Goal: Task Accomplishment & Management: Use online tool/utility

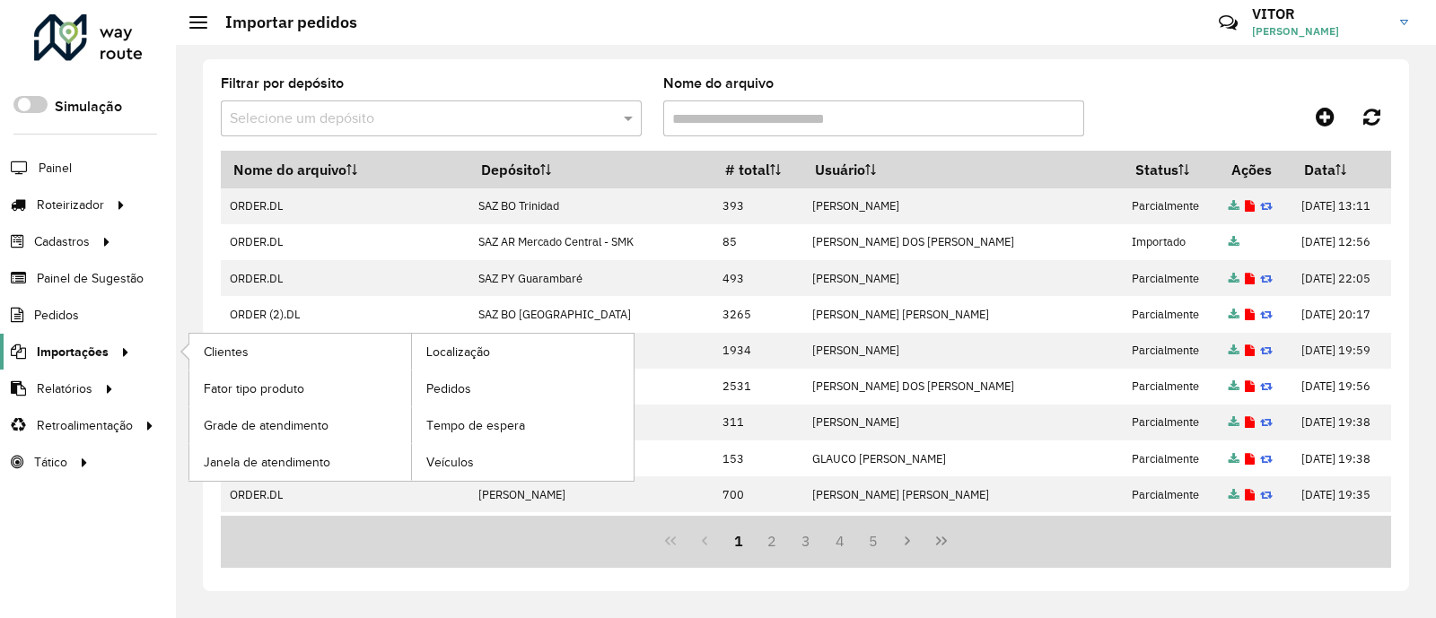
click at [92, 352] on span "Importações" at bounding box center [73, 352] width 72 height 19
click at [453, 380] on span "Pedidos" at bounding box center [449, 389] width 47 height 19
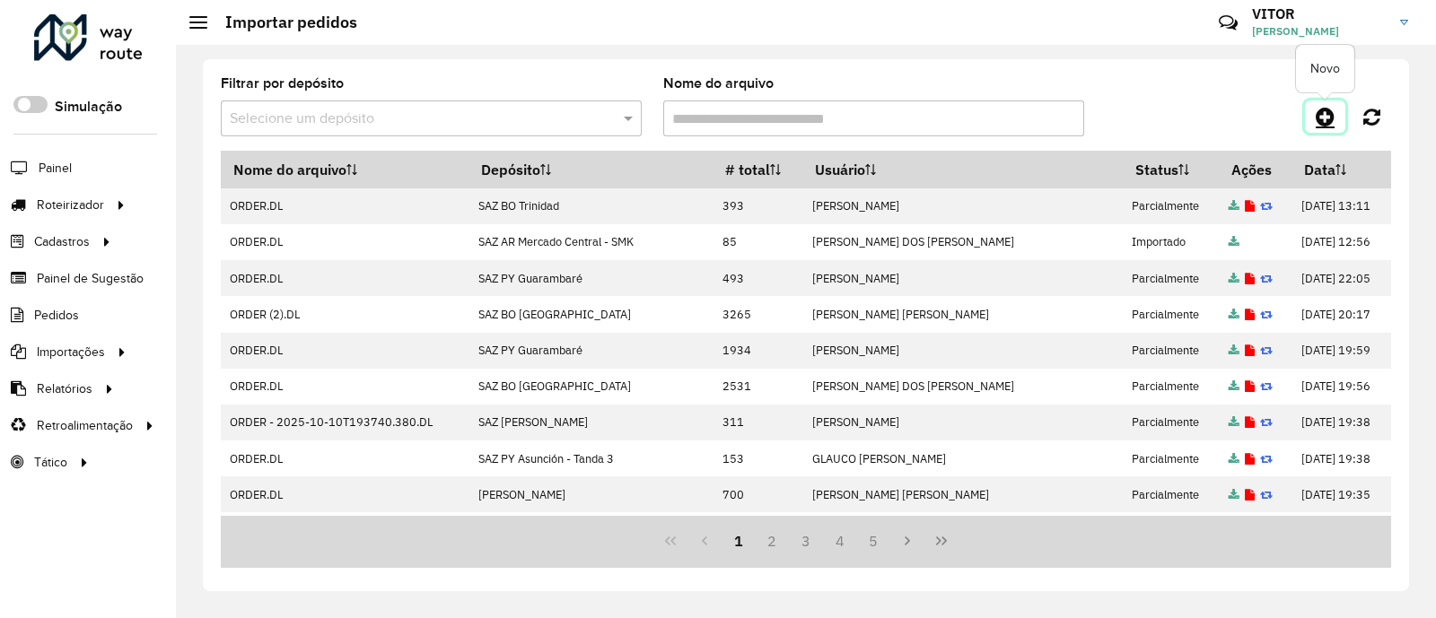
click at [1312, 117] on link at bounding box center [1325, 116] width 40 height 32
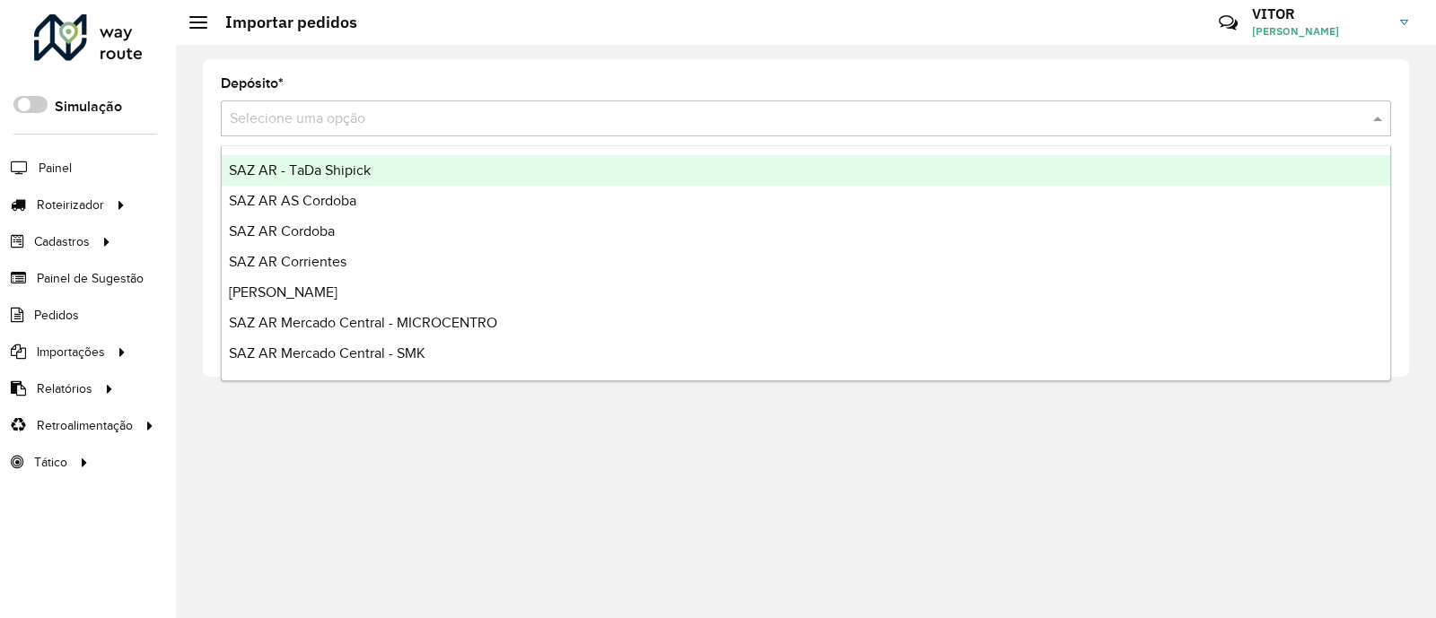
click at [327, 127] on input "text" at bounding box center [788, 120] width 1116 height 22
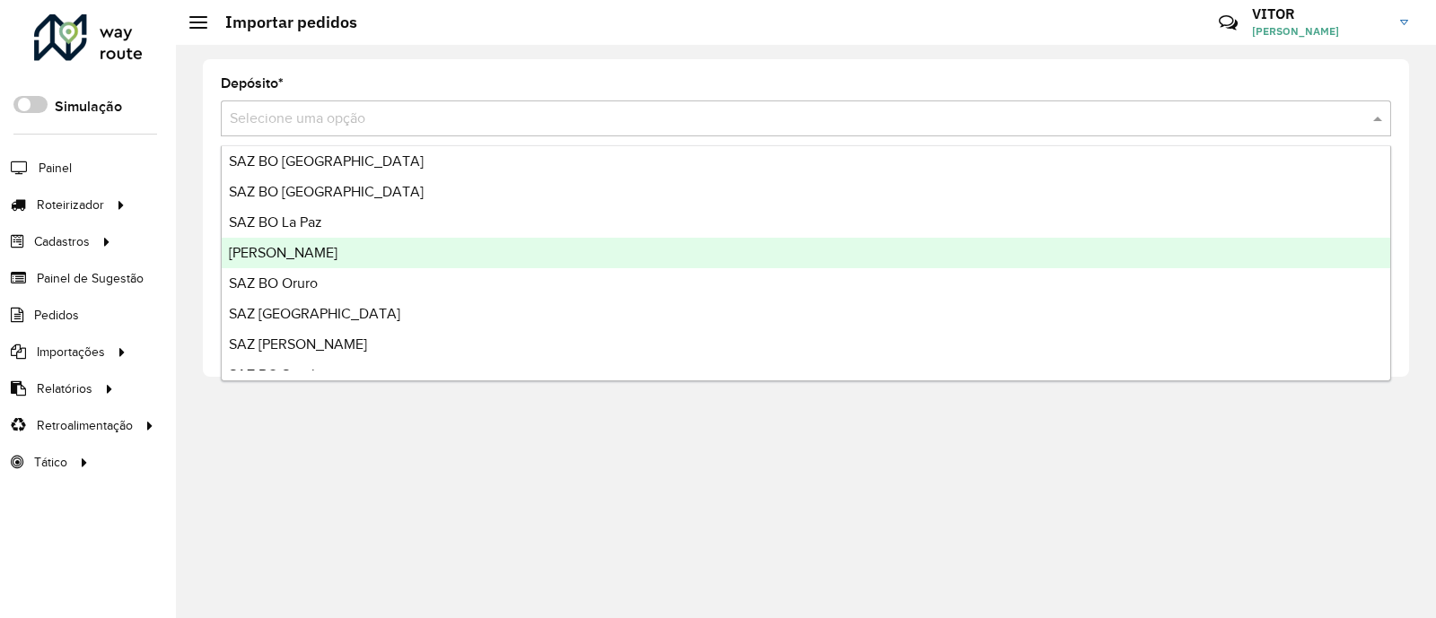
scroll to position [561, 0]
click at [336, 244] on div "SAZ BO Oruro" at bounding box center [806, 250] width 1168 height 31
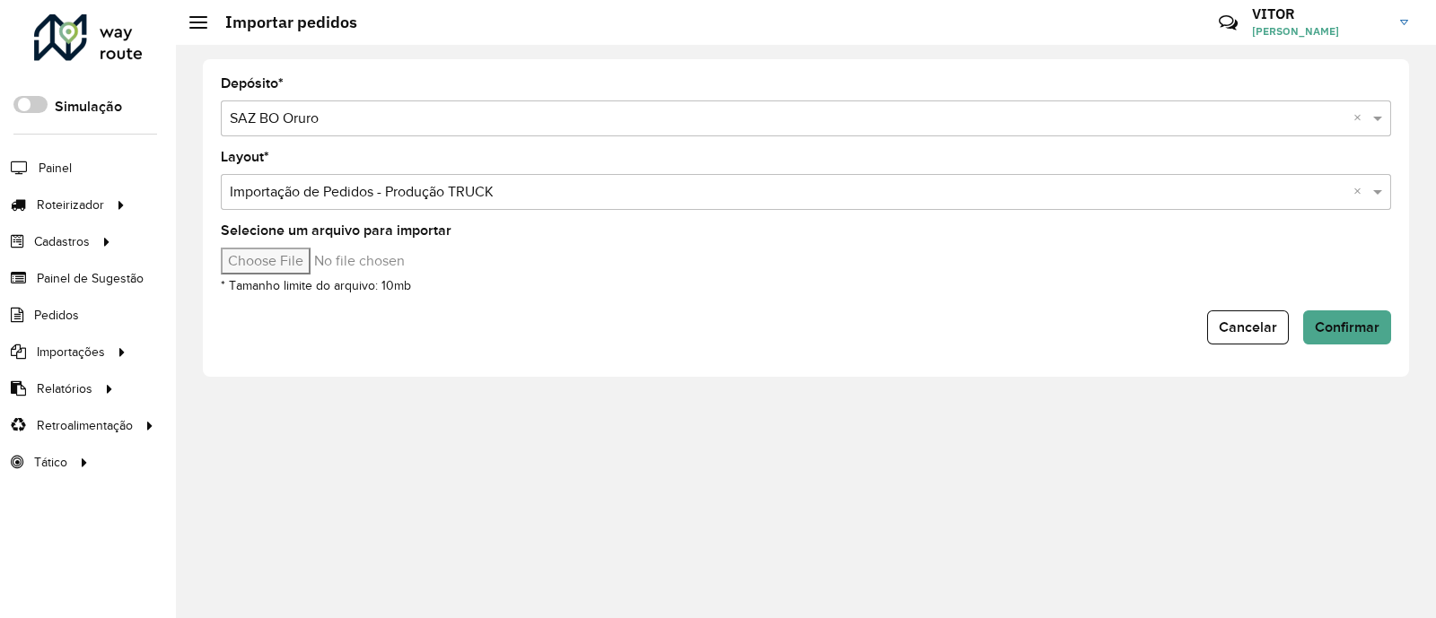
click at [289, 266] on input "Selecione um arquivo para importar" at bounding box center [373, 261] width 305 height 27
type input "**********"
click at [1315, 317] on button "Confirmar" at bounding box center [1347, 327] width 88 height 34
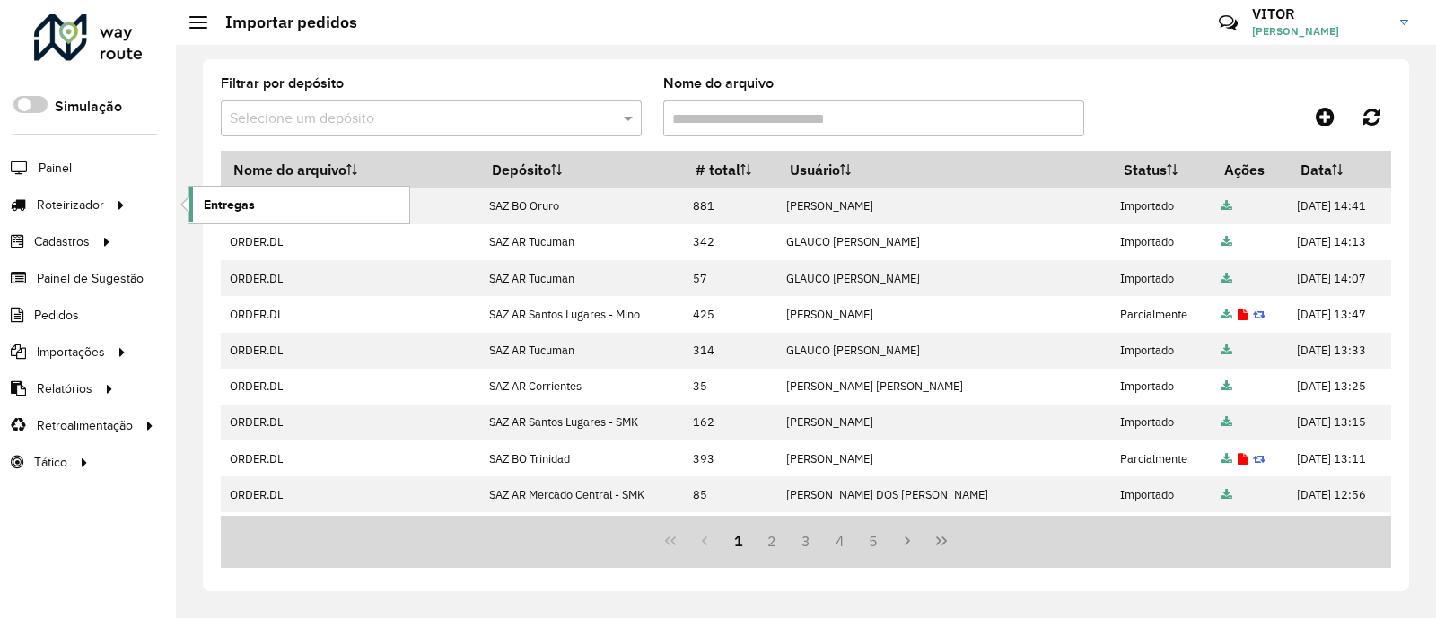
click at [197, 211] on link "Entregas" at bounding box center [299, 205] width 220 height 36
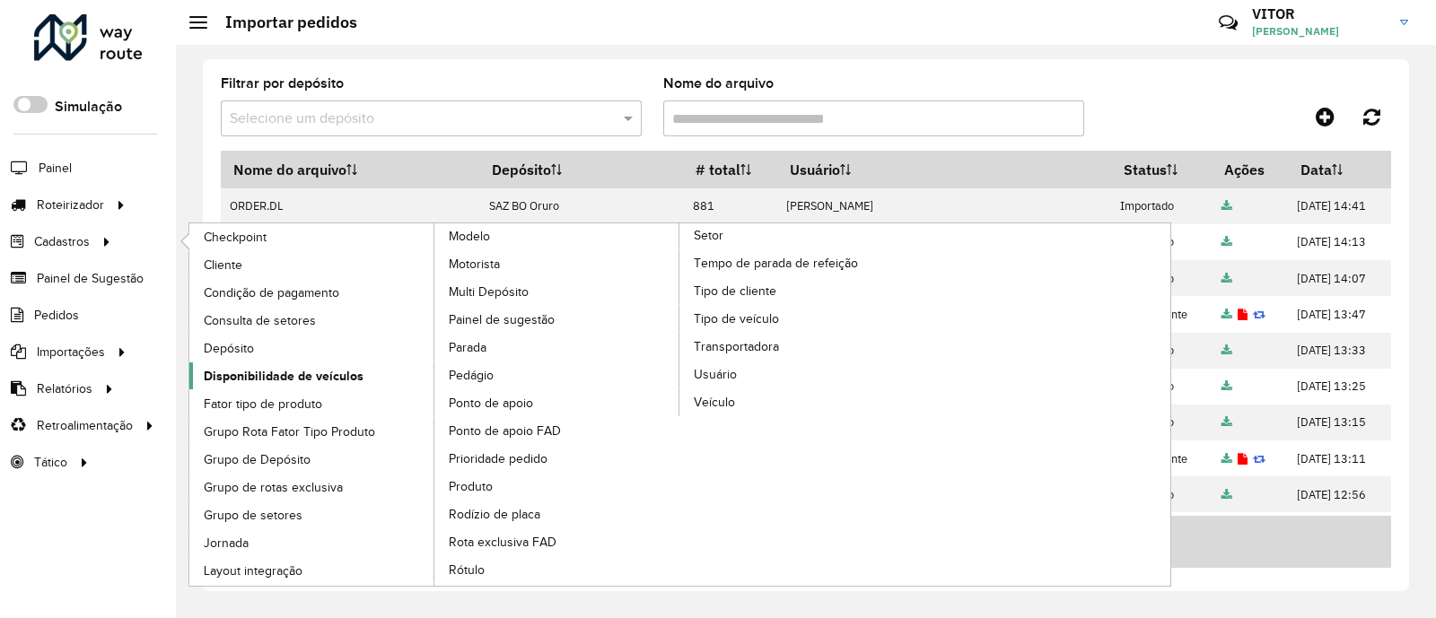
click at [306, 384] on span "Disponibilidade de veículos" at bounding box center [284, 376] width 160 height 19
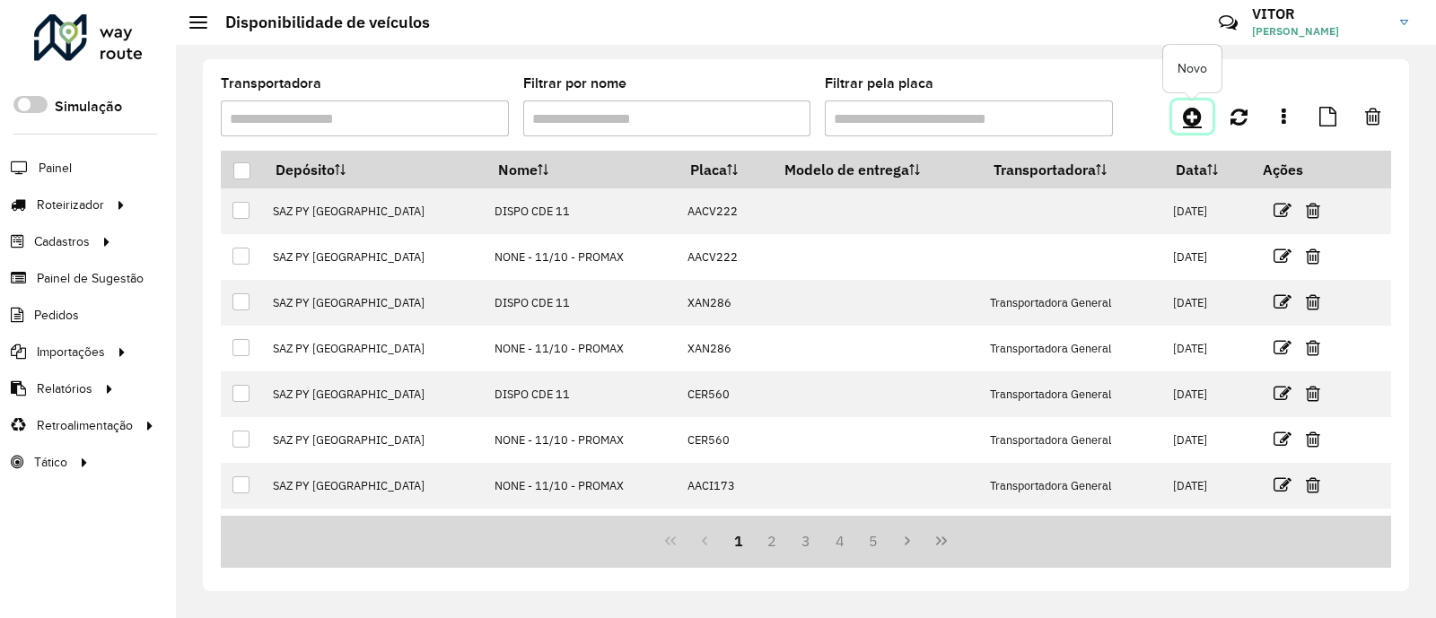
click at [1193, 118] on icon at bounding box center [1192, 117] width 19 height 22
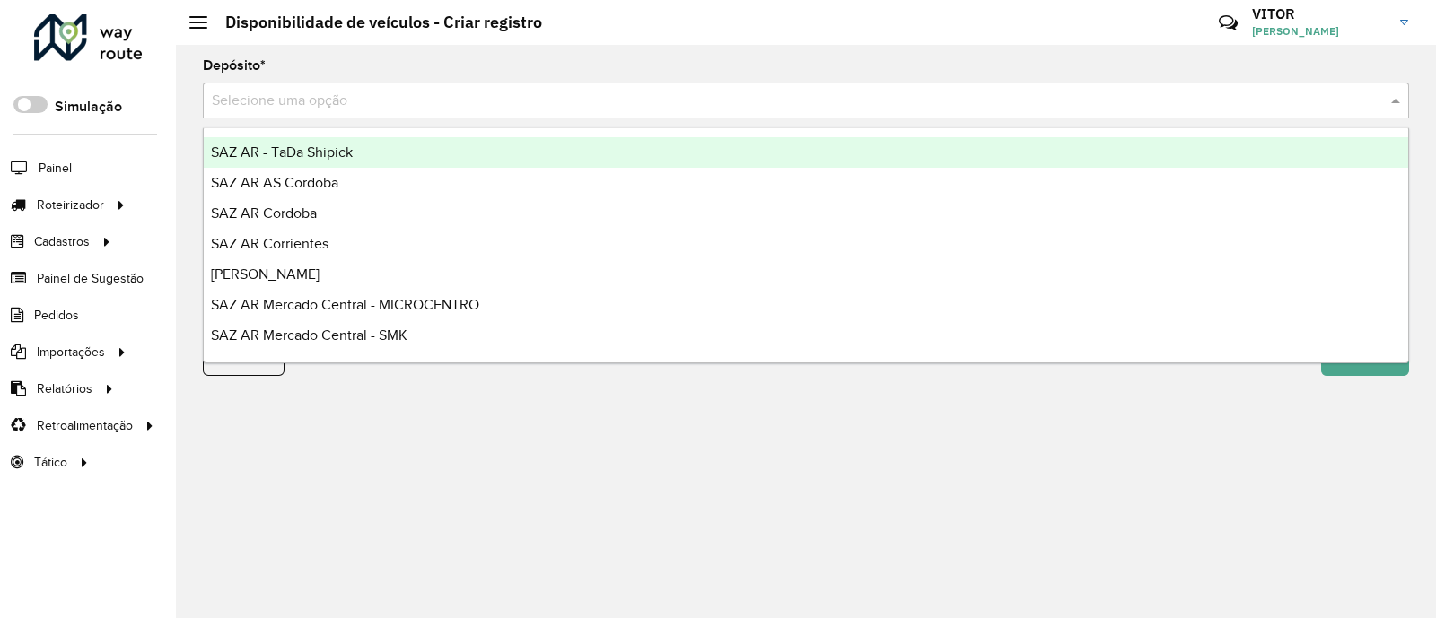
click at [277, 104] on input "text" at bounding box center [788, 102] width 1152 height 22
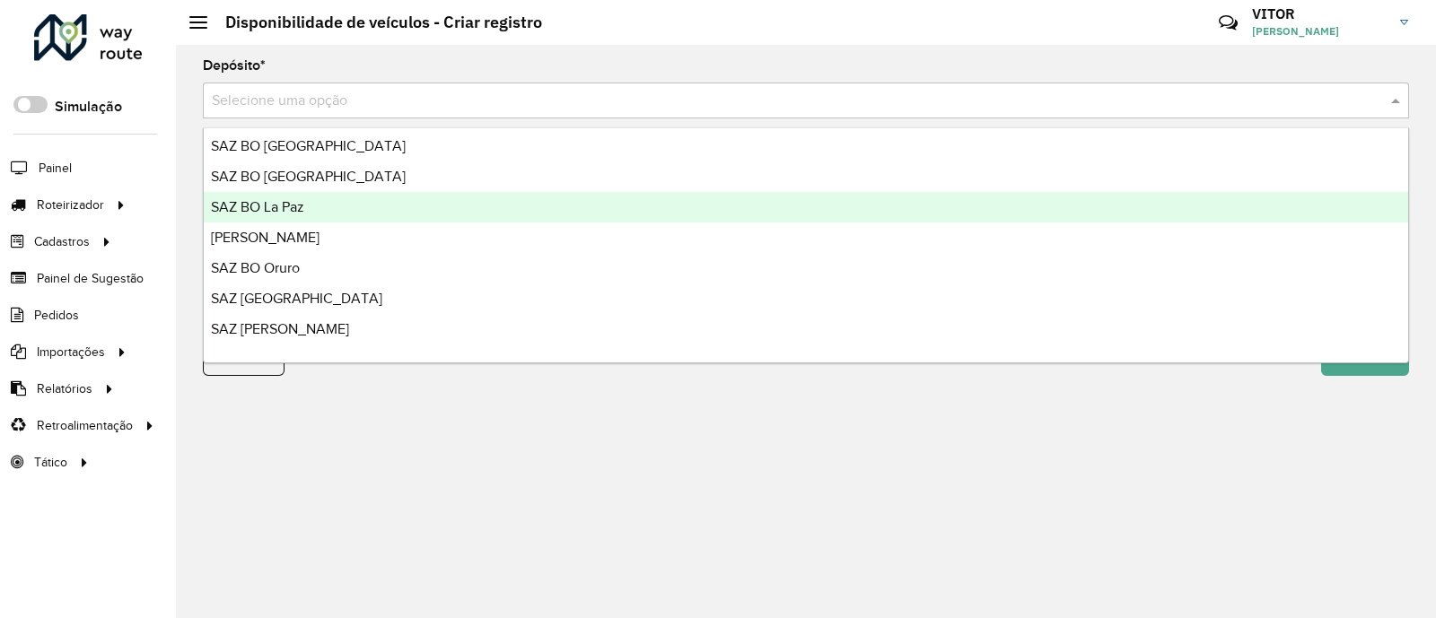
scroll to position [561, 0]
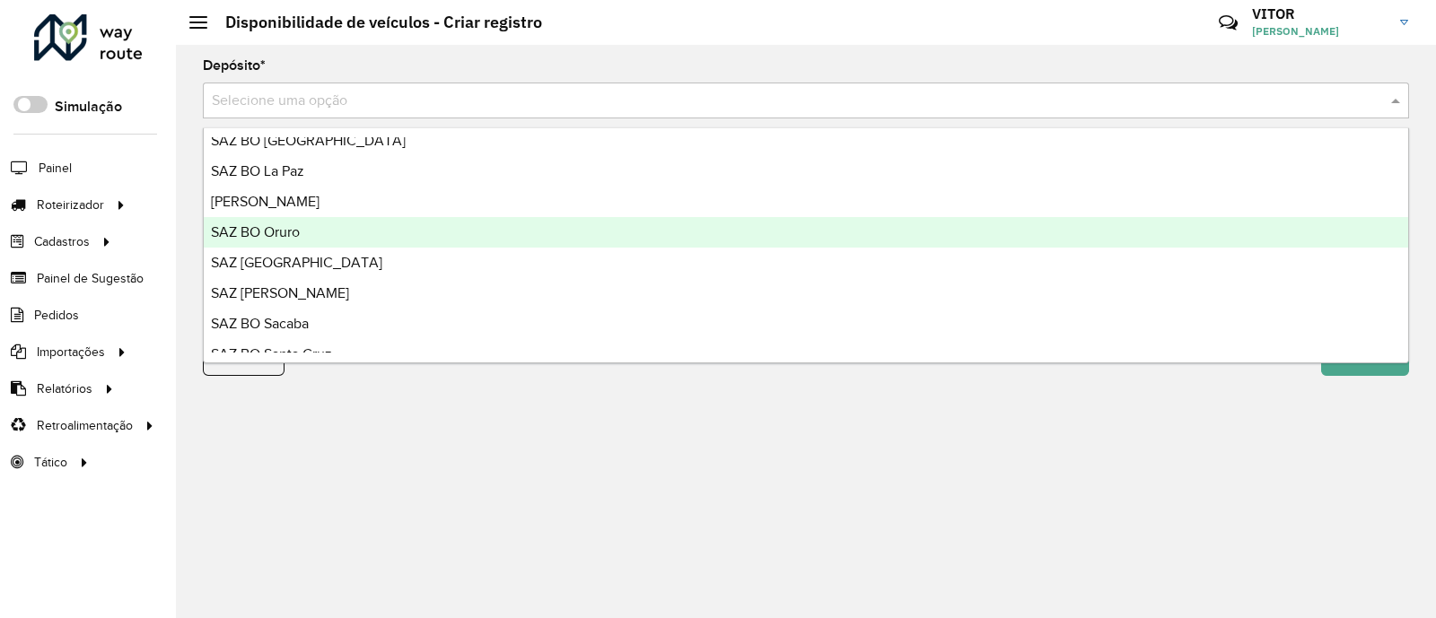
click at [377, 223] on div "SAZ BO Oruro" at bounding box center [806, 232] width 1204 height 31
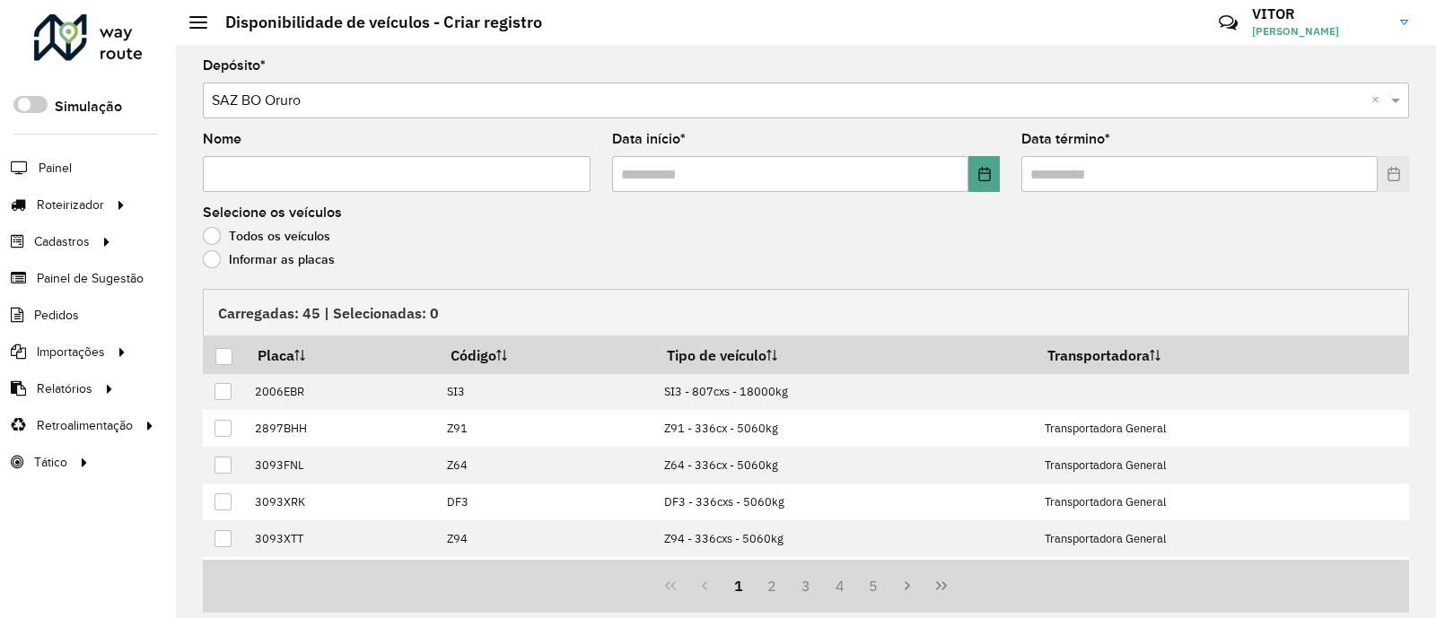
click at [293, 172] on input "Nome" at bounding box center [397, 174] width 388 height 36
type input "***"
click at [977, 172] on icon "Choose Date" at bounding box center [984, 174] width 14 height 14
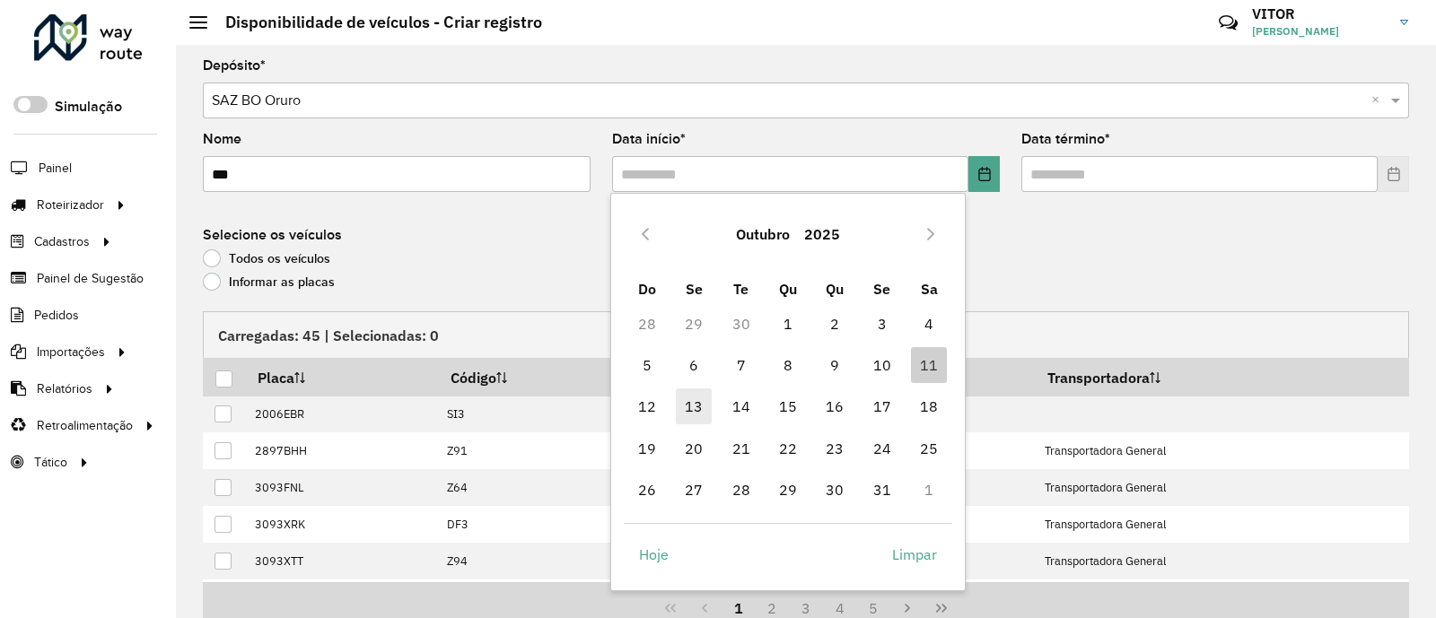
click at [700, 413] on span "13" at bounding box center [694, 407] width 36 height 36
type input "**********"
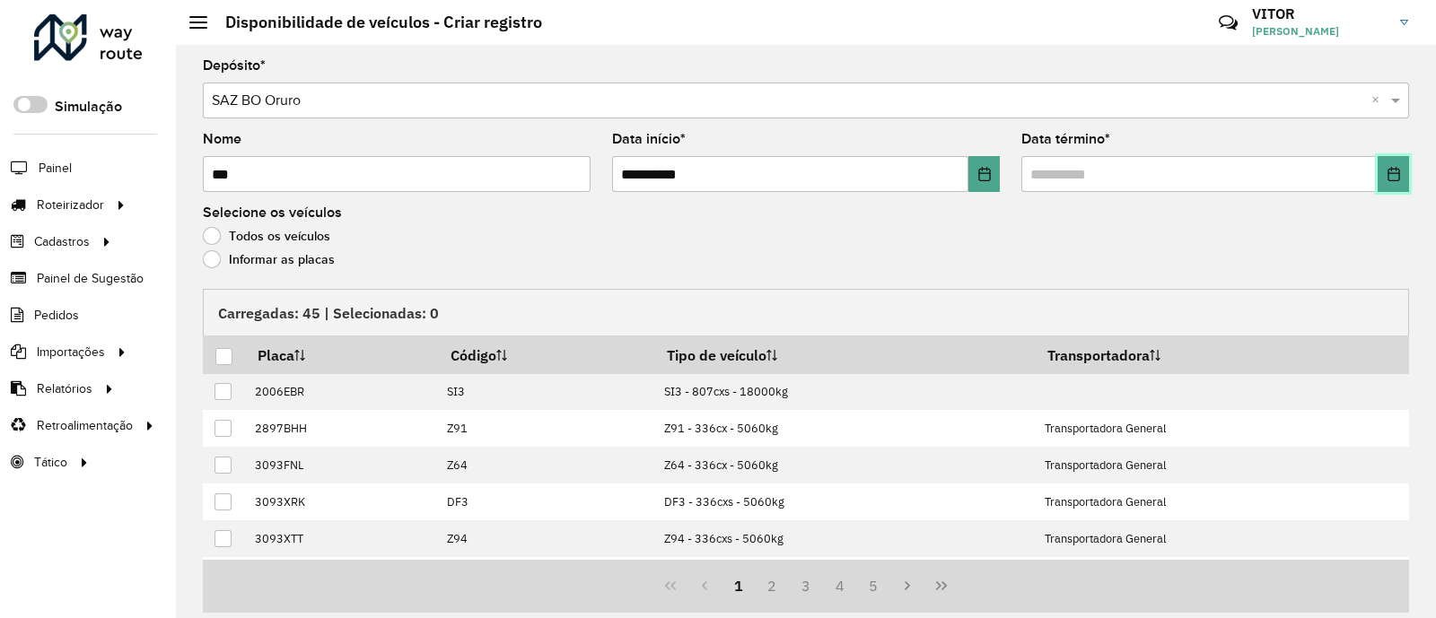
click at [1377, 173] on button "Choose Date" at bounding box center [1392, 174] width 31 height 36
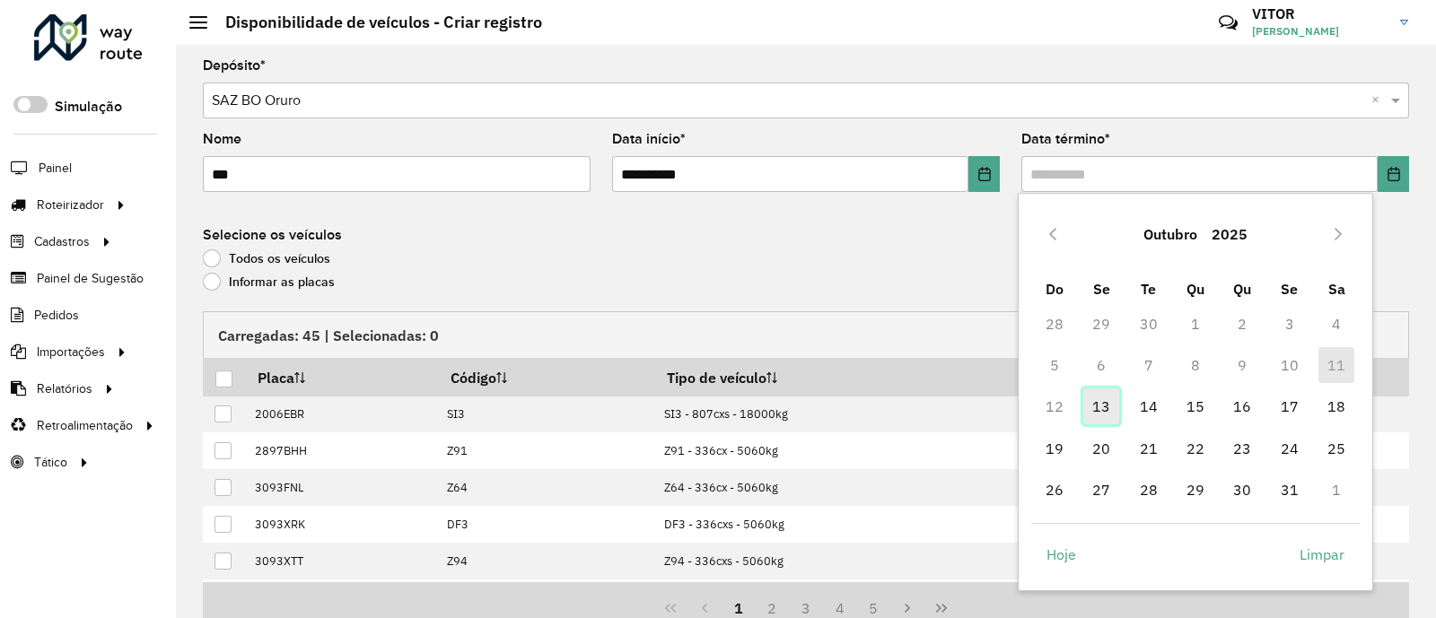
click at [1092, 406] on span "13" at bounding box center [1101, 407] width 36 height 36
type input "**********"
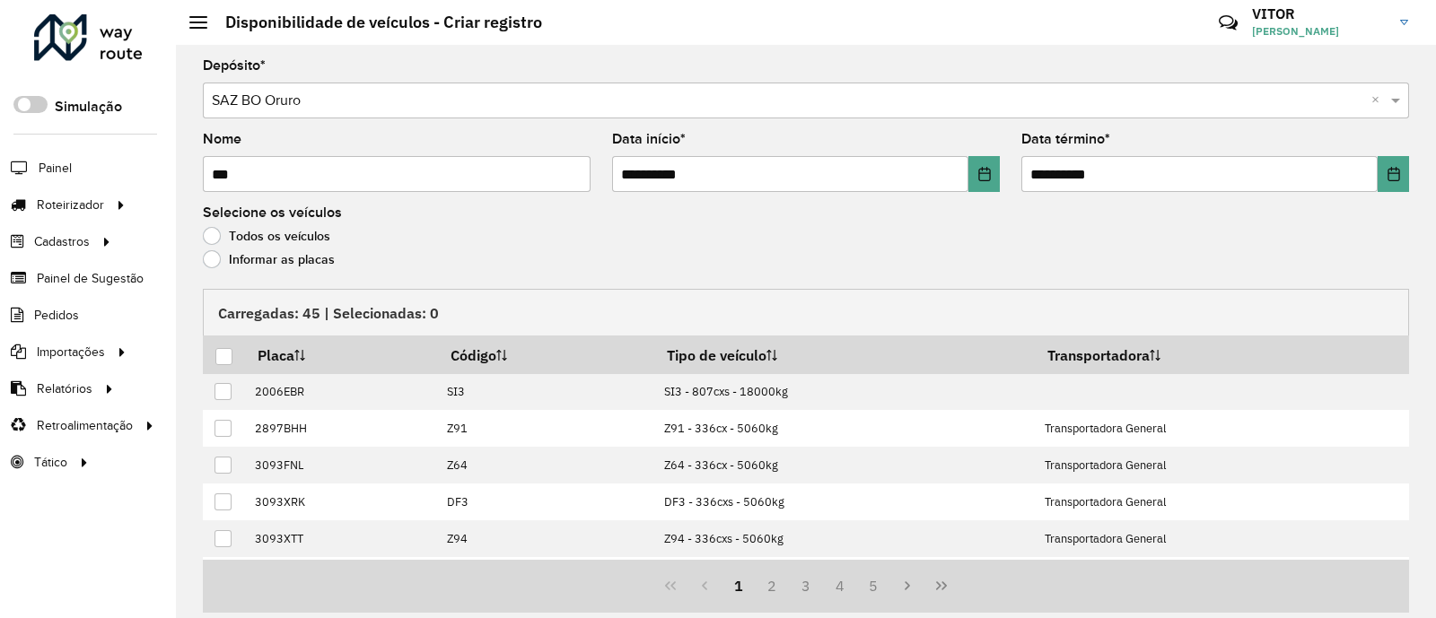
click at [717, 281] on form "**********" at bounding box center [806, 367] width 1206 height 616
click at [272, 266] on label "Informar as placas" at bounding box center [269, 259] width 132 height 18
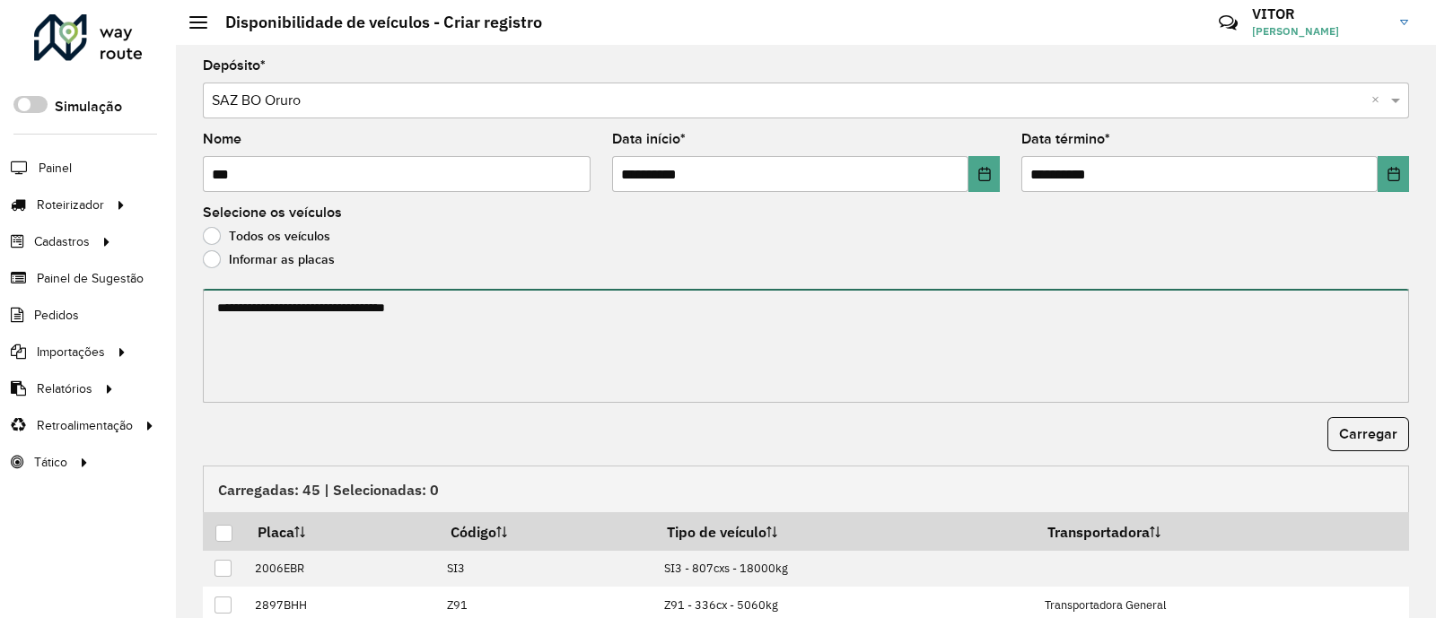
paste textarea "******* ******* ******* ******* ******* ******* ******* ******* ******* *******…"
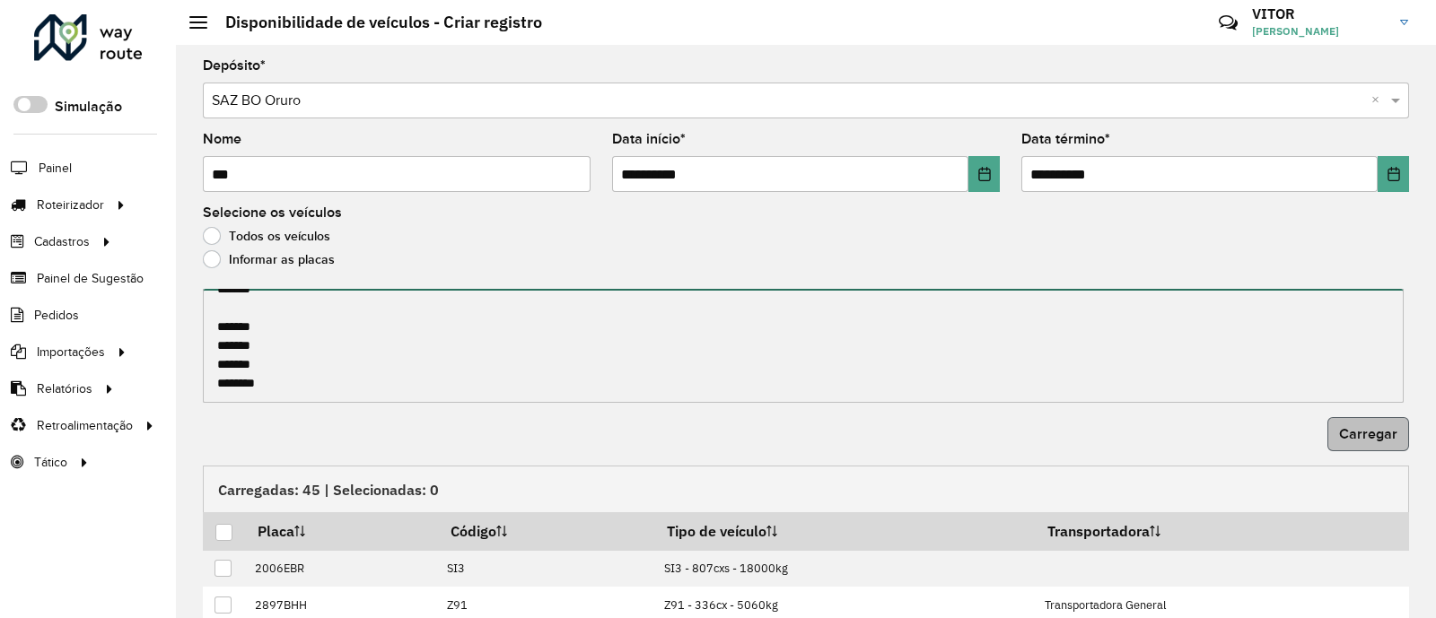
type textarea "******* ******* ******* ******* ******* ******* ******* ******* ******* *******…"
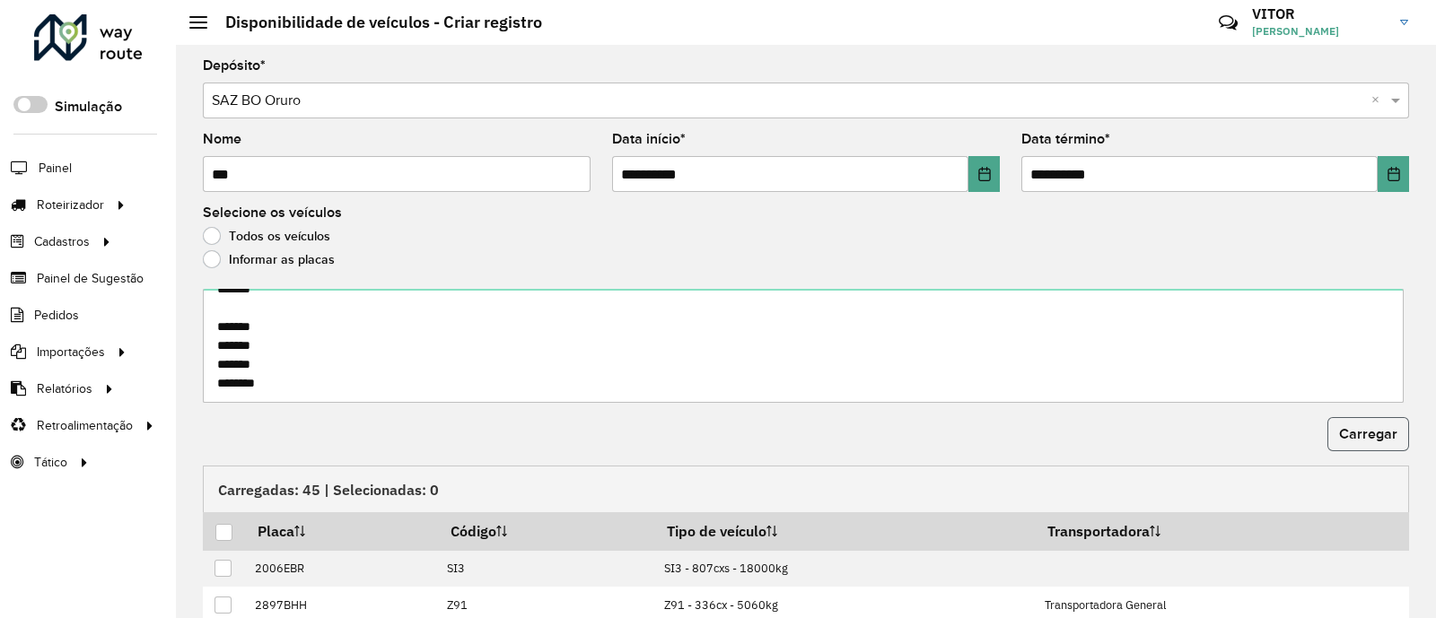
click at [1345, 430] on span "Carregar" at bounding box center [1368, 433] width 58 height 15
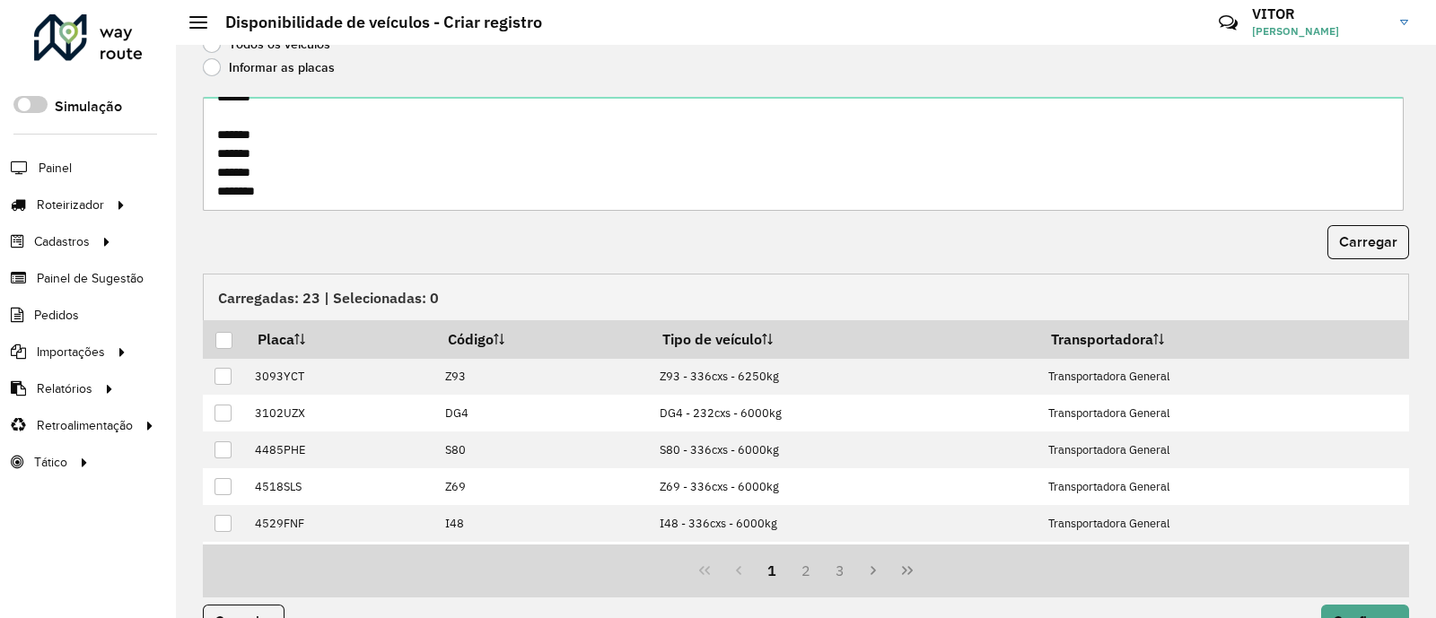
scroll to position [233, 0]
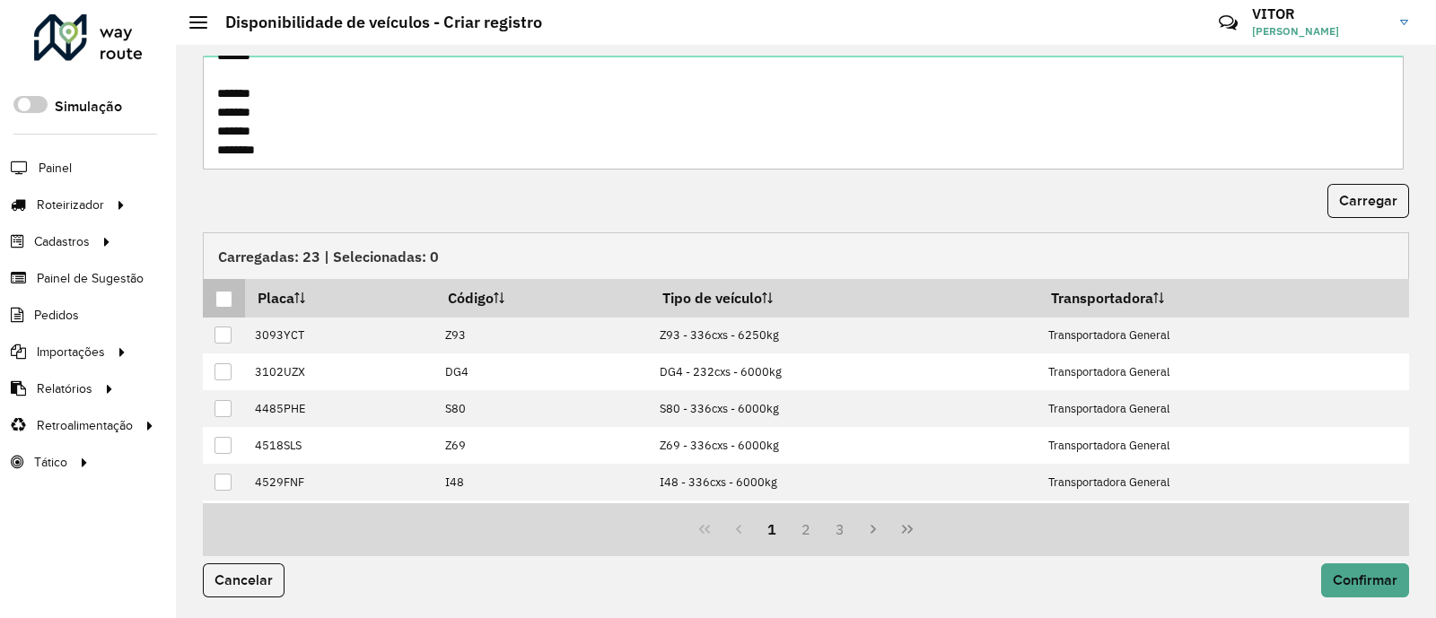
click at [229, 296] on div at bounding box center [223, 299] width 17 height 17
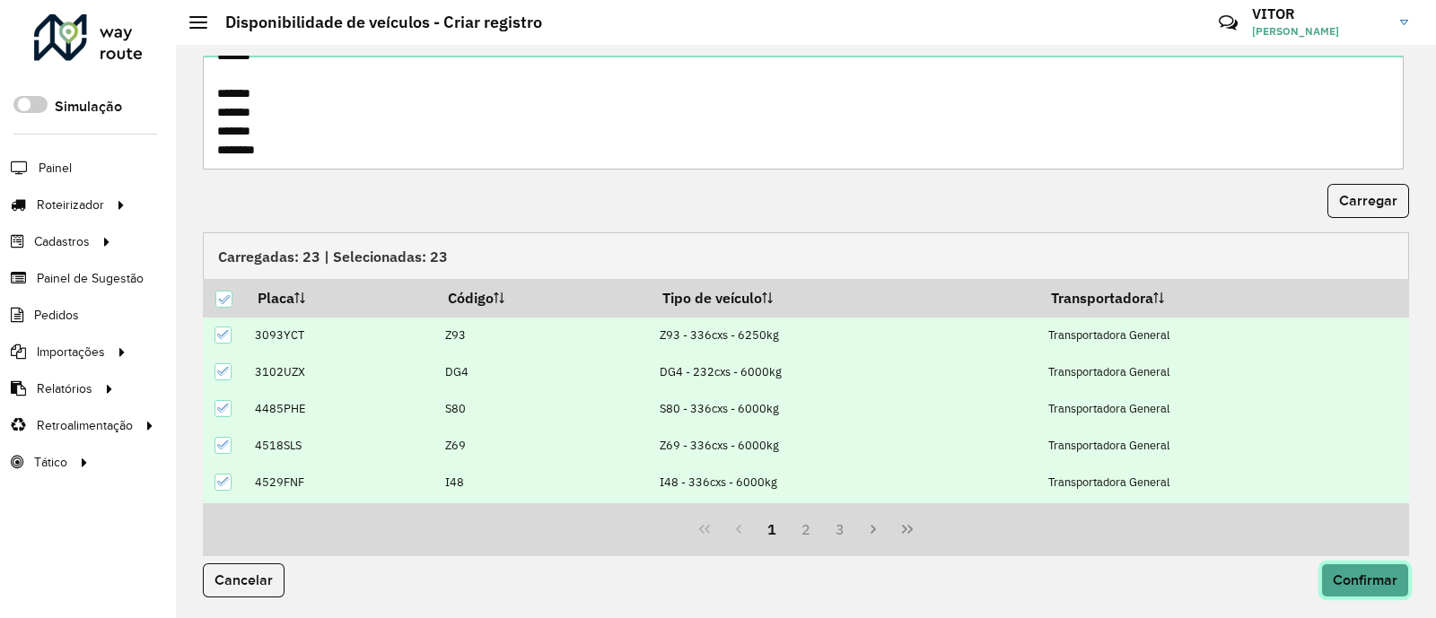
click at [1363, 587] on button "Confirmar" at bounding box center [1365, 581] width 88 height 34
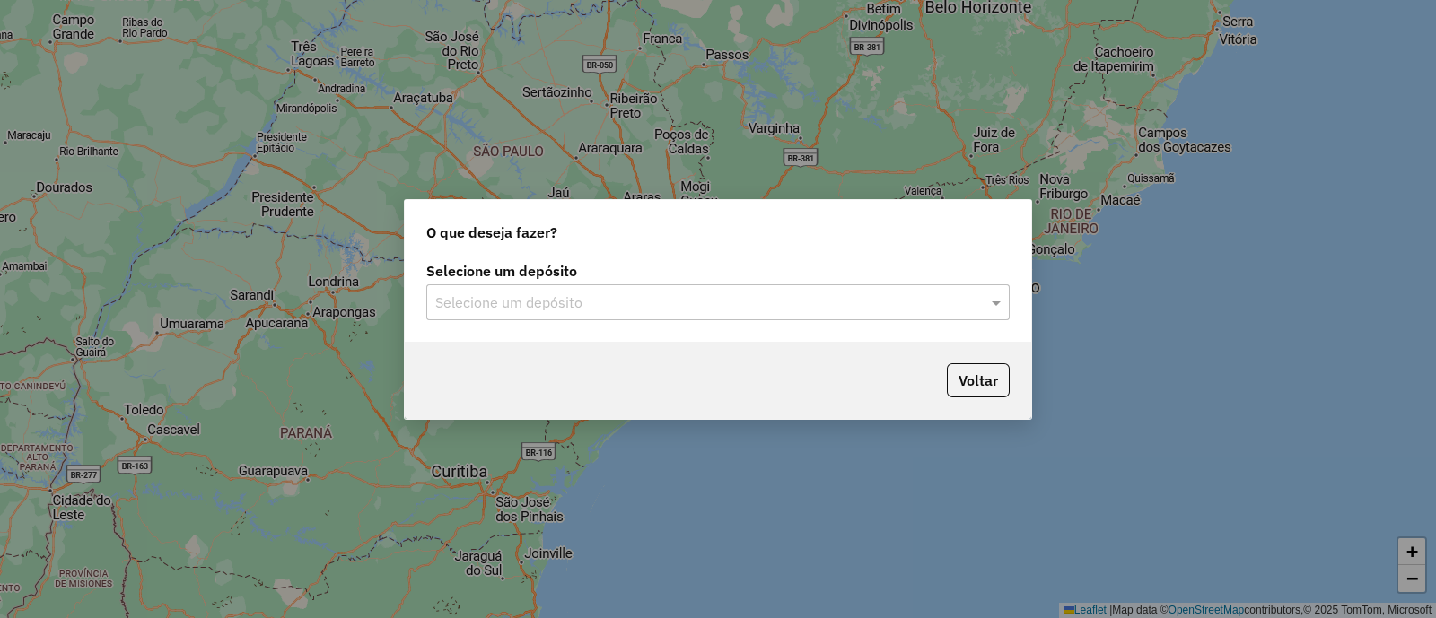
click at [590, 302] on input "text" at bounding box center [699, 304] width 529 height 22
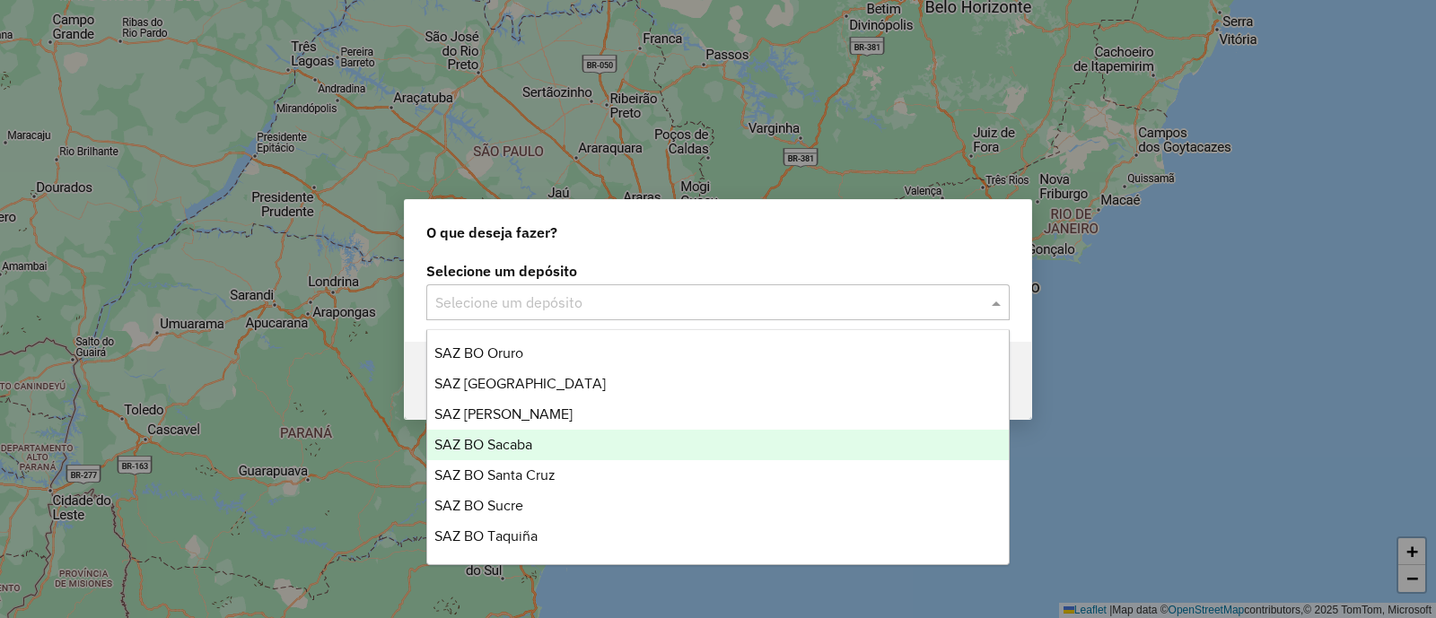
scroll to position [561, 0]
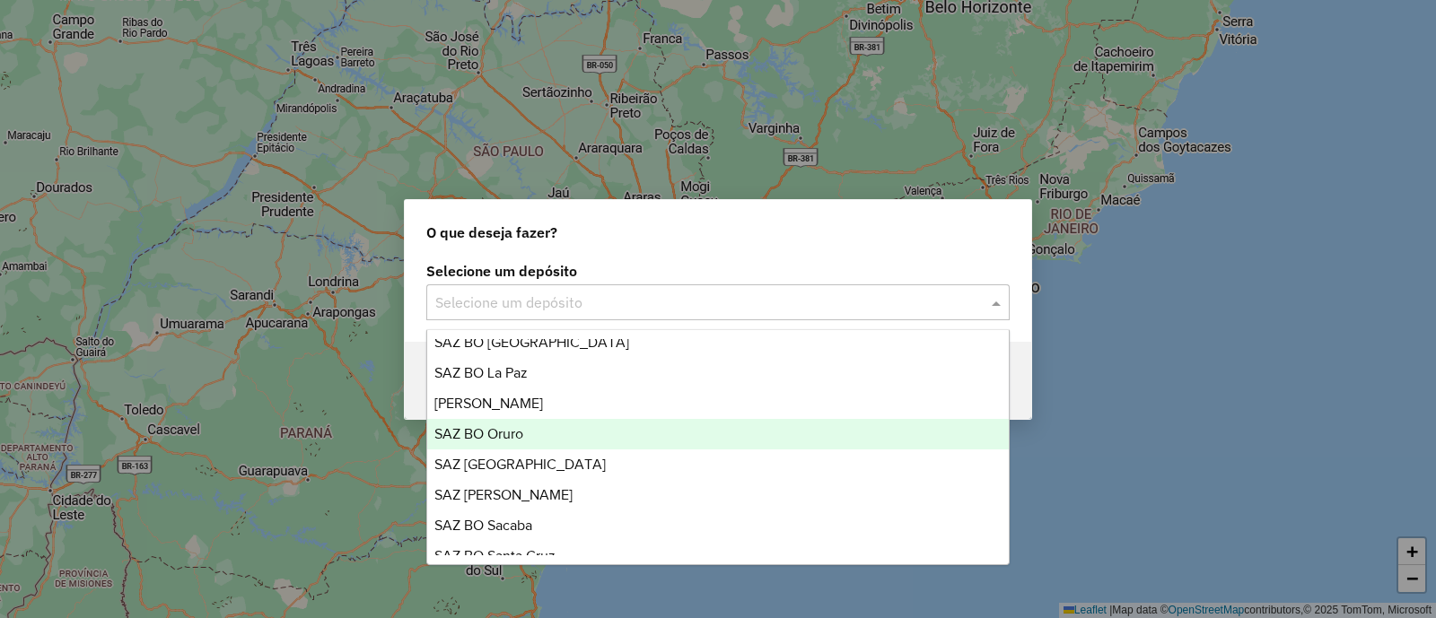
click at [564, 437] on div "SAZ BO Oruro" at bounding box center [717, 434] width 581 height 31
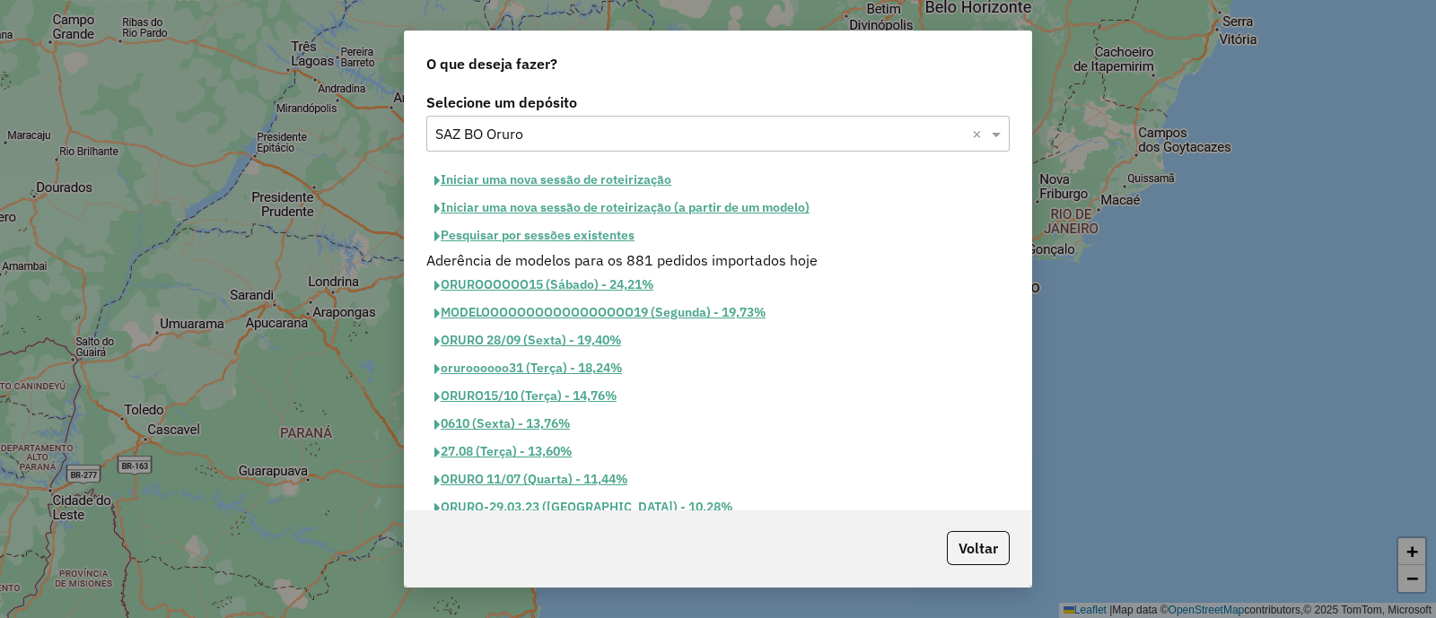
click at [597, 177] on button "Iniciar uma nova sessão de roteirização" at bounding box center [552, 180] width 253 height 28
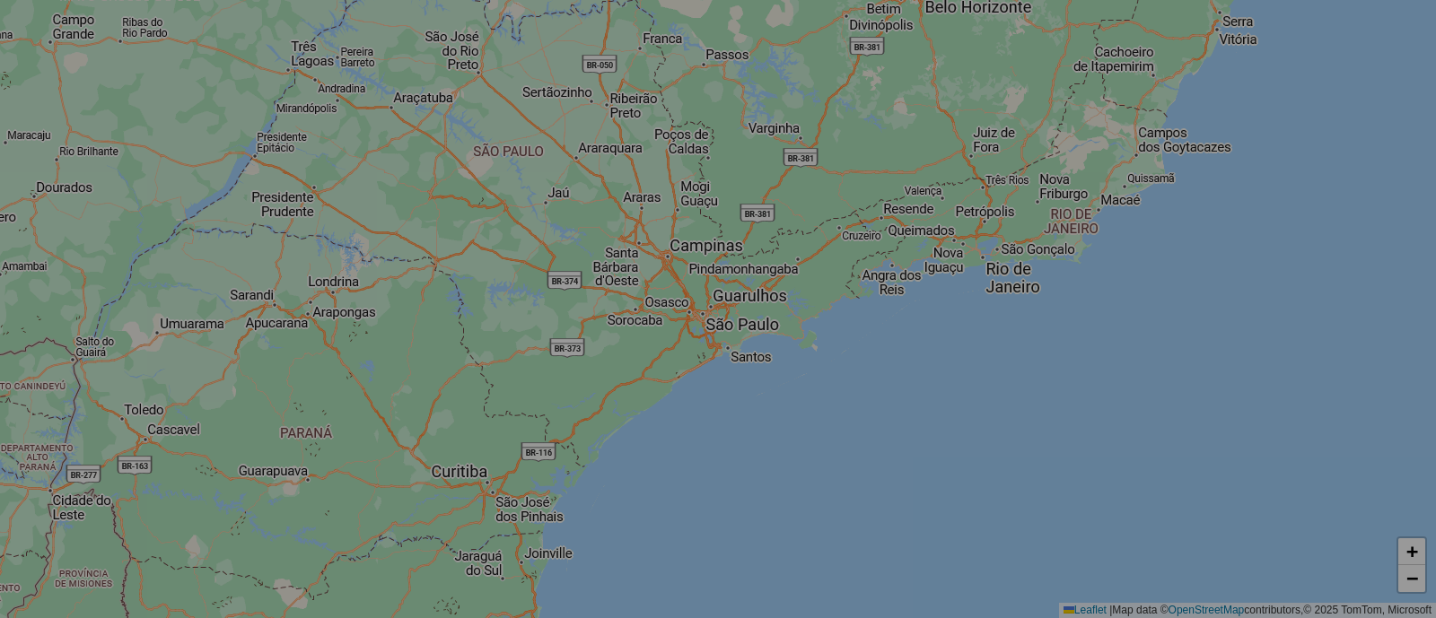
select select "*"
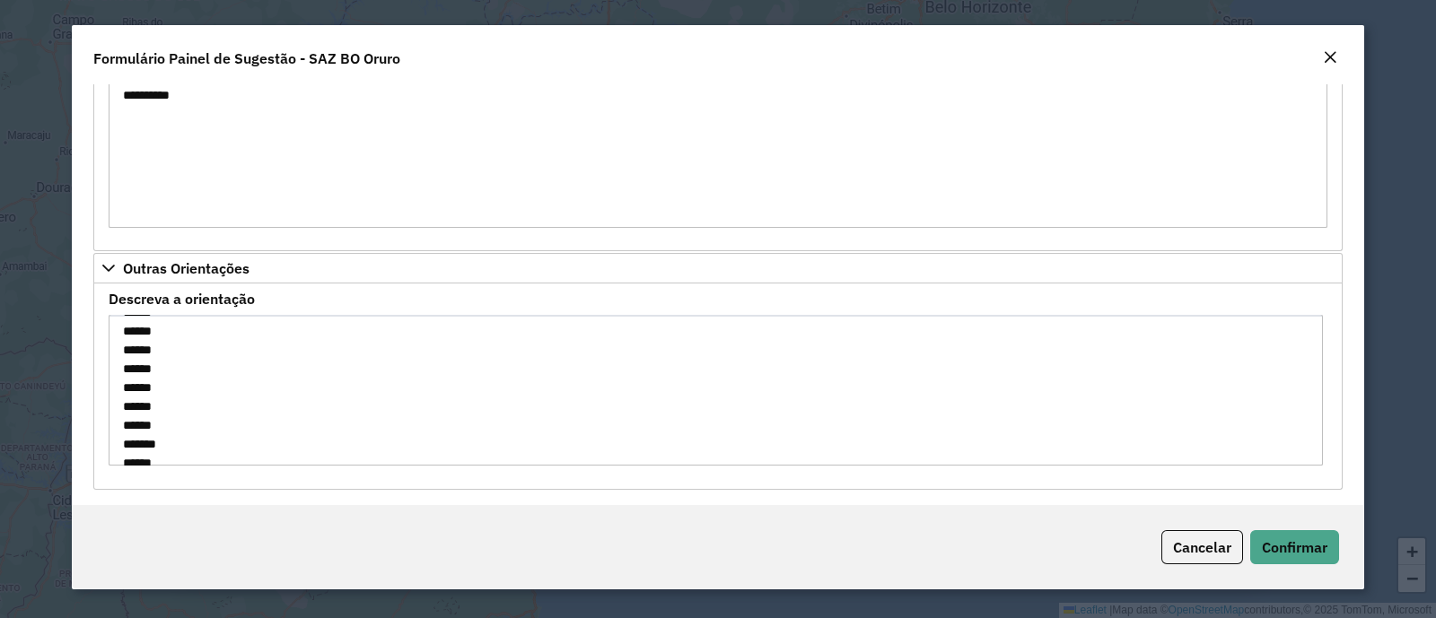
scroll to position [169, 0]
click at [1326, 546] on span "Confirmar" at bounding box center [1295, 547] width 66 height 18
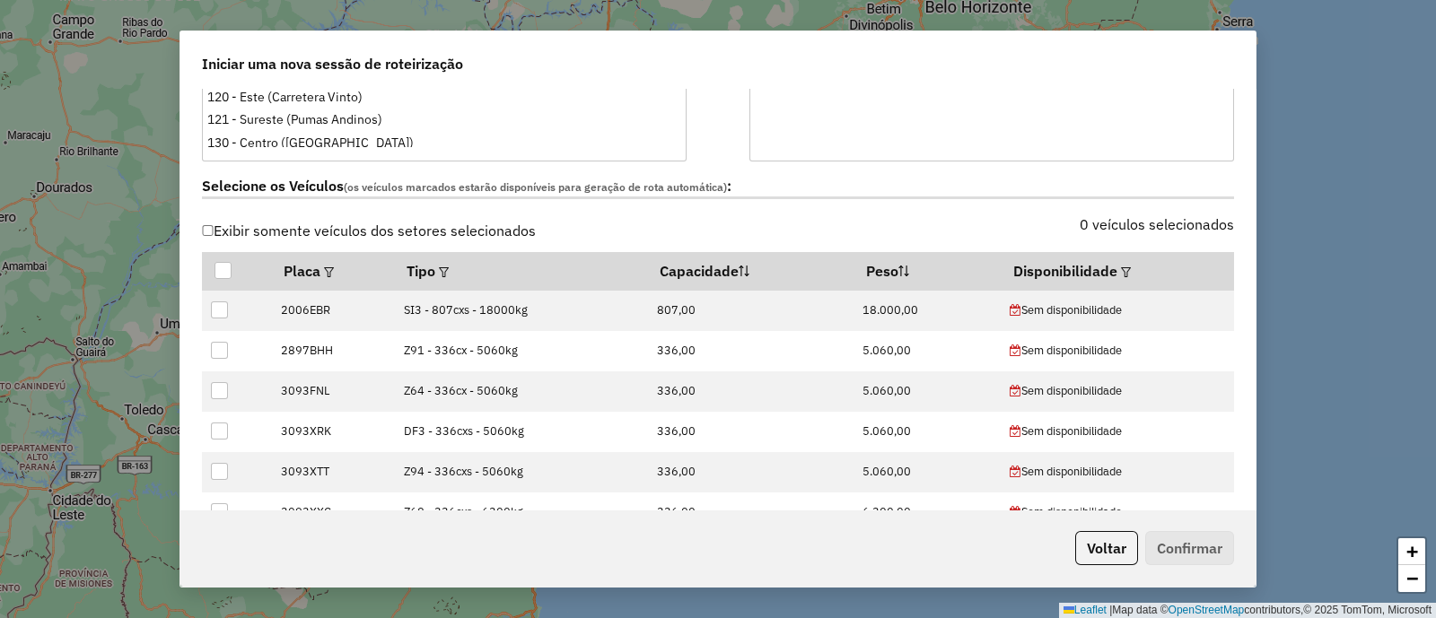
scroll to position [561, 0]
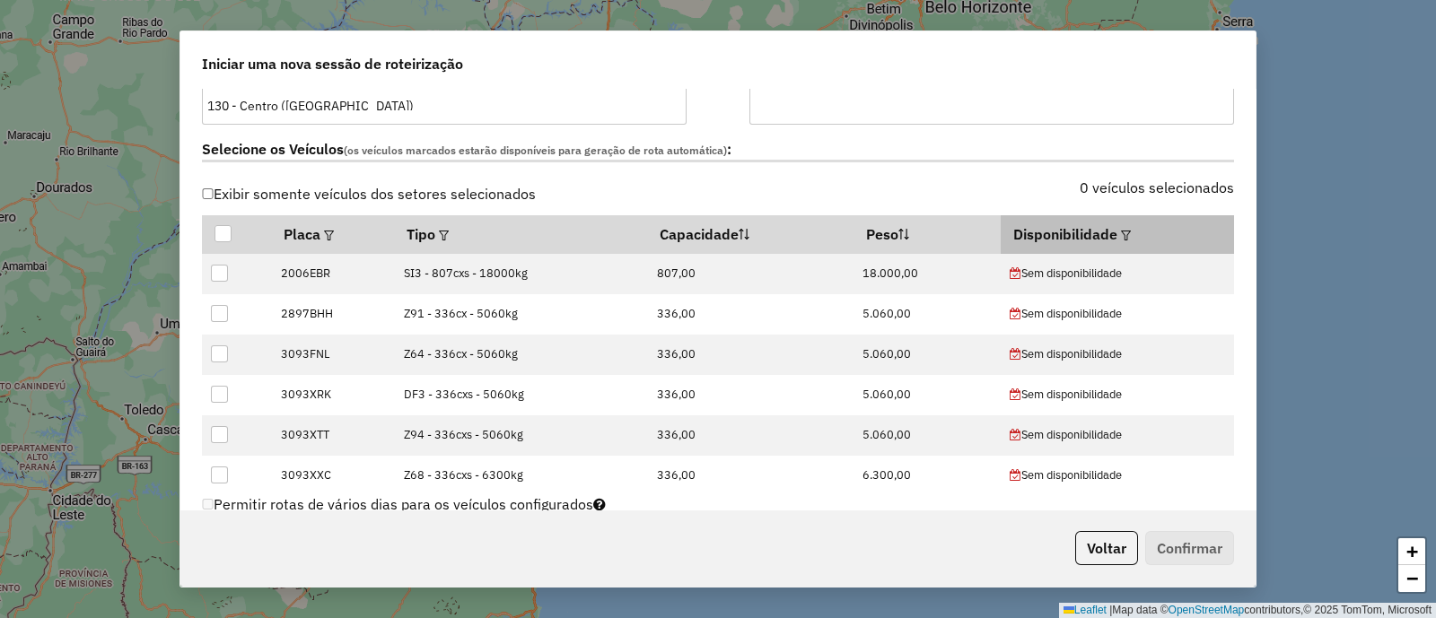
click at [1118, 239] on div at bounding box center [1123, 234] width 13 height 22
click at [1121, 236] on em at bounding box center [1126, 236] width 10 height 10
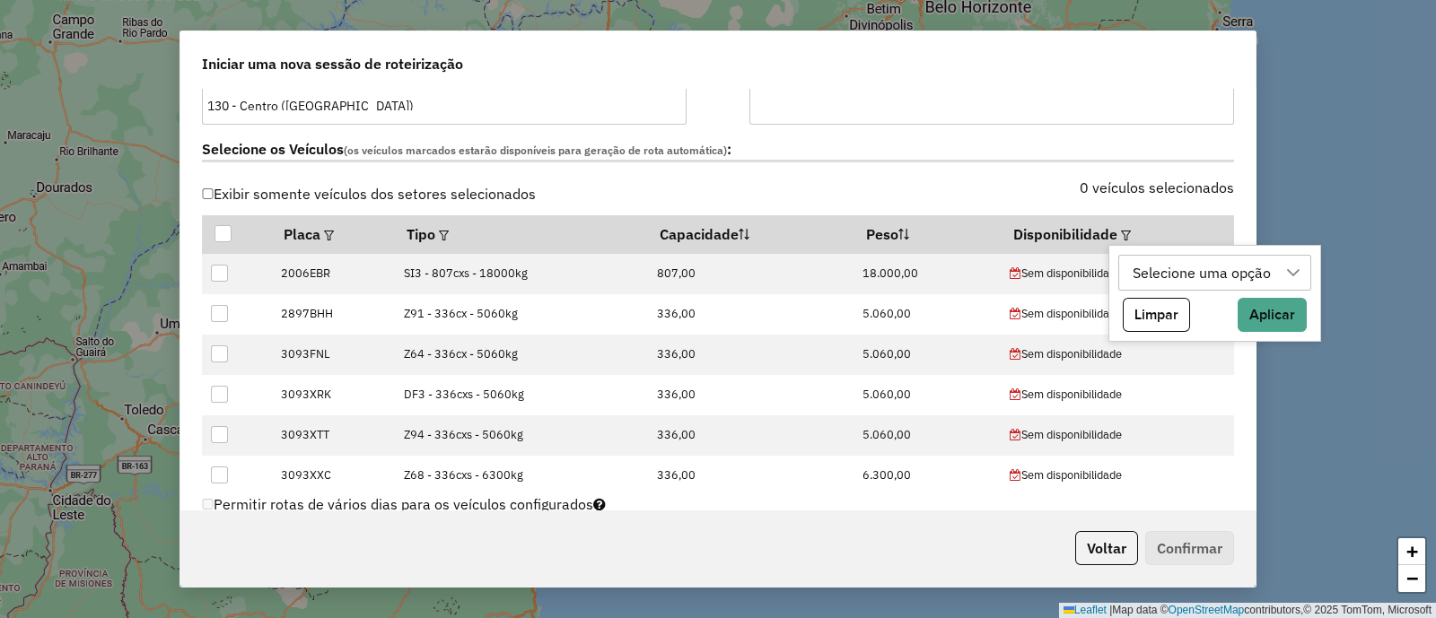
click at [1199, 279] on div "Selecione uma opção" at bounding box center [1201, 273] width 151 height 34
click at [1284, 312] on icon "Close" at bounding box center [1284, 316] width 12 height 12
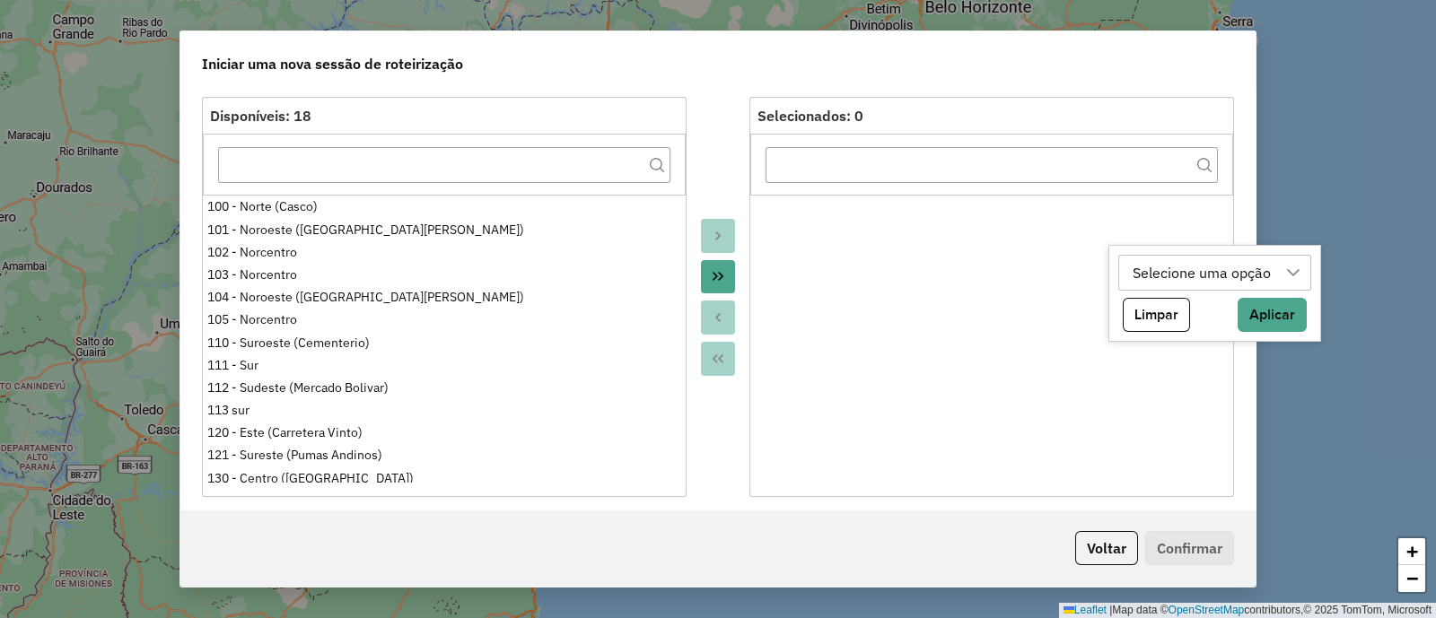
scroll to position [0, 0]
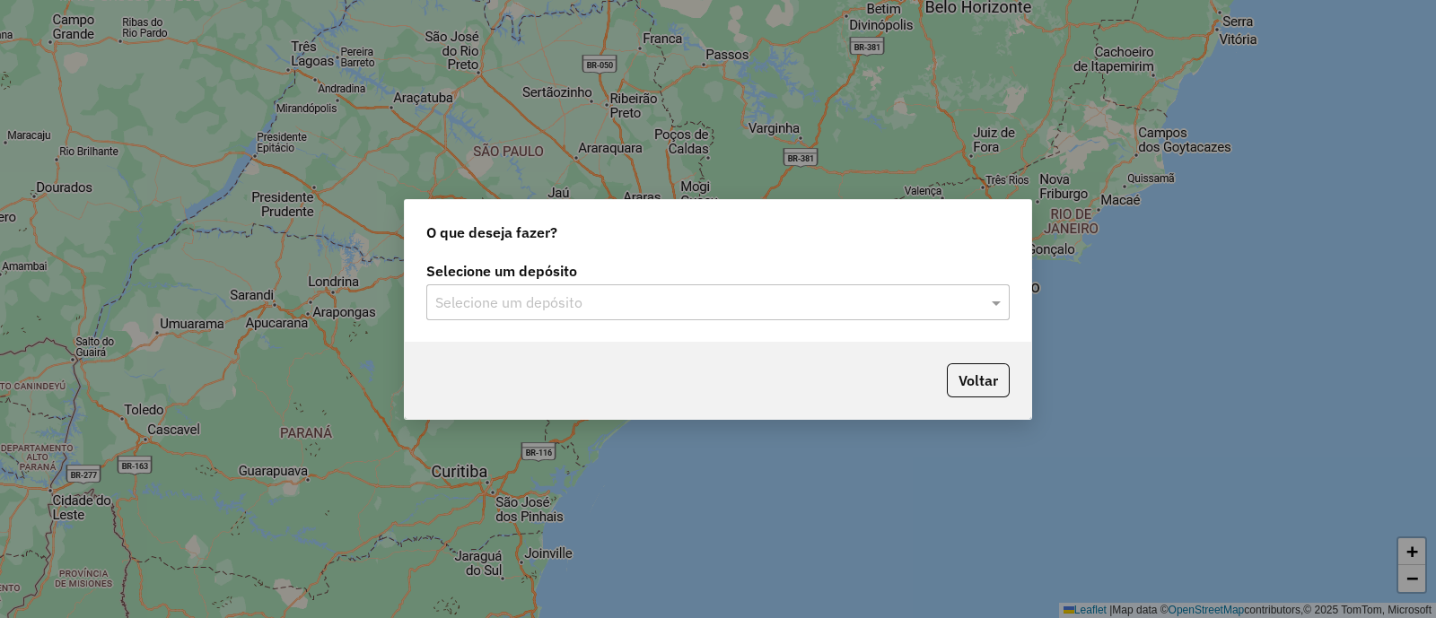
click at [601, 300] on input "text" at bounding box center [699, 304] width 529 height 22
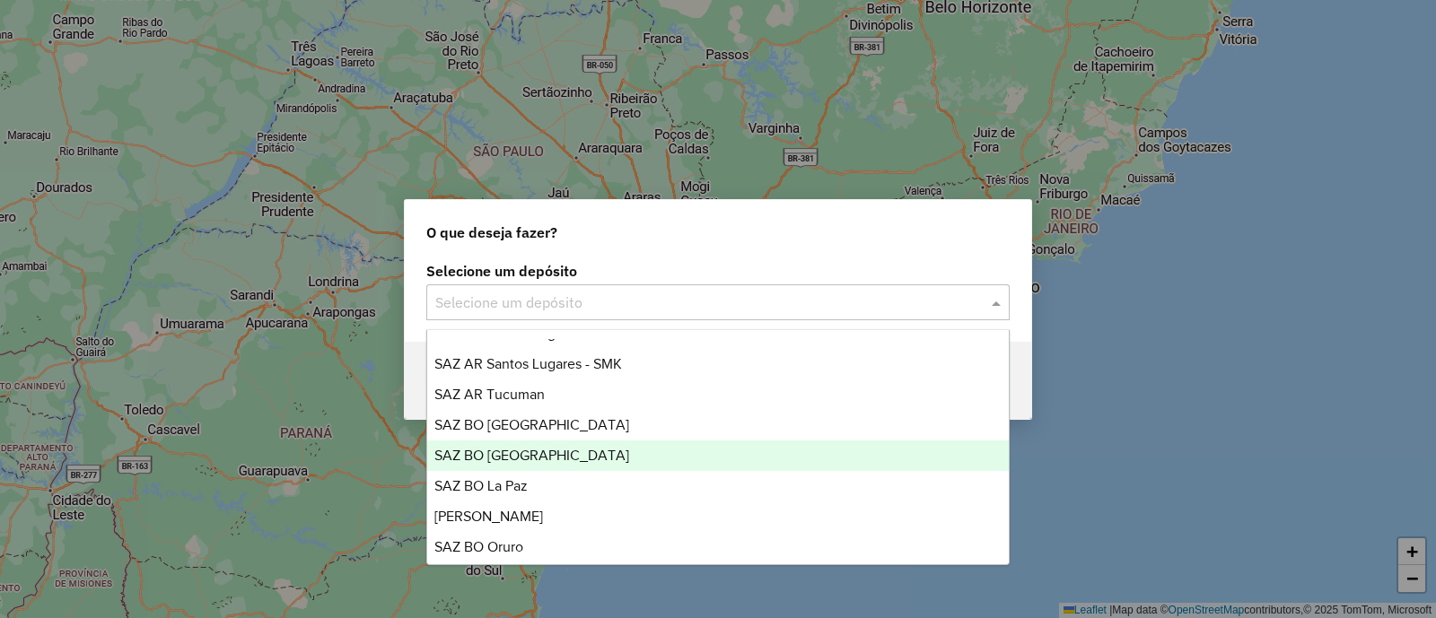
scroll to position [561, 0]
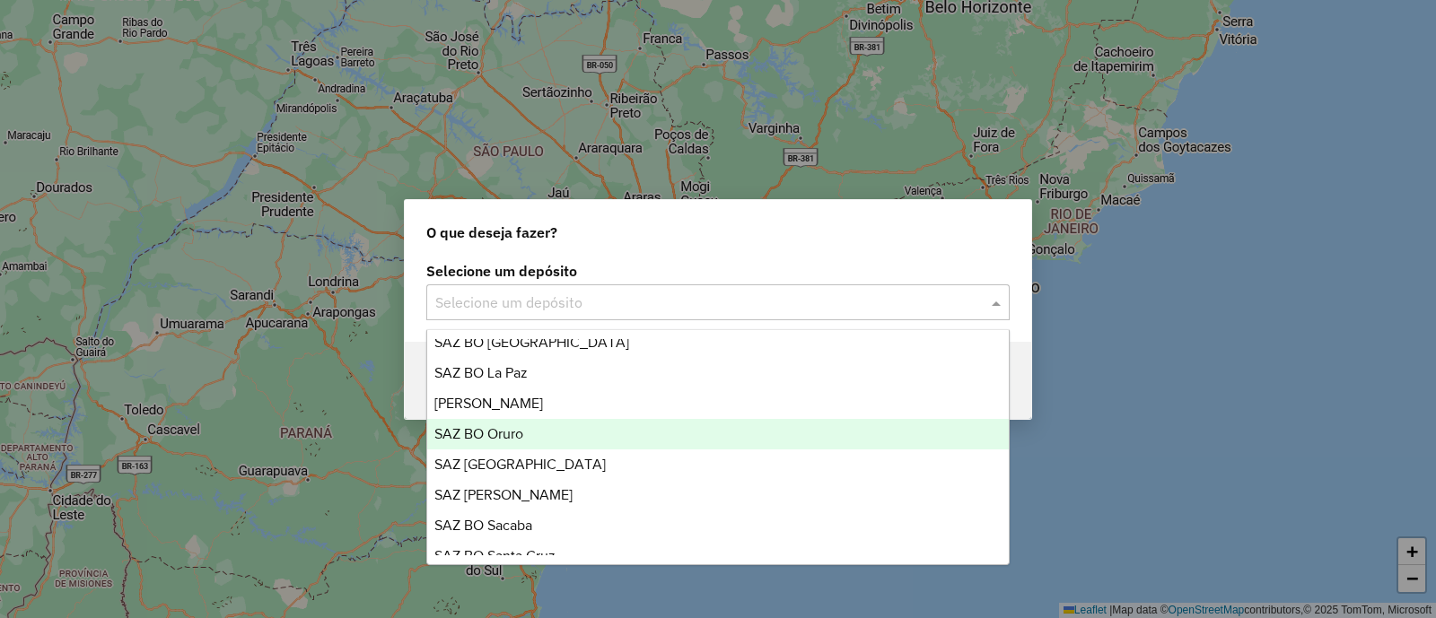
click at [590, 438] on div "SAZ BO Oruro" at bounding box center [717, 434] width 581 height 31
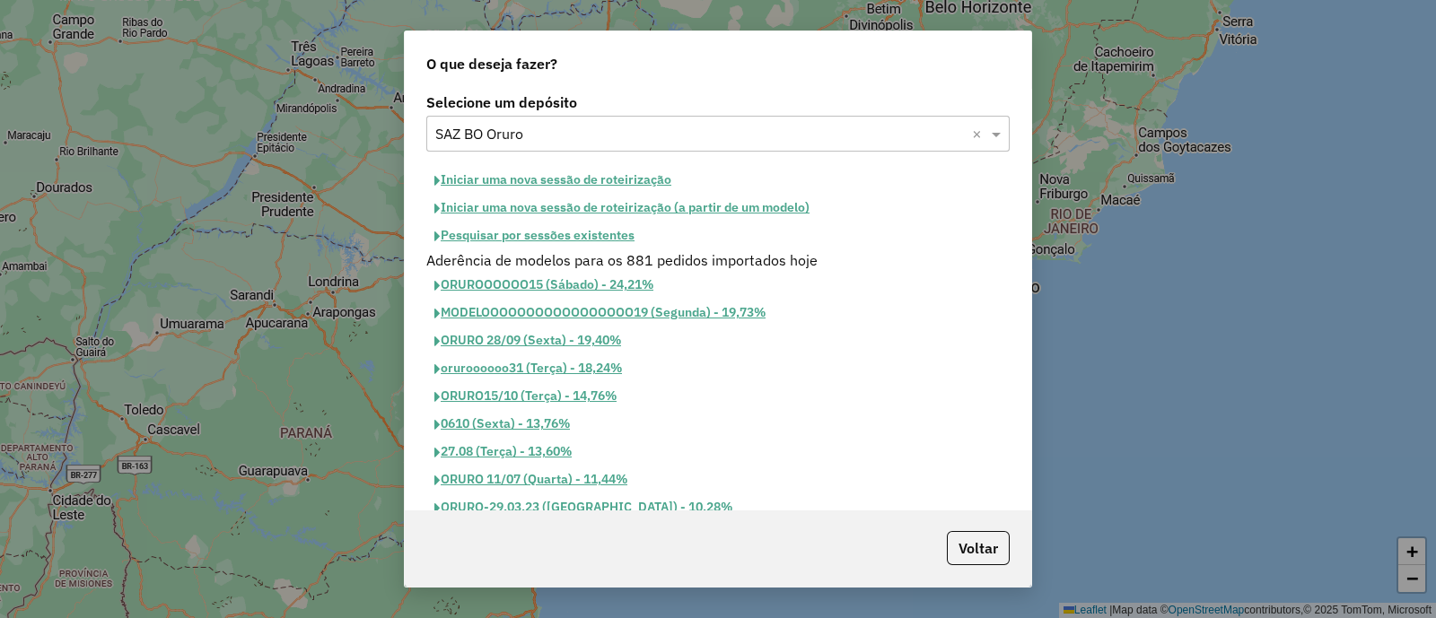
click at [568, 175] on button "Iniciar uma nova sessão de roteirização" at bounding box center [552, 180] width 253 height 28
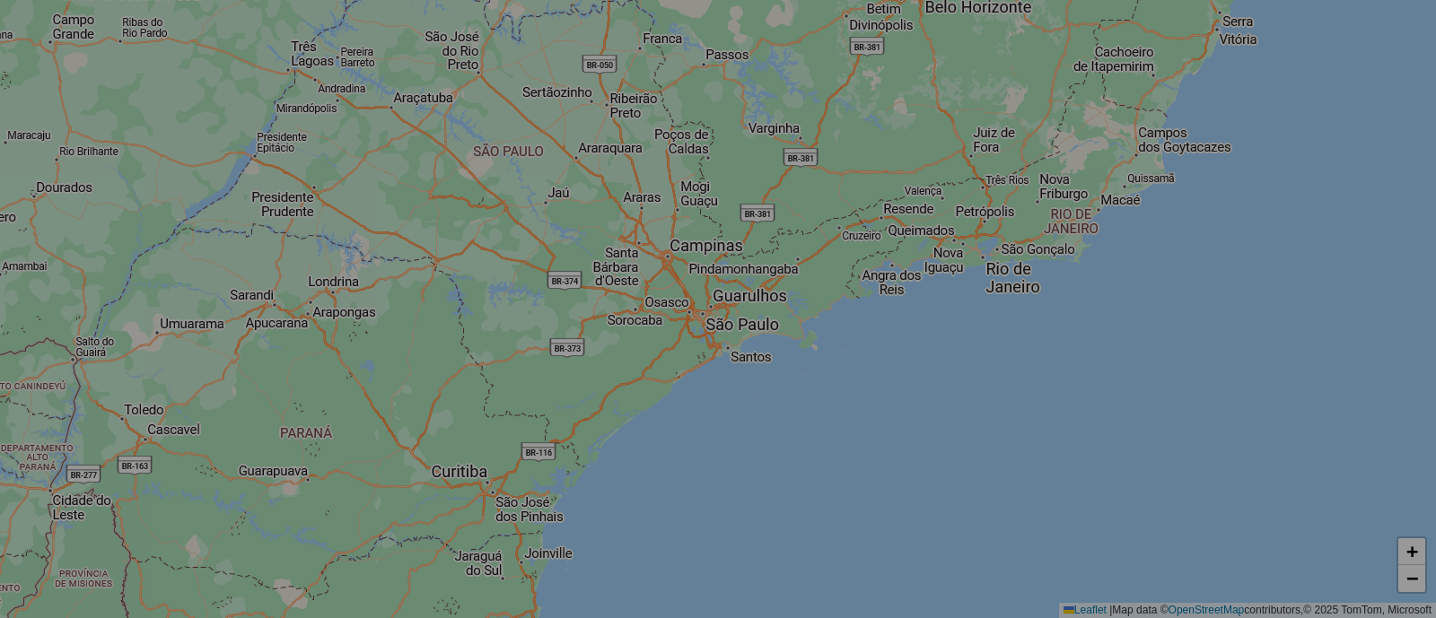
select select "*"
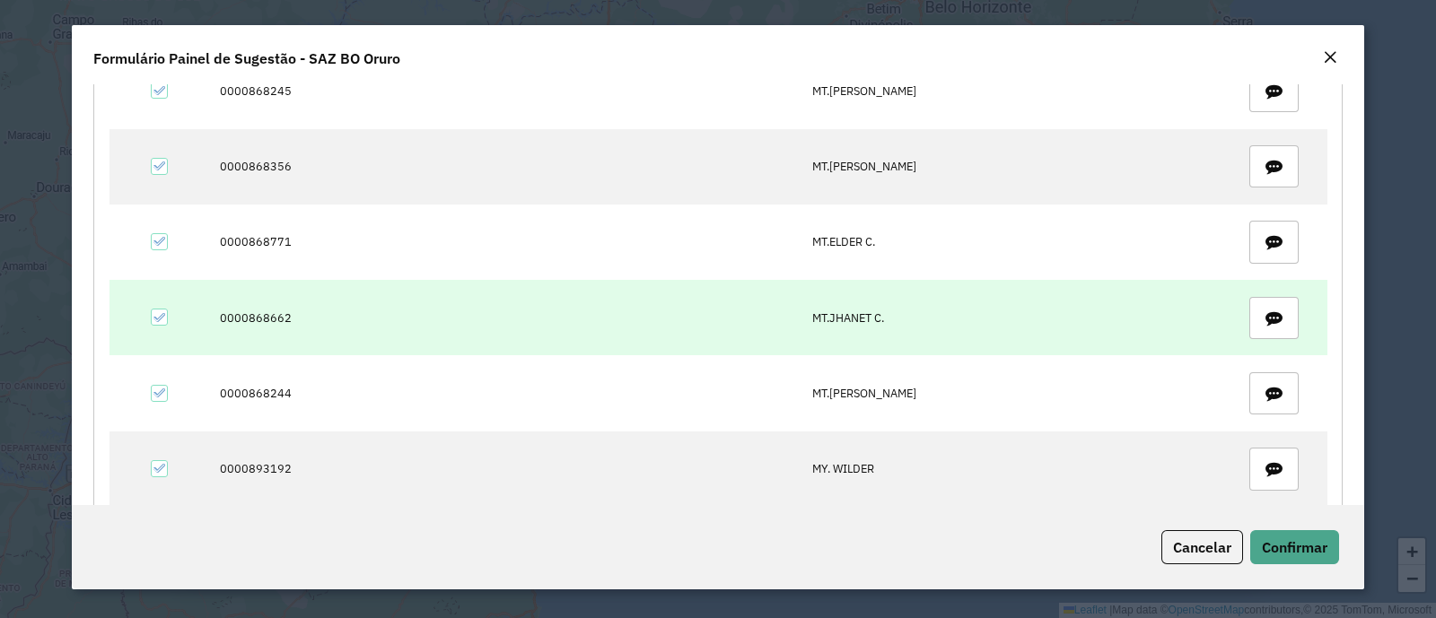
scroll to position [670, 0]
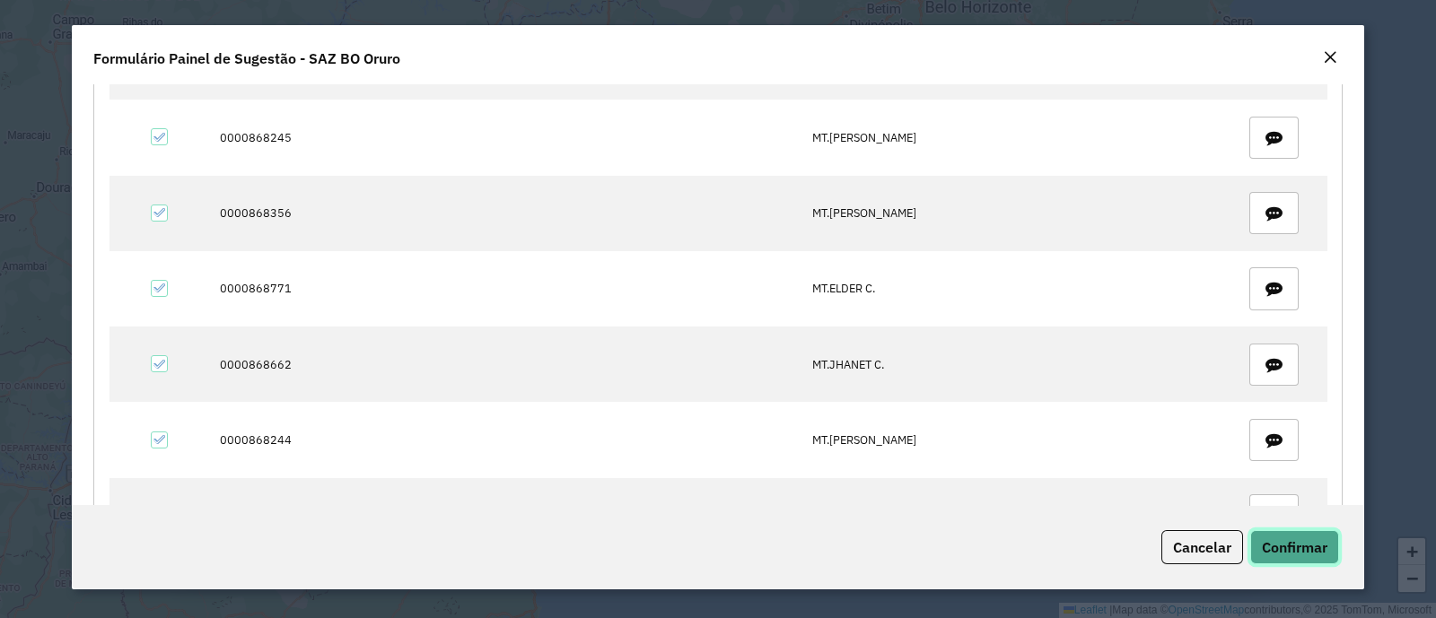
click at [1324, 546] on span "Confirmar" at bounding box center [1295, 547] width 66 height 18
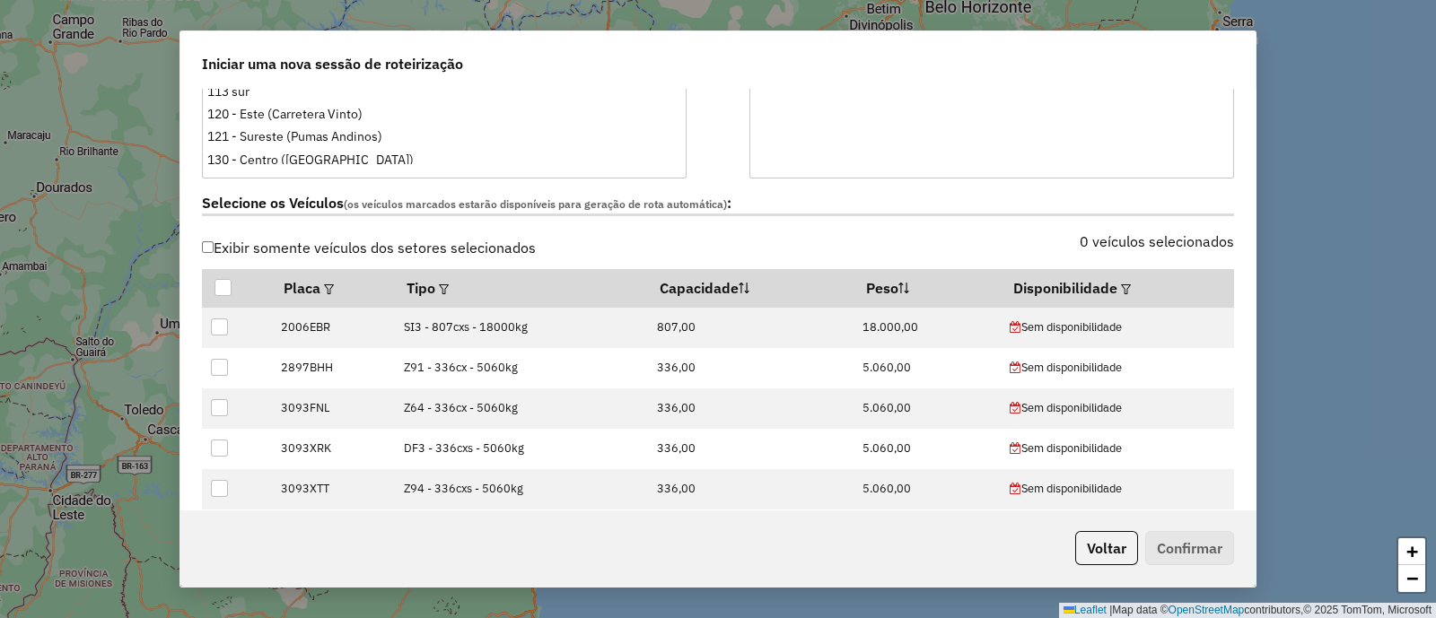
scroll to position [561, 0]
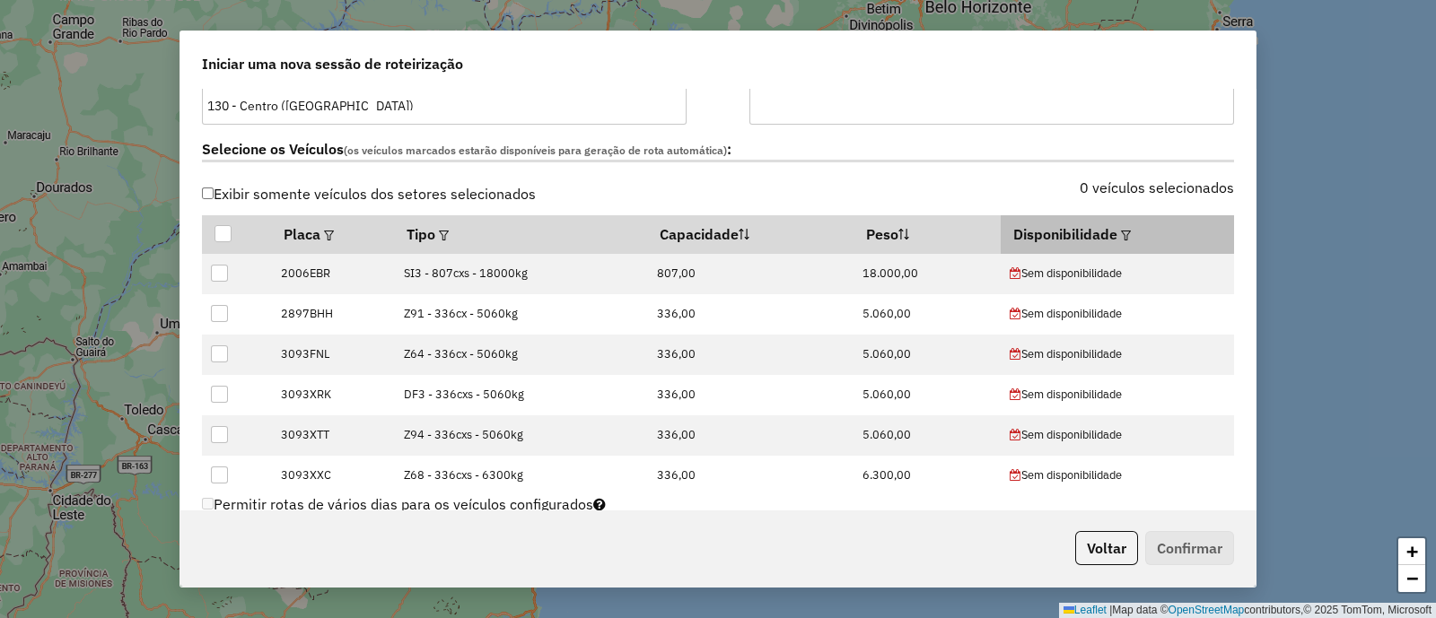
click at [1121, 238] on em at bounding box center [1126, 236] width 10 height 10
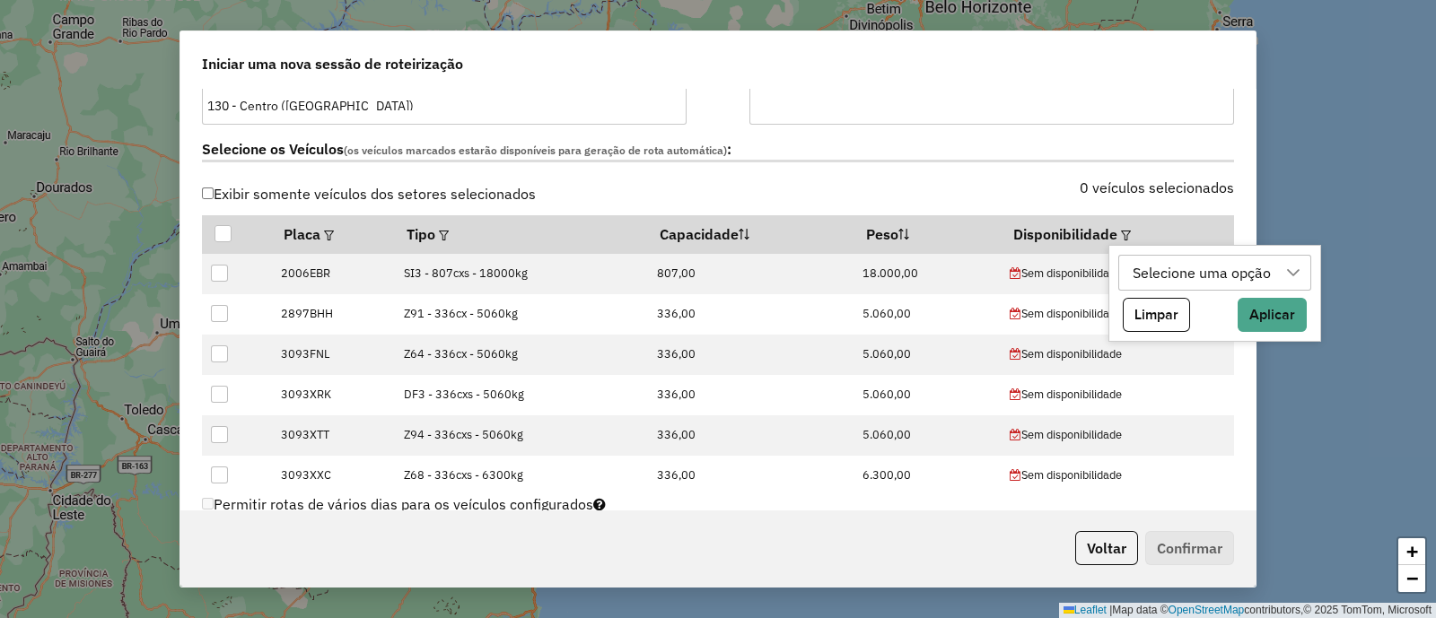
click at [1166, 274] on div "Selecione uma opção" at bounding box center [1201, 273] width 151 height 34
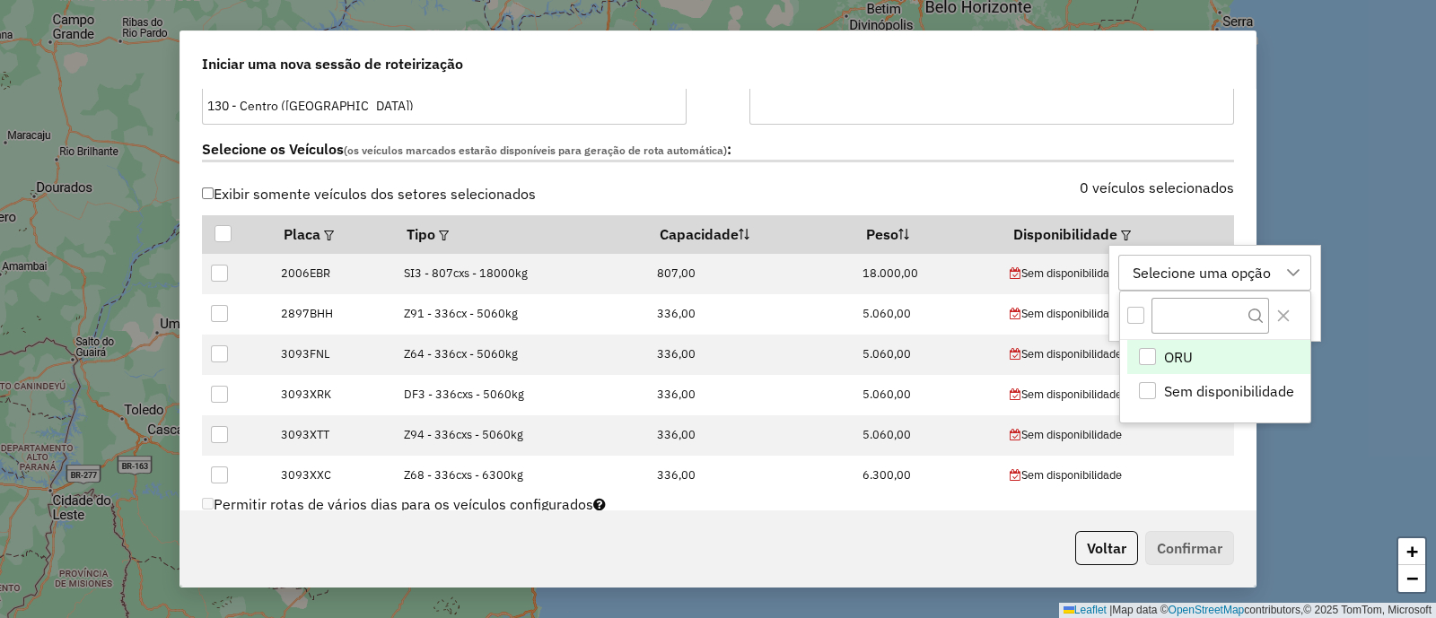
scroll to position [13, 83]
click at [1198, 359] on li "ORU" at bounding box center [1218, 357] width 183 height 34
click at [1276, 315] on icon "Close" at bounding box center [1283, 316] width 14 height 14
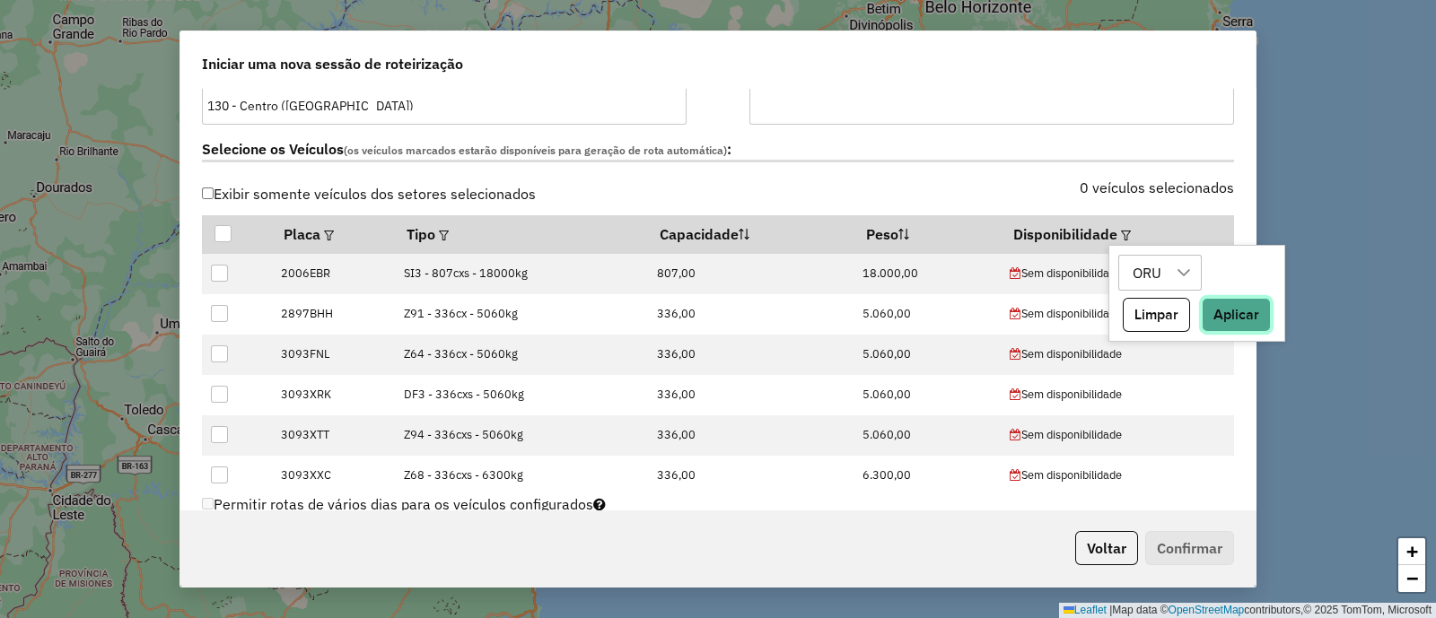
click at [1256, 315] on button "Aplicar" at bounding box center [1235, 315] width 69 height 34
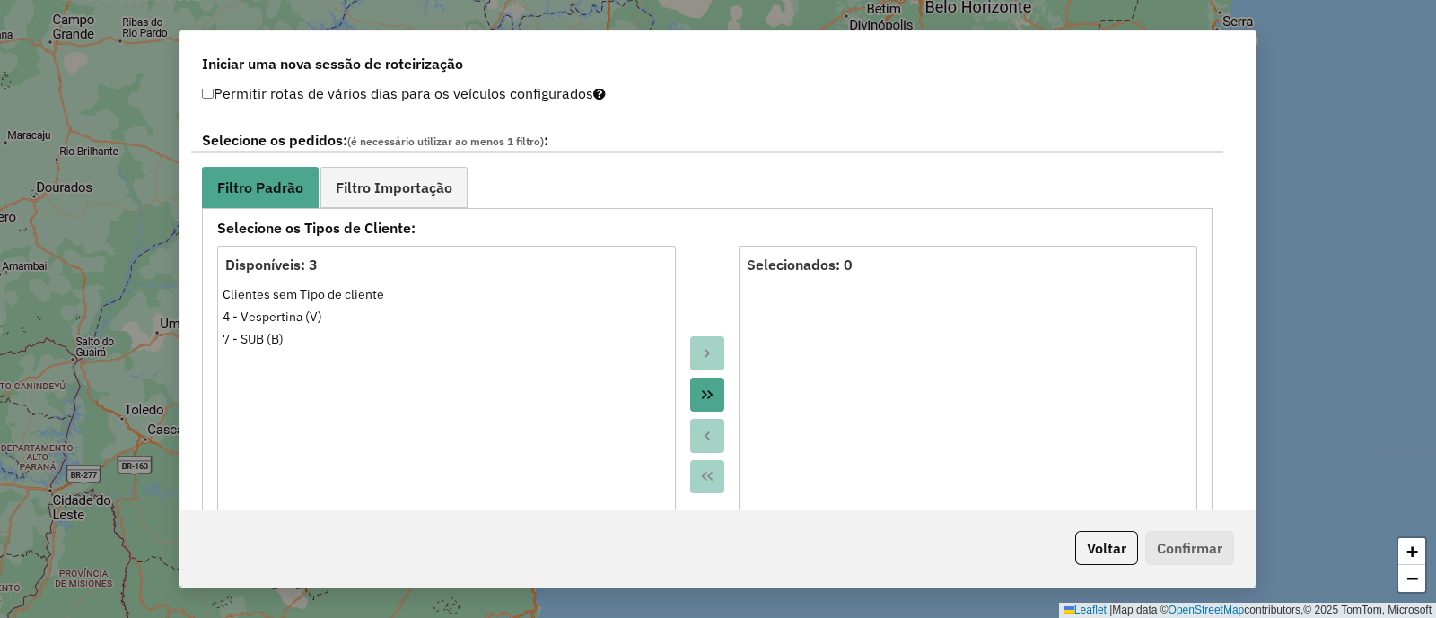
scroll to position [1009, 0]
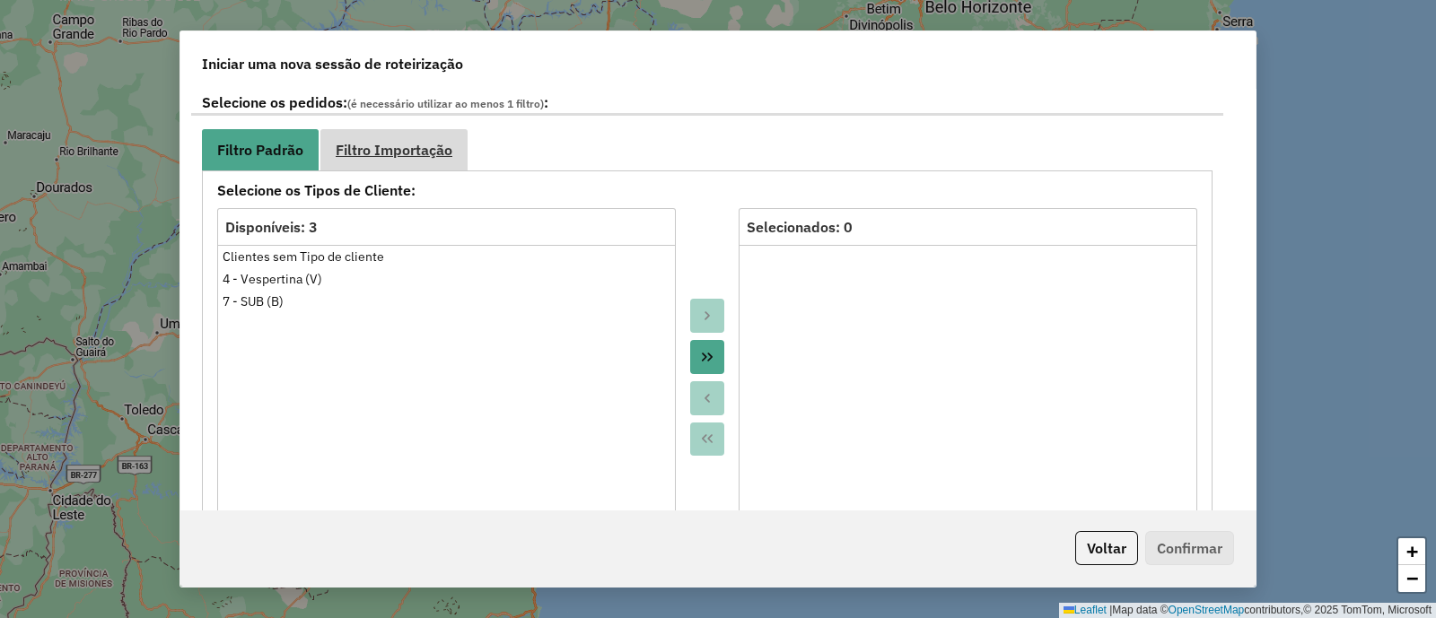
click at [444, 163] on link "Filtro Importação" at bounding box center [393, 149] width 147 height 40
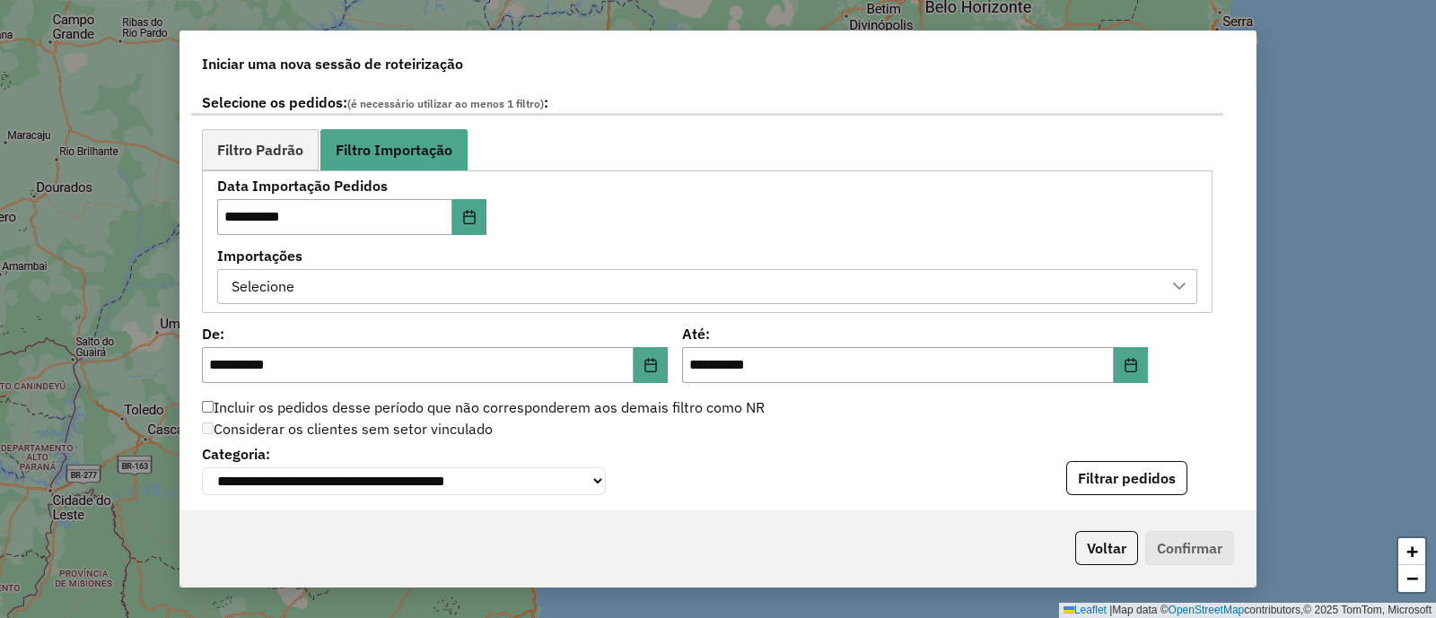
scroll to position [1122, 0]
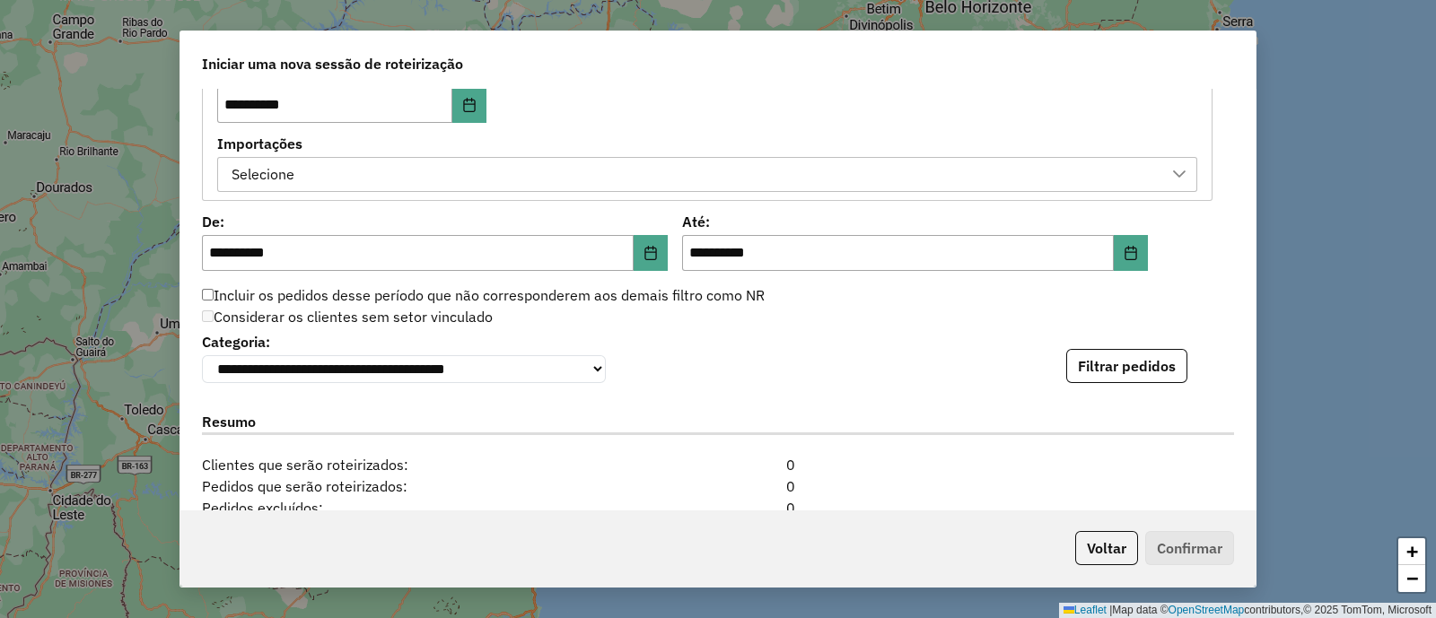
click at [597, 170] on div "Selecione" at bounding box center [693, 175] width 937 height 34
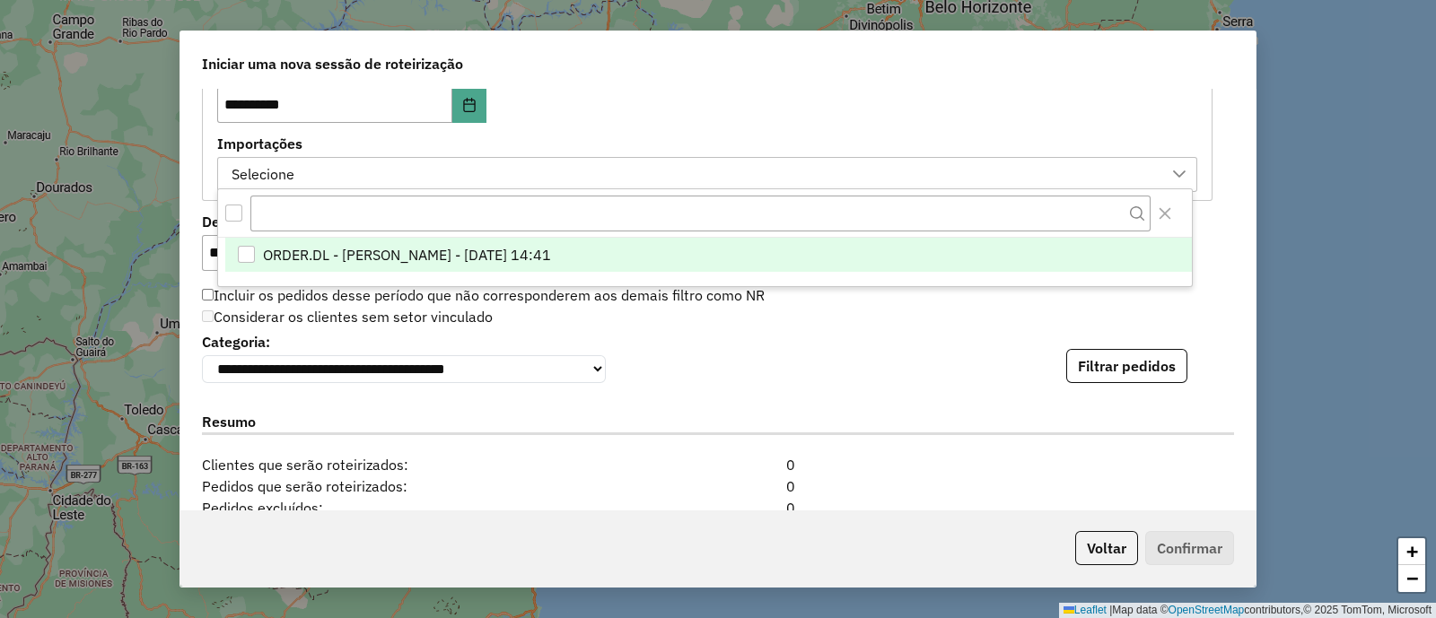
scroll to position [13, 83]
click at [686, 241] on li "ORDER.DL - VITOR GUILHERME EUGENIO DE OLIVEIRA - 11/10/2025 14:41" at bounding box center [708, 256] width 966 height 34
click at [661, 118] on div "**********" at bounding box center [707, 129] width 980 height 125
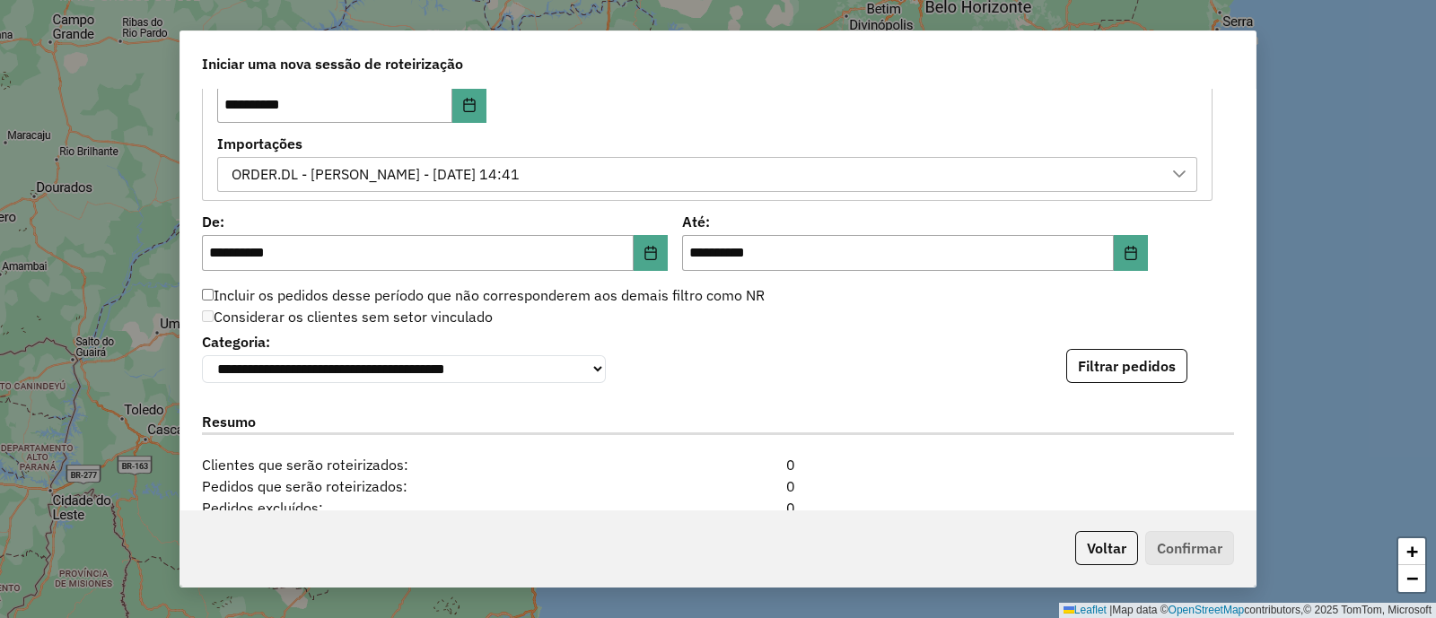
scroll to position [1234, 0]
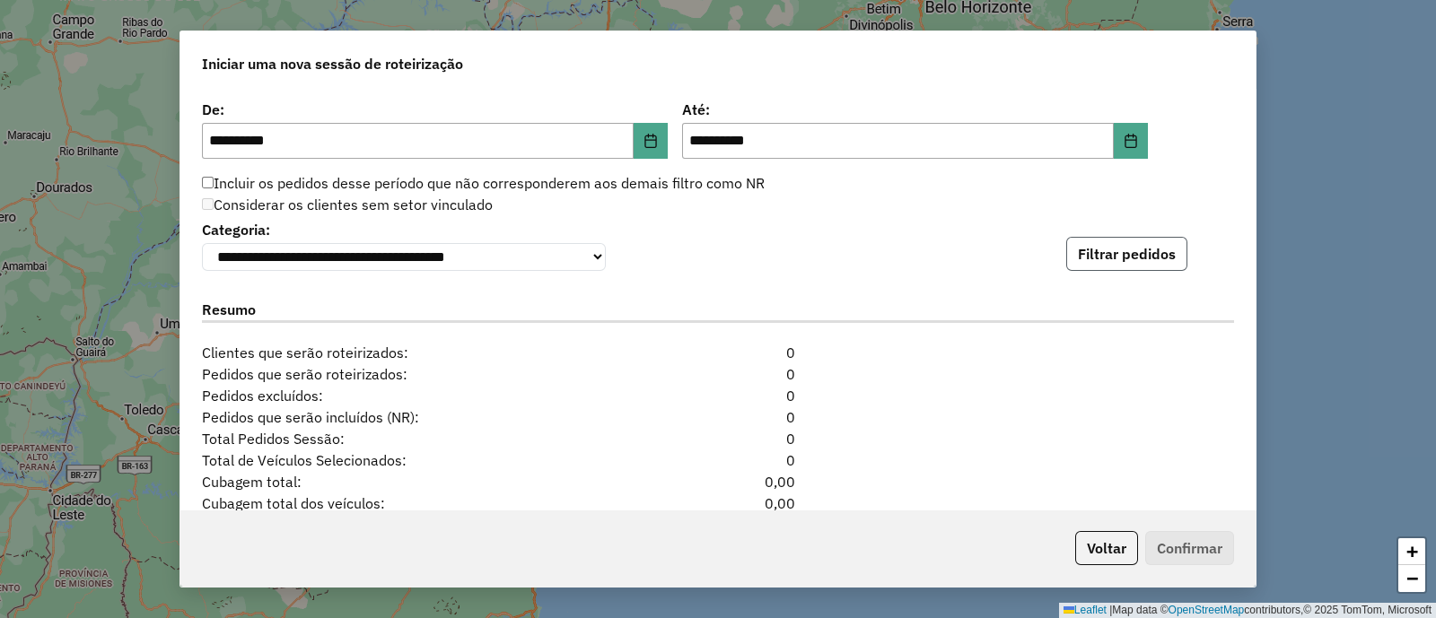
click at [1111, 258] on button "Filtrar pedidos" at bounding box center [1126, 254] width 121 height 34
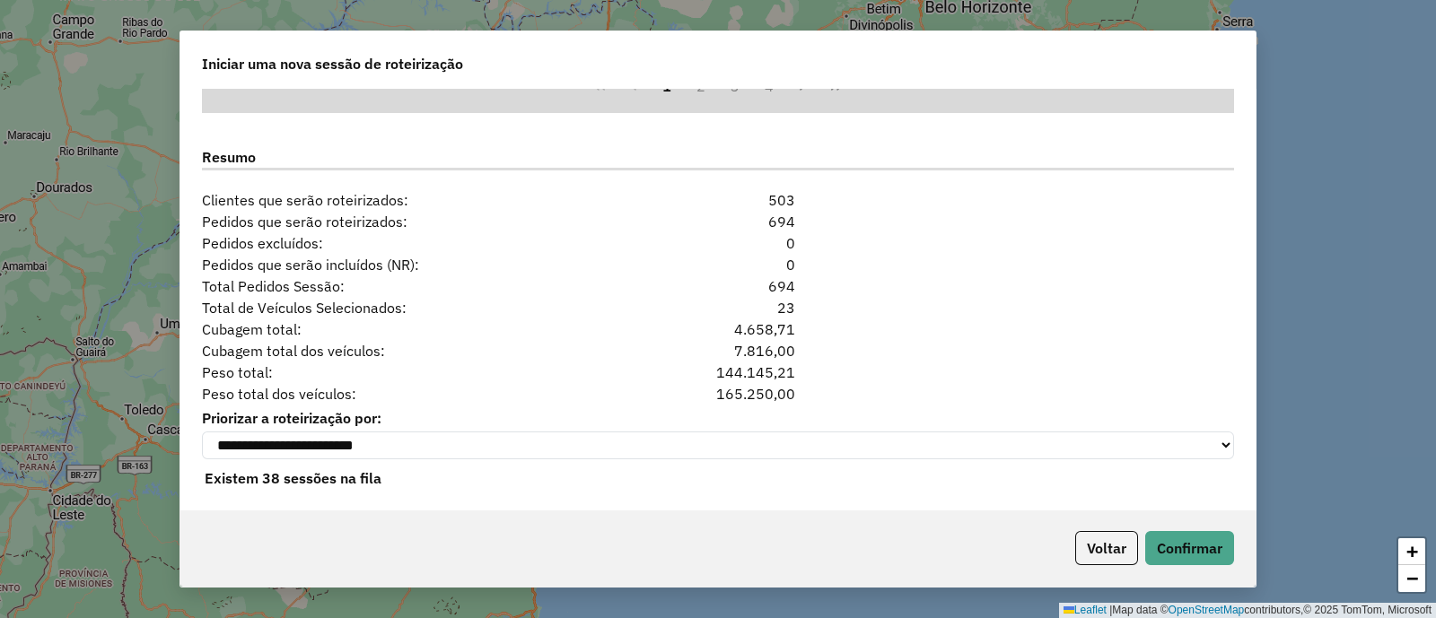
scroll to position [1771, 0]
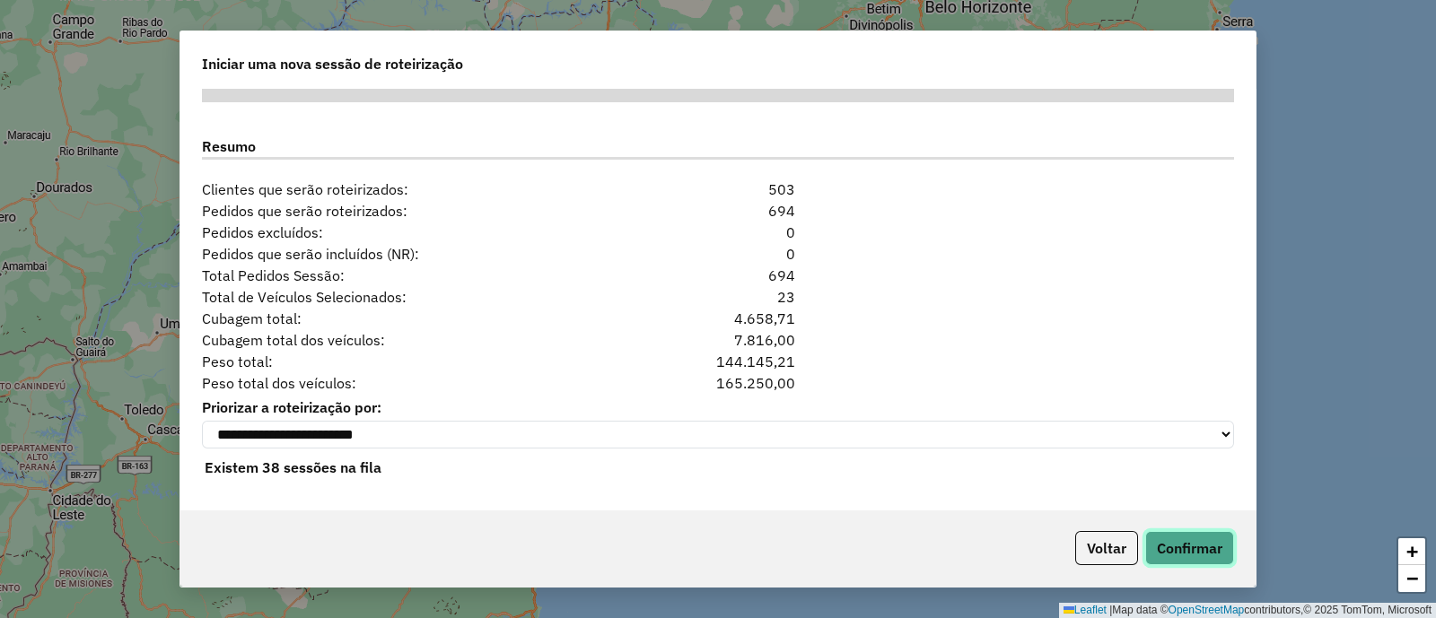
click at [1168, 547] on button "Confirmar" at bounding box center [1189, 548] width 89 height 34
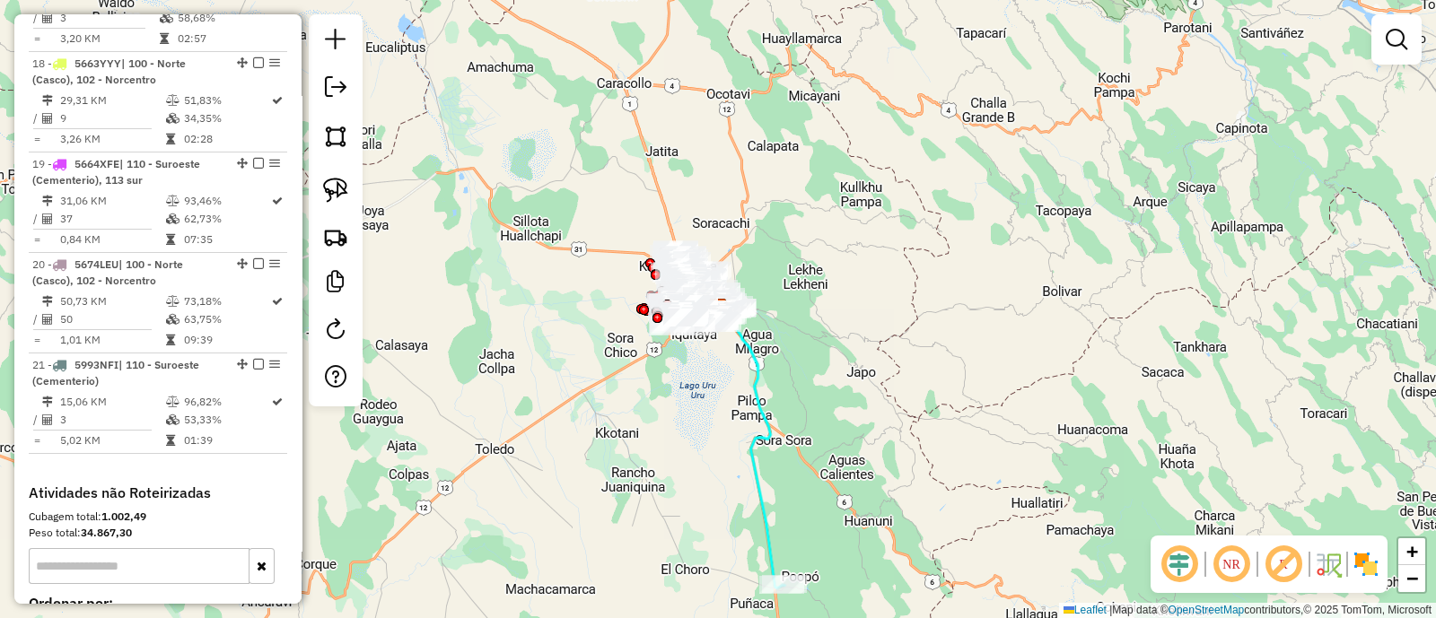
scroll to position [2655, 0]
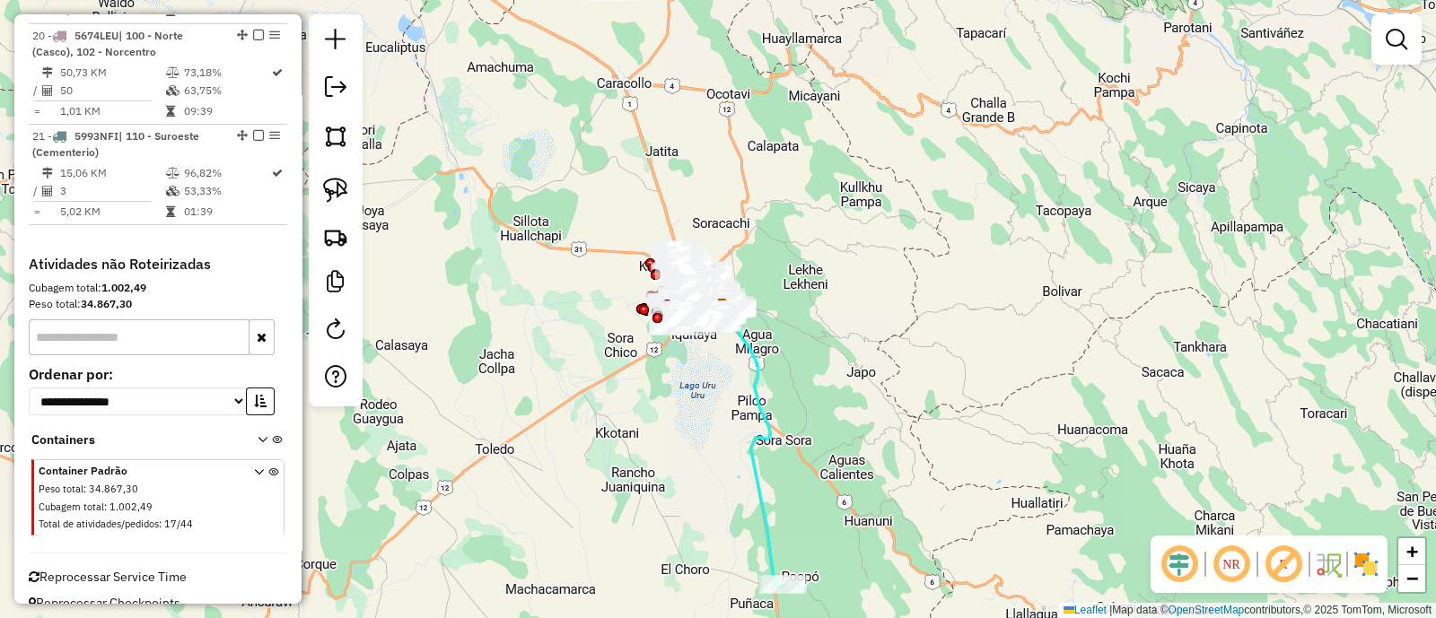
click at [93, 569] on span "Reprocessar Service Time" at bounding box center [108, 577] width 158 height 16
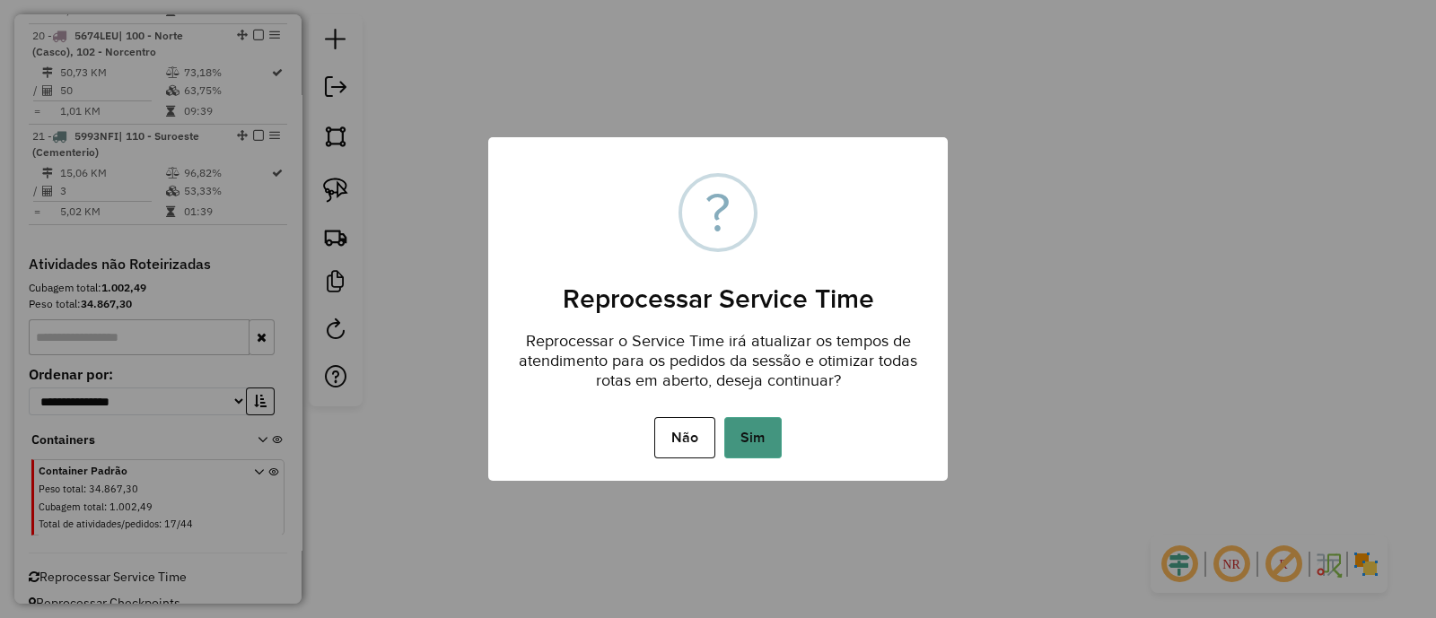
click at [763, 422] on button "Sim" at bounding box center [752, 437] width 57 height 41
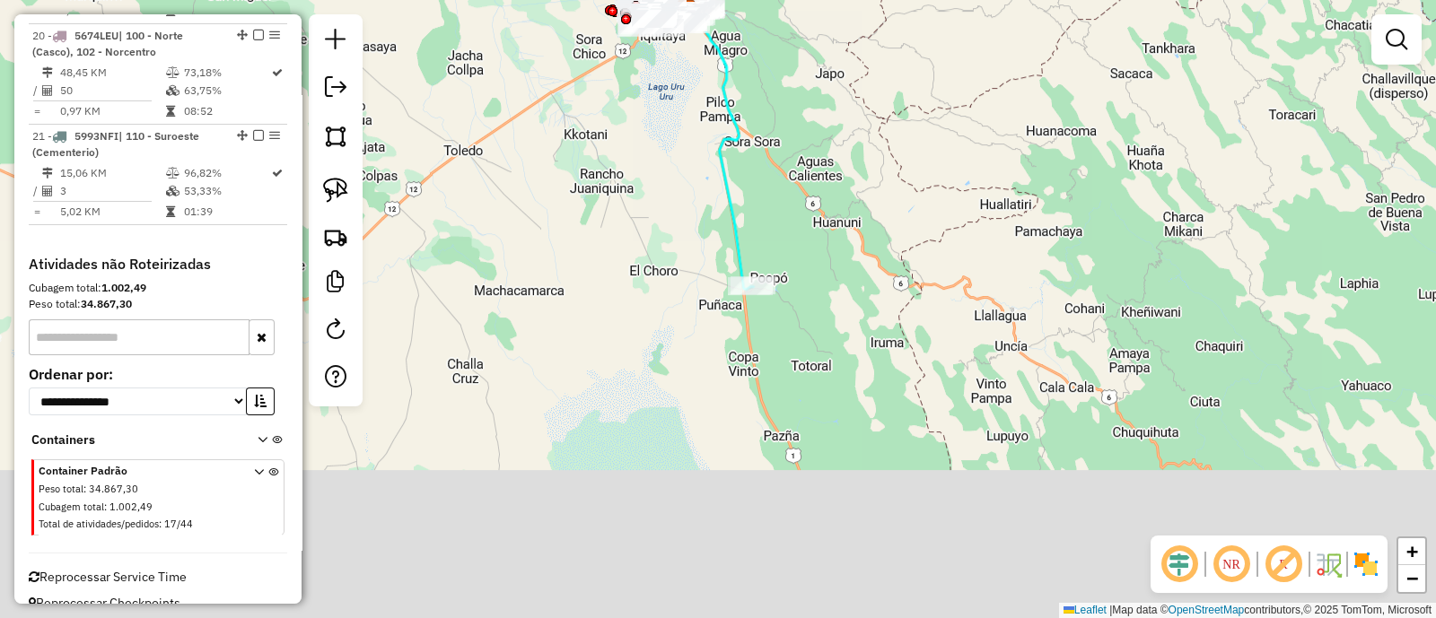
drag, startPoint x: 654, startPoint y: 504, endPoint x: 621, endPoint y: 191, distance: 314.9
click at [621, 191] on div "Janela de atendimento Grade de atendimento Capacidade Transportadoras Veículos …" at bounding box center [718, 309] width 1436 height 618
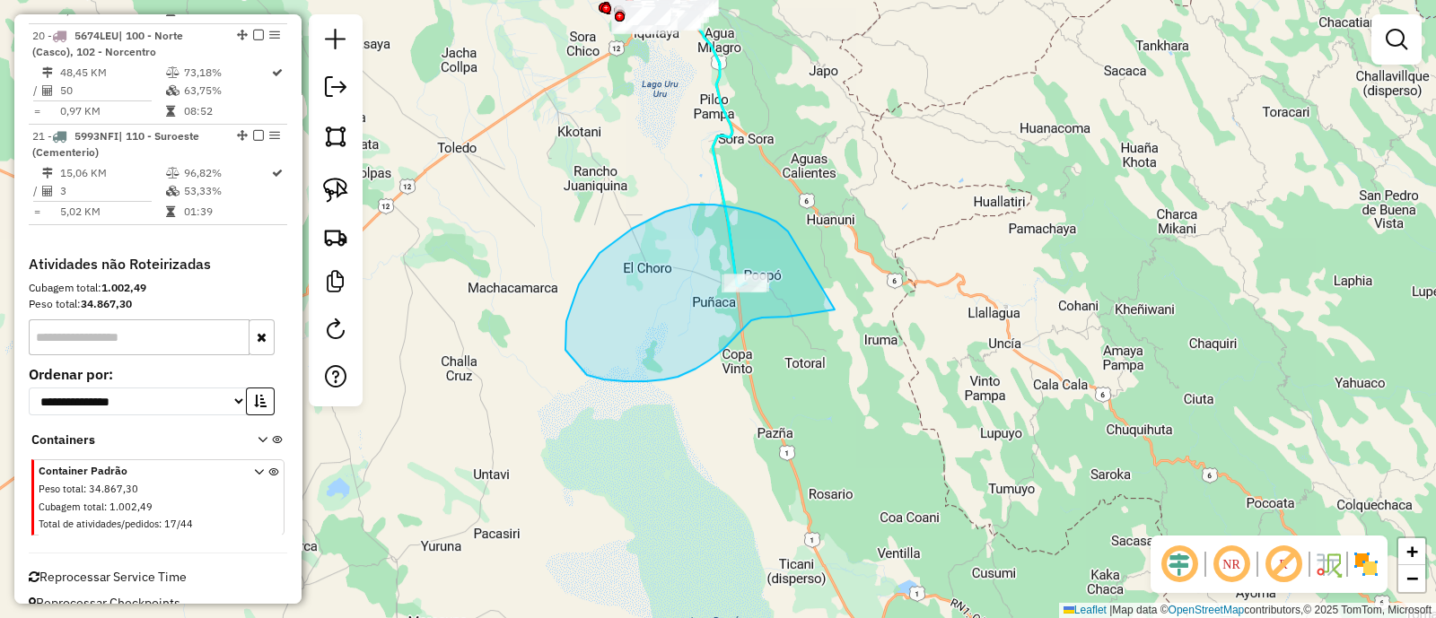
drag, startPoint x: 738, startPoint y: 208, endPoint x: 834, endPoint y: 310, distance: 140.3
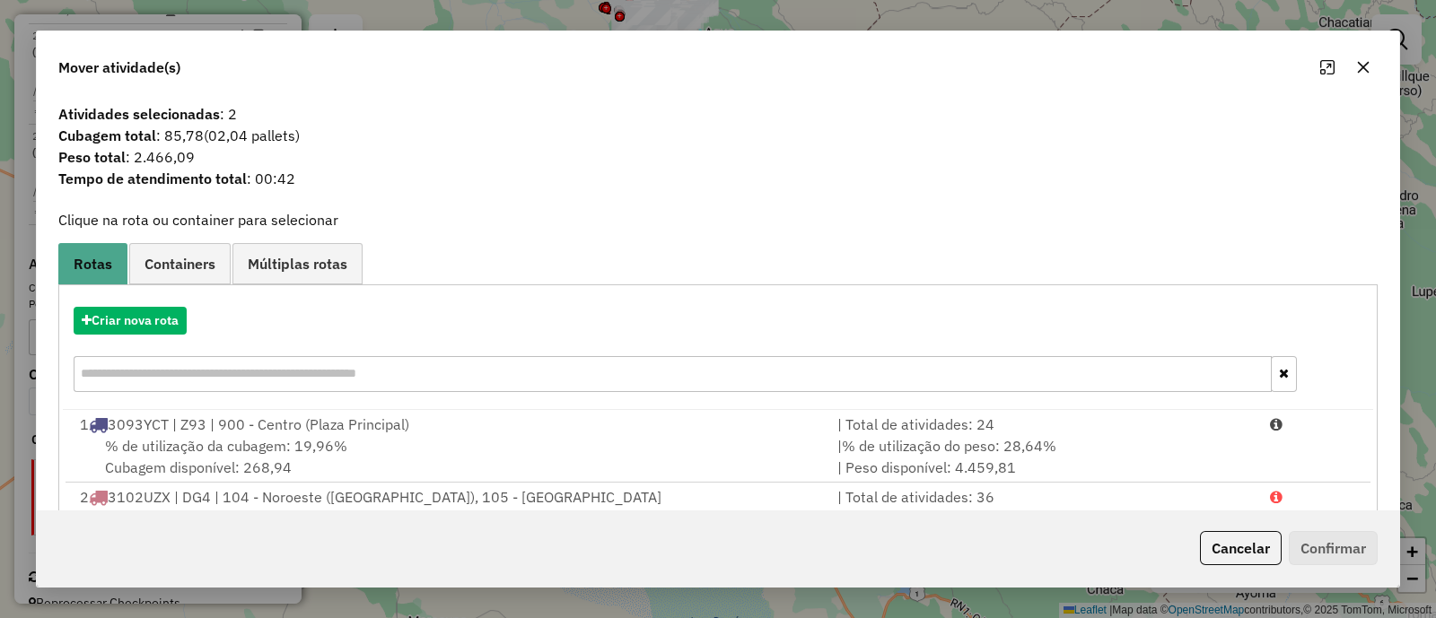
click at [1367, 68] on icon "button" at bounding box center [1363, 67] width 14 height 14
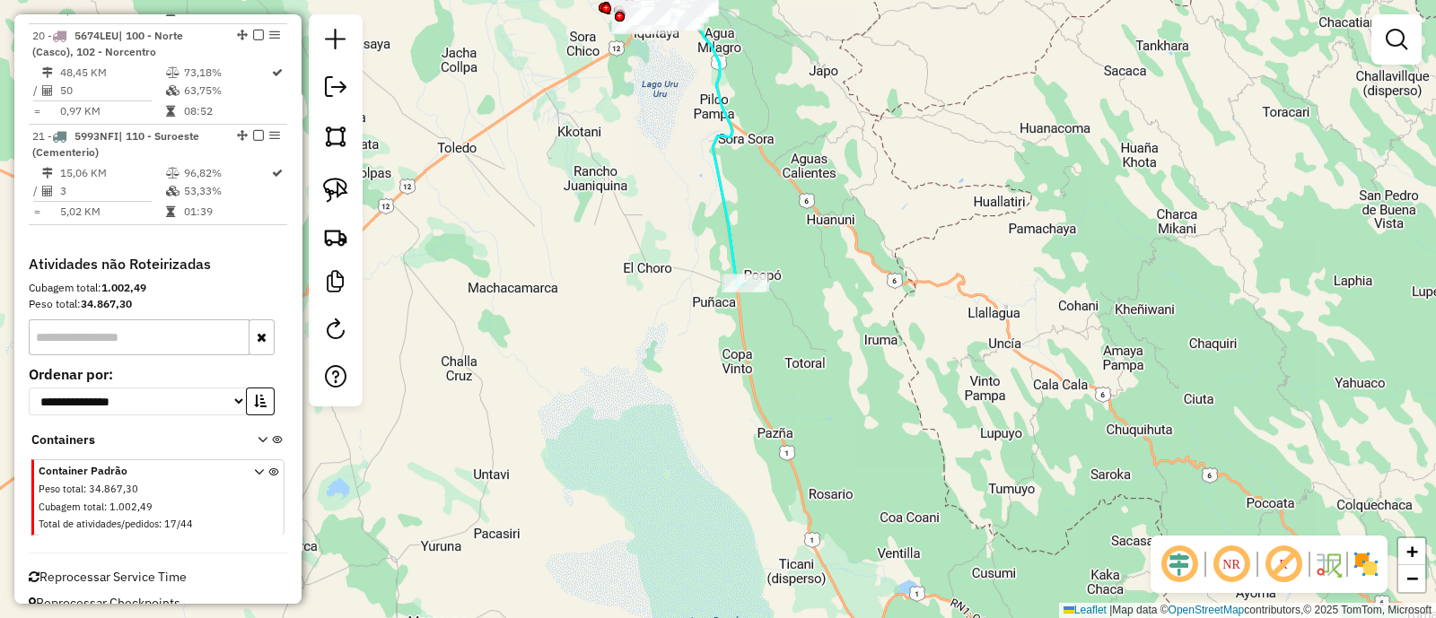
select select "**********"
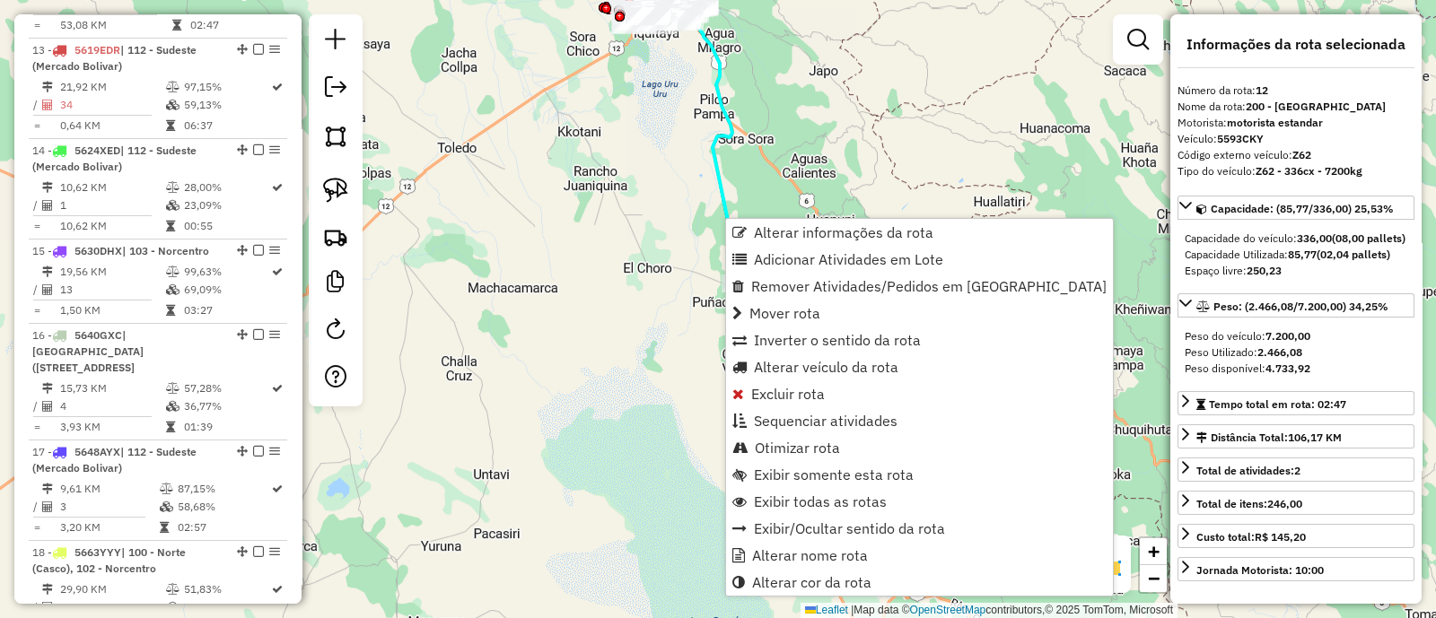
scroll to position [1857, 0]
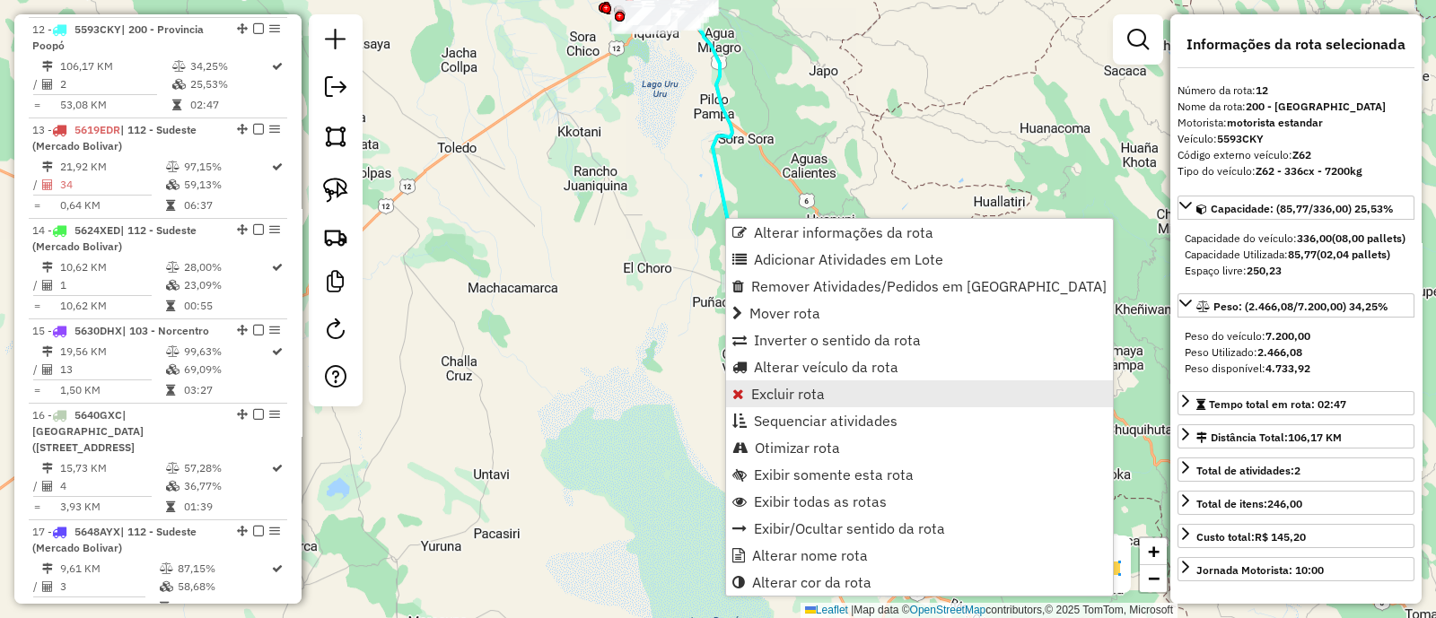
click at [804, 398] on span "Excluir rota" at bounding box center [788, 394] width 74 height 14
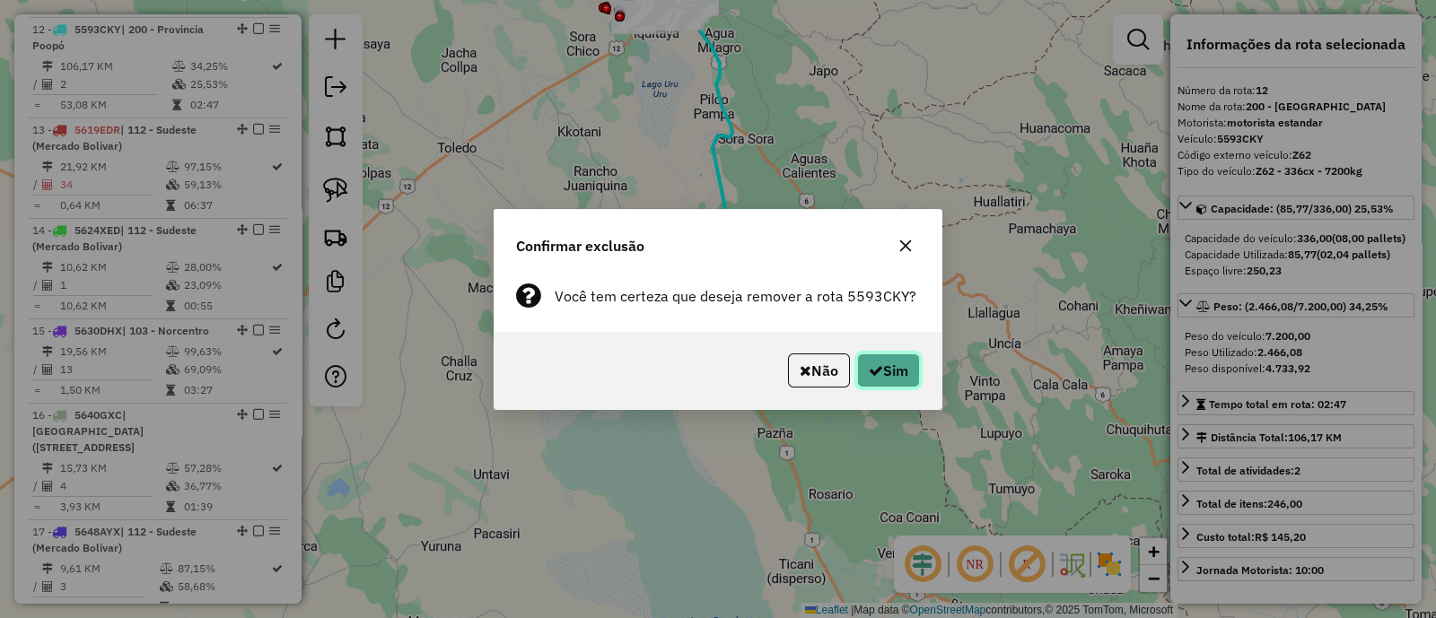
click at [878, 371] on icon "button" at bounding box center [876, 370] width 14 height 14
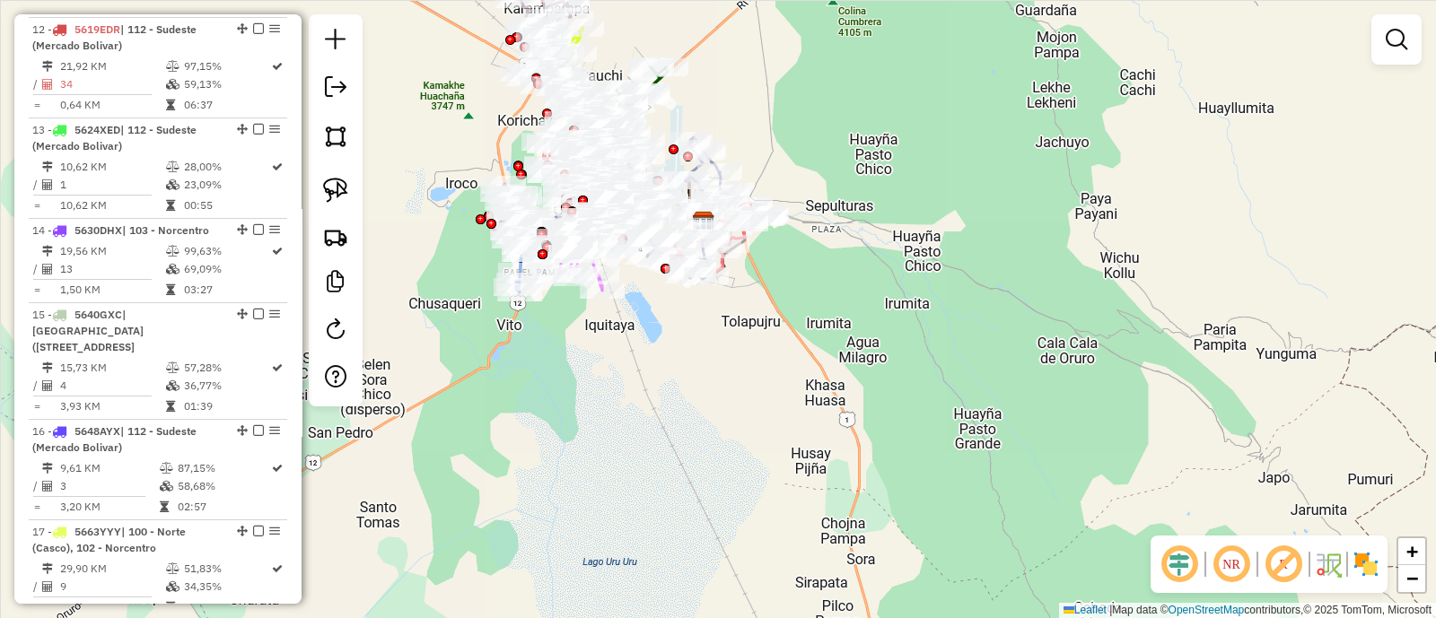
click at [1354, 566] on img at bounding box center [1365, 564] width 29 height 29
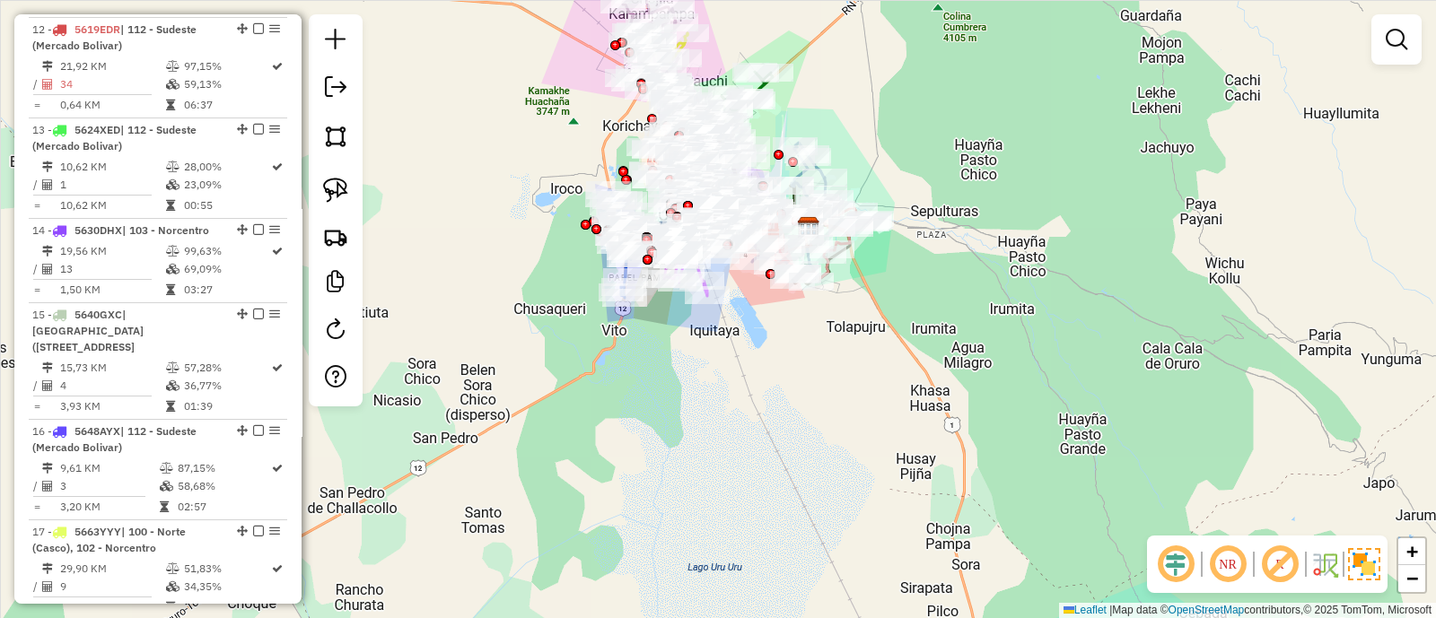
drag, startPoint x: 875, startPoint y: 406, endPoint x: 992, endPoint y: 411, distance: 116.8
click at [992, 411] on div "Janela de atendimento Grade de atendimento Capacidade Transportadoras Veículos …" at bounding box center [718, 309] width 1436 height 618
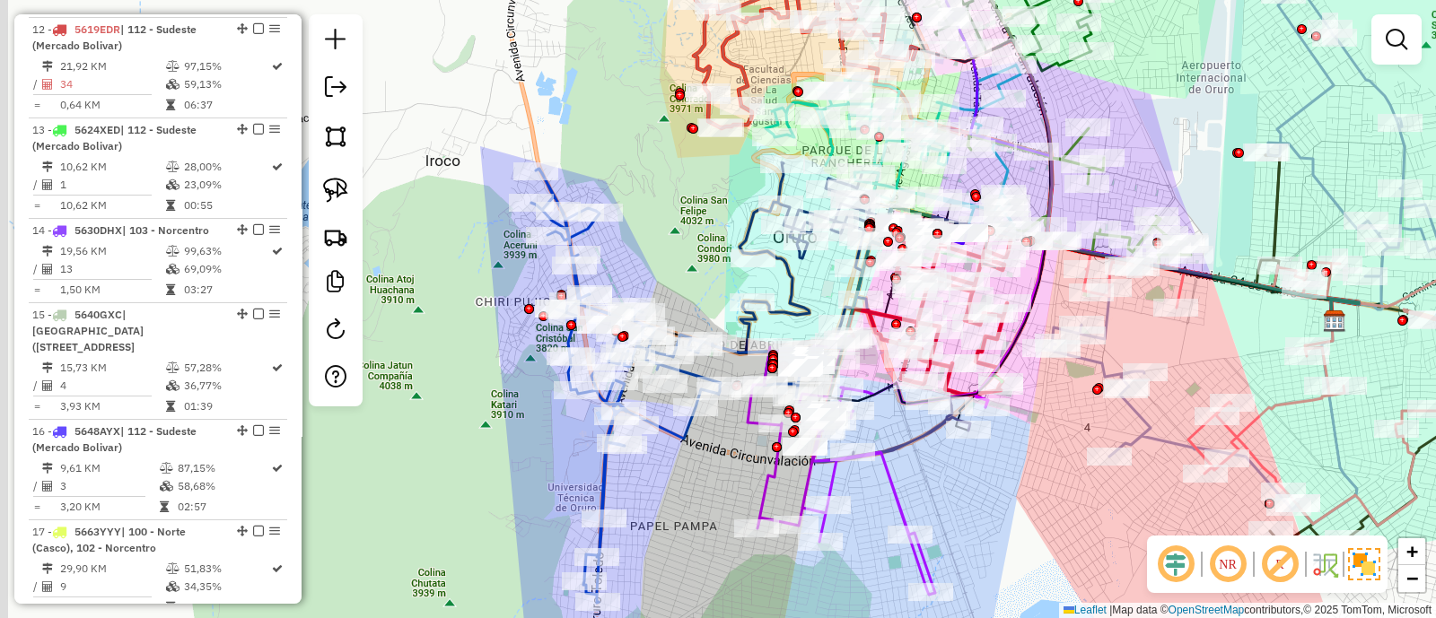
drag, startPoint x: 638, startPoint y: 249, endPoint x: 651, endPoint y: 210, distance: 40.6
click at [651, 210] on div "Janela de atendimento Grade de atendimento Capacidade Transportadoras Veículos …" at bounding box center [718, 309] width 1436 height 618
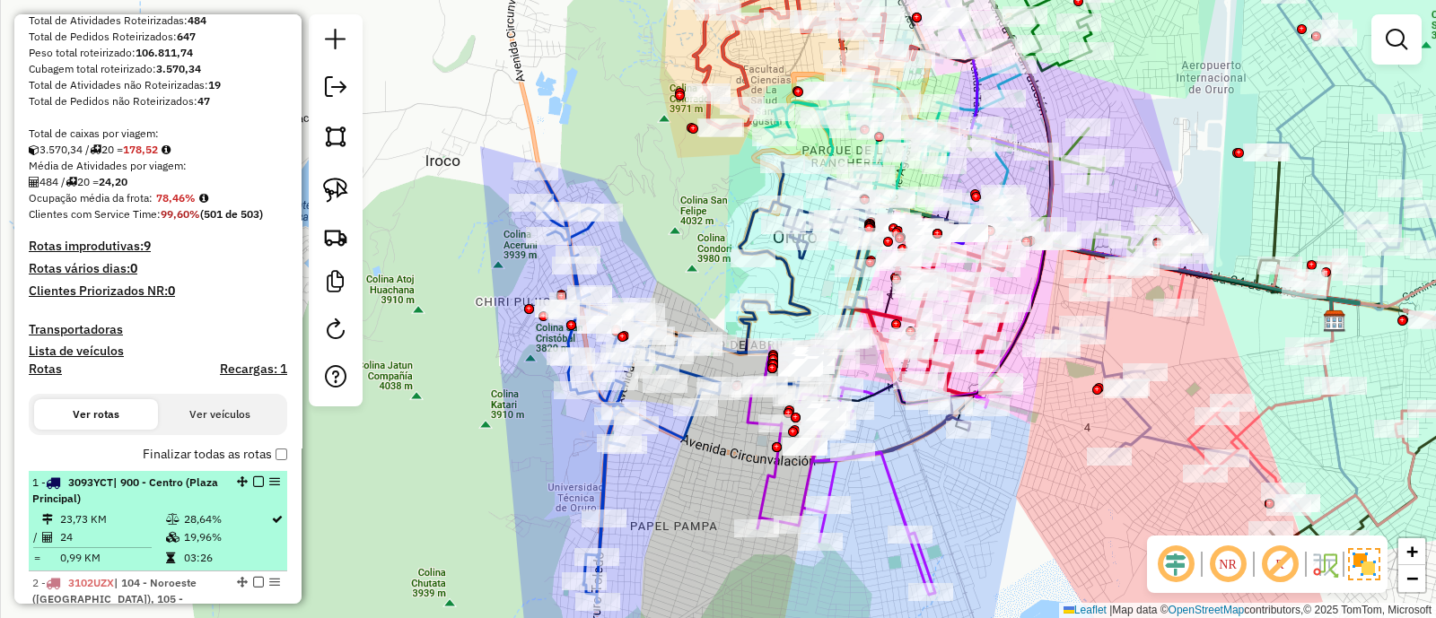
scroll to position [63, 0]
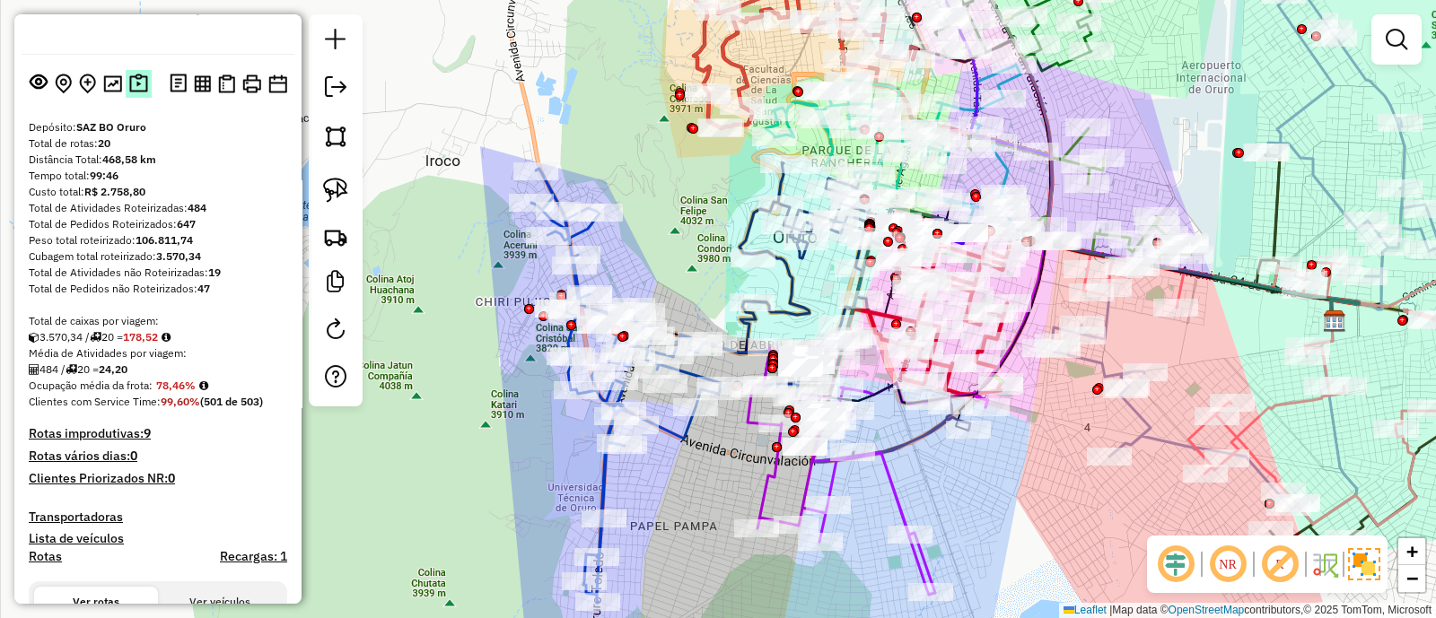
click at [129, 83] on img at bounding box center [138, 84] width 19 height 21
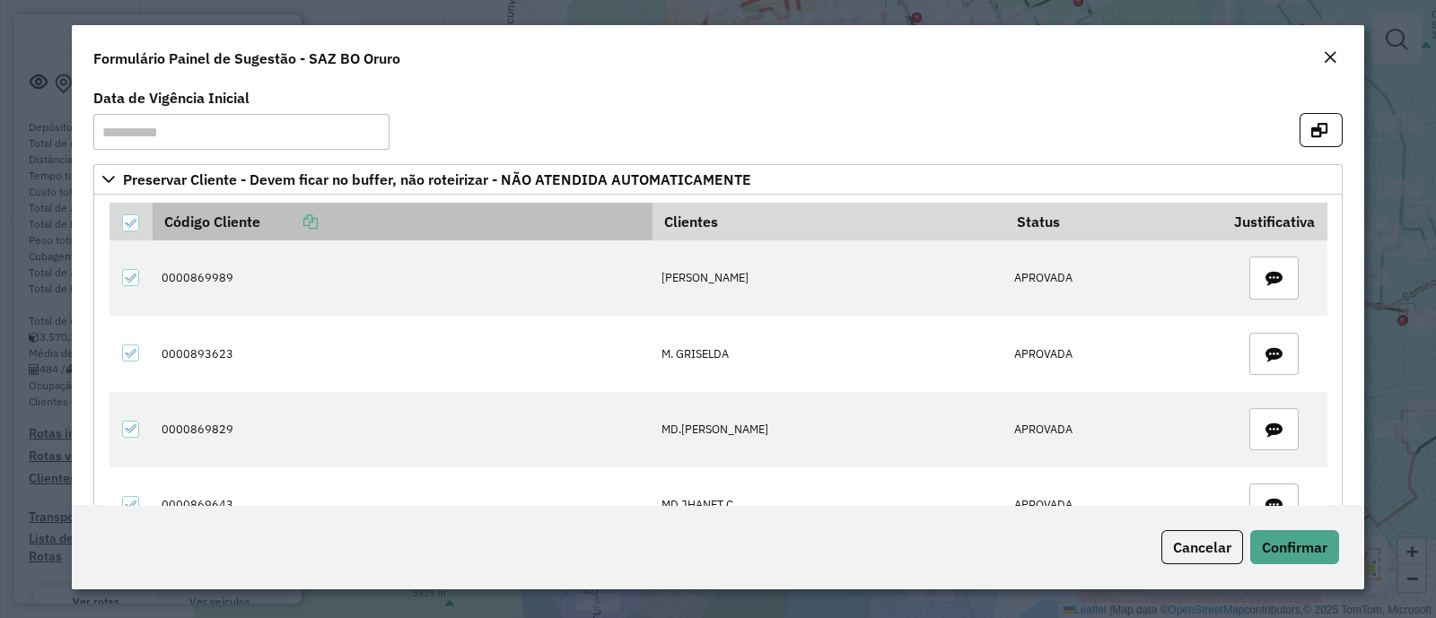
click at [316, 225] on icon at bounding box center [310, 221] width 14 height 14
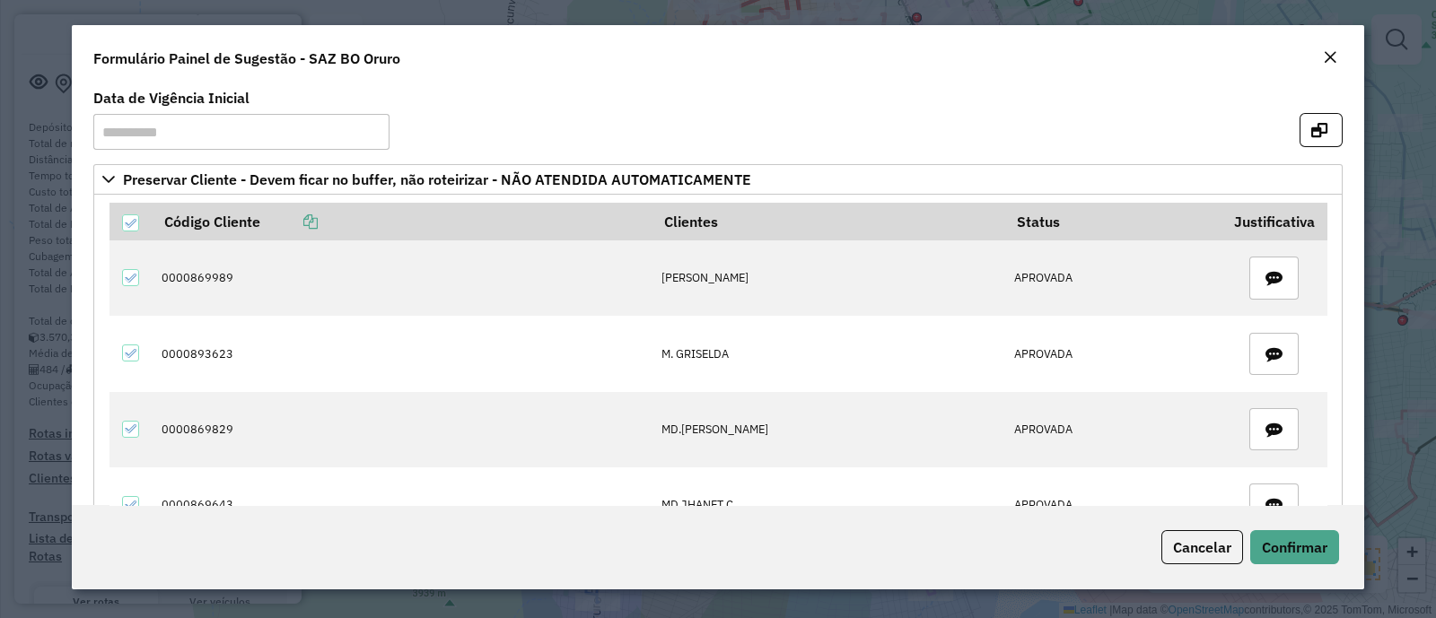
click at [1325, 58] on em "Close" at bounding box center [1330, 57] width 14 height 14
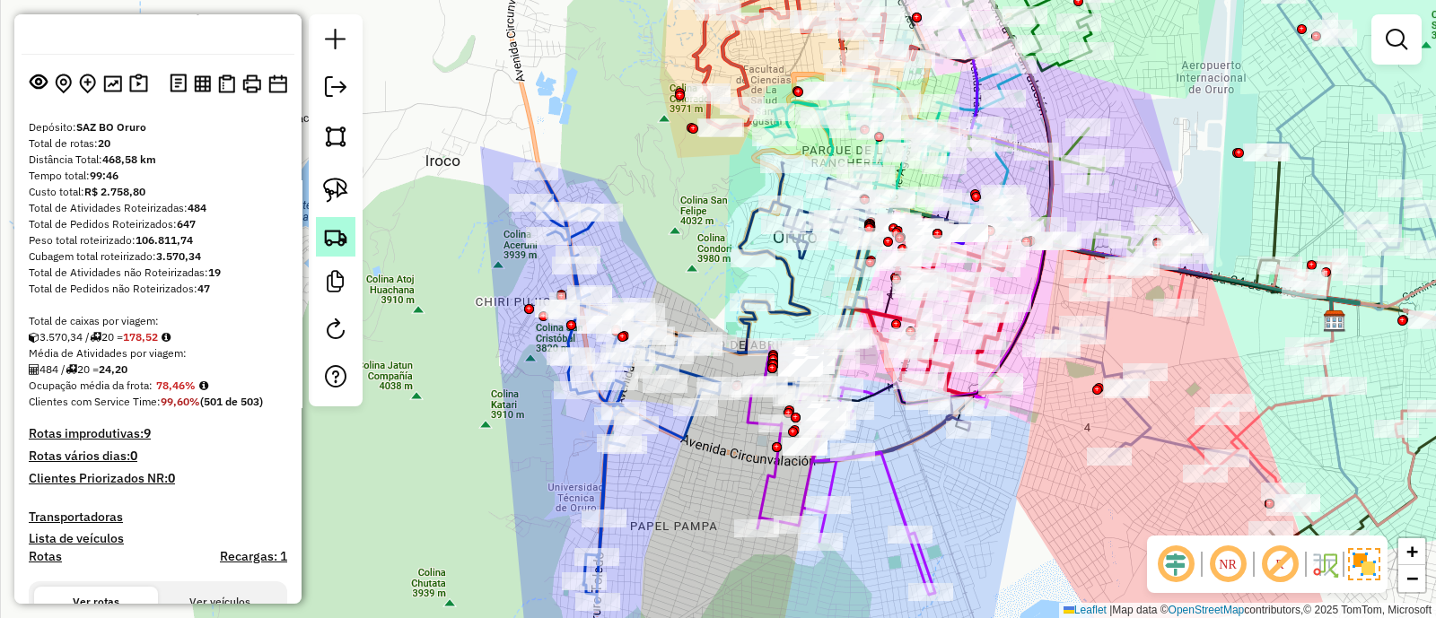
click at [334, 241] on img at bounding box center [335, 236] width 25 height 25
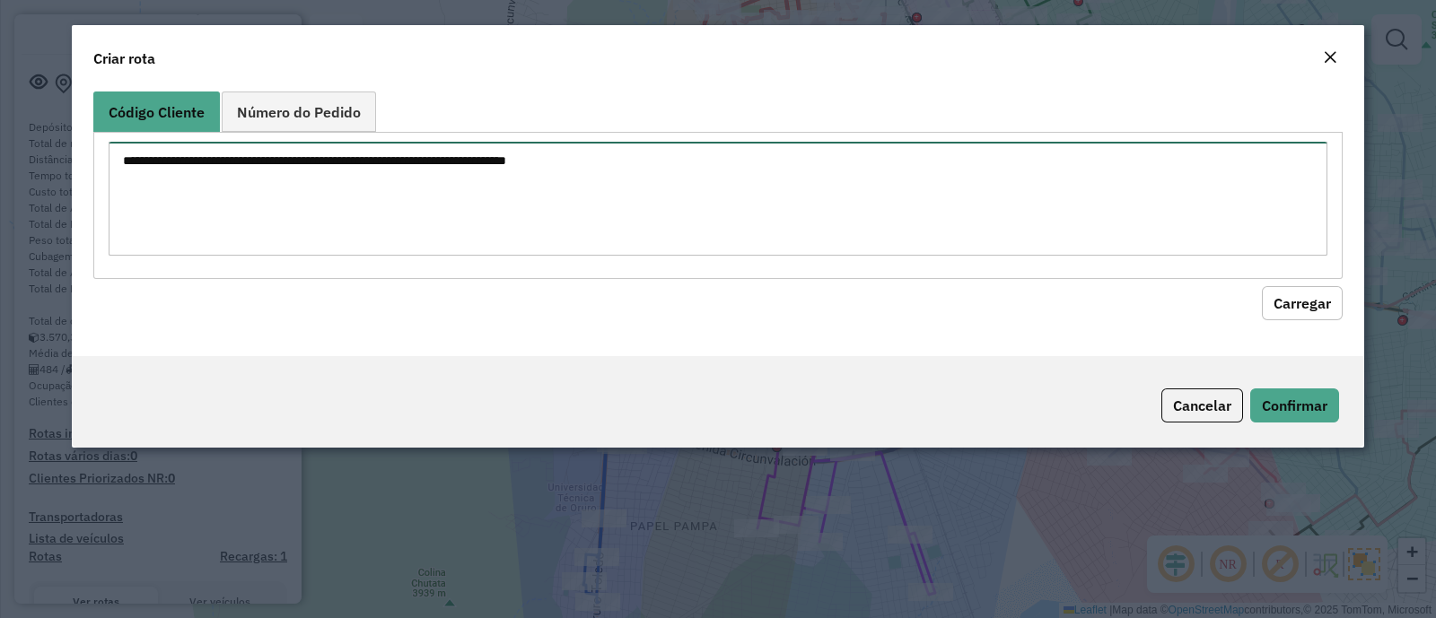
paste textarea "**********"
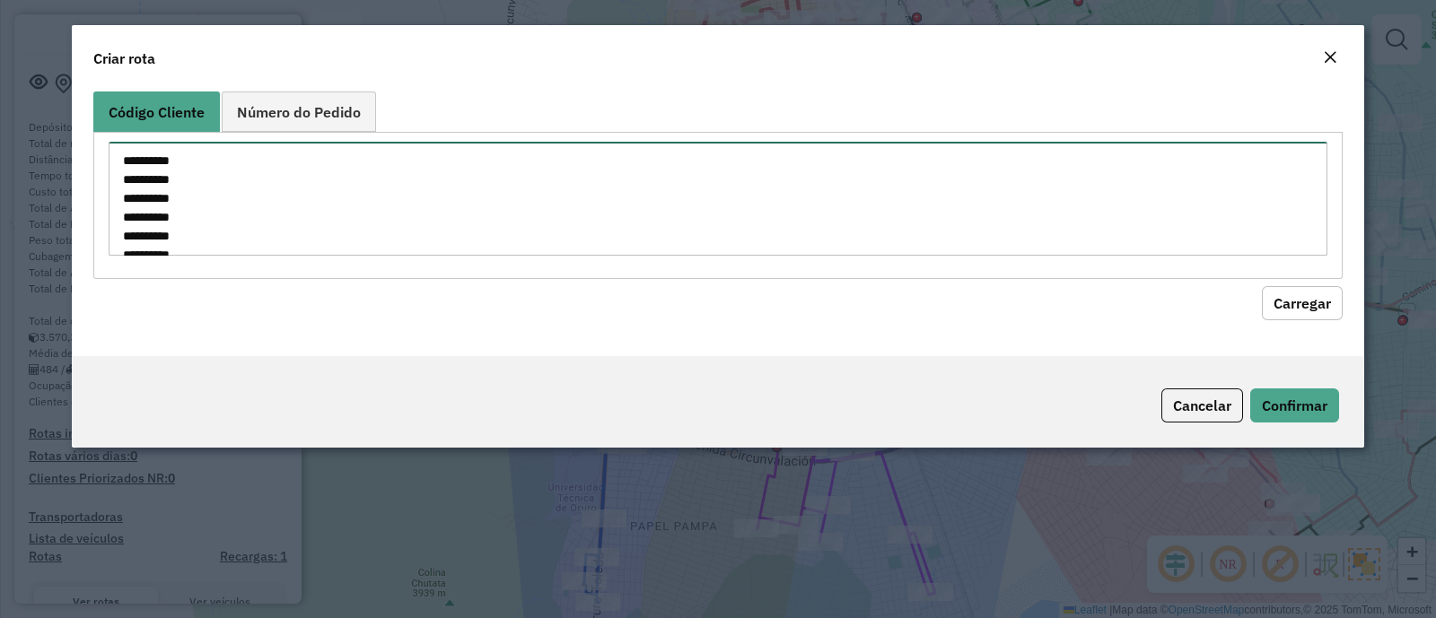
scroll to position [196, 0]
type textarea "**********"
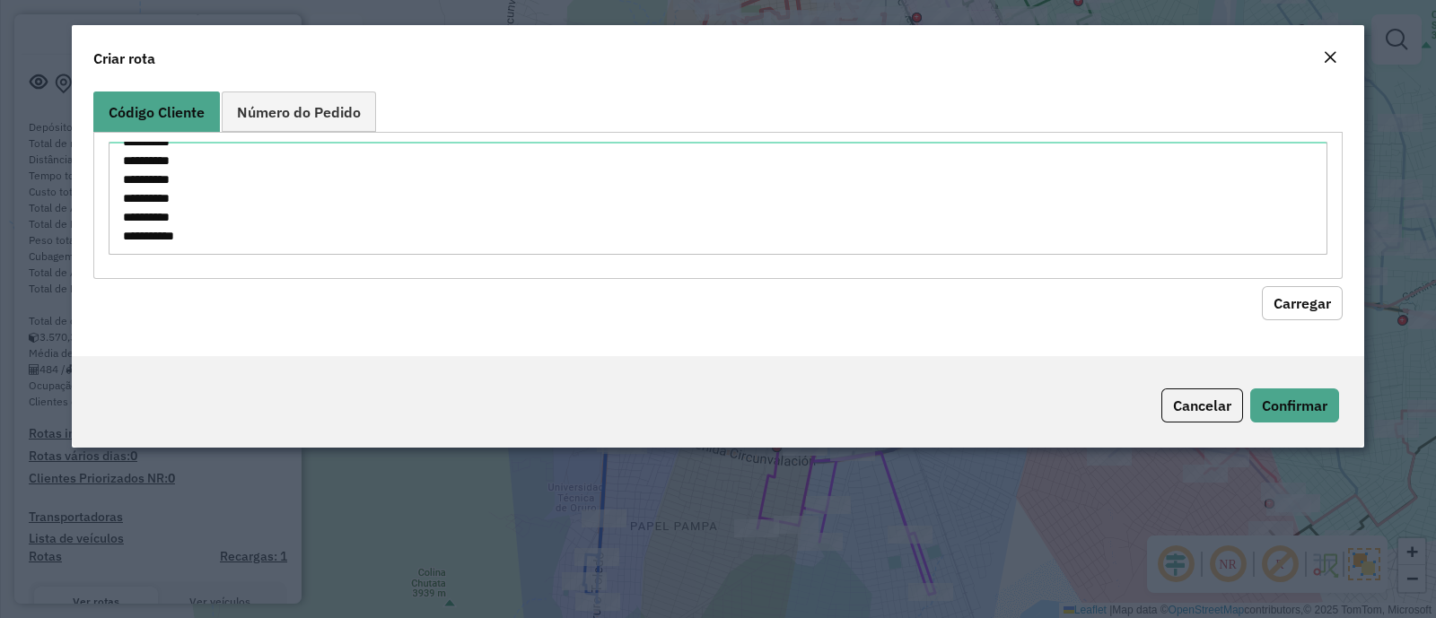
click at [1333, 303] on button "Carregar" at bounding box center [1302, 303] width 81 height 34
click at [1256, 299] on hb-field-button "Carregar" at bounding box center [717, 299] width 1249 height 41
drag, startPoint x: 1310, startPoint y: 302, endPoint x: 1310, endPoint y: 268, distance: 34.1
click at [1310, 303] on button "Carregar" at bounding box center [1302, 303] width 81 height 34
click at [1332, 63] on em "Close" at bounding box center [1330, 57] width 14 height 14
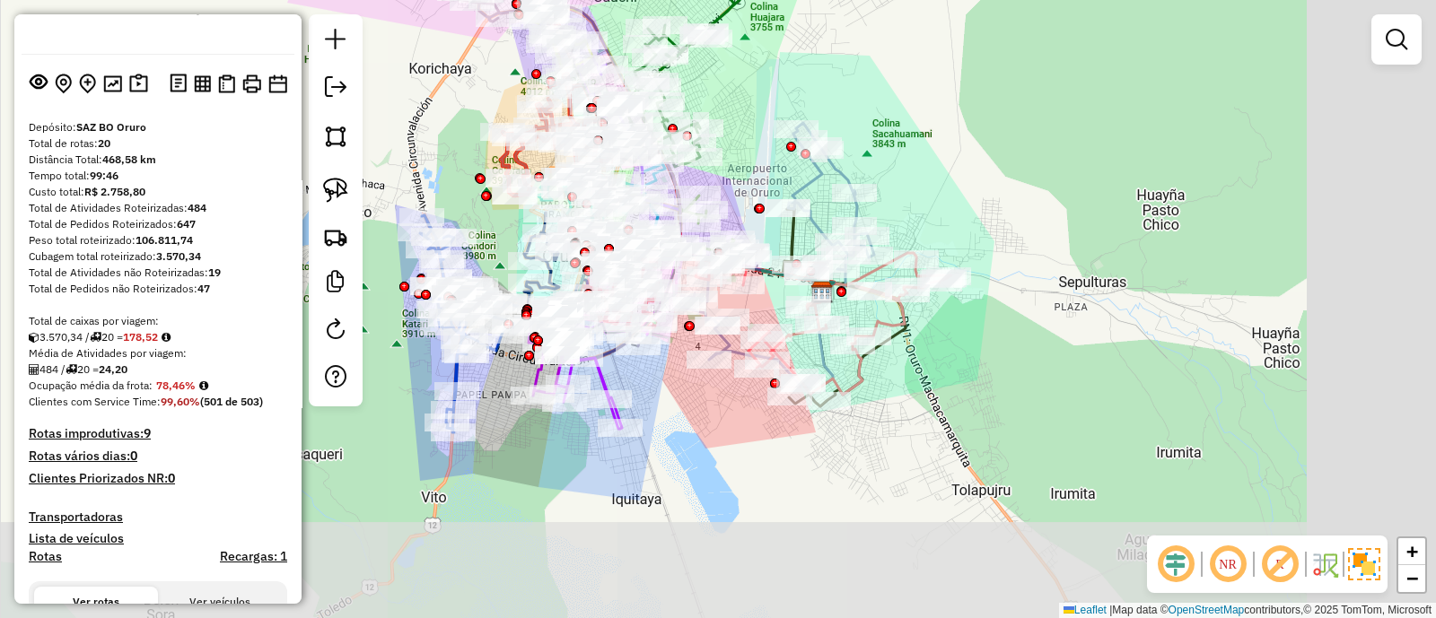
drag, startPoint x: 897, startPoint y: 525, endPoint x: 594, endPoint y: 383, distance: 334.8
click at [594, 383] on div "Janela de atendimento Grade de atendimento Capacidade Transportadoras Veículos …" at bounding box center [718, 309] width 1436 height 618
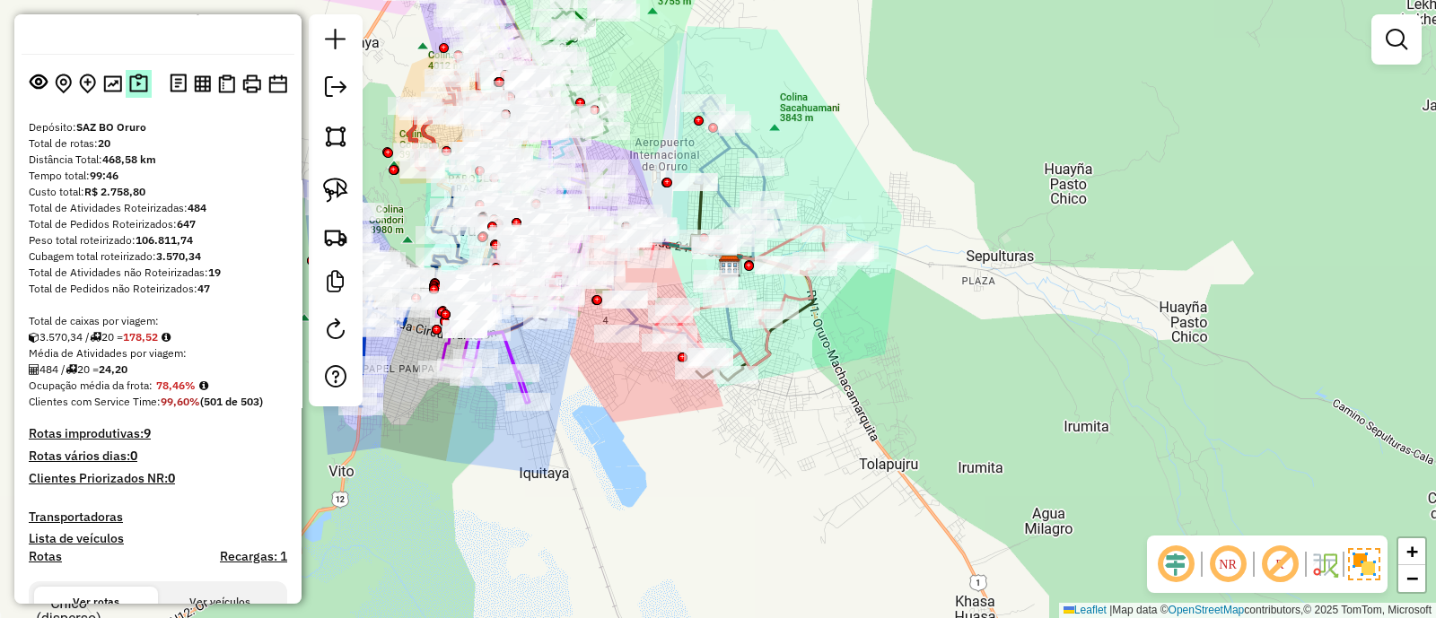
click at [135, 84] on img at bounding box center [138, 84] width 19 height 21
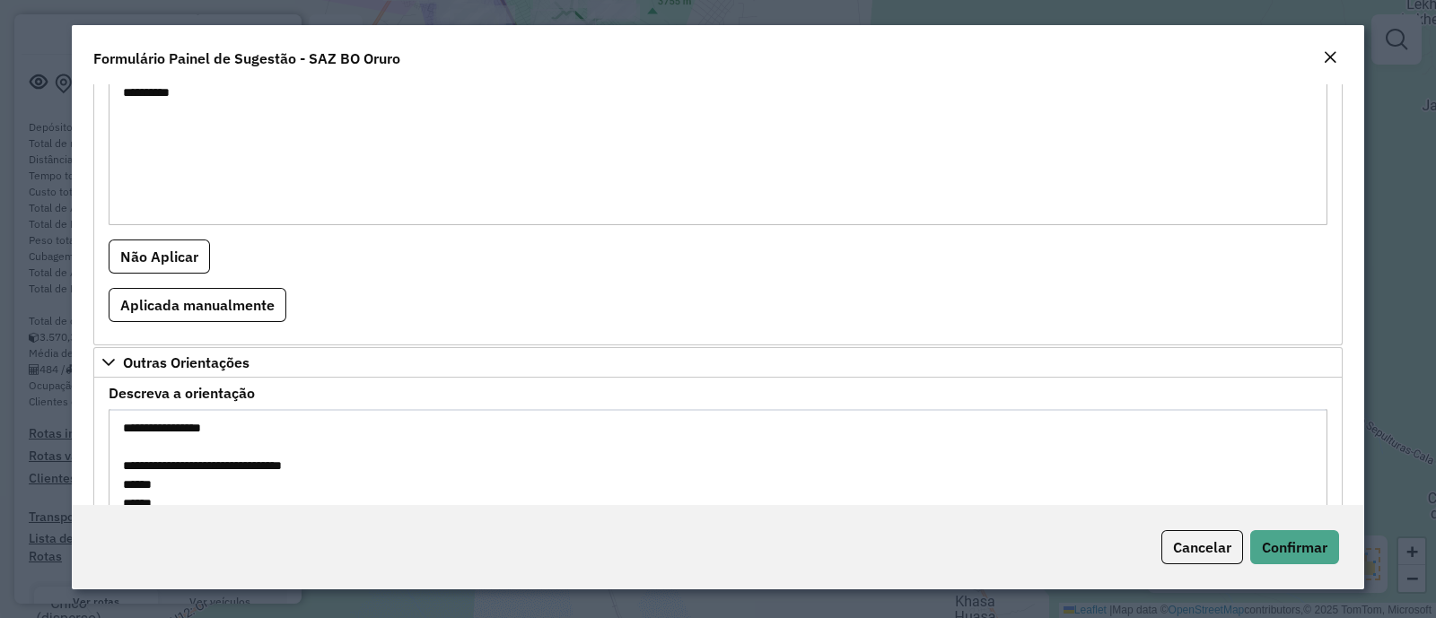
scroll to position [1439, 0]
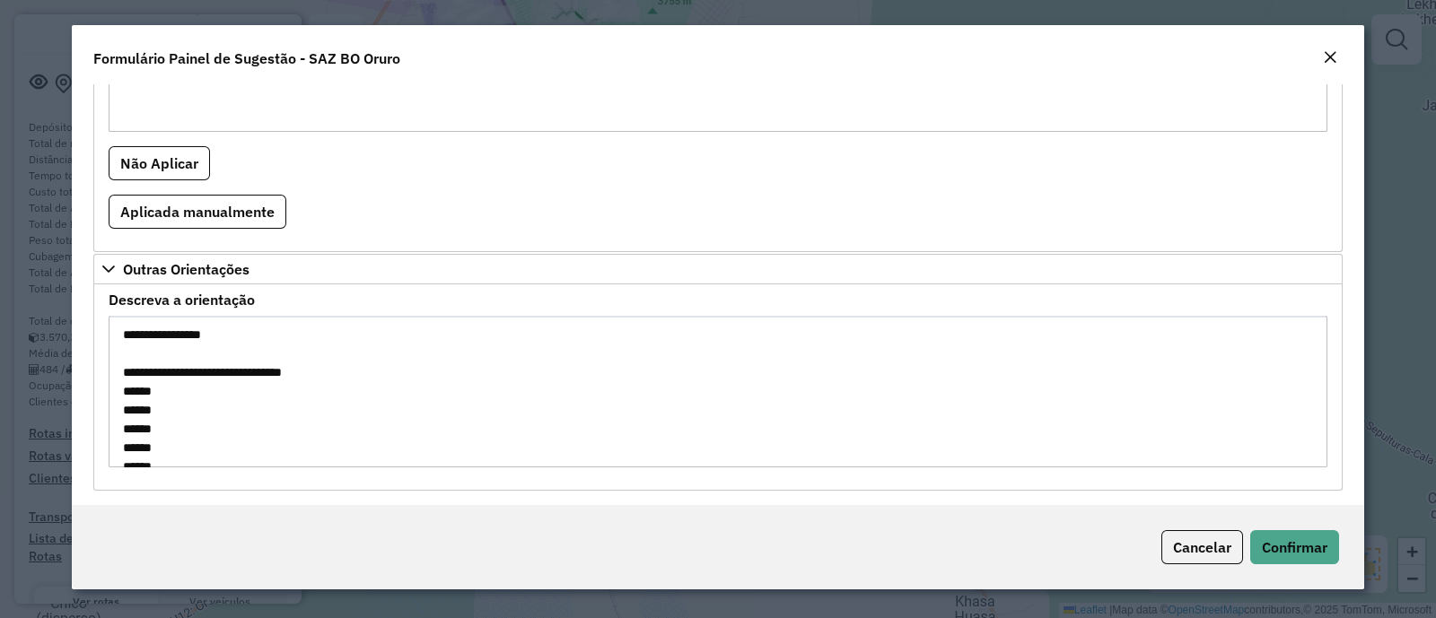
click at [1332, 51] on em "Close" at bounding box center [1330, 57] width 14 height 14
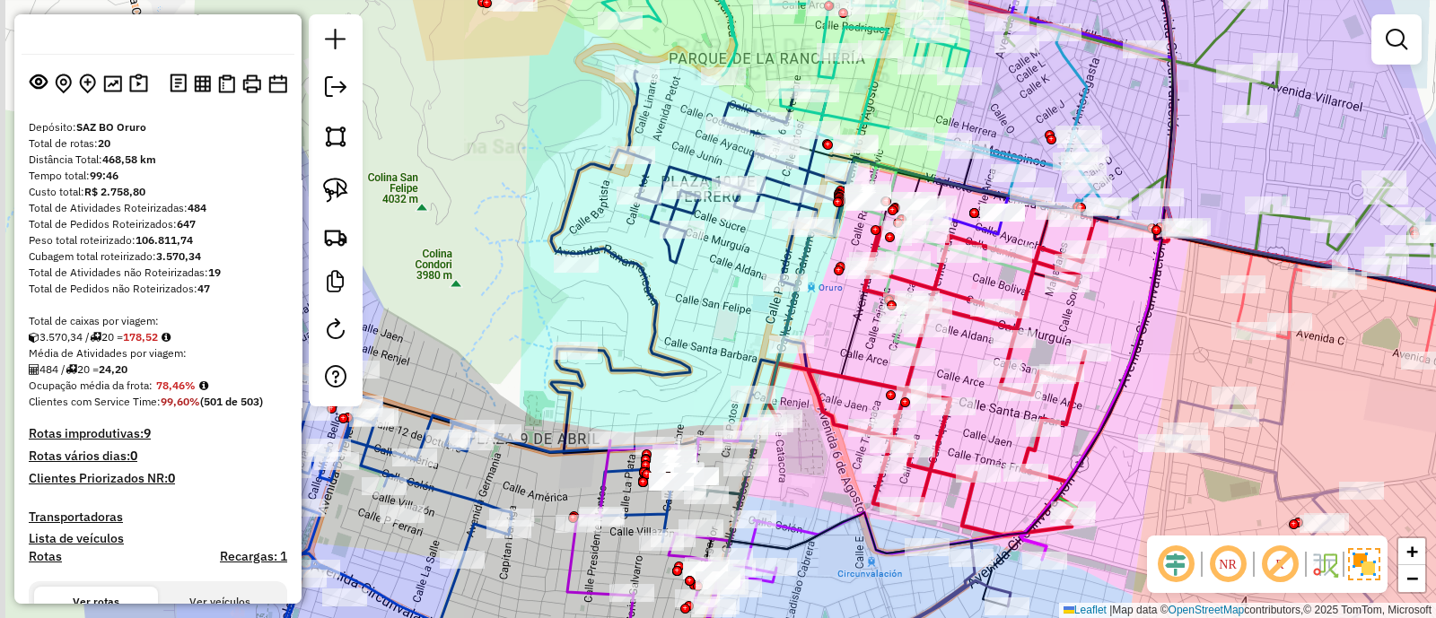
drag, startPoint x: 511, startPoint y: 275, endPoint x: 700, endPoint y: 294, distance: 189.4
click at [700, 294] on div "Janela de atendimento Grade de atendimento Capacidade Transportadoras Veículos …" at bounding box center [718, 309] width 1436 height 618
click at [646, 277] on icon at bounding box center [701, 262] width 298 height 382
select select "**********"
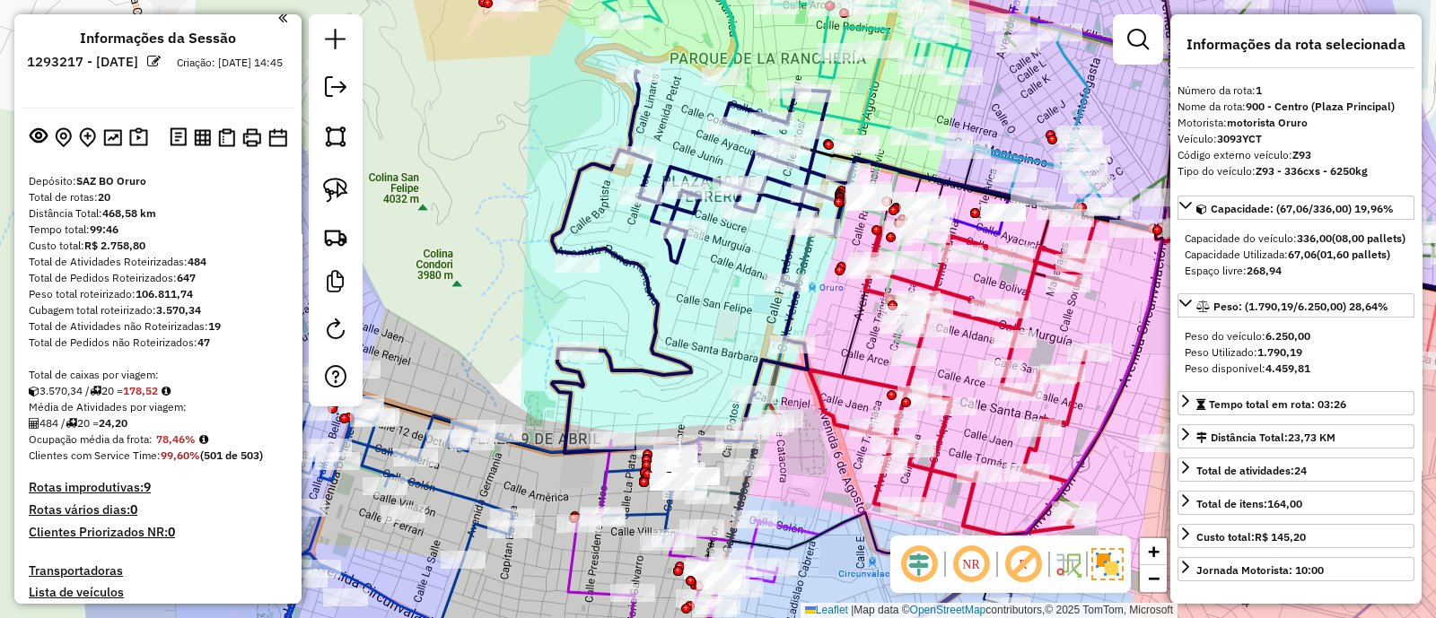
scroll to position [0, 0]
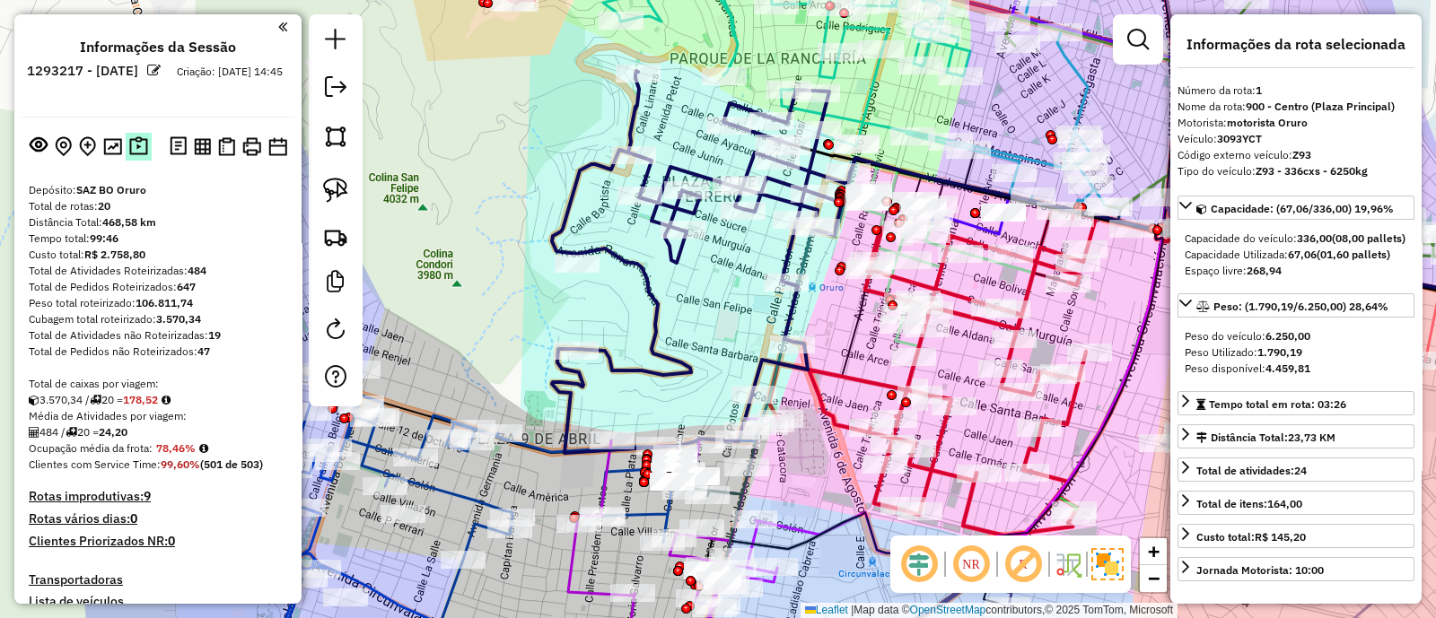
click at [144, 150] on img at bounding box center [138, 146] width 19 height 21
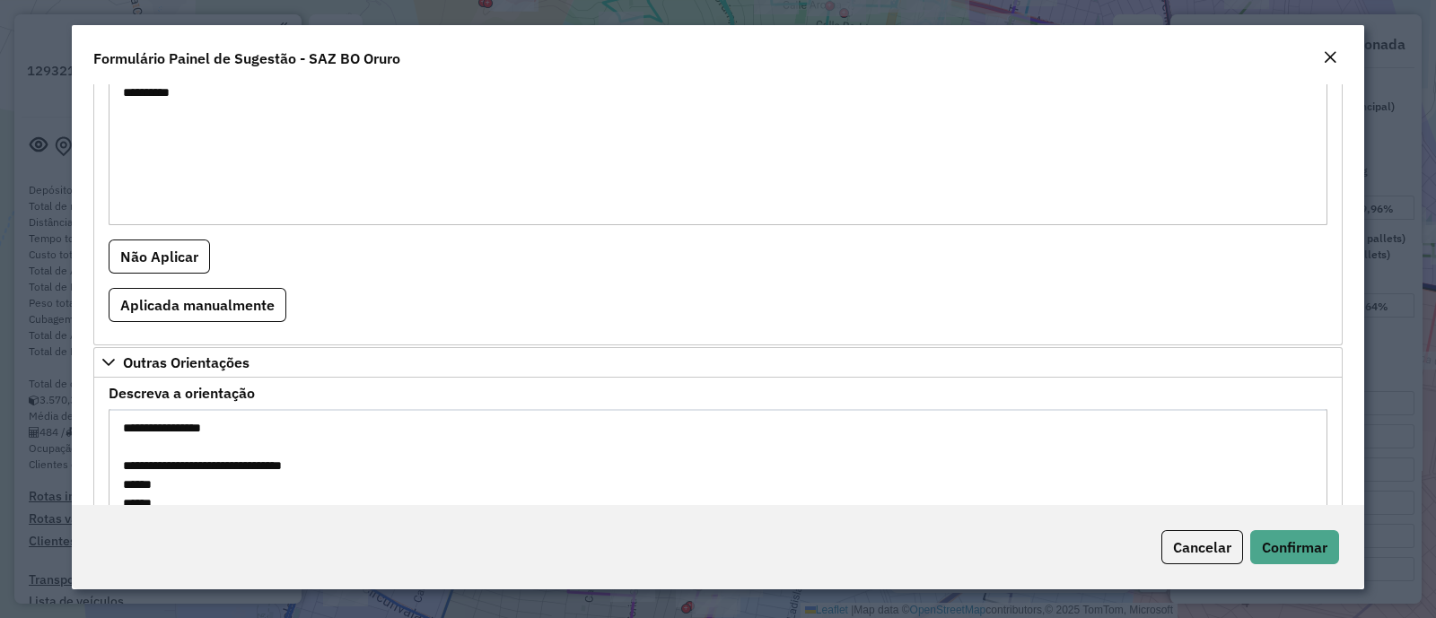
scroll to position [1439, 0]
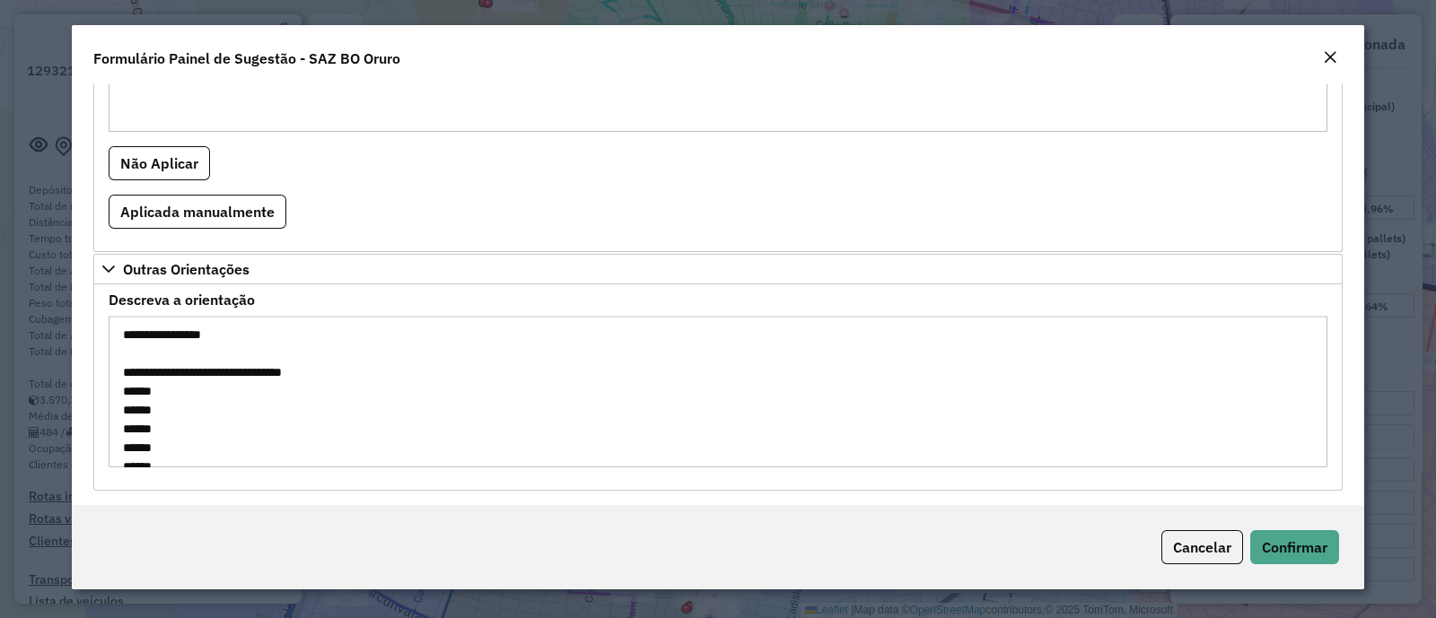
click at [1323, 52] on em "Close" at bounding box center [1330, 57] width 14 height 14
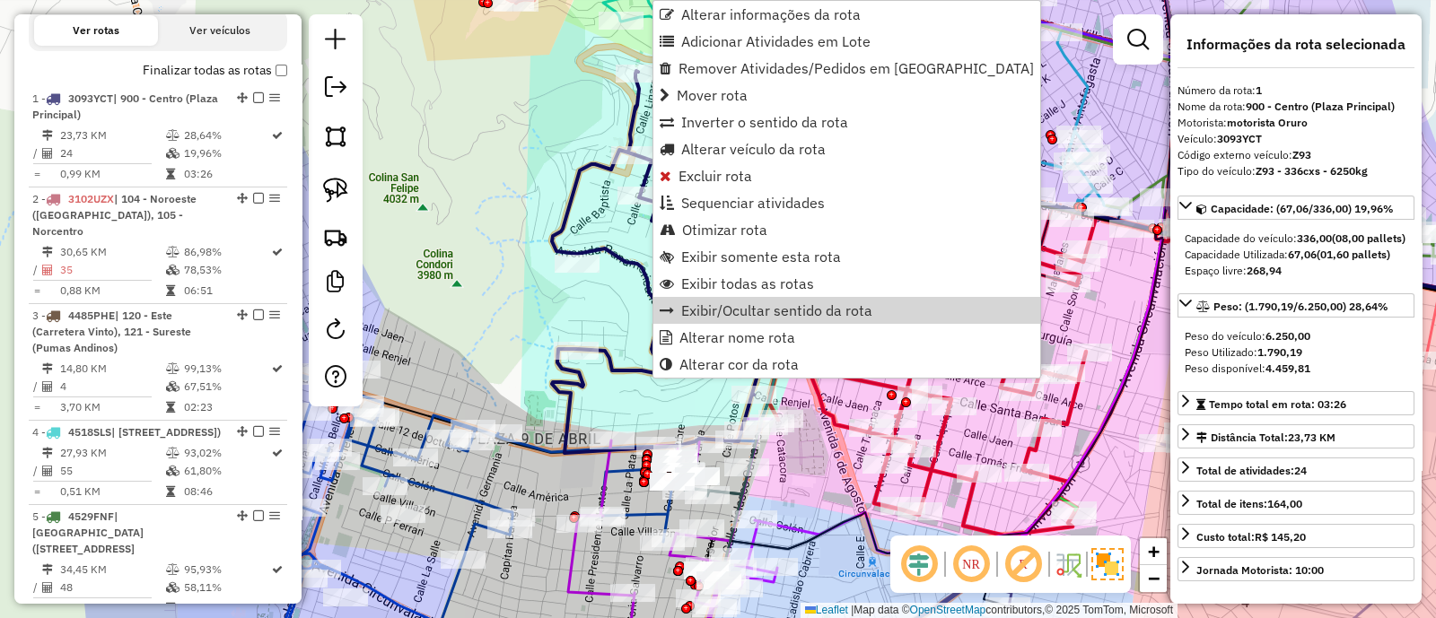
scroll to position [705, 0]
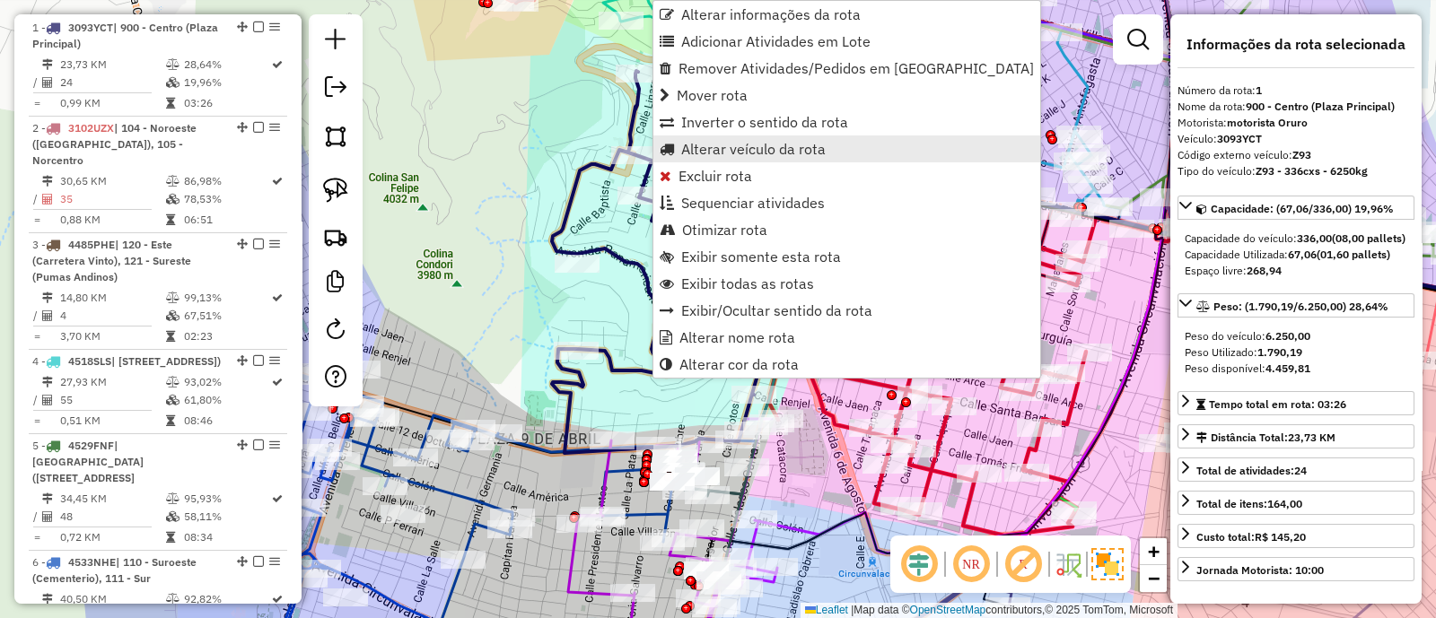
click at [724, 145] on span "Alterar veículo da rota" at bounding box center [753, 149] width 144 height 14
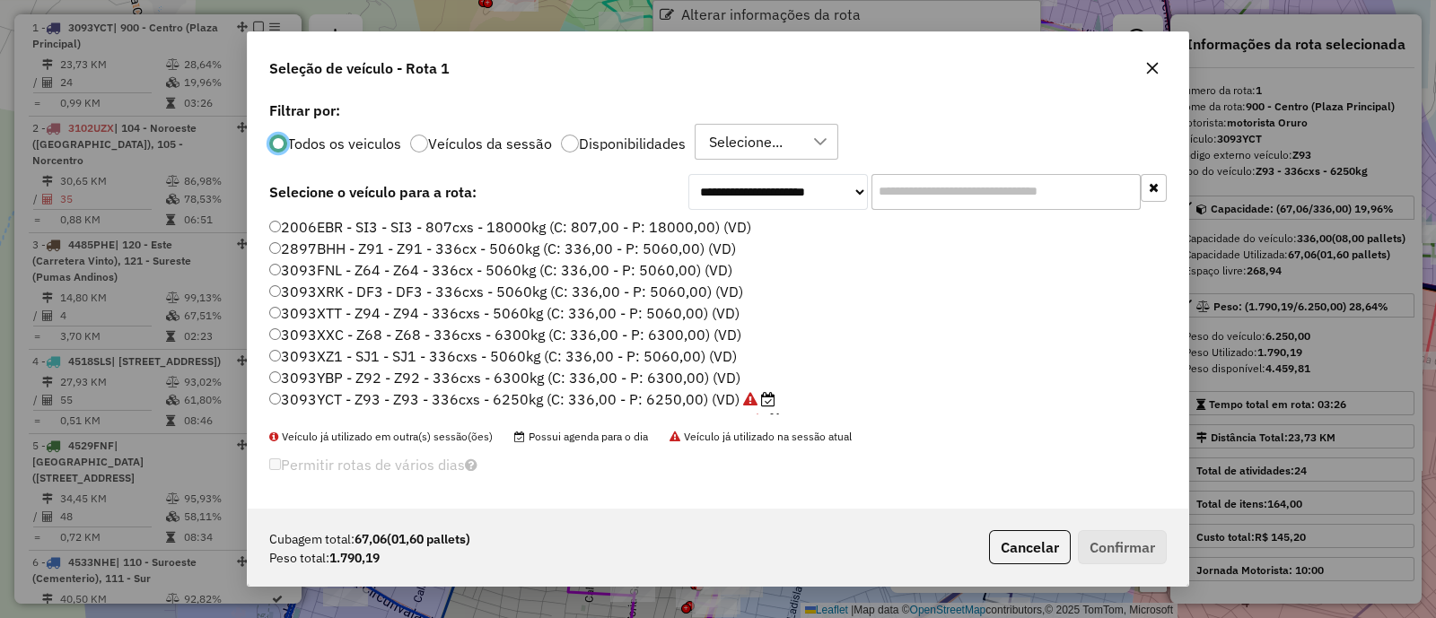
scroll to position [9, 5]
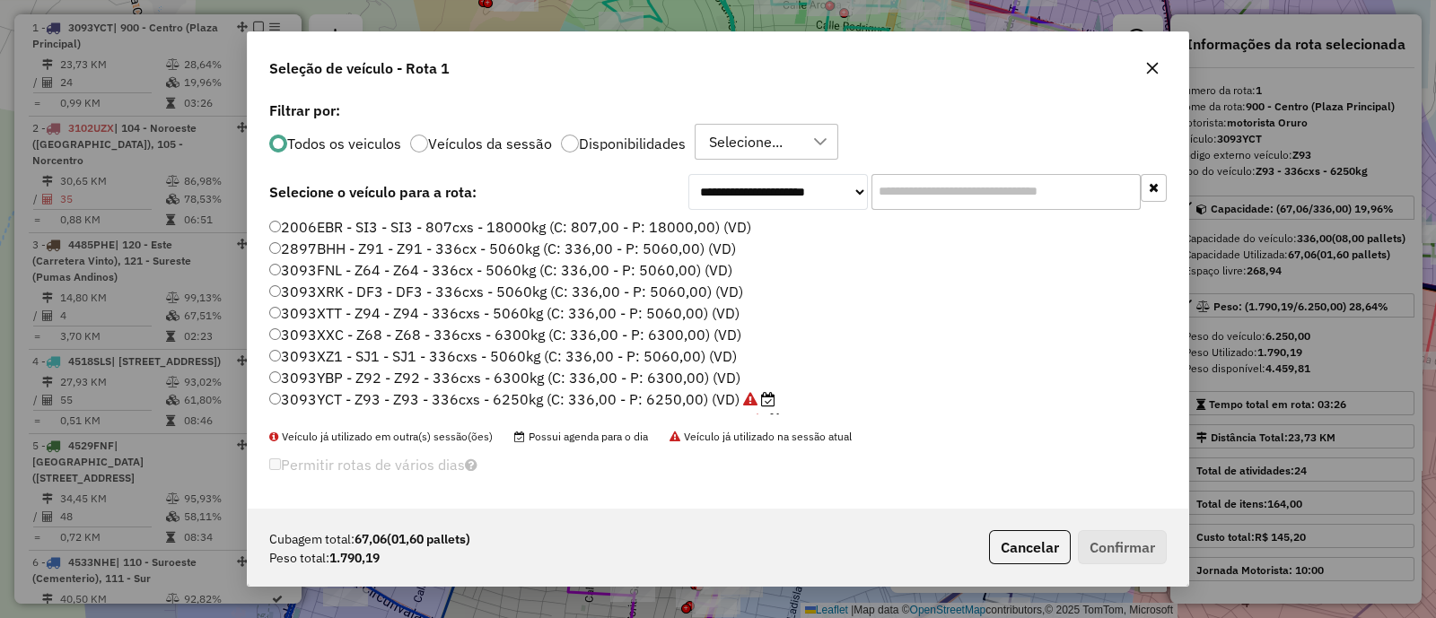
click at [574, 146] on div at bounding box center [570, 144] width 18 height 18
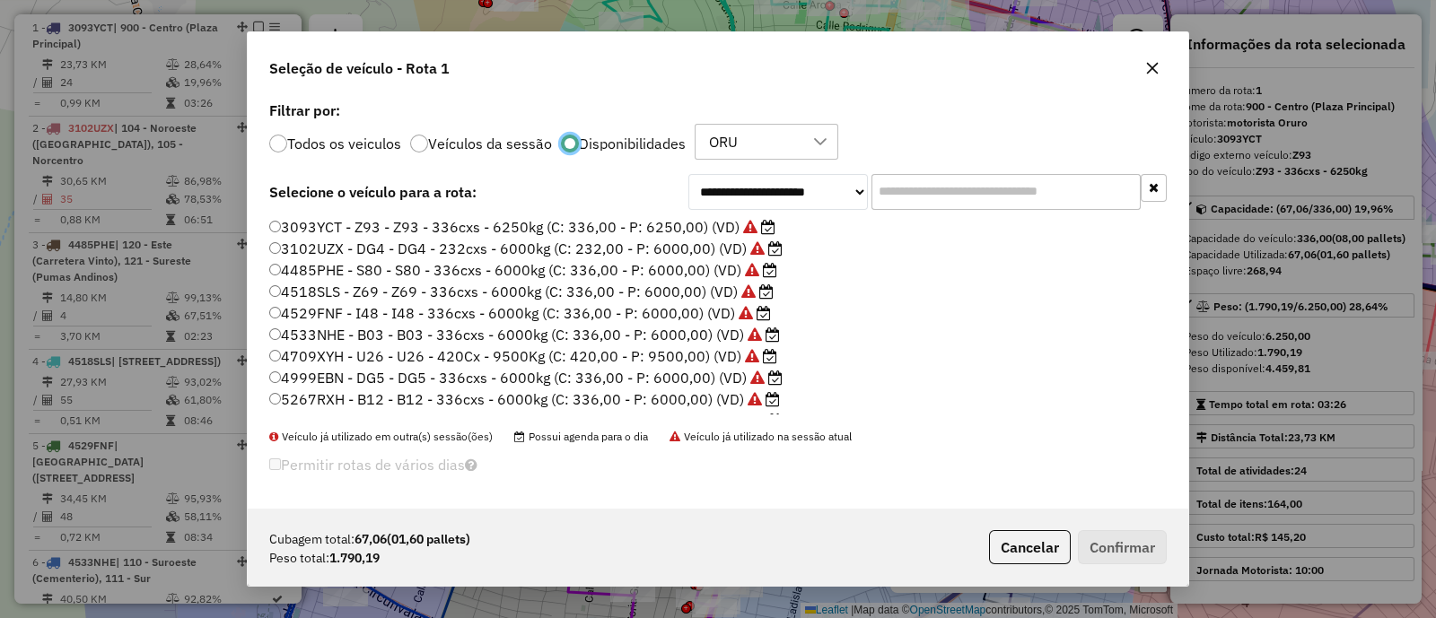
click at [445, 246] on label "3102UZX - DG4 - DG4 - 232cxs - 6000kg (C: 232,00 - P: 6000,00) (VD)" at bounding box center [525, 249] width 513 height 22
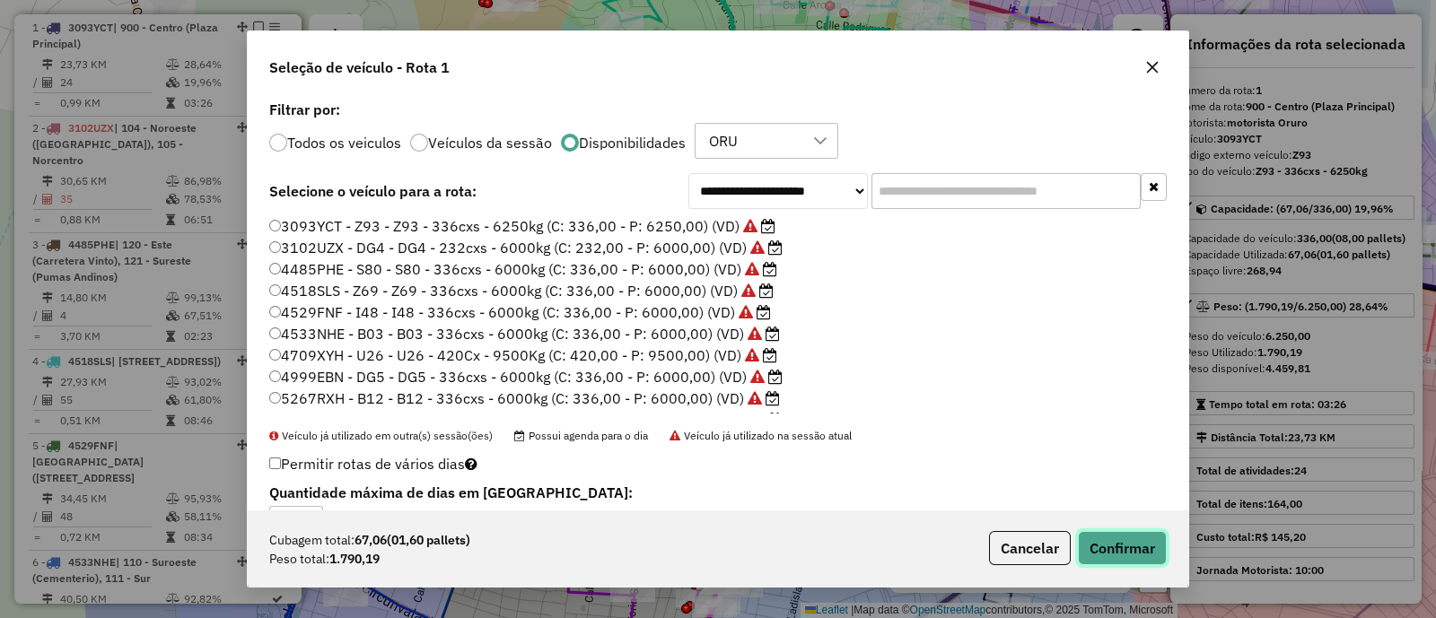
click at [1096, 538] on button "Confirmar" at bounding box center [1122, 548] width 89 height 34
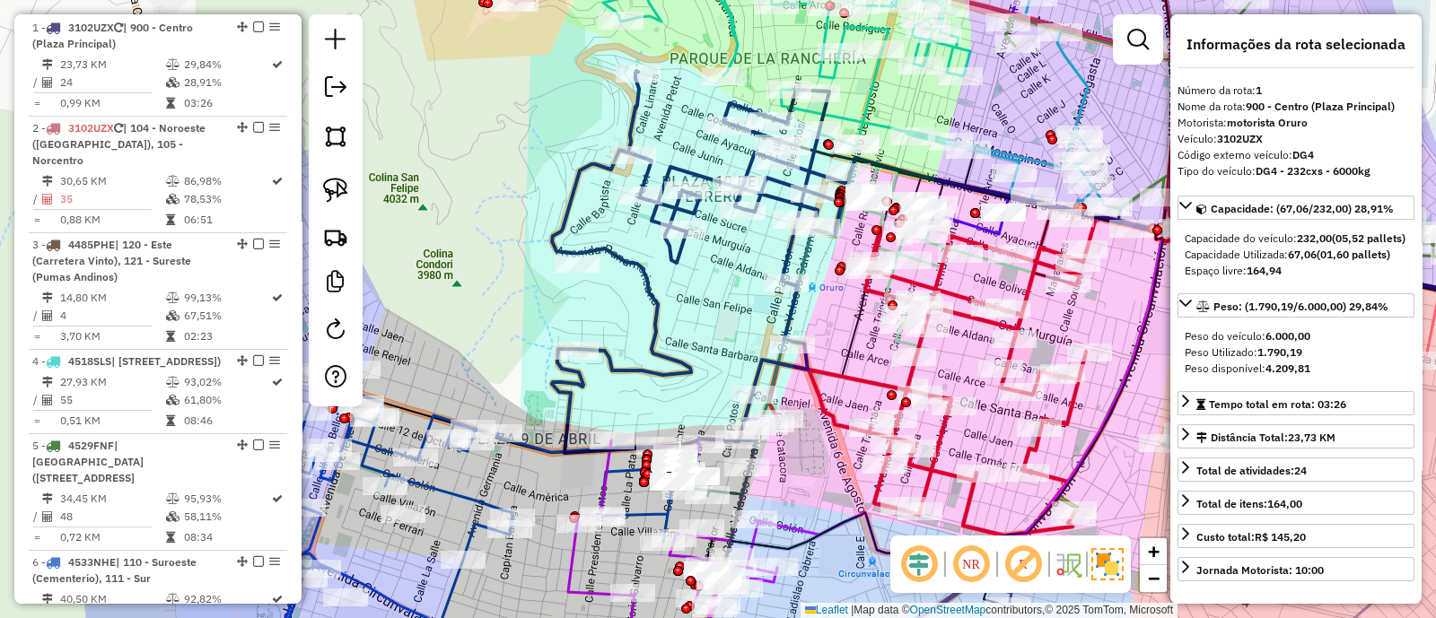
click at [659, 307] on icon at bounding box center [701, 262] width 298 height 382
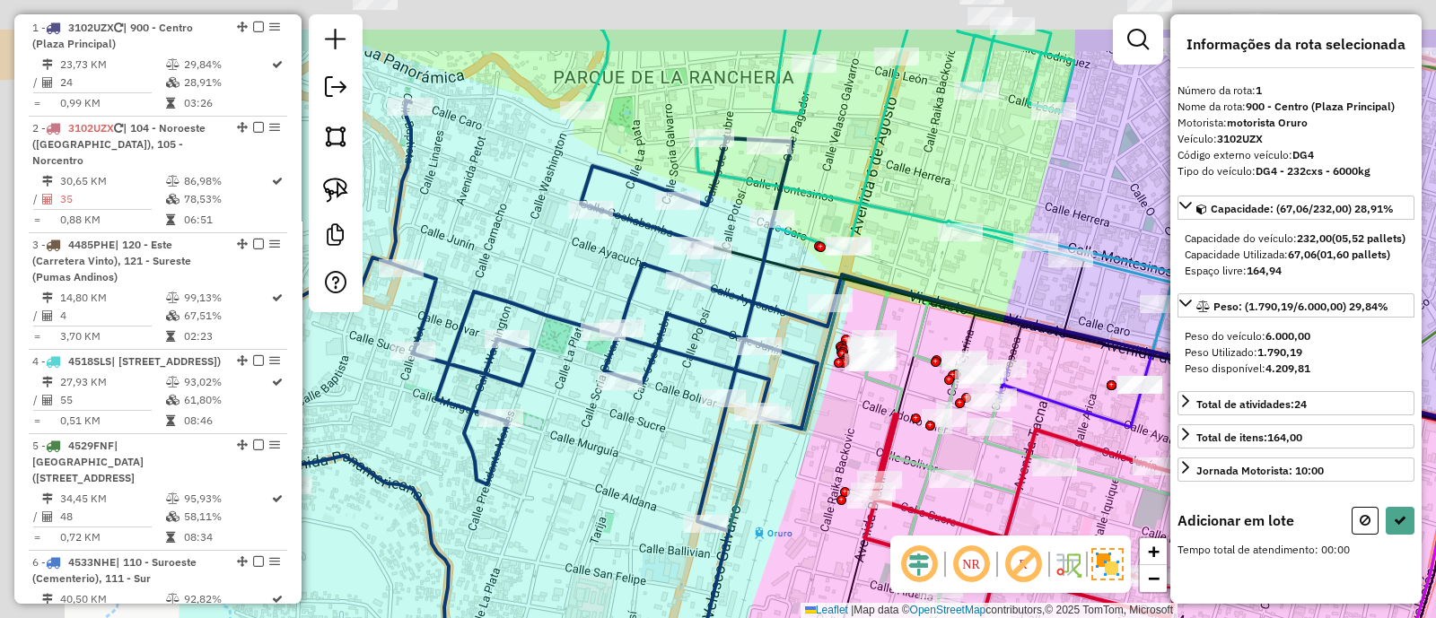
drag, startPoint x: 795, startPoint y: 127, endPoint x: 902, endPoint y: 271, distance: 178.9
click at [902, 271] on div "Janela de atendimento Grade de atendimento Capacidade Transportadoras Veículos …" at bounding box center [718, 309] width 1436 height 618
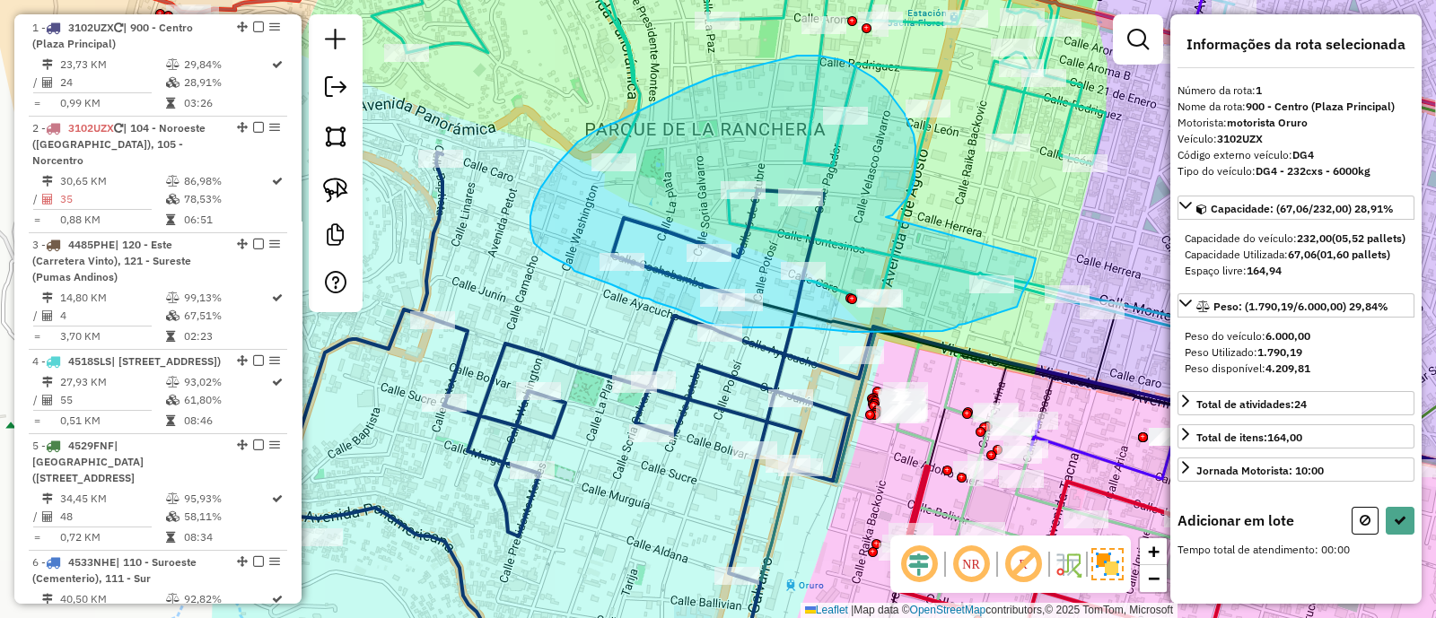
drag, startPoint x: 904, startPoint y: 202, endPoint x: 1035, endPoint y: 258, distance: 143.5
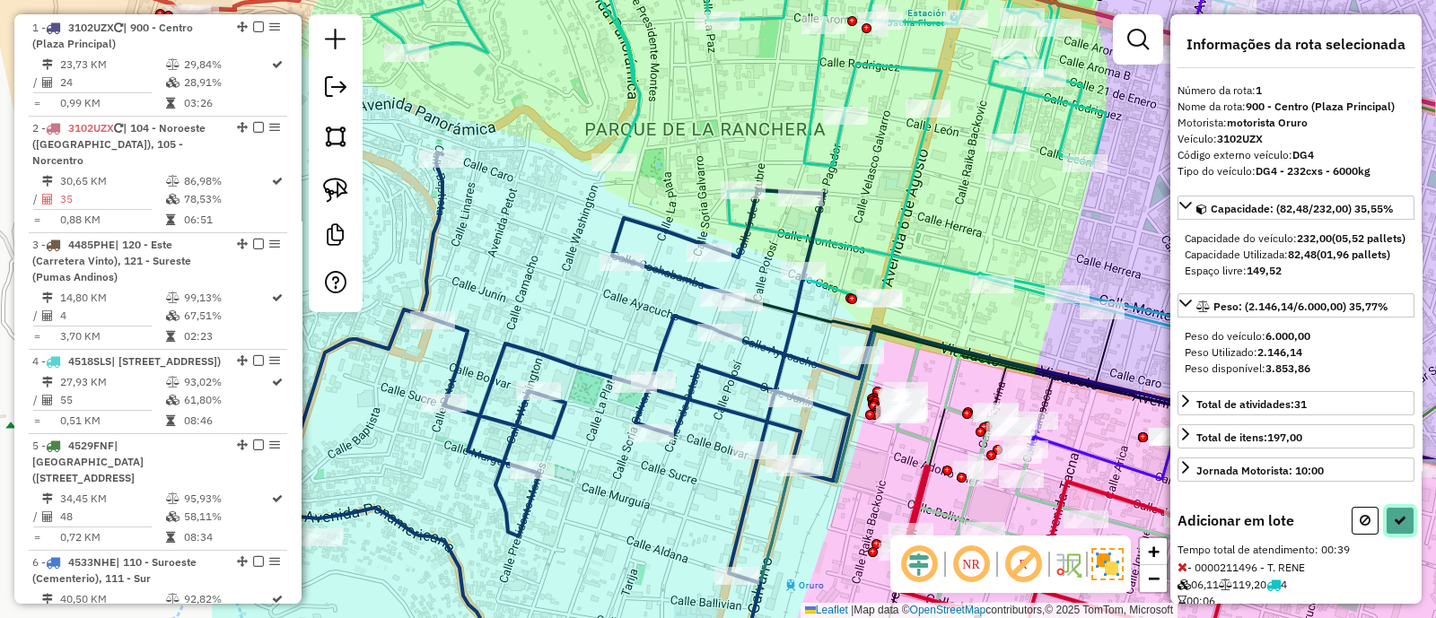
click at [1401, 535] on button at bounding box center [1399, 521] width 29 height 28
select select "**********"
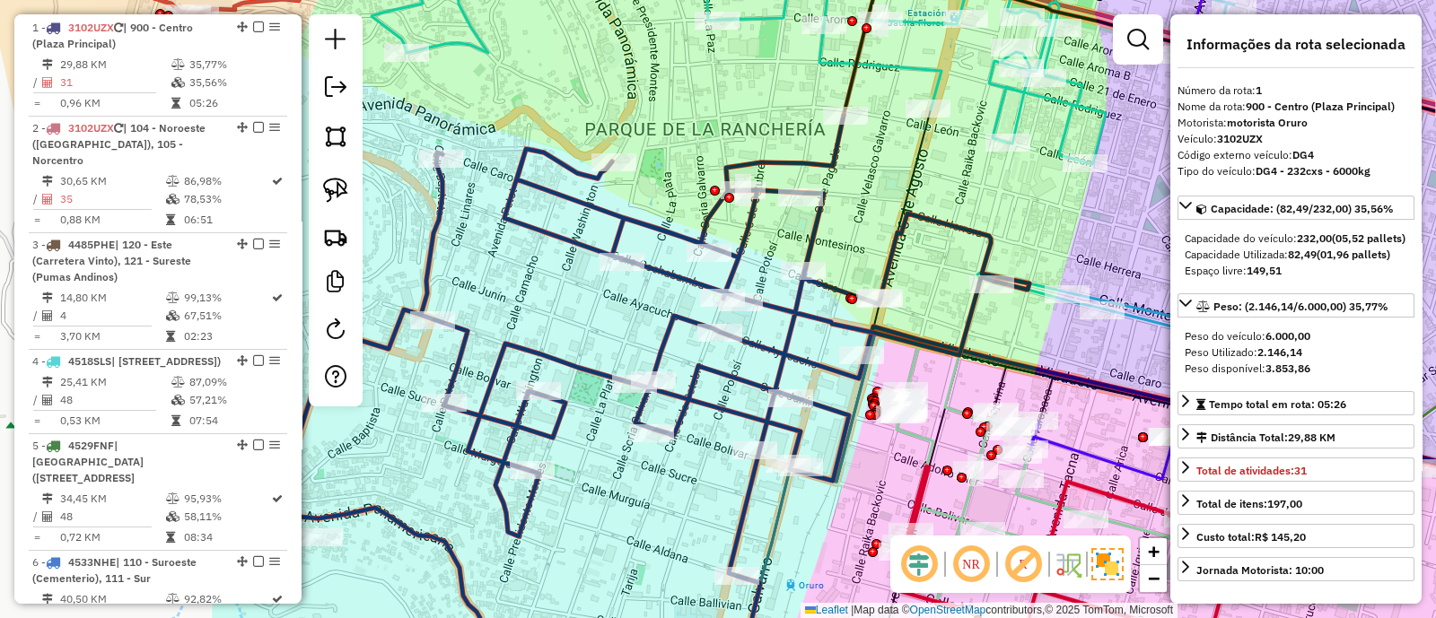
click at [815, 226] on icon at bounding box center [649, 397] width 760 height 565
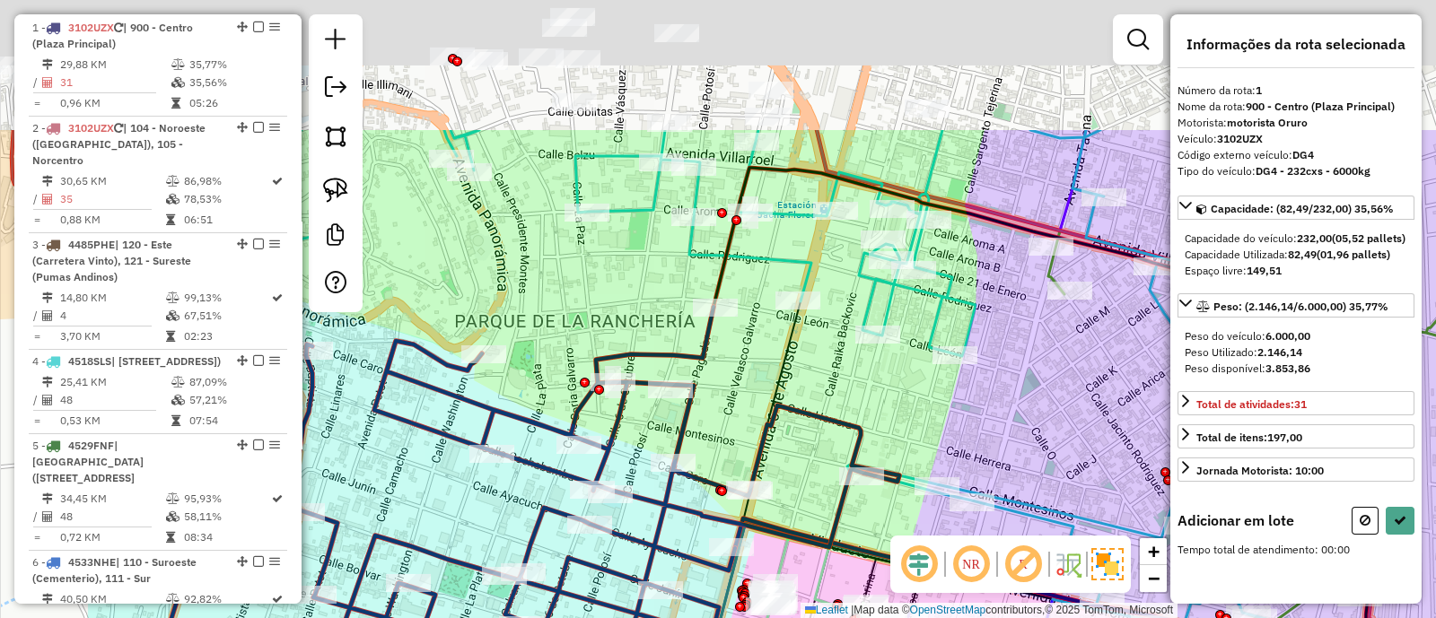
drag, startPoint x: 861, startPoint y: 235, endPoint x: 801, endPoint y: 371, distance: 147.9
click at [801, 371] on div "Janela de atendimento Grade de atendimento Capacidade Transportadoras Veículos …" at bounding box center [718, 309] width 1436 height 618
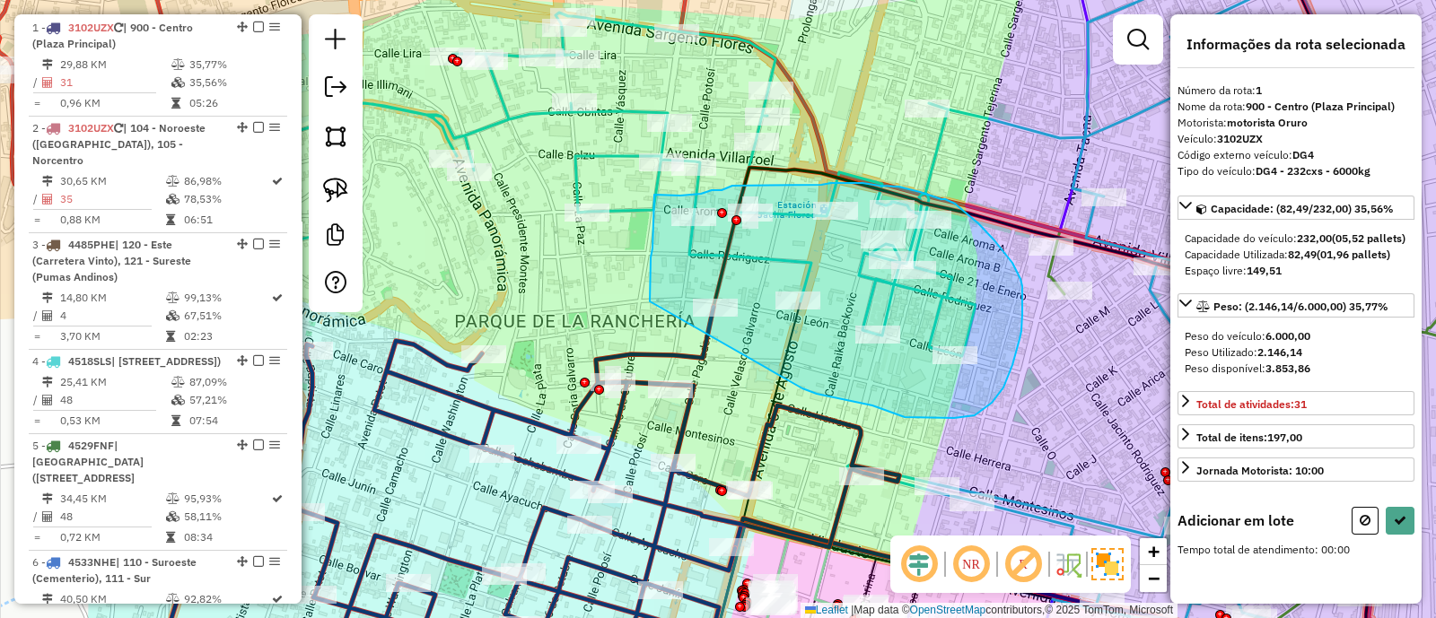
drag, startPoint x: 808, startPoint y: 391, endPoint x: 650, endPoint y: 302, distance: 181.2
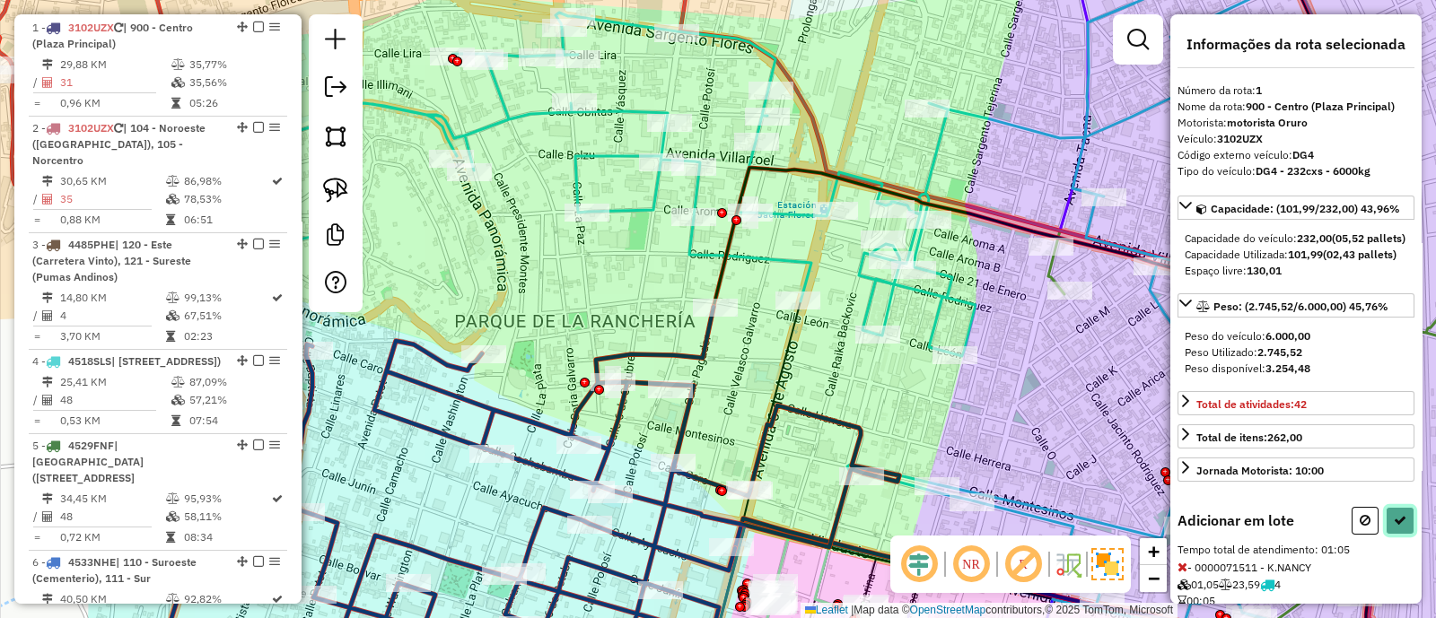
click at [1395, 535] on button at bounding box center [1399, 521] width 29 height 28
select select "**********"
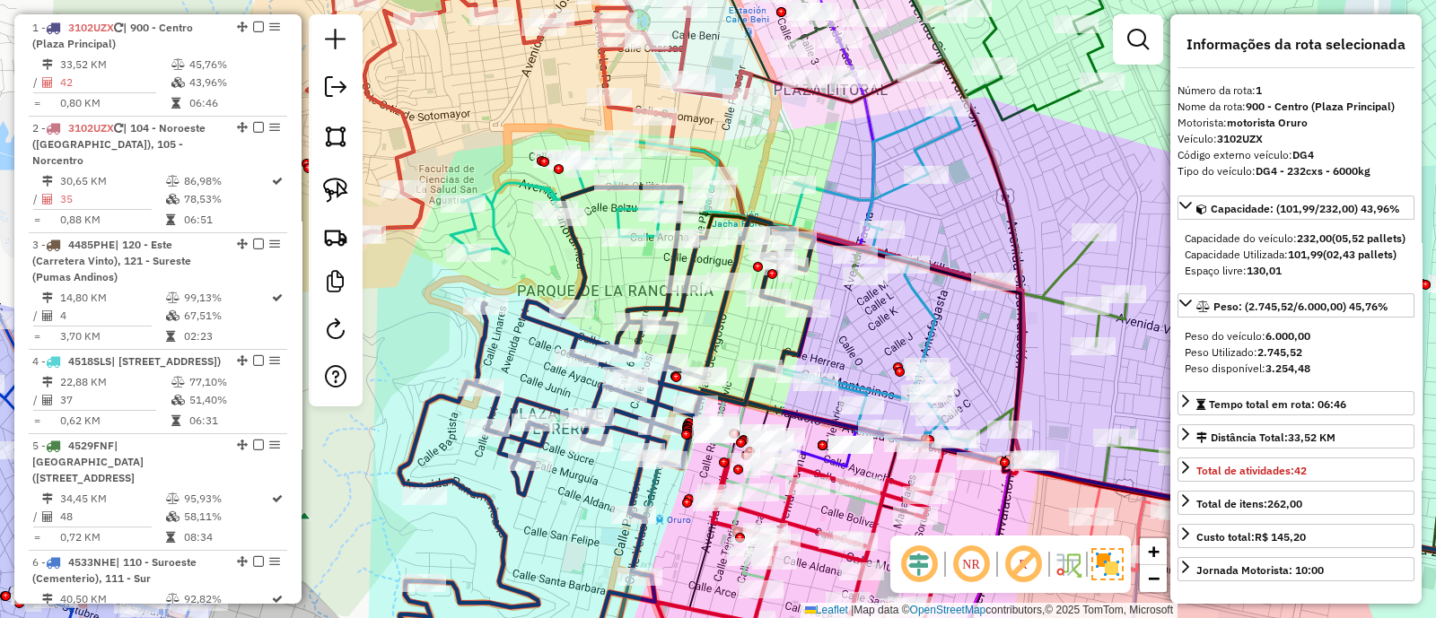
click at [481, 343] on icon at bounding box center [606, 434] width 415 height 493
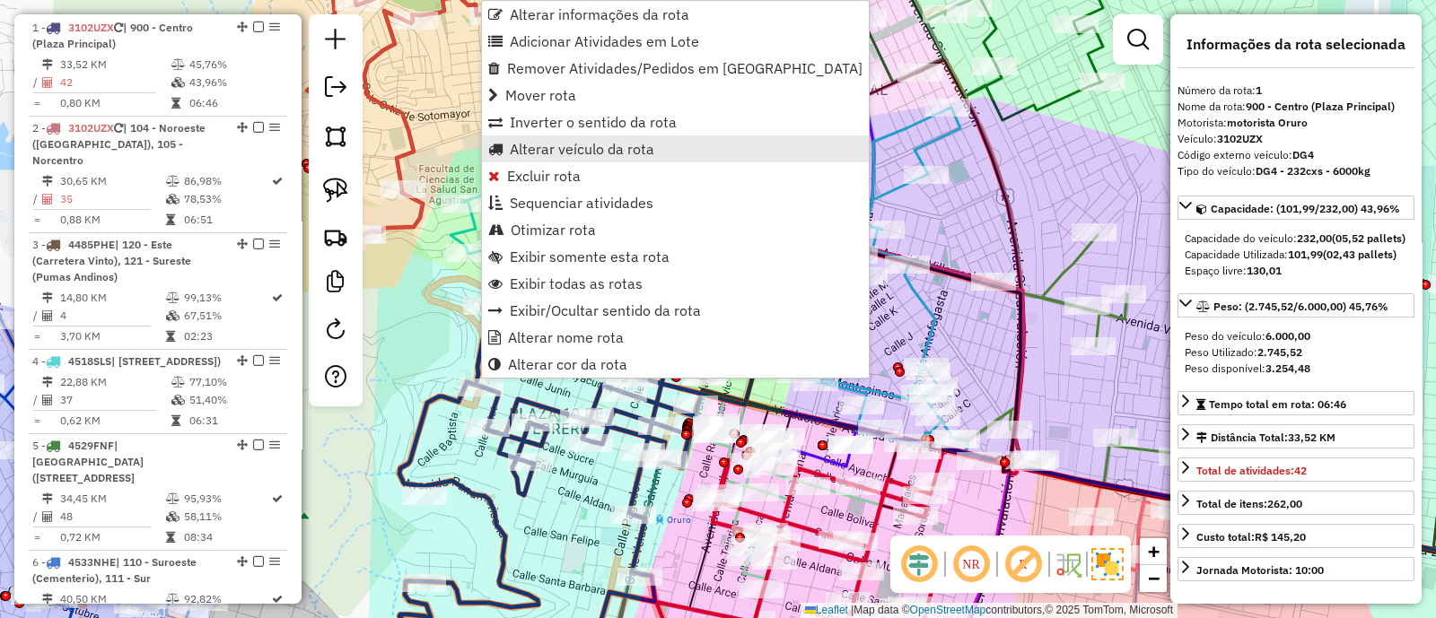
click at [555, 155] on span "Alterar veículo da rota" at bounding box center [582, 149] width 144 height 14
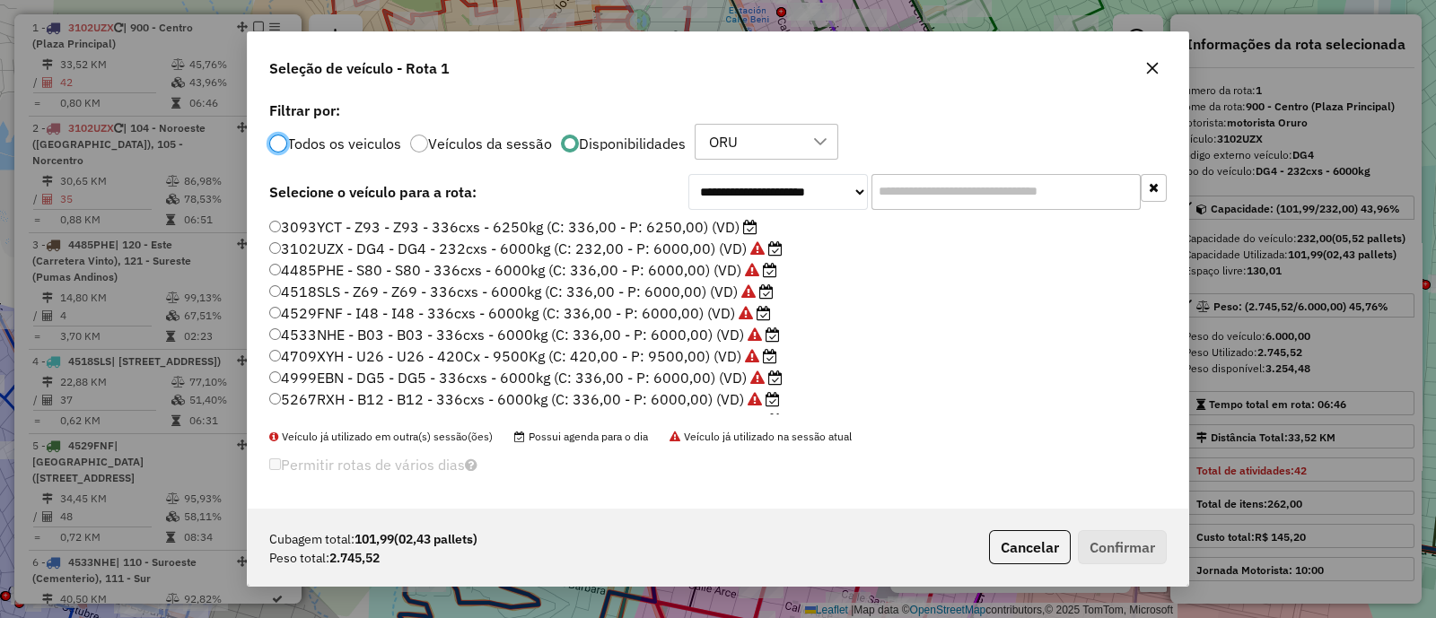
click at [381, 221] on label "3093YCT - Z93 - Z93 - 336cxs - 6250kg (C: 336,00 - P: 6250,00) (VD)" at bounding box center [513, 227] width 488 height 22
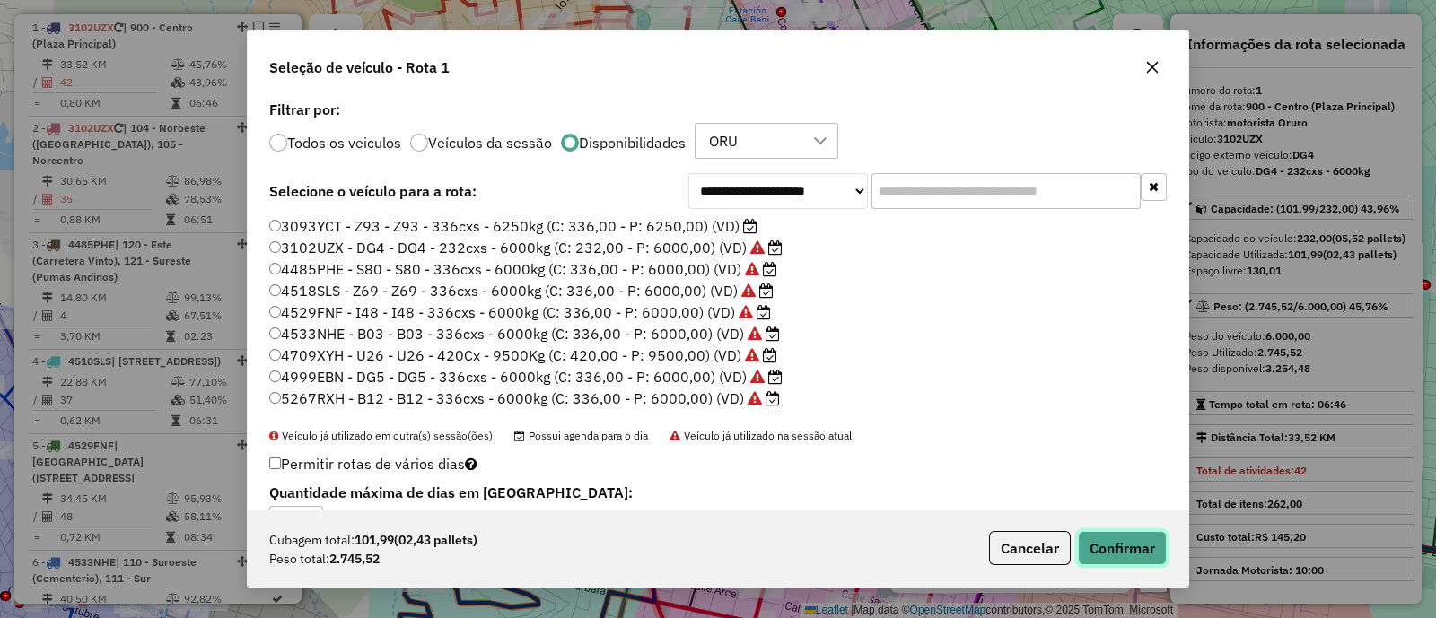
click at [1130, 548] on button "Confirmar" at bounding box center [1122, 548] width 89 height 34
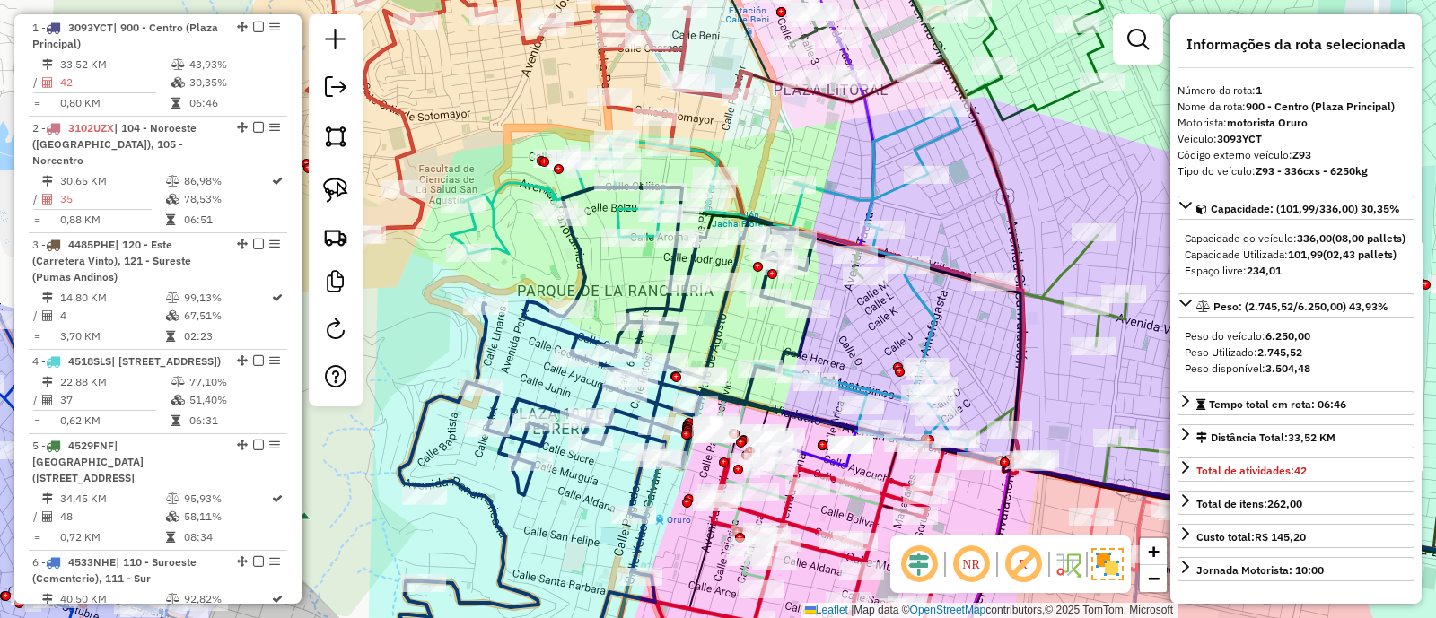
click at [714, 337] on icon at bounding box center [606, 434] width 415 height 493
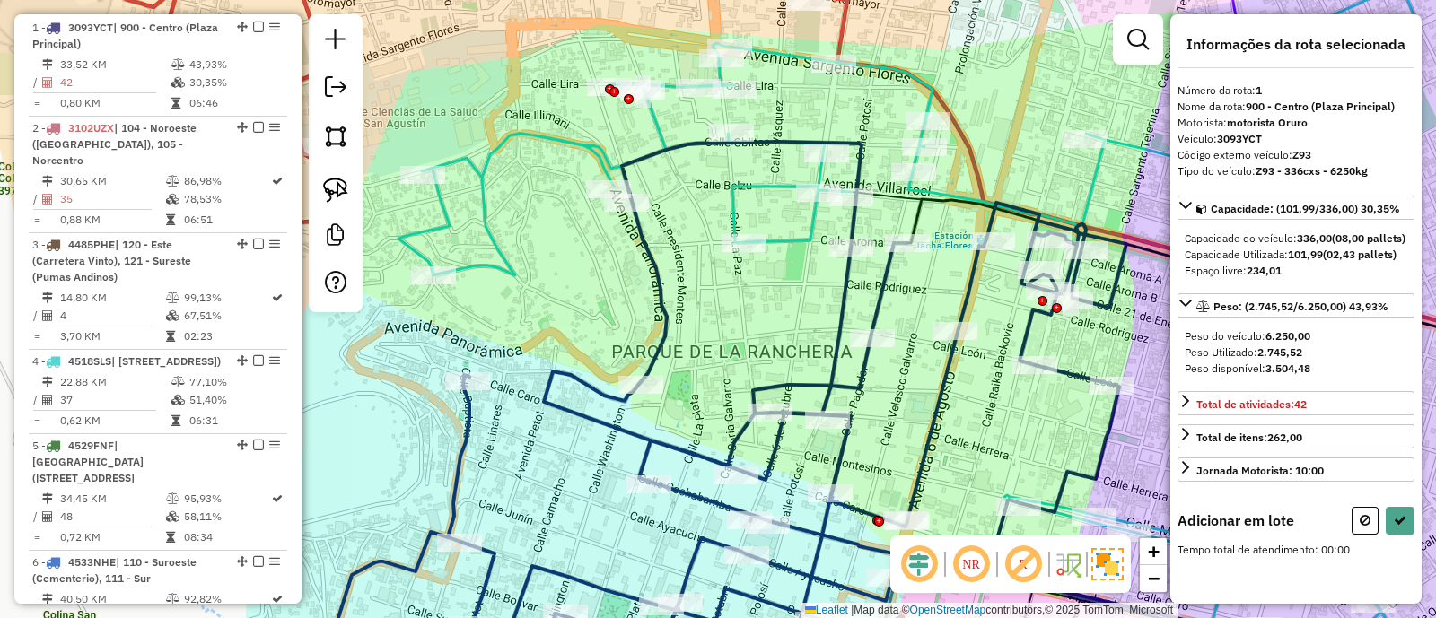
drag, startPoint x: 525, startPoint y: 262, endPoint x: 661, endPoint y: 403, distance: 196.1
click at [660, 402] on div "Janela de atendimento Grade de atendimento Capacidade Transportadoras Veículos …" at bounding box center [718, 309] width 1436 height 618
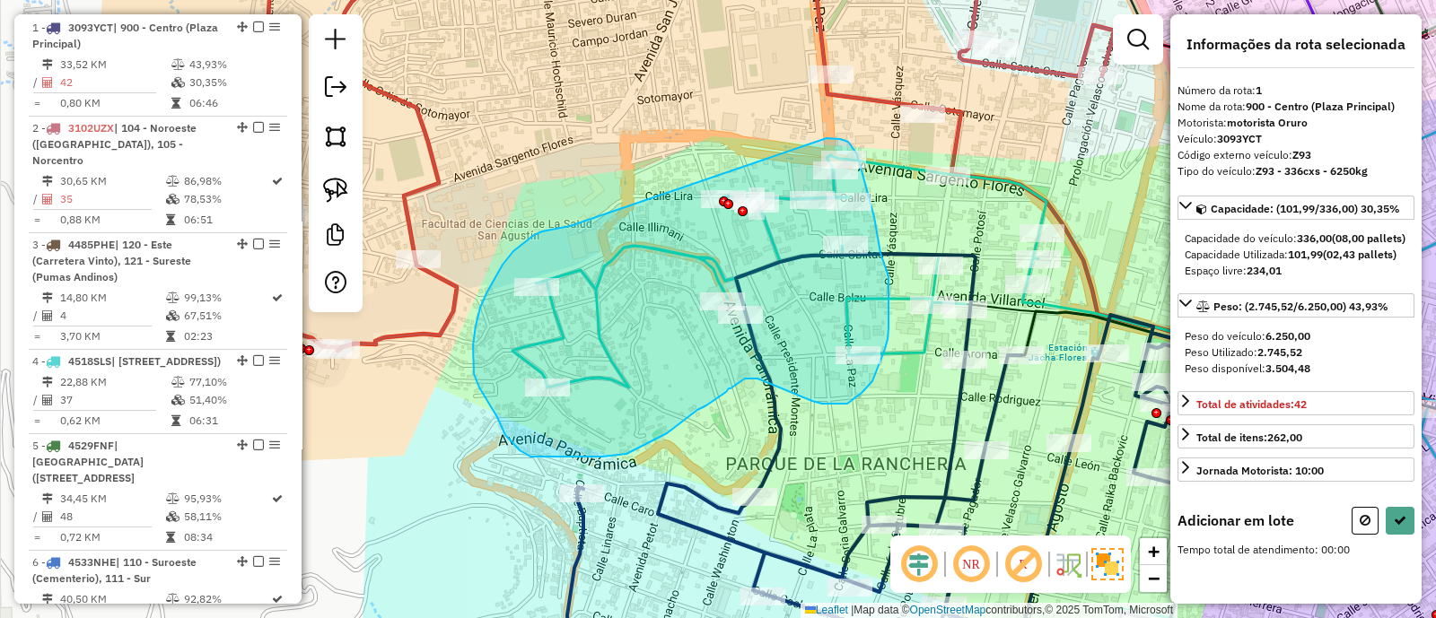
drag, startPoint x: 567, startPoint y: 226, endPoint x: 826, endPoint y: 138, distance: 273.8
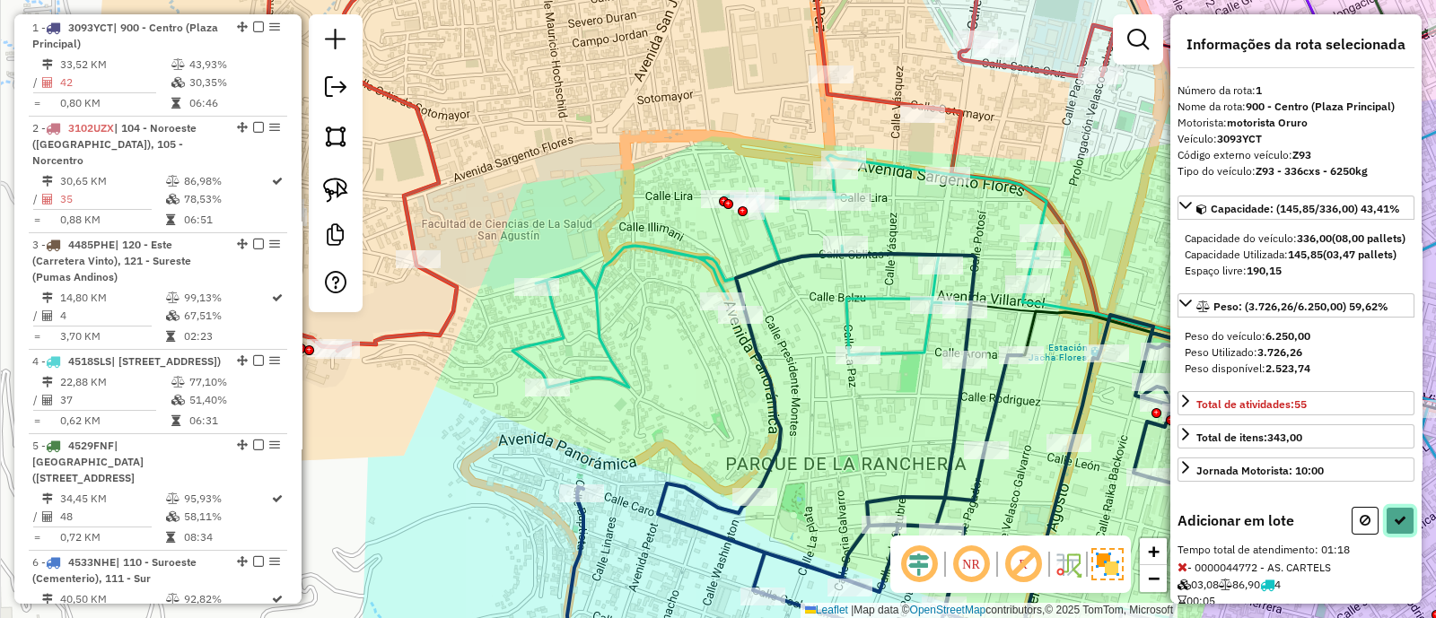
click at [1393, 527] on icon at bounding box center [1399, 520] width 13 height 13
select select "**********"
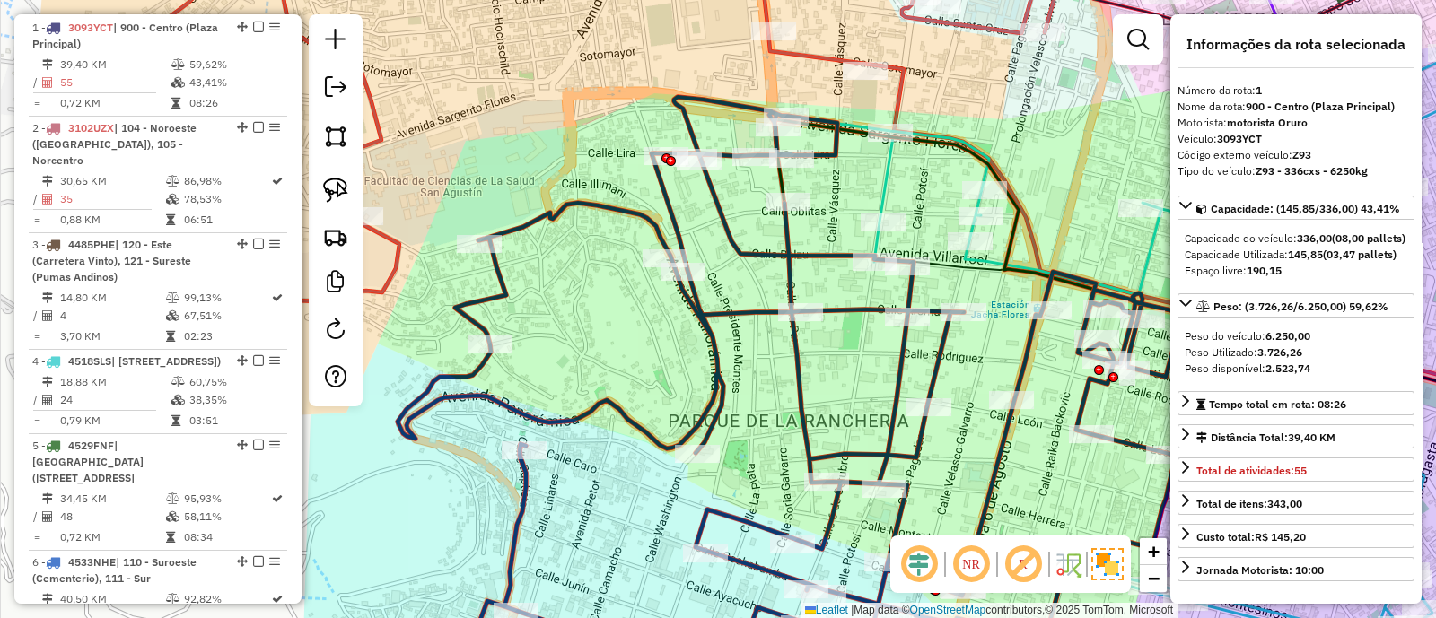
drag, startPoint x: 1055, startPoint y: 398, endPoint x: 983, endPoint y: 342, distance: 91.5
click at [983, 342] on div "Janela de atendimento Grade de atendimento Capacidade Transportadoras Veículos …" at bounding box center [718, 309] width 1436 height 618
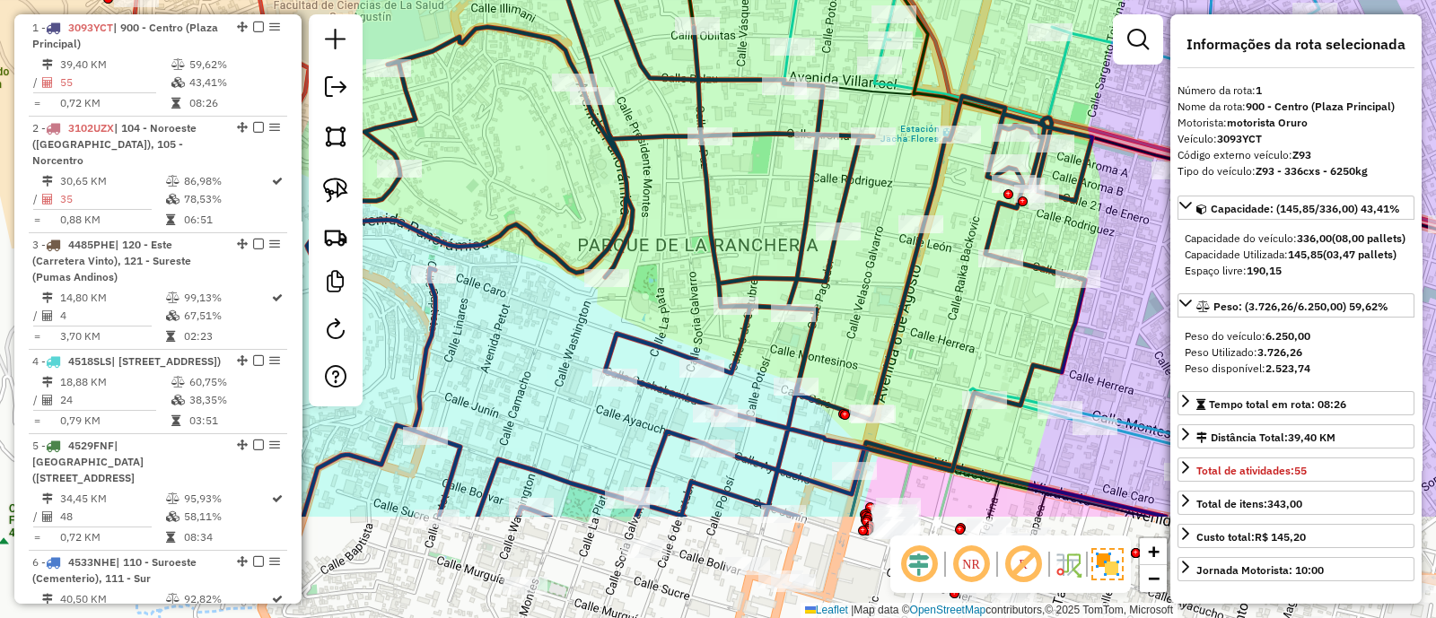
drag, startPoint x: 955, startPoint y: 389, endPoint x: 819, endPoint y: 118, distance: 303.8
click at [819, 118] on div "Janela de atendimento Grade de atendimento Capacidade Transportadoras Veículos …" at bounding box center [718, 309] width 1436 height 618
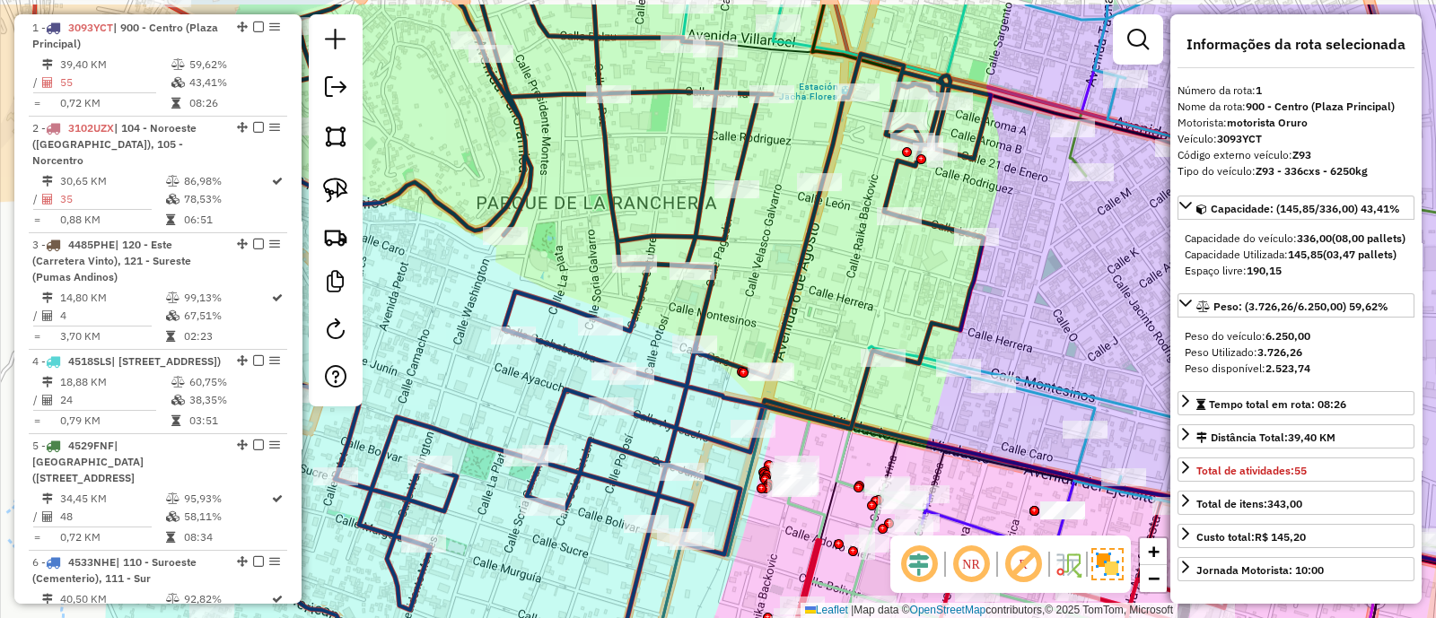
drag, startPoint x: 878, startPoint y: 267, endPoint x: 843, endPoint y: 403, distance: 139.7
click at [843, 403] on div "Janela de atendimento Grade de atendimento Capacidade Transportadoras Veículos …" at bounding box center [718, 309] width 1436 height 618
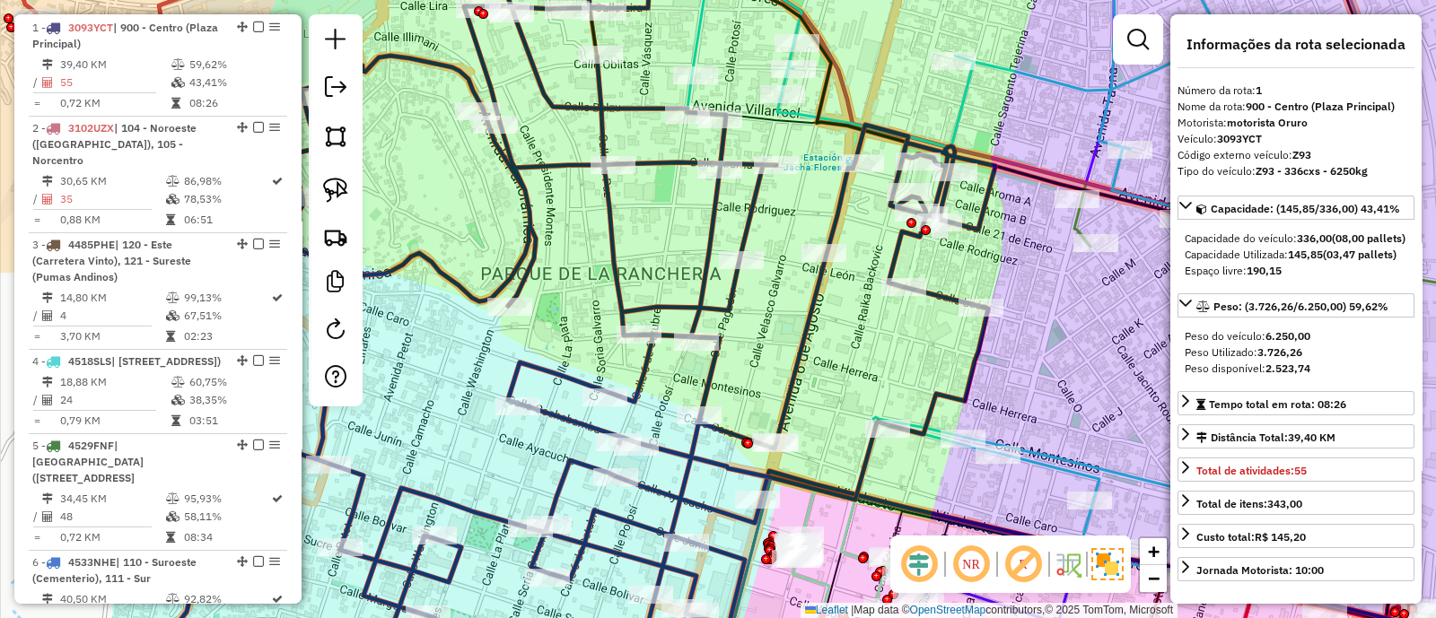
click at [804, 344] on icon at bounding box center [580, 315] width 830 height 730
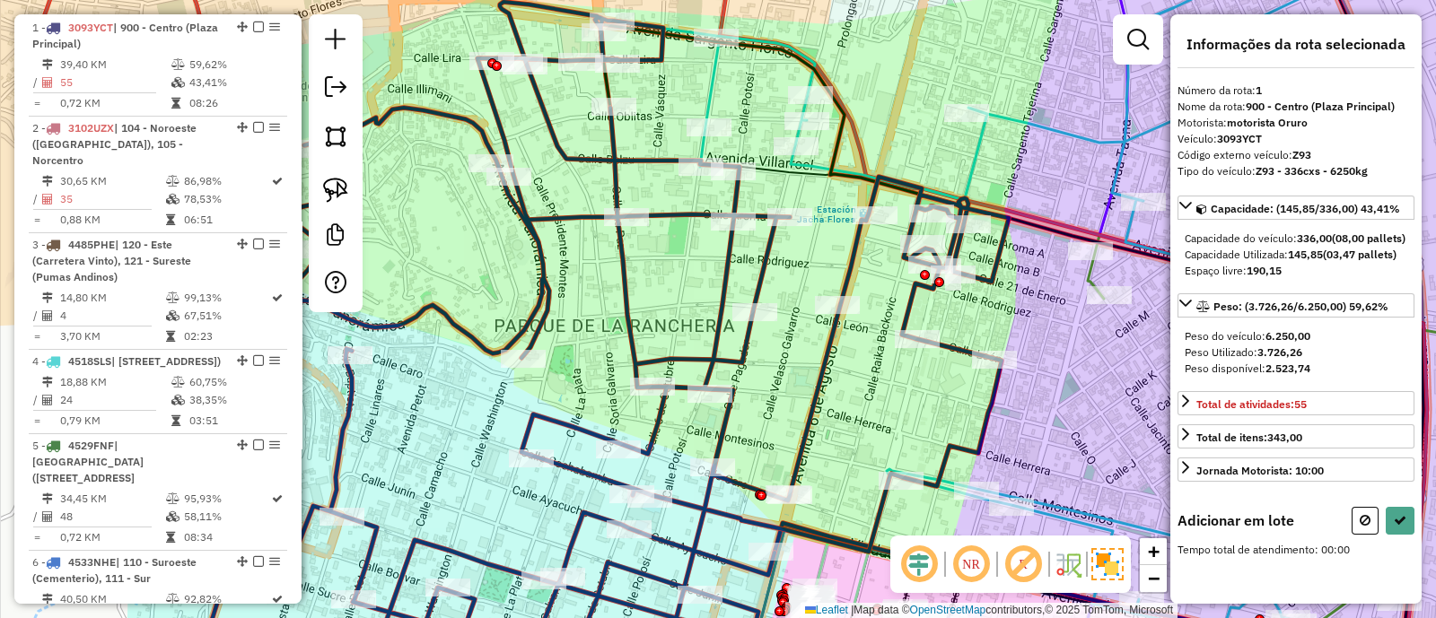
drag, startPoint x: 812, startPoint y: 222, endPoint x: 823, endPoint y: 319, distance: 98.4
click at [816, 319] on div "Janela de atendimento Grade de atendimento Capacidade Transportadoras Veículos …" at bounding box center [718, 309] width 1436 height 618
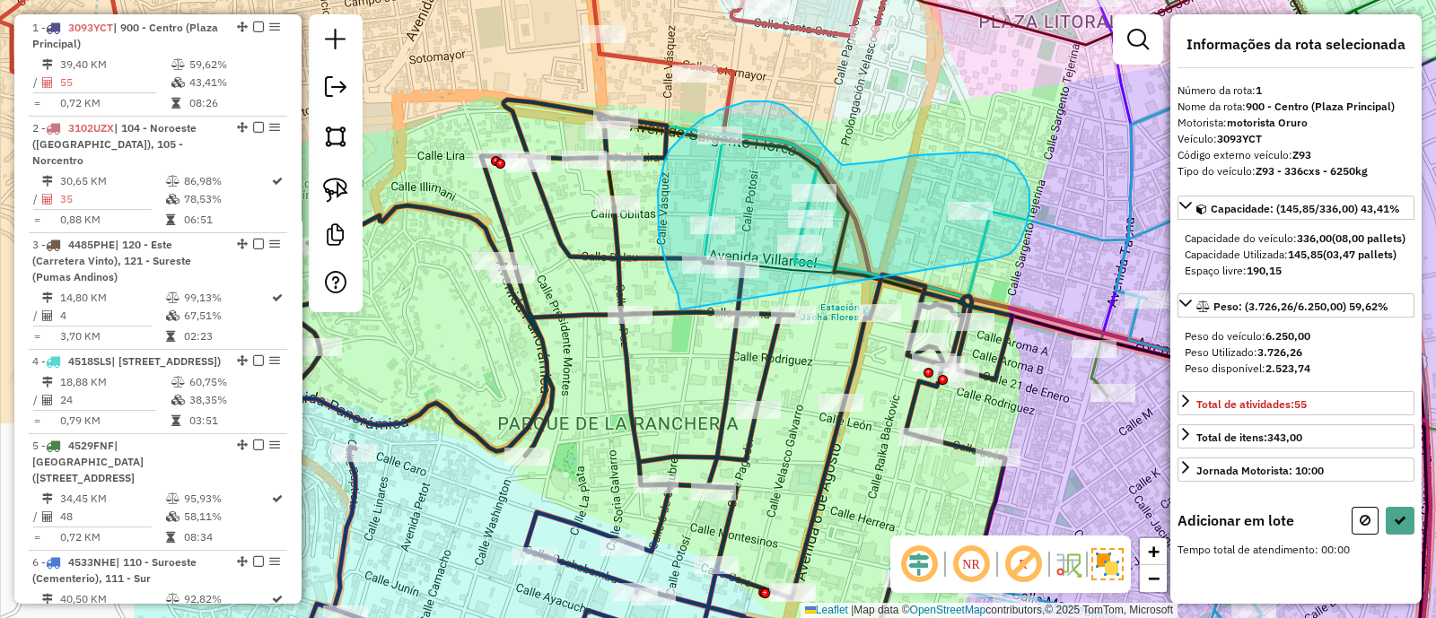
drag, startPoint x: 1029, startPoint y: 211, endPoint x: 680, endPoint y: 310, distance: 362.7
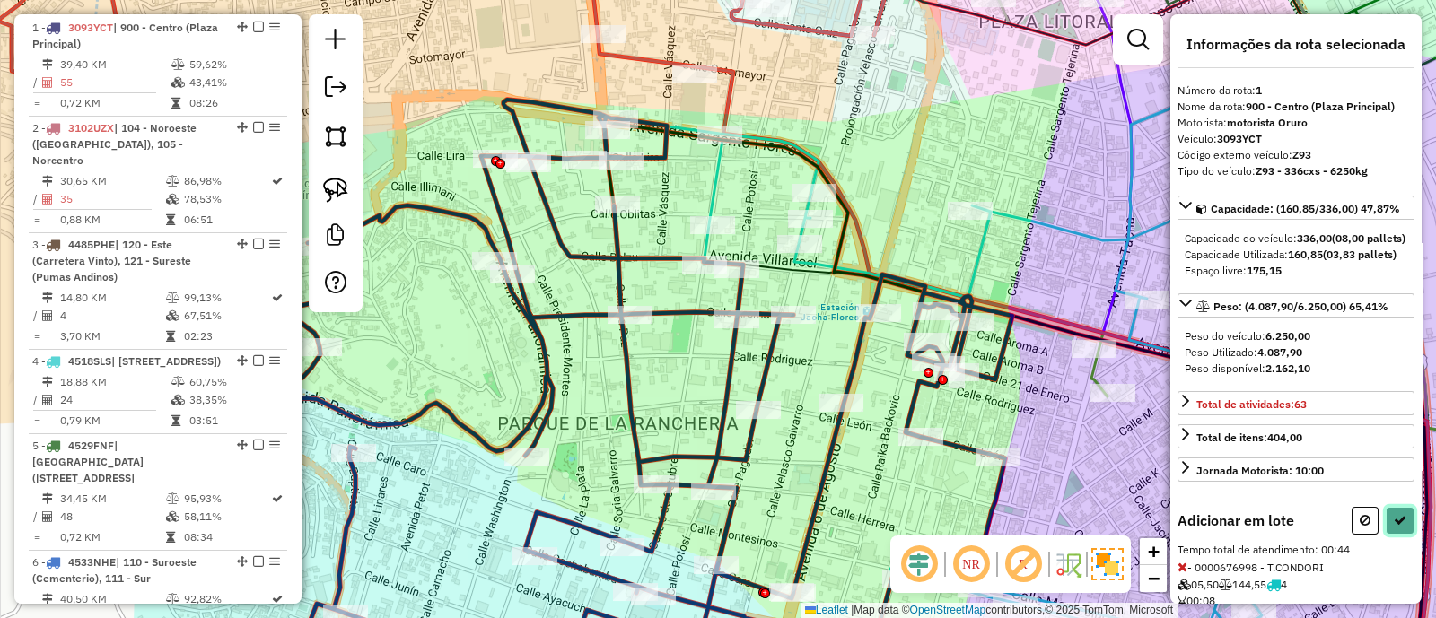
click at [1395, 527] on icon at bounding box center [1399, 520] width 13 height 13
select select "**********"
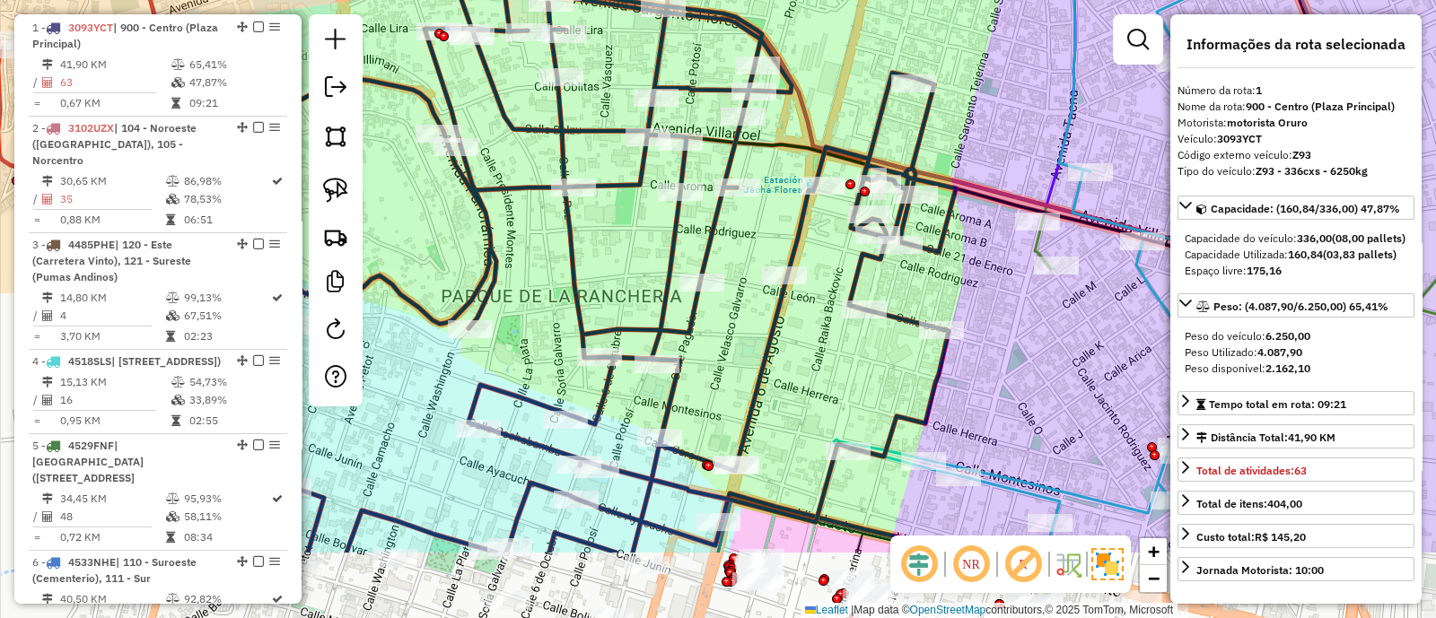
drag, startPoint x: 887, startPoint y: 504, endPoint x: 830, endPoint y: 377, distance: 139.4
click at [830, 377] on div "Janela de atendimento Grade de atendimento Capacidade Transportadoras Veículos …" at bounding box center [718, 309] width 1436 height 618
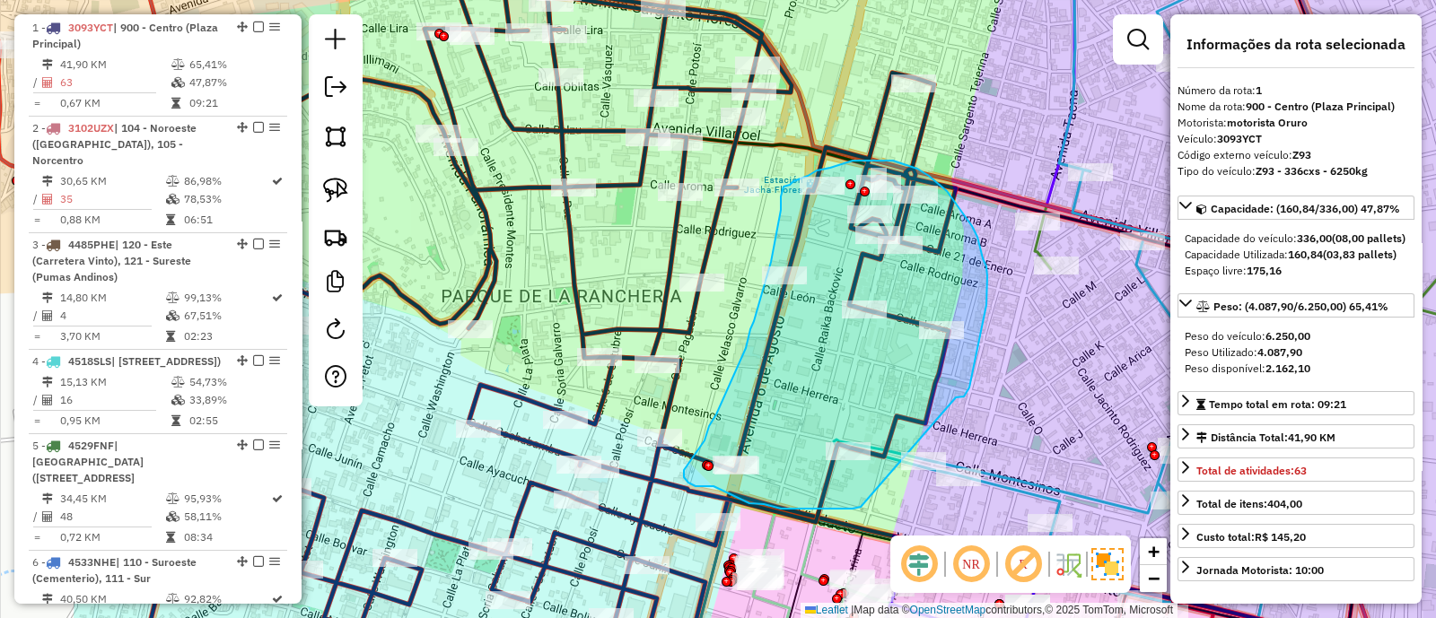
drag, startPoint x: 979, startPoint y: 343, endPoint x: 861, endPoint y: 507, distance: 201.9
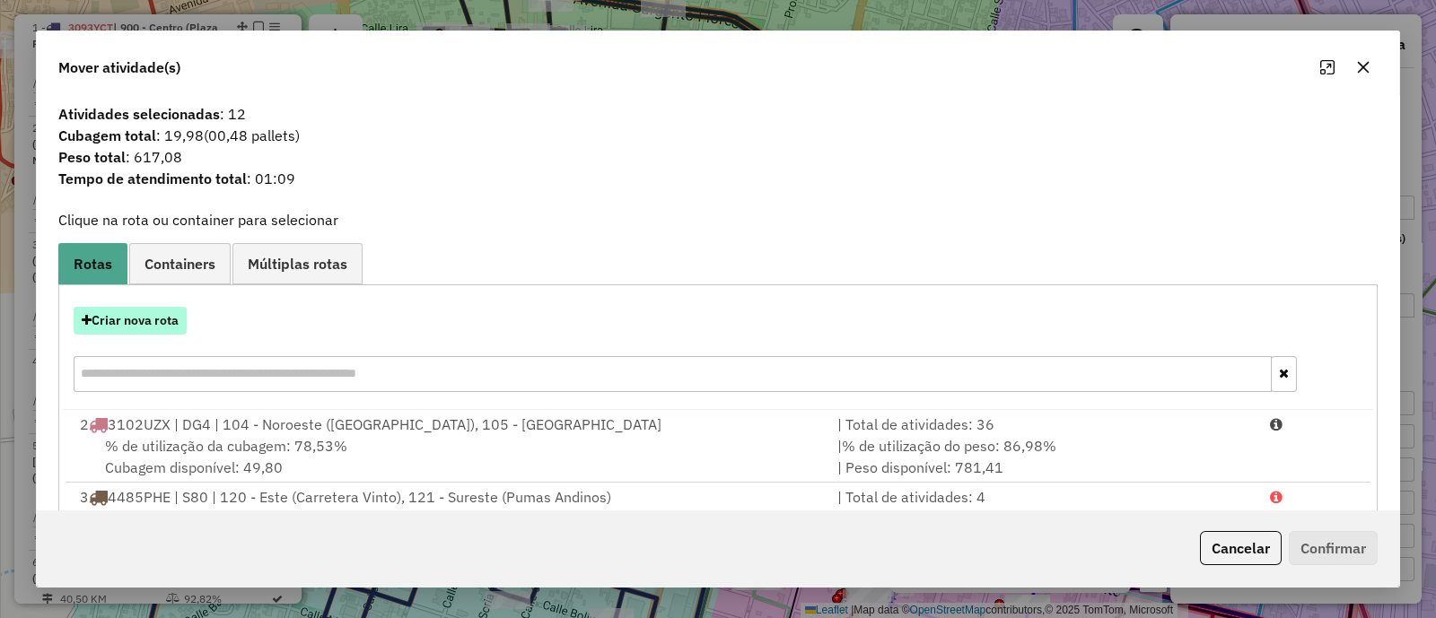
click at [141, 321] on button "Criar nova rota" at bounding box center [130, 321] width 113 height 28
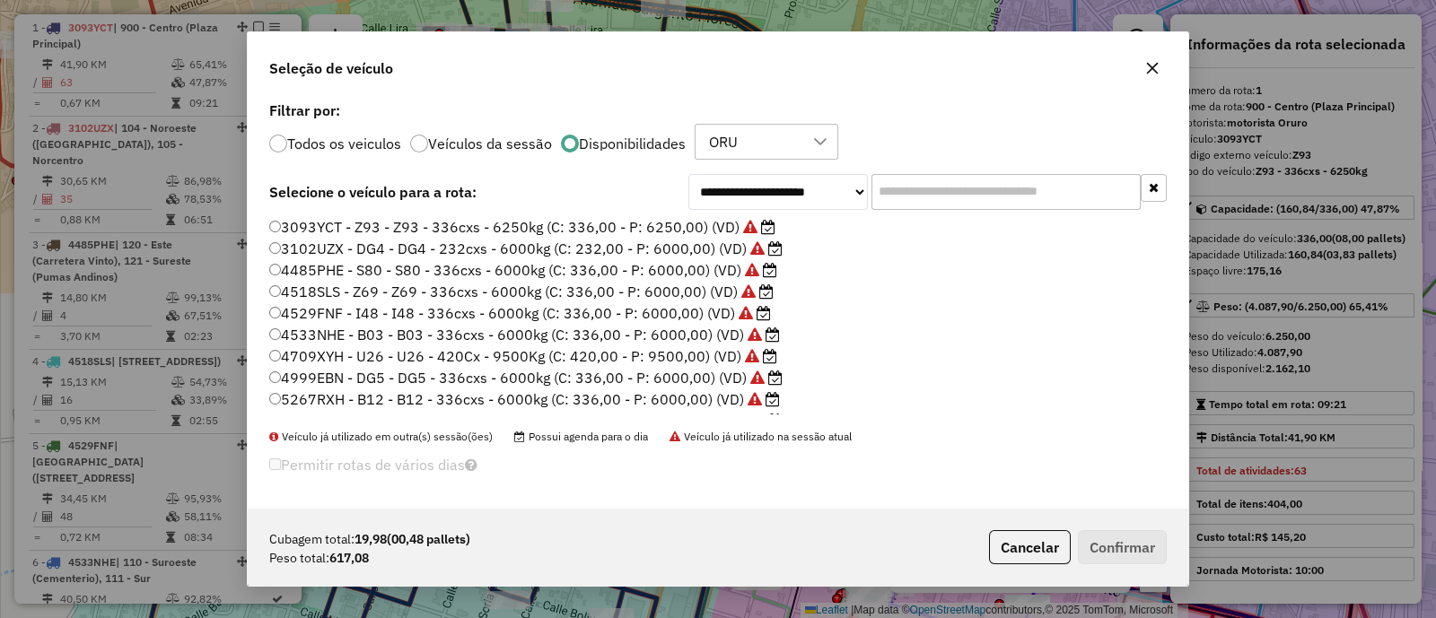
click at [529, 244] on label "3102UZX - DG4 - DG4 - 232cxs - 6000kg (C: 232,00 - P: 6000,00) (VD)" at bounding box center [525, 249] width 513 height 22
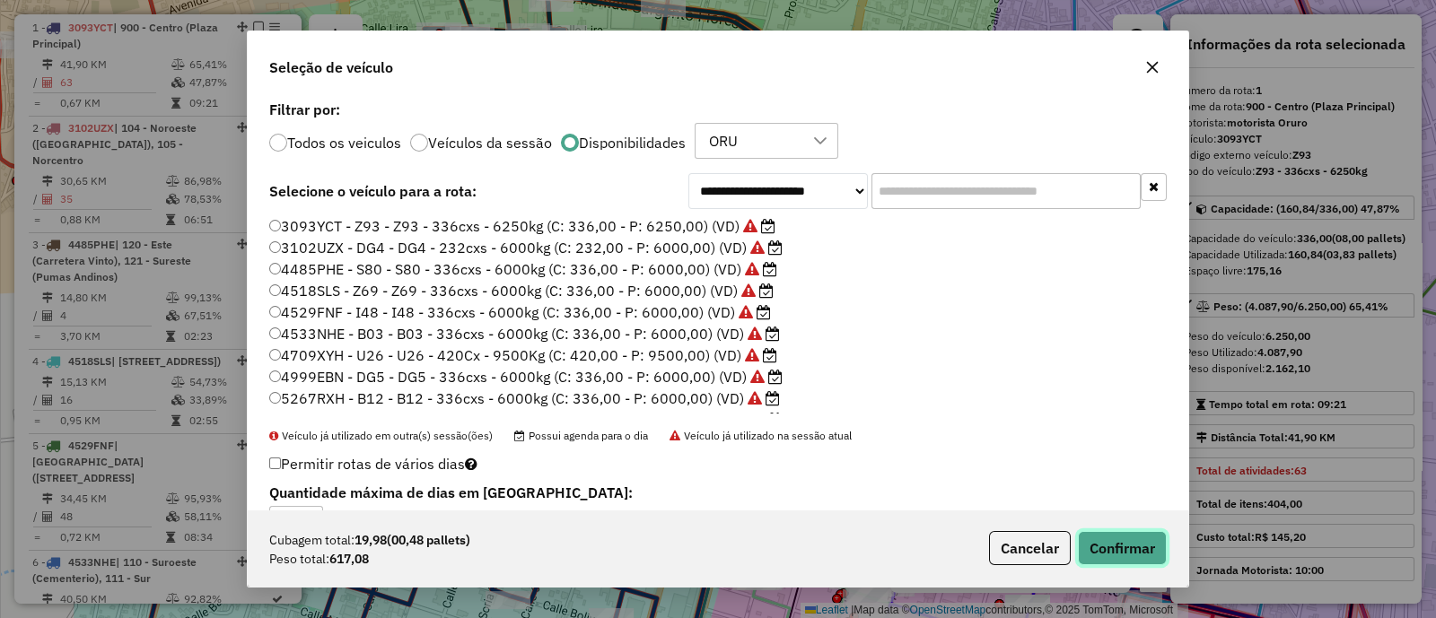
click at [1101, 555] on button "Confirmar" at bounding box center [1122, 548] width 89 height 34
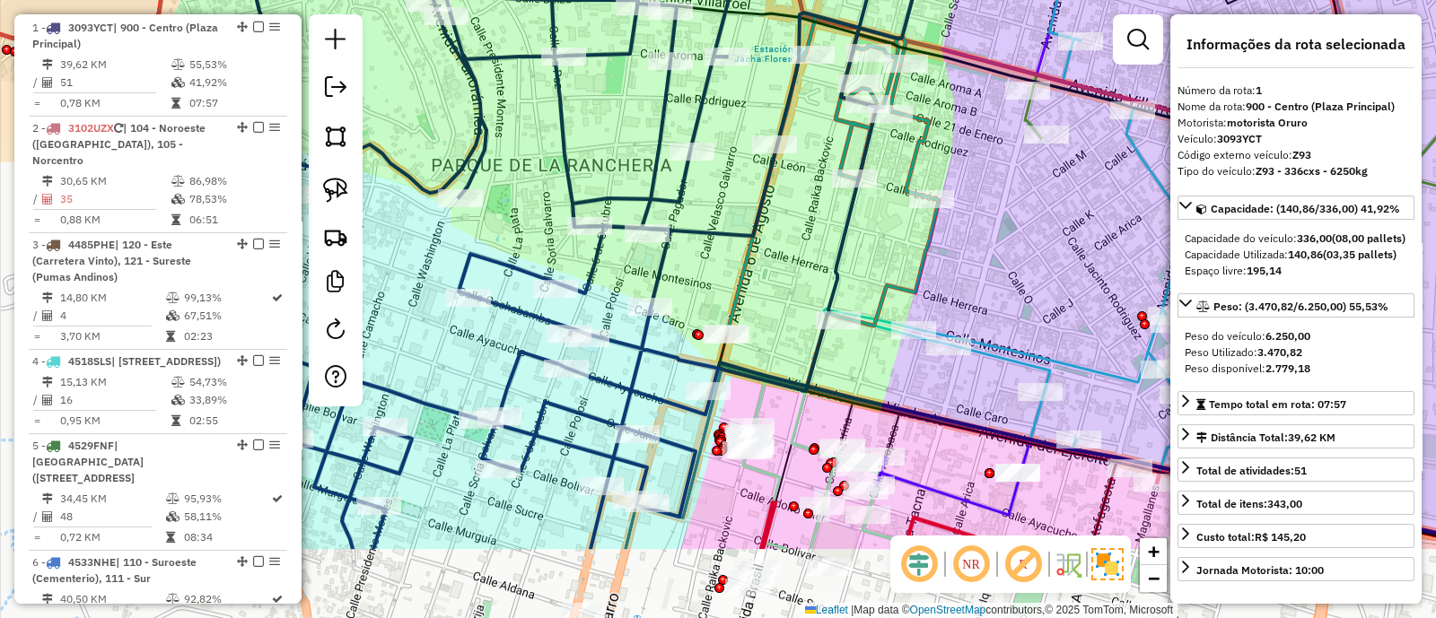
drag, startPoint x: 1000, startPoint y: 310, endPoint x: 981, endPoint y: 136, distance: 174.2
click at [983, 136] on div "Janela de atendimento Grade de atendimento Capacidade Transportadoras Veículos …" at bounding box center [718, 309] width 1436 height 618
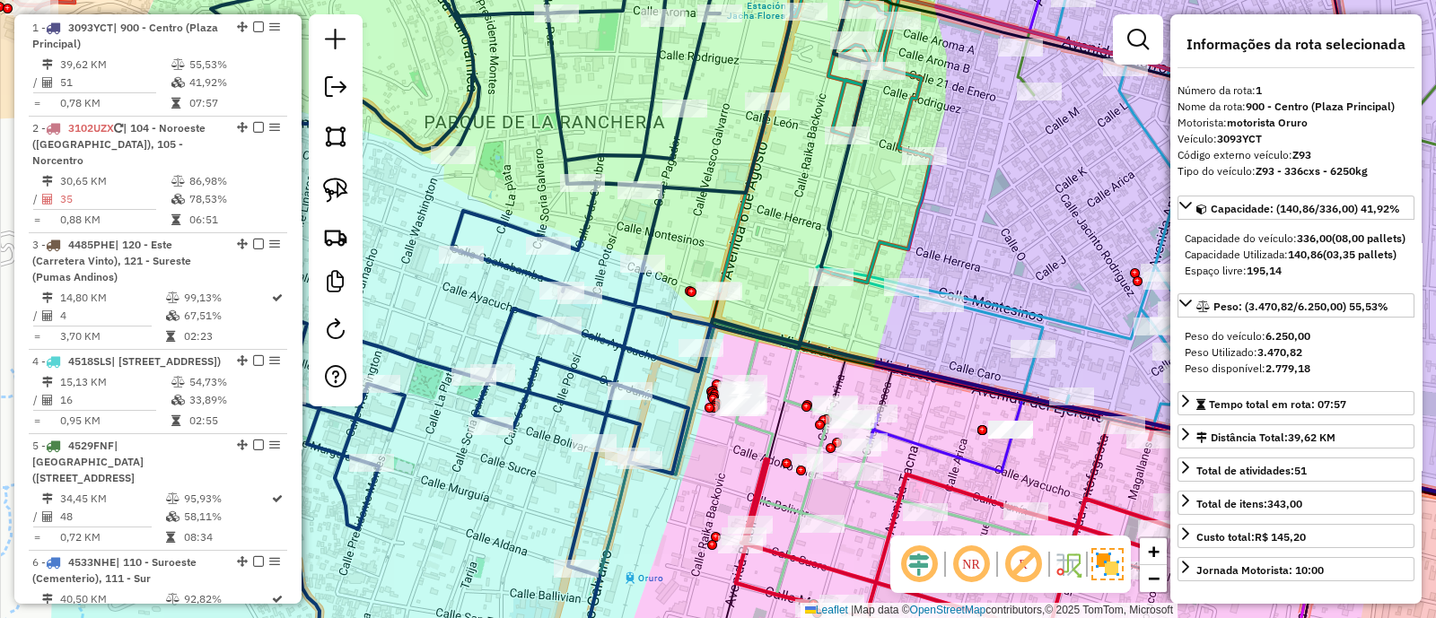
click at [721, 187] on icon at bounding box center [509, 309] width 800 height 742
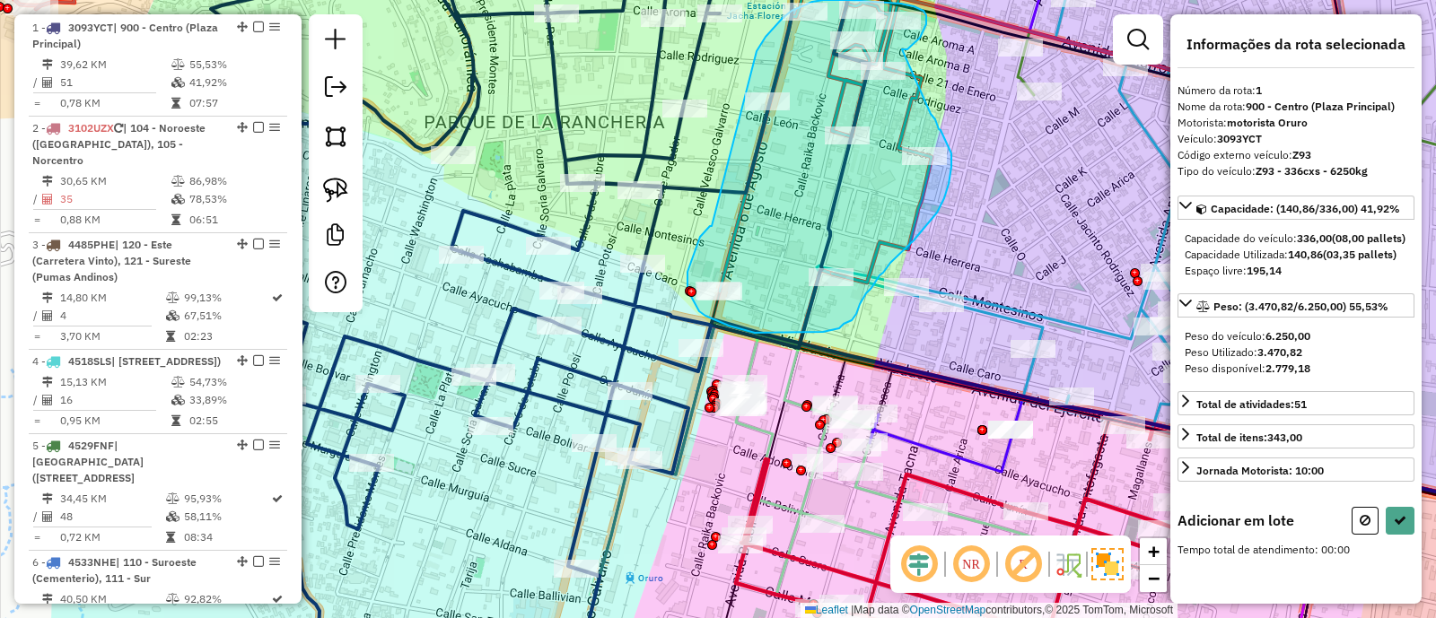
drag, startPoint x: 710, startPoint y: 226, endPoint x: 756, endPoint y: 51, distance: 181.1
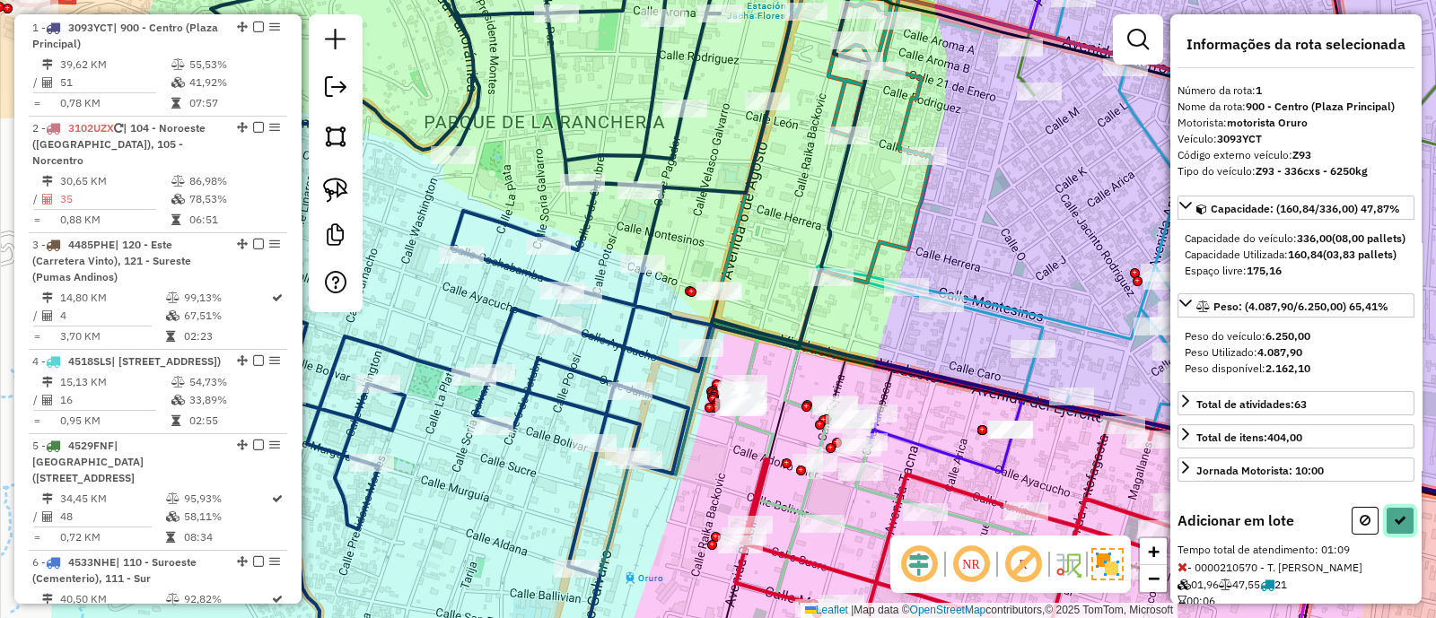
click at [1398, 527] on icon at bounding box center [1399, 520] width 13 height 13
select select "**********"
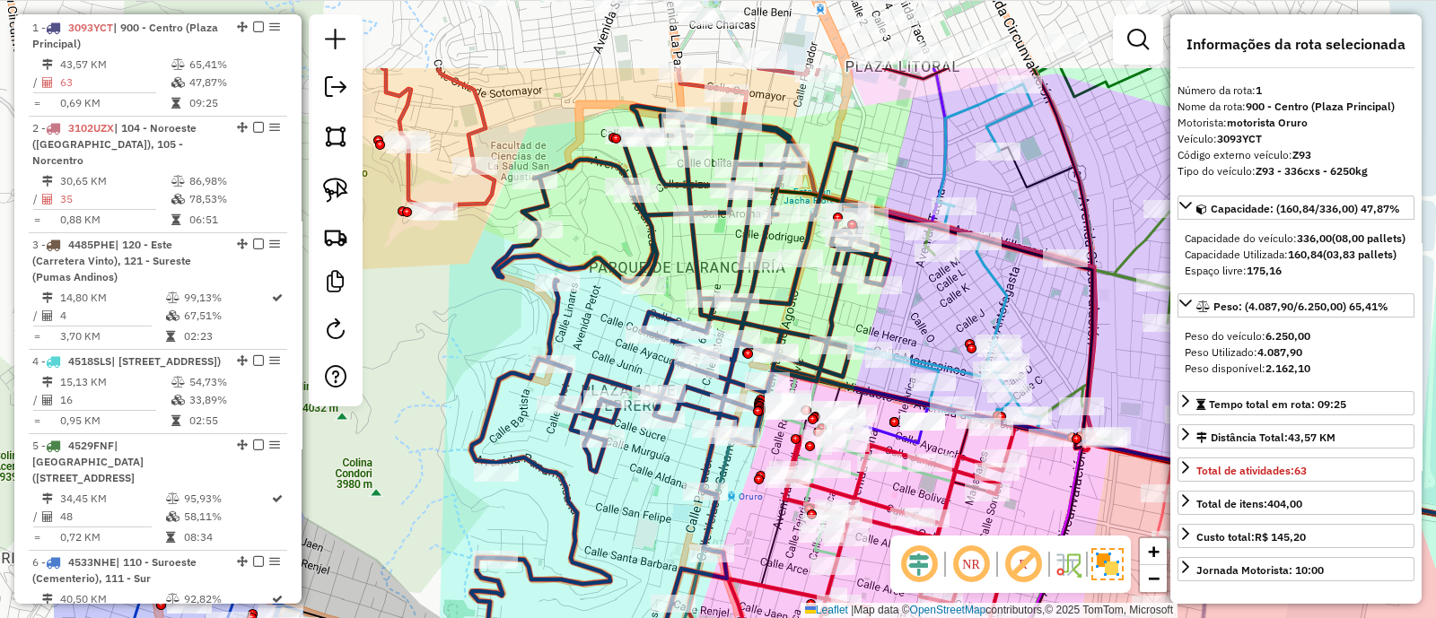
drag, startPoint x: 413, startPoint y: 190, endPoint x: 610, endPoint y: 320, distance: 236.4
click at [610, 320] on div "Janela de atendimento Grade de atendimento Capacidade Transportadoras Veículos …" at bounding box center [718, 309] width 1436 height 618
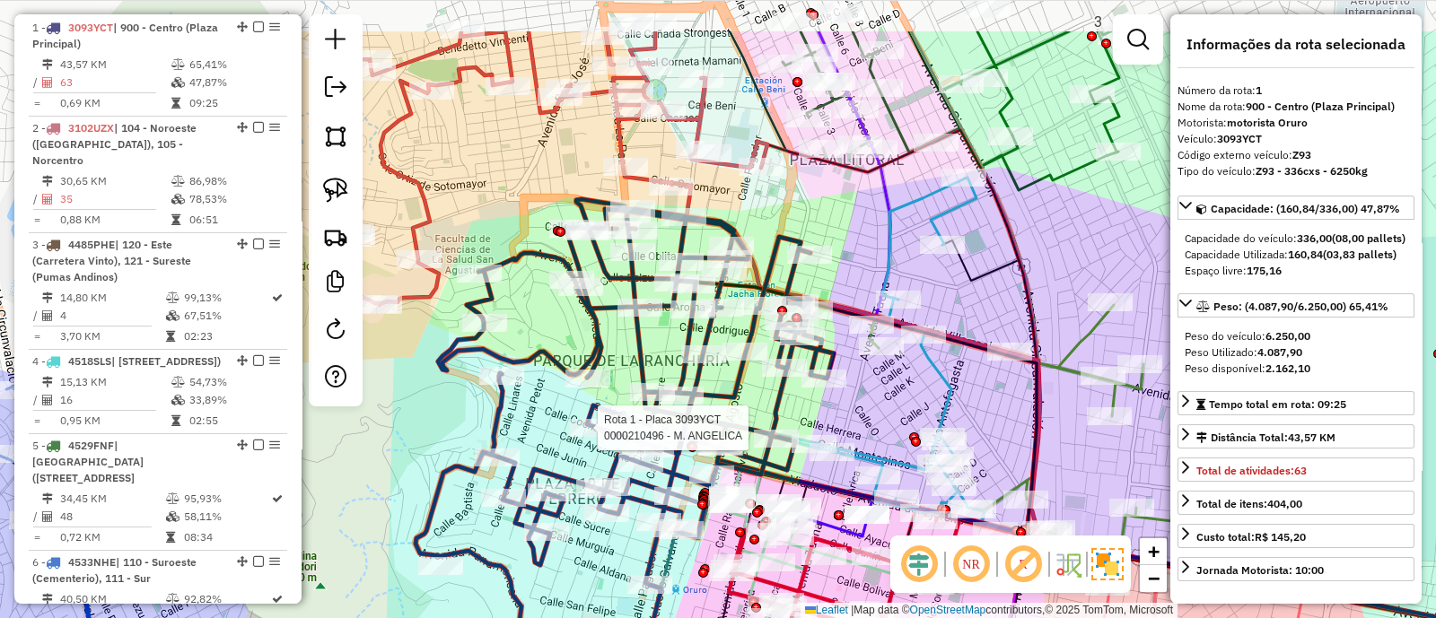
drag, startPoint x: 672, startPoint y: 270, endPoint x: 616, endPoint y: 363, distance: 108.6
click at [616, 363] on div "Rota 1 - Placa 3093YCT 0000210496 - M. ANGELICA Janela de atendimento Grade de …" at bounding box center [718, 309] width 1436 height 618
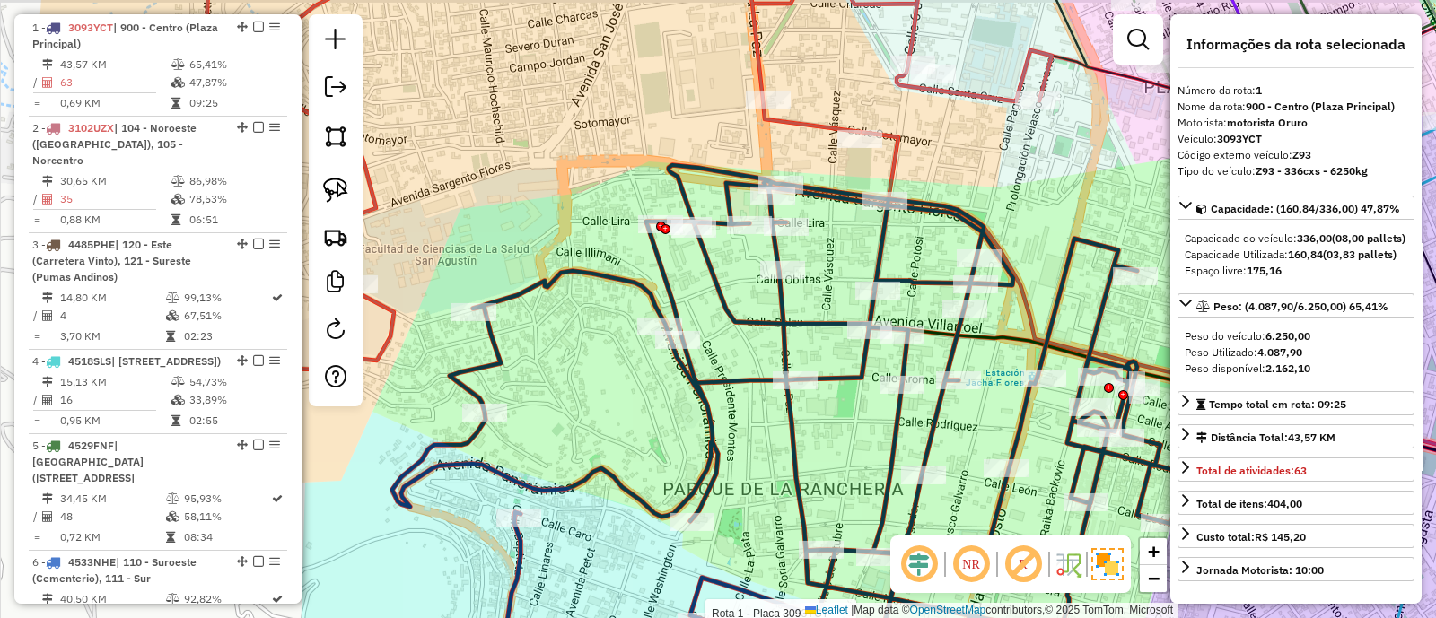
drag, startPoint x: 633, startPoint y: 262, endPoint x: 809, endPoint y: 311, distance: 182.7
click at [809, 311] on div "Rota 1 - Placa 3093YCT 0000210496 - M. ANGELICA Janela de atendimento Grade de …" at bounding box center [718, 309] width 1436 height 618
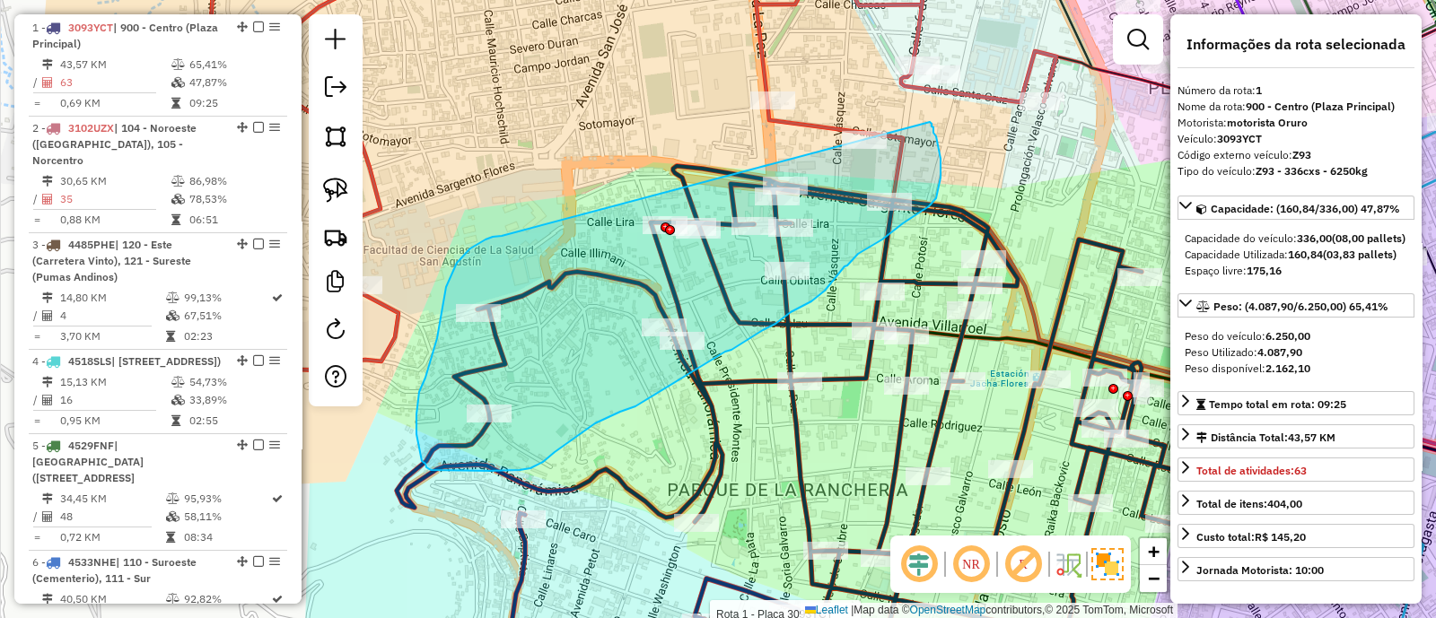
drag, startPoint x: 499, startPoint y: 236, endPoint x: 929, endPoint y: 122, distance: 444.7
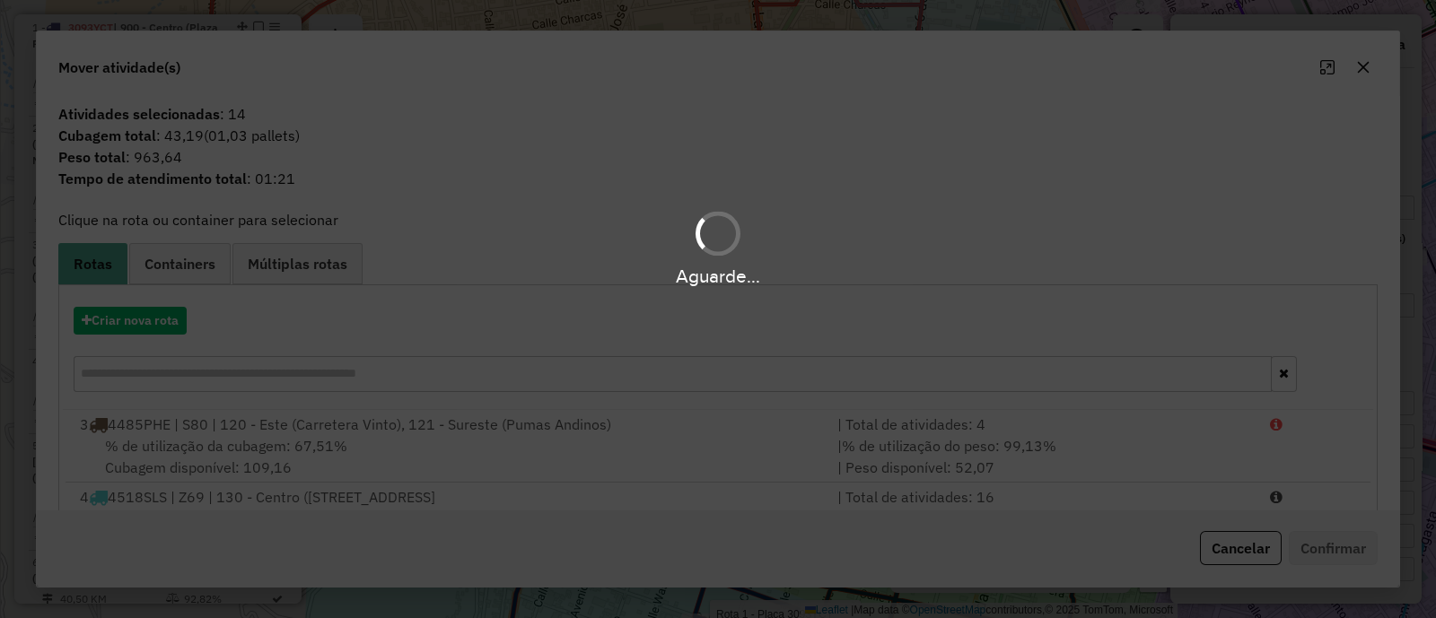
click at [929, 122] on hb-app "Aguarde... Pop-up bloqueado! Seu navegador bloqueou automáticamente a abertura …" at bounding box center [718, 309] width 1436 height 618
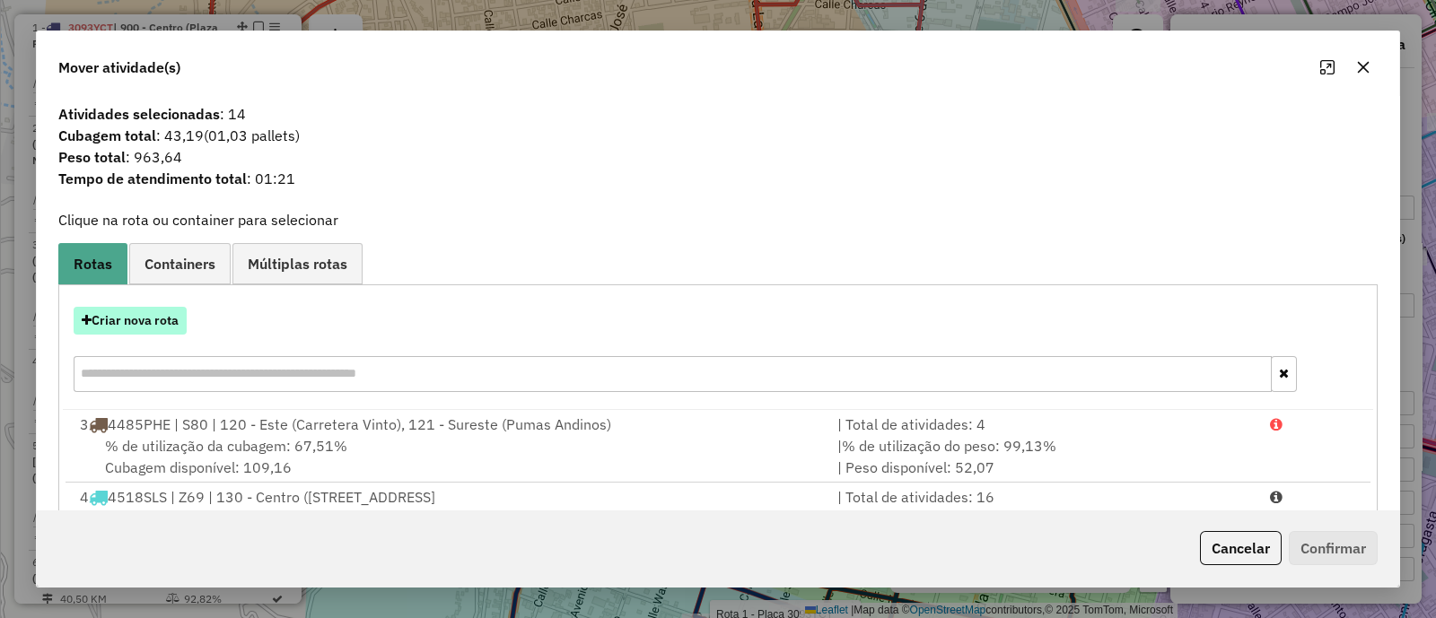
click at [162, 325] on button "Criar nova rota" at bounding box center [130, 321] width 113 height 28
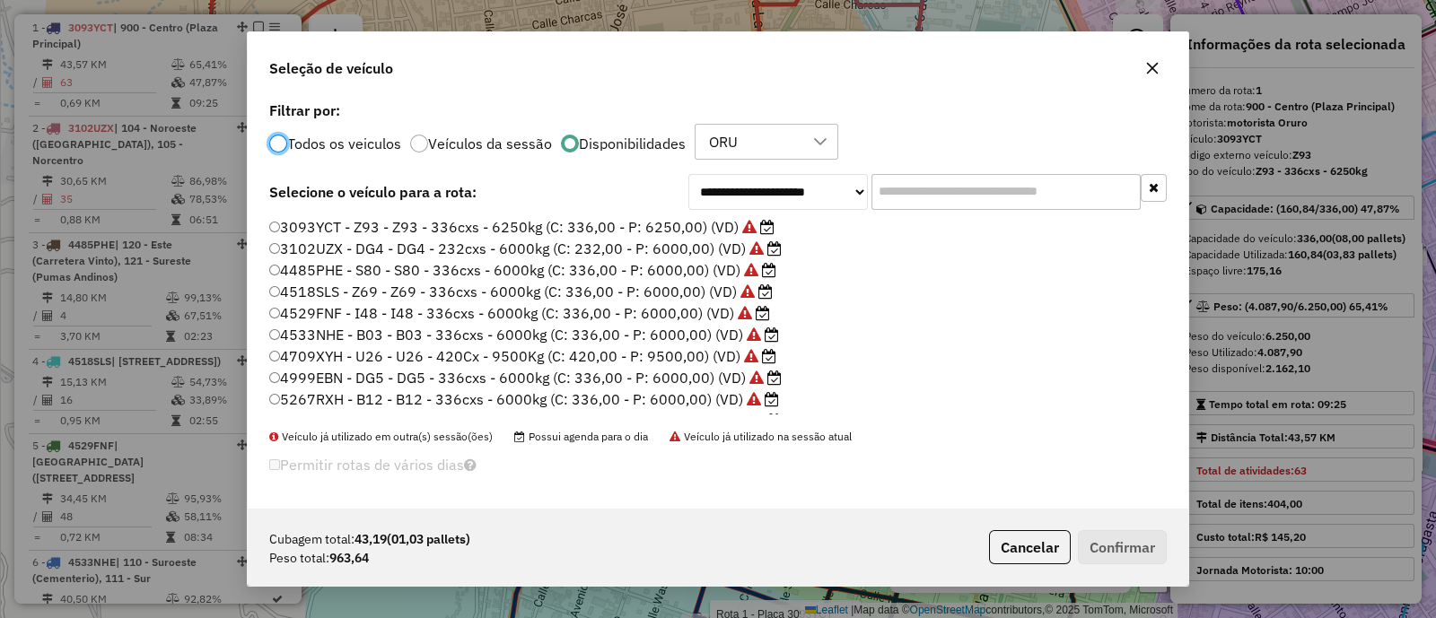
click at [444, 248] on label "3102UZX - DG4 - DG4 - 232cxs - 6000kg (C: 232,00 - P: 6000,00) (VD)" at bounding box center [525, 249] width 512 height 22
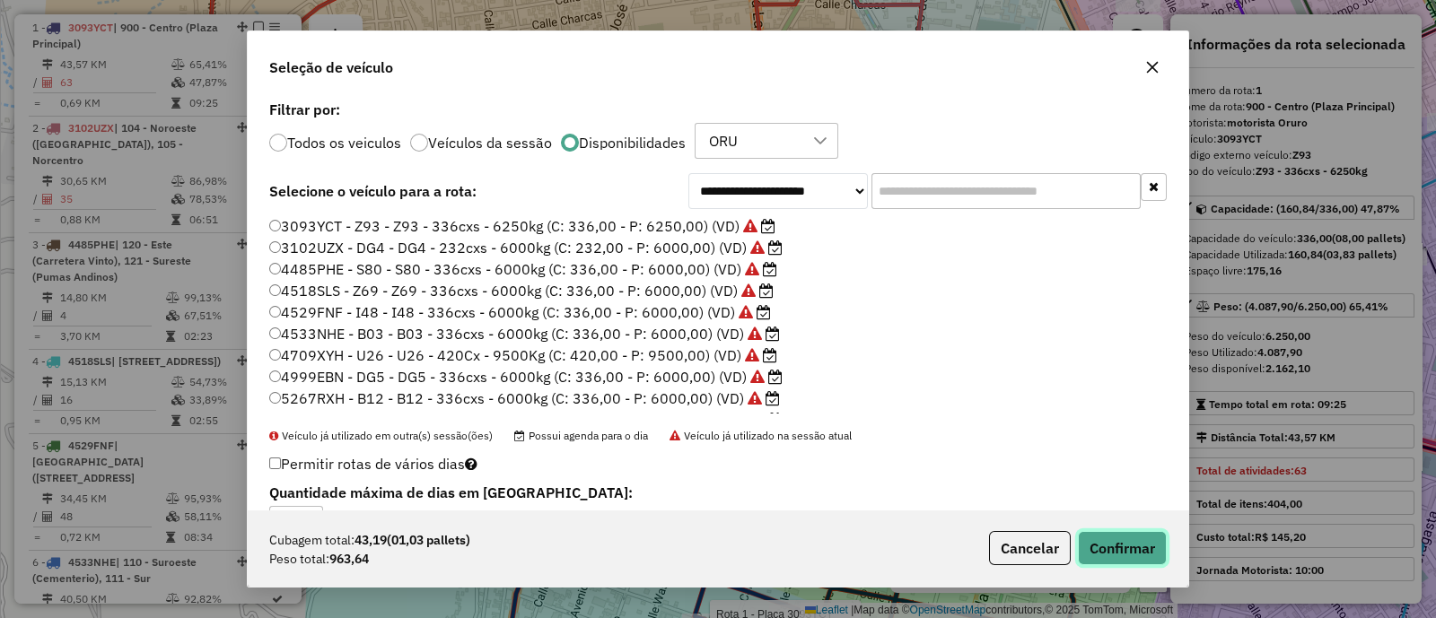
click at [1123, 546] on button "Confirmar" at bounding box center [1122, 548] width 89 height 34
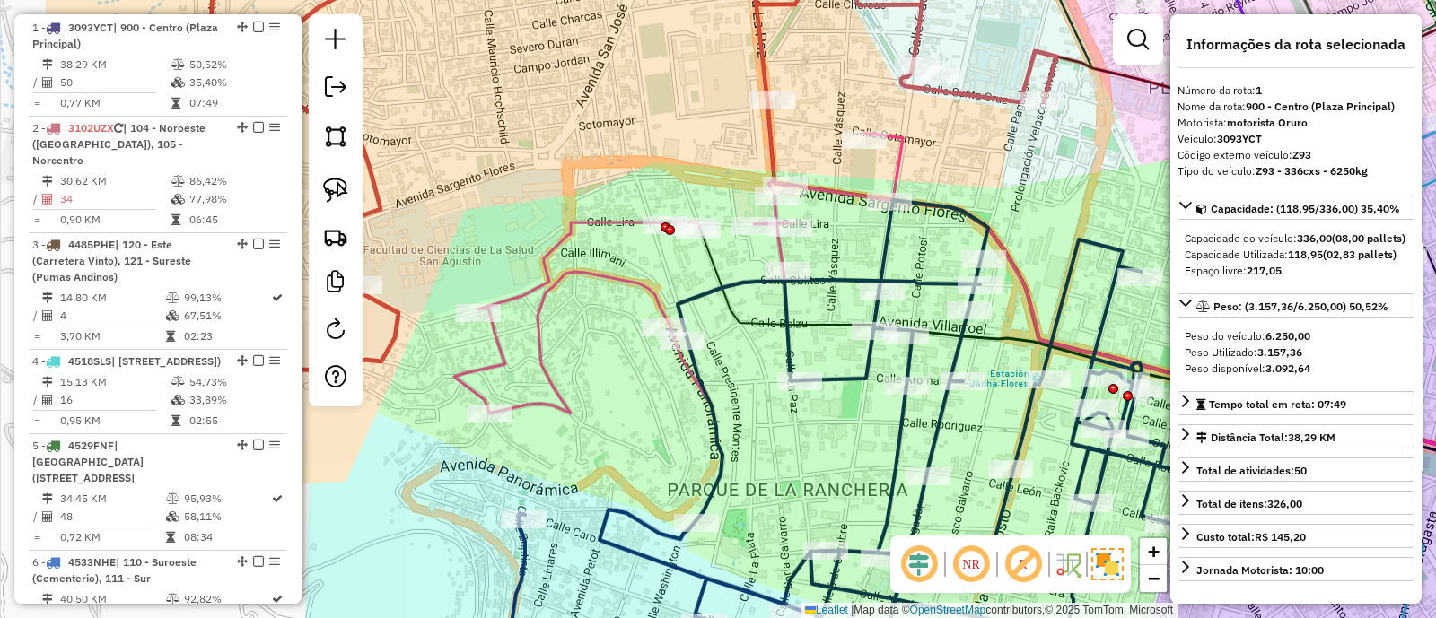
click at [787, 346] on icon at bounding box center [835, 440] width 705 height 480
click at [646, 283] on icon at bounding box center [678, 273] width 449 height 281
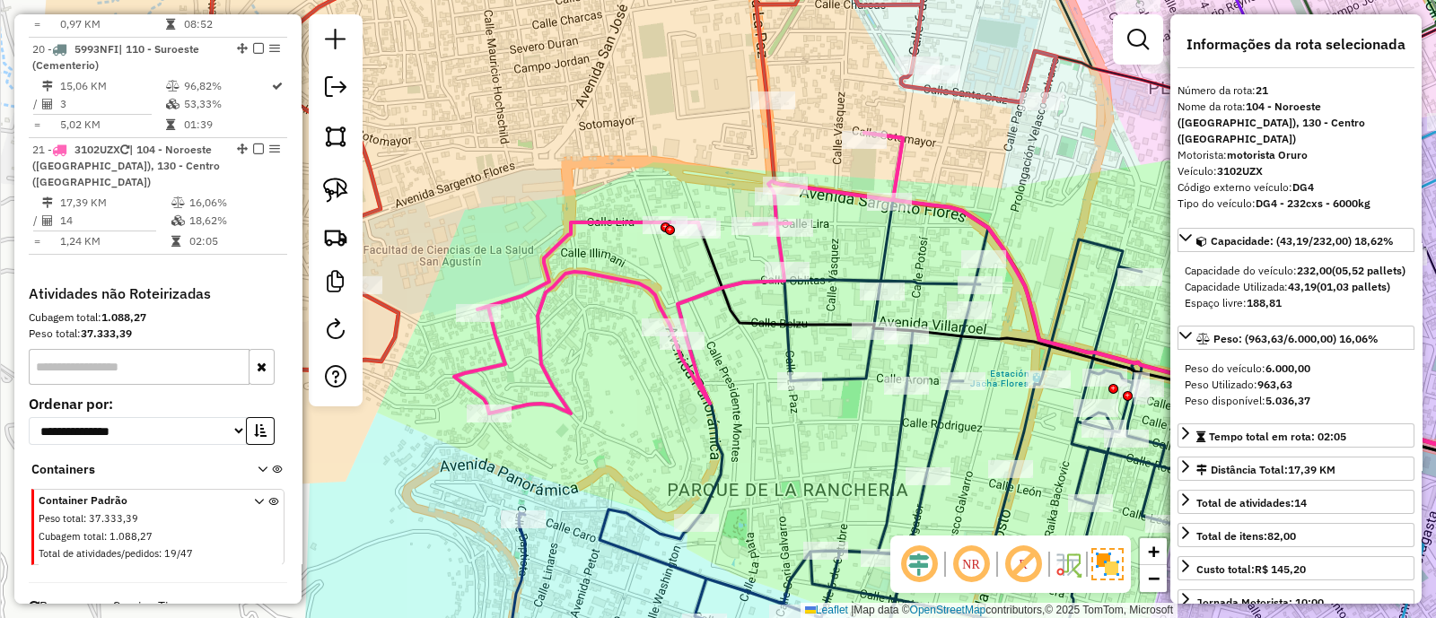
scroll to position [2671, 0]
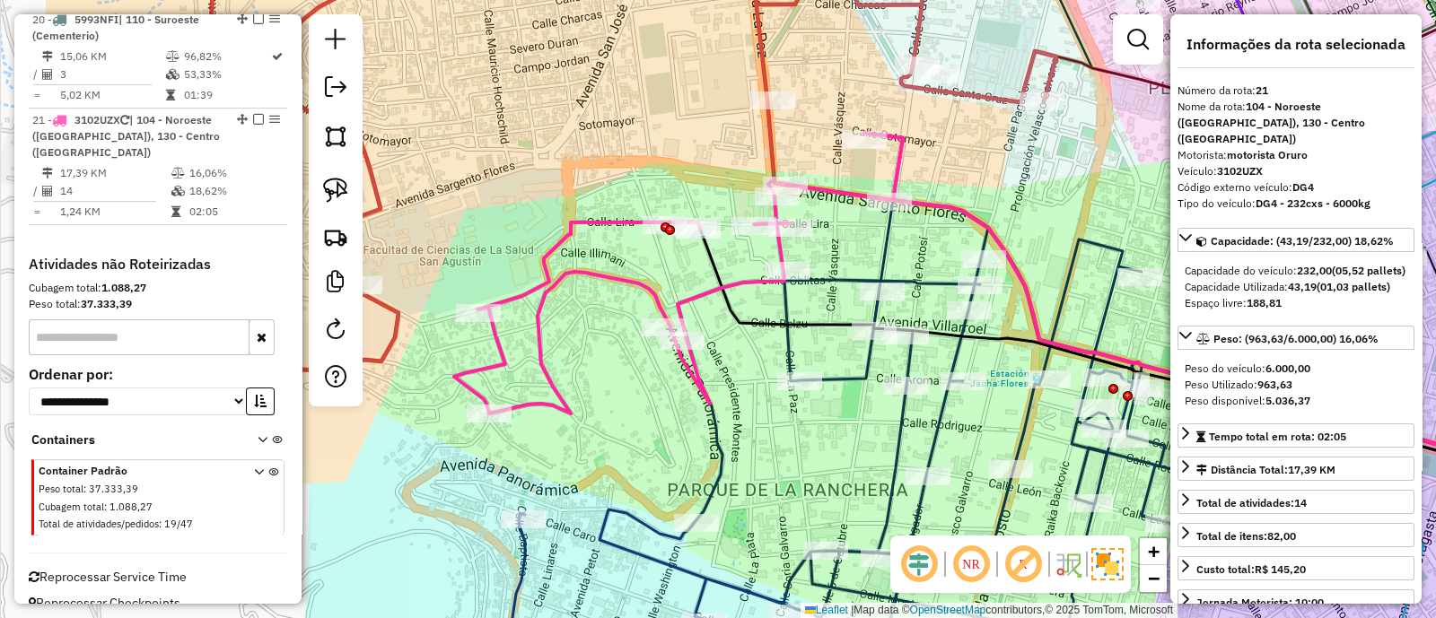
click at [861, 378] on icon at bounding box center [835, 440] width 705 height 480
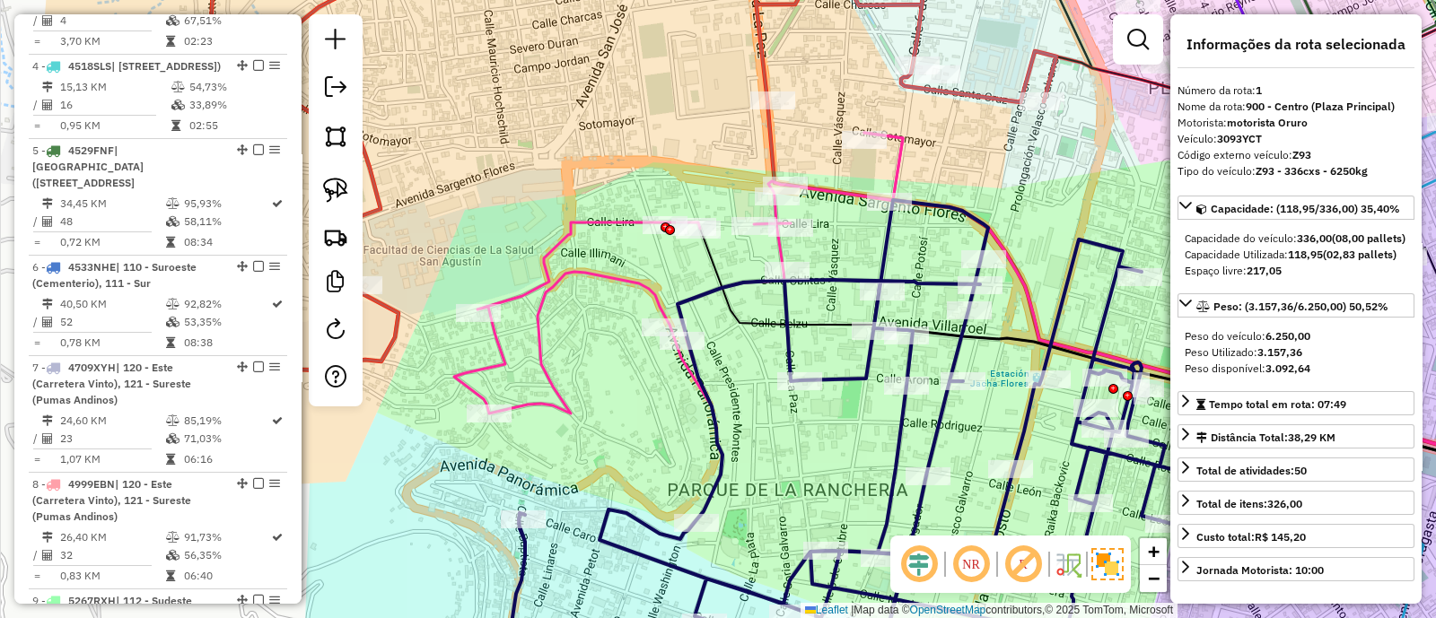
scroll to position [705, 0]
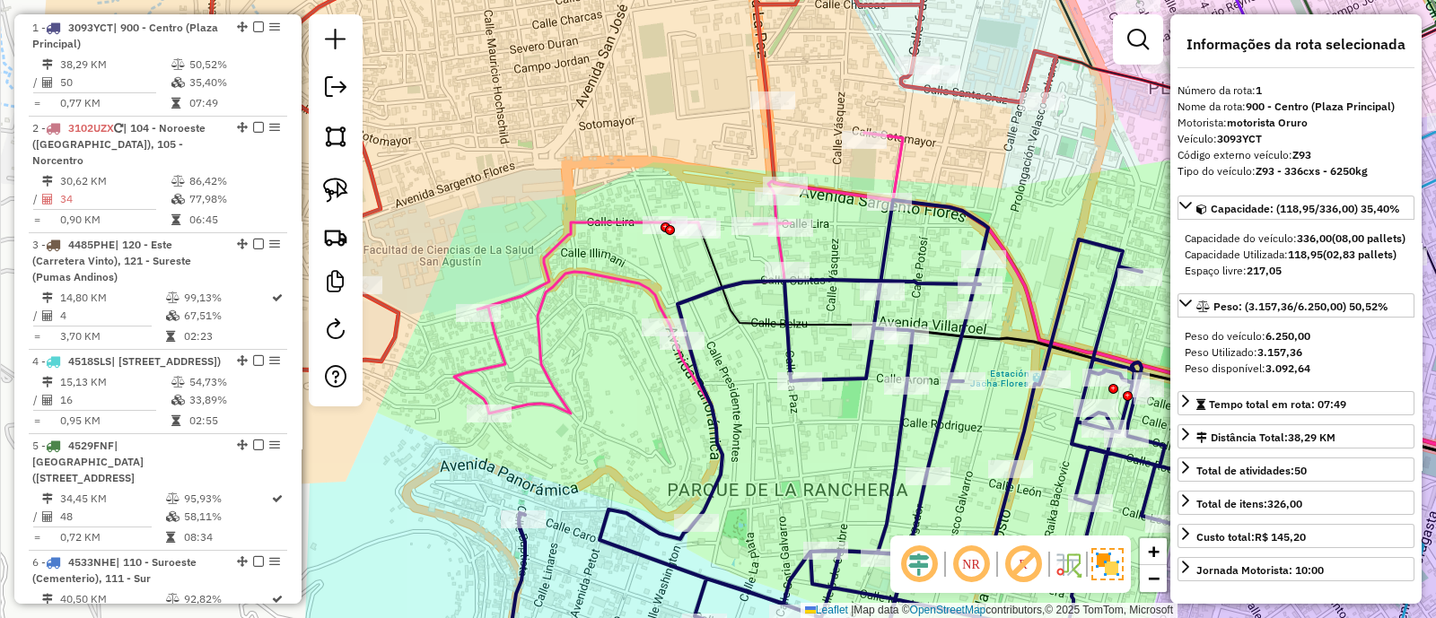
click at [861, 378] on icon at bounding box center [835, 440] width 705 height 480
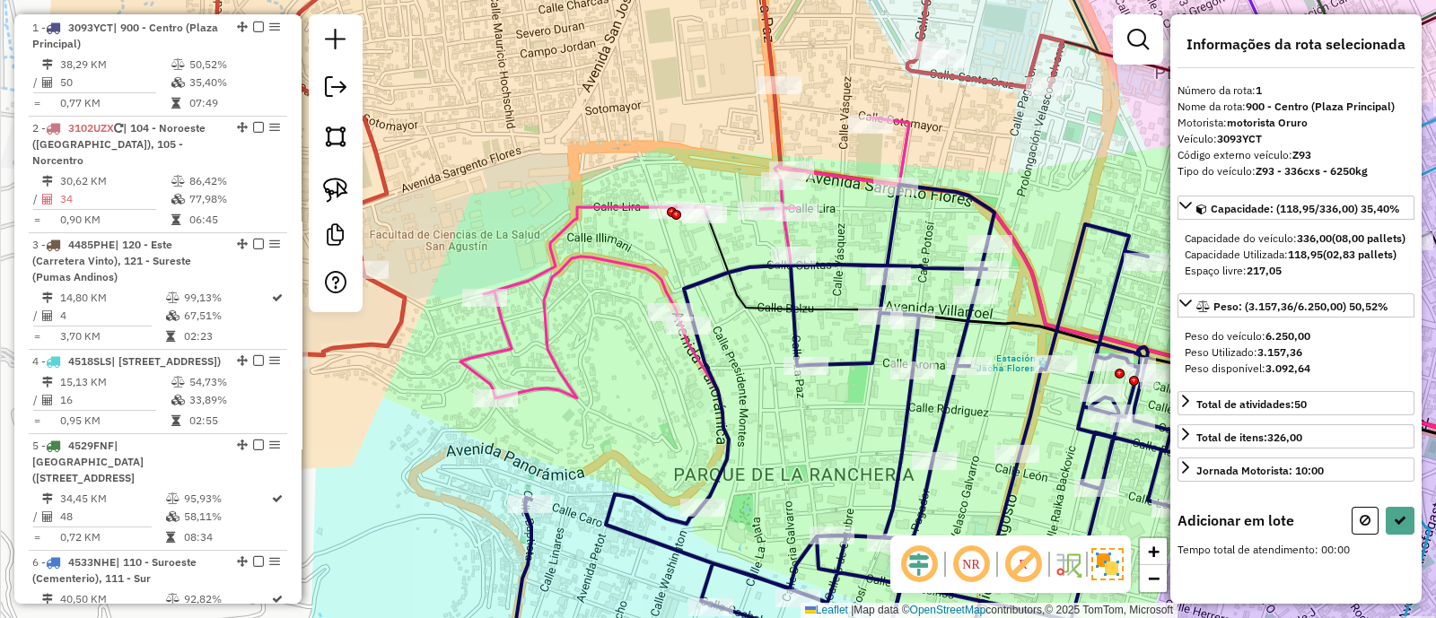
drag, startPoint x: 857, startPoint y: 428, endPoint x: 893, endPoint y: 377, distance: 62.5
click at [893, 378] on div "Janela de atendimento Grade de atendimento Capacidade Transportadoras Veículos …" at bounding box center [718, 309] width 1436 height 618
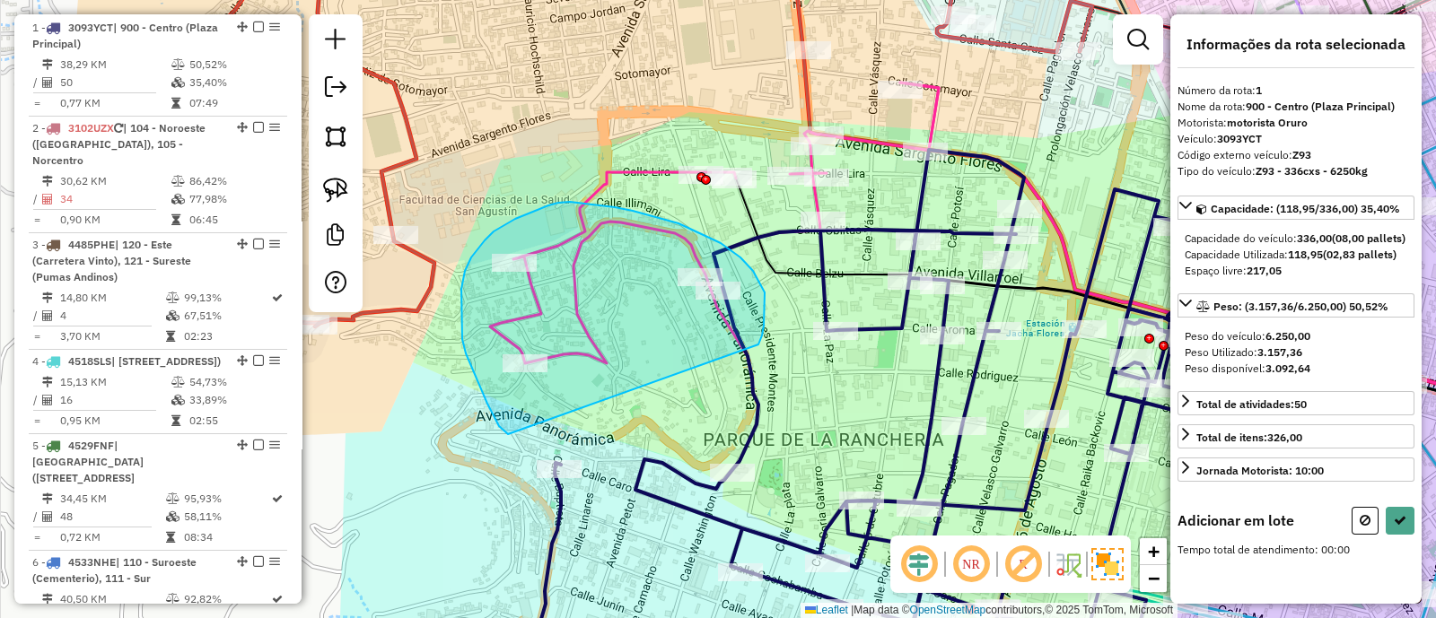
drag, startPoint x: 753, startPoint y: 271, endPoint x: 508, endPoint y: 434, distance: 294.4
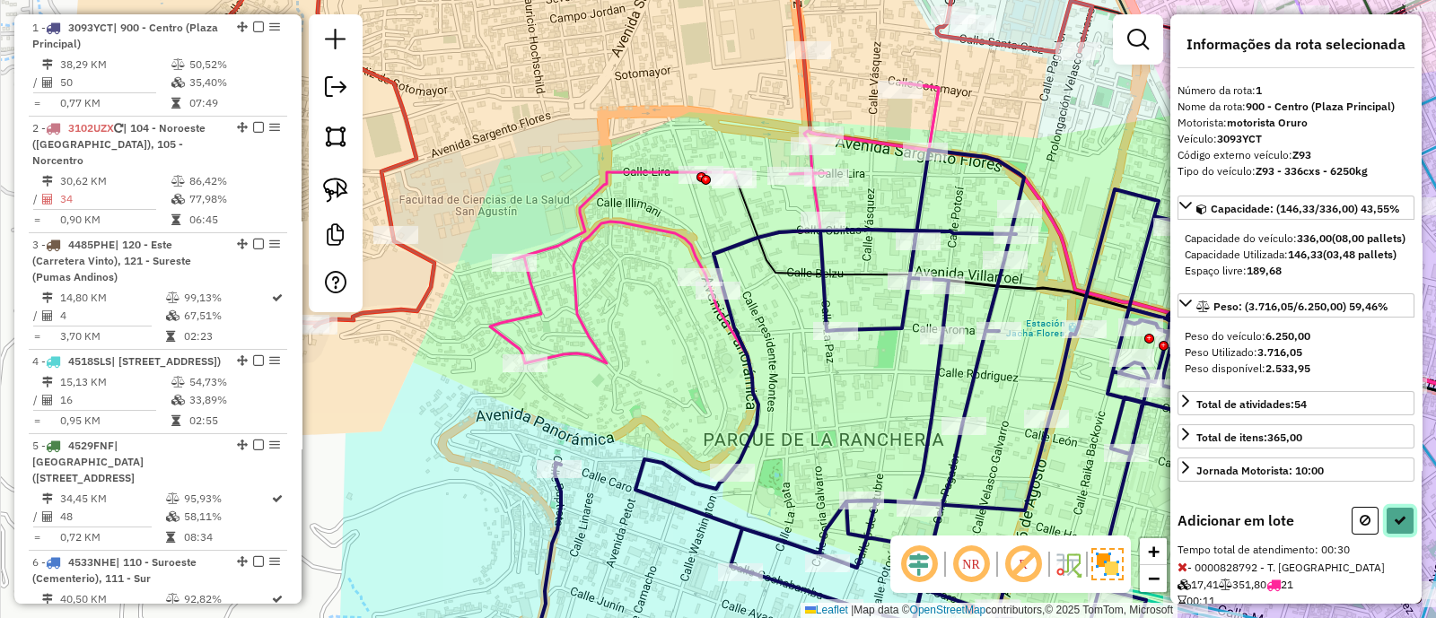
click at [1398, 527] on icon at bounding box center [1399, 520] width 13 height 13
select select "**********"
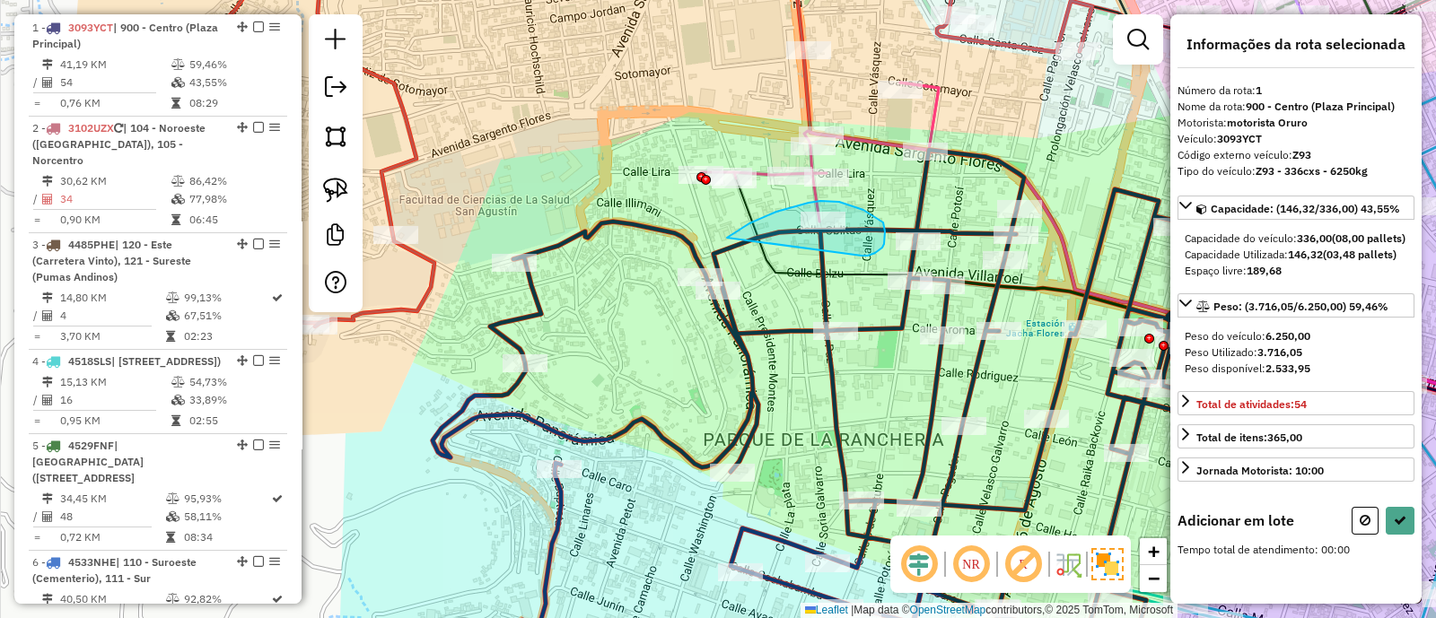
drag, startPoint x: 870, startPoint y: 254, endPoint x: 725, endPoint y: 240, distance: 146.1
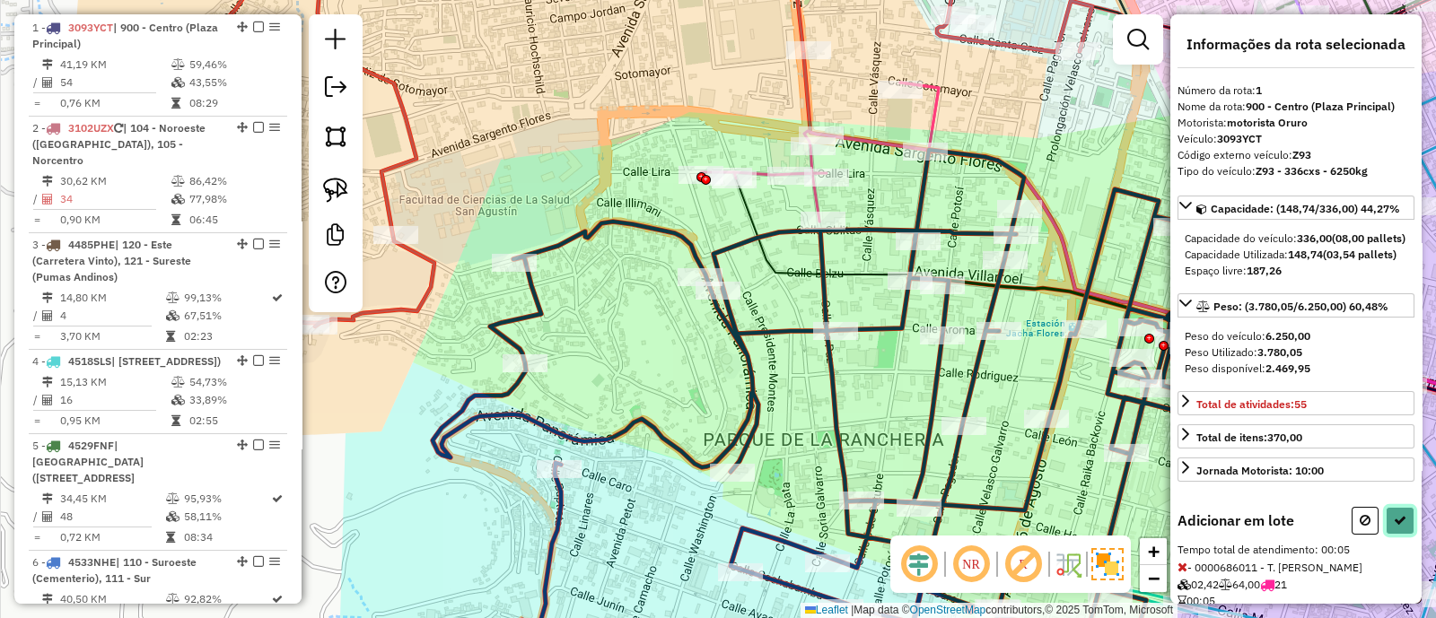
click at [1397, 527] on icon at bounding box center [1399, 520] width 13 height 13
select select "**********"
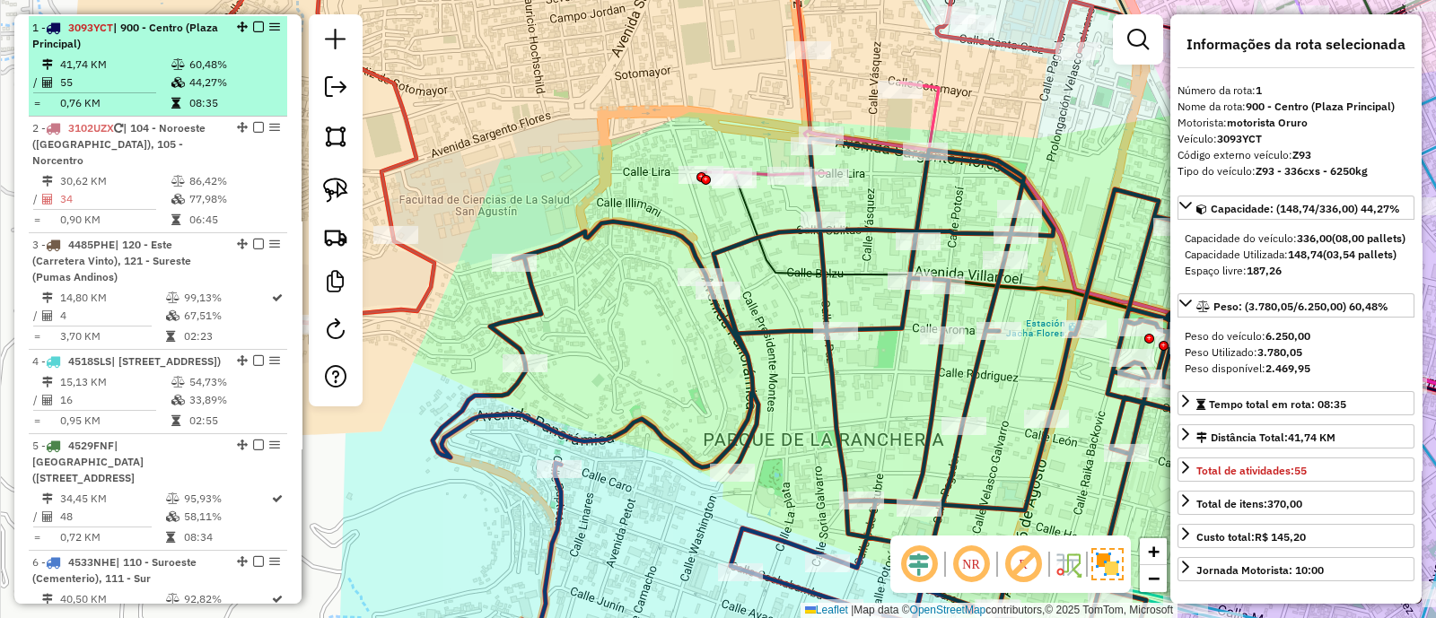
click at [253, 27] on em at bounding box center [258, 27] width 11 height 11
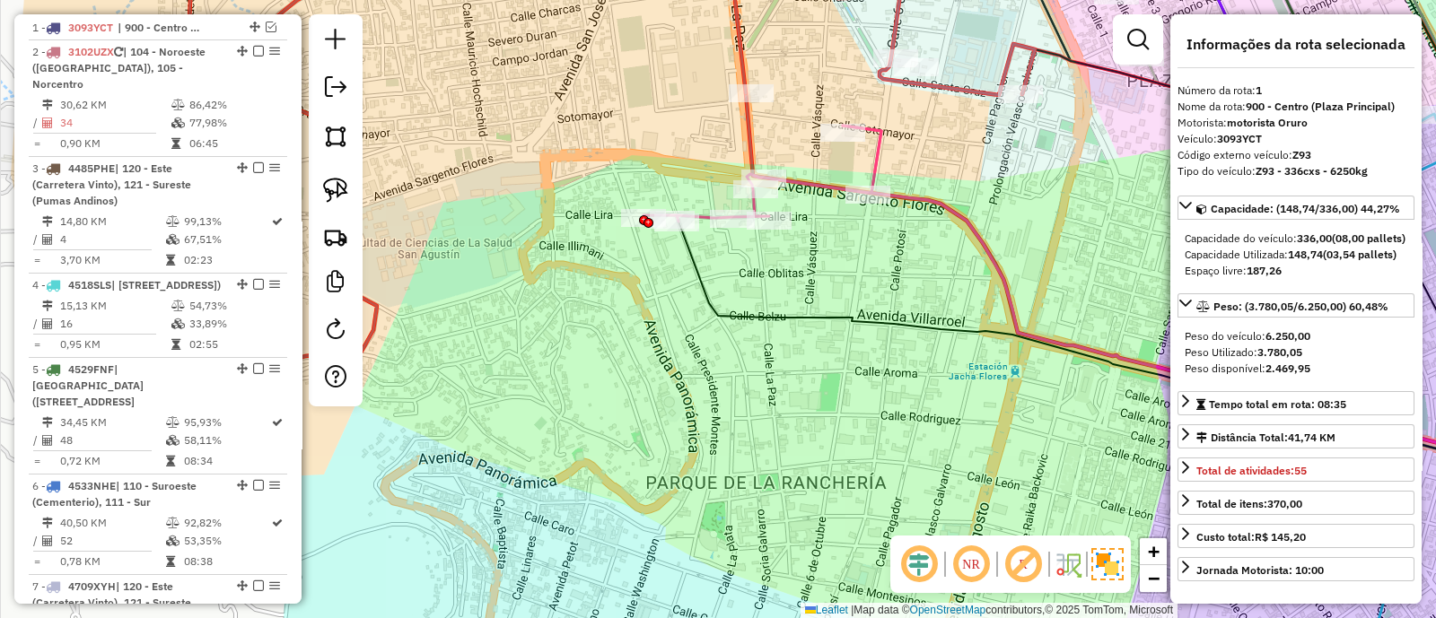
click at [816, 190] on icon at bounding box center [762, 174] width 238 height 96
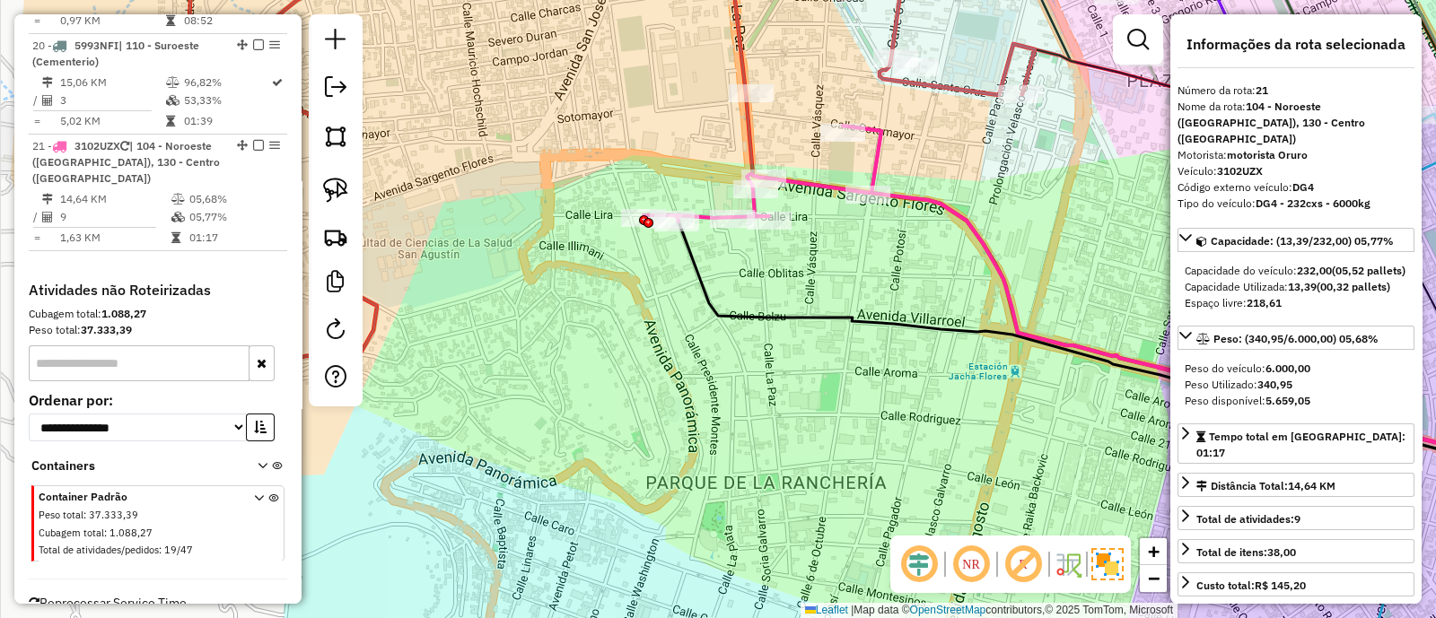
scroll to position [2595, 0]
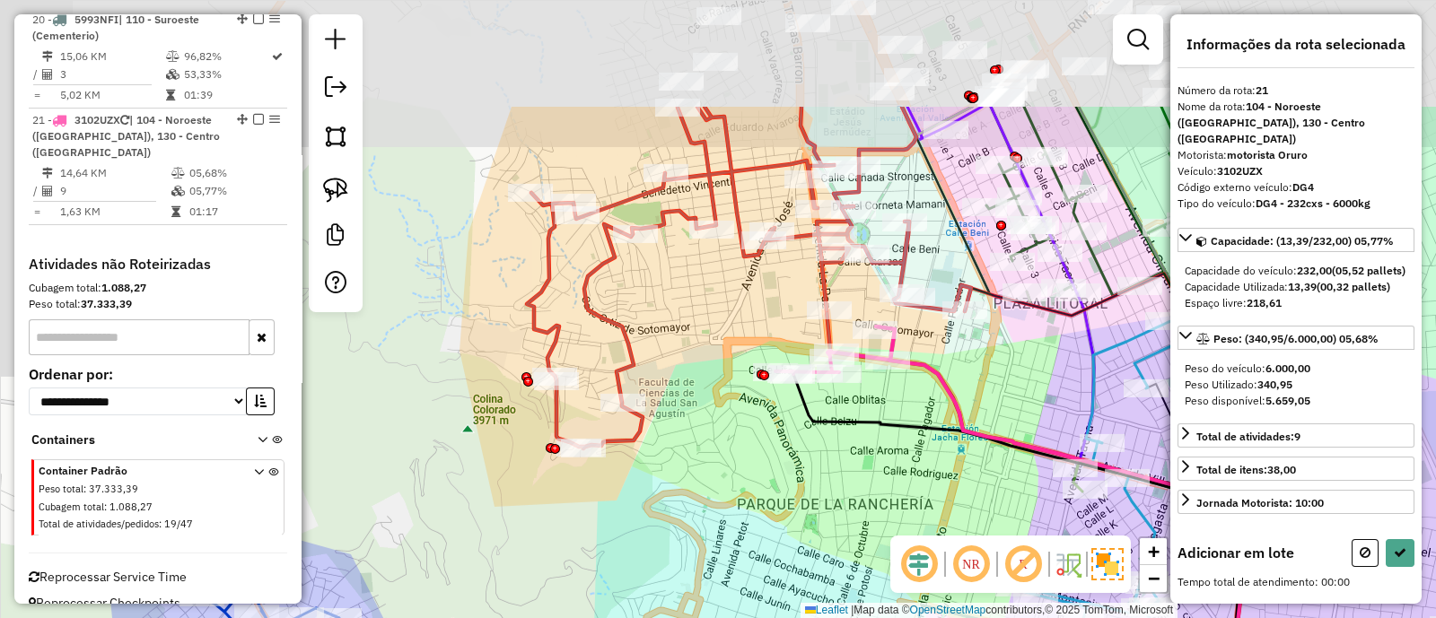
drag, startPoint x: 665, startPoint y: 223, endPoint x: 711, endPoint y: 368, distance: 152.4
click at [709, 368] on div "Janela de atendimento Grade de atendimento Capacidade Transportadoras Veículos …" at bounding box center [718, 309] width 1436 height 618
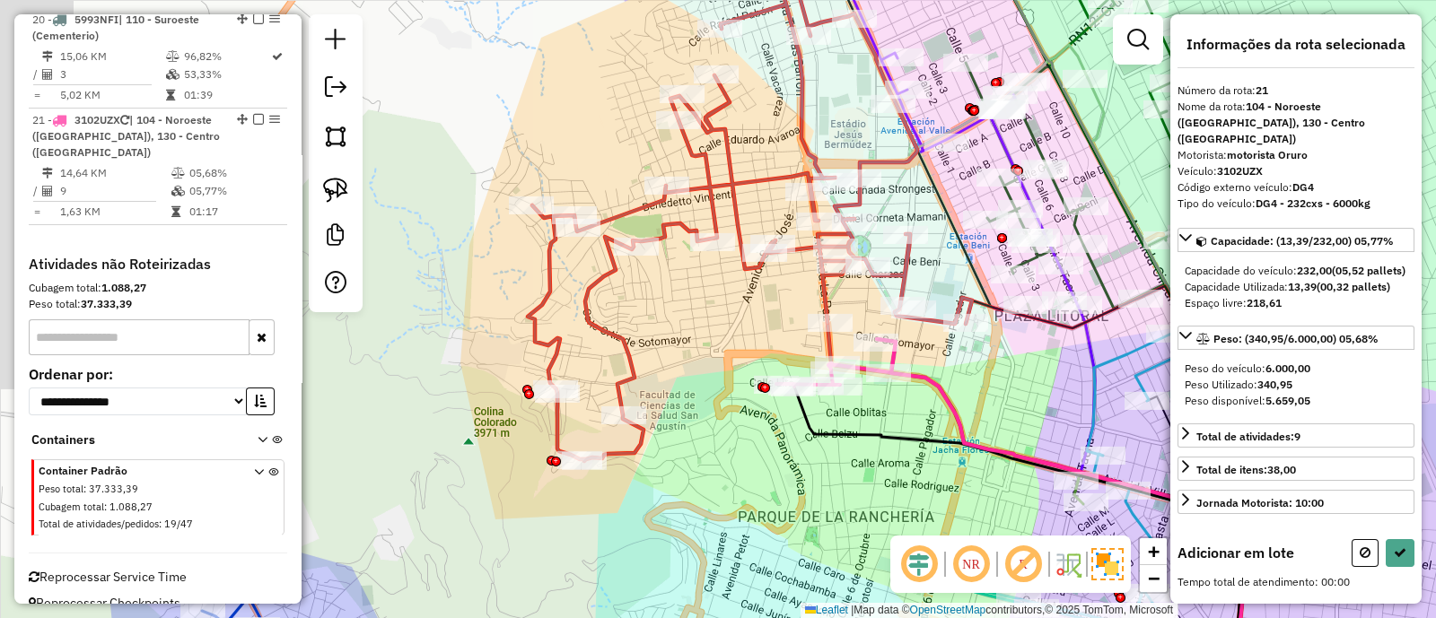
drag, startPoint x: 754, startPoint y: 134, endPoint x: 760, endPoint y: 200, distance: 66.7
click at [760, 200] on div "Janela de atendimento Grade de atendimento Capacidade Transportadoras Veículos …" at bounding box center [718, 309] width 1436 height 618
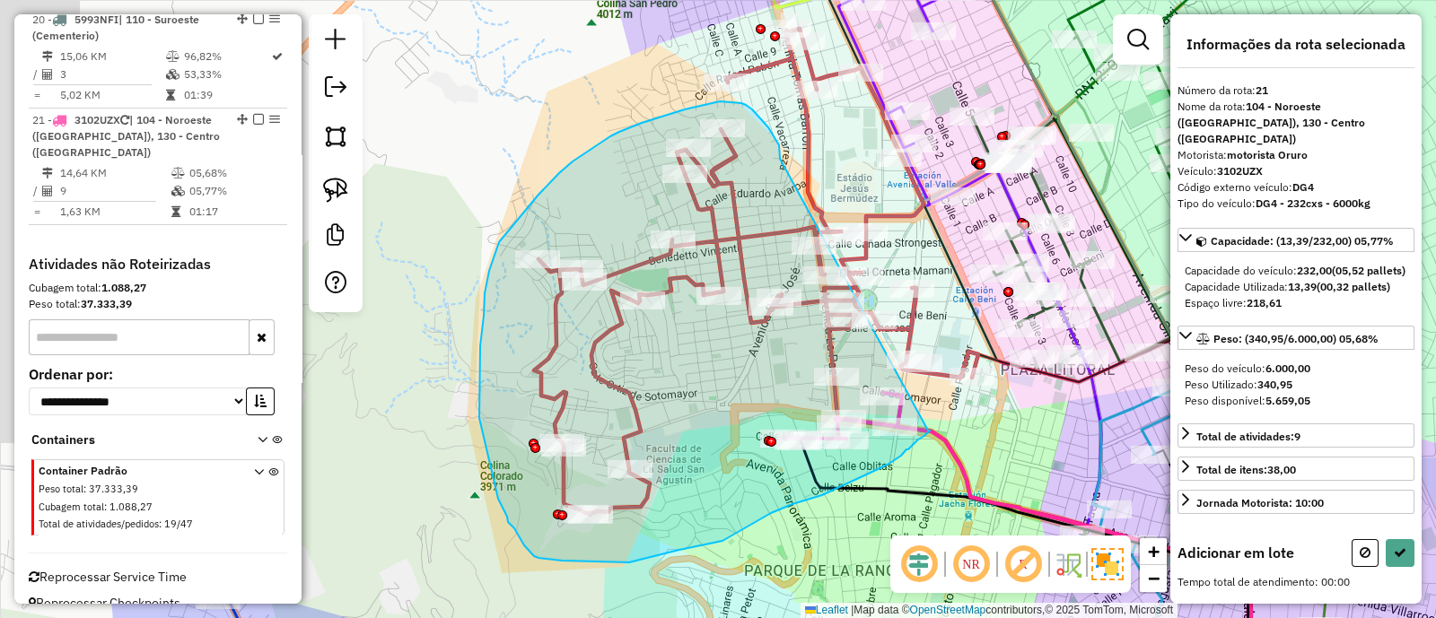
drag, startPoint x: 780, startPoint y: 159, endPoint x: 928, endPoint y: 431, distance: 309.6
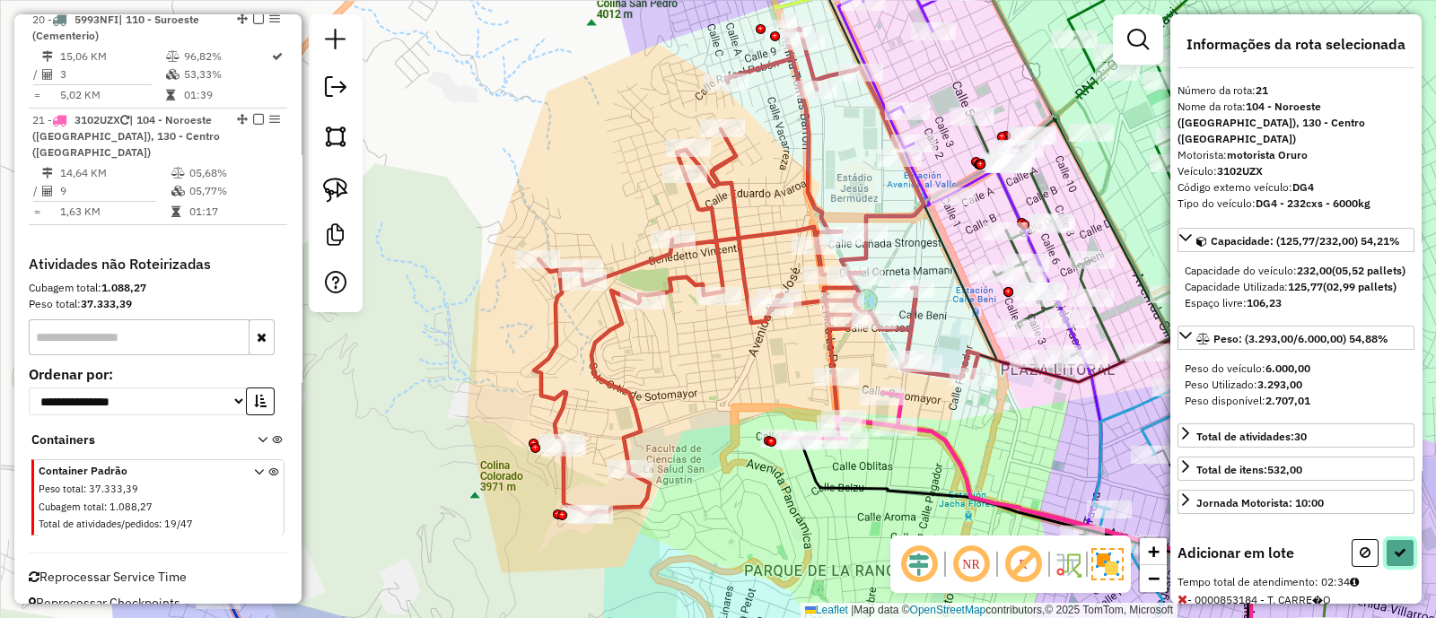
click at [1397, 567] on button at bounding box center [1399, 553] width 29 height 28
select select "**********"
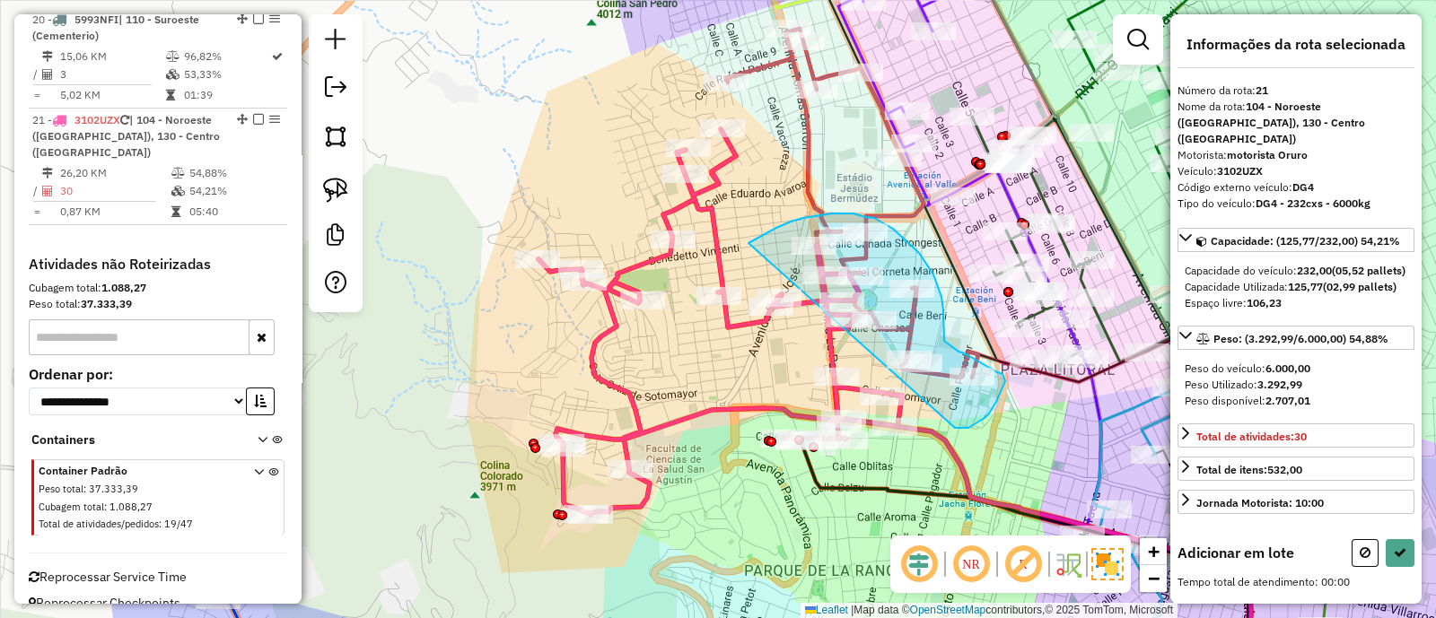
drag, startPoint x: 959, startPoint y: 428, endPoint x: 748, endPoint y: 243, distance: 280.4
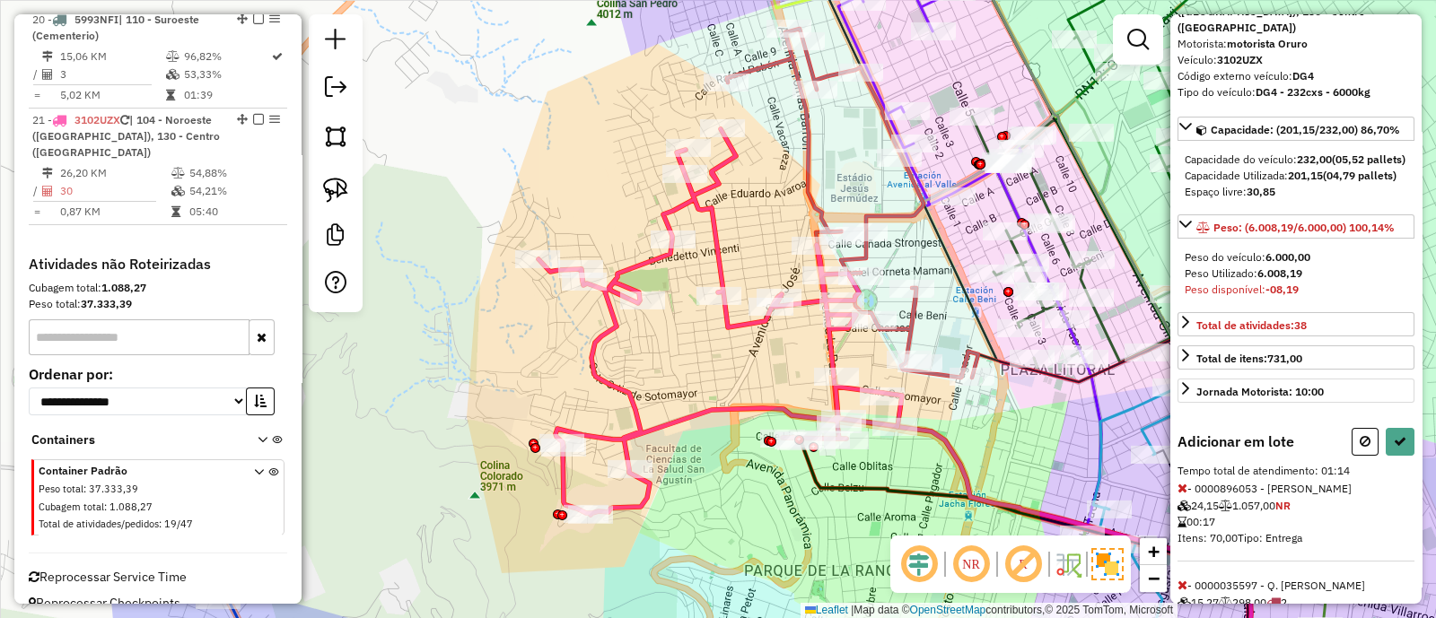
scroll to position [223, 0]
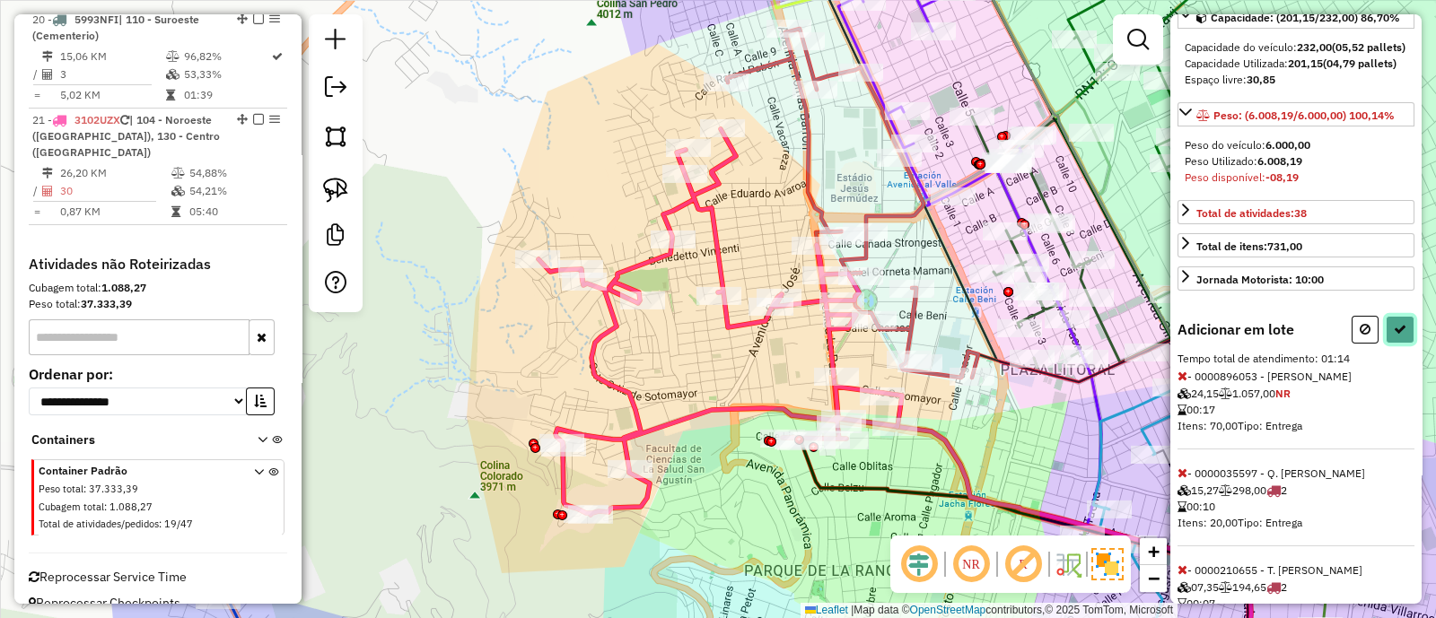
click at [1398, 331] on button at bounding box center [1399, 330] width 29 height 28
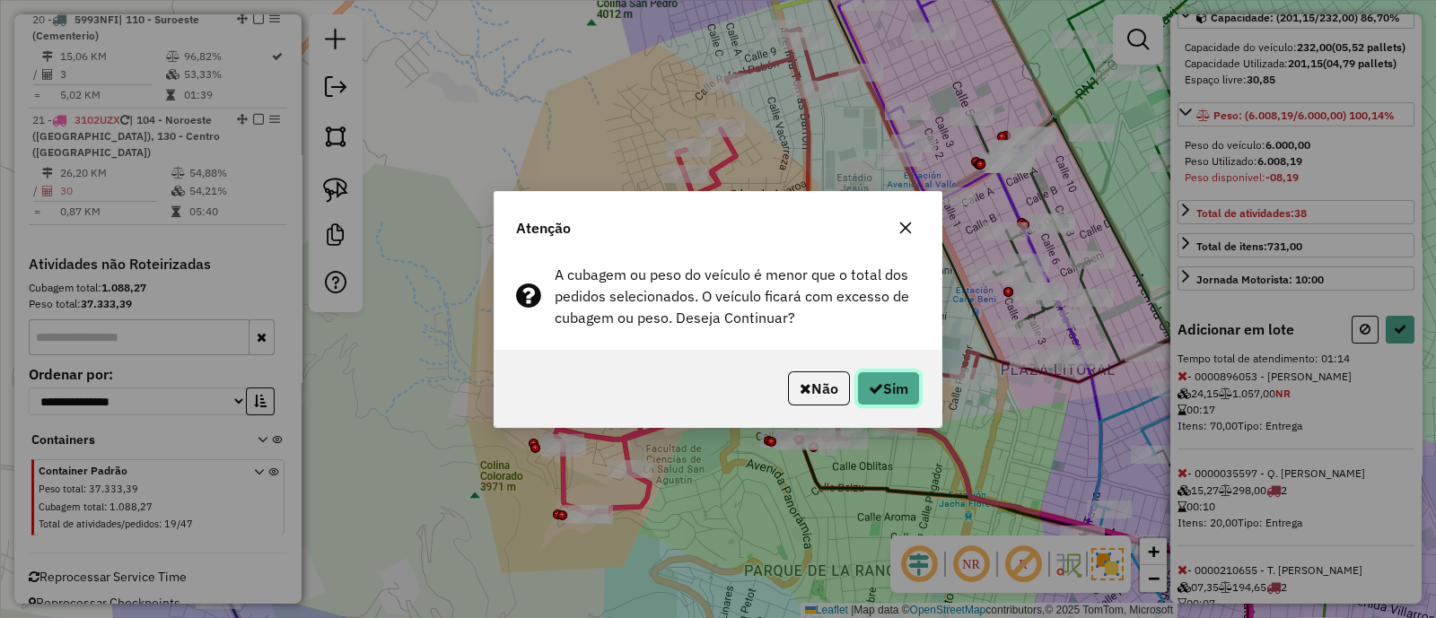
click at [879, 392] on button "Sim" at bounding box center [888, 388] width 63 height 34
select select "**********"
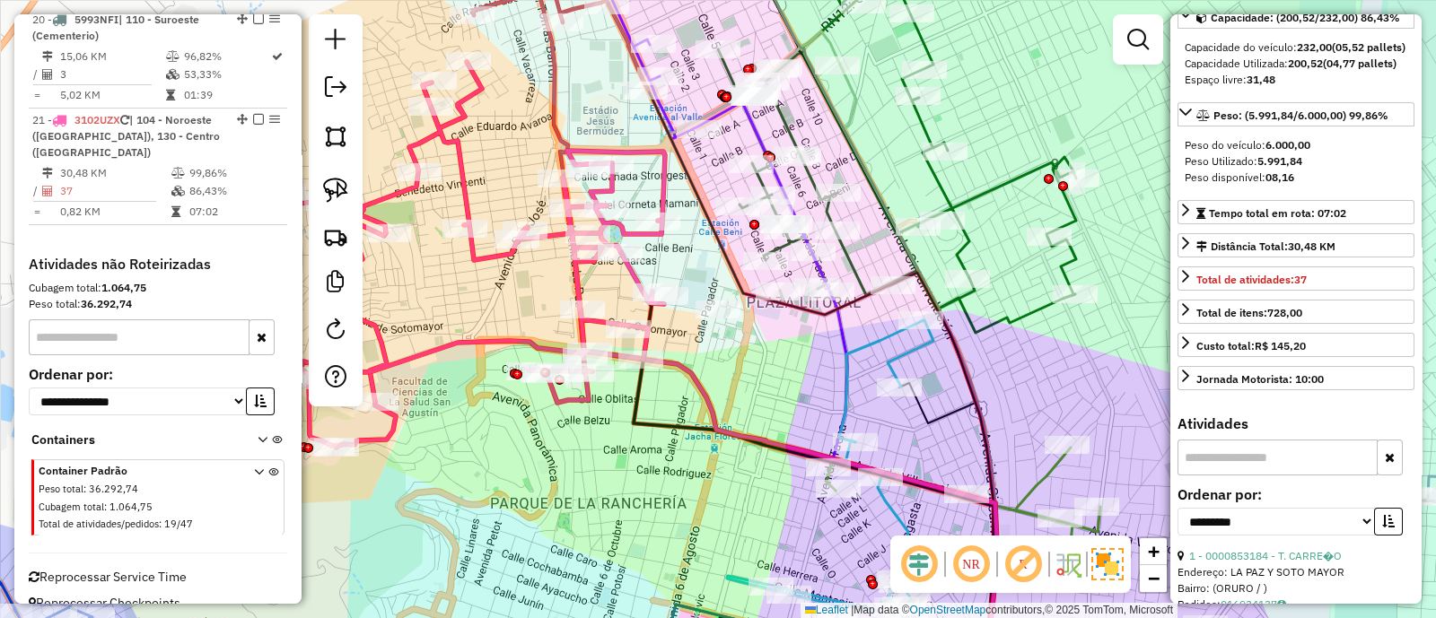
click at [633, 271] on icon at bounding box center [474, 255] width 380 height 386
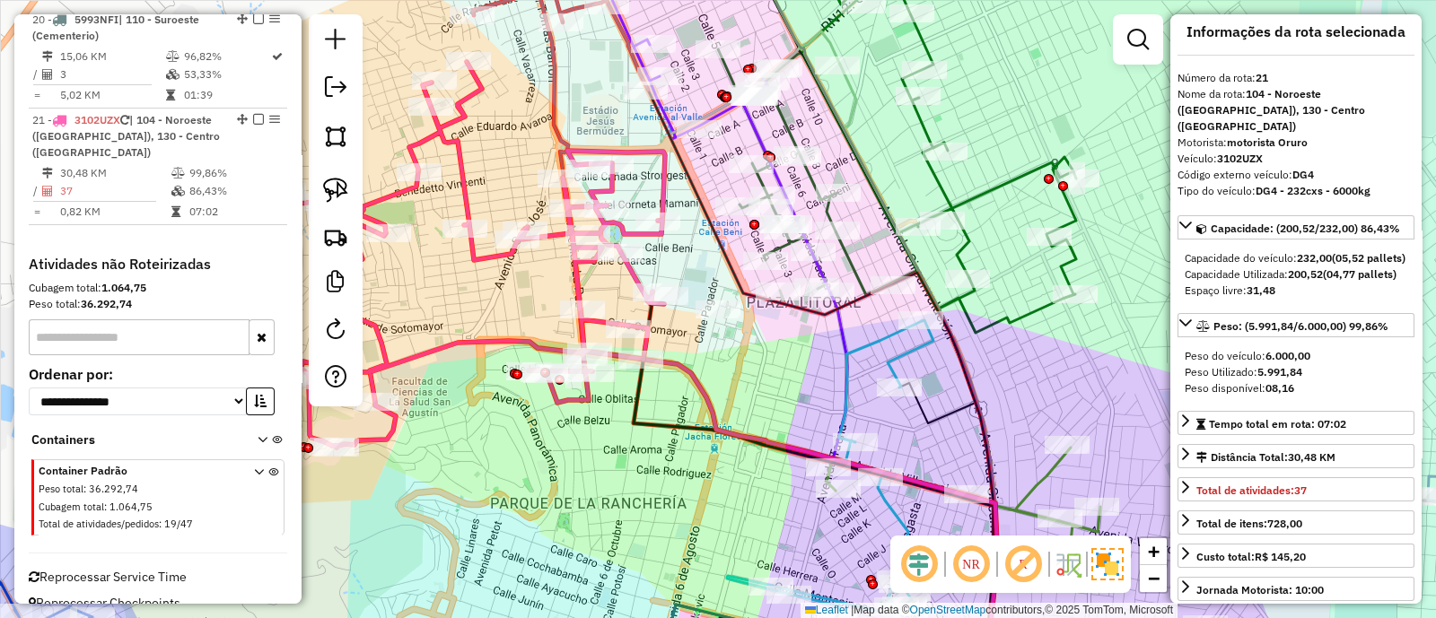
scroll to position [0, 0]
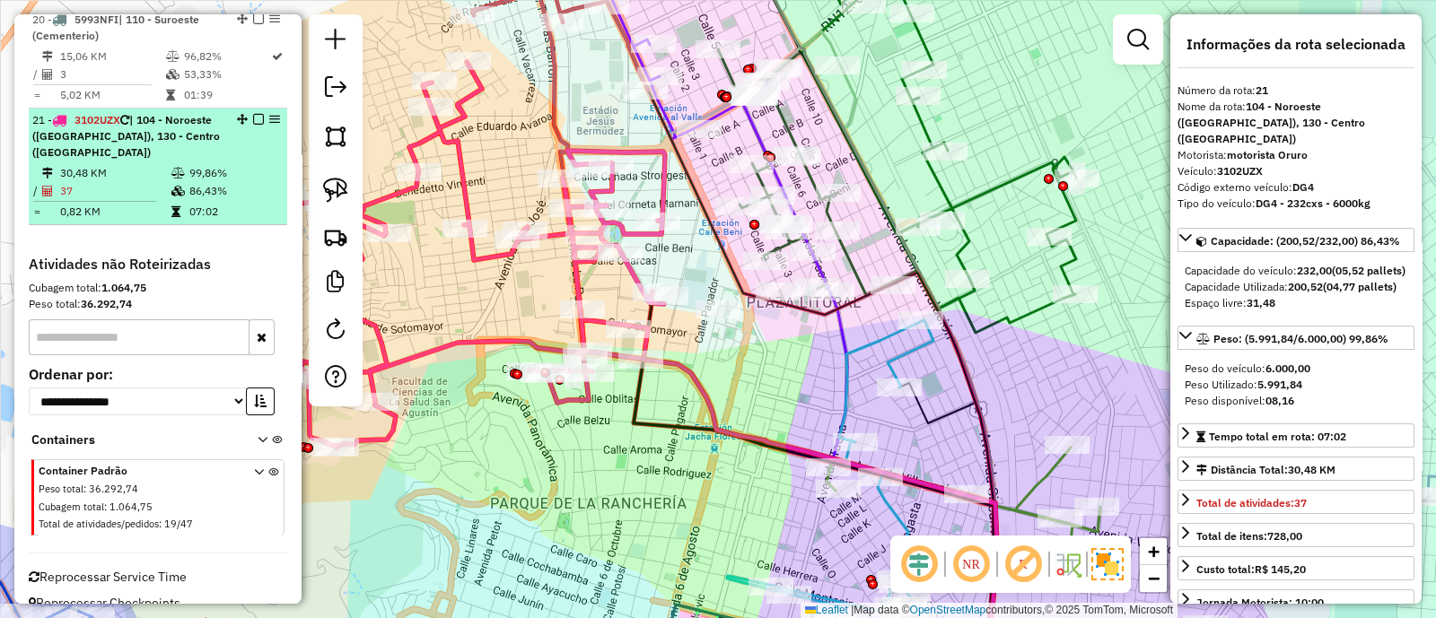
click at [256, 114] on em at bounding box center [258, 119] width 11 height 11
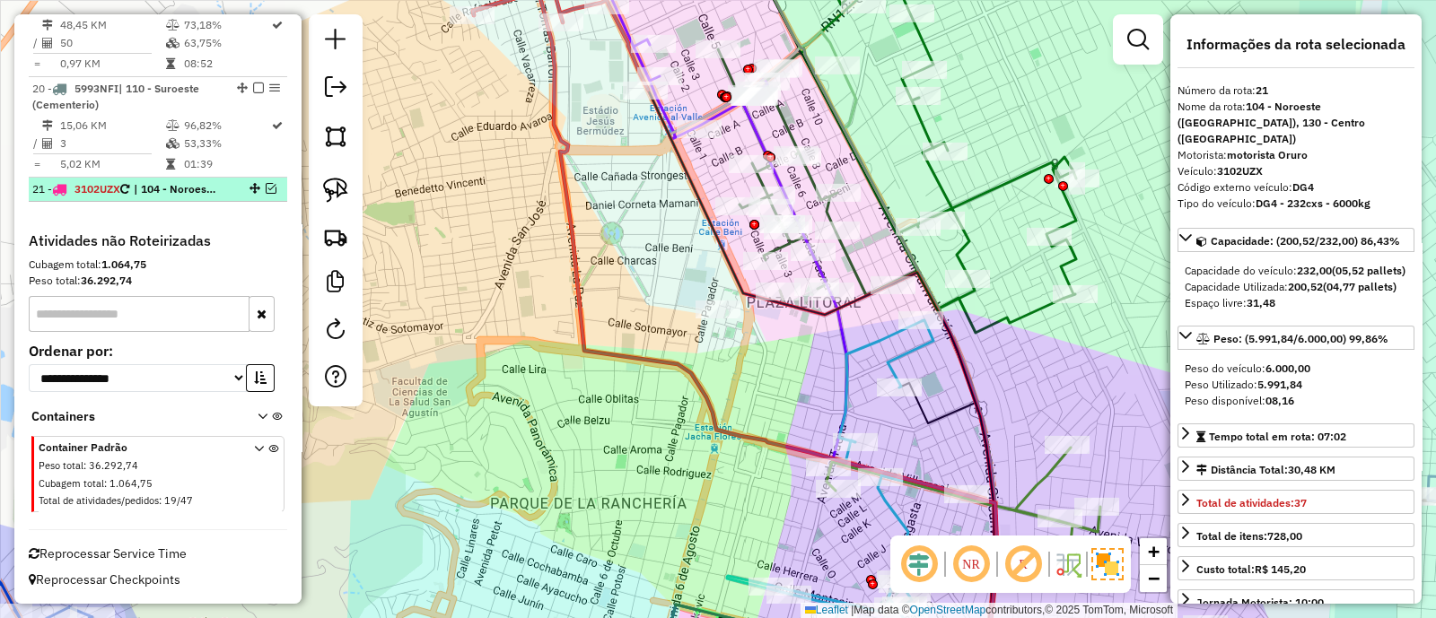
scroll to position [2503, 0]
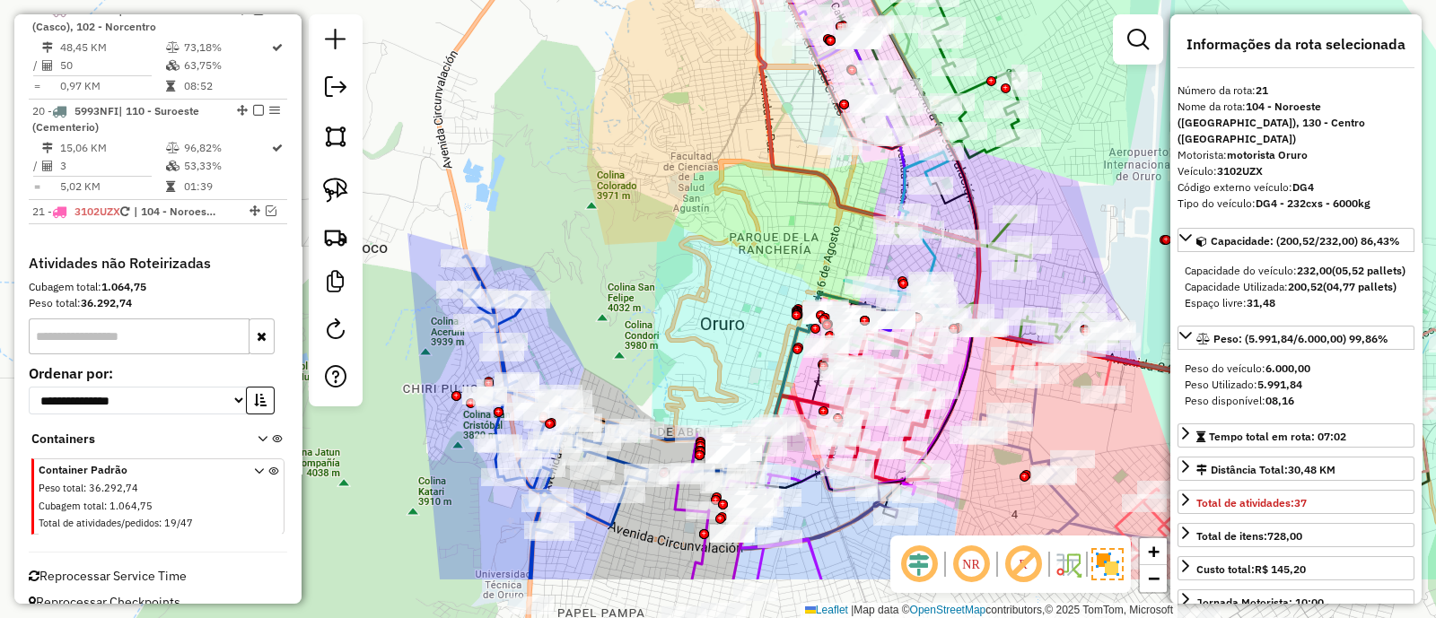
drag, startPoint x: 579, startPoint y: 167, endPoint x: 736, endPoint y: 5, distance: 225.3
click at [736, 5] on div "Janela de atendimento Grade de atendimento Capacidade Transportadoras Veículos …" at bounding box center [718, 309] width 1436 height 618
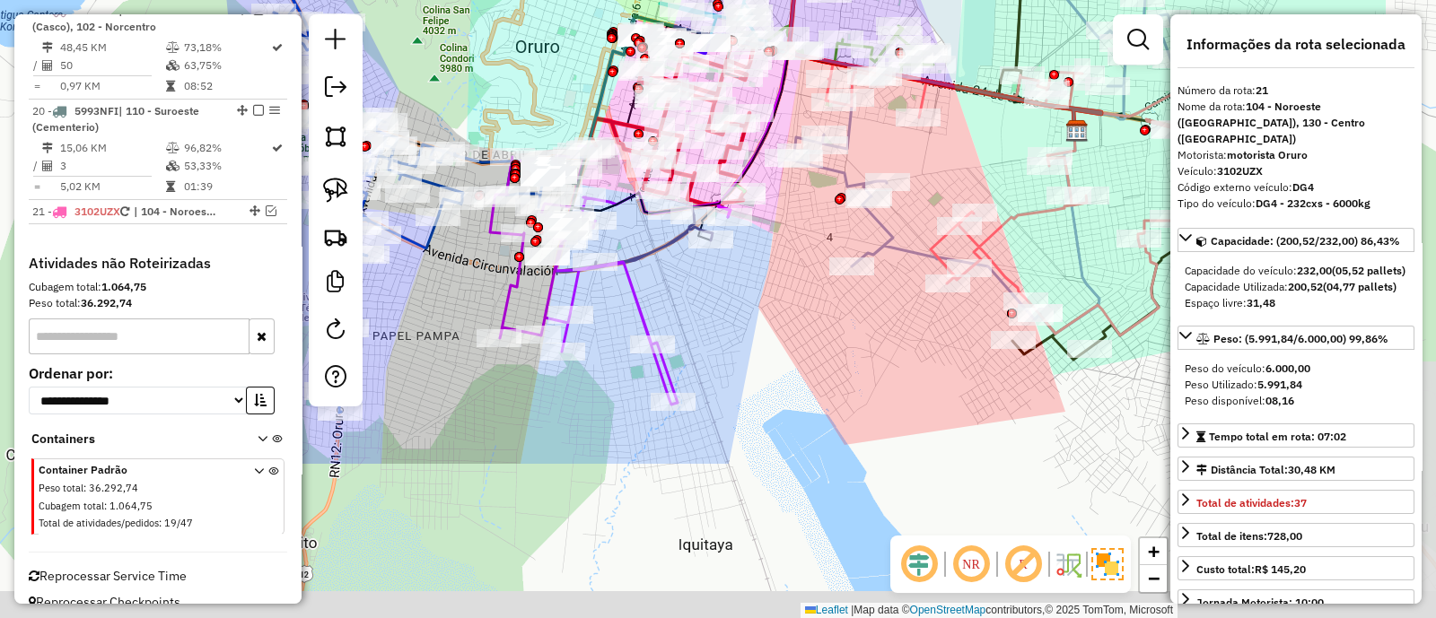
drag, startPoint x: 713, startPoint y: 225, endPoint x: 499, endPoint y: -4, distance: 313.6
click at [499, 0] on html "Aguarde... Pop-up bloqueado! Seu navegador bloqueou automáticamente a abertura …" at bounding box center [718, 309] width 1436 height 618
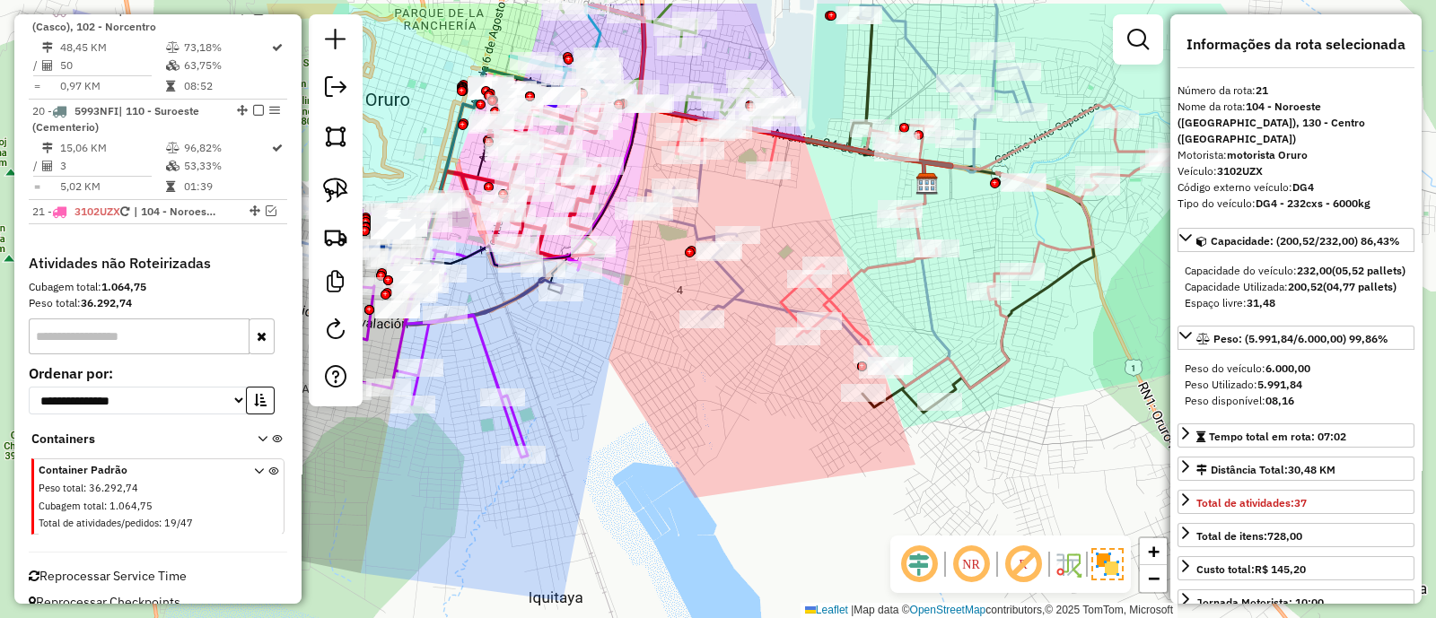
drag, startPoint x: 878, startPoint y: 334, endPoint x: 731, endPoint y: 416, distance: 167.9
click at [739, 410] on div "Janela de atendimento Grade de atendimento Capacidade Transportadoras Veículos …" at bounding box center [718, 309] width 1436 height 618
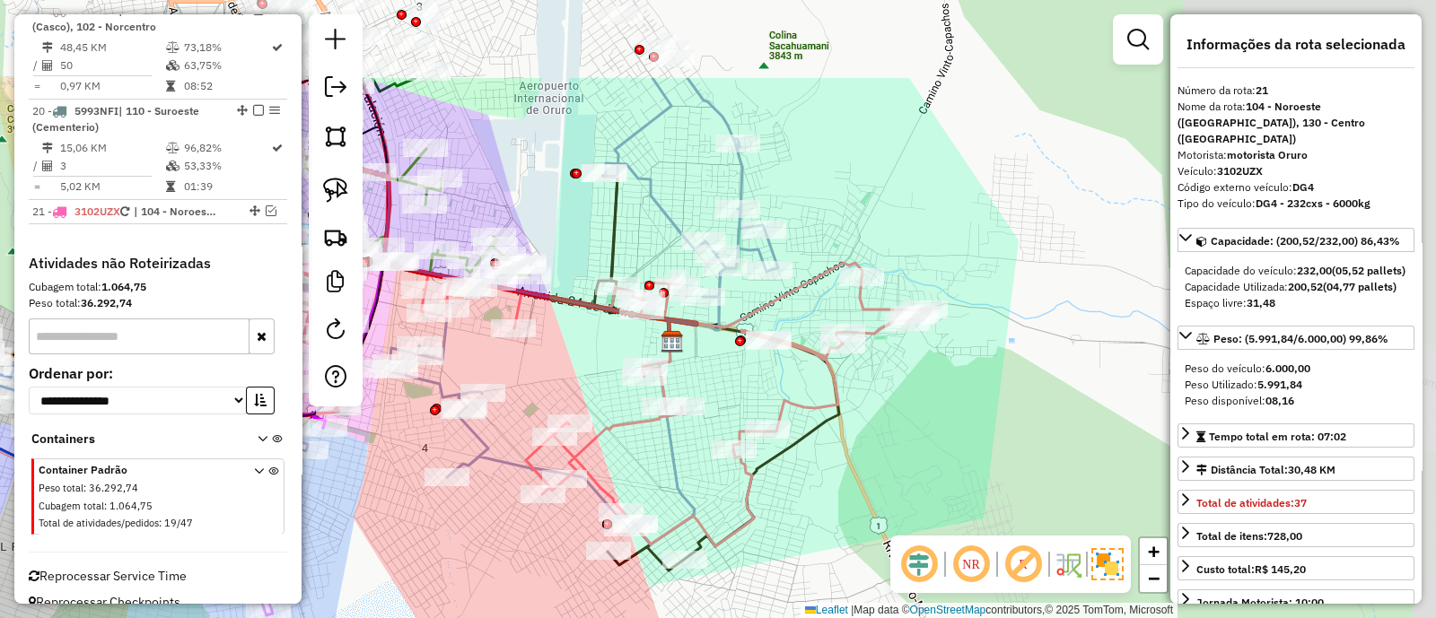
drag, startPoint x: 1104, startPoint y: 279, endPoint x: 875, endPoint y: 415, distance: 266.4
click at [875, 415] on div "Janela de atendimento Grade de atendimento Capacidade Transportadoras Veículos …" at bounding box center [718, 309] width 1436 height 618
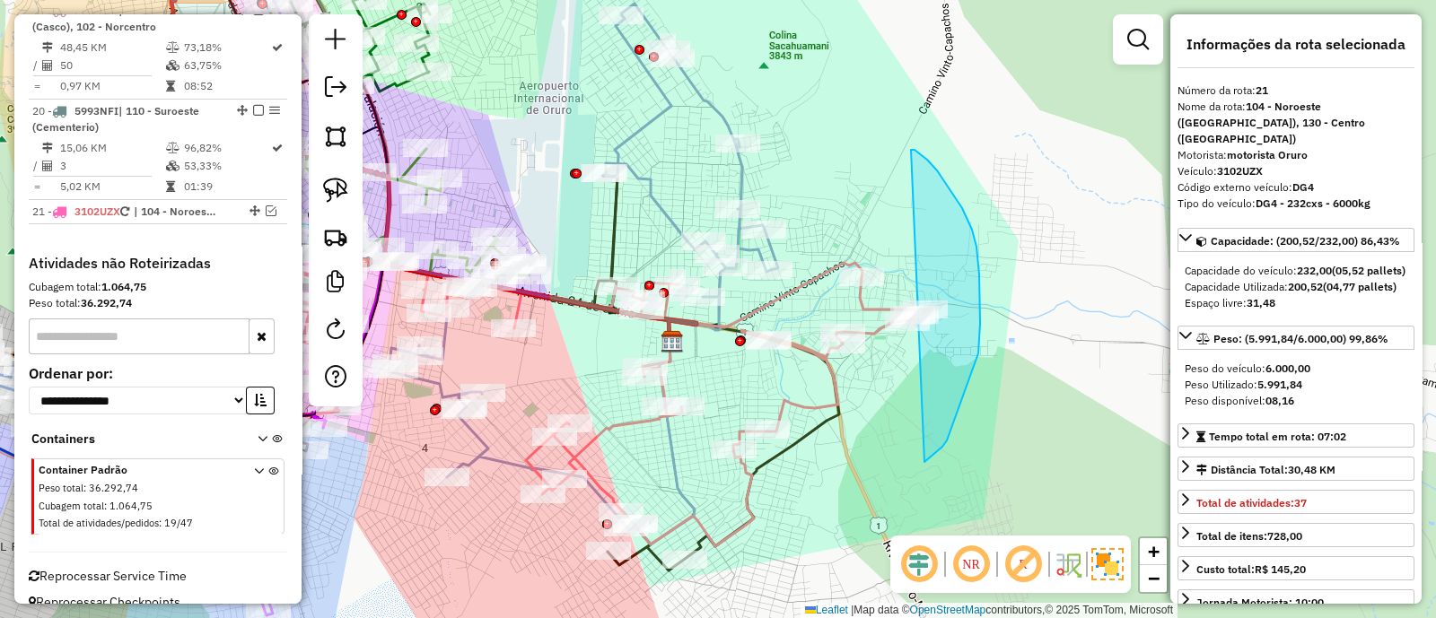
drag, startPoint x: 947, startPoint y: 441, endPoint x: 911, endPoint y: 150, distance: 292.9
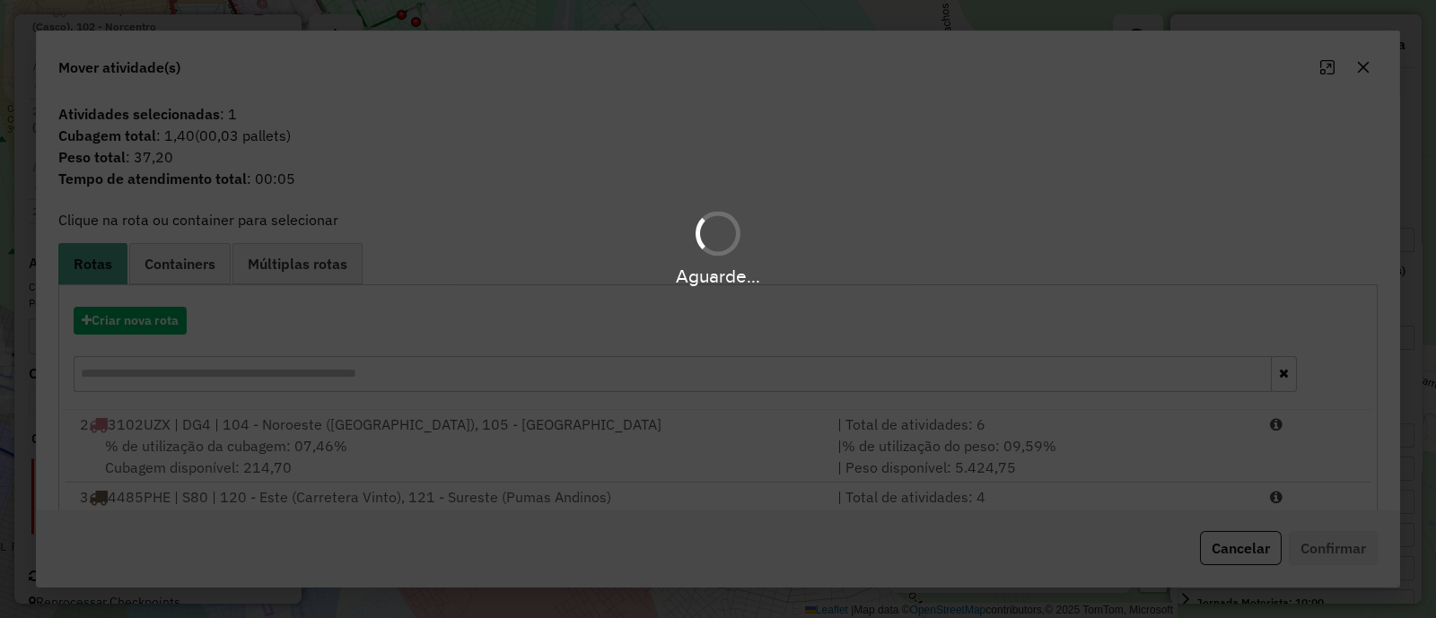
click at [1370, 66] on button "button" at bounding box center [1363, 67] width 29 height 29
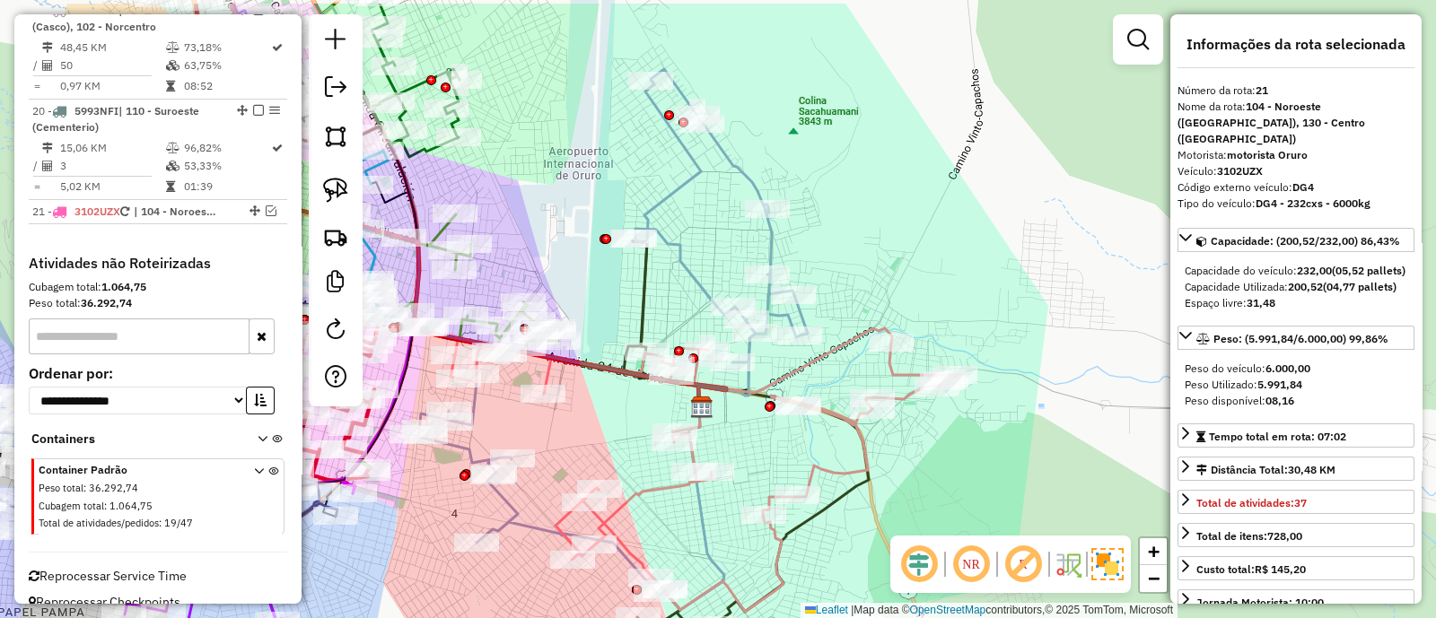
drag, startPoint x: 887, startPoint y: 238, endPoint x: 916, endPoint y: 304, distance: 72.7
click at [916, 304] on div "Janela de atendimento Grade de atendimento Capacidade Transportadoras Veículos …" at bounding box center [718, 309] width 1436 height 618
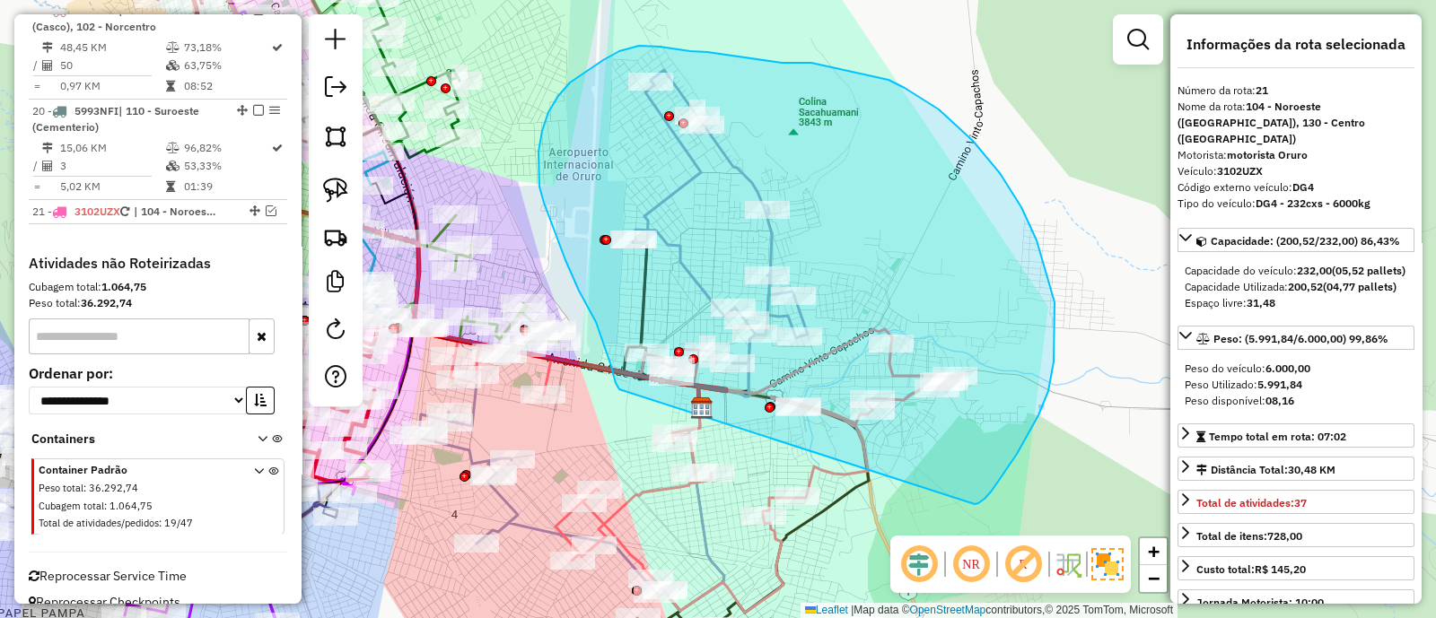
drag, startPoint x: 1006, startPoint y: 470, endPoint x: 619, endPoint y: 389, distance: 395.1
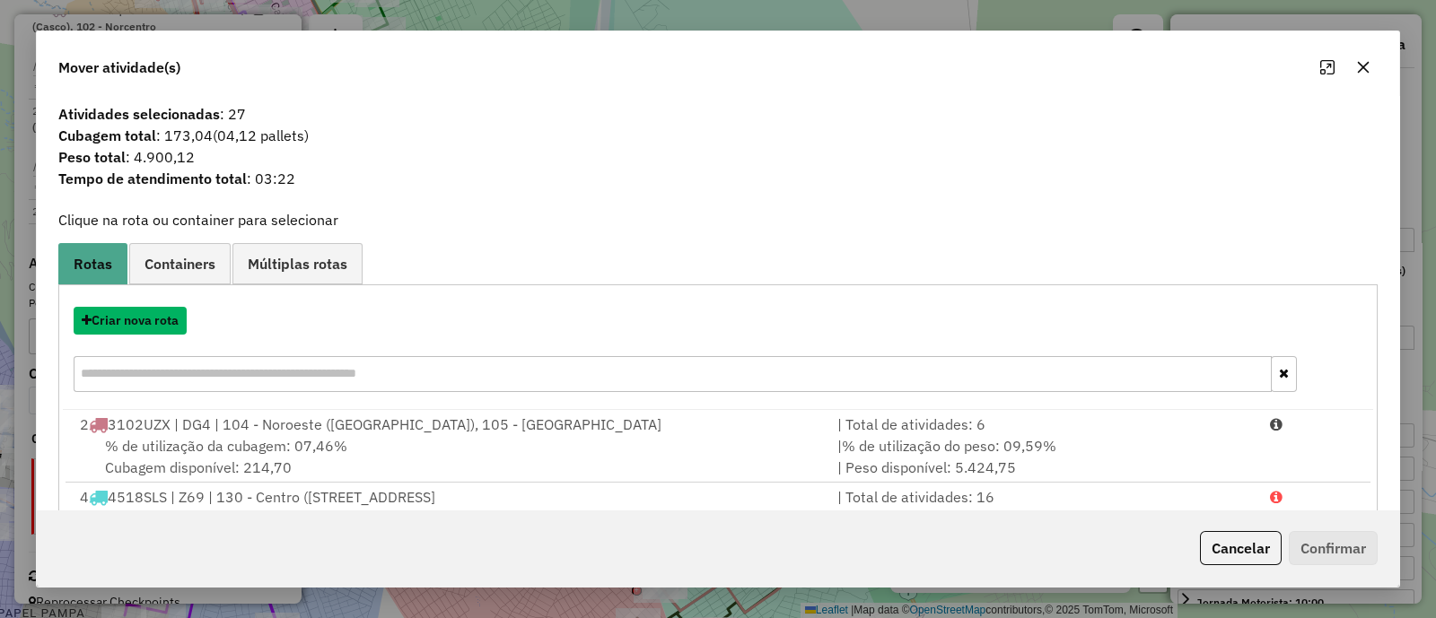
click at [132, 322] on button "Criar nova rota" at bounding box center [130, 321] width 113 height 28
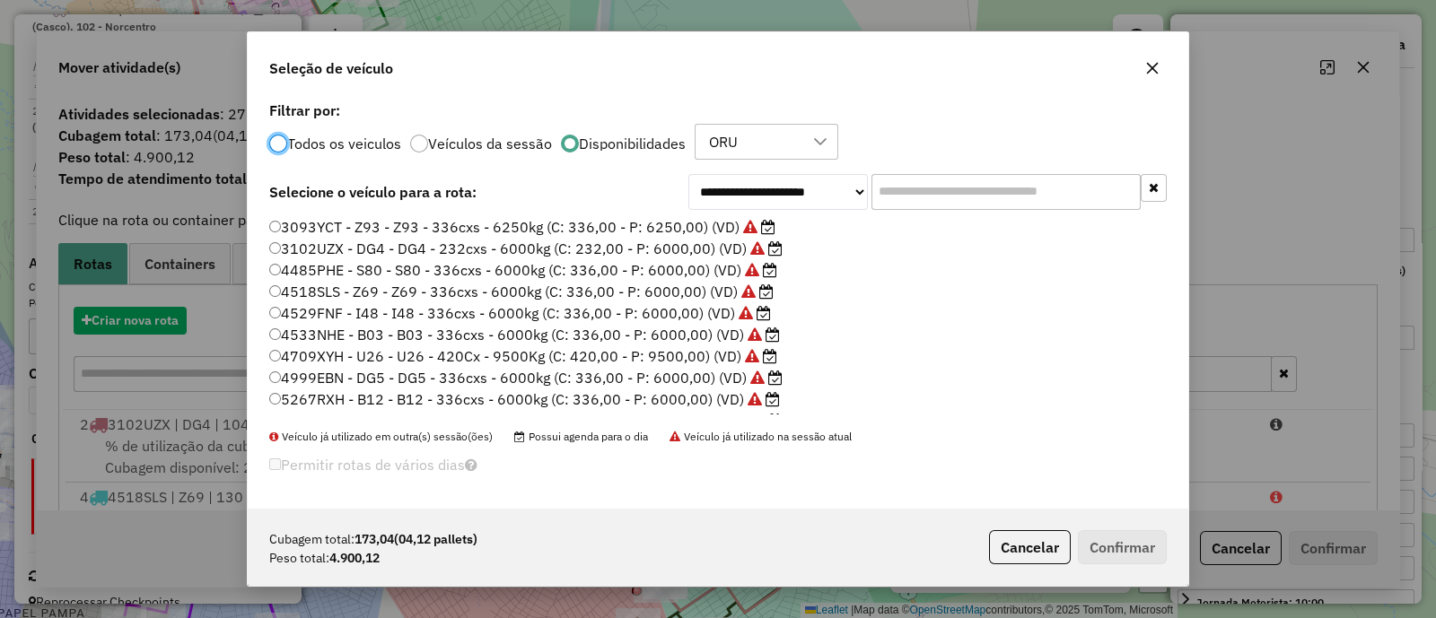
scroll to position [9, 5]
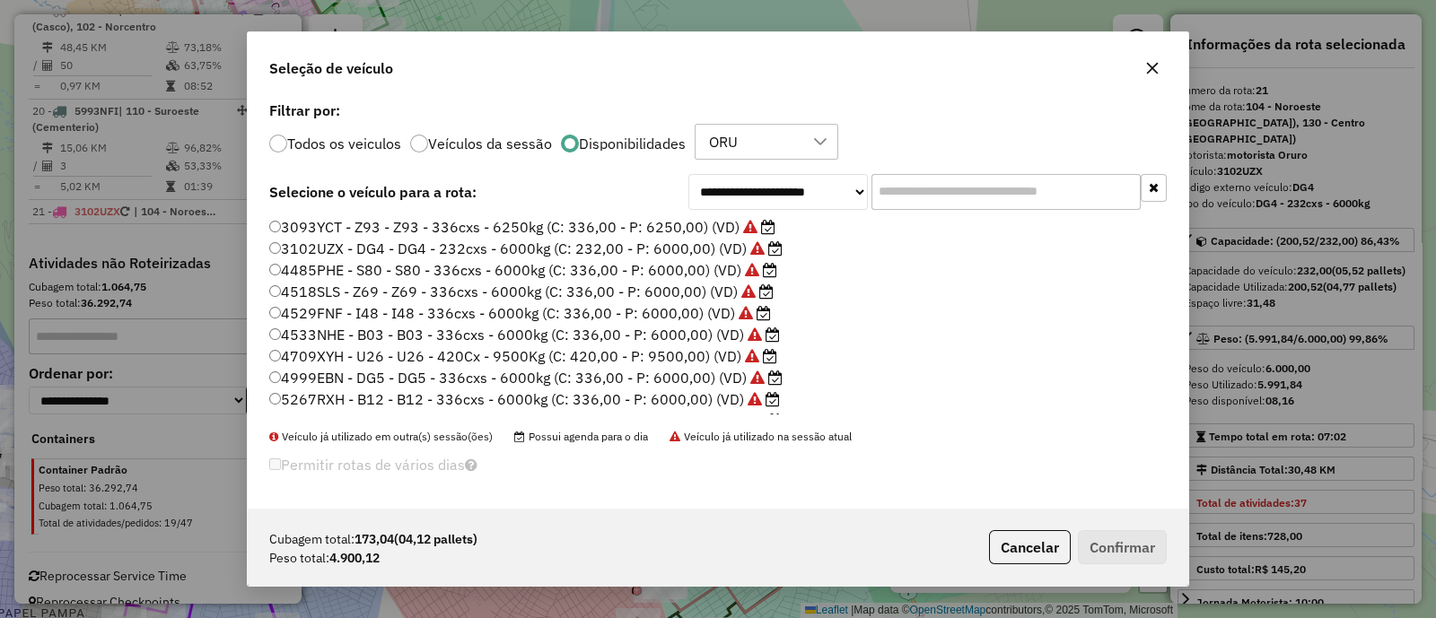
click at [899, 206] on input "text" at bounding box center [1005, 192] width 269 height 36
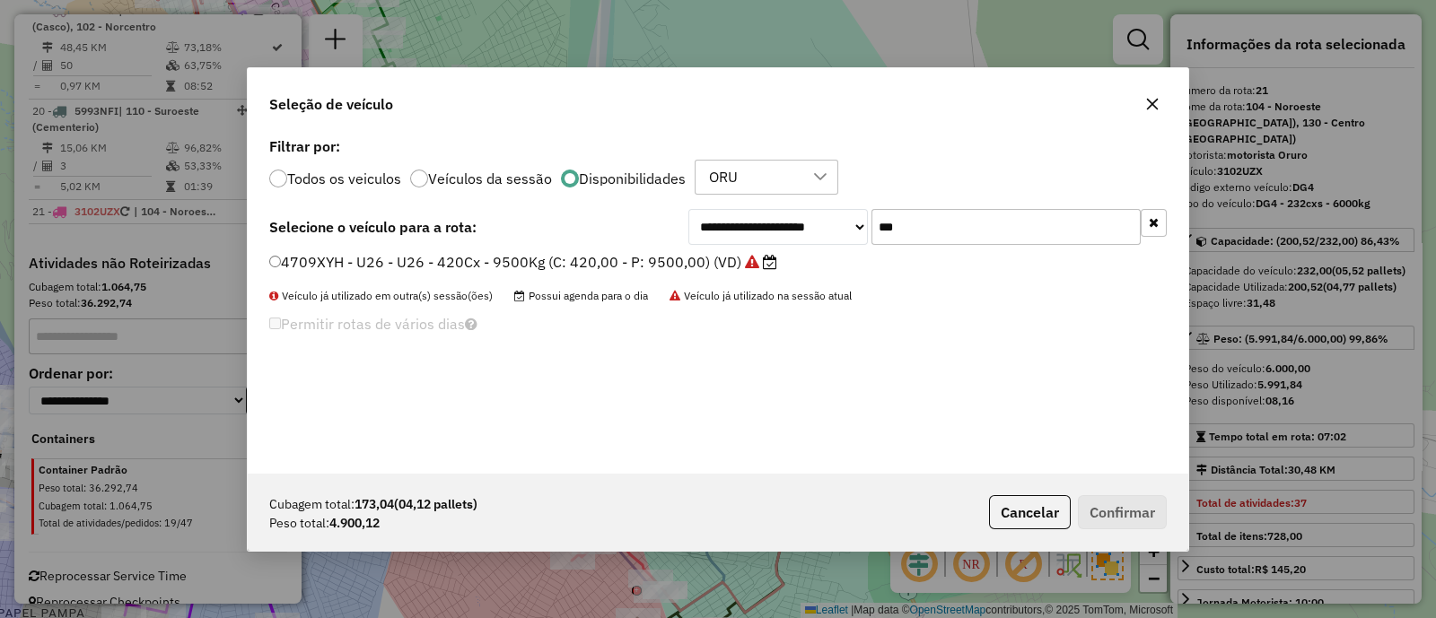
type input "***"
click at [649, 258] on label "4709XYH - U26 - U26 - 420Cx - 9500Kg (C: 420,00 - P: 9500,00) (VD)" at bounding box center [523, 262] width 508 height 22
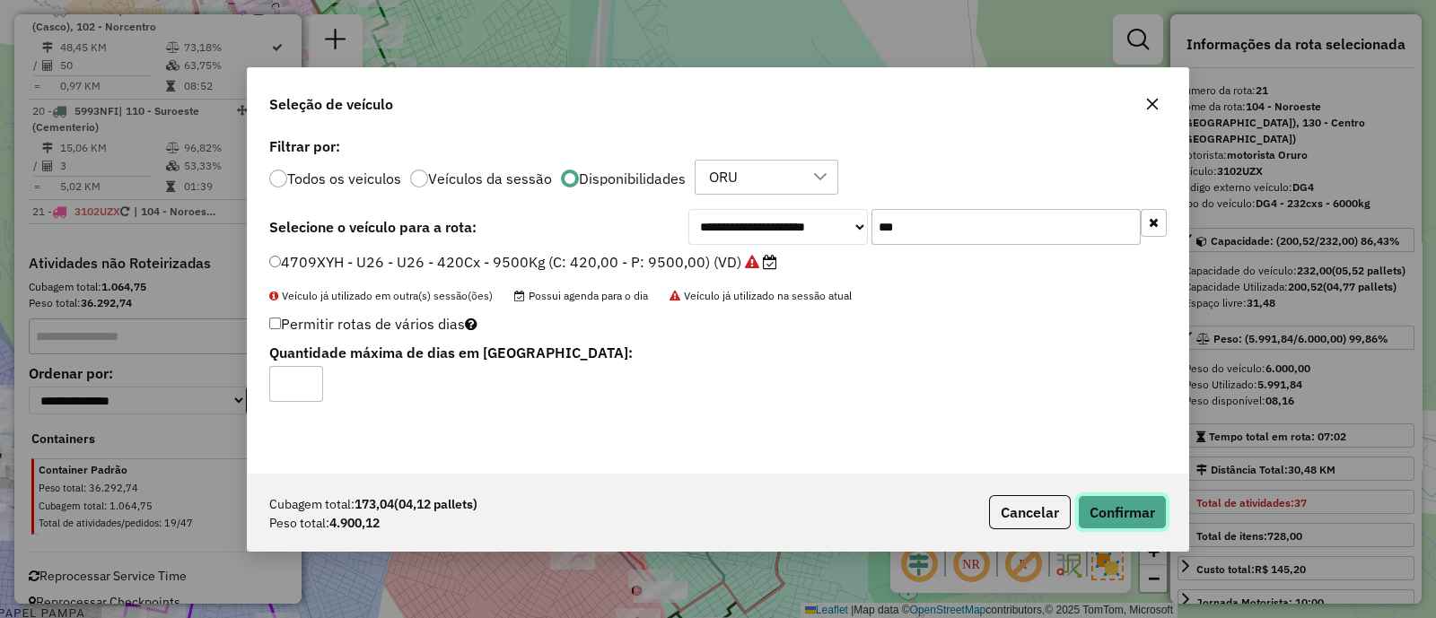
click at [1128, 517] on button "Confirmar" at bounding box center [1122, 512] width 89 height 34
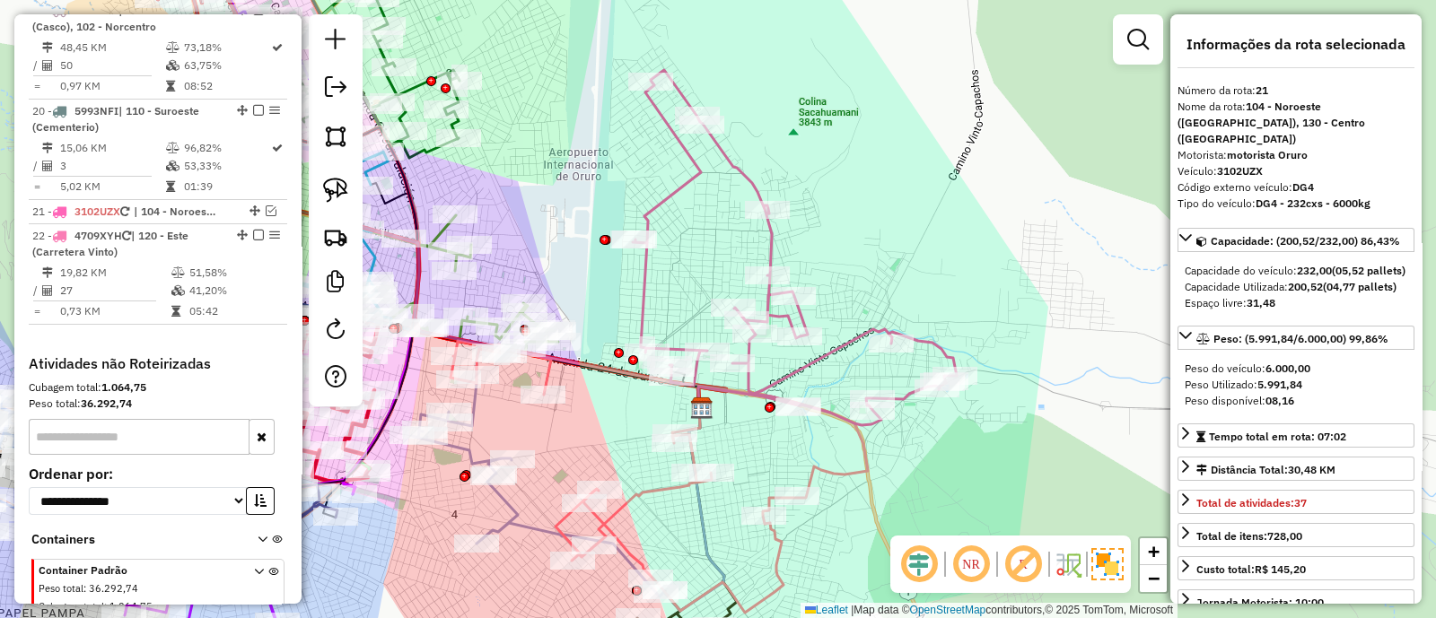
scroll to position [2603, 0]
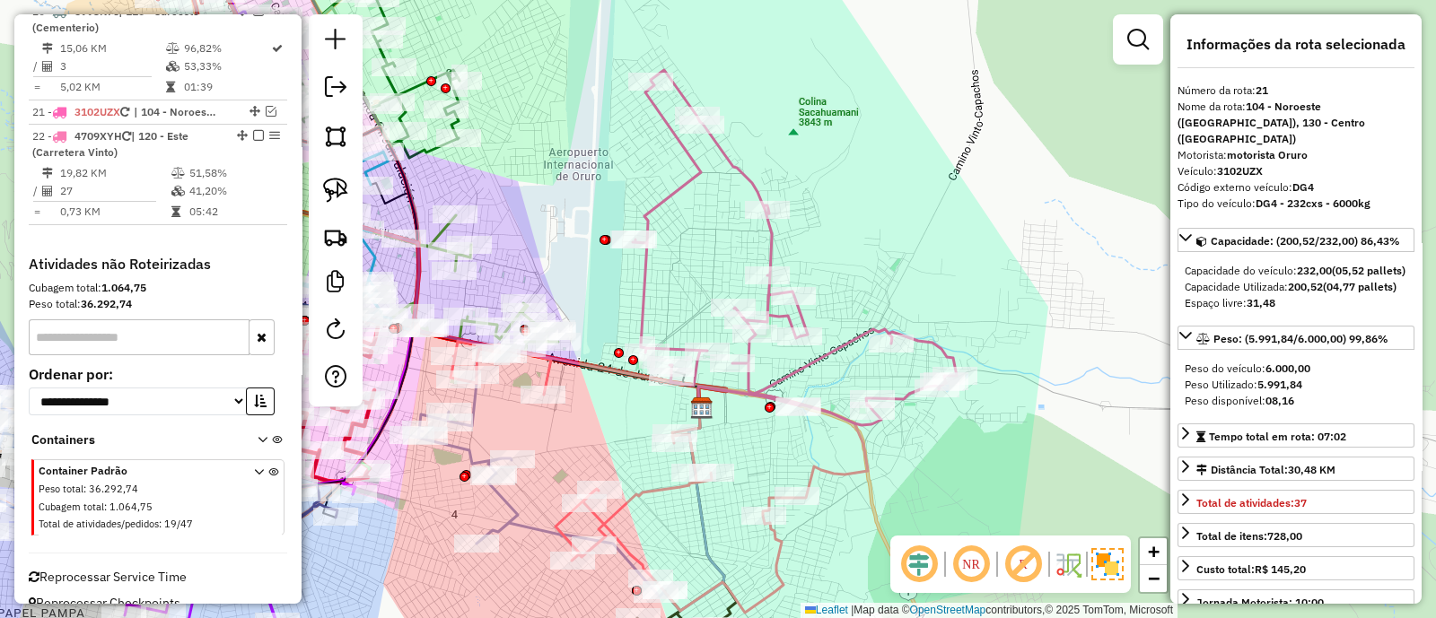
click at [847, 345] on icon at bounding box center [795, 247] width 324 height 355
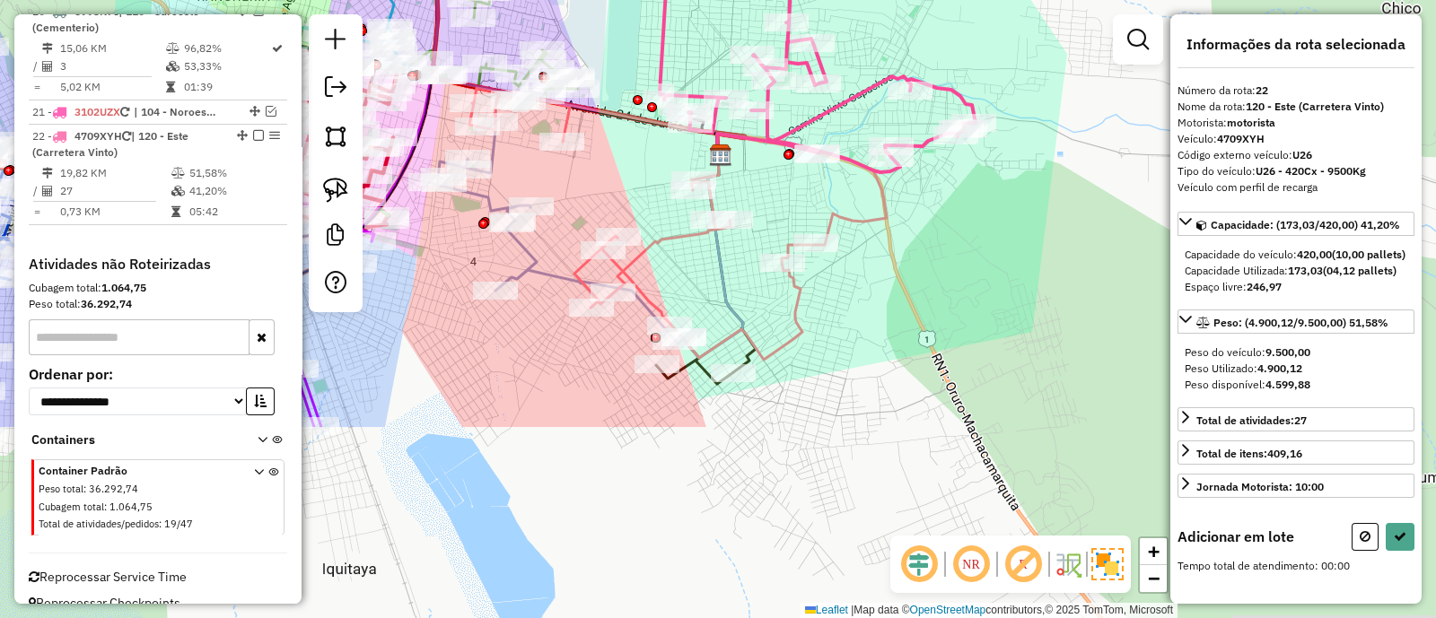
drag, startPoint x: 913, startPoint y: 449, endPoint x: 932, endPoint y: 196, distance: 253.7
click at [932, 196] on div "Janela de atendimento Grade de atendimento Capacidade Transportadoras Veículos …" at bounding box center [718, 309] width 1436 height 618
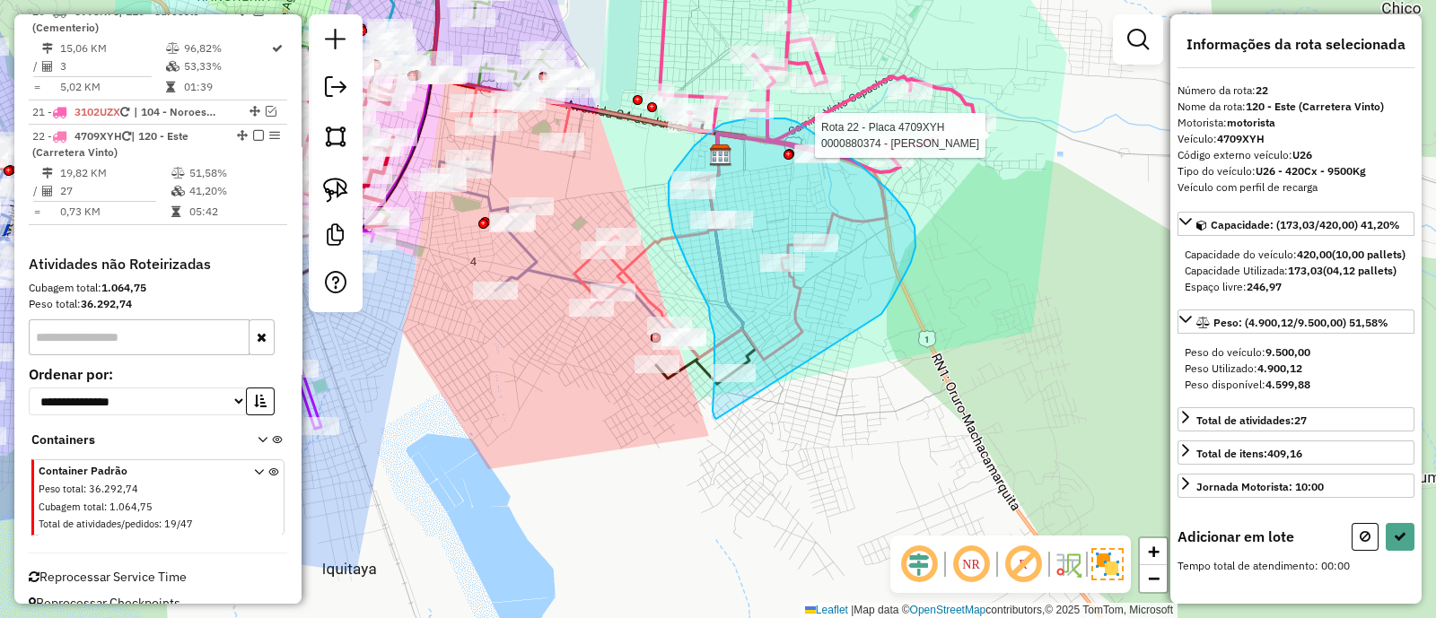
drag, startPoint x: 892, startPoint y: 298, endPoint x: 727, endPoint y: 422, distance: 206.4
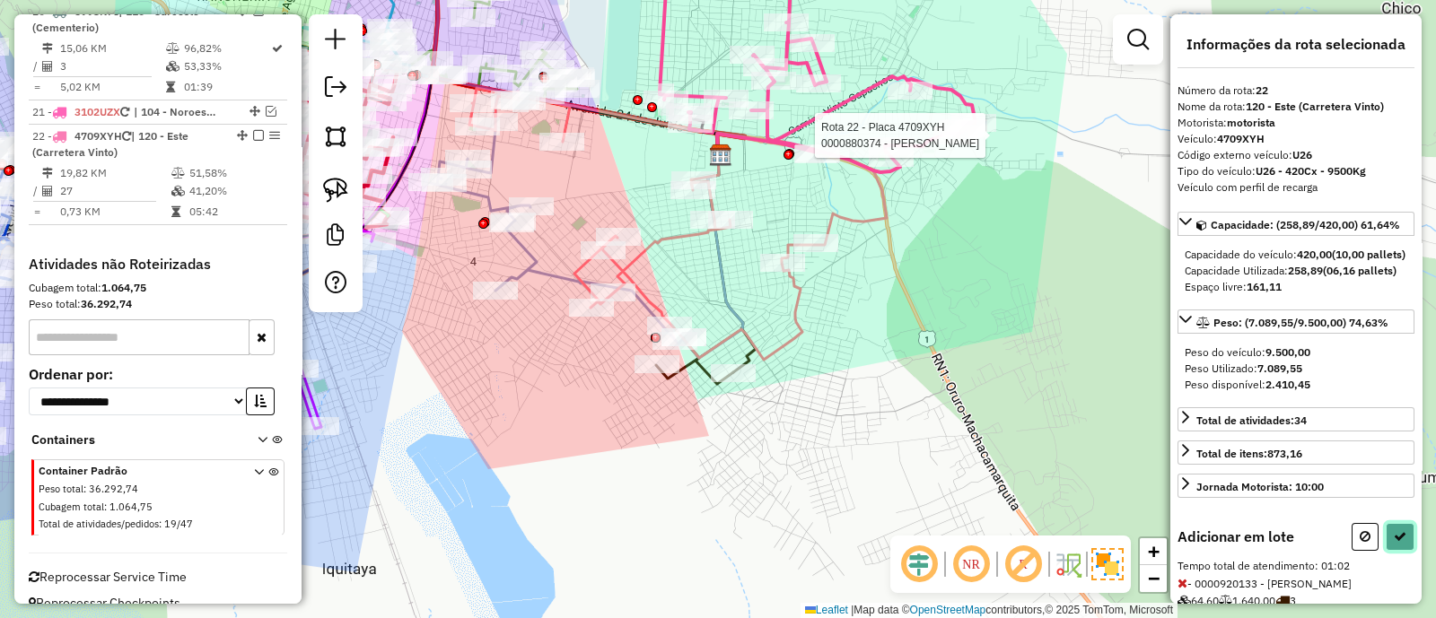
click at [1395, 551] on button at bounding box center [1399, 537] width 29 height 28
select select "**********"
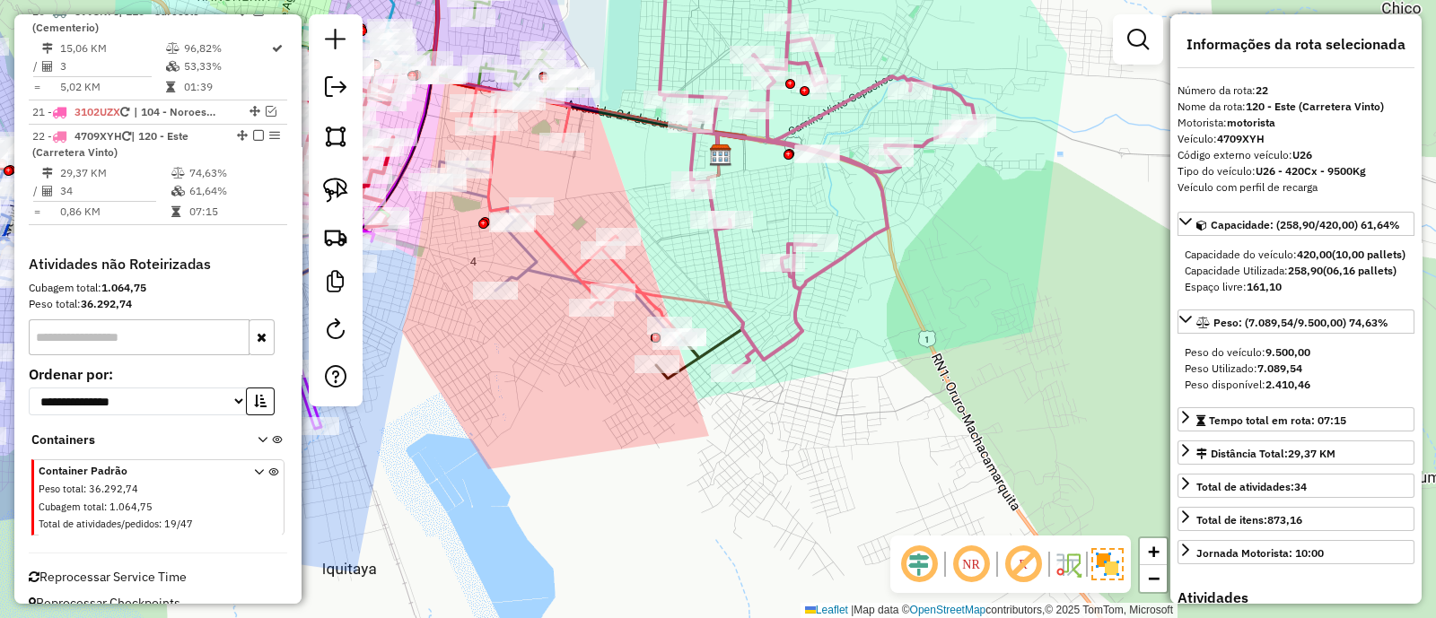
click at [719, 278] on icon at bounding box center [813, 155] width 324 height 434
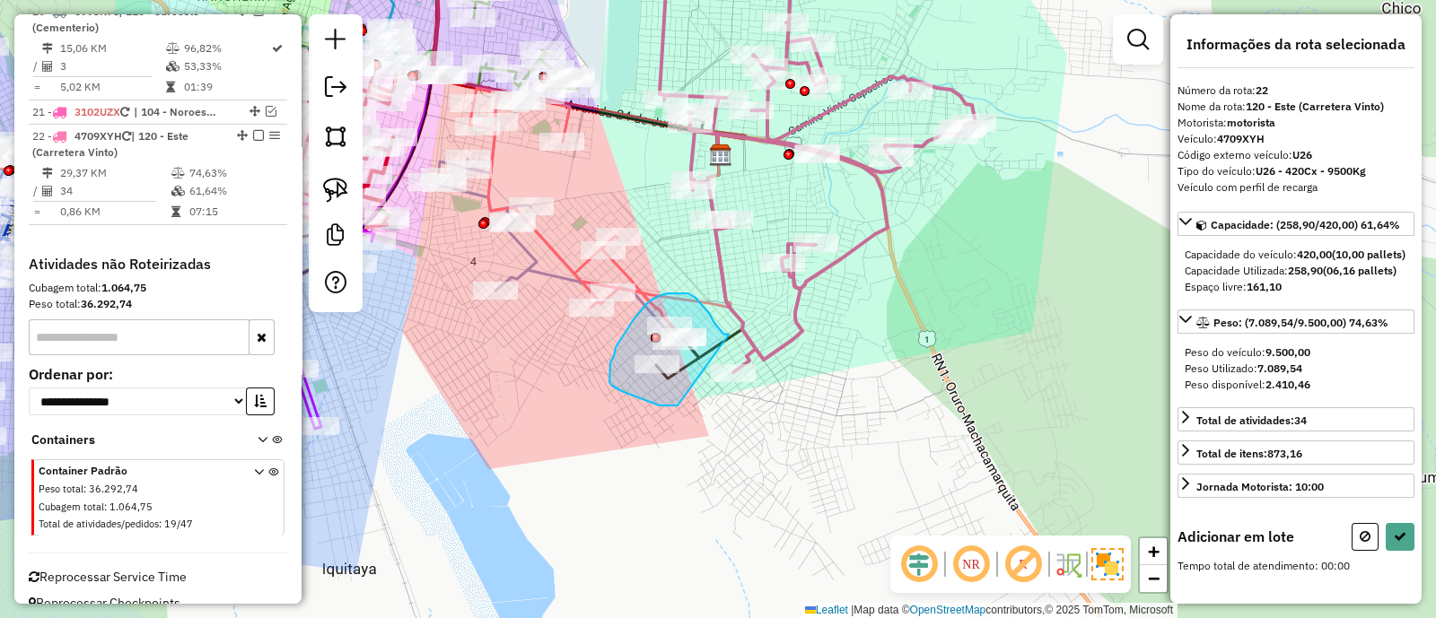
drag, startPoint x: 729, startPoint y: 335, endPoint x: 677, endPoint y: 406, distance: 87.4
click at [677, 406] on div "Janela de atendimento Grade de atendimento Capacidade Transportadoras Veículos …" at bounding box center [718, 309] width 1436 height 618
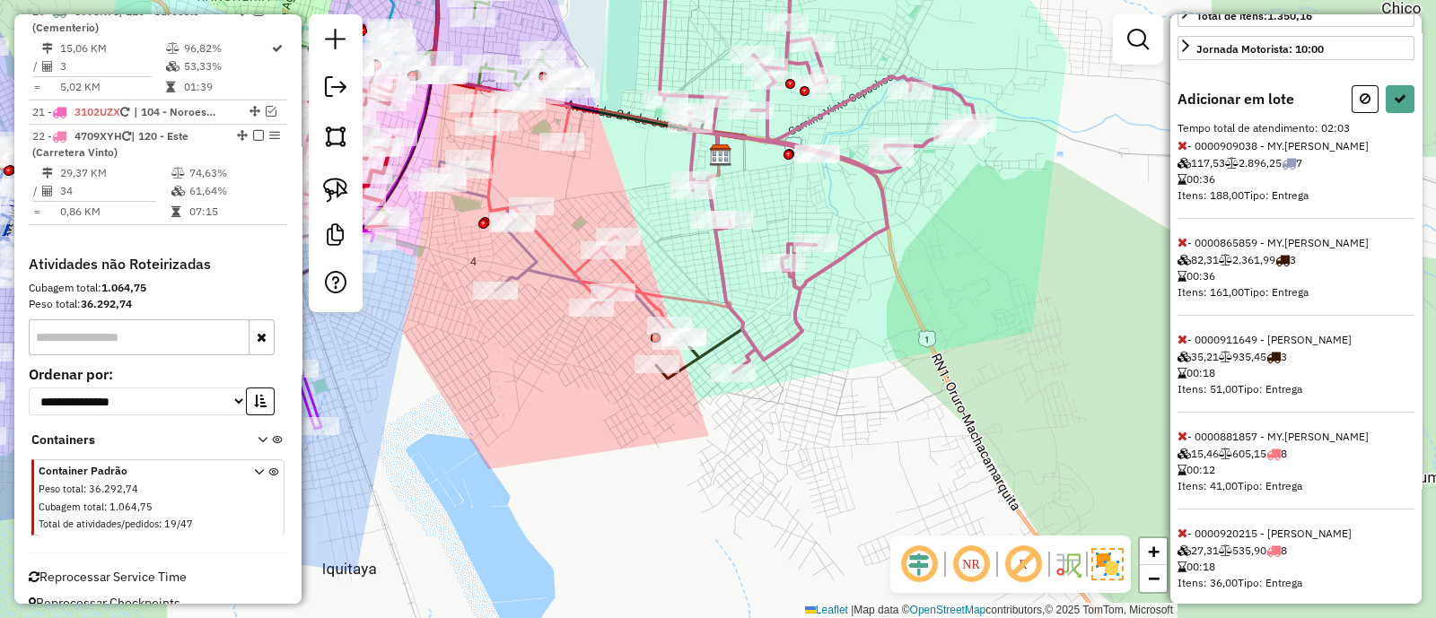
scroll to position [448, 0]
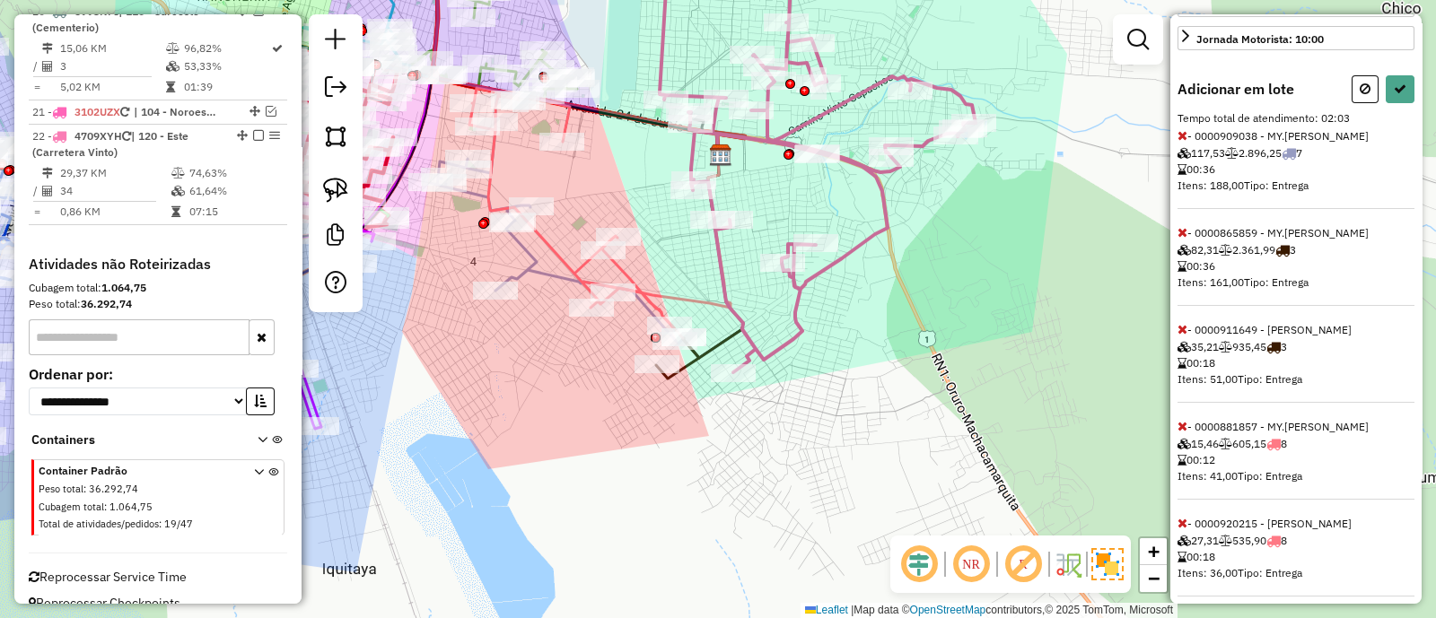
click at [1183, 142] on icon at bounding box center [1182, 135] width 10 height 13
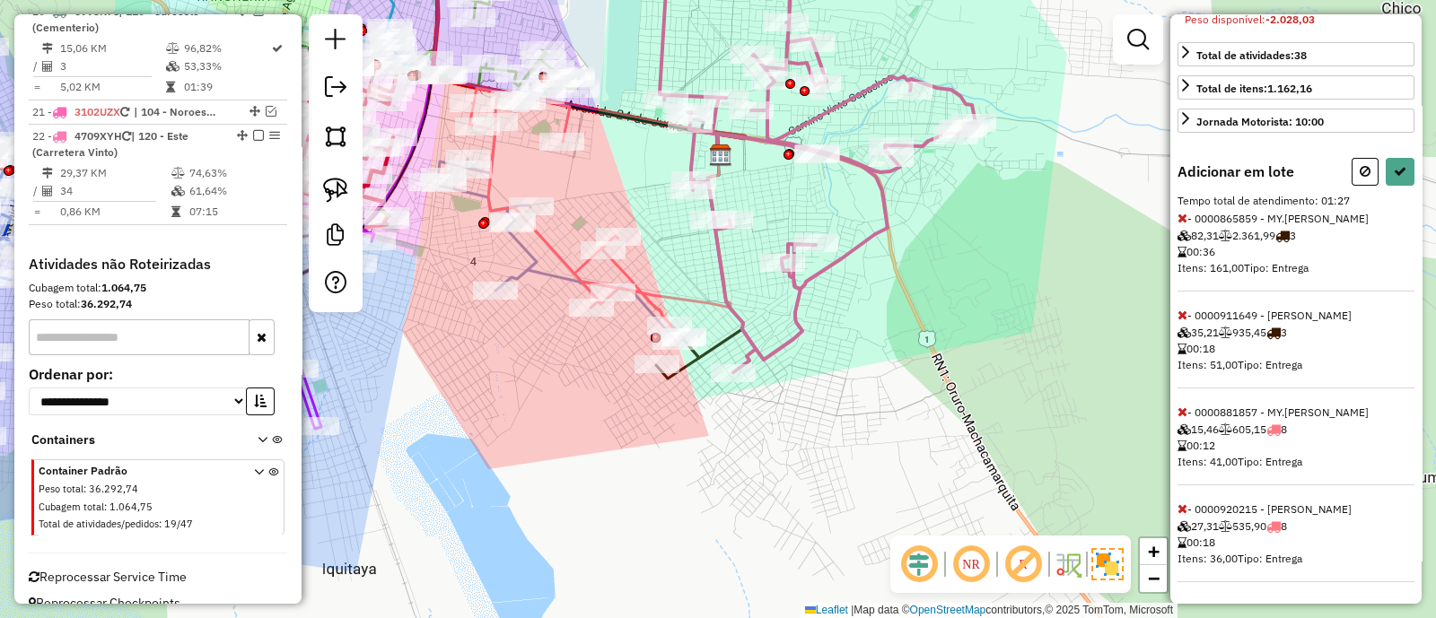
scroll to position [169, 0]
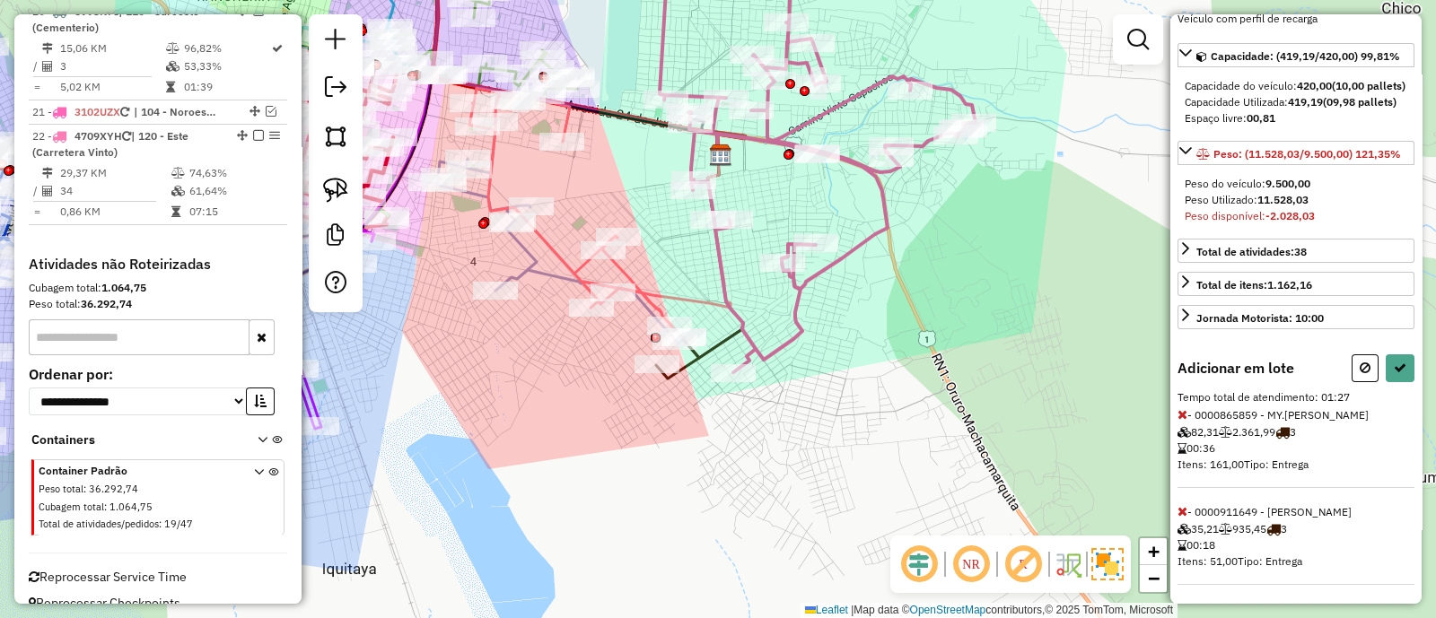
click at [1183, 421] on icon at bounding box center [1182, 414] width 10 height 13
click at [1395, 374] on icon at bounding box center [1399, 368] width 13 height 13
select select "**********"
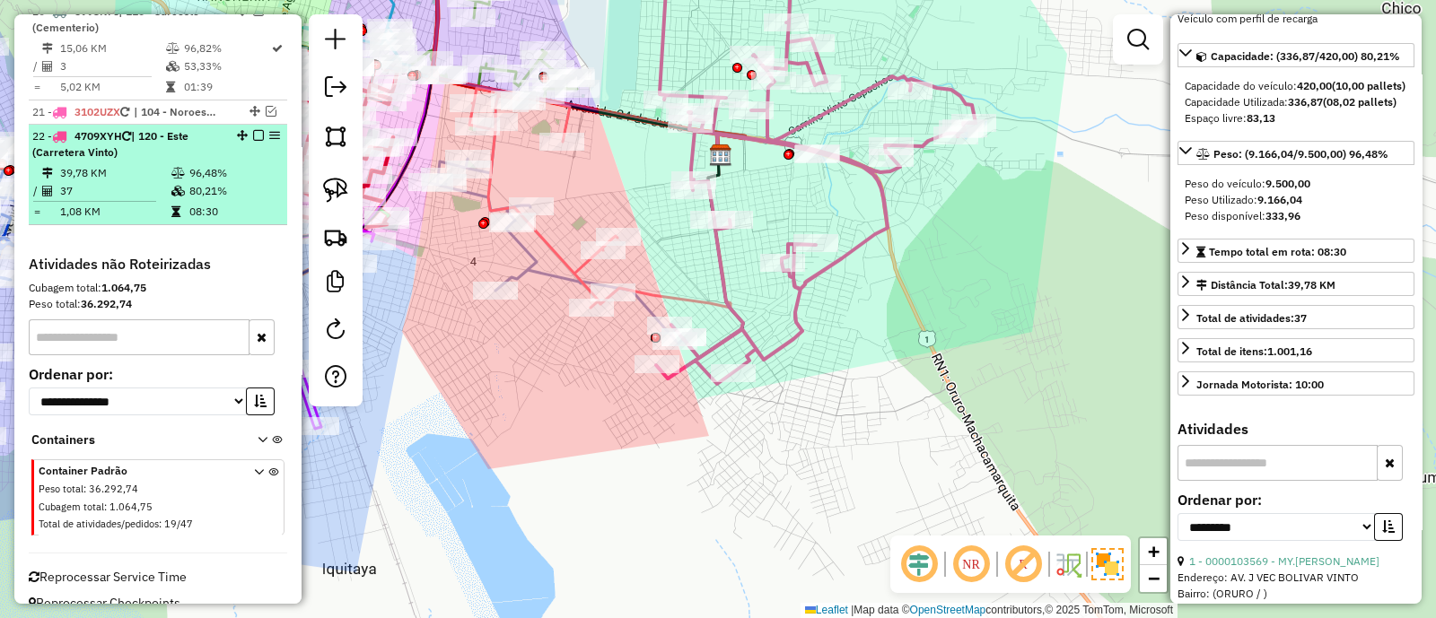
click at [253, 130] on em at bounding box center [258, 135] width 11 height 11
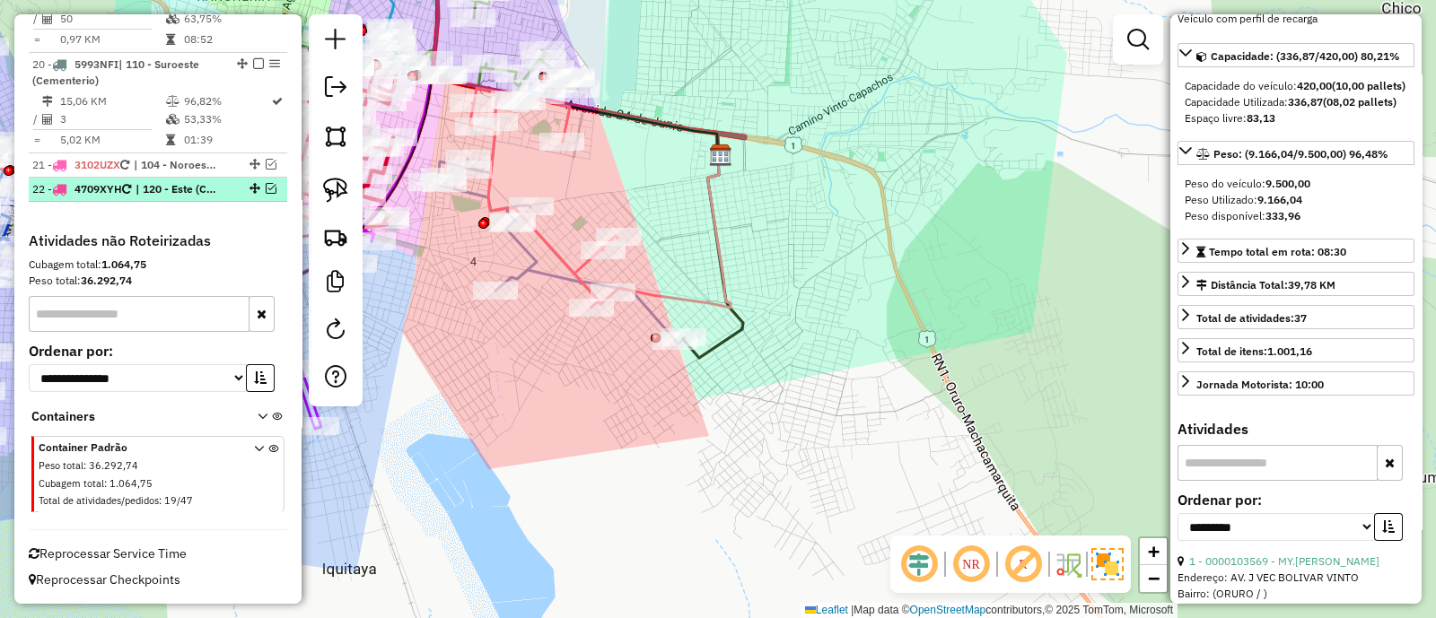
scroll to position [2527, 0]
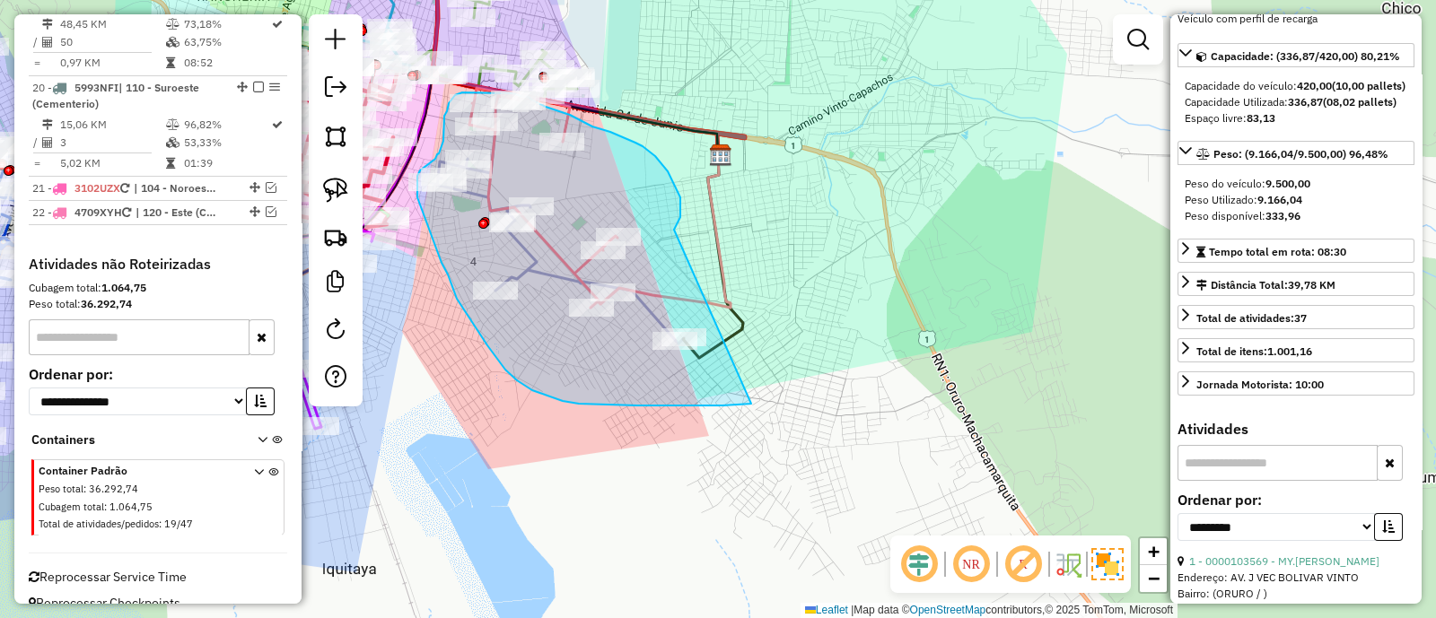
drag, startPoint x: 674, startPoint y: 231, endPoint x: 810, endPoint y: 392, distance: 211.4
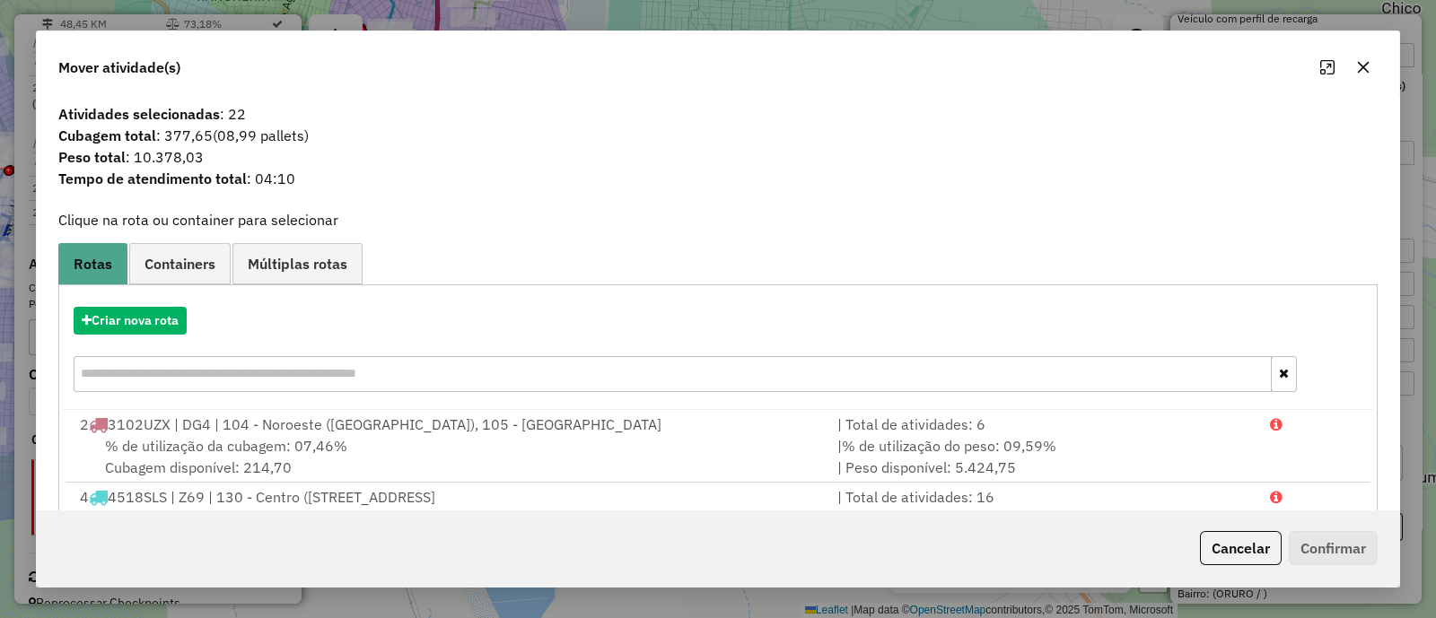
click at [168, 334] on div "Criar nova rota" at bounding box center [718, 351] width 1310 height 117
click at [156, 321] on button "Criar nova rota" at bounding box center [130, 321] width 113 height 28
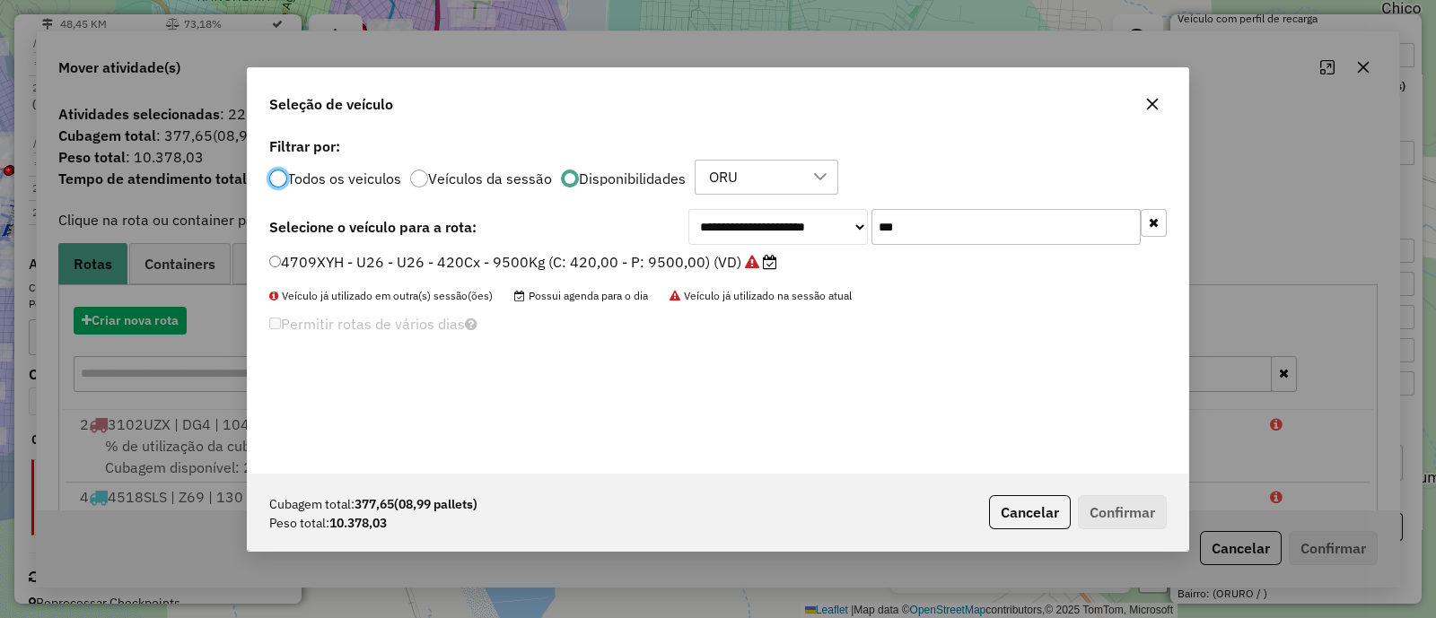
scroll to position [9, 5]
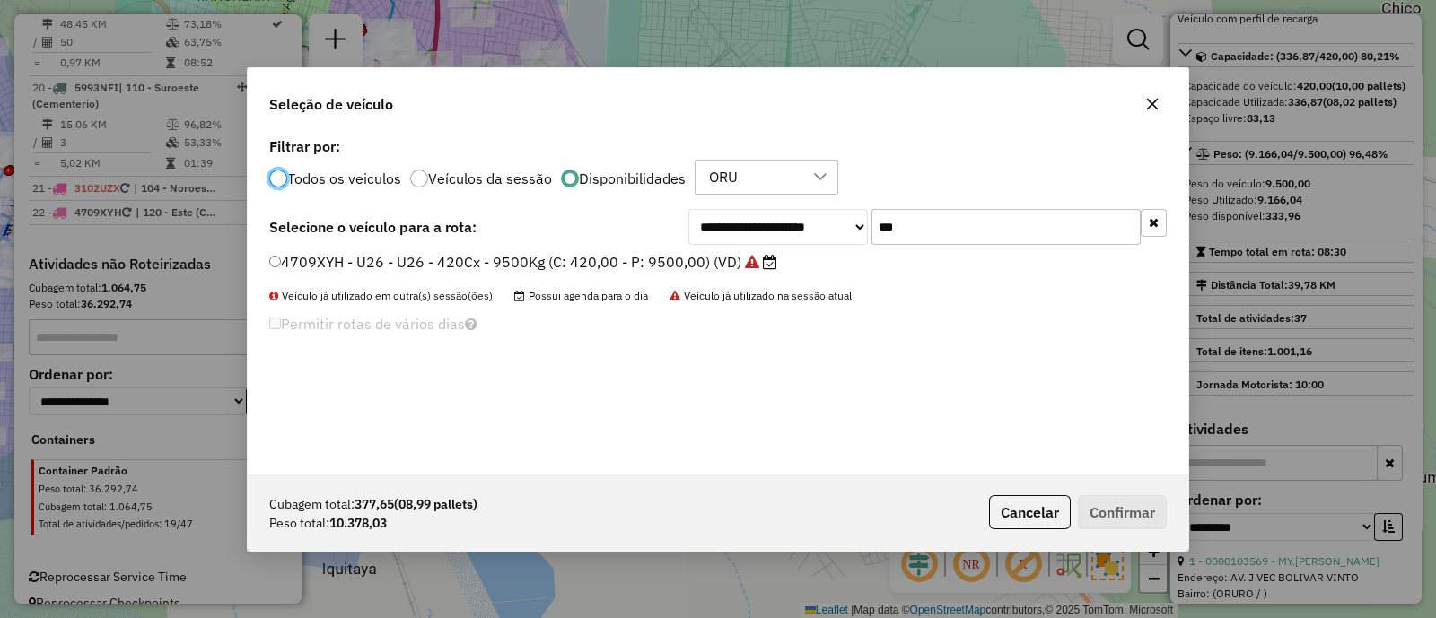
click at [924, 217] on input "***" at bounding box center [1005, 227] width 269 height 36
type input "**"
click at [637, 253] on label "5342RUN - U36 - U36 - 420cxs - 11000kg (C: 420,00 - P: 11000,00) (VD)" at bounding box center [525, 262] width 513 height 22
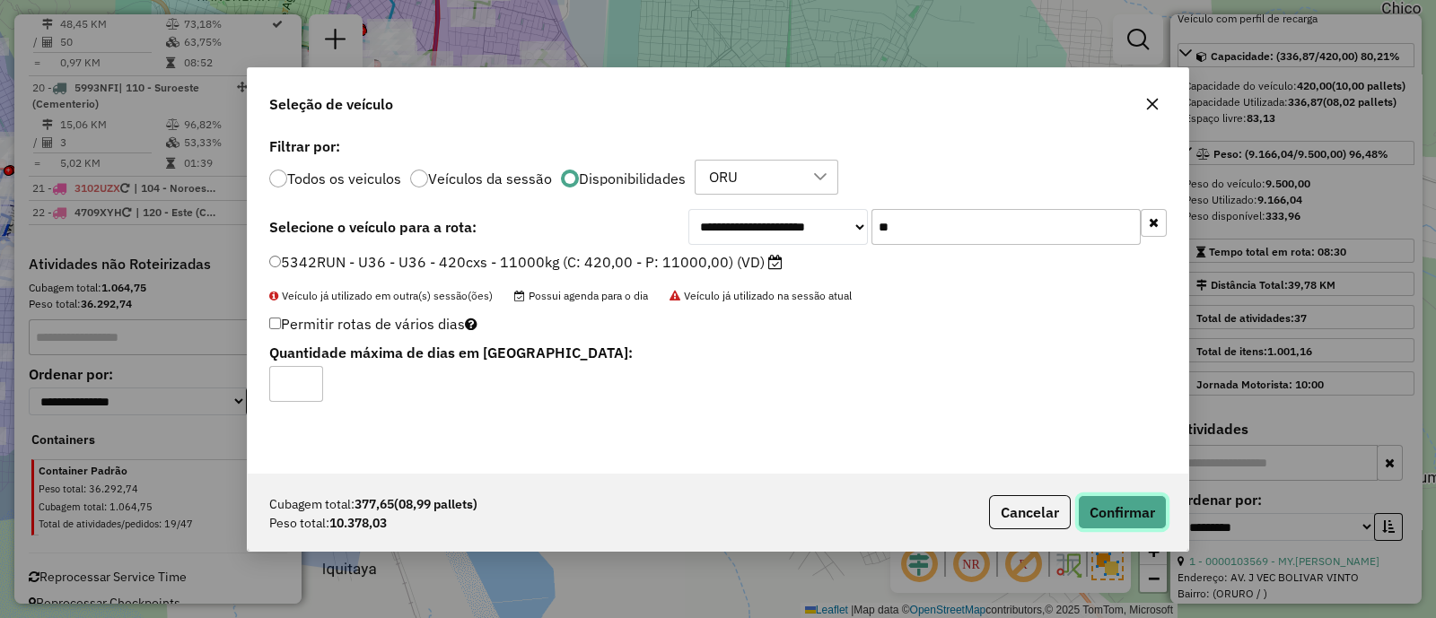
click at [1112, 510] on button "Confirmar" at bounding box center [1122, 512] width 89 height 34
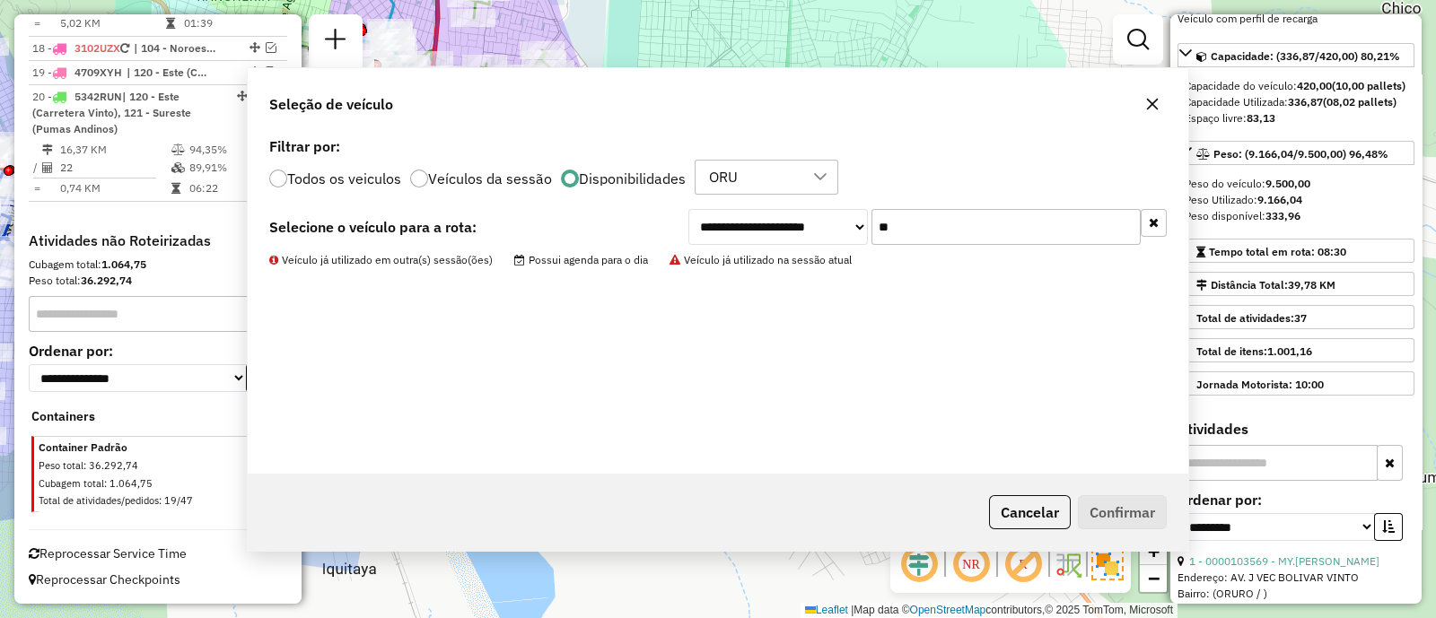
scroll to position [2293, 0]
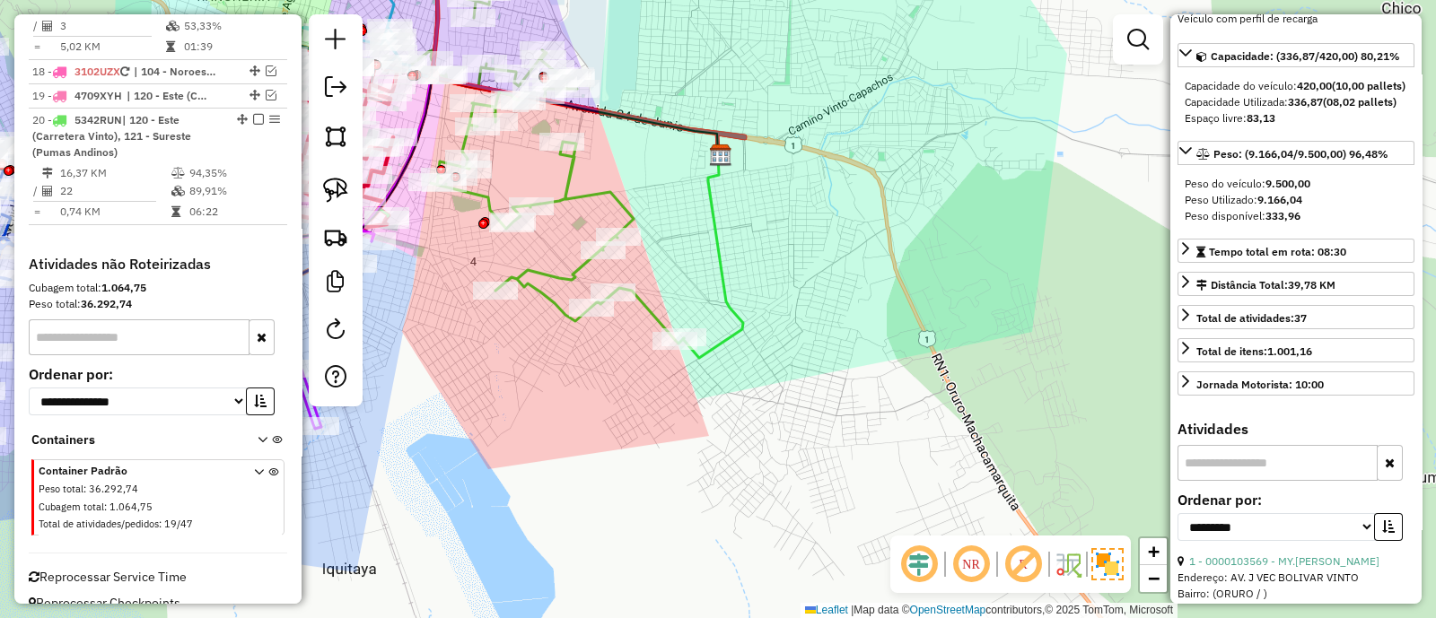
click at [714, 247] on icon at bounding box center [713, 256] width 60 height 203
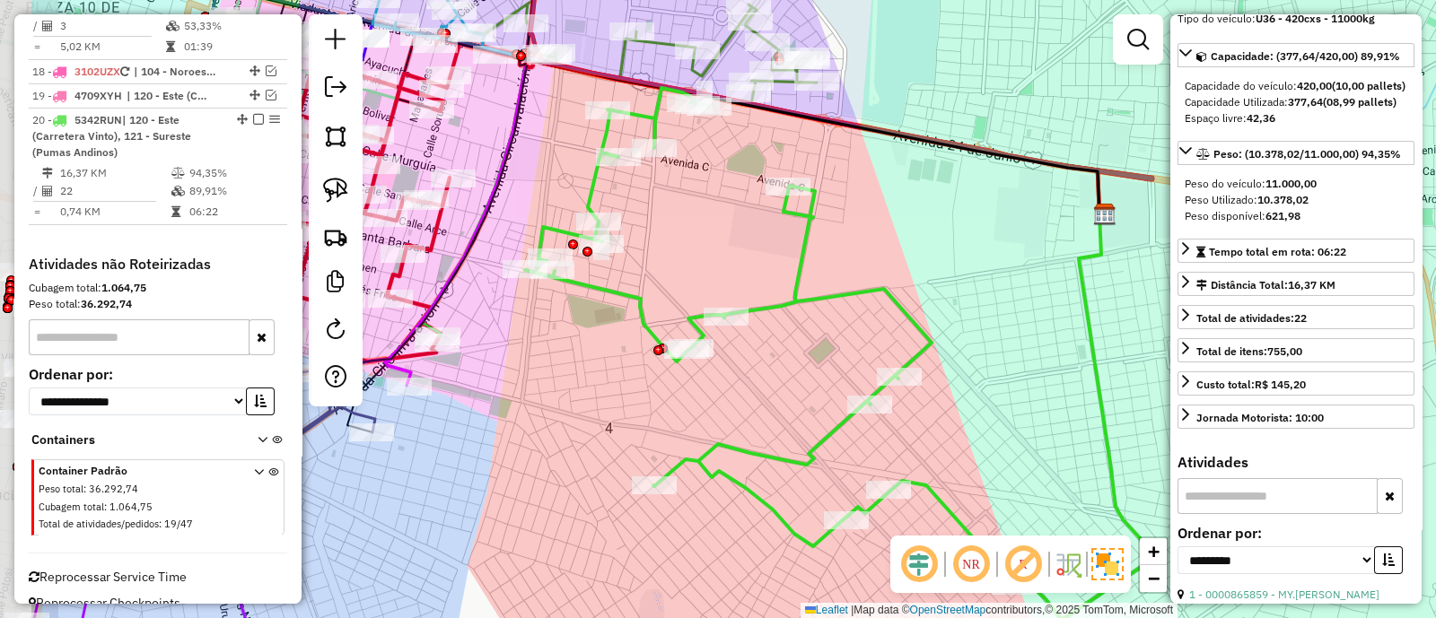
drag, startPoint x: 529, startPoint y: 167, endPoint x: 709, endPoint y: 168, distance: 180.4
click at [709, 168] on div "Janela de atendimento Grade de atendimento Capacidade Transportadoras Veículos …" at bounding box center [718, 309] width 1436 height 618
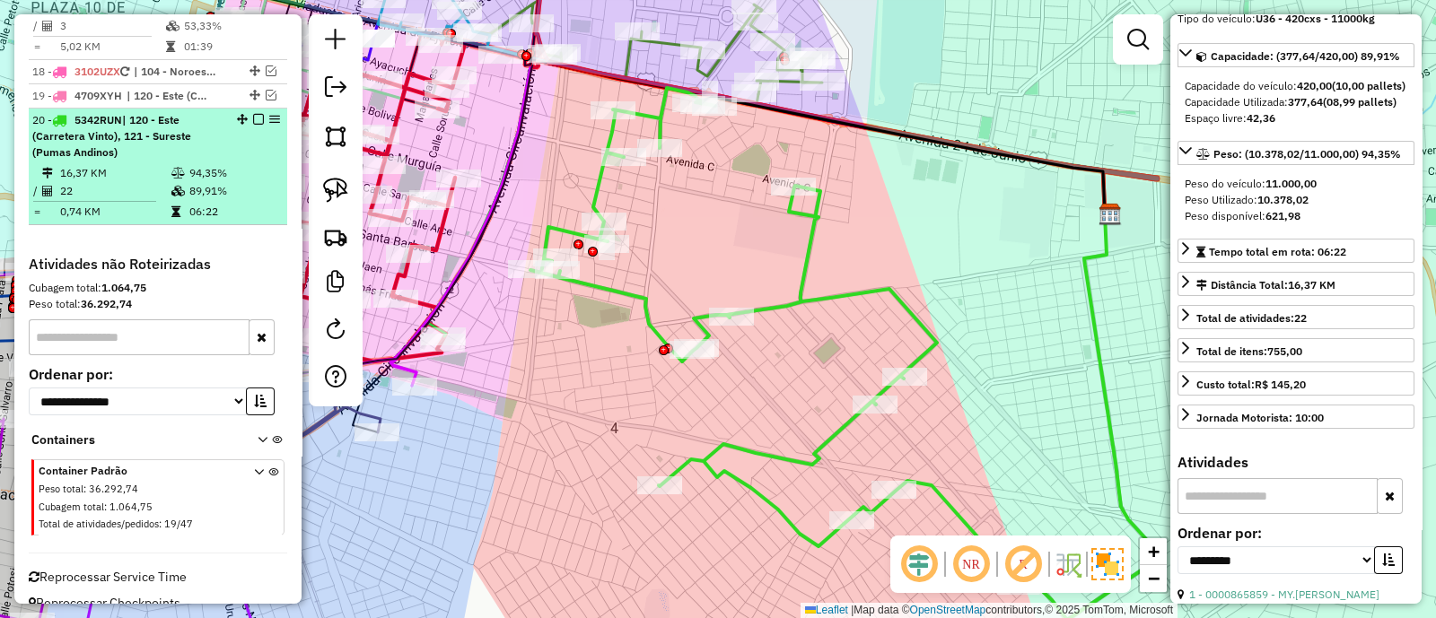
click at [253, 114] on em at bounding box center [258, 119] width 11 height 11
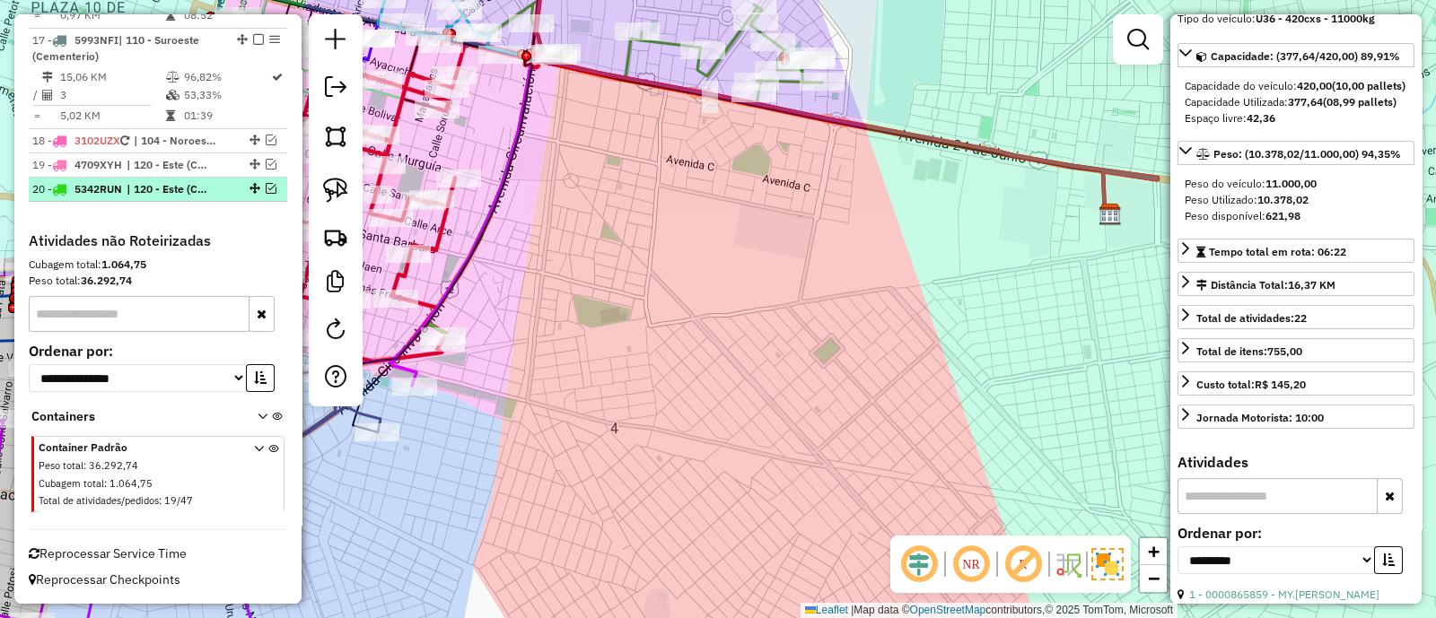
scroll to position [2202, 0]
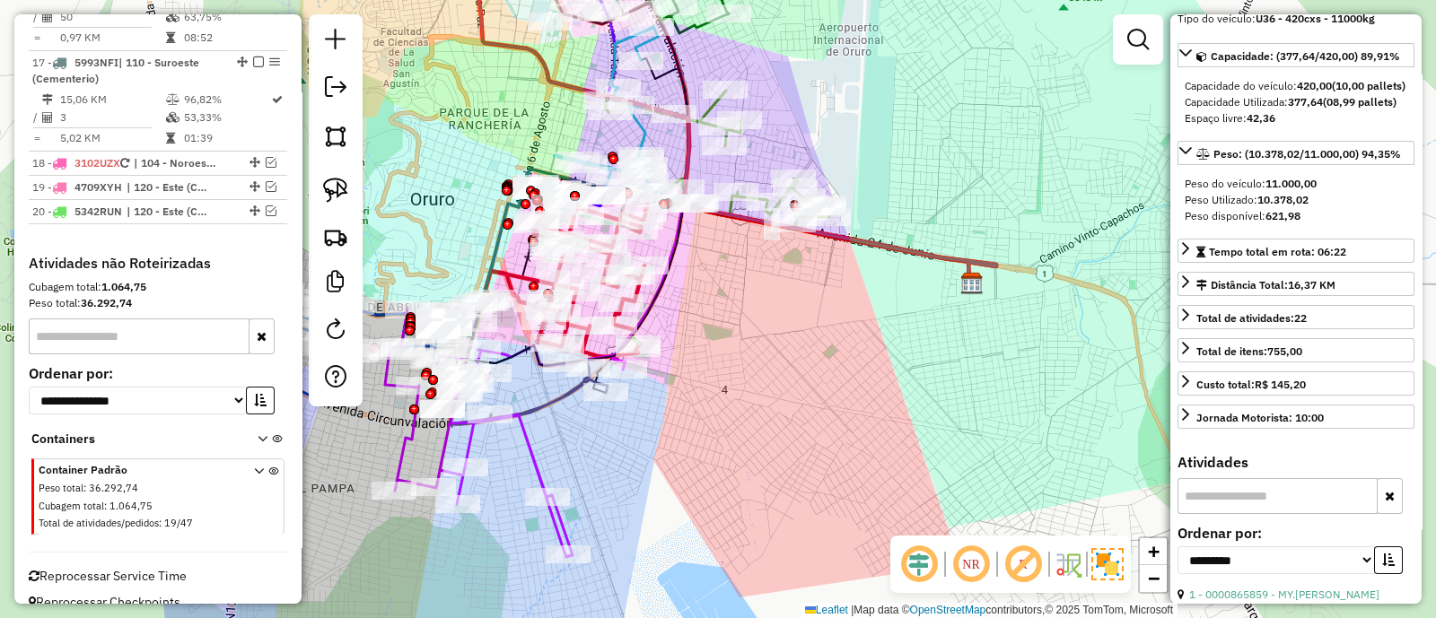
drag, startPoint x: 693, startPoint y: 373, endPoint x: 679, endPoint y: 545, distance: 171.9
click at [679, 545] on div "Janela de atendimento Grade de atendimento Capacidade Transportadoras Veículos …" at bounding box center [718, 309] width 1436 height 618
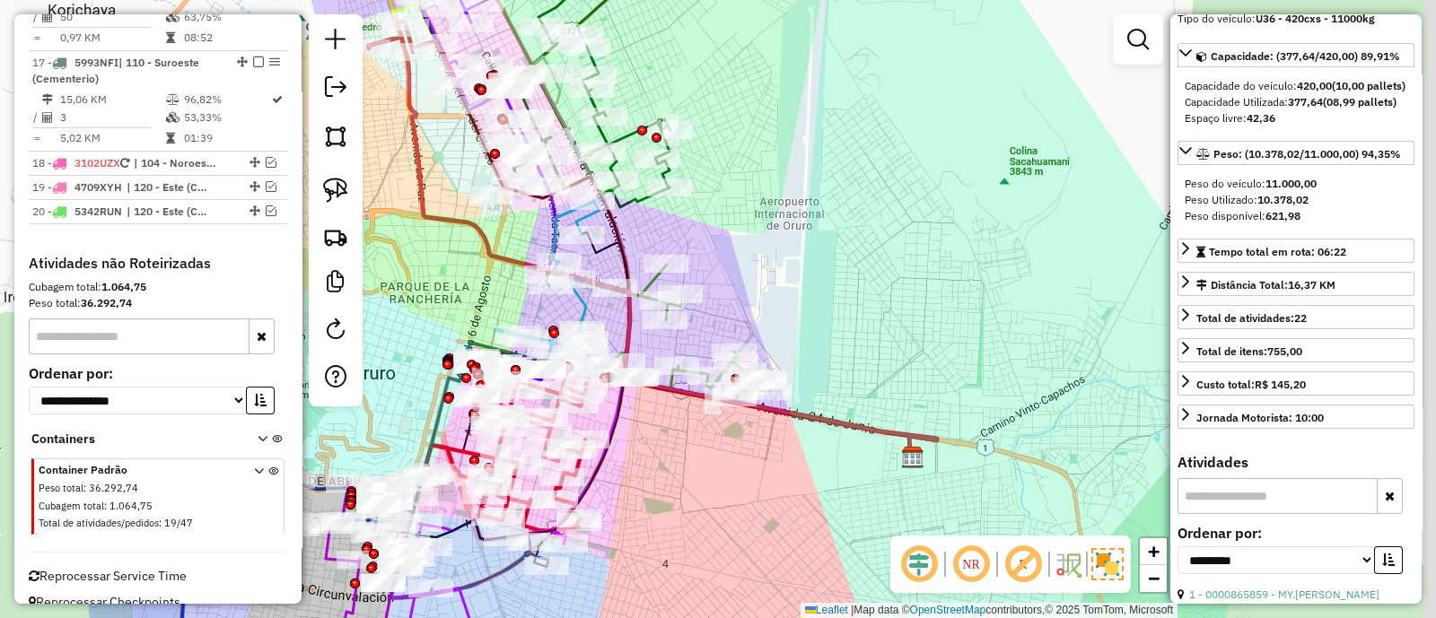
drag, startPoint x: 790, startPoint y: 425, endPoint x: 732, endPoint y: 483, distance: 81.2
click at [732, 483] on div "Janela de atendimento Grade de atendimento Capacidade Transportadoras Veículos …" at bounding box center [718, 309] width 1436 height 618
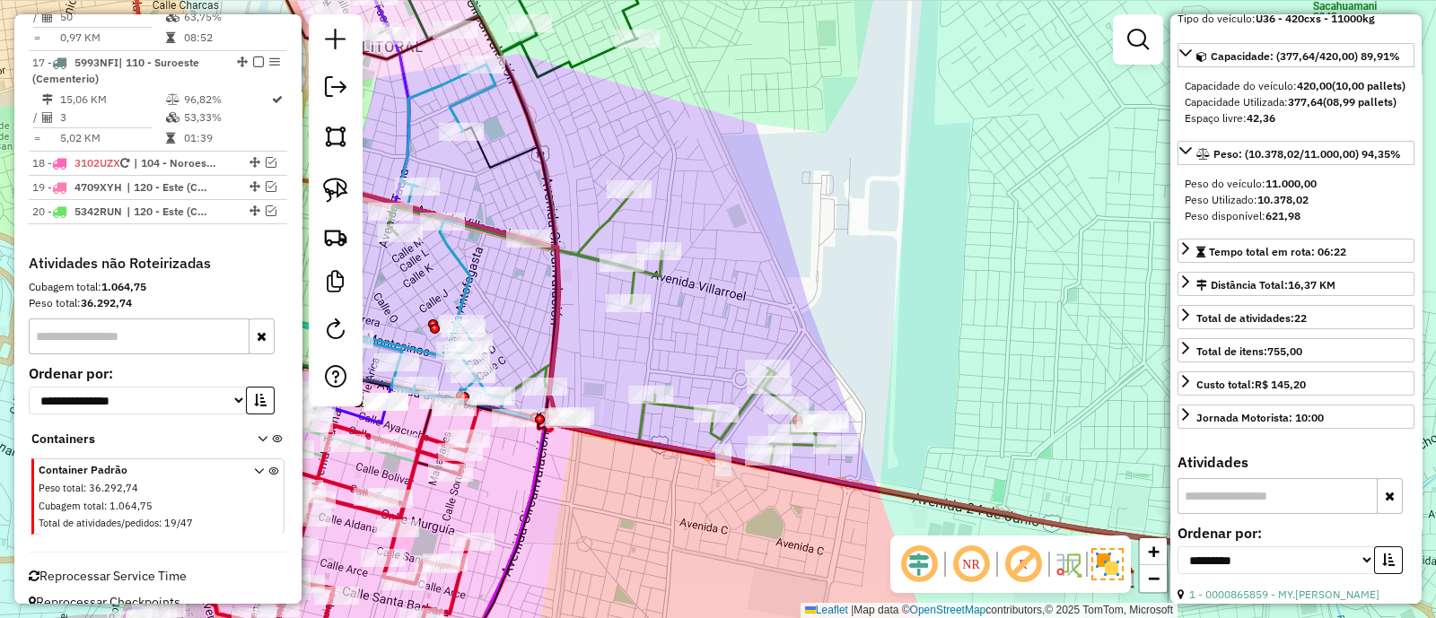
click at [700, 339] on div "Janela de atendimento Grade de atendimento Capacidade Transportadoras Veículos …" at bounding box center [718, 309] width 1436 height 618
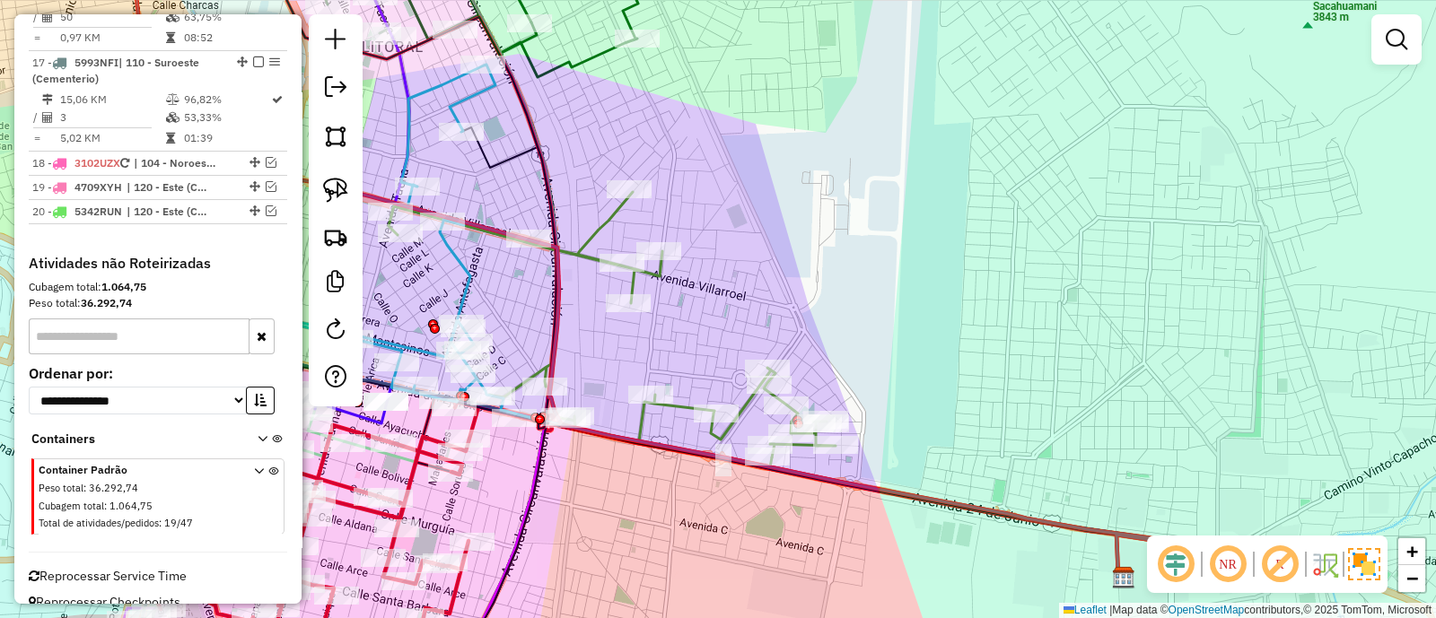
click at [686, 410] on icon at bounding box center [612, 325] width 447 height 266
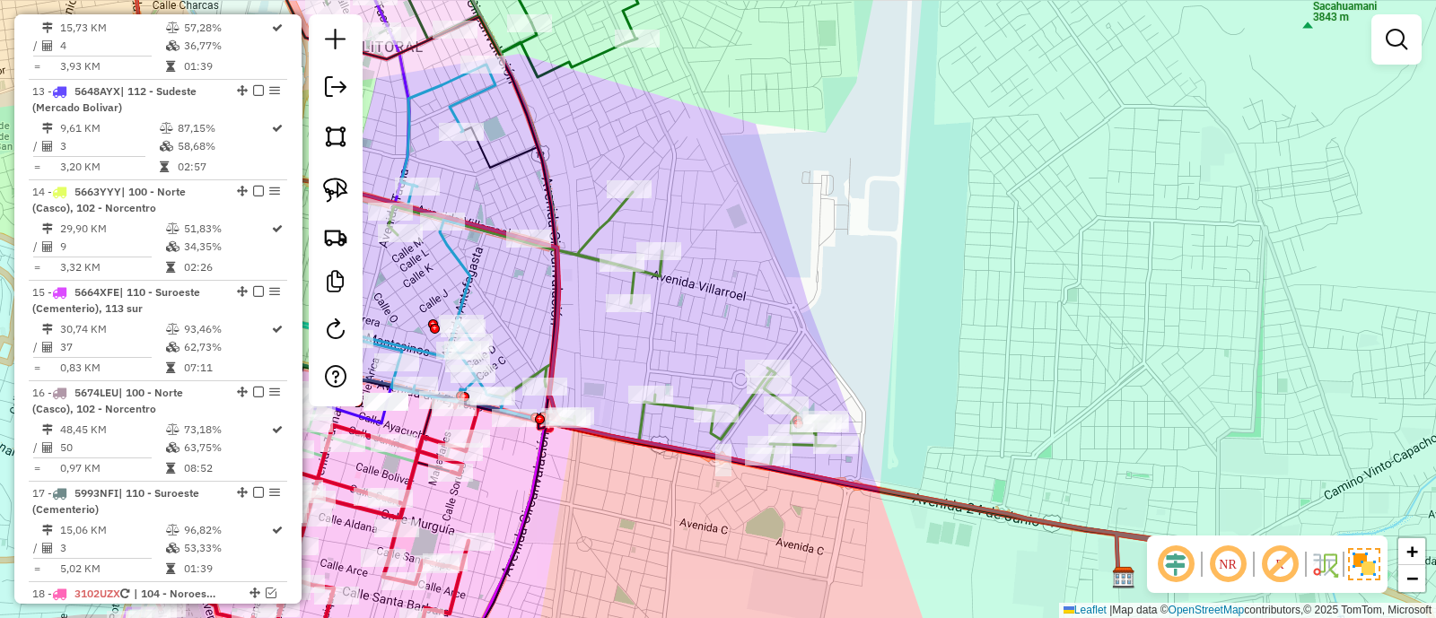
select select "**********"
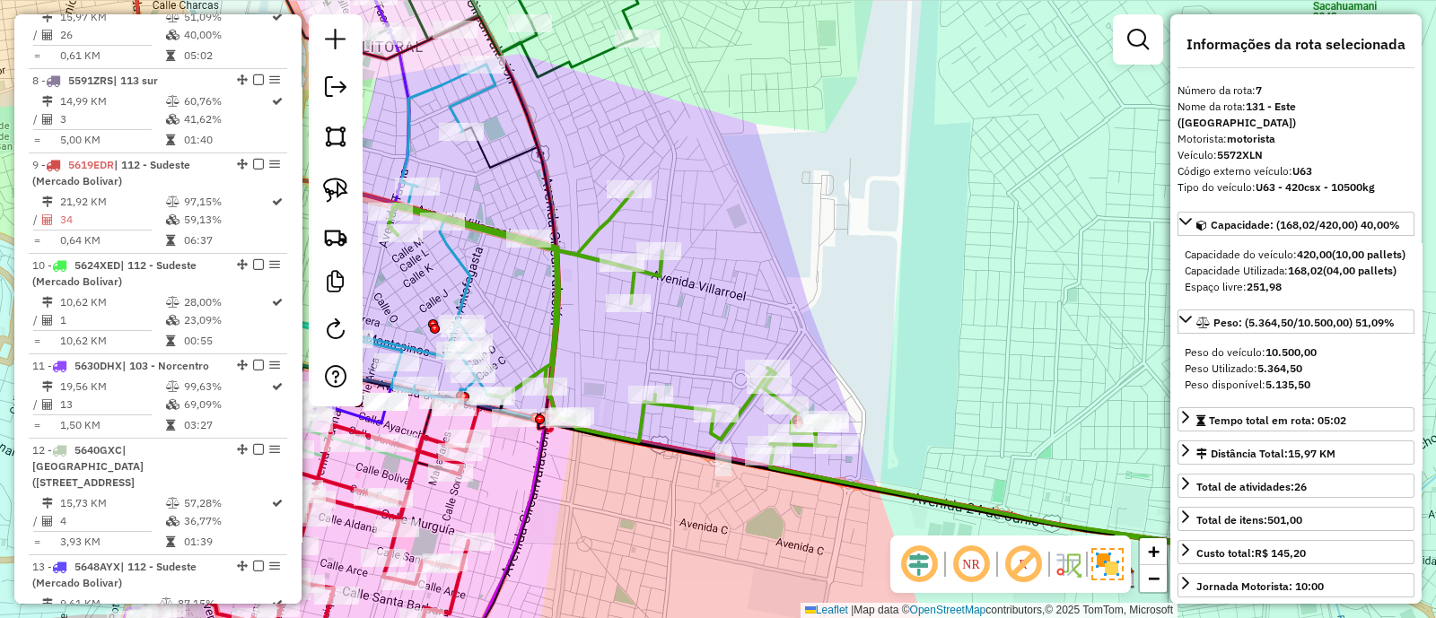
scroll to position [1247, 0]
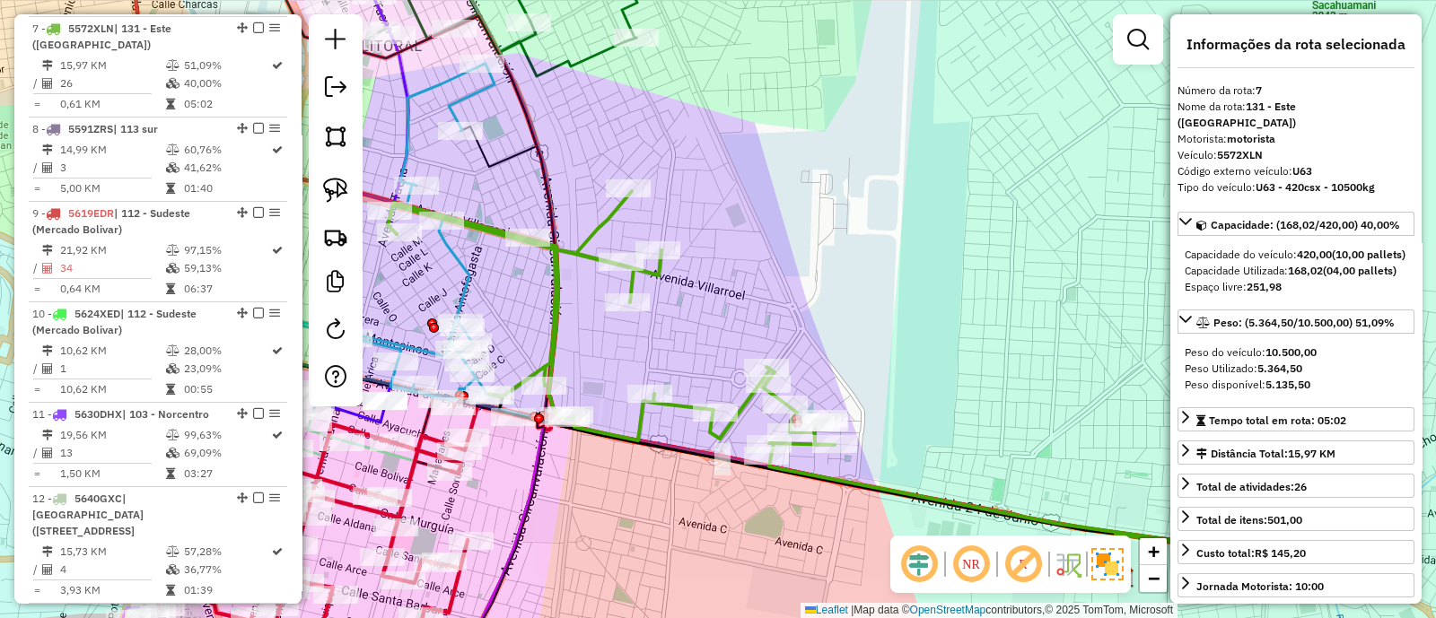
click at [686, 410] on icon at bounding box center [611, 324] width 447 height 266
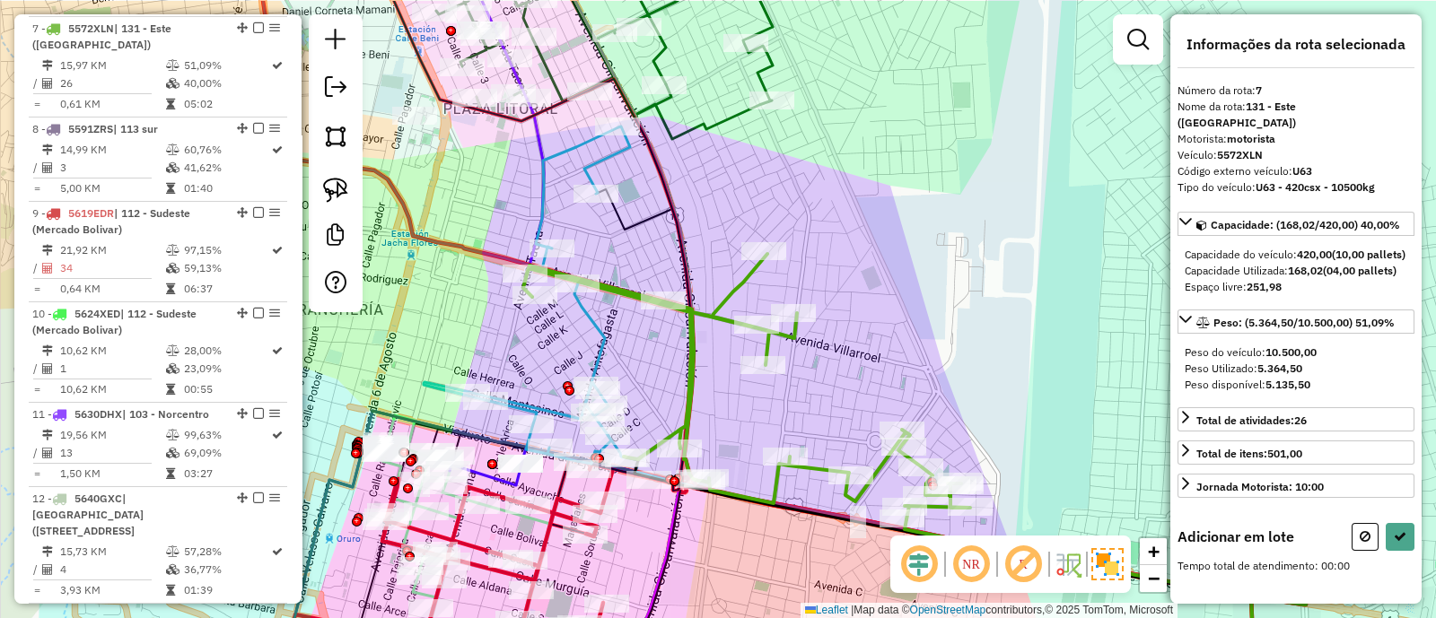
drag, startPoint x: 693, startPoint y: 293, endPoint x: 829, endPoint y: 356, distance: 150.2
click at [829, 356] on div "Janela de atendimento Grade de atendimento Capacidade Transportadoras Veículos …" at bounding box center [718, 309] width 1436 height 618
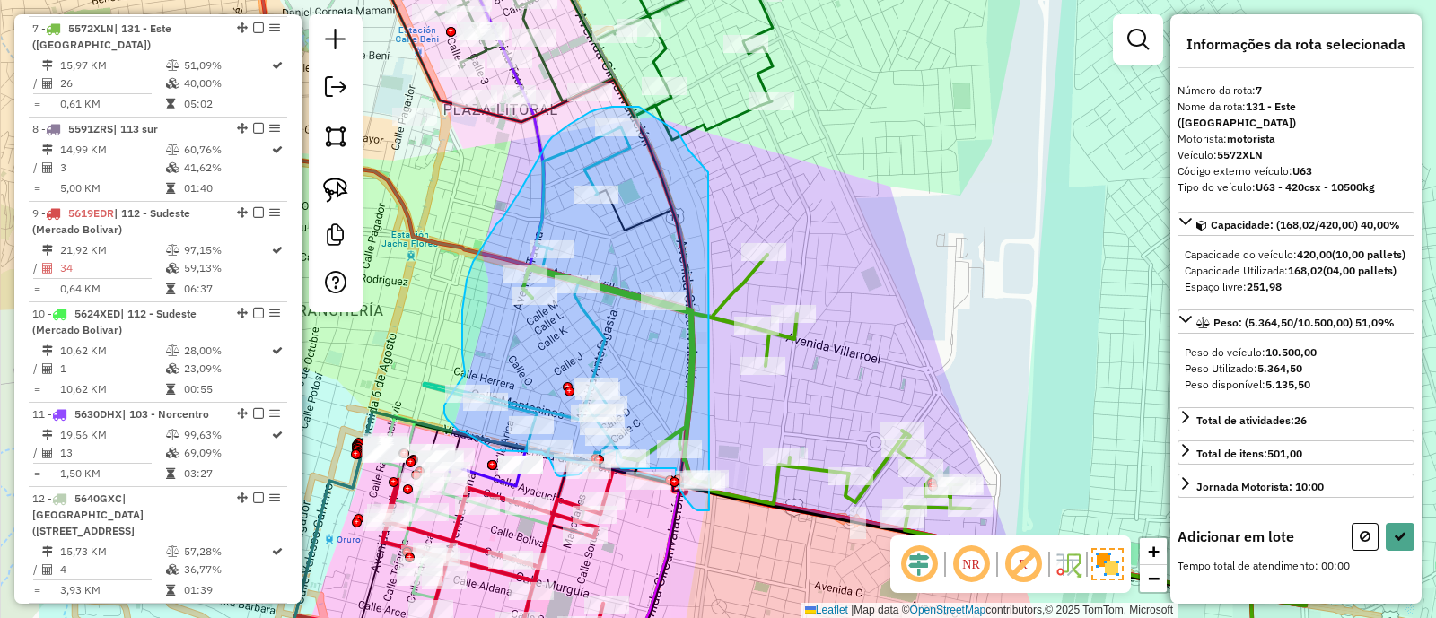
drag, startPoint x: 695, startPoint y: 156, endPoint x: 720, endPoint y: 511, distance: 355.3
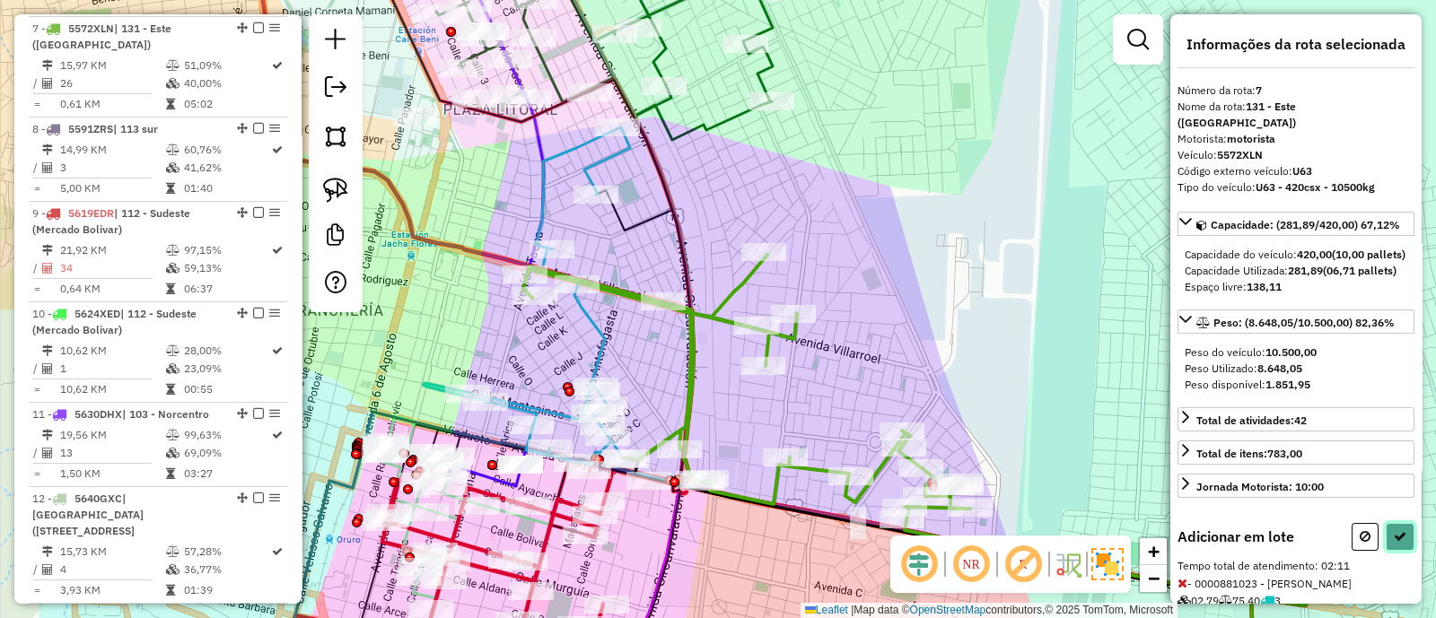
click at [1393, 551] on button at bounding box center [1399, 537] width 29 height 28
select select "**********"
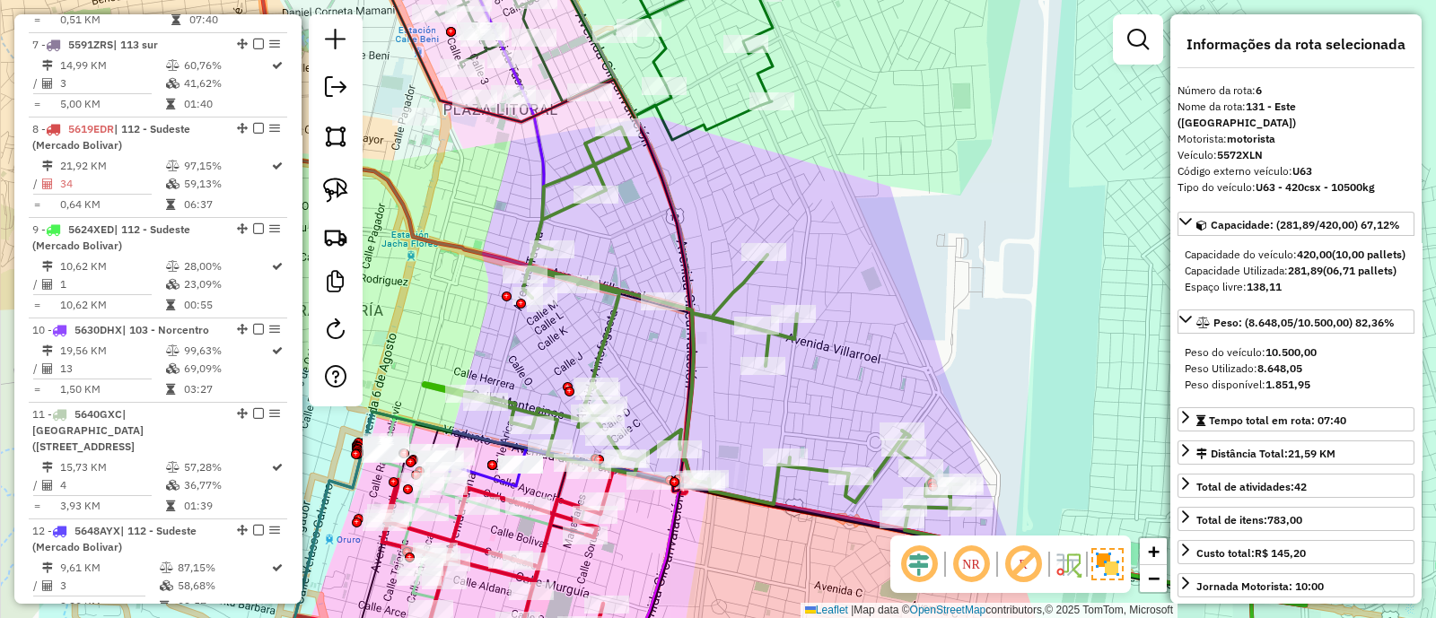
click at [723, 283] on div "Janela de atendimento Grade de atendimento Capacidade Transportadoras Veículos …" at bounding box center [718, 309] width 1436 height 618
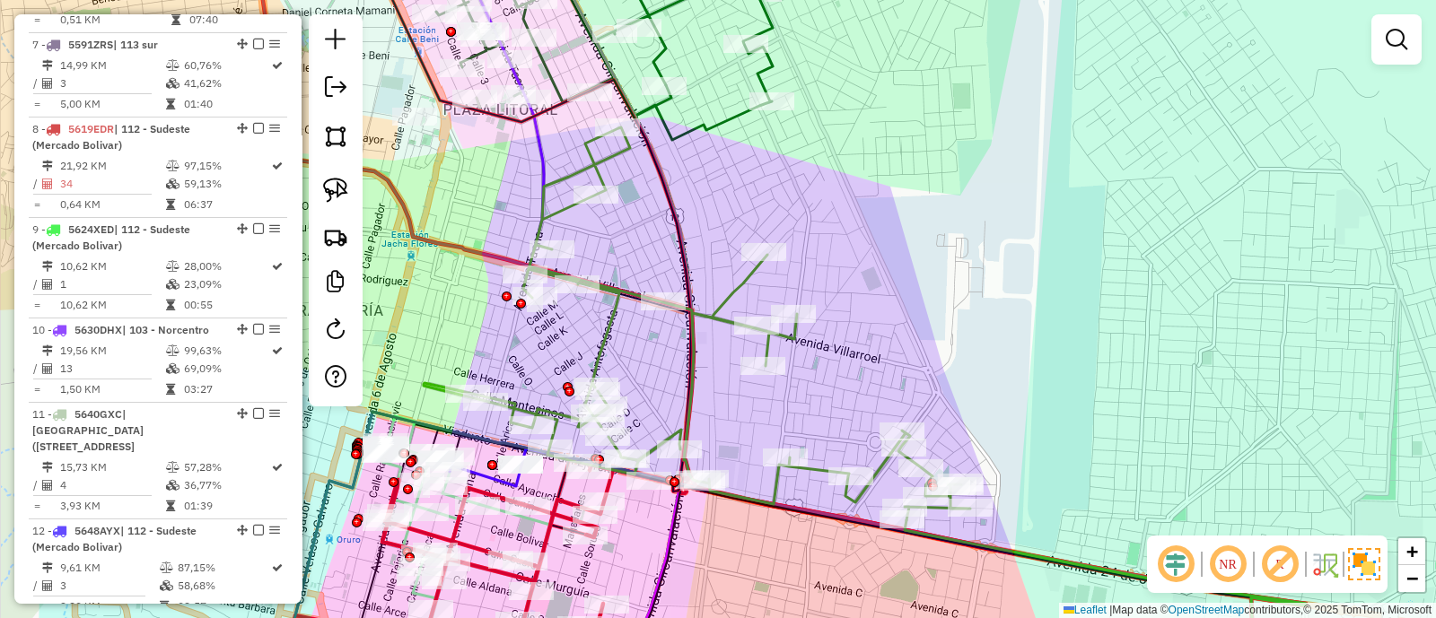
click at [729, 290] on icon at bounding box center [697, 323] width 546 height 393
select select "**********"
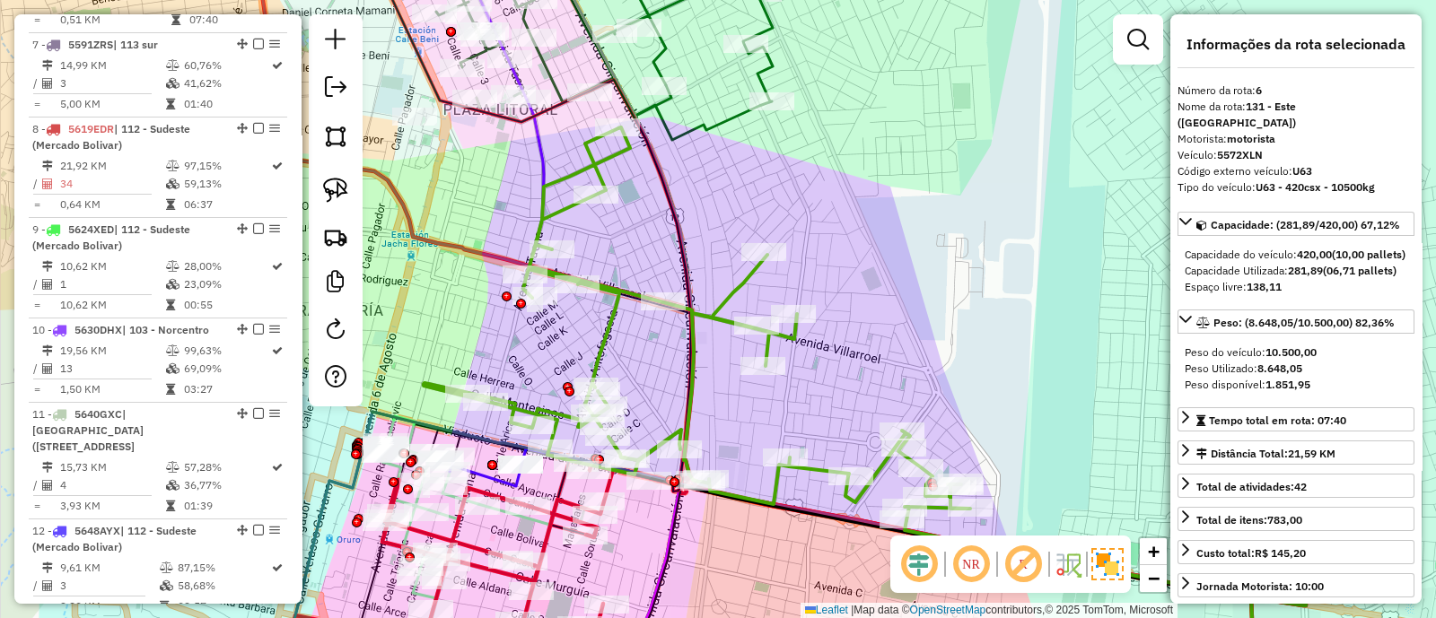
scroll to position [1131, 0]
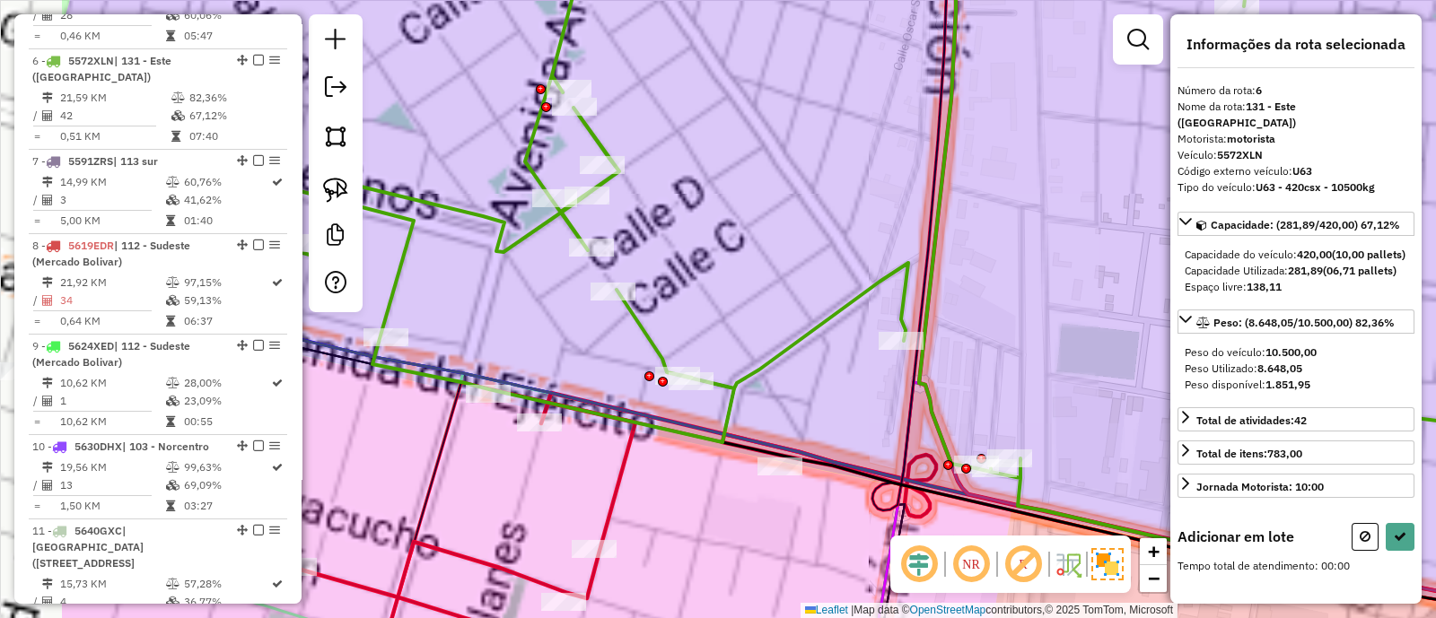
drag, startPoint x: 615, startPoint y: 510, endPoint x: 843, endPoint y: 509, distance: 228.8
click at [821, 507] on div "Janela de atendimento Grade de atendimento Capacidade Transportadoras Veículos …" at bounding box center [718, 309] width 1436 height 618
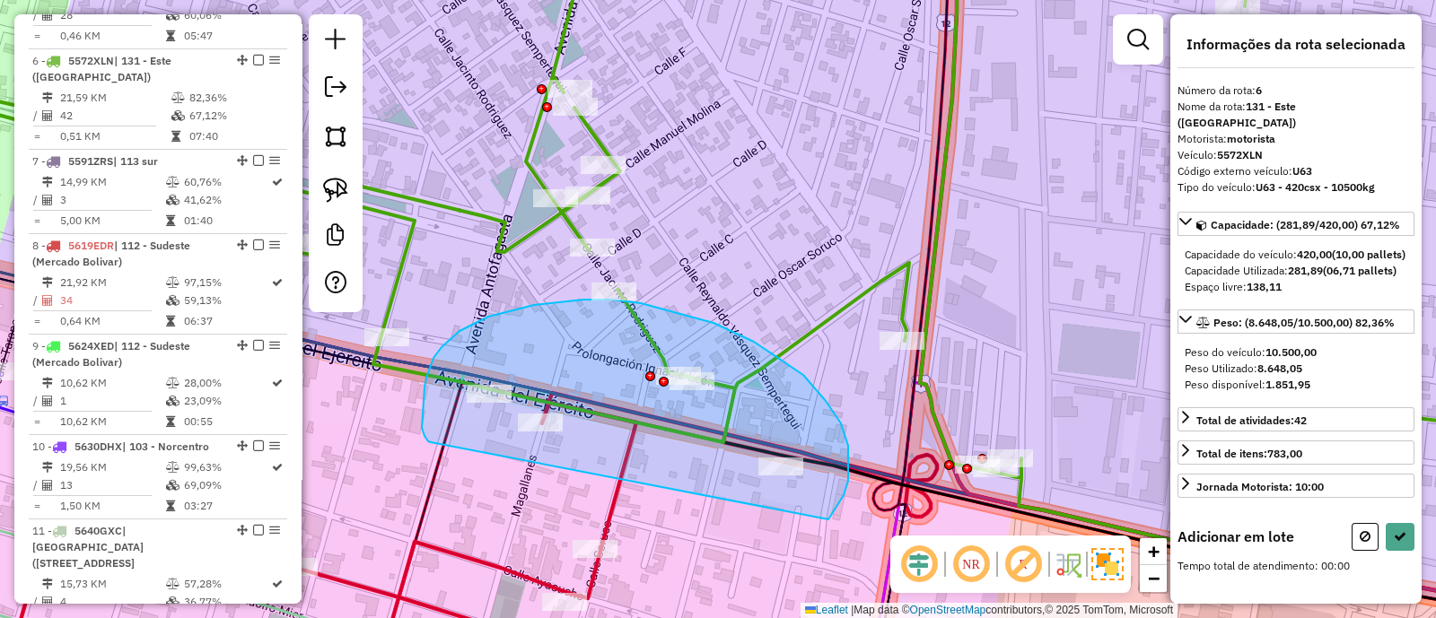
drag, startPoint x: 841, startPoint y: 424, endPoint x: 431, endPoint y: 442, distance: 410.5
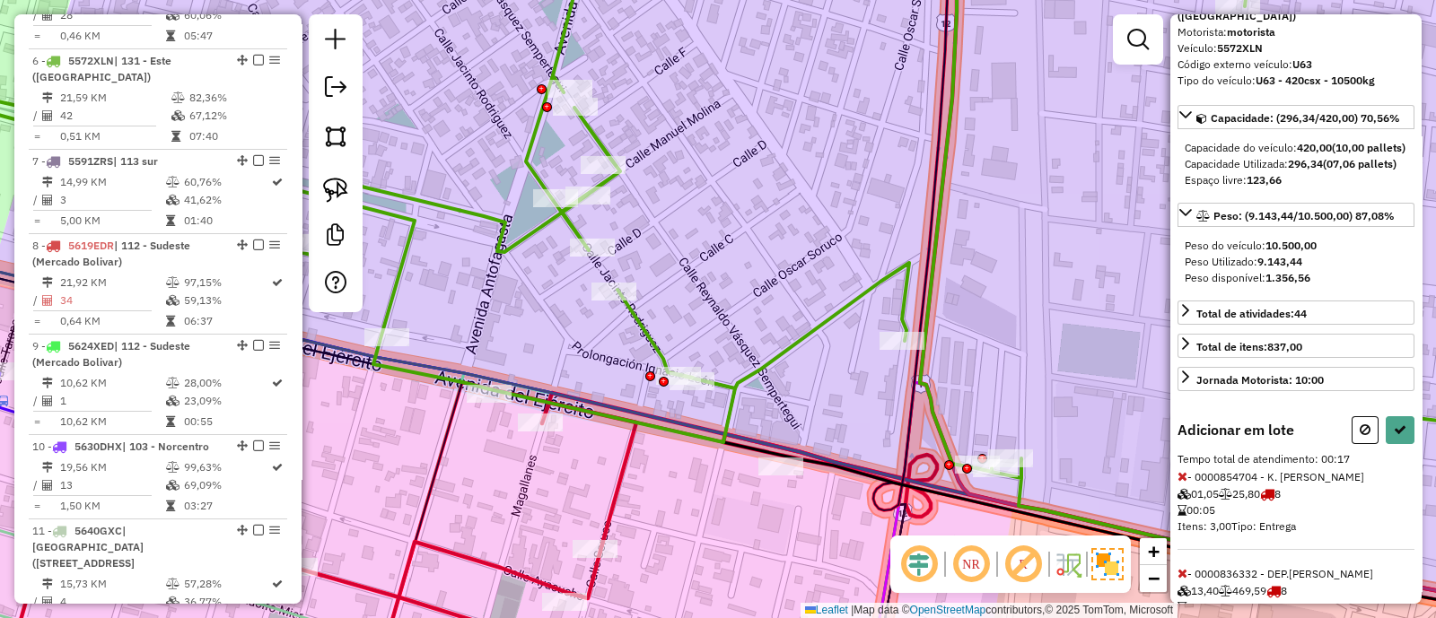
scroll to position [183, 0]
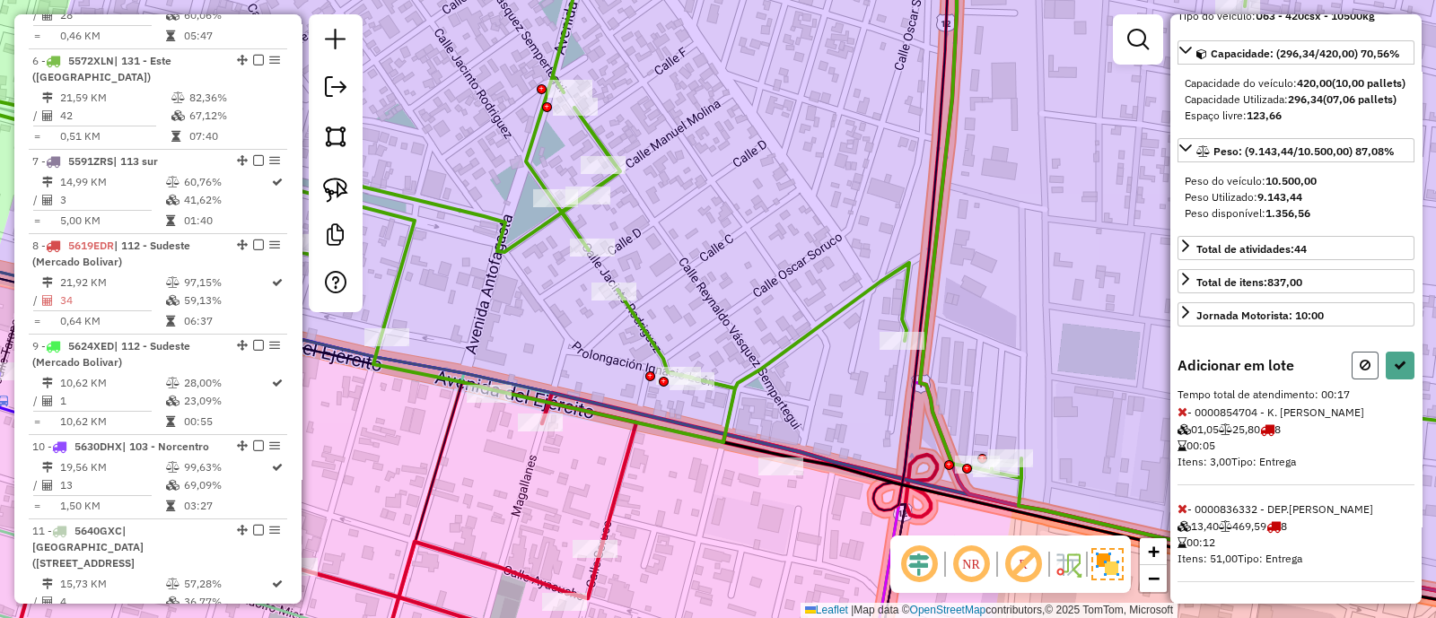
click at [1355, 379] on button at bounding box center [1364, 366] width 27 height 28
select select "**********"
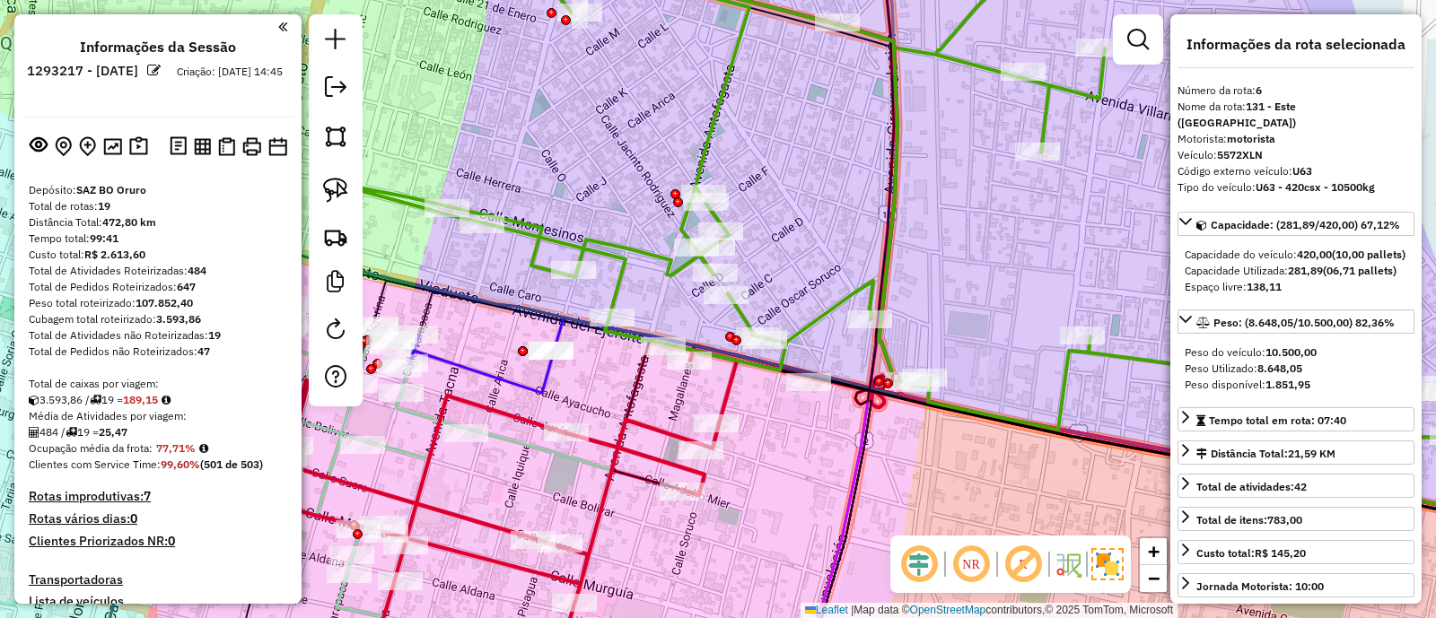
select select "**********"
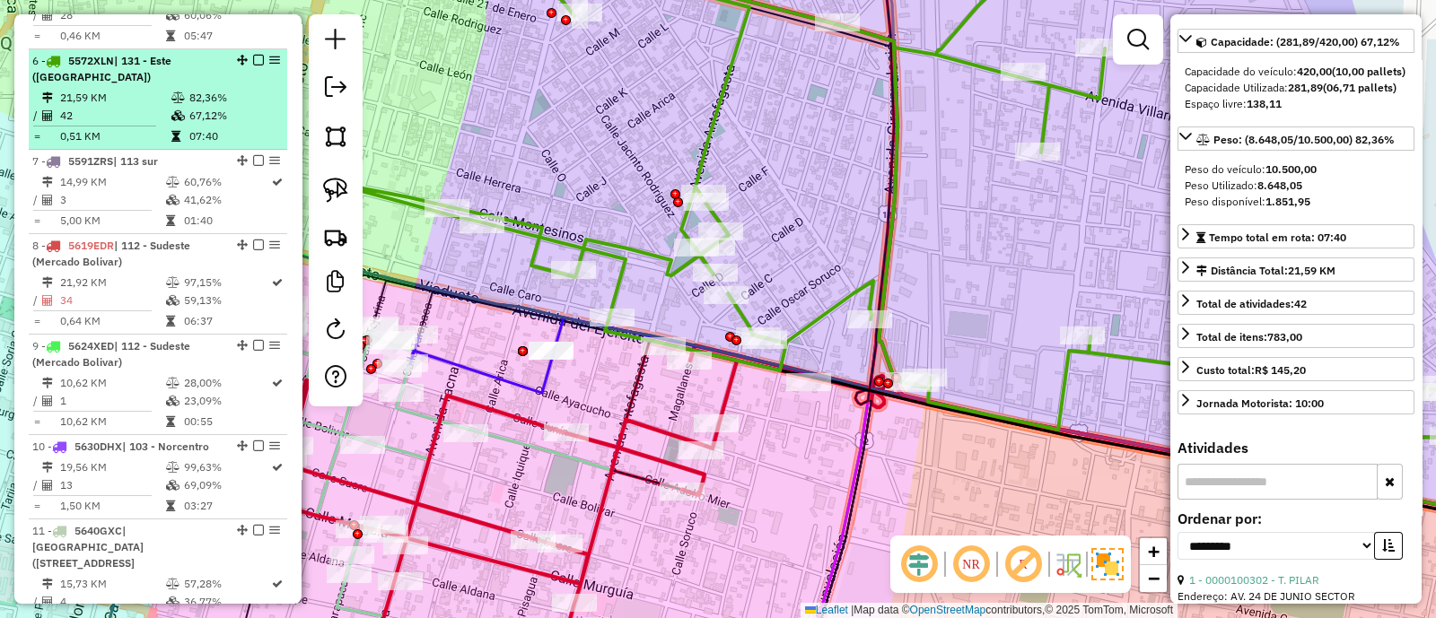
click at [253, 55] on em at bounding box center [258, 60] width 11 height 11
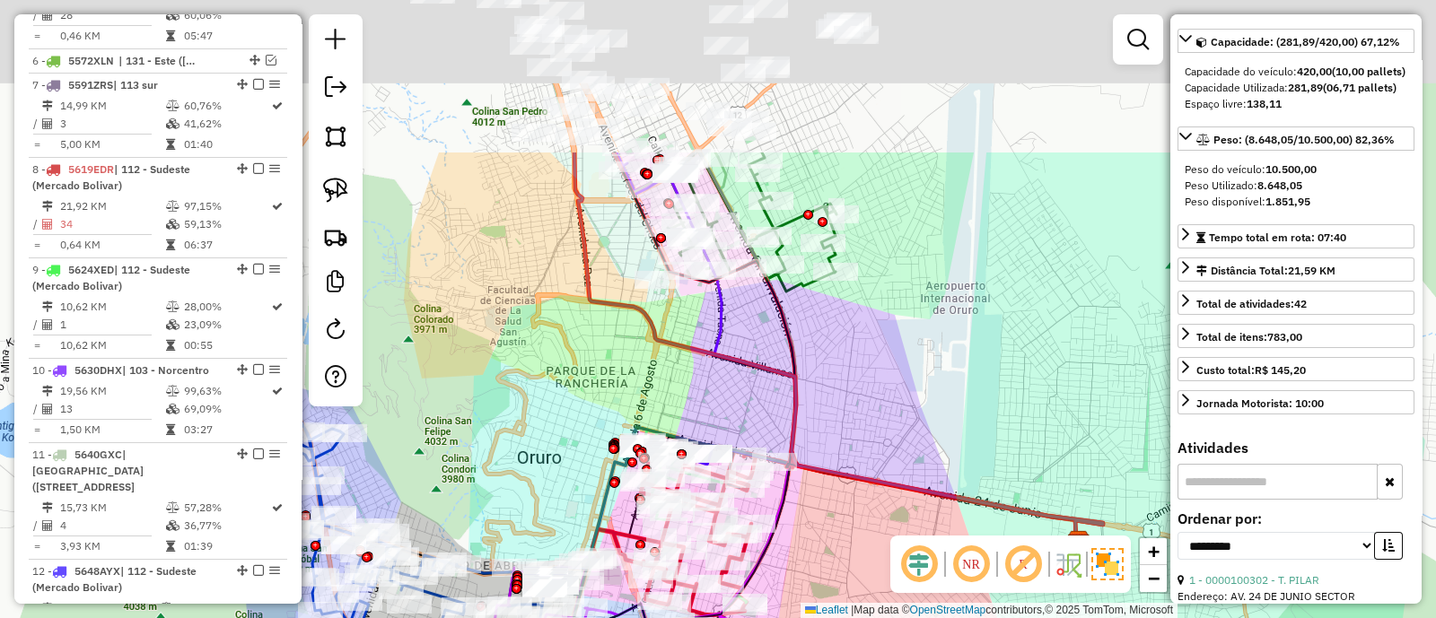
drag, startPoint x: 736, startPoint y: 350, endPoint x: 731, endPoint y: 509, distance: 158.9
click at [731, 509] on div "Janela de atendimento Grade de atendimento Capacidade Transportadoras Veículos …" at bounding box center [718, 309] width 1436 height 618
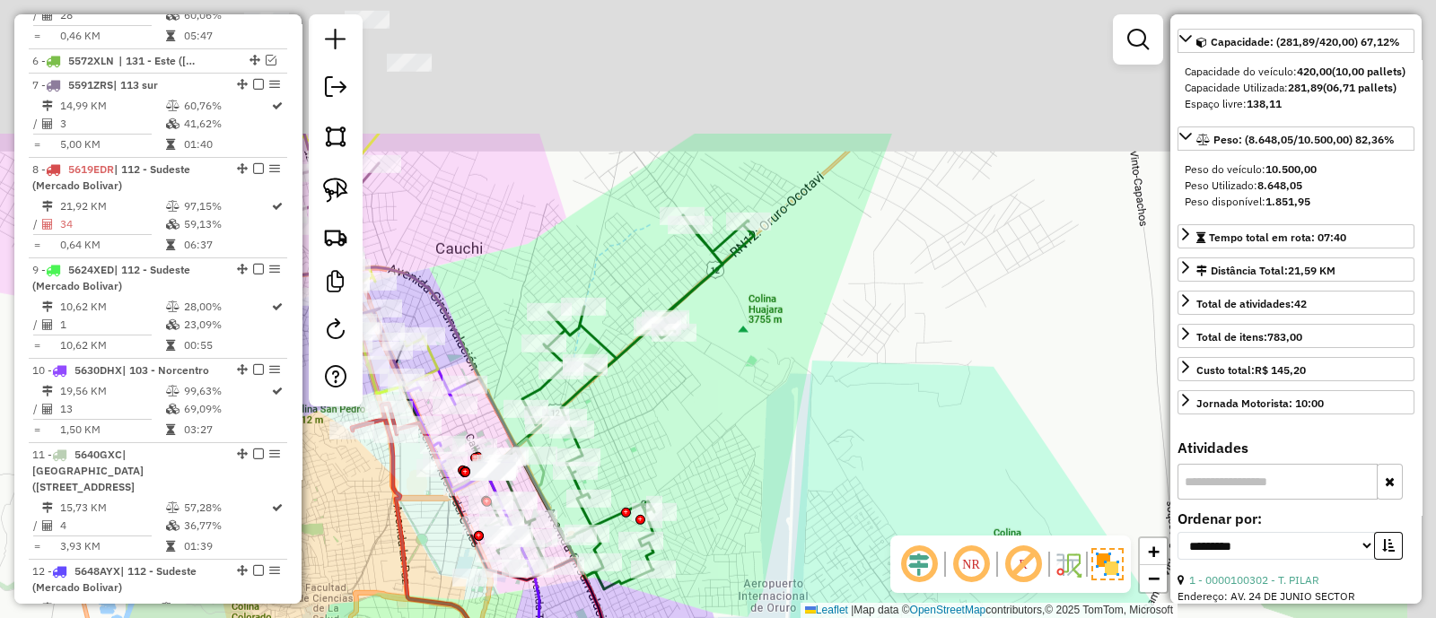
drag, startPoint x: 866, startPoint y: 244, endPoint x: 679, endPoint y: 461, distance: 286.3
click at [676, 461] on div "Rota 8 - Placa 5619EDR 0000836332 - DEP.VIDAL Rota 8 - Placa 5619EDR 0000884102…" at bounding box center [718, 309] width 1436 height 618
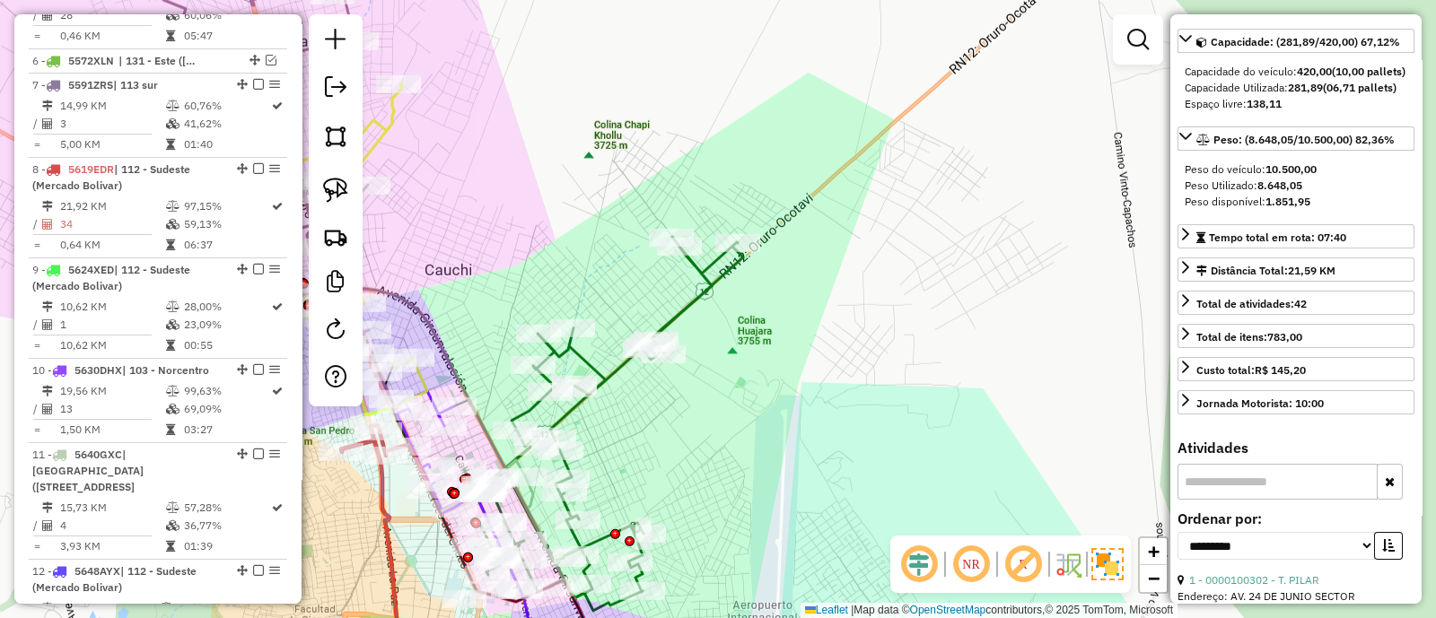
click at [695, 298] on icon at bounding box center [603, 424] width 279 height 374
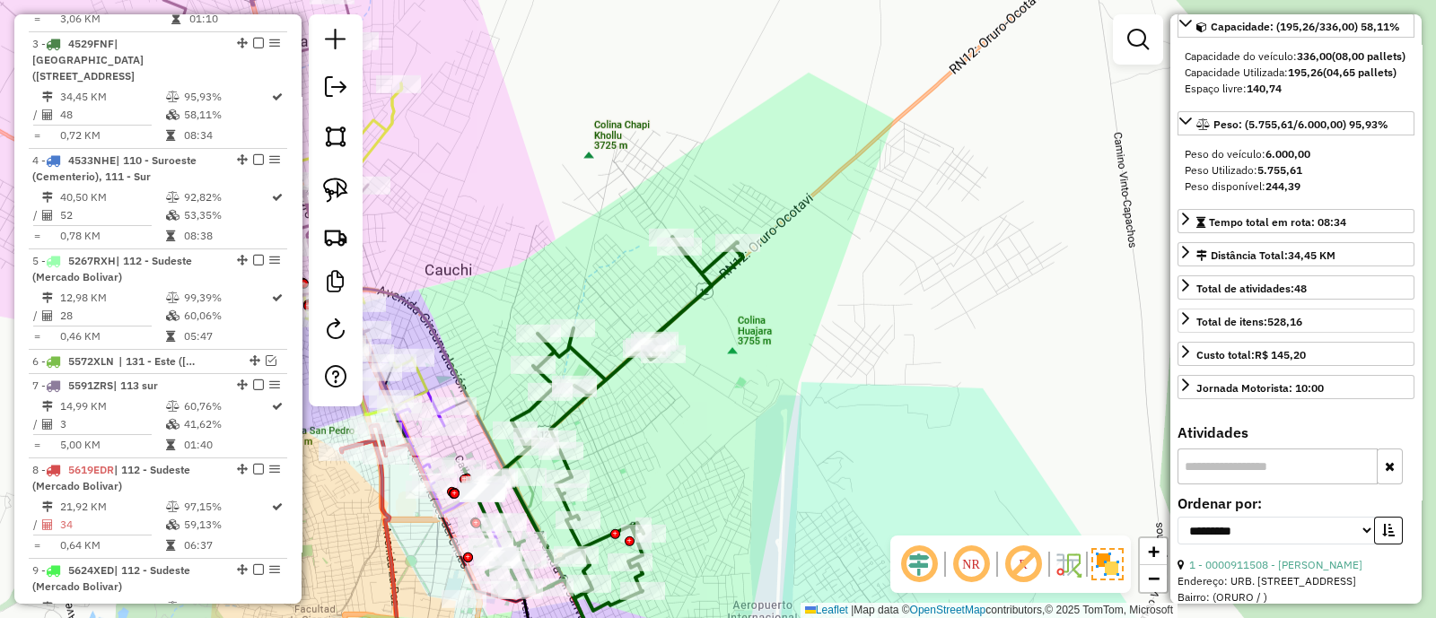
scroll to position [0, 0]
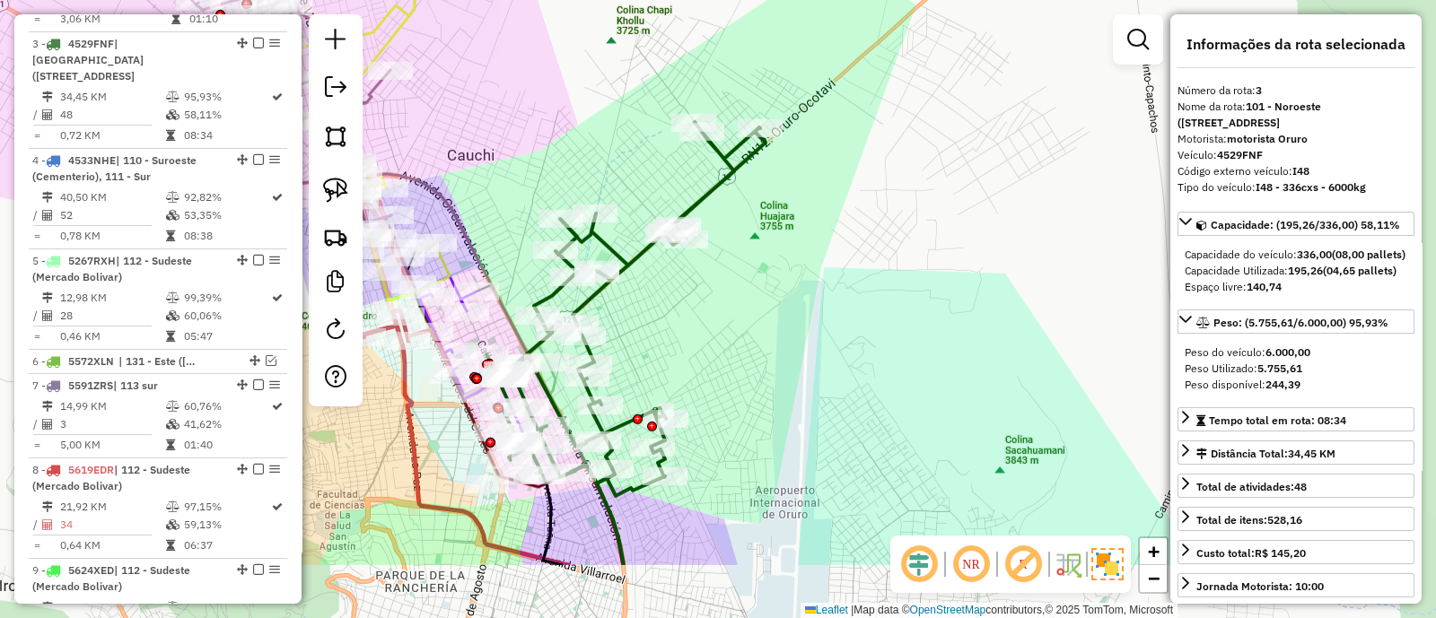
drag, startPoint x: 812, startPoint y: 401, endPoint x: 831, endPoint y: 286, distance: 116.4
click at [831, 286] on div "Janela de atendimento Grade de atendimento Capacidade Transportadoras Veículos …" at bounding box center [718, 309] width 1436 height 618
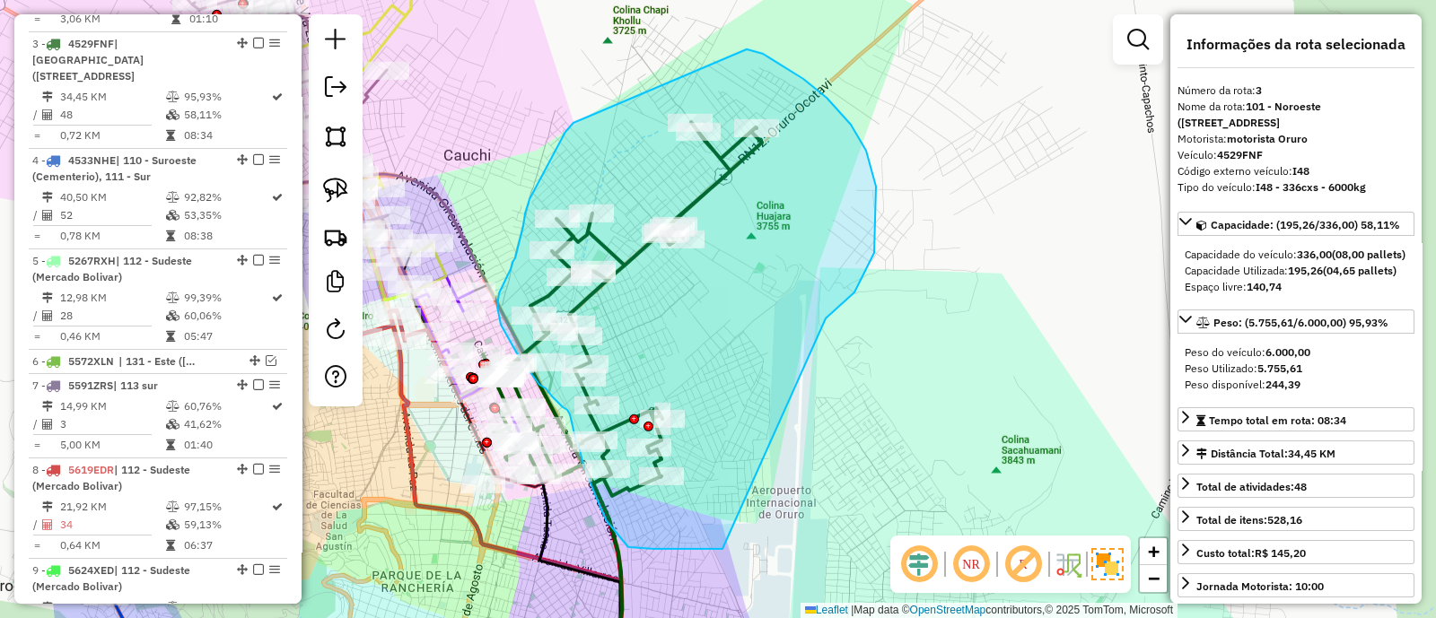
drag, startPoint x: 874, startPoint y: 253, endPoint x: 722, endPoint y: 549, distance: 332.7
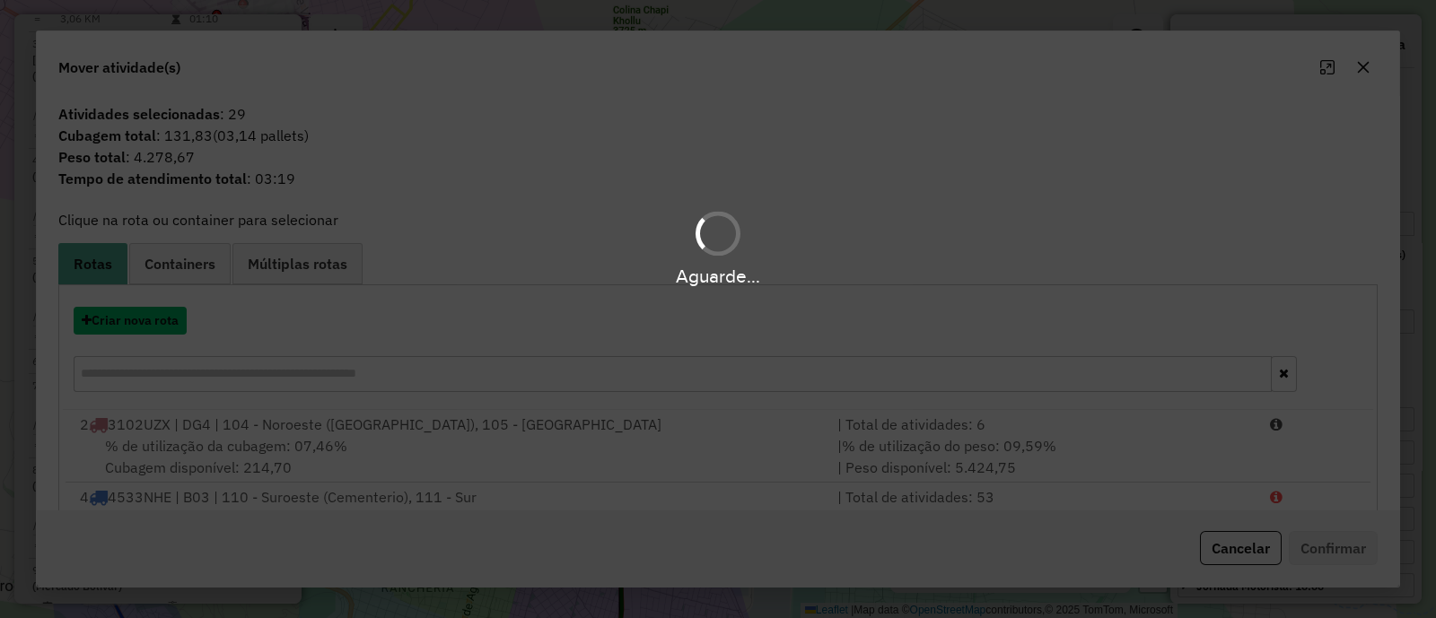
click at [142, 325] on button "Criar nova rota" at bounding box center [130, 321] width 113 height 28
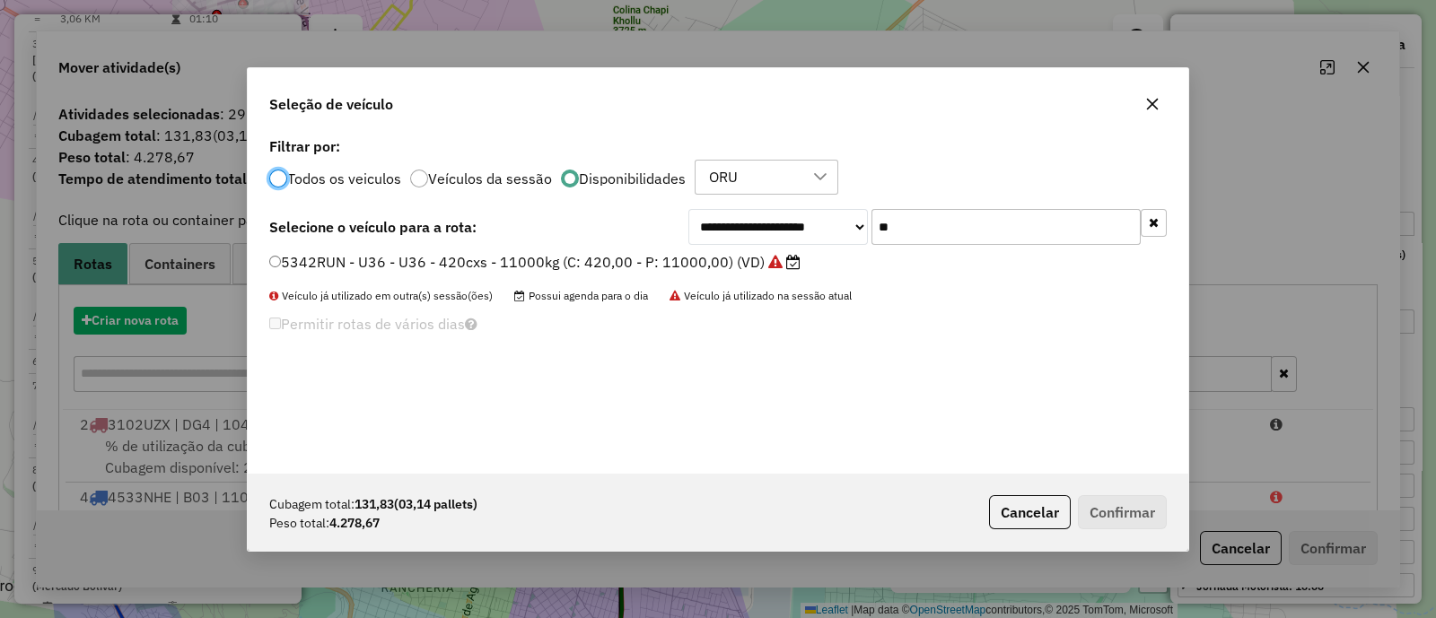
scroll to position [9, 5]
click at [142, 325] on div "**********" at bounding box center [718, 309] width 1436 height 618
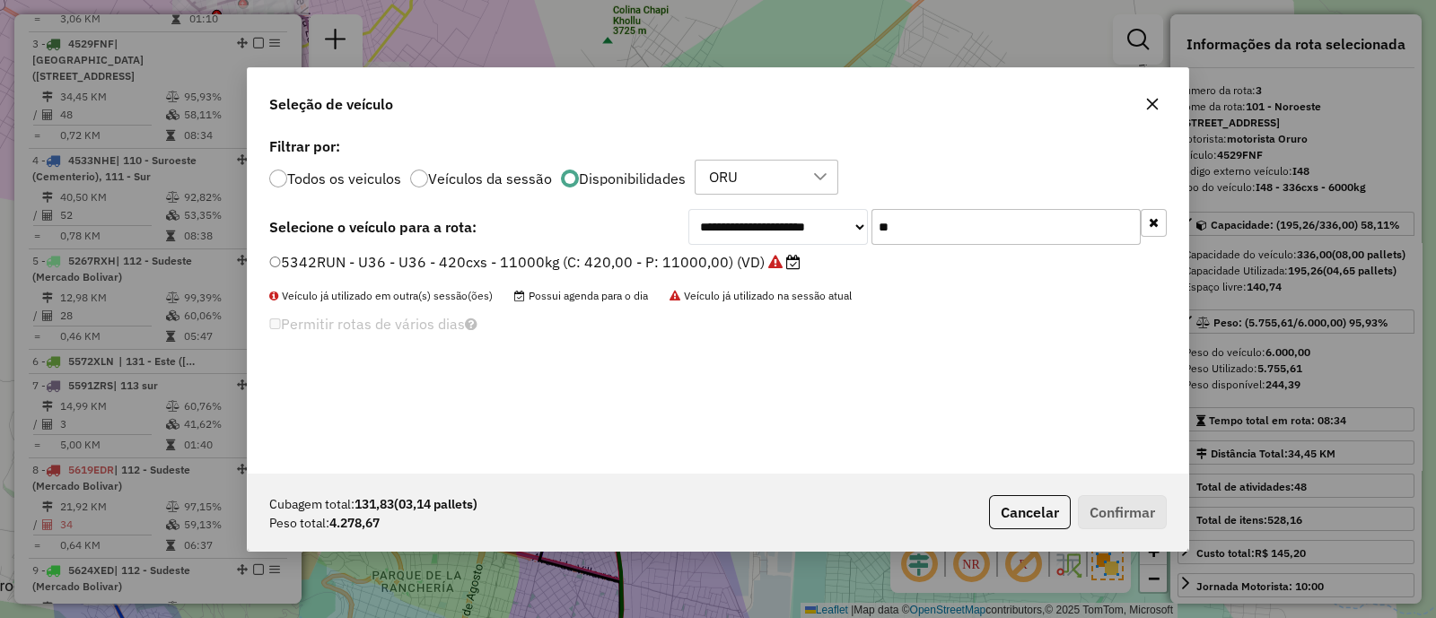
click at [912, 226] on input "**" at bounding box center [1005, 227] width 269 height 36
type input "*"
type input "***"
click at [702, 250] on div "**********" at bounding box center [718, 303] width 940 height 341
click at [704, 265] on label "4529FNF - I48 - I48 - 336cxs - 6000kg (C: 336,00 - P: 6000,00) (VD)" at bounding box center [520, 262] width 502 height 22
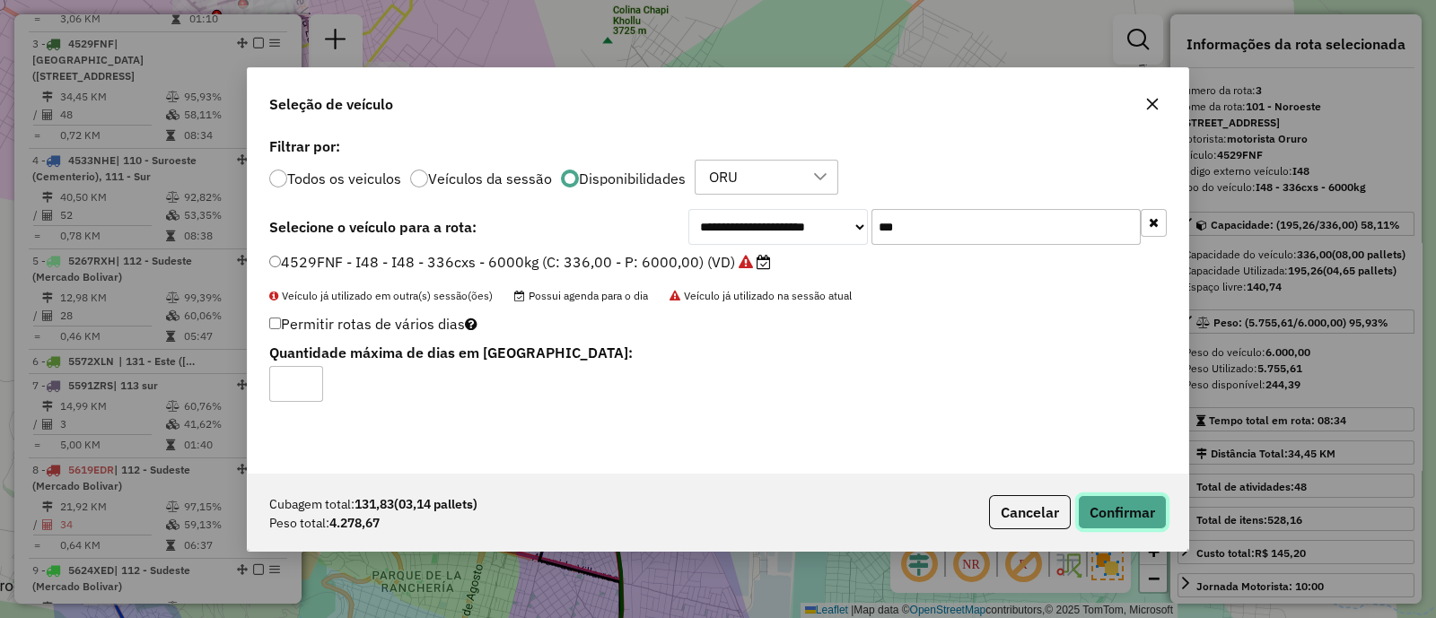
click at [1095, 512] on button "Confirmar" at bounding box center [1122, 512] width 89 height 34
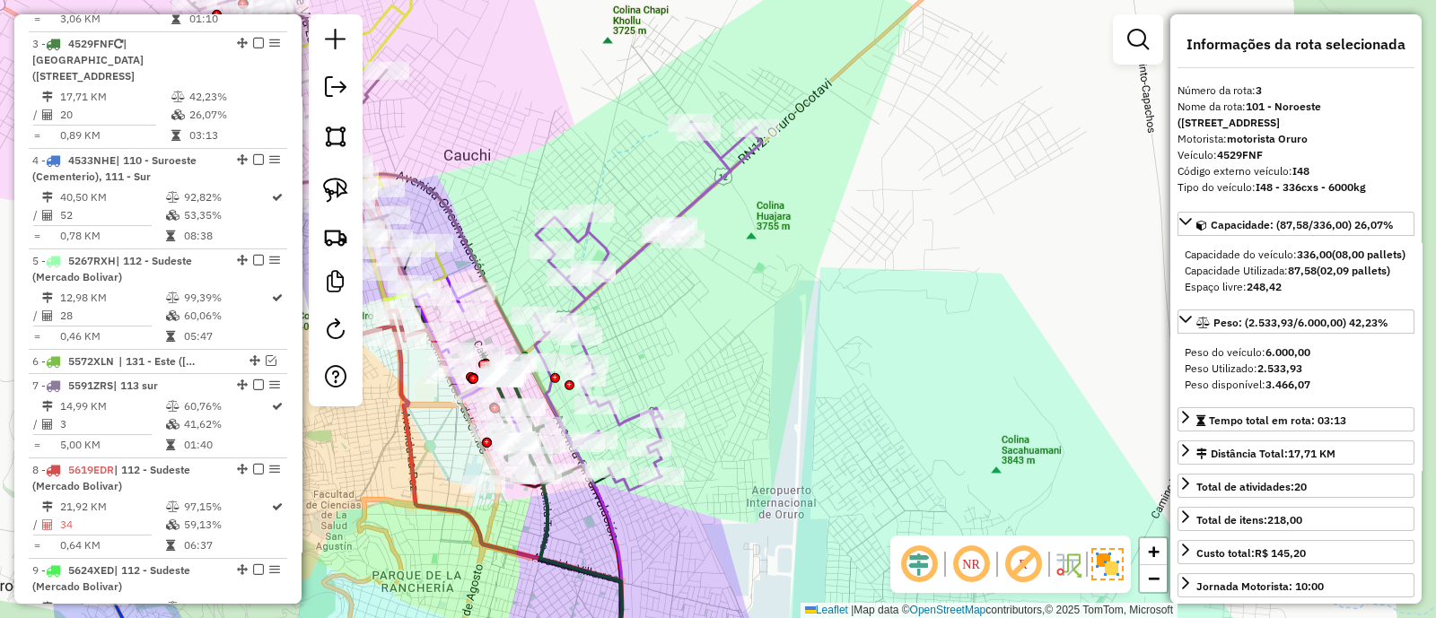
click at [699, 193] on icon at bounding box center [648, 306] width 228 height 369
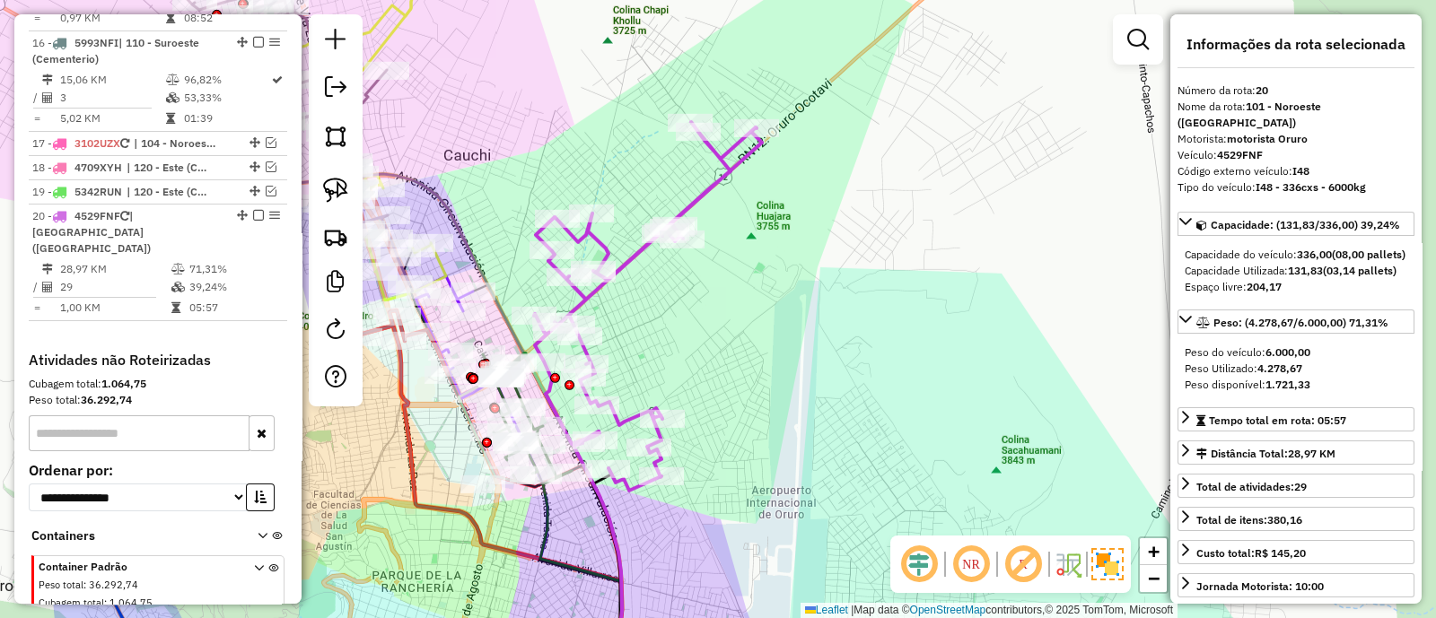
scroll to position [2109, 0]
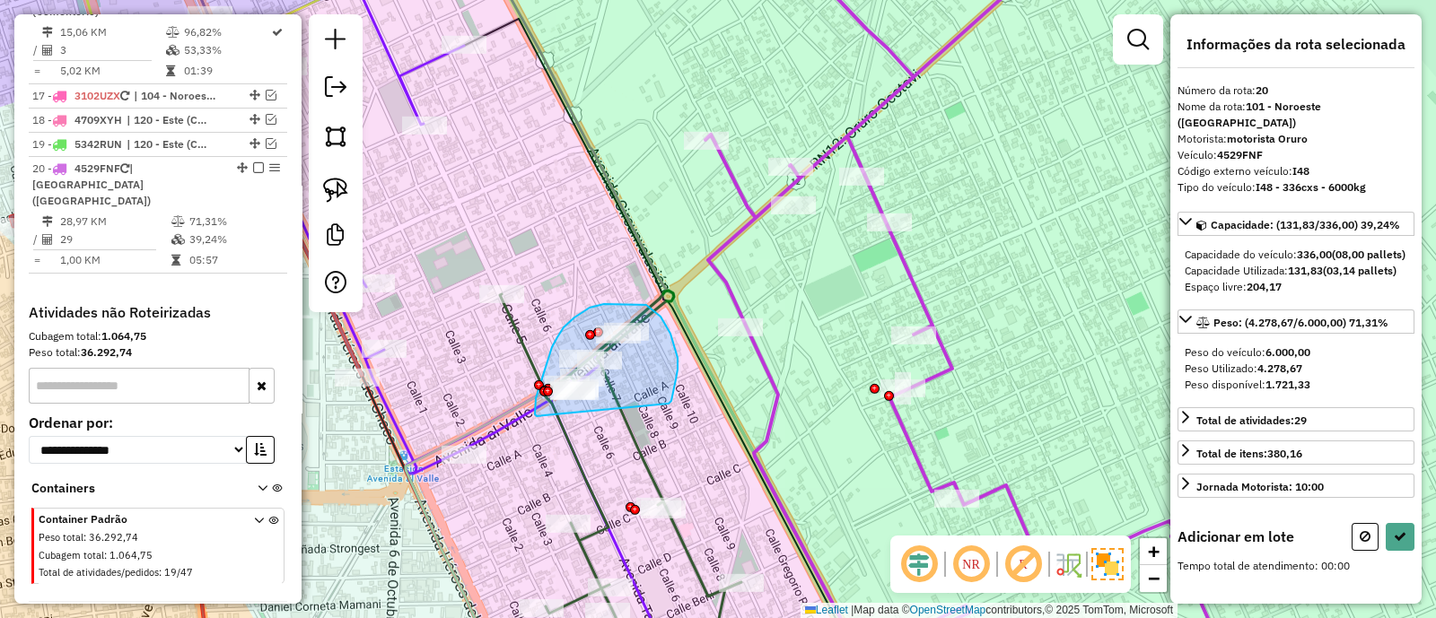
drag, startPoint x: 673, startPoint y: 393, endPoint x: 537, endPoint y: 416, distance: 138.4
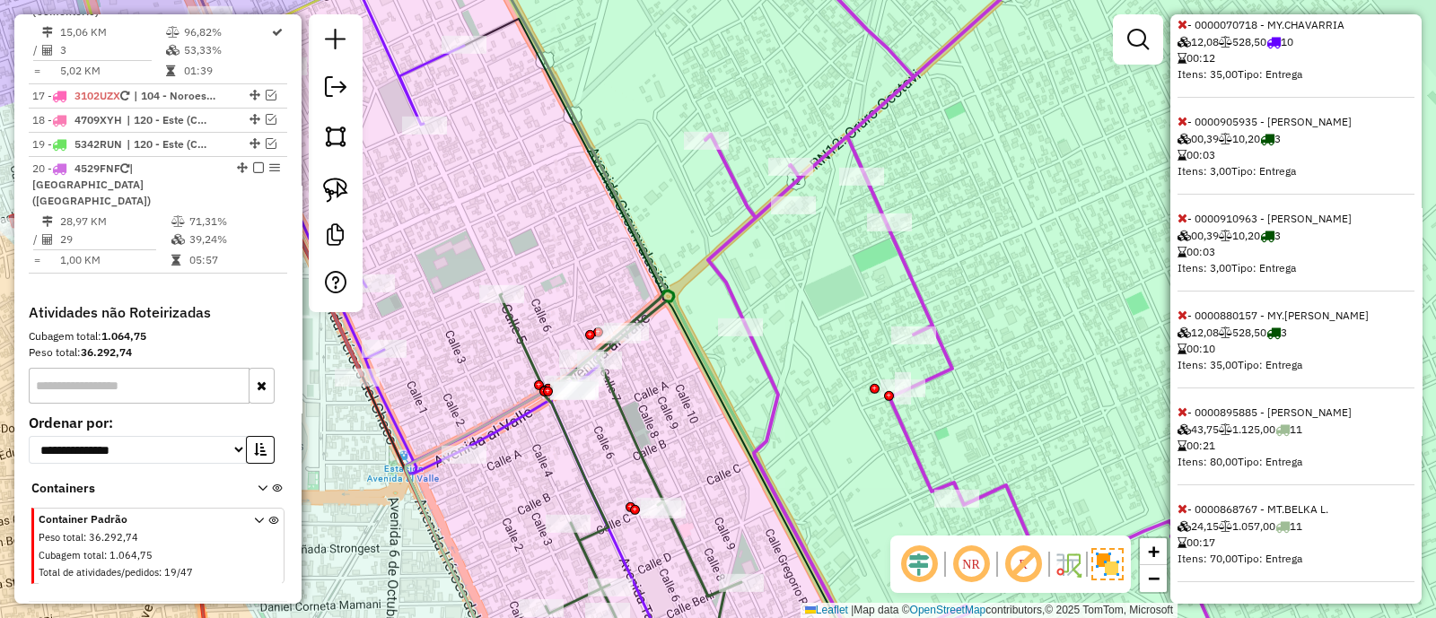
scroll to position [974, 0]
click at [1178, 511] on icon at bounding box center [1182, 508] width 10 height 13
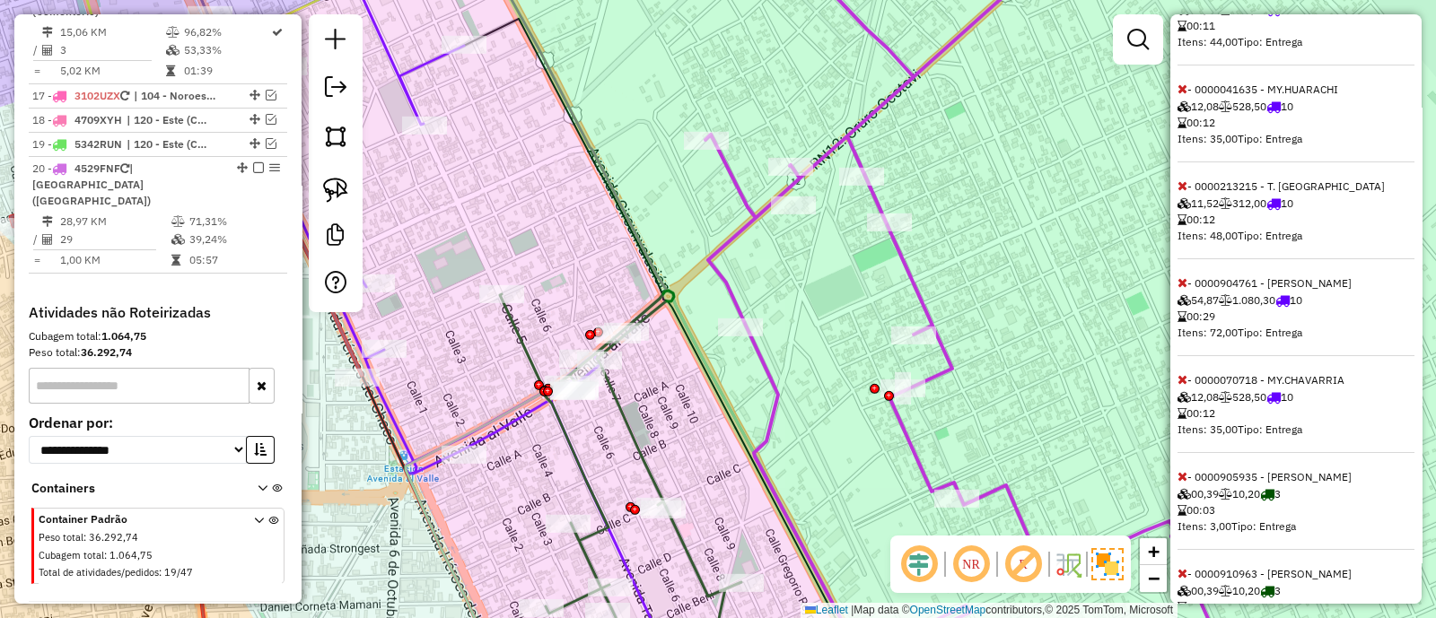
scroll to position [555, 0]
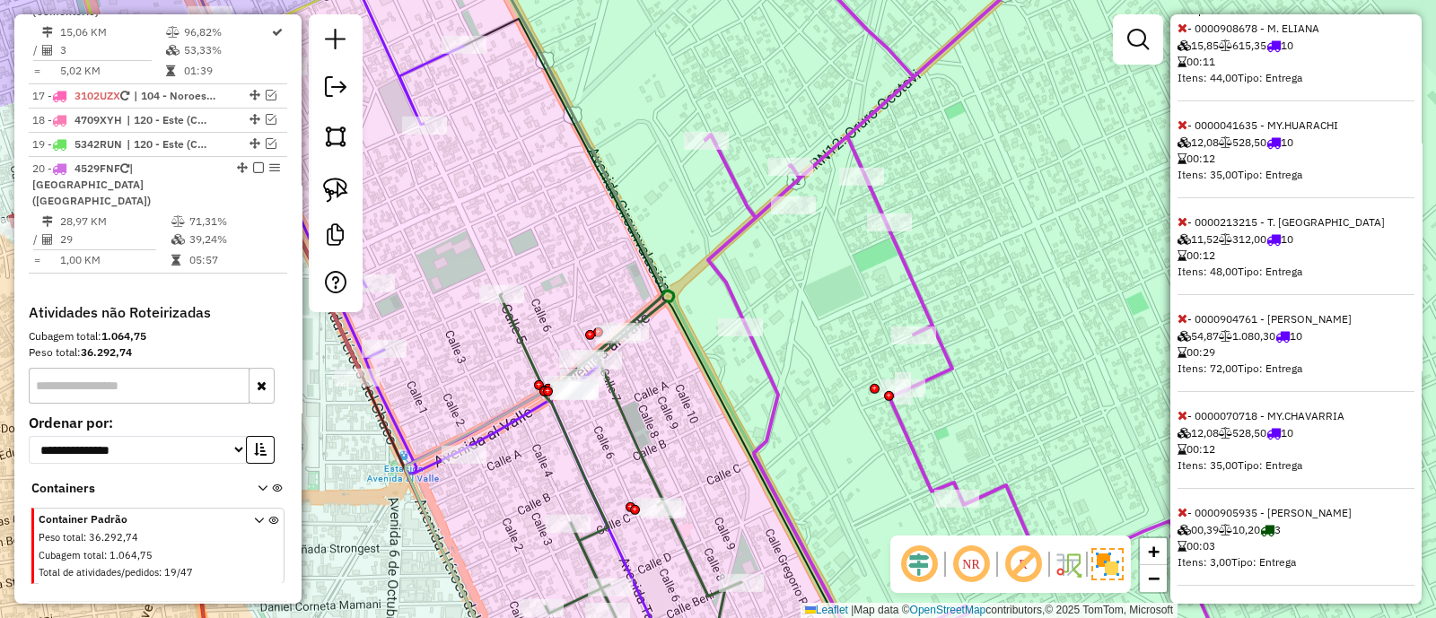
click at [1182, 325] on icon at bounding box center [1182, 318] width 10 height 13
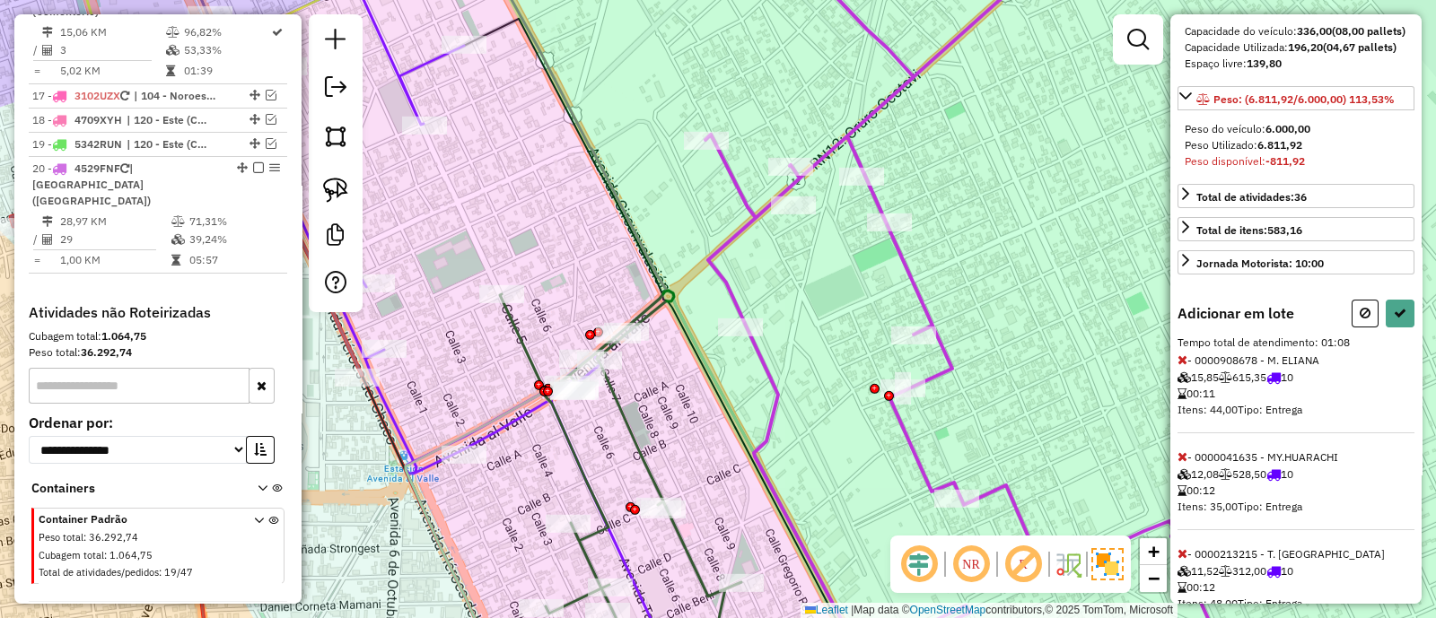
scroll to position [336, 0]
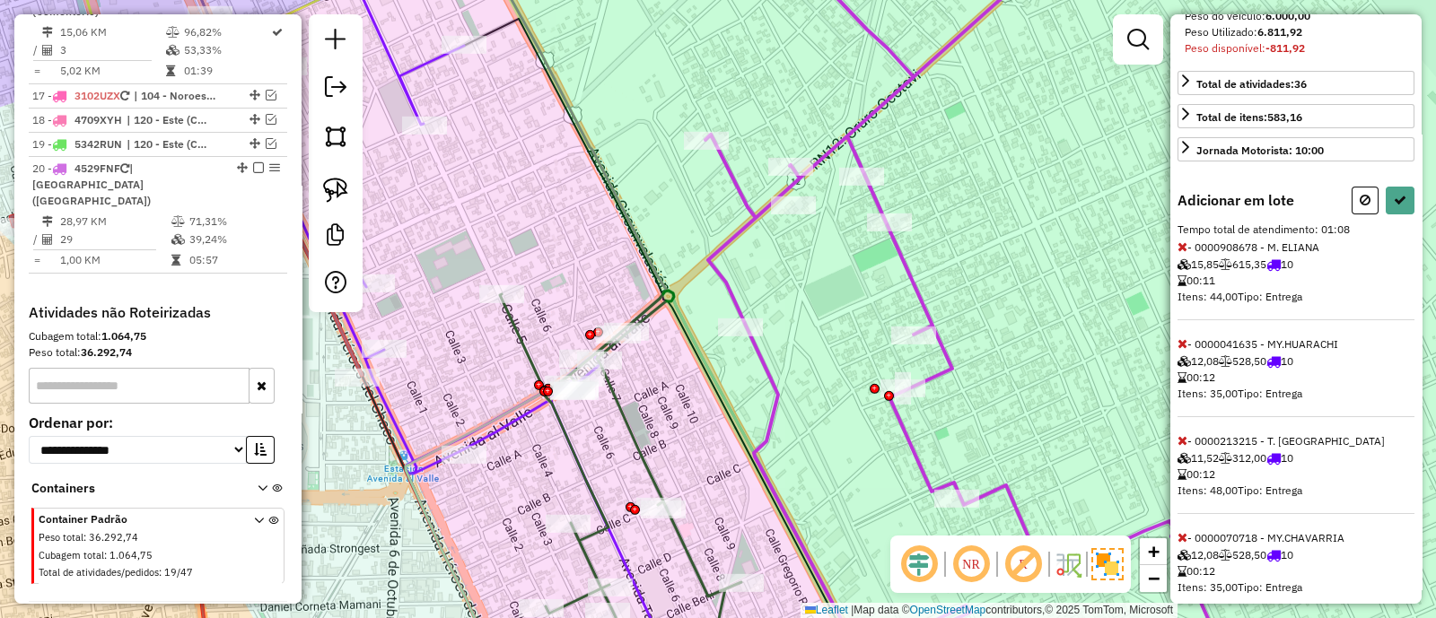
click at [1180, 253] on icon at bounding box center [1182, 246] width 10 height 13
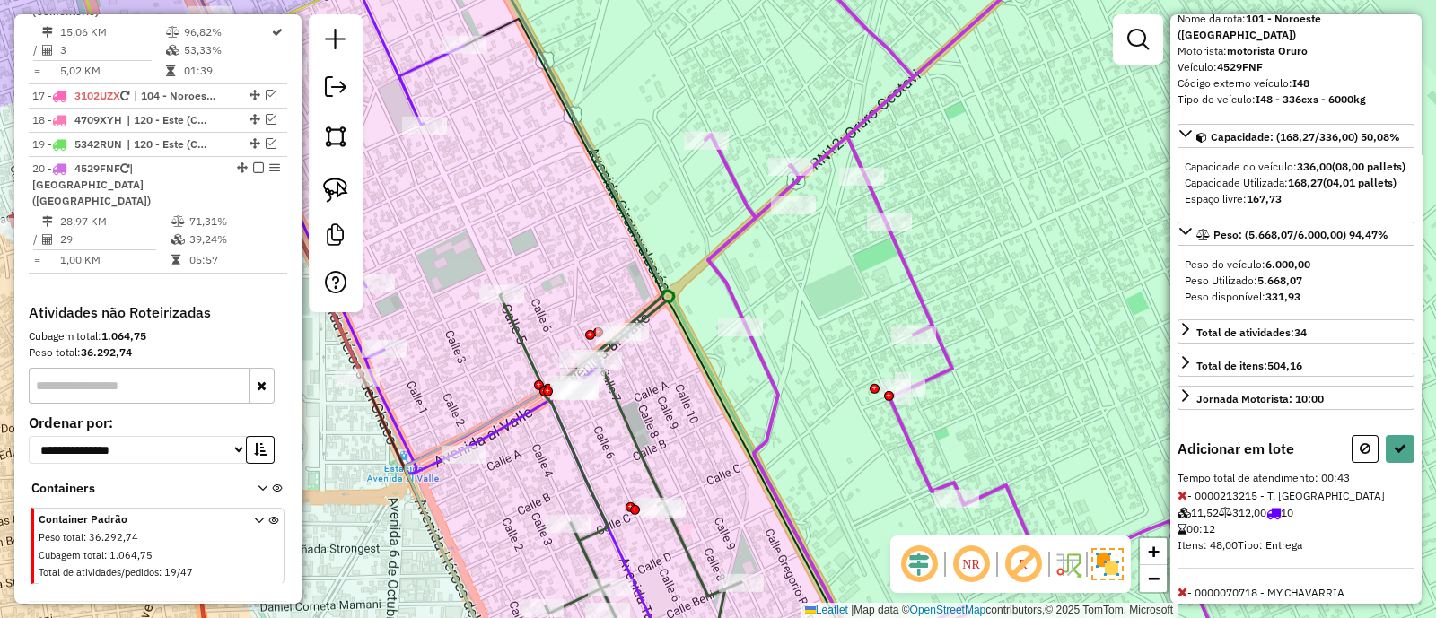
scroll to position [223, 0]
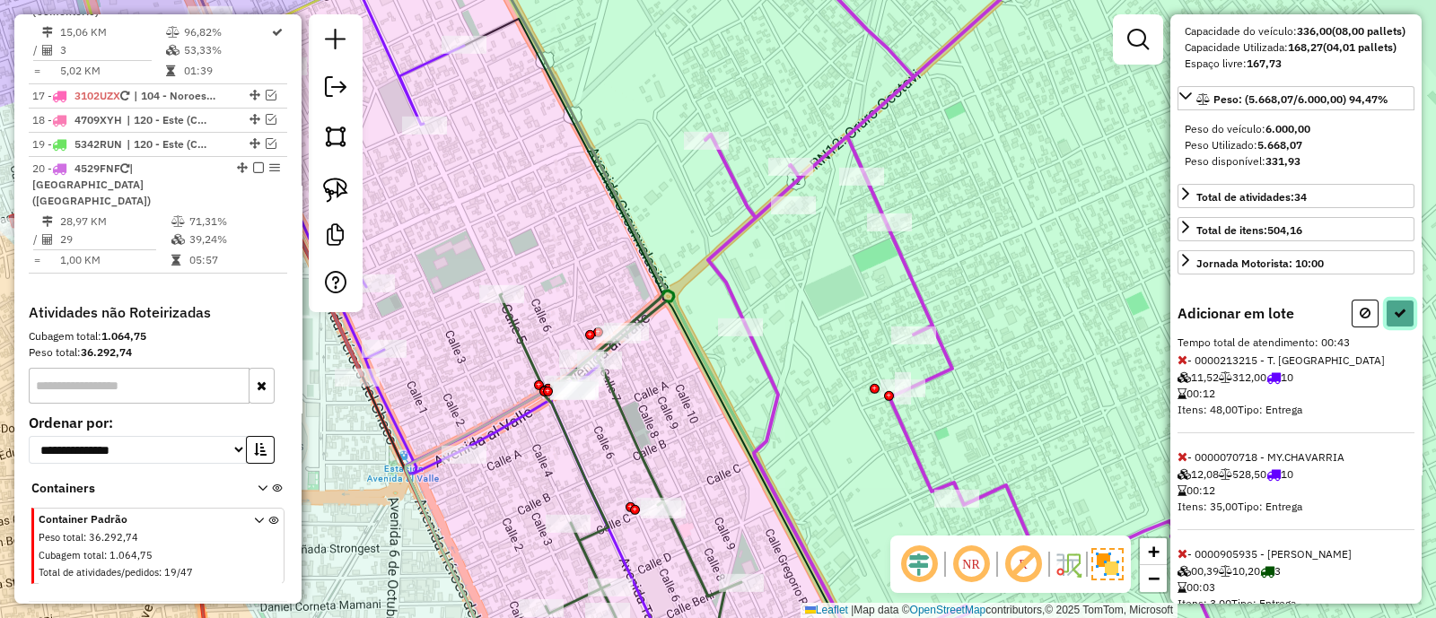
click at [1386, 328] on button at bounding box center [1399, 314] width 29 height 28
select select "**********"
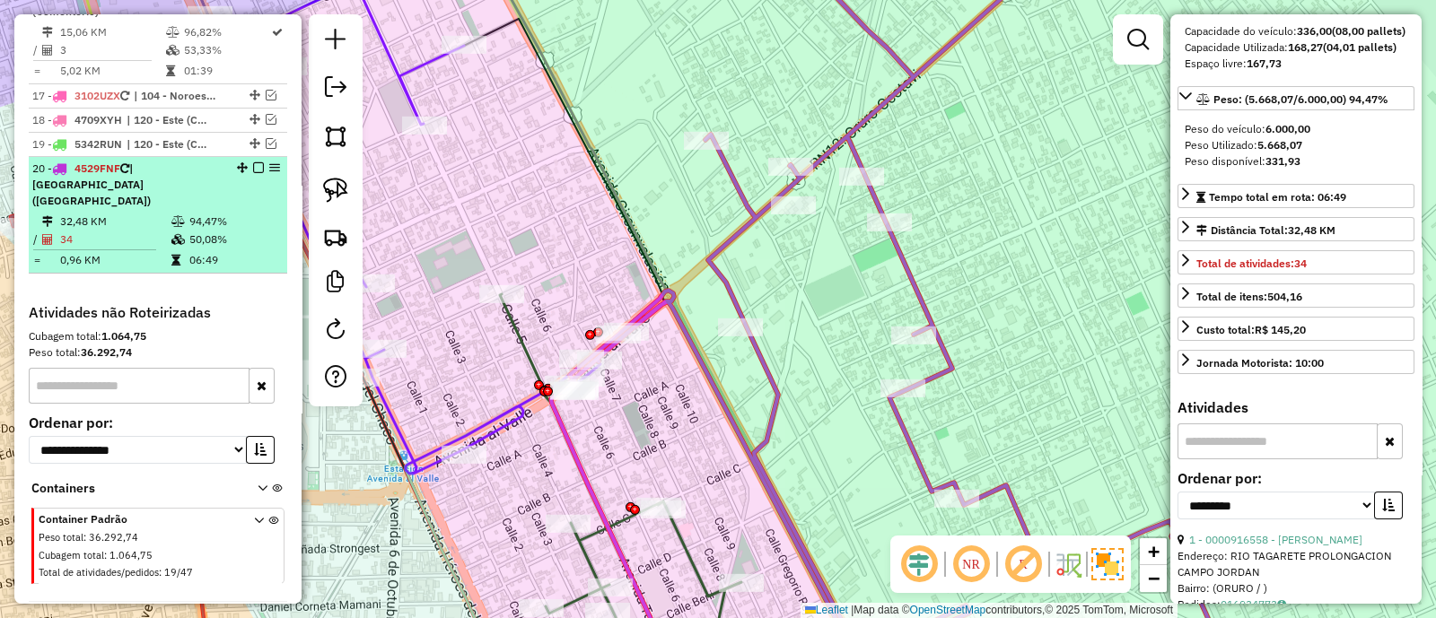
click at [253, 162] on em at bounding box center [258, 167] width 11 height 11
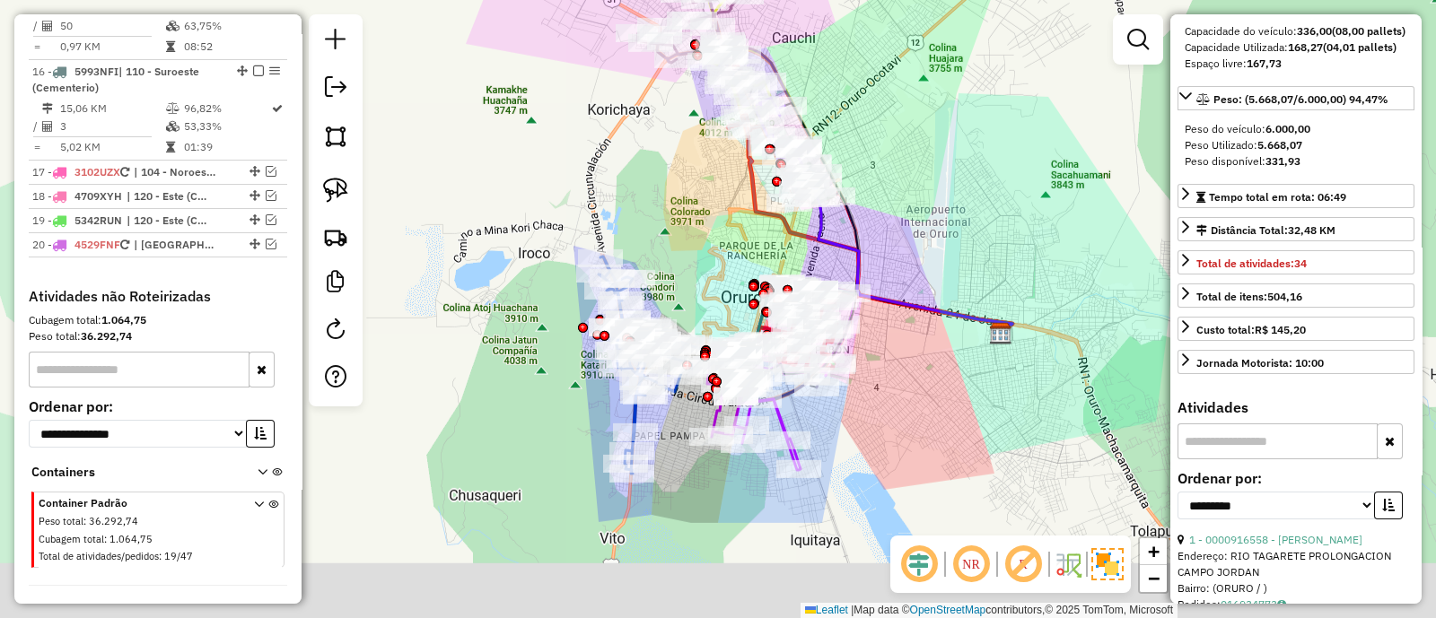
drag, startPoint x: 917, startPoint y: 382, endPoint x: 882, endPoint y: 187, distance: 198.7
click at [882, 187] on div "Janela de atendimento Grade de atendimento Capacidade Transportadoras Veículos …" at bounding box center [718, 309] width 1436 height 618
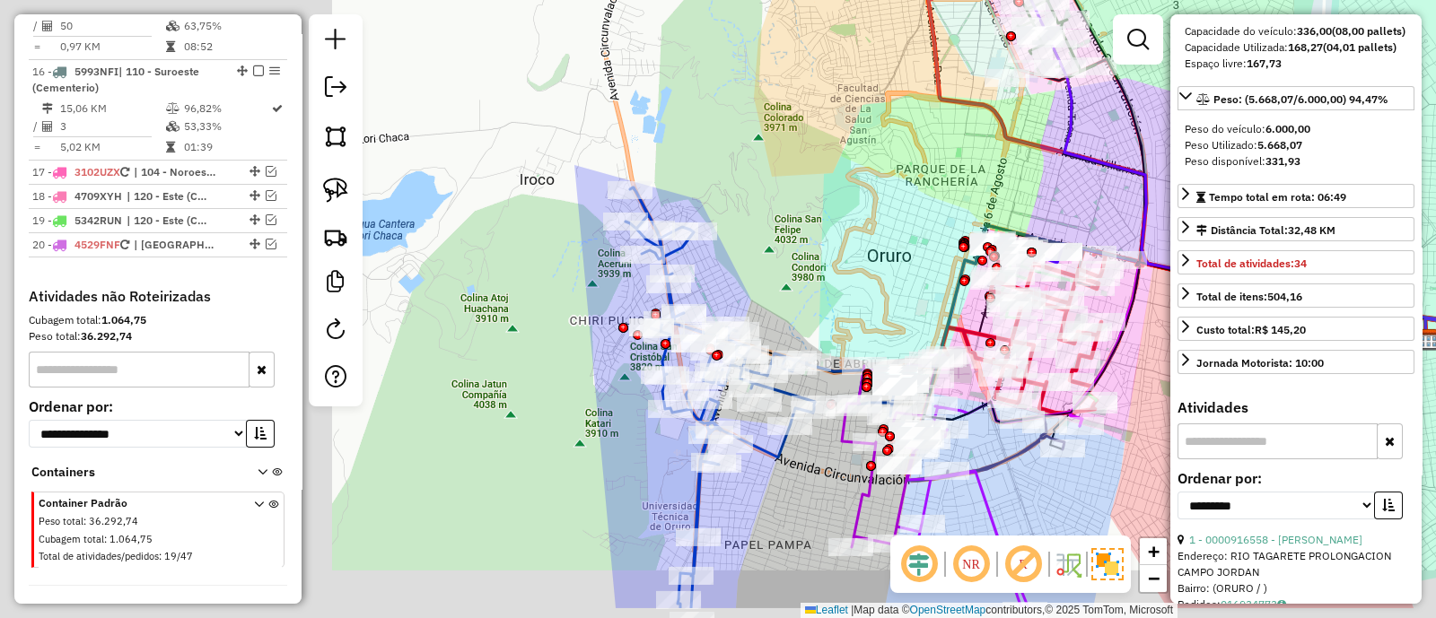
drag, startPoint x: 477, startPoint y: 310, endPoint x: 843, endPoint y: 234, distance: 372.9
click at [843, 234] on div "Janela de atendimento Grade de atendimento Capacidade Transportadoras Veículos …" at bounding box center [718, 309] width 1436 height 618
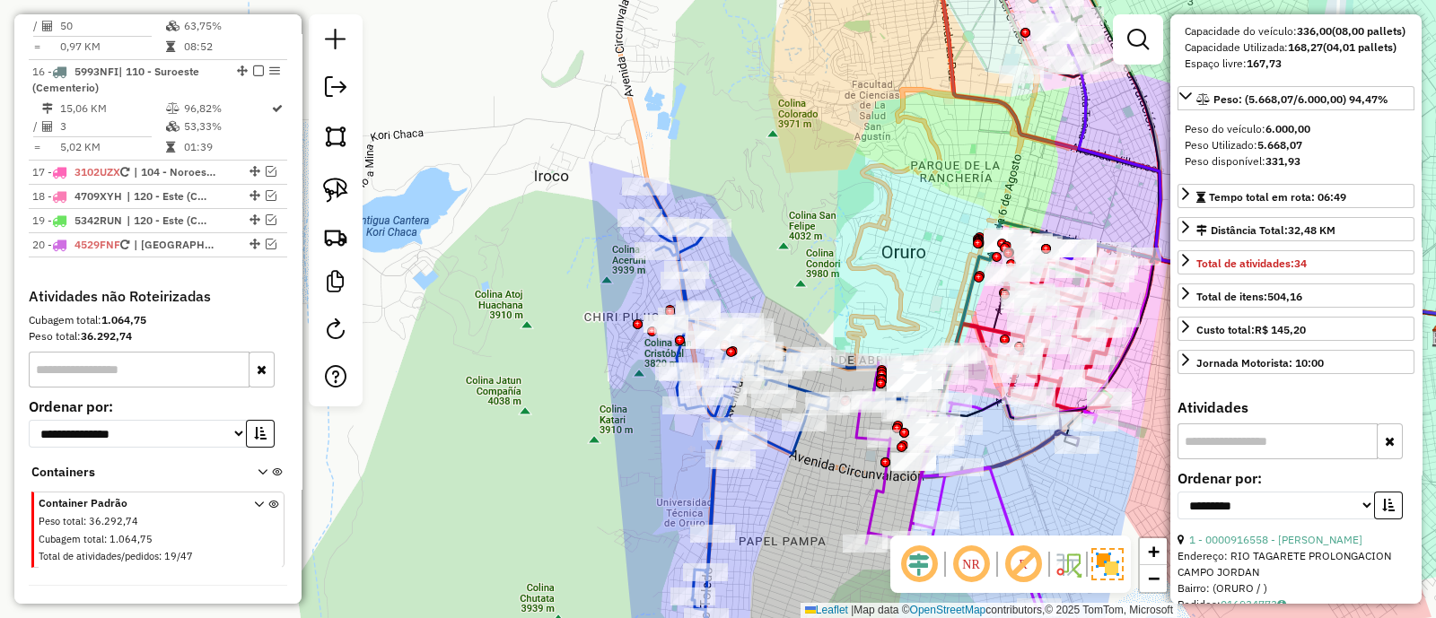
click at [704, 486] on icon at bounding box center [777, 401] width 274 height 434
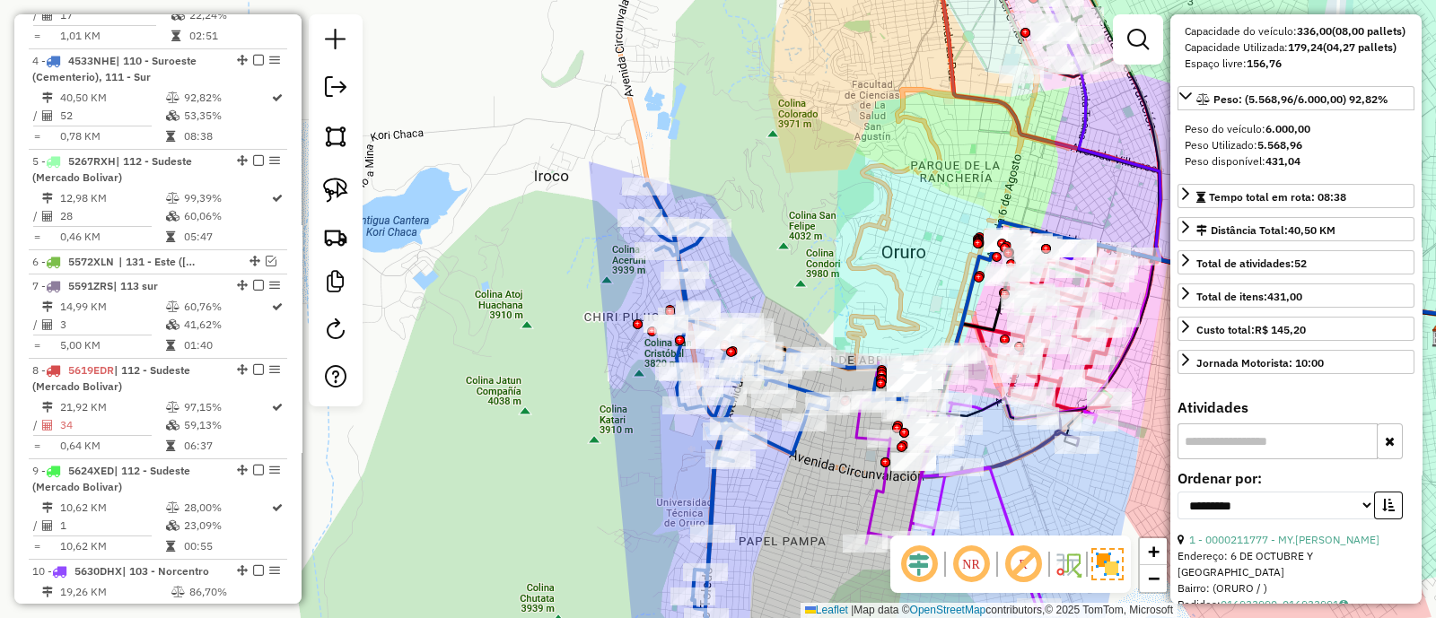
scroll to position [0, 0]
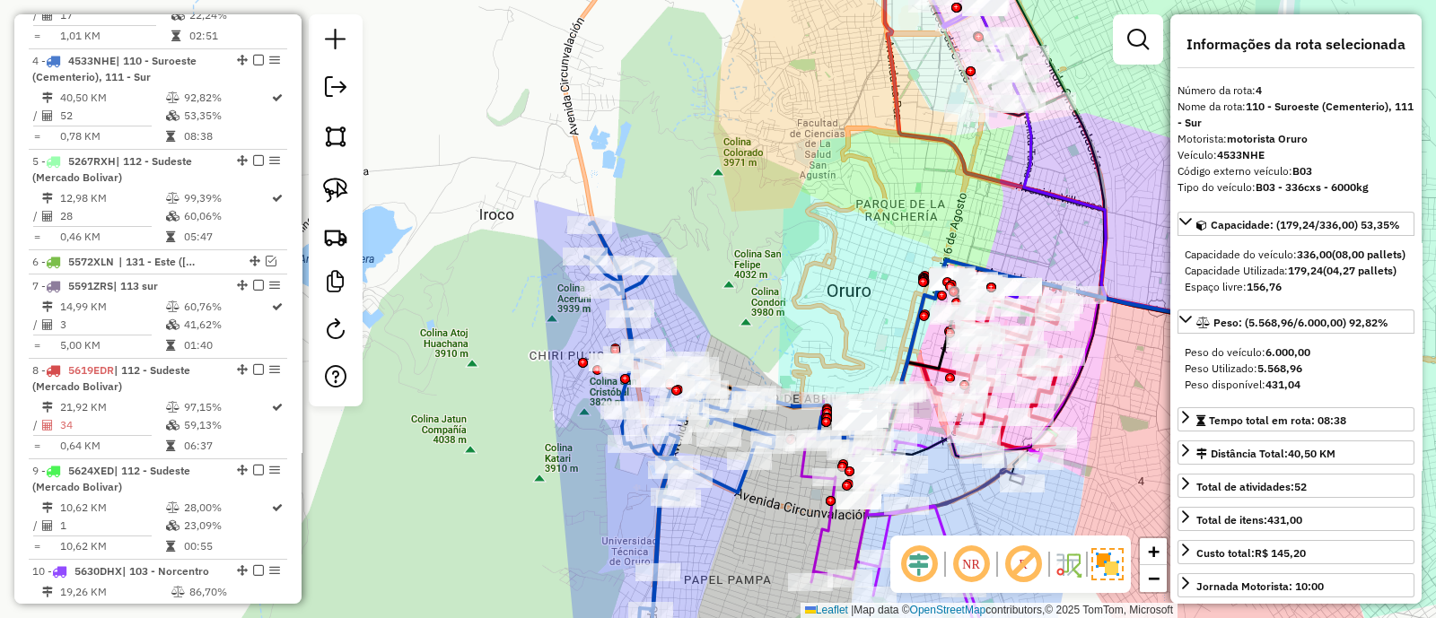
drag, startPoint x: 872, startPoint y: 253, endPoint x: 817, endPoint y: 291, distance: 66.5
click at [817, 291] on div "Janela de atendimento Grade de atendimento Capacidade Transportadoras Veículos …" at bounding box center [718, 309] width 1436 height 618
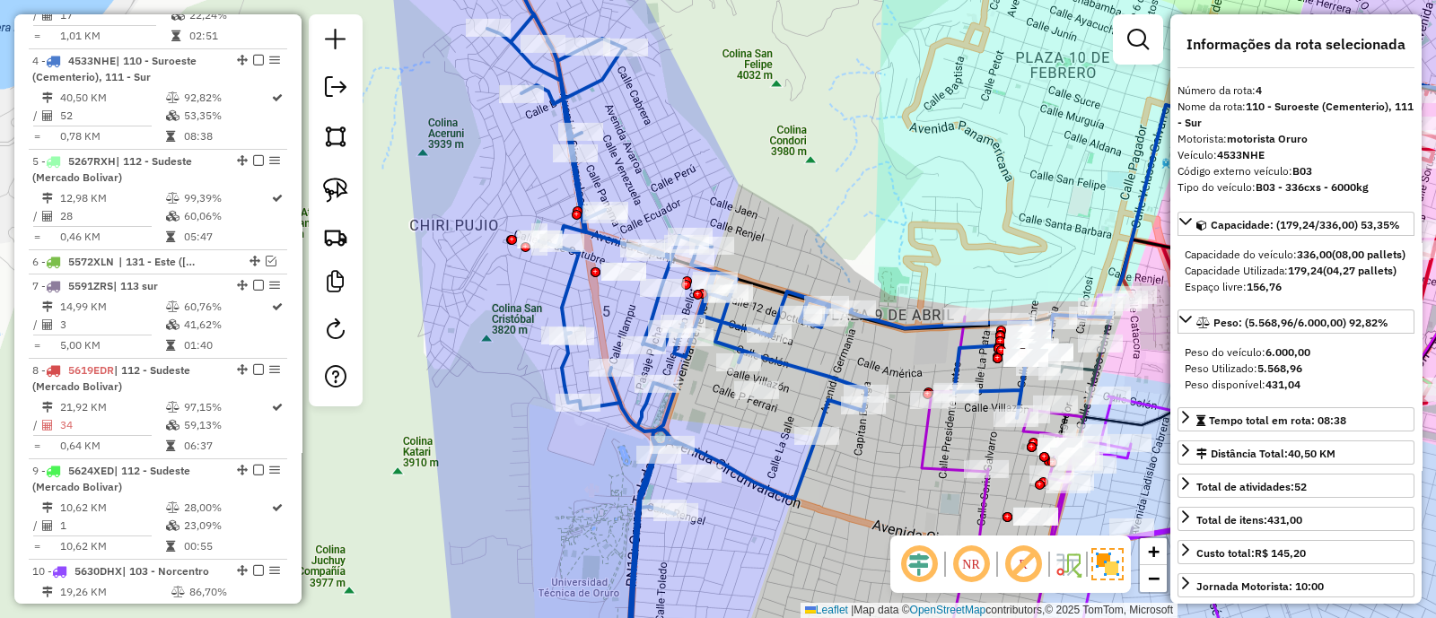
click at [637, 415] on icon at bounding box center [761, 320] width 548 height 721
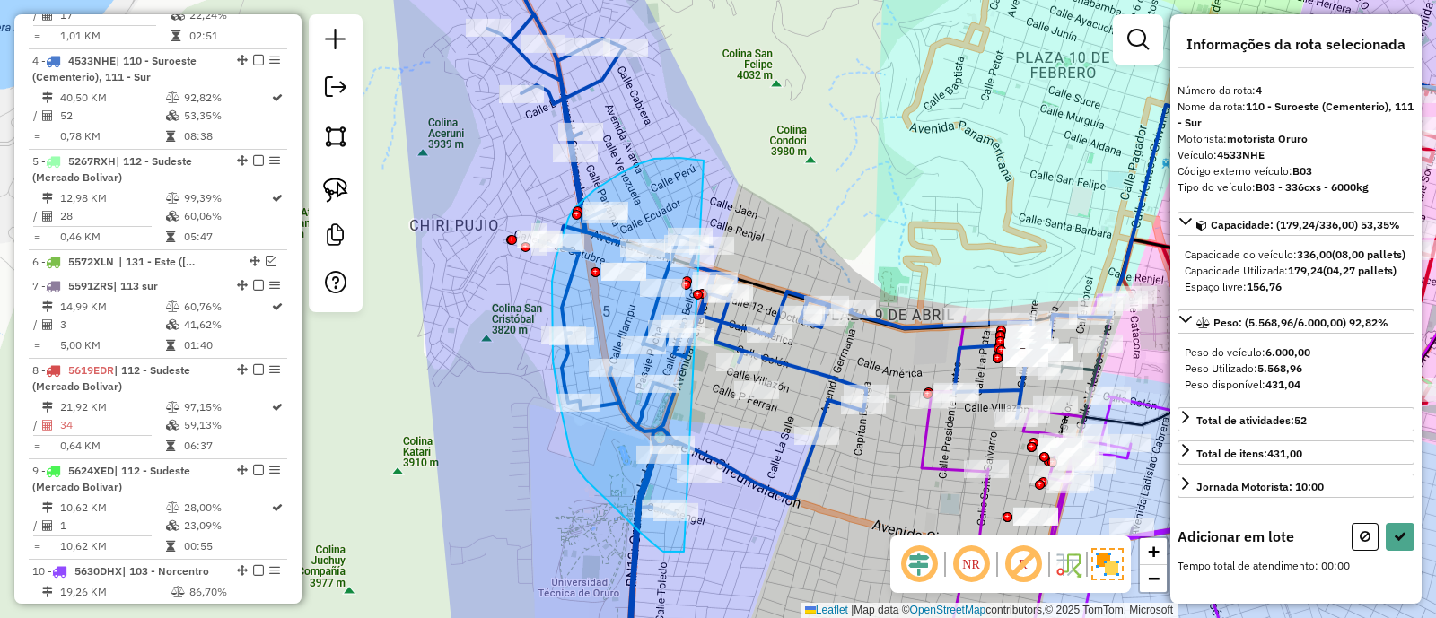
drag, startPoint x: 697, startPoint y: 160, endPoint x: 684, endPoint y: 552, distance: 392.3
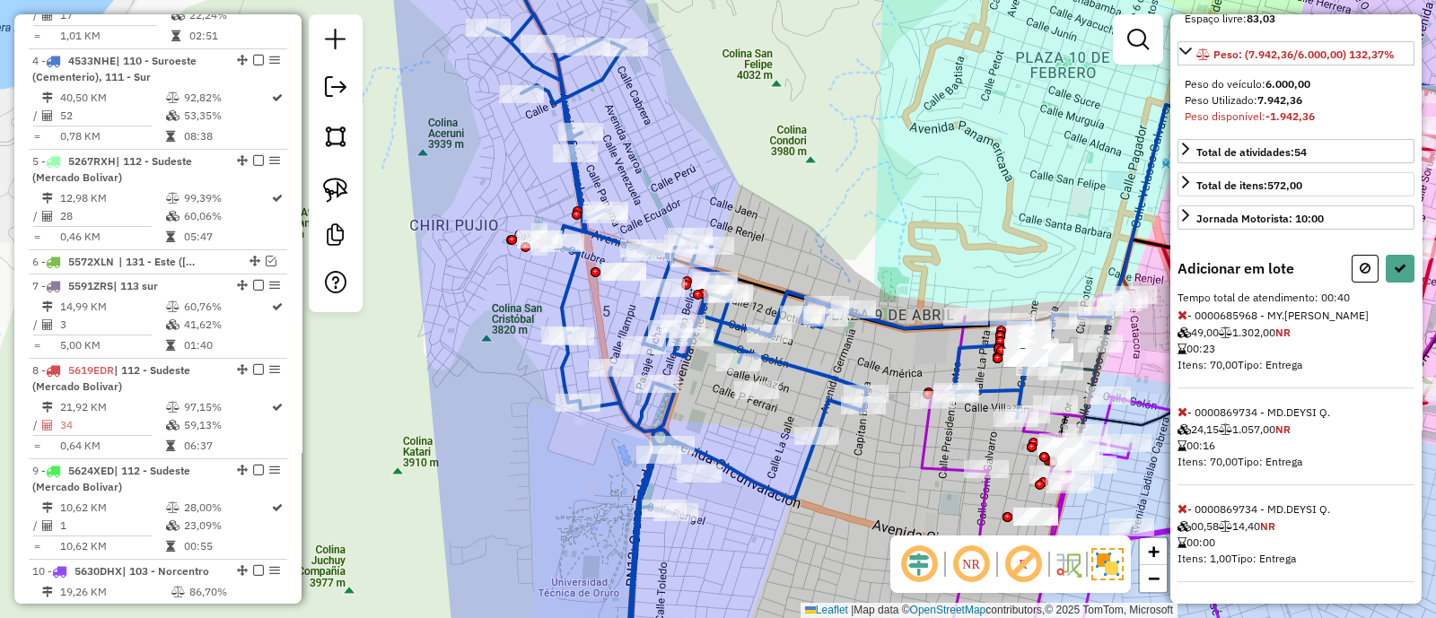
scroll to position [296, 0]
click at [1358, 278] on button at bounding box center [1364, 269] width 27 height 28
select select "**********"
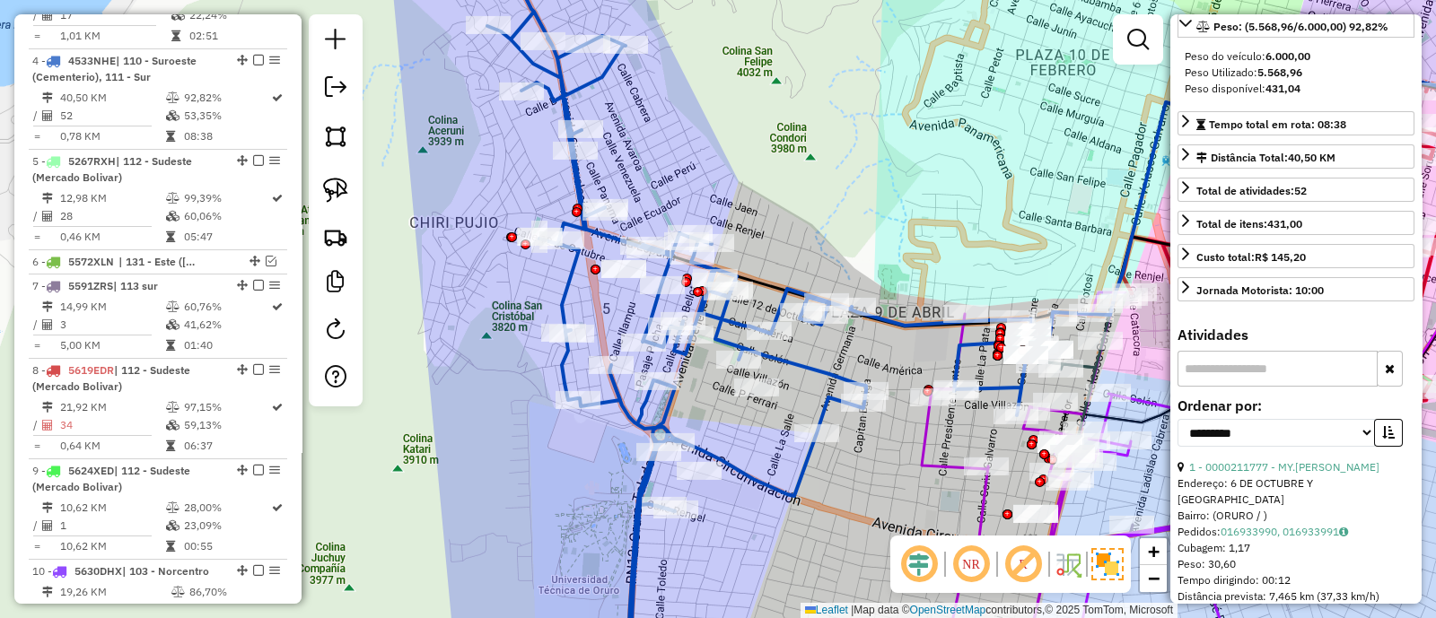
drag, startPoint x: 777, startPoint y: 446, endPoint x: 759, endPoint y: 307, distance: 140.2
click at [760, 307] on div "Janela de atendimento Grade de atendimento Capacidade Transportadoras Veículos …" at bounding box center [718, 309] width 1436 height 618
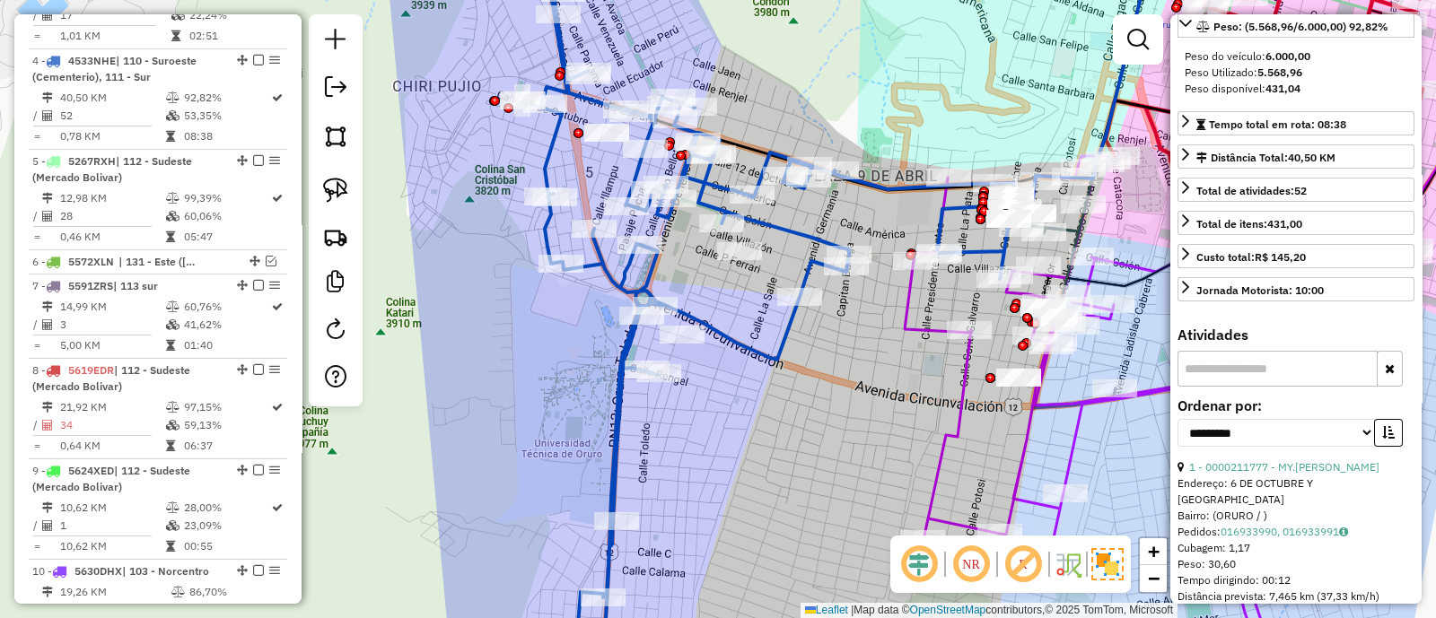
click at [745, 340] on icon at bounding box center [761, 309] width 514 height 742
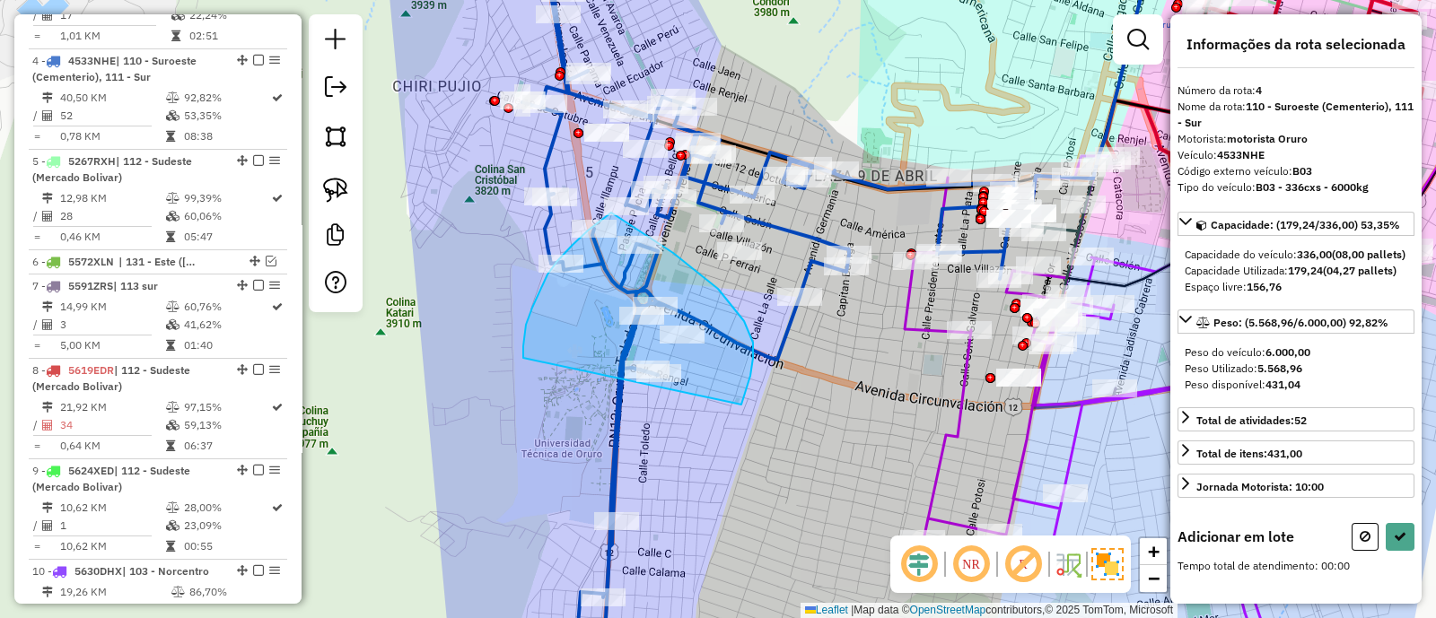
drag, startPoint x: 744, startPoint y: 321, endPoint x: 524, endPoint y: 361, distance: 223.4
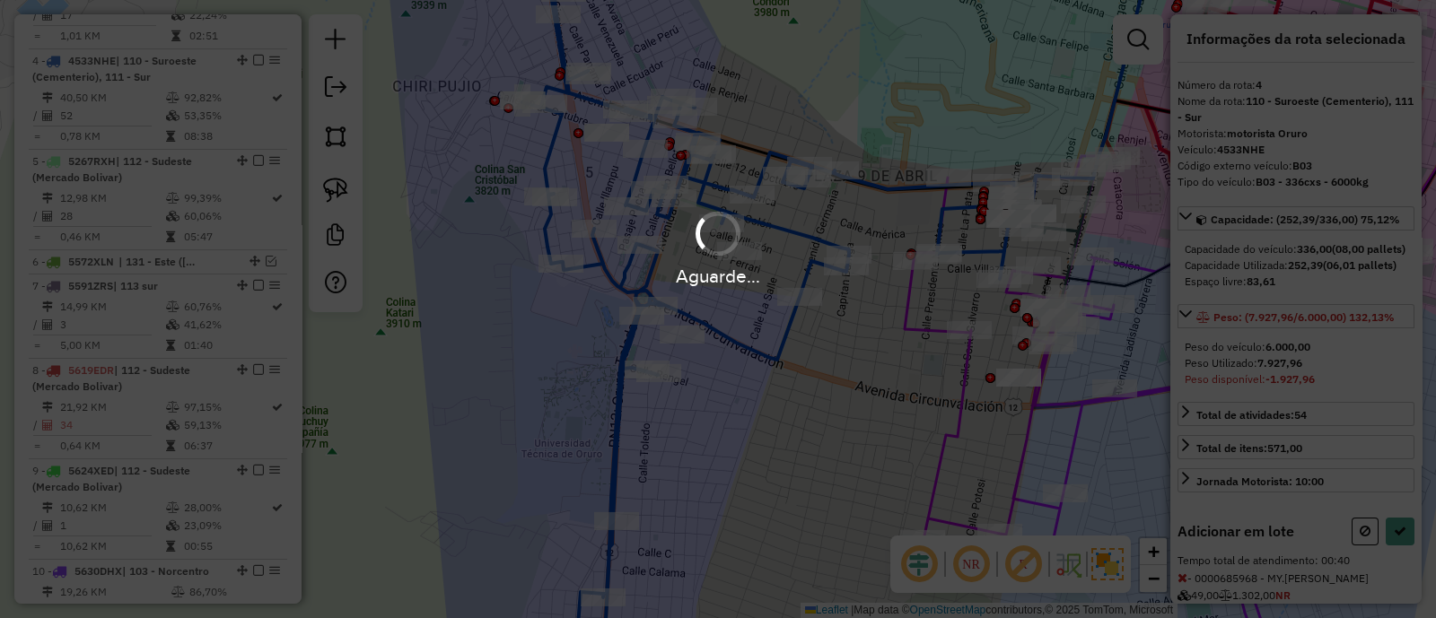
scroll to position [199, 0]
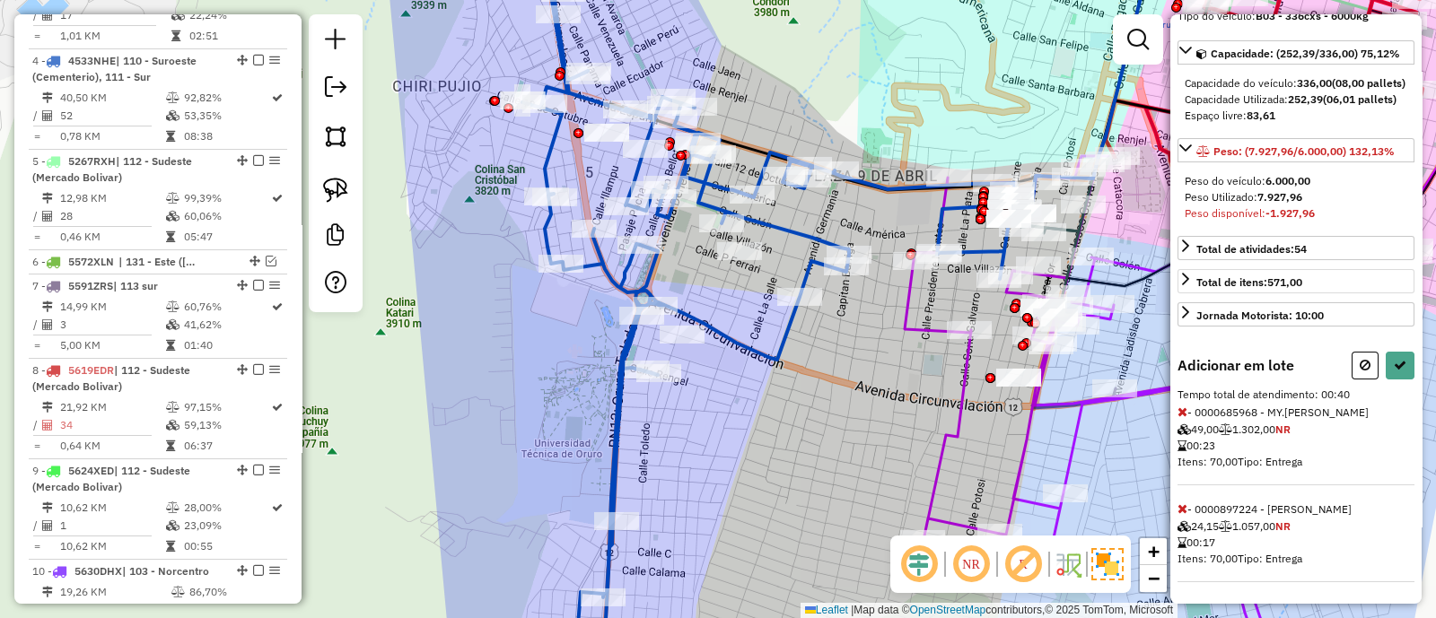
click at [1351, 354] on button at bounding box center [1364, 366] width 27 height 28
select select "**********"
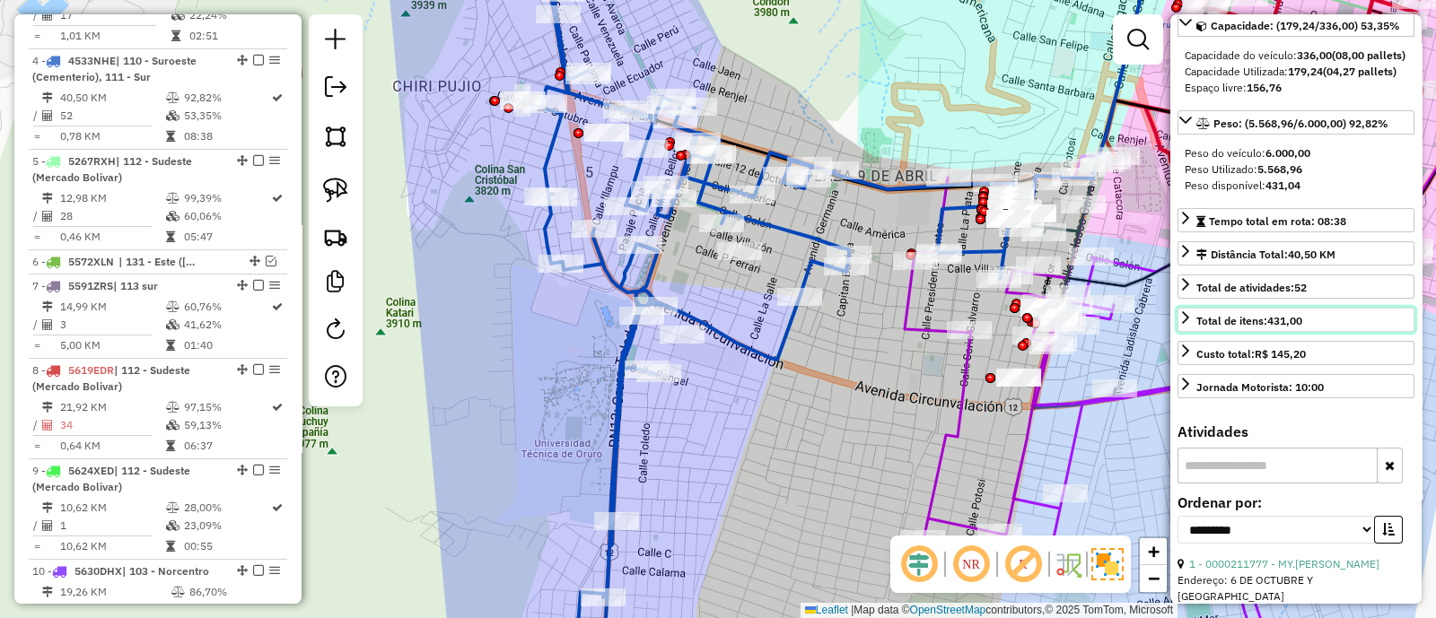
click at [1354, 332] on link "Total de itens: 431,00" at bounding box center [1295, 320] width 237 height 24
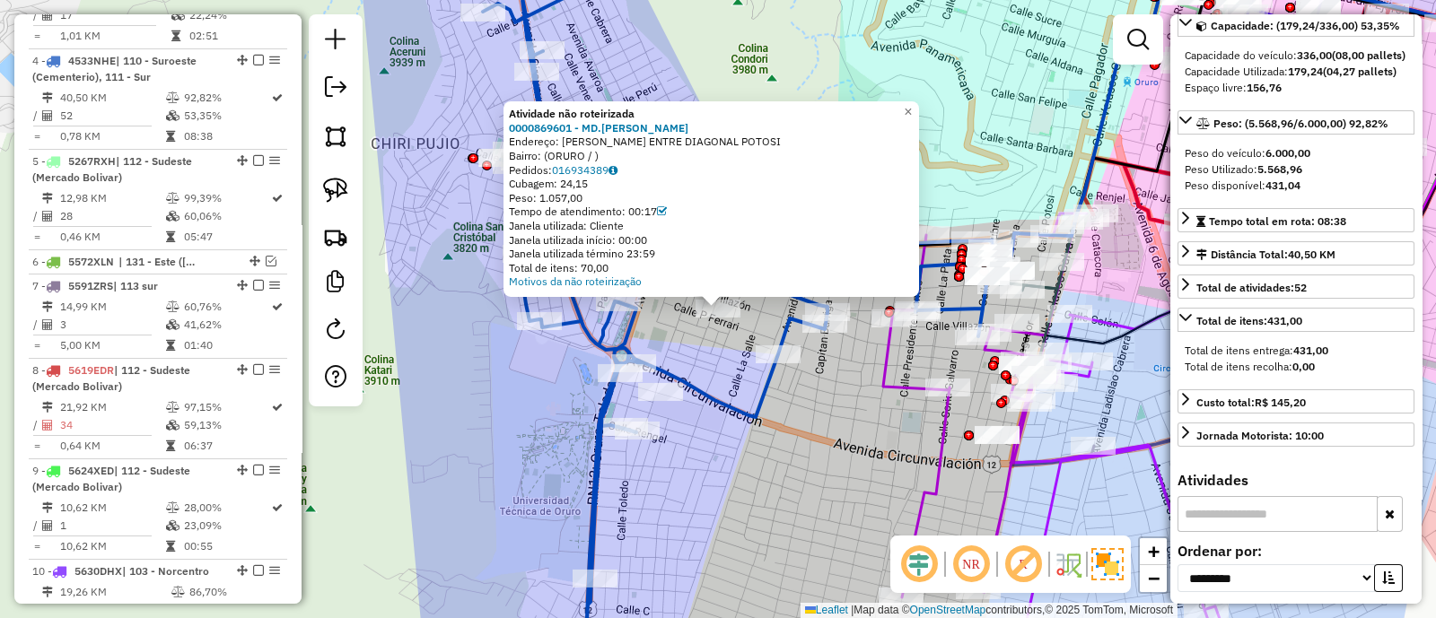
click at [713, 372] on div "Atividade não roteirizada 0000869601 - MD.ANA HUANCA Endereço: TOMAS FRIAS ENTR…" at bounding box center [718, 309] width 1436 height 618
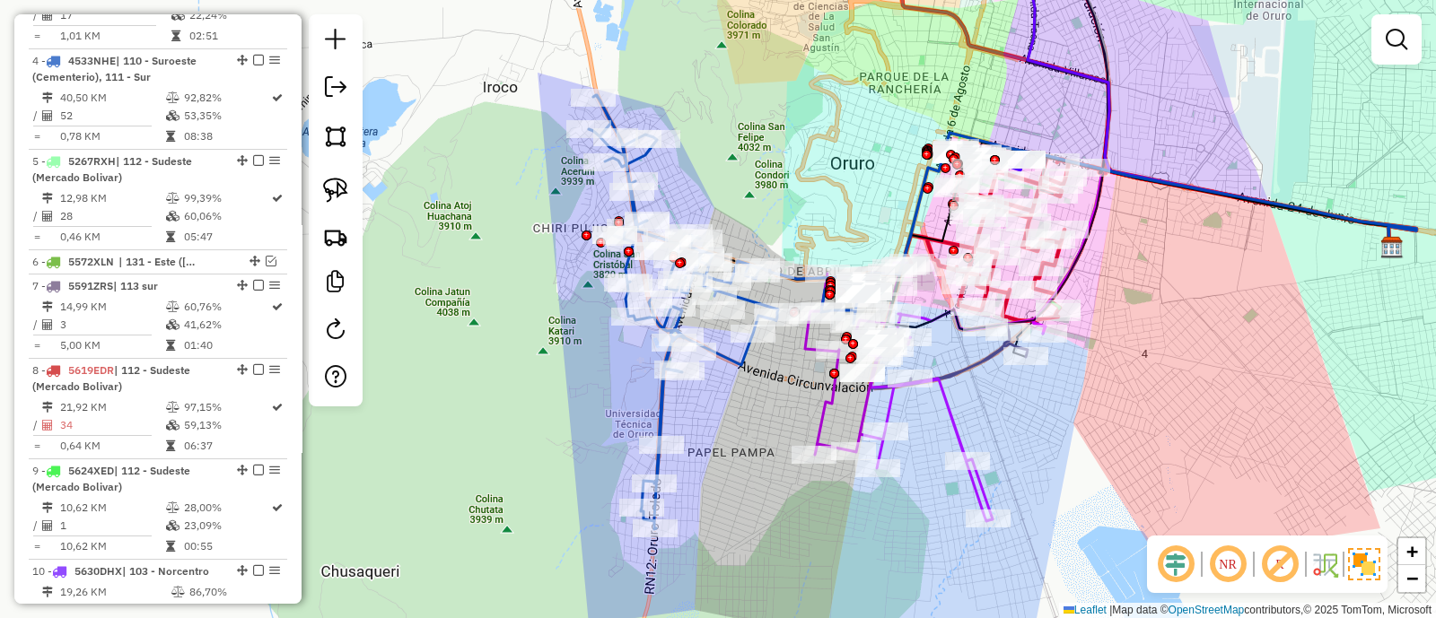
drag, startPoint x: 742, startPoint y: 394, endPoint x: 746, endPoint y: 364, distance: 29.8
click at [746, 364] on div "Janela de atendimento Grade de atendimento Capacidade Transportadoras Veículos …" at bounding box center [718, 309] width 1436 height 618
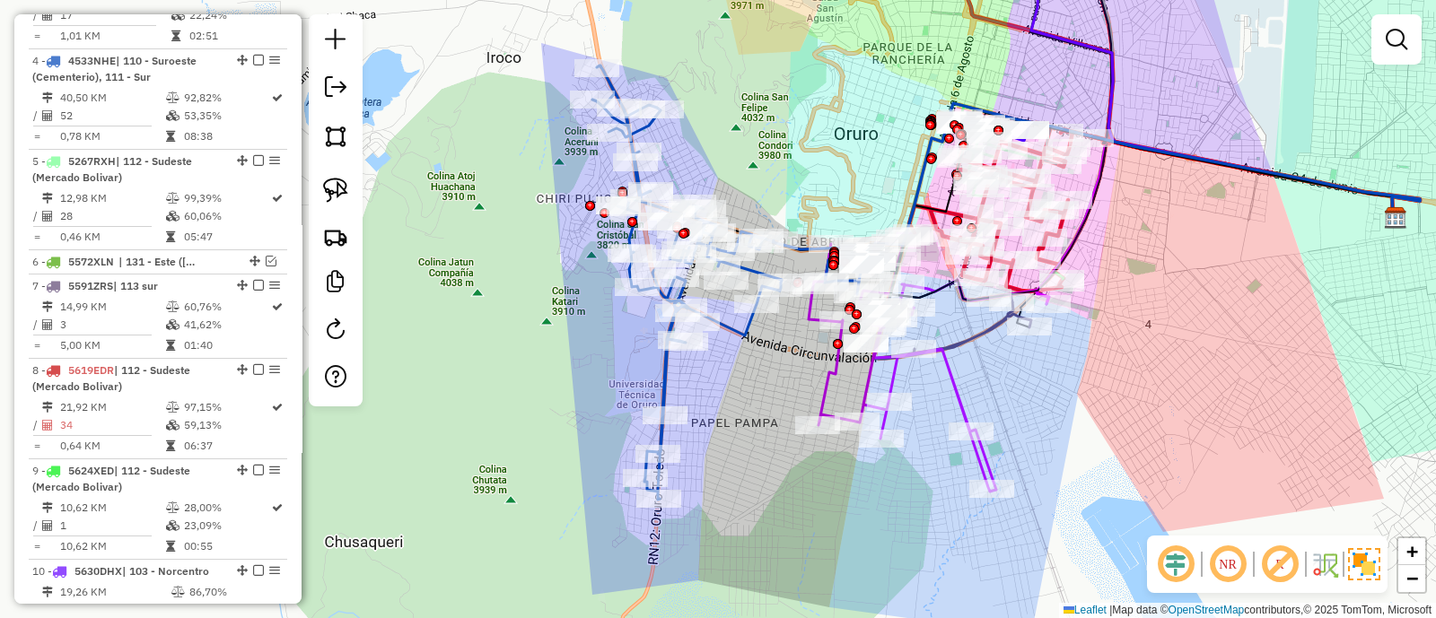
click at [740, 343] on icon at bounding box center [729, 283] width 274 height 434
select select "**********"
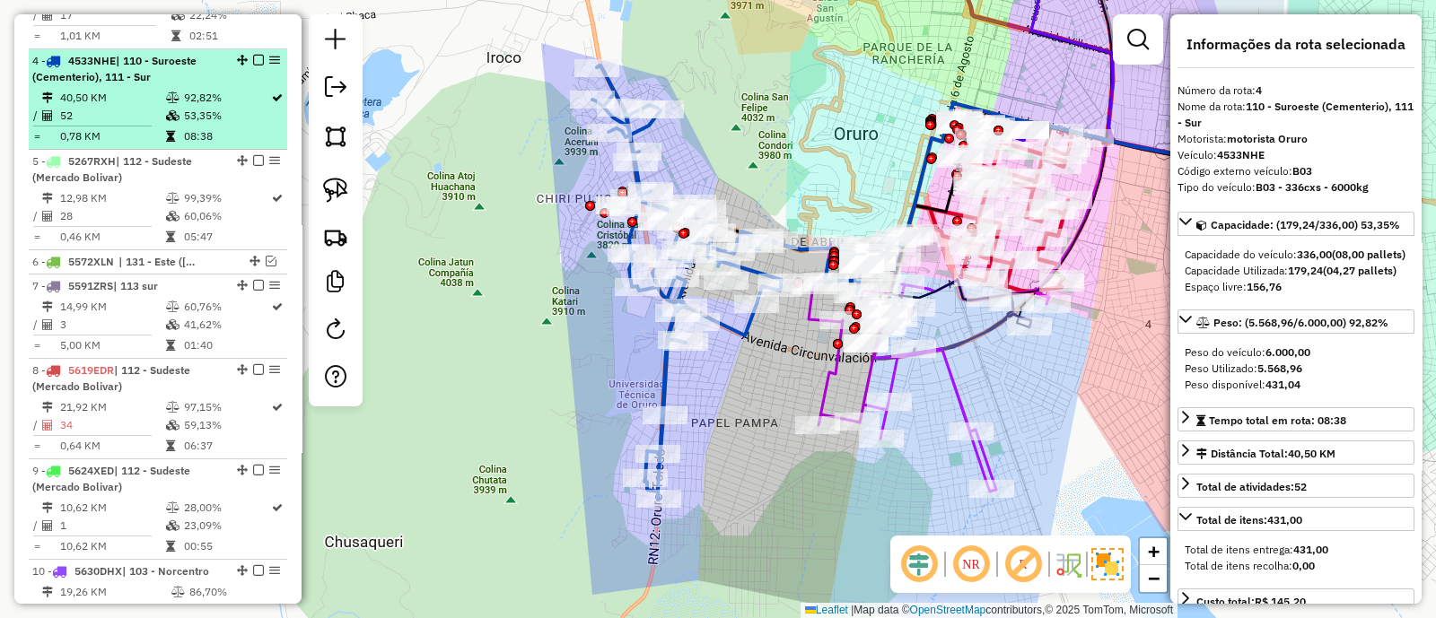
click at [256, 55] on em at bounding box center [258, 60] width 11 height 11
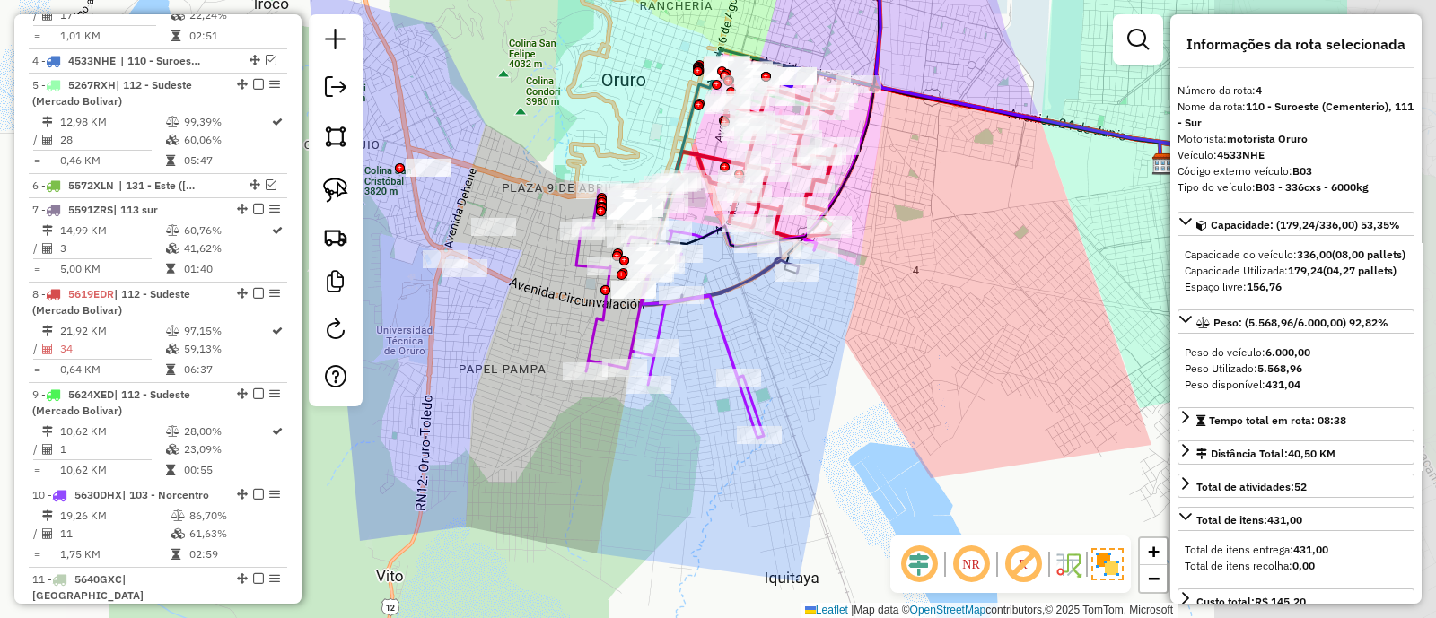
drag, startPoint x: 772, startPoint y: 383, endPoint x: 537, endPoint y: 329, distance: 240.3
click at [537, 329] on div "Janela de atendimento Grade de atendimento Capacidade Transportadoras Veículos …" at bounding box center [718, 309] width 1436 height 618
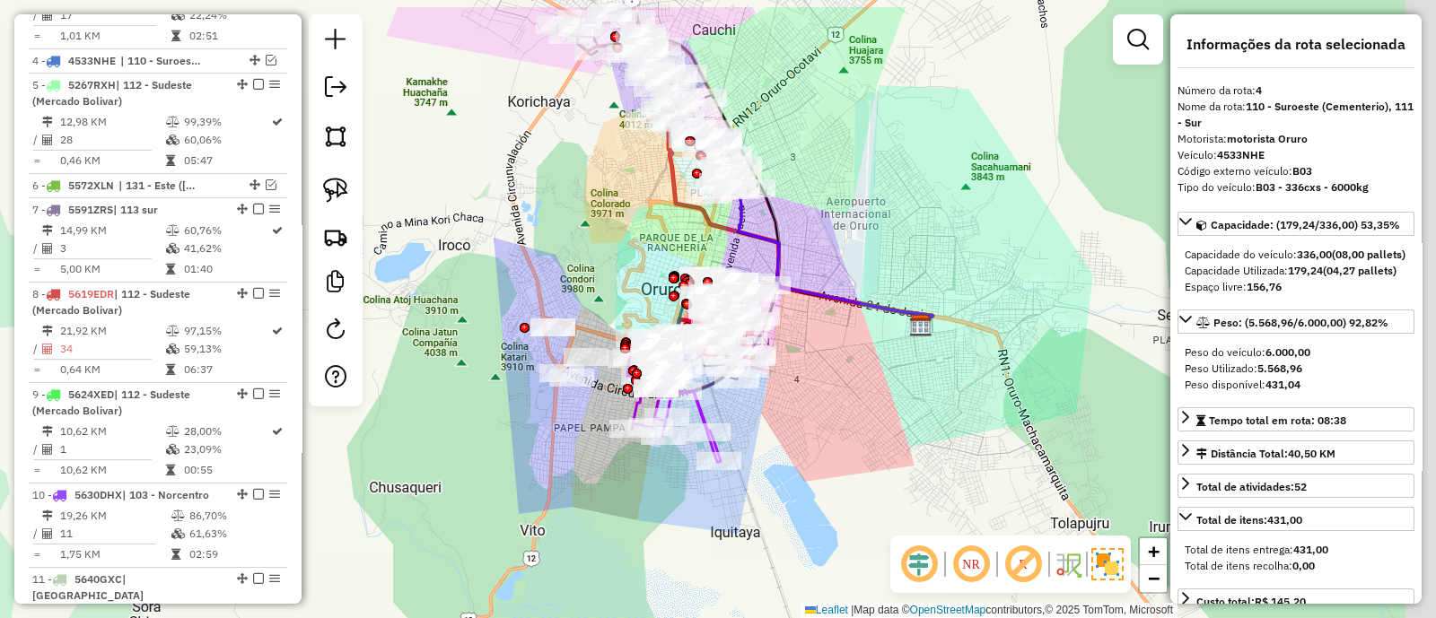
drag, startPoint x: 816, startPoint y: 407, endPoint x: 759, endPoint y: 573, distance: 175.4
click at [759, 573] on div "Janela de atendimento Grade de atendimento Capacidade Transportadoras Veículos …" at bounding box center [718, 309] width 1436 height 618
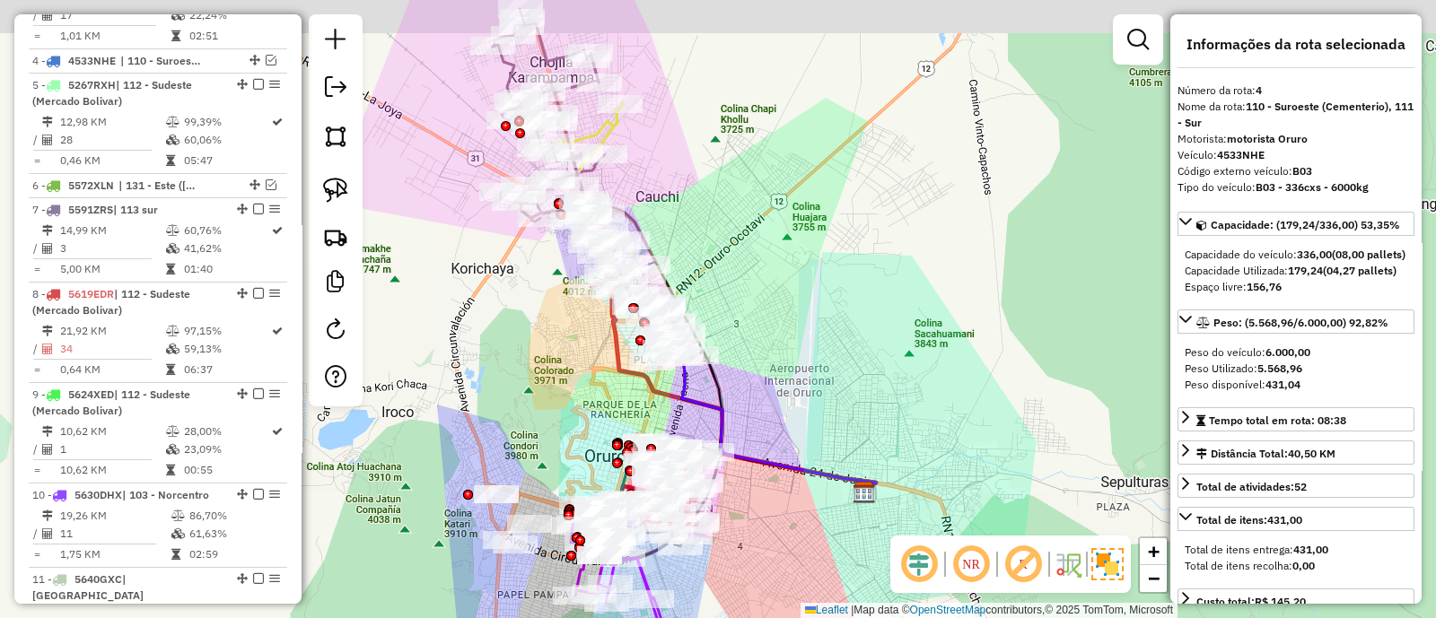
drag, startPoint x: 766, startPoint y: 305, endPoint x: 850, endPoint y: 582, distance: 289.5
click at [850, 582] on div "Janela de atendimento Grade de atendimento Capacidade Transportadoras Veículos …" at bounding box center [718, 309] width 1436 height 618
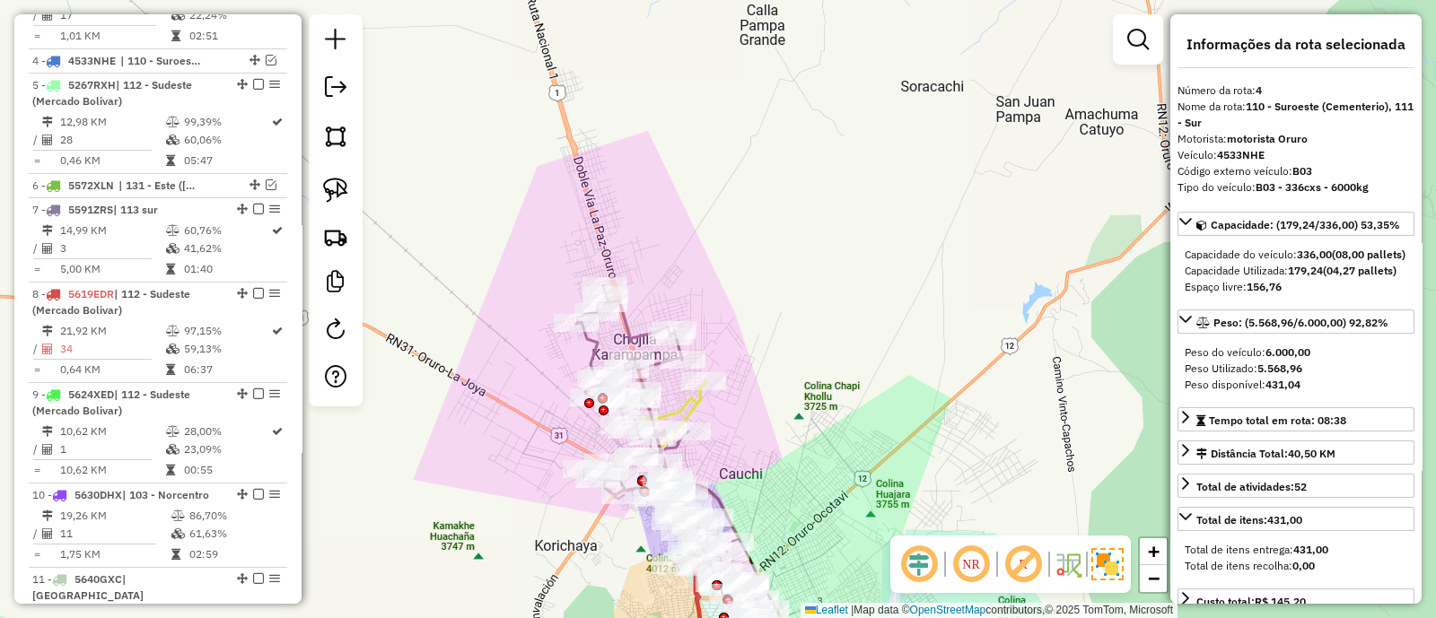
drag, startPoint x: 783, startPoint y: 330, endPoint x: 790, endPoint y: 303, distance: 27.6
click at [790, 303] on div "Janela de atendimento Grade de atendimento Capacidade Transportadoras Veículos …" at bounding box center [718, 309] width 1436 height 618
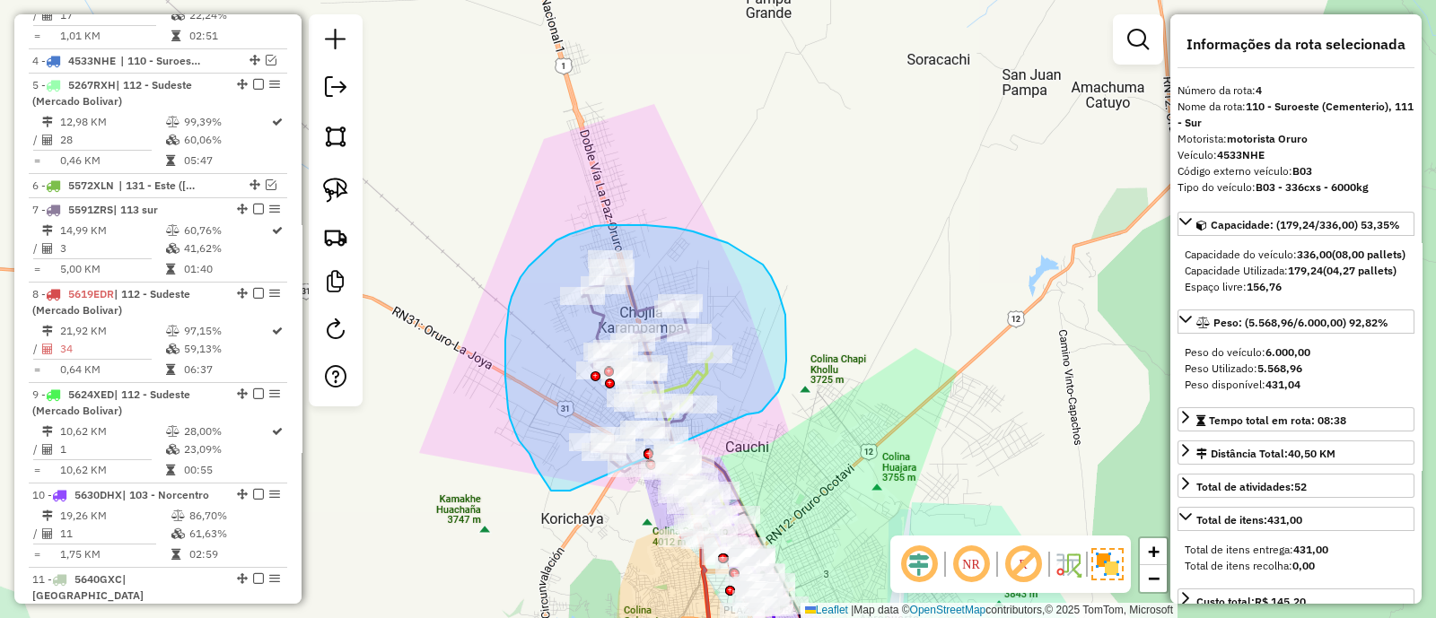
drag, startPoint x: 771, startPoint y: 276, endPoint x: 570, endPoint y: 491, distance: 293.9
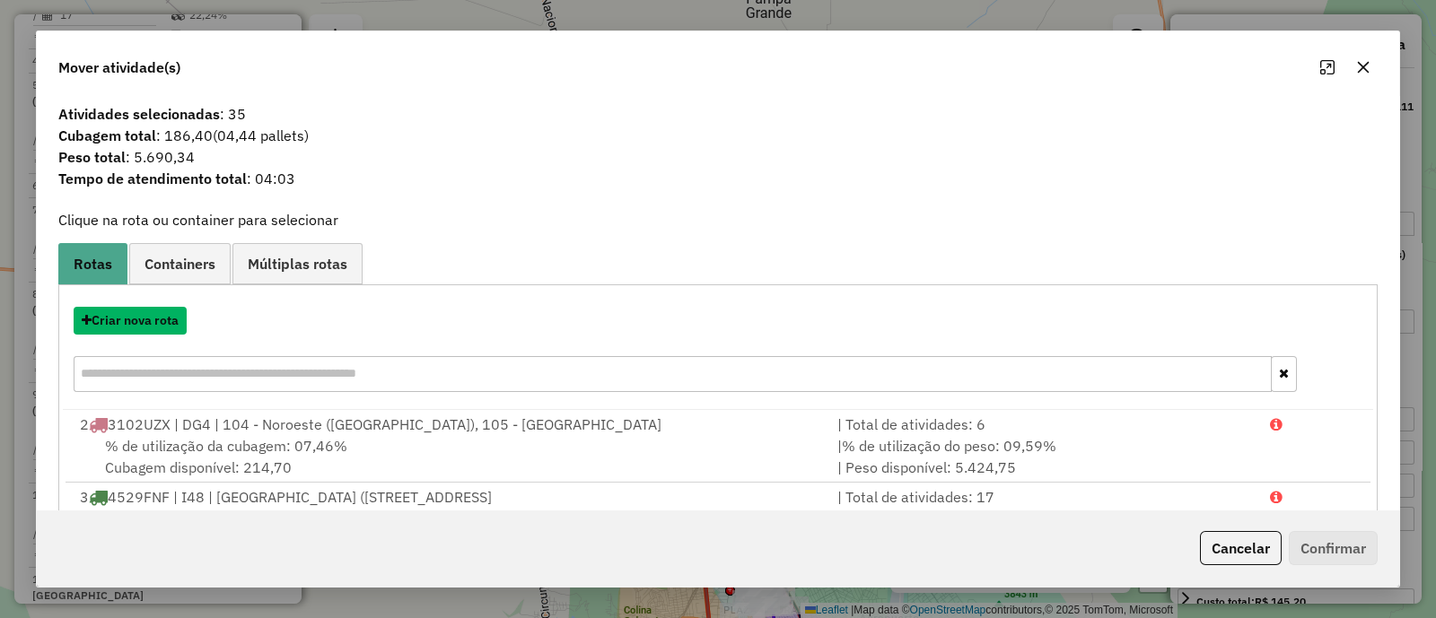
click at [156, 323] on button "Criar nova rota" at bounding box center [130, 321] width 113 height 28
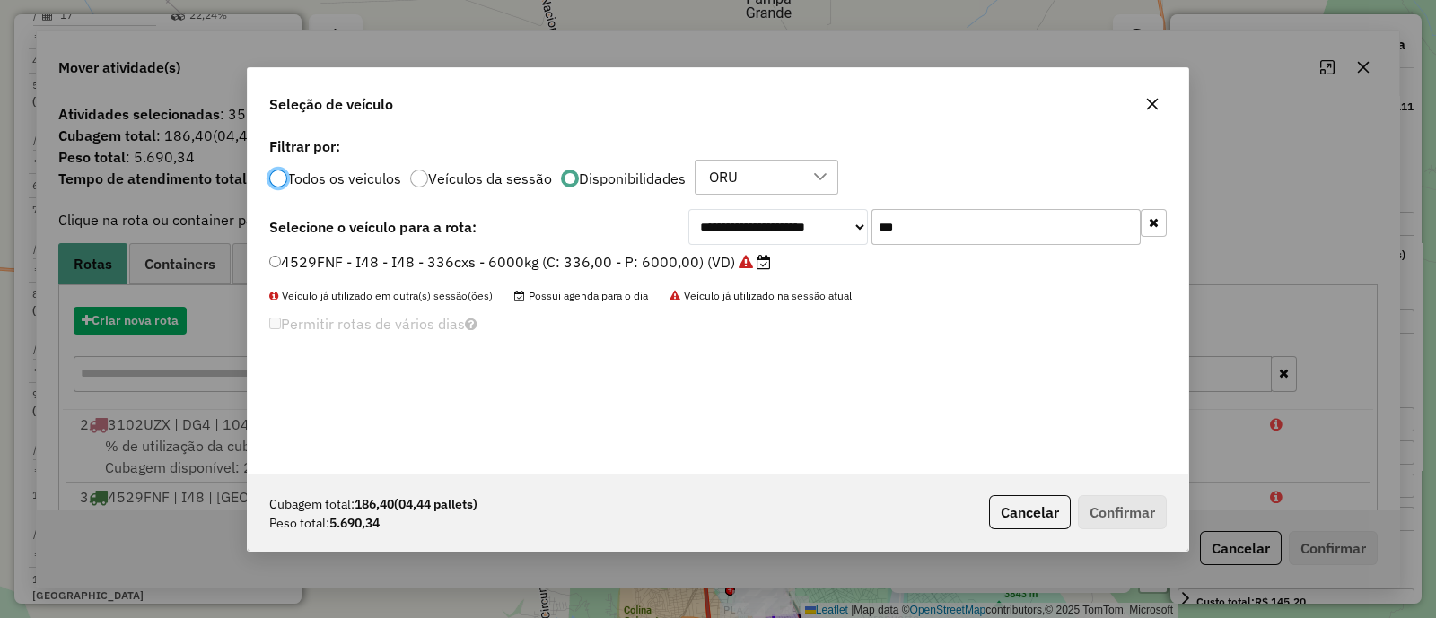
scroll to position [9, 5]
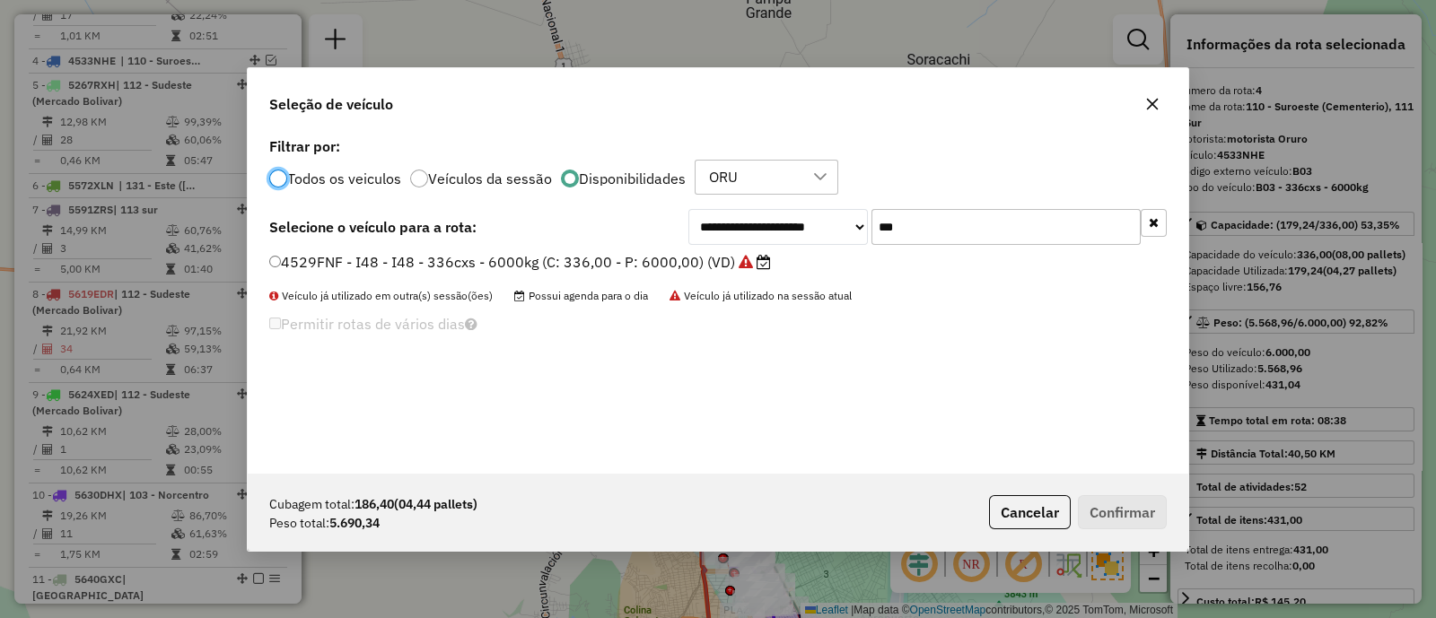
click at [898, 231] on input "***" at bounding box center [1005, 227] width 269 height 36
type input "*"
type input "***"
click at [629, 262] on label "5663YYY - B06 - B06 - 336cxs - 7500kg (C: 336,00 - P: 7500,00) (VD)" at bounding box center [522, 262] width 507 height 22
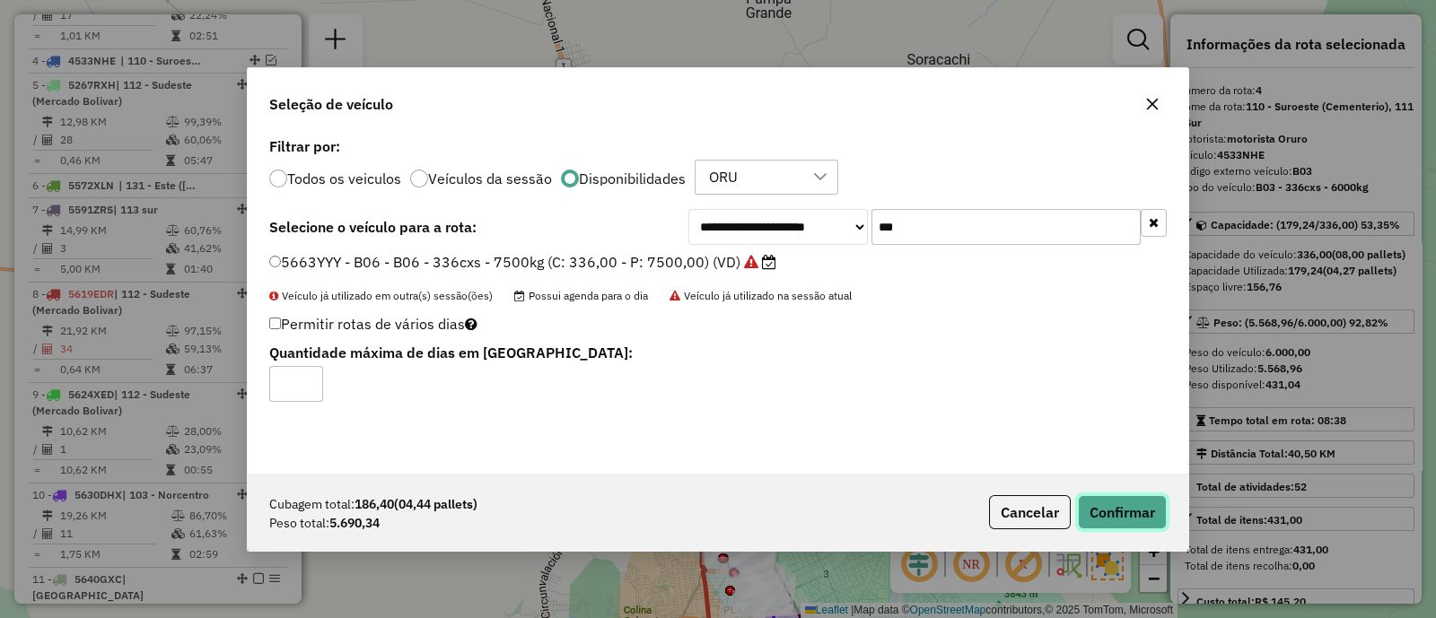
click at [1086, 509] on button "Confirmar" at bounding box center [1122, 512] width 89 height 34
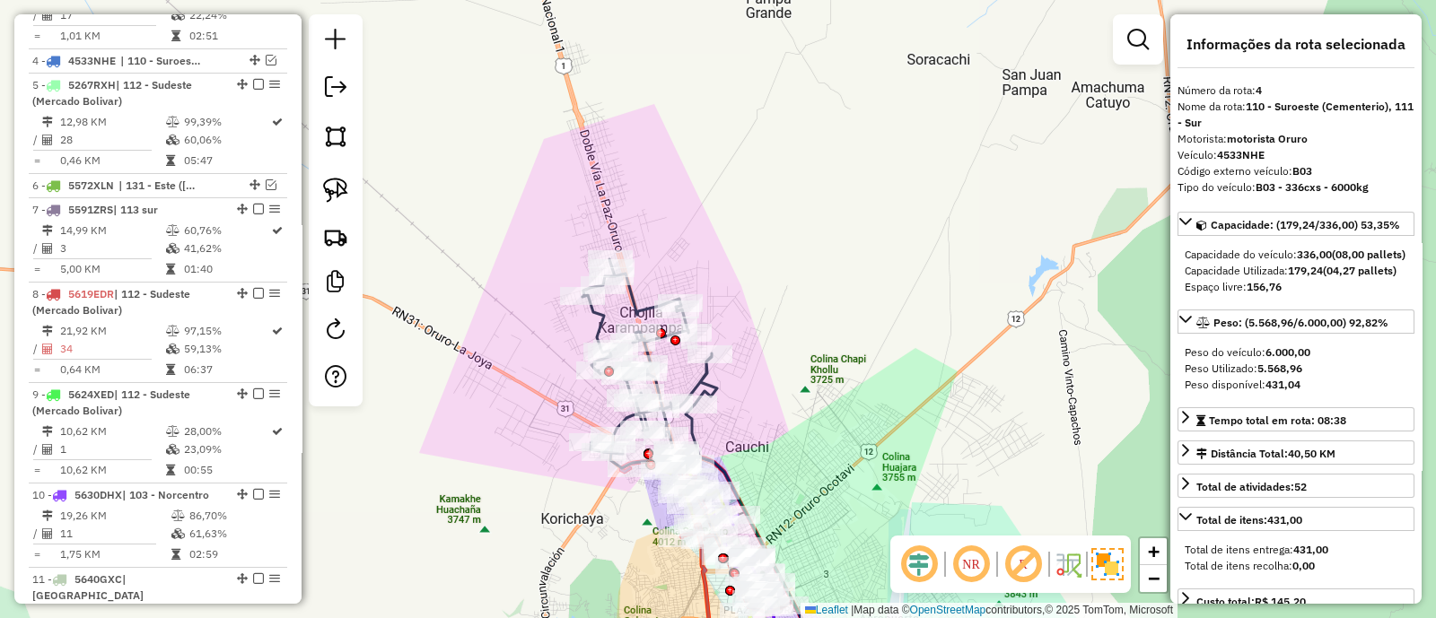
click at [703, 373] on icon at bounding box center [649, 363] width 135 height 209
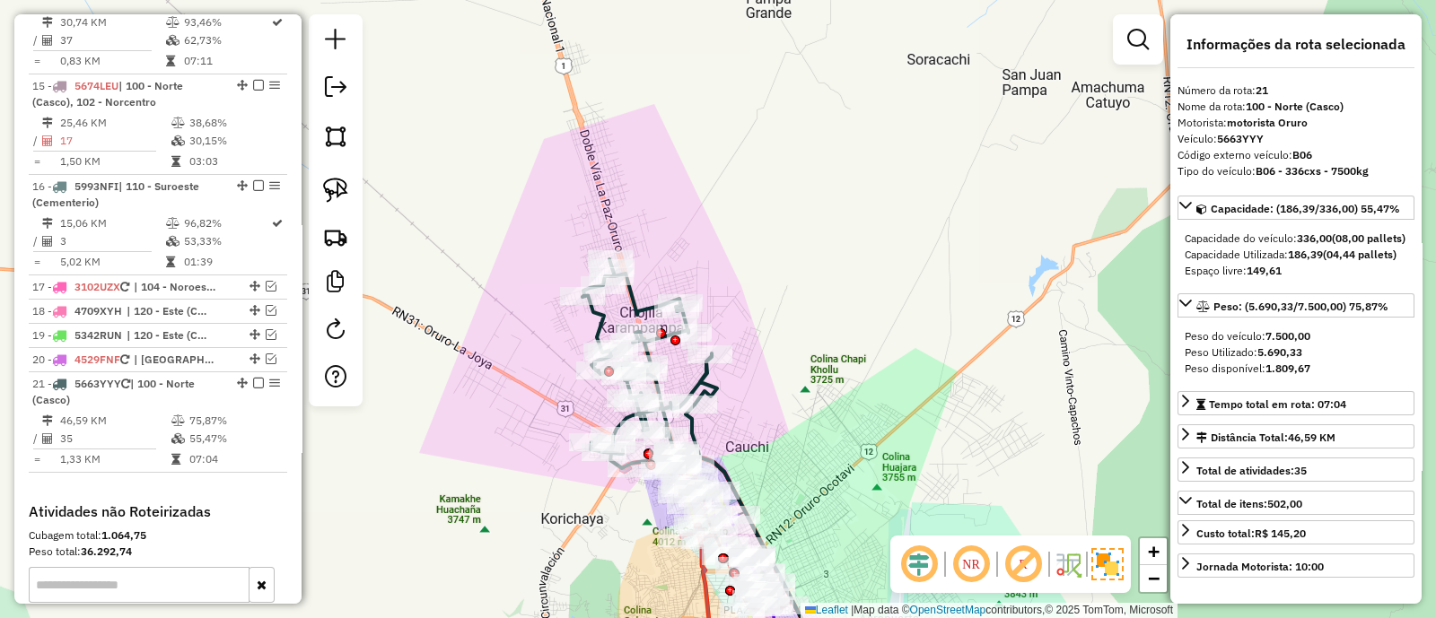
scroll to position [2057, 0]
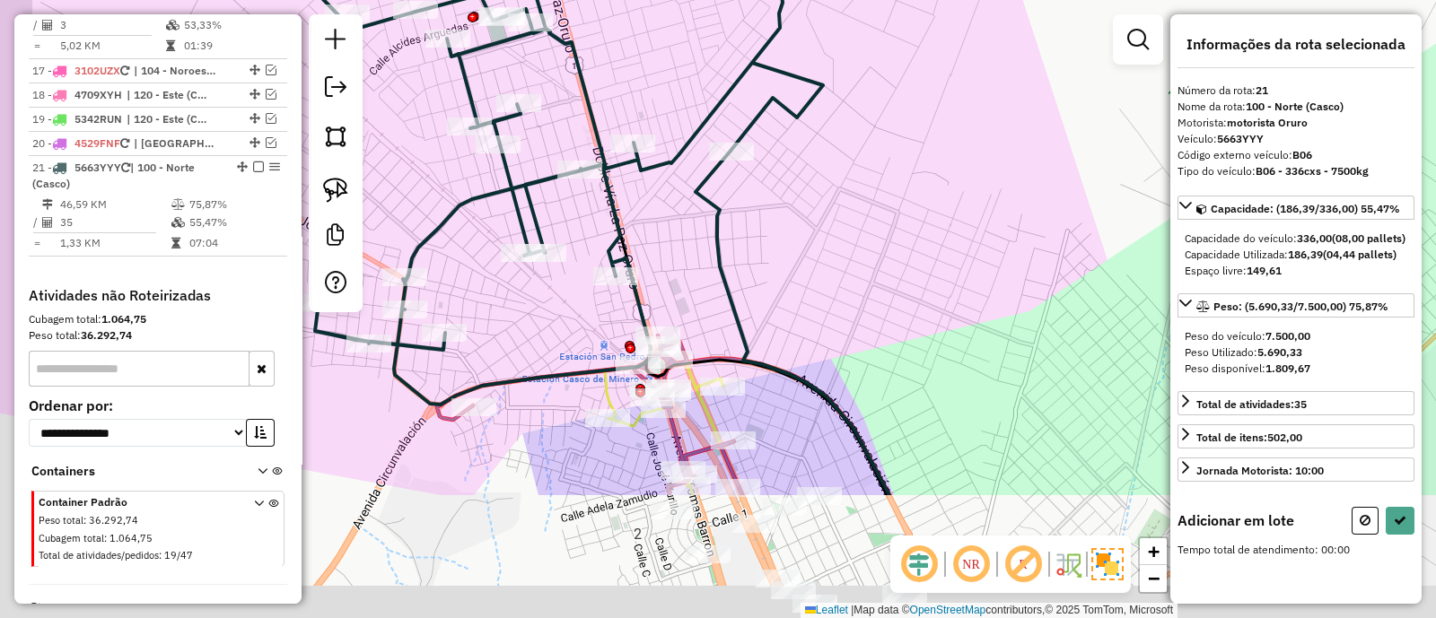
drag, startPoint x: 727, startPoint y: 455, endPoint x: 826, endPoint y: 245, distance: 232.0
click at [826, 245] on div "Janela de atendimento Grade de atendimento Capacidade Transportadoras Veículos …" at bounding box center [718, 309] width 1436 height 618
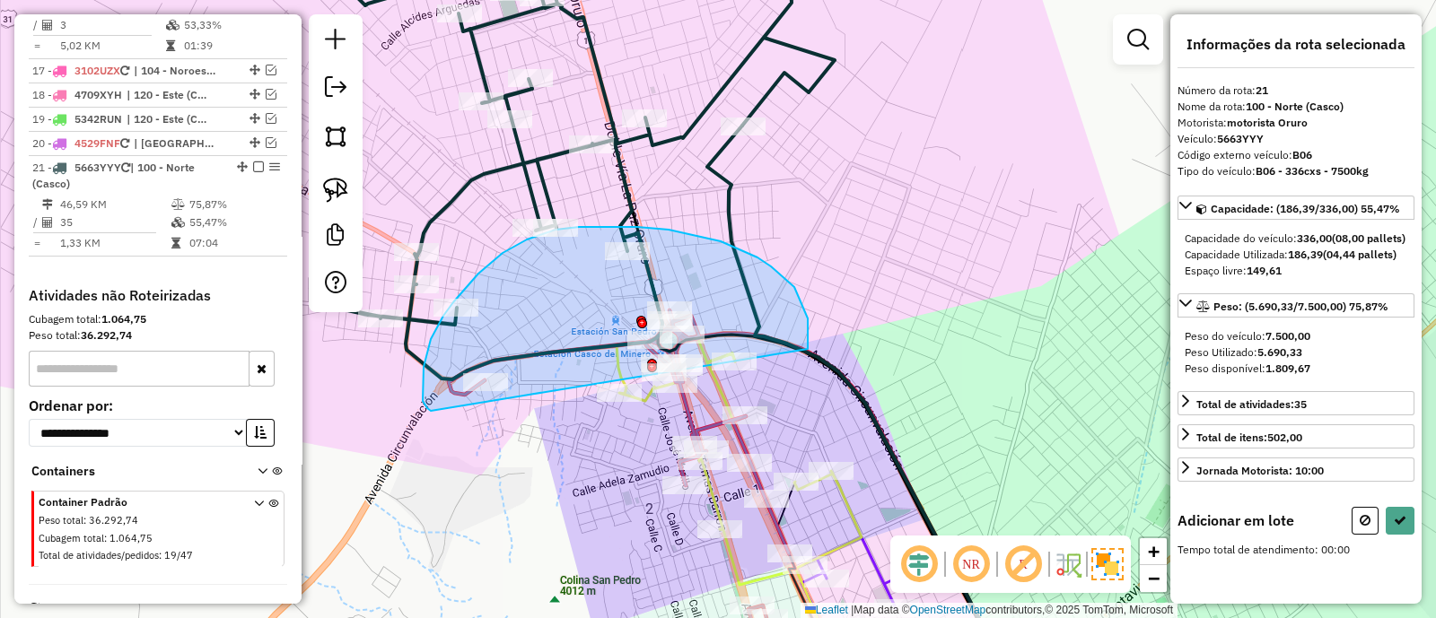
drag, startPoint x: 808, startPoint y: 343, endPoint x: 431, endPoint y: 411, distance: 383.0
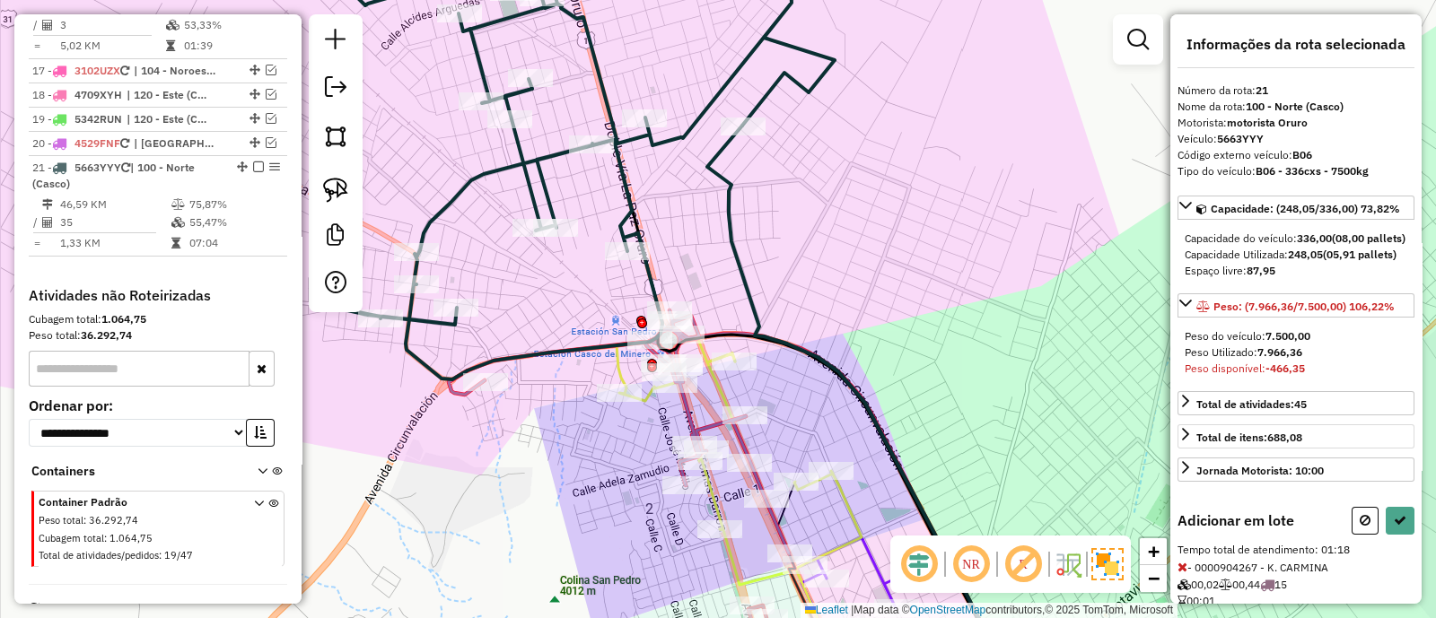
scroll to position [336, 0]
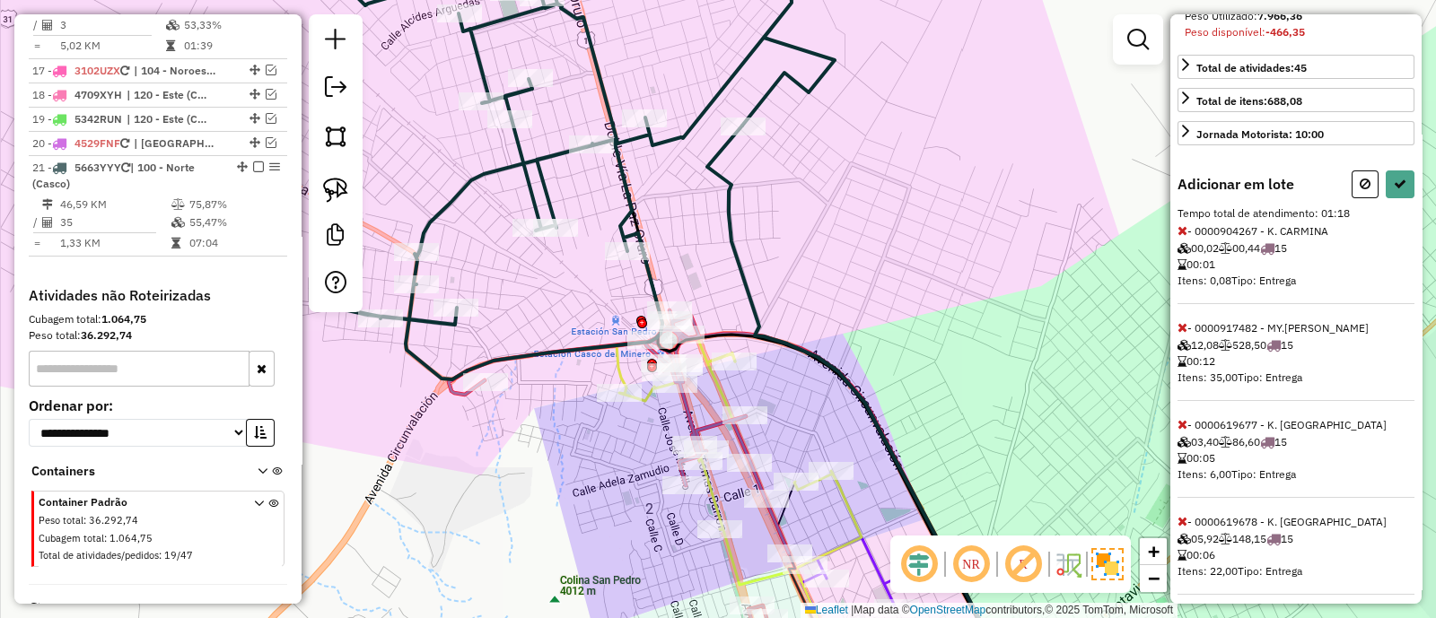
click at [1177, 334] on icon at bounding box center [1182, 327] width 10 height 13
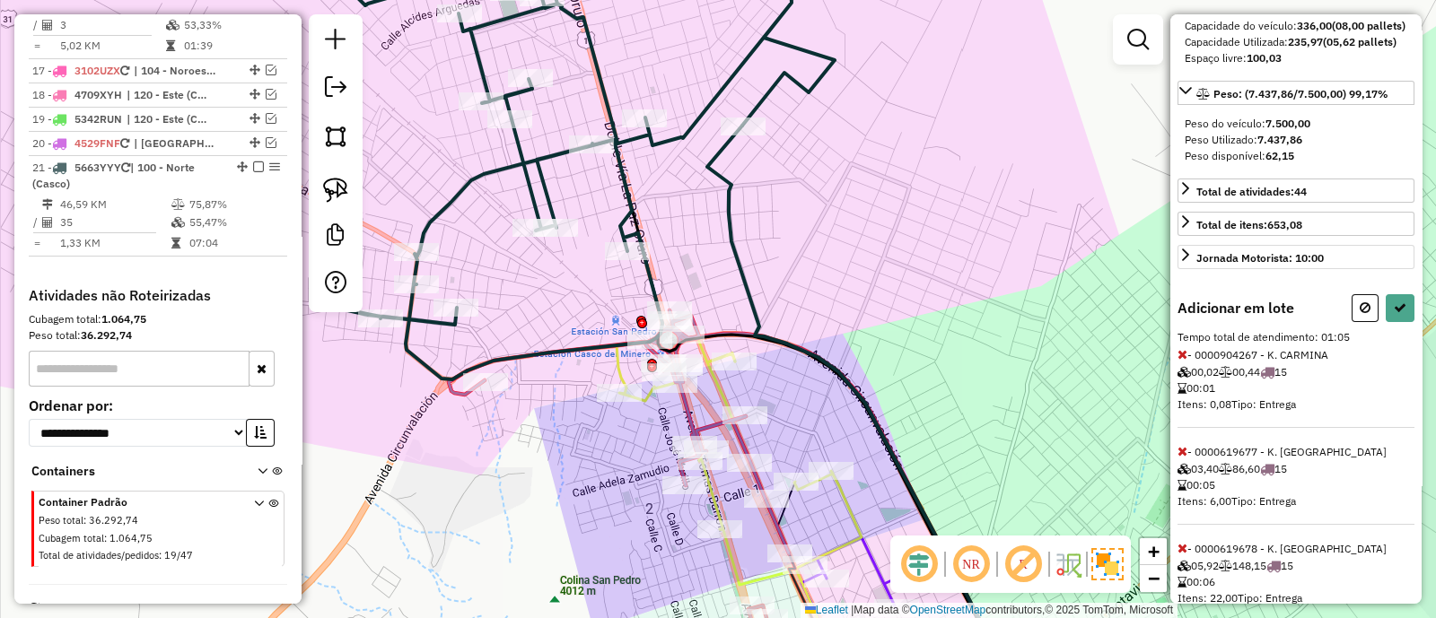
scroll to position [111, 0]
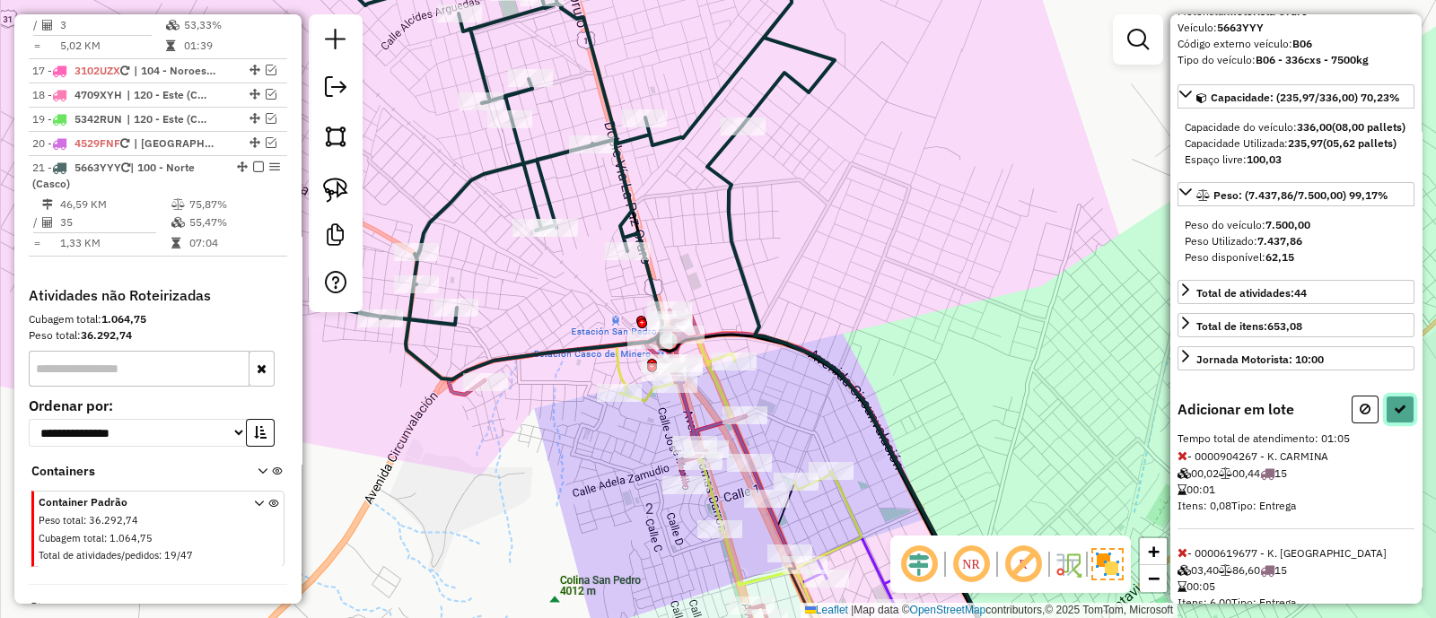
click at [1393, 415] on icon at bounding box center [1399, 409] width 13 height 13
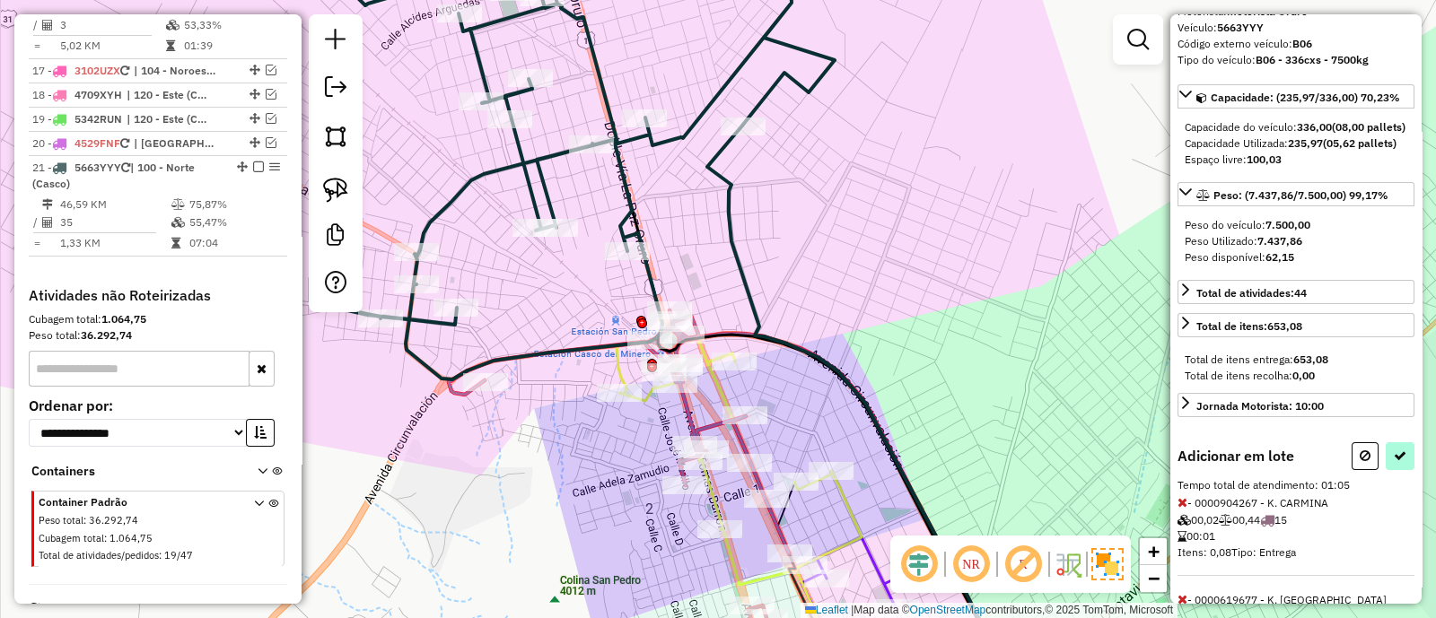
select select "**********"
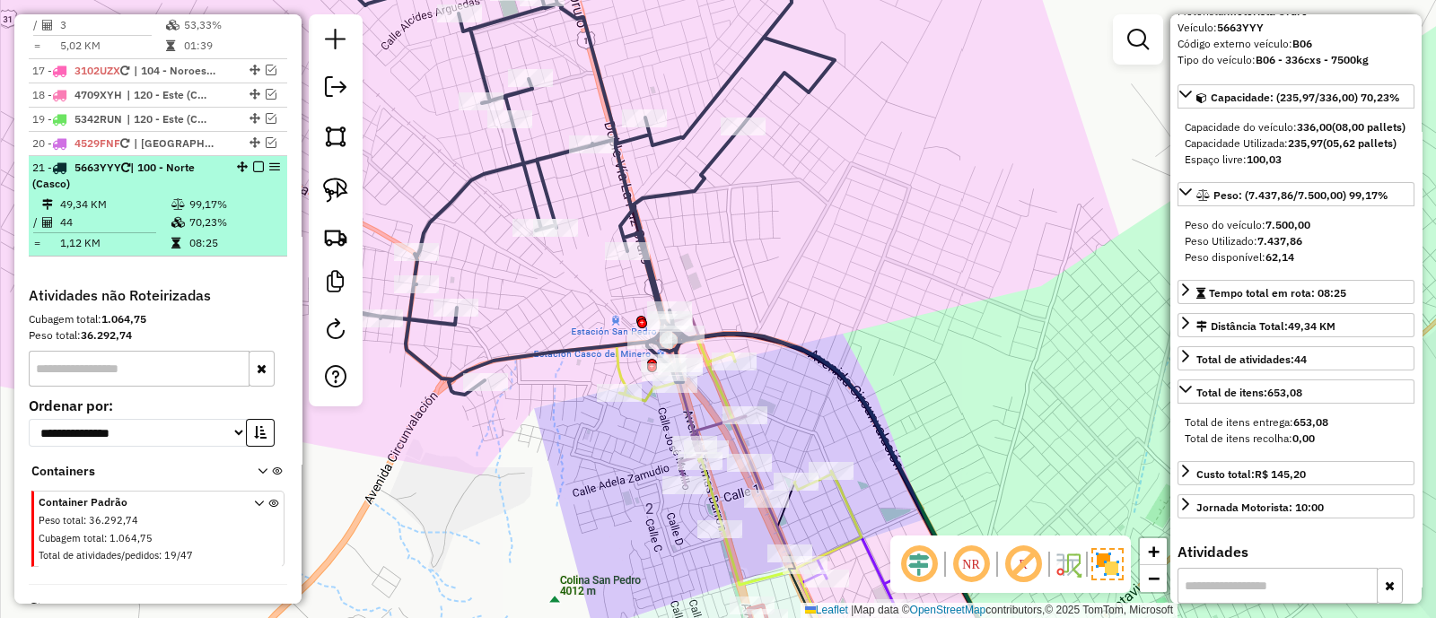
click at [253, 162] on em at bounding box center [258, 167] width 11 height 11
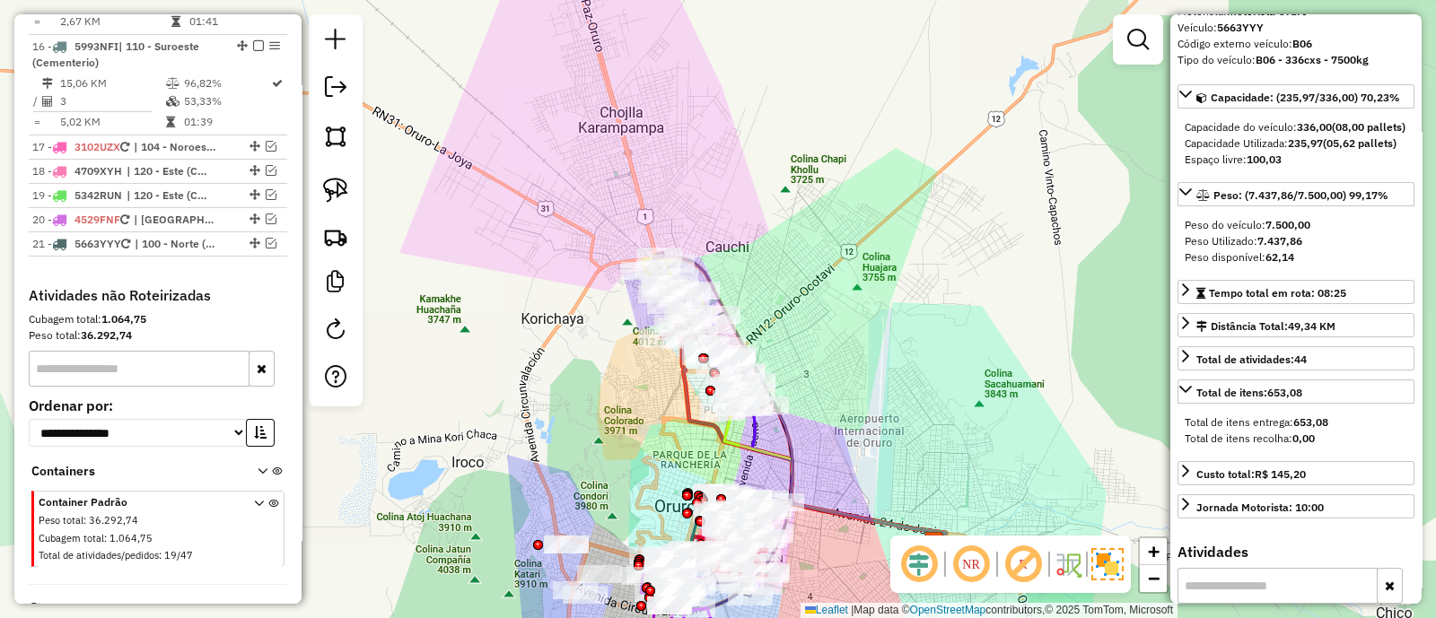
drag, startPoint x: 606, startPoint y: 356, endPoint x: 513, endPoint y: 151, distance: 225.3
click at [513, 151] on div "Janela de atendimento Grade de atendimento Capacidade Transportadoras Veículos …" at bounding box center [718, 309] width 1436 height 618
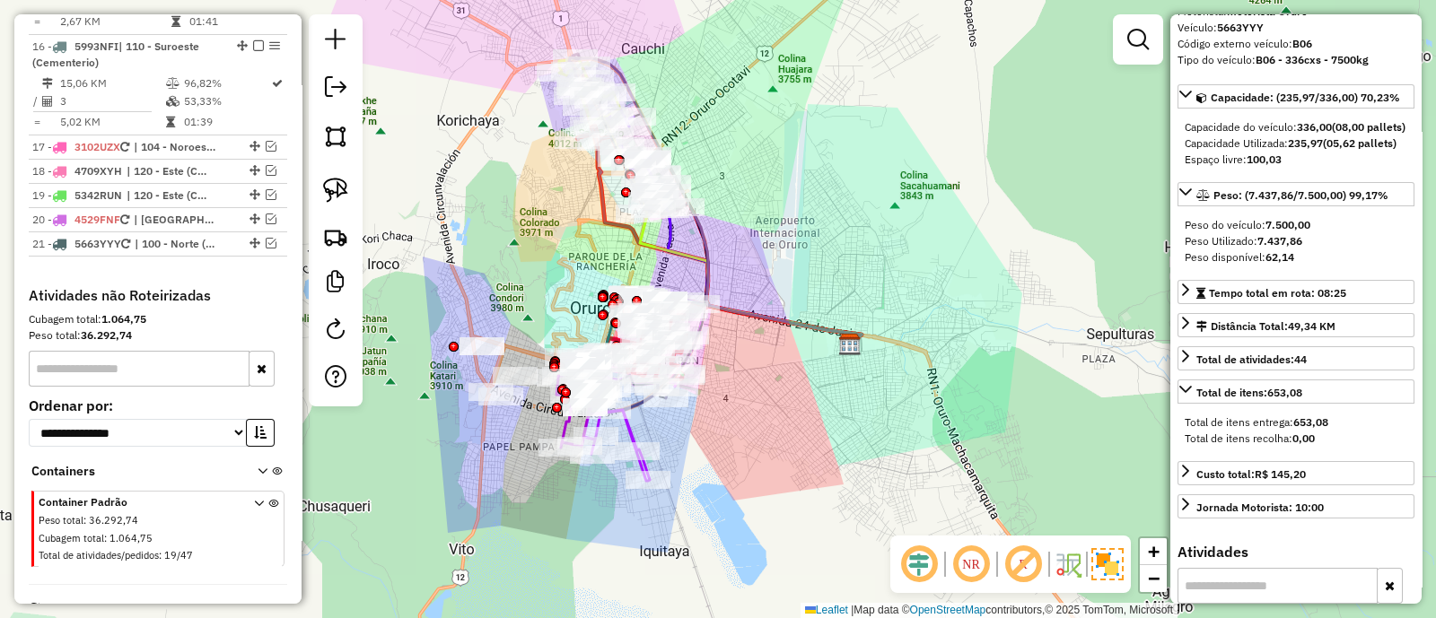
drag, startPoint x: 509, startPoint y: 287, endPoint x: 555, endPoint y: 248, distance: 61.1
click at [555, 248] on div "Janela de atendimento Grade de atendimento Capacidade Transportadoras Veículos …" at bounding box center [718, 309] width 1436 height 618
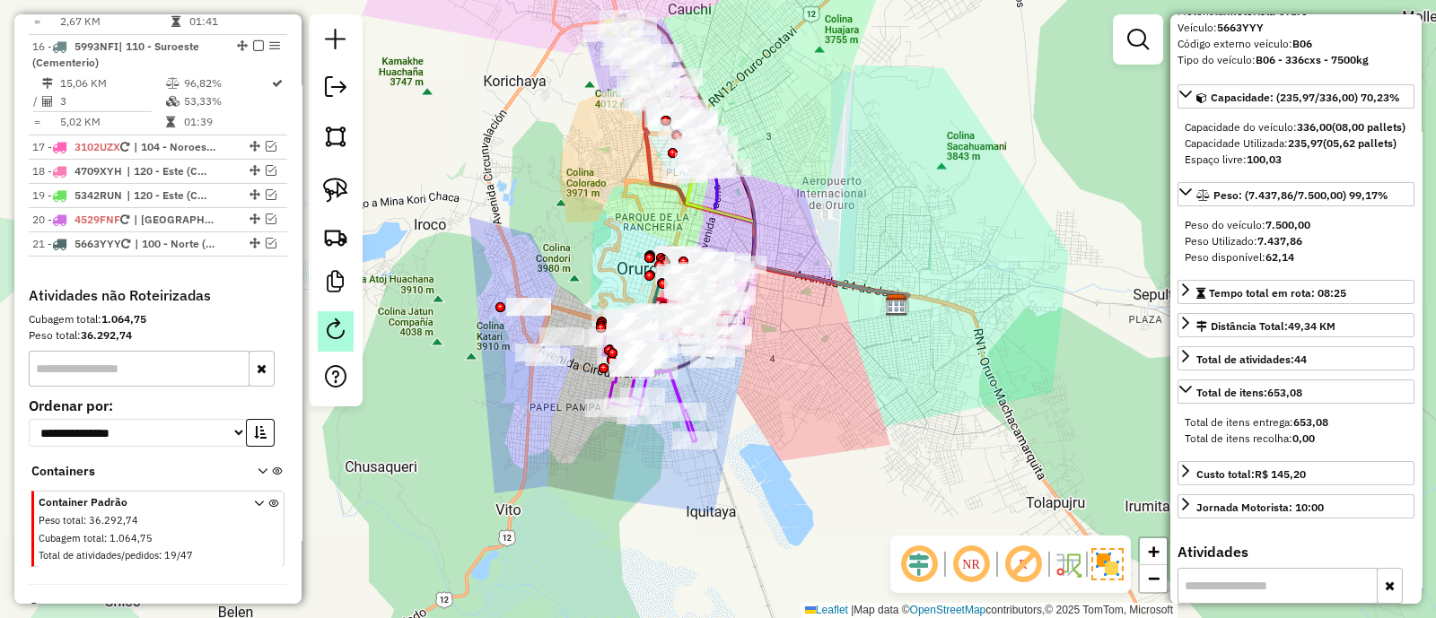
click at [349, 328] on link at bounding box center [336, 331] width 36 height 40
select select "*"
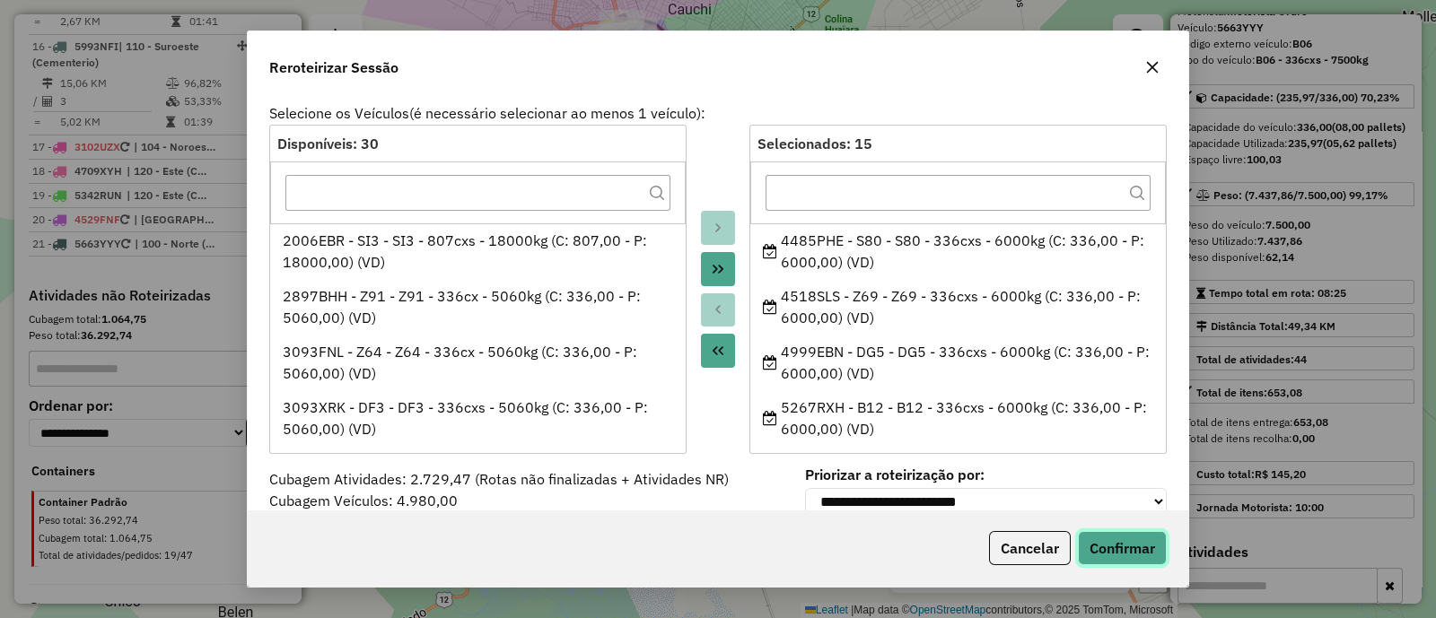
click at [1128, 549] on button "Confirmar" at bounding box center [1122, 548] width 89 height 34
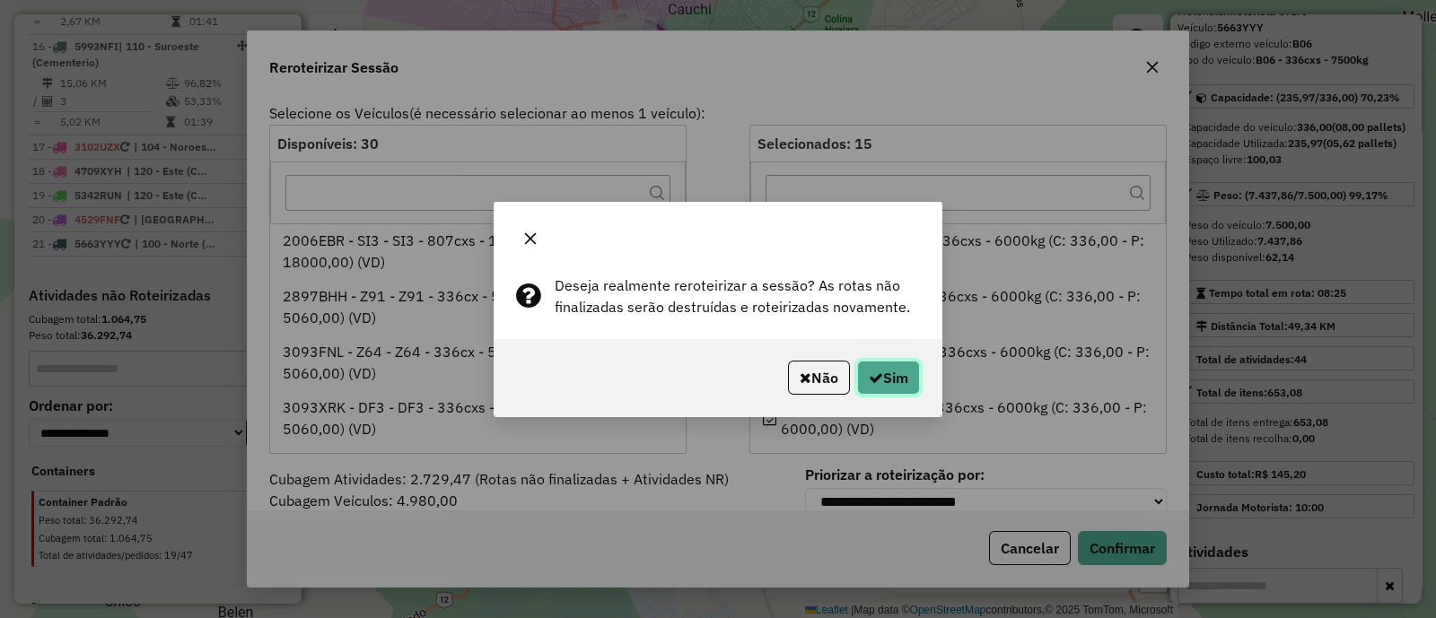
click at [871, 379] on icon "button" at bounding box center [876, 378] width 14 height 14
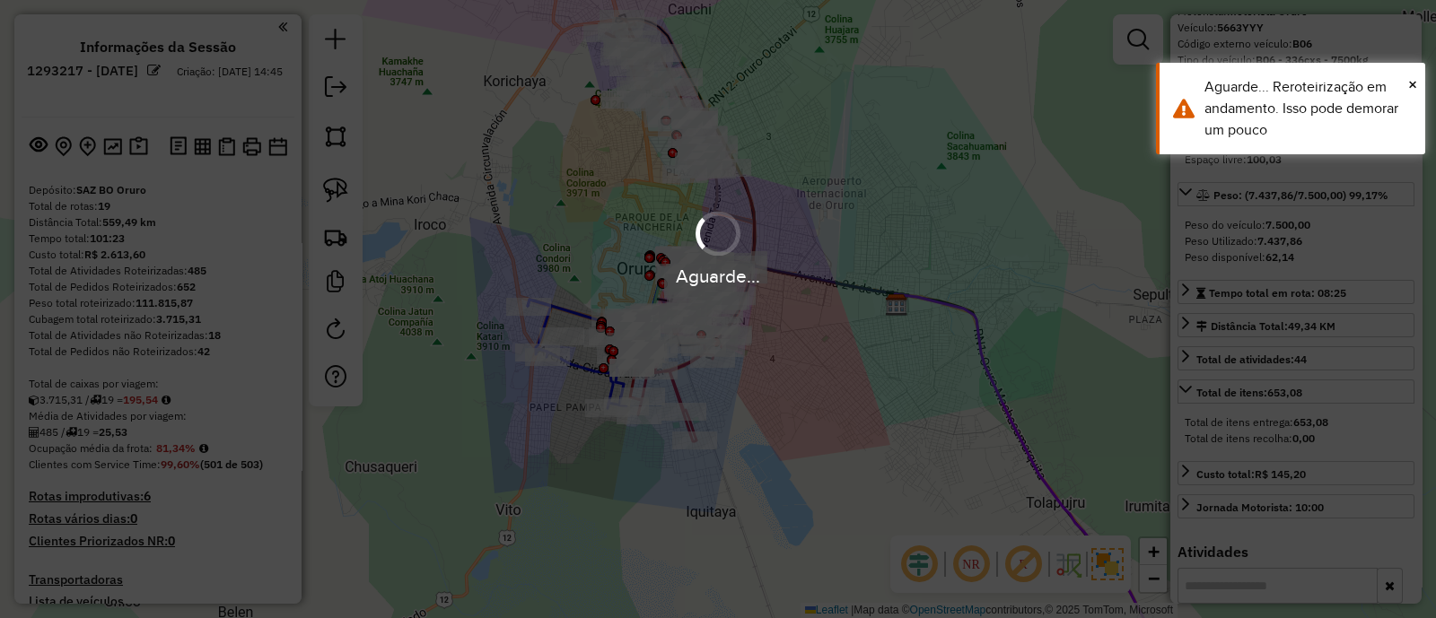
scroll to position [1764, 0]
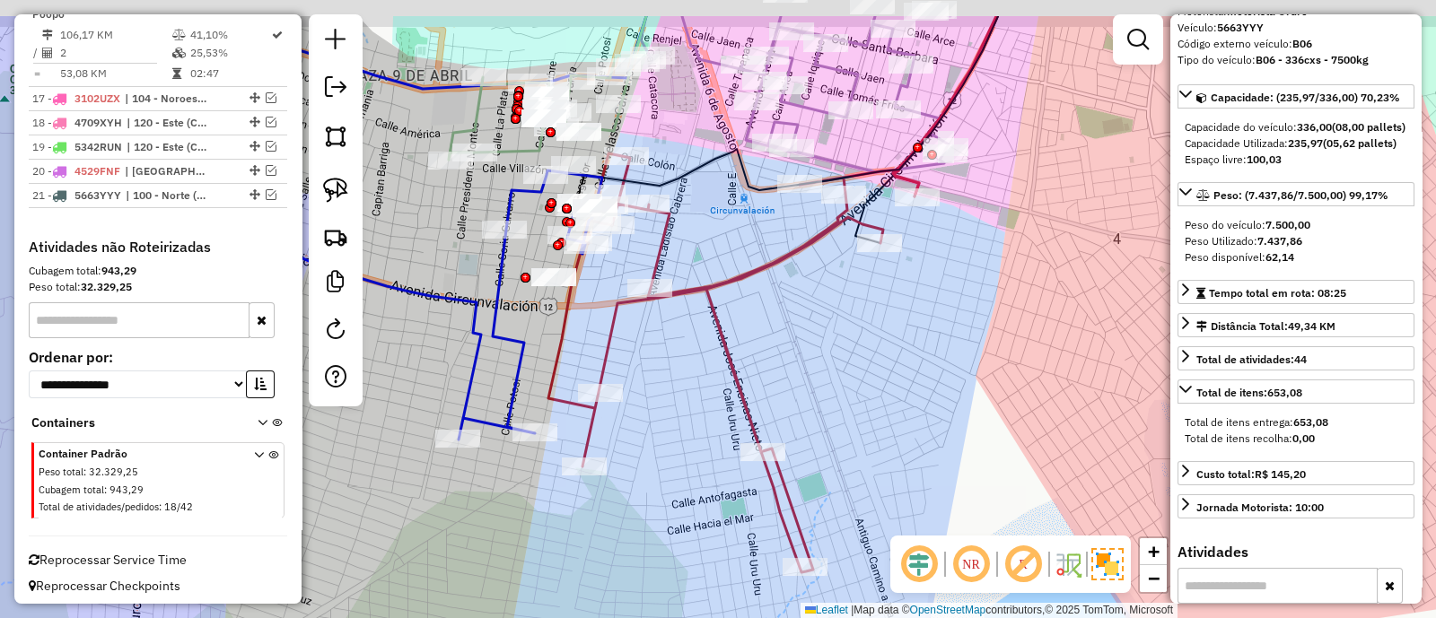
drag, startPoint x: 677, startPoint y: 292, endPoint x: 680, endPoint y: 401, distance: 109.5
click at [680, 401] on div "Janela de atendimento Grade de atendimento Capacidade Transportadoras Veículos …" at bounding box center [718, 309] width 1436 height 618
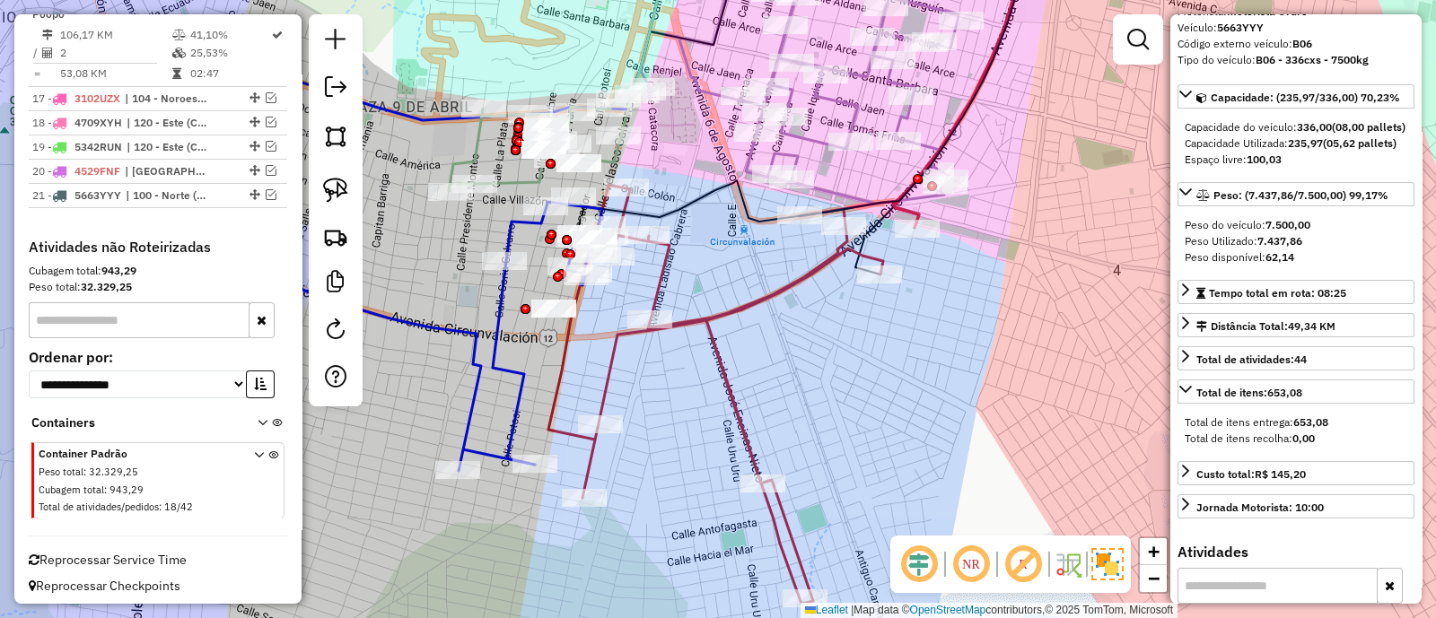
click at [722, 380] on icon at bounding box center [733, 394] width 371 height 419
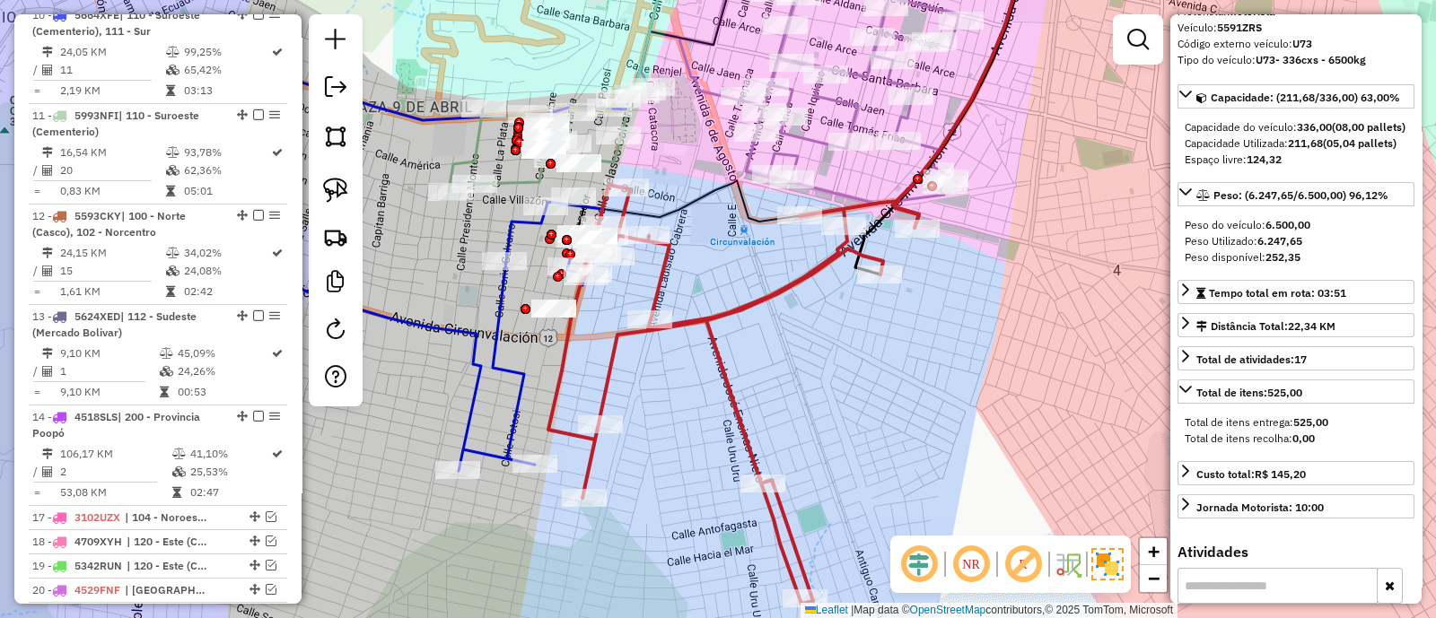
scroll to position [830, 0]
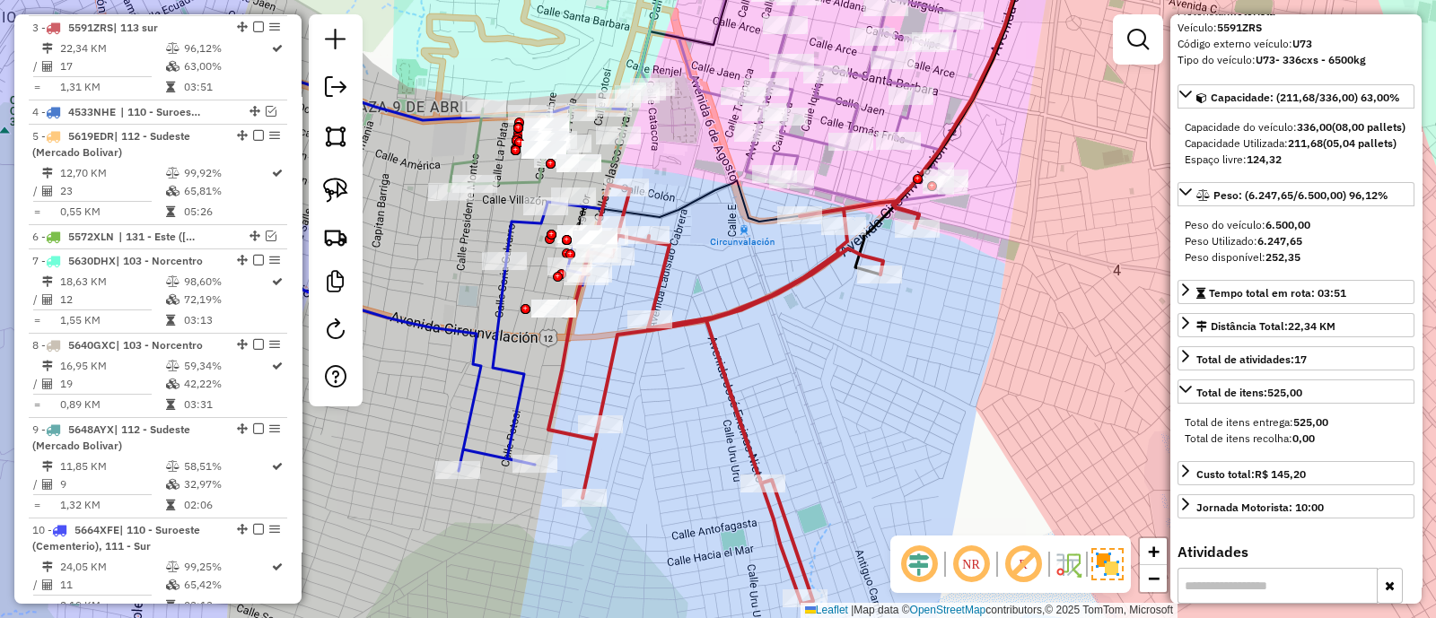
click at [714, 338] on icon at bounding box center [733, 394] width 371 height 419
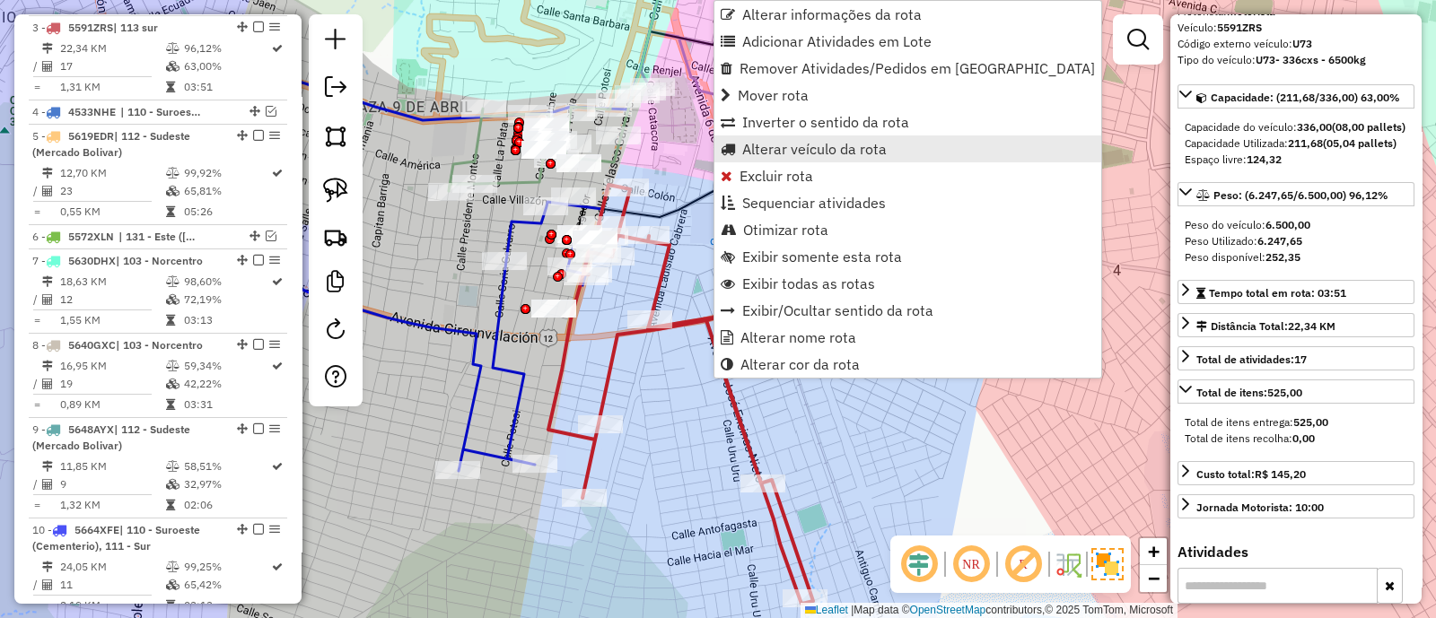
click at [806, 145] on span "Alterar veículo da rota" at bounding box center [814, 149] width 144 height 14
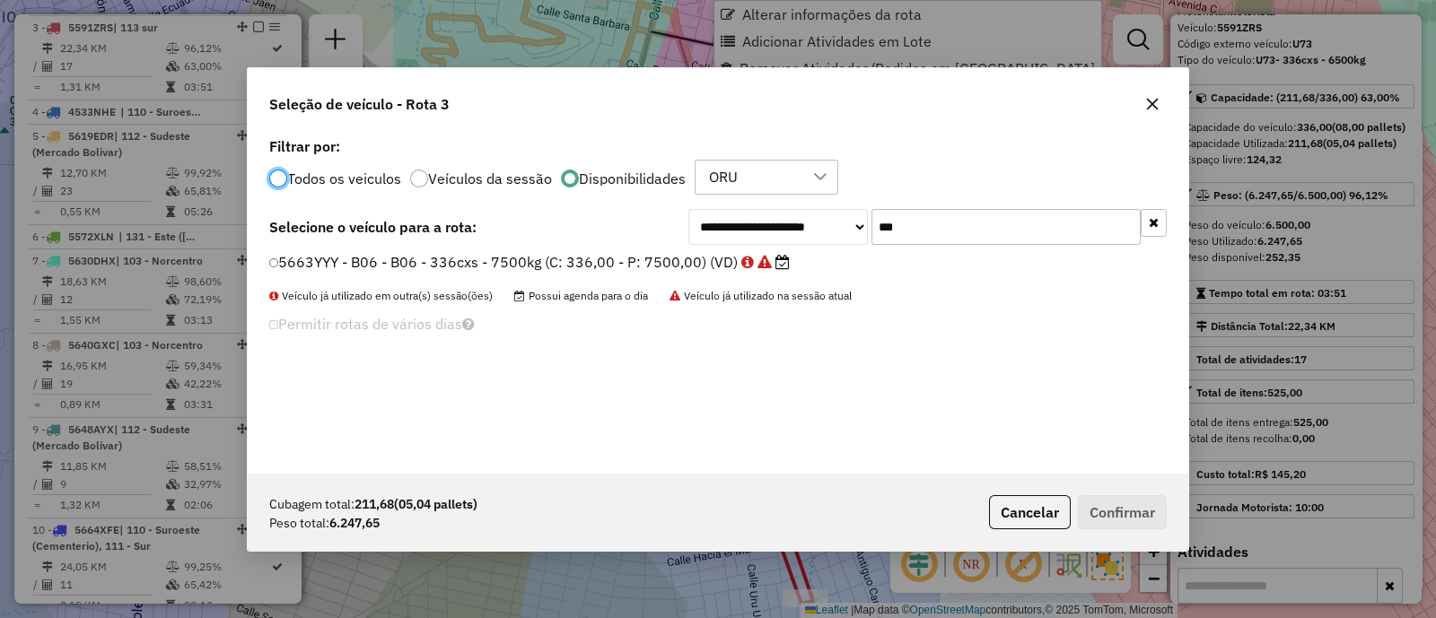
scroll to position [9, 5]
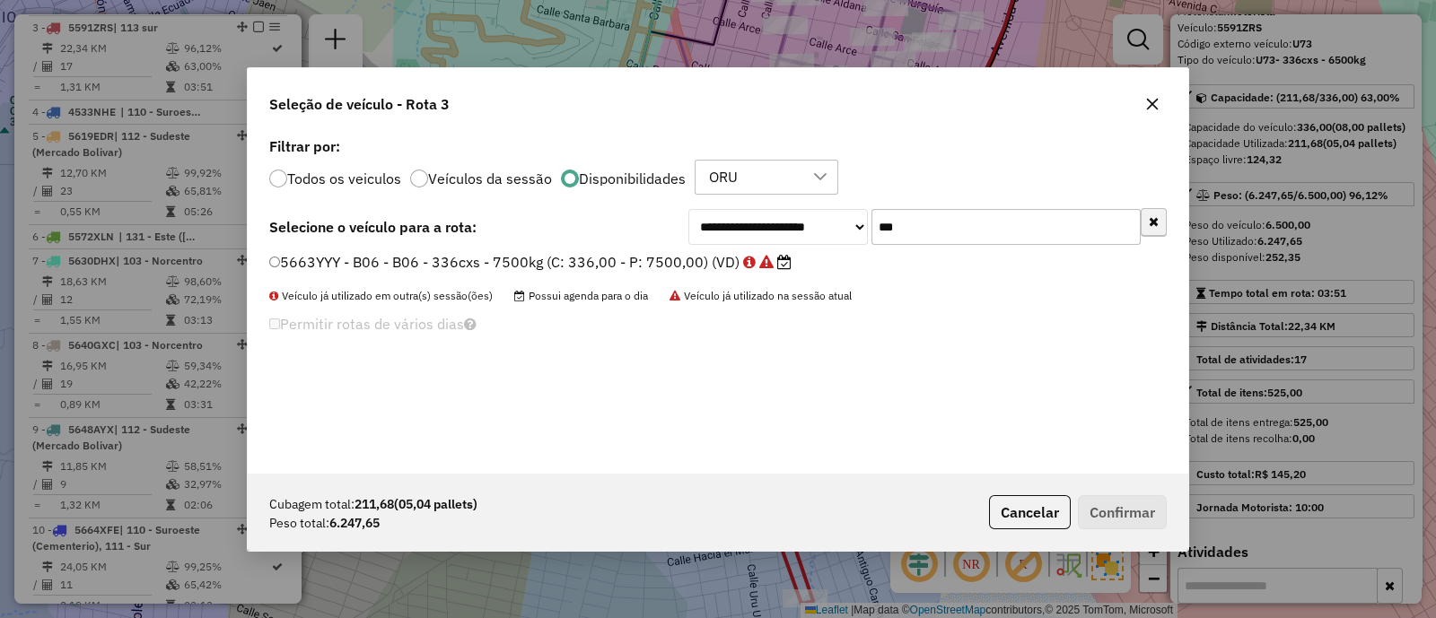
drag, startPoint x: 1135, startPoint y: 213, endPoint x: 1148, endPoint y: 213, distance: 12.6
click at [1135, 213] on input "***" at bounding box center [1005, 227] width 269 height 36
click at [1154, 216] on icon "button" at bounding box center [1154, 222] width 10 height 13
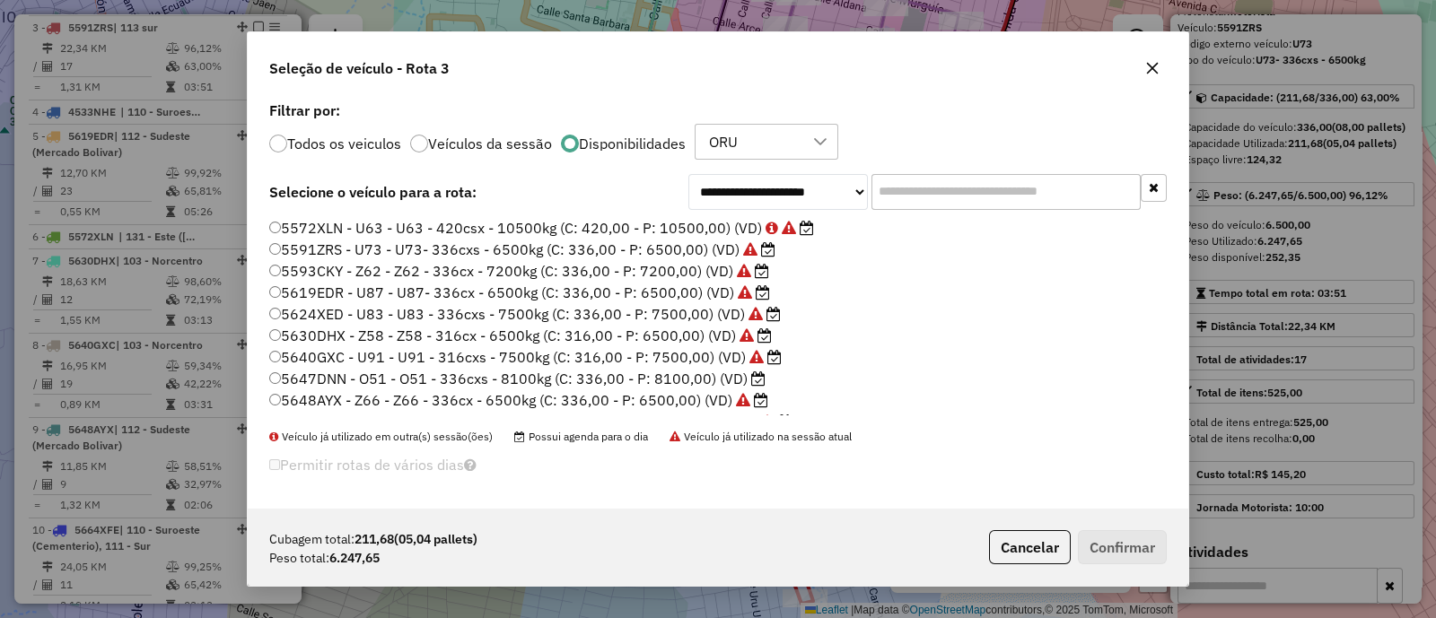
scroll to position [185, 0]
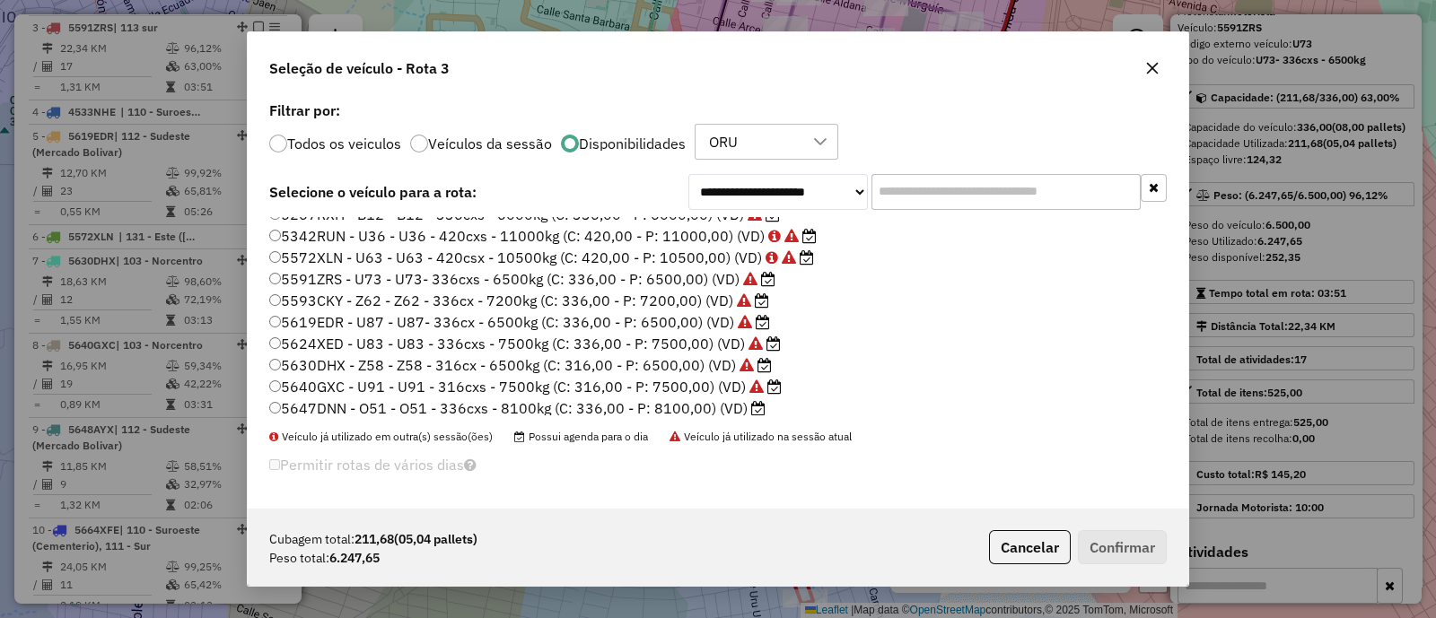
click at [531, 258] on label "5572XLN - U63 - U63 - 420csx - 10500kg (C: 420,00 - P: 10500,00) (VD)" at bounding box center [541, 258] width 545 height 22
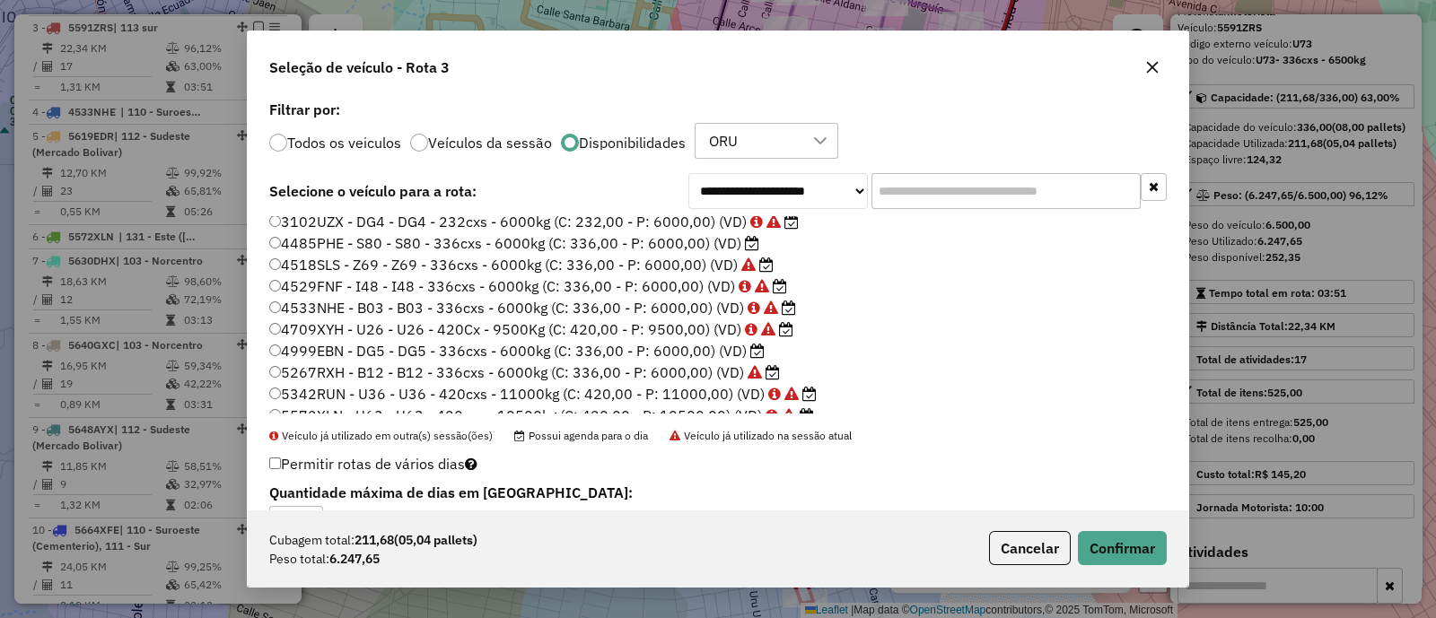
scroll to position [0, 0]
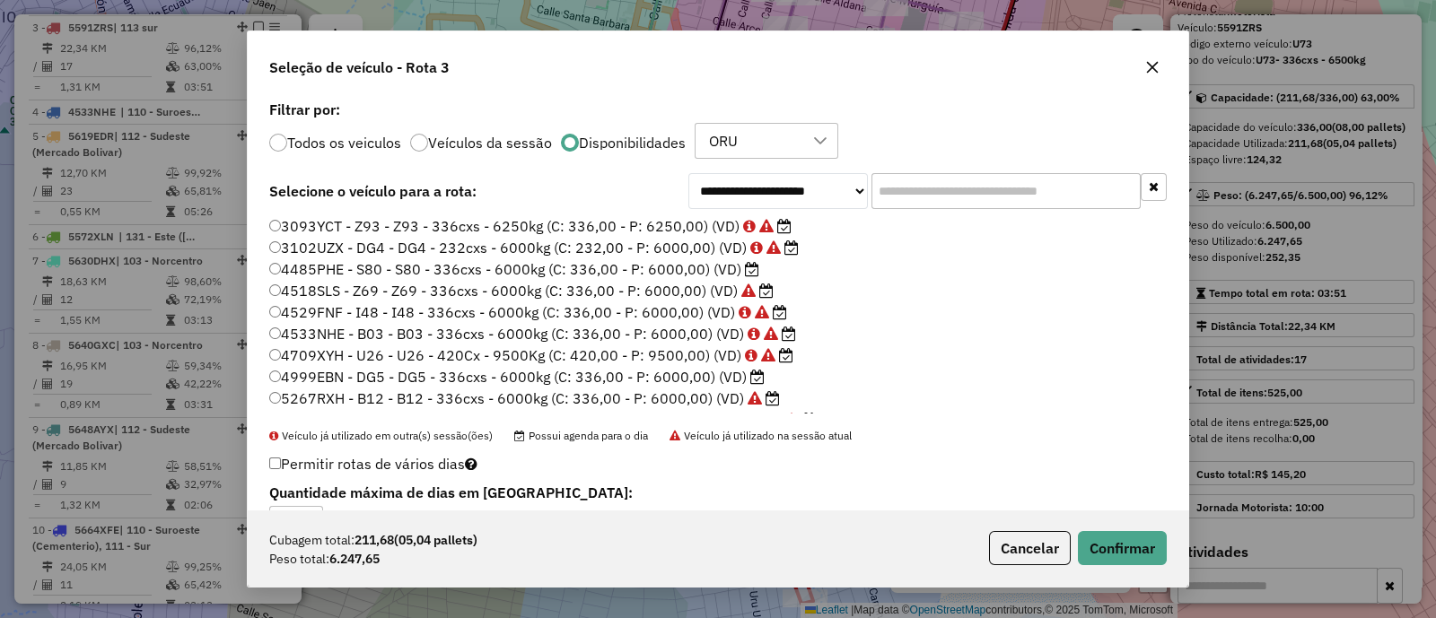
click at [960, 191] on input "text" at bounding box center [1005, 191] width 269 height 36
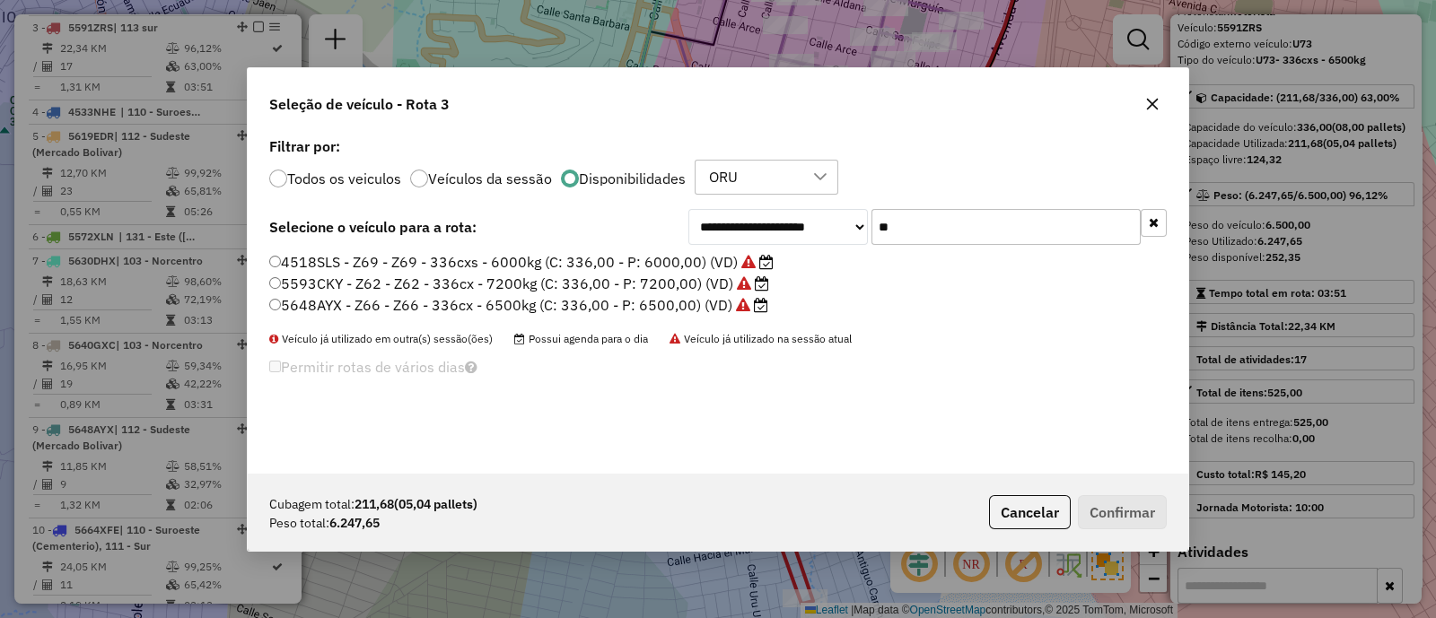
type input "*"
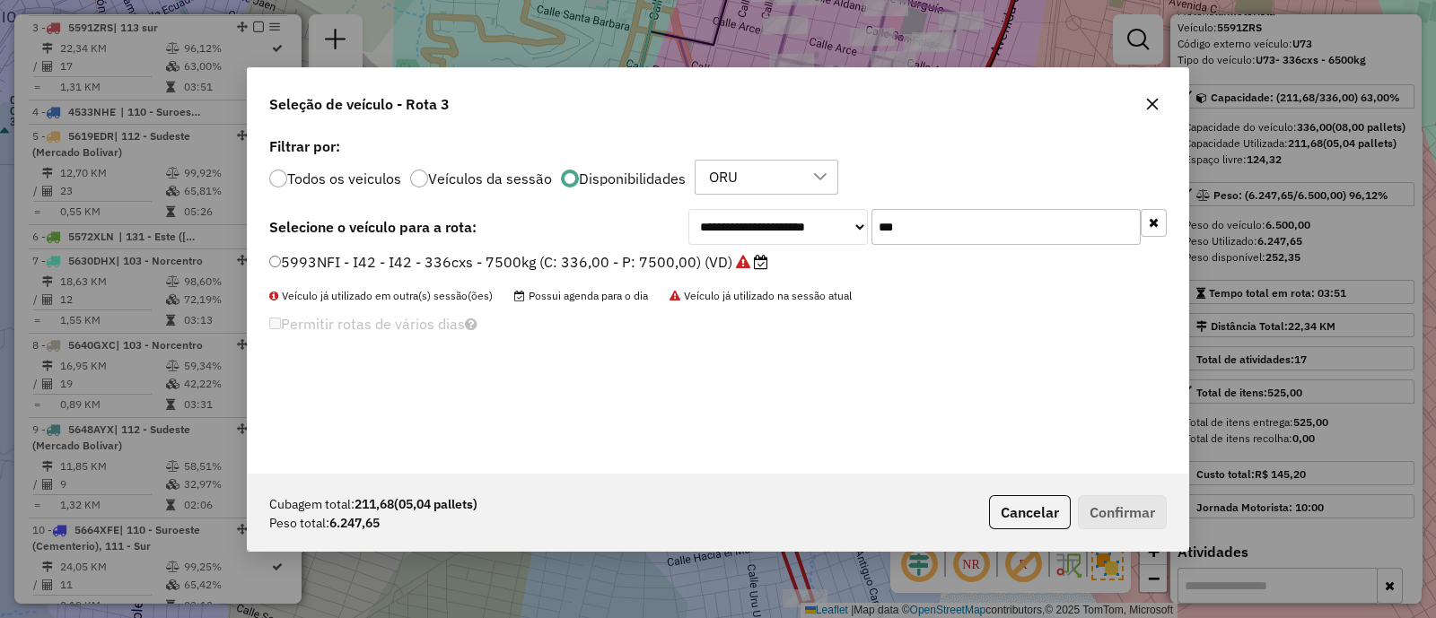
type input "***"
click at [685, 258] on label "5993NFI - I42 - I42 - 336cxs - 7500kg (C: 336,00 - P: 7500,00) (VD)" at bounding box center [518, 262] width 499 height 22
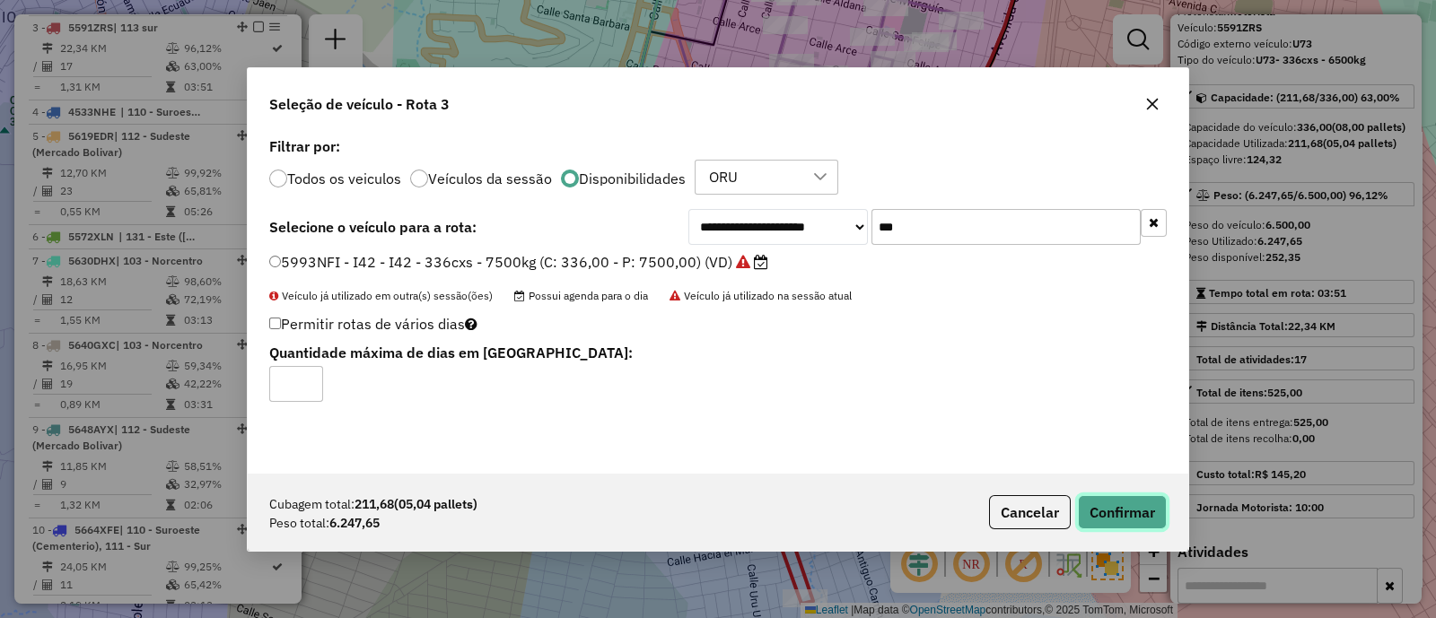
click at [1093, 506] on button "Confirmar" at bounding box center [1122, 512] width 89 height 34
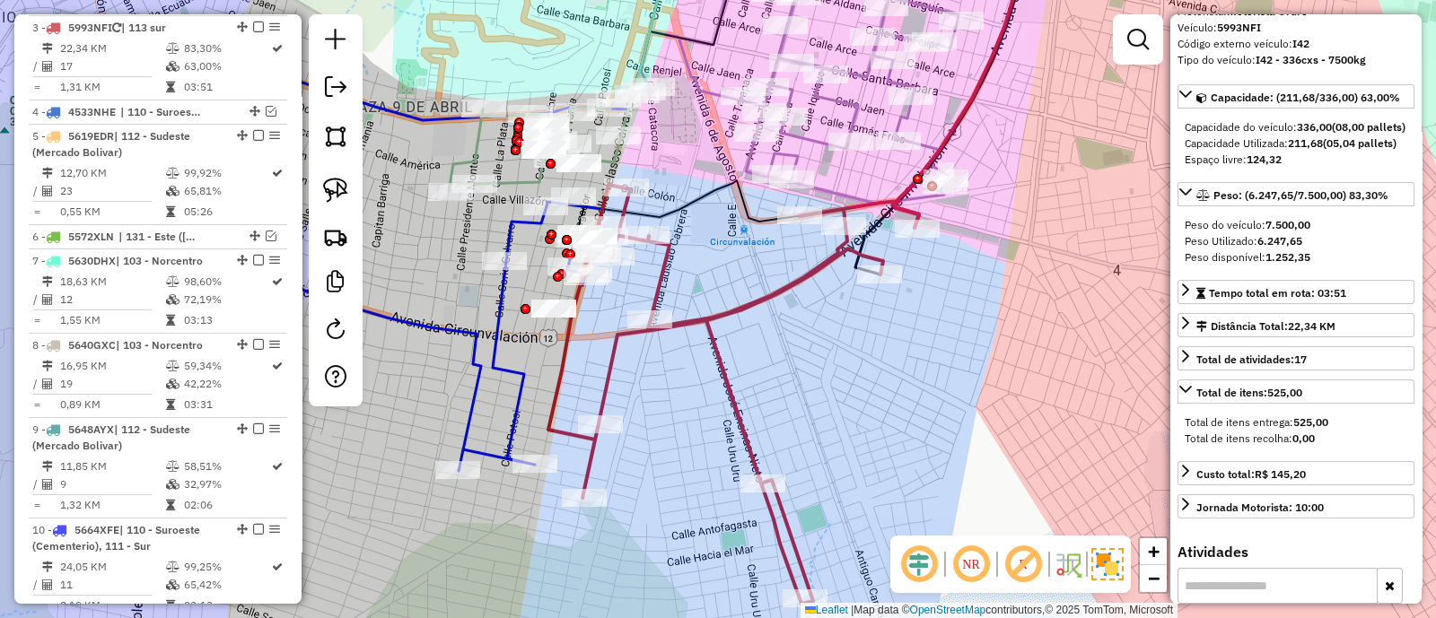
click at [720, 361] on icon at bounding box center [733, 394] width 371 height 419
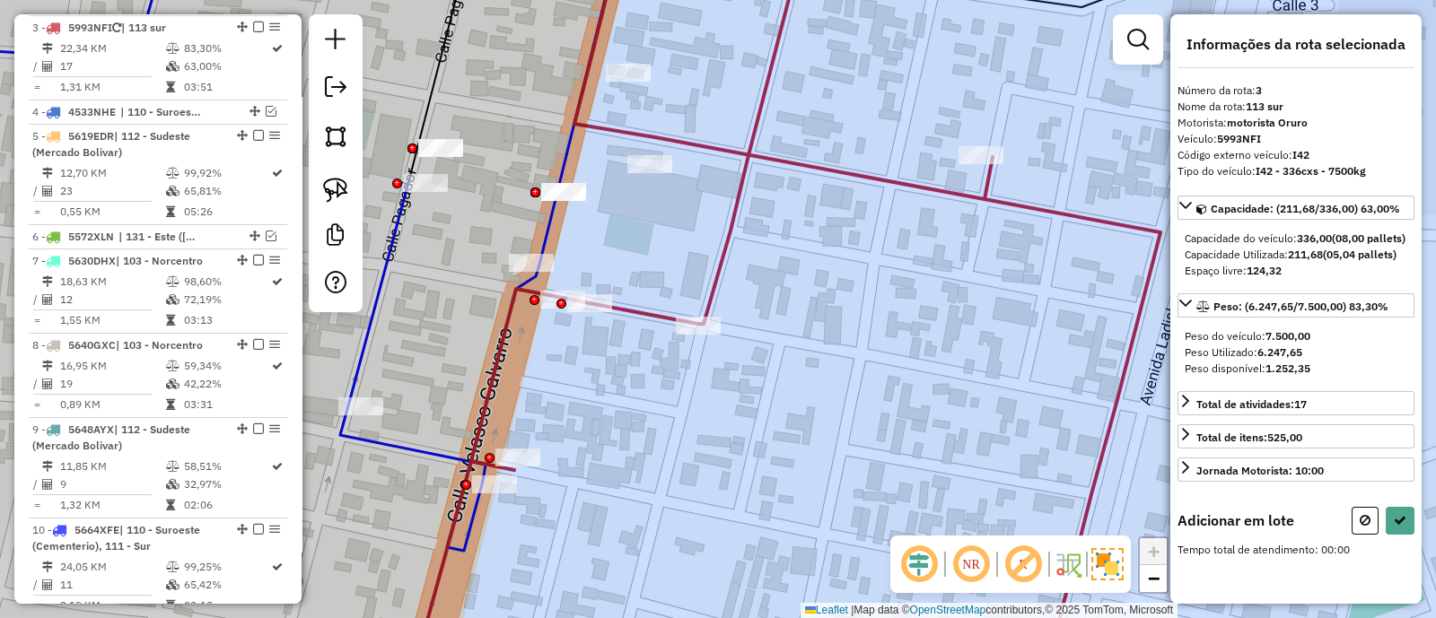
drag, startPoint x: 544, startPoint y: 219, endPoint x: 674, endPoint y: 302, distance: 154.6
click at [674, 302] on div "Janela de atendimento Grade de atendimento Capacidade Transportadoras Veículos …" at bounding box center [718, 309] width 1436 height 618
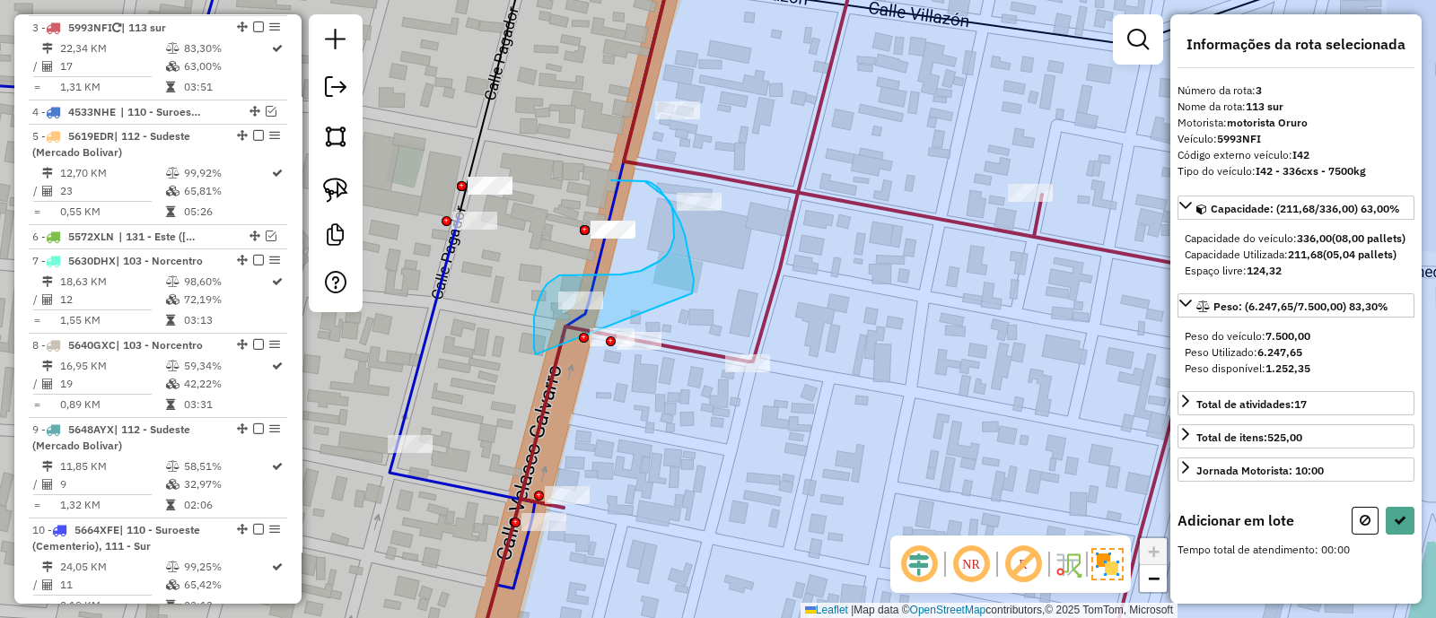
drag, startPoint x: 692, startPoint y: 293, endPoint x: 536, endPoint y: 354, distance: 167.6
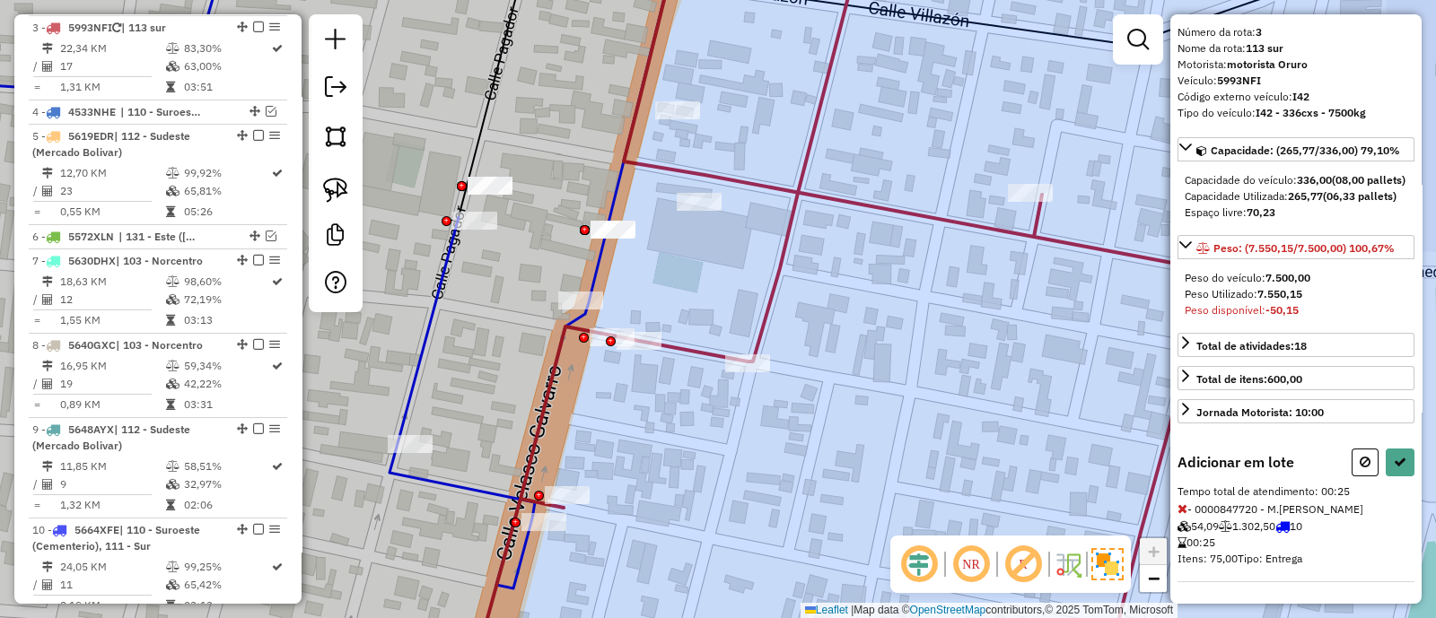
scroll to position [86, 0]
click at [1359, 457] on icon at bounding box center [1364, 462] width 11 height 13
select select "**********"
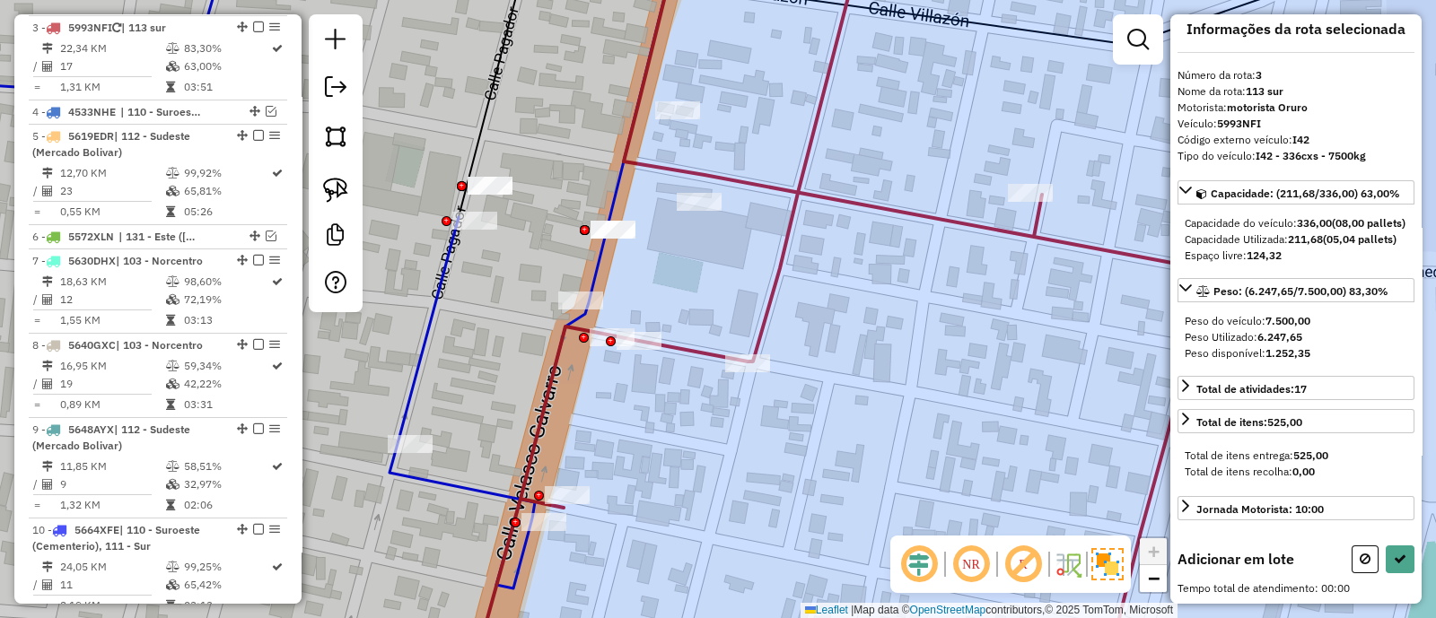
scroll to position [0, 0]
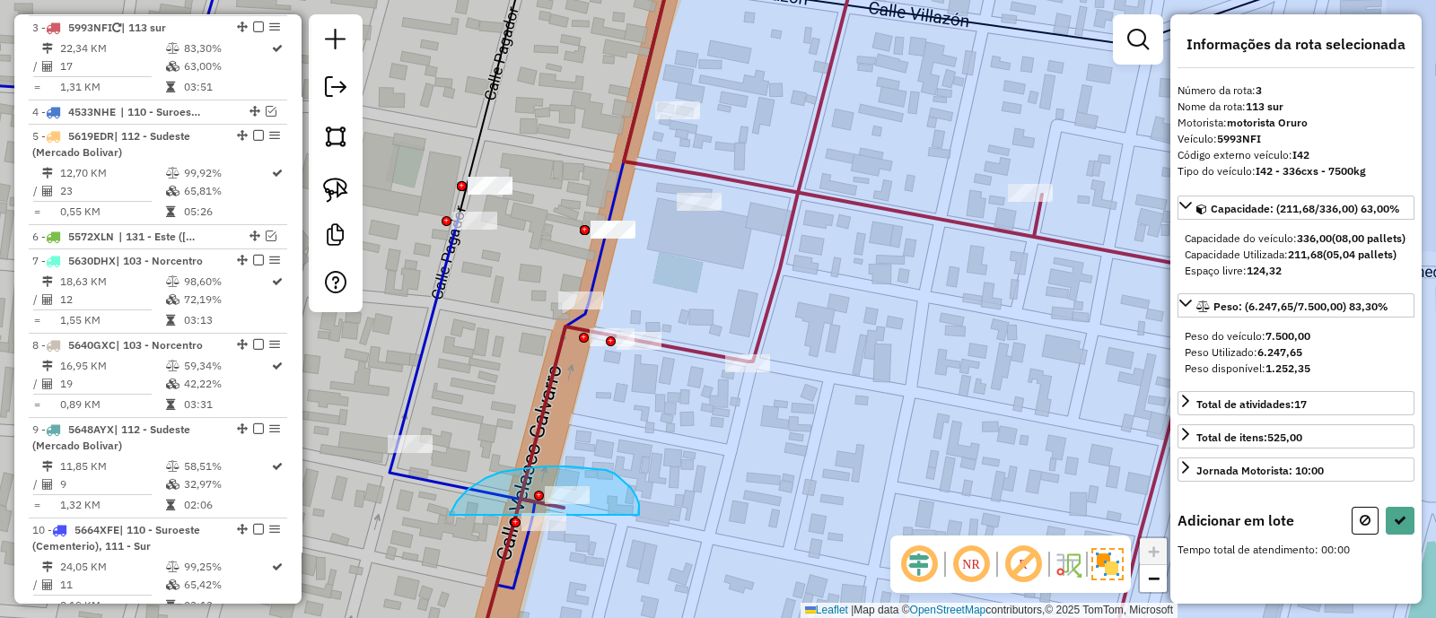
drag, startPoint x: 639, startPoint y: 509, endPoint x: 476, endPoint y: 610, distance: 192.2
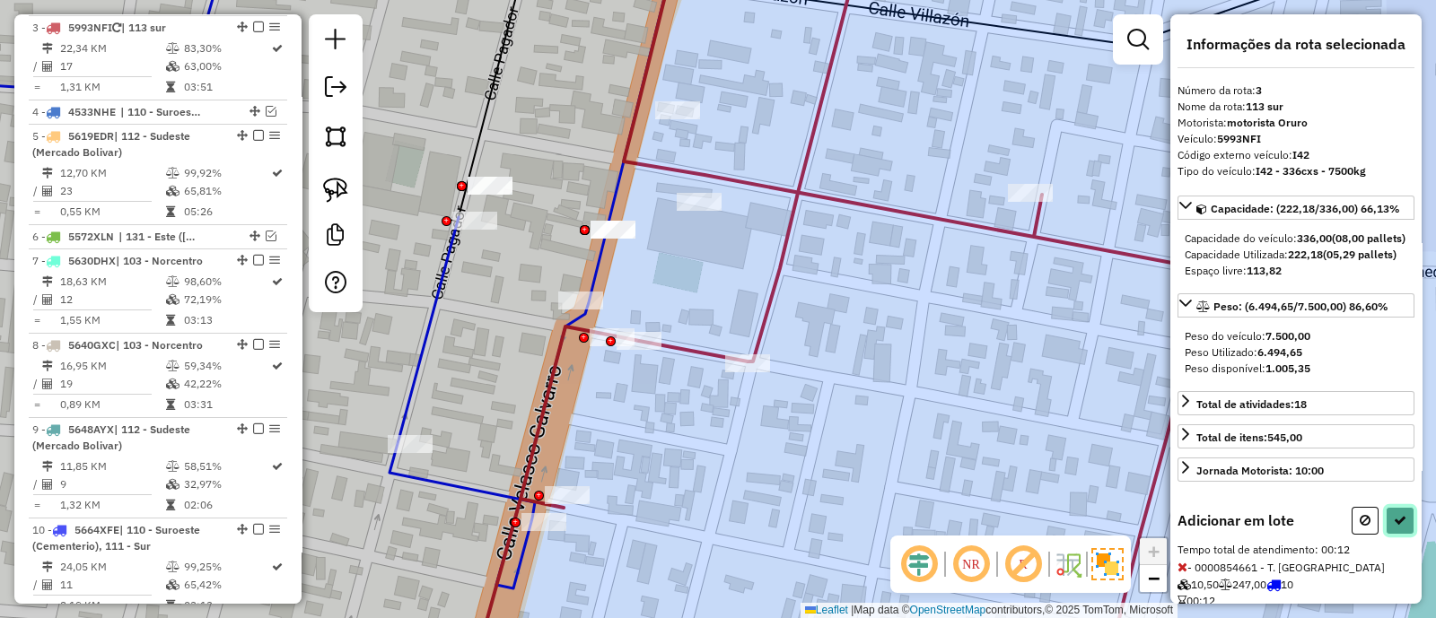
click at [1393, 527] on icon at bounding box center [1399, 520] width 13 height 13
select select "**********"
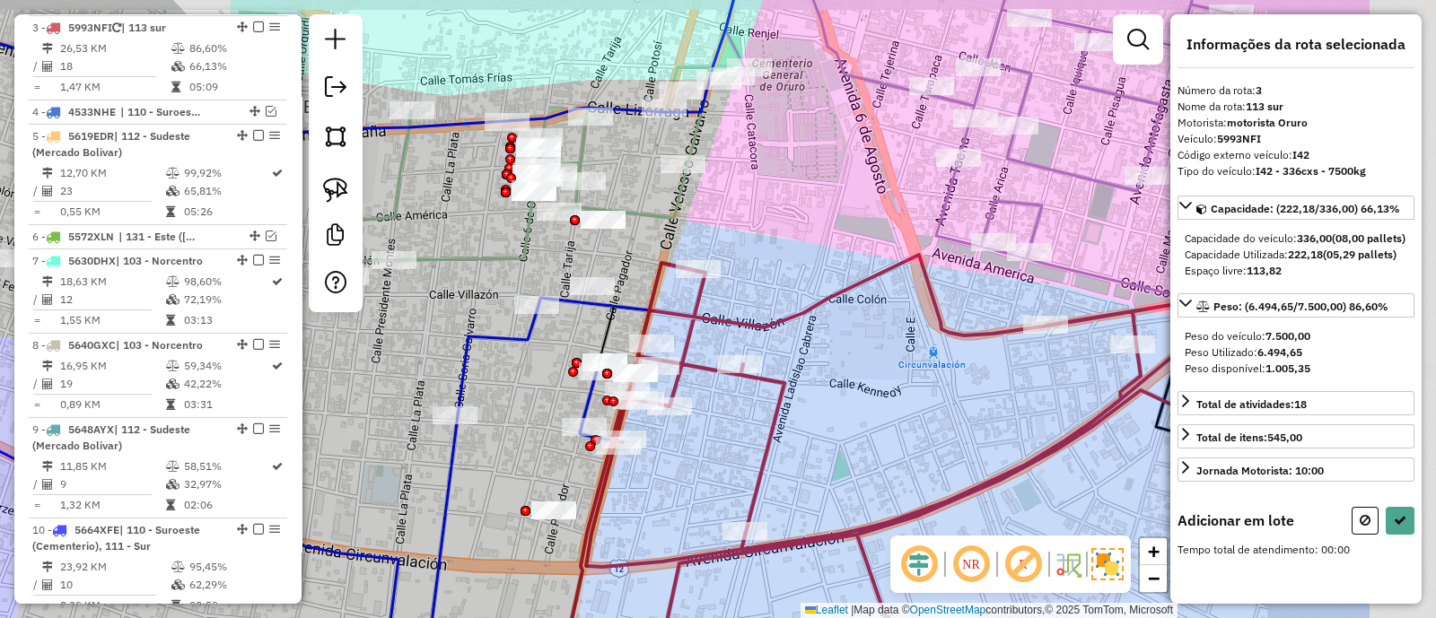
drag, startPoint x: 823, startPoint y: 372, endPoint x: 704, endPoint y: 407, distance: 123.5
click at [709, 406] on div "Janela de atendimento Grade de atendimento Capacidade Transportadoras Veículos …" at bounding box center [718, 309] width 1436 height 618
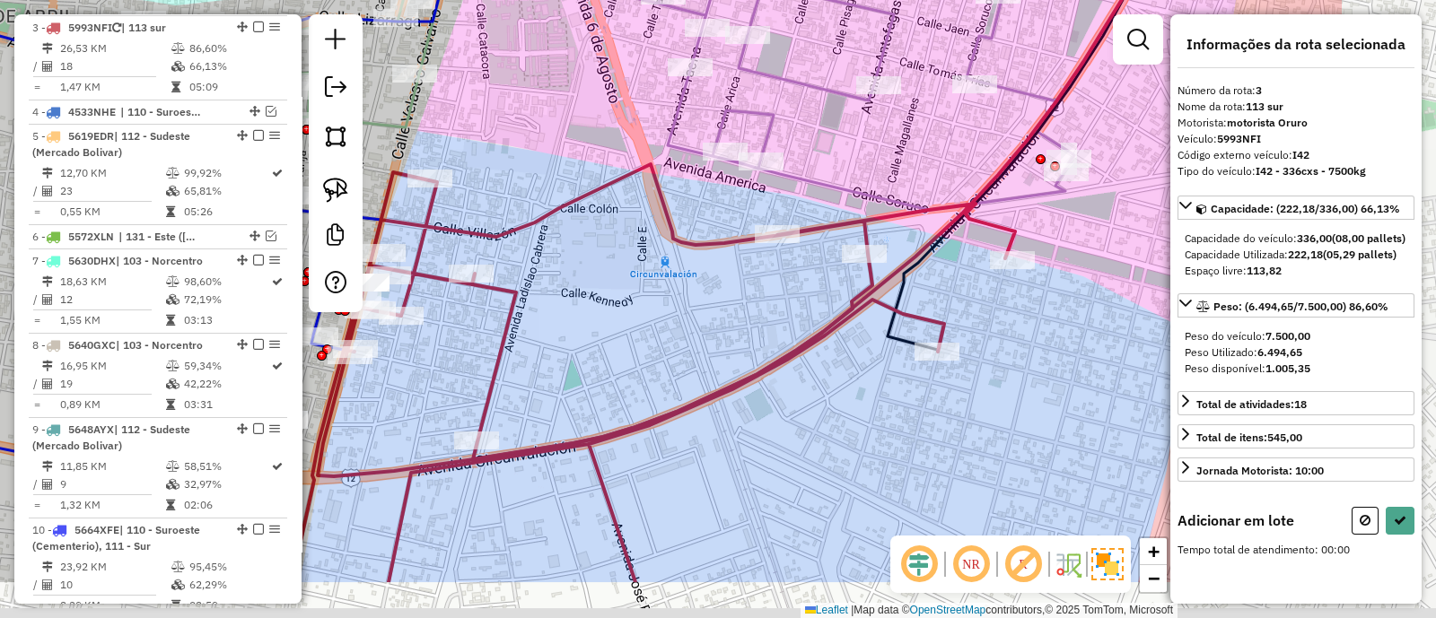
drag, startPoint x: 903, startPoint y: 387, endPoint x: 623, endPoint y: 284, distance: 298.1
click at [623, 284] on div "Janela de atendimento Grade de atendimento Capacidade Transportadoras Veículos …" at bounding box center [718, 309] width 1436 height 618
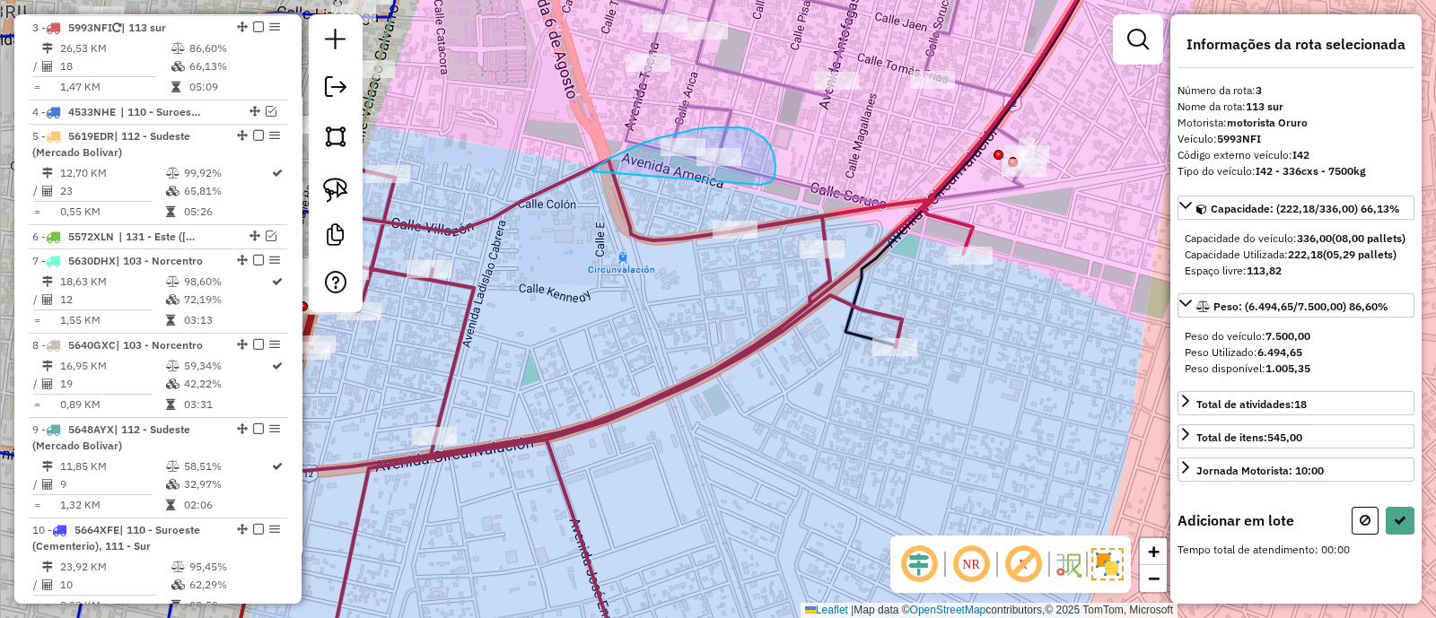
drag, startPoint x: 761, startPoint y: 185, endPoint x: 592, endPoint y: 171, distance: 169.2
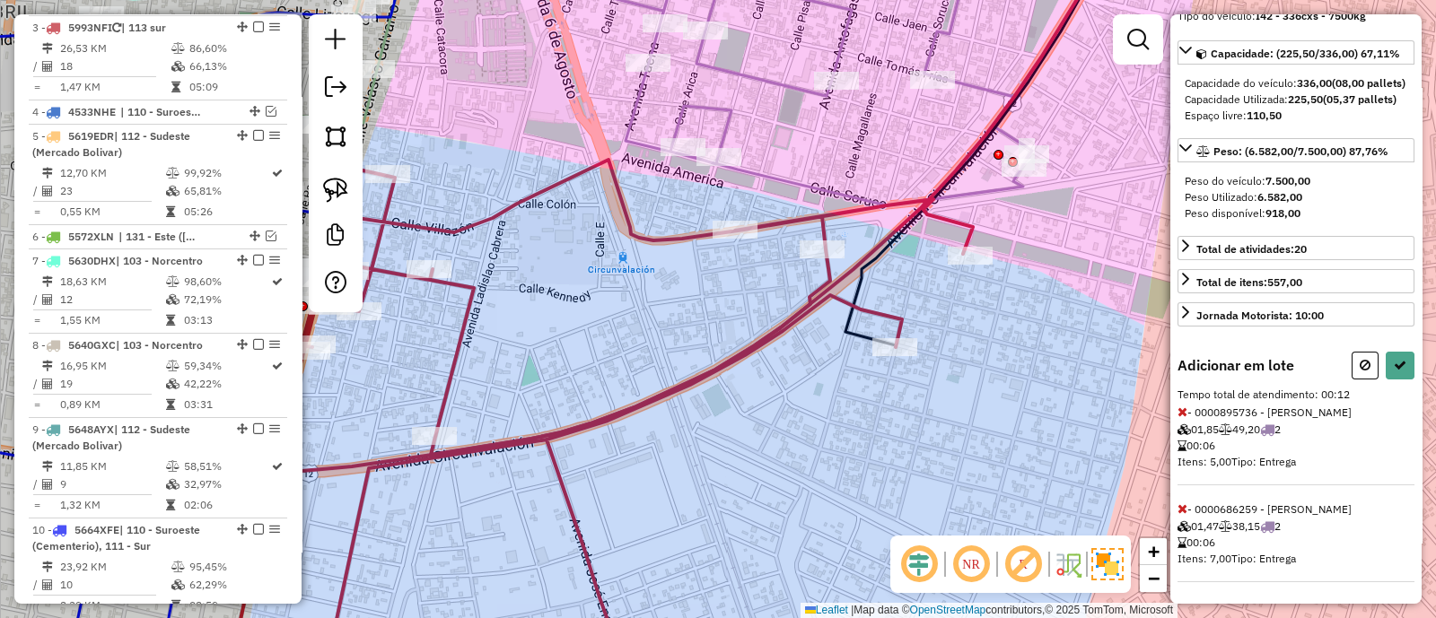
scroll to position [183, 0]
click at [1393, 363] on icon at bounding box center [1399, 365] width 13 height 13
select select "**********"
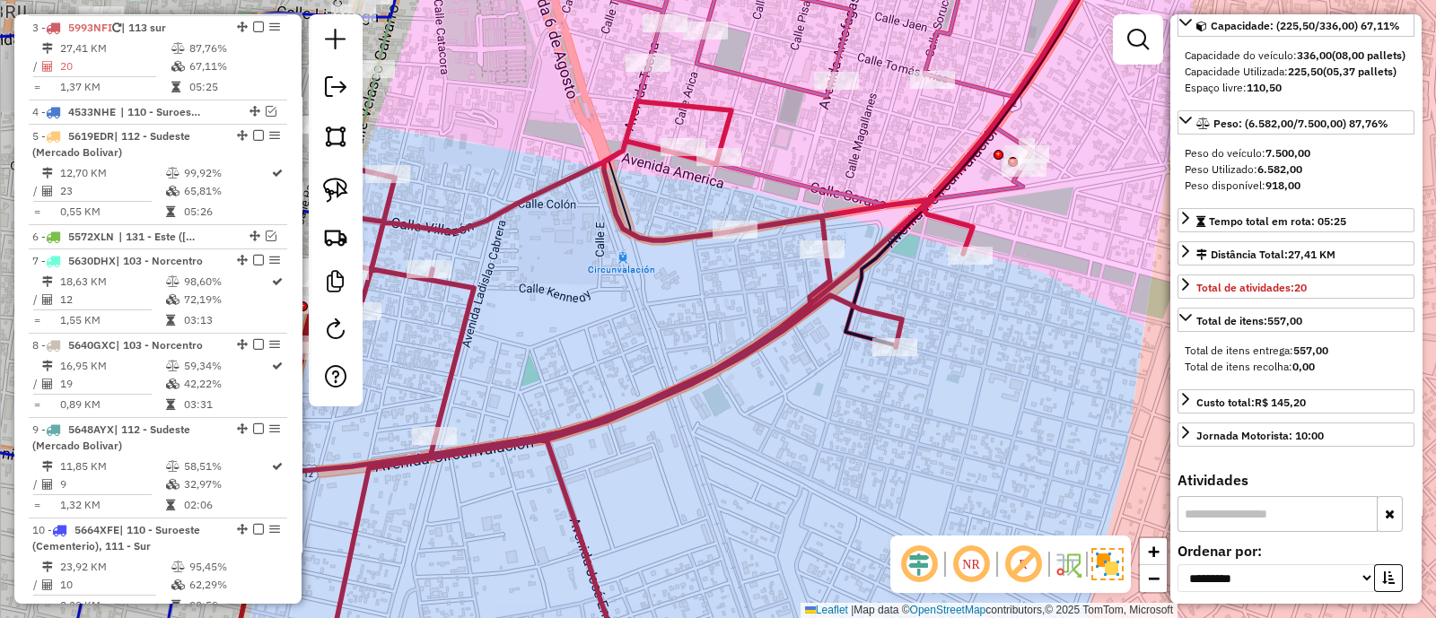
click at [533, 197] on icon at bounding box center [602, 390] width 740 height 579
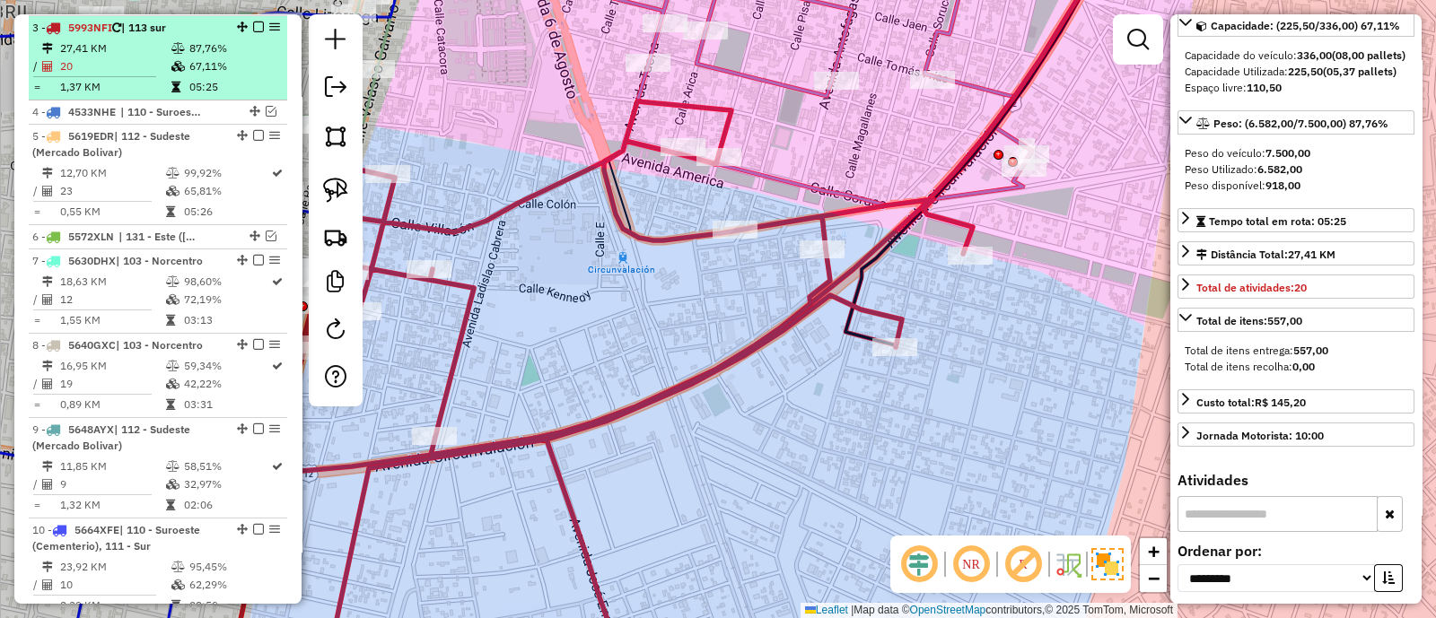
click at [253, 23] on em at bounding box center [258, 27] width 11 height 11
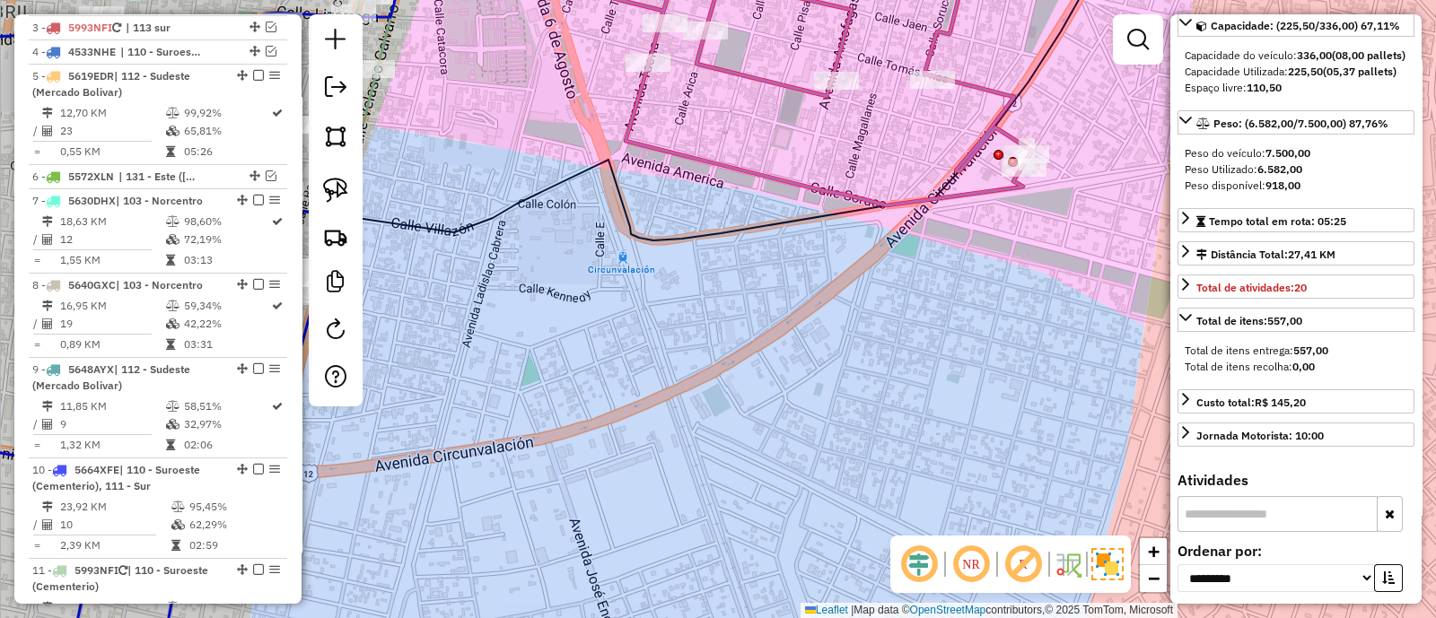
scroll to position [771, 0]
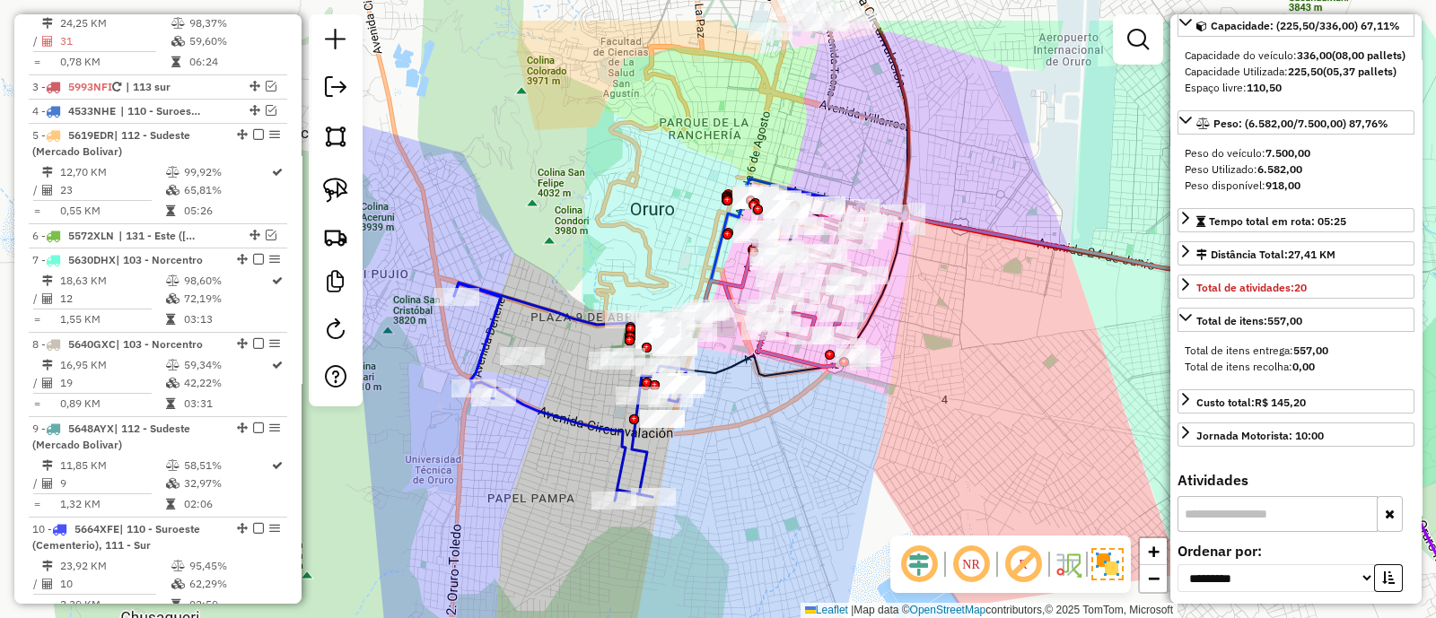
drag, startPoint x: 601, startPoint y: 347, endPoint x: 761, endPoint y: 432, distance: 181.0
click at [762, 432] on div "Janela de atendimento Grade de atendimento Capacidade Transportadoras Veículos …" at bounding box center [718, 309] width 1436 height 618
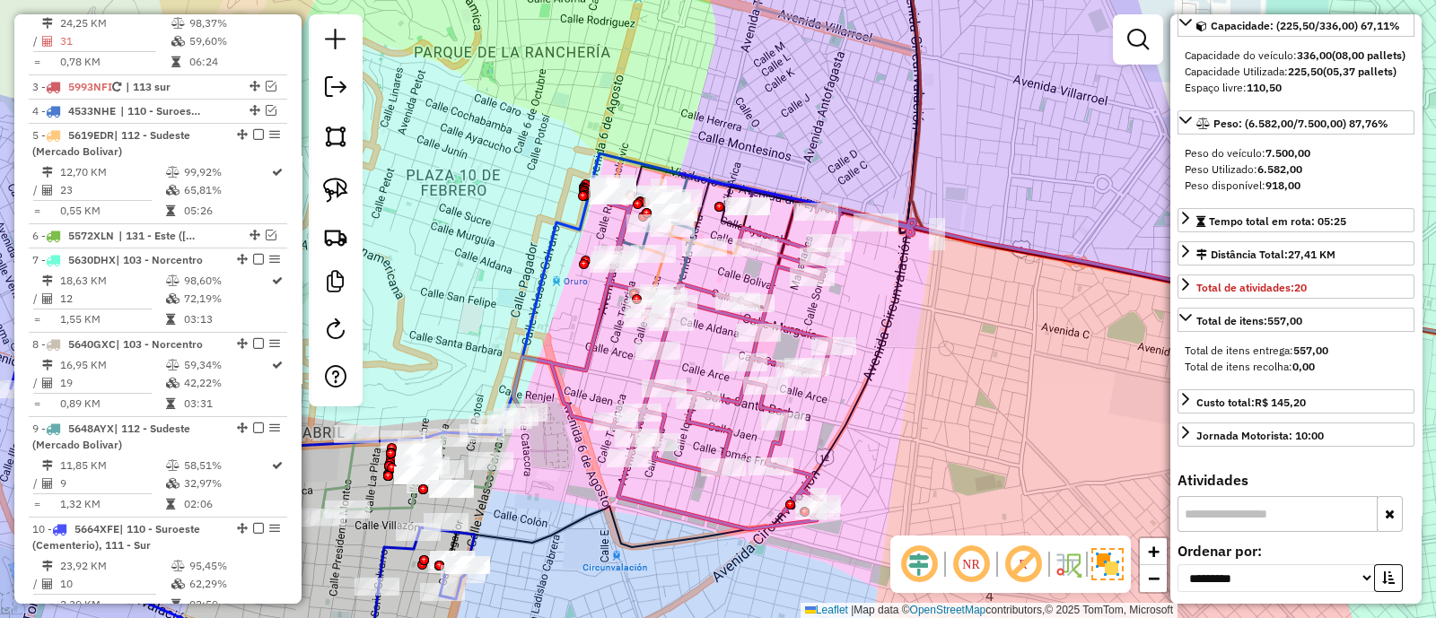
click at [791, 329] on icon at bounding box center [714, 358] width 402 height 344
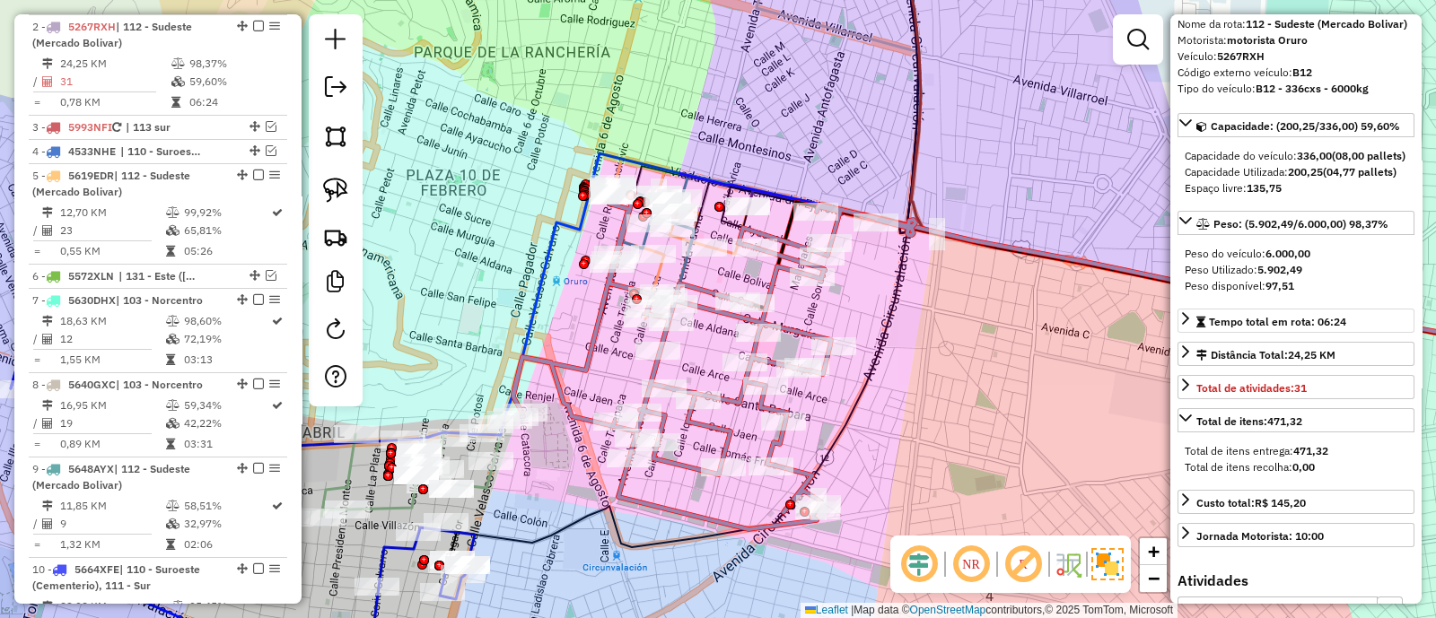
scroll to position [0, 0]
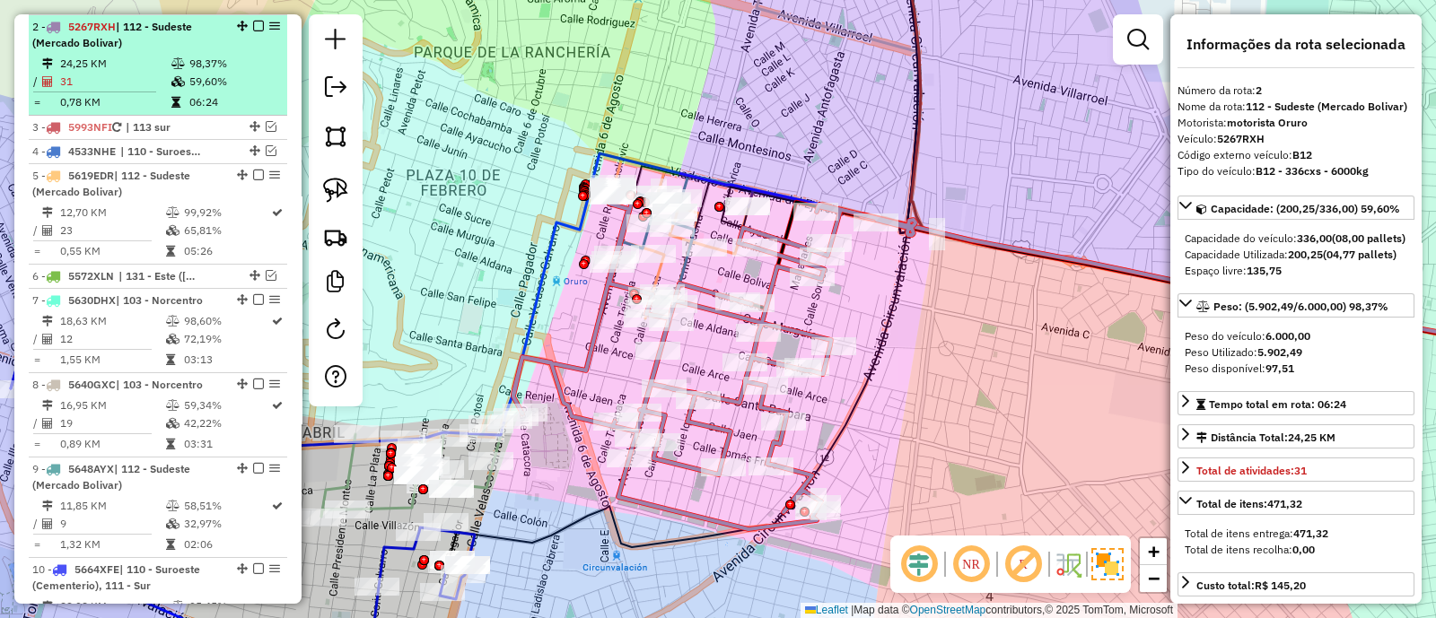
click at [253, 22] on em at bounding box center [258, 26] width 11 height 11
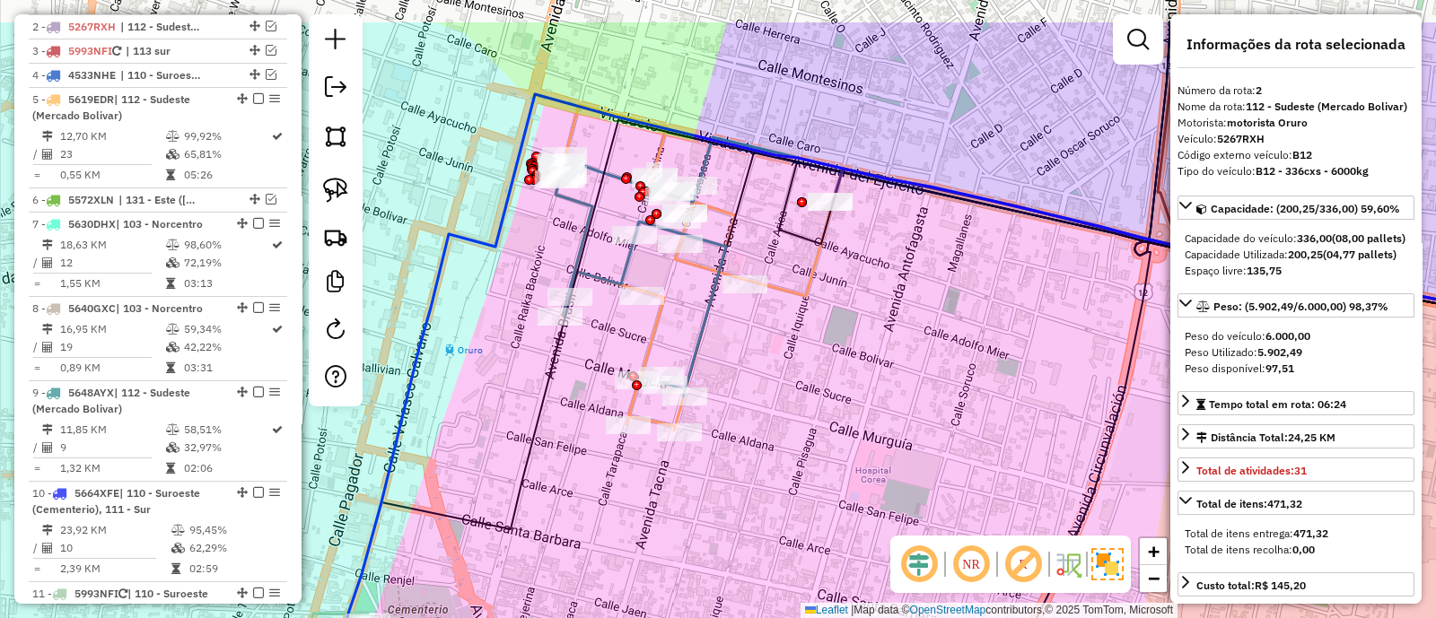
drag, startPoint x: 679, startPoint y: 262, endPoint x: 749, endPoint y: 374, distance: 132.2
click at [754, 374] on div "Janela de atendimento Grade de atendimento Capacidade Transportadoras Veículos …" at bounding box center [718, 309] width 1436 height 618
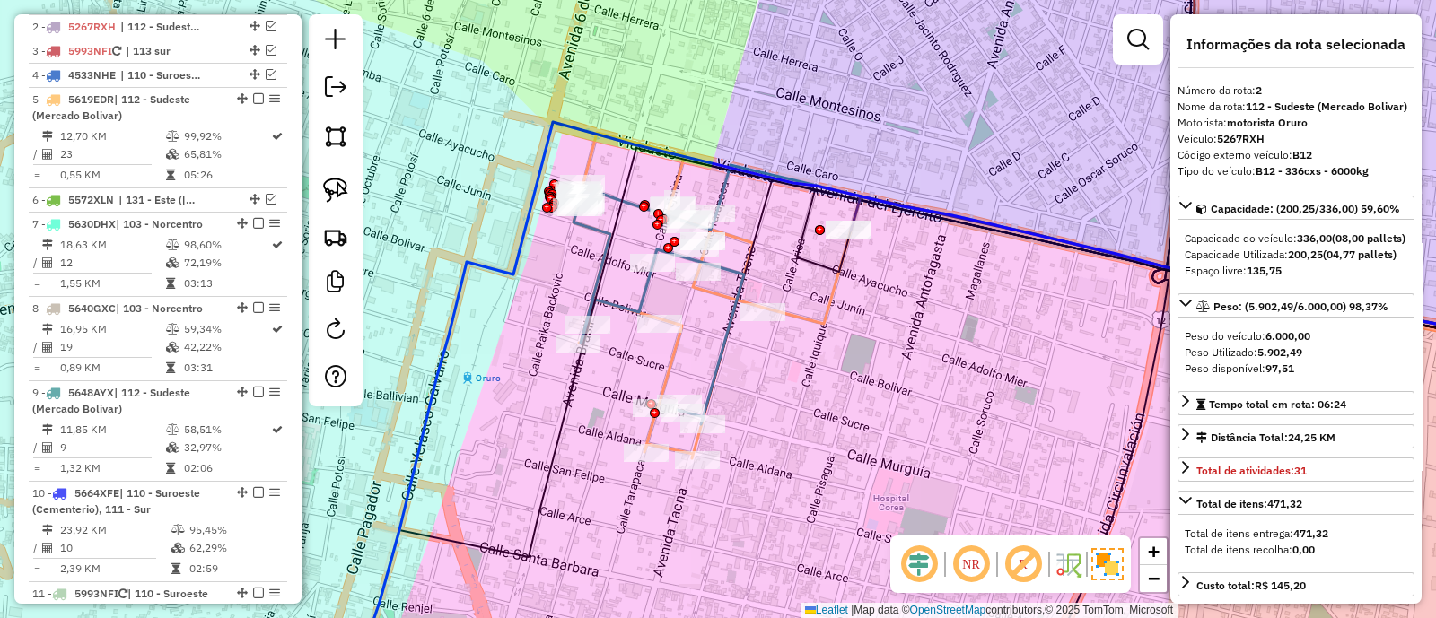
click at [717, 355] on icon at bounding box center [658, 306] width 170 height 238
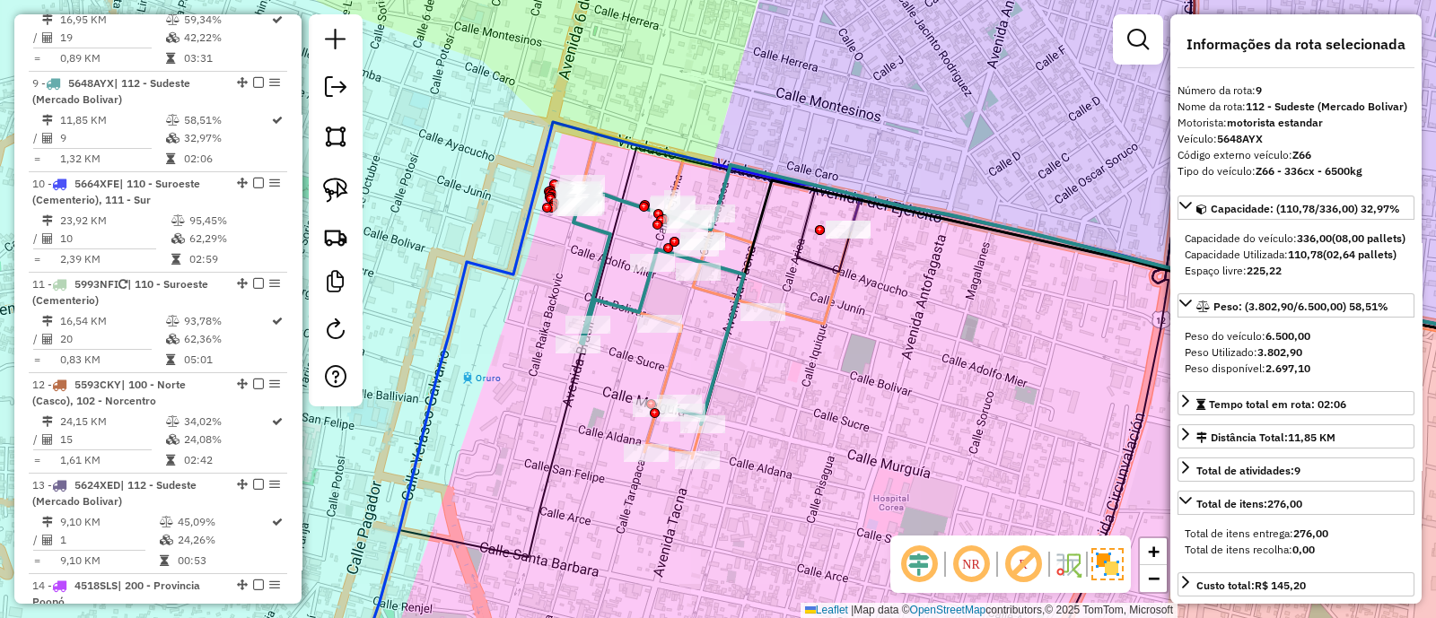
scroll to position [1095, 0]
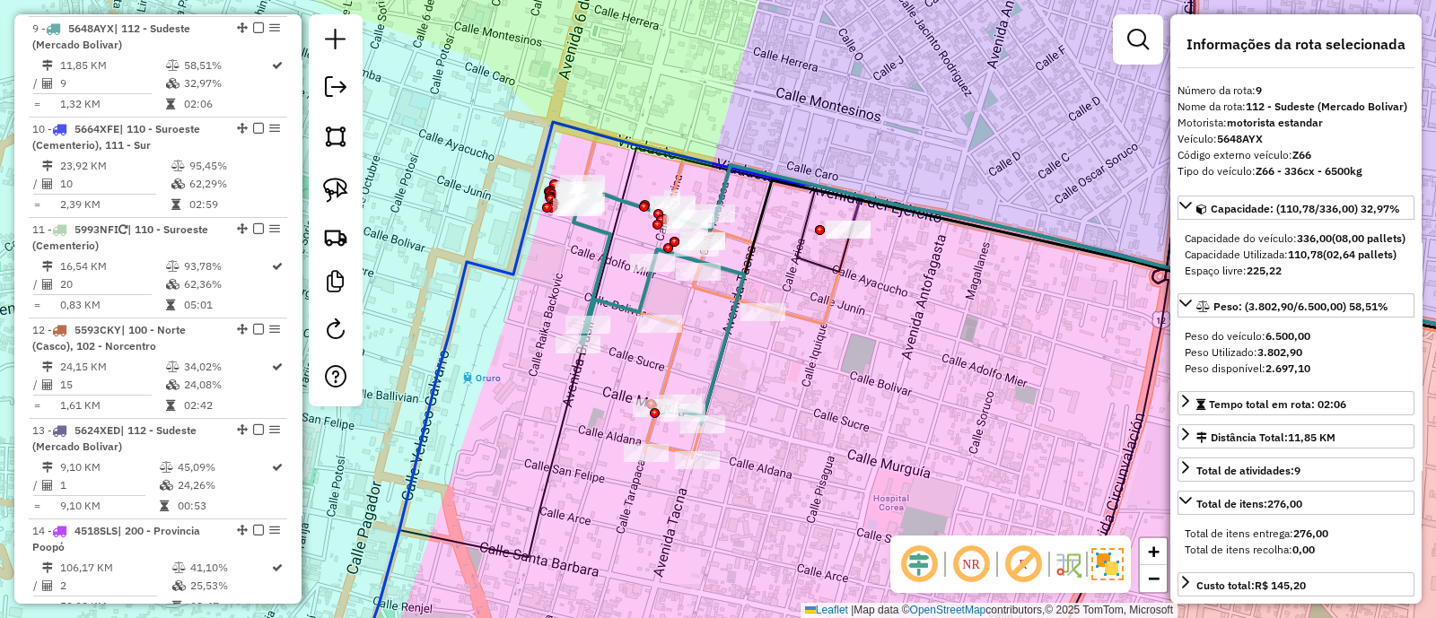
click at [806, 318] on icon at bounding box center [711, 296] width 277 height 326
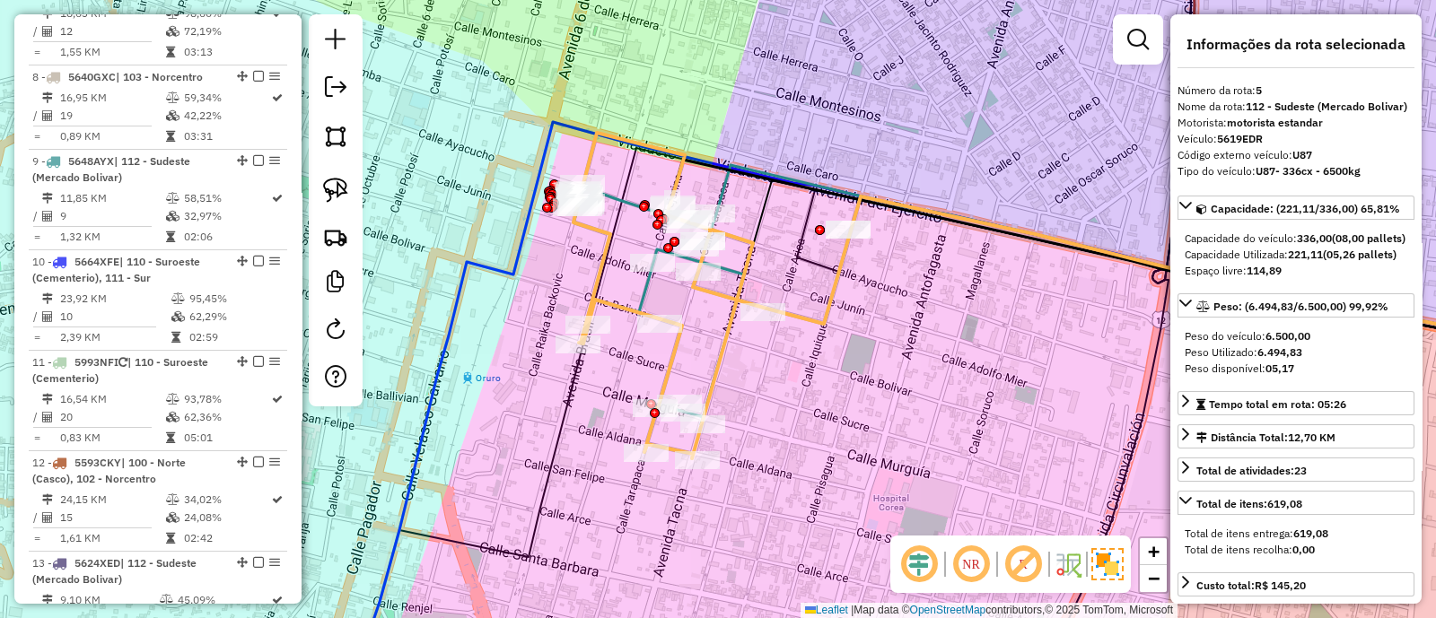
scroll to position [802, 0]
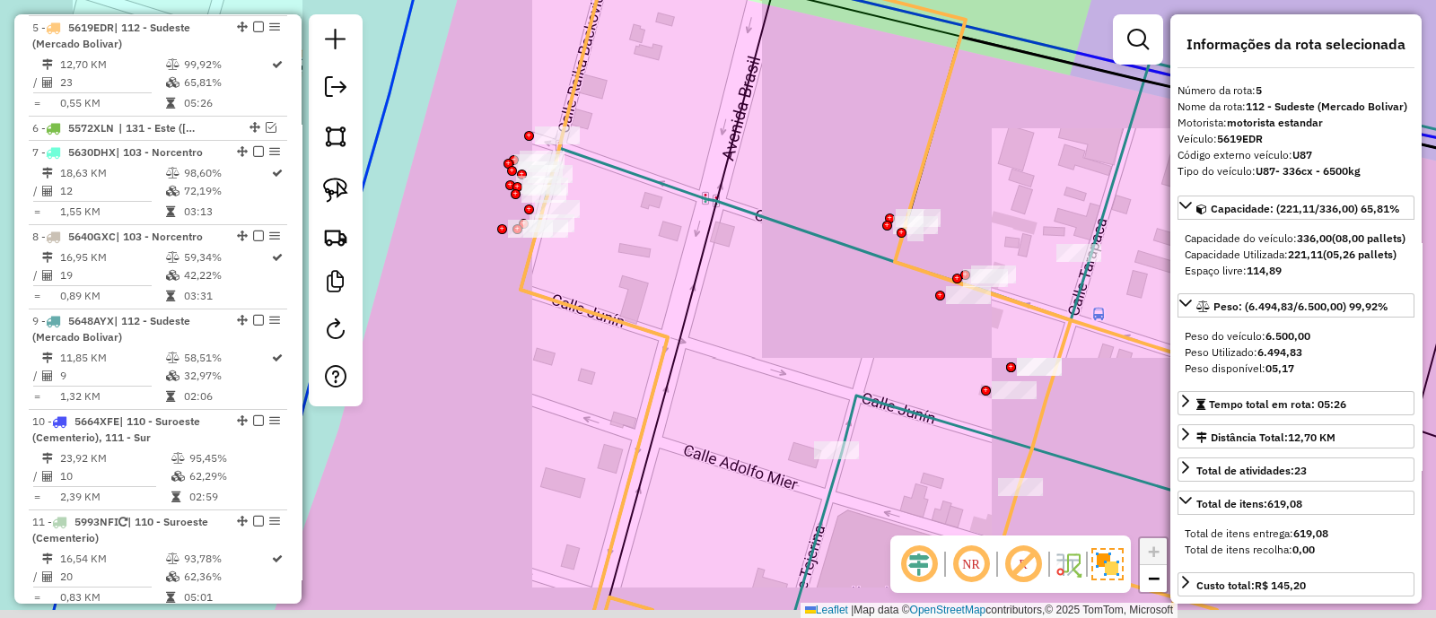
drag, startPoint x: 677, startPoint y: 327, endPoint x: 478, endPoint y: 53, distance: 338.5
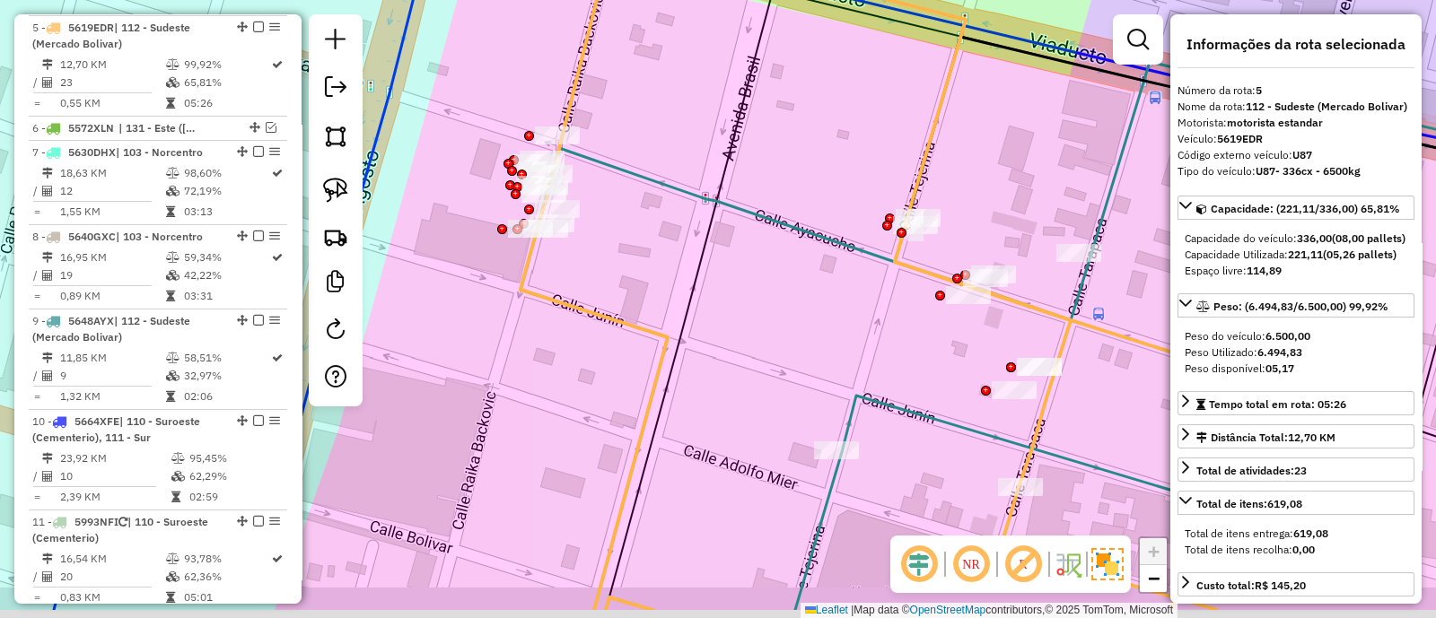
click at [480, 55] on div "Janela de atendimento Grade de atendimento Capacidade Transportadoras Veículos …" at bounding box center [718, 309] width 1436 height 618
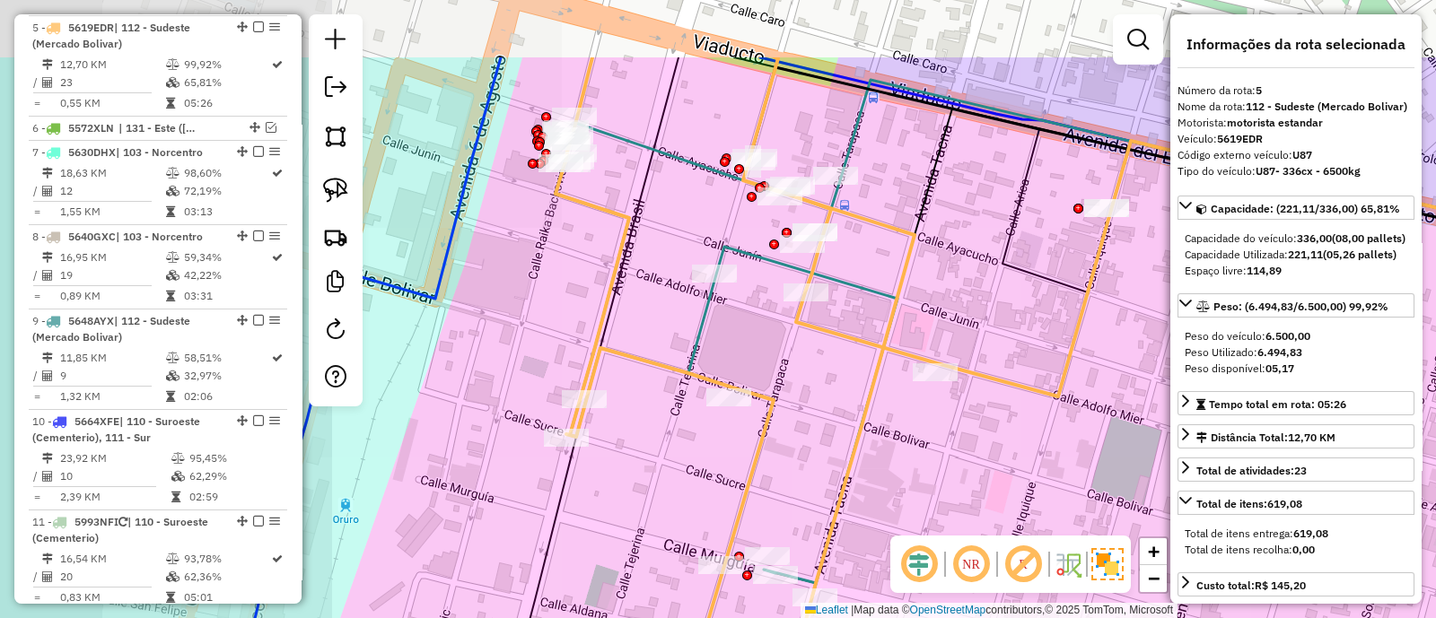
drag, startPoint x: 530, startPoint y: 172, endPoint x: 638, endPoint y: 298, distance: 165.5
click at [650, 293] on div "Janela de atendimento Grade de atendimento Capacidade Transportadoras Veículos …" at bounding box center [718, 309] width 1436 height 618
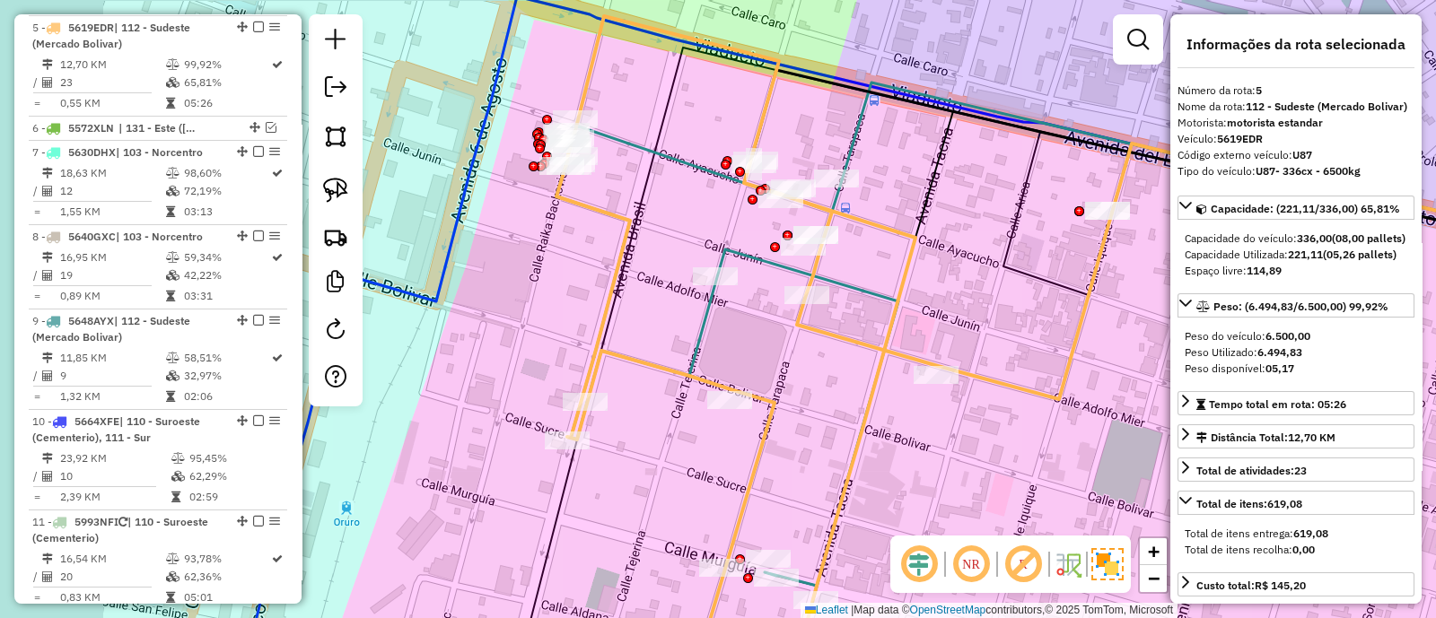
click at [625, 361] on icon at bounding box center [833, 342] width 555 height 652
click at [704, 321] on icon at bounding box center [727, 363] width 342 height 474
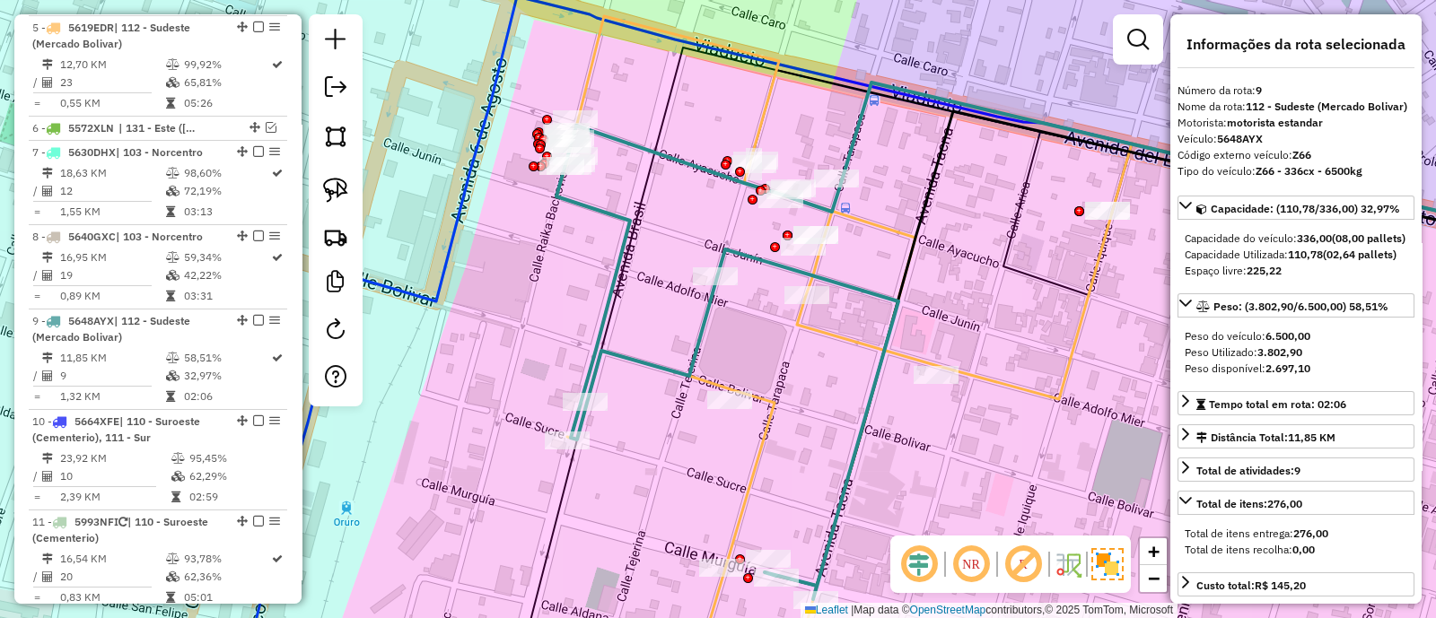
scroll to position [1095, 0]
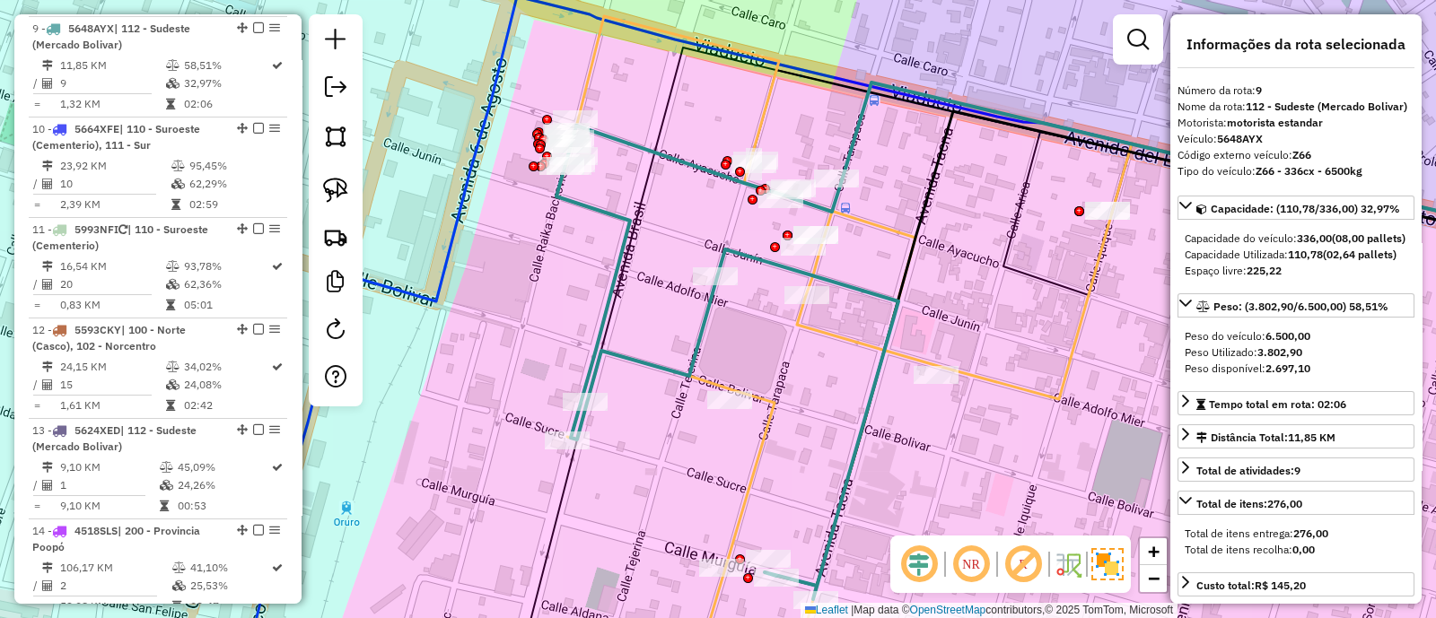
click at [764, 446] on icon at bounding box center [833, 342] width 555 height 652
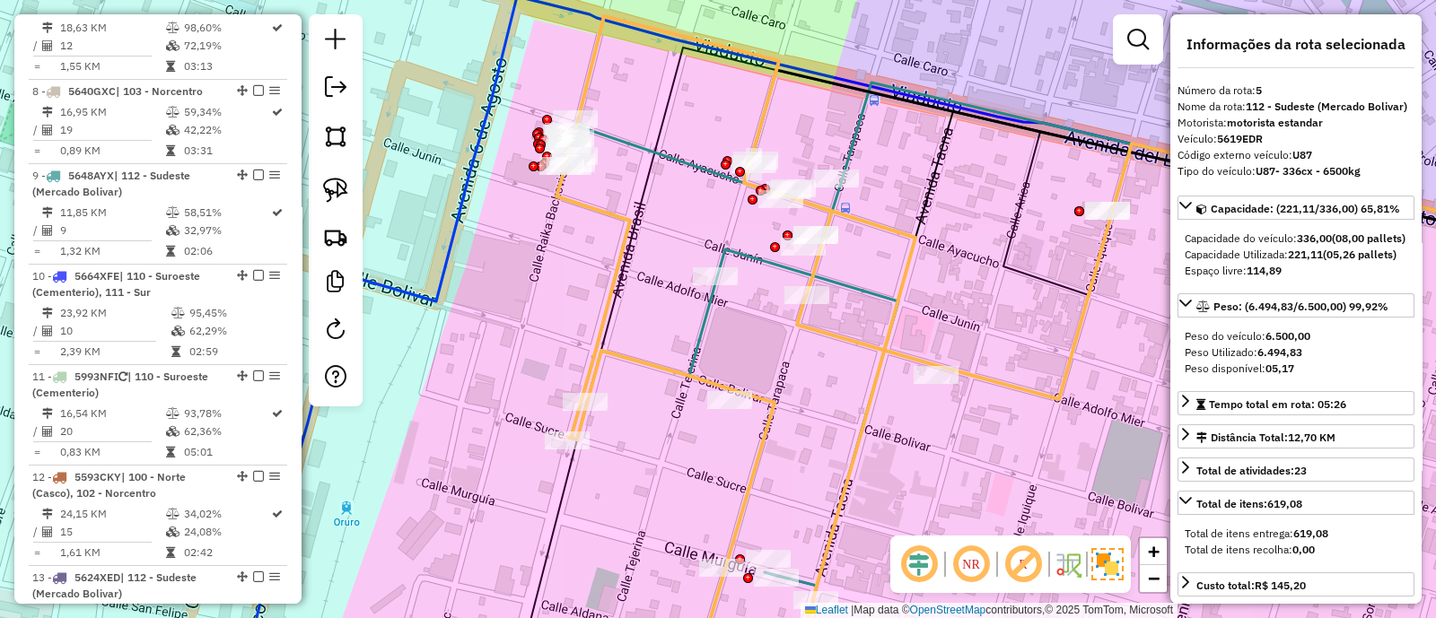
scroll to position [802, 0]
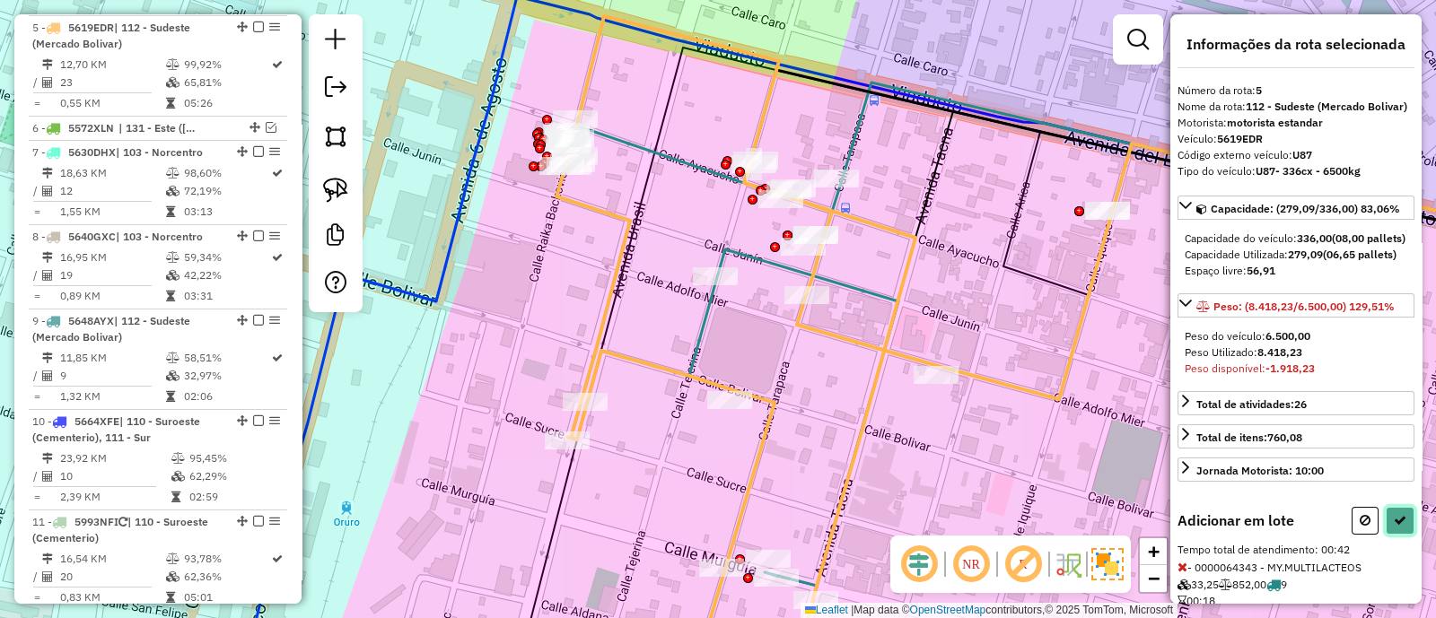
click at [1394, 527] on icon at bounding box center [1399, 520] width 13 height 13
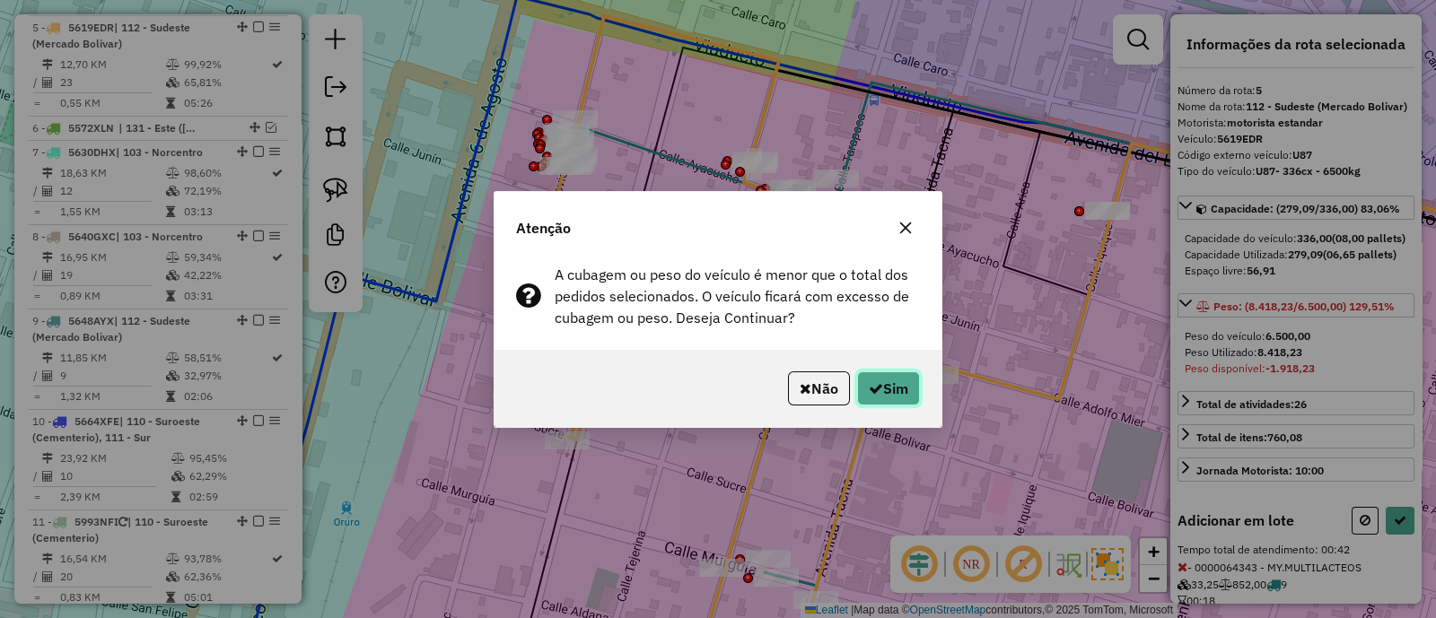
click at [914, 392] on button "Sim" at bounding box center [888, 388] width 63 height 34
select select "**********"
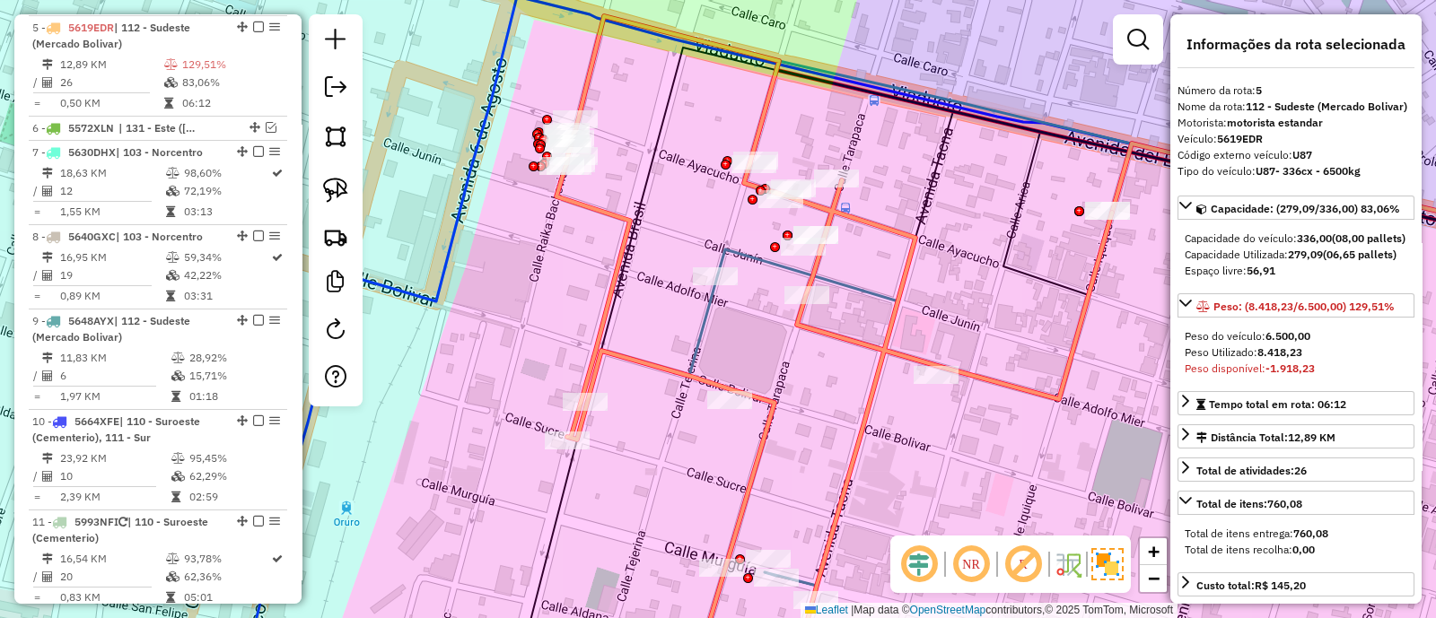
click at [812, 329] on icon at bounding box center [833, 342] width 555 height 652
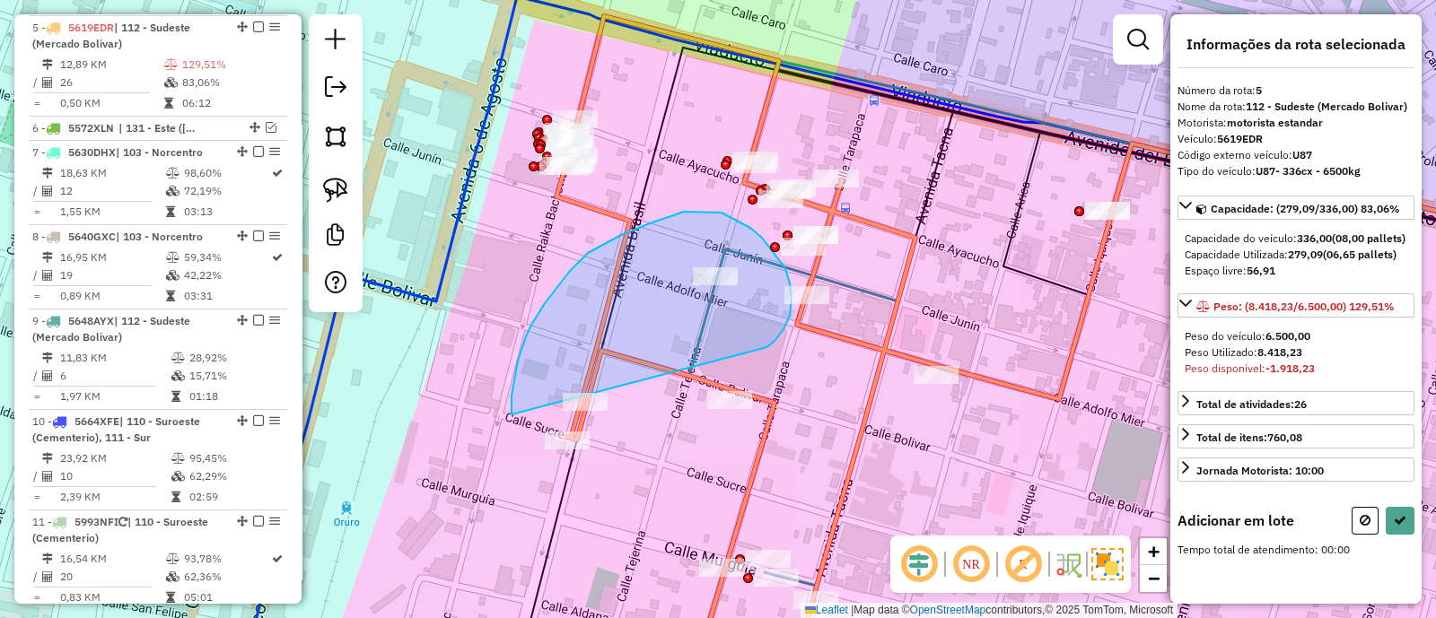
drag, startPoint x: 783, startPoint y: 329, endPoint x: 536, endPoint y: 564, distance: 341.5
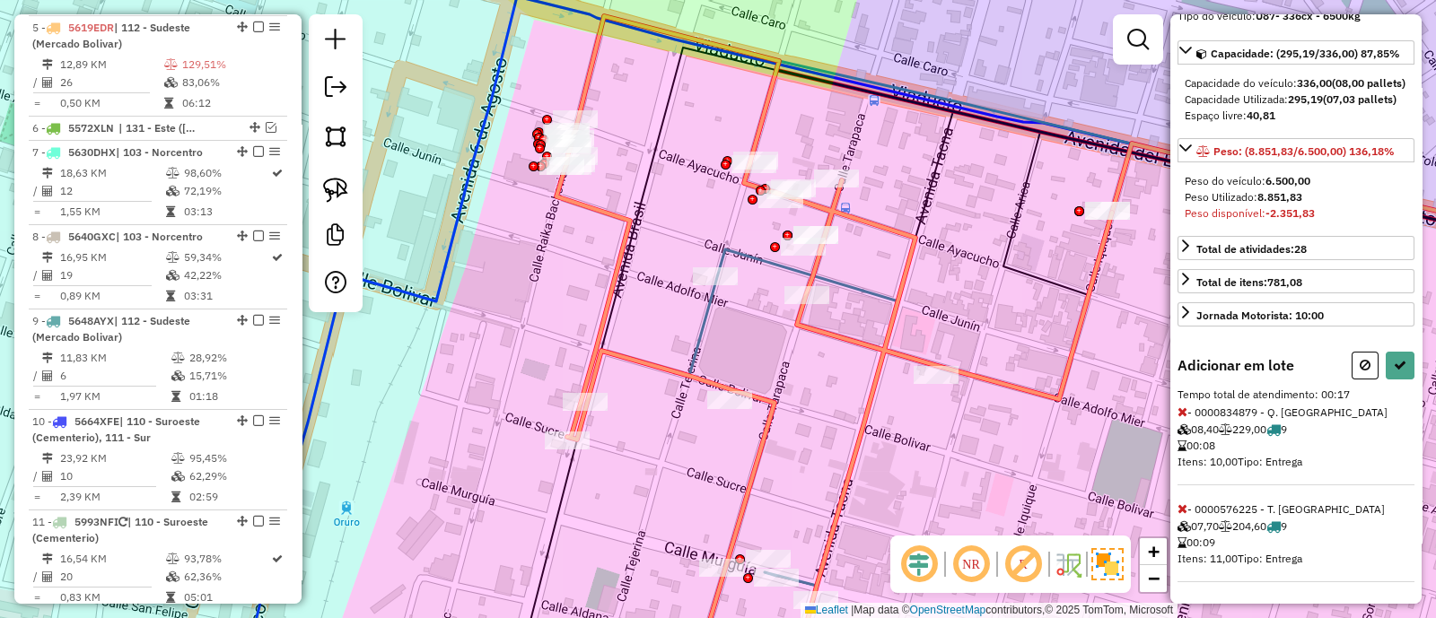
scroll to position [183, 0]
click at [1401, 363] on button at bounding box center [1399, 366] width 29 height 28
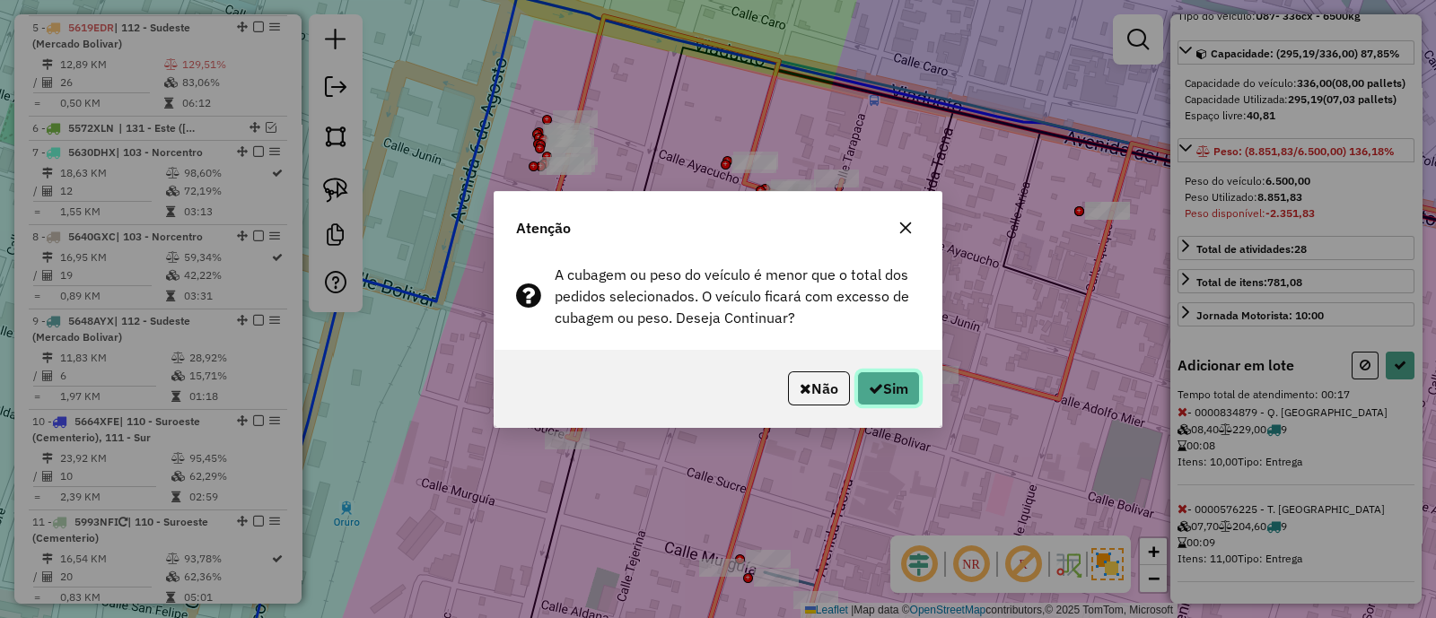
click at [879, 383] on button "Sim" at bounding box center [888, 388] width 63 height 34
select select "**********"
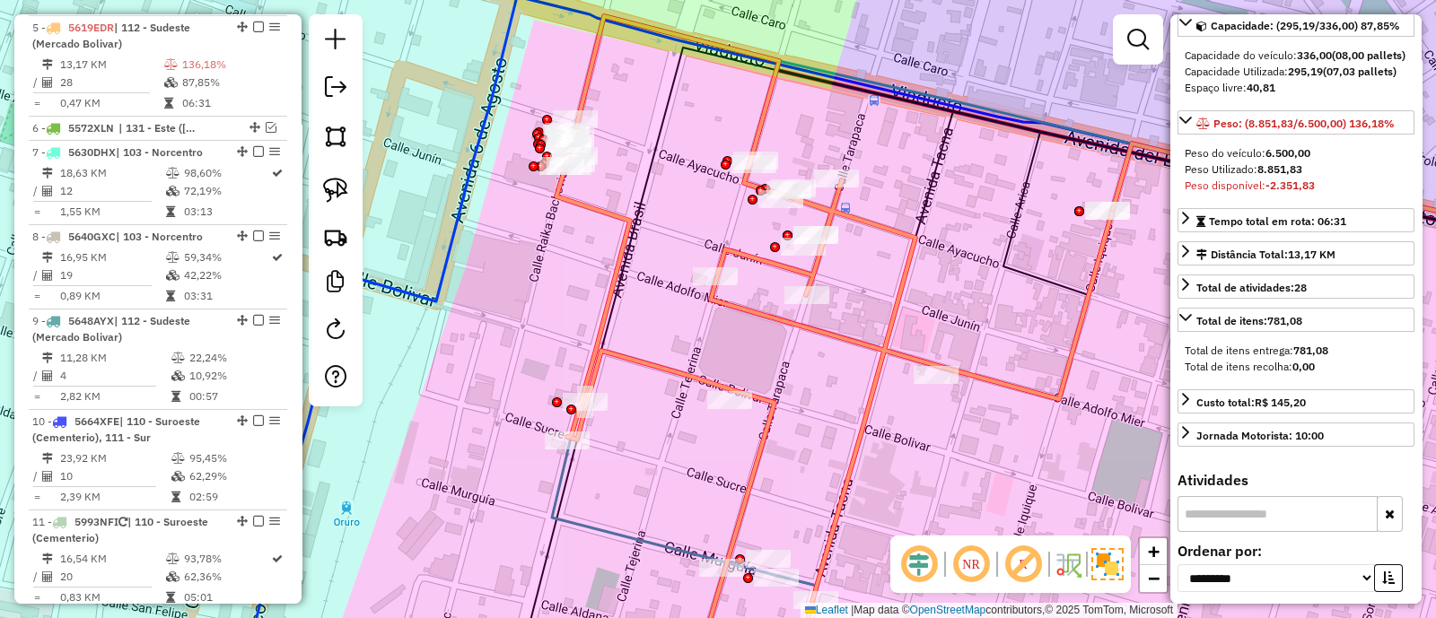
click at [758, 459] on icon at bounding box center [833, 342] width 555 height 652
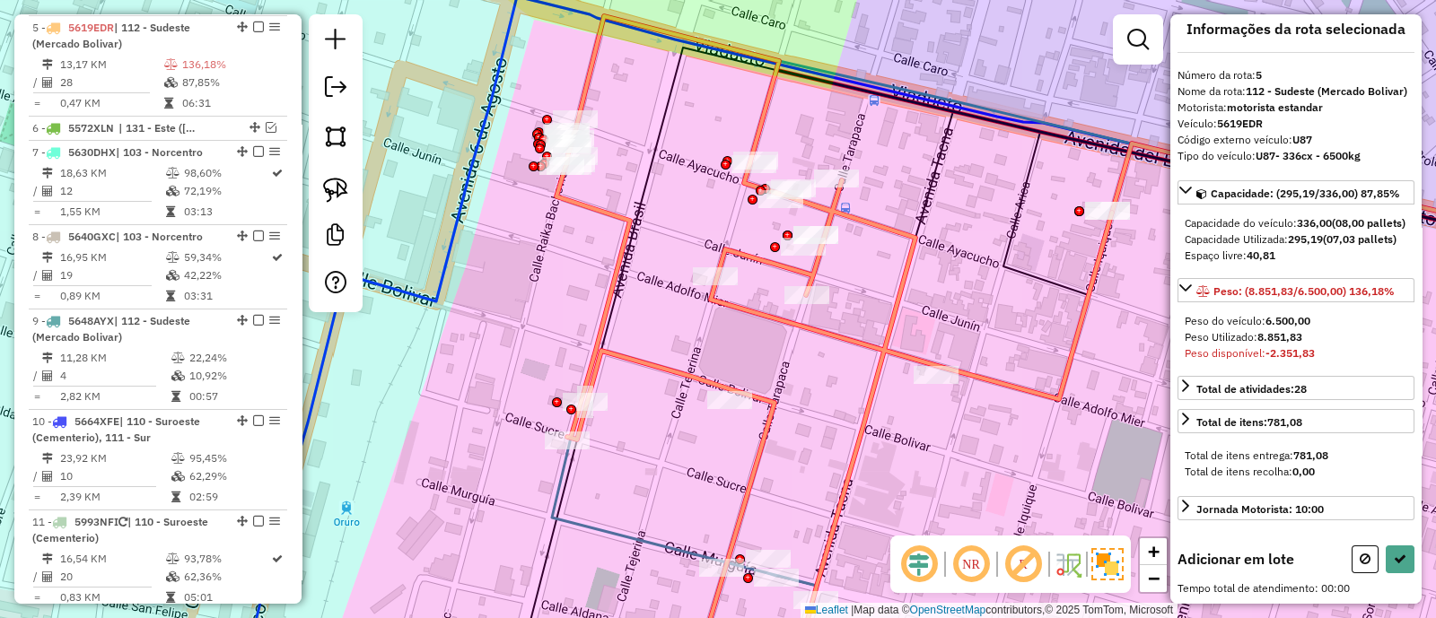
scroll to position [0, 0]
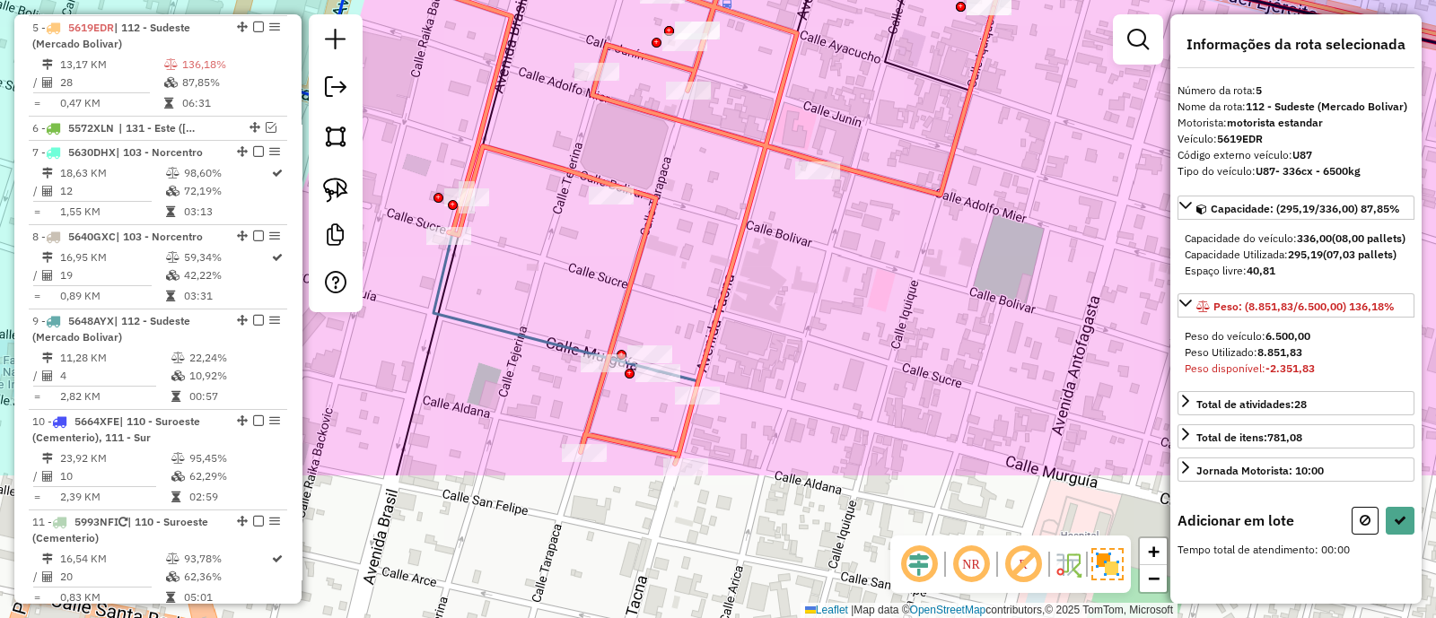
drag, startPoint x: 800, startPoint y: 467, endPoint x: 665, endPoint y: 225, distance: 276.8
click at [666, 226] on div "Janela de atendimento Grade de atendimento Capacidade Transportadoras Veículos …" at bounding box center [718, 309] width 1436 height 618
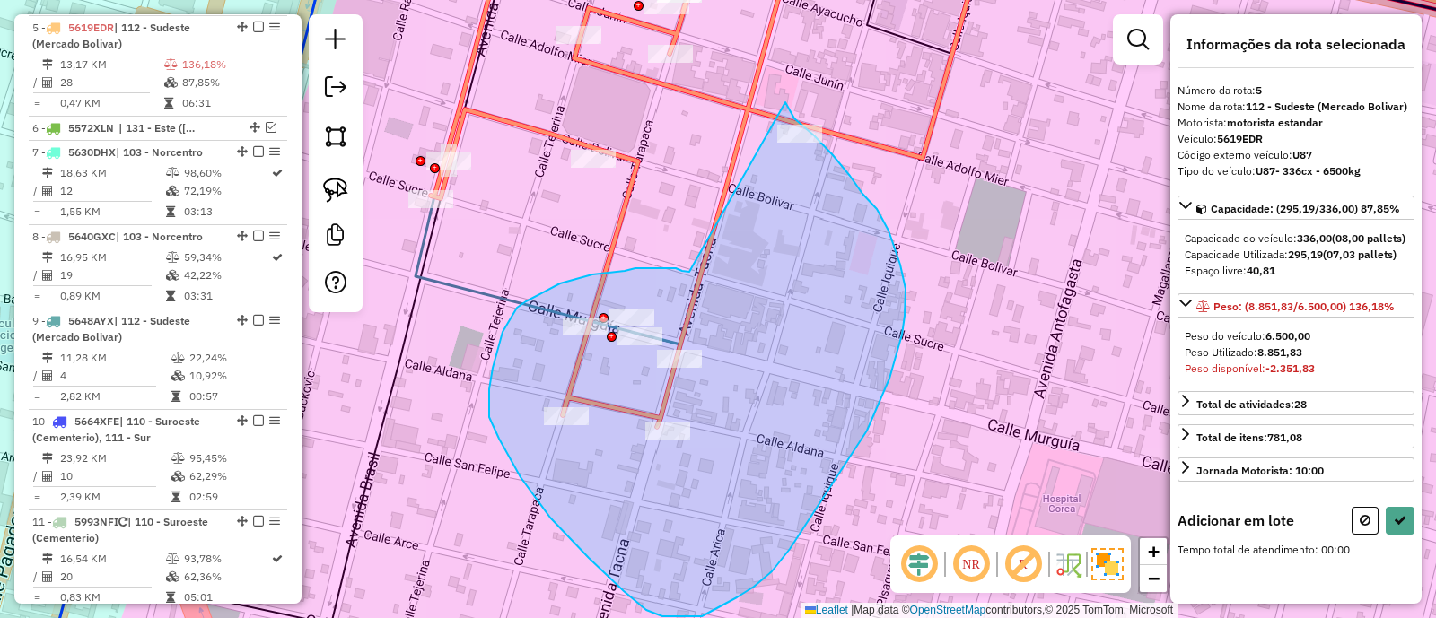
drag, startPoint x: 669, startPoint y: 268, endPoint x: 785, endPoint y: 101, distance: 203.1
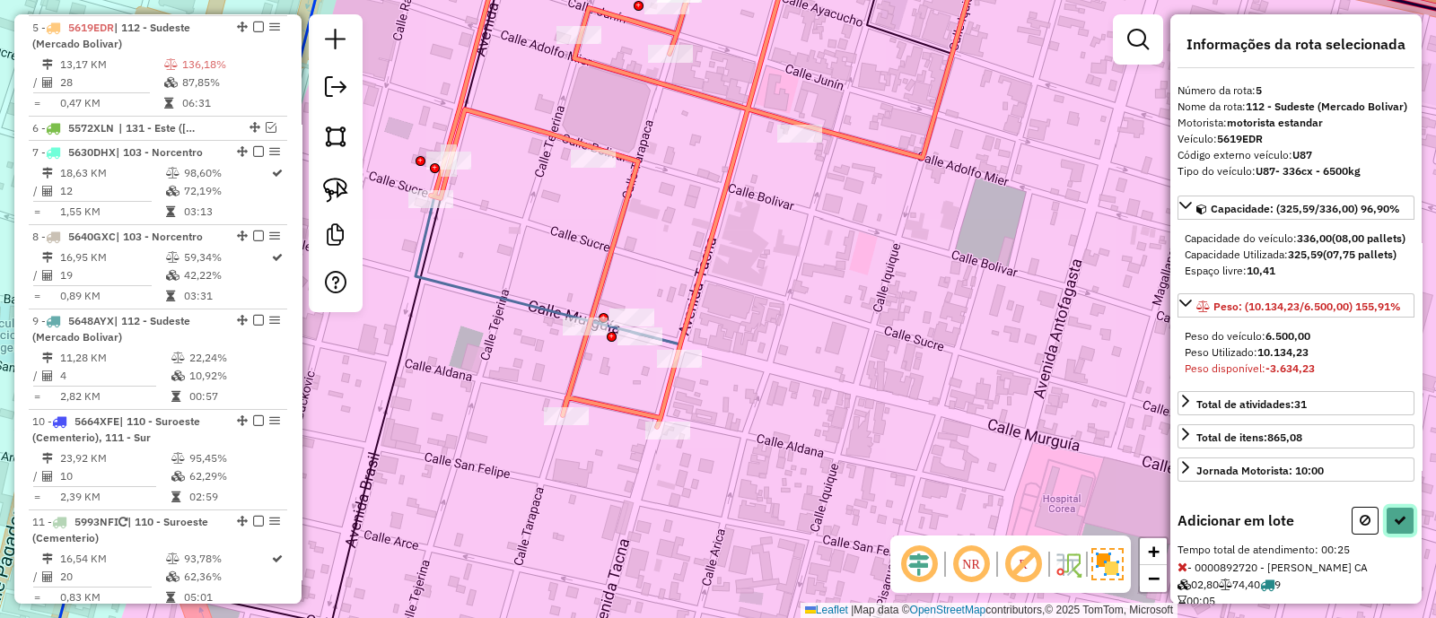
click at [1396, 527] on icon at bounding box center [1399, 520] width 13 height 13
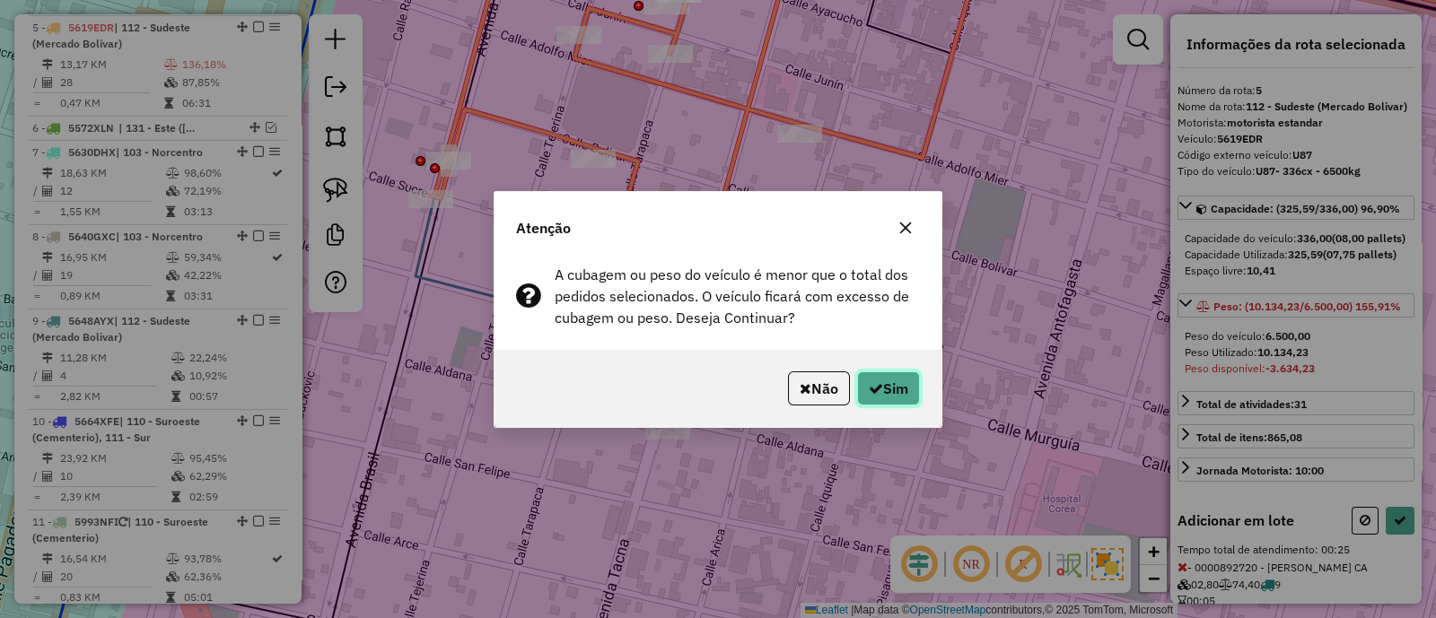
click at [891, 386] on button "Sim" at bounding box center [888, 388] width 63 height 34
select select "**********"
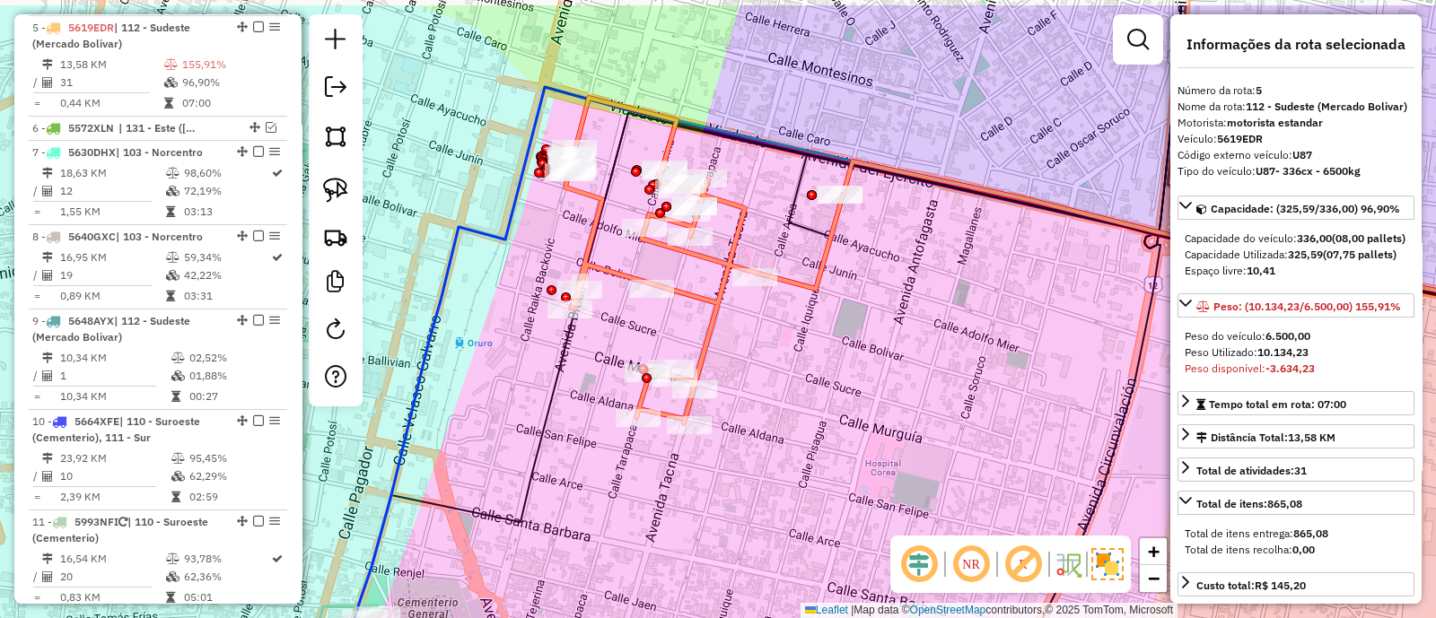
drag, startPoint x: 829, startPoint y: 331, endPoint x: 825, endPoint y: 374, distance: 43.3
click at [825, 374] on div "Janela de atendimento Grade de atendimento Capacidade Transportadoras Veículos …" at bounding box center [718, 309] width 1436 height 618
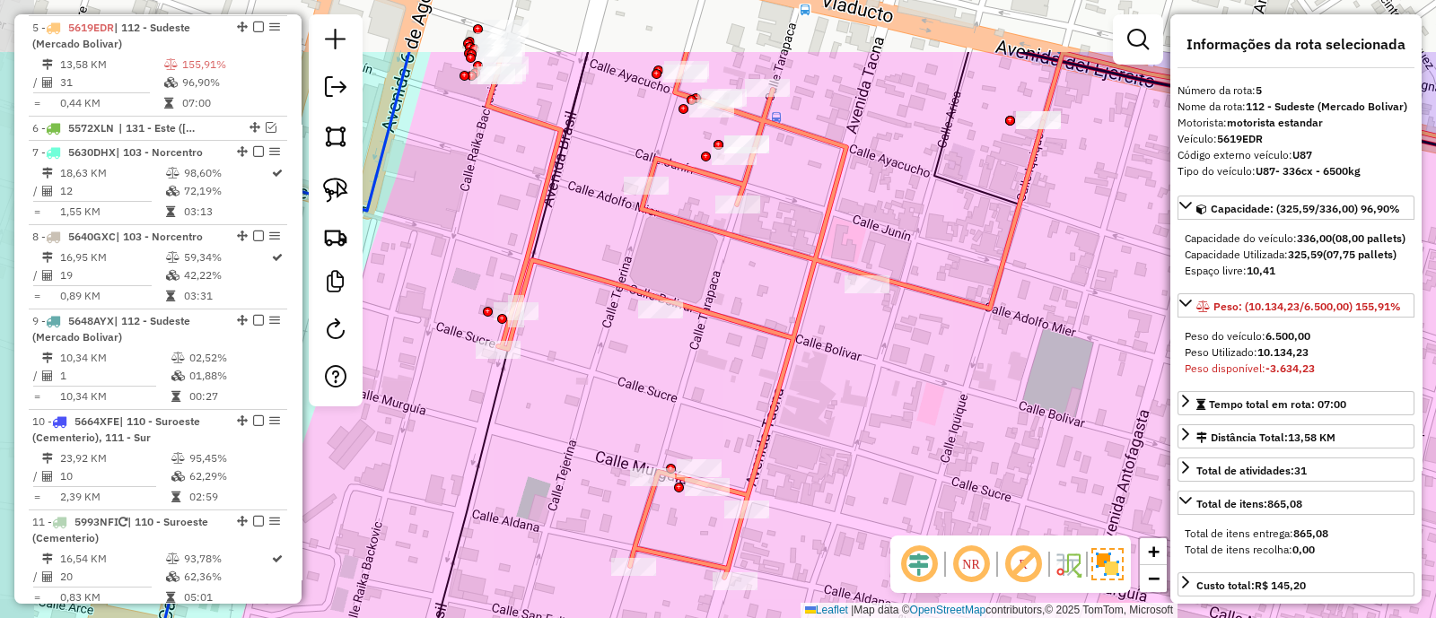
drag, startPoint x: 820, startPoint y: 293, endPoint x: 956, endPoint y: 444, distance: 202.7
click at [948, 439] on div "Janela de atendimento Grade de atendimento Capacidade Transportadoras Veículos …" at bounding box center [718, 309] width 1436 height 618
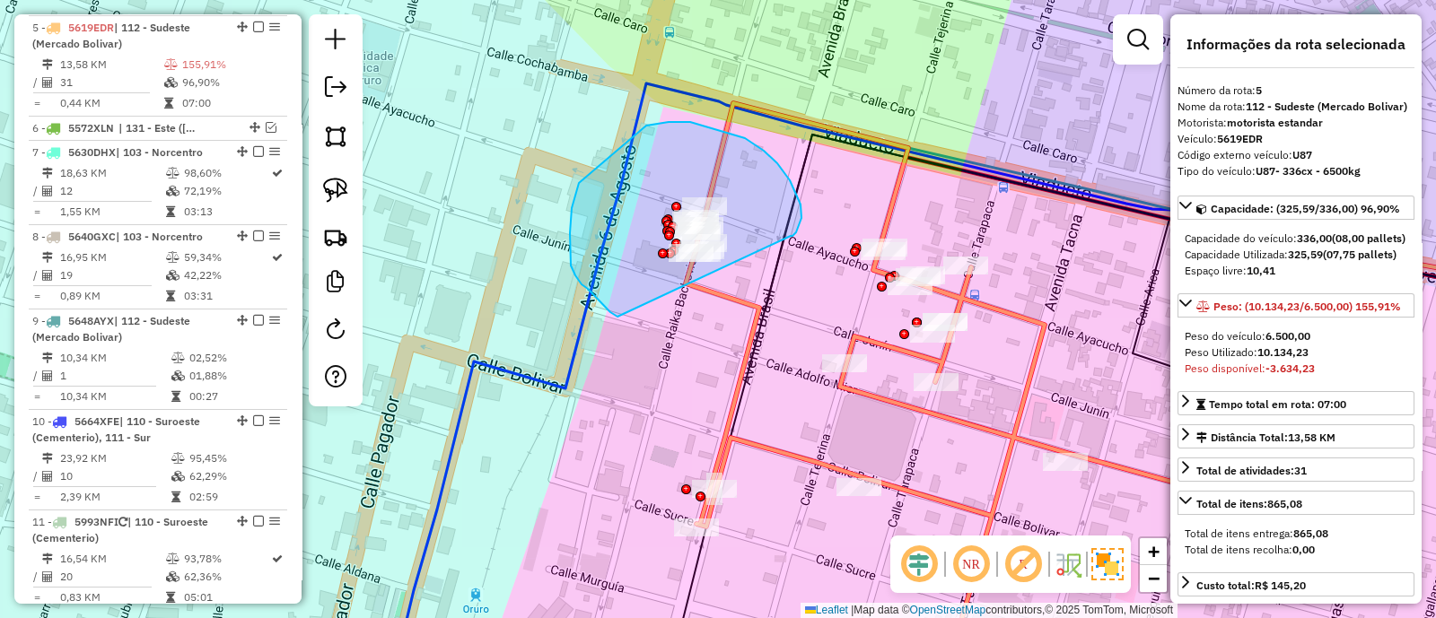
drag, startPoint x: 792, startPoint y: 236, endPoint x: 624, endPoint y: 320, distance: 188.6
click at [624, 320] on div "Janela de atendimento Grade de atendimento Capacidade Transportadoras Veículos …" at bounding box center [718, 309] width 1436 height 618
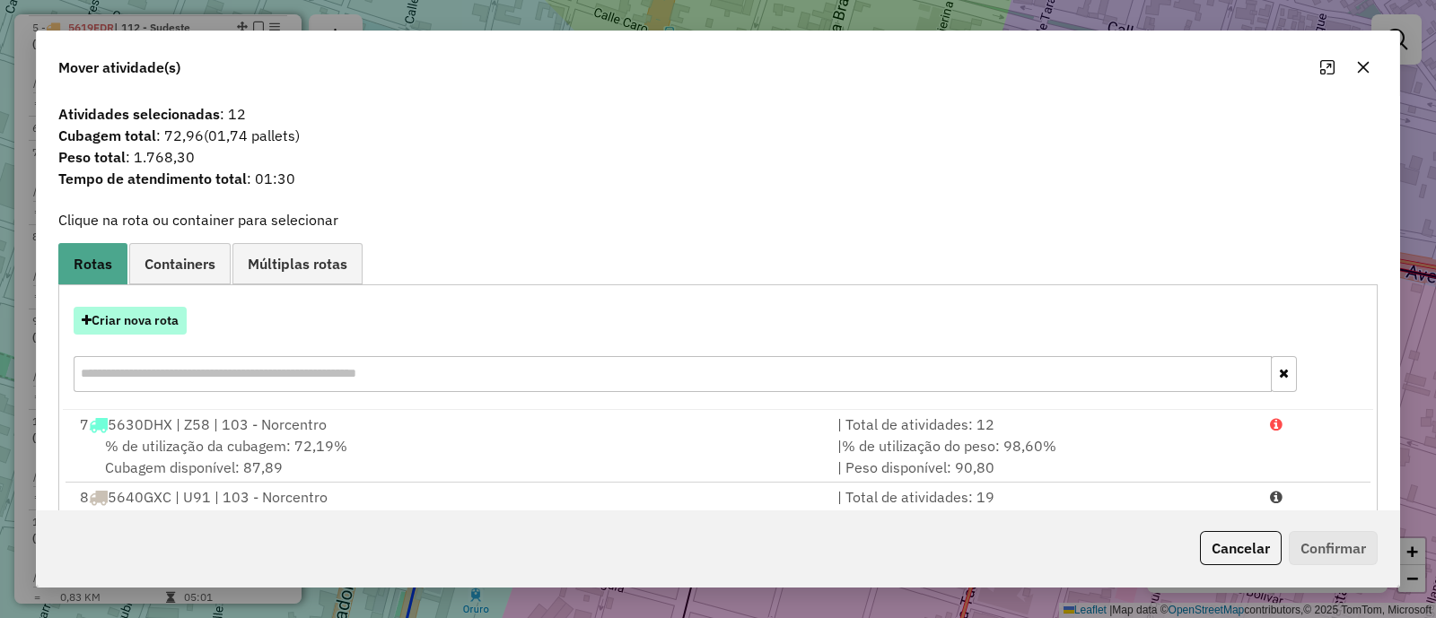
click at [146, 317] on button "Criar nova rota" at bounding box center [130, 321] width 113 height 28
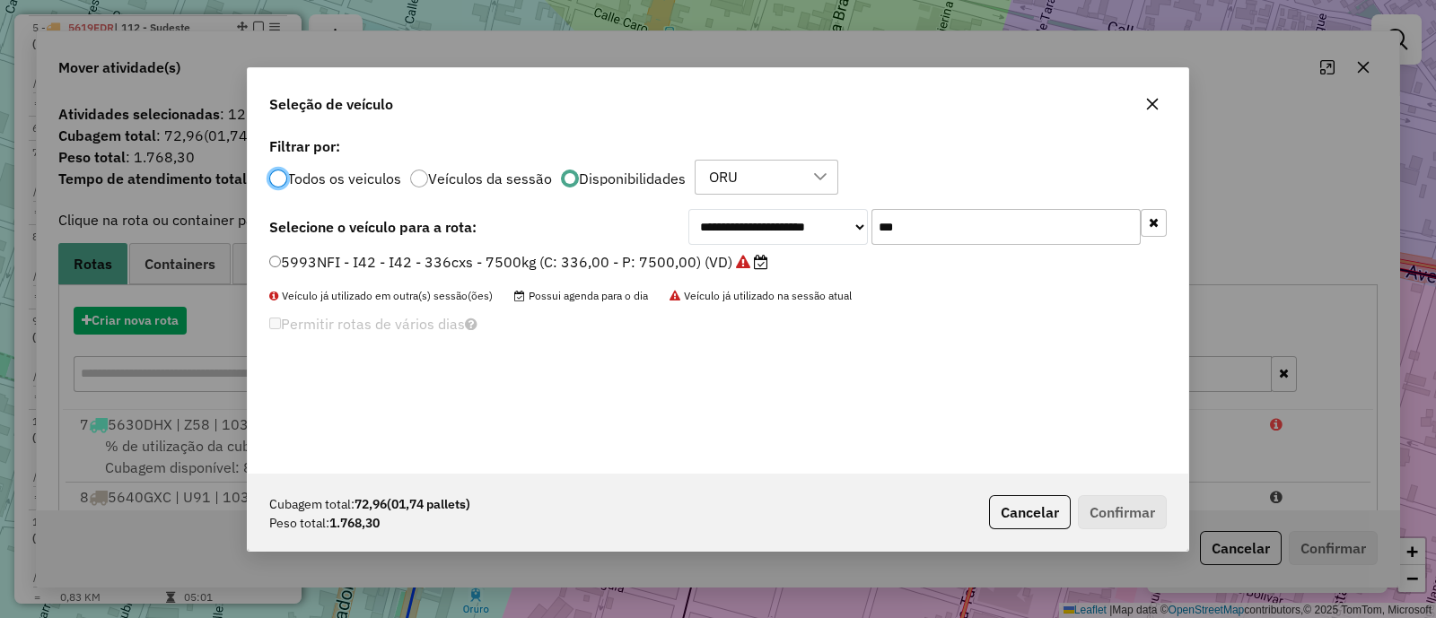
scroll to position [9, 5]
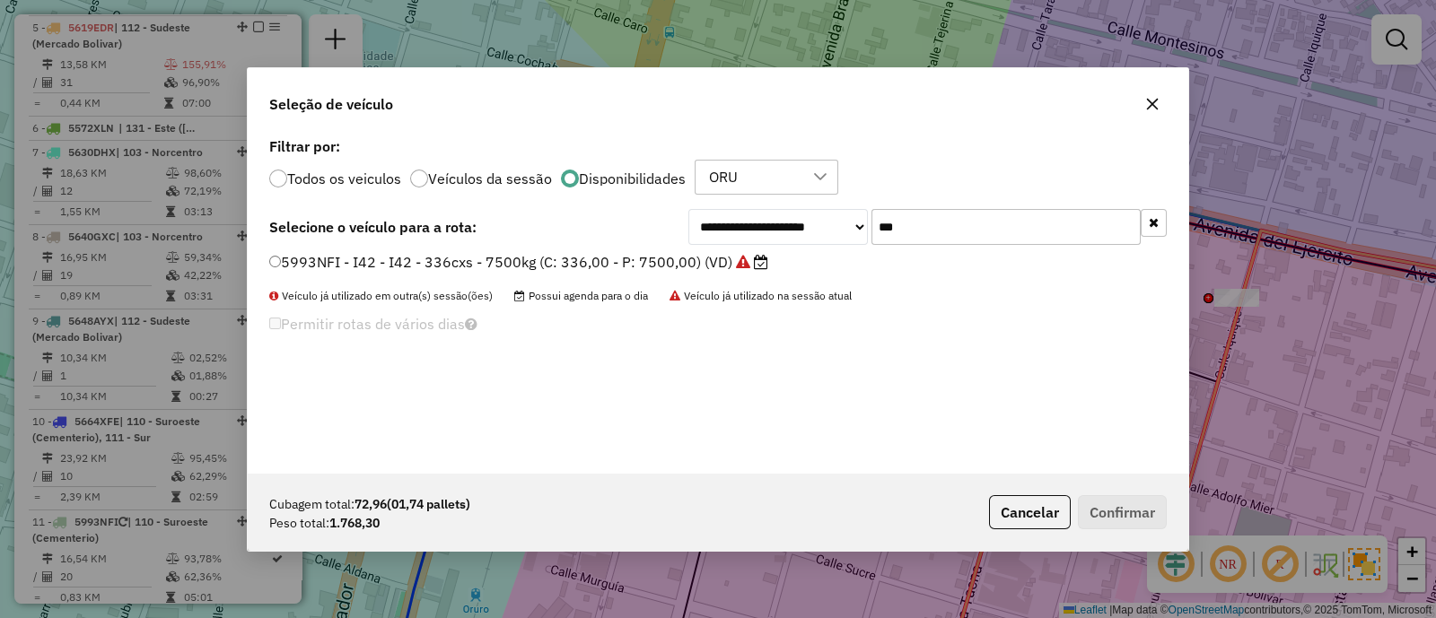
click at [1149, 220] on icon "button" at bounding box center [1154, 222] width 10 height 13
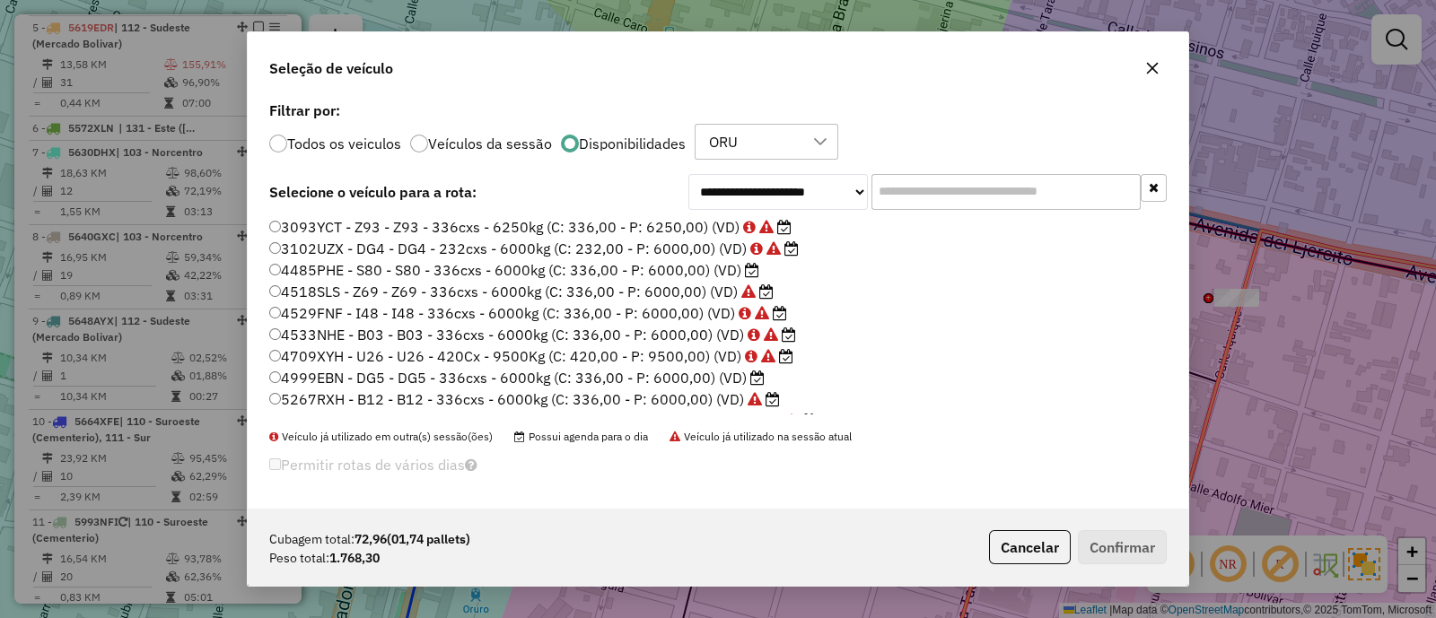
click at [690, 273] on label "4485PHE - S80 - S80 - 336cxs - 6000kg (C: 336,00 - P: 6000,00) (VD)" at bounding box center [514, 270] width 490 height 22
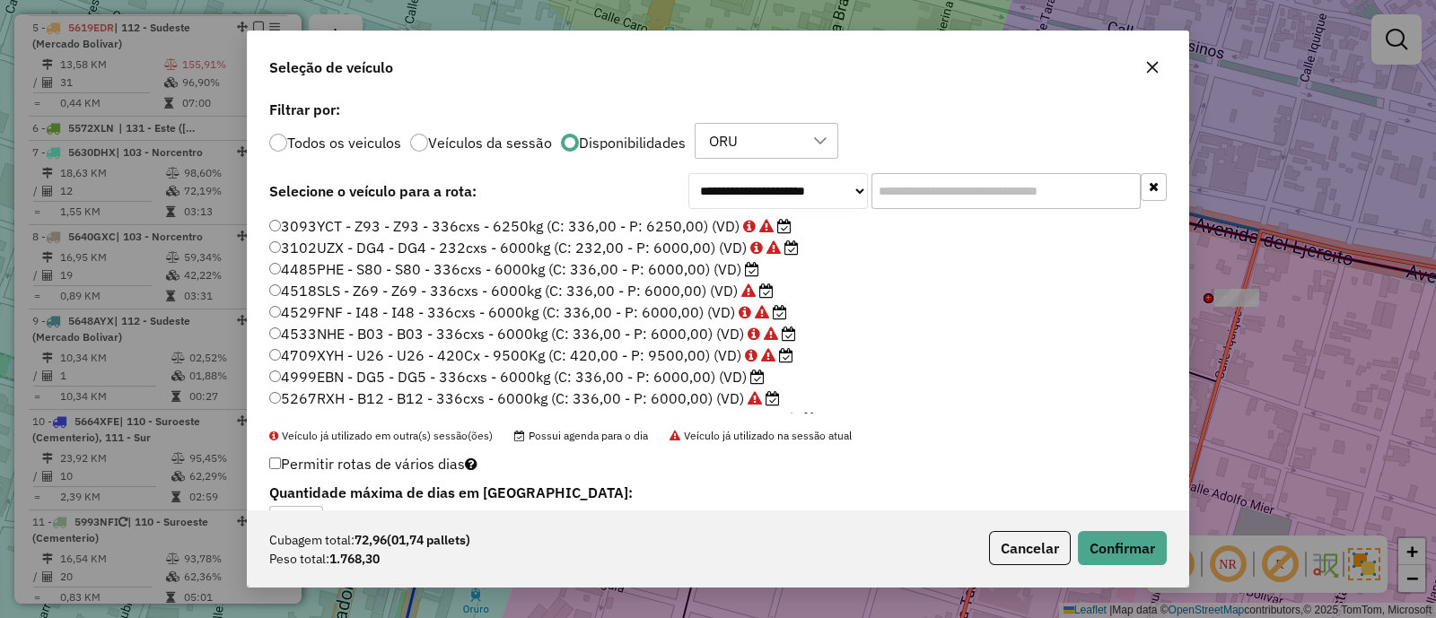
click at [691, 380] on label "4999EBN - DG5 - DG5 - 336cxs - 6000kg (C: 336,00 - P: 6000,00) (VD)" at bounding box center [516, 377] width 495 height 22
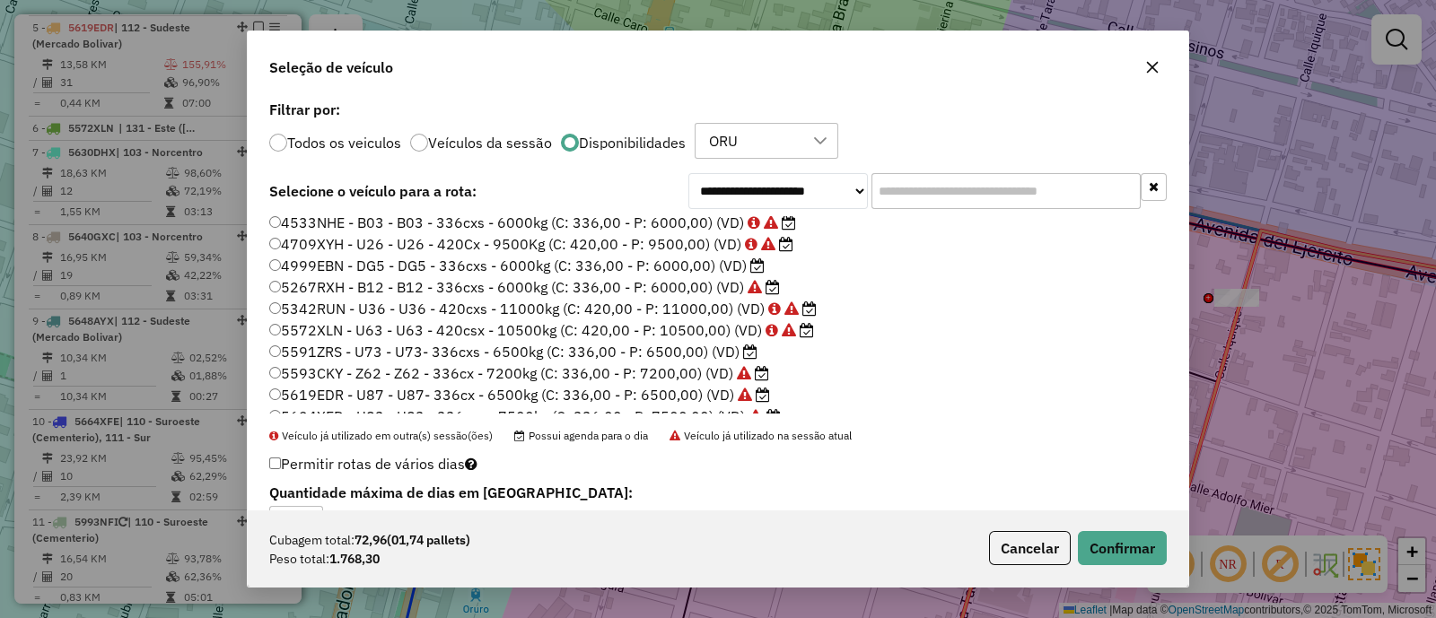
scroll to position [223, 0]
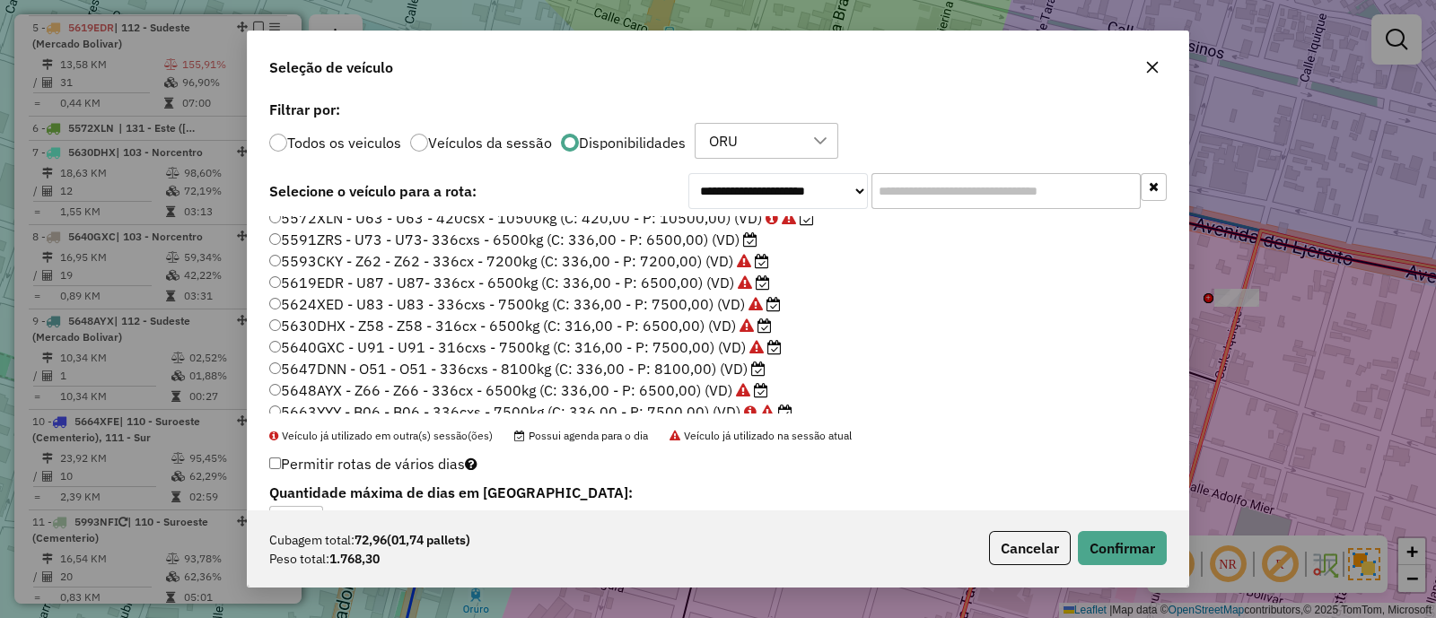
click at [682, 235] on label "5591ZRS - U73 - U73- 336cxs - 6500kg (C: 336,00 - P: 6500,00) (VD)" at bounding box center [513, 240] width 488 height 22
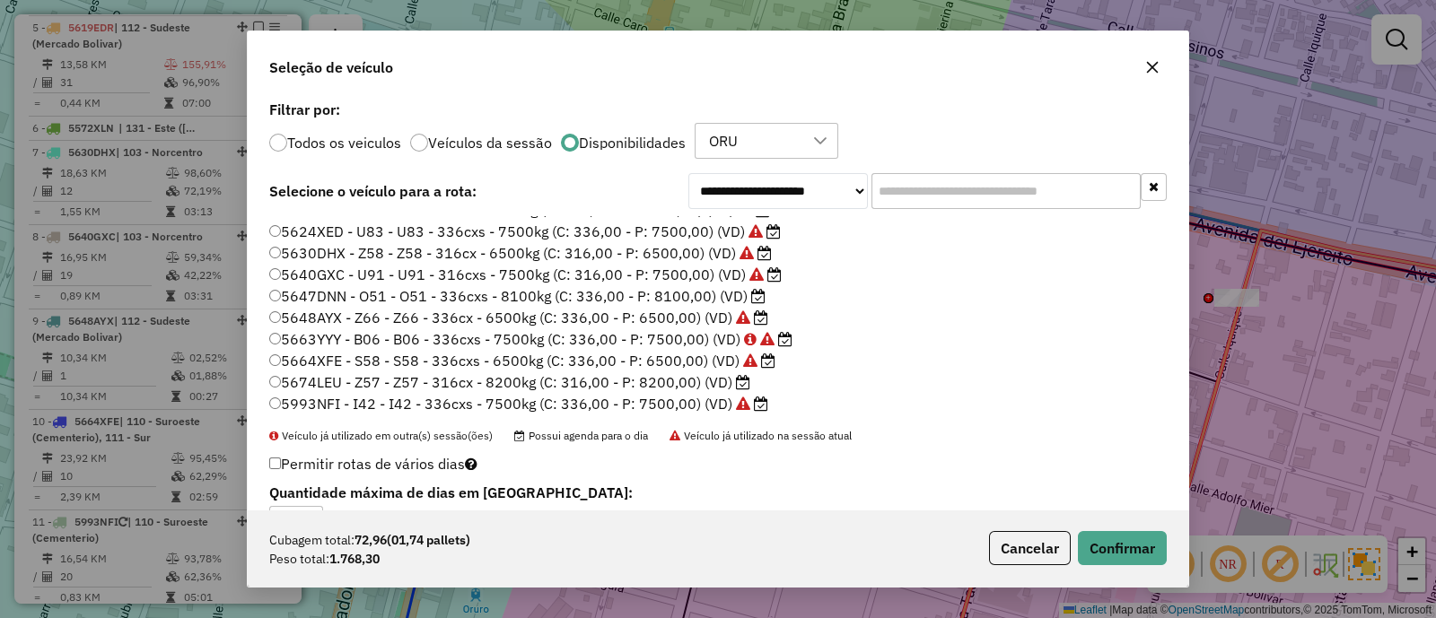
scroll to position [297, 0]
click at [476, 314] on label "5648AYX - Z66 - Z66 - 336cx - 6500kg (C: 336,00 - P: 6500,00) (VD)" at bounding box center [518, 317] width 499 height 22
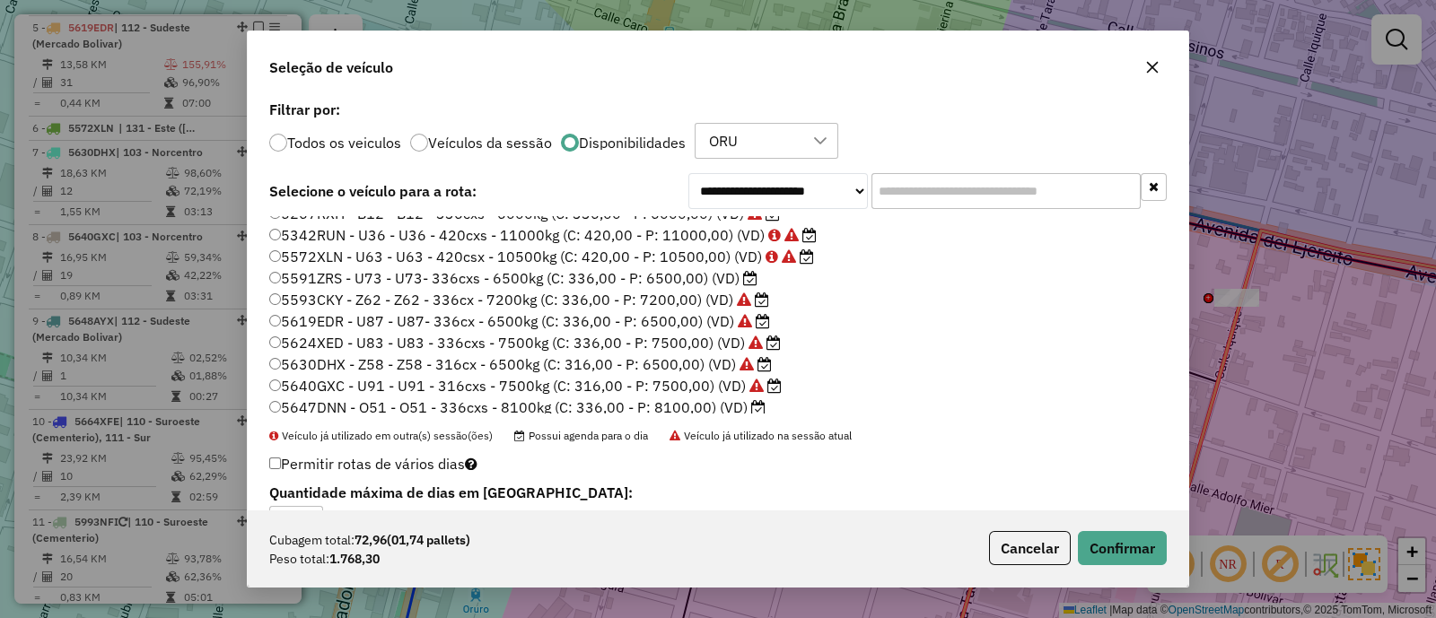
click at [647, 277] on label "5591ZRS - U73 - U73- 336cxs - 6500kg (C: 336,00 - P: 6500,00) (VD)" at bounding box center [513, 278] width 488 height 22
click at [1095, 541] on button "Confirmar" at bounding box center [1122, 548] width 89 height 34
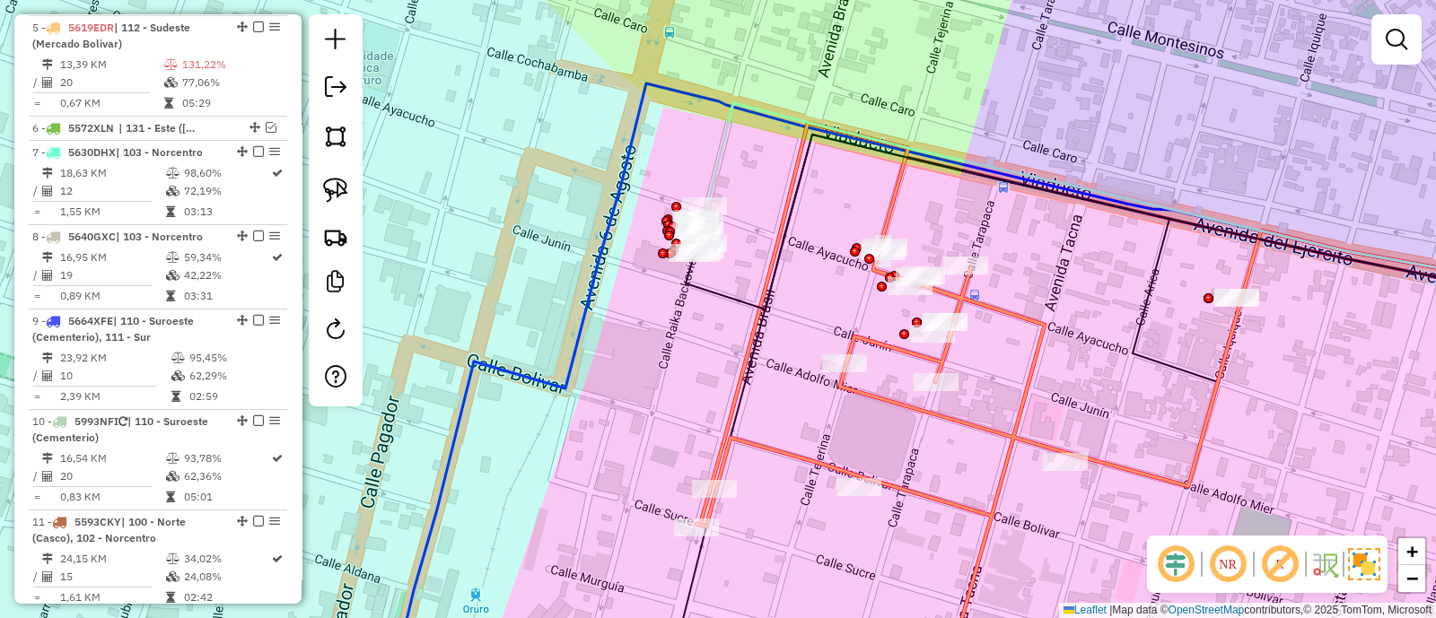
click at [730, 165] on div "Janela de atendimento Grade de atendimento Capacidade Transportadoras Veículos …" at bounding box center [718, 309] width 1436 height 618
click at [722, 165] on icon at bounding box center [1143, 201] width 872 height 197
select select "**********"
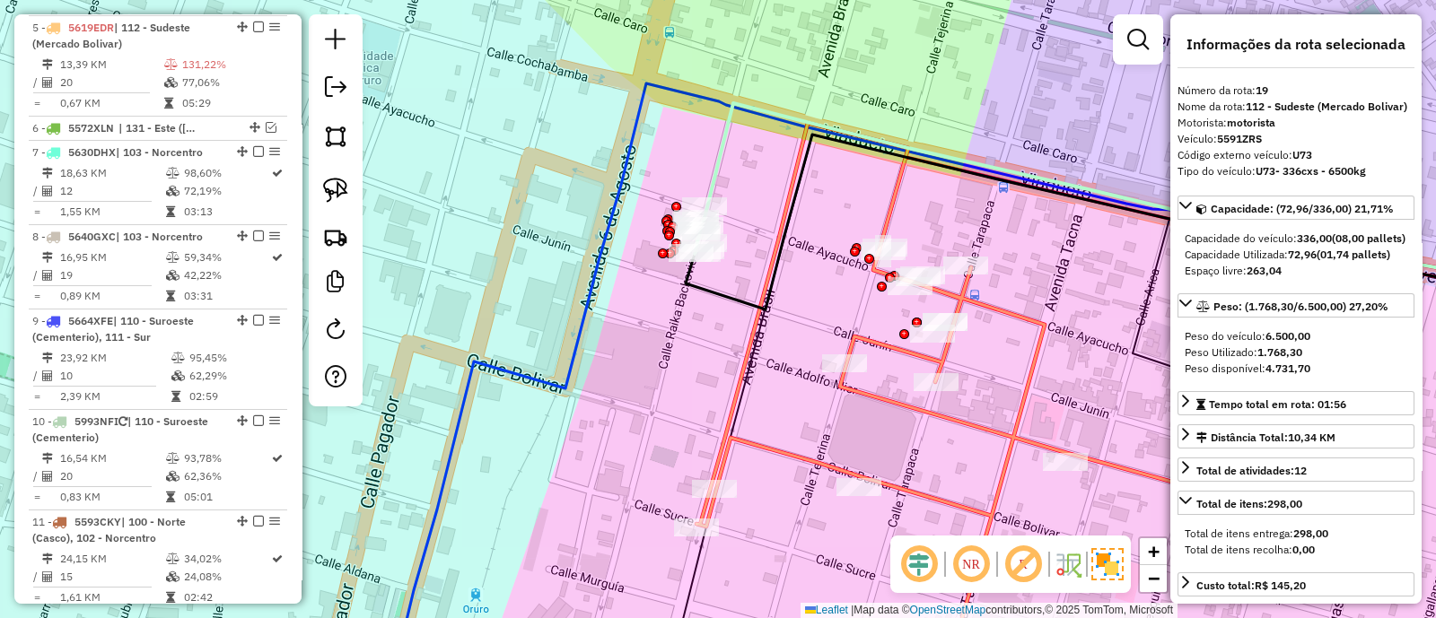
scroll to position [1628, 0]
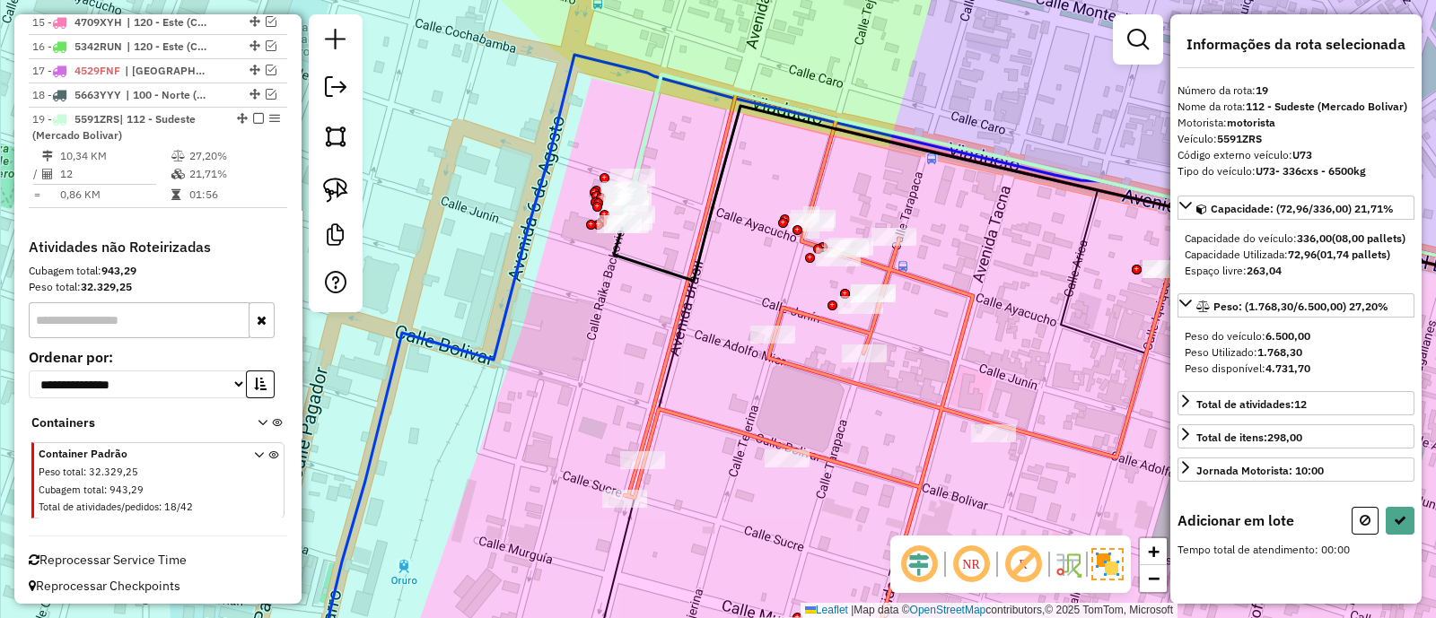
drag, startPoint x: 792, startPoint y: 296, endPoint x: 738, endPoint y: 267, distance: 61.0
click at [738, 267] on div "Janela de atendimento Grade de atendimento Capacidade Transportadoras Veículos …" at bounding box center [718, 309] width 1436 height 618
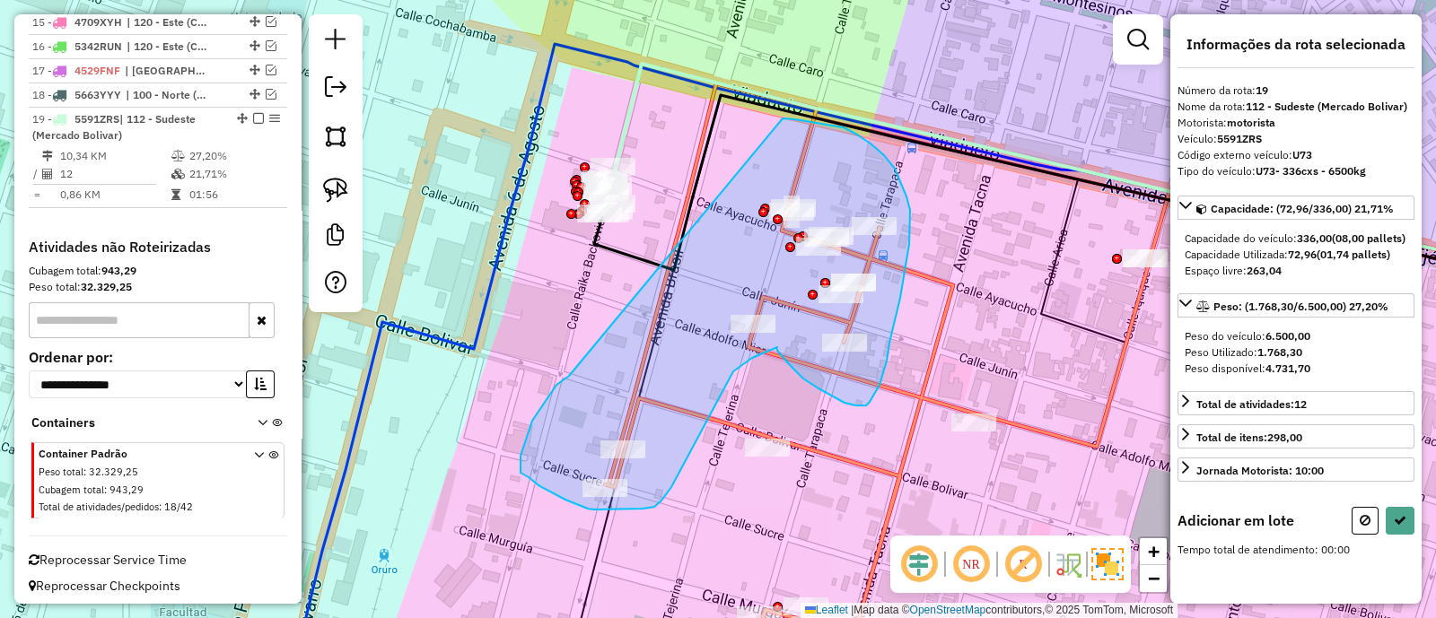
drag, startPoint x: 529, startPoint y: 477, endPoint x: 780, endPoint y: 118, distance: 438.1
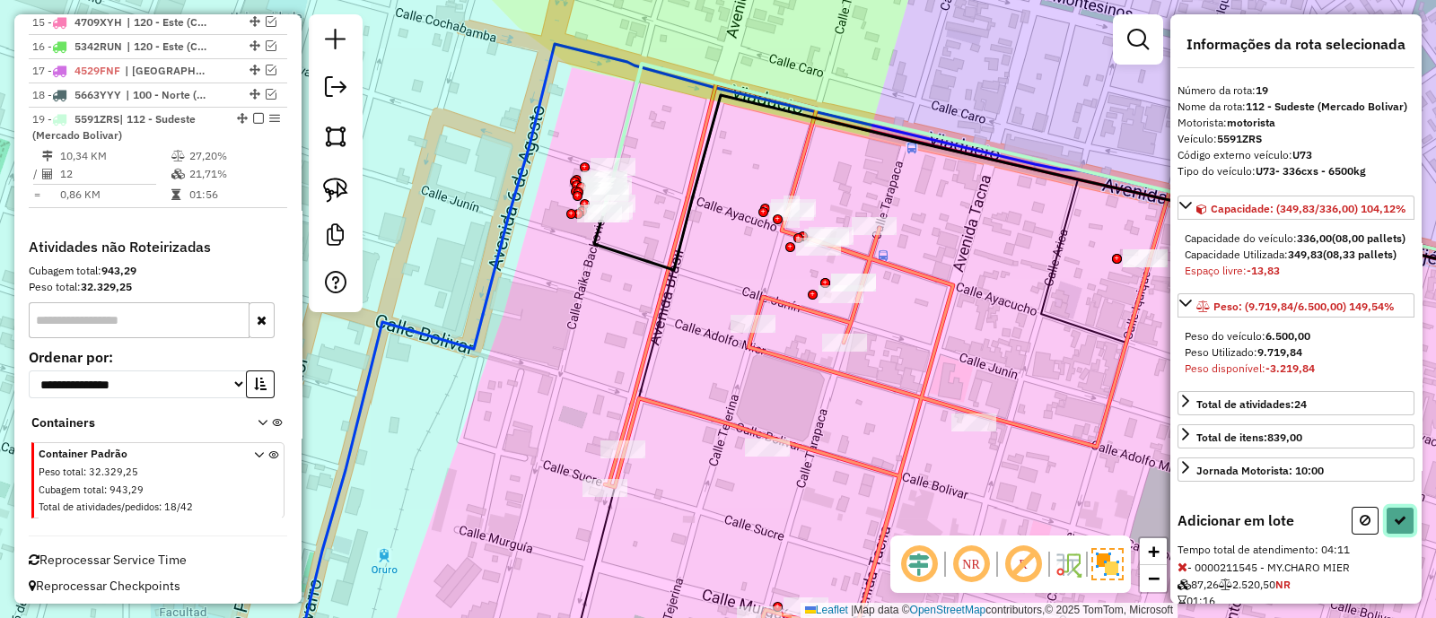
click at [1400, 527] on icon at bounding box center [1399, 520] width 13 height 13
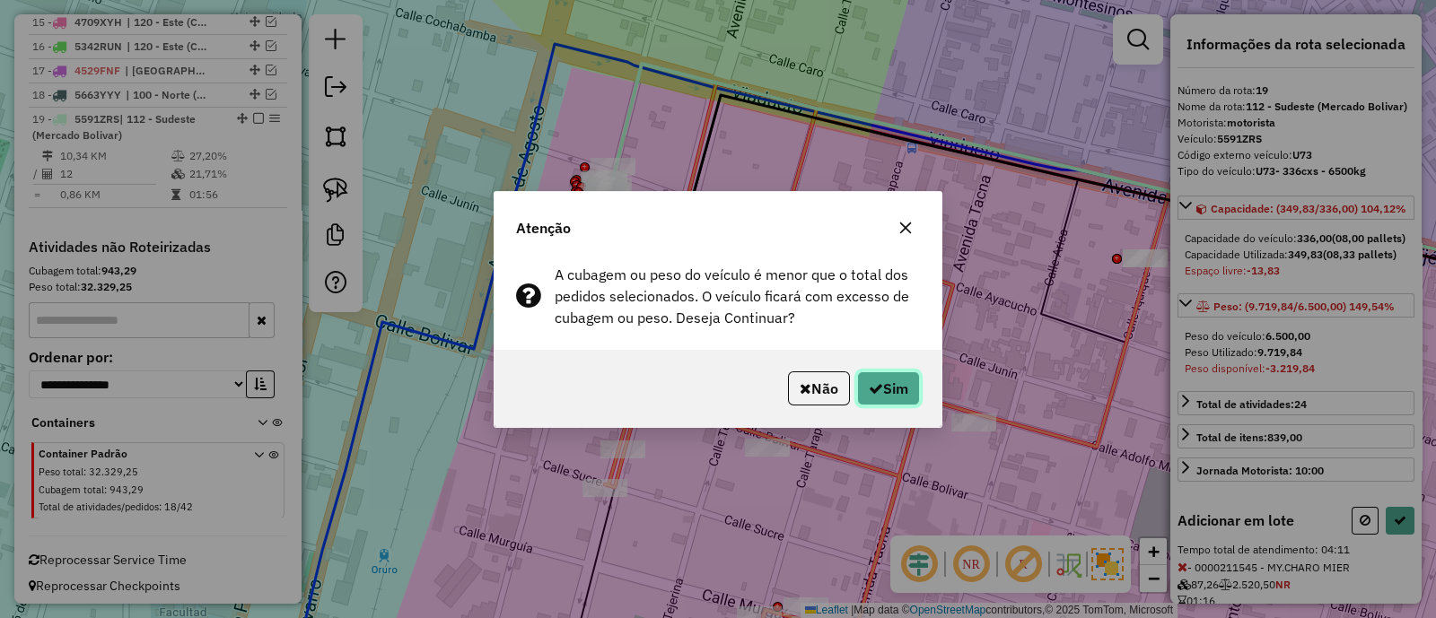
click at [900, 388] on button "Sim" at bounding box center [888, 388] width 63 height 34
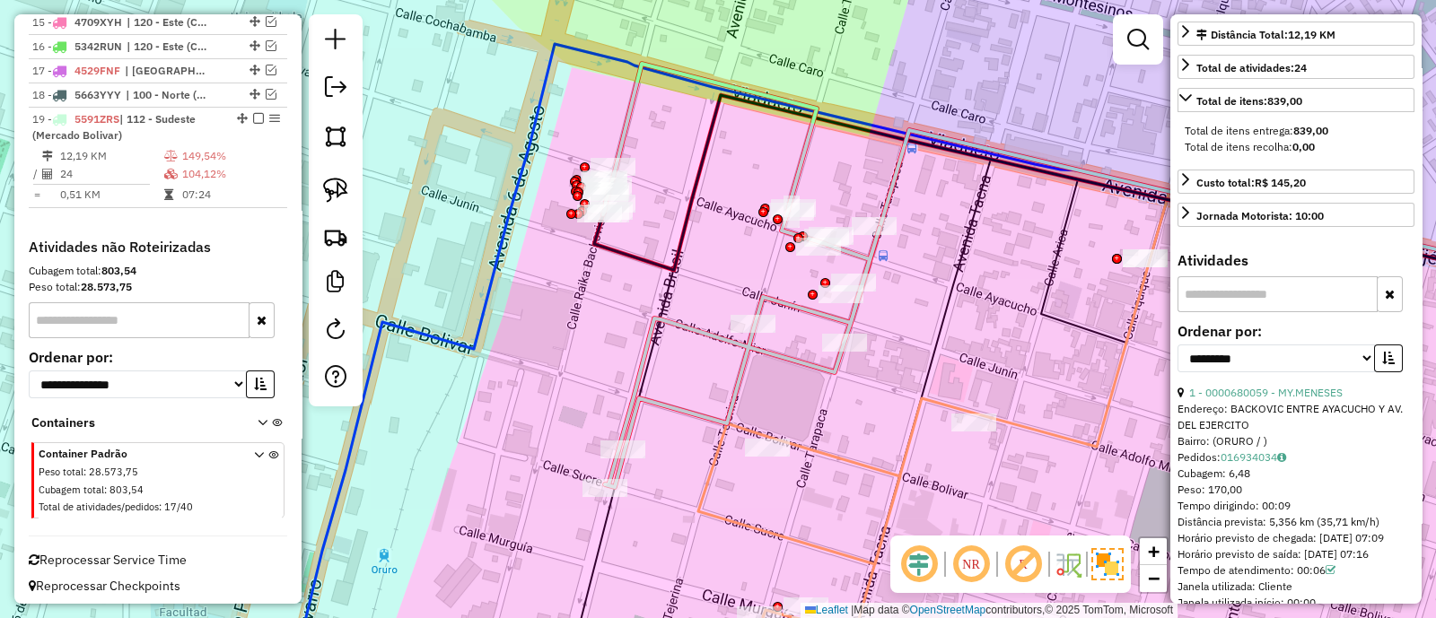
scroll to position [448, 0]
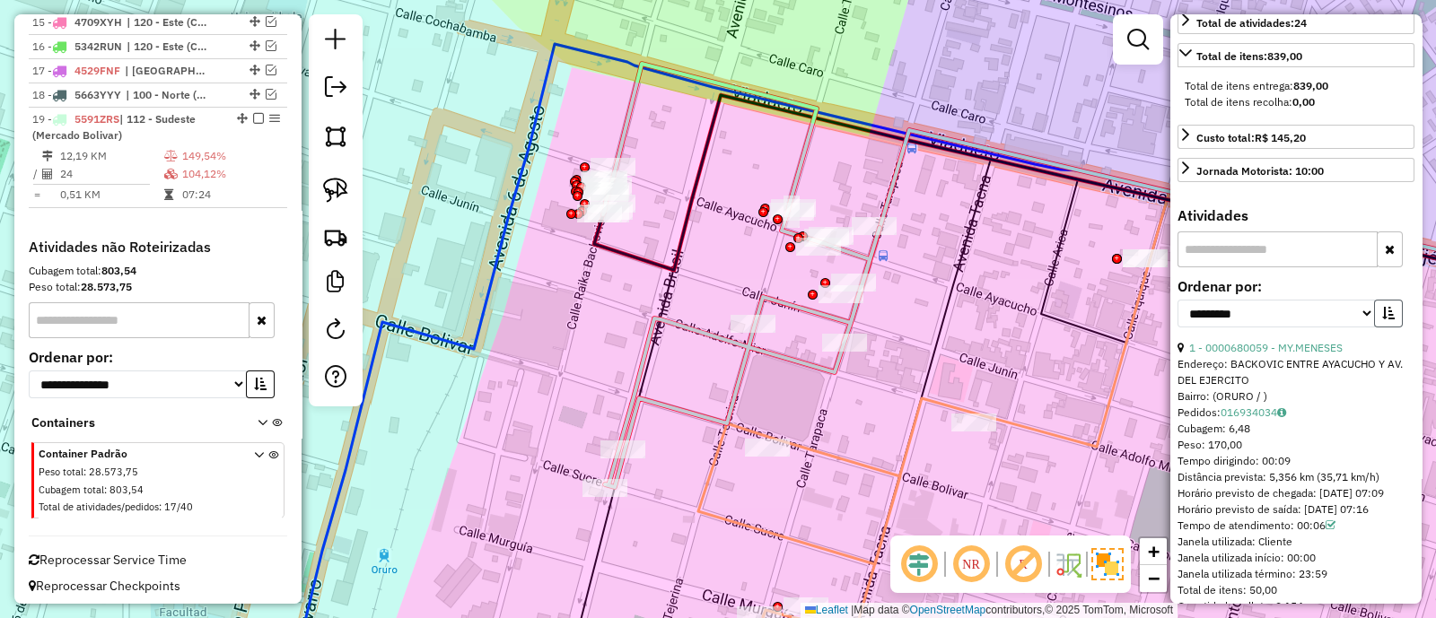
click at [1386, 319] on icon "button" at bounding box center [1388, 313] width 13 height 13
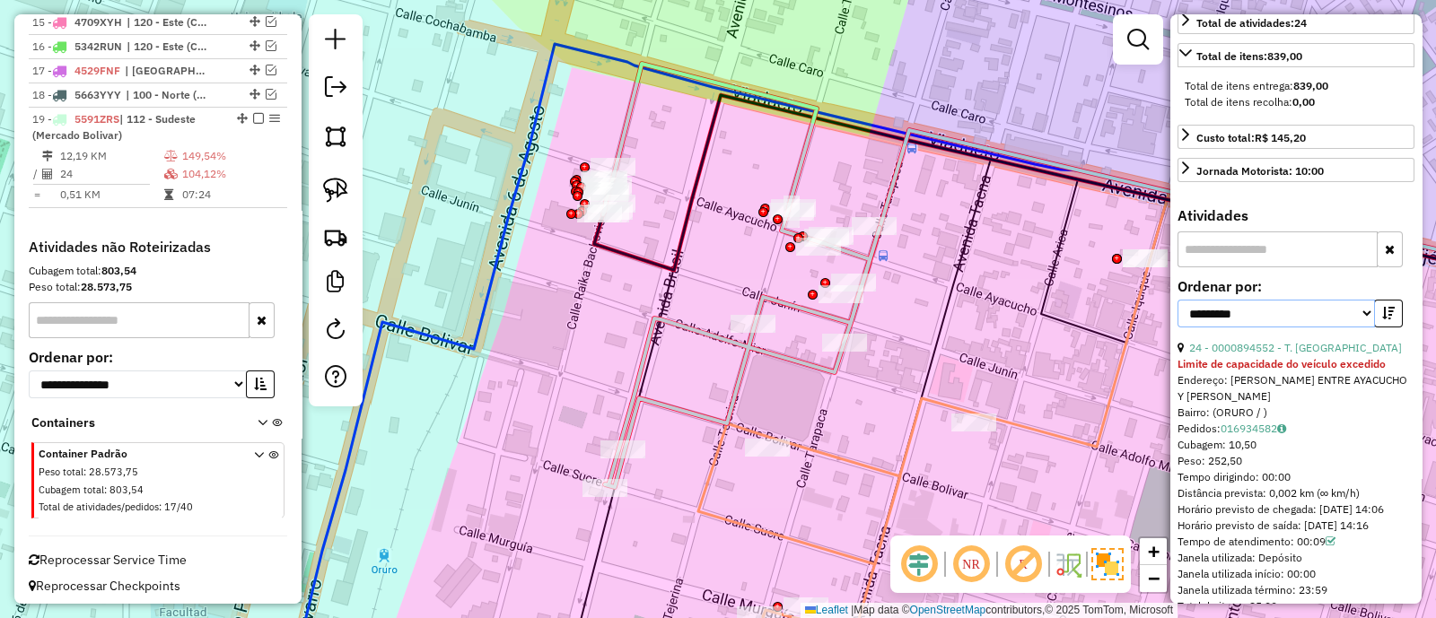
click at [1341, 328] on select "**********" at bounding box center [1275, 314] width 197 height 28
select select "**********"
click at [1177, 328] on select "**********" at bounding box center [1275, 314] width 197 height 28
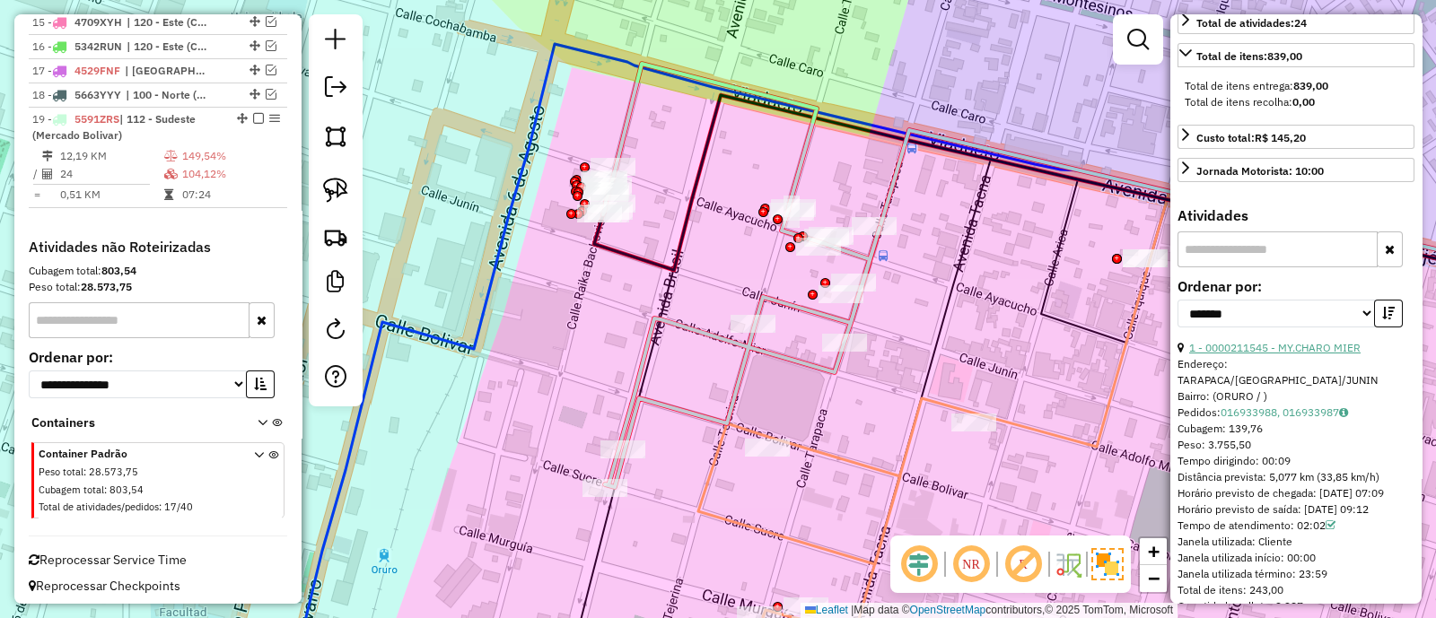
click at [1281, 354] on link "1 - 0000211545 - MY.CHARO MIER" at bounding box center [1274, 347] width 171 height 13
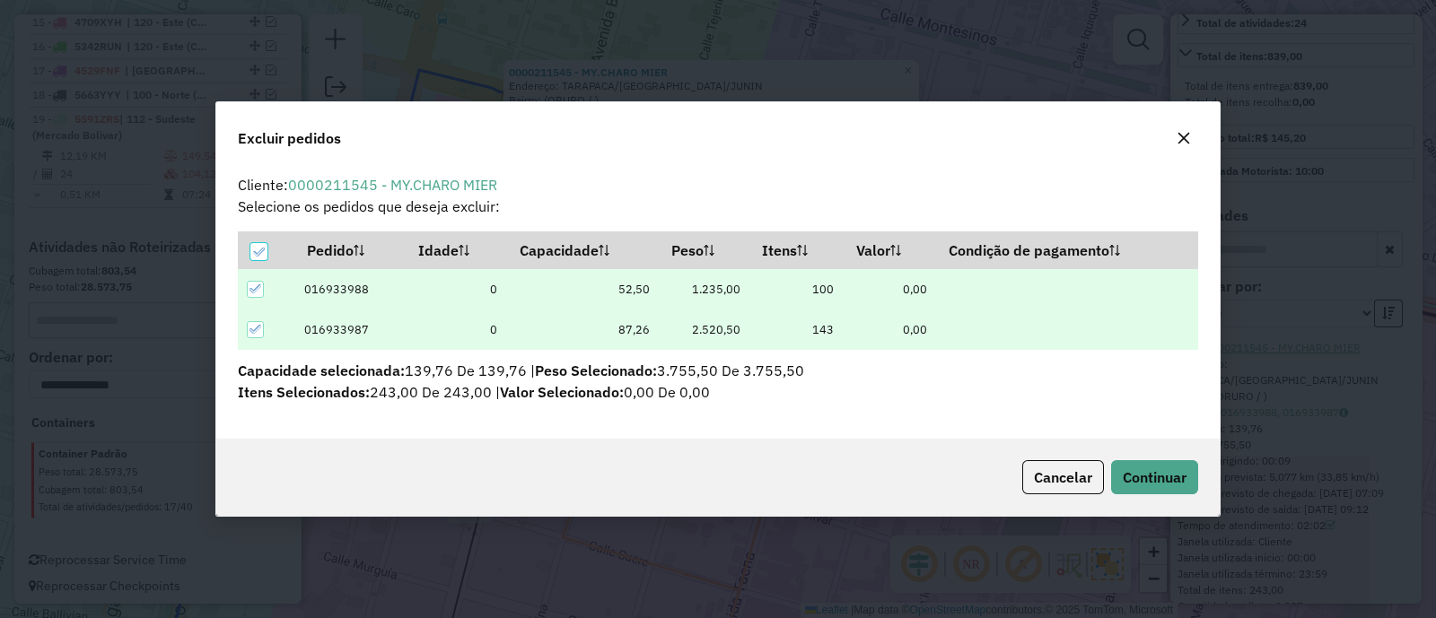
scroll to position [0, 0]
click at [1149, 469] on span "Continuar" at bounding box center [1155, 477] width 64 height 18
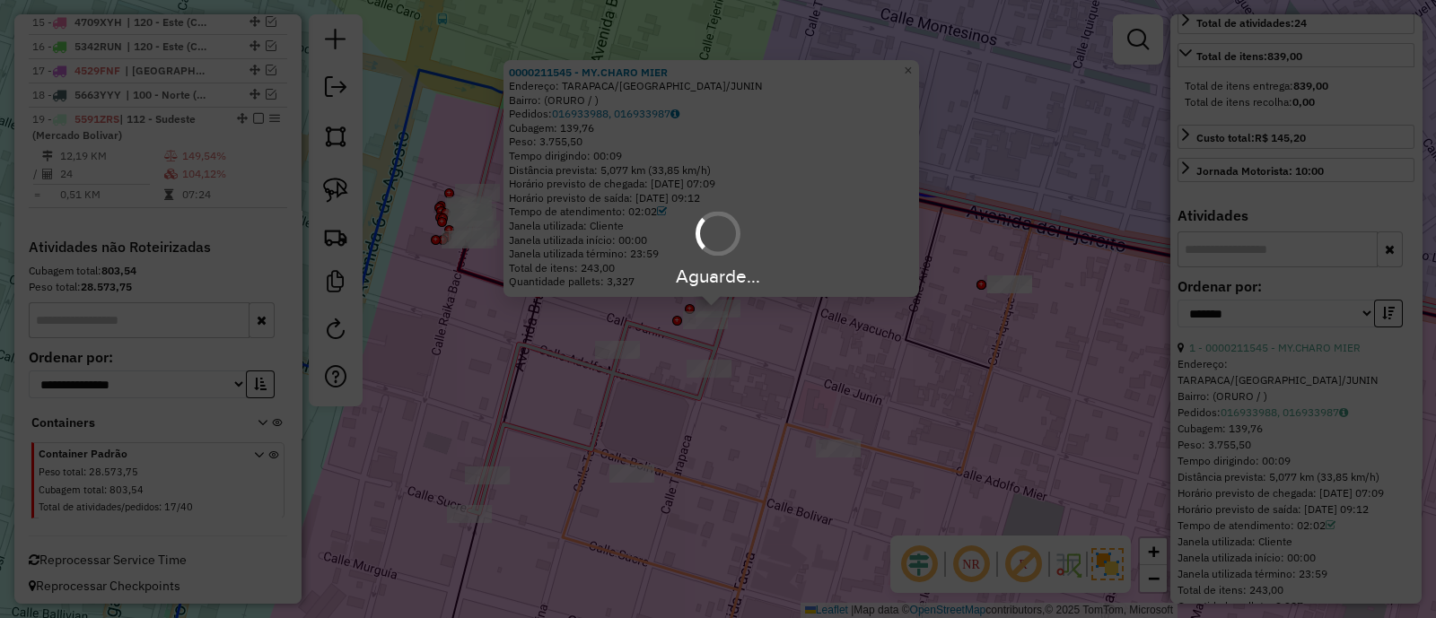
scroll to position [432, 0]
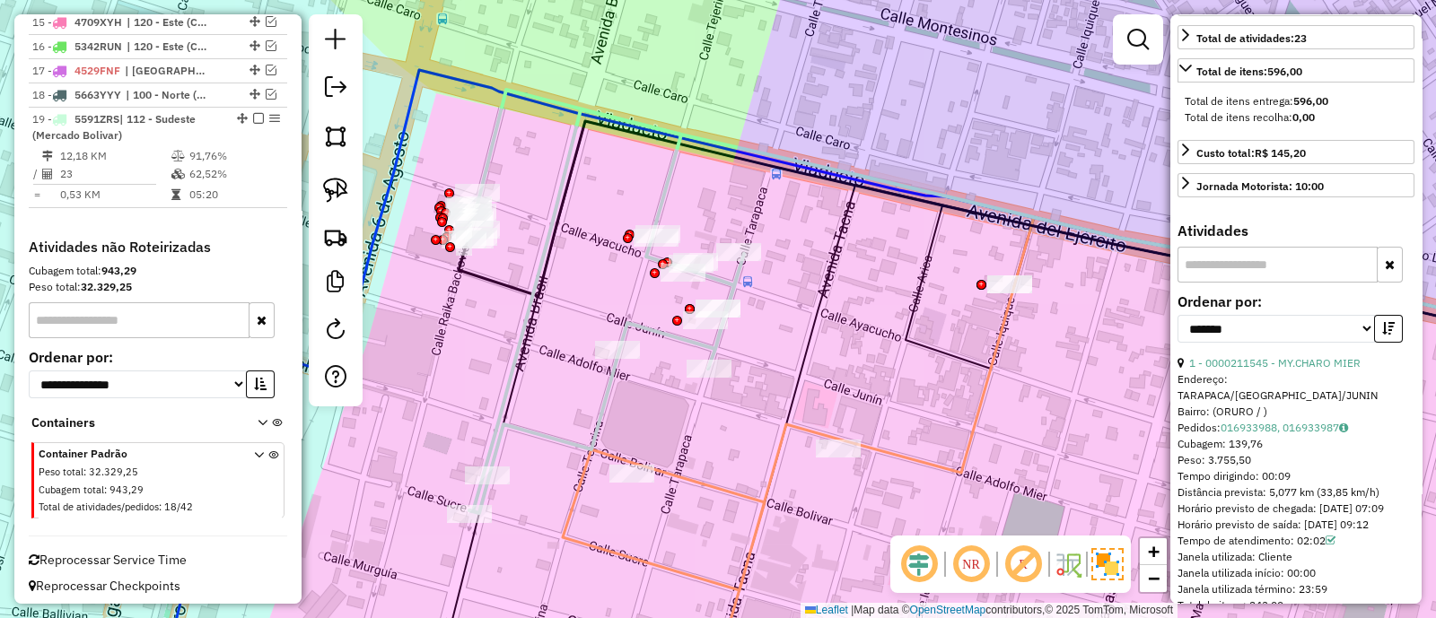
click at [644, 324] on icon at bounding box center [605, 302] width 276 height 424
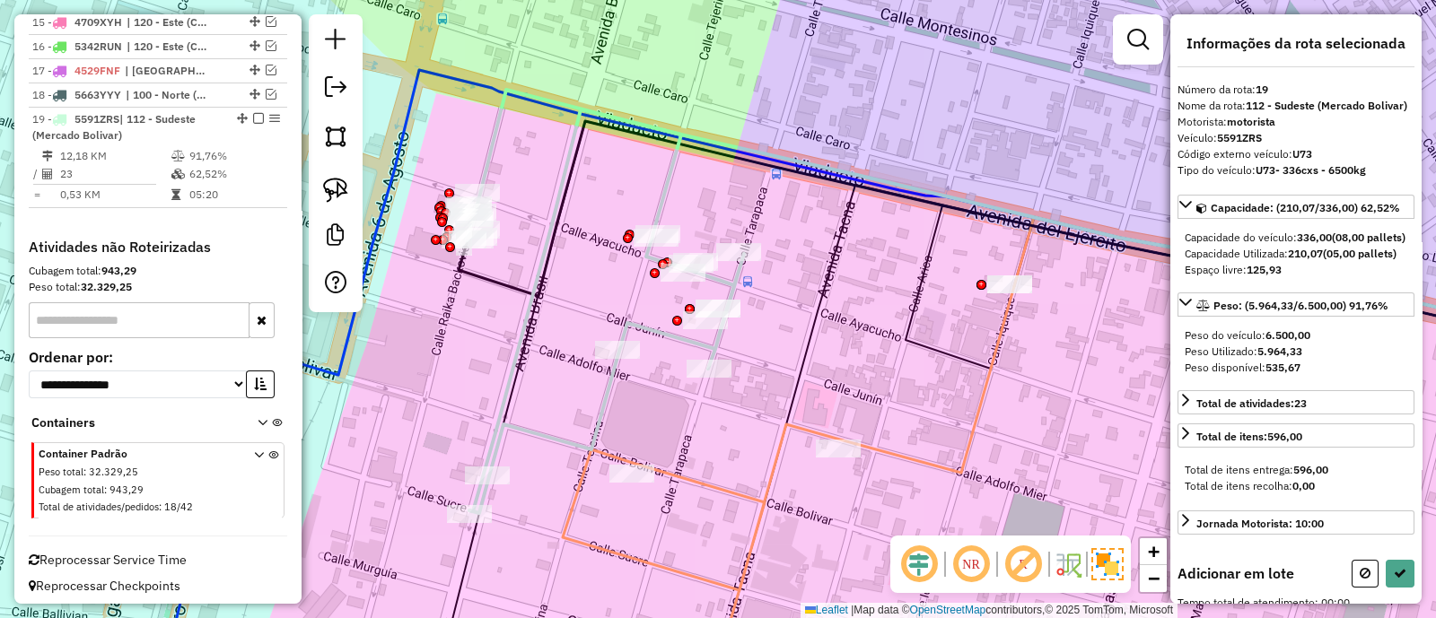
scroll to position [0, 0]
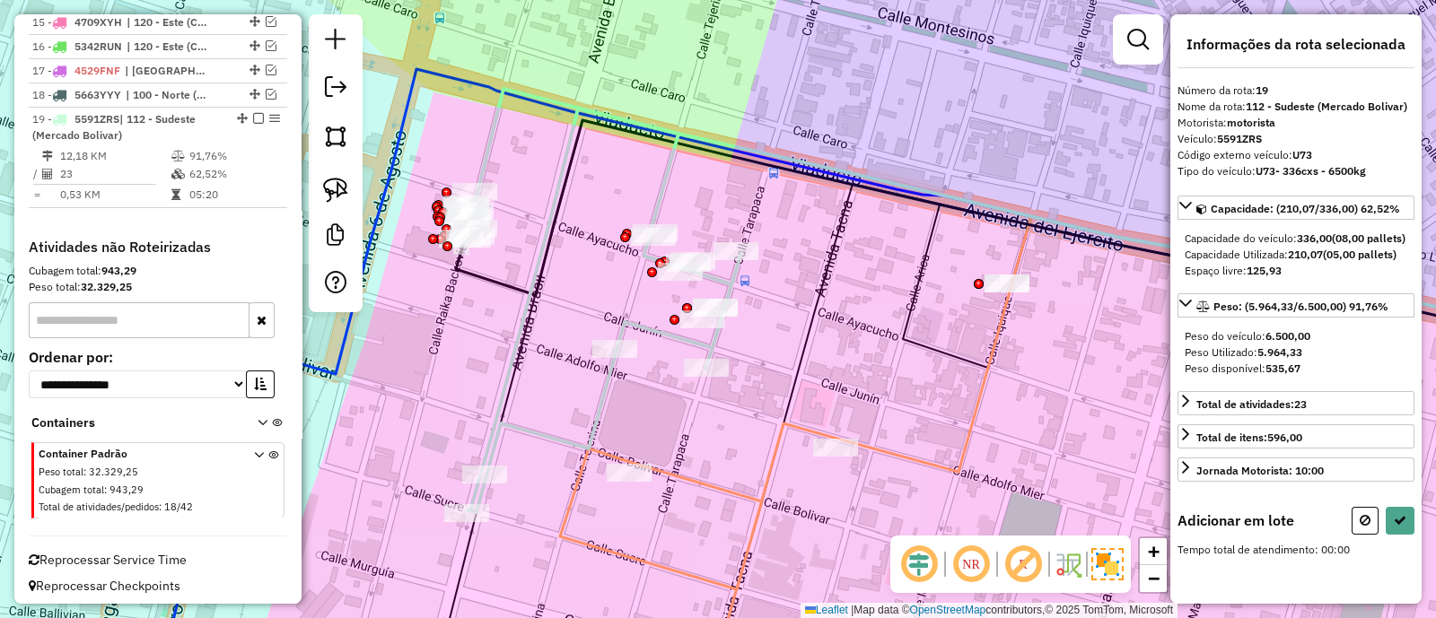
drag, startPoint x: 662, startPoint y: 415, endPoint x: 581, endPoint y: 239, distance: 193.5
click at [581, 239] on div "Janela de atendimento Grade de atendimento Capacidade Transportadoras Veículos …" at bounding box center [718, 309] width 1436 height 618
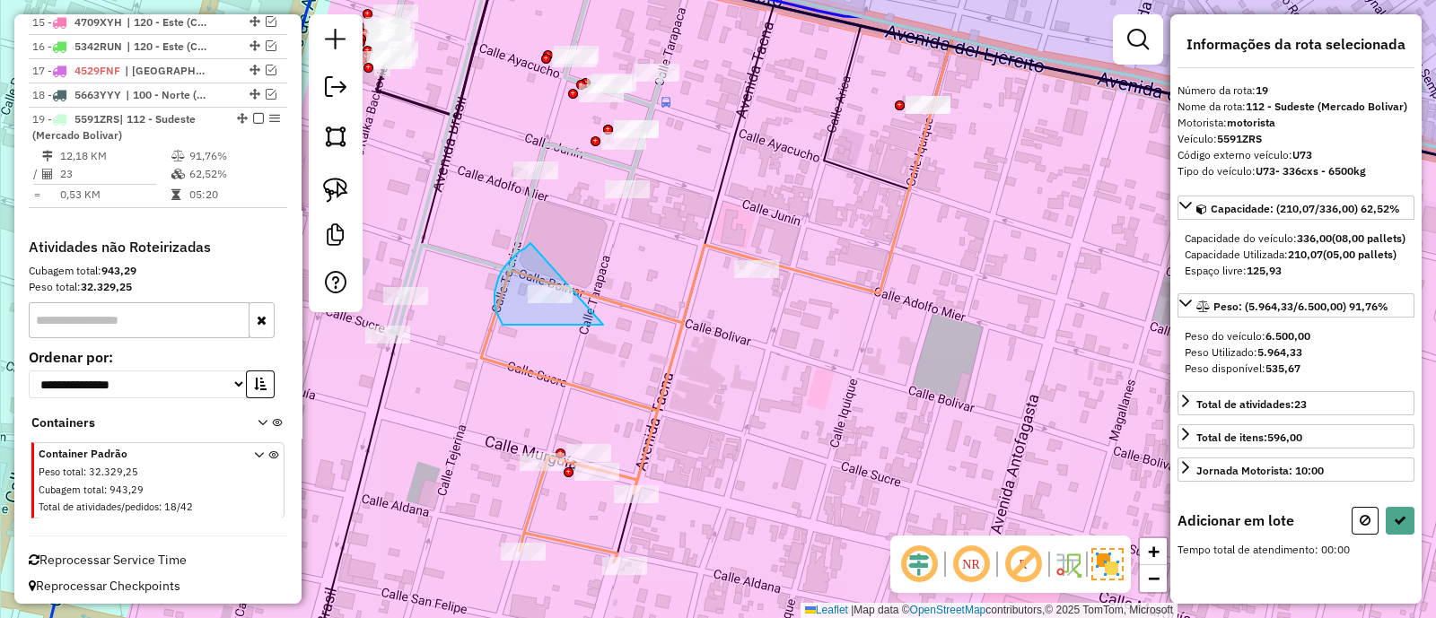
drag, startPoint x: 498, startPoint y: 279, endPoint x: 604, endPoint y: 325, distance: 115.3
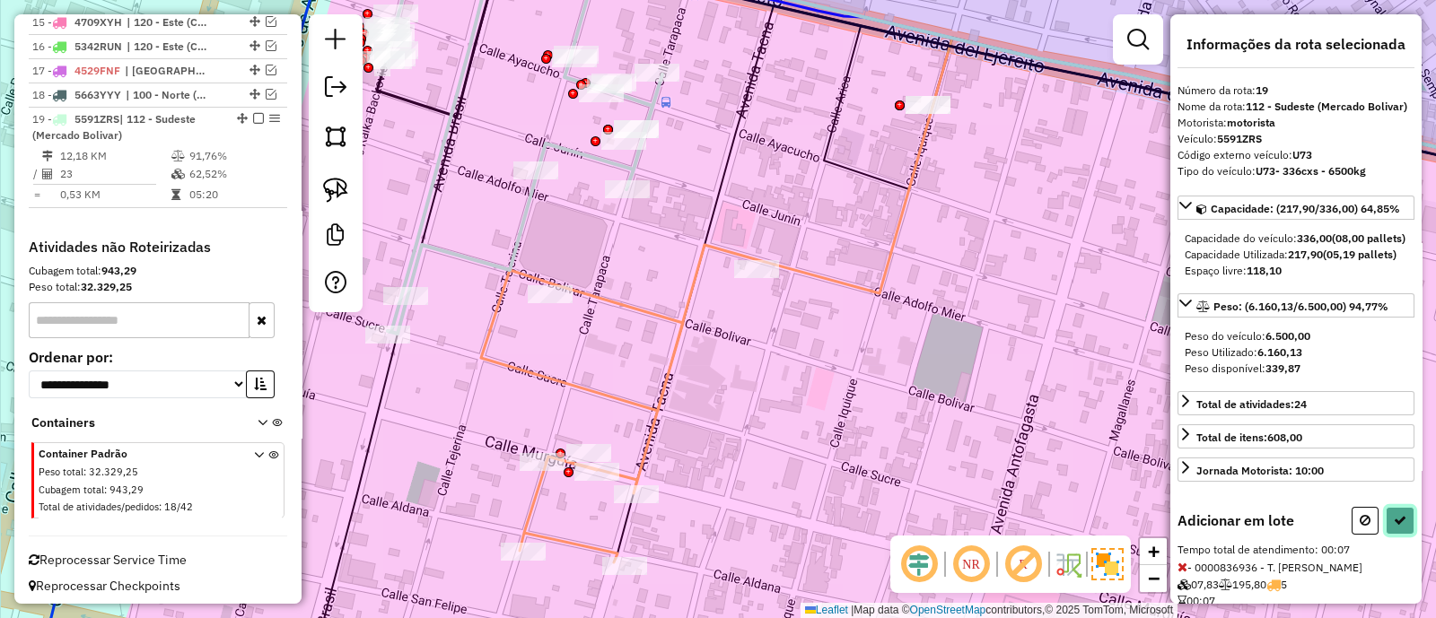
click at [1400, 527] on icon at bounding box center [1399, 520] width 13 height 13
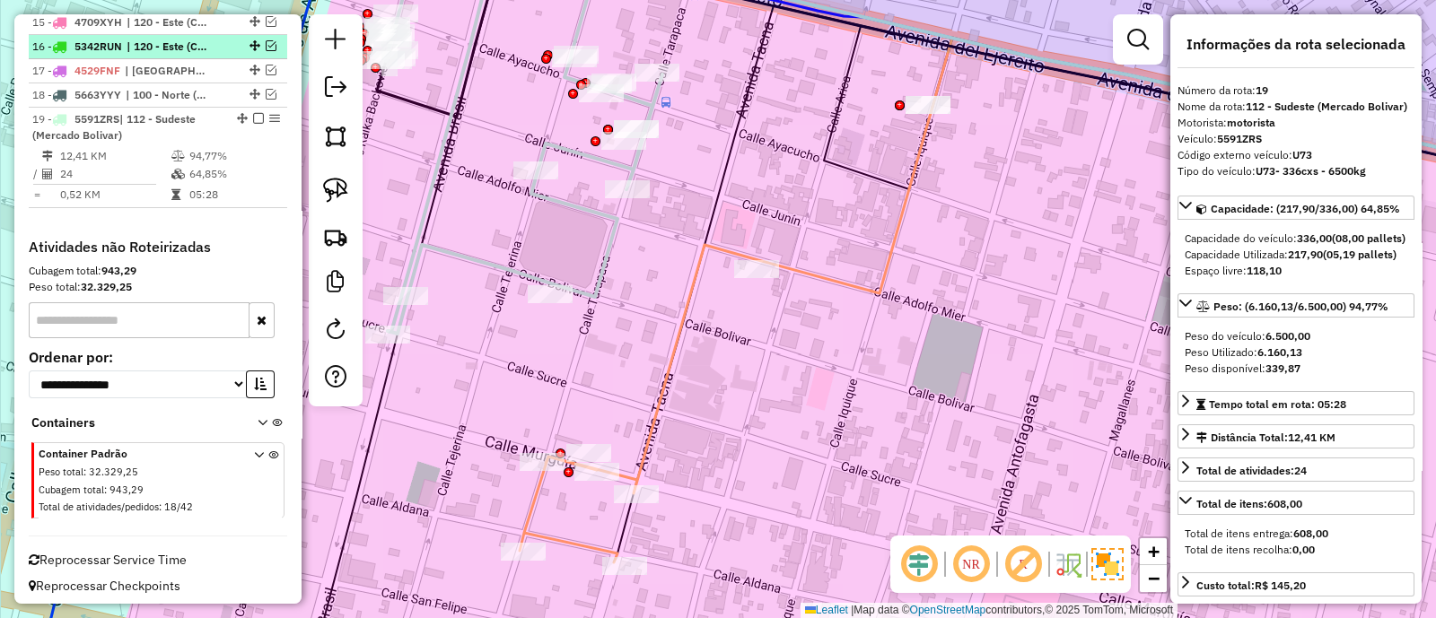
click at [253, 114] on em at bounding box center [258, 118] width 11 height 11
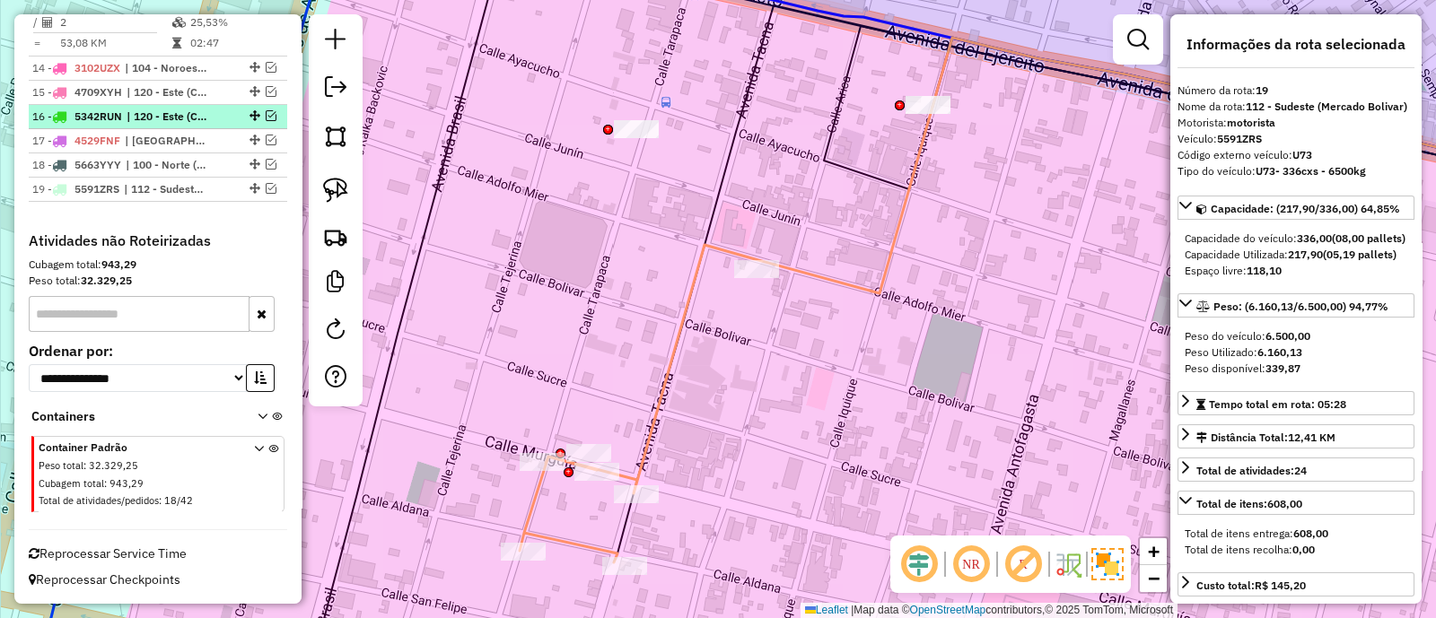
scroll to position [1551, 0]
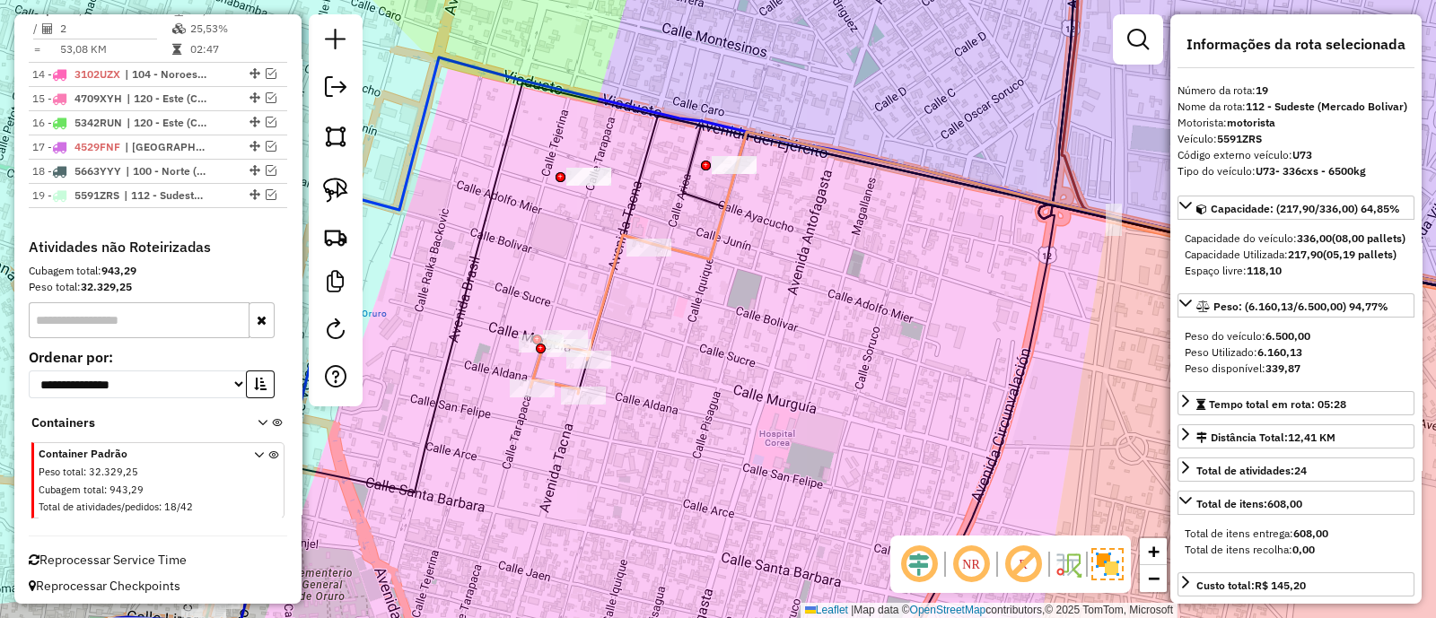
click at [610, 273] on icon at bounding box center [633, 280] width 206 height 228
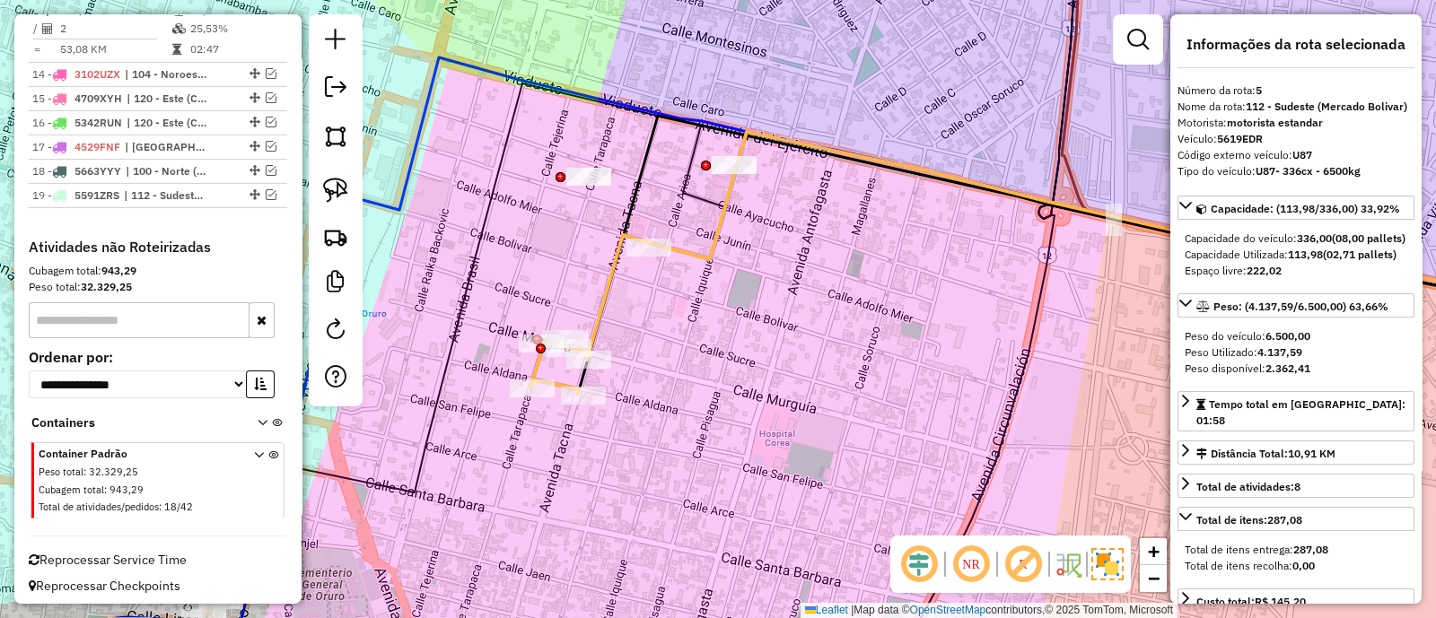
scroll to position [802, 0]
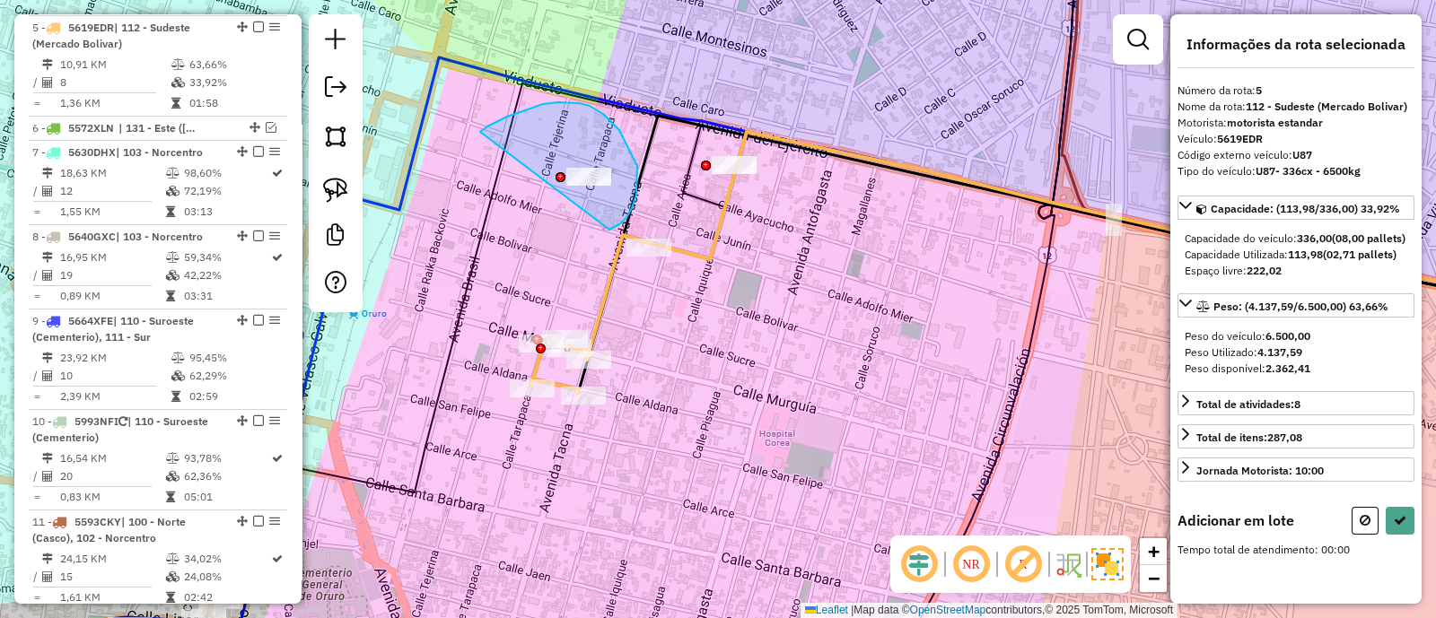
drag, startPoint x: 636, startPoint y: 195, endPoint x: 477, endPoint y: 132, distance: 170.8
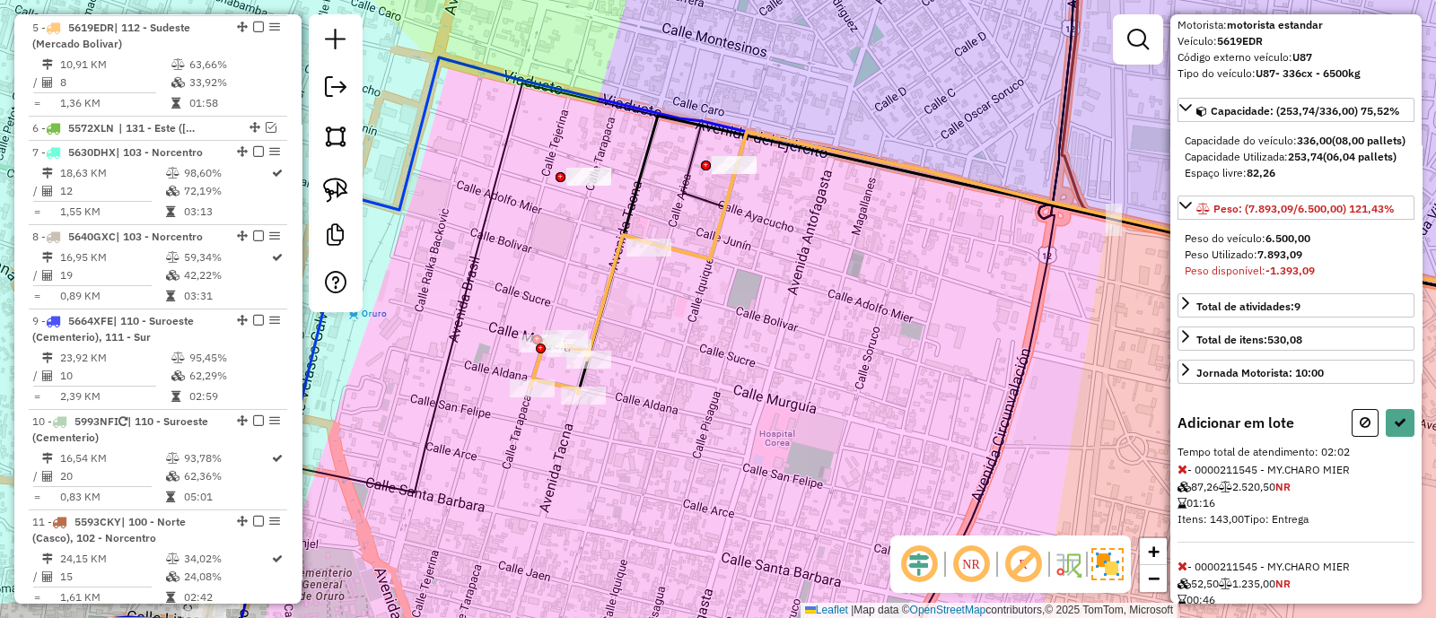
scroll to position [183, 0]
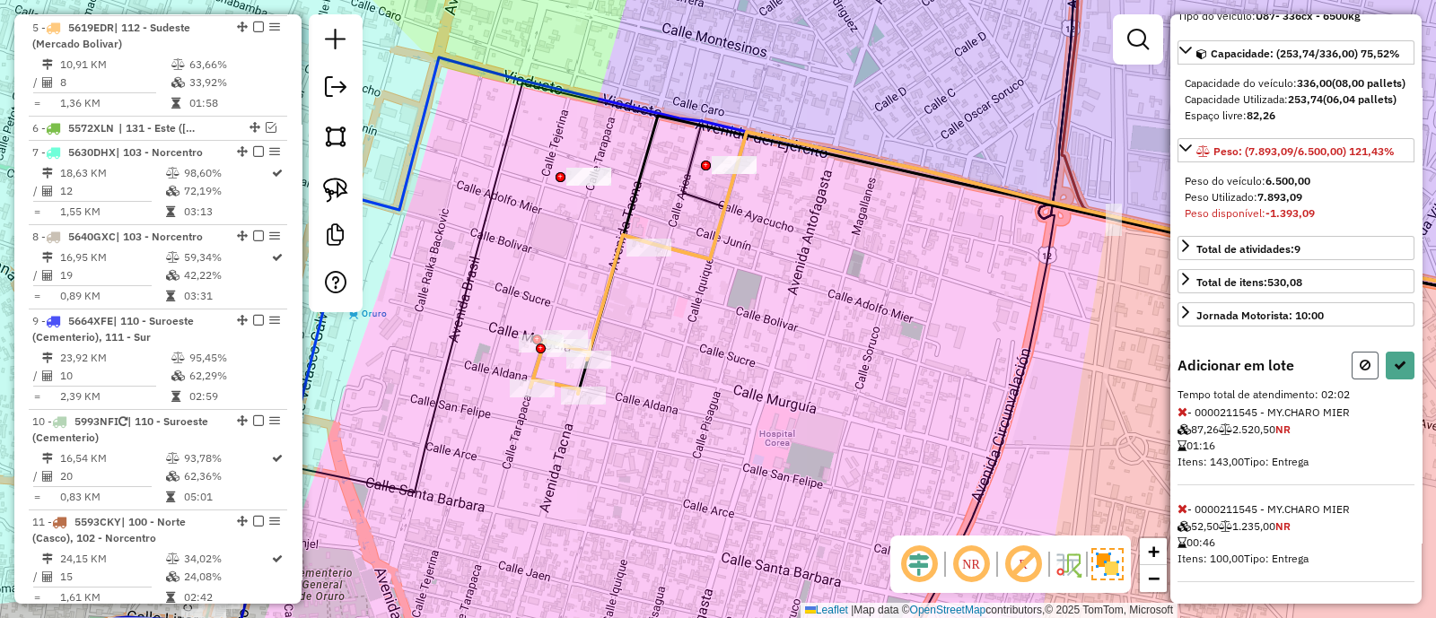
click at [1353, 374] on button at bounding box center [1364, 366] width 27 height 28
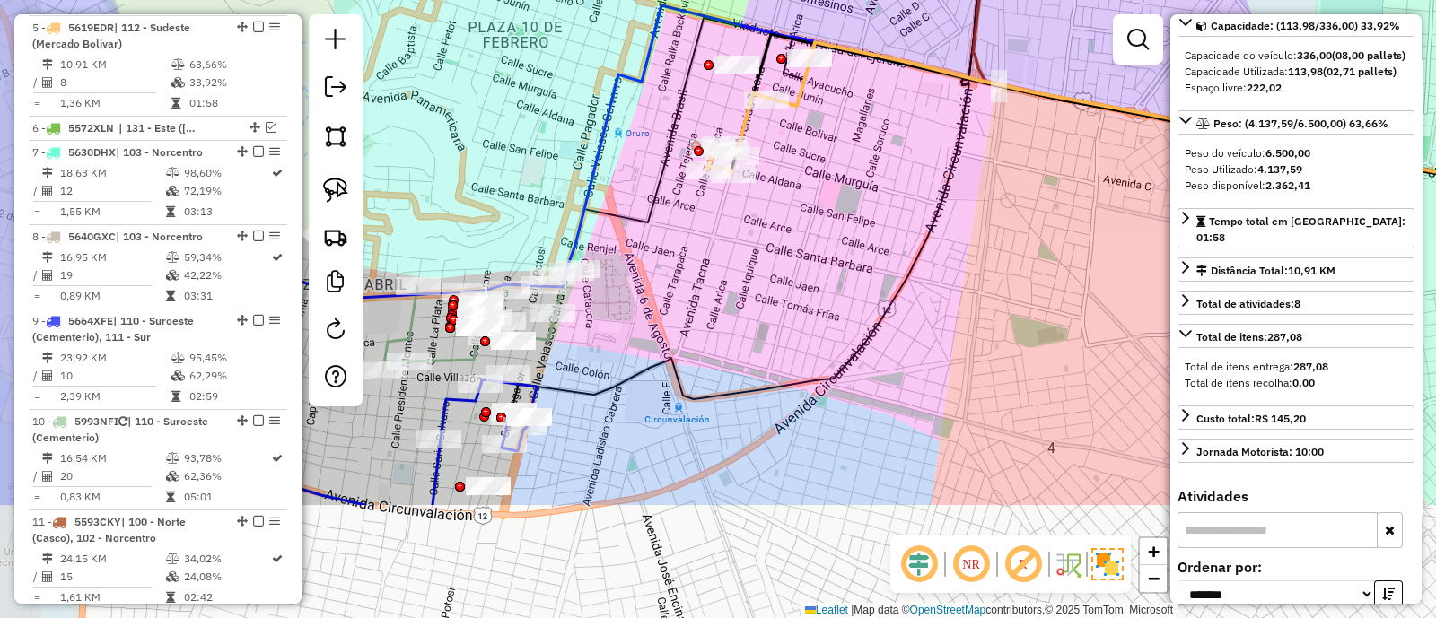
drag, startPoint x: 802, startPoint y: 303, endPoint x: 856, endPoint y: 127, distance: 183.9
click at [856, 127] on div "Janela de atendimento Grade de atendimento Capacidade Transportadoras Veículos …" at bounding box center [718, 309] width 1436 height 618
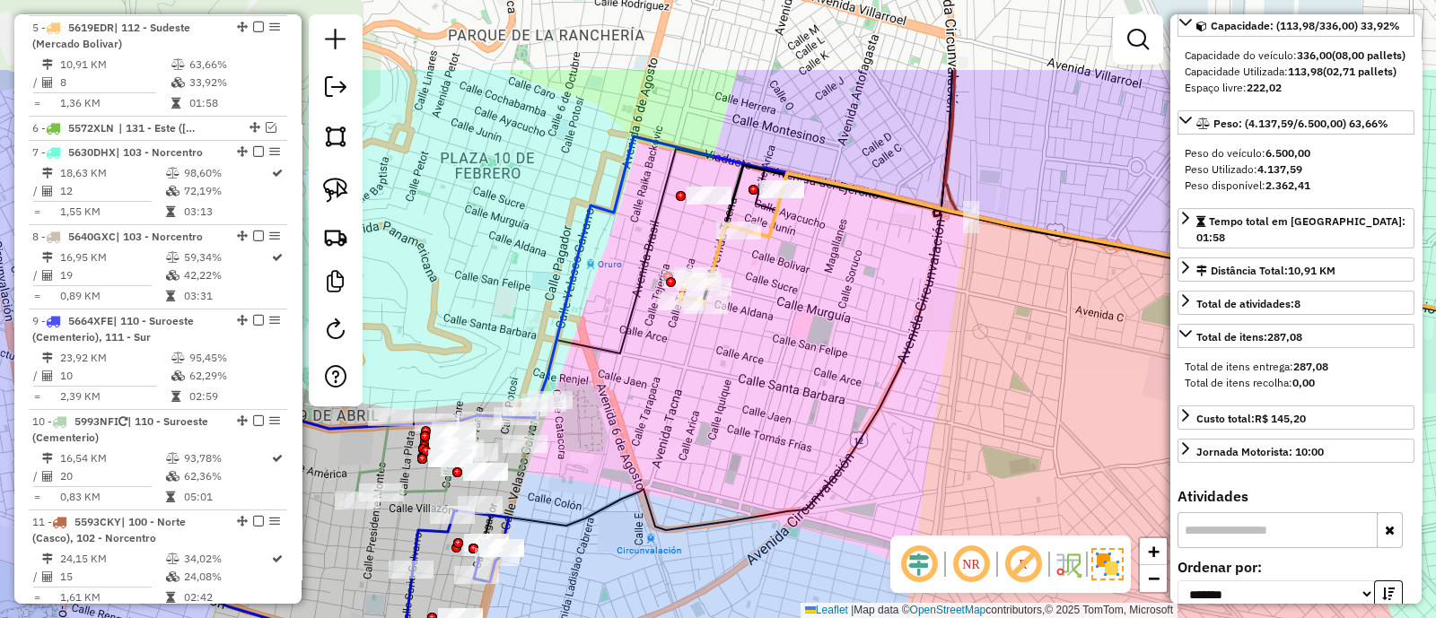
drag, startPoint x: 830, startPoint y: 217, endPoint x: 821, endPoint y: 330, distance: 113.4
click at [821, 330] on div "Janela de atendimento Grade de atendimento Capacidade Transportadoras Veículos …" at bounding box center [718, 309] width 1436 height 618
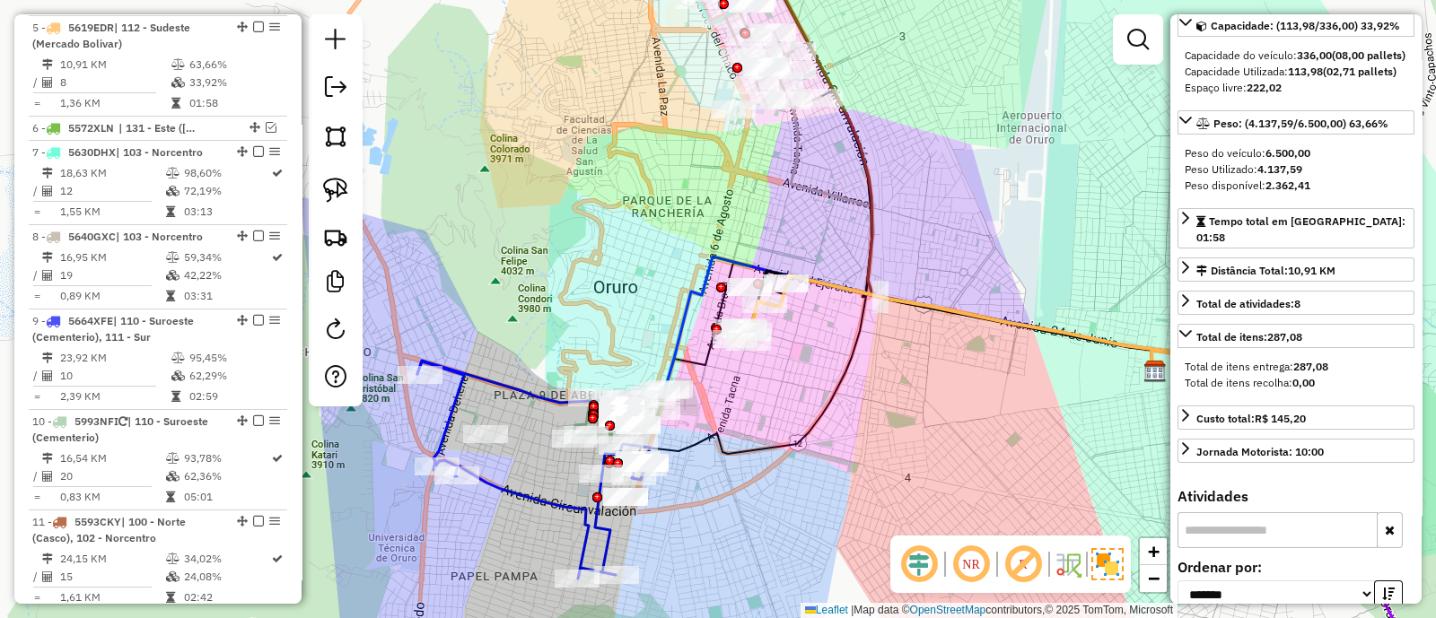
drag, startPoint x: 825, startPoint y: 319, endPoint x: 792, endPoint y: 331, distance: 34.3
click at [792, 331] on div "Janela de atendimento Grade de atendimento Capacidade Transportadoras Veículos …" at bounding box center [718, 309] width 1436 height 618
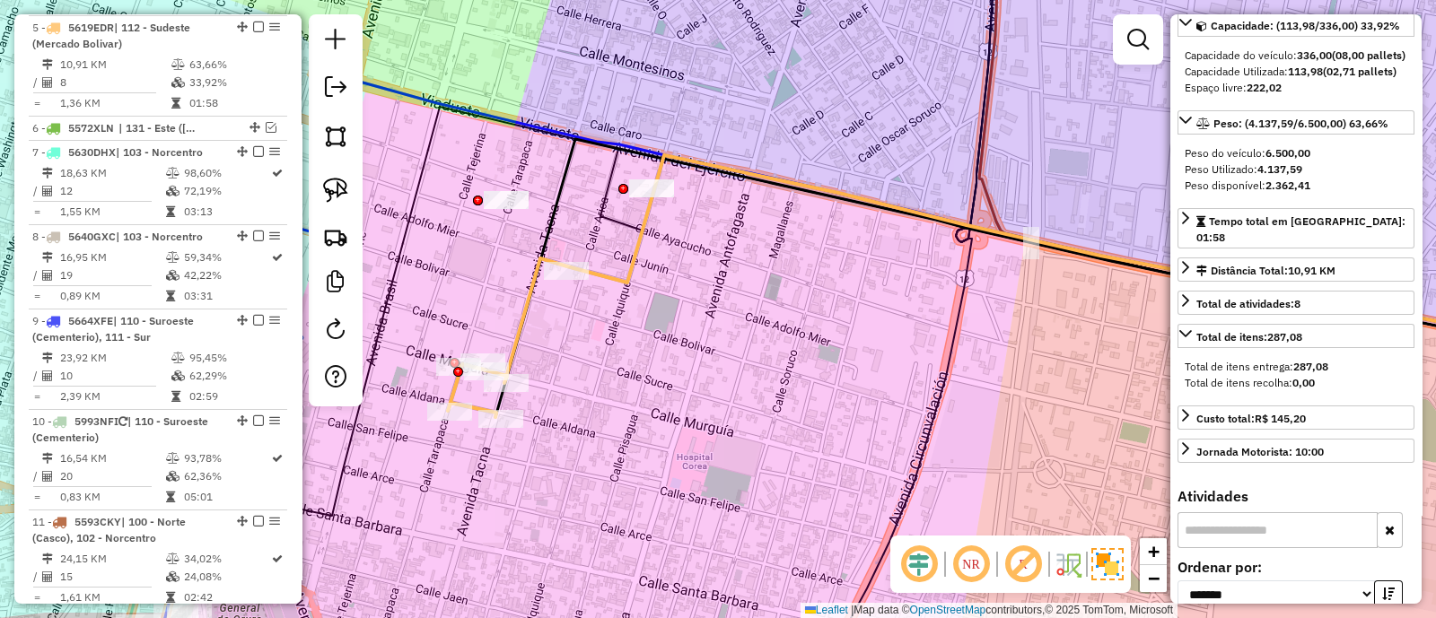
click at [633, 249] on icon at bounding box center [551, 303] width 206 height 228
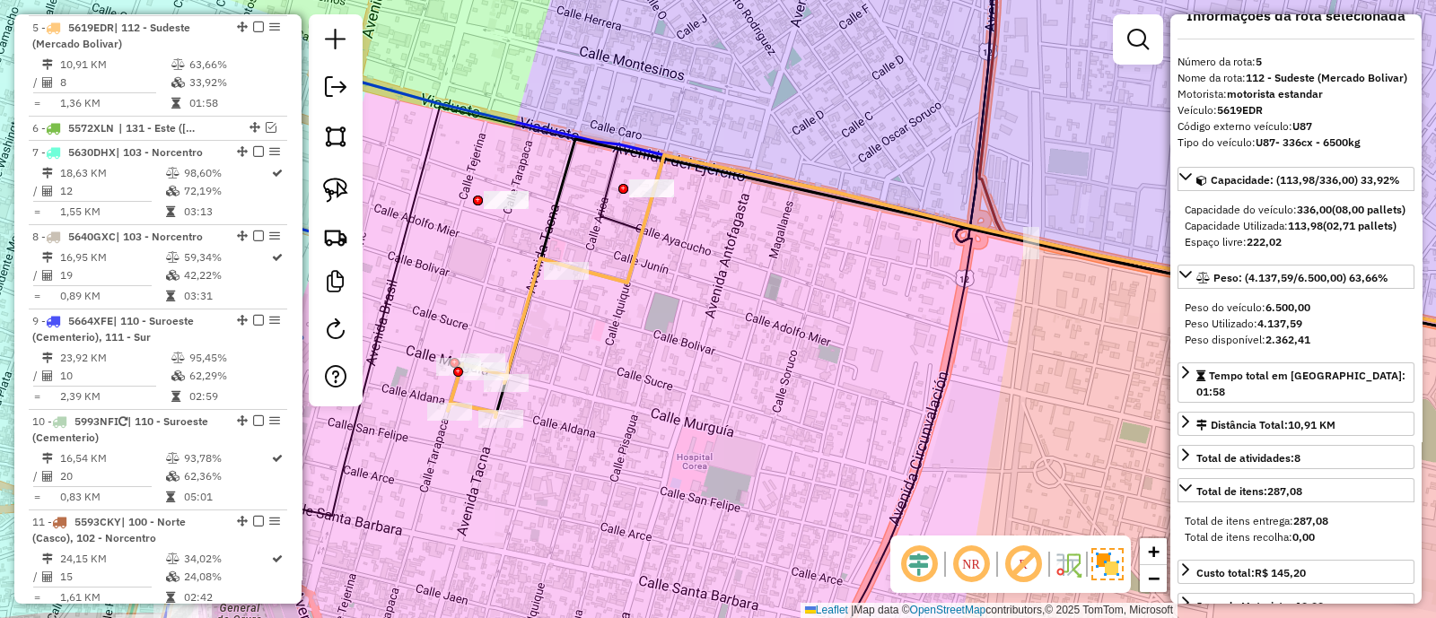
scroll to position [0, 0]
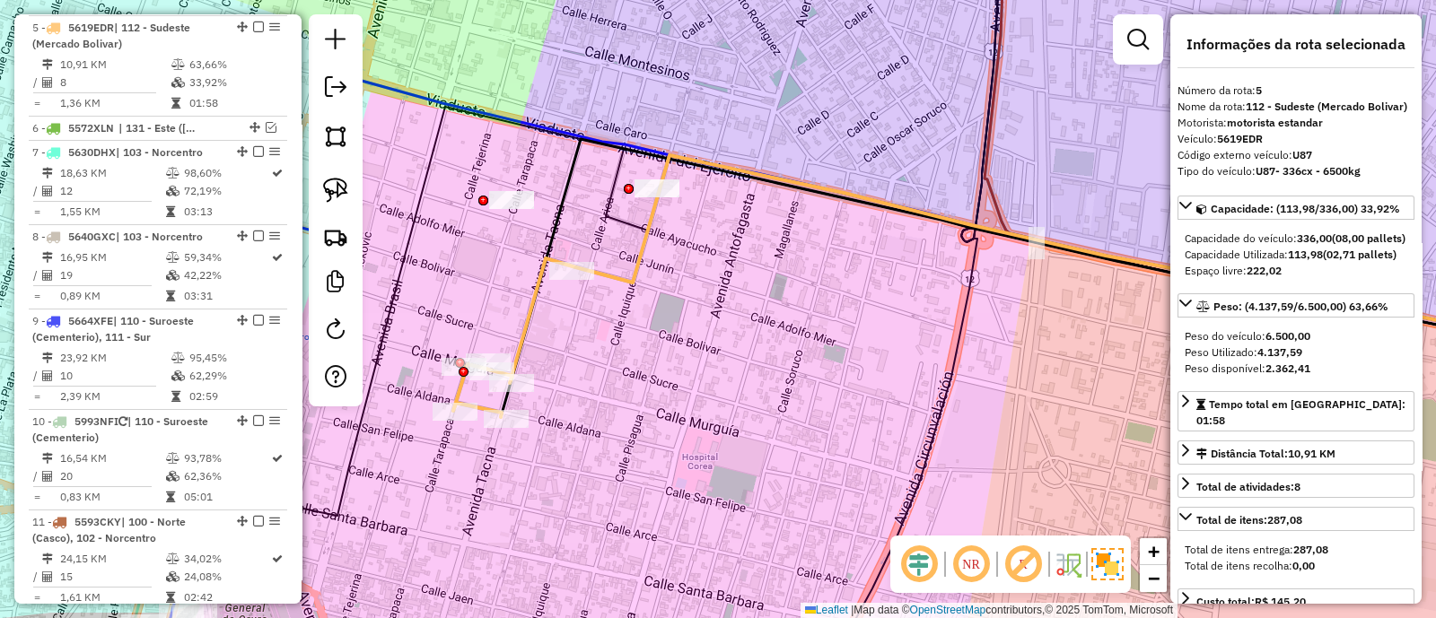
drag, startPoint x: 640, startPoint y: 346, endPoint x: 904, endPoint y: 238, distance: 286.1
click at [904, 238] on div "Janela de atendimento Grade de atendimento Capacidade Transportadoras Veículos …" at bounding box center [718, 309] width 1436 height 618
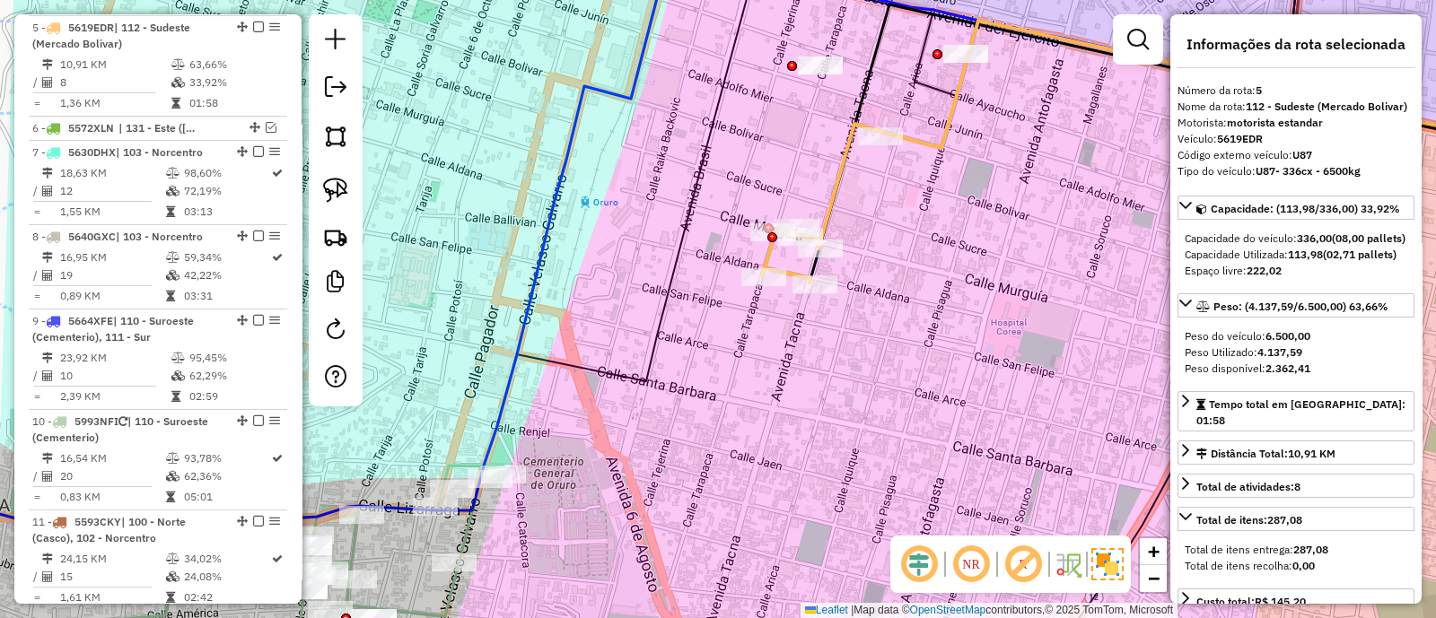
drag, startPoint x: 704, startPoint y: 373, endPoint x: 892, endPoint y: 231, distance: 235.6
click at [891, 231] on div "Janela de atendimento Grade de atendimento Capacidade Transportadoras Veículos …" at bounding box center [718, 309] width 1436 height 618
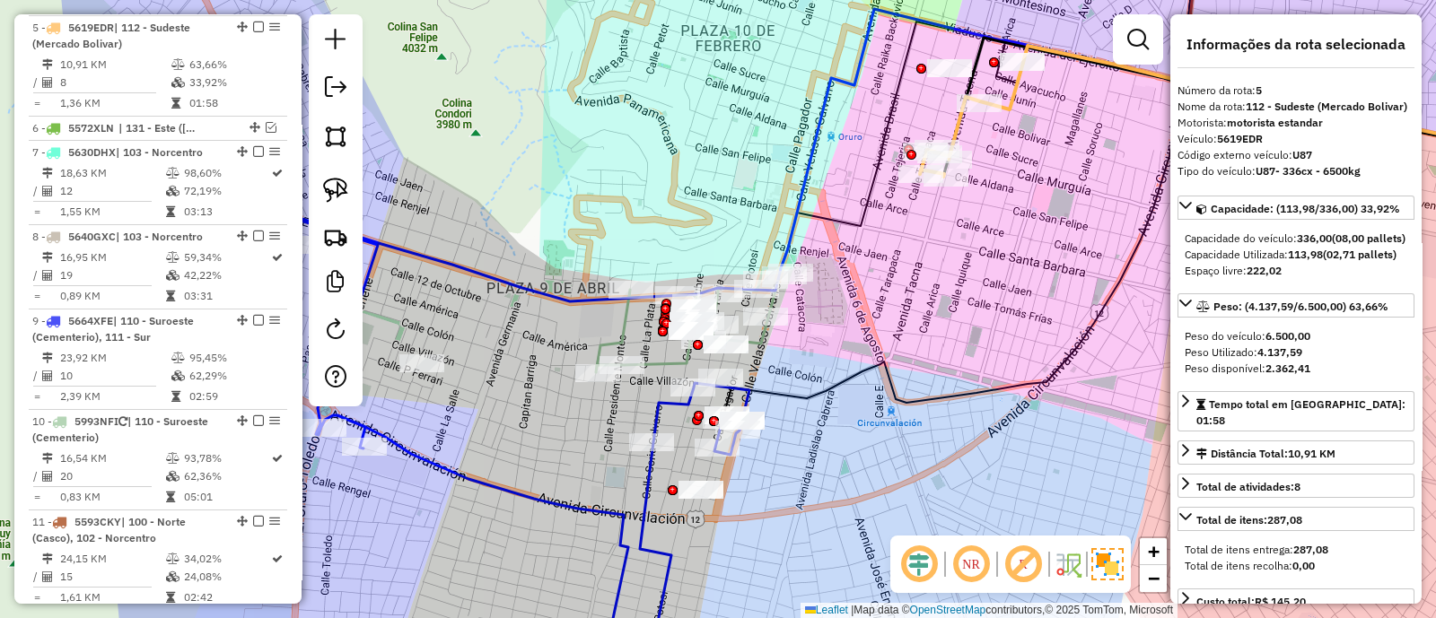
drag, startPoint x: 991, startPoint y: 221, endPoint x: 843, endPoint y: 369, distance: 208.7
click at [843, 369] on div "Janela de atendimento Grade de atendimento Capacidade Transportadoras Veículos …" at bounding box center [718, 309] width 1436 height 618
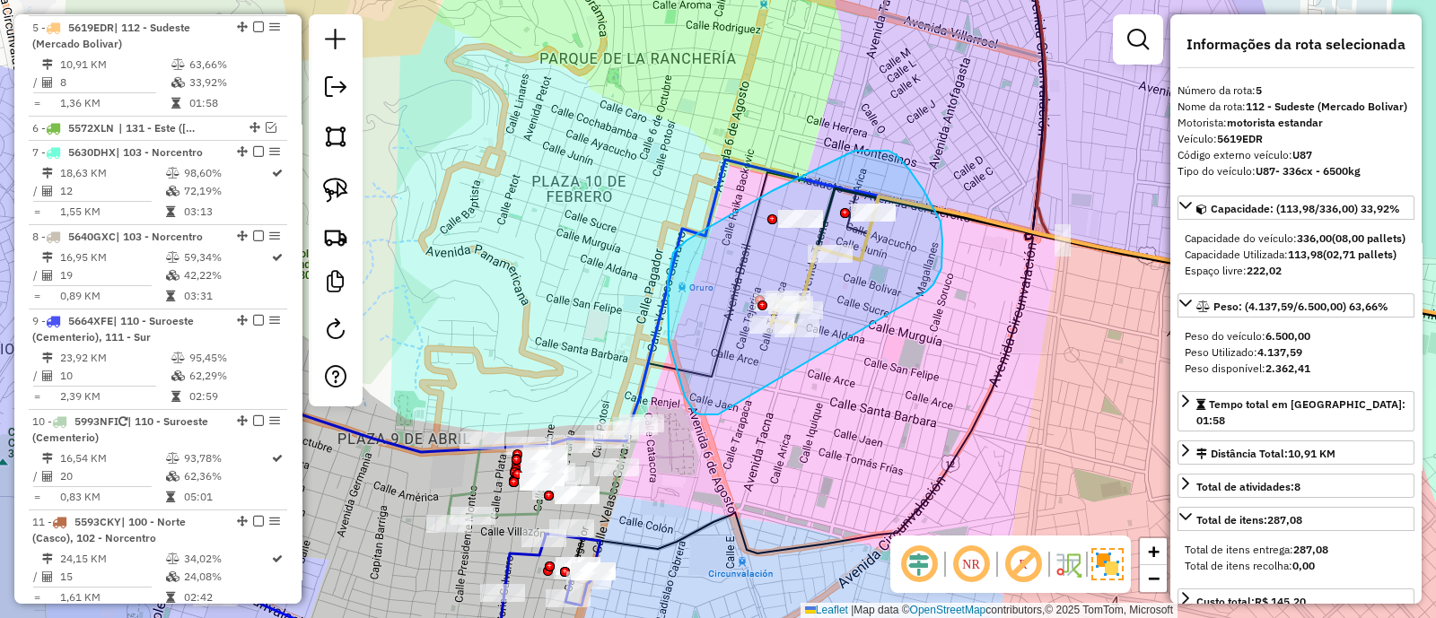
drag, startPoint x: 942, startPoint y: 262, endPoint x: 718, endPoint y: 415, distance: 271.3
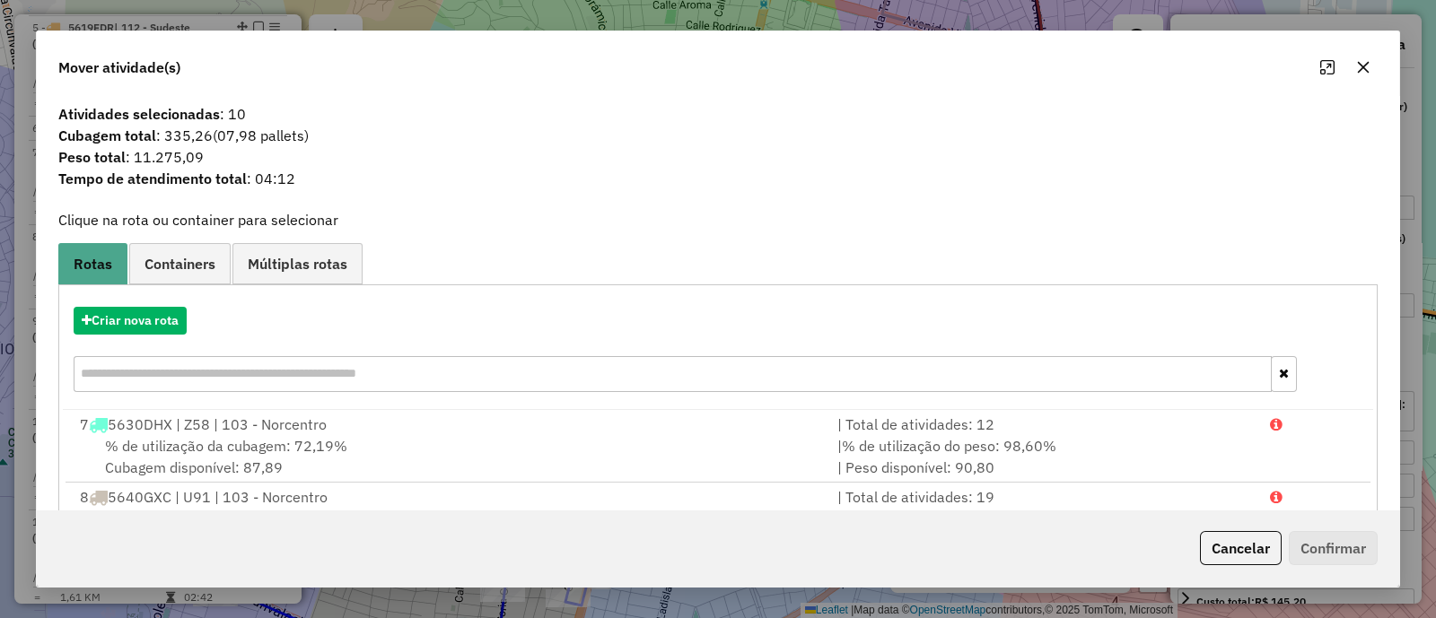
click at [1366, 67] on icon "button" at bounding box center [1363, 67] width 14 height 14
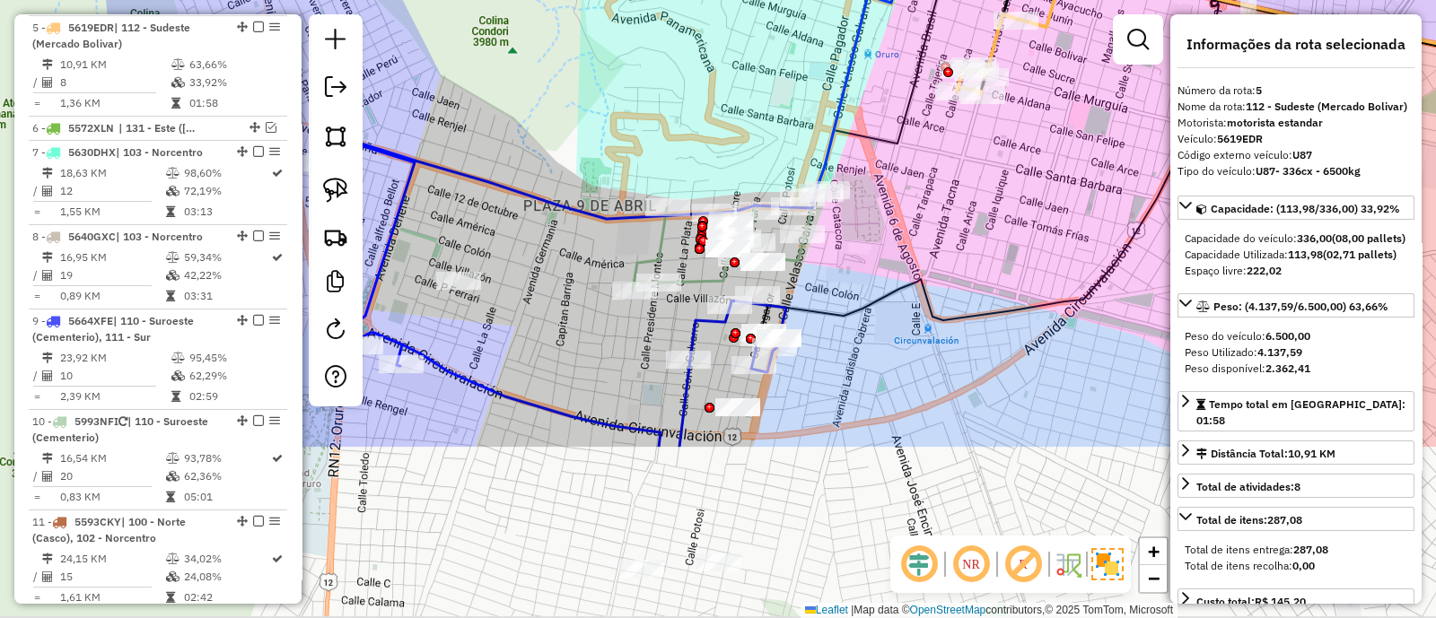
drag, startPoint x: 705, startPoint y: 364, endPoint x: 891, endPoint y: 131, distance: 298.2
click at [891, 131] on icon at bounding box center [1291, 62] width 948 height 247
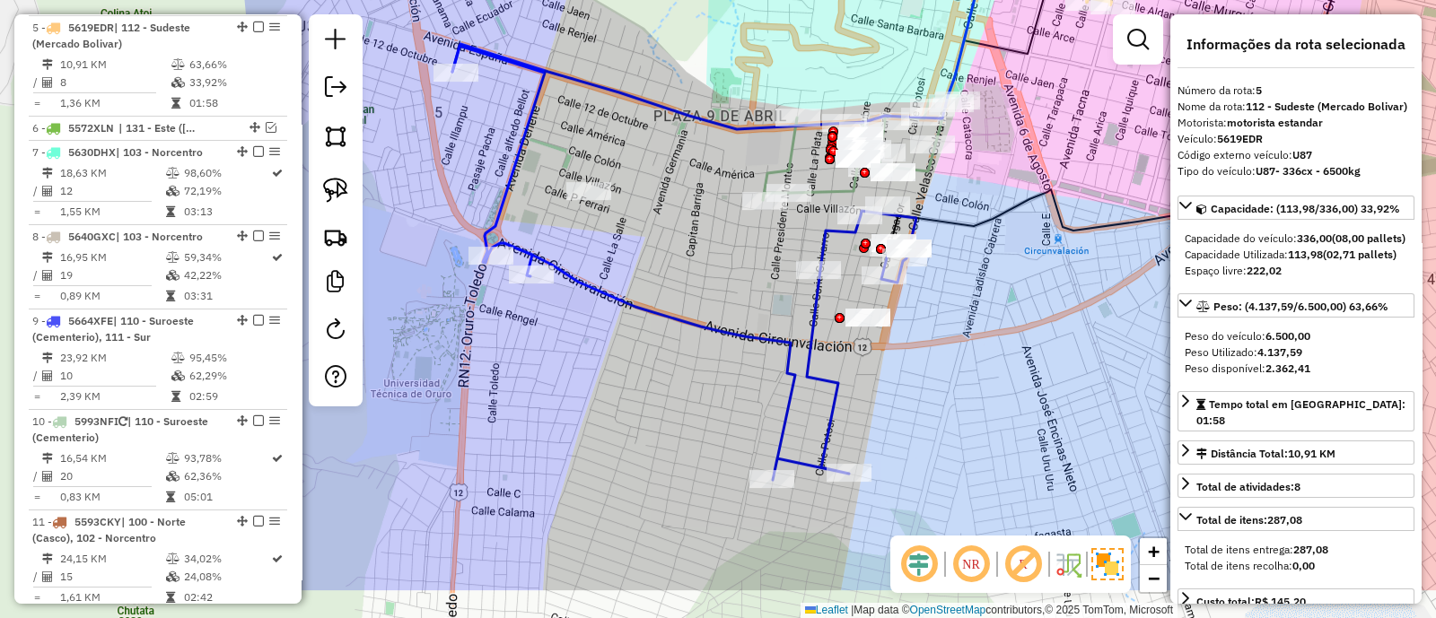
drag, startPoint x: 990, startPoint y: 262, endPoint x: 1031, endPoint y: 188, distance: 84.4
click at [1031, 189] on div "Janela de atendimento Grade de atendimento Capacidade Transportadoras Veículos …" at bounding box center [718, 309] width 1436 height 618
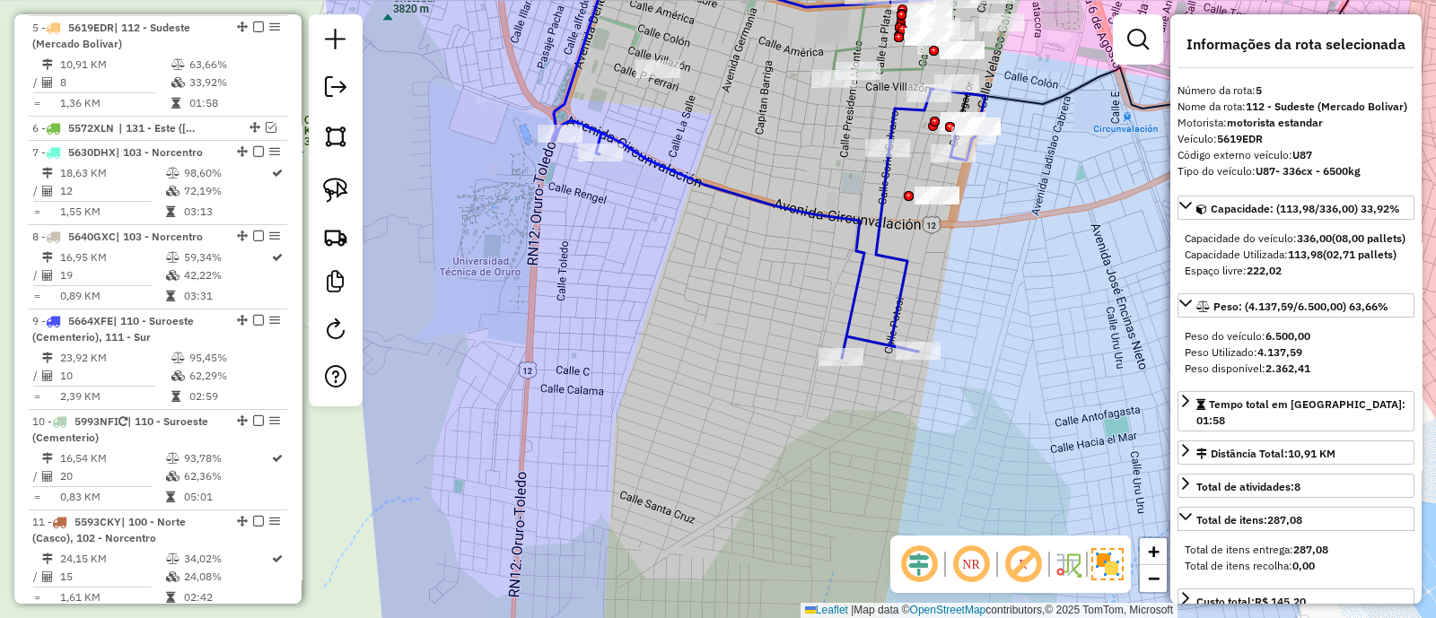
click at [899, 297] on icon at bounding box center [753, 148] width 464 height 420
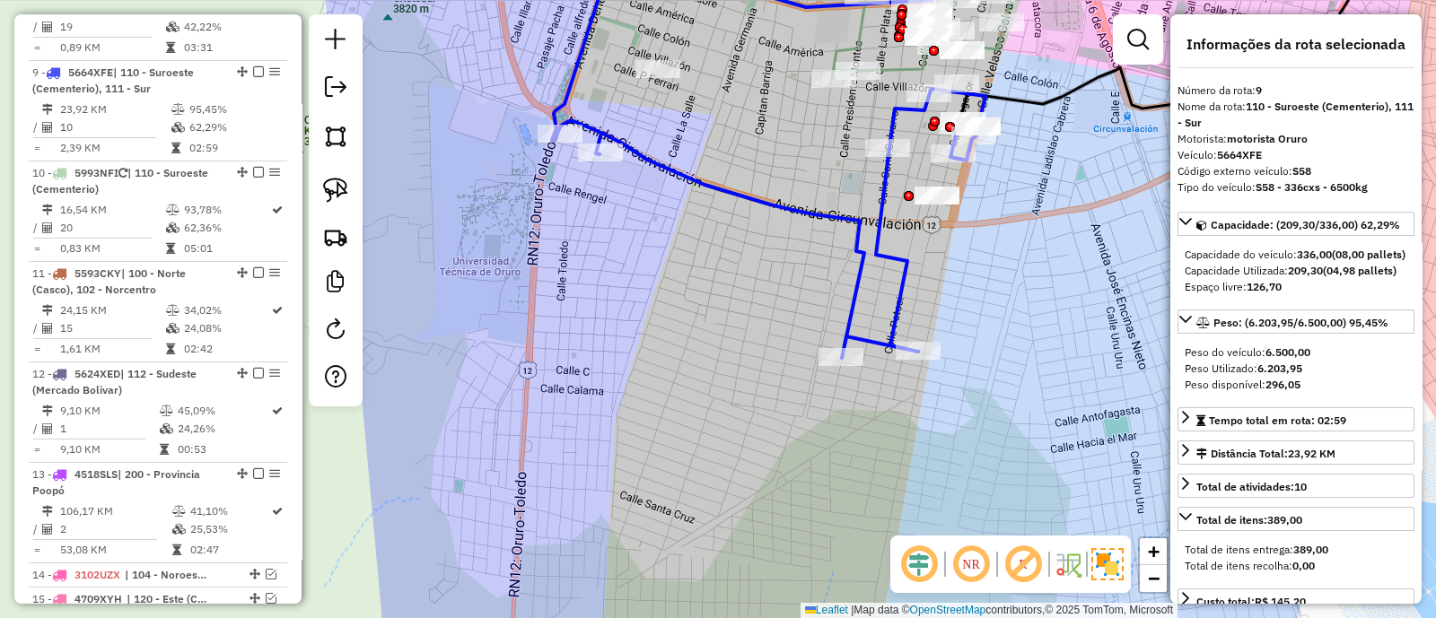
scroll to position [1095, 0]
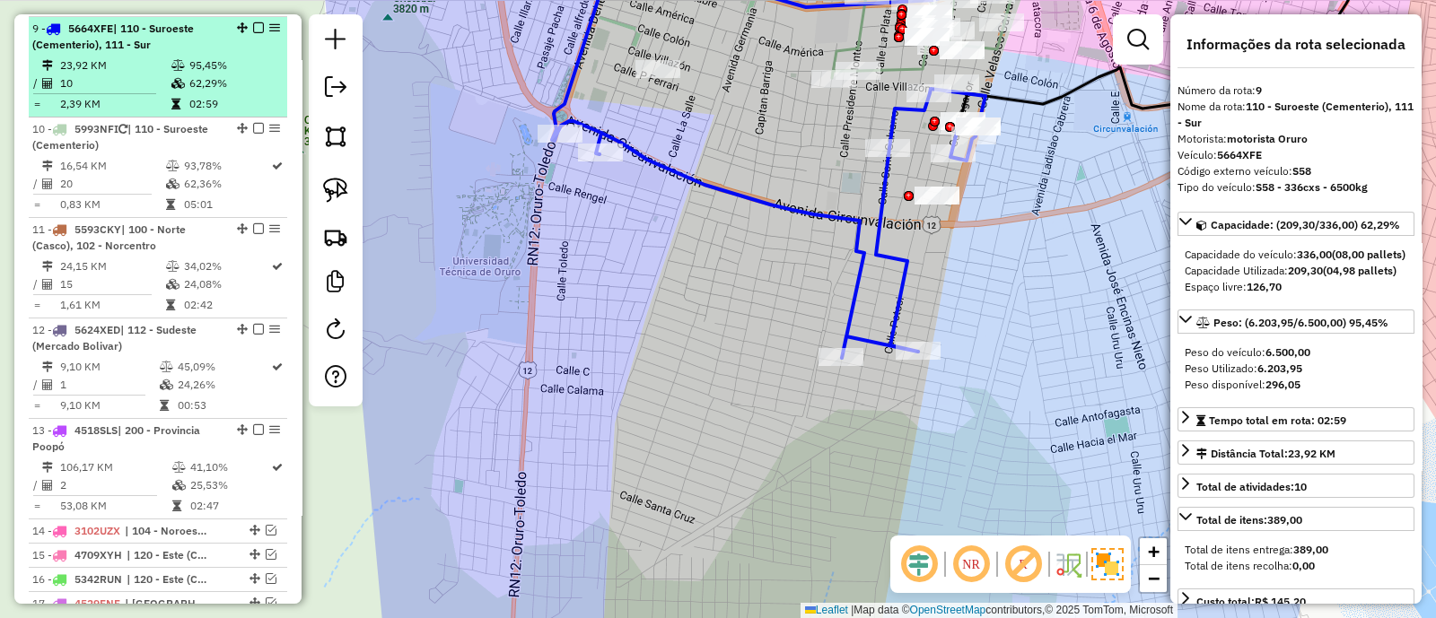
click at [253, 24] on em at bounding box center [258, 27] width 11 height 11
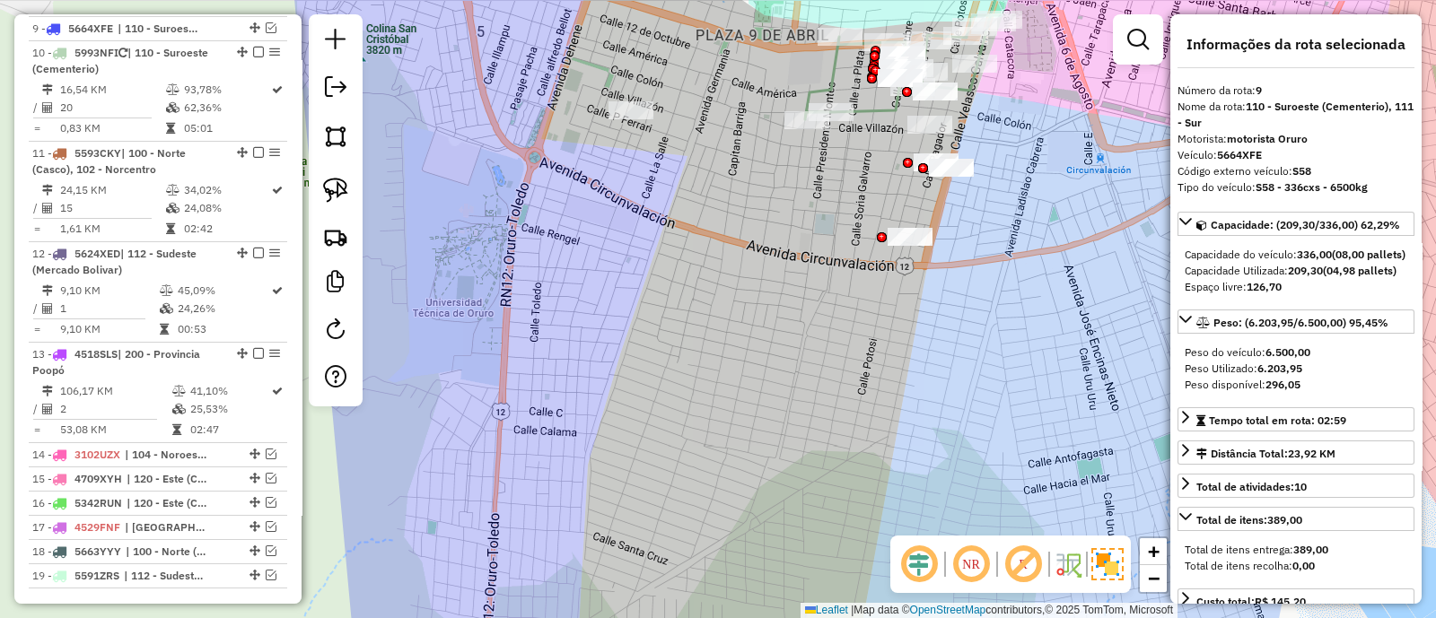
drag, startPoint x: 728, startPoint y: 151, endPoint x: 669, endPoint y: 334, distance: 192.1
click at [669, 334] on div "Janela de atendimento Grade de atendimento Capacidade Transportadoras Veículos …" at bounding box center [718, 309] width 1436 height 618
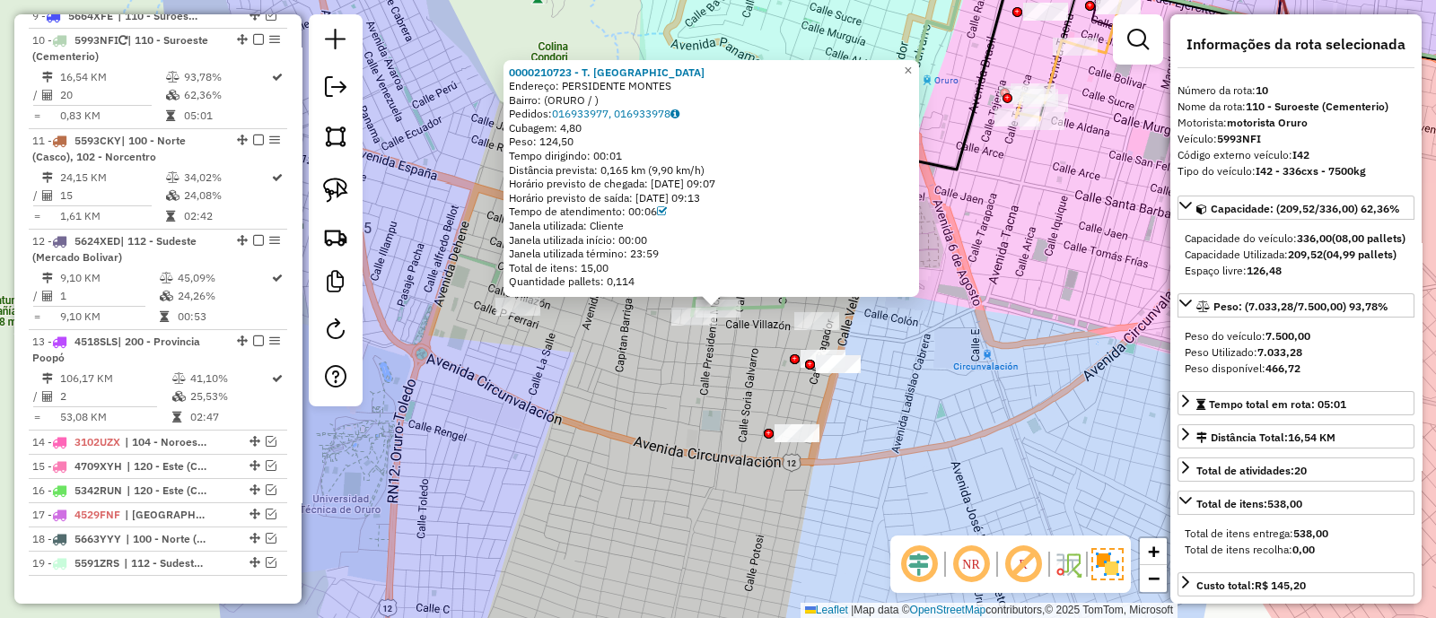
scroll to position [1118, 0]
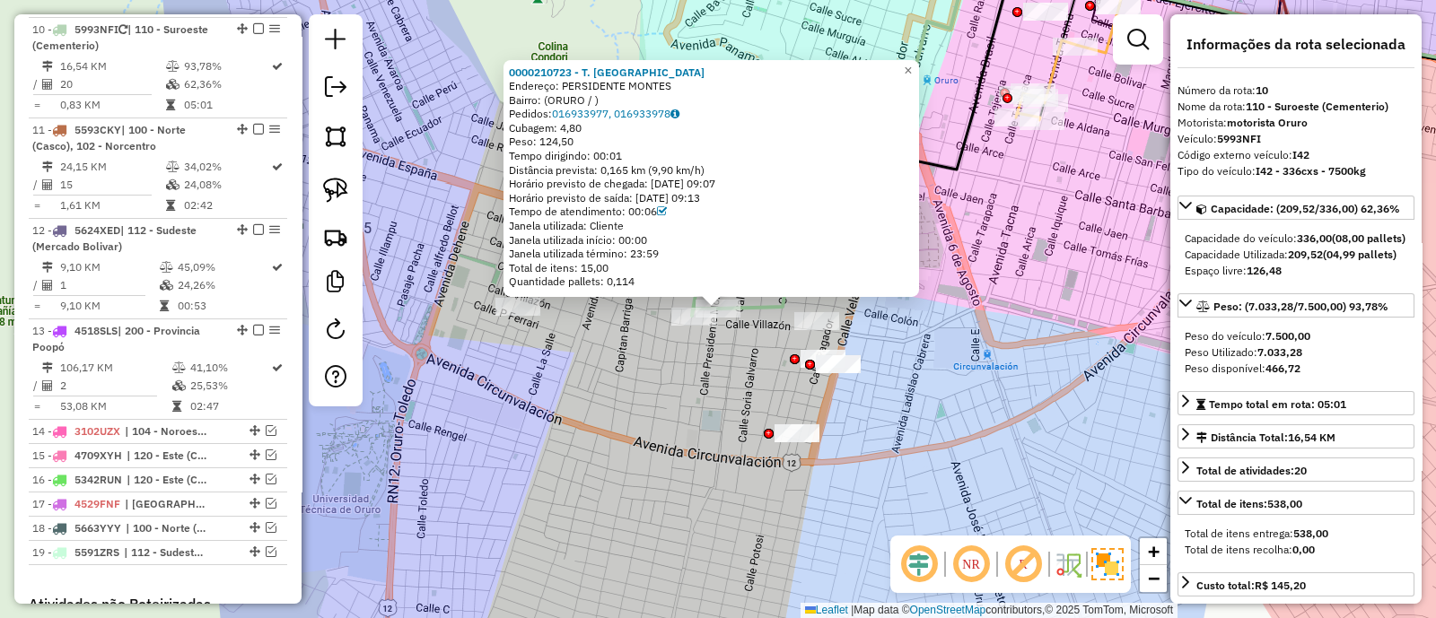
click at [682, 374] on div "0000210723 - T. CAYOJA Endereço: PERSIDENTE MONTES Bairro: (ORURO / ) Pedidos: …" at bounding box center [718, 309] width 1436 height 618
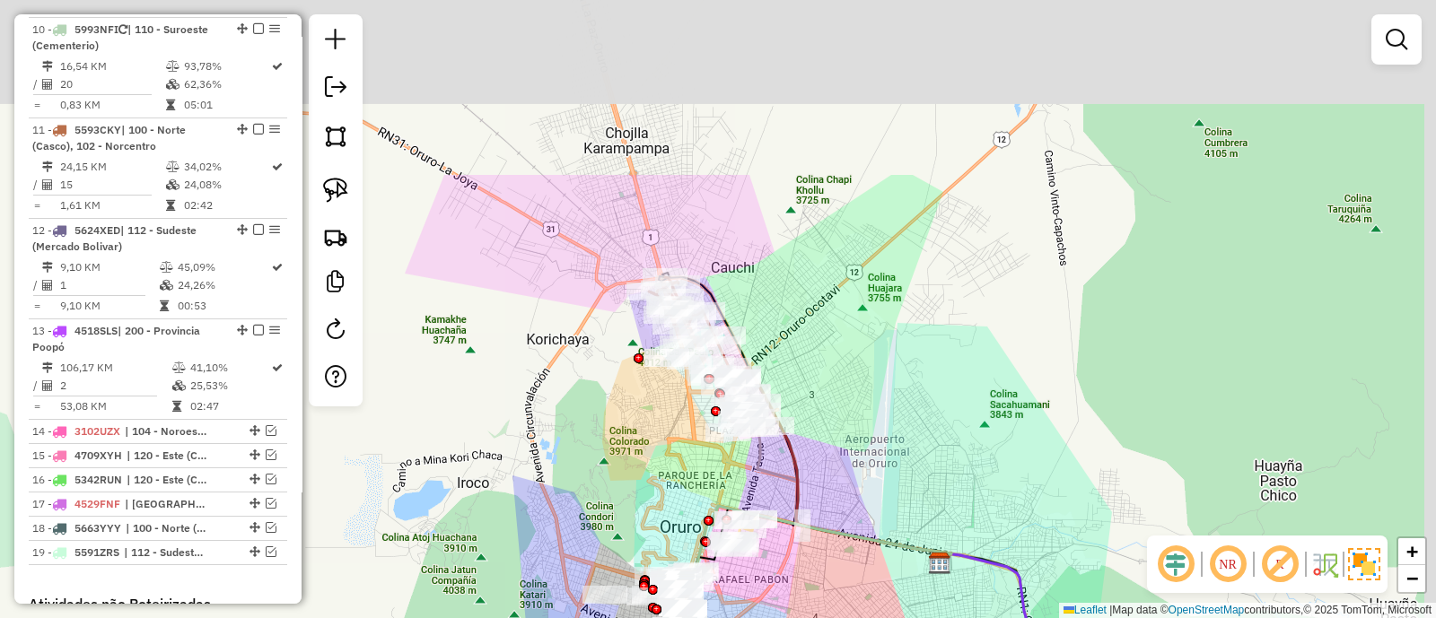
drag, startPoint x: 961, startPoint y: 214, endPoint x: 922, endPoint y: 458, distance: 247.1
click at [922, 458] on div "Janela de atendimento Grade de atendimento Capacidade Transportadoras Veículos …" at bounding box center [718, 309] width 1436 height 618
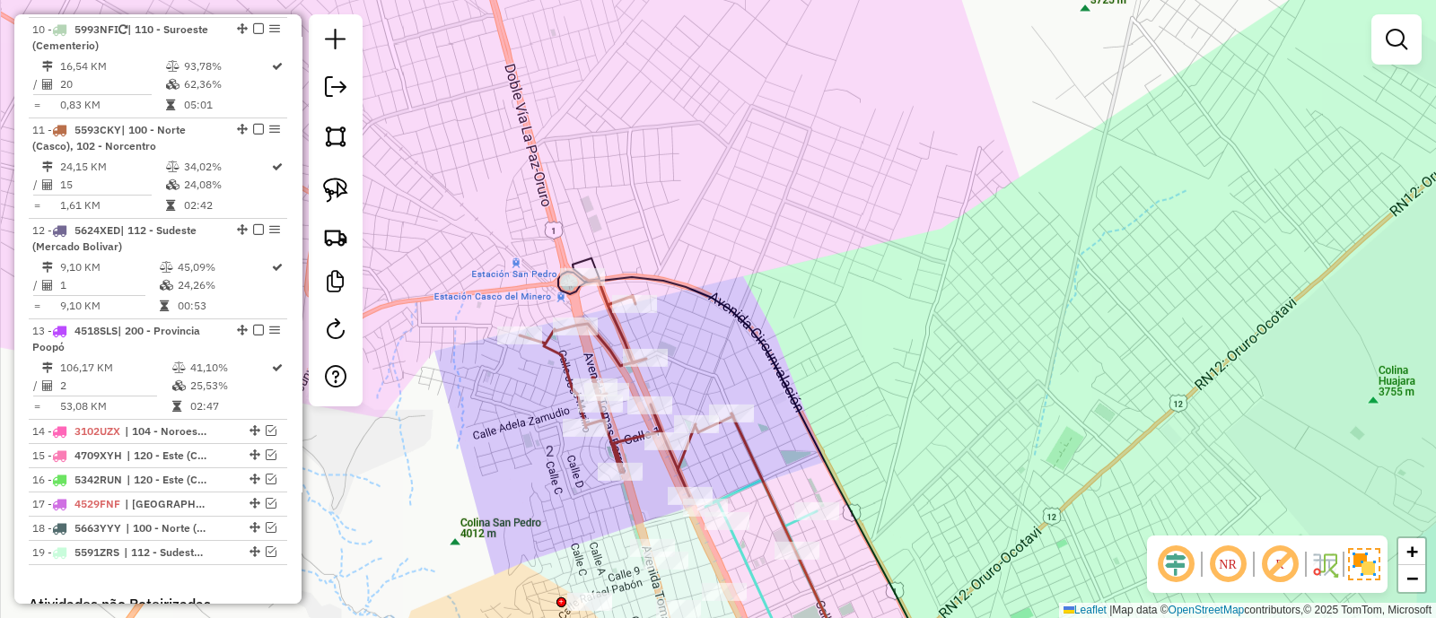
click at [724, 258] on icon at bounding box center [749, 469] width 382 height 422
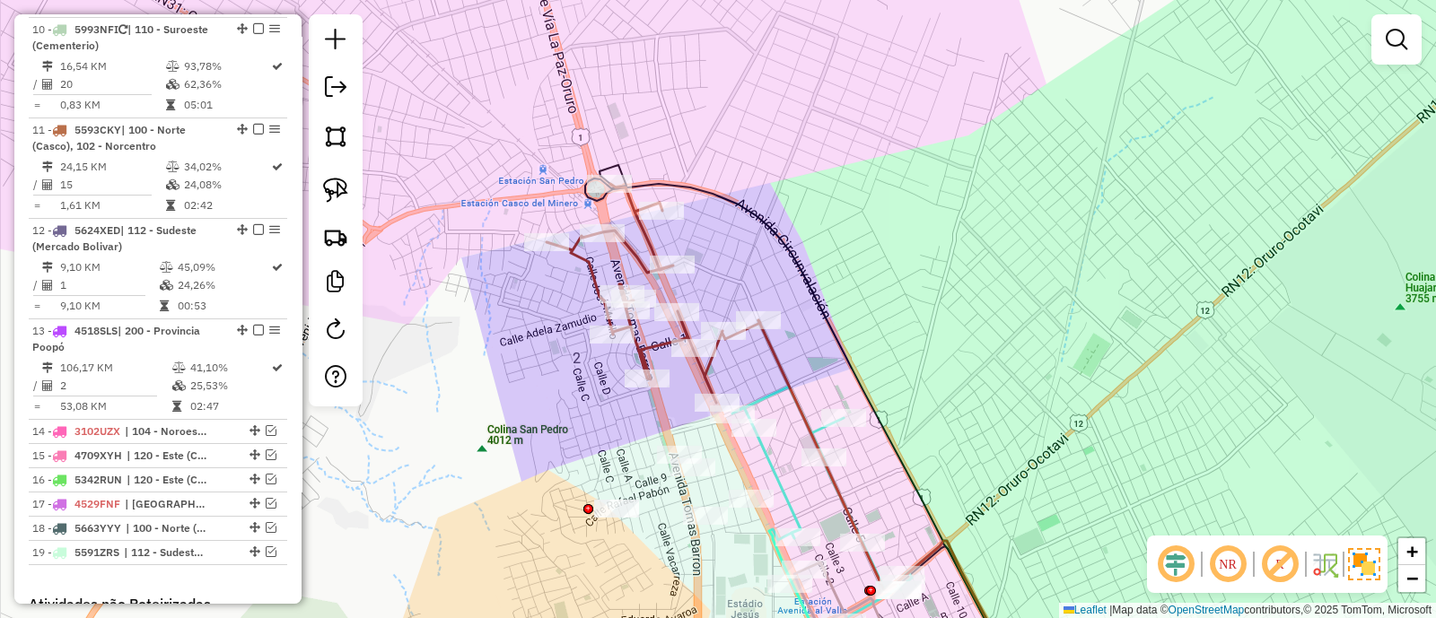
click at [651, 231] on icon at bounding box center [653, 293] width 214 height 219
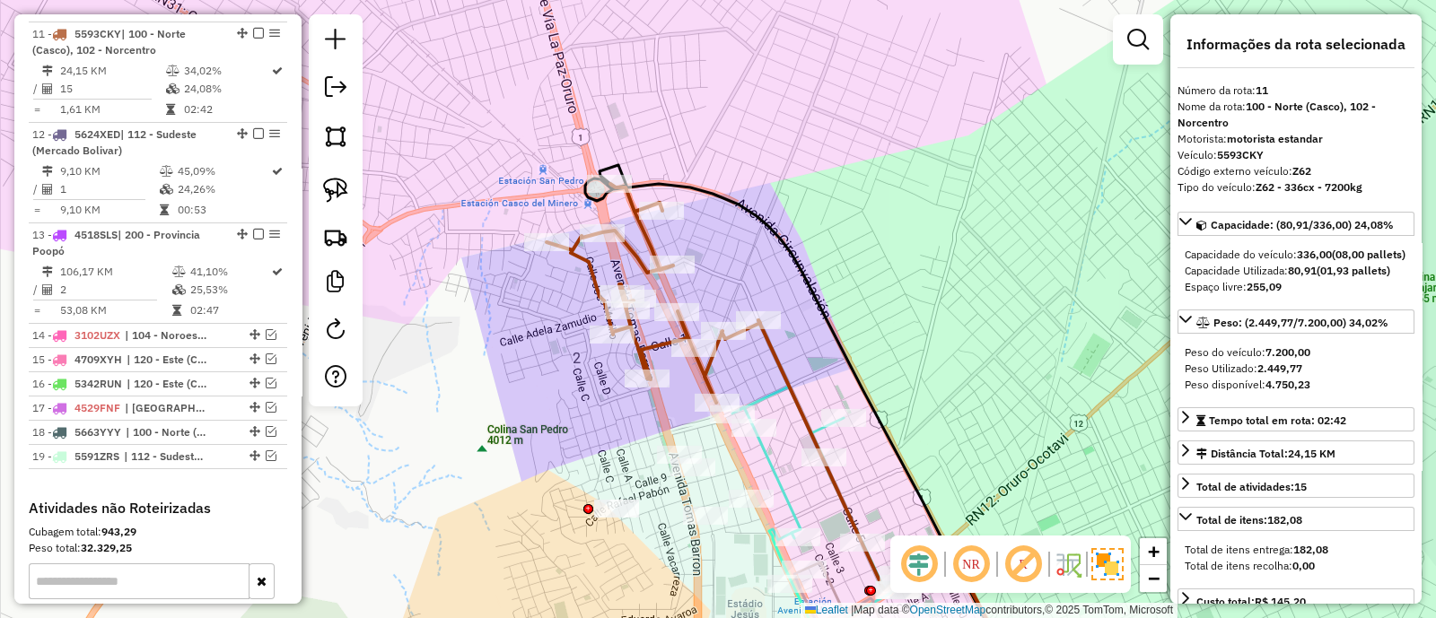
scroll to position [1219, 0]
click at [764, 391] on icon at bounding box center [821, 510] width 179 height 246
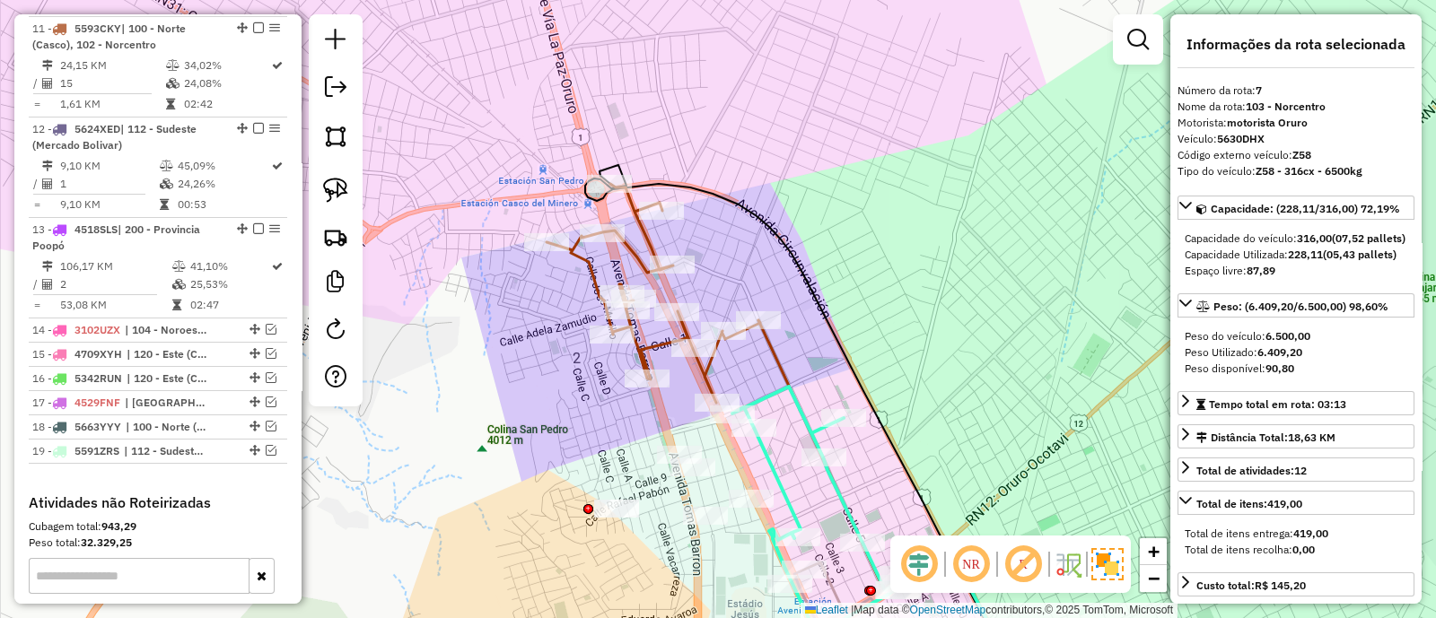
scroll to position [927, 0]
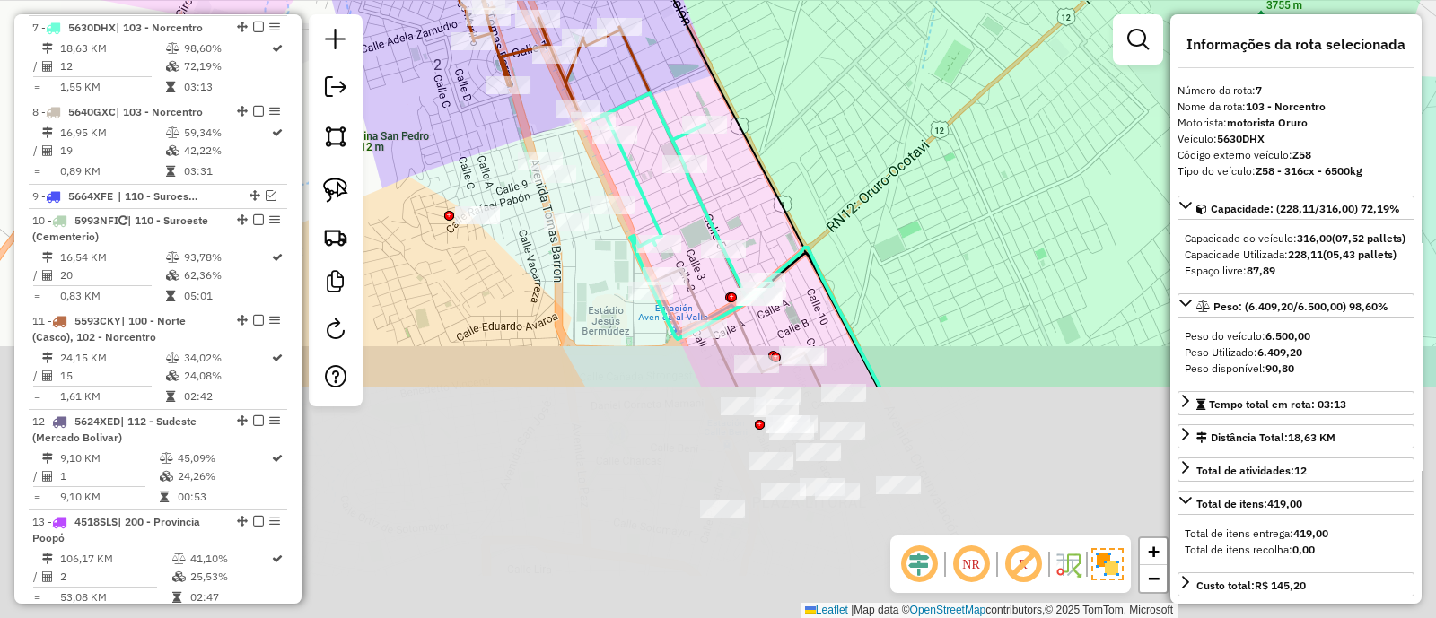
drag, startPoint x: 839, startPoint y: 350, endPoint x: 686, endPoint y: 27, distance: 357.6
click at [686, 29] on icon at bounding box center [662, 129] width 432 height 515
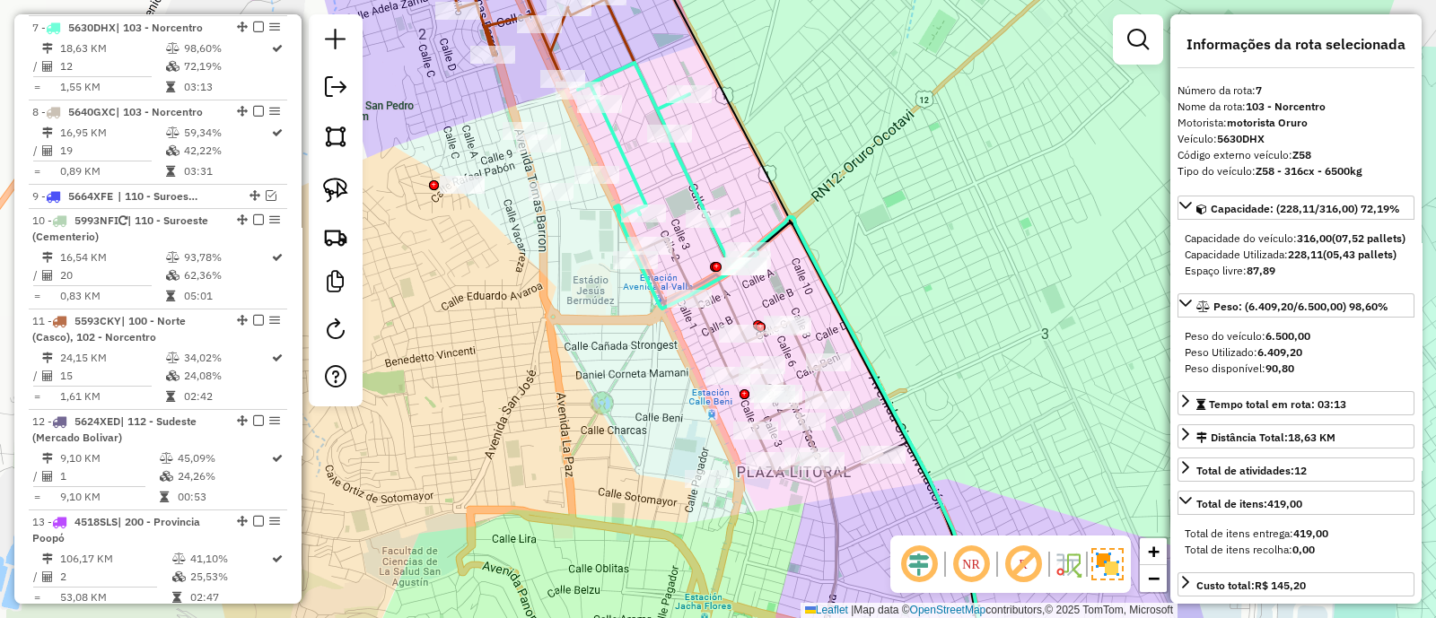
click at [734, 302] on icon at bounding box center [761, 359] width 242 height 240
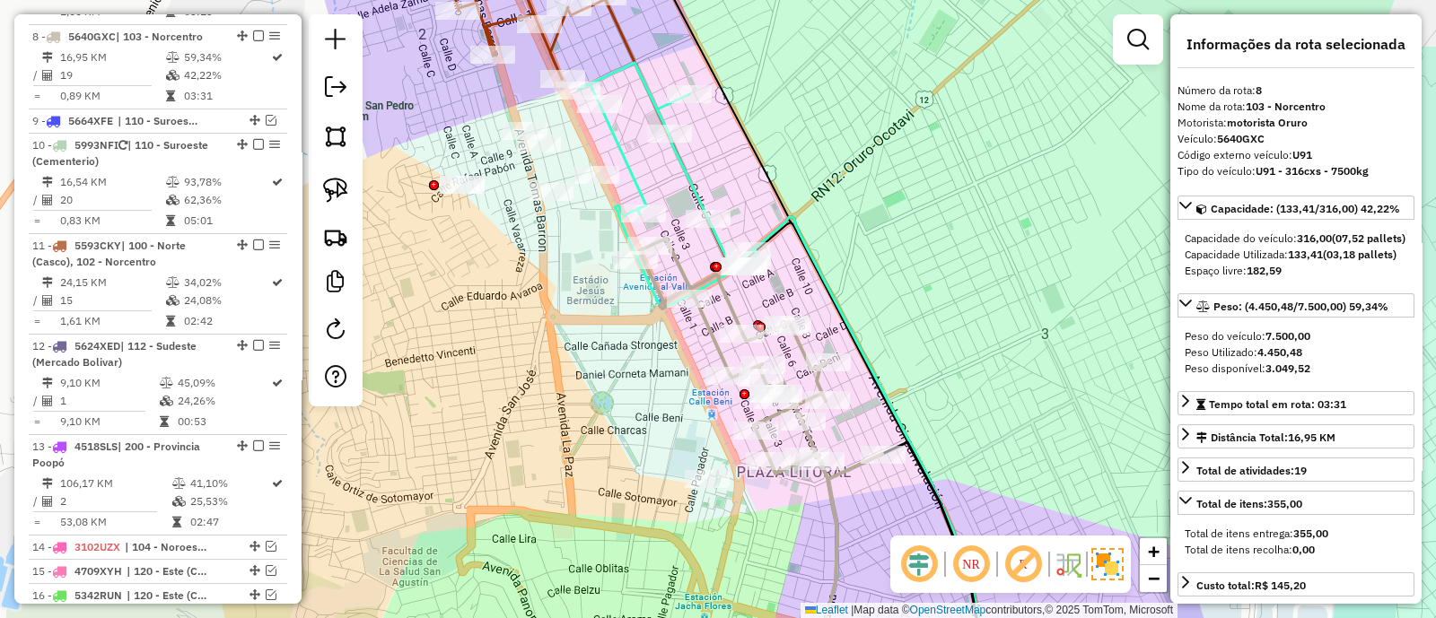
scroll to position [1010, 0]
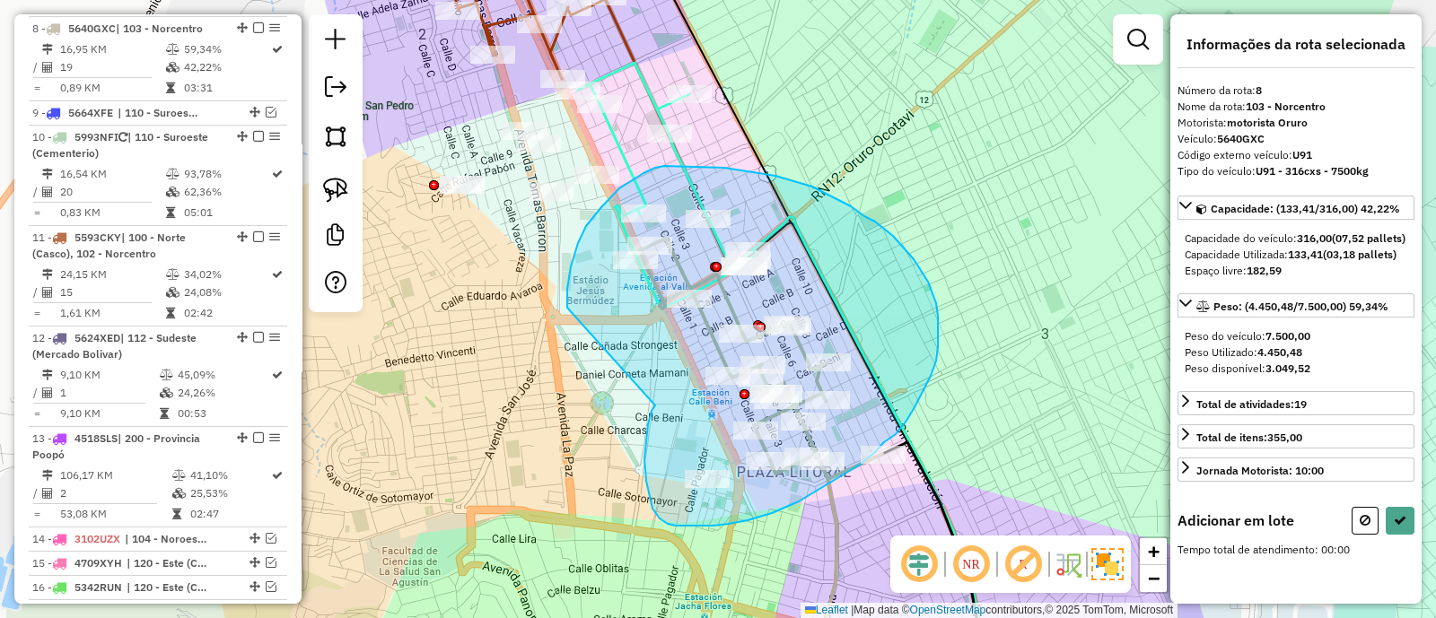
drag, startPoint x: 646, startPoint y: 481, endPoint x: 567, endPoint y: 325, distance: 175.0
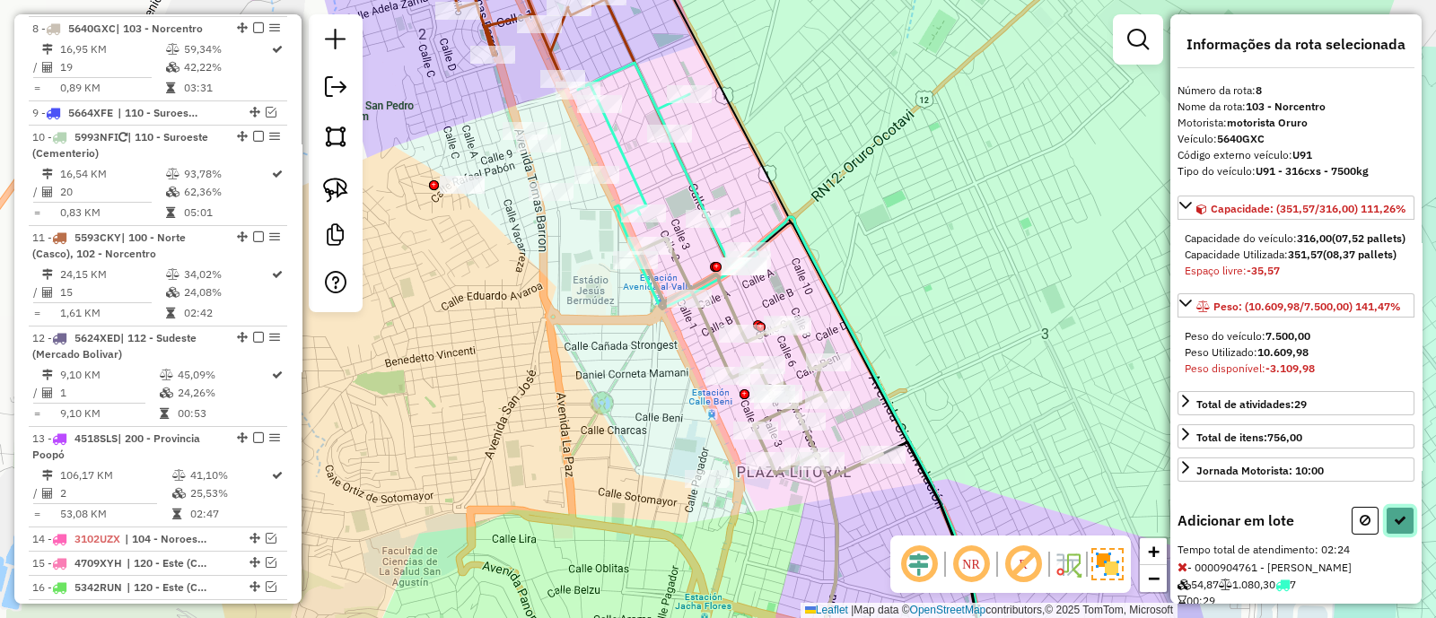
click at [1395, 527] on icon at bounding box center [1399, 520] width 13 height 13
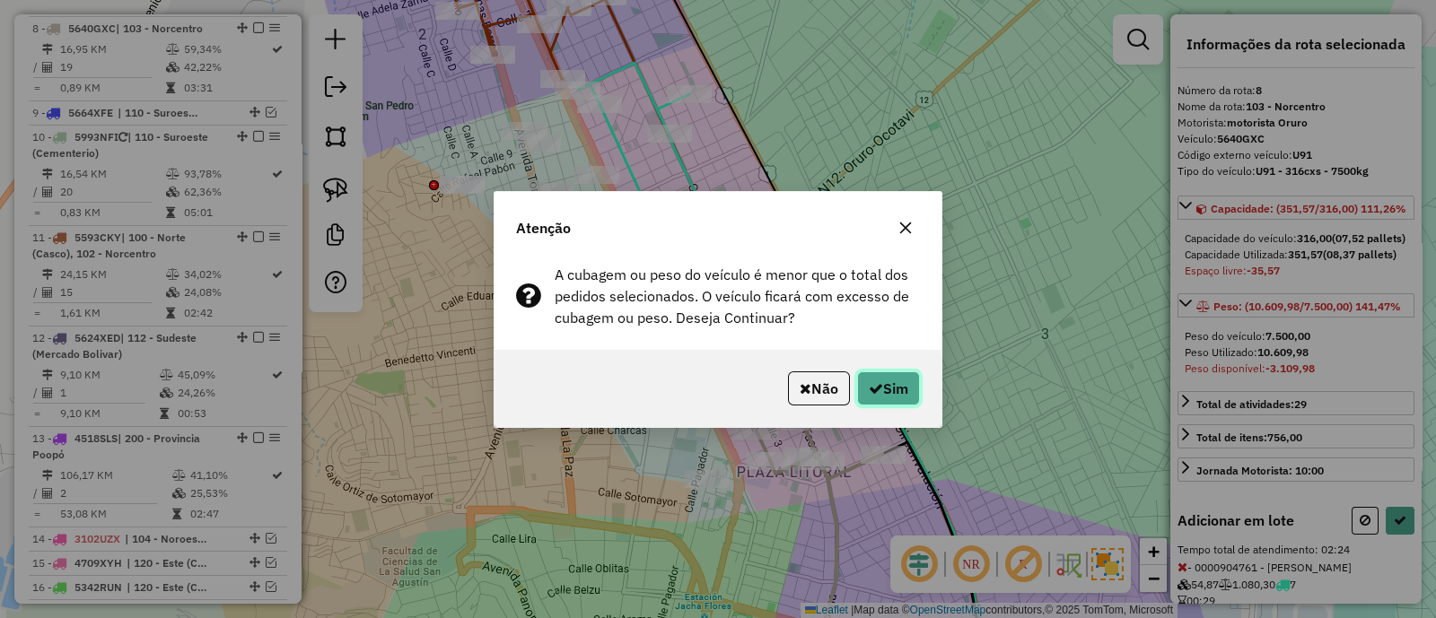
drag, startPoint x: 892, startPoint y: 390, endPoint x: 899, endPoint y: 383, distance: 10.2
click at [891, 390] on button "Sim" at bounding box center [888, 388] width 63 height 34
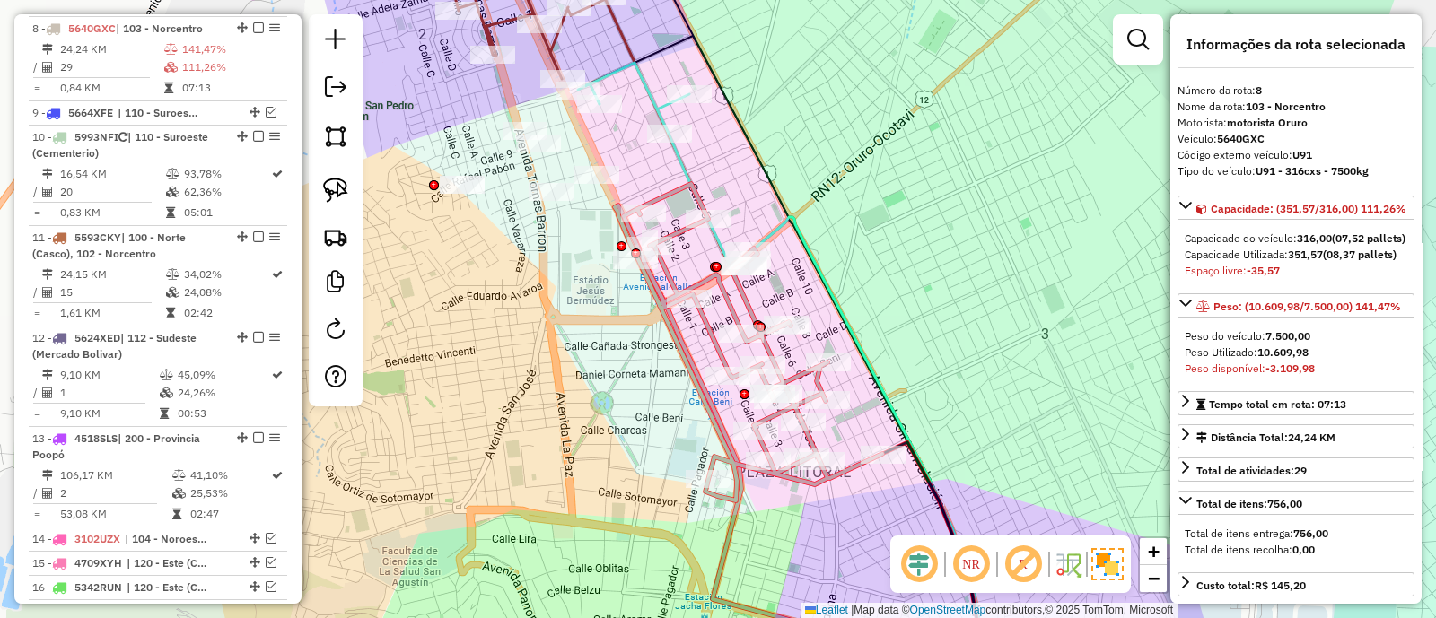
click at [706, 288] on icon at bounding box center [753, 342] width 258 height 317
click at [698, 282] on icon at bounding box center [753, 342] width 258 height 317
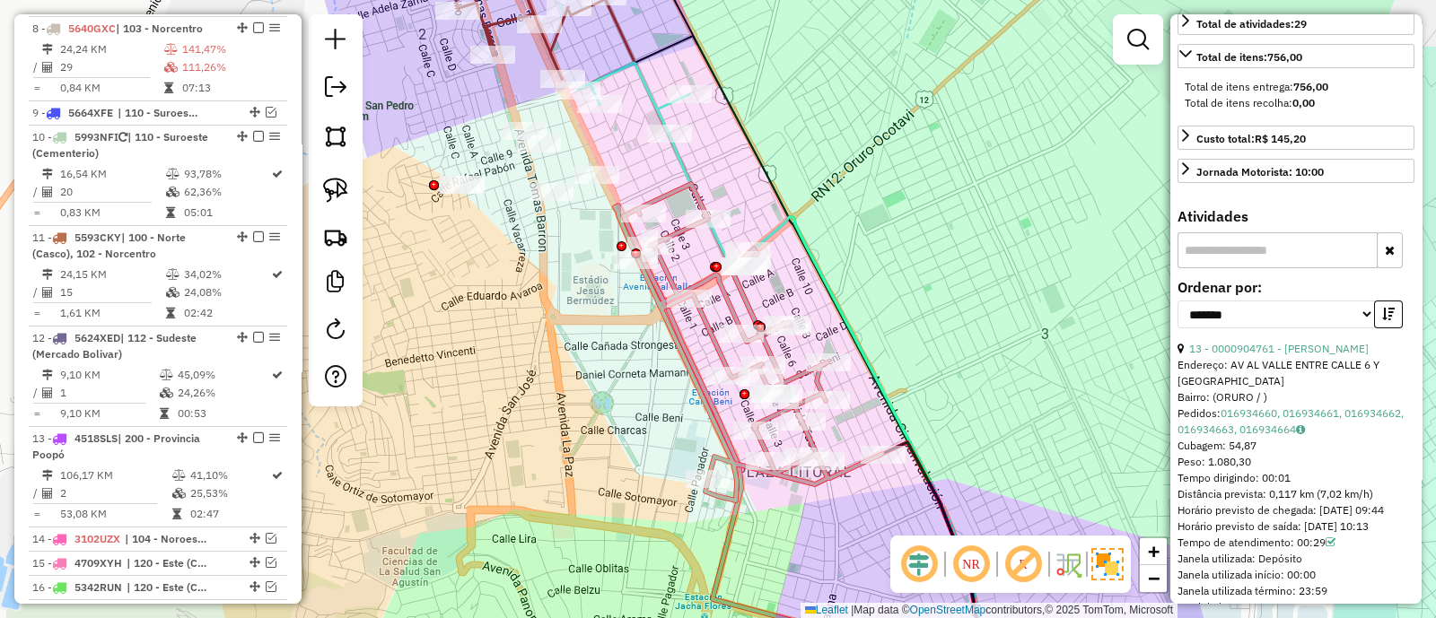
scroll to position [448, 0]
click at [1298, 354] on link "13 - 0000904761 - CECILIO CATARI" at bounding box center [1278, 347] width 179 height 13
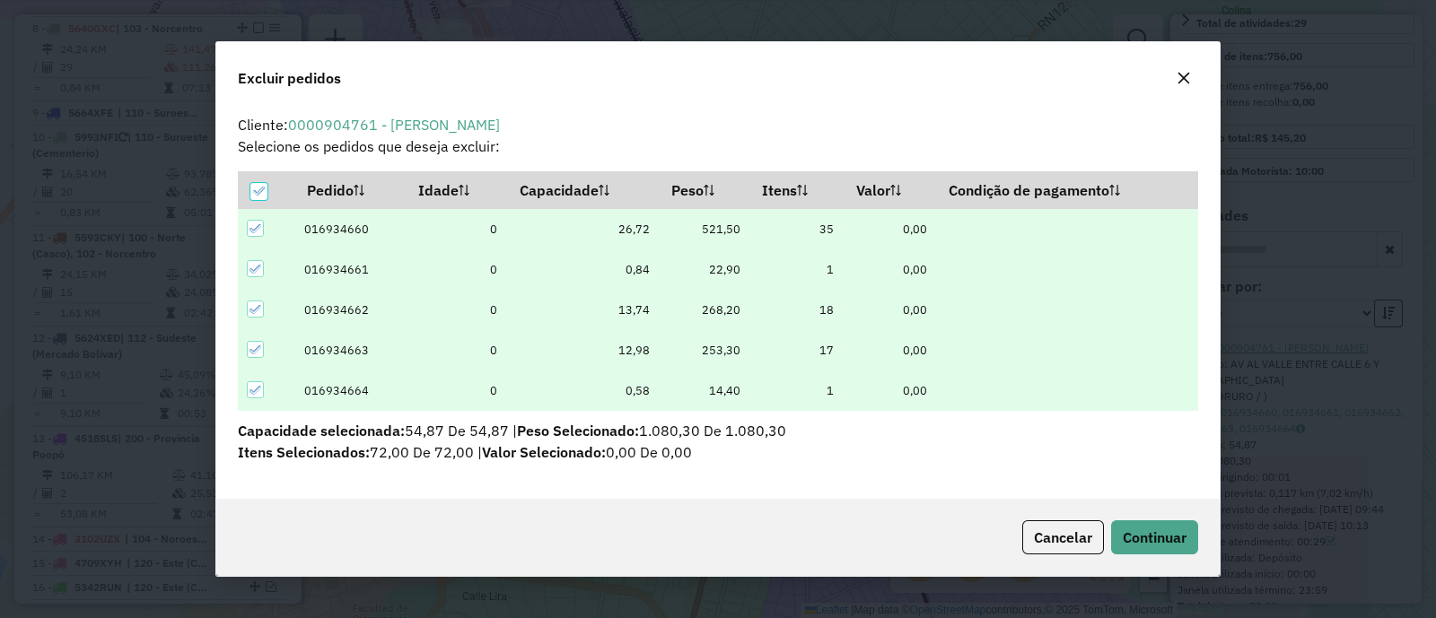
scroll to position [0, 0]
click at [1149, 539] on span "Continuar" at bounding box center [1155, 538] width 64 height 18
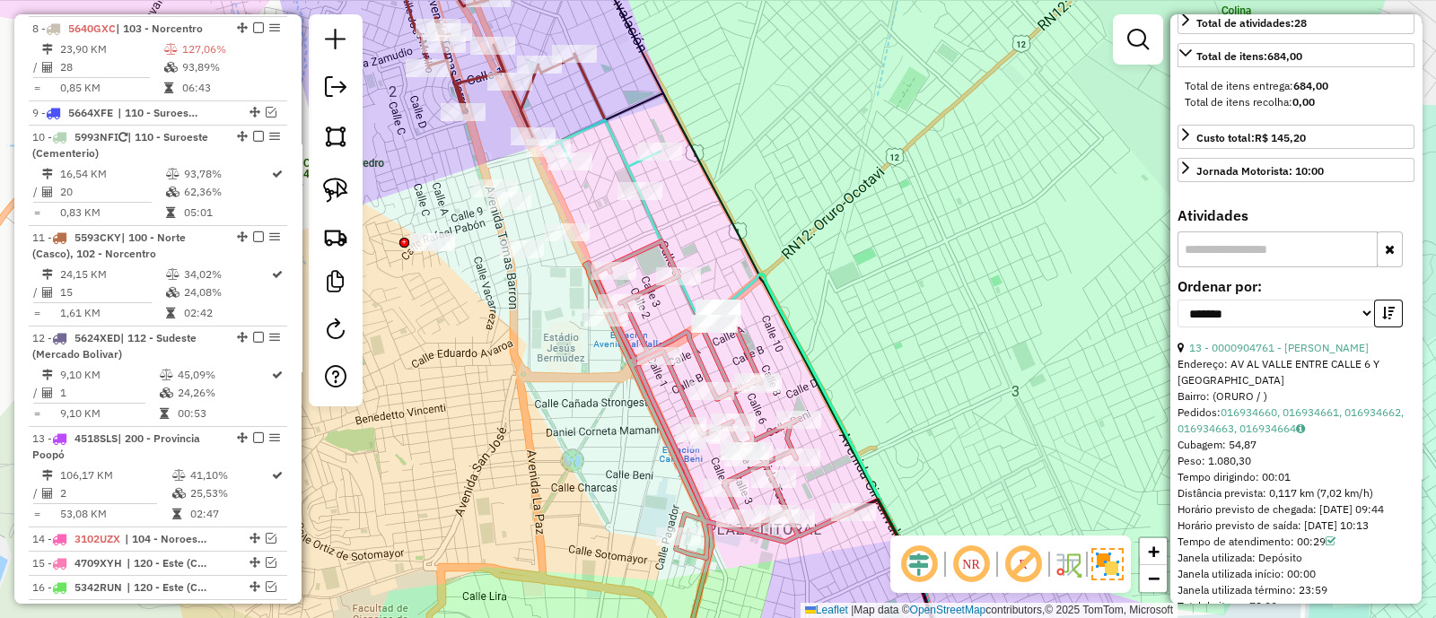
scroll to position [432, 0]
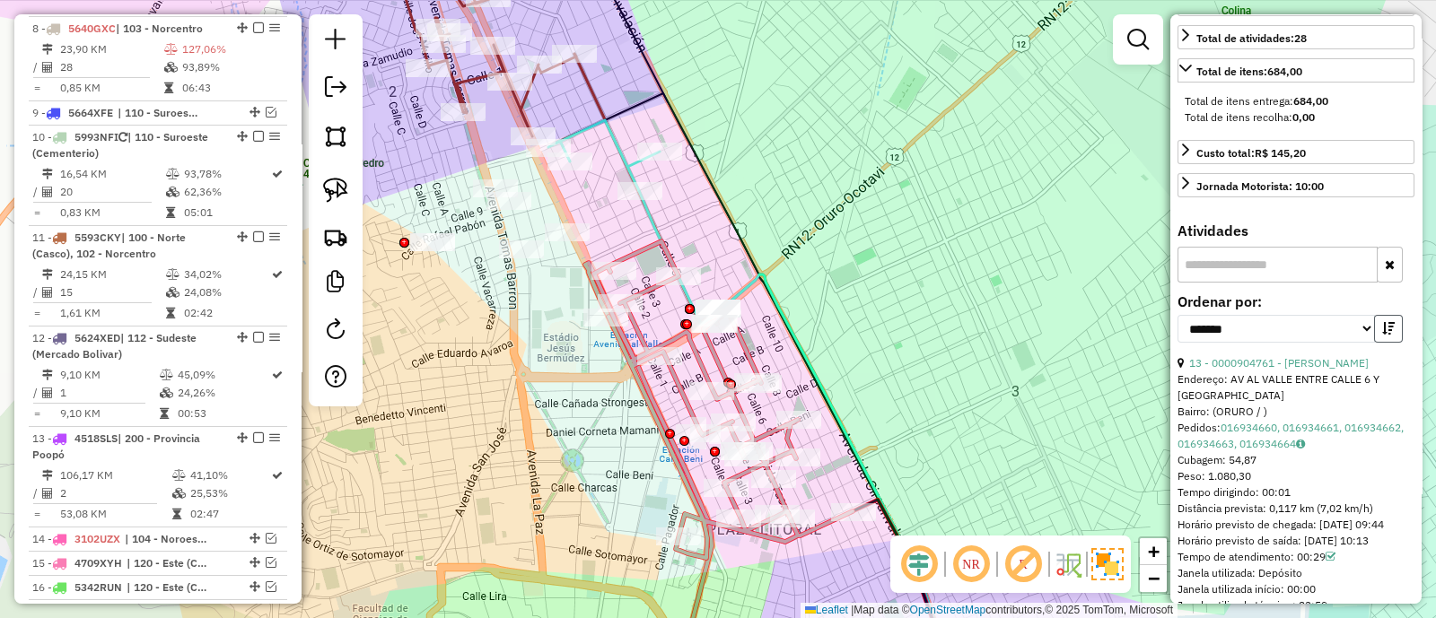
click at [1382, 335] on icon "button" at bounding box center [1388, 328] width 13 height 13
click at [1320, 370] on link "19 - 0000885237 - LIZETH CLEMENT" at bounding box center [1278, 362] width 179 height 13
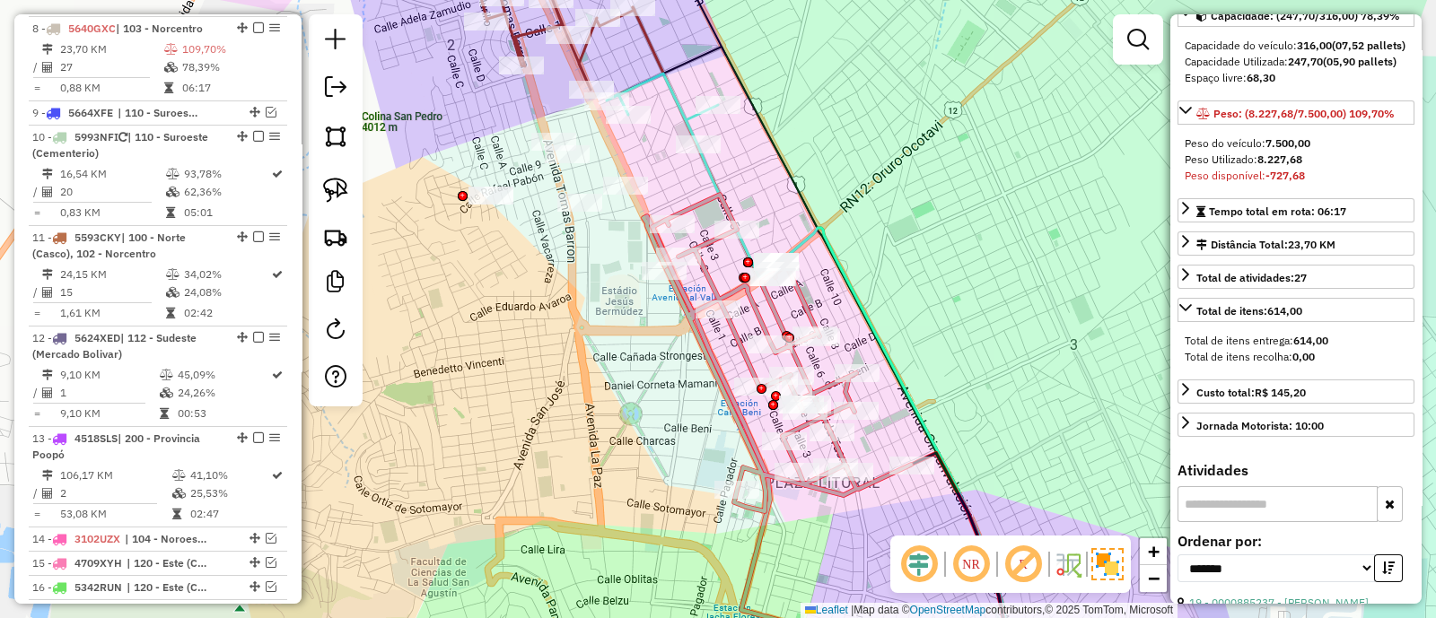
scroll to position [448, 0]
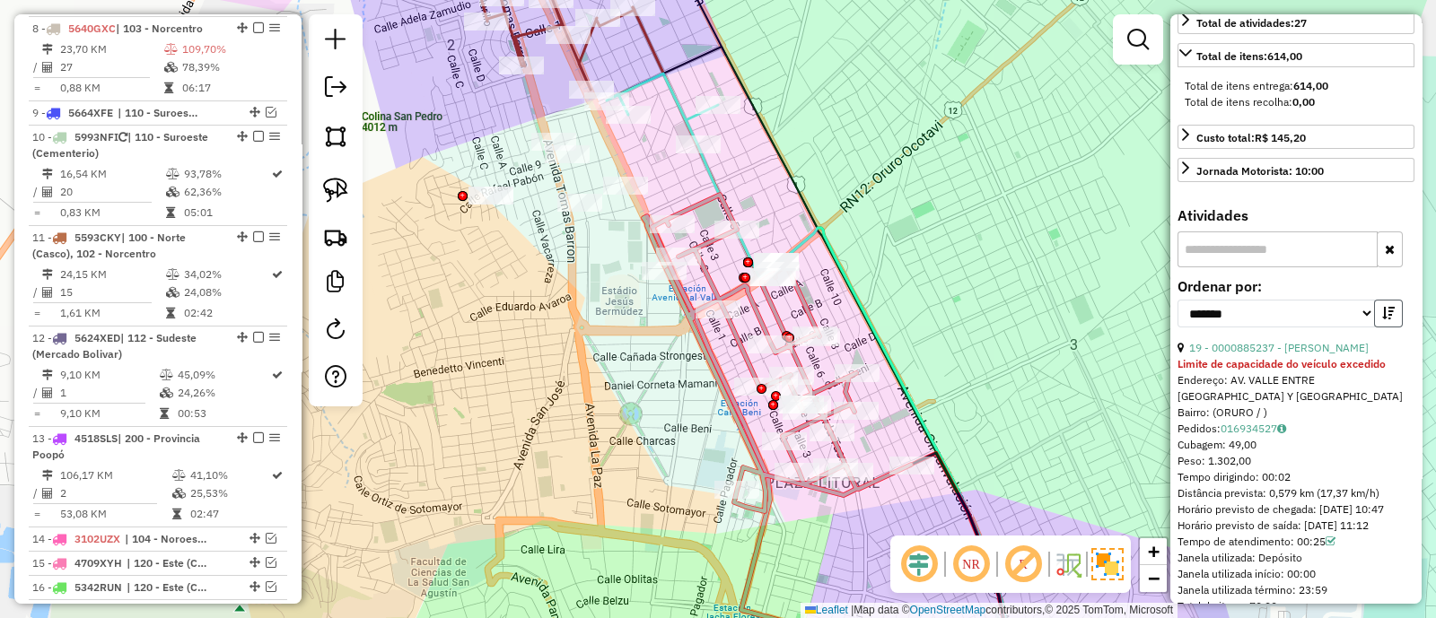
click at [1383, 328] on button "button" at bounding box center [1388, 314] width 29 height 28
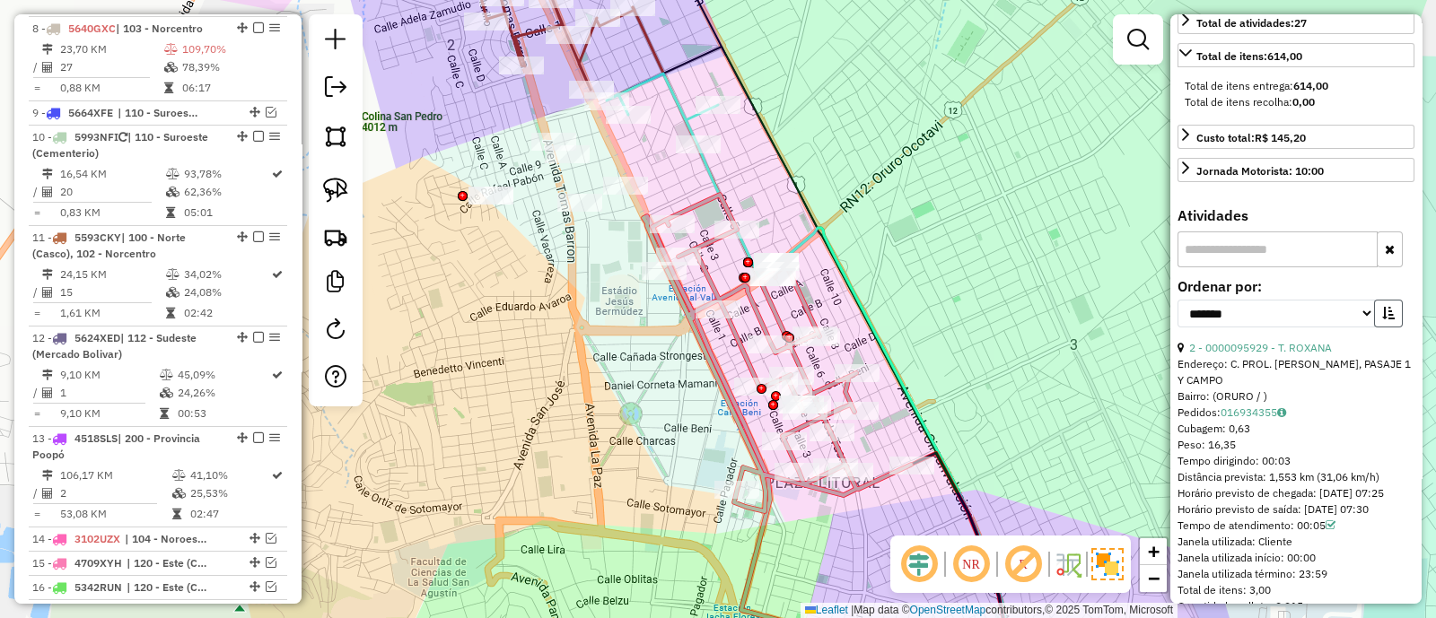
click at [1383, 328] on button "button" at bounding box center [1388, 314] width 29 height 28
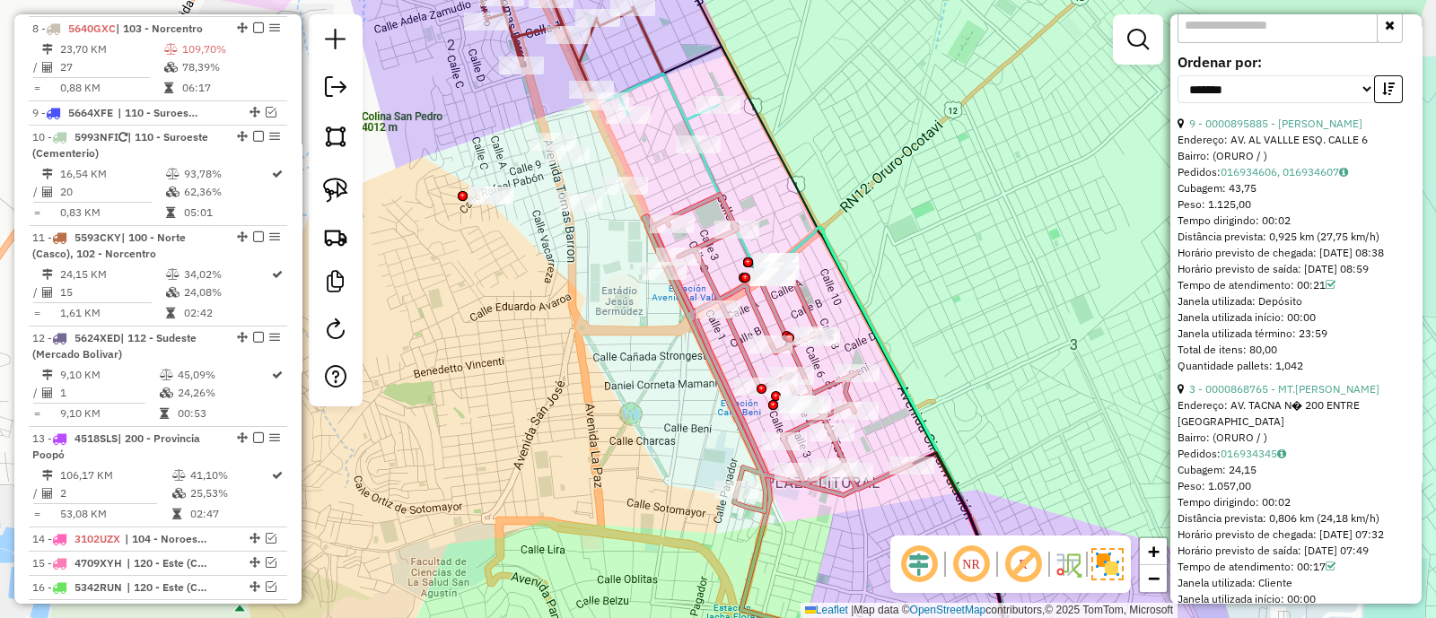
scroll to position [673, 0]
click at [1276, 395] on link "3 - 0000868765 - MT.JOSE O." at bounding box center [1284, 387] width 190 height 13
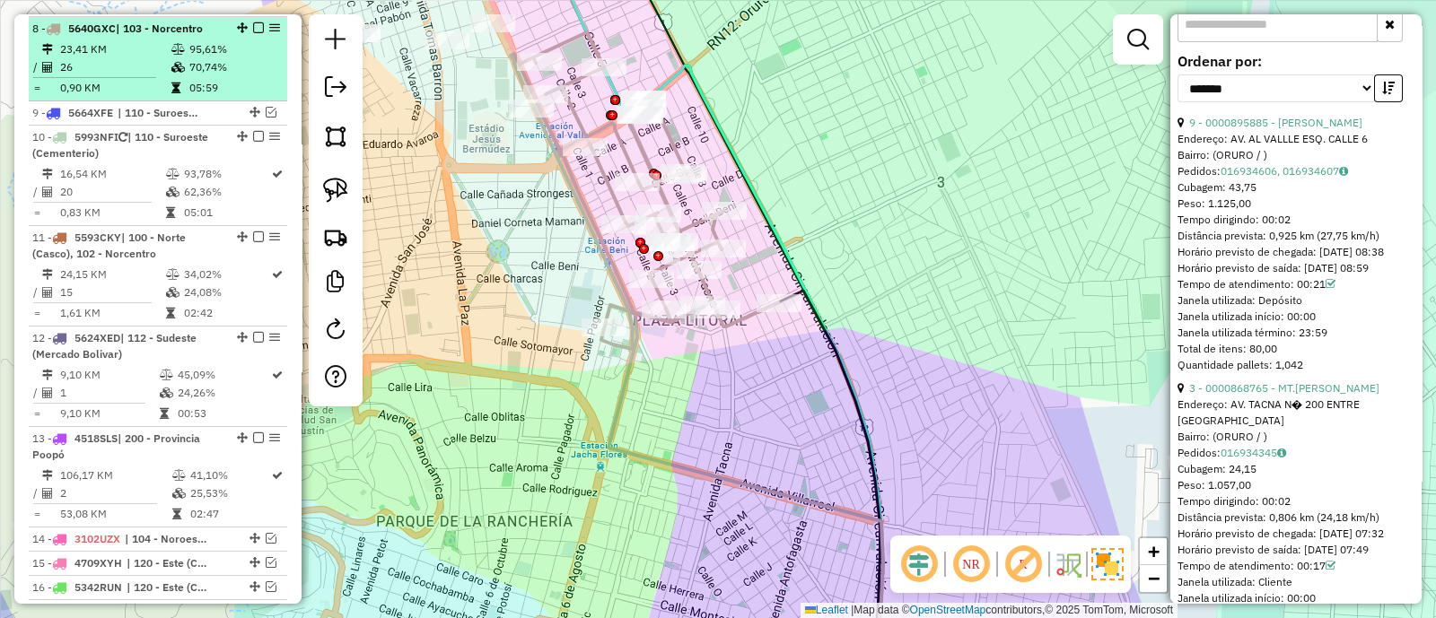
click at [253, 25] on em at bounding box center [258, 27] width 11 height 11
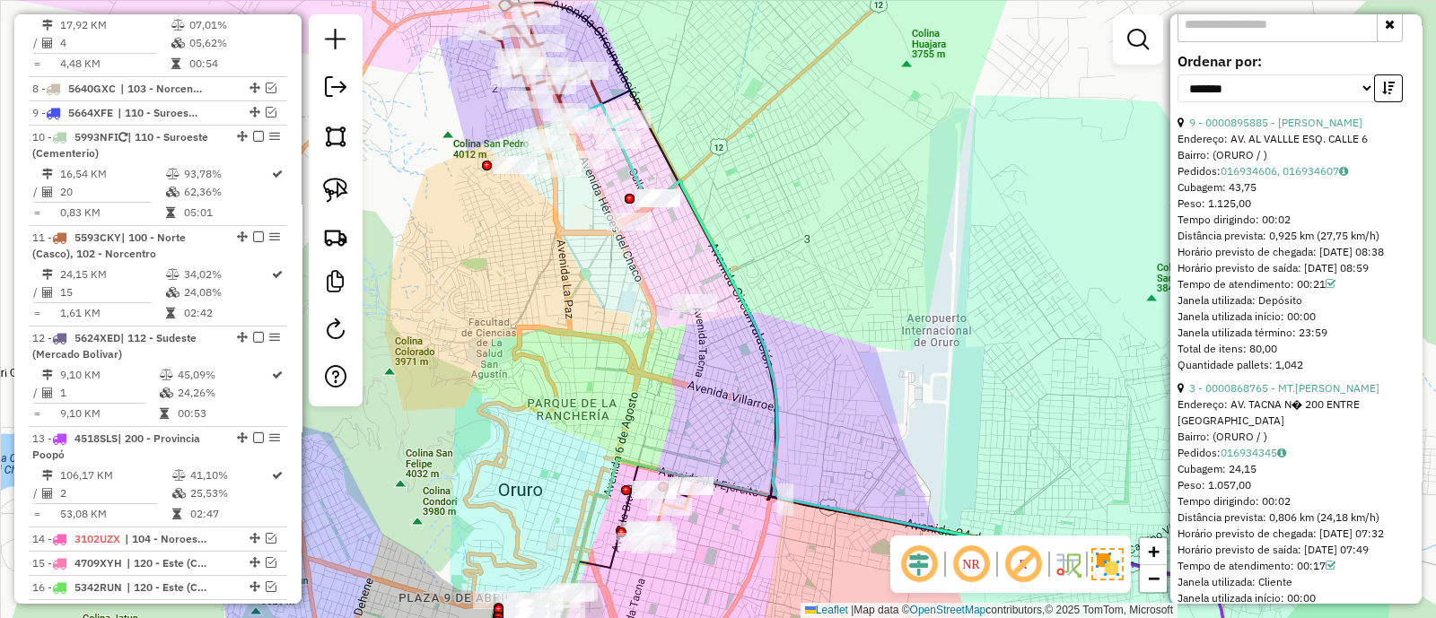
drag, startPoint x: 519, startPoint y: 215, endPoint x: 613, endPoint y: 271, distance: 109.4
click at [613, 271] on div "Janela de atendimento Grade de atendimento Capacidade Transportadoras Veículos …" at bounding box center [718, 309] width 1436 height 618
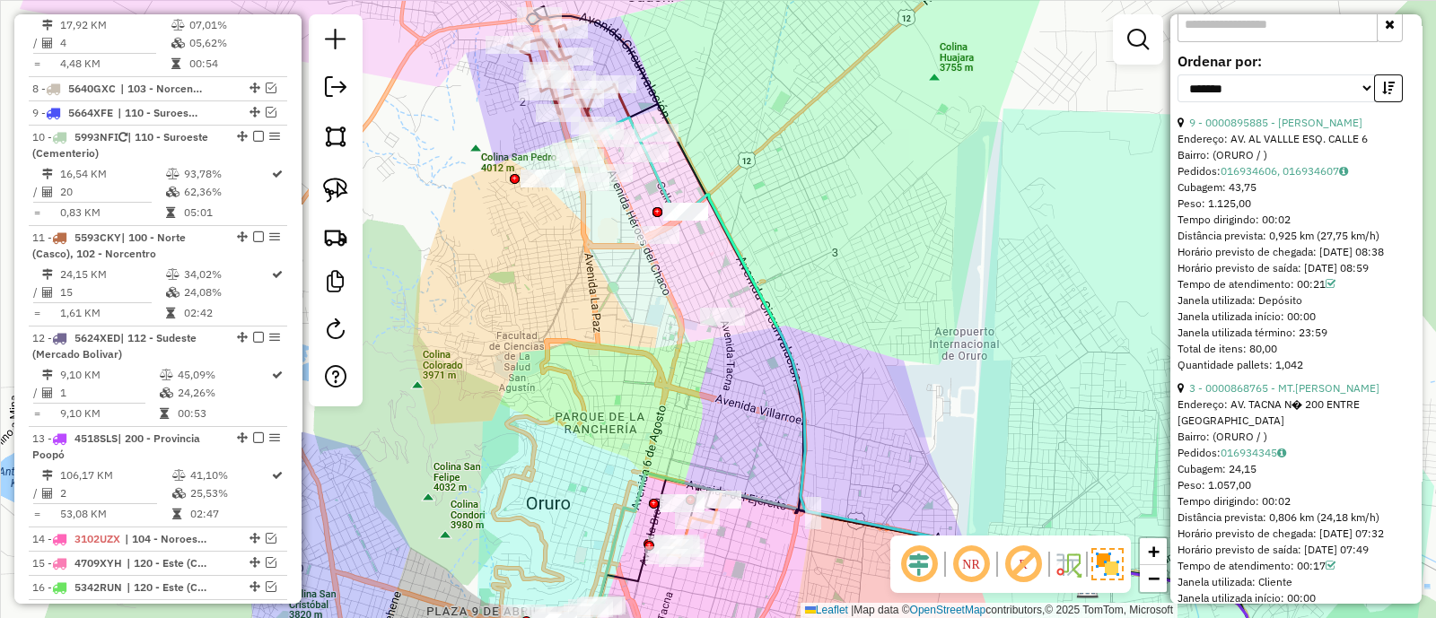
click at [656, 179] on icon at bounding box center [879, 370] width 466 height 435
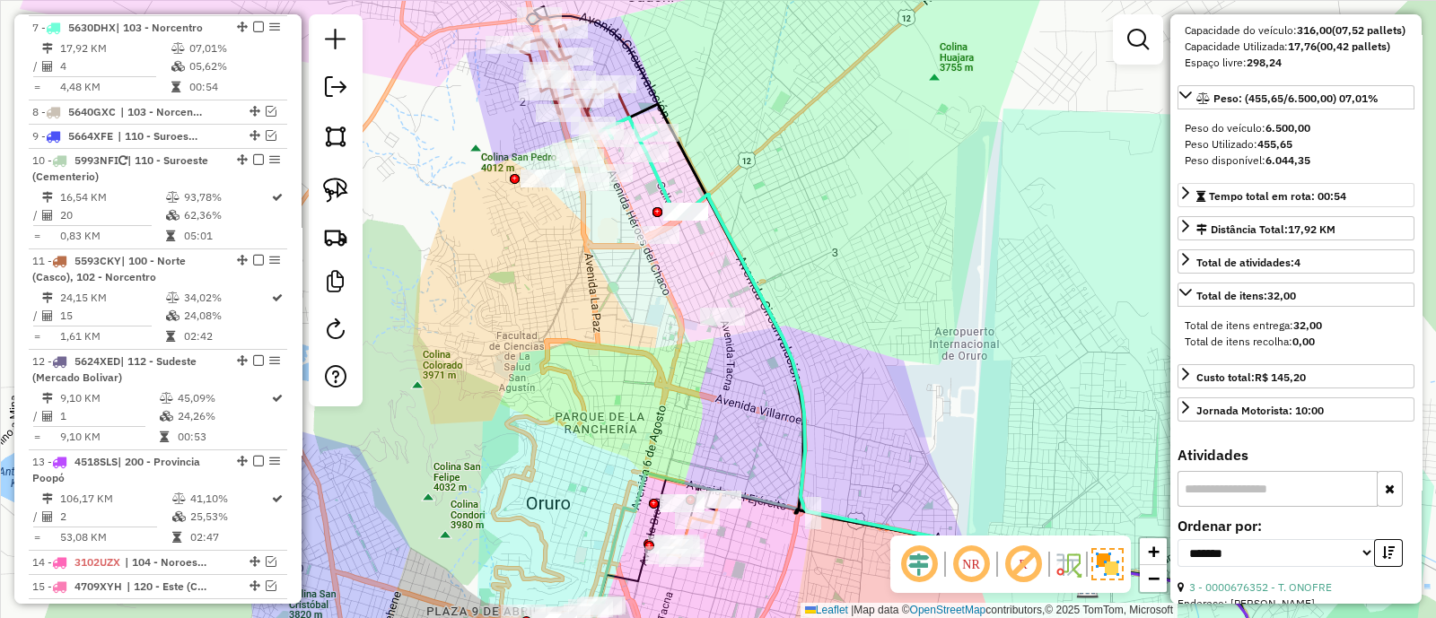
scroll to position [0, 0]
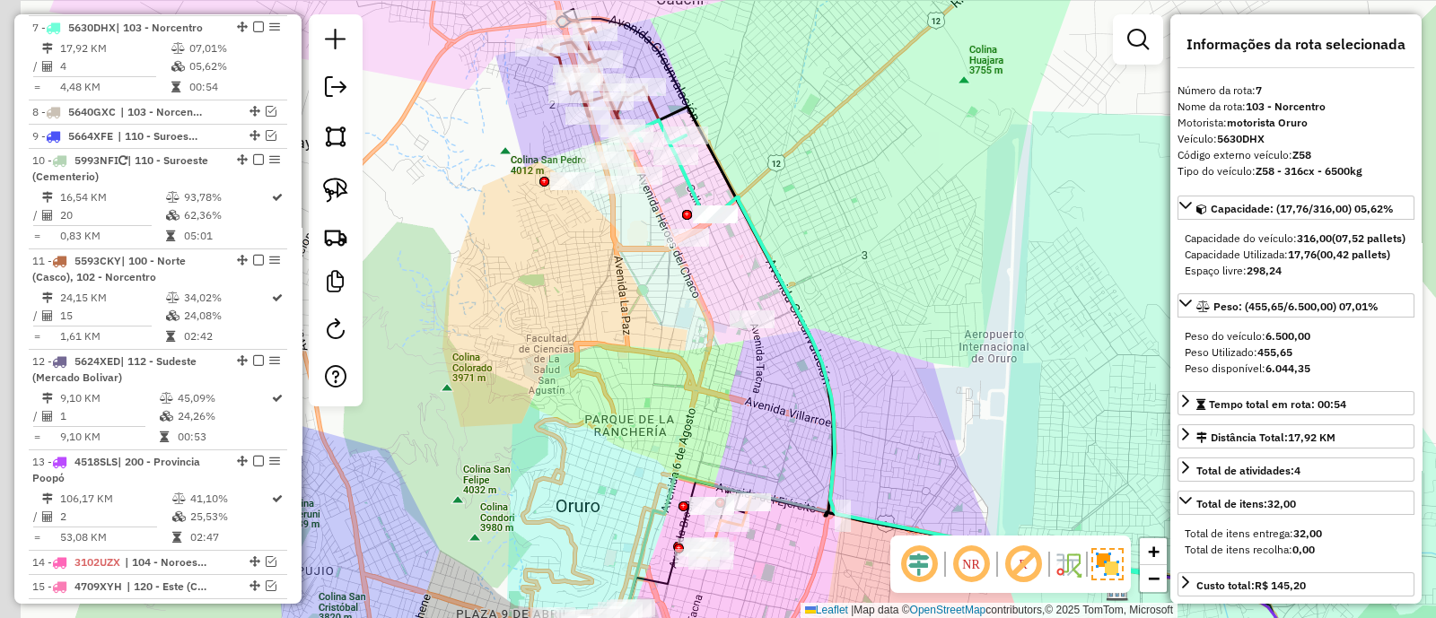
drag, startPoint x: 740, startPoint y: 117, endPoint x: 834, endPoint y: 169, distance: 106.8
click at [834, 169] on div "Janela de atendimento Grade de atendimento Capacidade Transportadoras Veículos …" at bounding box center [718, 309] width 1436 height 618
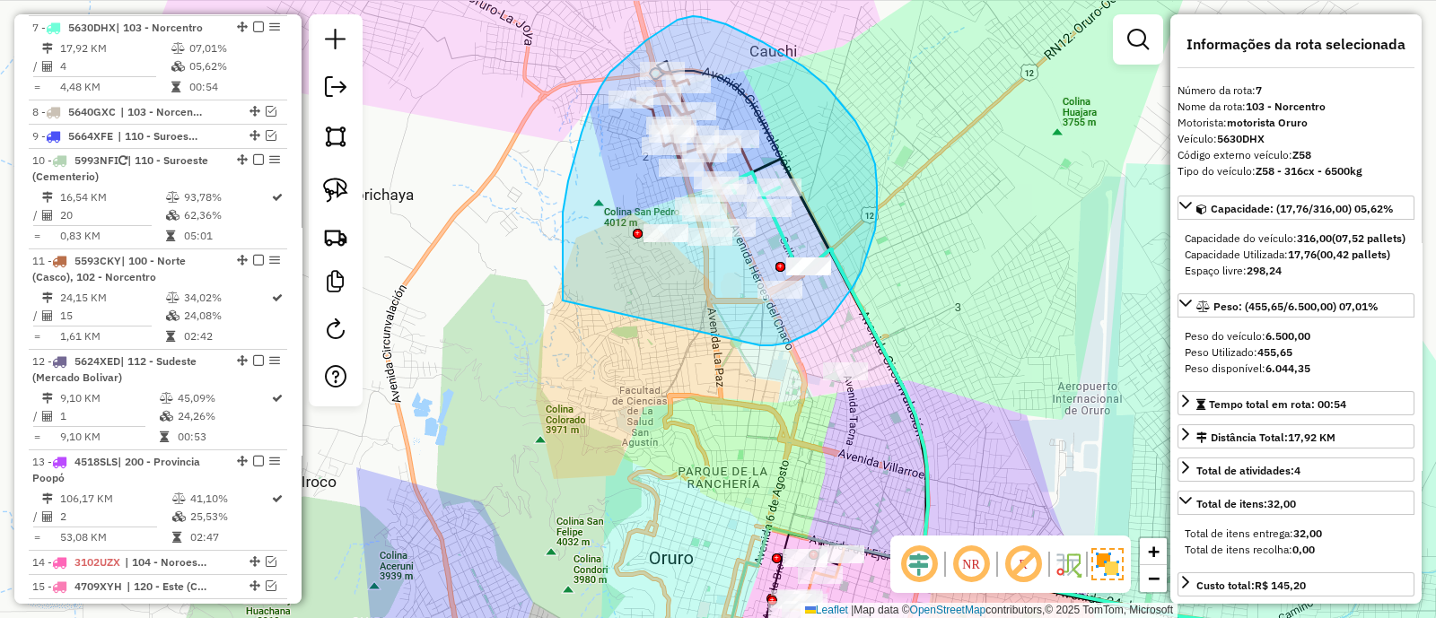
drag, startPoint x: 789, startPoint y: 343, endPoint x: 563, endPoint y: 301, distance: 230.0
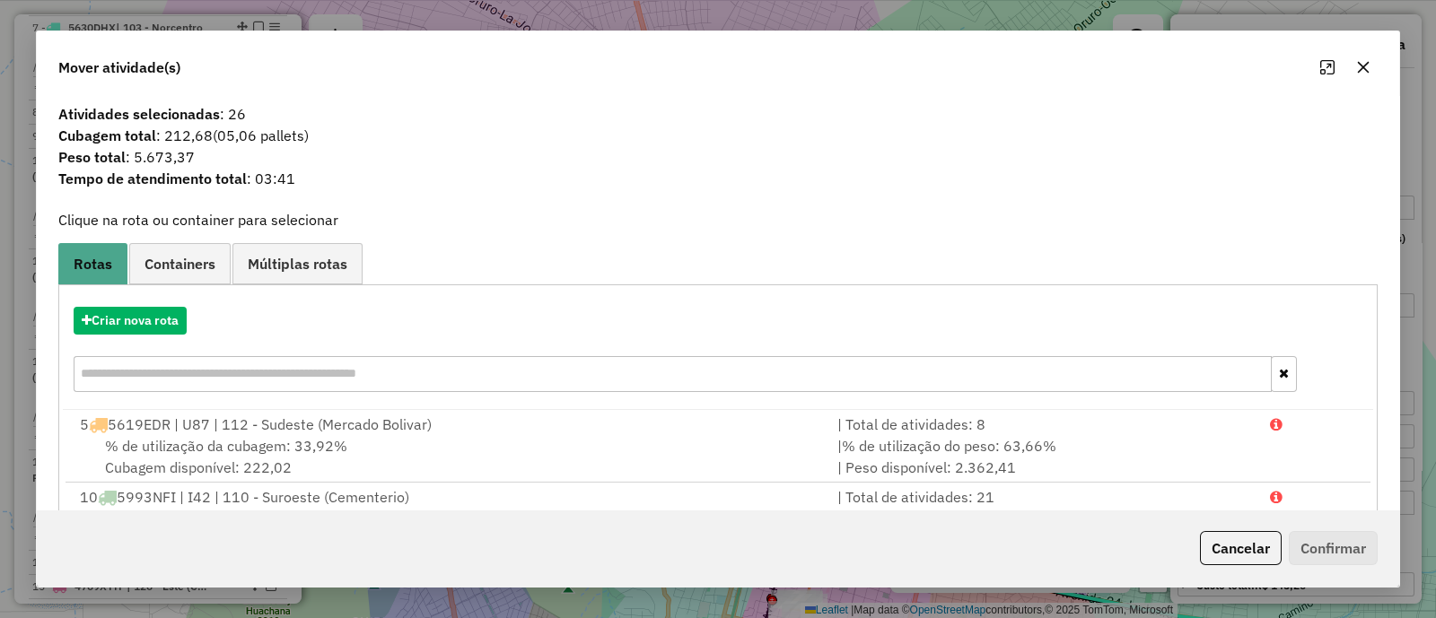
click at [1366, 67] on icon "button" at bounding box center [1363, 67] width 14 height 14
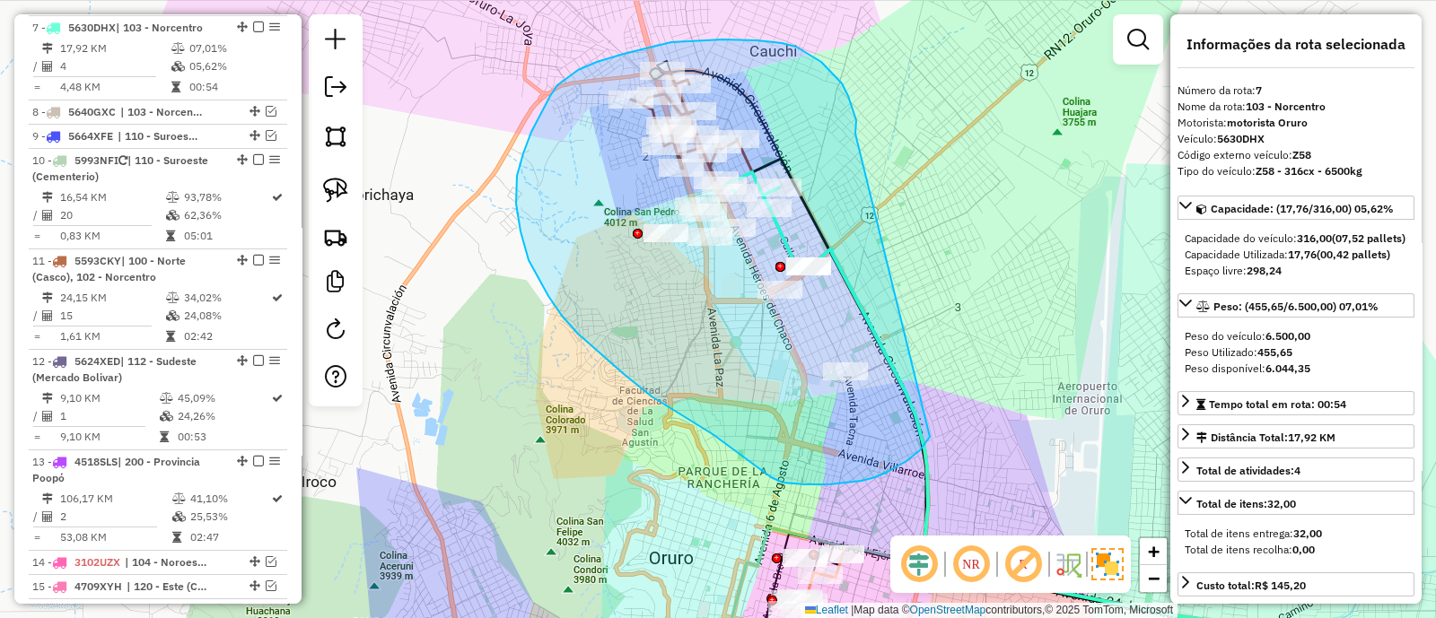
drag, startPoint x: 856, startPoint y: 120, endPoint x: 941, endPoint y: 422, distance: 313.3
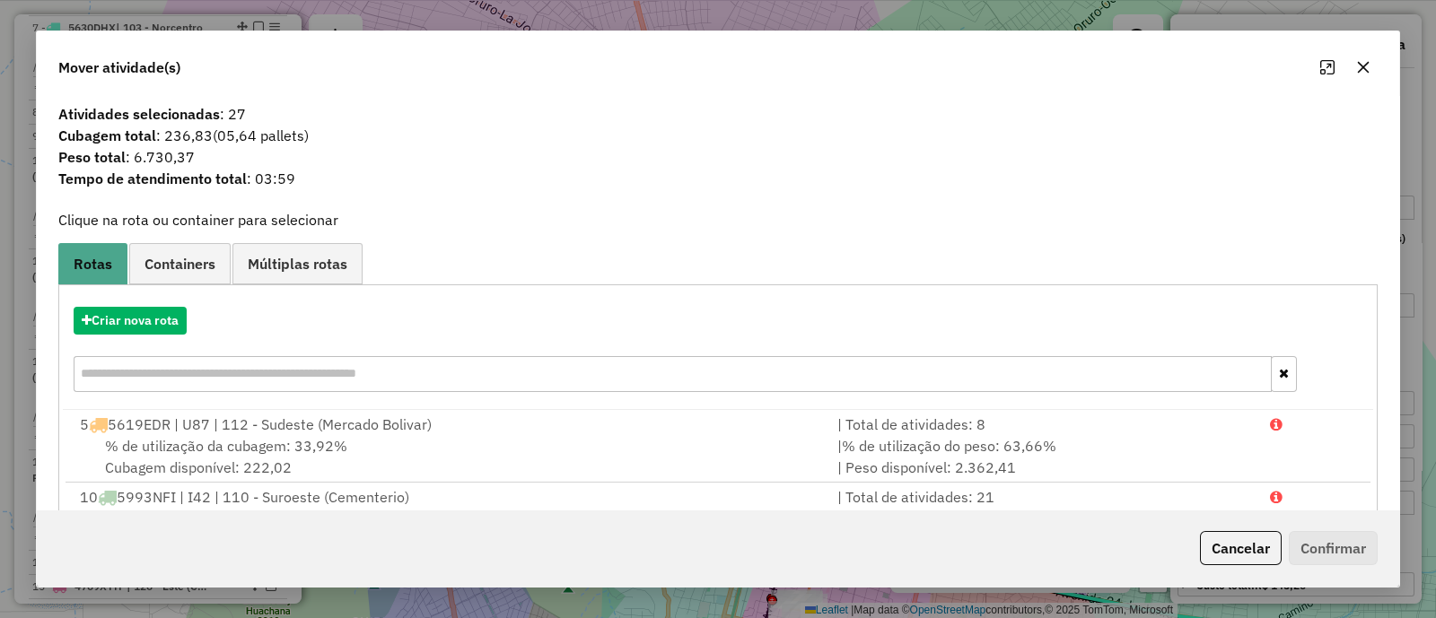
click at [1364, 65] on icon "button" at bounding box center [1363, 67] width 14 height 14
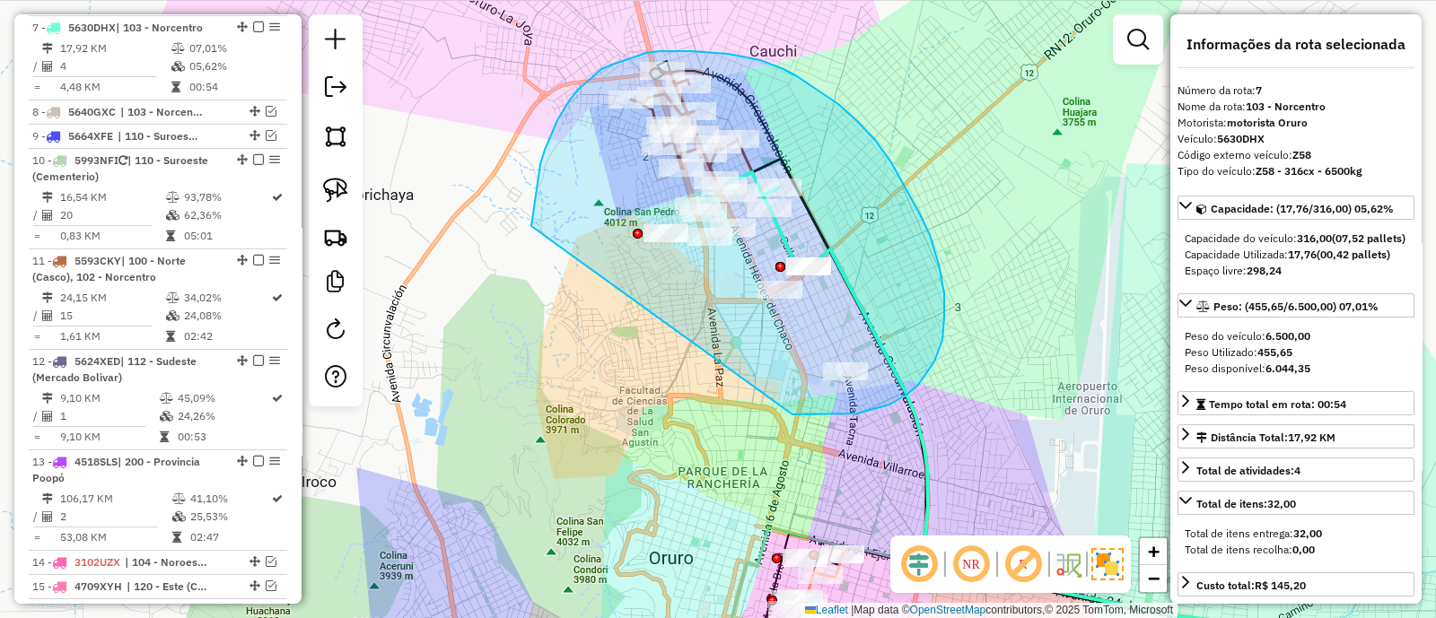
drag, startPoint x: 803, startPoint y: 415, endPoint x: 530, endPoint y: 230, distance: 329.5
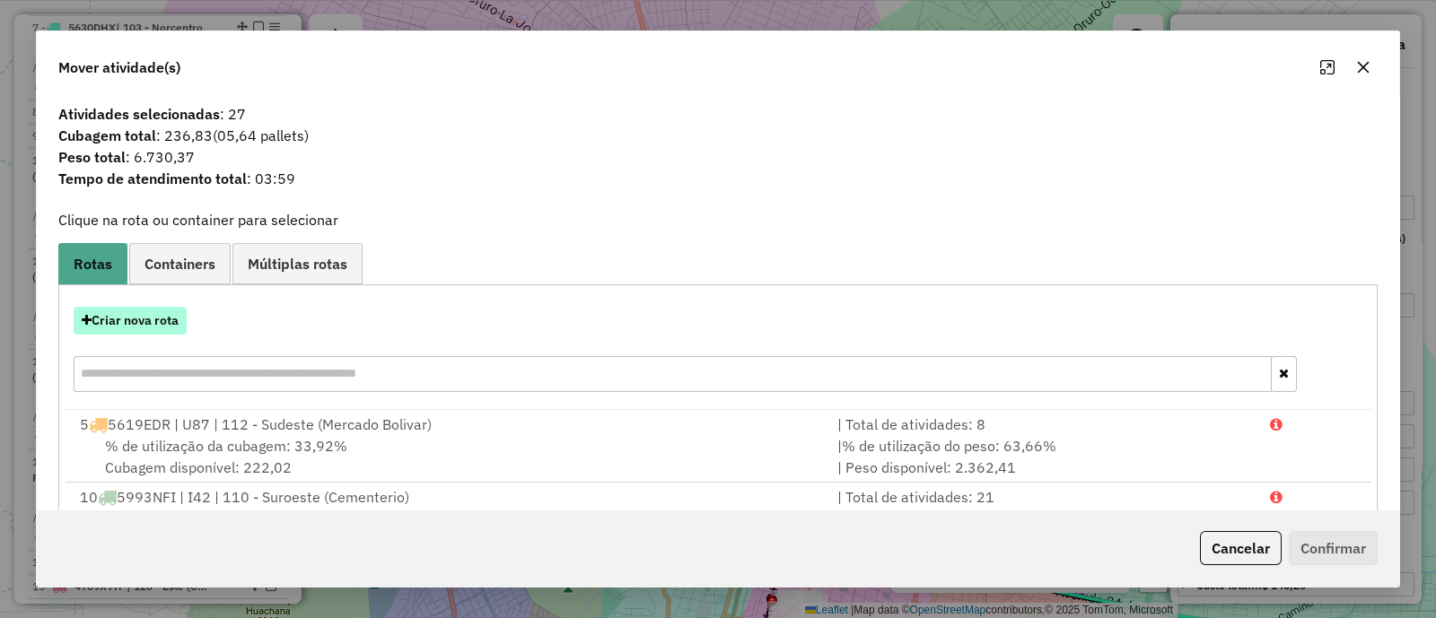
click at [144, 325] on button "Criar nova rota" at bounding box center [130, 321] width 113 height 28
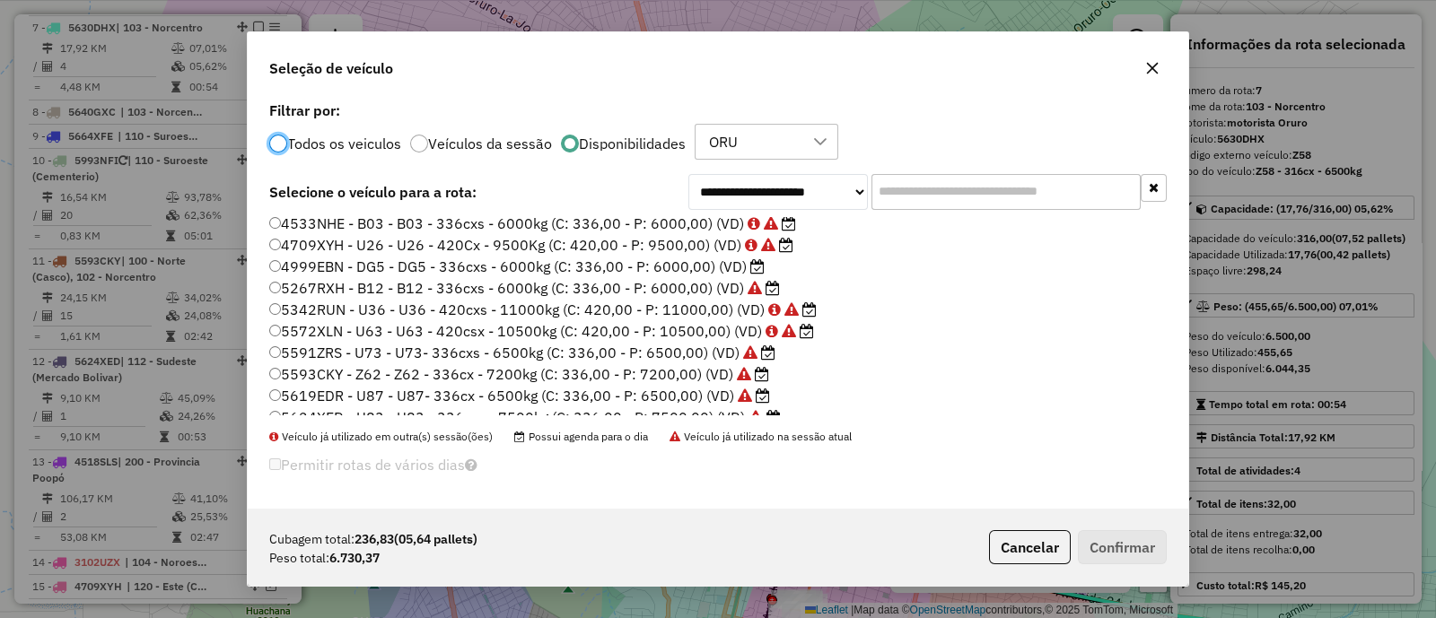
scroll to position [223, 0]
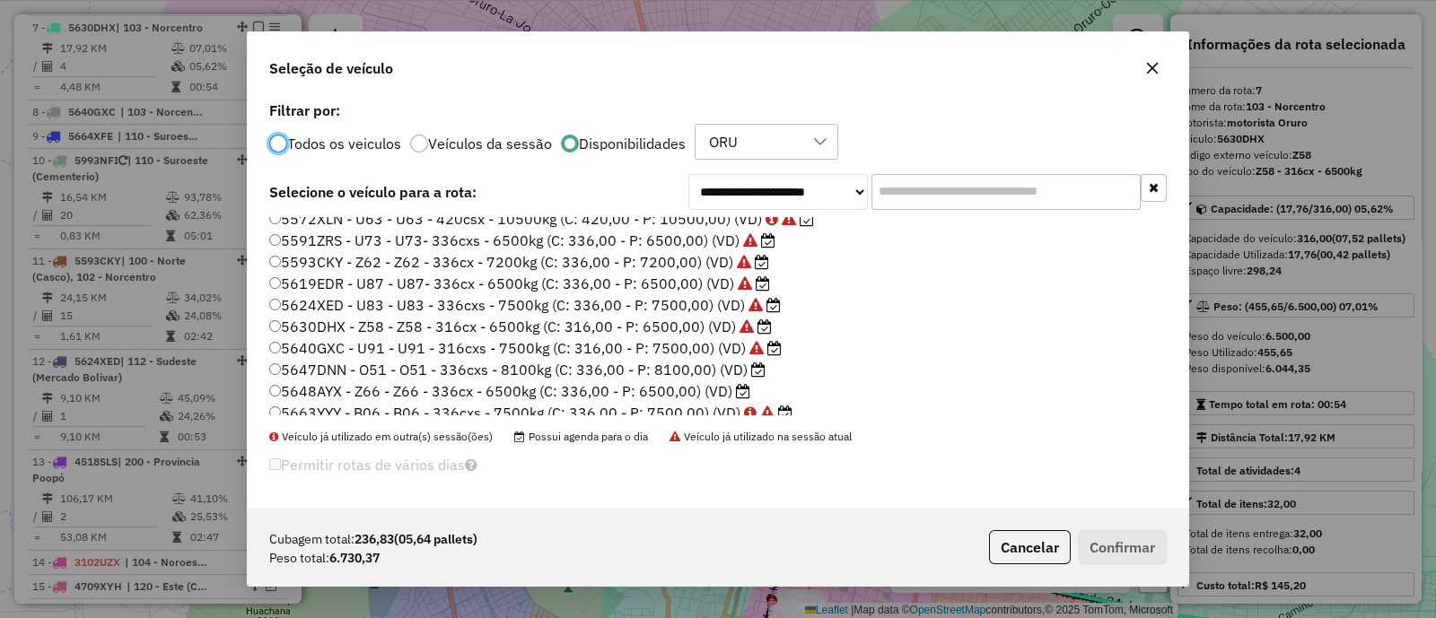
click at [491, 366] on label "5647DNN - O51 - O51 - 336cxs - 8100kg (C: 336,00 - P: 8100,00) (VD)" at bounding box center [517, 370] width 496 height 22
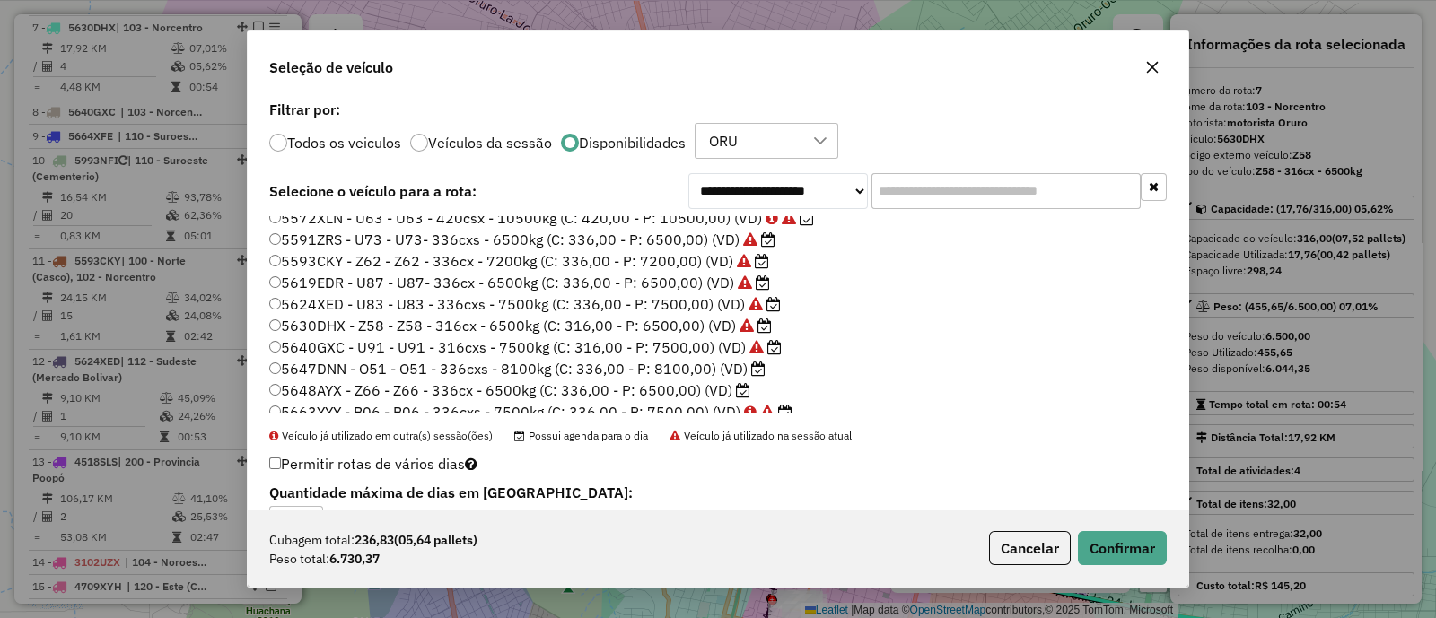
click at [1131, 567] on div "Cubagem total: 236,83 (05,64 pallets) Peso total: 6.730,37 Cancelar Confirmar" at bounding box center [718, 548] width 940 height 77
click at [1129, 556] on button "Confirmar" at bounding box center [1122, 548] width 89 height 34
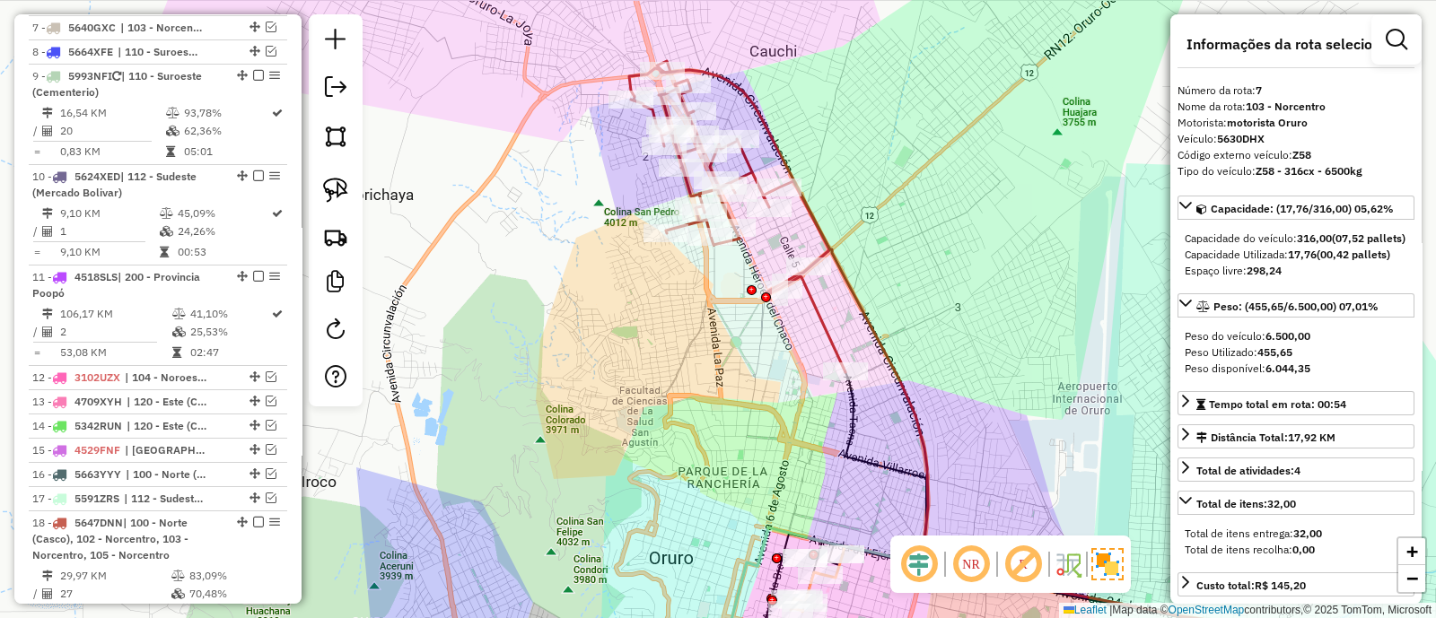
scroll to position [843, 0]
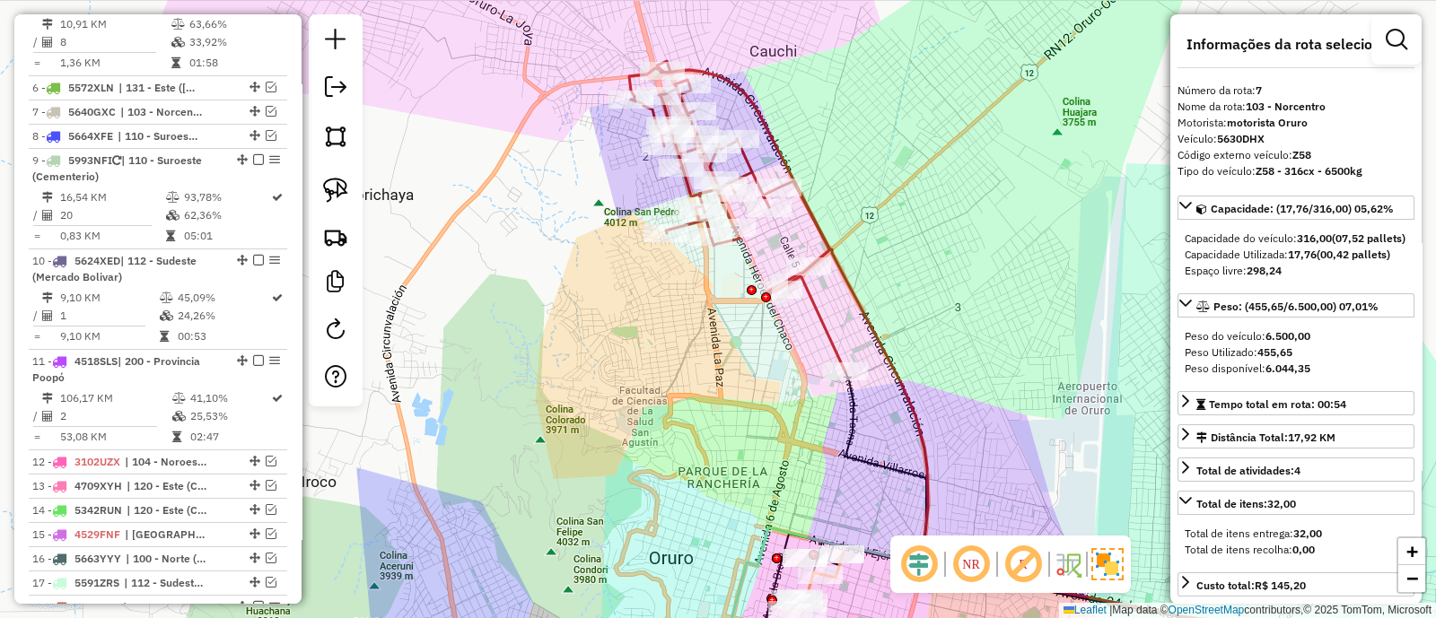
click at [813, 302] on icon at bounding box center [737, 216] width 216 height 311
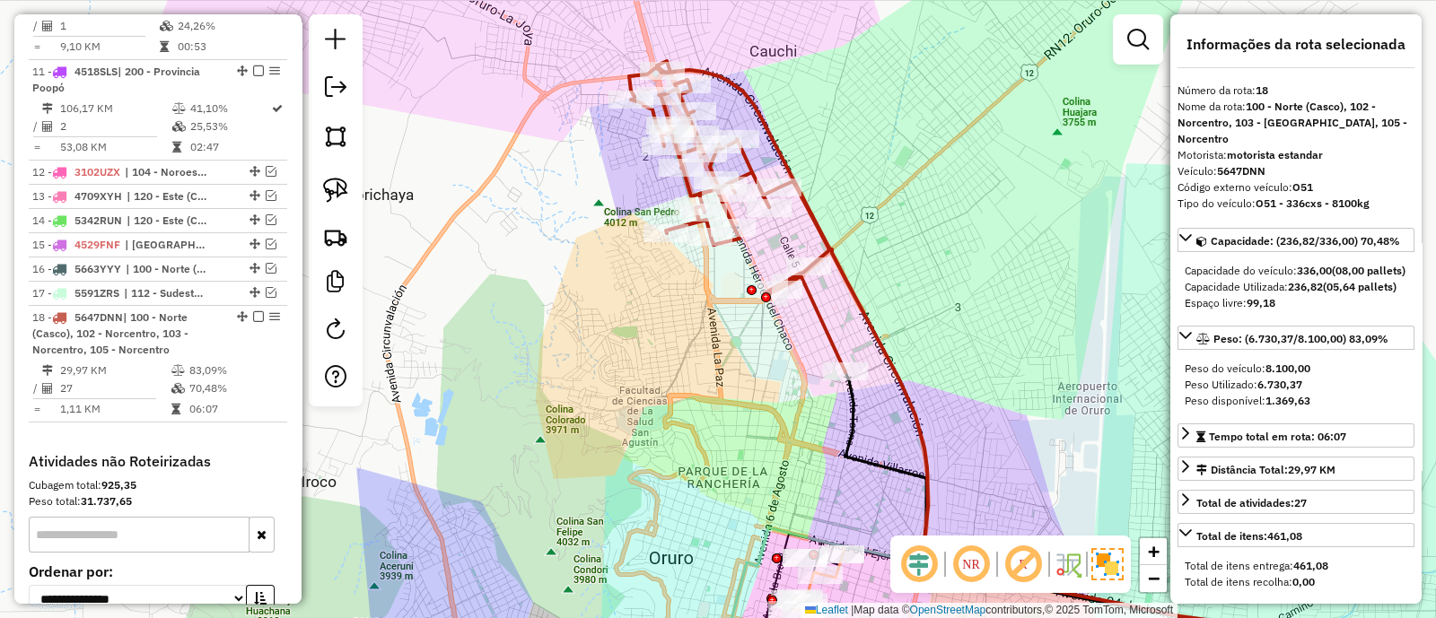
scroll to position [1348, 0]
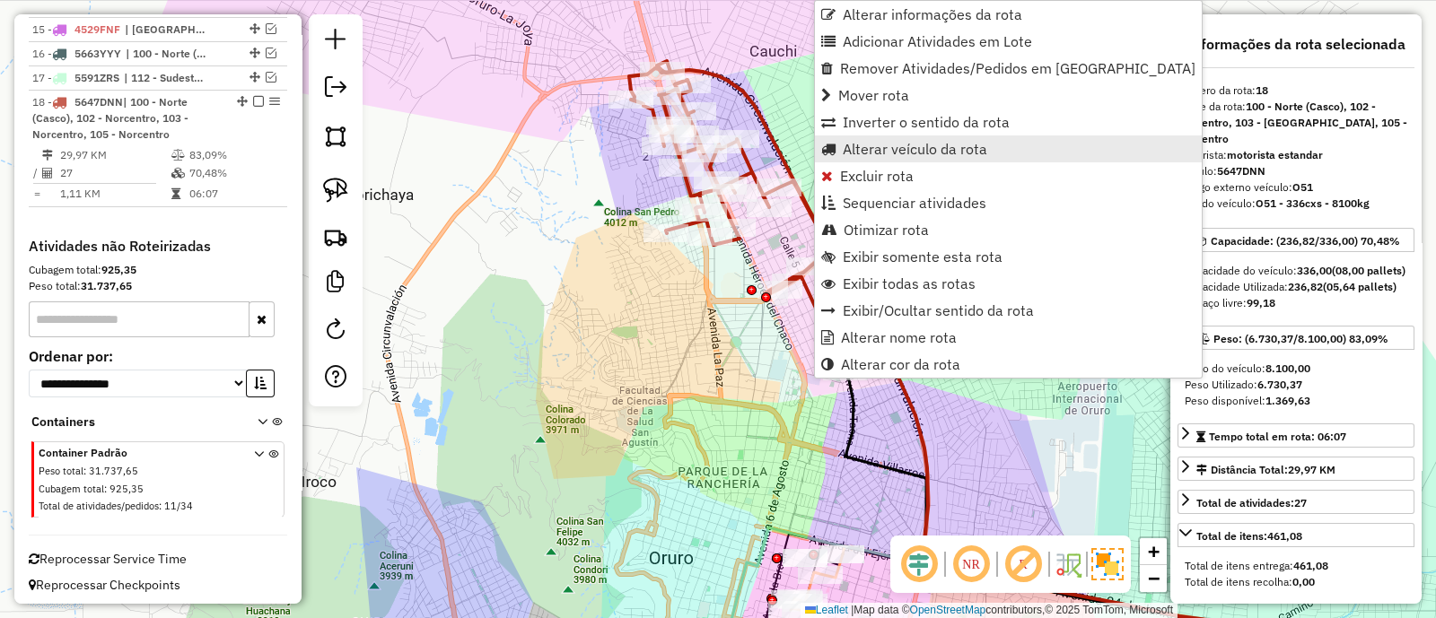
click at [888, 149] on span "Alterar veículo da rota" at bounding box center [915, 149] width 144 height 14
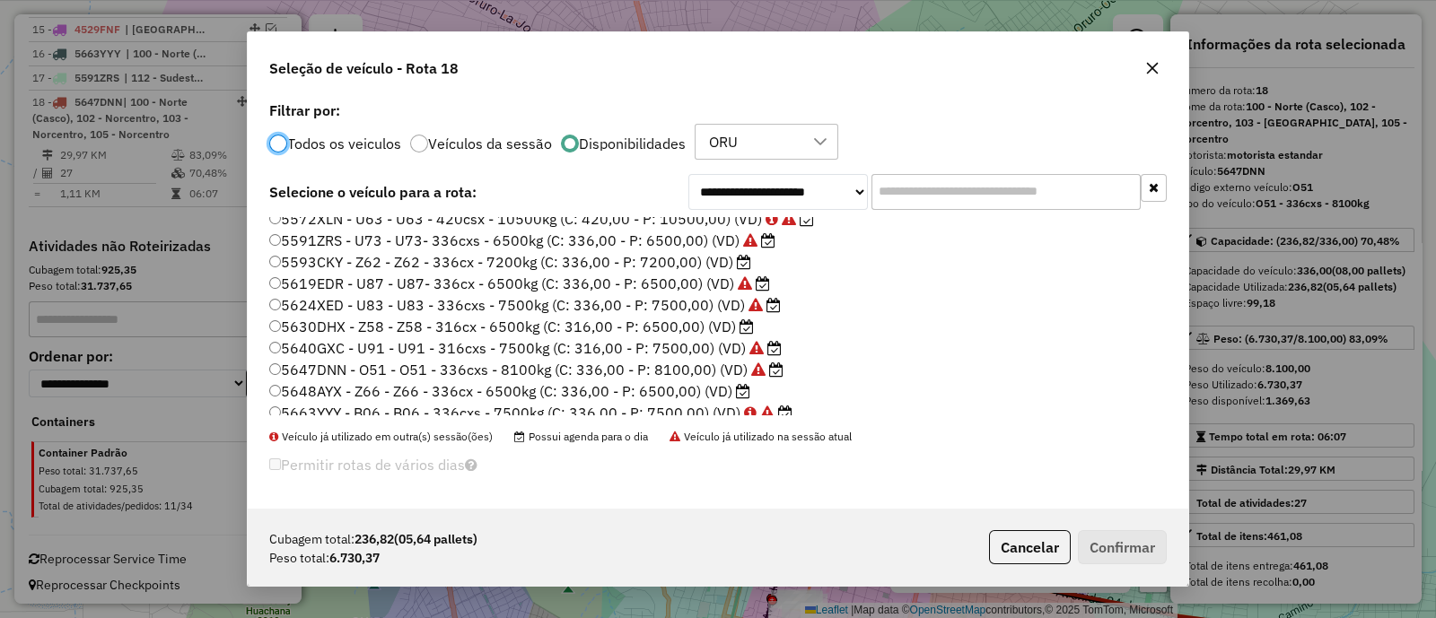
scroll to position [297, 0]
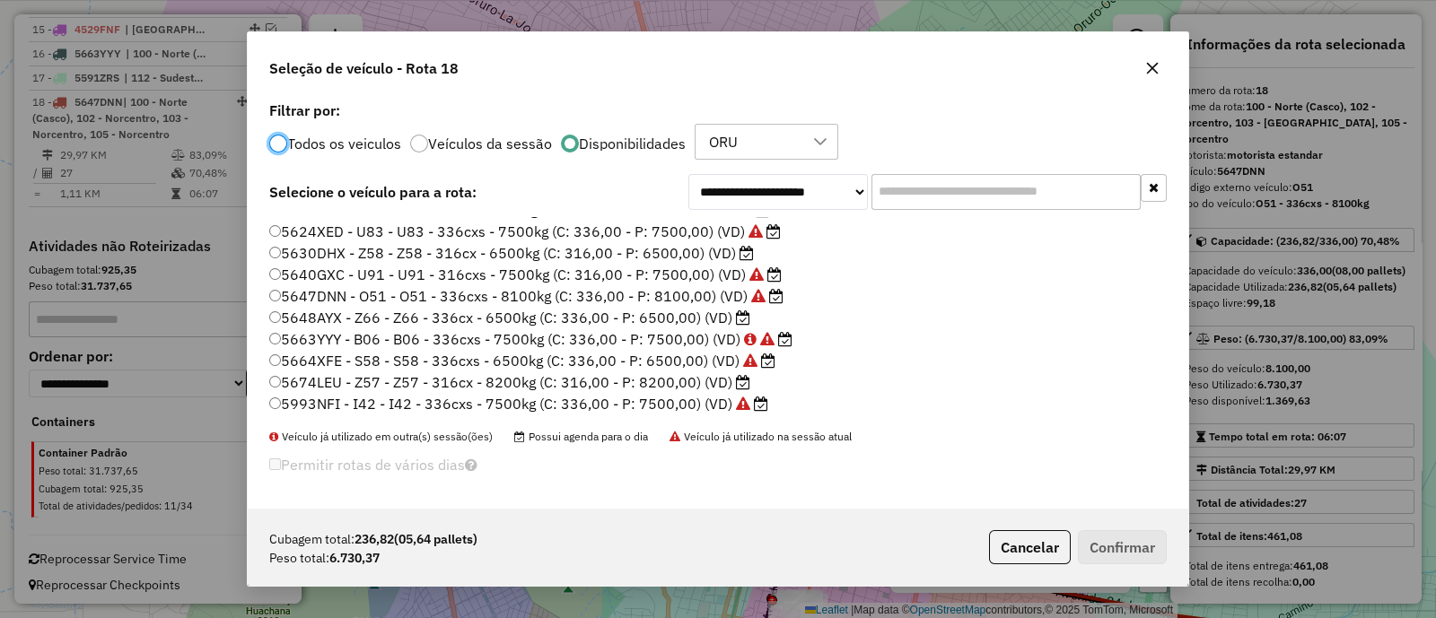
click at [394, 385] on label "5674LEU - Z57 - Z57 - 316cx - 8200kg (C: 316,00 - P: 8200,00) (VD)" at bounding box center [509, 382] width 481 height 22
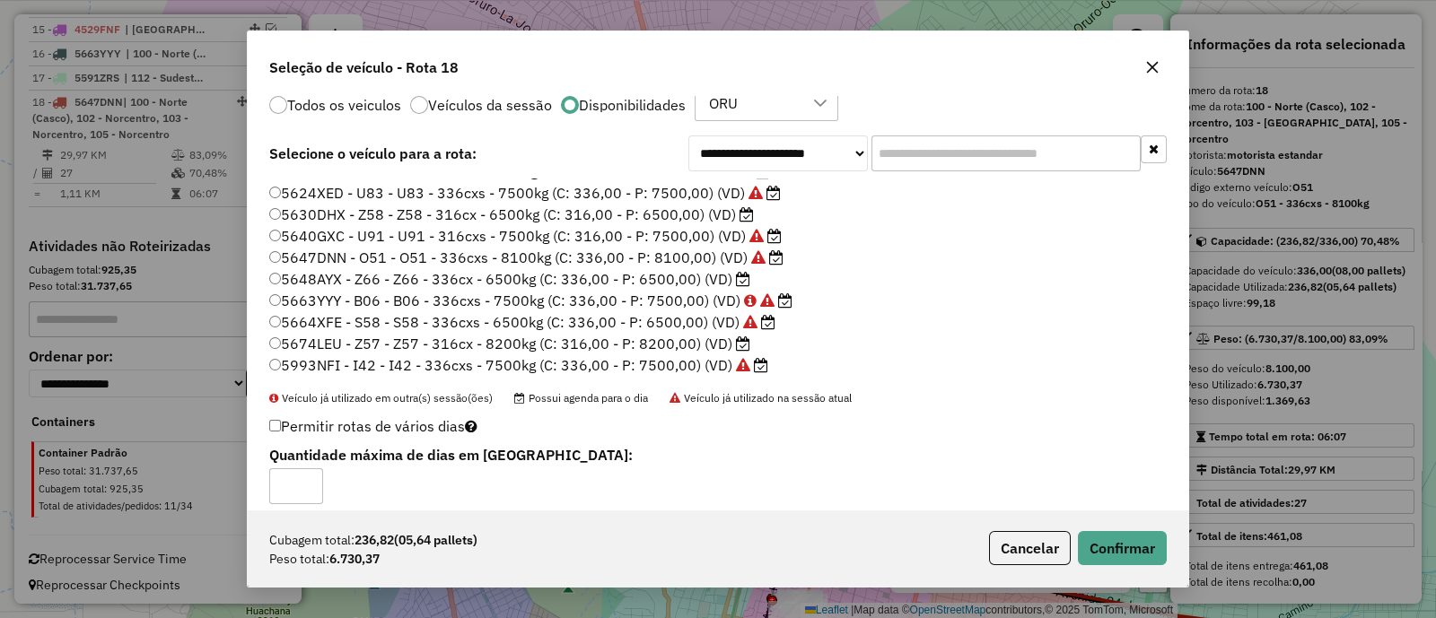
scroll to position [53, 0]
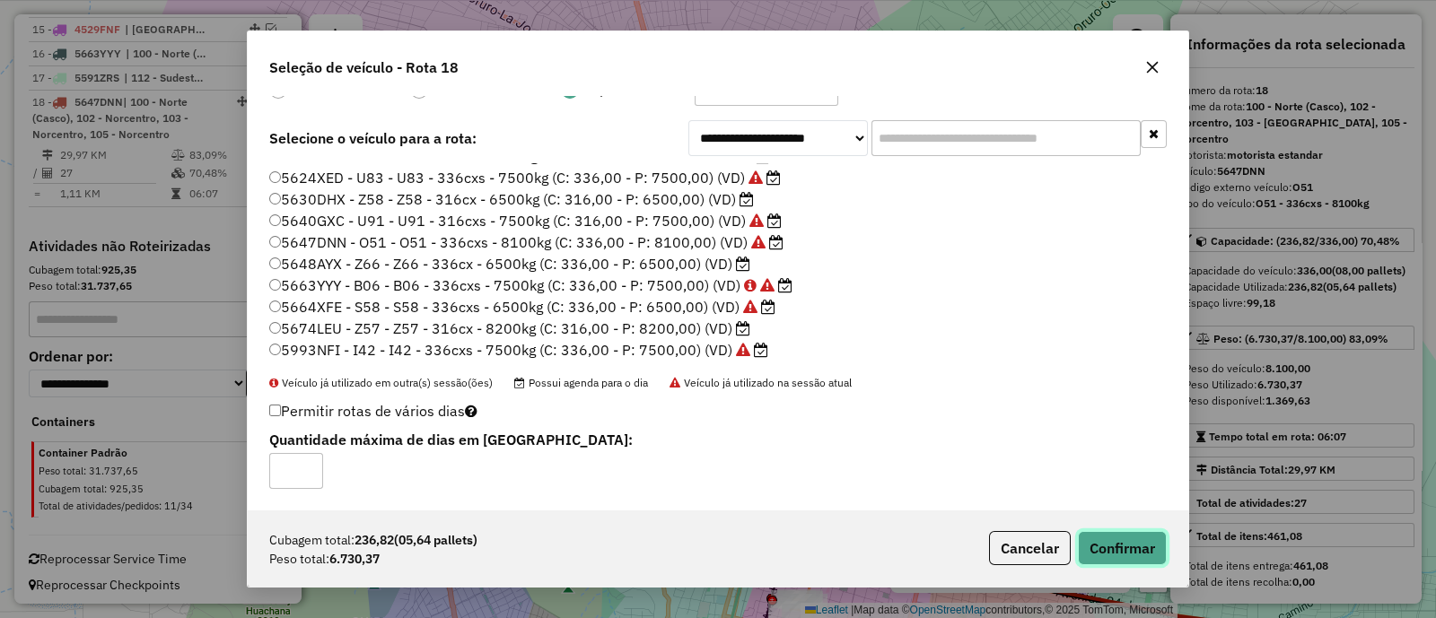
click at [1114, 536] on button "Confirmar" at bounding box center [1122, 548] width 89 height 34
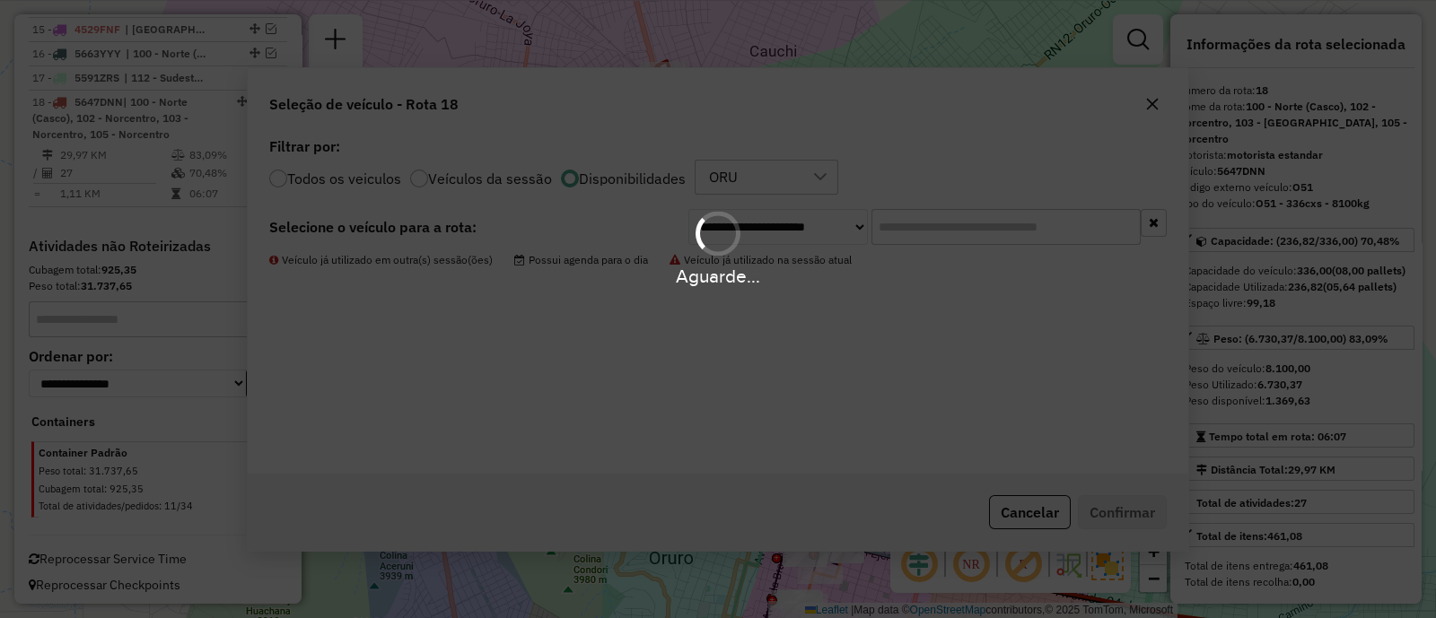
scroll to position [0, 0]
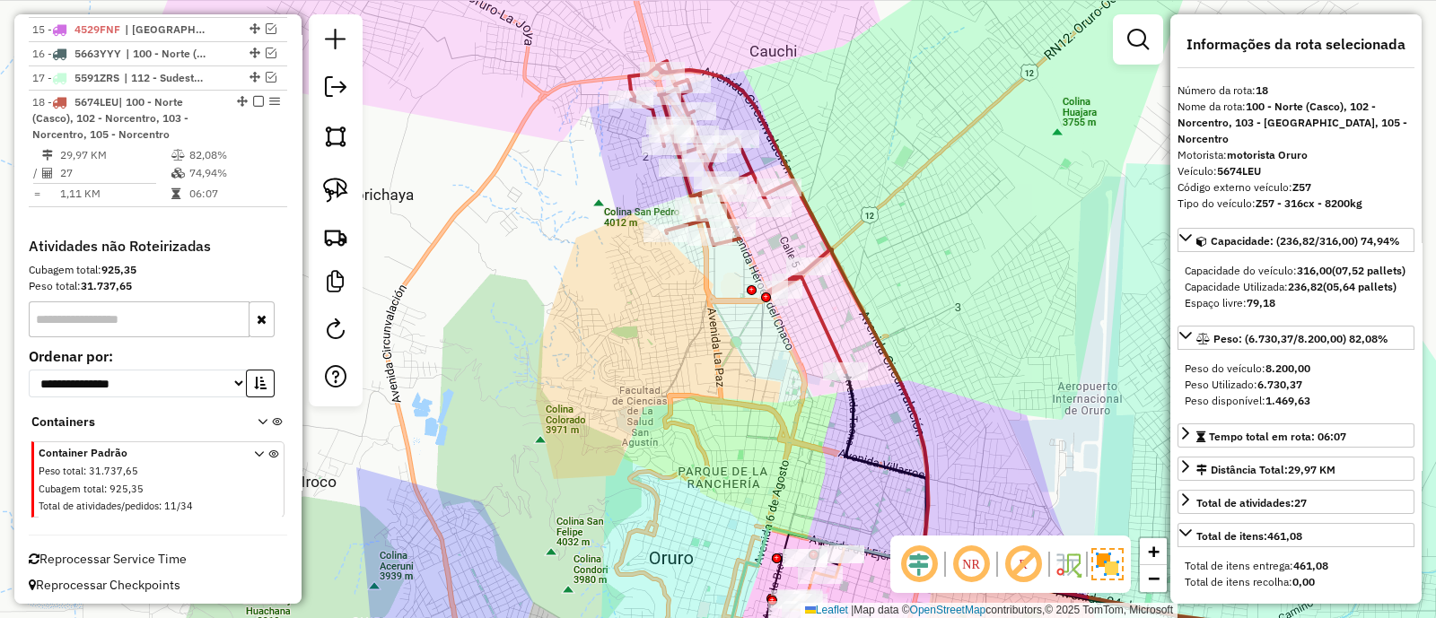
click at [821, 324] on icon at bounding box center [737, 216] width 216 height 311
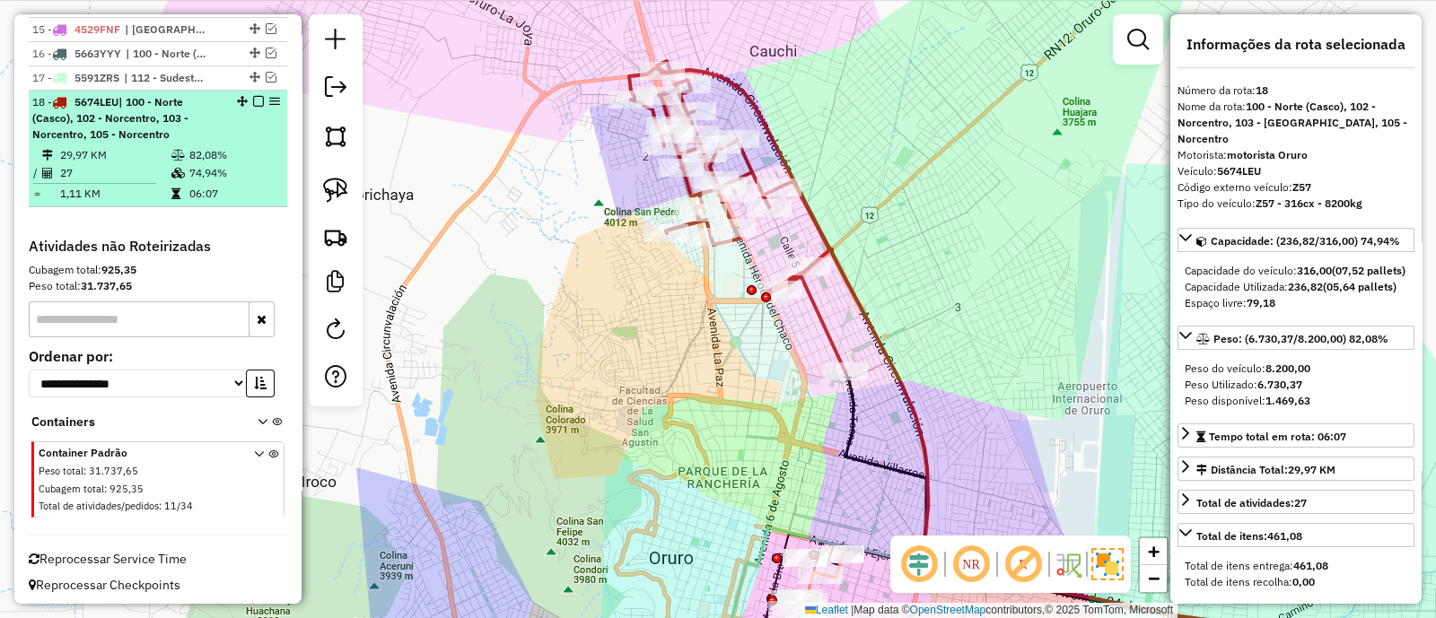
click at [253, 101] on em at bounding box center [258, 101] width 11 height 11
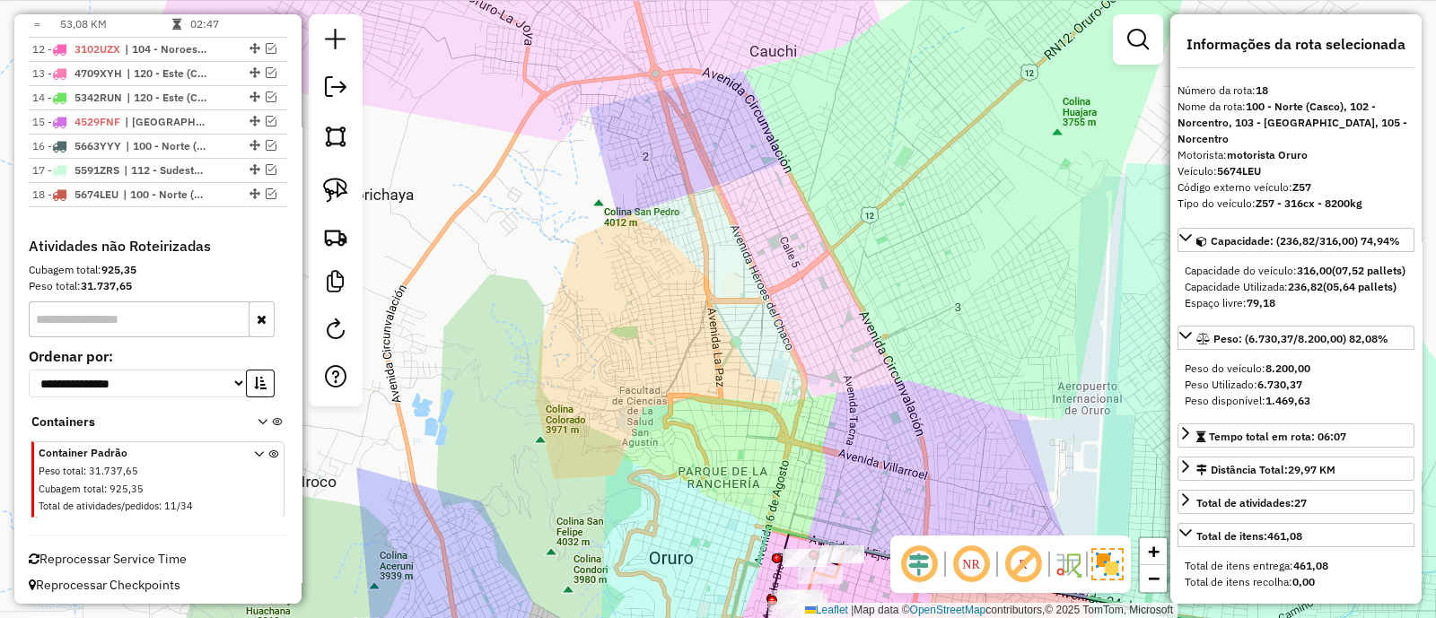
click at [735, 275] on div "Janela de atendimento Grade de atendimento Capacidade Transportadoras Veículos …" at bounding box center [718, 309] width 1436 height 618
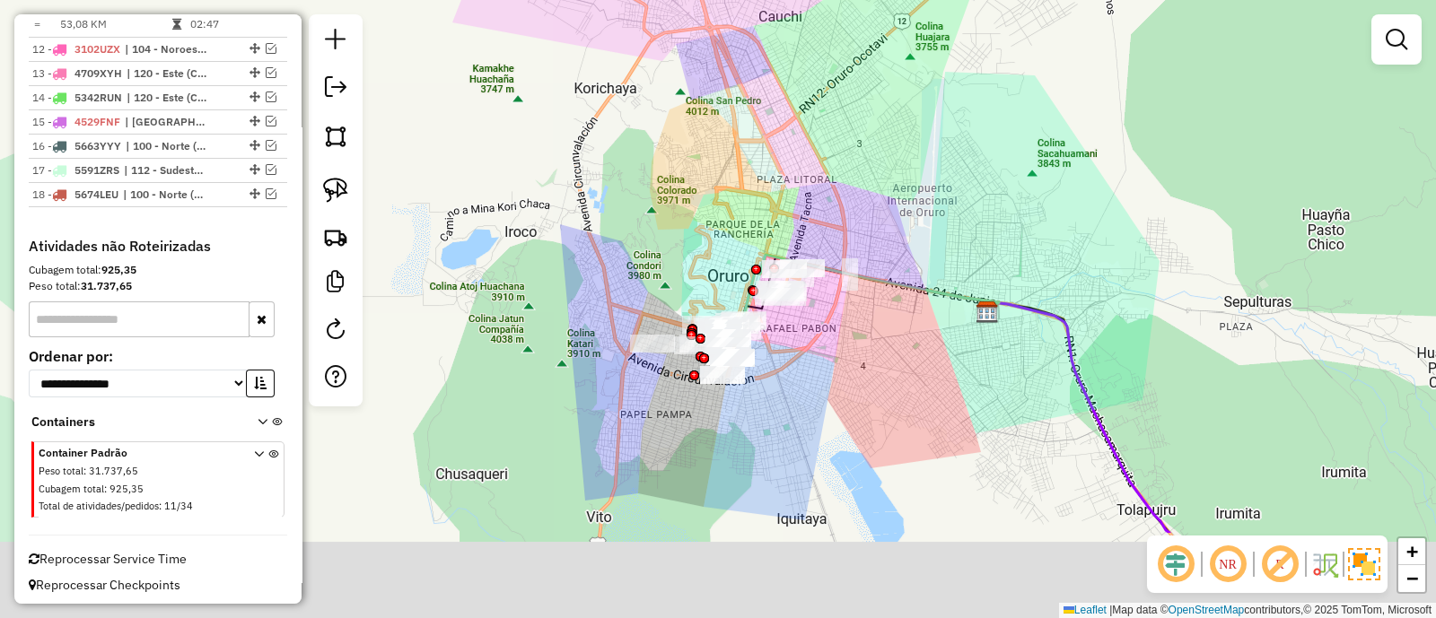
drag, startPoint x: 696, startPoint y: 367, endPoint x: 706, endPoint y: 152, distance: 215.6
click at [707, 154] on div "Janela de atendimento Grade de atendimento Capacidade Transportadoras Veículos …" at bounding box center [718, 309] width 1436 height 618
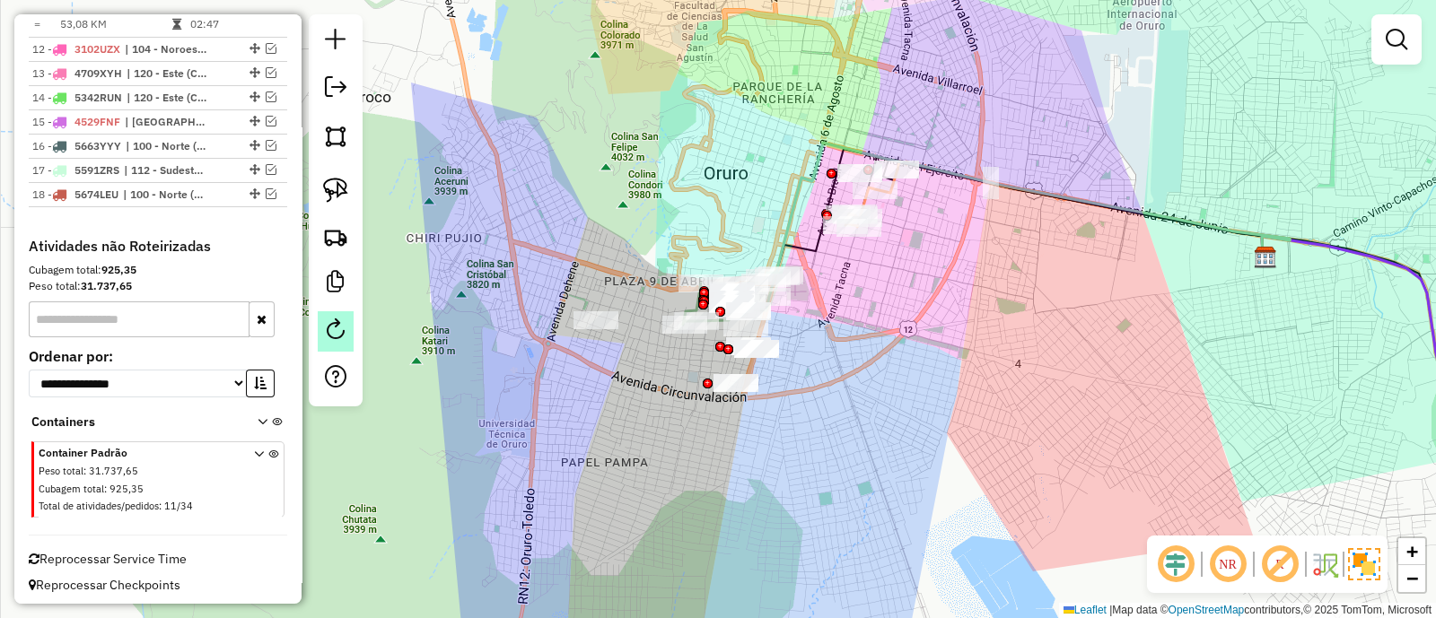
click at [339, 320] on em at bounding box center [336, 330] width 22 height 22
select select "*"
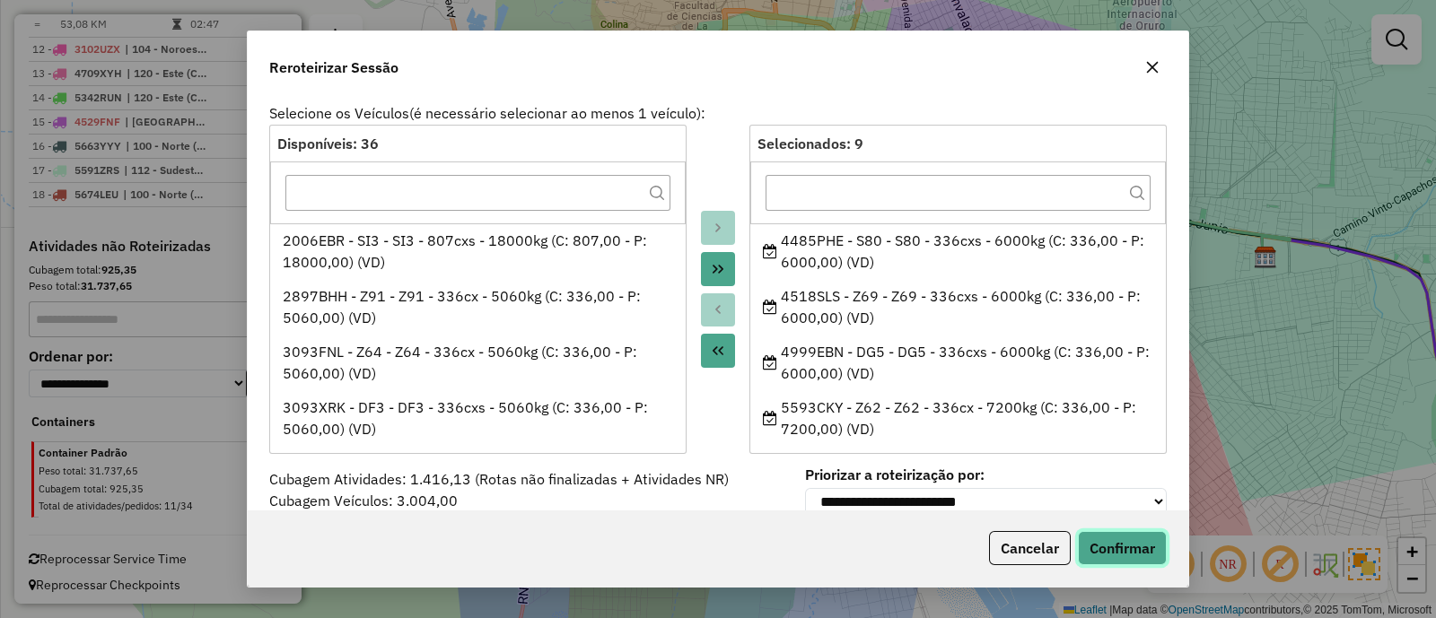
click at [1103, 541] on button "Confirmar" at bounding box center [1122, 548] width 89 height 34
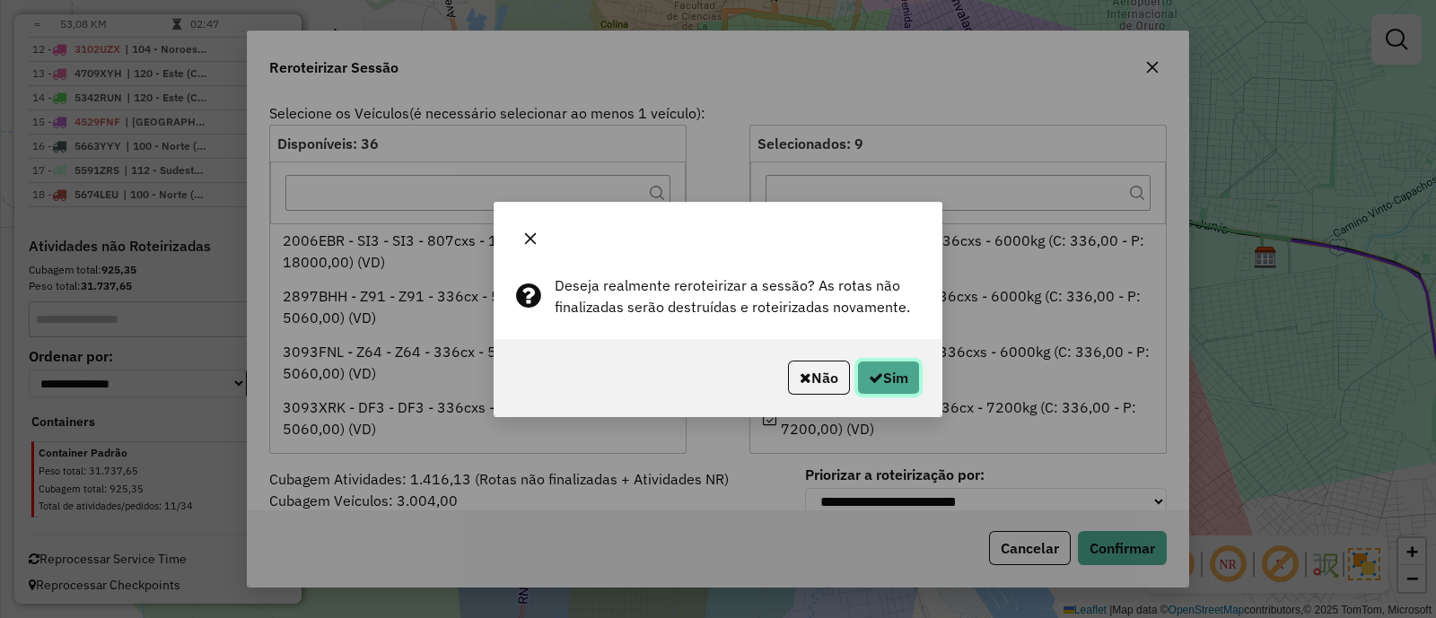
click at [887, 383] on button "Sim" at bounding box center [888, 378] width 63 height 34
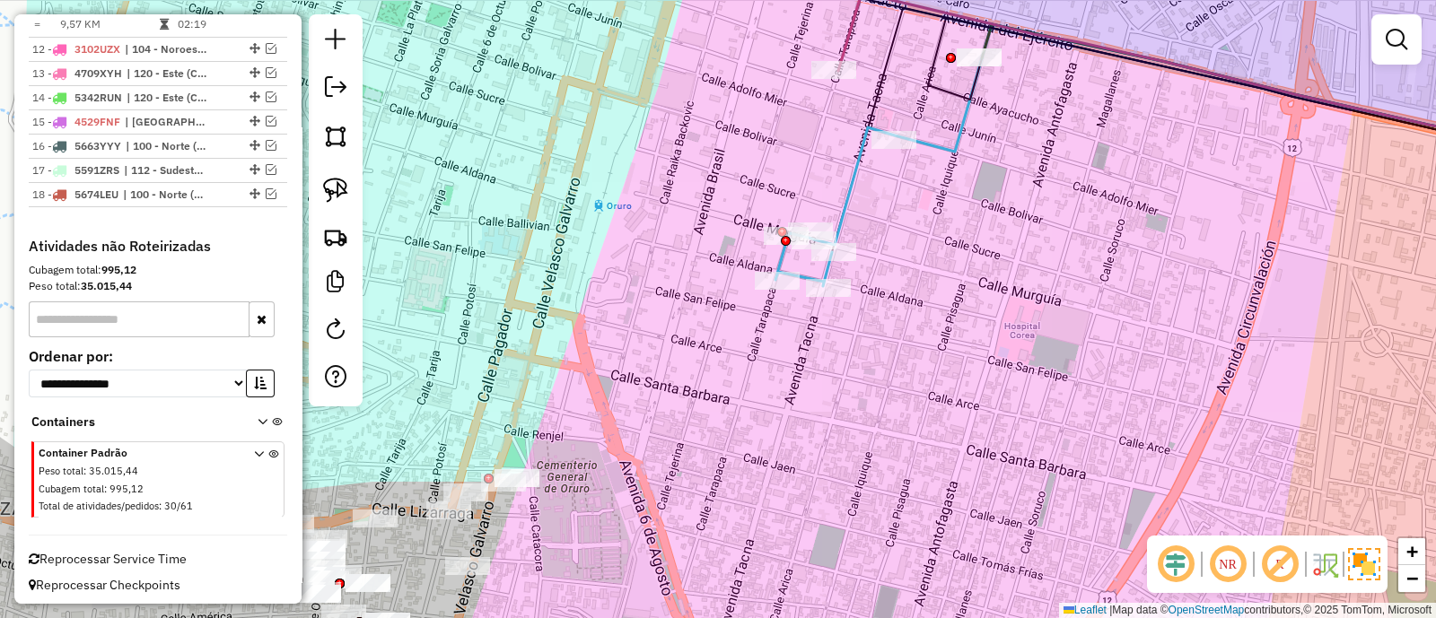
click at [850, 182] on icon at bounding box center [878, 172] width 206 height 228
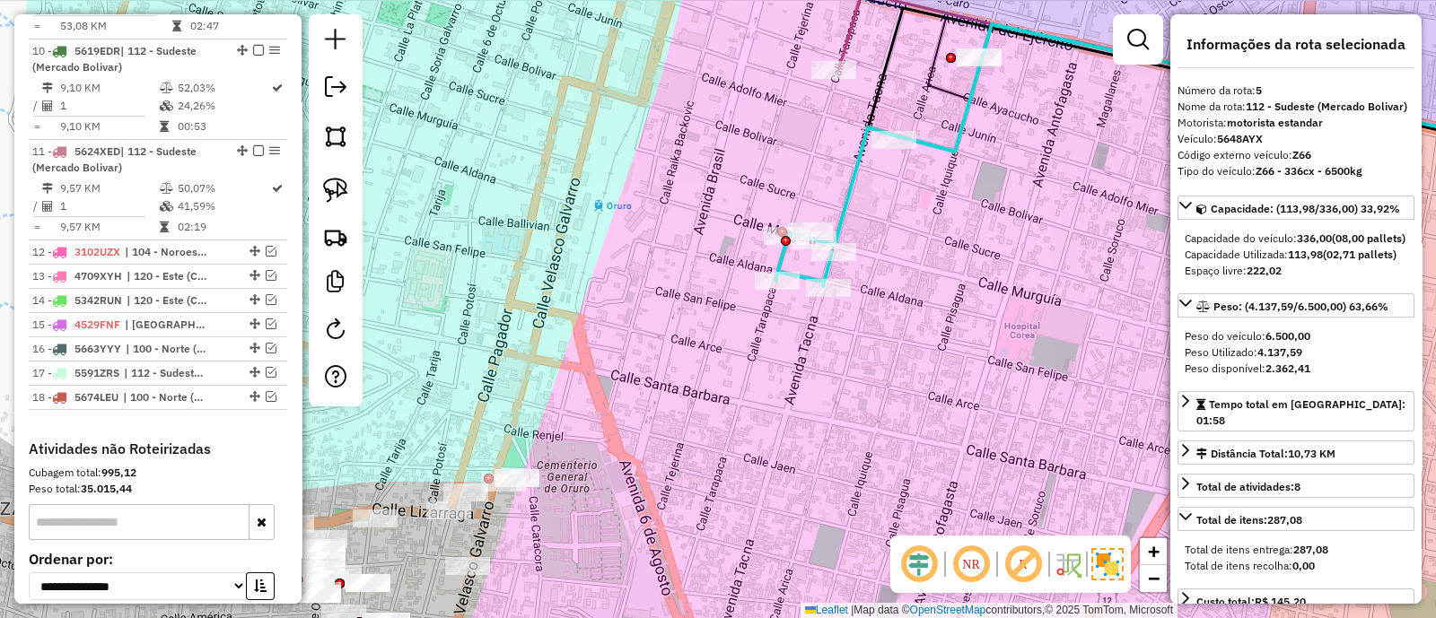
scroll to position [802, 0]
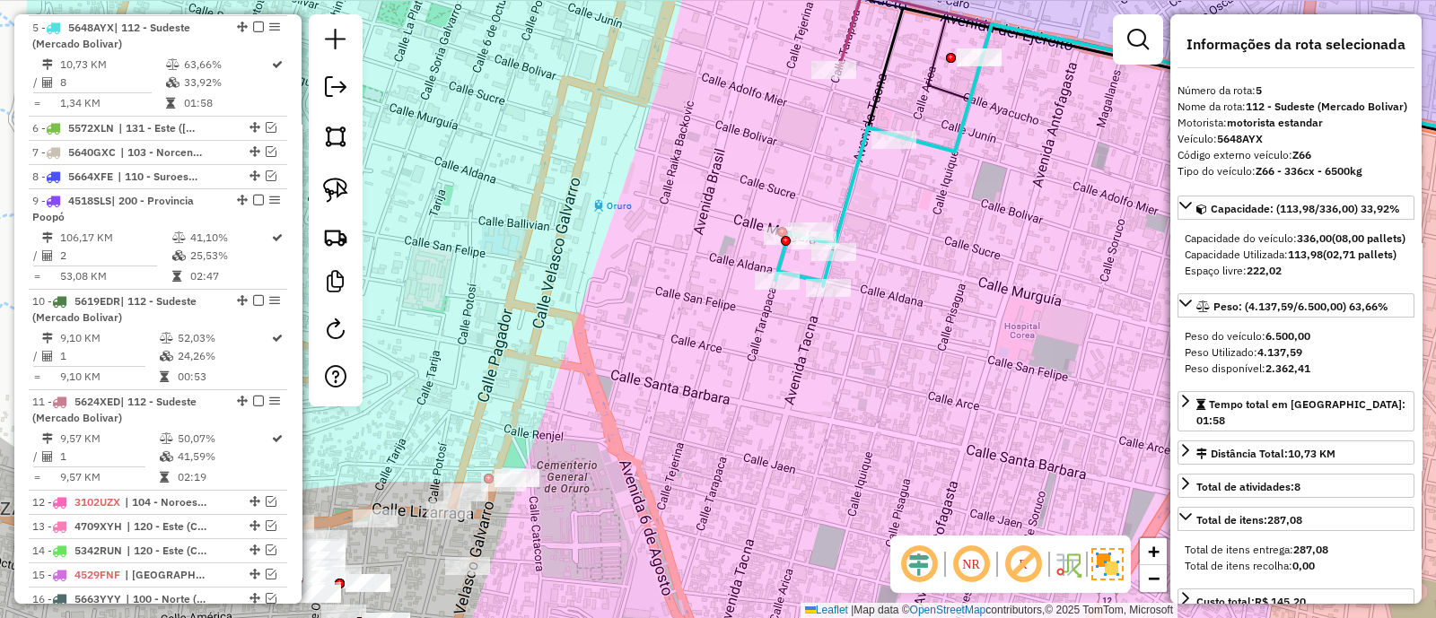
drag, startPoint x: 920, startPoint y: 212, endPoint x: 914, endPoint y: 314, distance: 102.4
click at [914, 314] on div "Janela de atendimento Grade de atendimento Capacidade Transportadoras Veículos …" at bounding box center [718, 309] width 1436 height 618
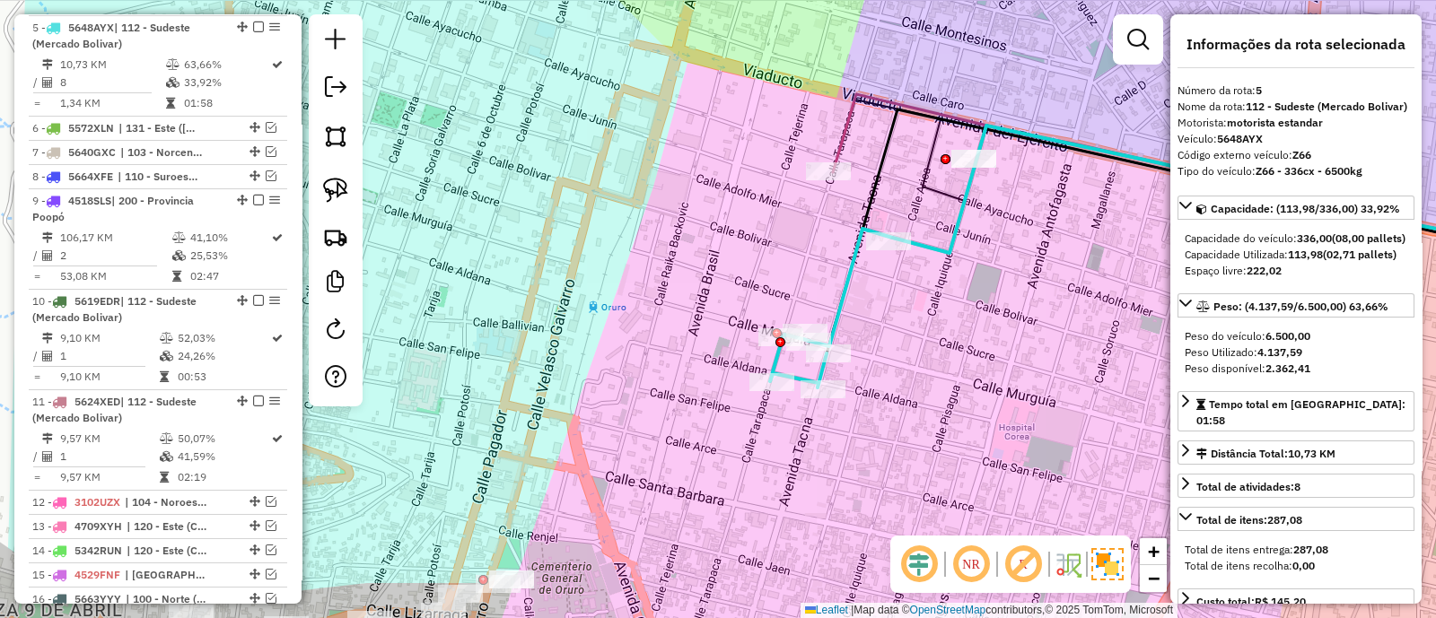
click at [842, 132] on icon at bounding box center [1206, 175] width 747 height 162
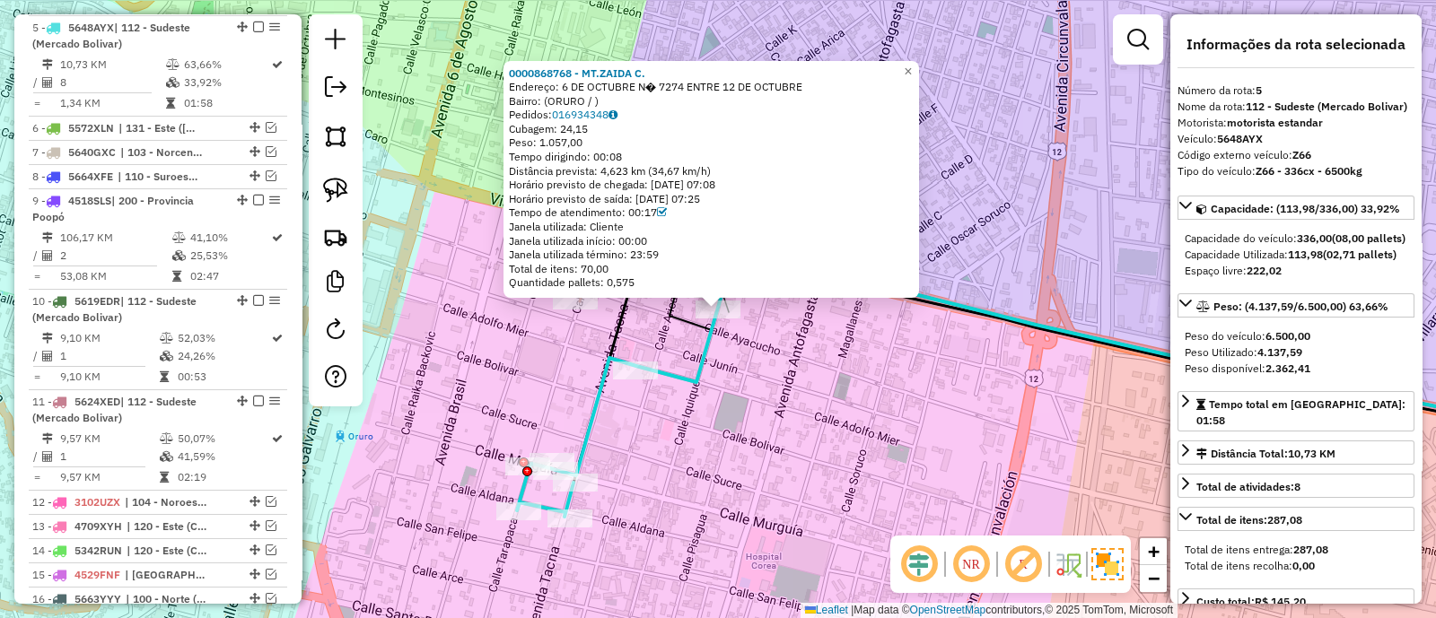
click at [808, 402] on div "0000868768 - MT.ZAIDA C. Endereço: 6 DE OCTUBRE N� 7274 ENTRE 12 DE OCTUBRE Bai…" at bounding box center [718, 309] width 1436 height 618
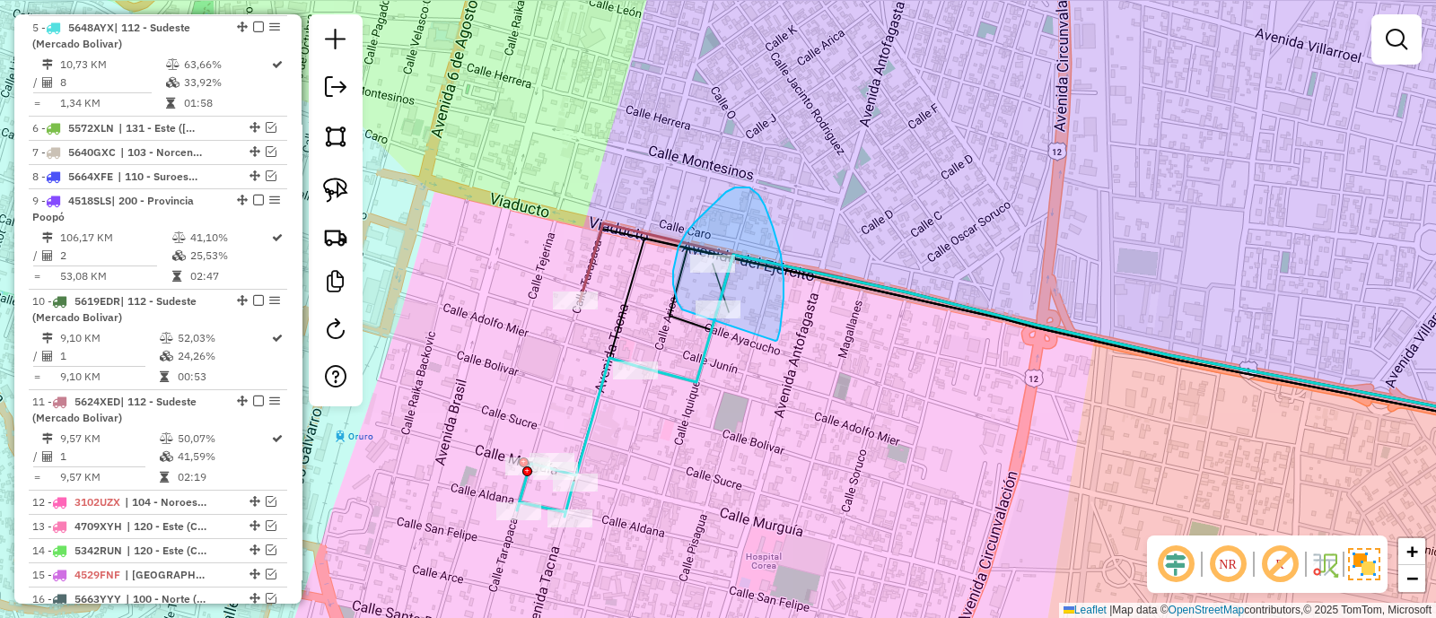
drag, startPoint x: 783, startPoint y: 279, endPoint x: 691, endPoint y: 324, distance: 102.7
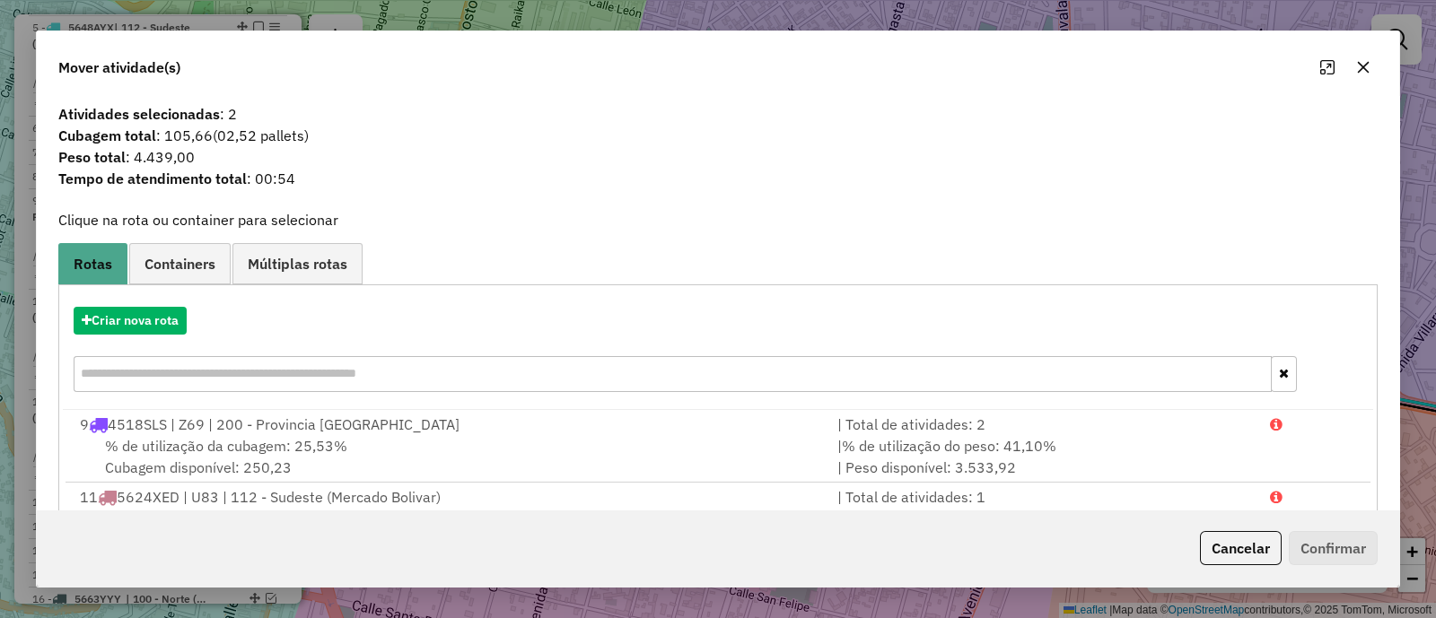
click at [1364, 66] on icon "button" at bounding box center [1364, 68] width 12 height 12
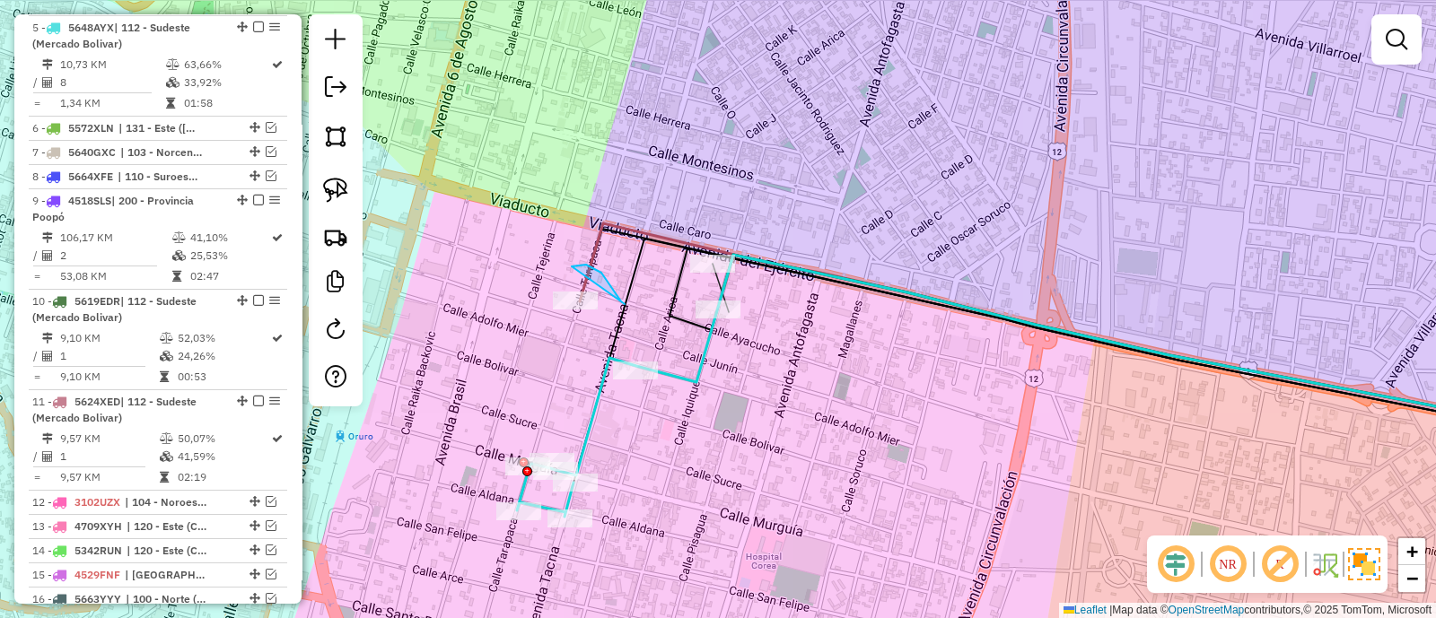
drag, startPoint x: 625, startPoint y: 304, endPoint x: 515, endPoint y: 353, distance: 119.7
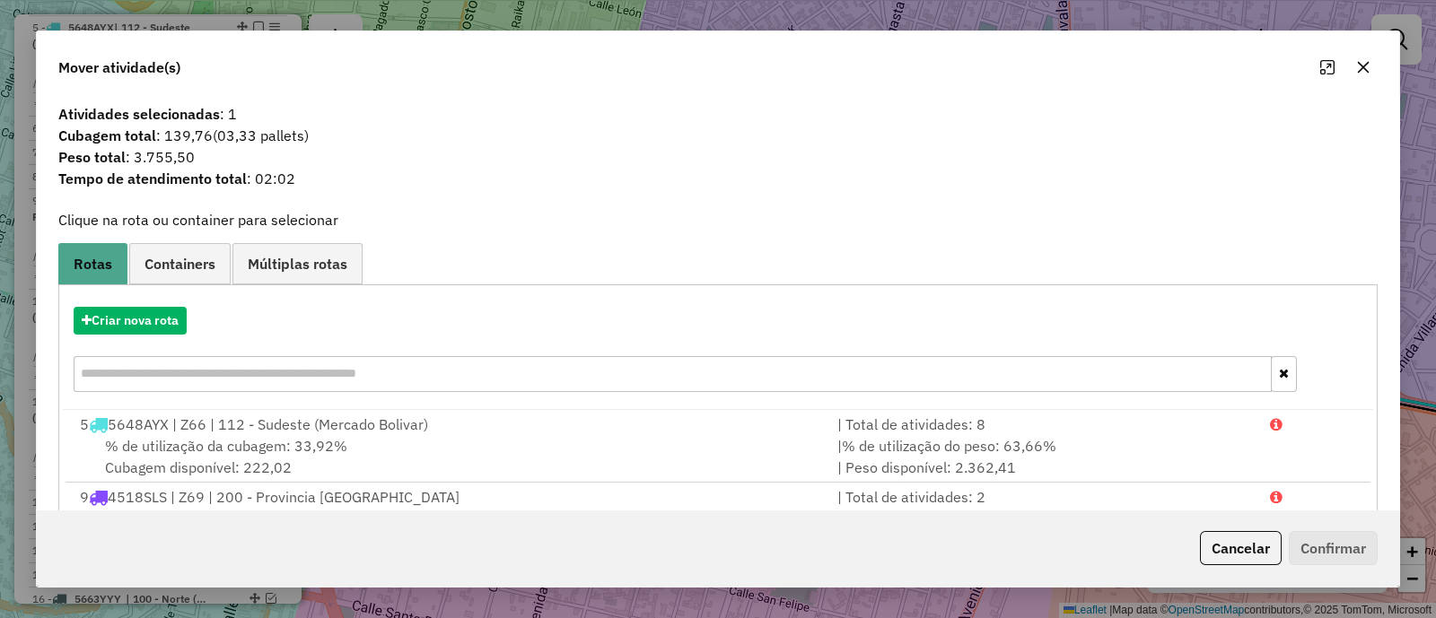
click at [1363, 60] on icon "button" at bounding box center [1363, 67] width 14 height 14
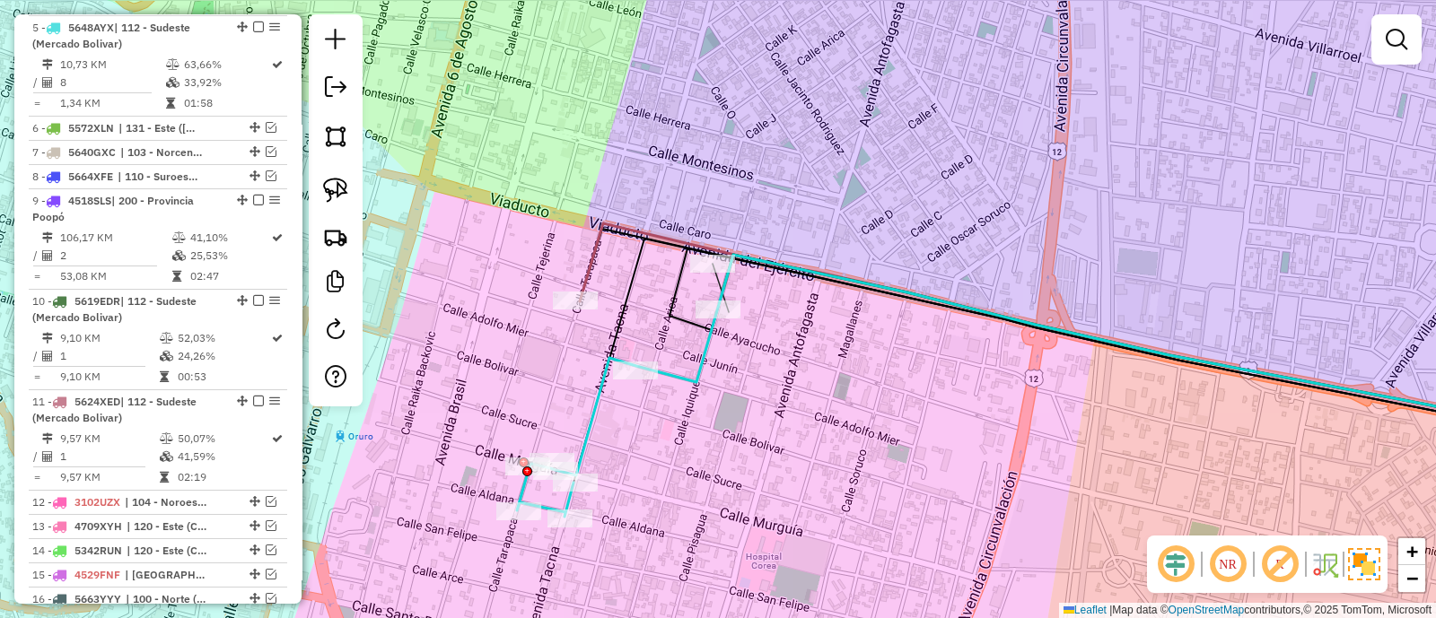
click at [584, 419] on icon at bounding box center [620, 403] width 206 height 228
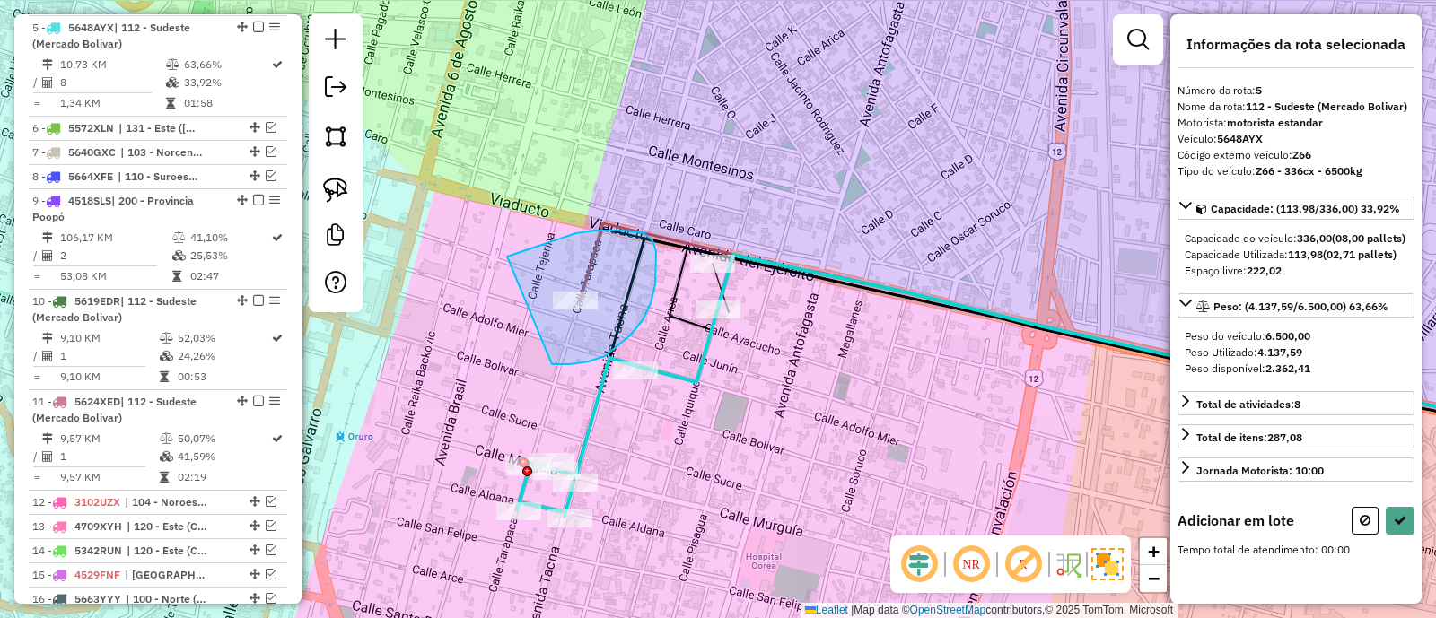
drag, startPoint x: 552, startPoint y: 364, endPoint x: 494, endPoint y: 259, distance: 119.7
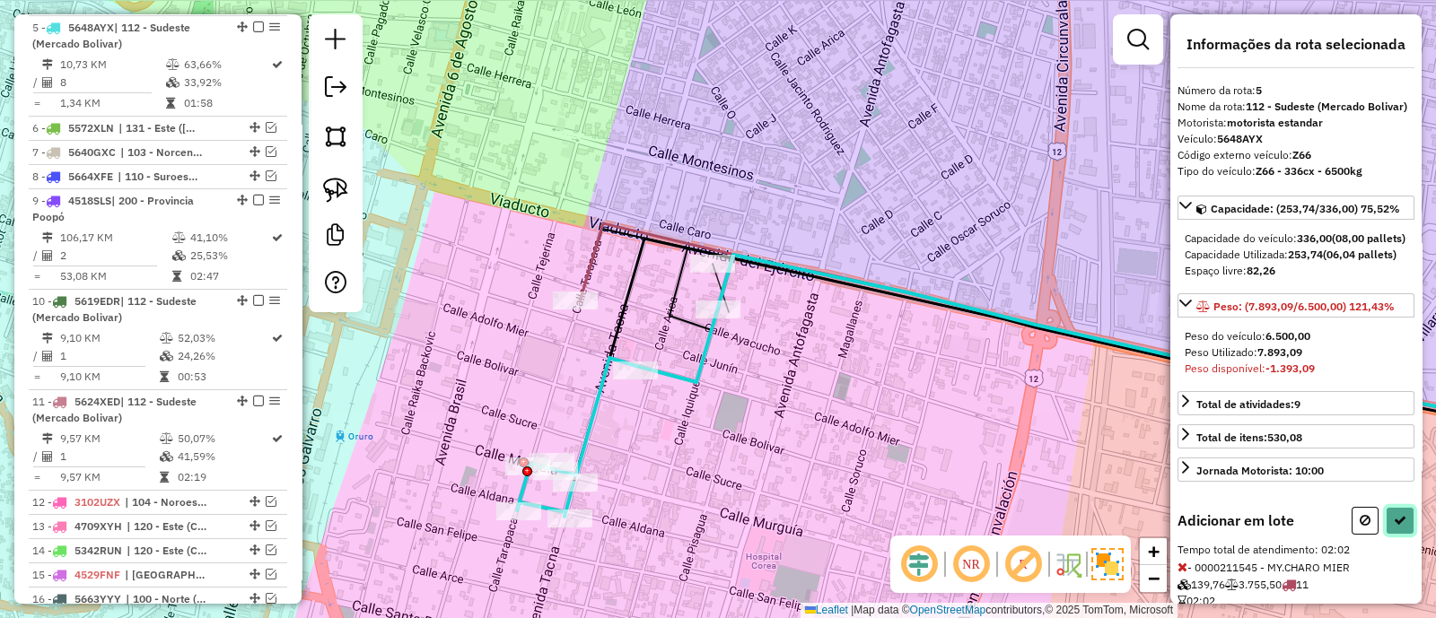
click at [1396, 527] on icon at bounding box center [1399, 520] width 13 height 13
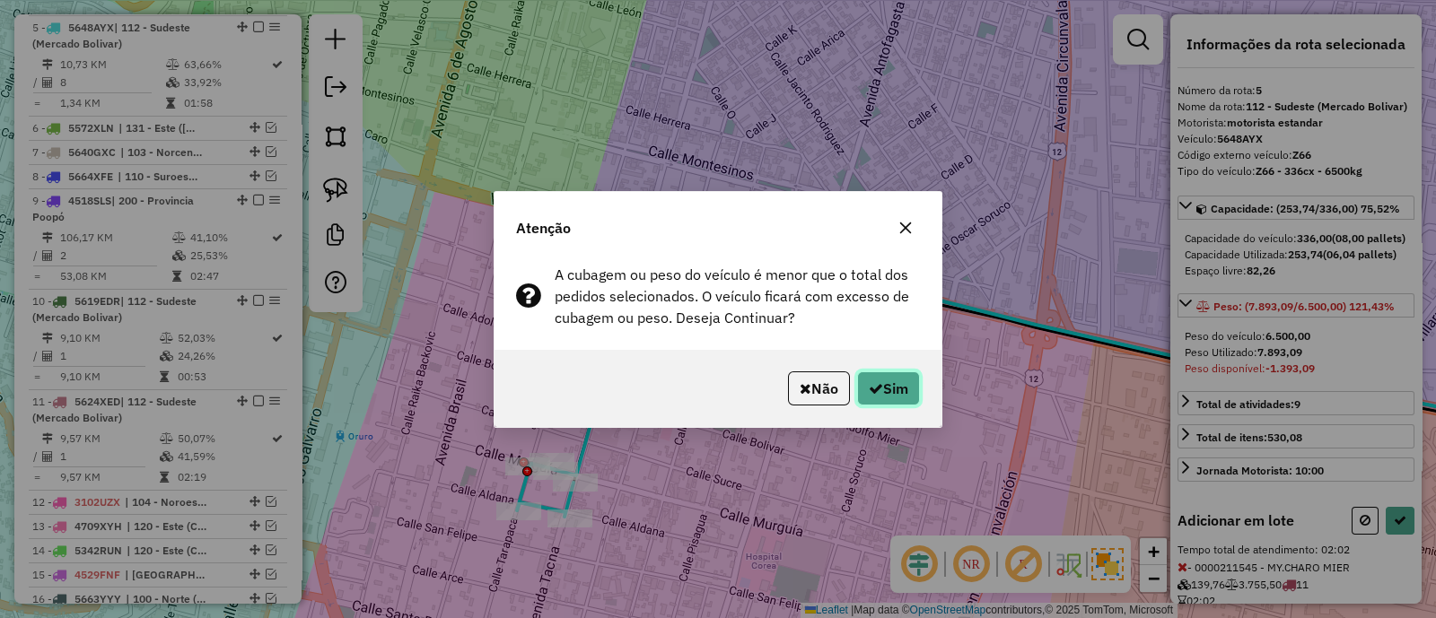
click at [875, 397] on button "Sim" at bounding box center [888, 388] width 63 height 34
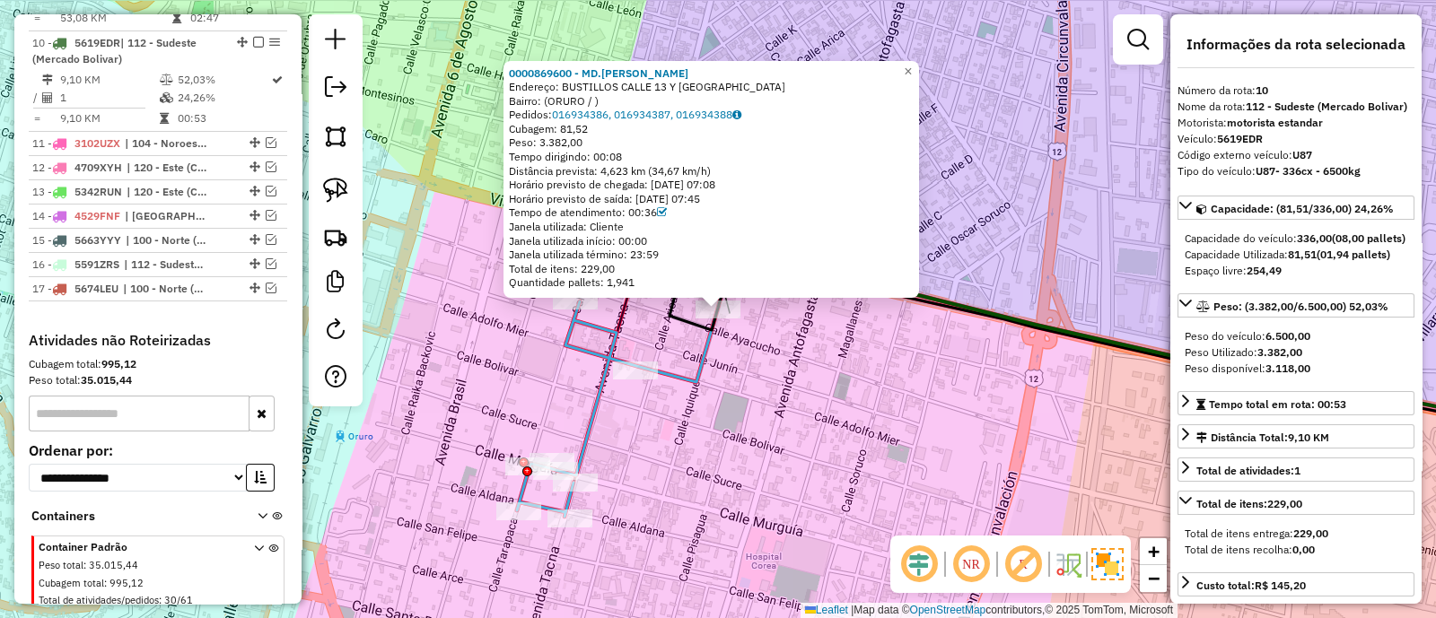
scroll to position [1075, 0]
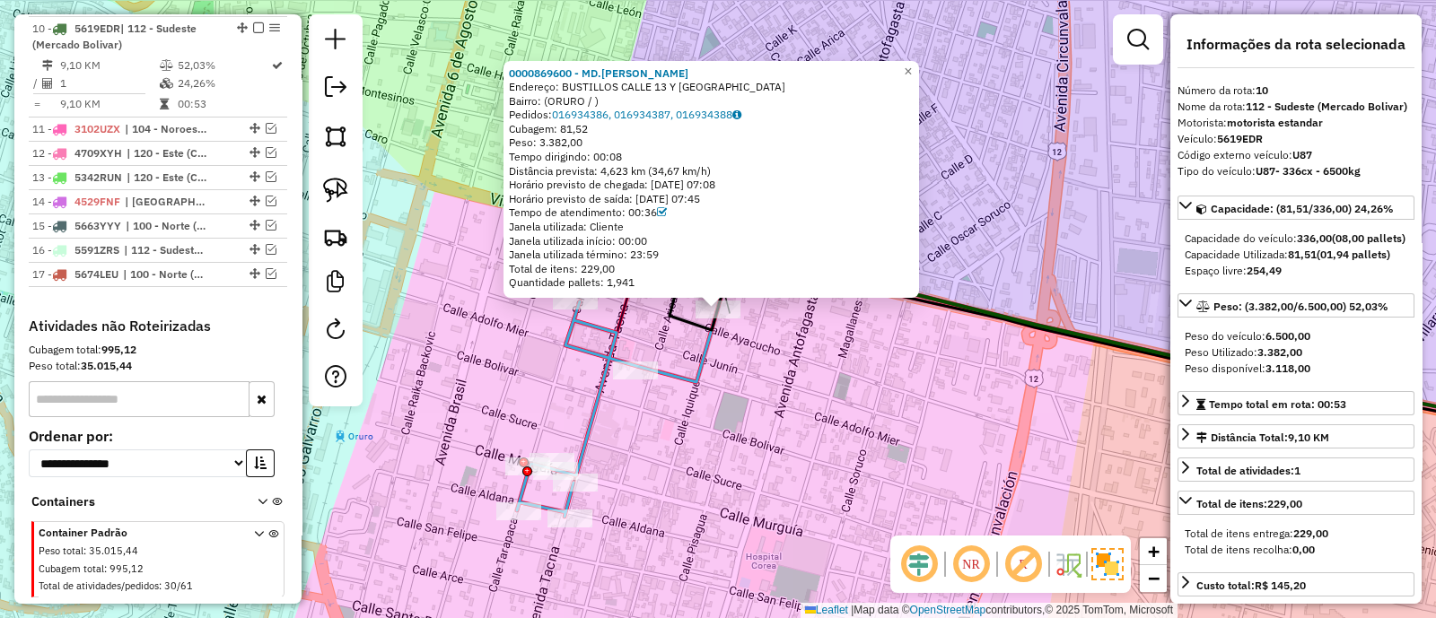
drag, startPoint x: 765, startPoint y: 366, endPoint x: 642, endPoint y: 316, distance: 132.8
click at [763, 366] on div "0000869600 - MD.MARINA A. Endereço: BUSTILLOS CALLE 13 Y CALLE K-1 Bairro: (ORU…" at bounding box center [718, 309] width 1436 height 618
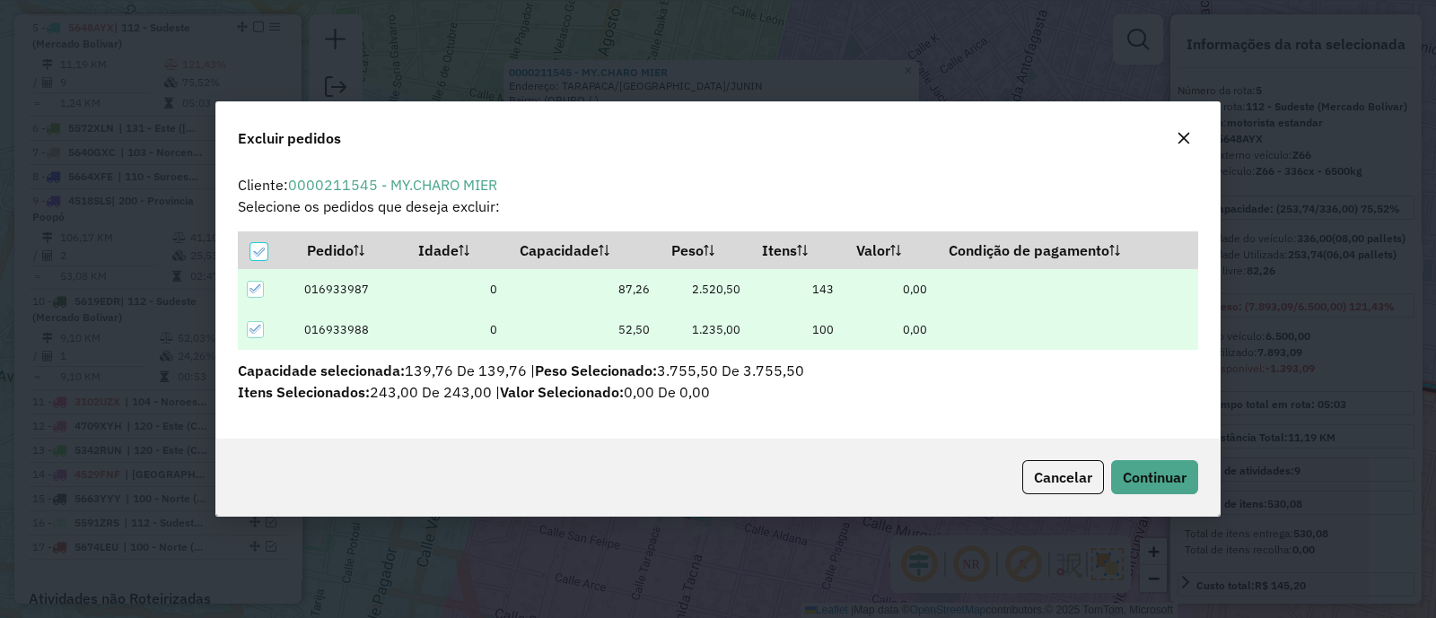
scroll to position [0, 0]
click at [1140, 478] on span "Continuar" at bounding box center [1155, 477] width 64 height 18
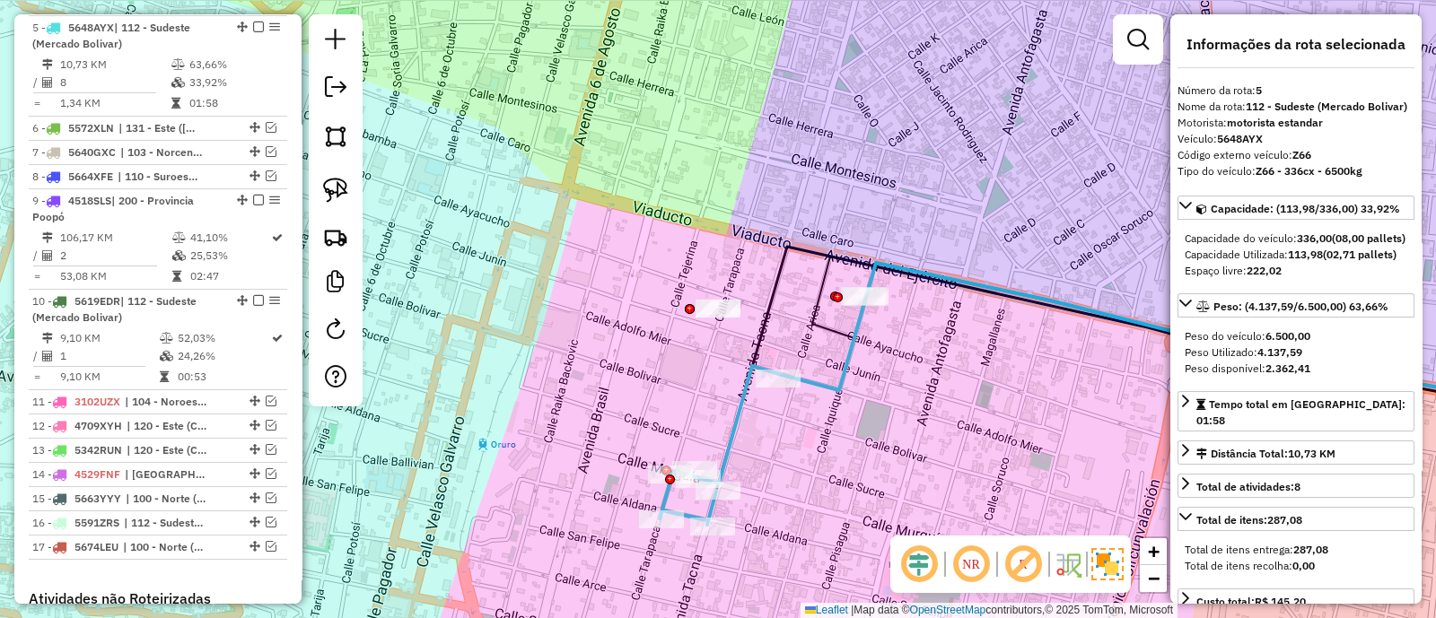
click at [732, 412] on icon at bounding box center [763, 411] width 206 height 228
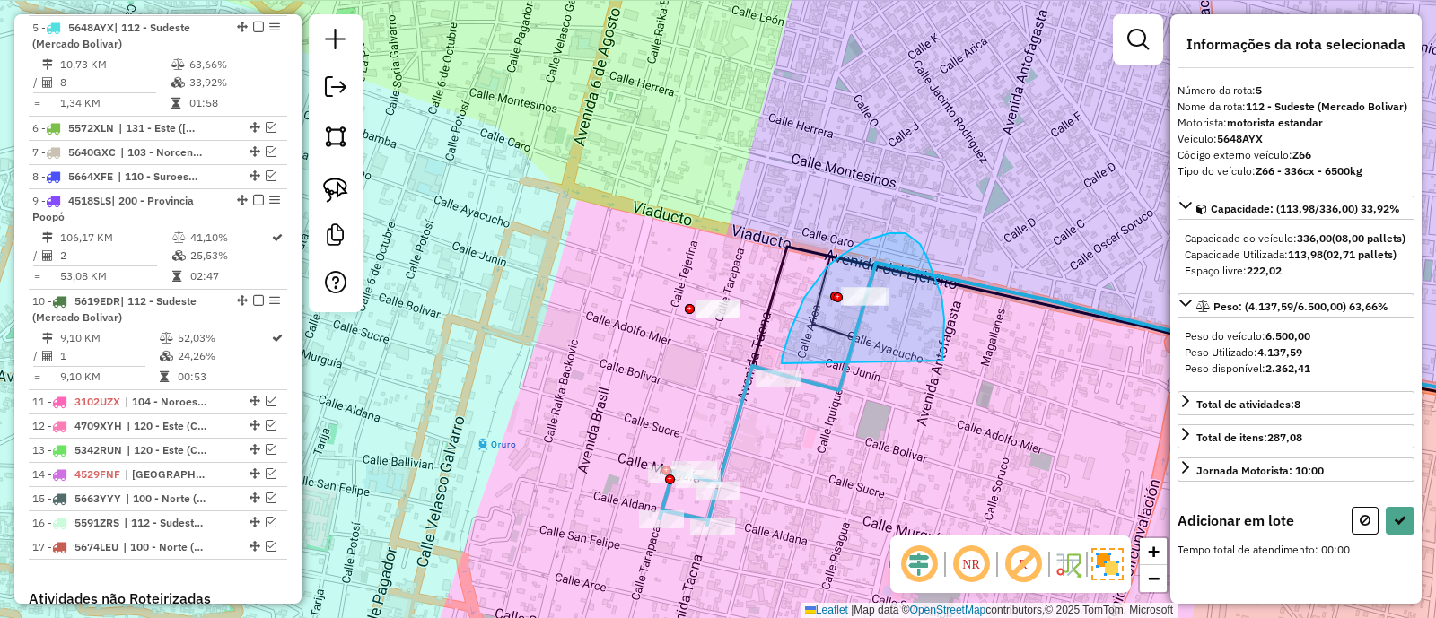
drag, startPoint x: 942, startPoint y: 361, endPoint x: 782, endPoint y: 363, distance: 160.6
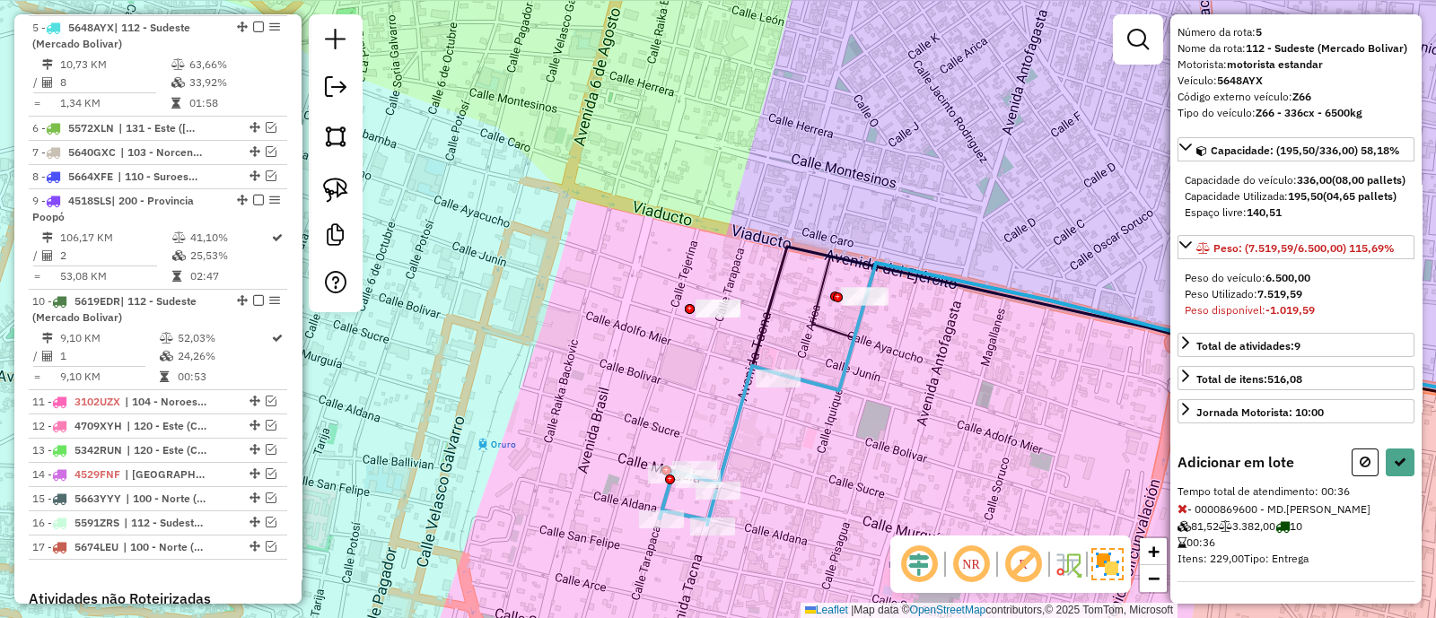
scroll to position [86, 0]
click at [1359, 460] on icon at bounding box center [1364, 462] width 11 height 13
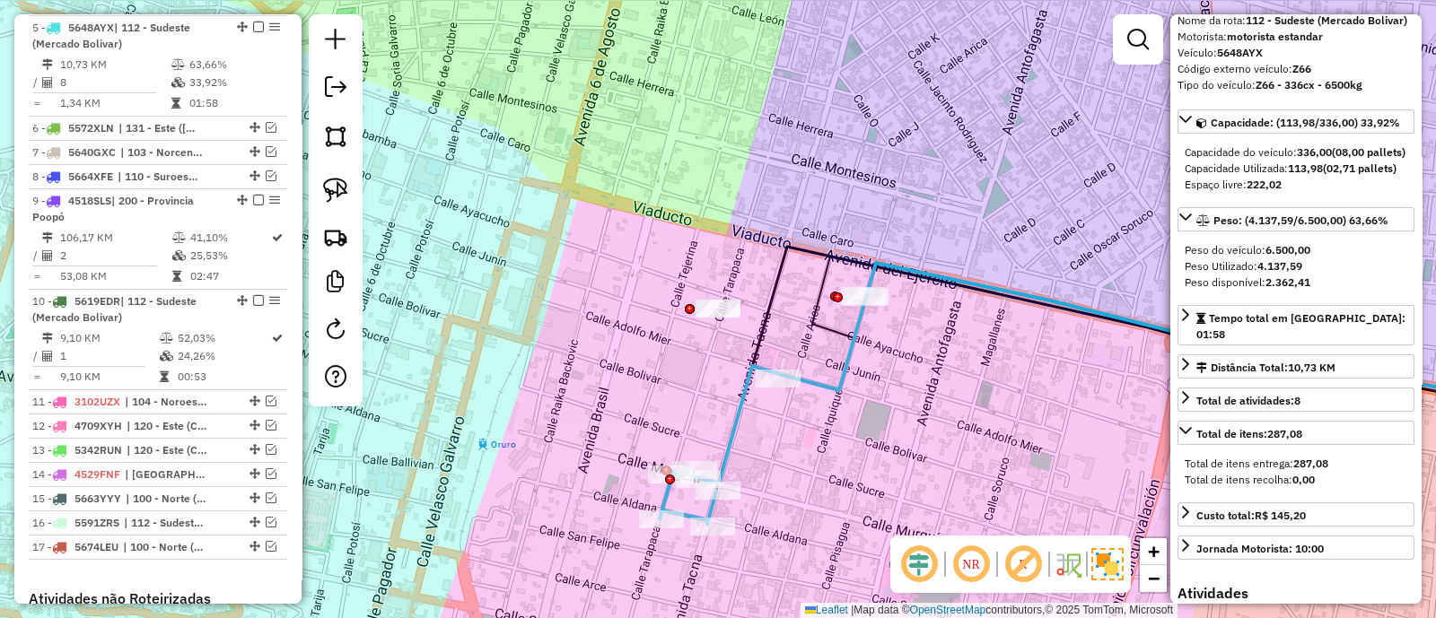
click at [954, 357] on div "Janela de atendimento Grade de atendimento Capacidade Transportadoras Veículos …" at bounding box center [718, 309] width 1436 height 618
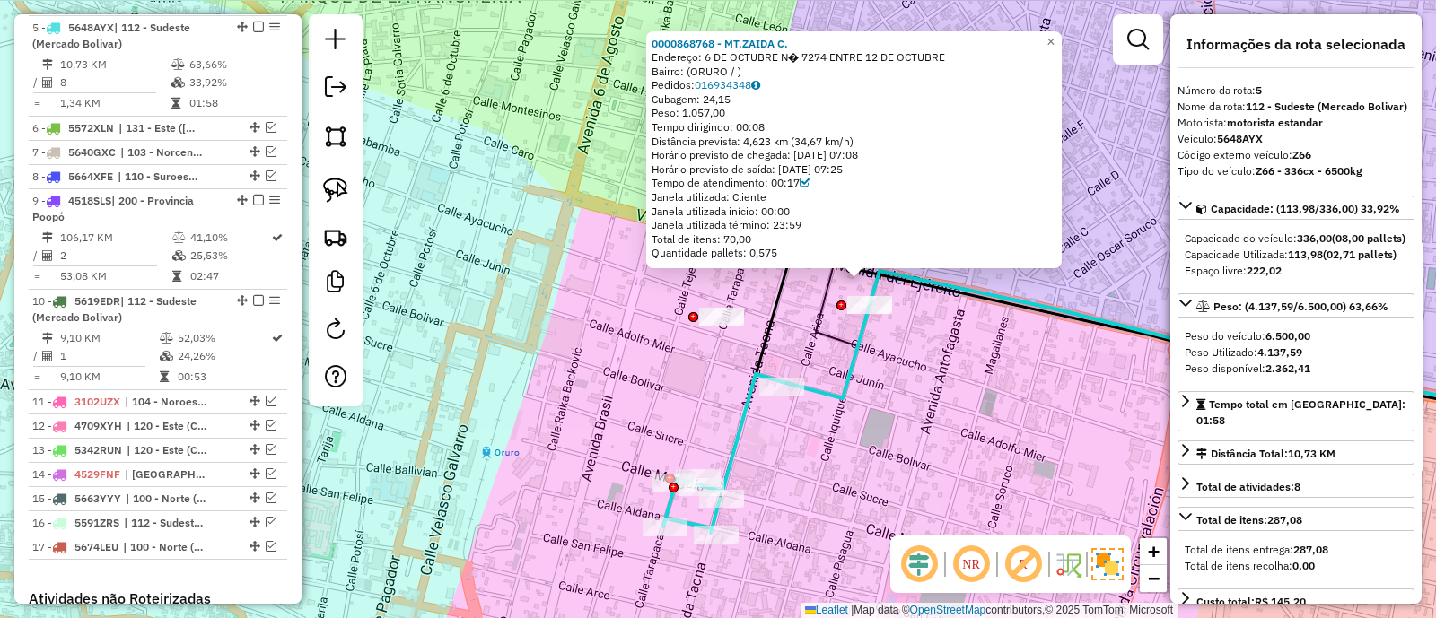
click at [842, 396] on icon at bounding box center [766, 419] width 206 height 228
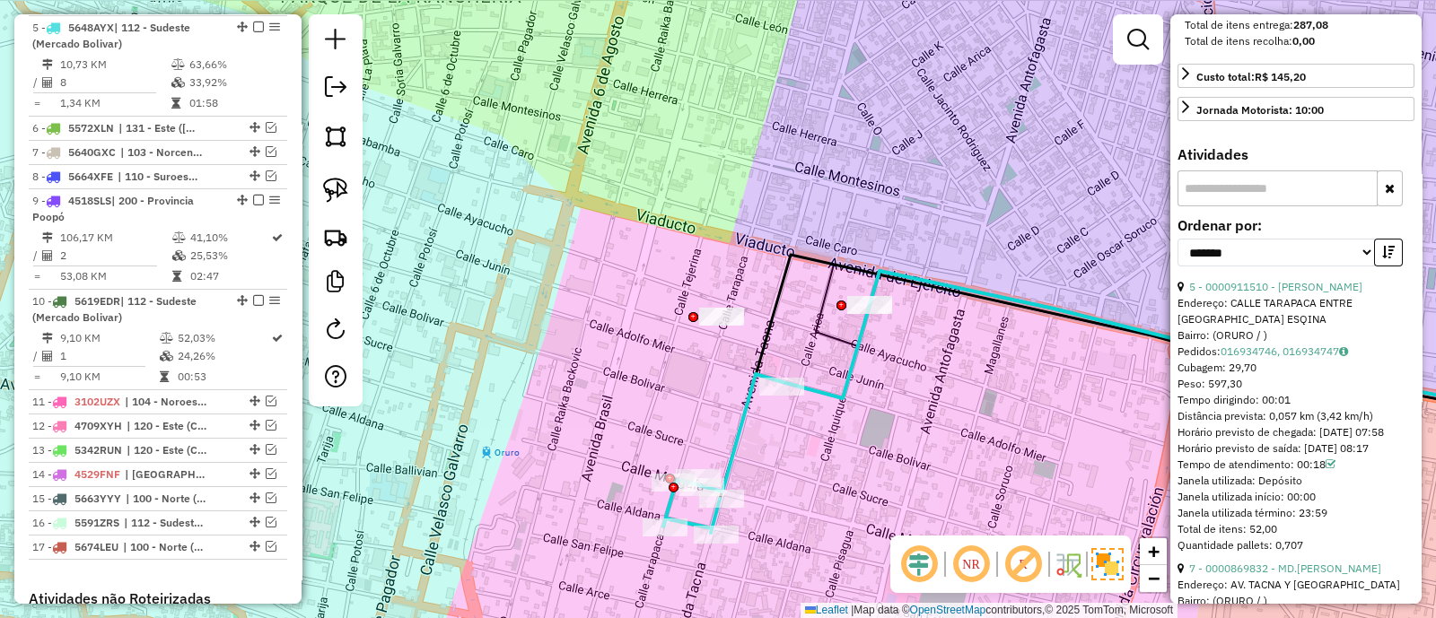
scroll to position [561, 0]
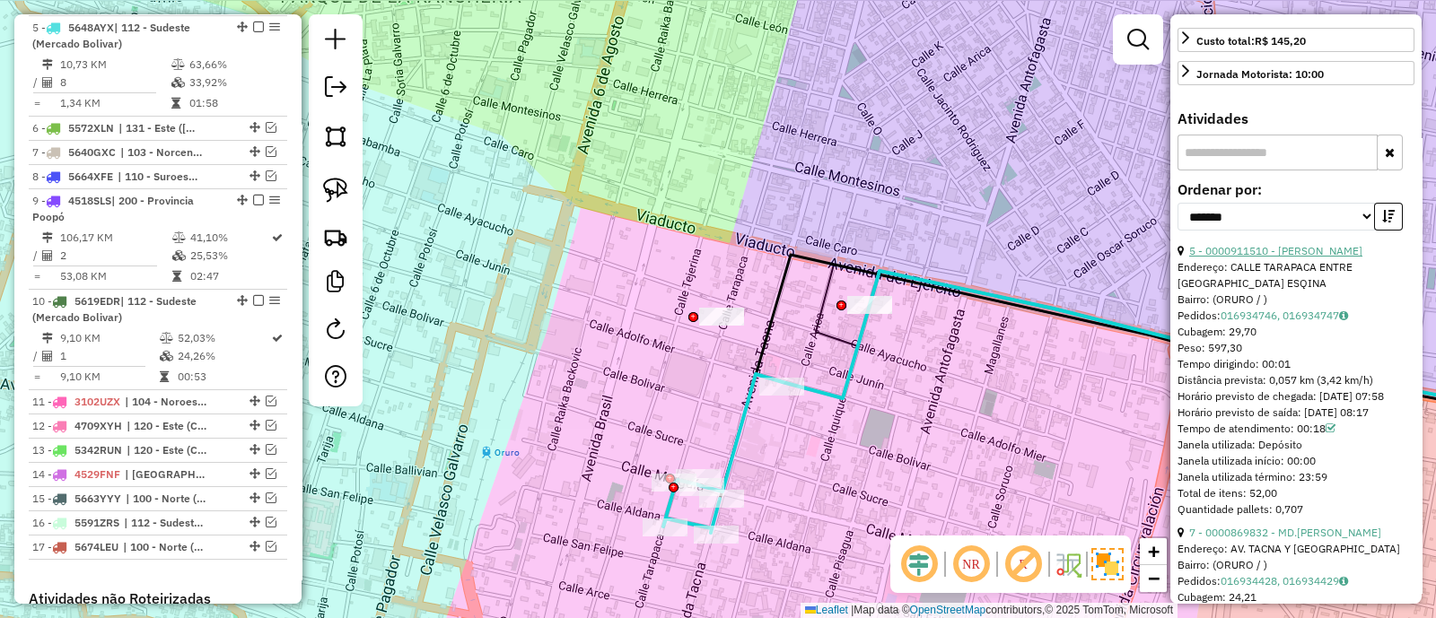
click at [1254, 258] on link "5 - 0000911510 - PABLO CRUZ MAMA" at bounding box center [1275, 250] width 173 height 13
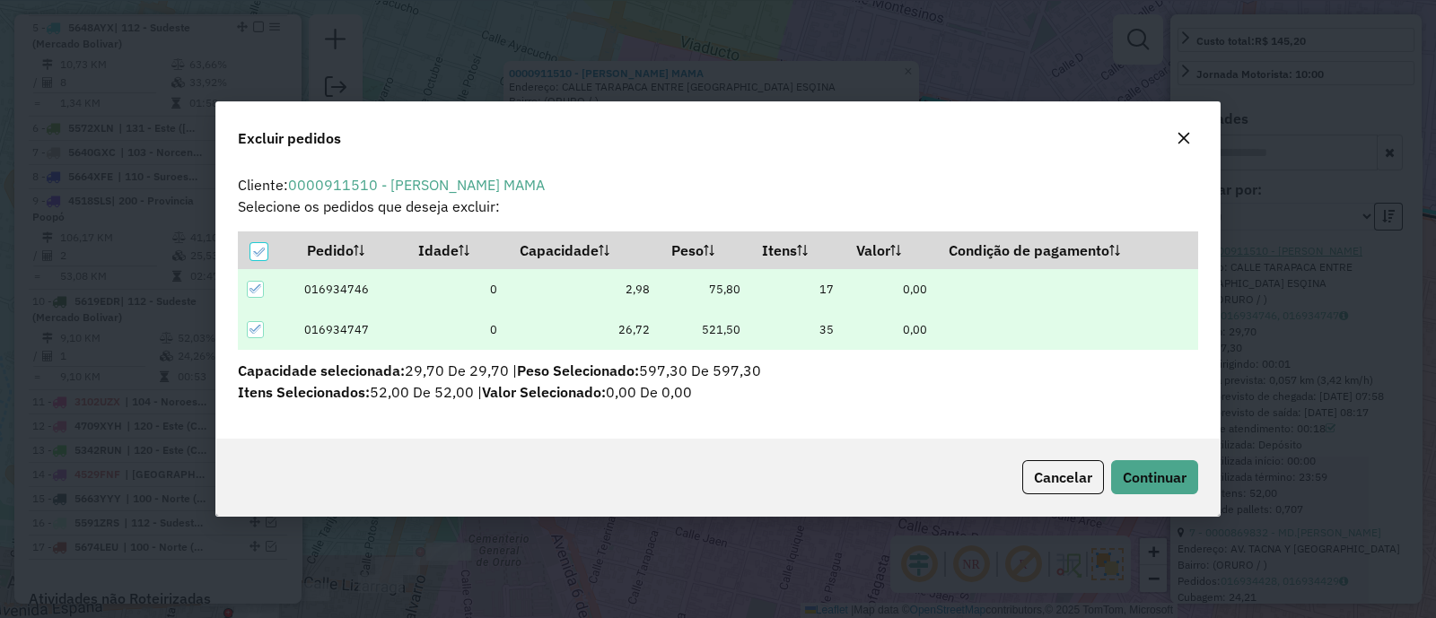
scroll to position [0, 0]
click at [1155, 472] on span "Continuar" at bounding box center [1155, 477] width 64 height 18
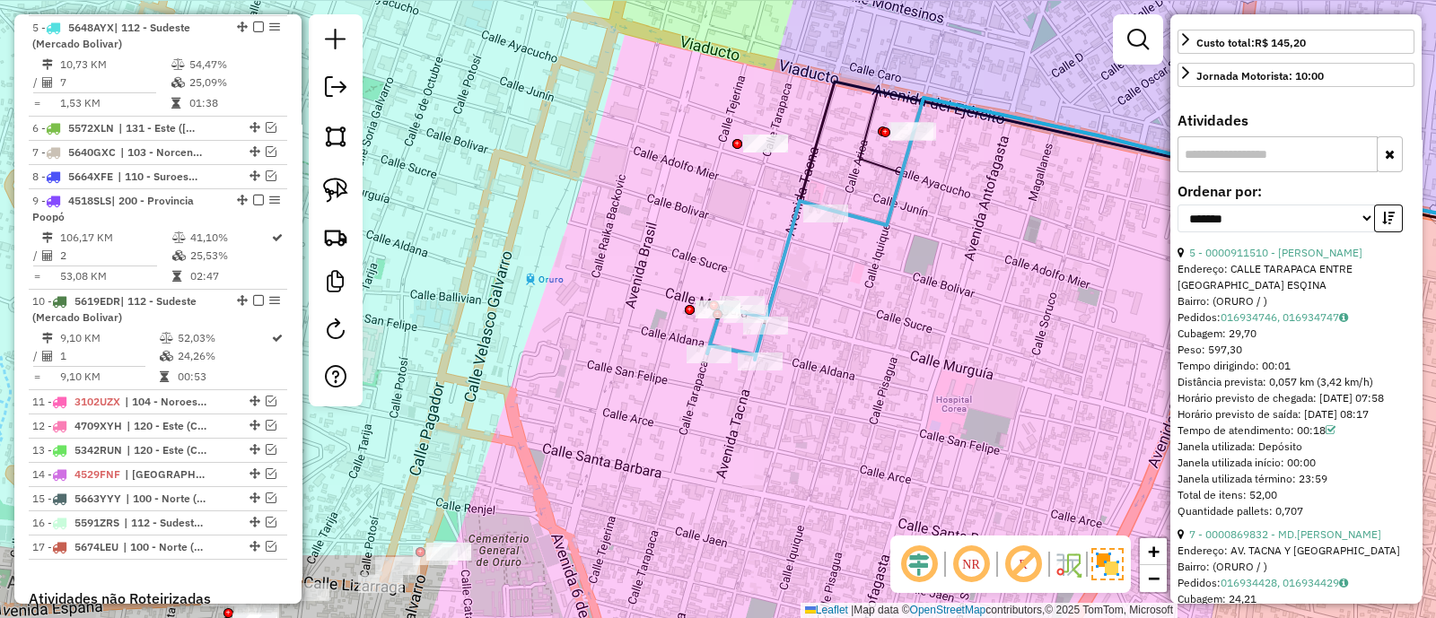
scroll to position [656, 0]
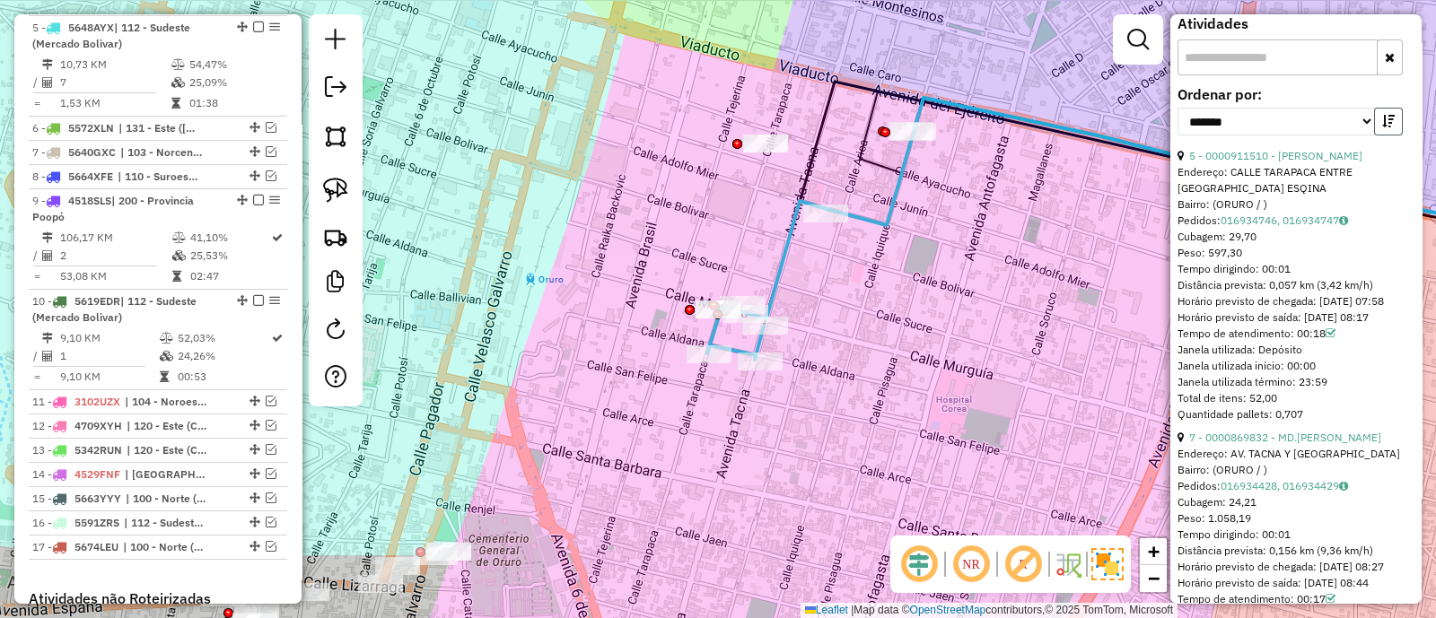
click at [1393, 118] on button "button" at bounding box center [1388, 122] width 29 height 28
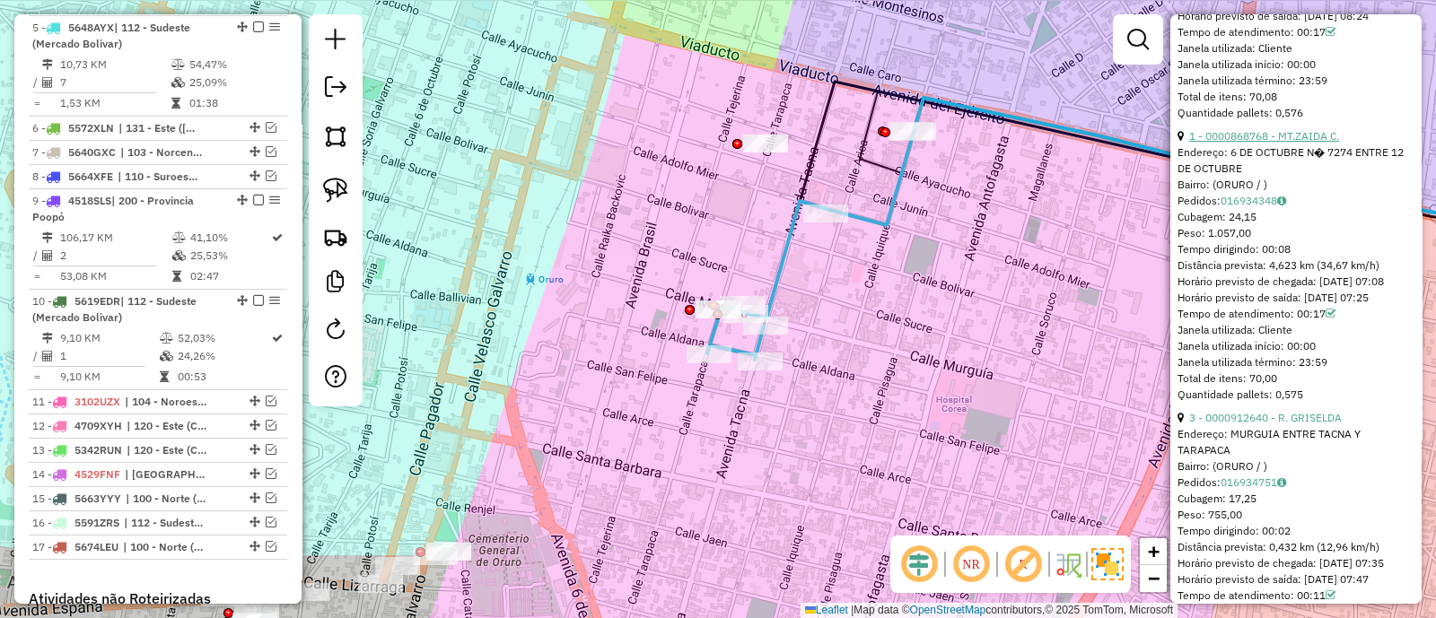
scroll to position [992, 0]
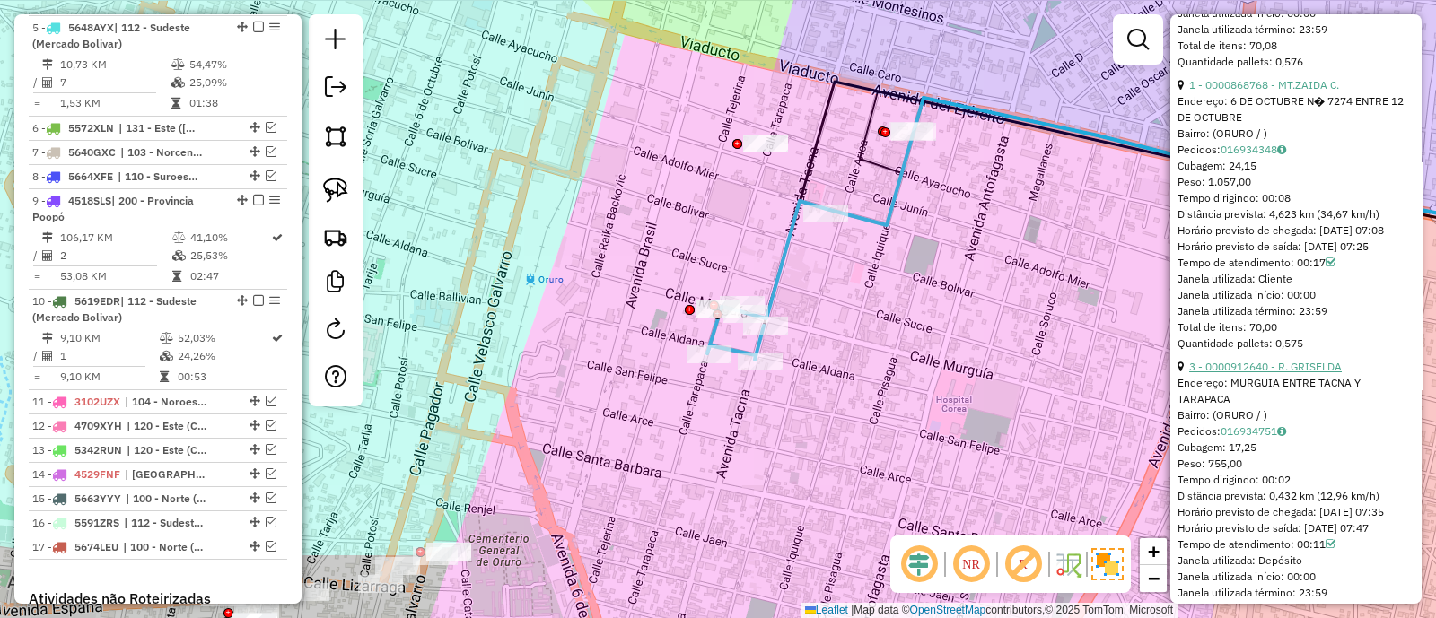
click at [1272, 373] on link "3 - 0000912640 - R. GRISELDA" at bounding box center [1265, 366] width 153 height 13
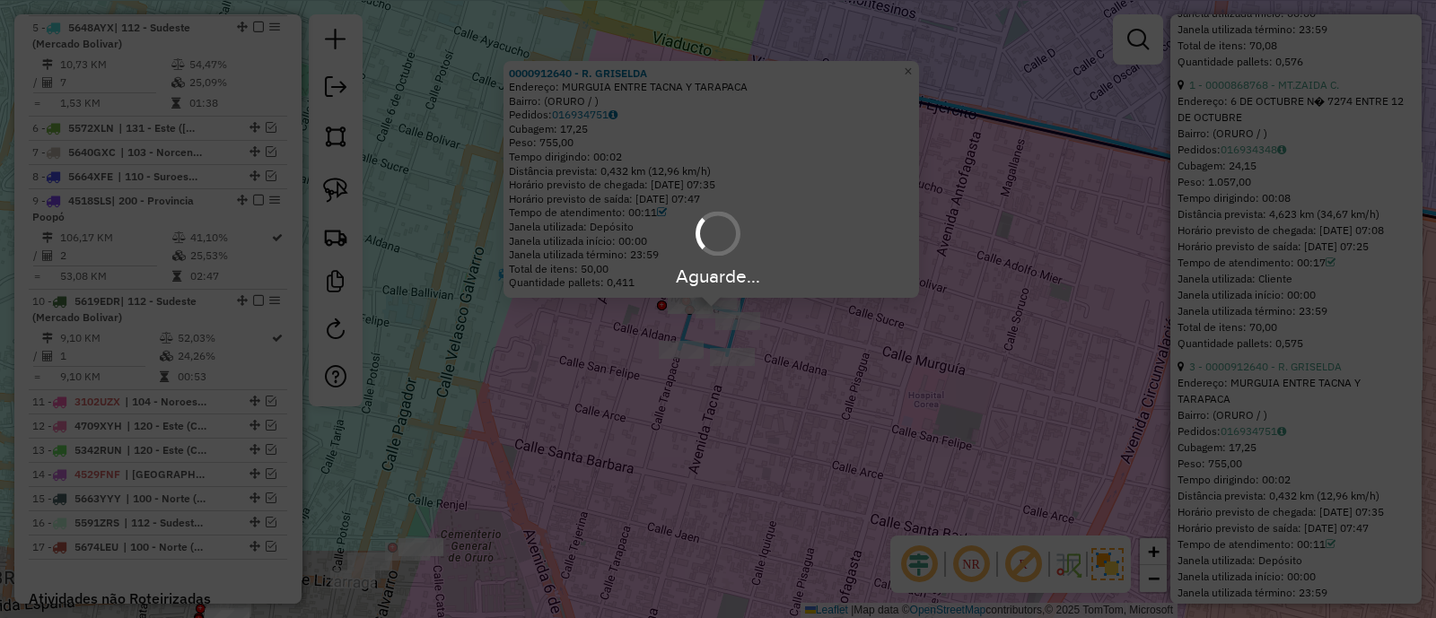
scroll to position [412, 0]
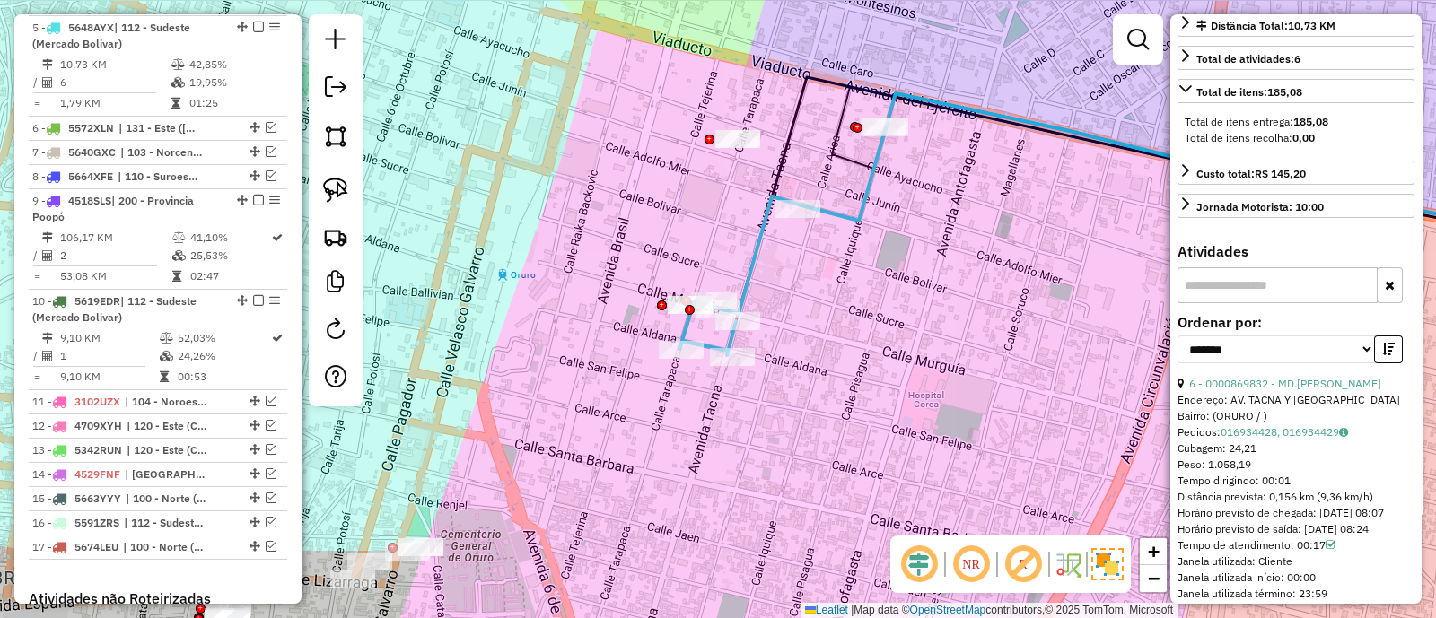
click at [843, 211] on icon at bounding box center [782, 241] width 206 height 228
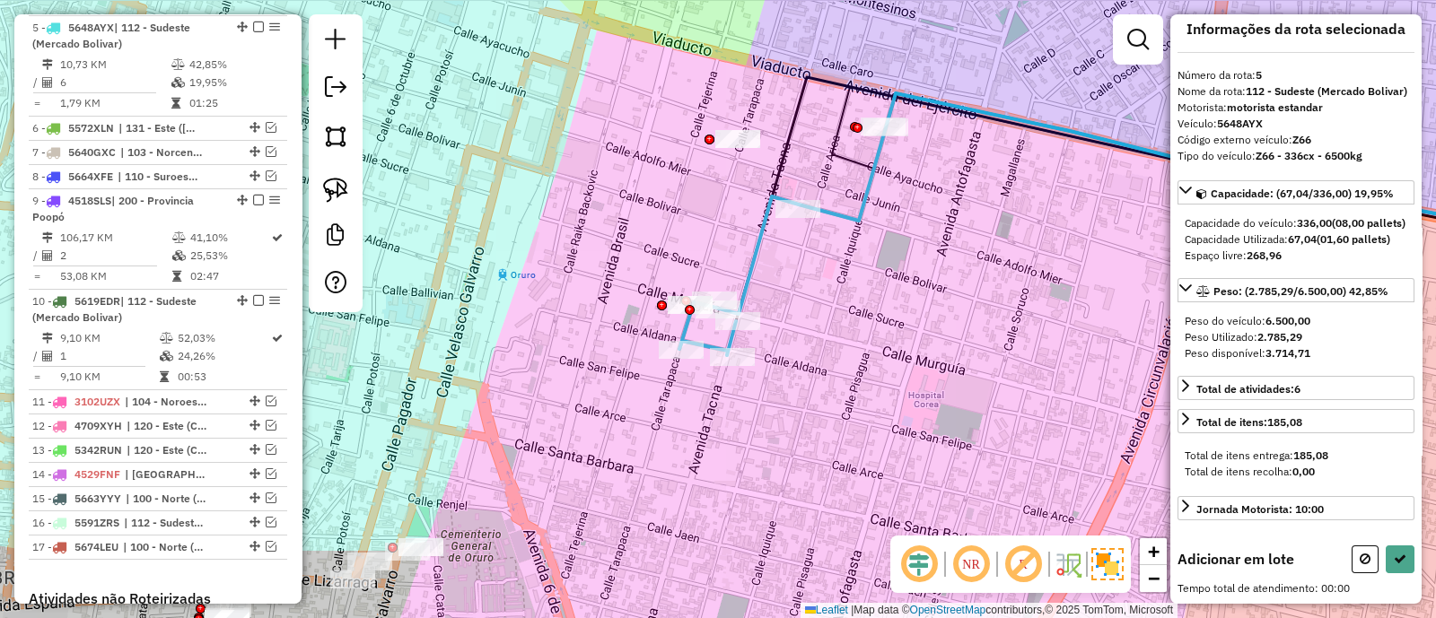
scroll to position [0, 0]
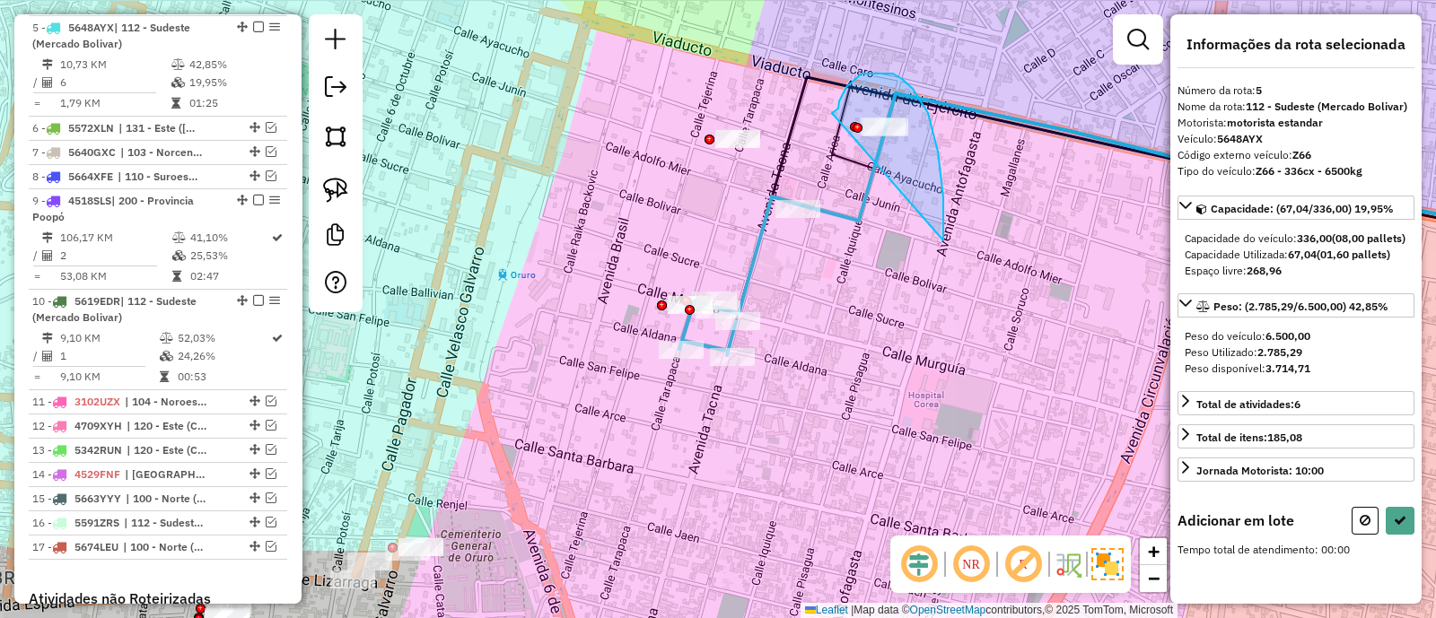
drag, startPoint x: 940, startPoint y: 173, endPoint x: 832, endPoint y: 113, distance: 124.1
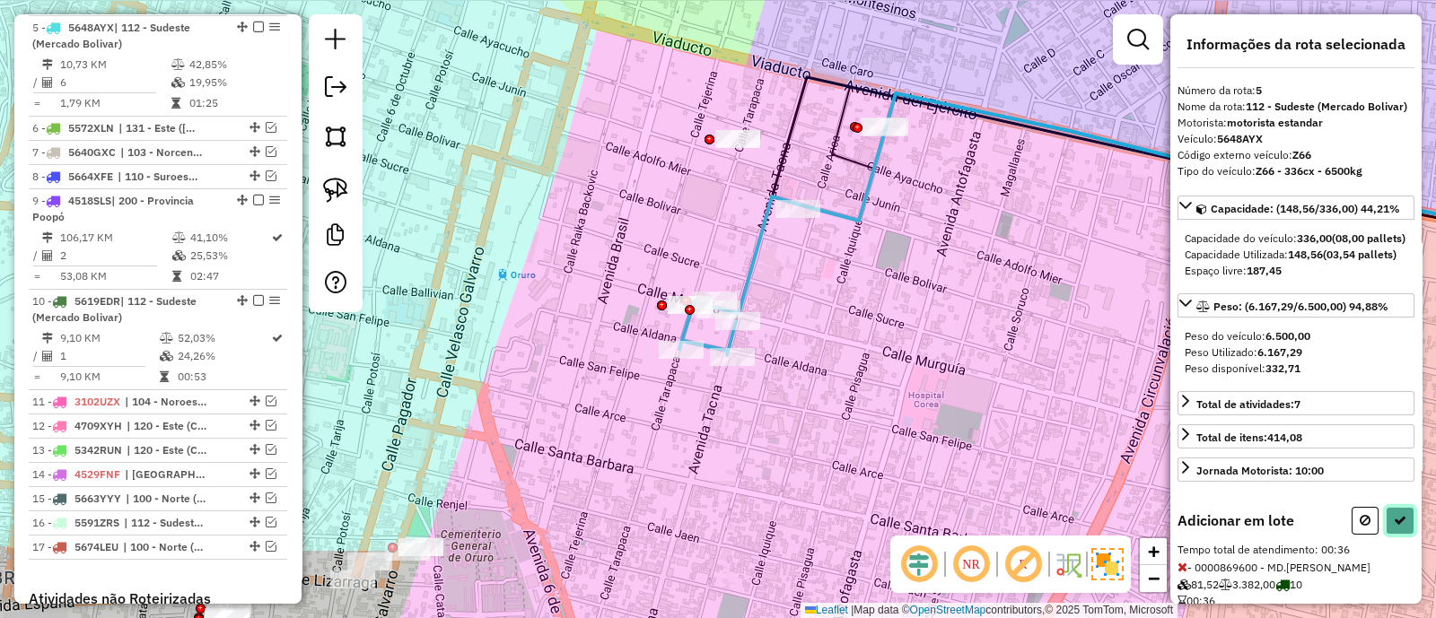
click at [1399, 527] on icon at bounding box center [1399, 520] width 13 height 13
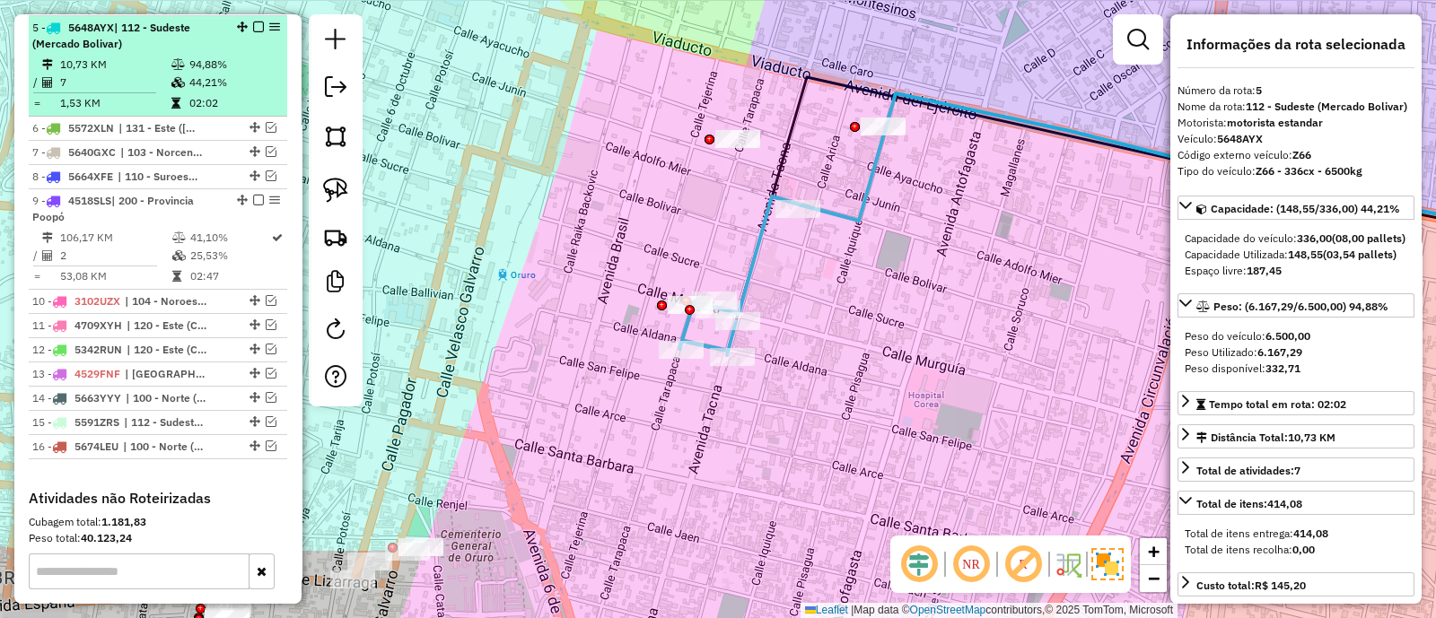
click at [253, 29] on em at bounding box center [258, 27] width 11 height 11
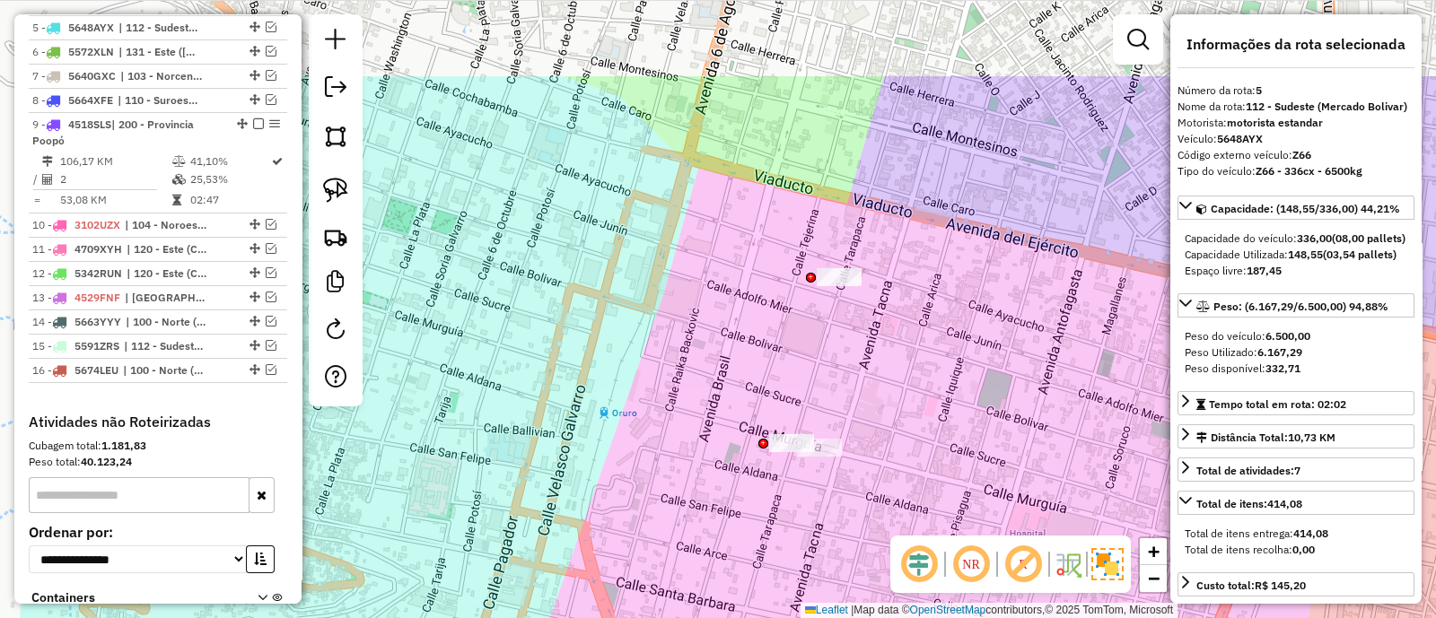
drag, startPoint x: 824, startPoint y: 238, endPoint x: 929, endPoint y: 383, distance: 179.3
click at [929, 383] on div "Janela de atendimento Grade de atendimento Capacidade Transportadoras Veículos …" at bounding box center [718, 309] width 1436 height 618
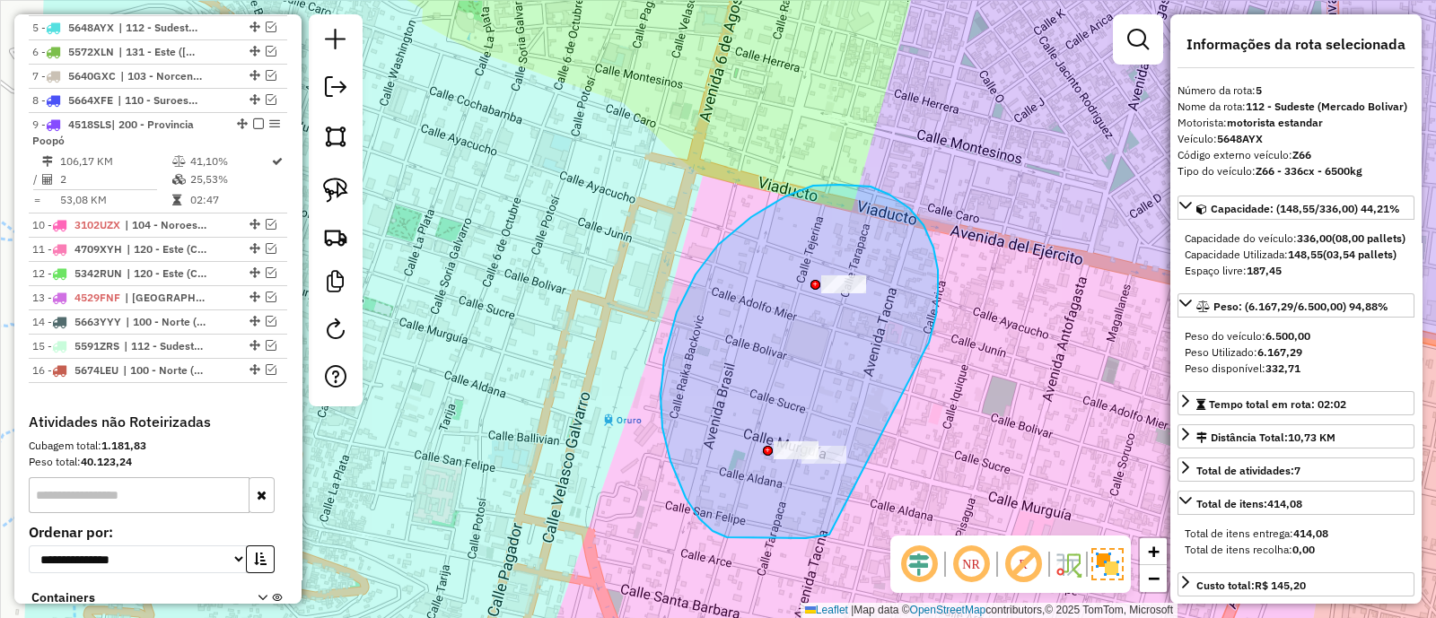
drag, startPoint x: 933, startPoint y: 248, endPoint x: 829, endPoint y: 535, distance: 305.4
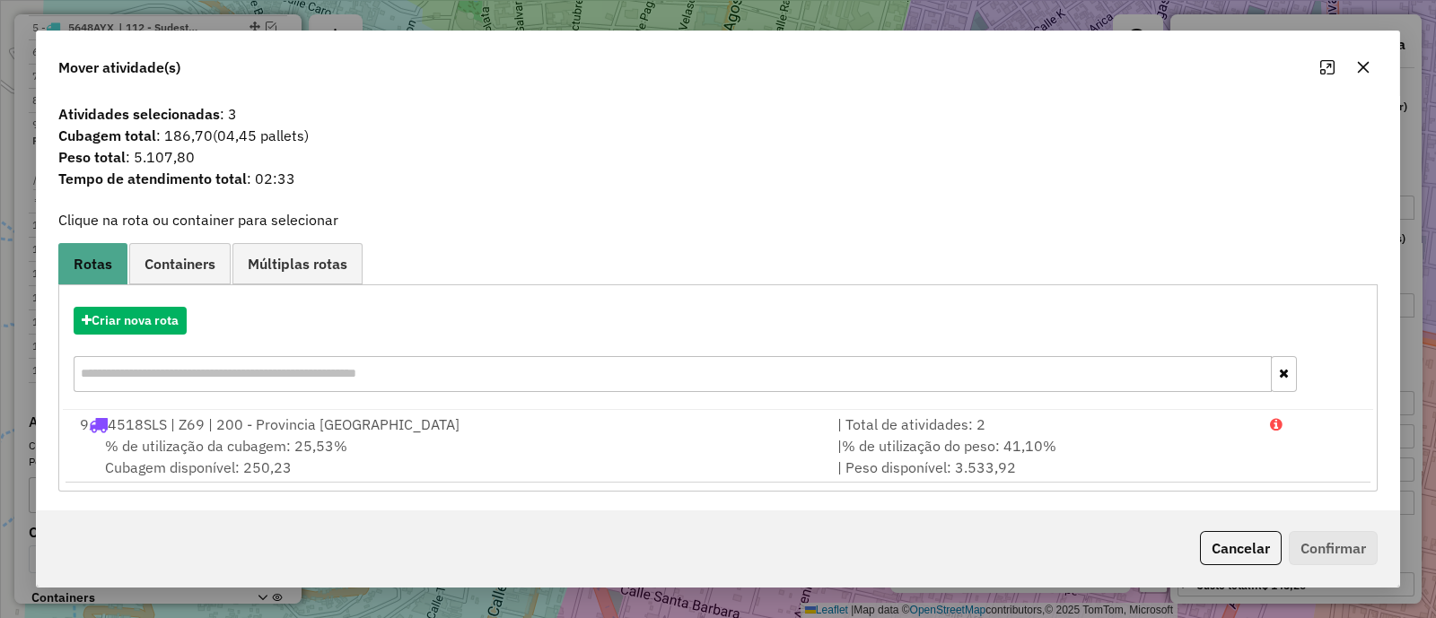
click at [1359, 60] on icon "button" at bounding box center [1363, 67] width 14 height 14
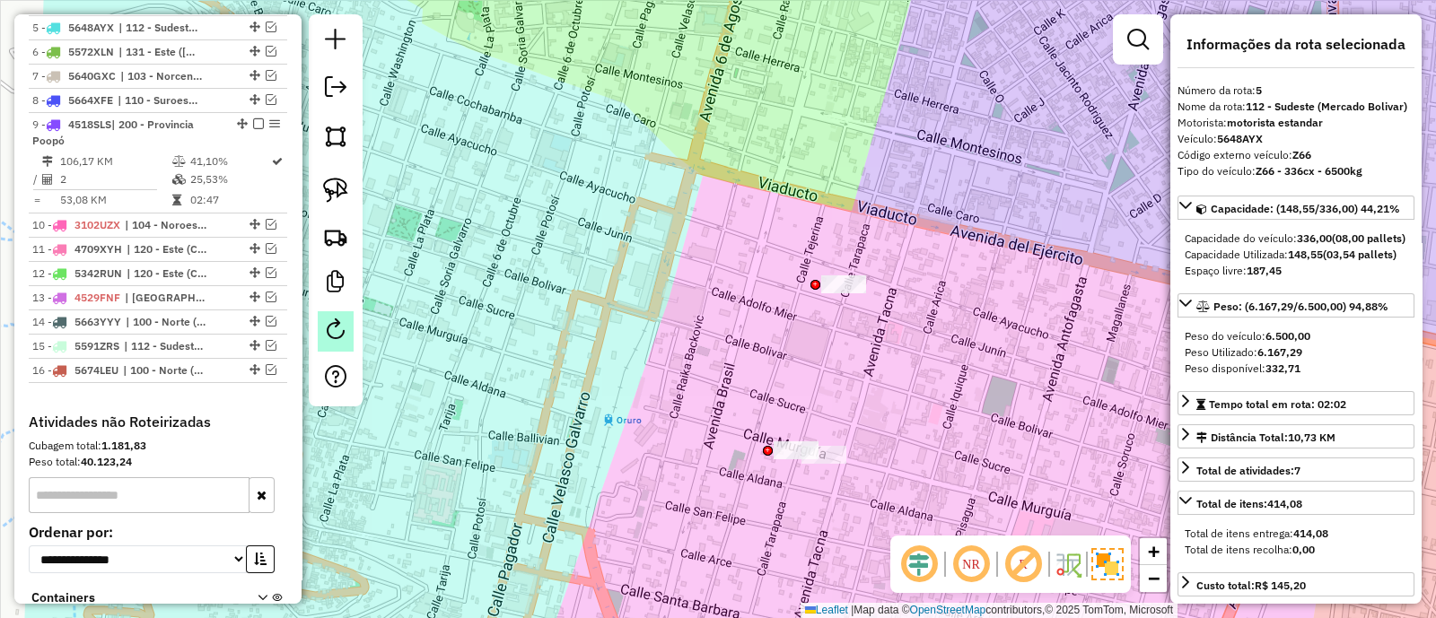
click at [328, 338] on em at bounding box center [336, 330] width 22 height 22
select select "*"
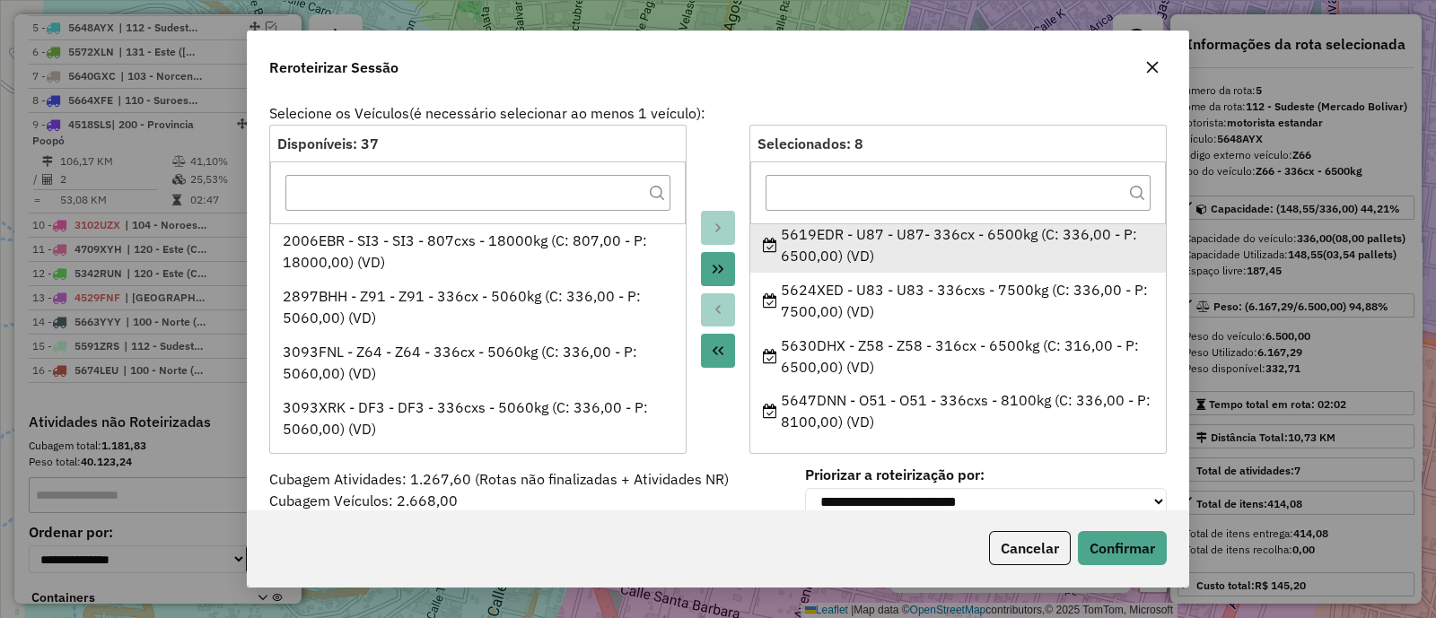
scroll to position [228, 0]
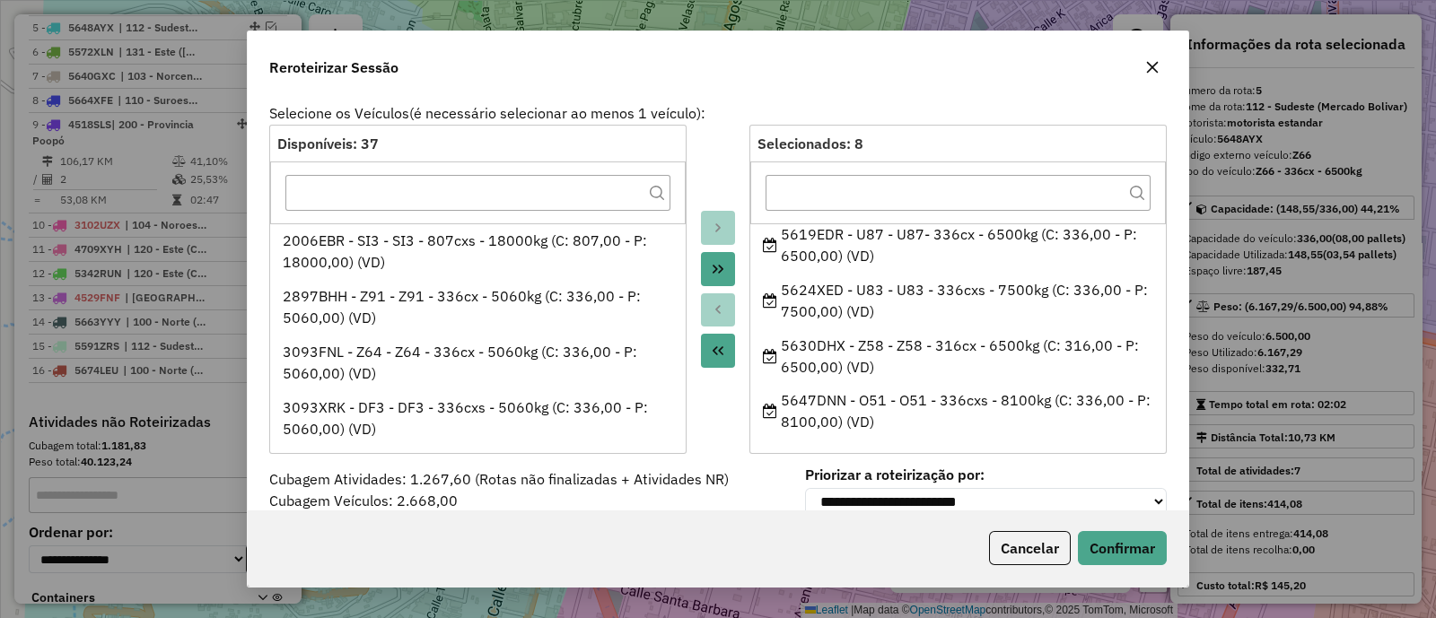
click at [1149, 70] on icon "button" at bounding box center [1153, 68] width 12 height 12
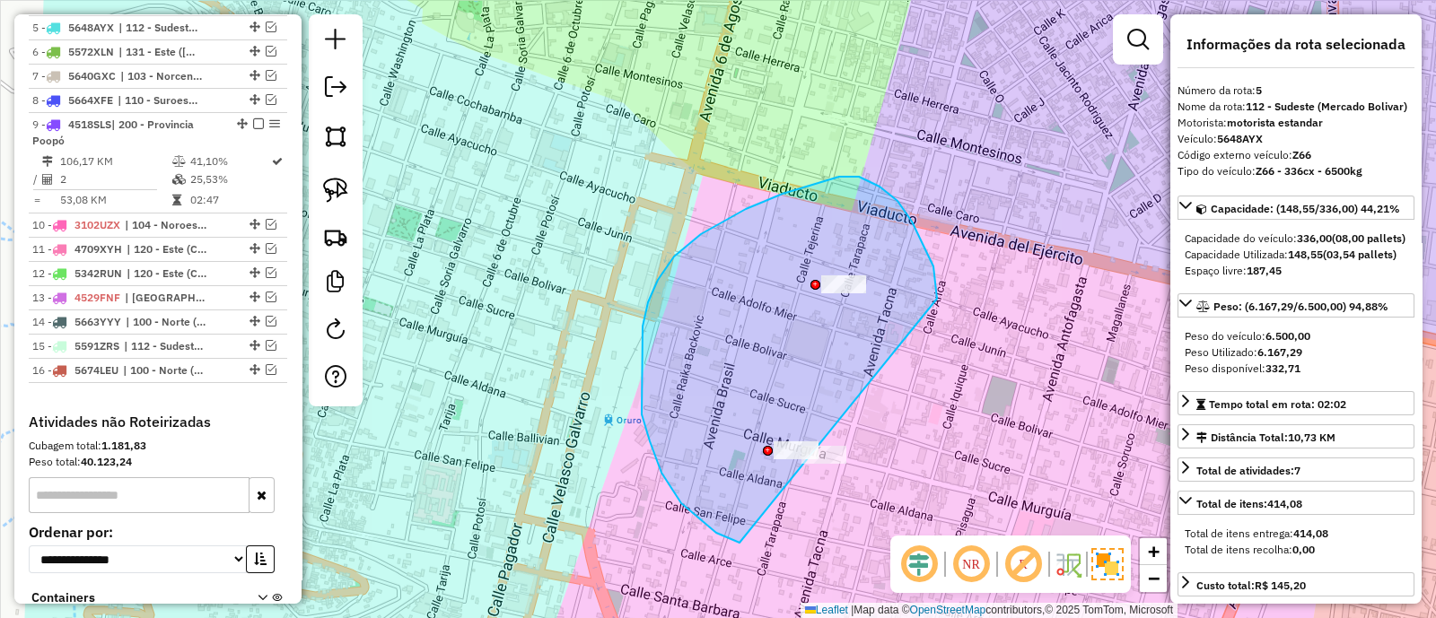
drag, startPoint x: 912, startPoint y: 222, endPoint x: 830, endPoint y: 539, distance: 328.0
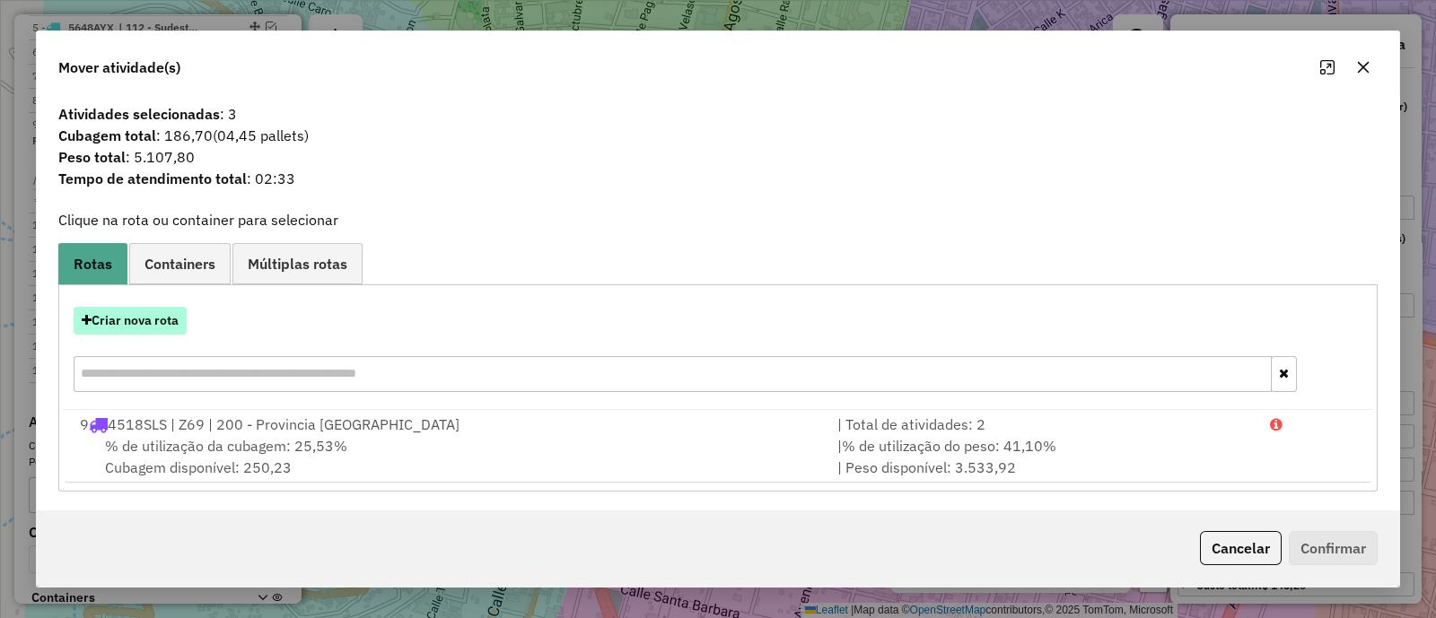
click at [153, 321] on button "Criar nova rota" at bounding box center [130, 321] width 113 height 28
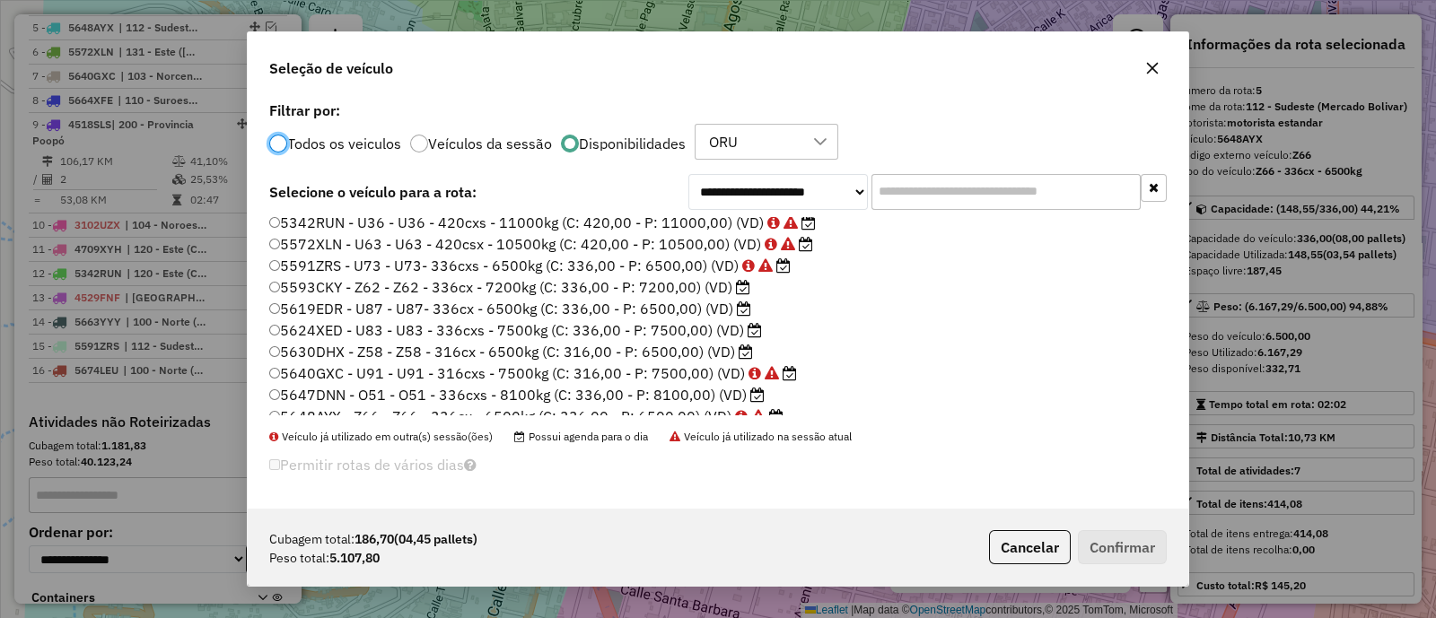
scroll to position [223, 0]
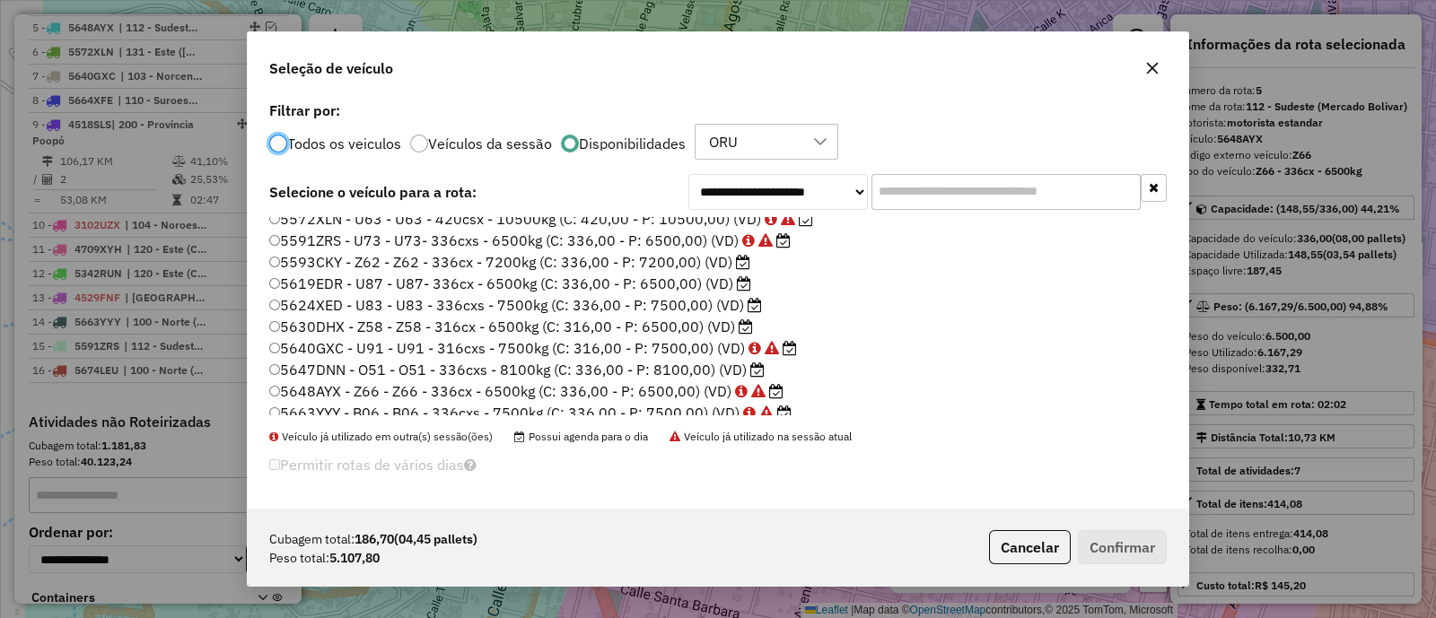
click at [526, 280] on label "5619EDR - U87 - U87- 336cx - 6500kg (C: 336,00 - P: 6500,00) (VD)" at bounding box center [510, 284] width 482 height 22
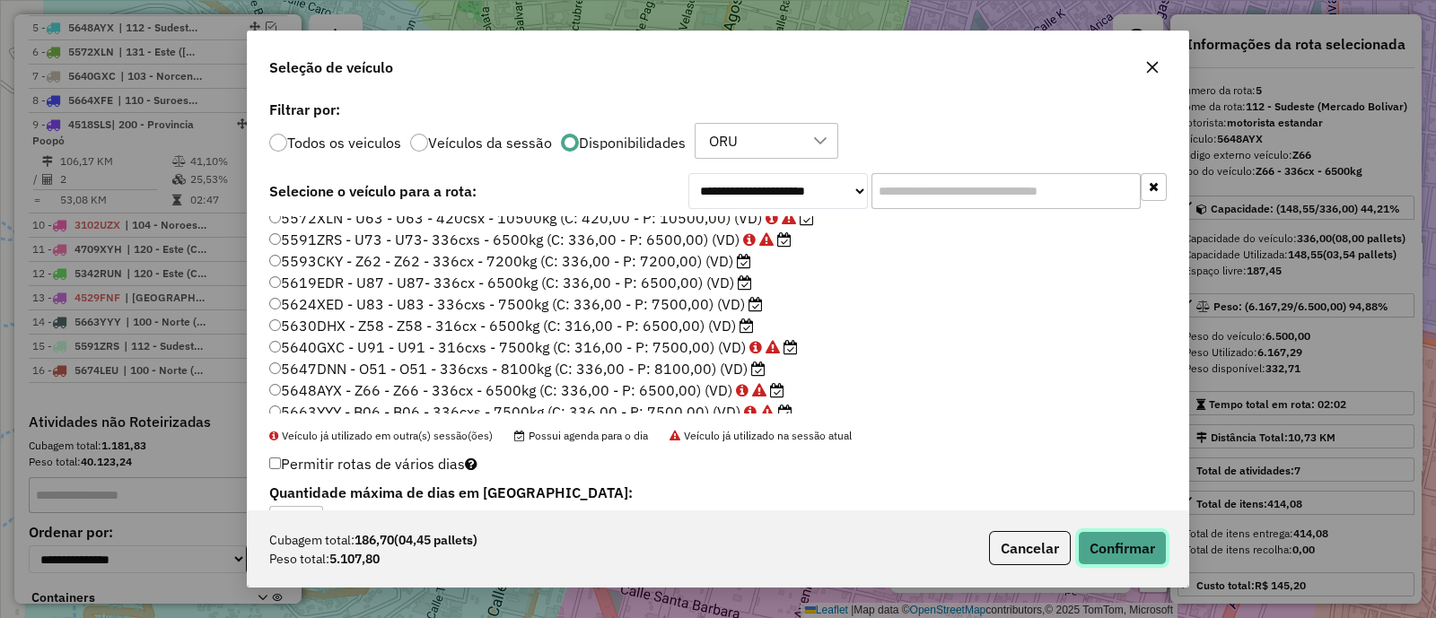
click at [1125, 552] on button "Confirmar" at bounding box center [1122, 548] width 89 height 34
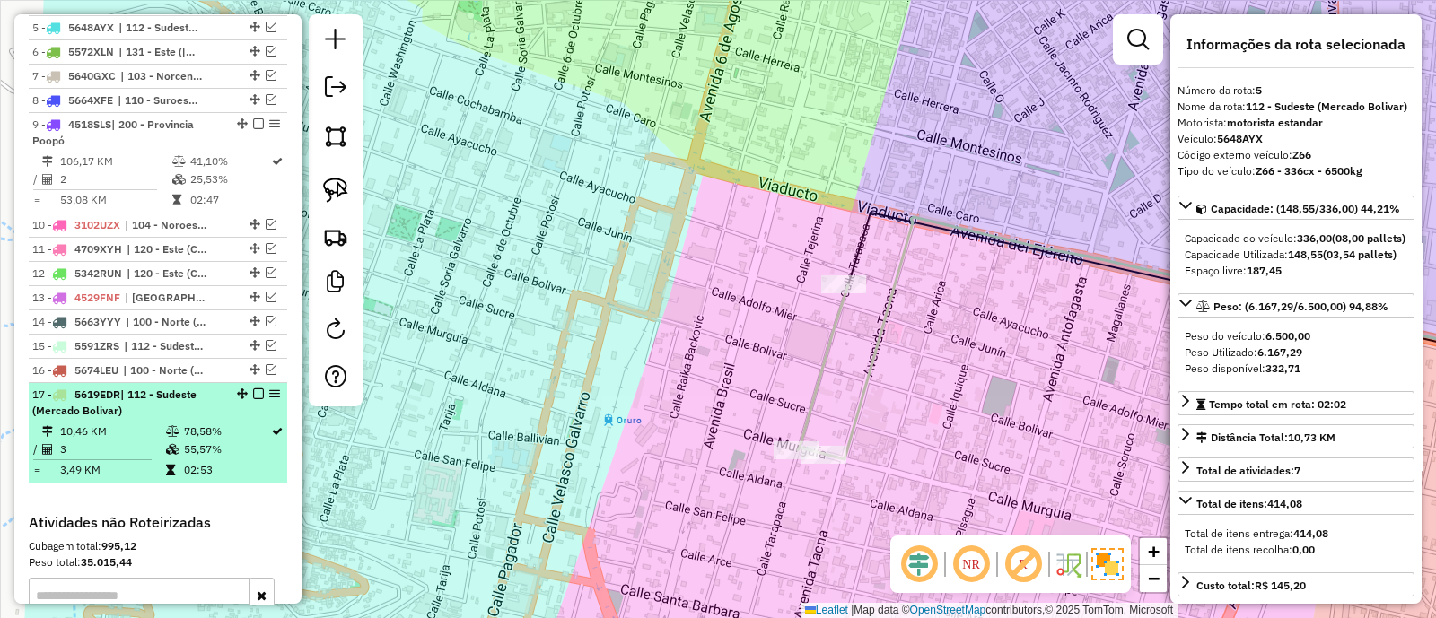
click at [246, 441] on td "55,57%" at bounding box center [226, 450] width 87 height 18
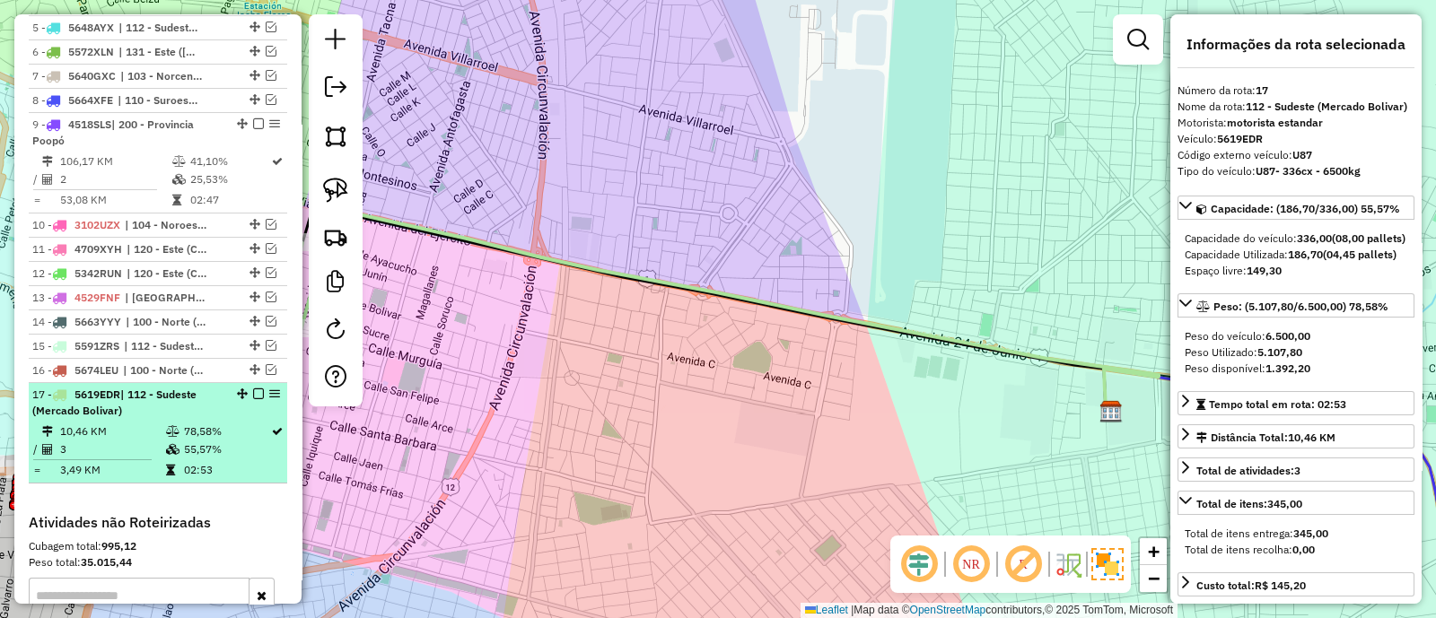
click at [253, 389] on em at bounding box center [258, 394] width 11 height 11
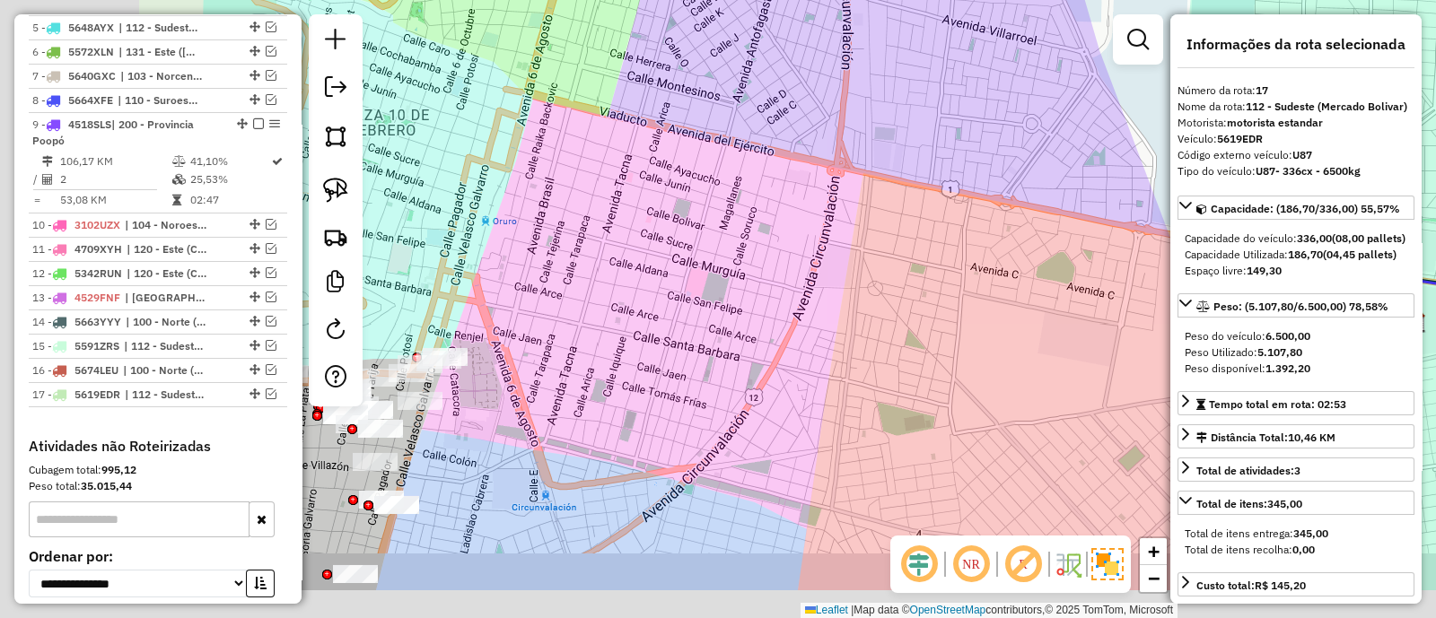
drag, startPoint x: 497, startPoint y: 325, endPoint x: 887, endPoint y: 218, distance: 403.8
click at [821, 227] on div "Janela de atendimento Grade de atendimento Capacidade Transportadoras Veículos …" at bounding box center [718, 309] width 1436 height 618
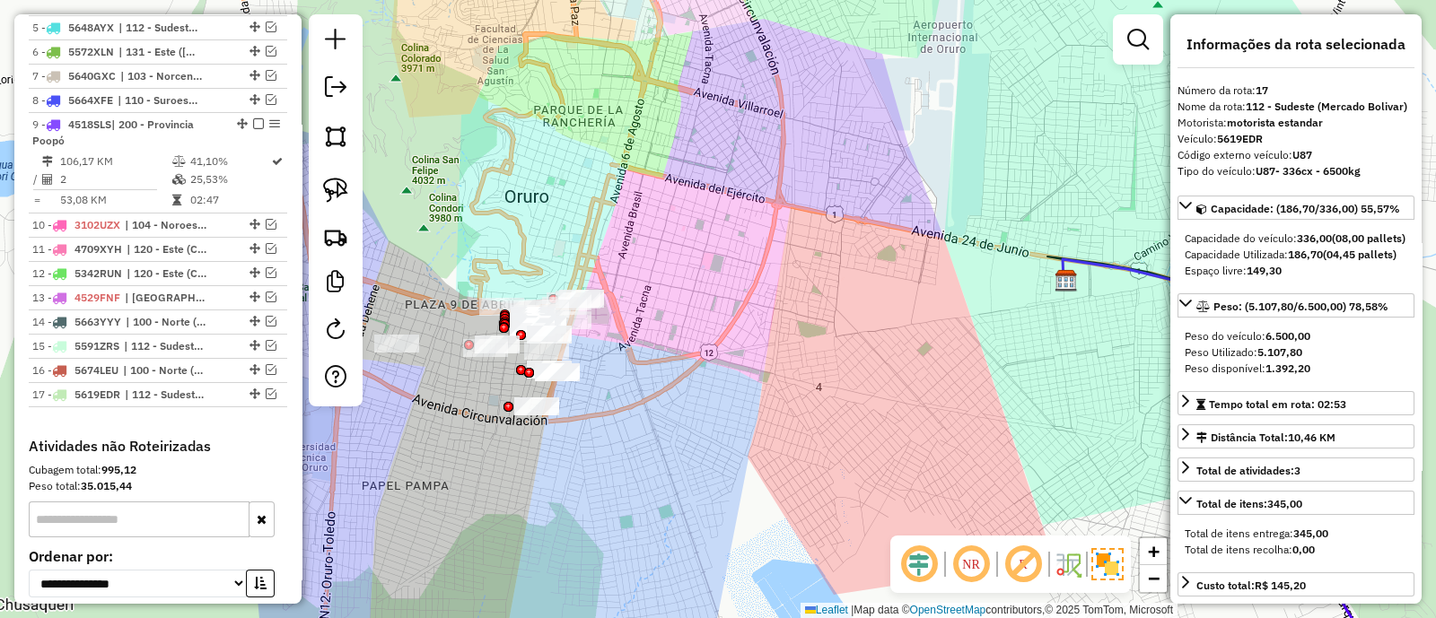
drag, startPoint x: 635, startPoint y: 296, endPoint x: 772, endPoint y: 240, distance: 147.6
click at [772, 240] on div "Janela de atendimento Grade de atendimento Capacidade Transportadoras Veículos …" at bounding box center [718, 309] width 1436 height 618
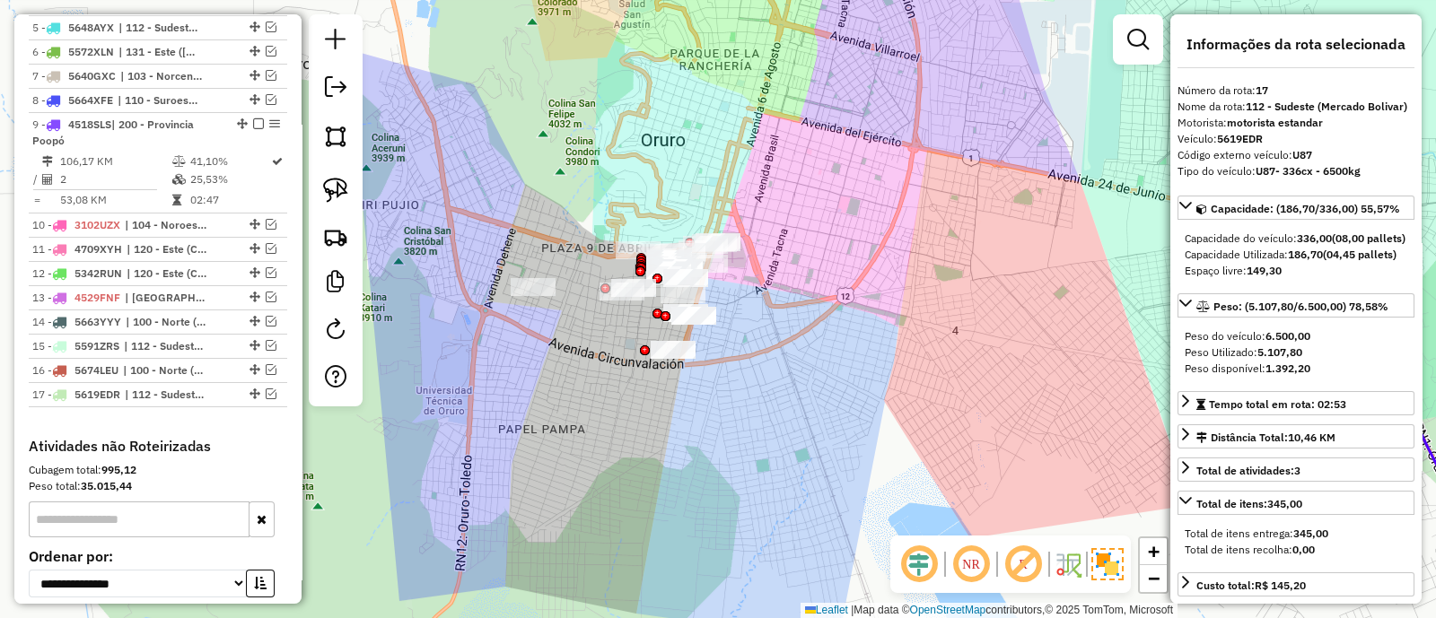
drag, startPoint x: 766, startPoint y: 240, endPoint x: 825, endPoint y: 293, distance: 79.4
click at [825, 293] on div "Janela de atendimento Grade de atendimento Capacidade Transportadoras Veículos …" at bounding box center [718, 309] width 1436 height 618
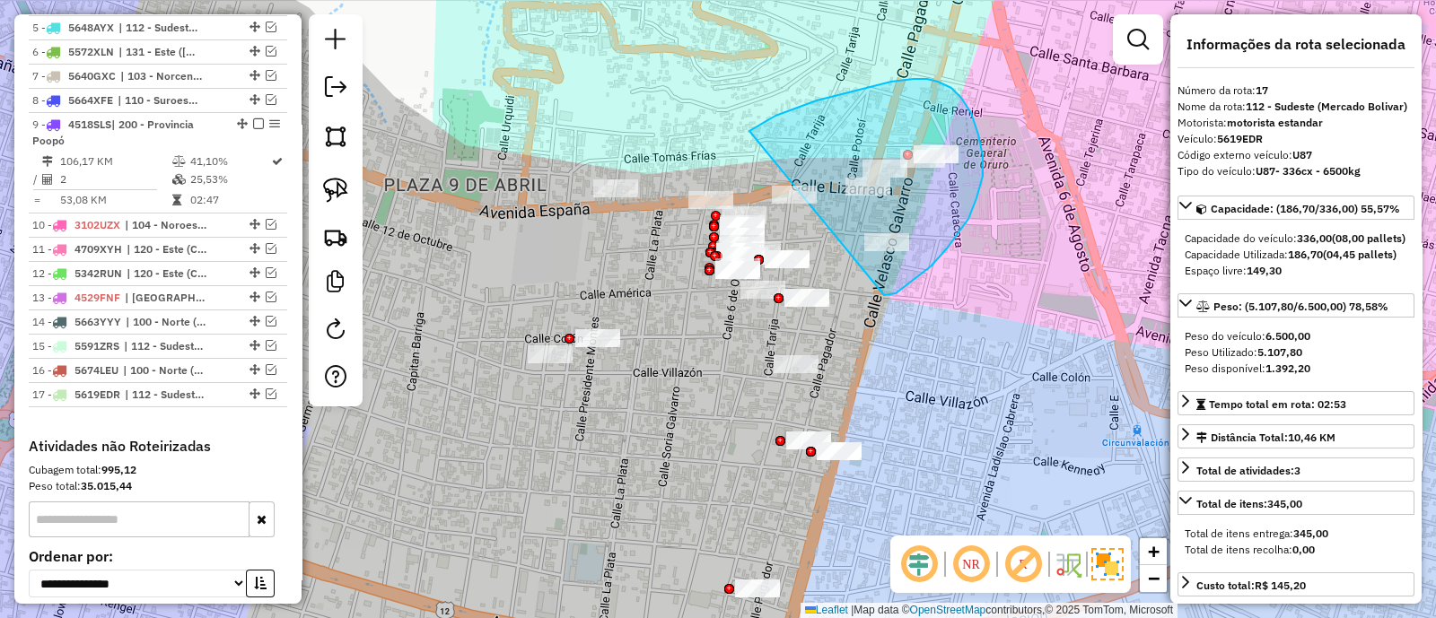
drag, startPoint x: 947, startPoint y: 249, endPoint x: 749, endPoint y: 131, distance: 229.8
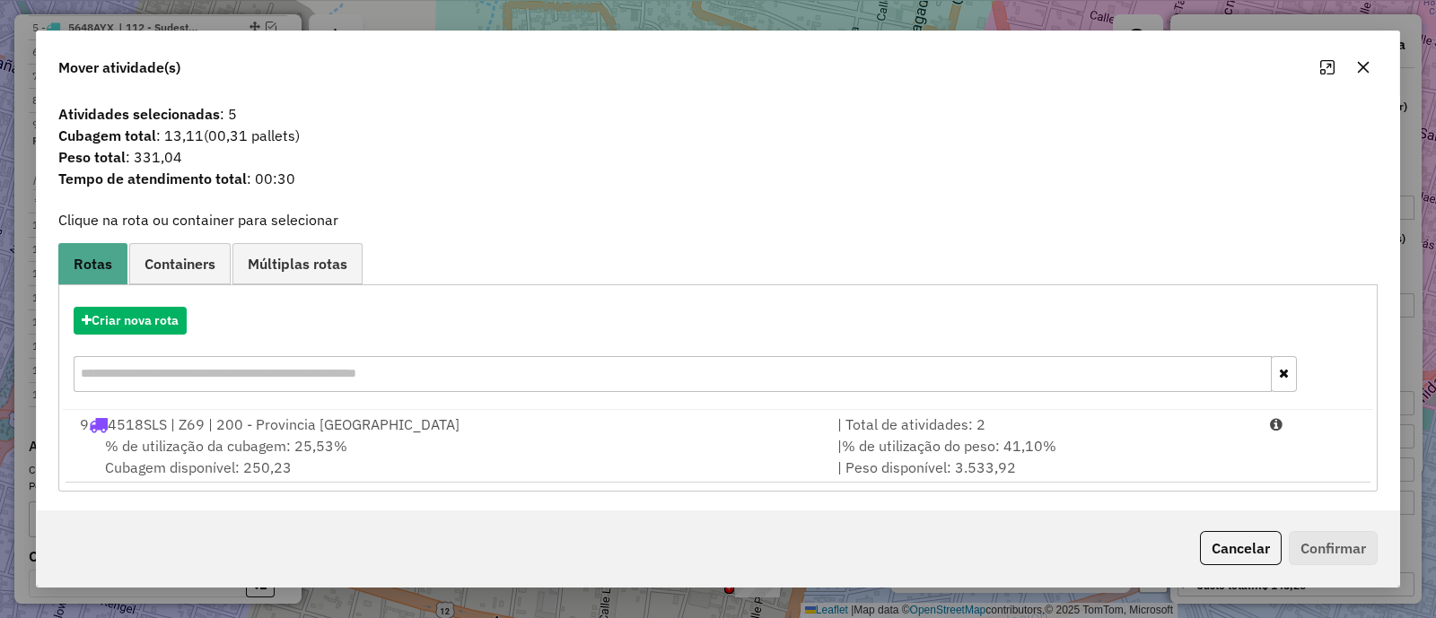
click at [1350, 67] on button "button" at bounding box center [1363, 67] width 29 height 29
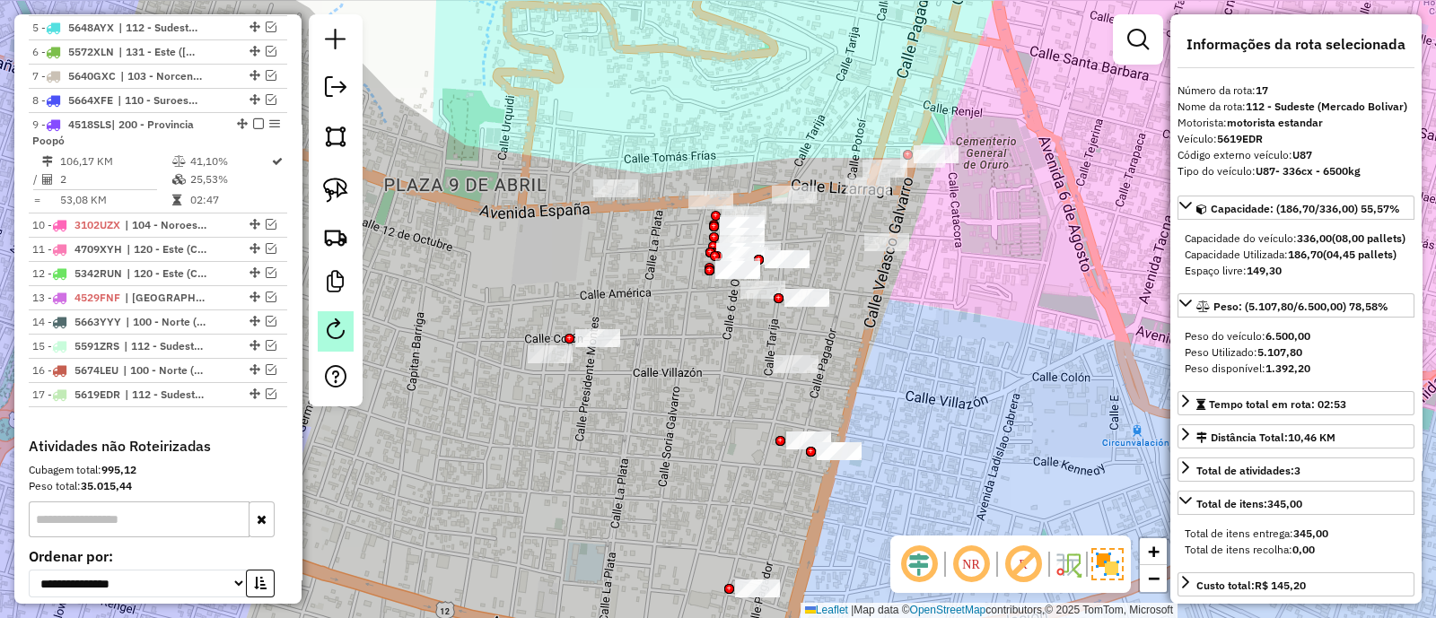
click at [341, 343] on link at bounding box center [336, 331] width 36 height 40
select select "*"
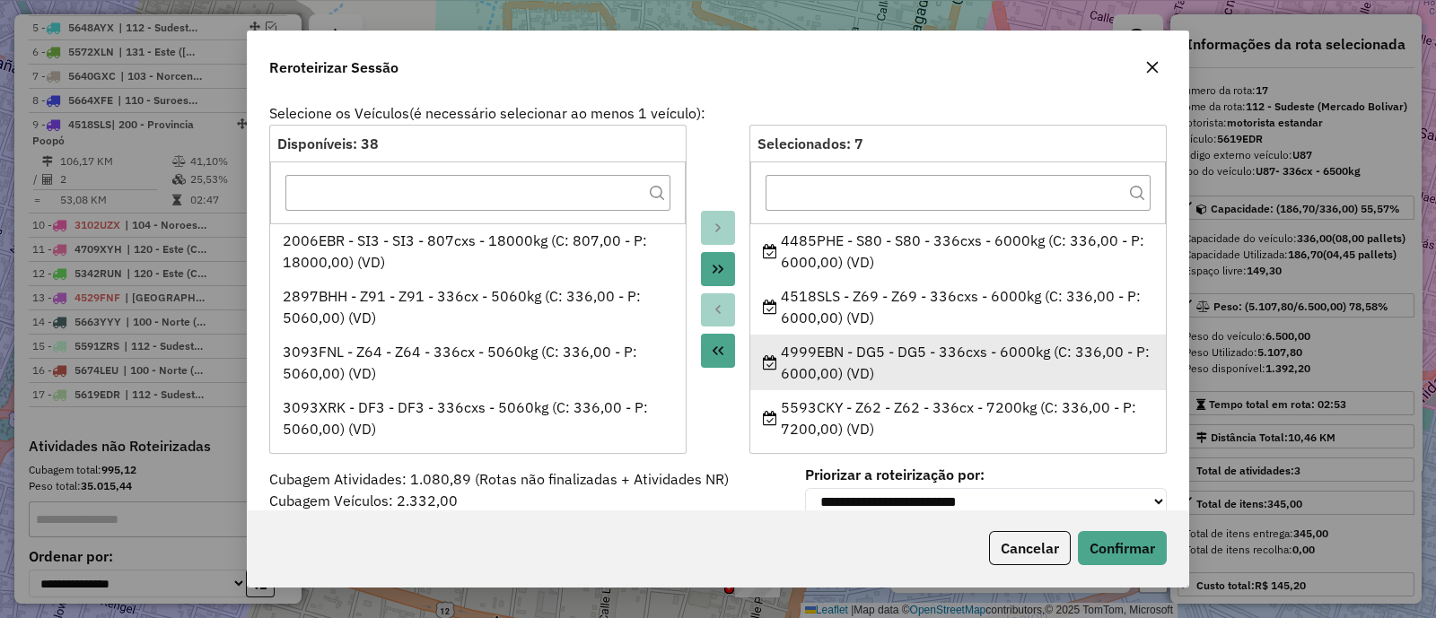
scroll to position [172, 0]
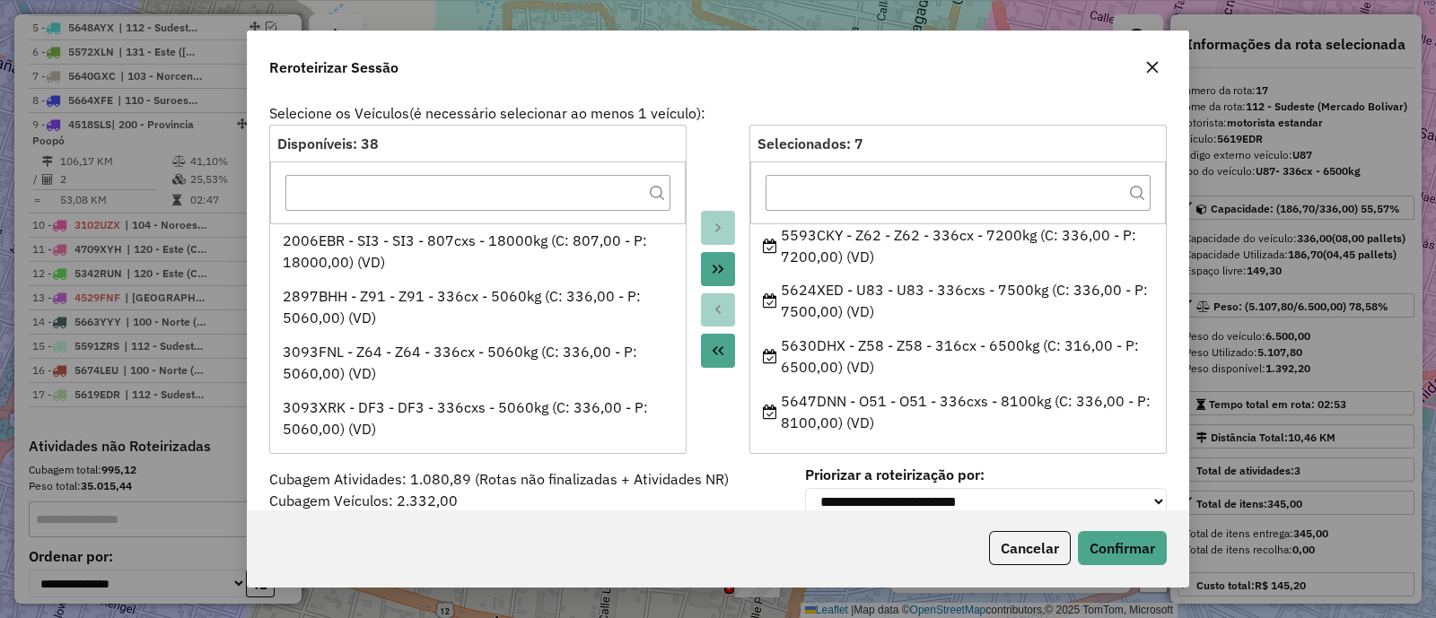
click at [1152, 65] on icon "button" at bounding box center [1152, 67] width 14 height 14
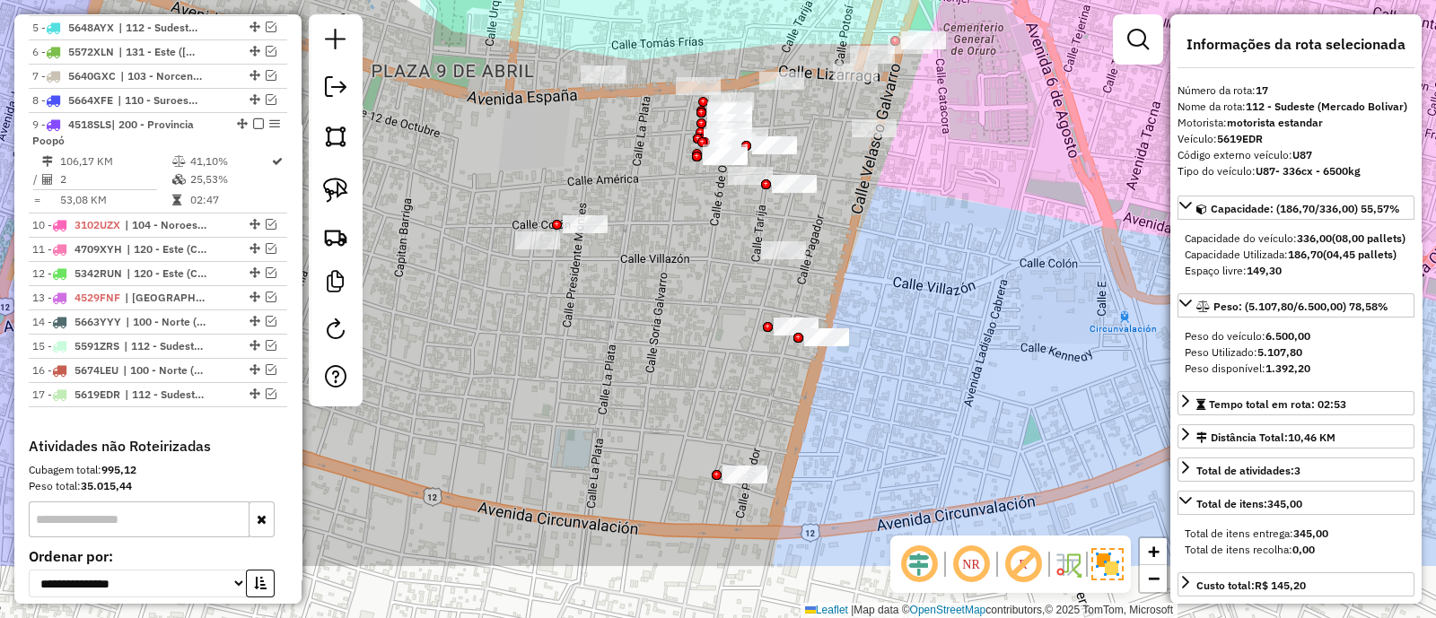
drag, startPoint x: 735, startPoint y: 294, endPoint x: 731, endPoint y: 225, distance: 69.2
click at [726, 235] on div "Janela de atendimento Grade de atendimento Capacidade Transportadoras Veículos …" at bounding box center [718, 309] width 1436 height 618
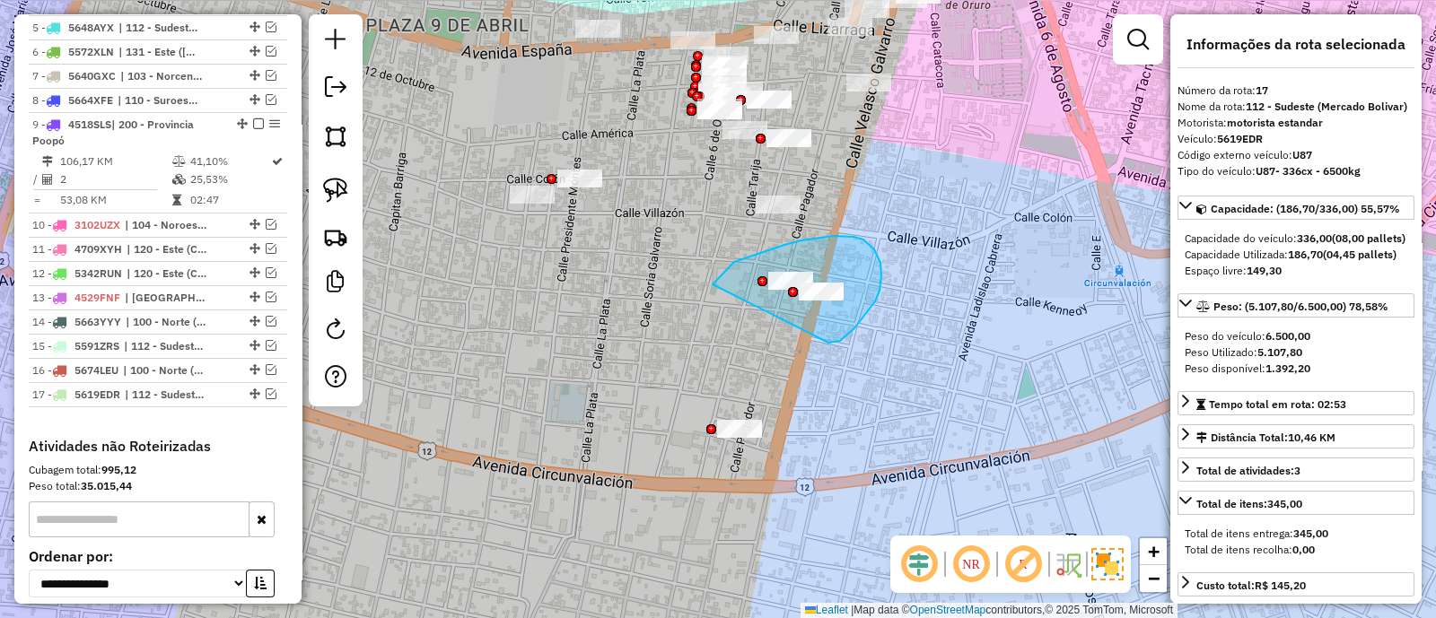
drag, startPoint x: 828, startPoint y: 343, endPoint x: 712, endPoint y: 284, distance: 129.6
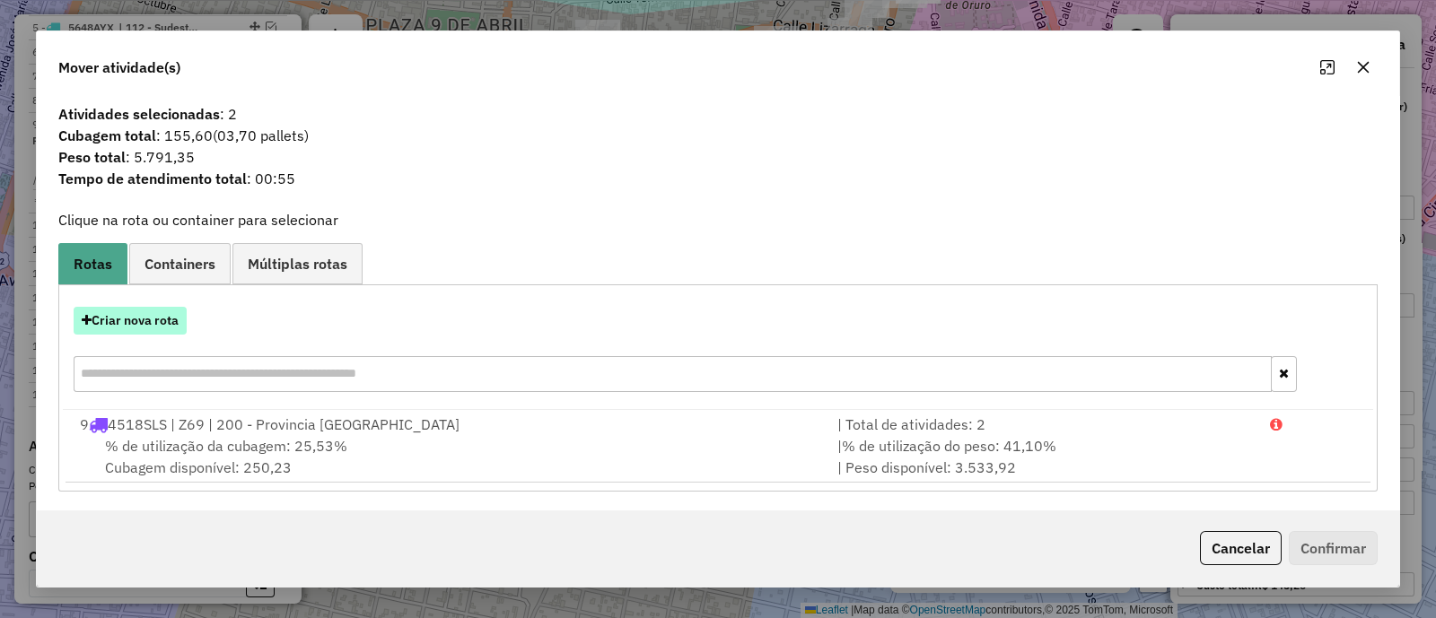
click at [104, 329] on button "Criar nova rota" at bounding box center [130, 321] width 113 height 28
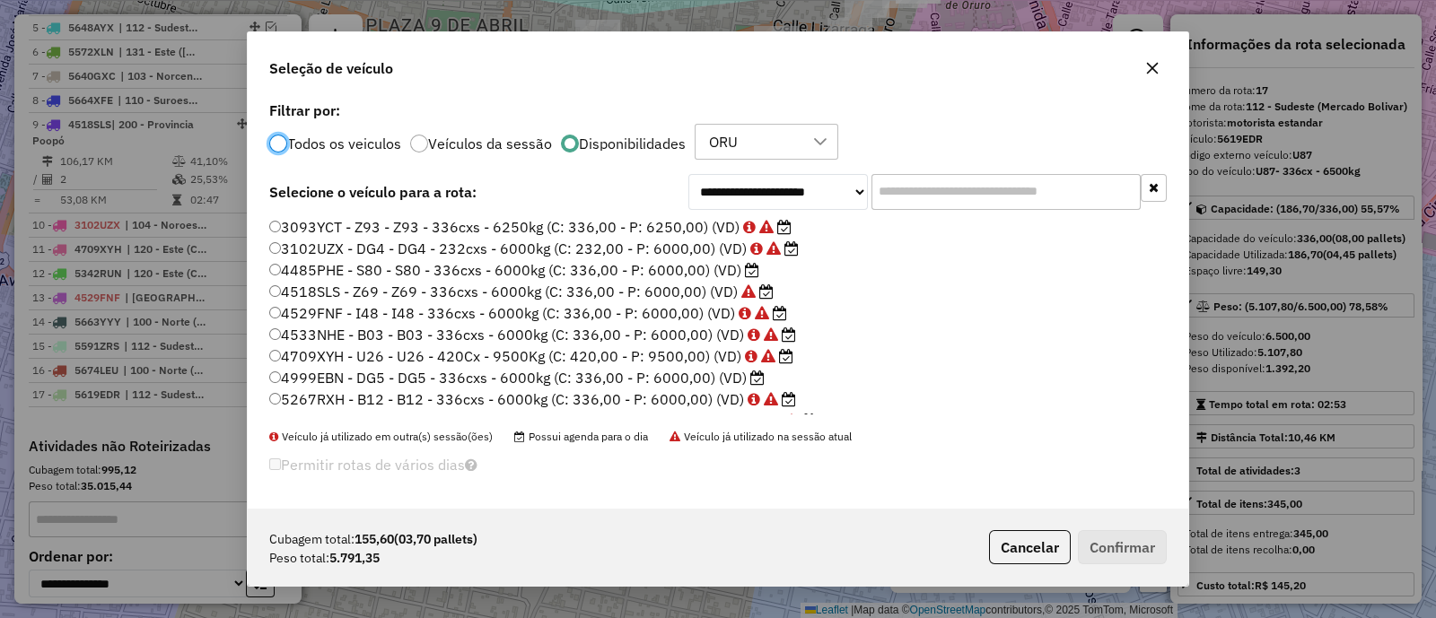
scroll to position [9, 5]
click at [1143, 73] on button "button" at bounding box center [1152, 68] width 29 height 29
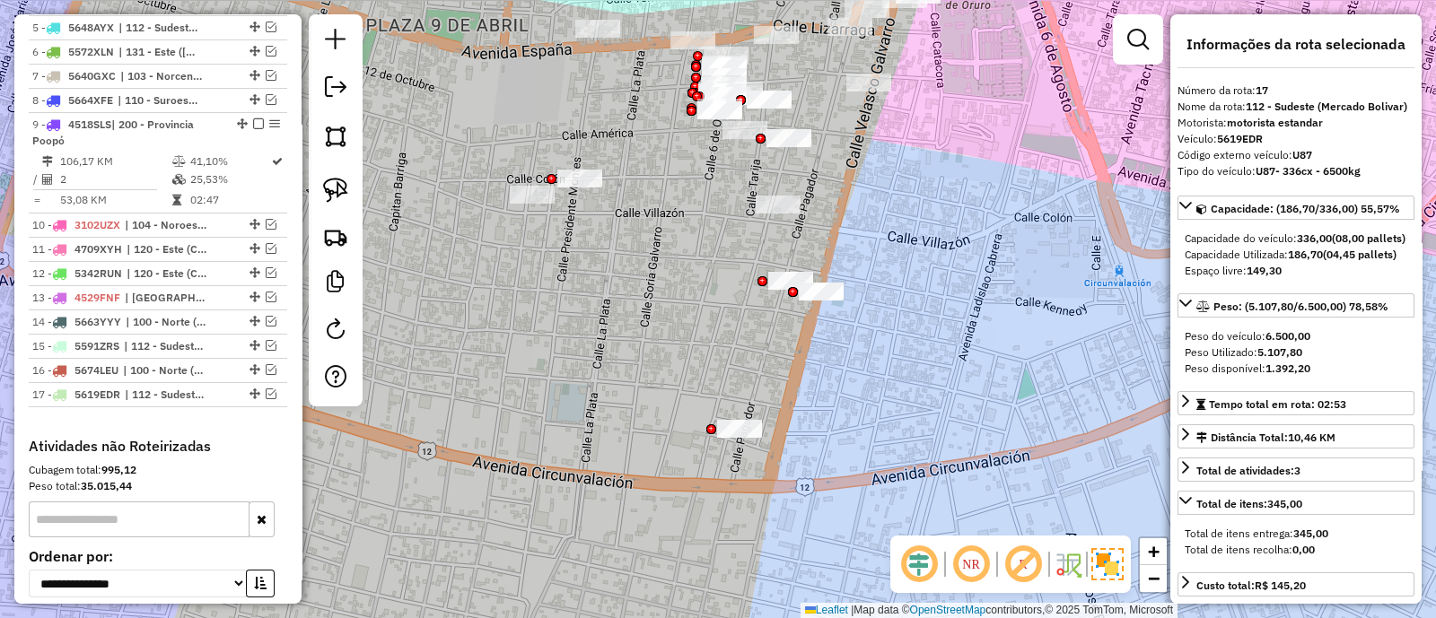
drag, startPoint x: 817, startPoint y: 184, endPoint x: 857, endPoint y: 330, distance: 151.5
click at [857, 329] on div "Janela de atendimento Grade de atendimento Capacidade Transportadoras Veículos …" at bounding box center [718, 309] width 1436 height 618
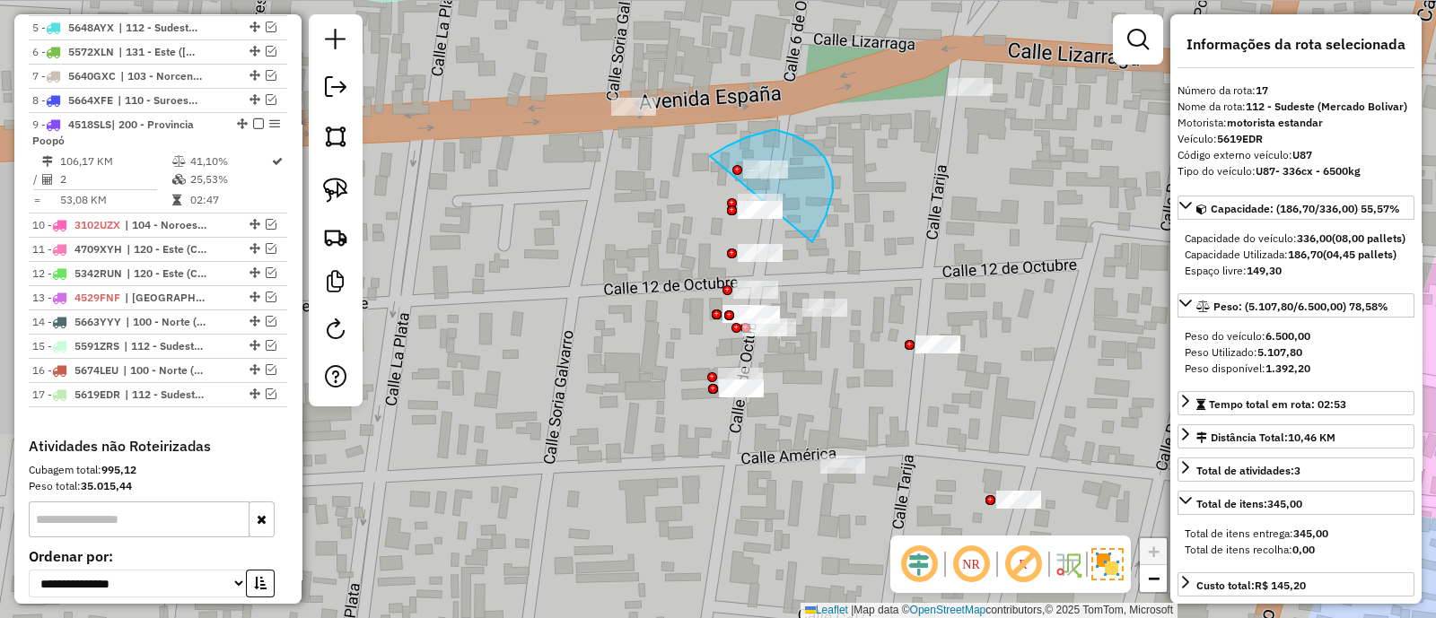
drag, startPoint x: 830, startPoint y: 204, endPoint x: 664, endPoint y: 207, distance: 166.0
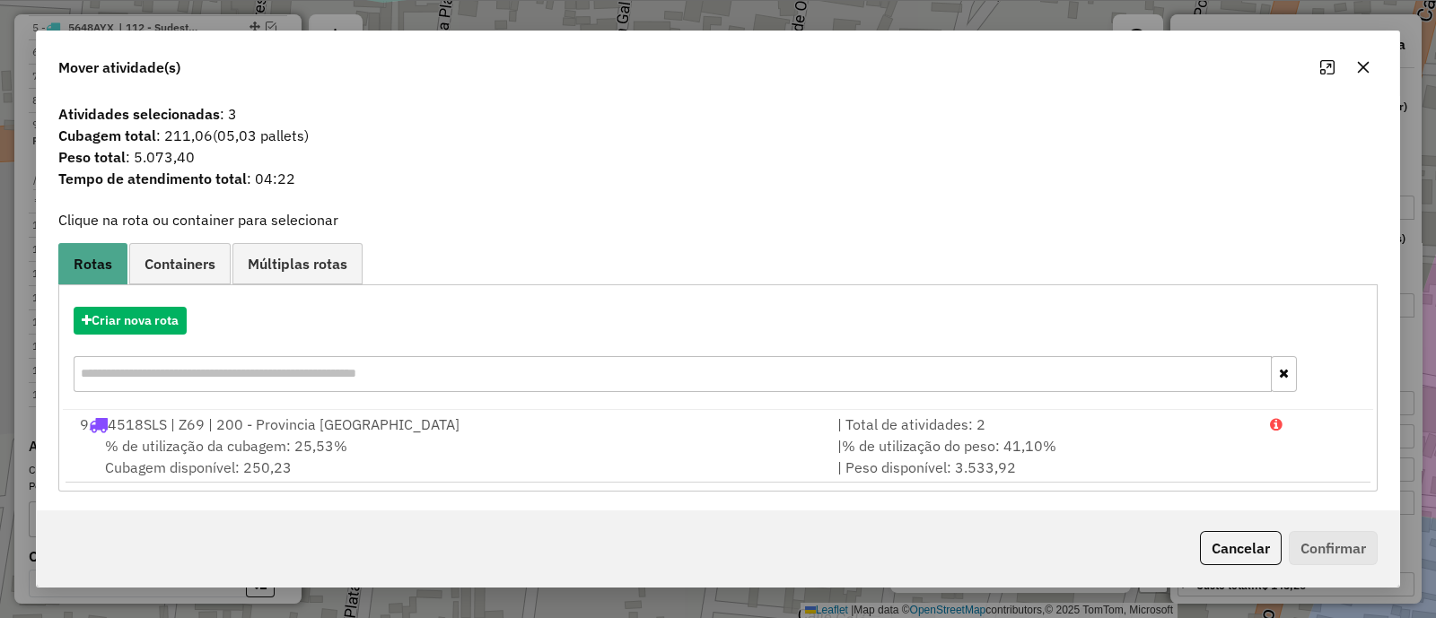
click at [1357, 69] on icon "button" at bounding box center [1363, 67] width 14 height 14
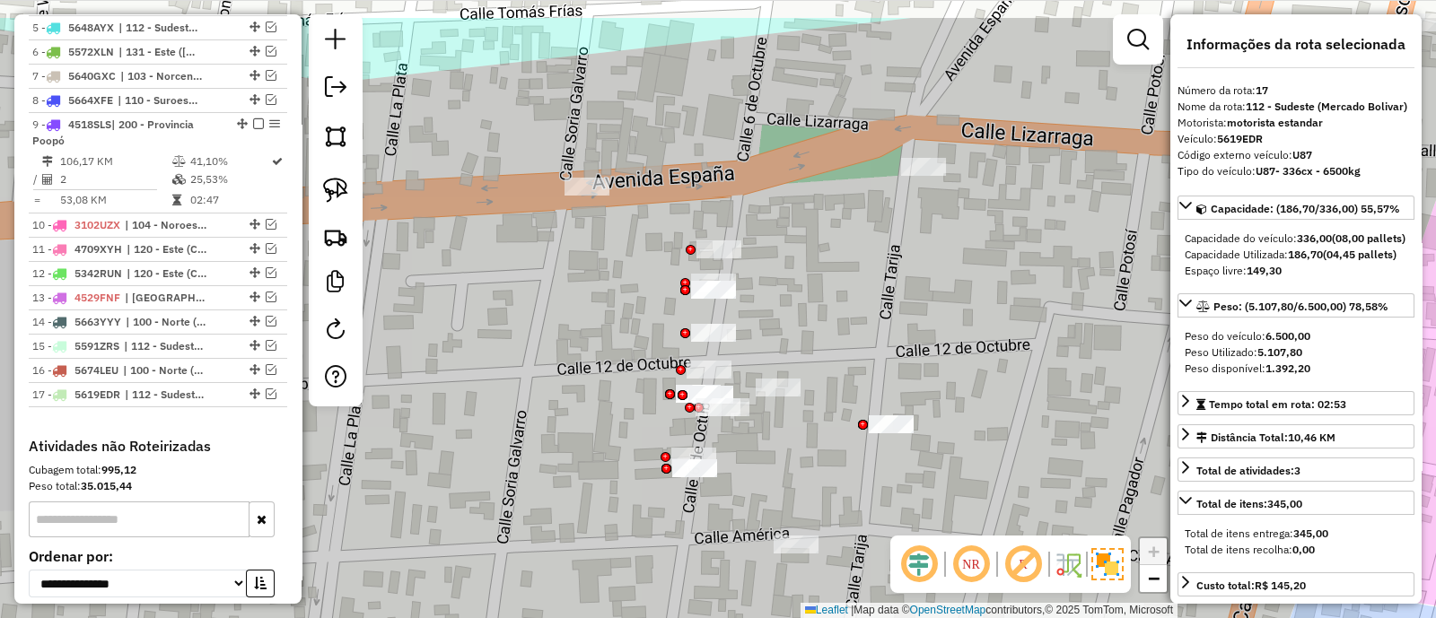
drag, startPoint x: 925, startPoint y: 212, endPoint x: 878, endPoint y: 294, distance: 94.8
click at [879, 293] on div "Janela de atendimento Grade de atendimento Capacidade Transportadoras Veículos …" at bounding box center [718, 309] width 1436 height 618
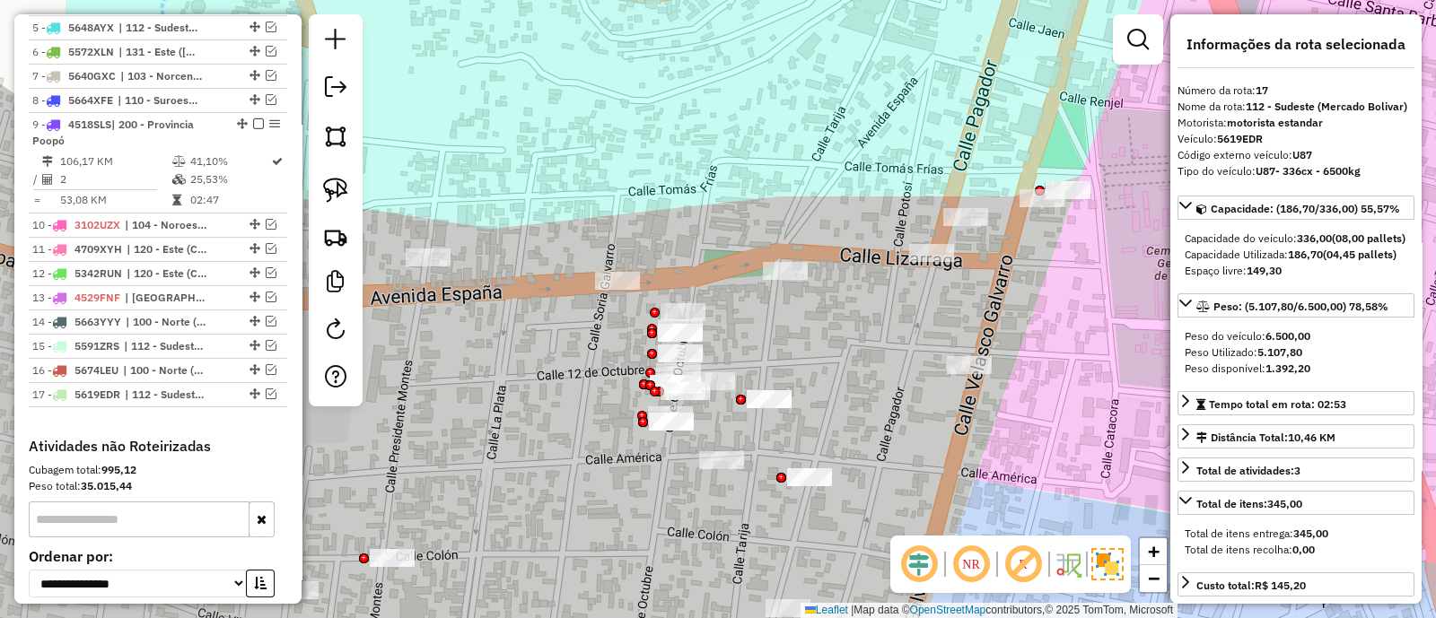
drag, startPoint x: 880, startPoint y: 296, endPoint x: 790, endPoint y: 334, distance: 98.2
click at [790, 334] on div "Janela de atendimento Grade de atendimento Capacidade Transportadoras Veículos …" at bounding box center [718, 309] width 1436 height 618
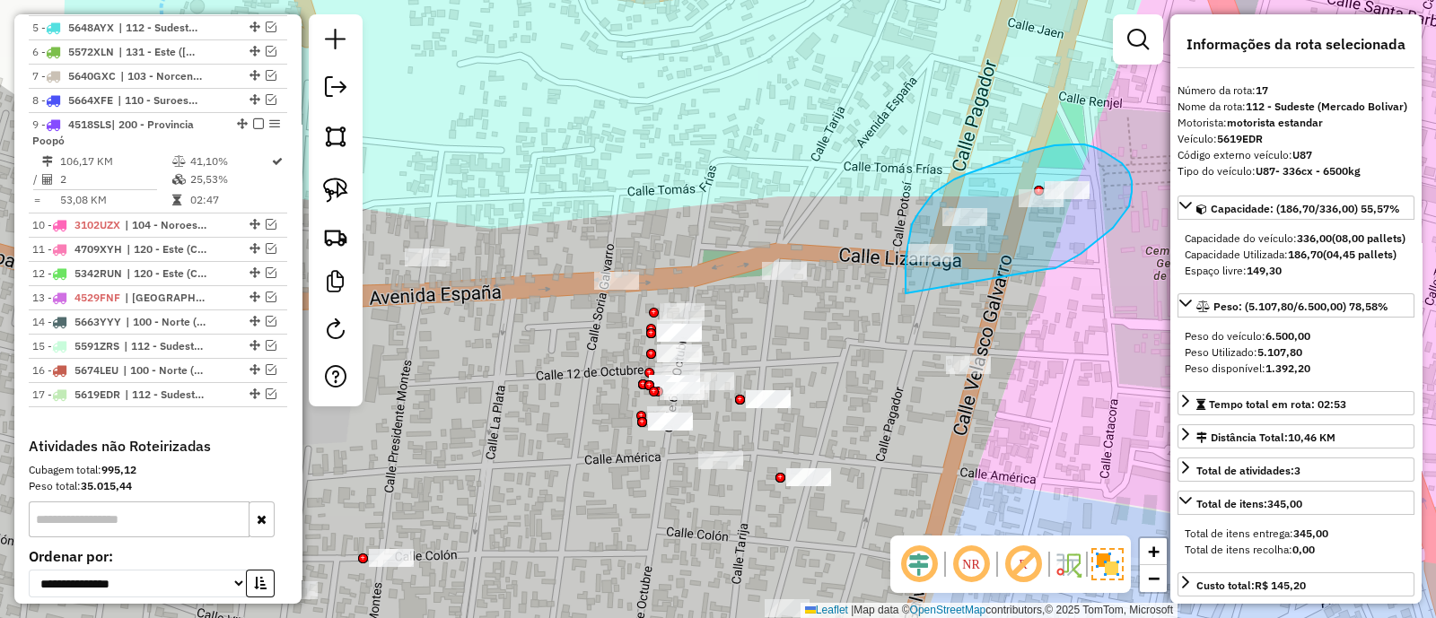
drag, startPoint x: 1129, startPoint y: 206, endPoint x: 905, endPoint y: 293, distance: 239.8
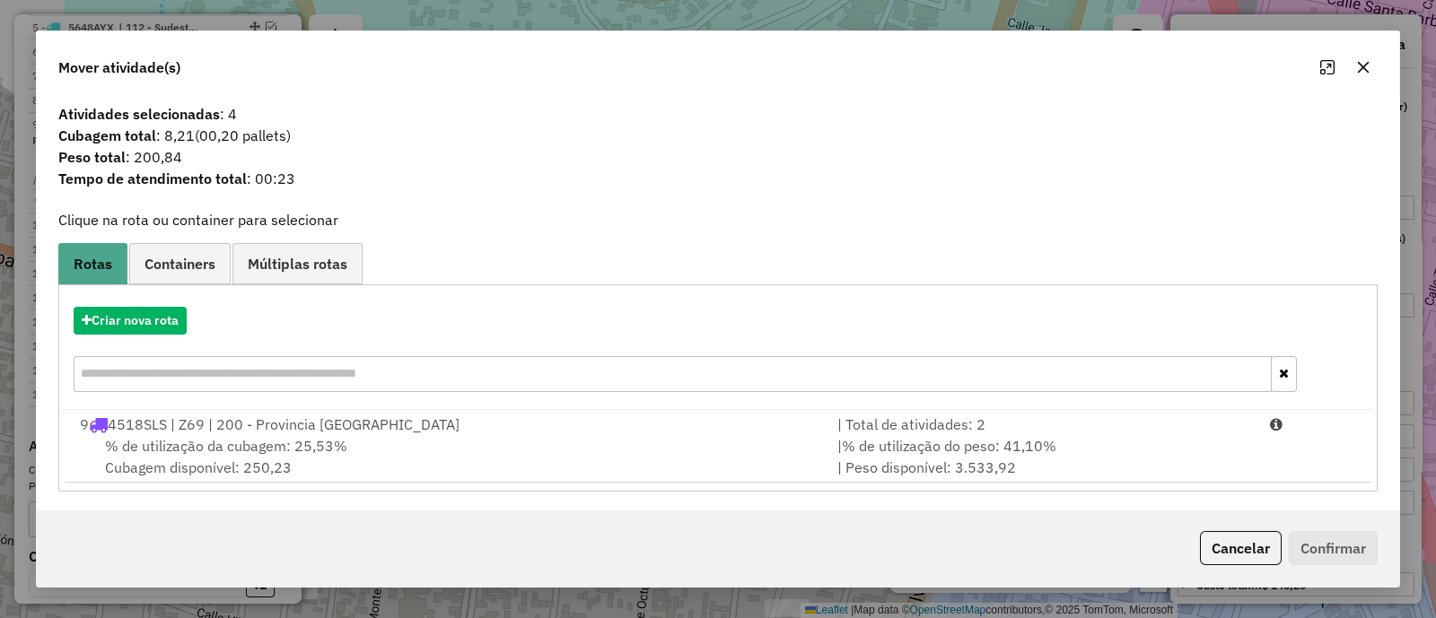
click at [1365, 60] on icon "button" at bounding box center [1363, 67] width 14 height 14
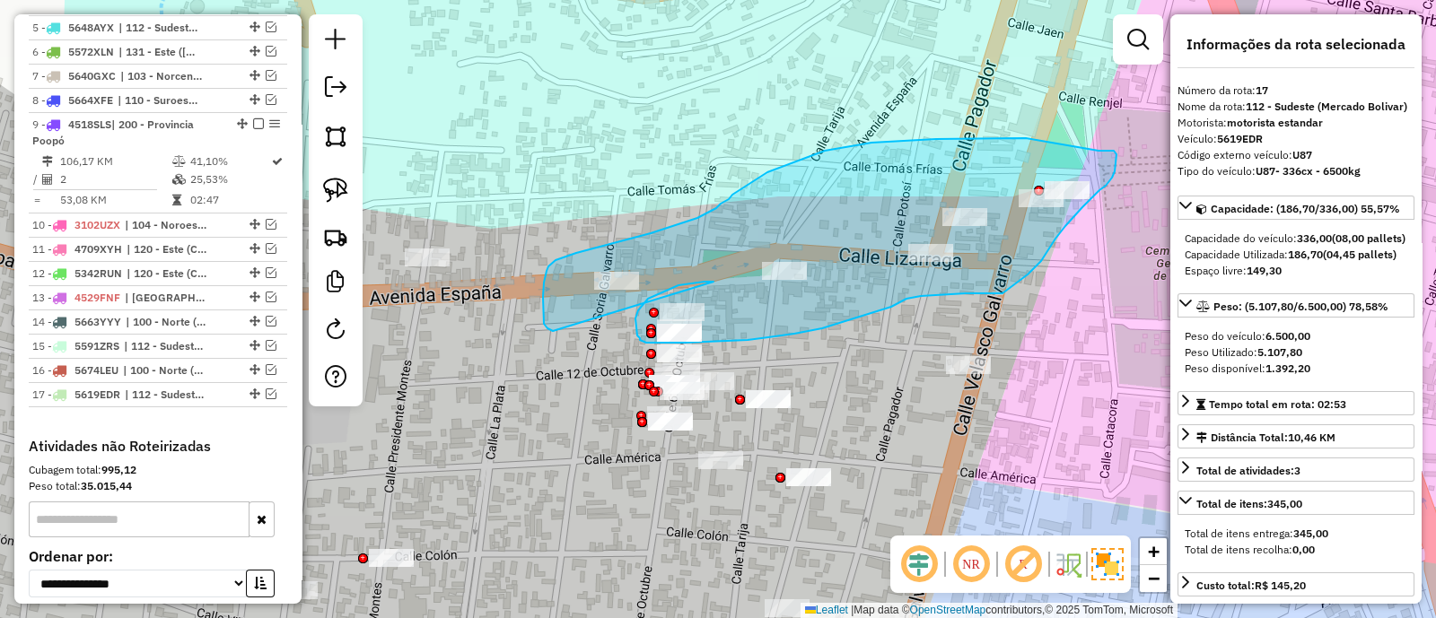
drag, startPoint x: 709, startPoint y: 282, endPoint x: 554, endPoint y: 331, distance: 162.9
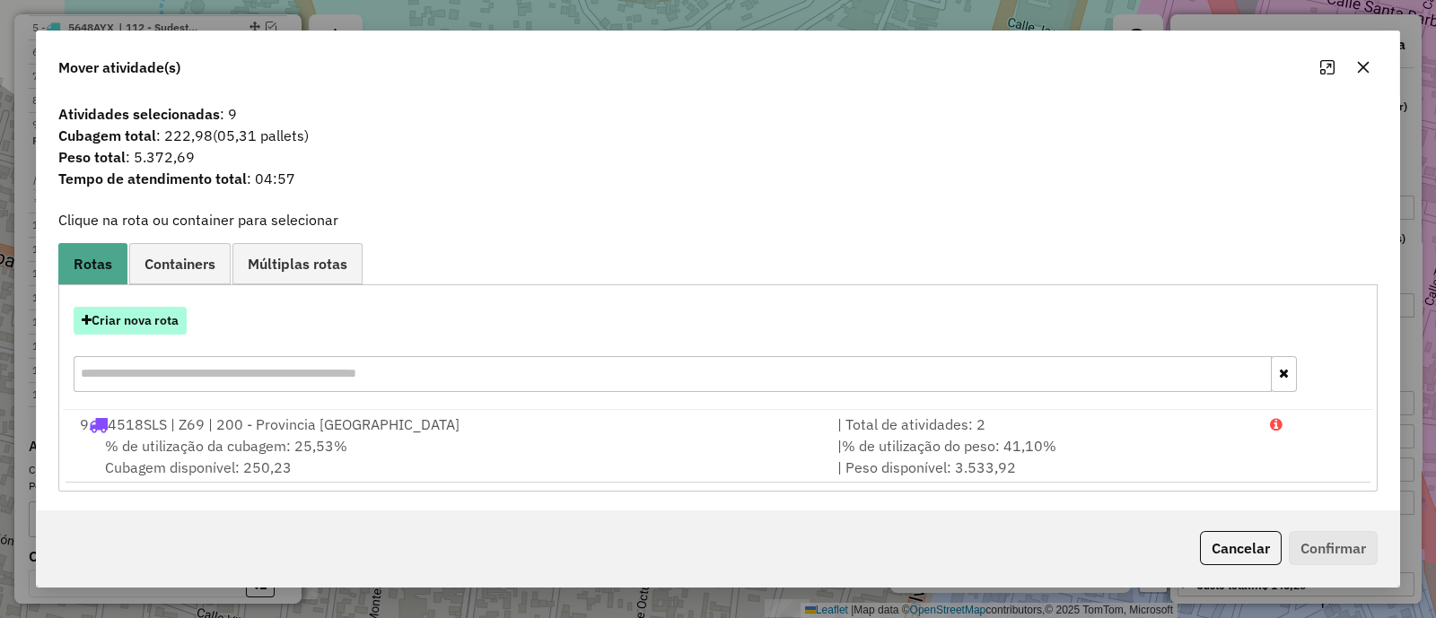
click at [162, 320] on button "Criar nova rota" at bounding box center [130, 321] width 113 height 28
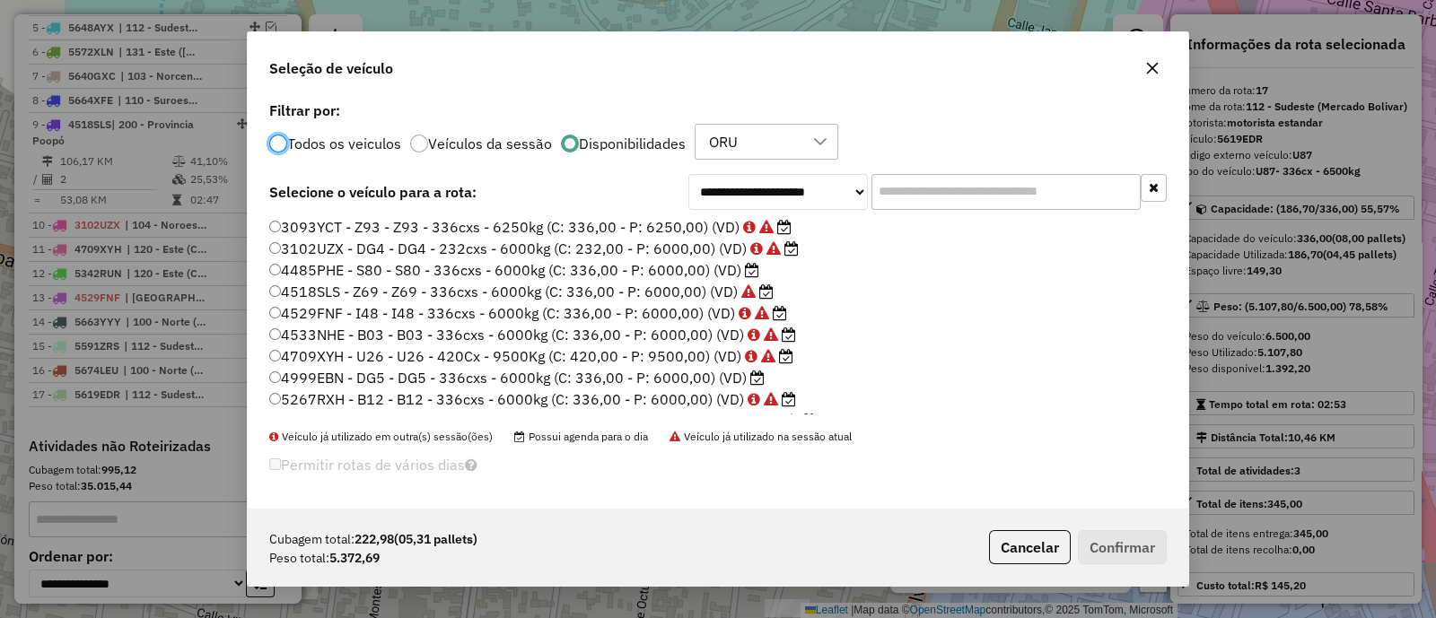
click at [703, 267] on label "4485PHE - S80 - S80 - 336cxs - 6000kg (C: 336,00 - P: 6000,00) (VD)" at bounding box center [514, 270] width 490 height 22
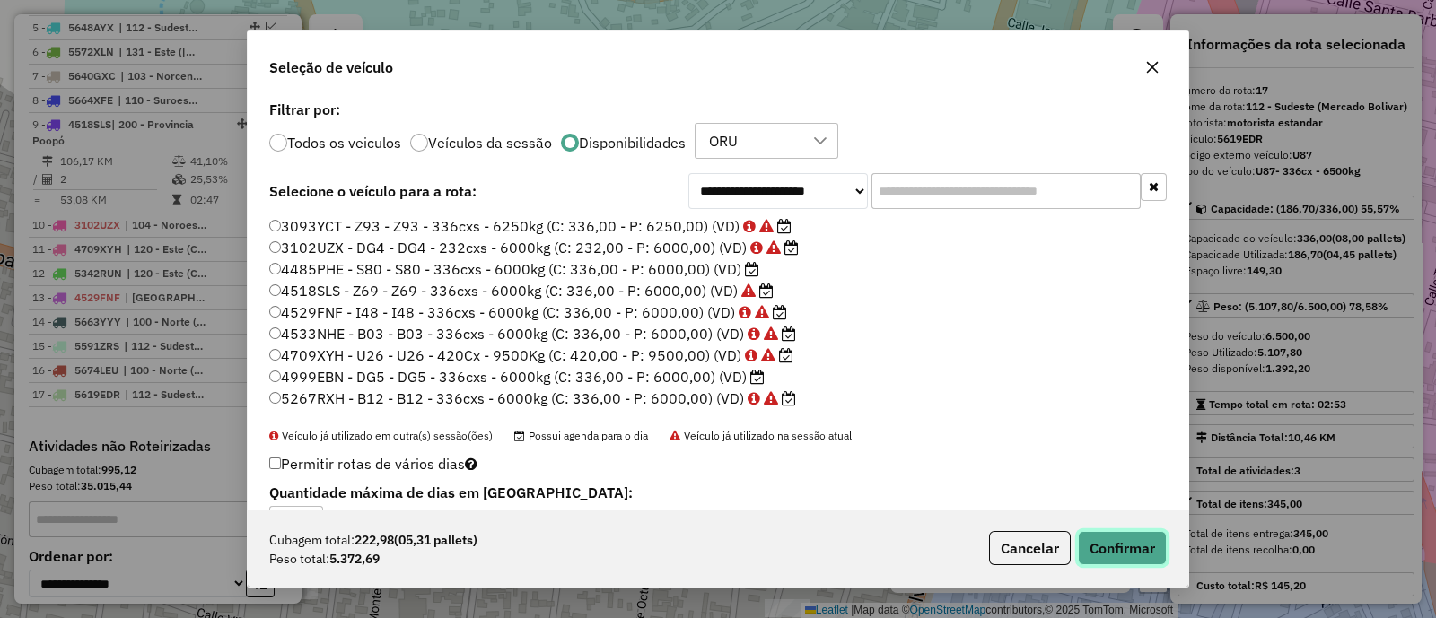
click at [1140, 542] on button "Confirmar" at bounding box center [1122, 548] width 89 height 34
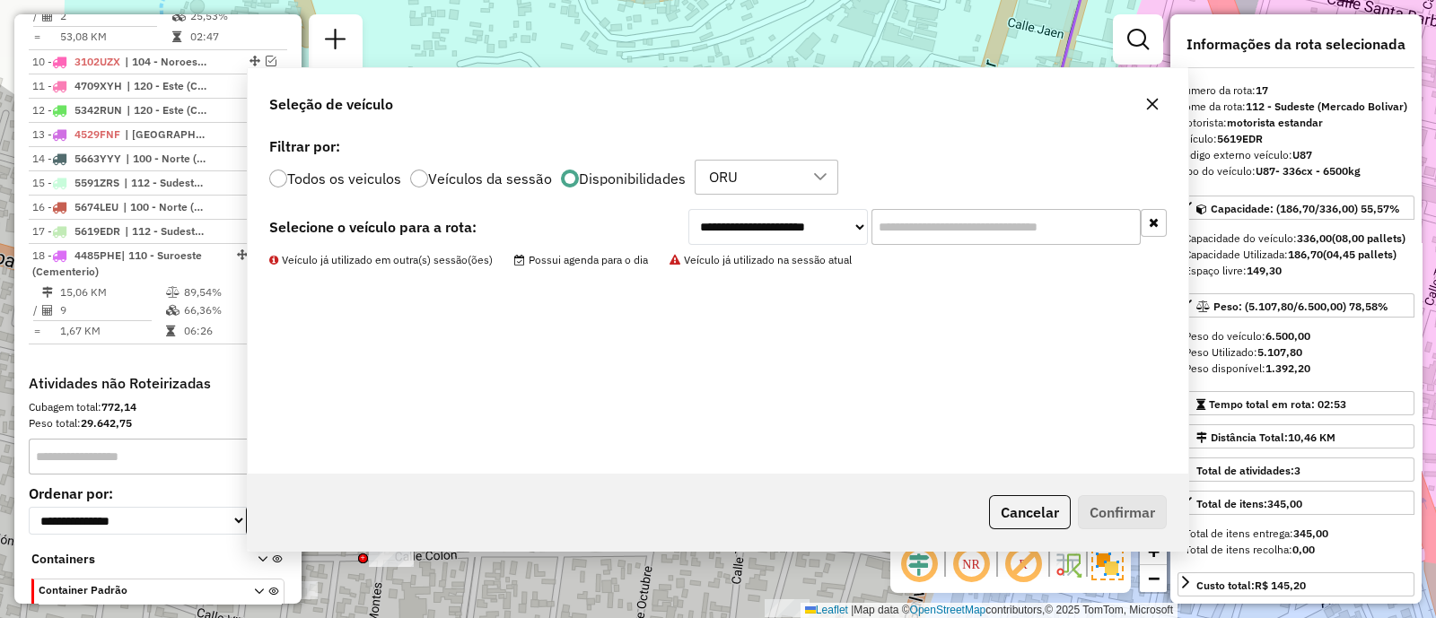
scroll to position [1103, 0]
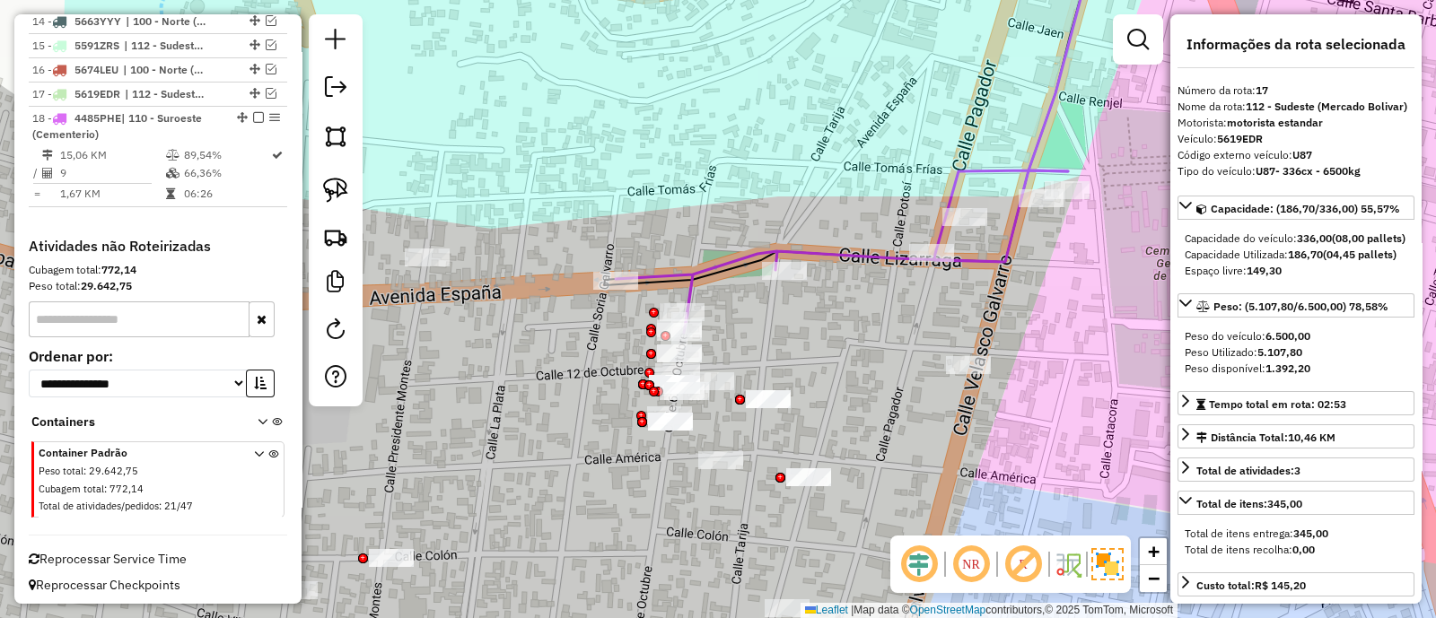
click at [833, 258] on icon at bounding box center [842, 251] width 452 height 162
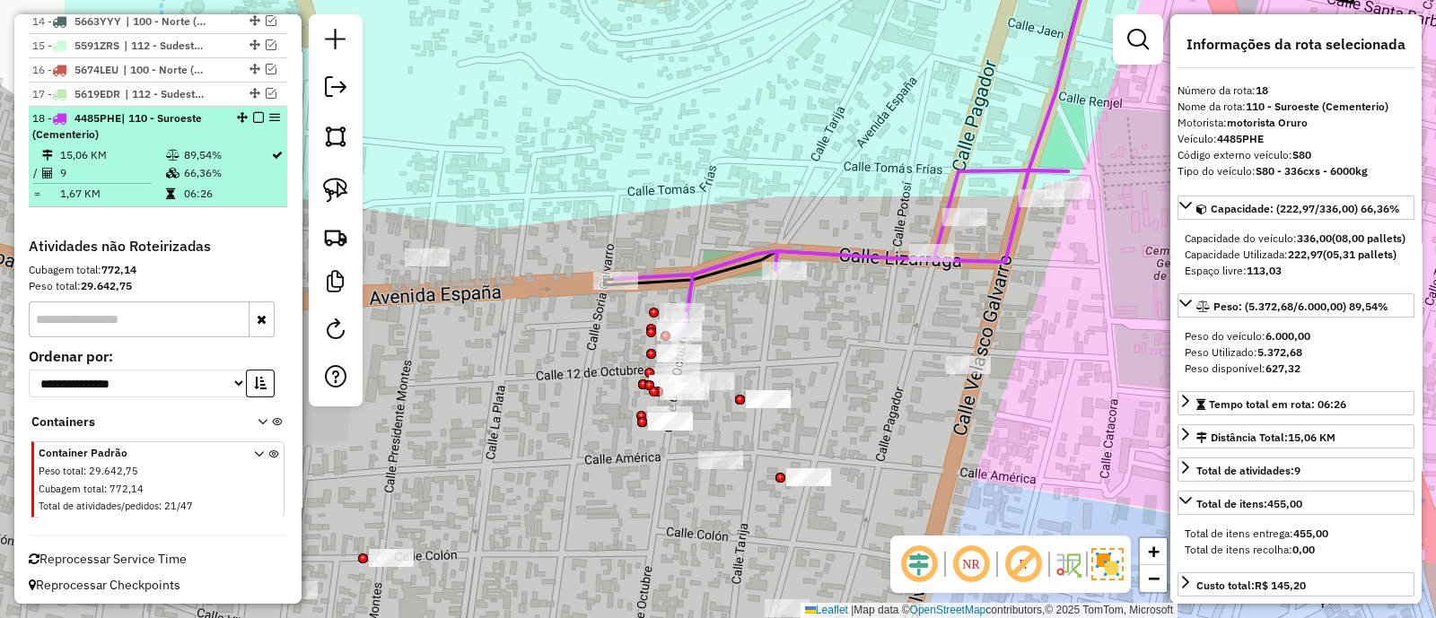
click at [253, 112] on em at bounding box center [258, 117] width 11 height 11
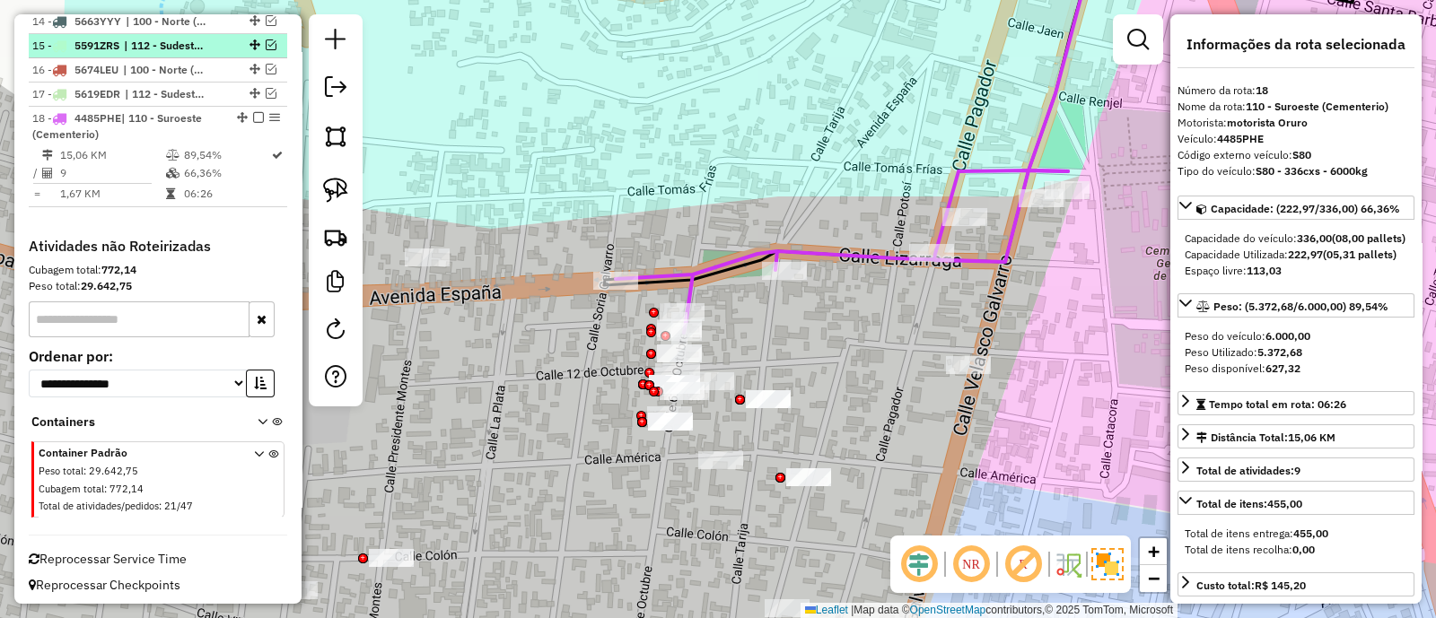
scroll to position [1027, 0]
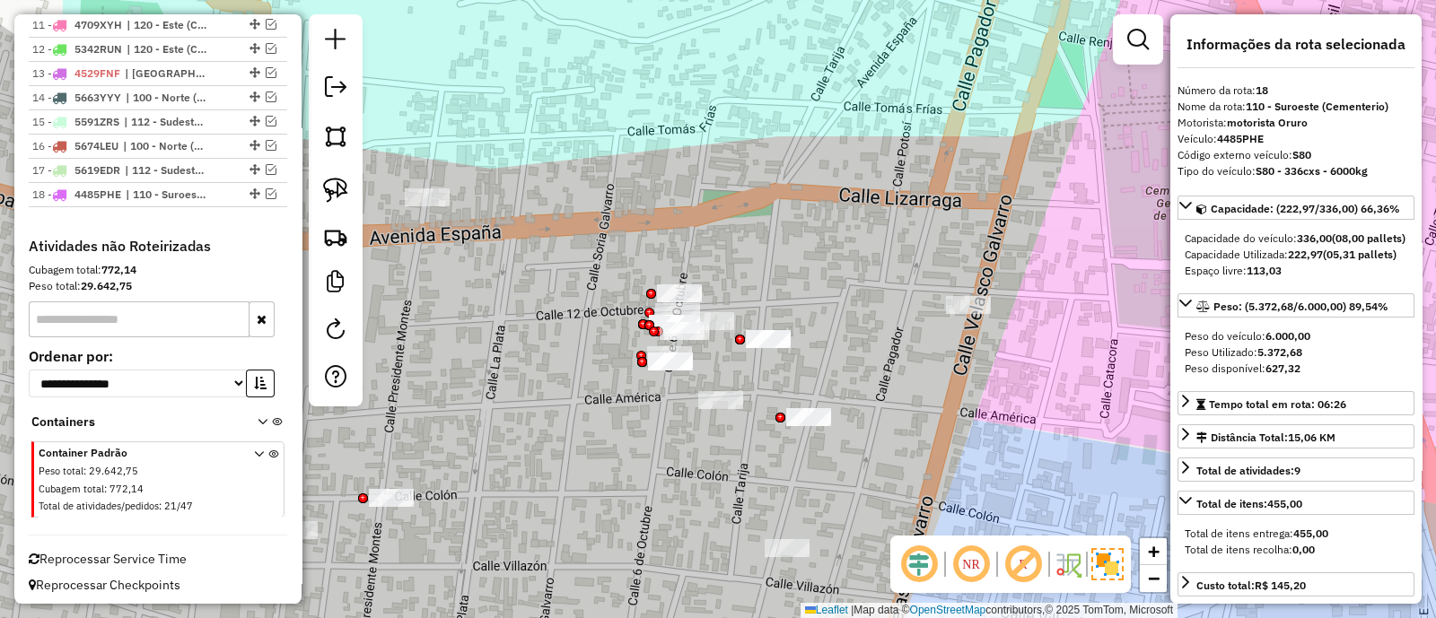
drag, startPoint x: 778, startPoint y: 356, endPoint x: 778, endPoint y: 189, distance: 166.9
click at [778, 189] on div "Janela de atendimento Grade de atendimento Capacidade Transportadoras Veículos …" at bounding box center [718, 309] width 1436 height 618
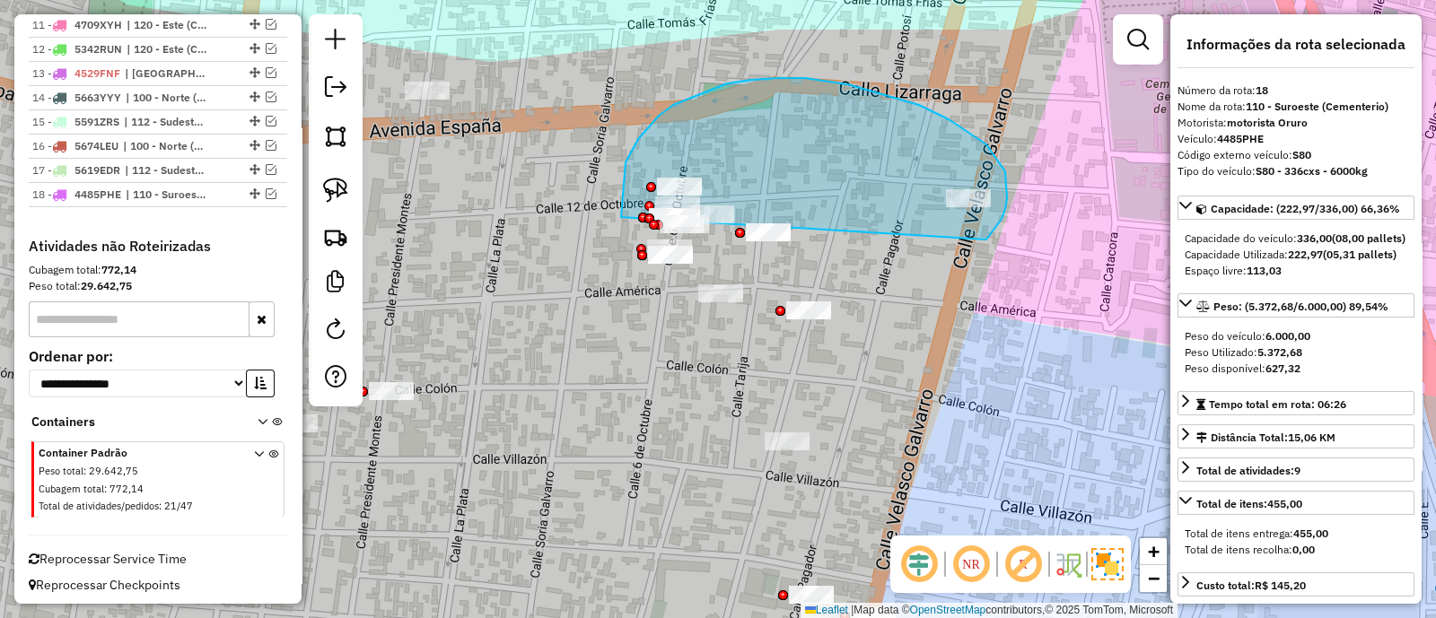
drag, startPoint x: 1005, startPoint y: 209, endPoint x: 621, endPoint y: 217, distance: 384.1
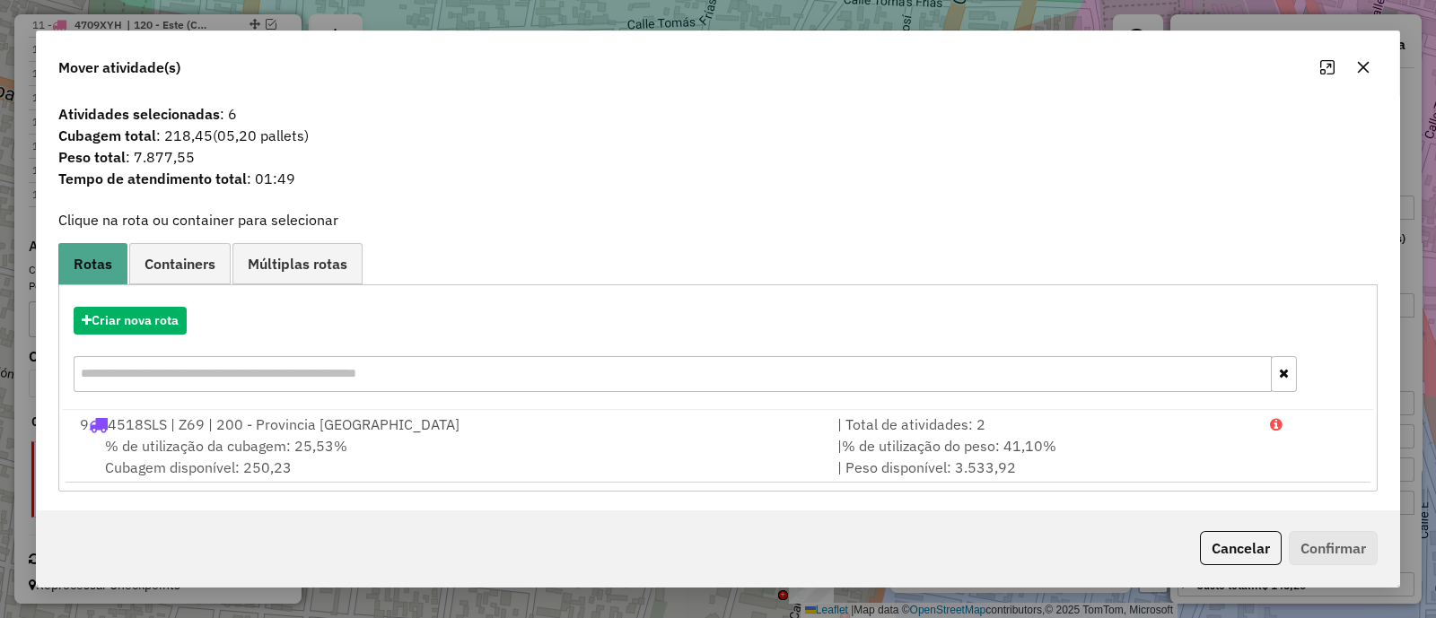
click at [1373, 66] on button "button" at bounding box center [1363, 67] width 29 height 29
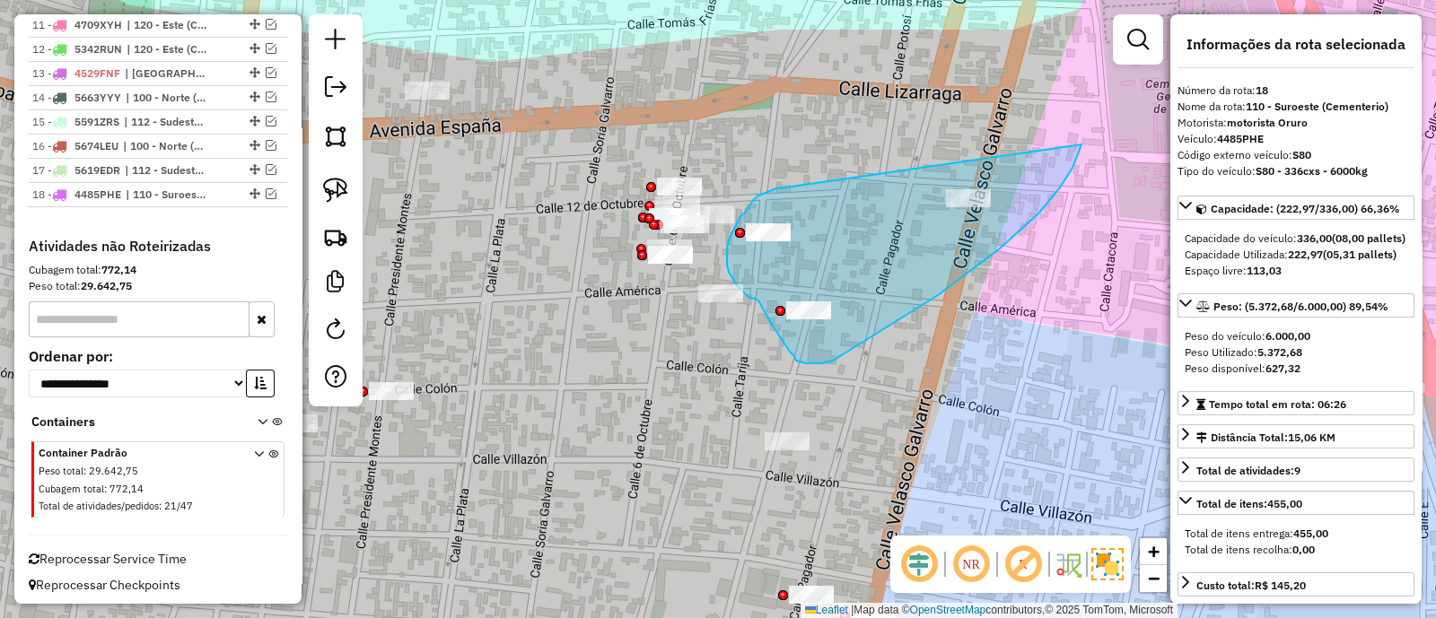
drag, startPoint x: 763, startPoint y: 194, endPoint x: 1081, endPoint y: 144, distance: 322.3
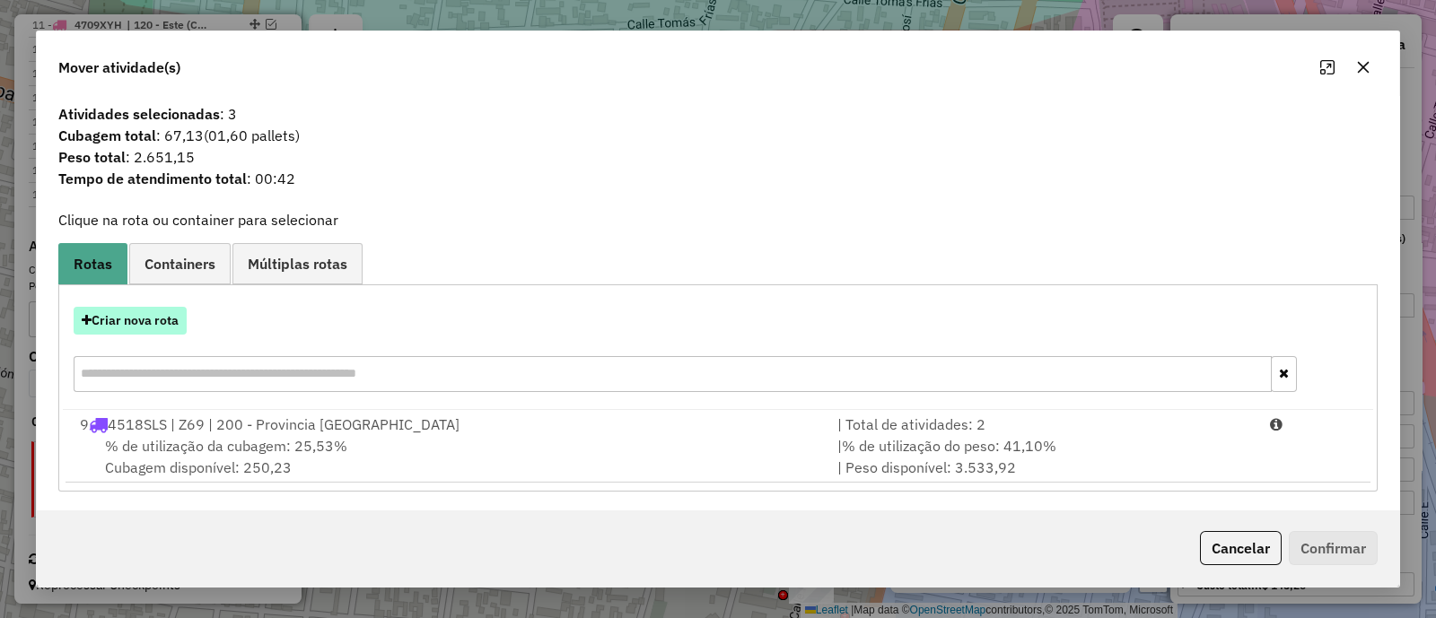
click at [153, 312] on button "Criar nova rota" at bounding box center [130, 321] width 113 height 28
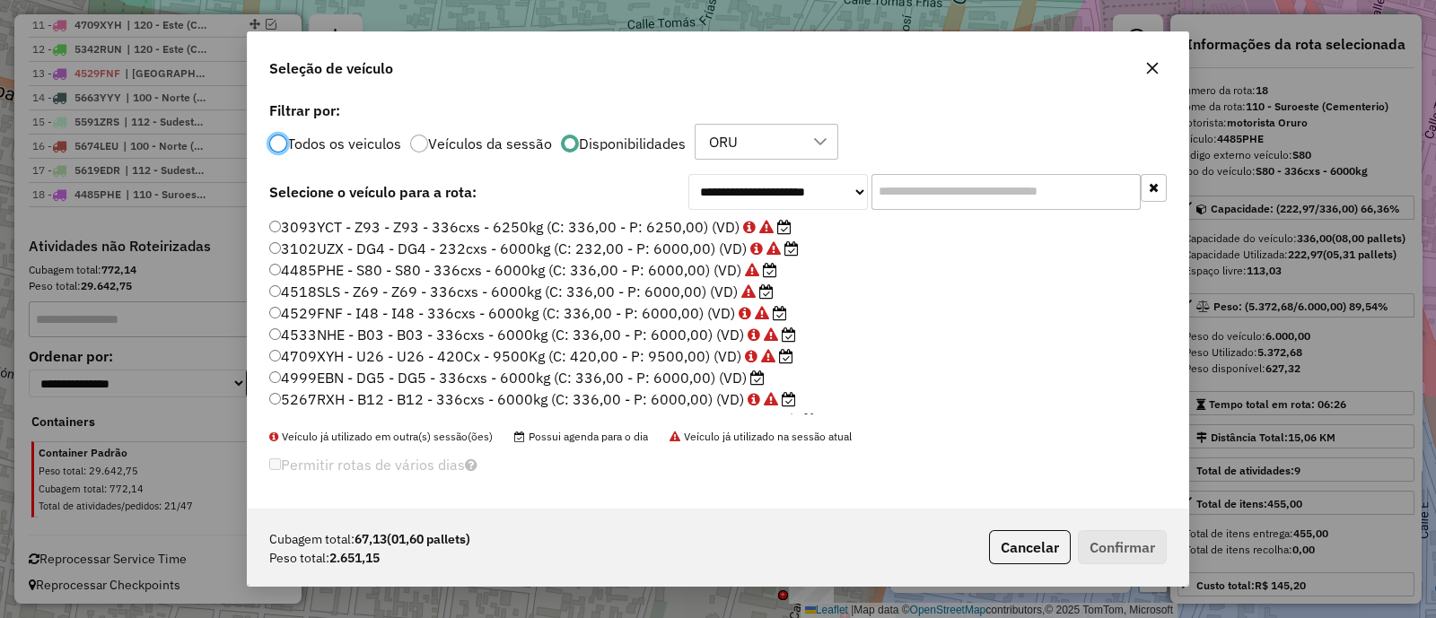
scroll to position [111, 0]
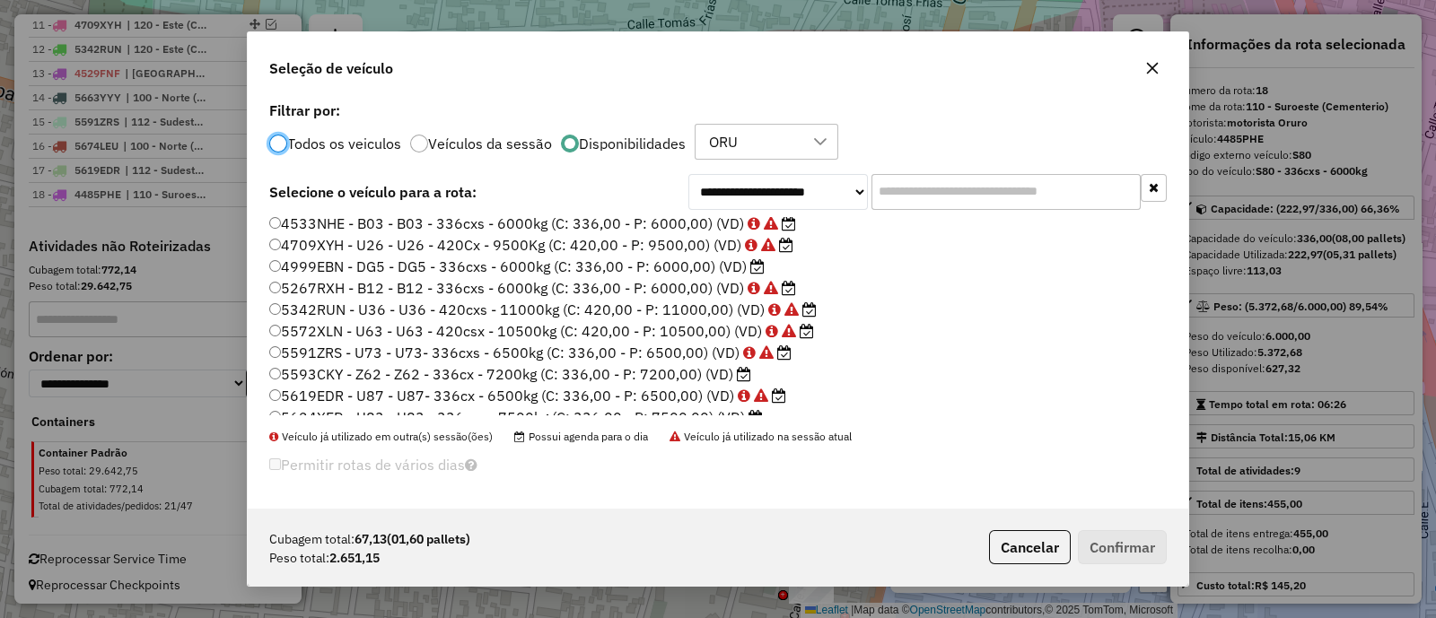
click at [684, 262] on label "4999EBN - DG5 - DG5 - 336cxs - 6000kg (C: 336,00 - P: 6000,00) (VD)" at bounding box center [516, 267] width 495 height 22
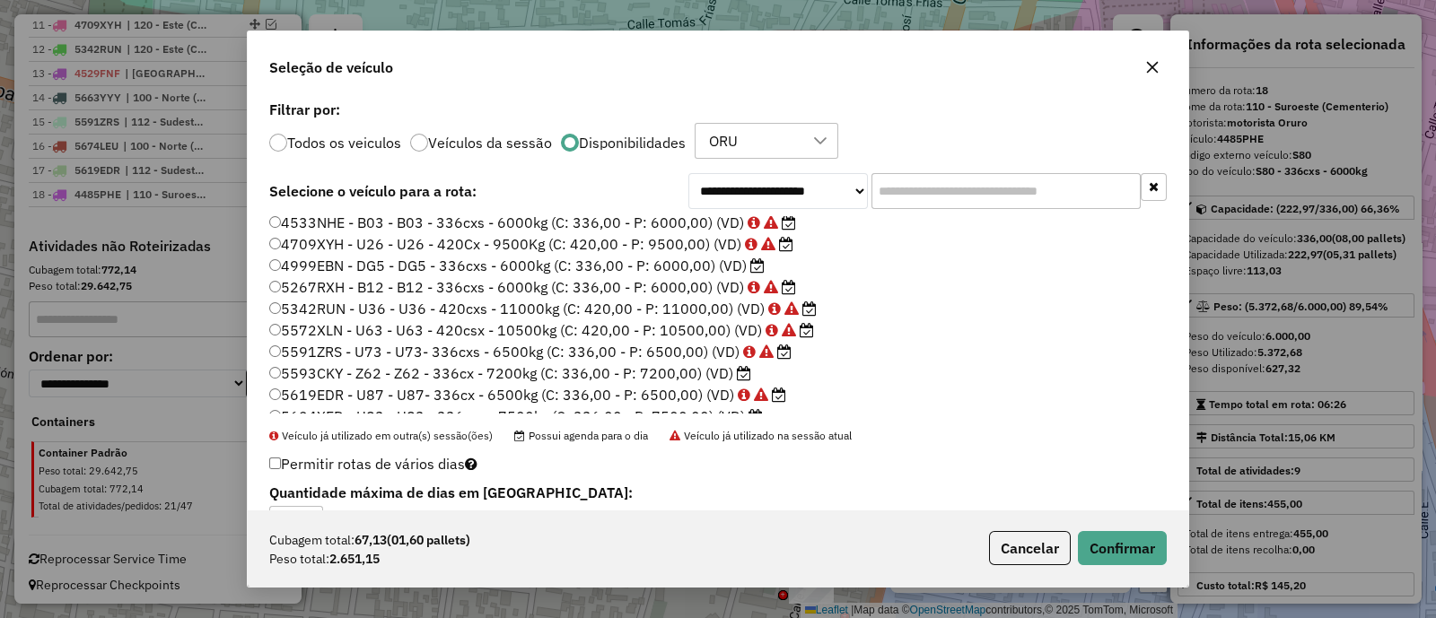
scroll to position [223, 0]
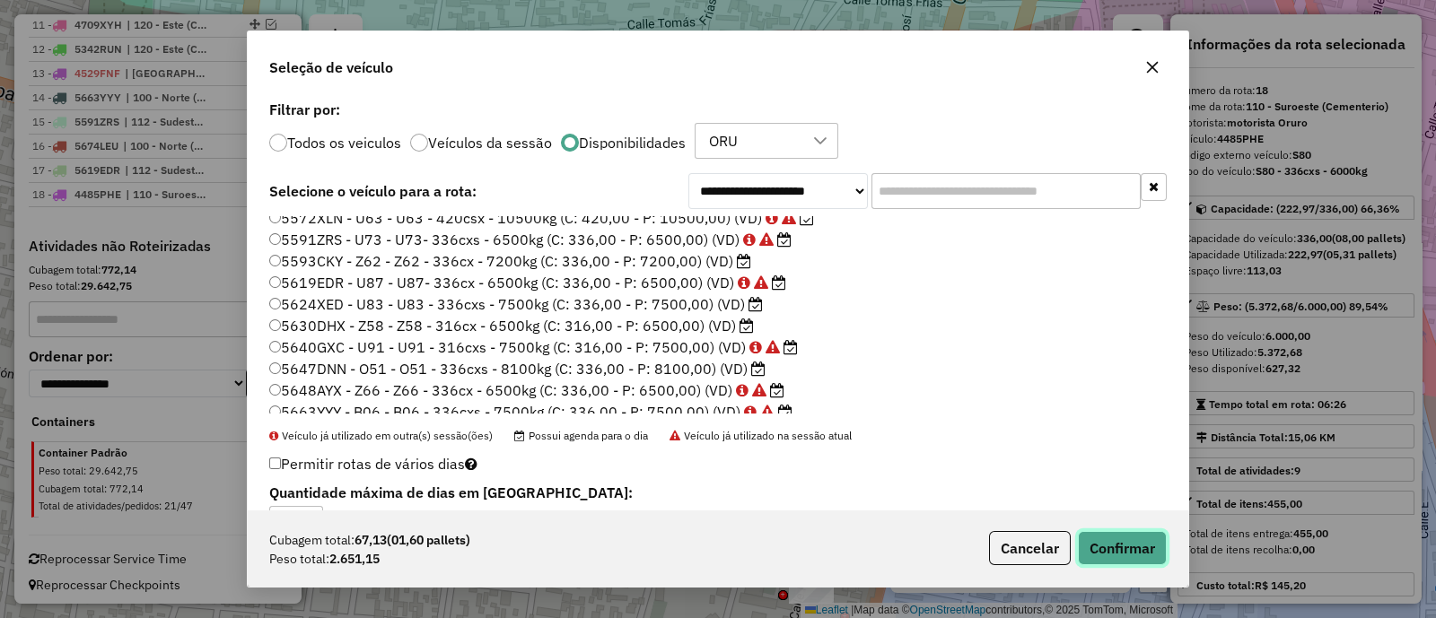
click at [1135, 545] on button "Confirmar" at bounding box center [1122, 548] width 89 height 34
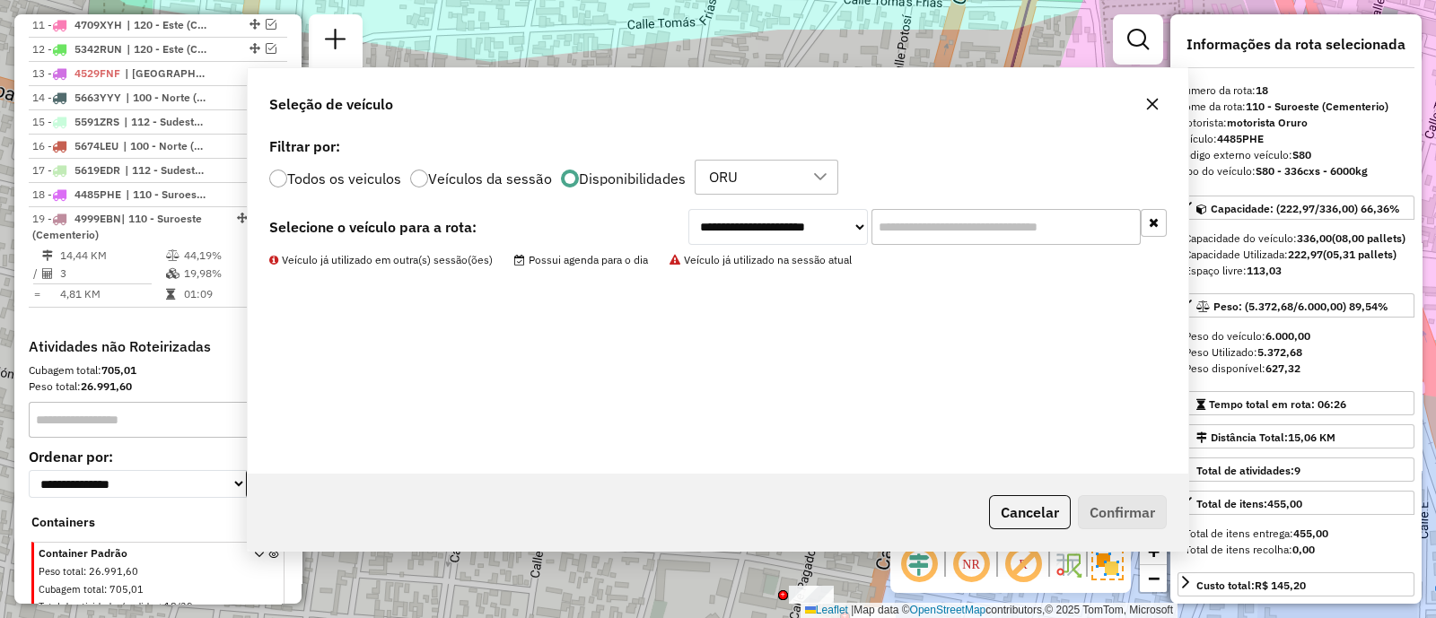
scroll to position [1126, 0]
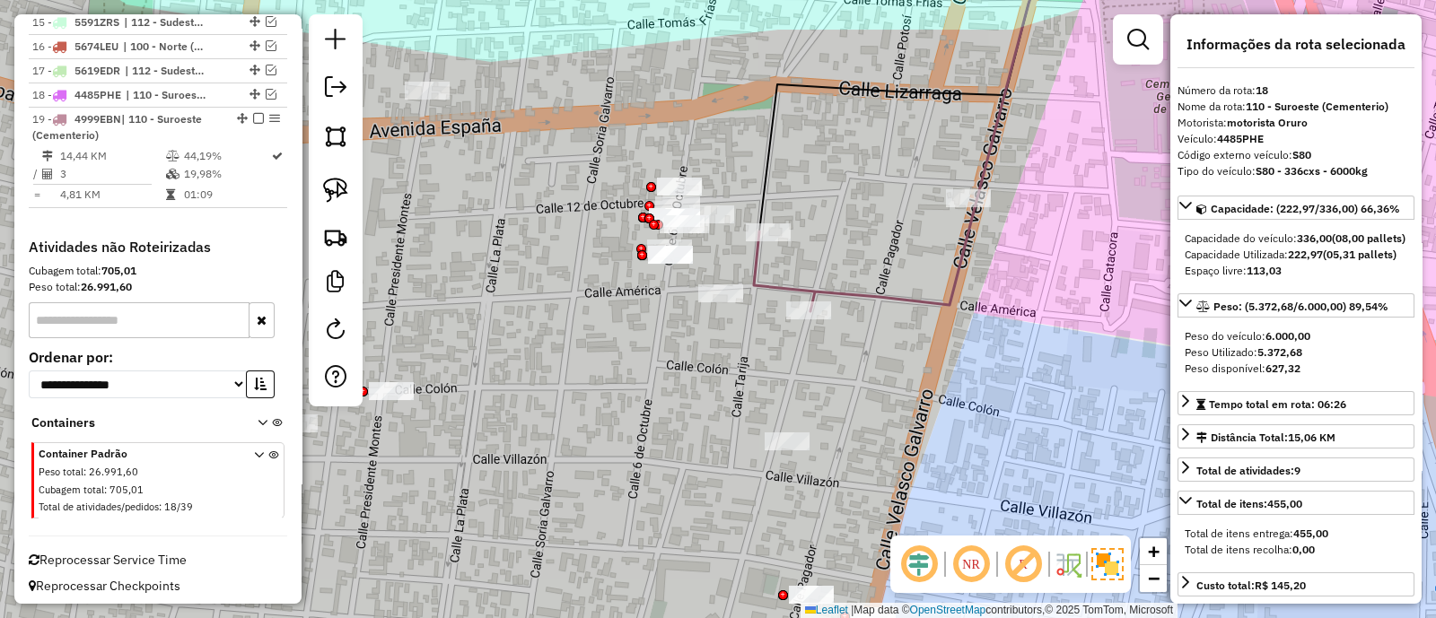
click at [875, 293] on icon at bounding box center [865, 256] width 223 height 110
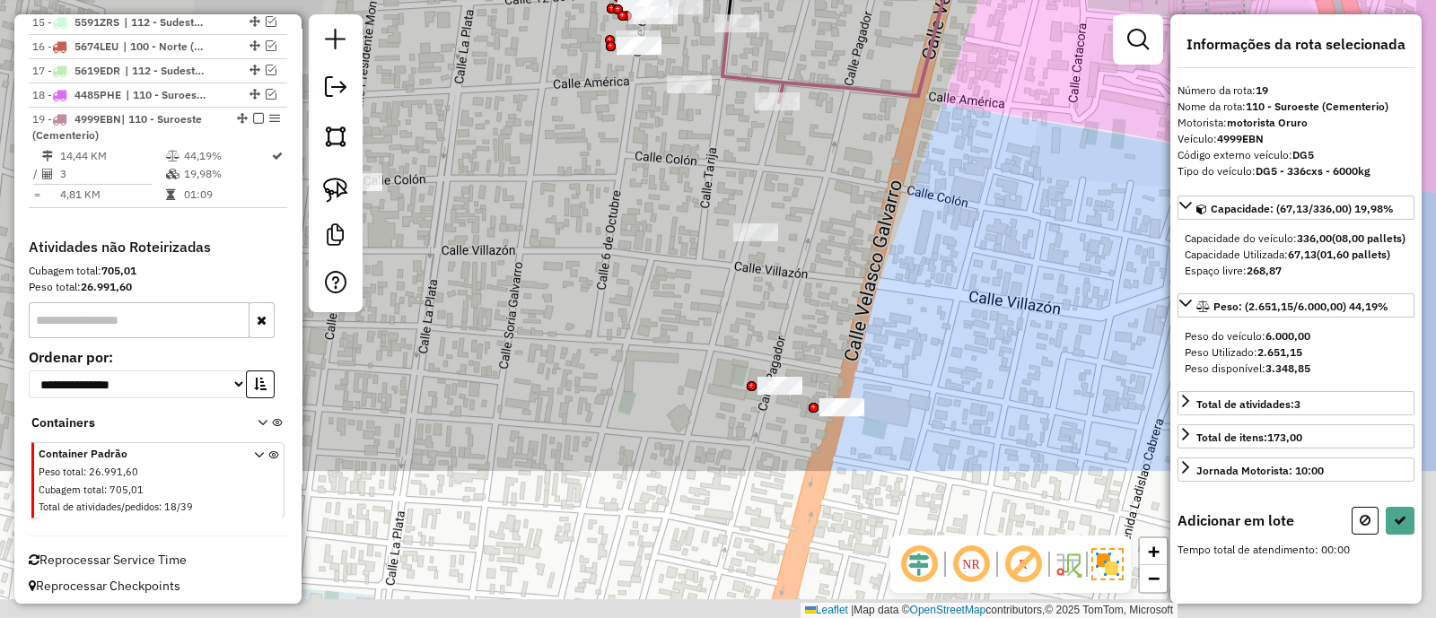
drag, startPoint x: 812, startPoint y: 447, endPoint x: 772, endPoint y: 199, distance: 250.9
click at [772, 199] on div "Janela de atendimento Grade de atendimento Capacidade Transportadoras Veículos …" at bounding box center [718, 309] width 1436 height 618
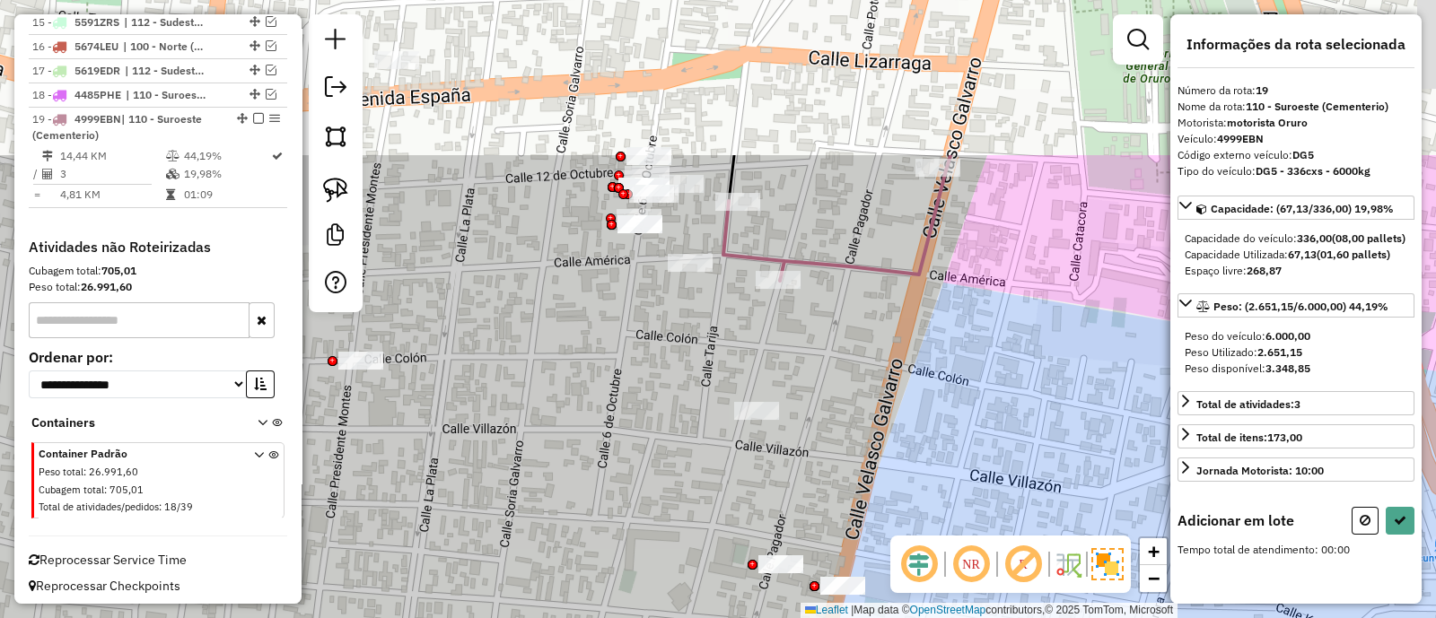
drag, startPoint x: 787, startPoint y: 218, endPoint x: 812, endPoint y: 436, distance: 219.5
click at [808, 473] on div "Janela de atendimento Grade de atendimento Capacidade Transportadoras Veículos …" at bounding box center [718, 309] width 1436 height 618
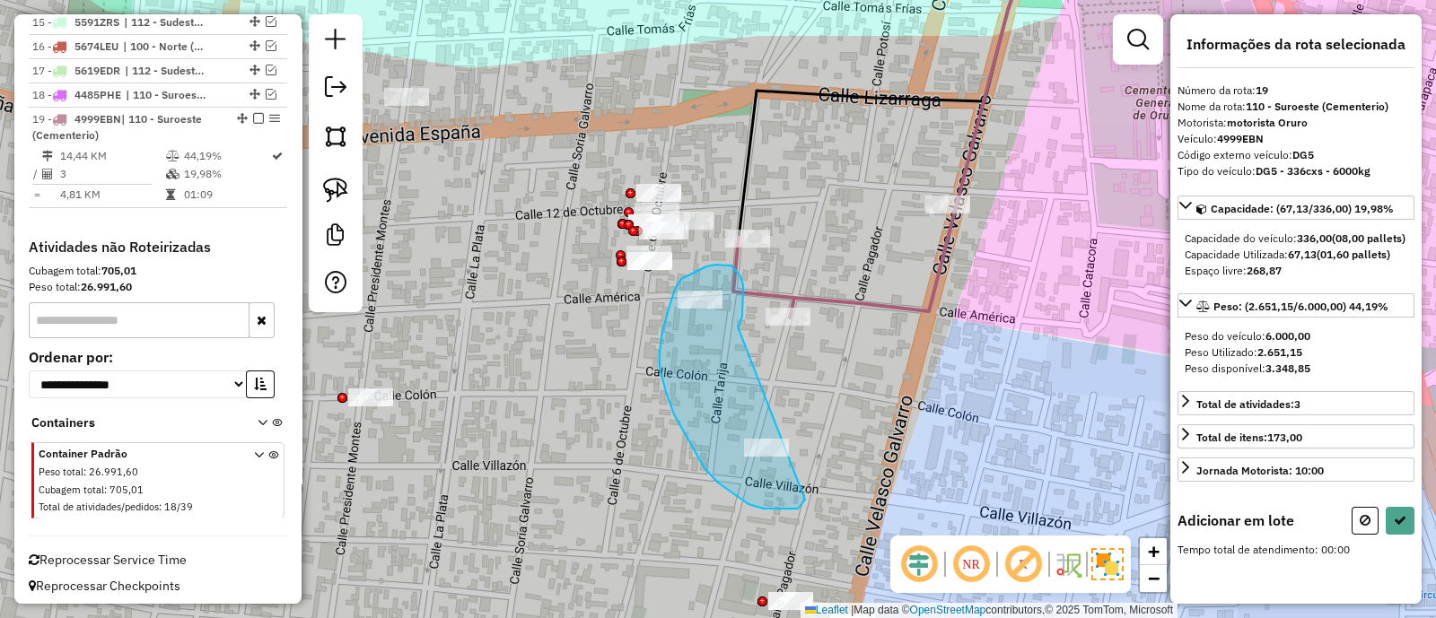
drag, startPoint x: 743, startPoint y: 308, endPoint x: 806, endPoint y: 498, distance: 200.3
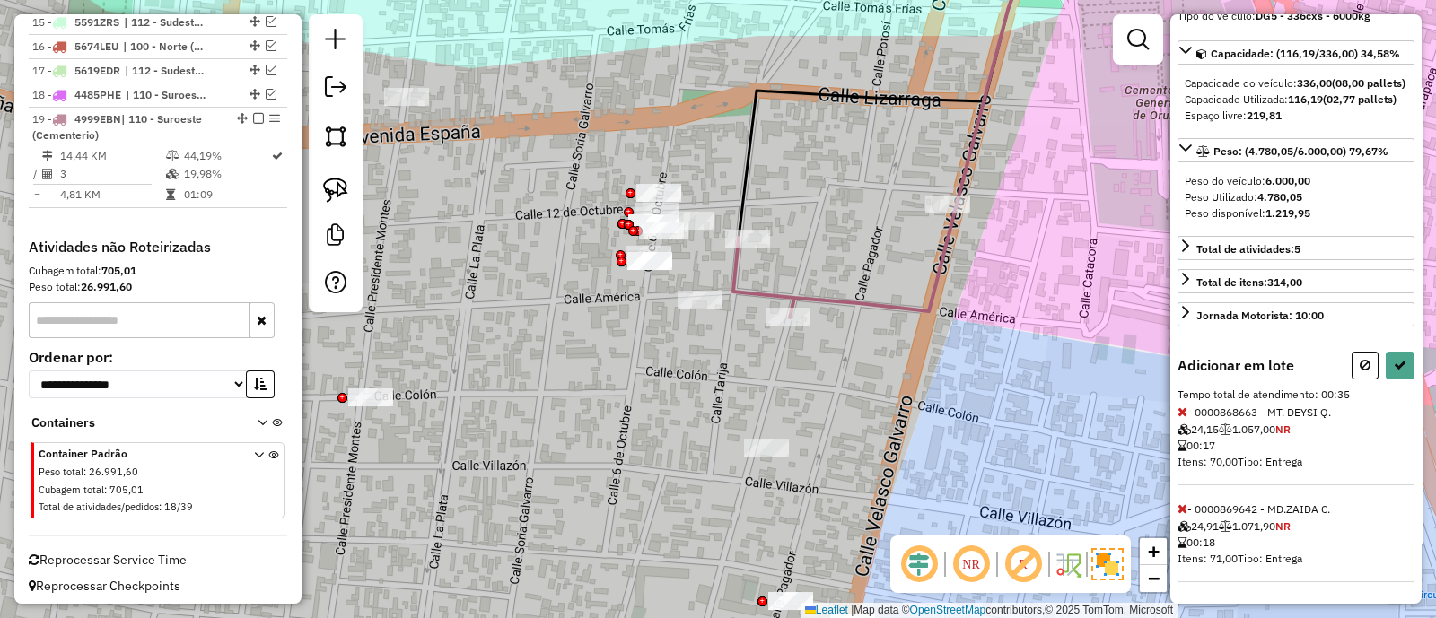
scroll to position [183, 0]
click at [1402, 374] on button at bounding box center [1399, 366] width 29 height 28
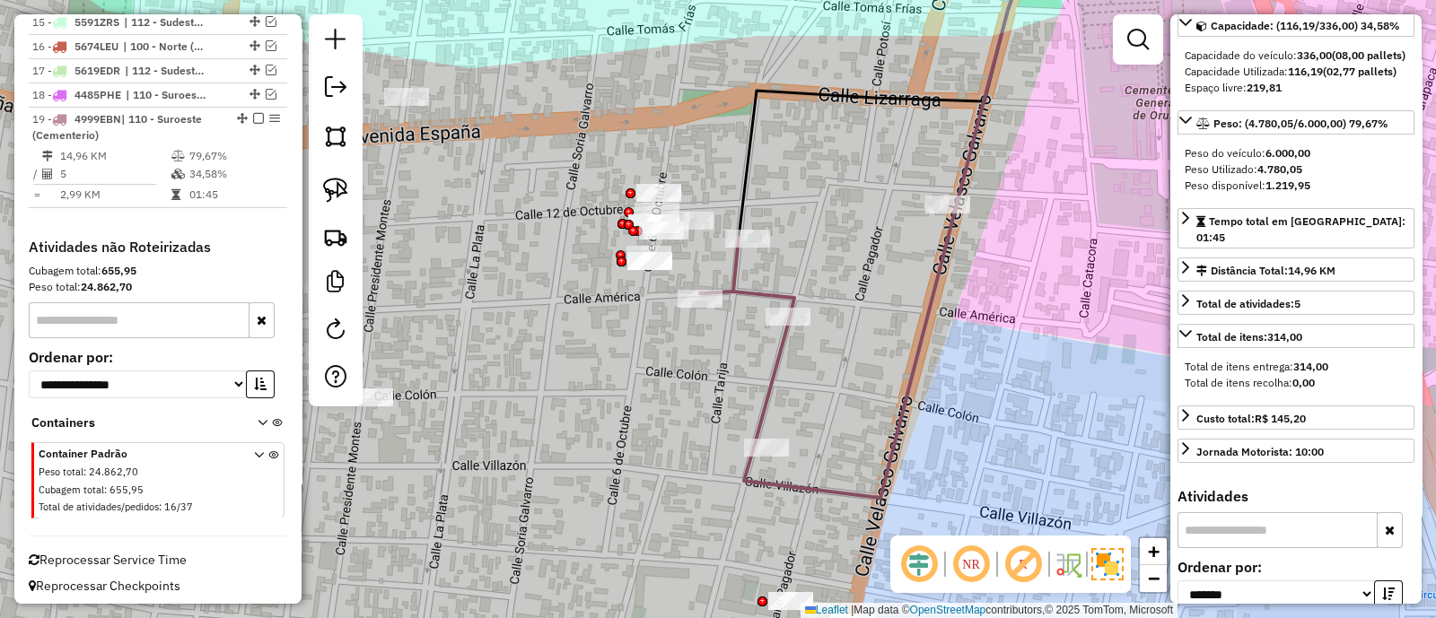
click at [737, 288] on icon at bounding box center [828, 352] width 256 height 291
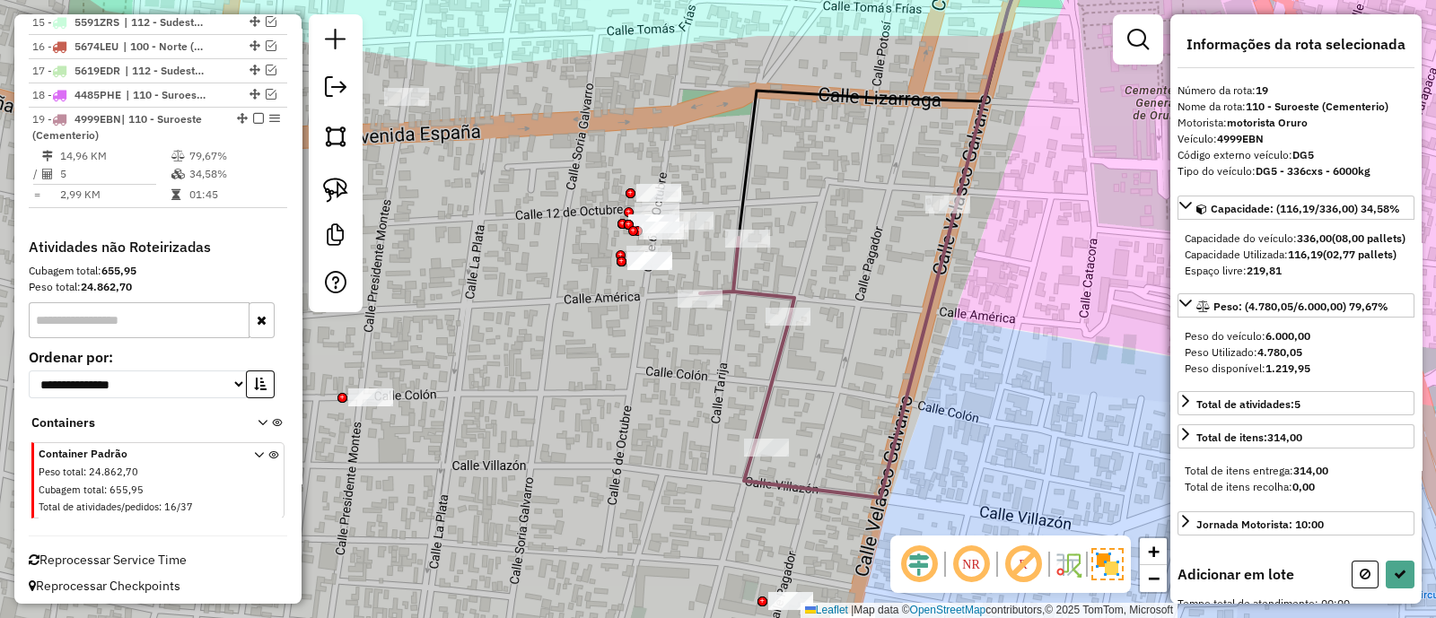
scroll to position [0, 0]
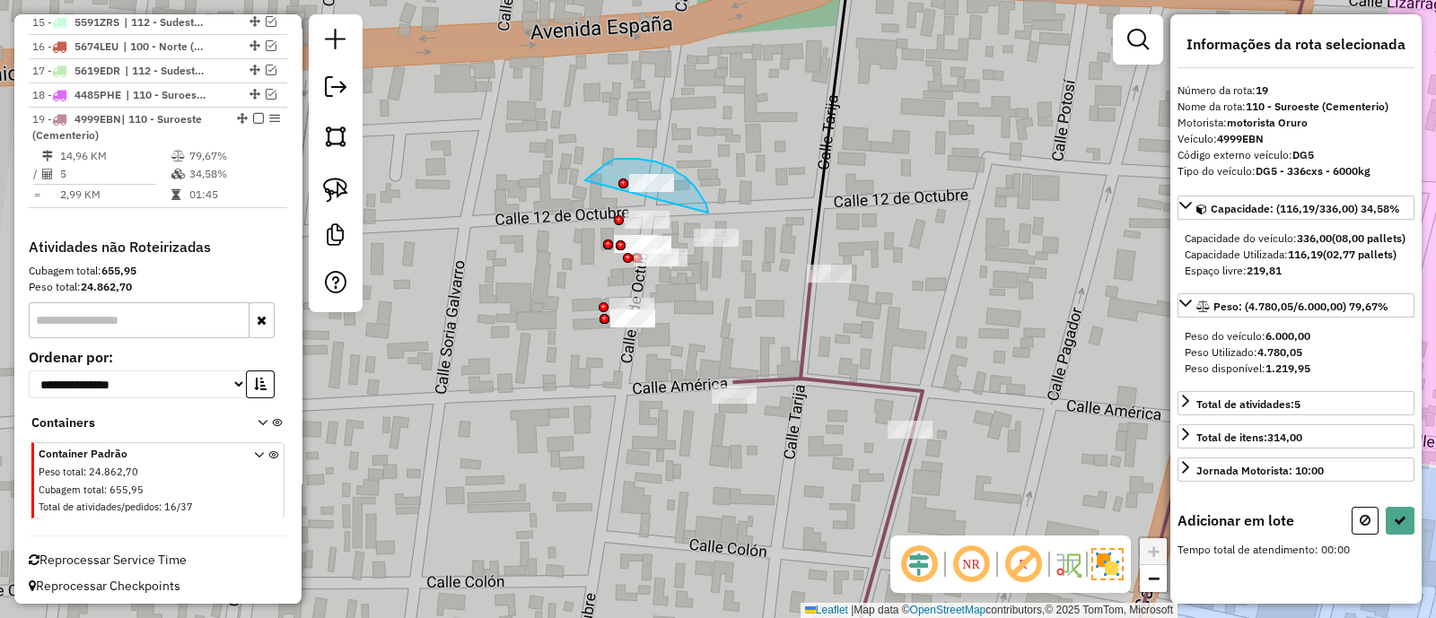
drag, startPoint x: 695, startPoint y: 187, endPoint x: 572, endPoint y: 192, distance: 123.0
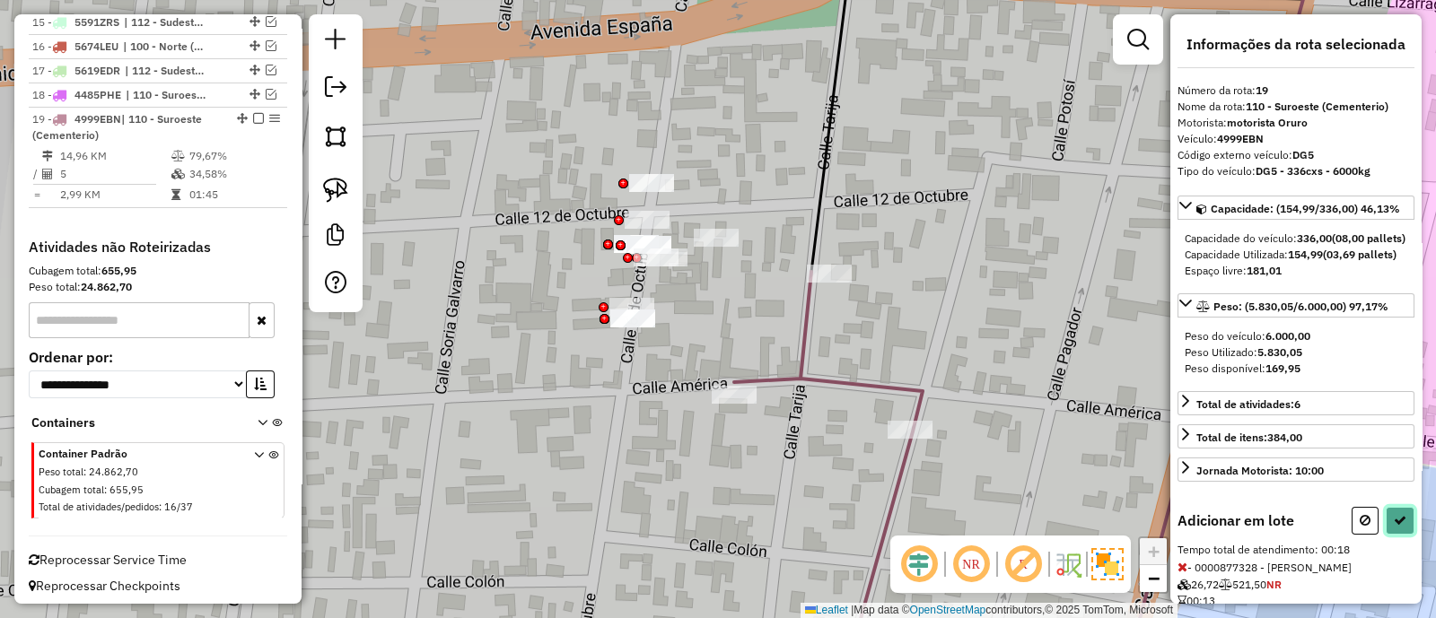
click at [1385, 535] on button at bounding box center [1399, 521] width 29 height 28
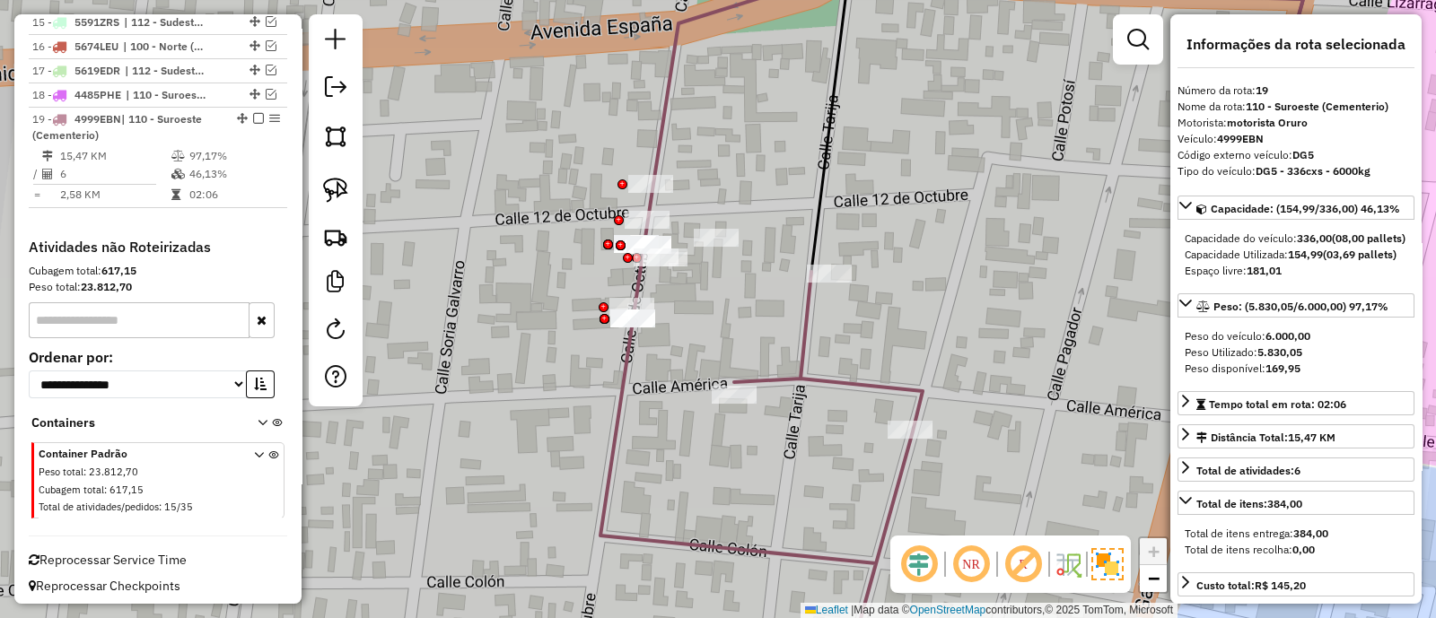
click at [253, 116] on em at bounding box center [258, 118] width 11 height 11
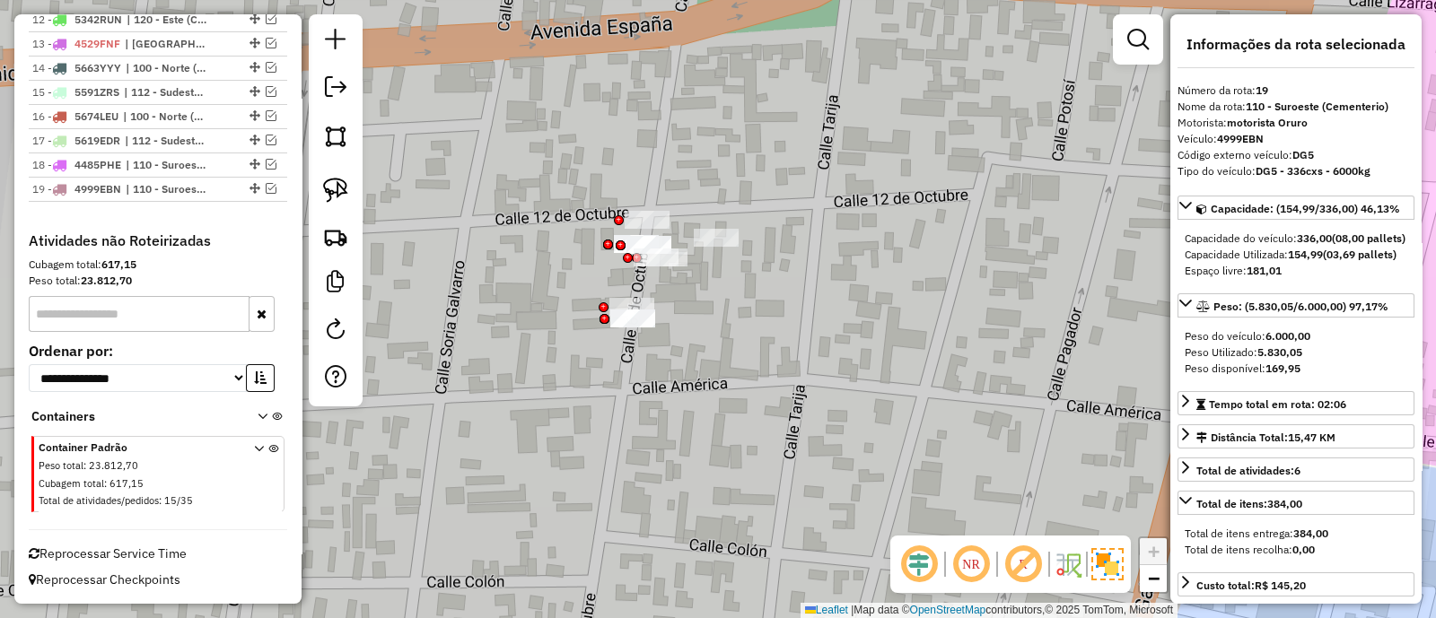
scroll to position [1050, 0]
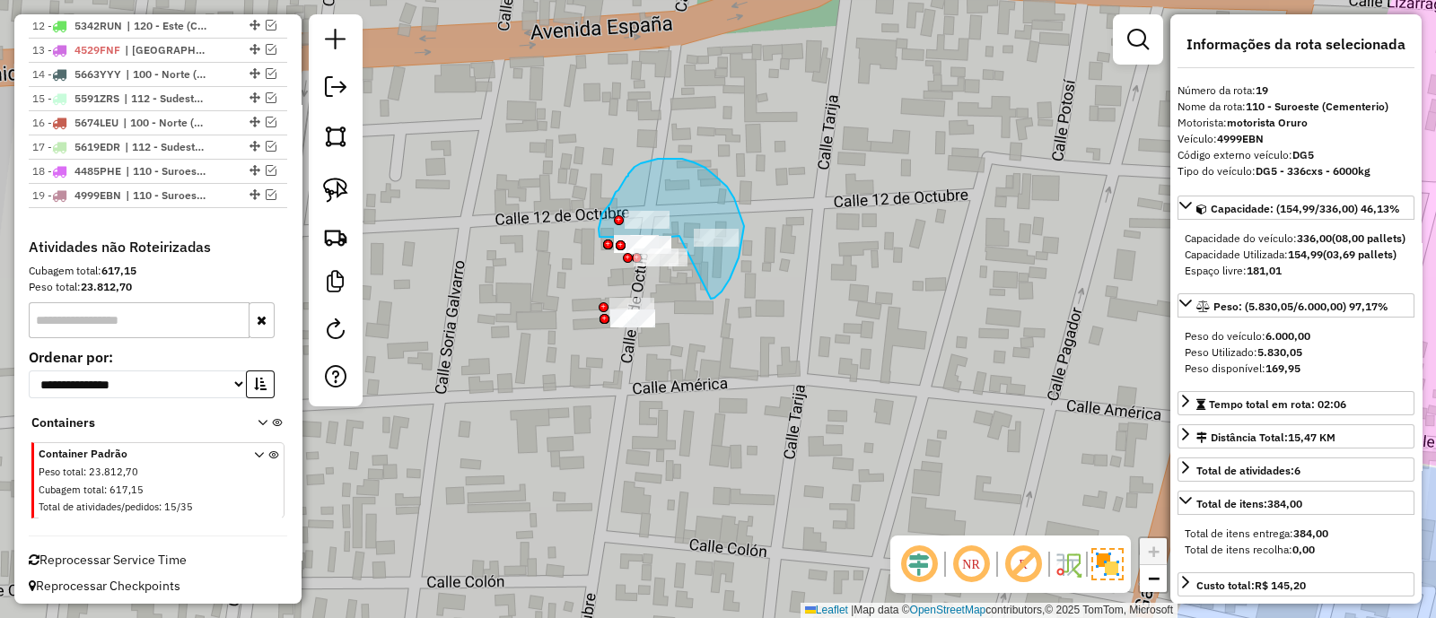
drag, startPoint x: 713, startPoint y: 299, endPoint x: 679, endPoint y: 236, distance: 71.5
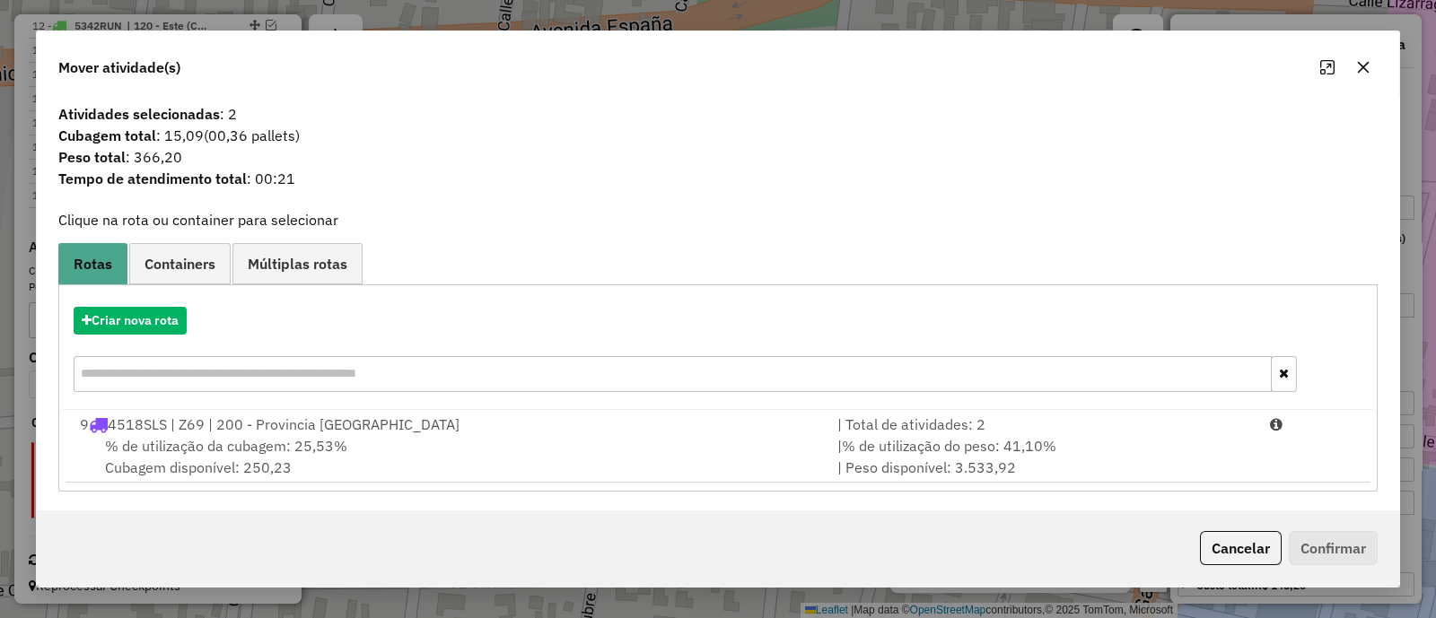
click at [1350, 73] on button "button" at bounding box center [1363, 67] width 29 height 29
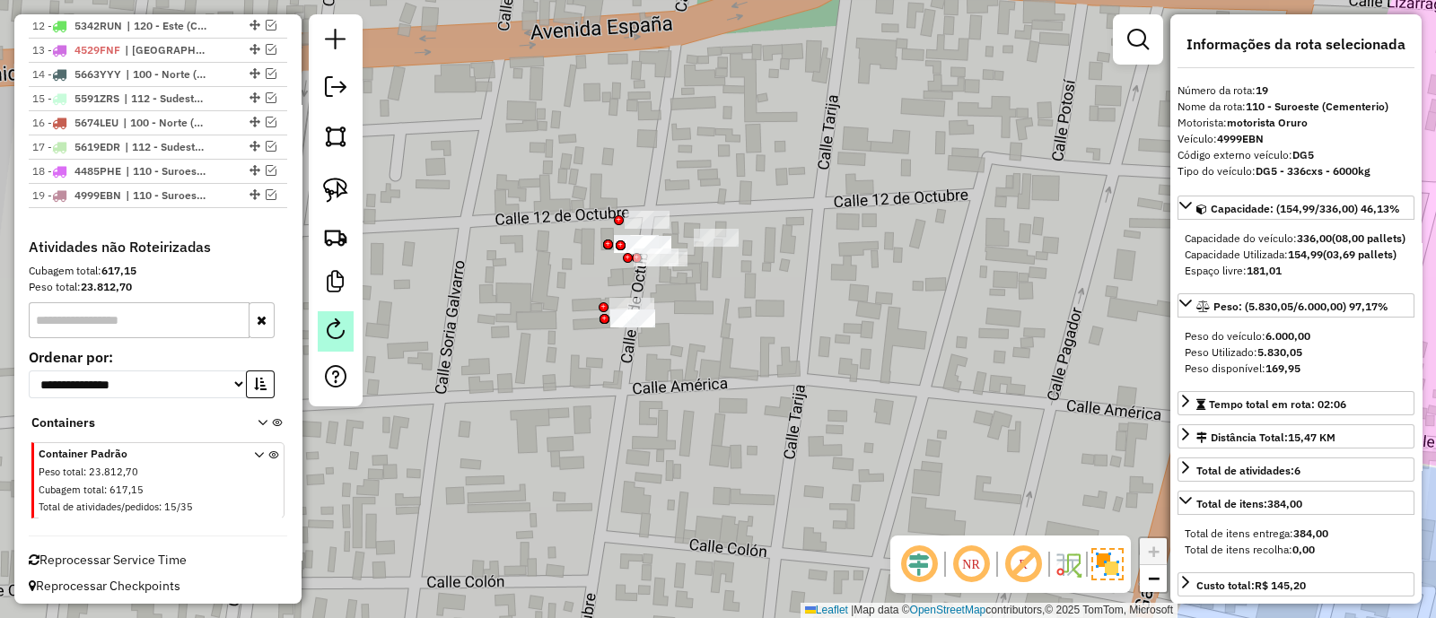
click at [351, 347] on link at bounding box center [336, 331] width 36 height 40
select select "*"
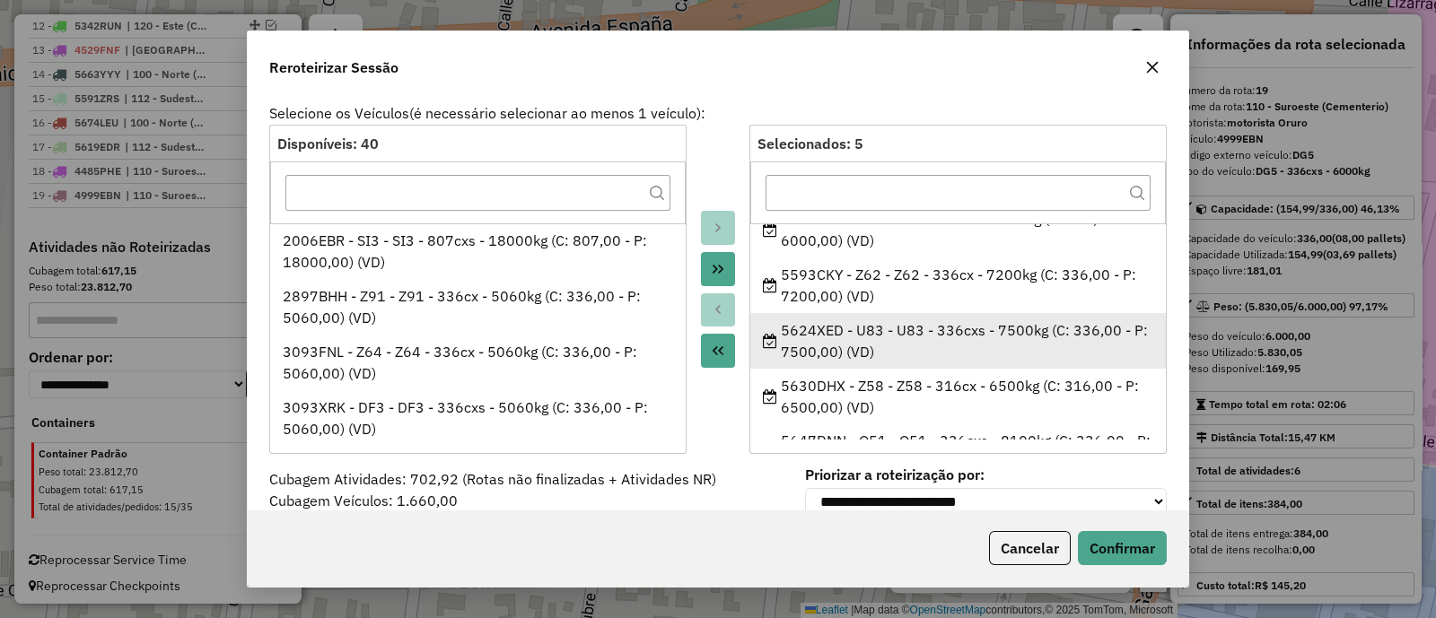
scroll to position [0, 0]
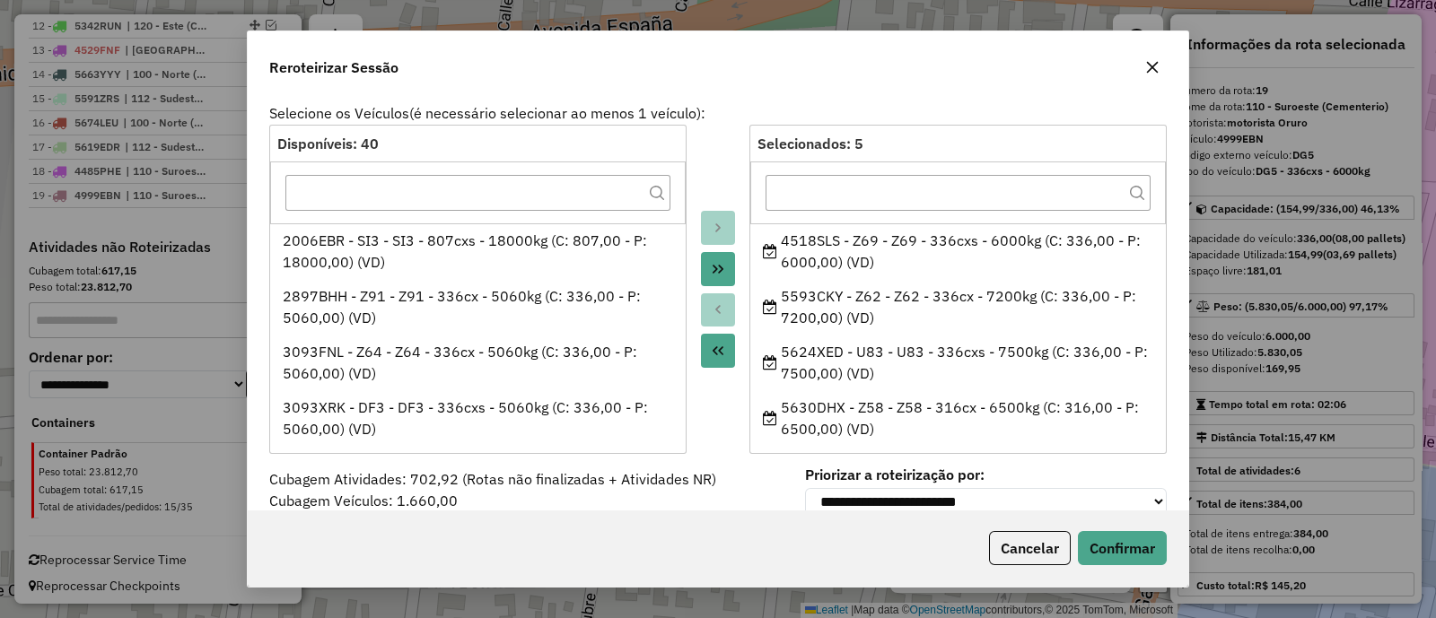
click at [1151, 58] on button "button" at bounding box center [1152, 67] width 29 height 29
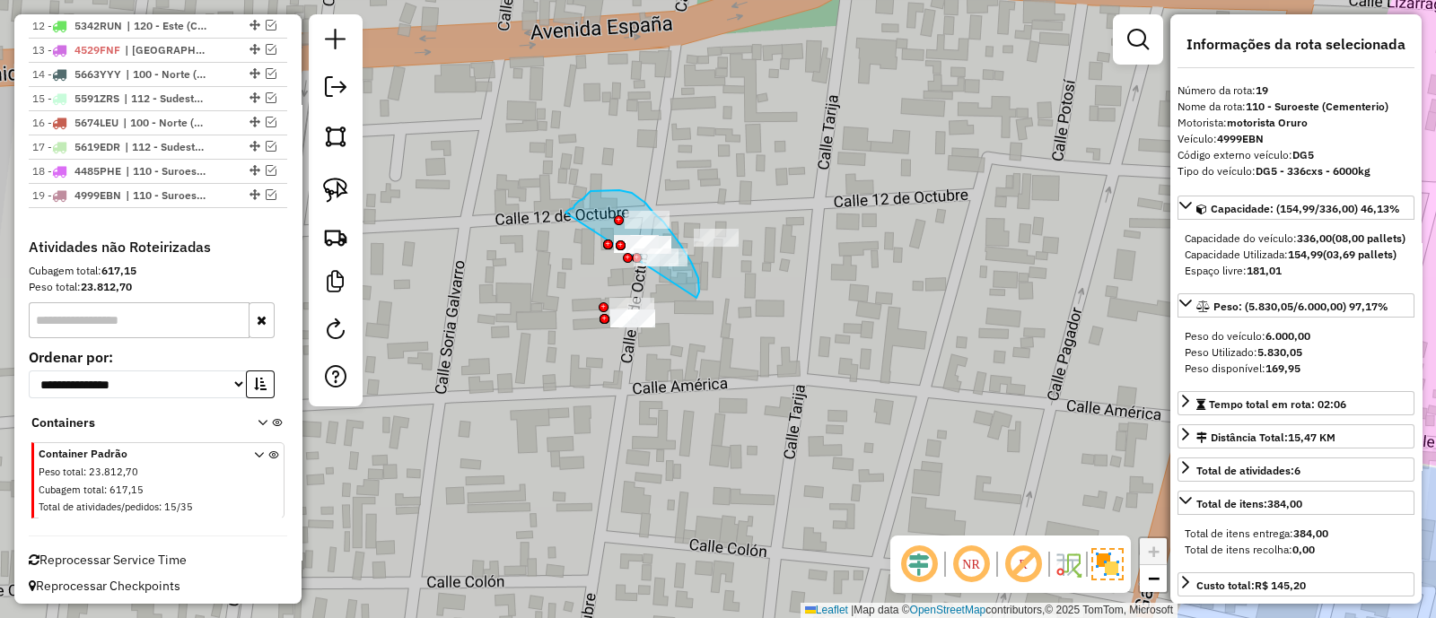
drag, startPoint x: 698, startPoint y: 278, endPoint x: 565, endPoint y: 213, distance: 148.1
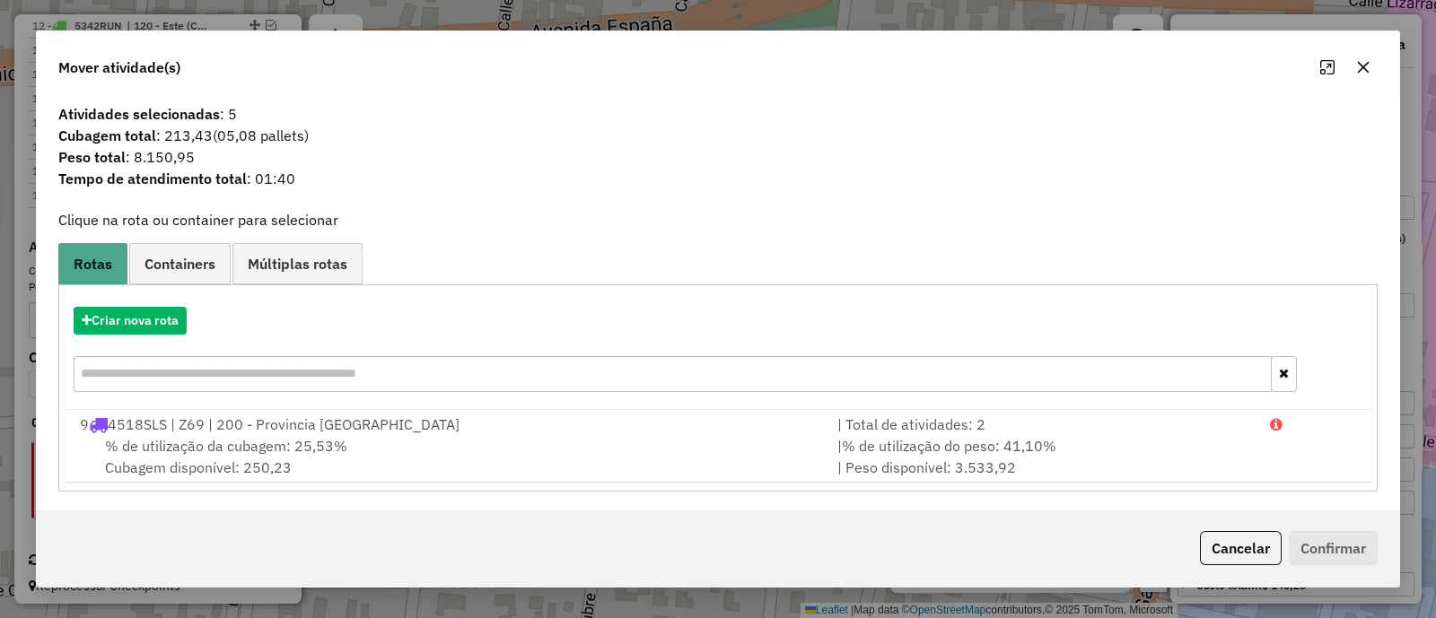
click at [1354, 57] on button "button" at bounding box center [1363, 67] width 29 height 29
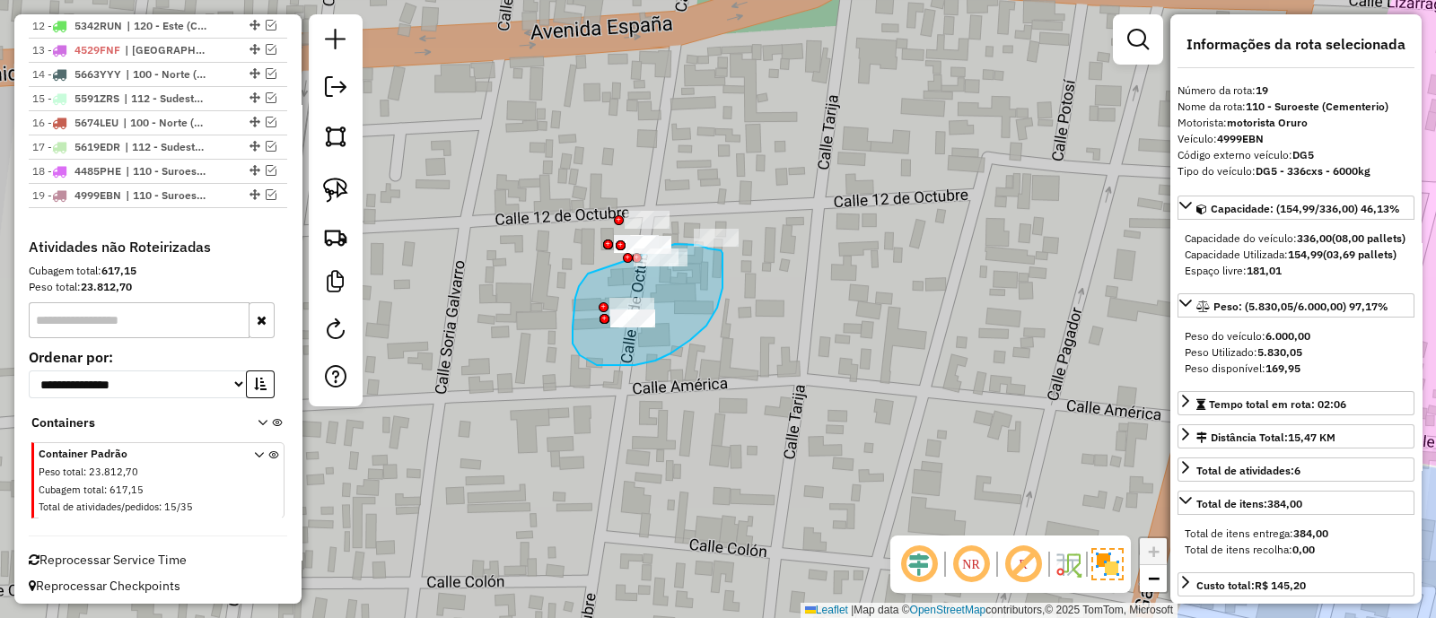
drag, startPoint x: 575, startPoint y: 298, endPoint x: 675, endPoint y: 244, distance: 113.2
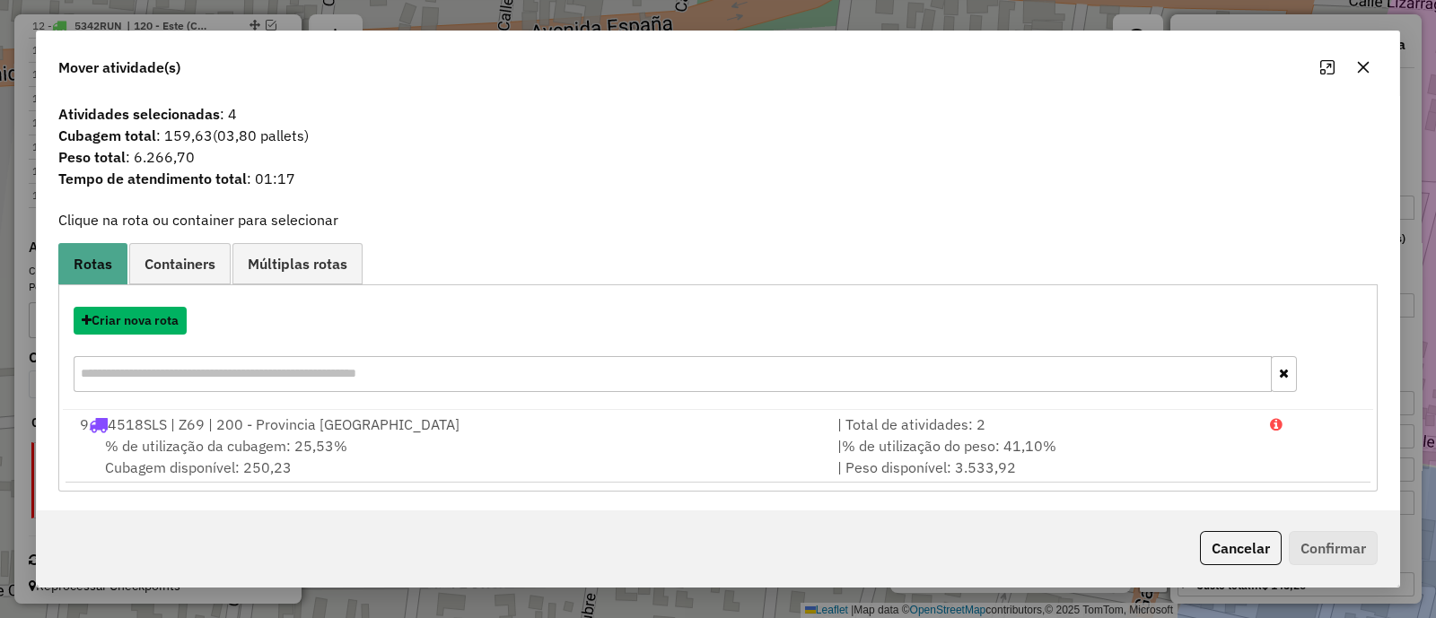
click at [144, 325] on button "Criar nova rota" at bounding box center [130, 321] width 113 height 28
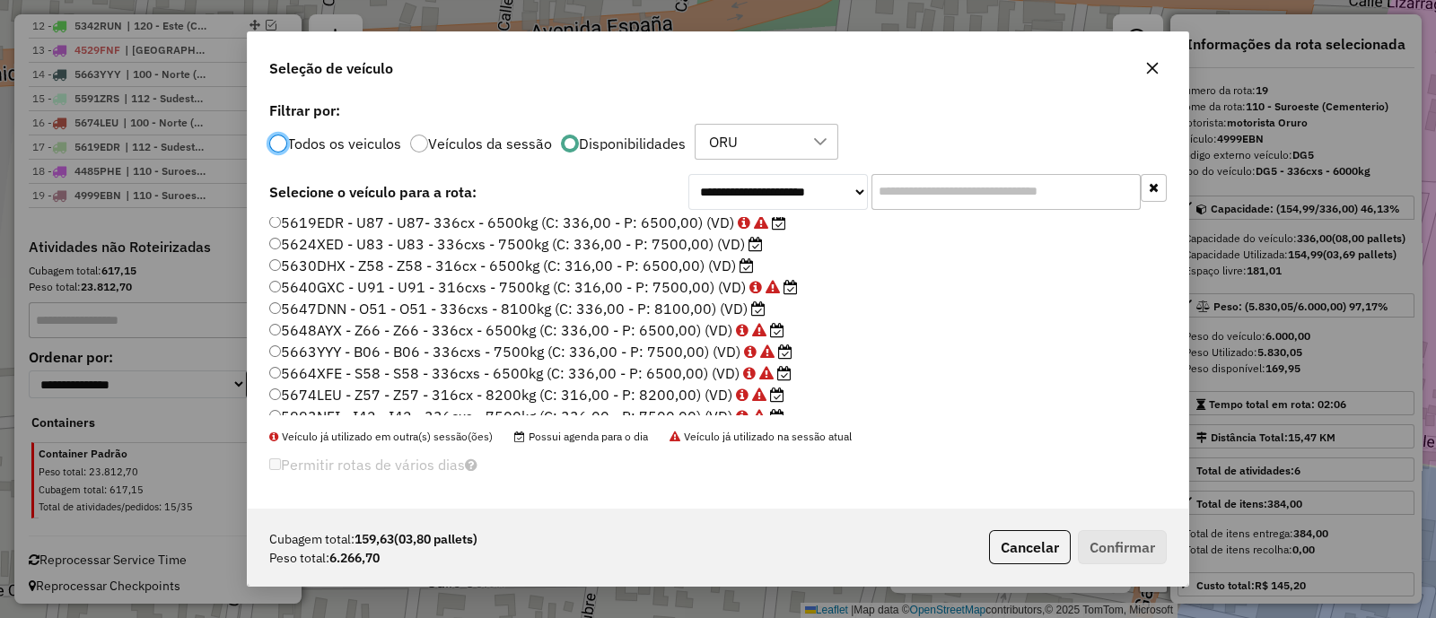
scroll to position [297, 0]
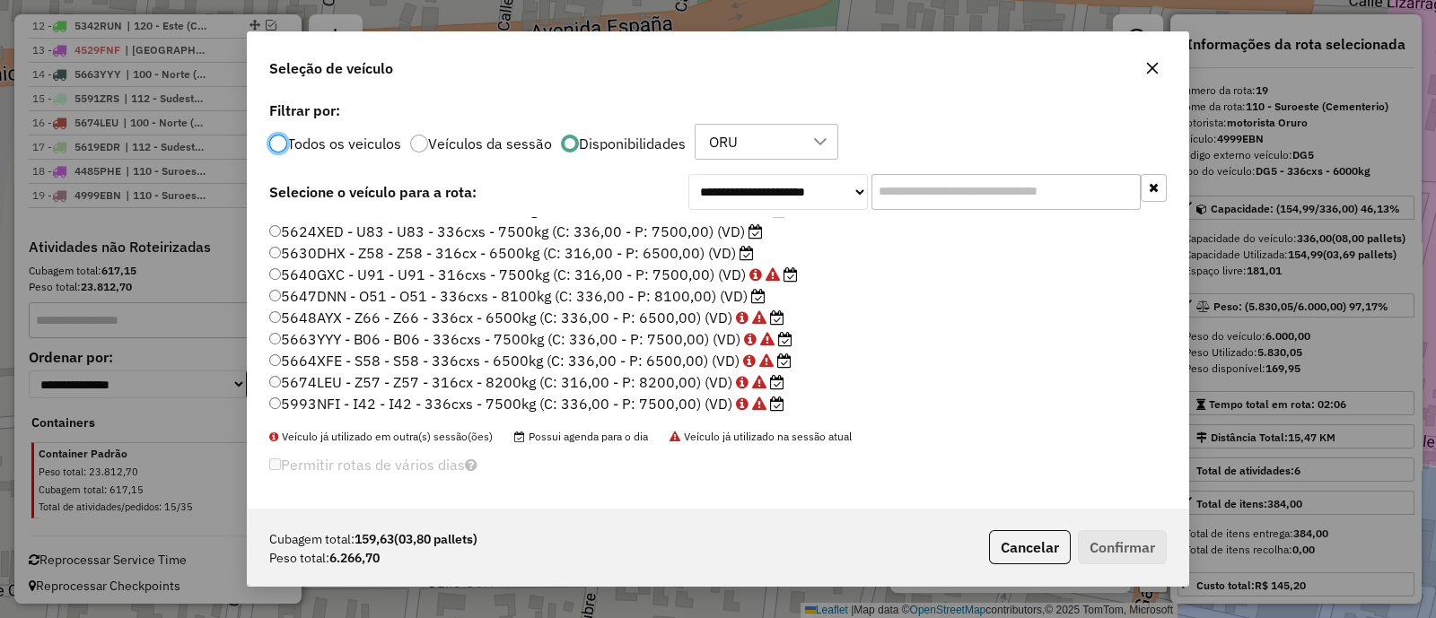
click at [673, 298] on label "5647DNN - O51 - O51 - 336cxs - 8100kg (C: 336,00 - P: 8100,00) (VD)" at bounding box center [517, 296] width 496 height 22
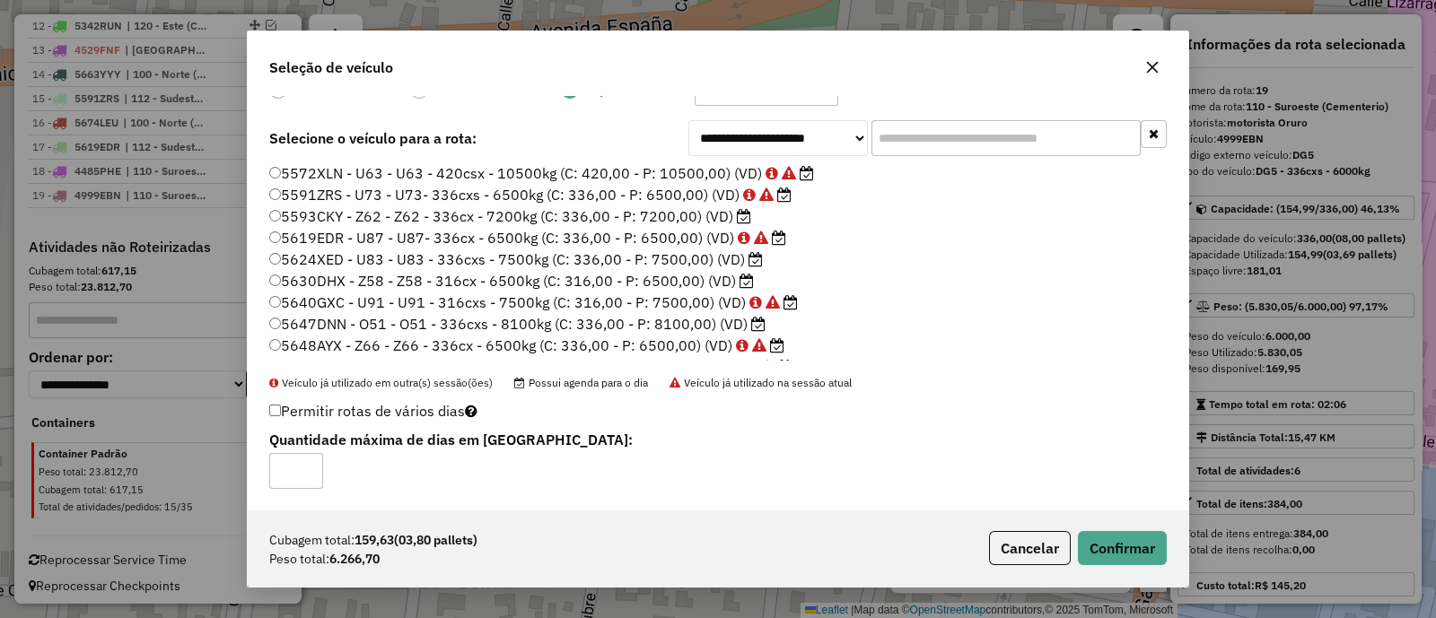
scroll to position [185, 0]
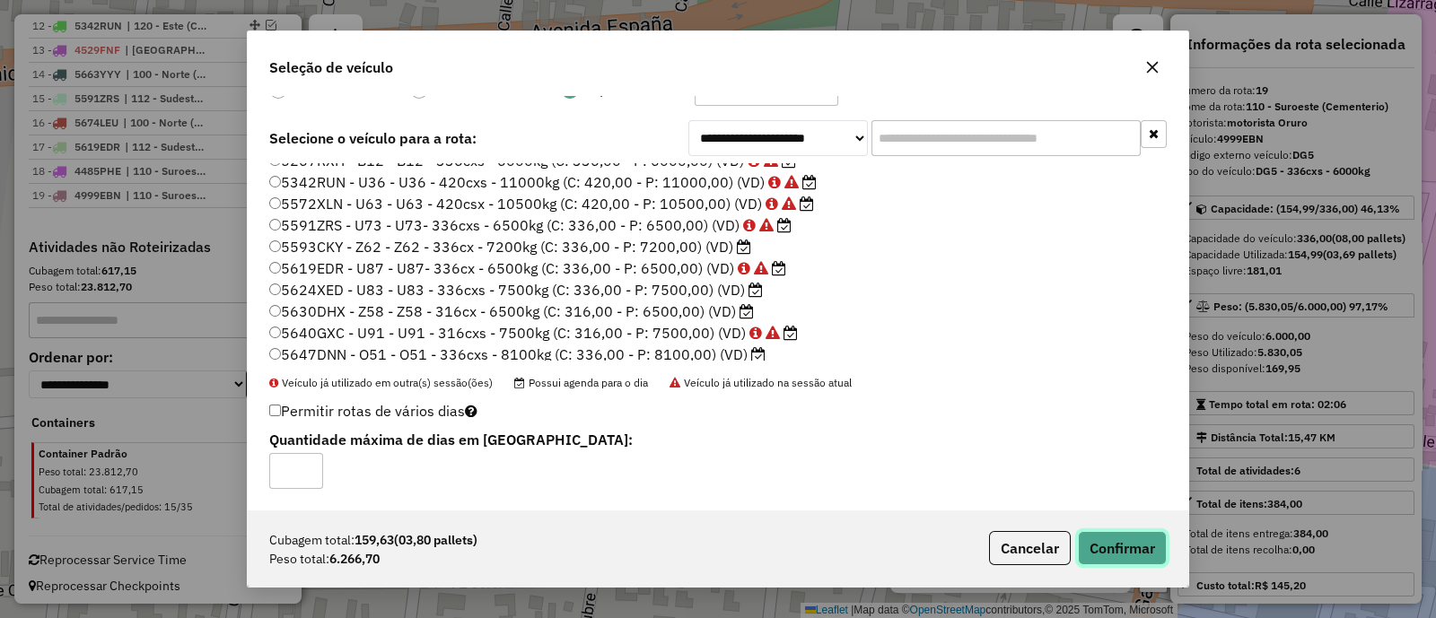
click at [1114, 553] on button "Confirmar" at bounding box center [1122, 548] width 89 height 34
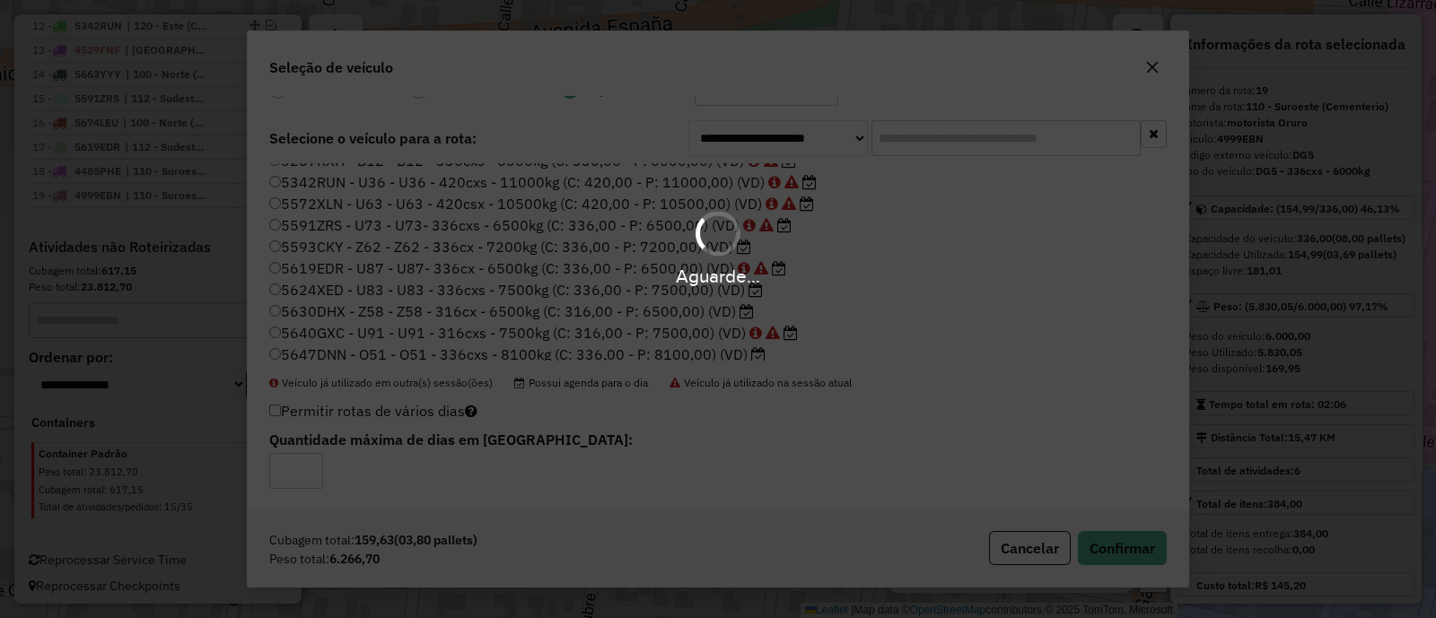
scroll to position [0, 0]
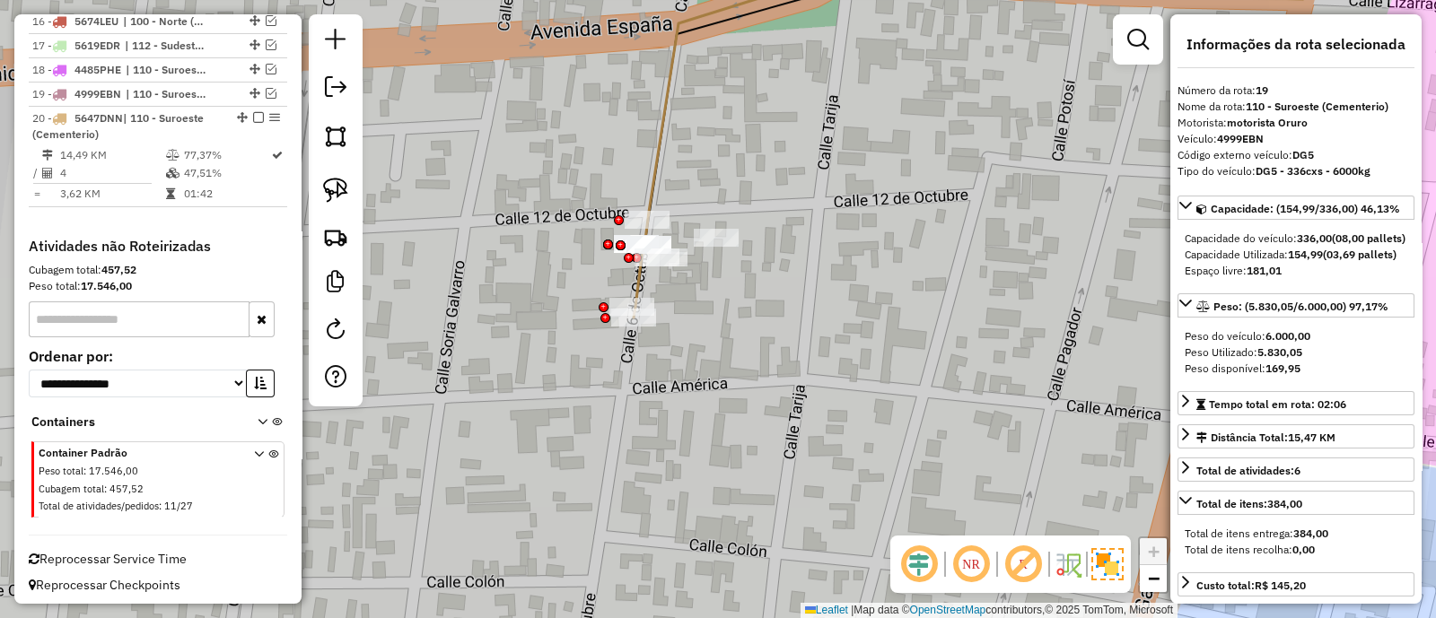
click at [633, 289] on icon at bounding box center [638, 286] width 10 height 64
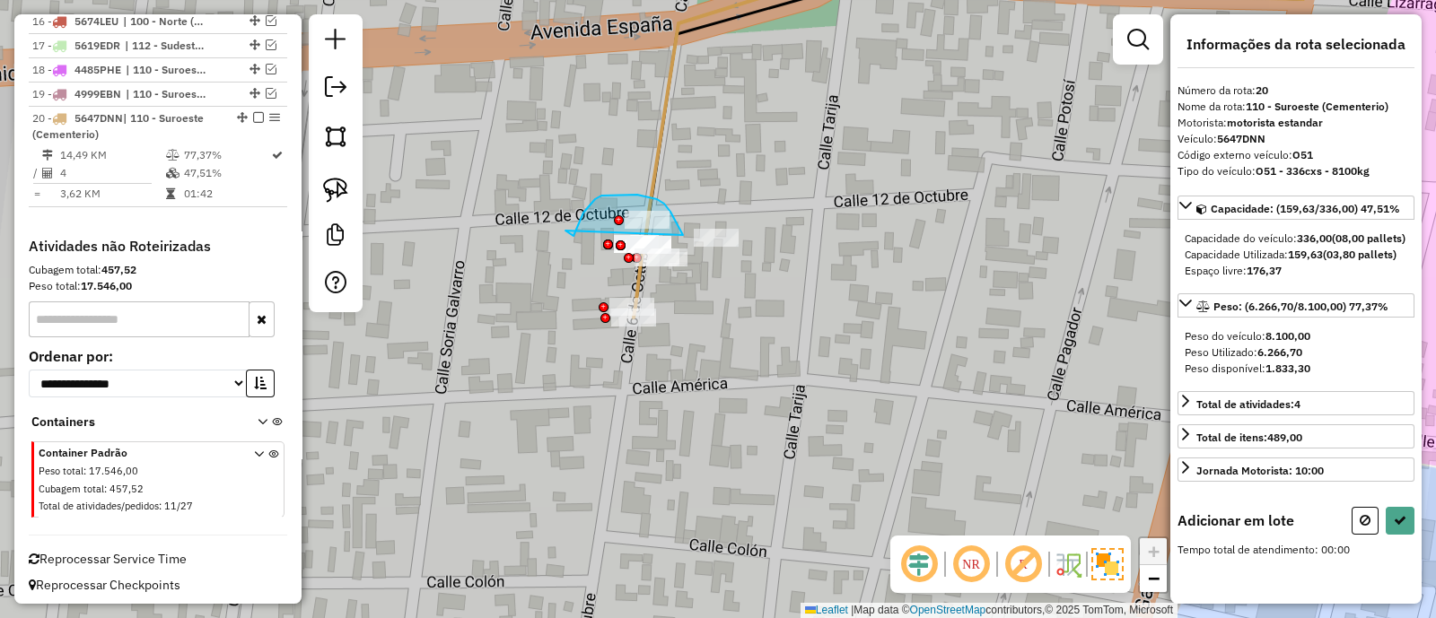
drag, startPoint x: 683, startPoint y: 235, endPoint x: 565, endPoint y: 231, distance: 117.6
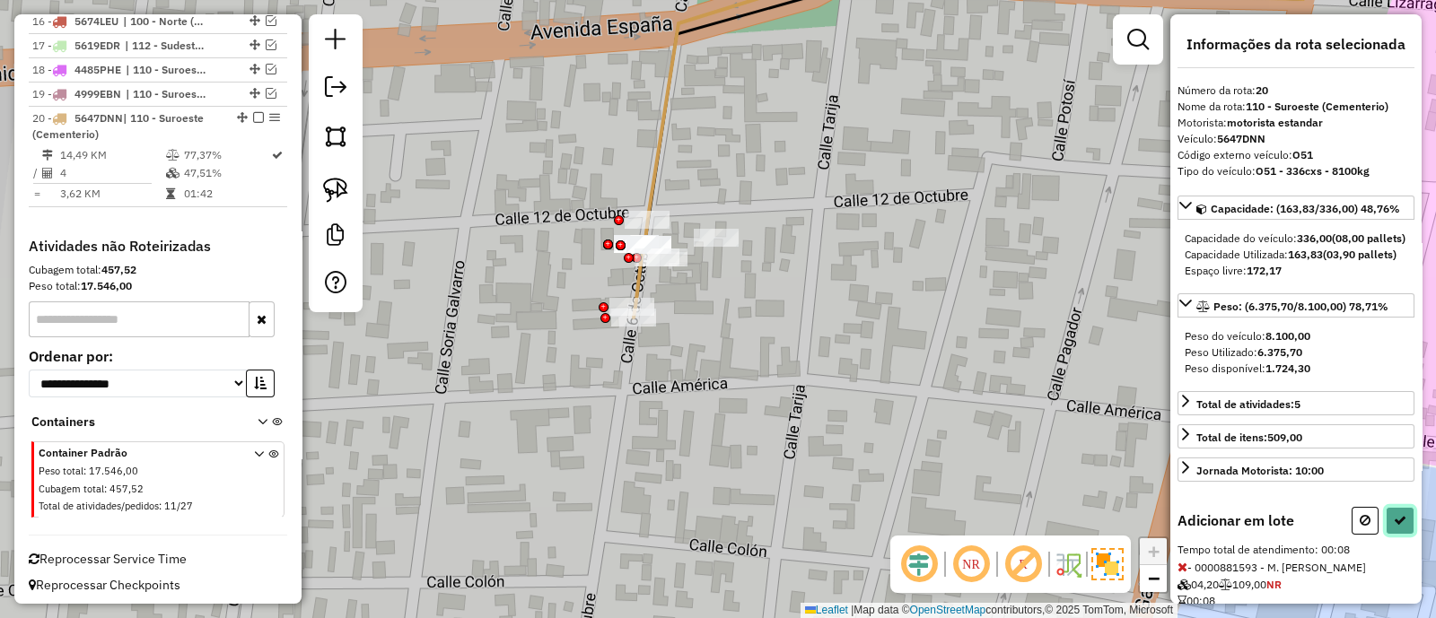
click at [1393, 527] on icon at bounding box center [1399, 520] width 13 height 13
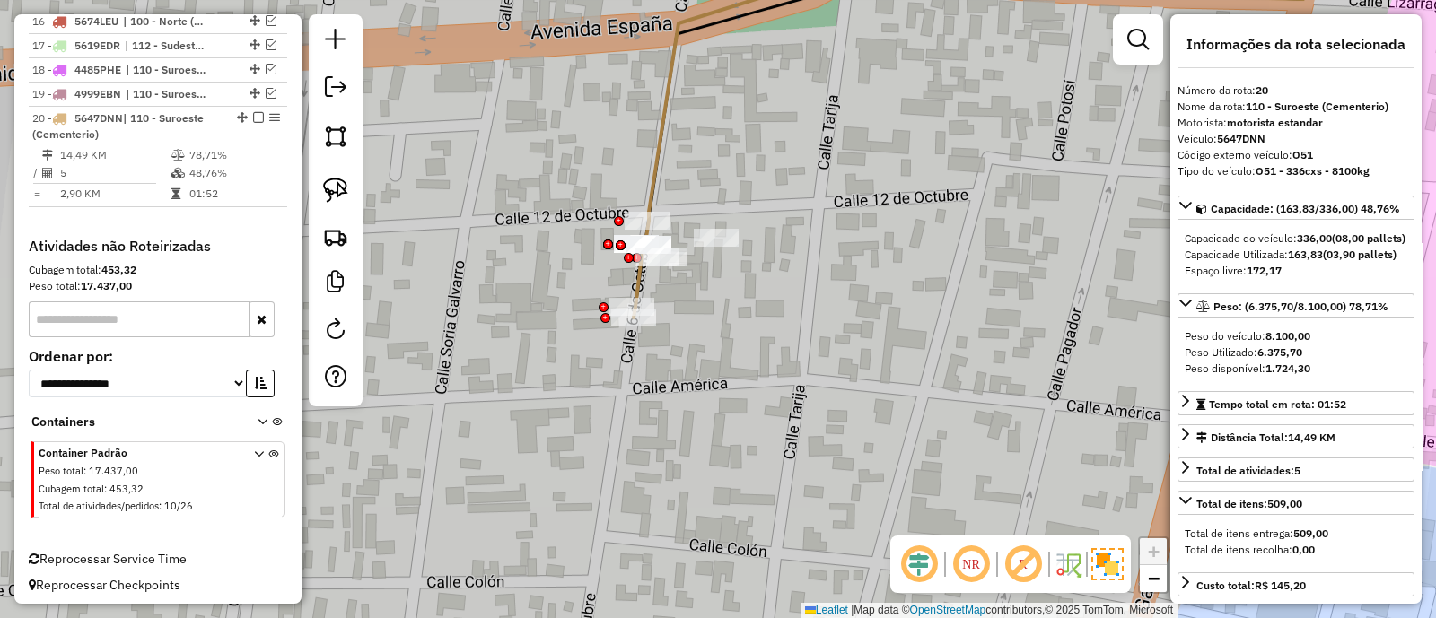
click at [655, 147] on icon at bounding box center [983, 79] width 669 height 283
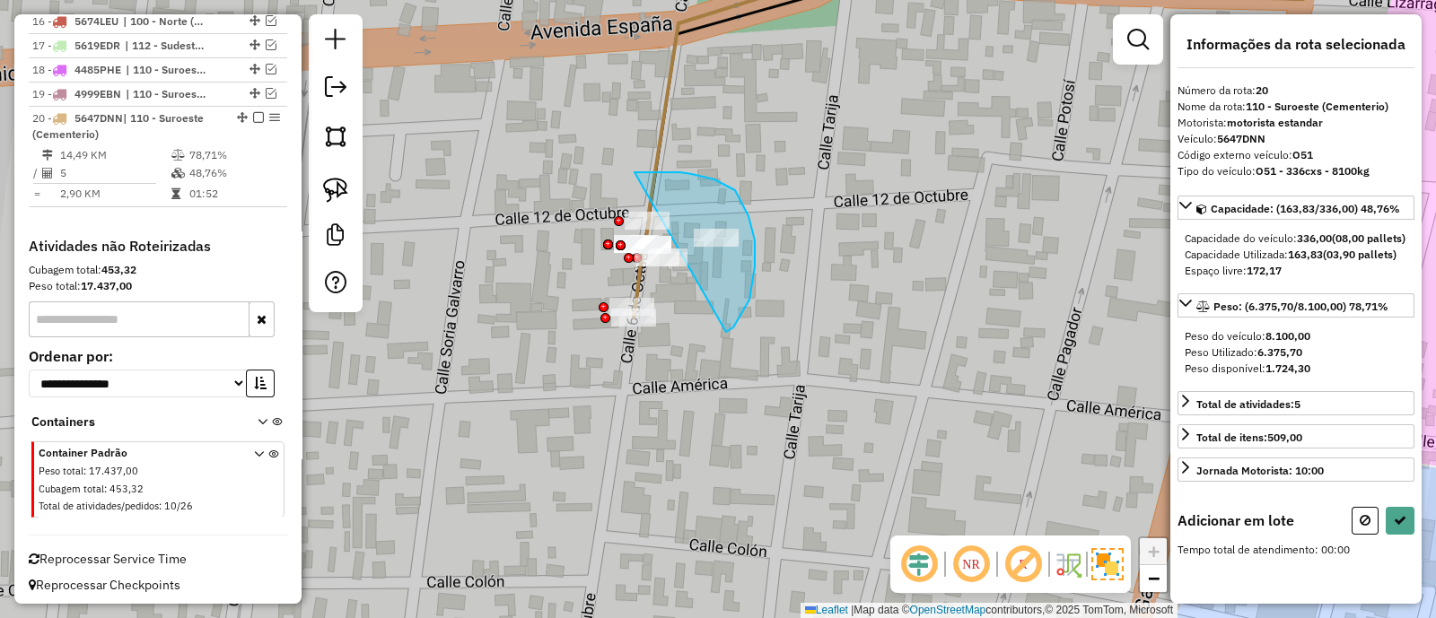
drag, startPoint x: 755, startPoint y: 240, endPoint x: 634, endPoint y: 172, distance: 138.2
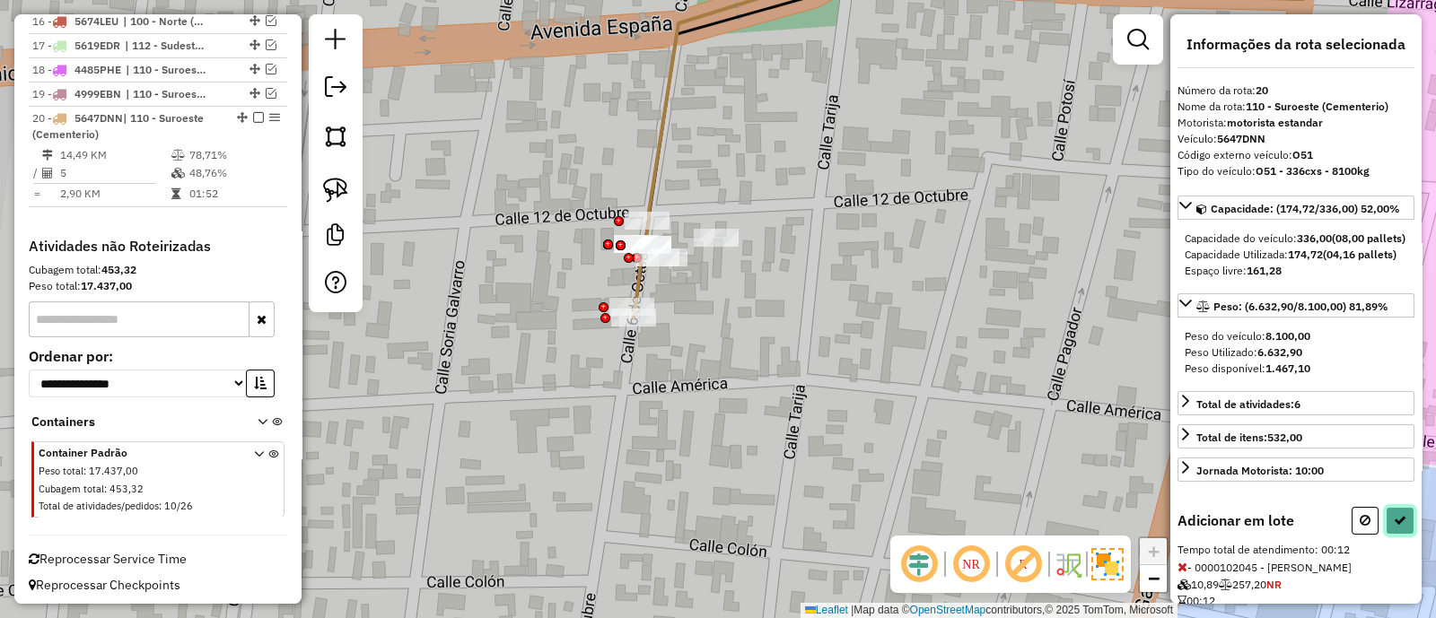
click at [1398, 527] on icon at bounding box center [1399, 520] width 13 height 13
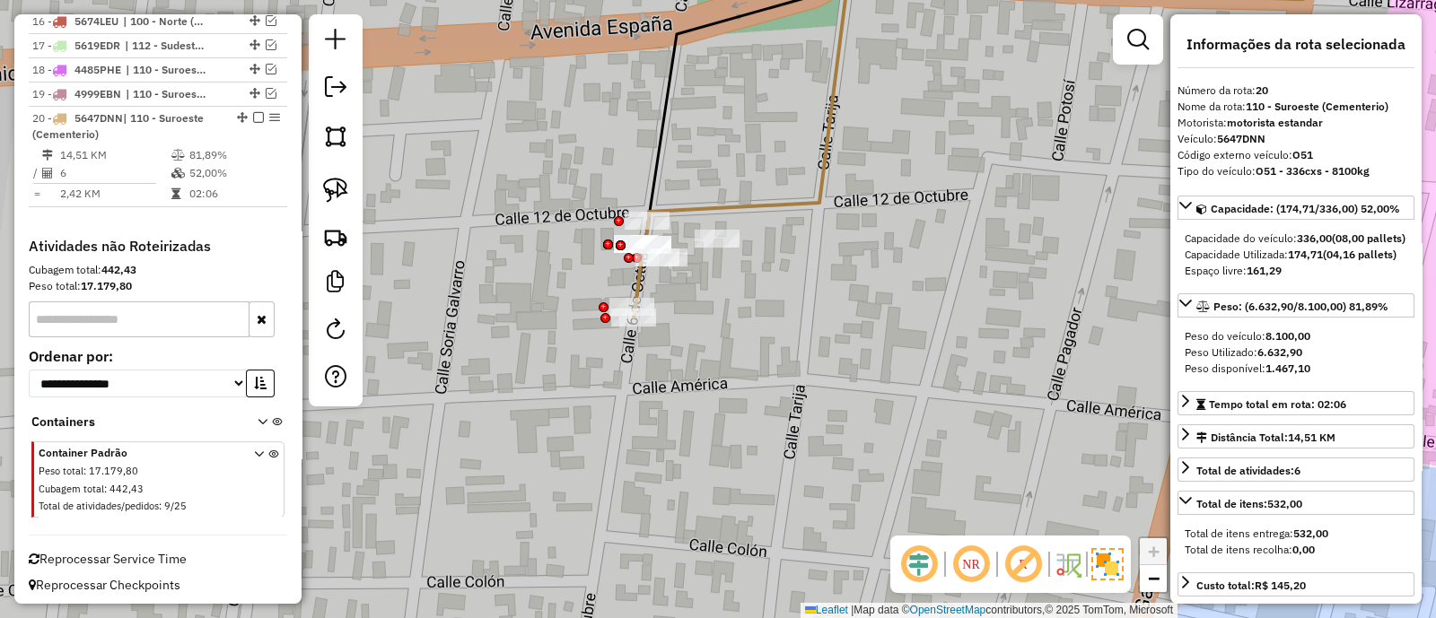
click at [639, 282] on icon at bounding box center [674, 262] width 82 height 109
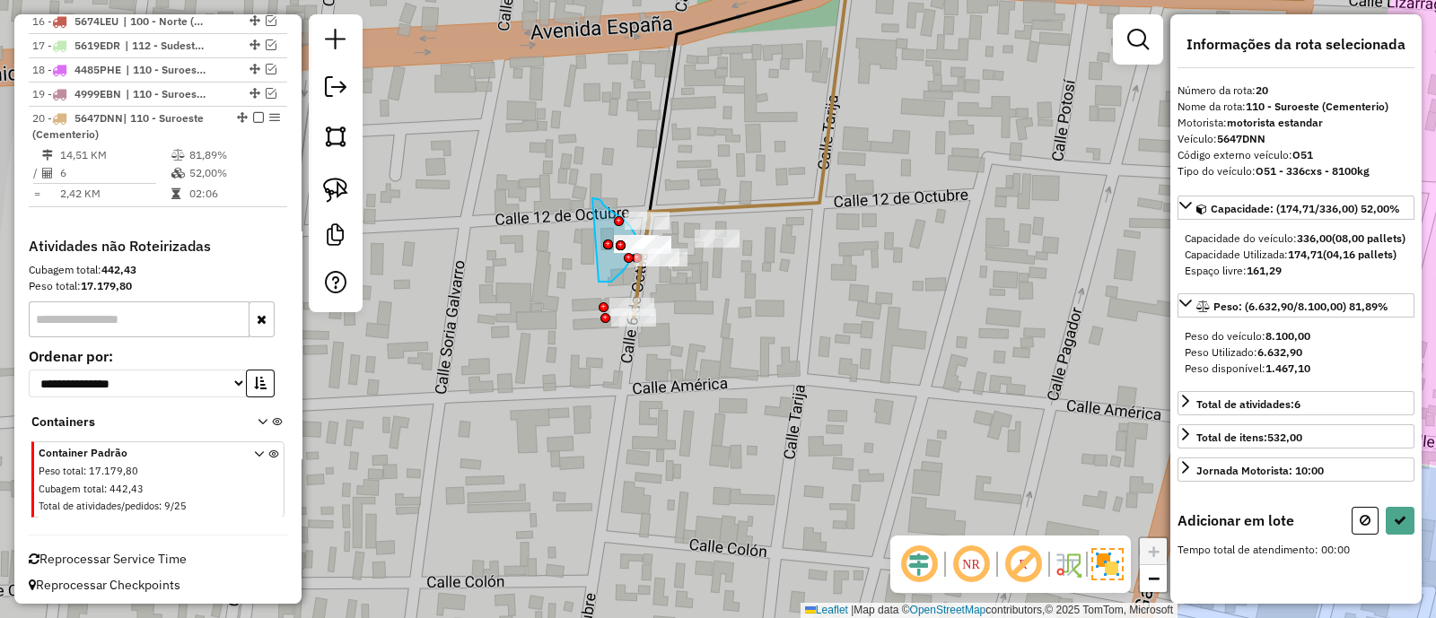
drag, startPoint x: 599, startPoint y: 281, endPoint x: 592, endPoint y: 198, distance: 82.9
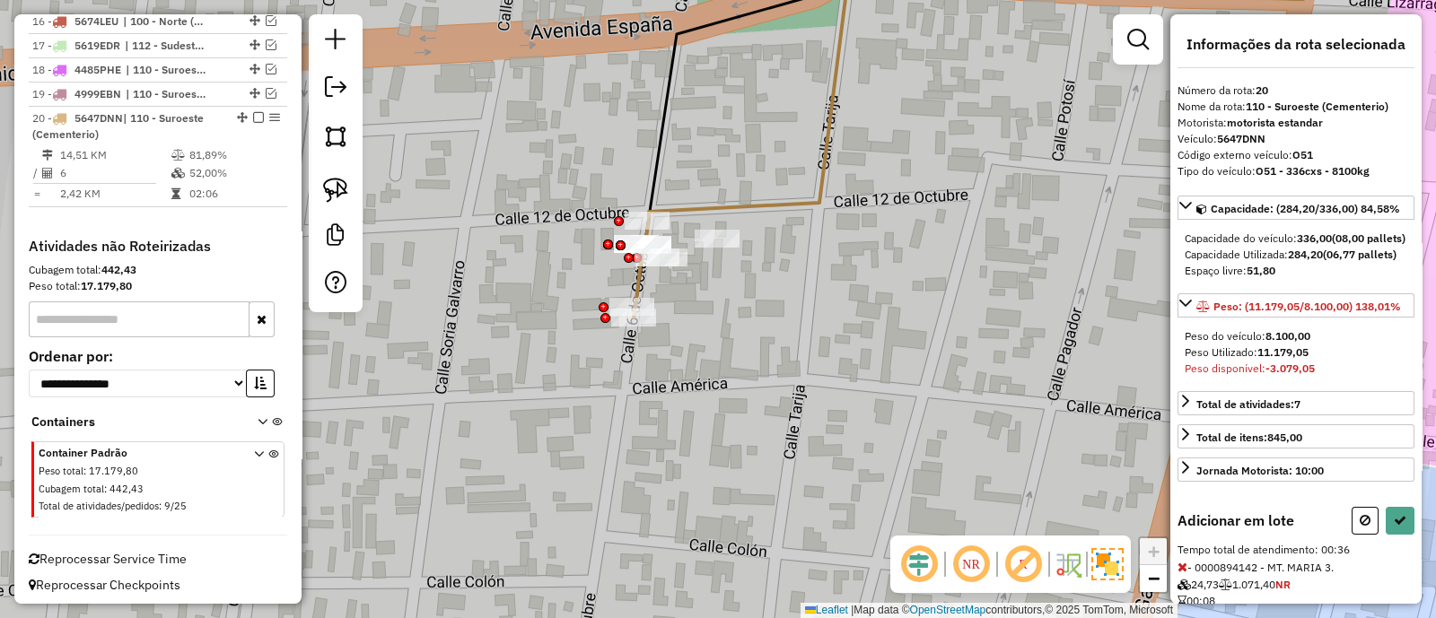
click at [1359, 527] on icon at bounding box center [1364, 520] width 11 height 13
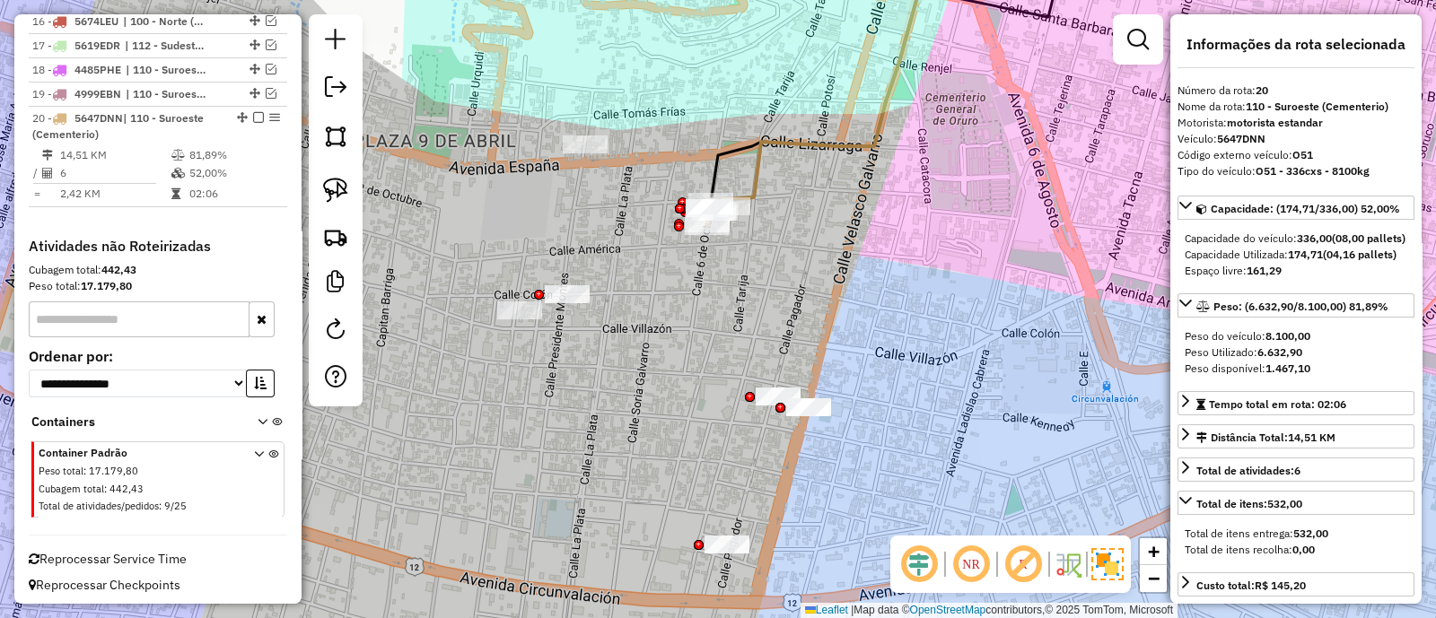
click at [751, 195] on icon at bounding box center [830, 68] width 204 height 261
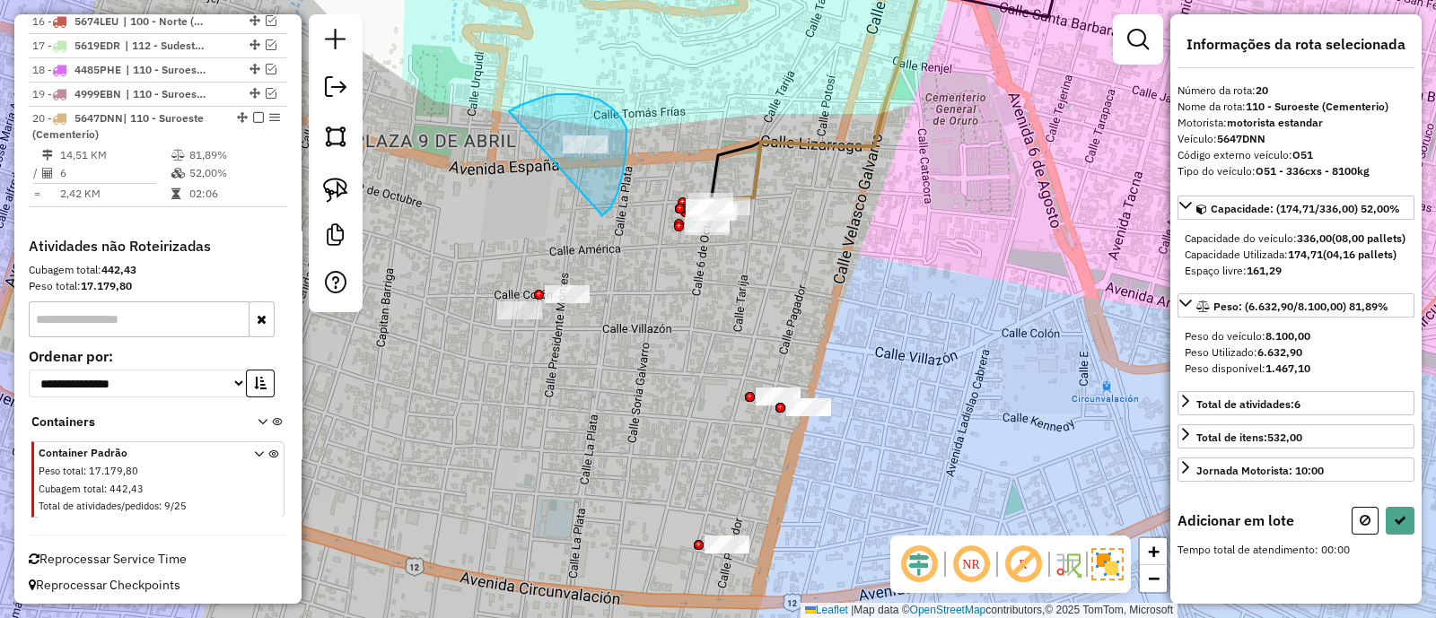
drag, startPoint x: 603, startPoint y: 214, endPoint x: 503, endPoint y: 114, distance: 141.5
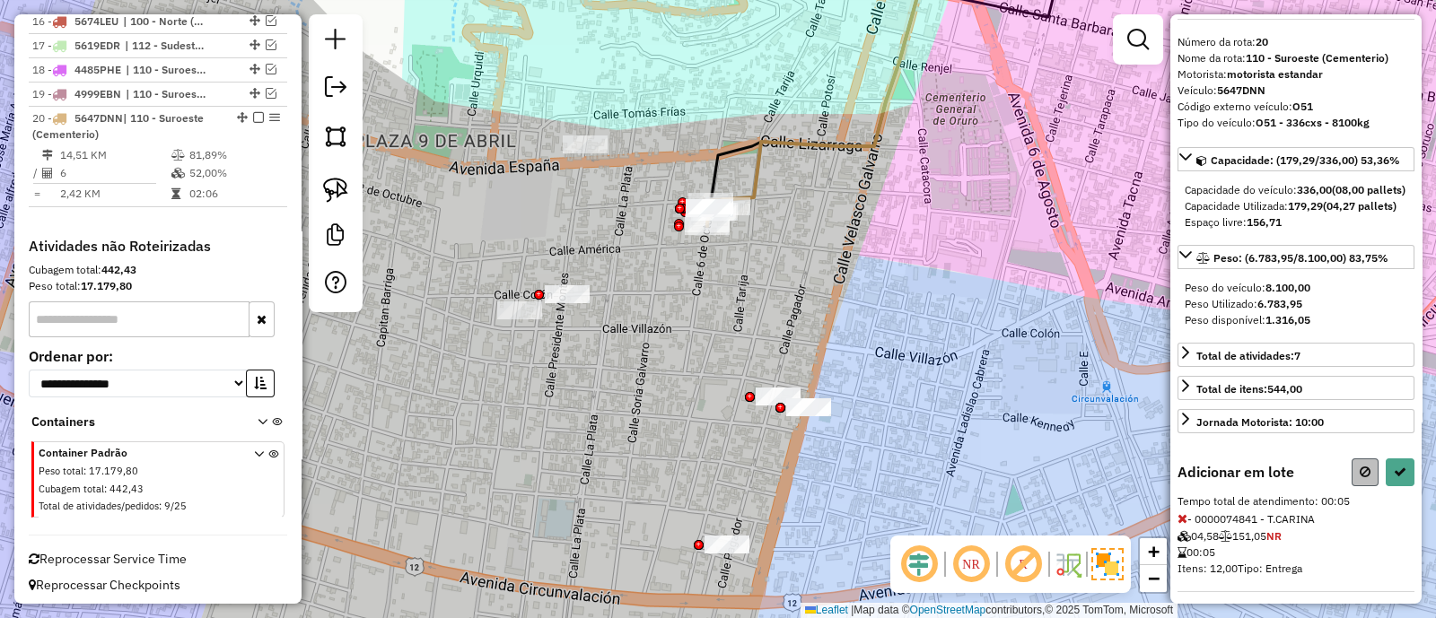
scroll to position [86, 0]
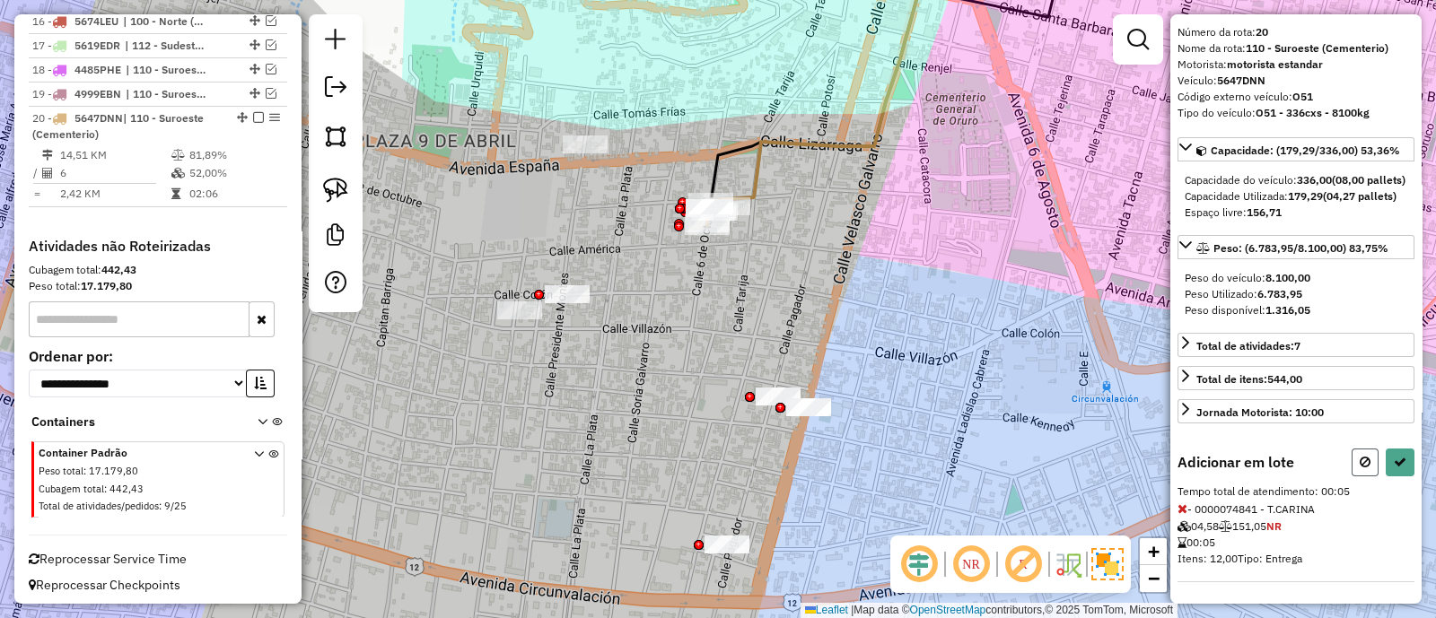
click at [1367, 467] on button at bounding box center [1364, 463] width 27 height 28
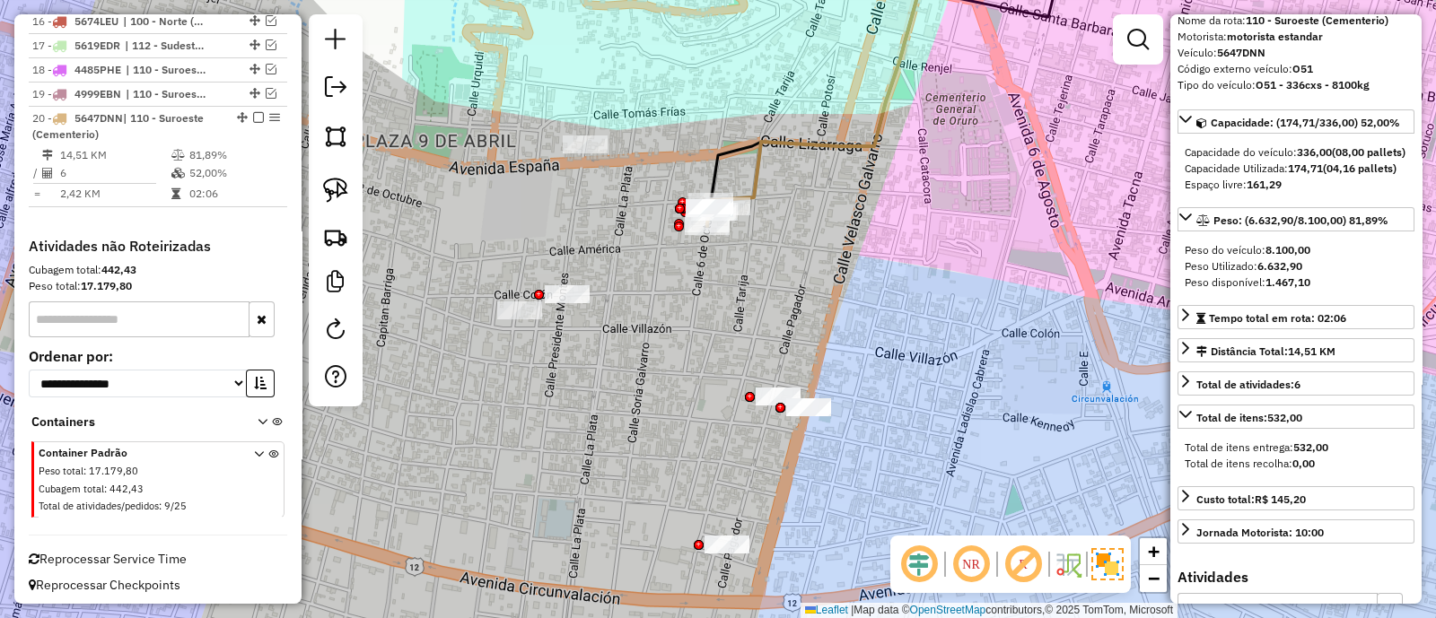
click at [754, 184] on icon at bounding box center [830, 68] width 204 height 261
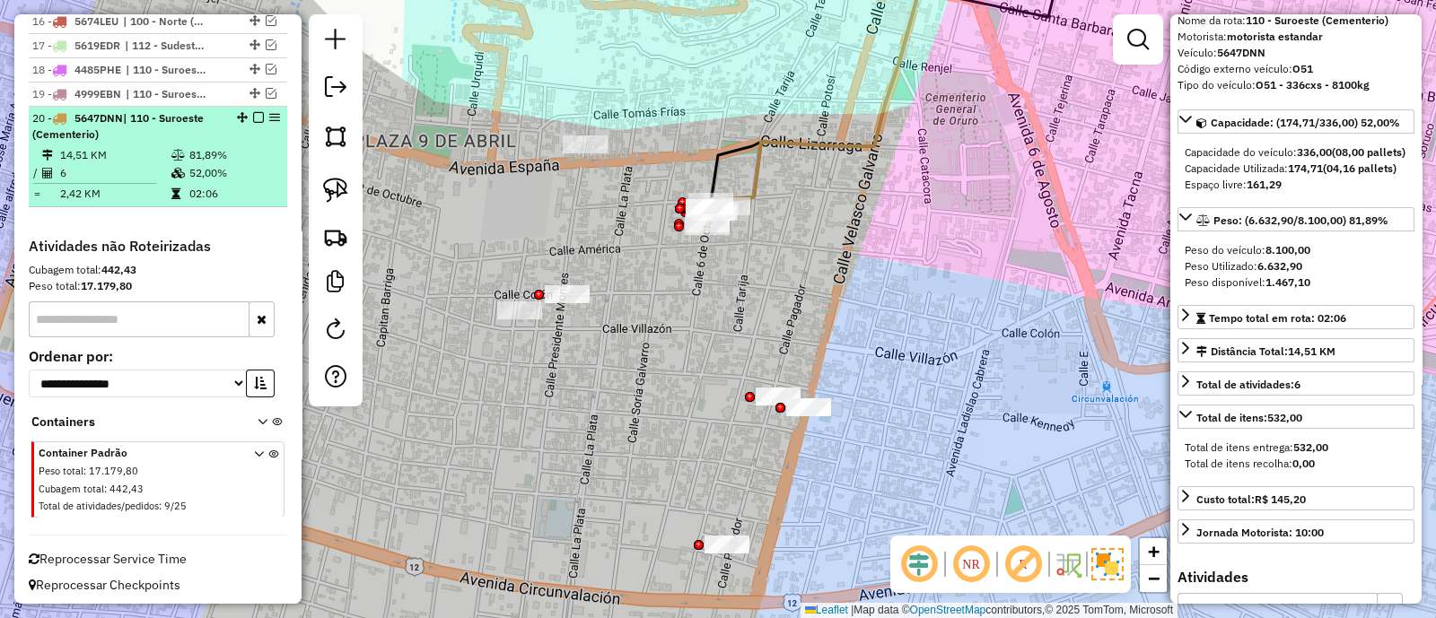
click at [253, 114] on em at bounding box center [258, 117] width 11 height 11
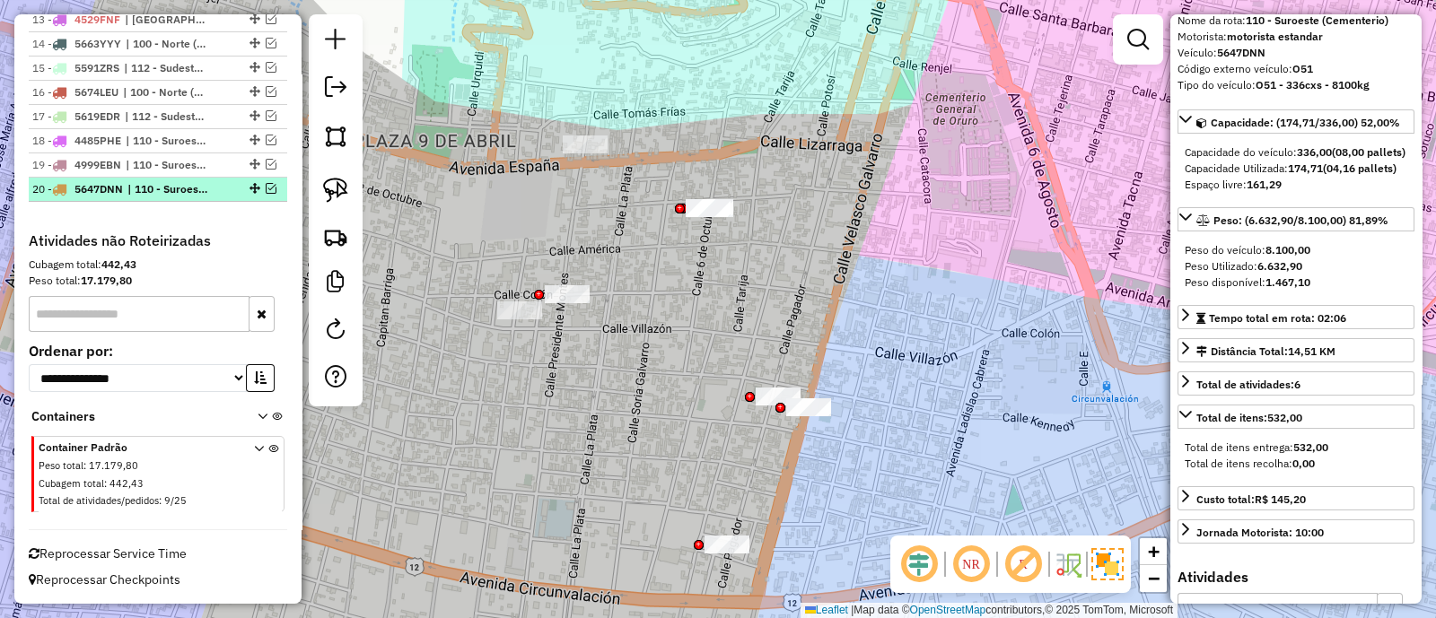
scroll to position [1075, 0]
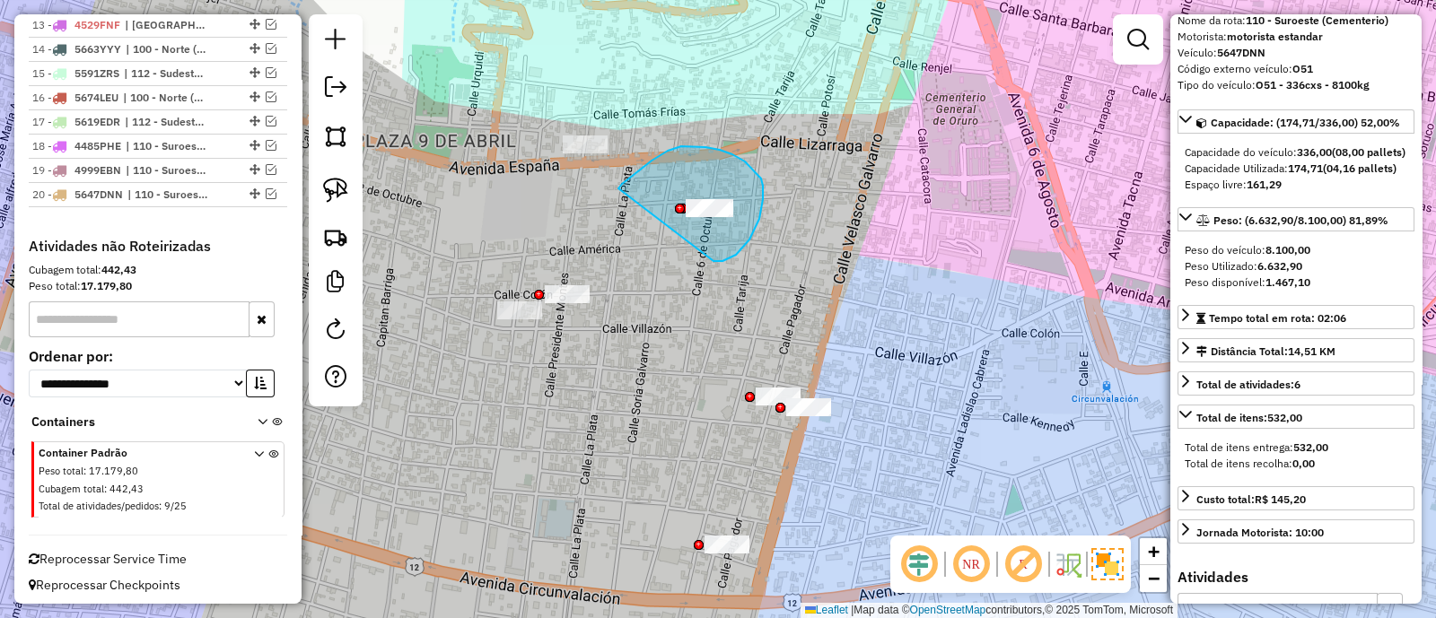
drag, startPoint x: 713, startPoint y: 261, endPoint x: 618, endPoint y: 188, distance: 119.7
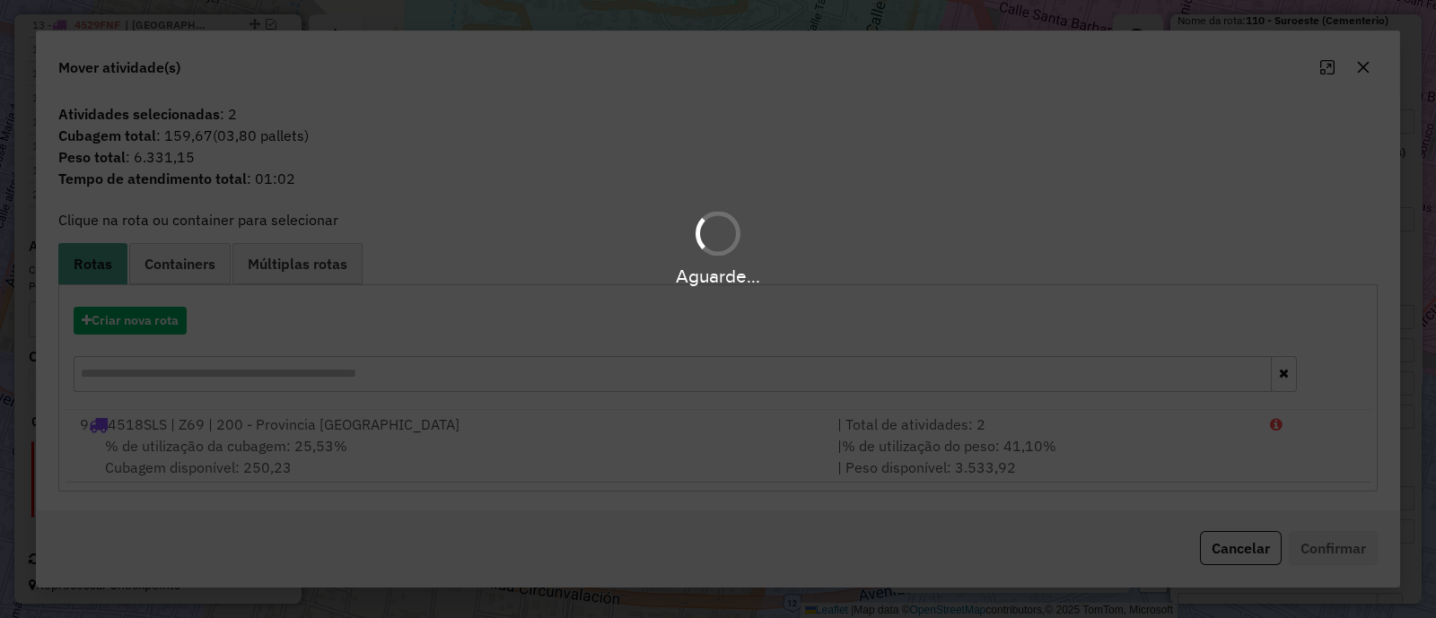
click at [150, 325] on div "Aguarde..." at bounding box center [718, 309] width 1436 height 618
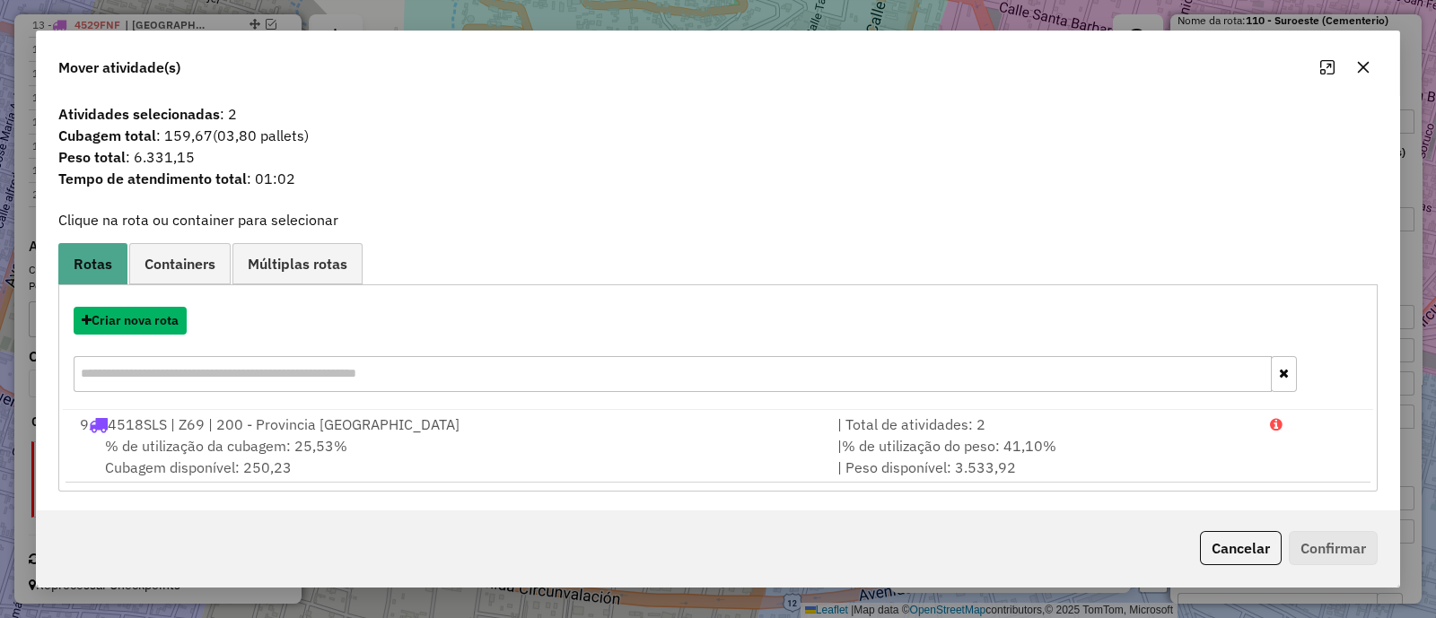
click at [150, 325] on button "Criar nova rota" at bounding box center [130, 321] width 113 height 28
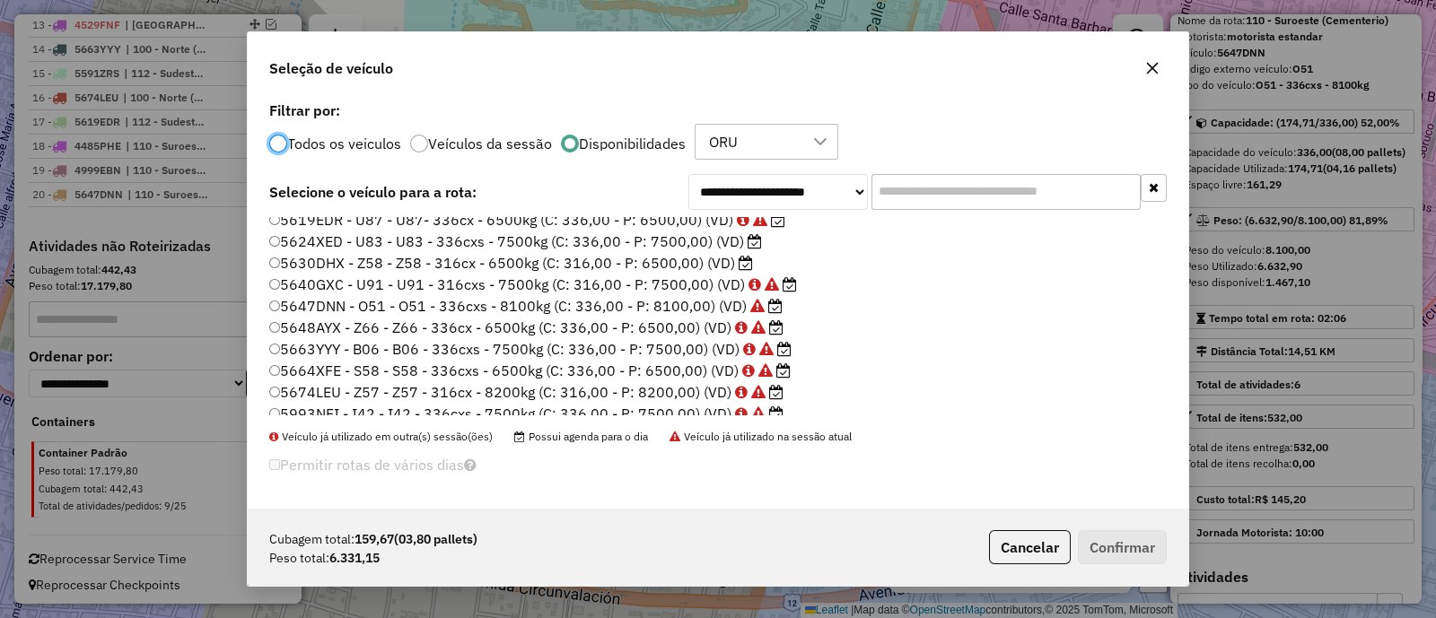
scroll to position [297, 0]
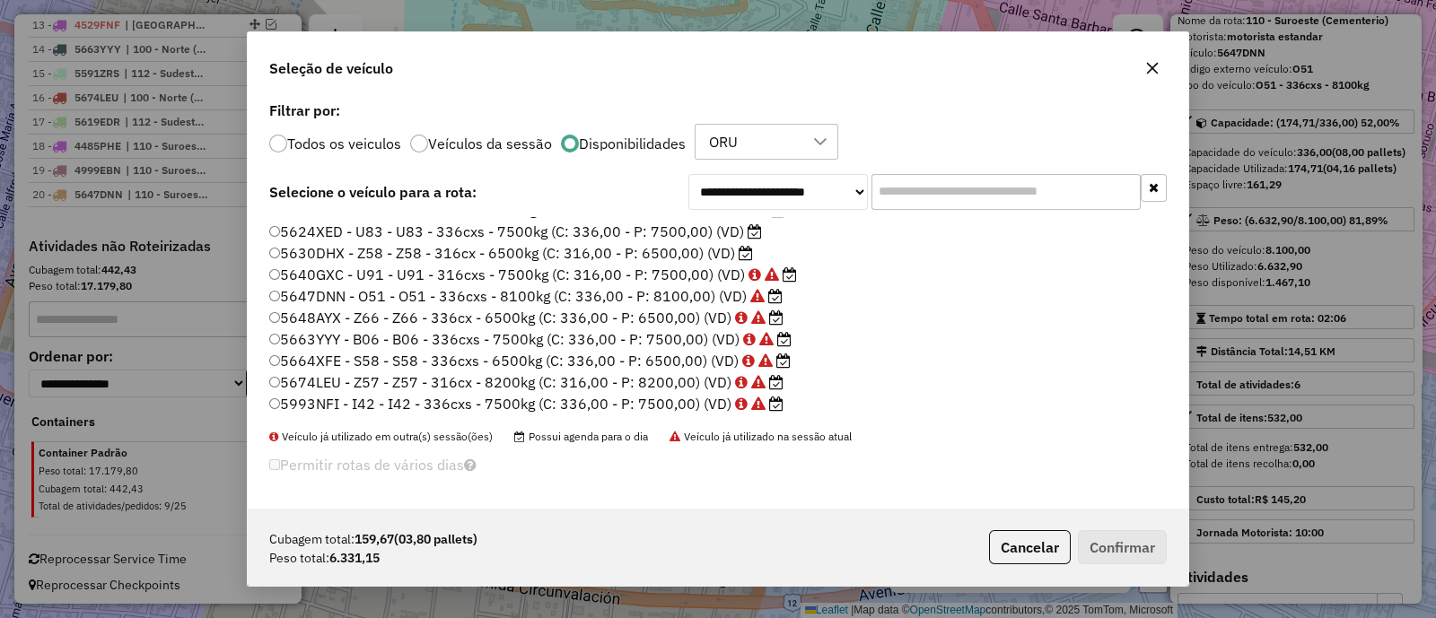
click at [643, 226] on label "5624XED - U83 - U83 - 336cxs - 7500kg (C: 336,00 - P: 7500,00) (VD)" at bounding box center [515, 232] width 493 height 22
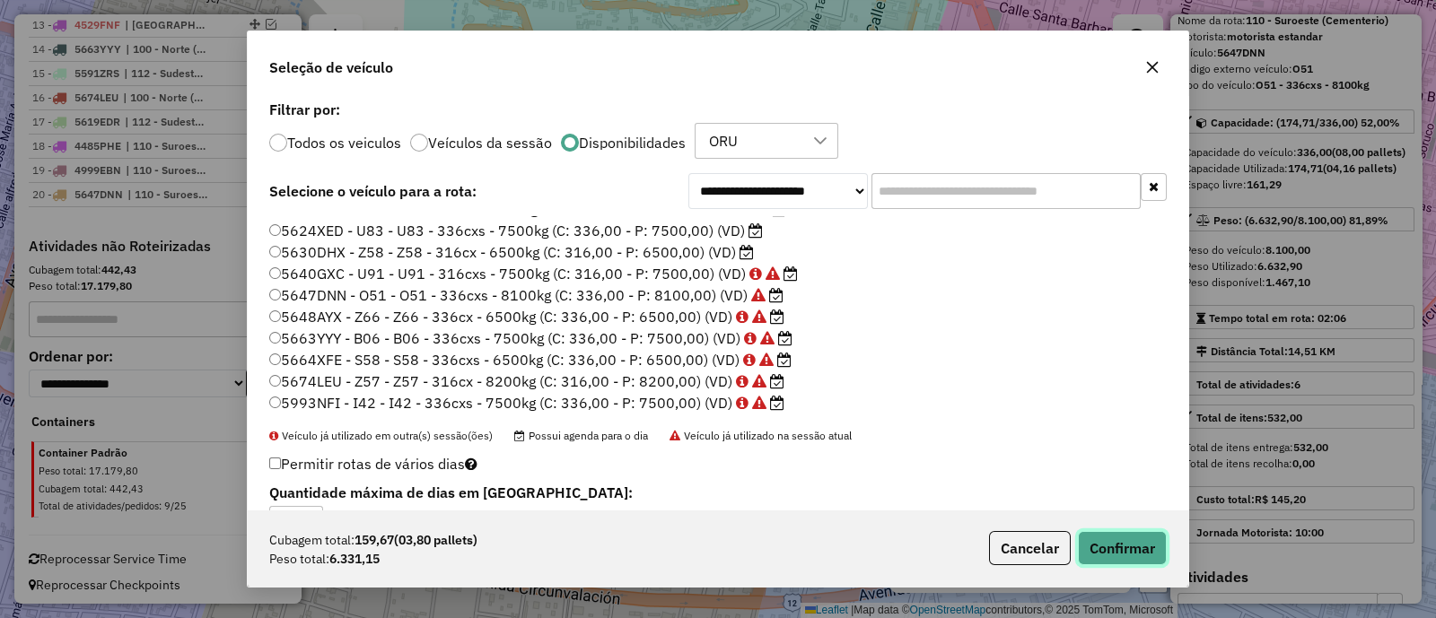
click at [1109, 546] on button "Confirmar" at bounding box center [1122, 548] width 89 height 34
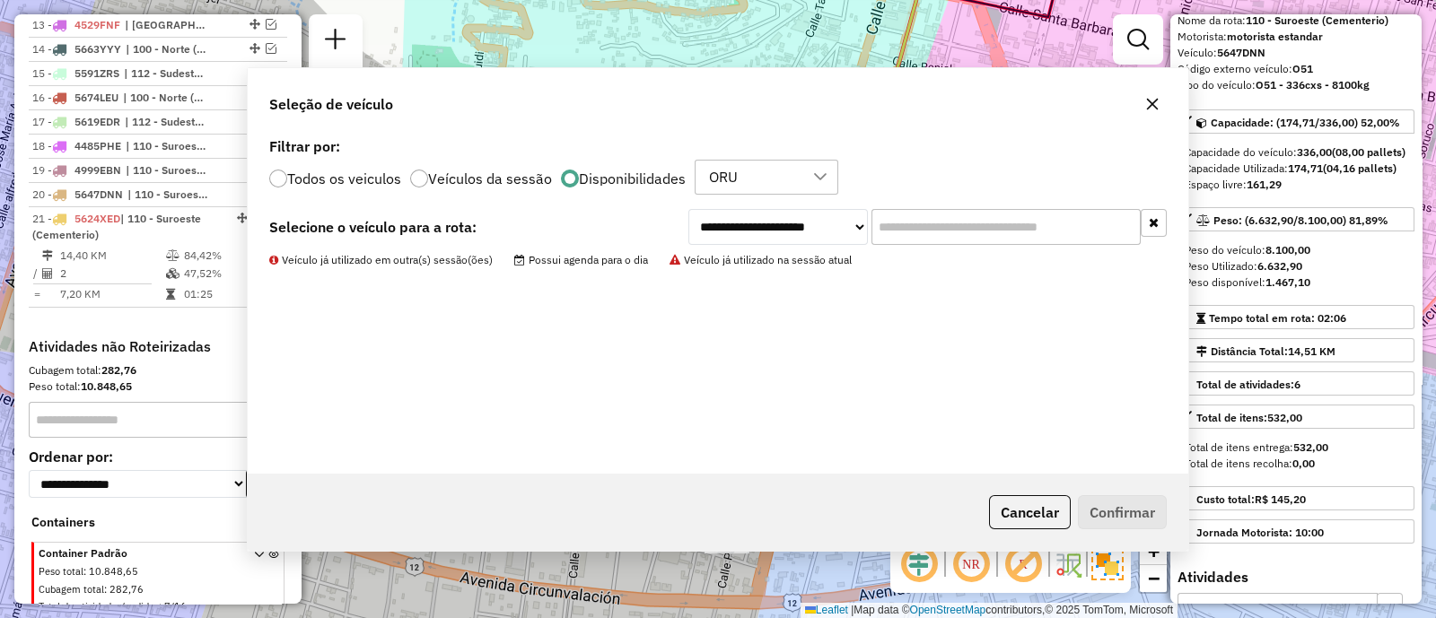
scroll to position [1175, 0]
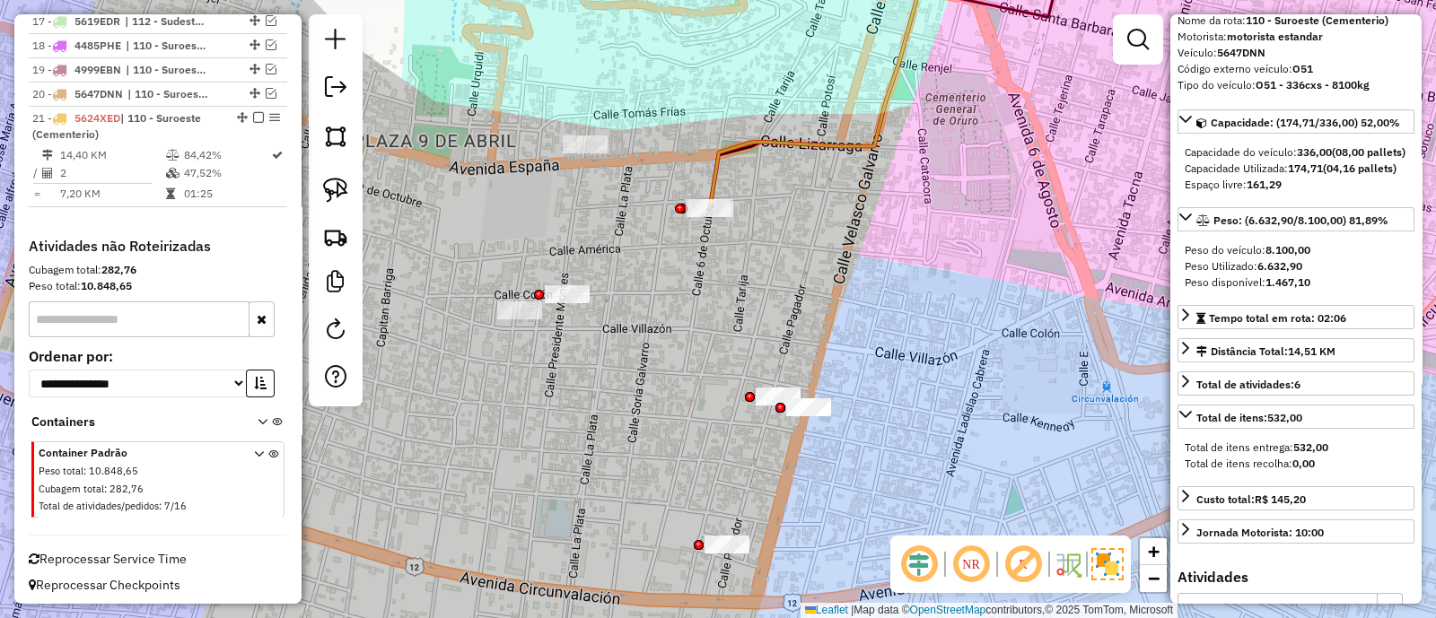
click at [721, 168] on icon at bounding box center [821, 73] width 222 height 270
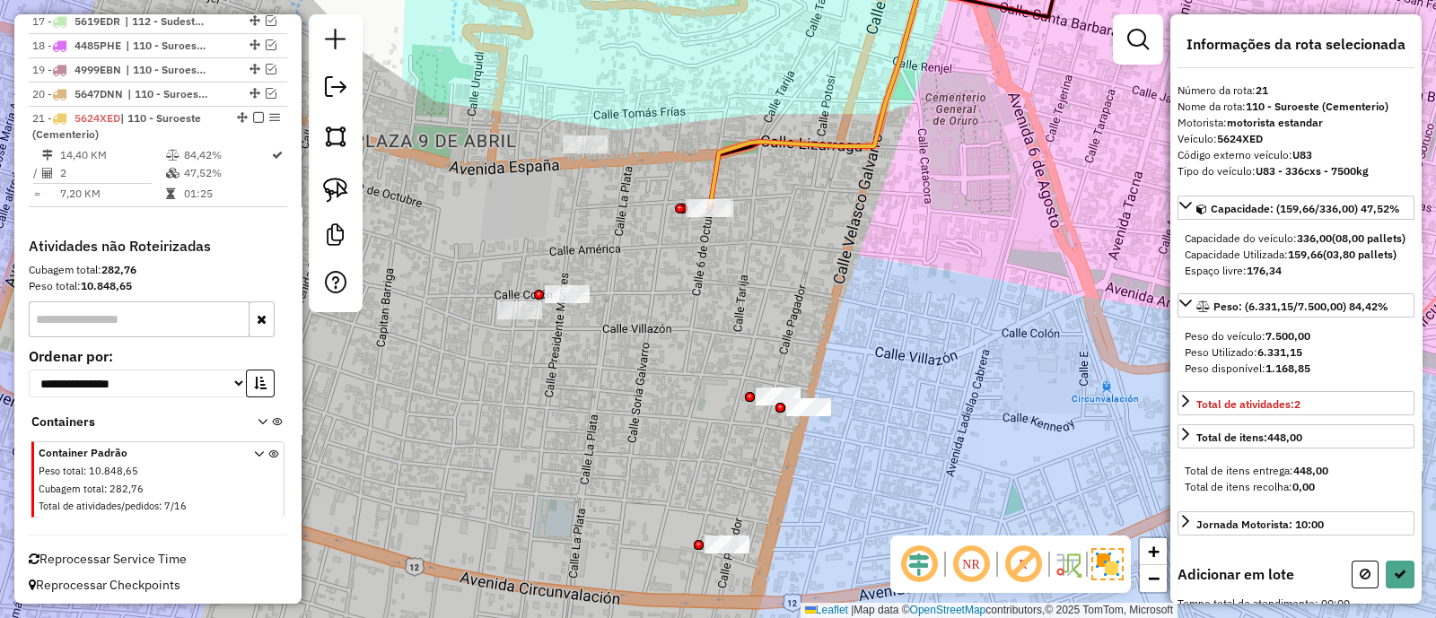
scroll to position [0, 0]
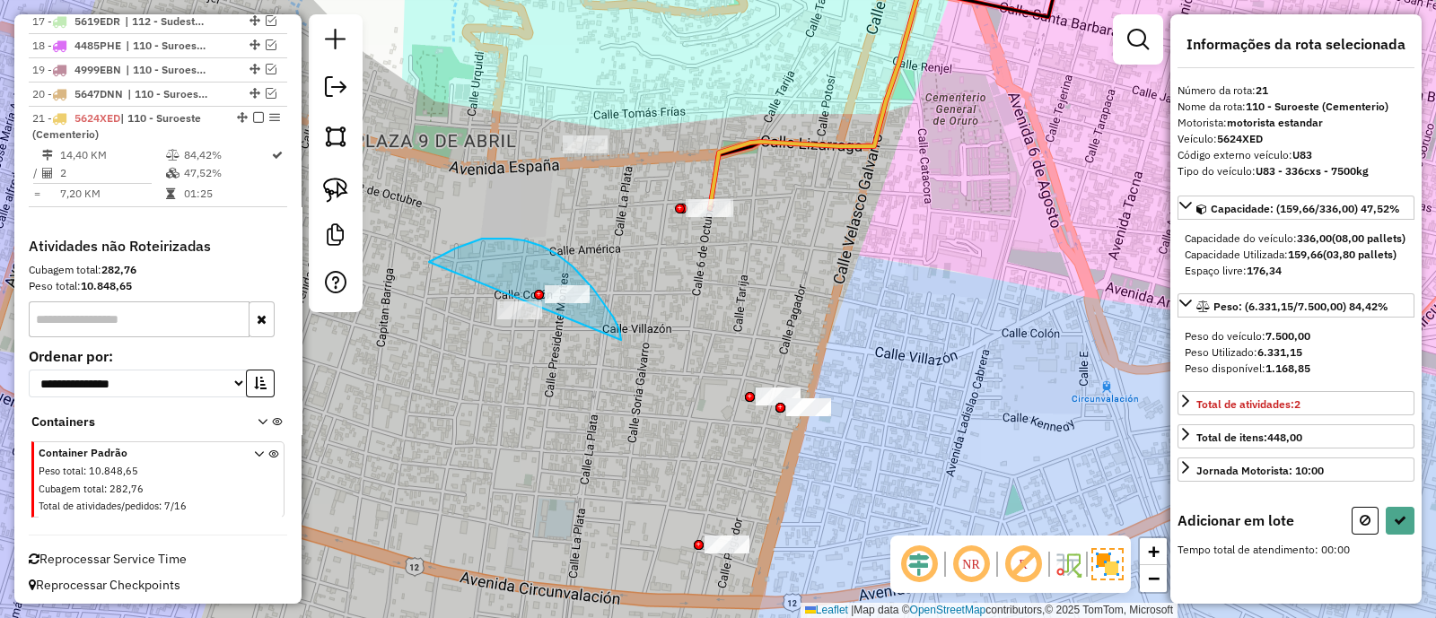
drag, startPoint x: 593, startPoint y: 289, endPoint x: 429, endPoint y: 262, distance: 166.4
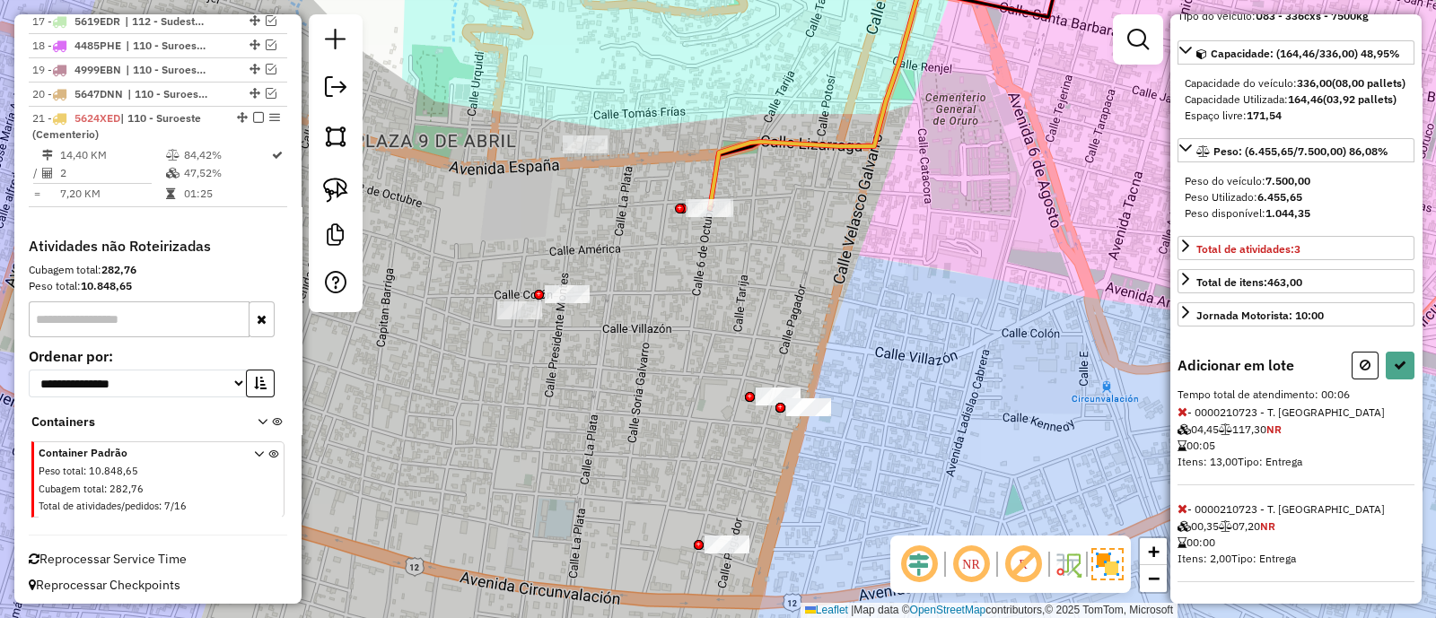
scroll to position [183, 0]
click at [1359, 377] on button at bounding box center [1364, 366] width 27 height 28
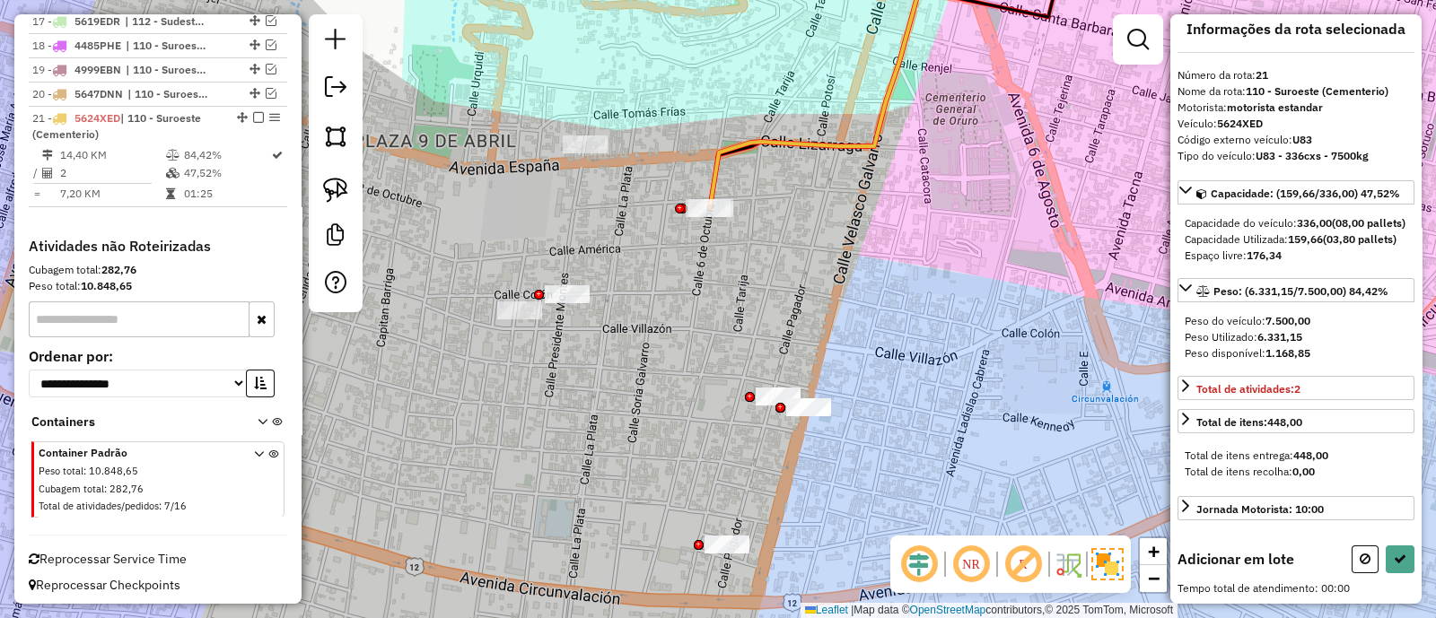
scroll to position [0, 0]
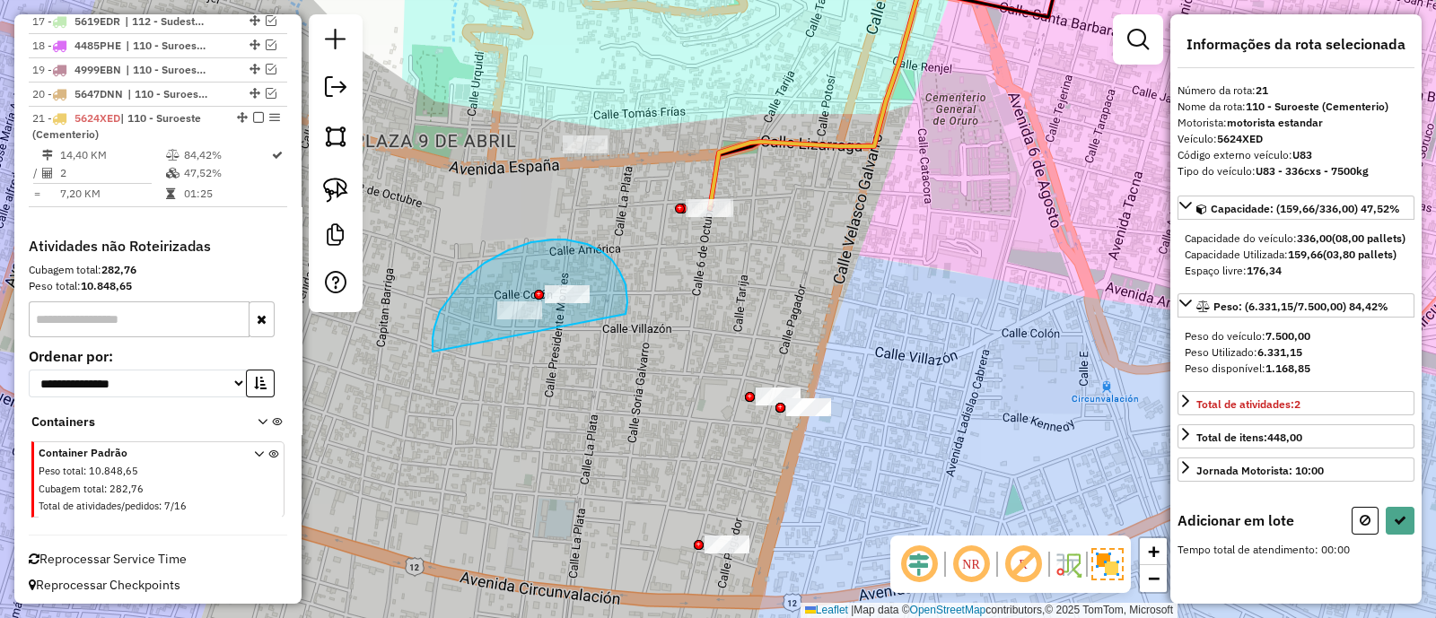
drag, startPoint x: 612, startPoint y: 260, endPoint x: 432, endPoint y: 352, distance: 201.5
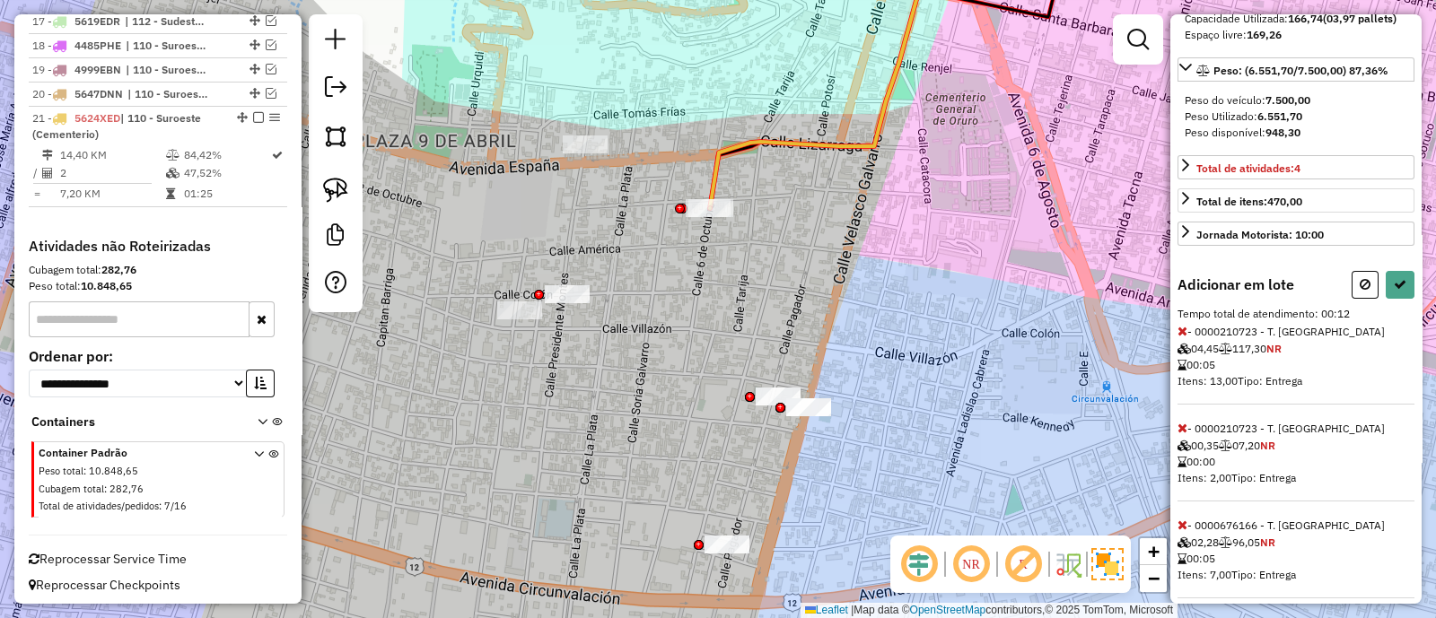
scroll to position [280, 0]
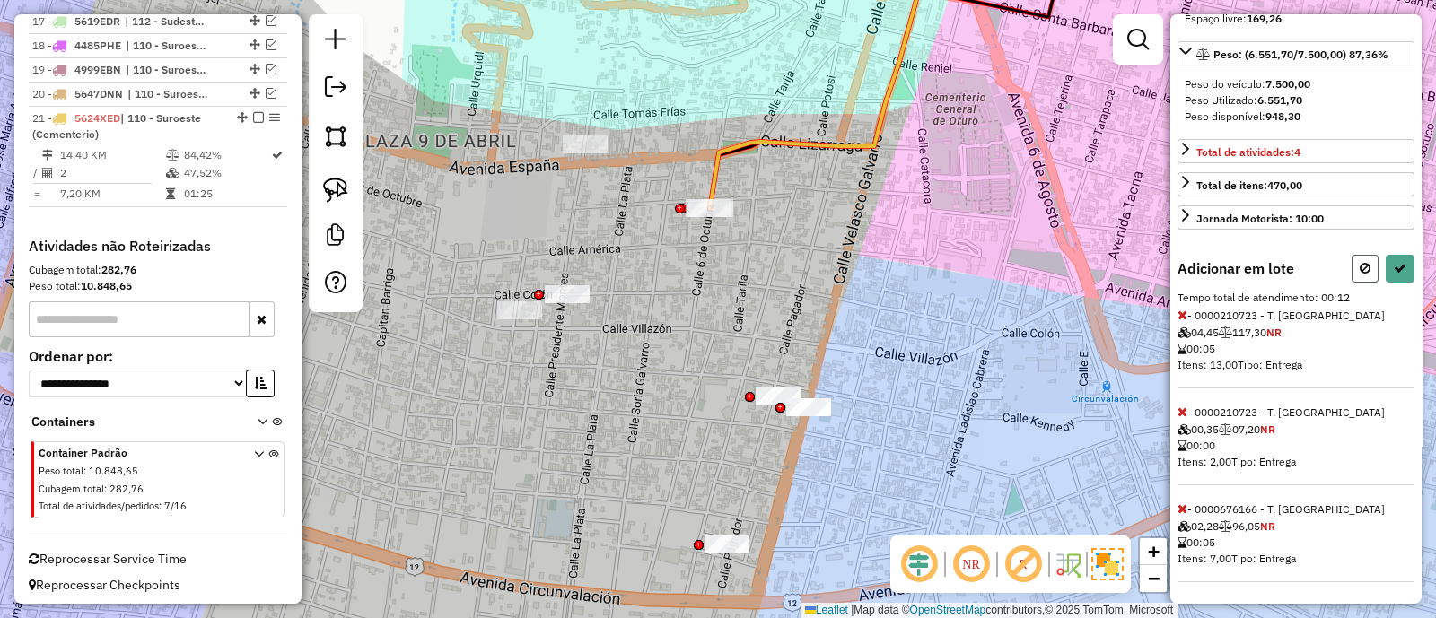
click at [1351, 270] on button at bounding box center [1364, 269] width 27 height 28
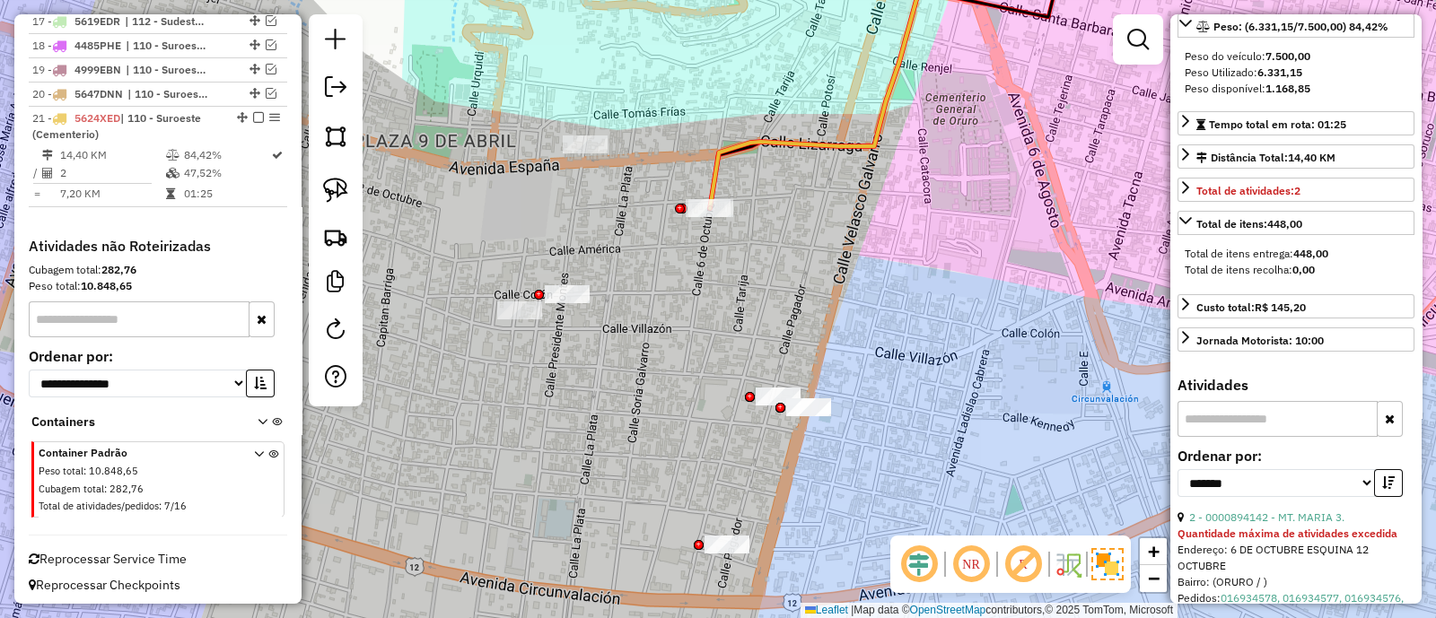
click at [737, 275] on div "Janela de atendimento Grade de atendimento Capacidade Transportadoras Veículos …" at bounding box center [718, 309] width 1436 height 618
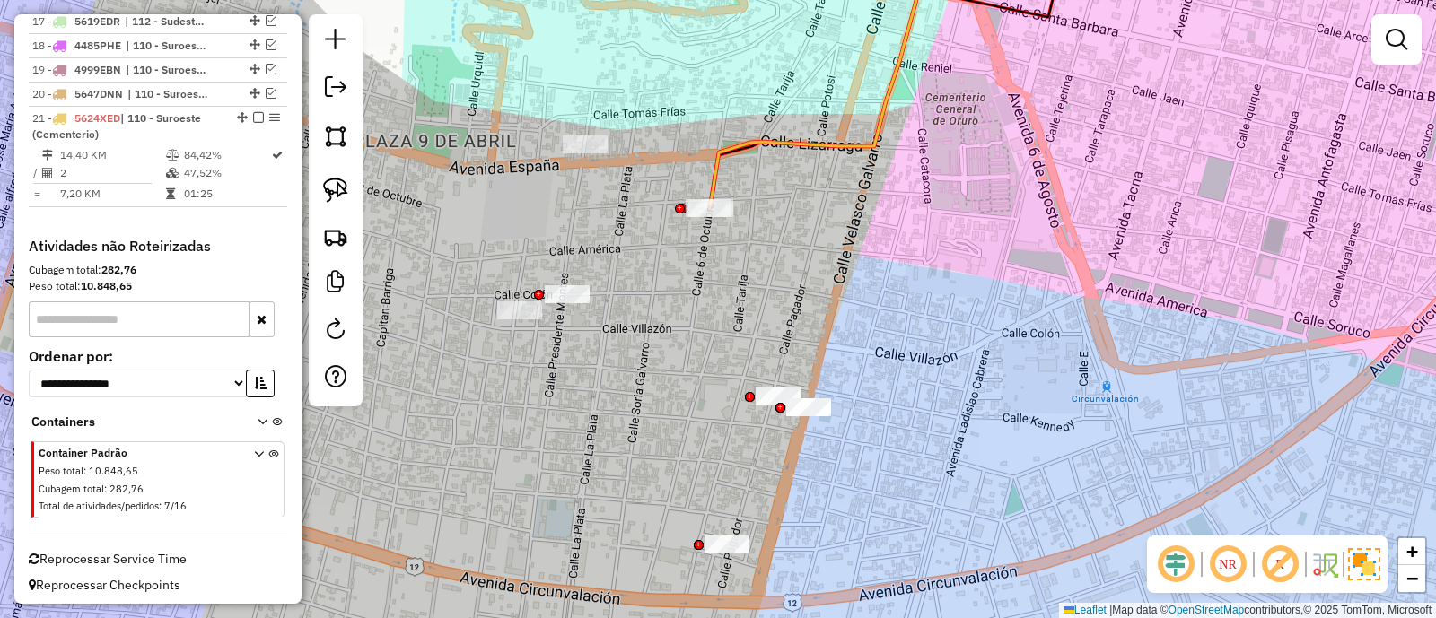
click at [721, 169] on icon at bounding box center [821, 73] width 222 height 270
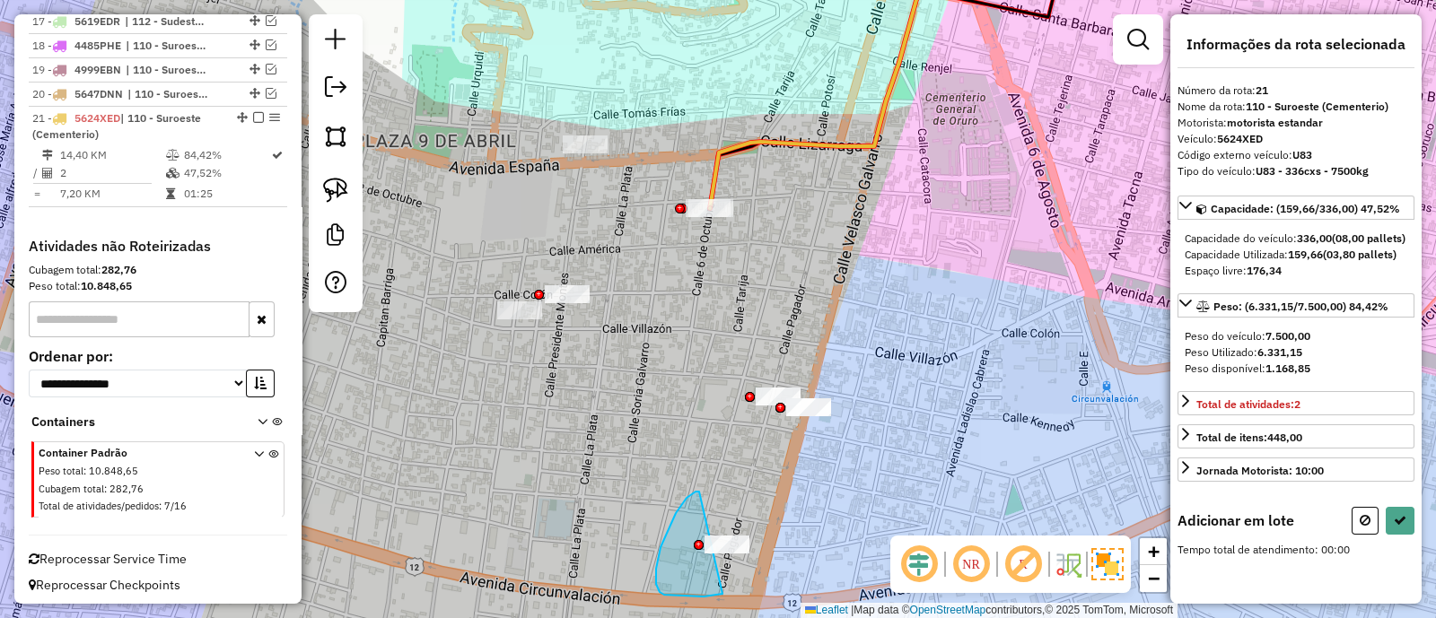
drag, startPoint x: 670, startPoint y: 596, endPoint x: 793, endPoint y: 536, distance: 136.8
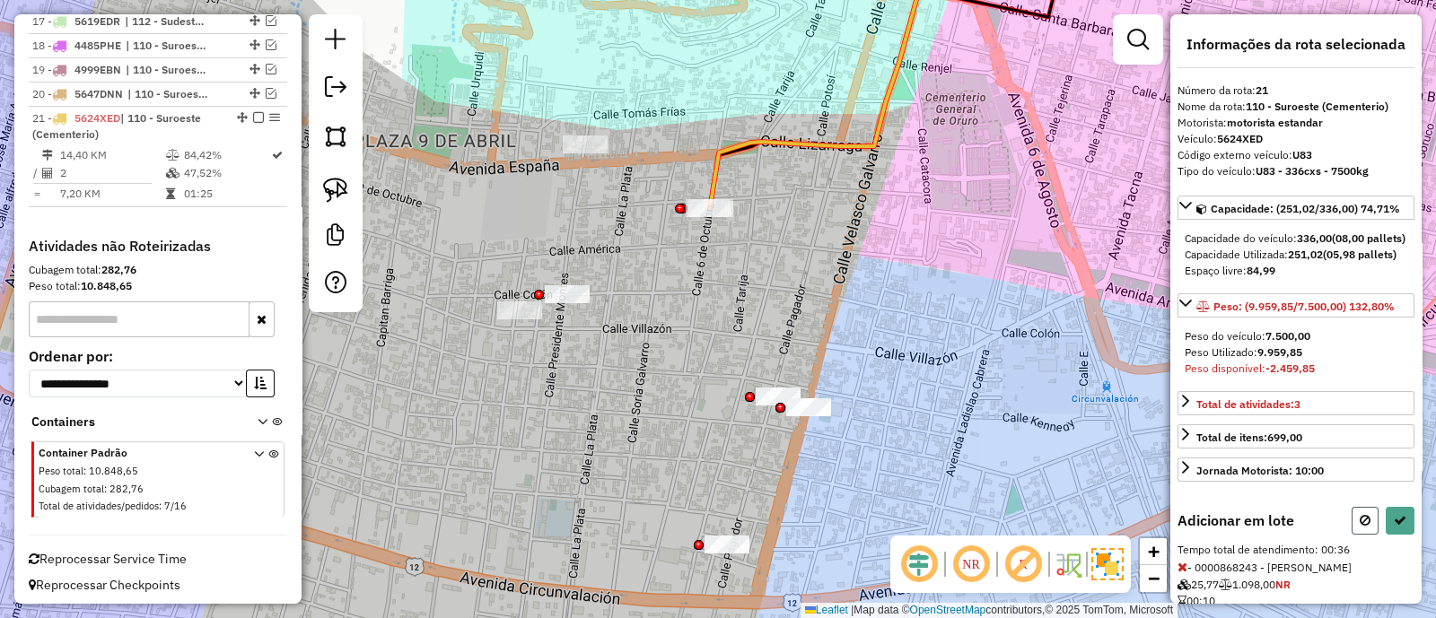
click at [1361, 527] on icon at bounding box center [1364, 520] width 11 height 13
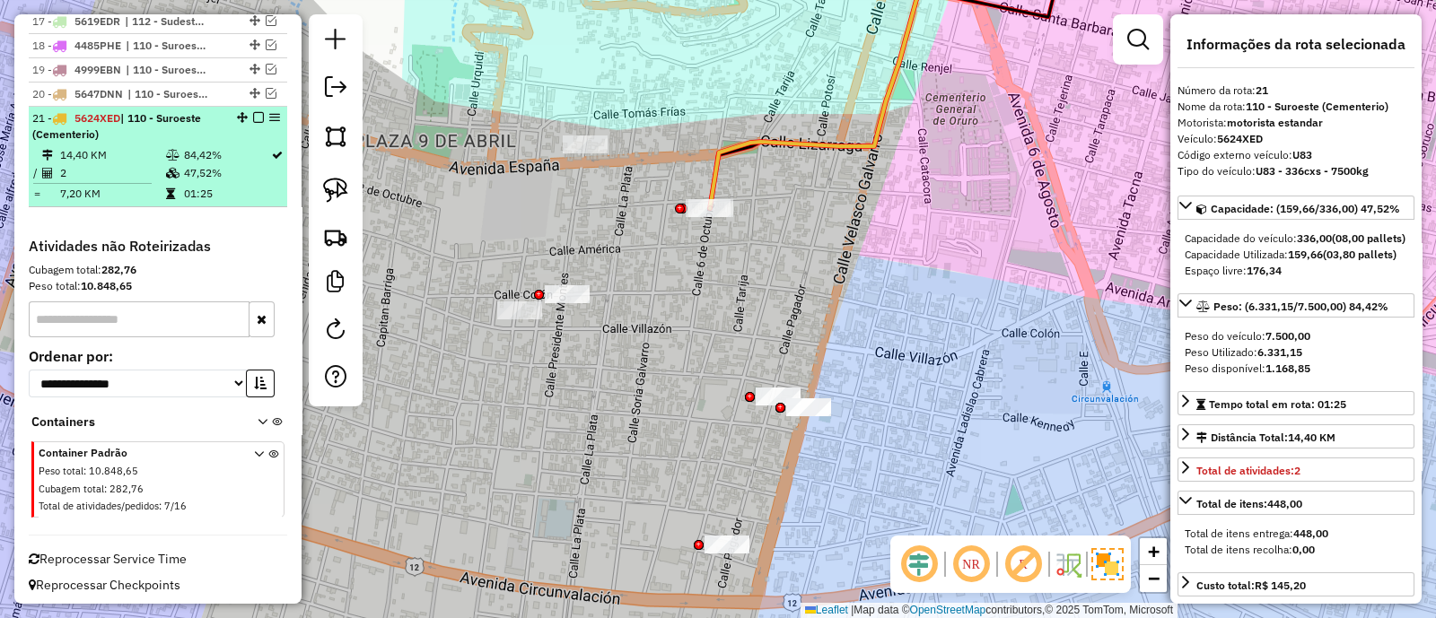
click at [253, 113] on em at bounding box center [258, 117] width 11 height 11
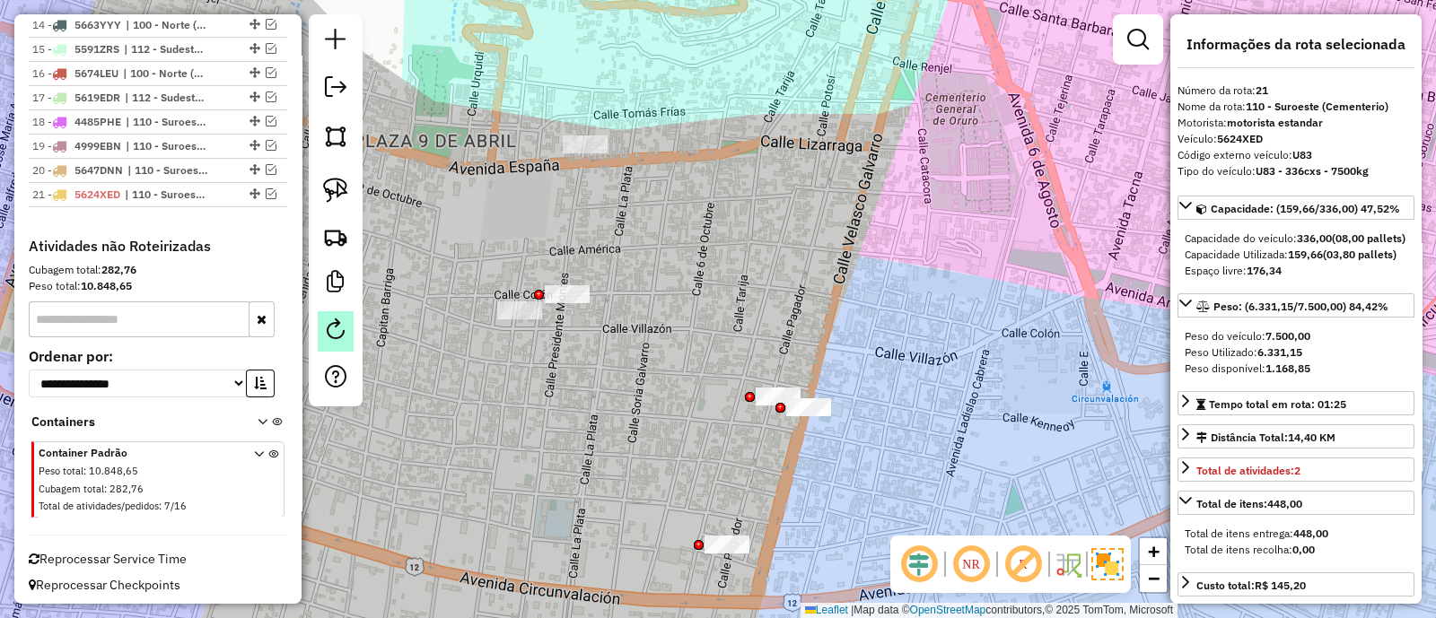
click at [343, 346] on link at bounding box center [336, 331] width 36 height 40
select select "*"
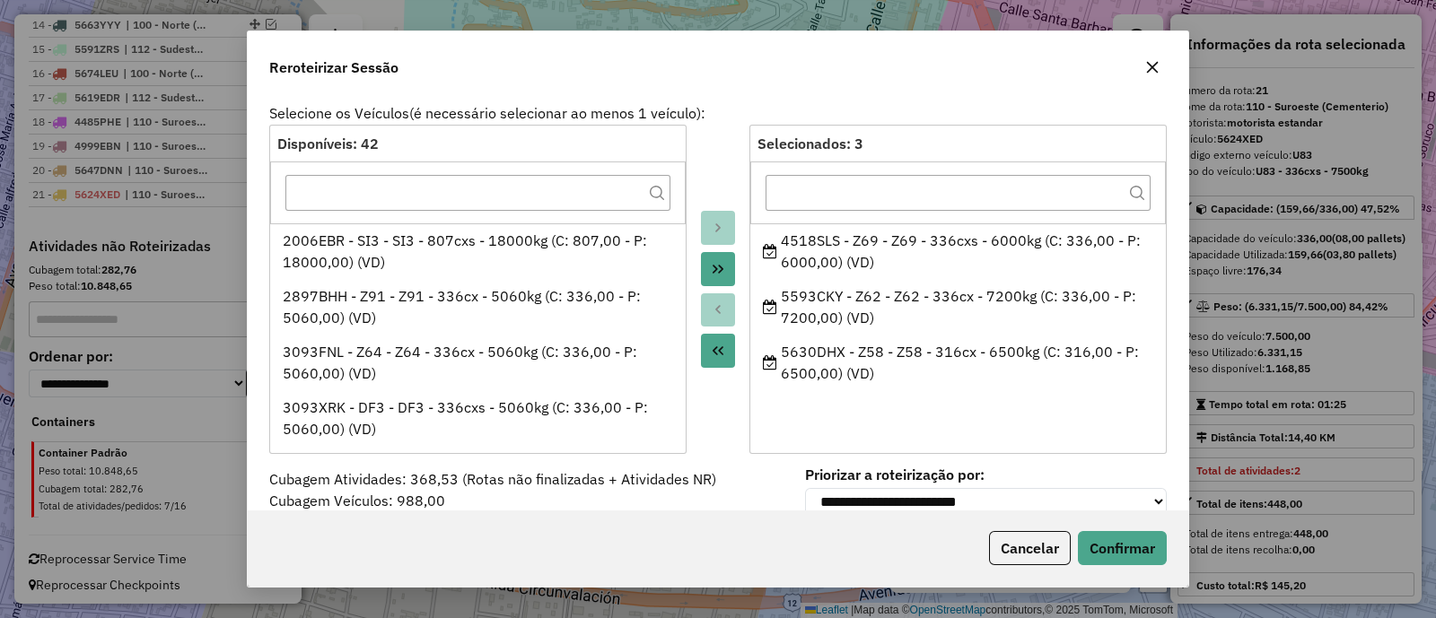
click at [1153, 58] on button "button" at bounding box center [1152, 67] width 29 height 29
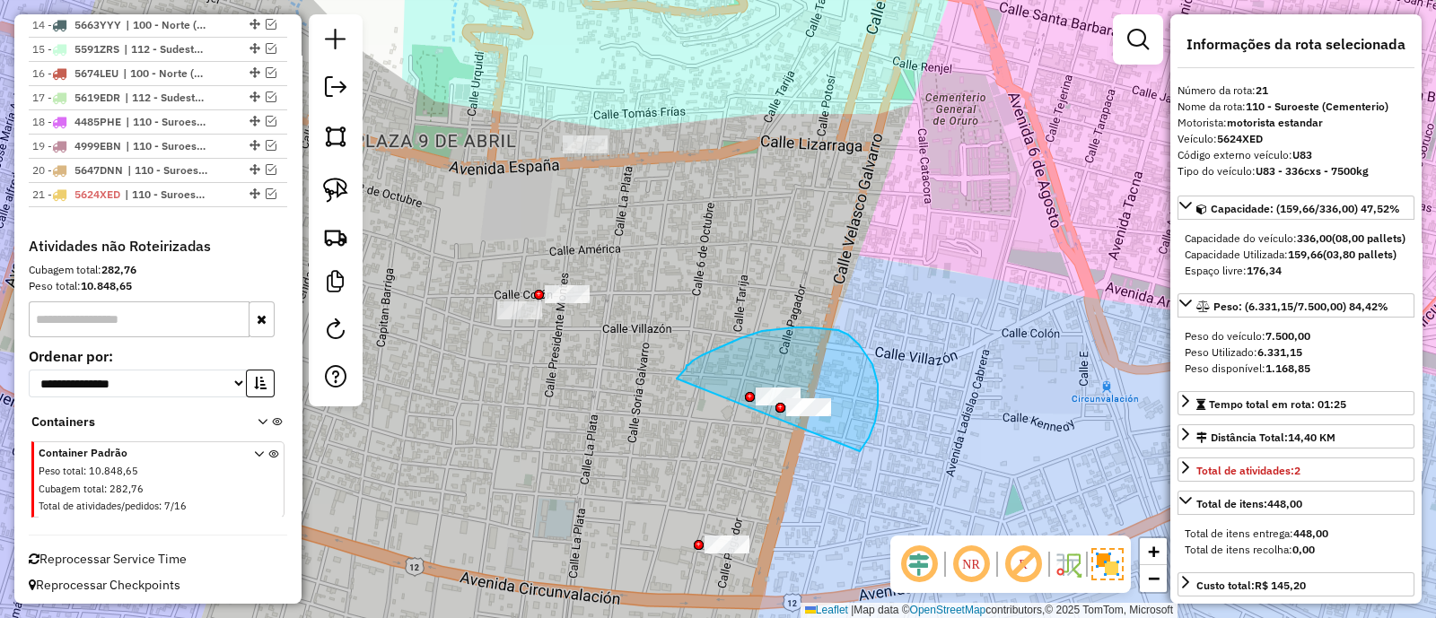
drag, startPoint x: 878, startPoint y: 406, endPoint x: 683, endPoint y: 382, distance: 196.1
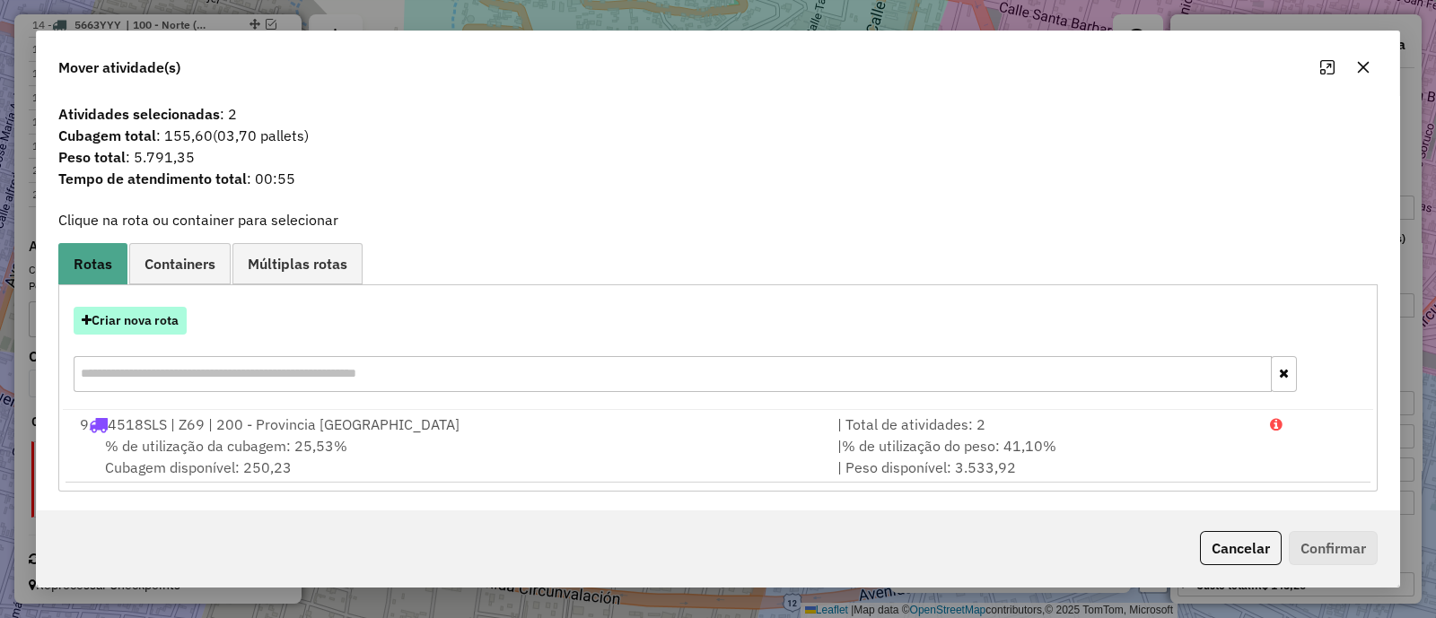
click at [153, 329] on button "Criar nova rota" at bounding box center [130, 321] width 113 height 28
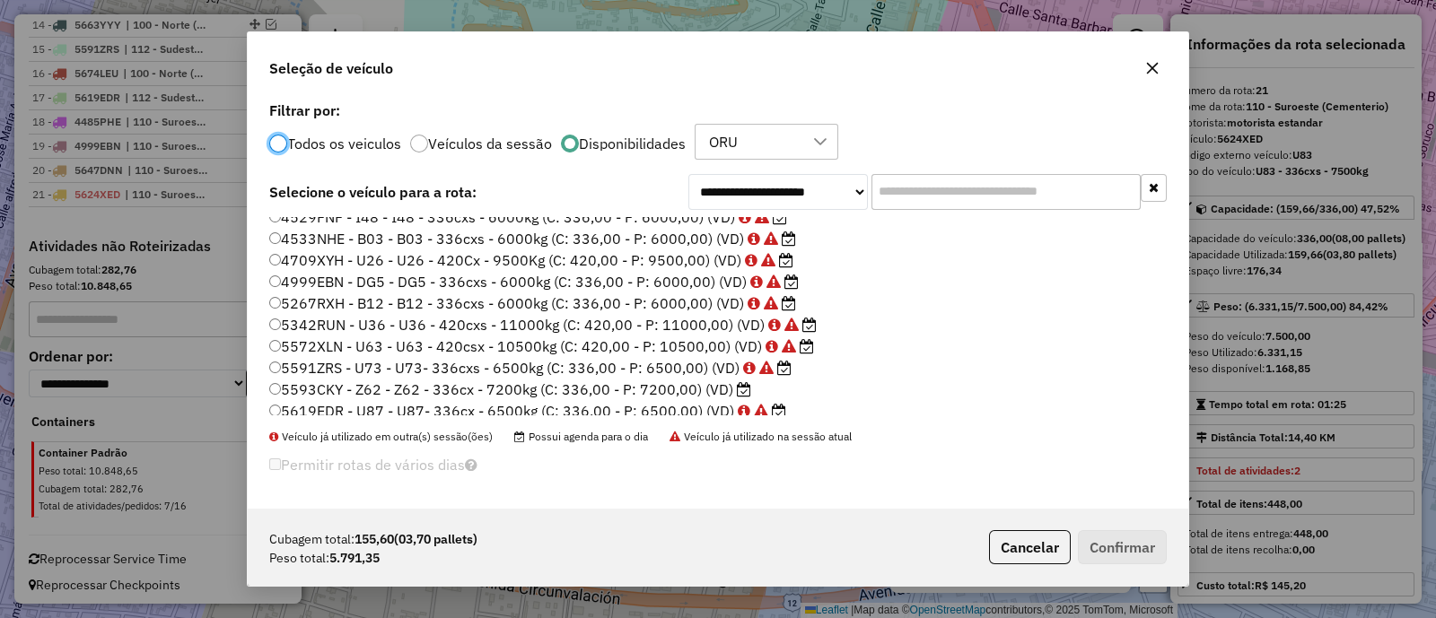
scroll to position [223, 0]
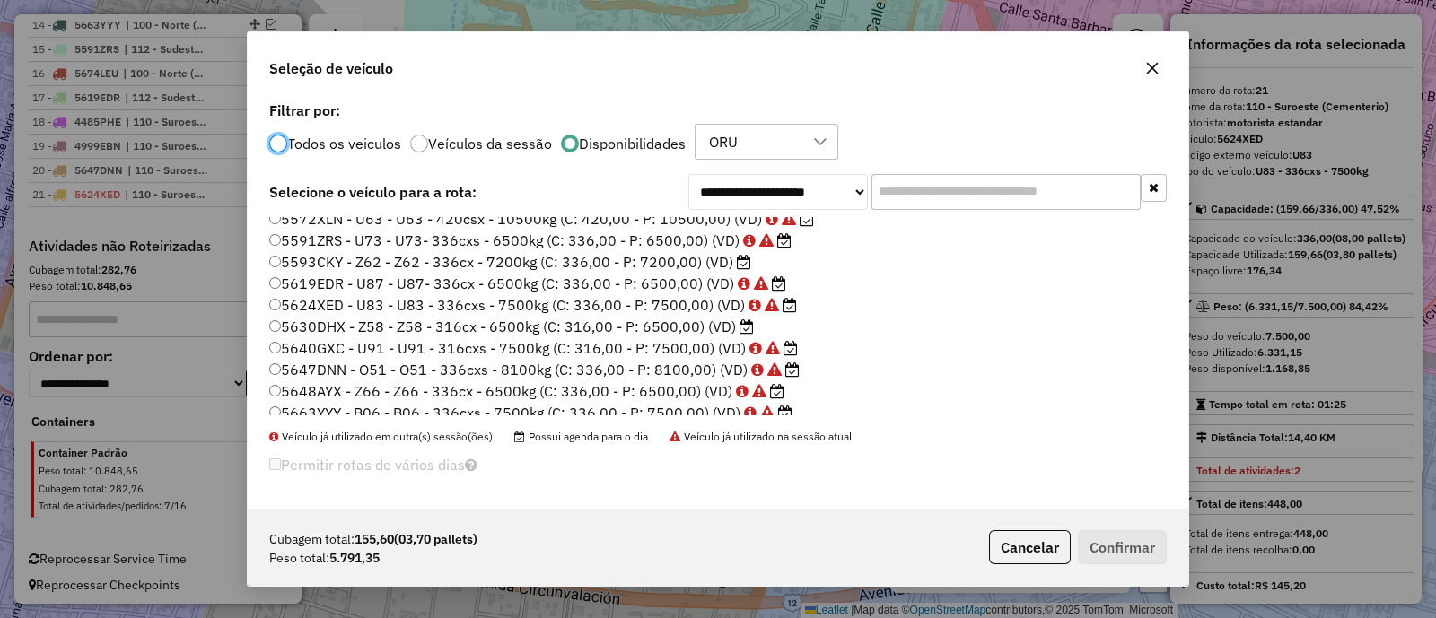
click at [655, 258] on label "5593CKY - Z62 - Z62 - 336cx - 7200kg (C: 336,00 - P: 7200,00) (VD)" at bounding box center [510, 262] width 482 height 22
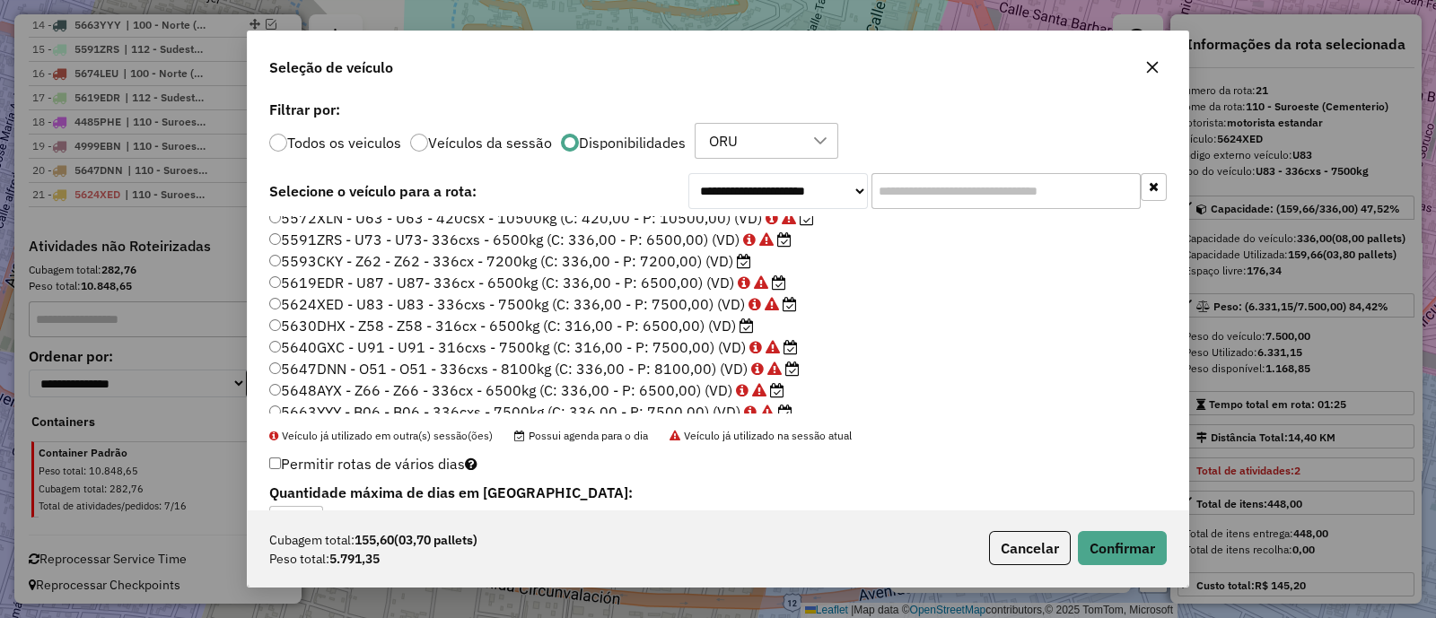
click at [698, 317] on label "5630DHX - Z58 - Z58 - 316cx - 6500kg (C: 316,00 - P: 6500,00) (VD)" at bounding box center [511, 326] width 485 height 22
click at [1108, 549] on button "Confirmar" at bounding box center [1122, 548] width 89 height 34
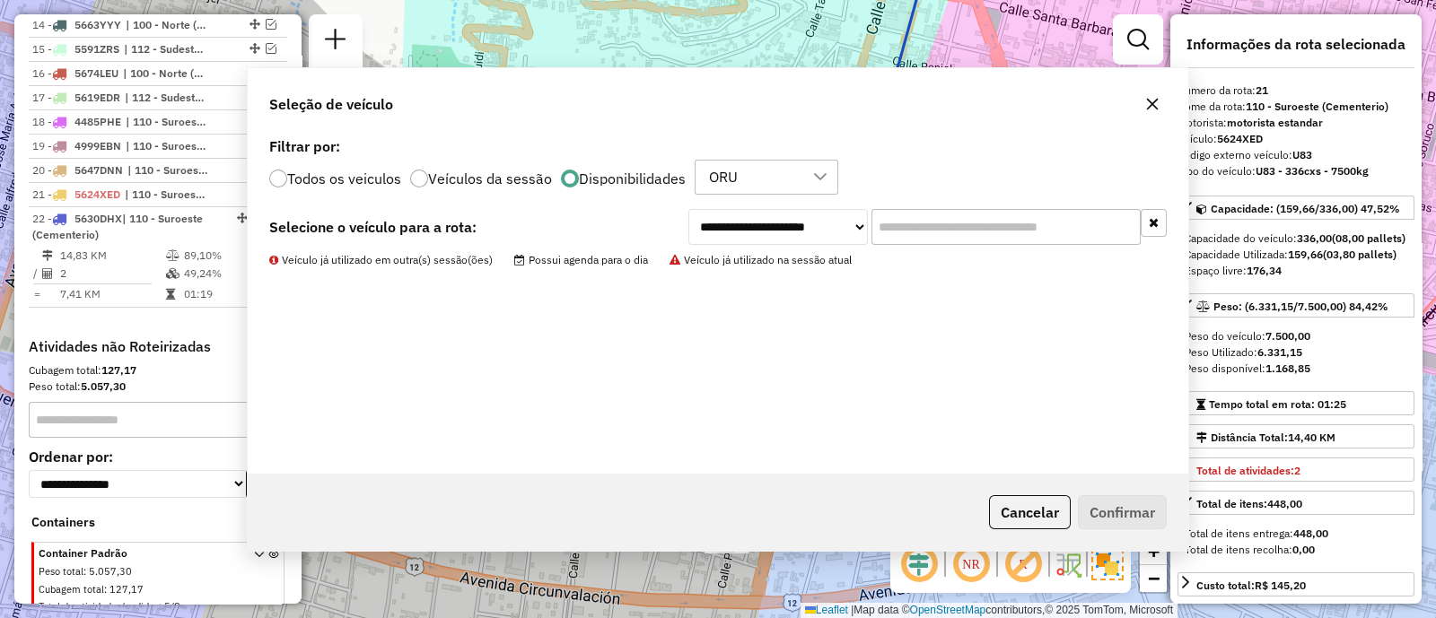
scroll to position [1199, 0]
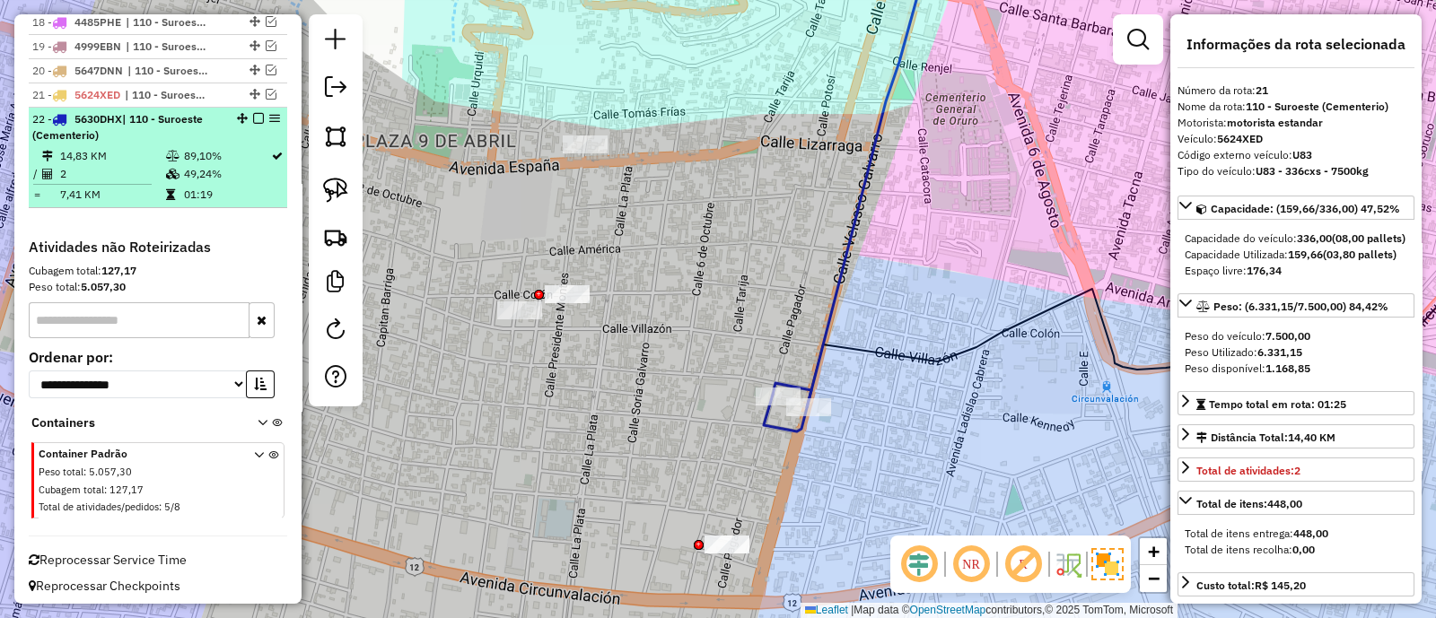
click at [253, 114] on em at bounding box center [258, 118] width 11 height 11
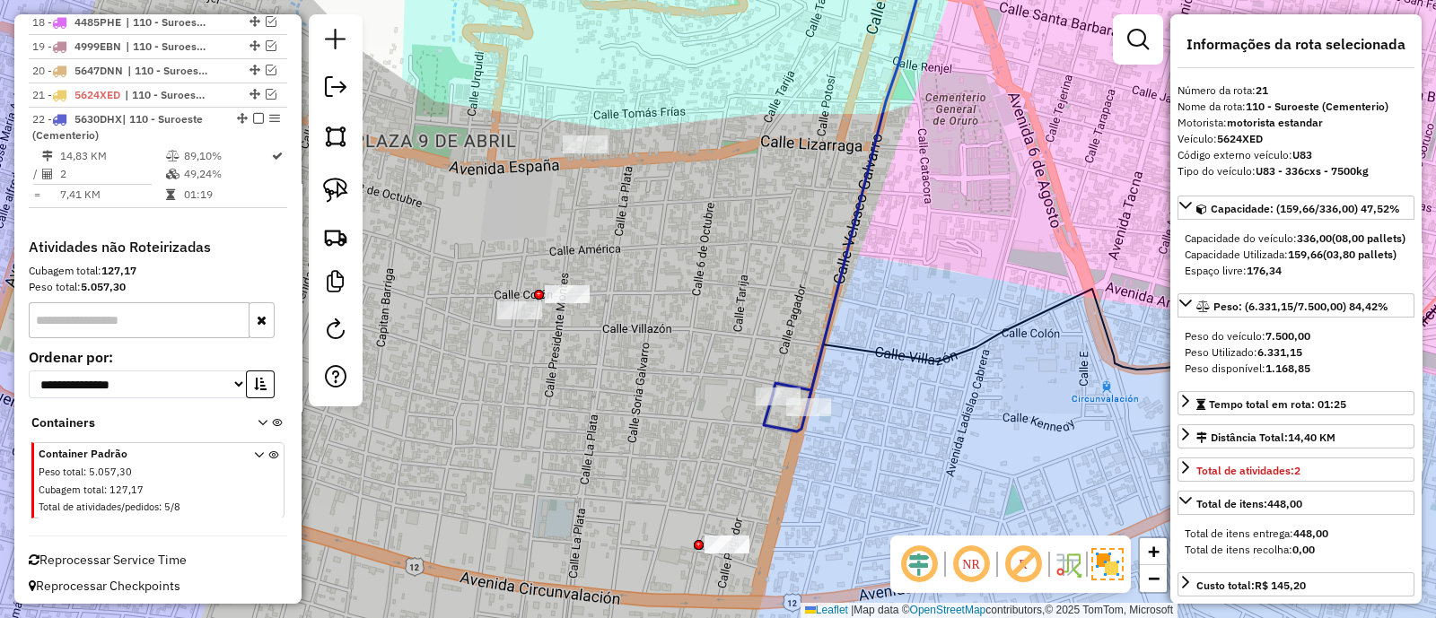
scroll to position [1123, 0]
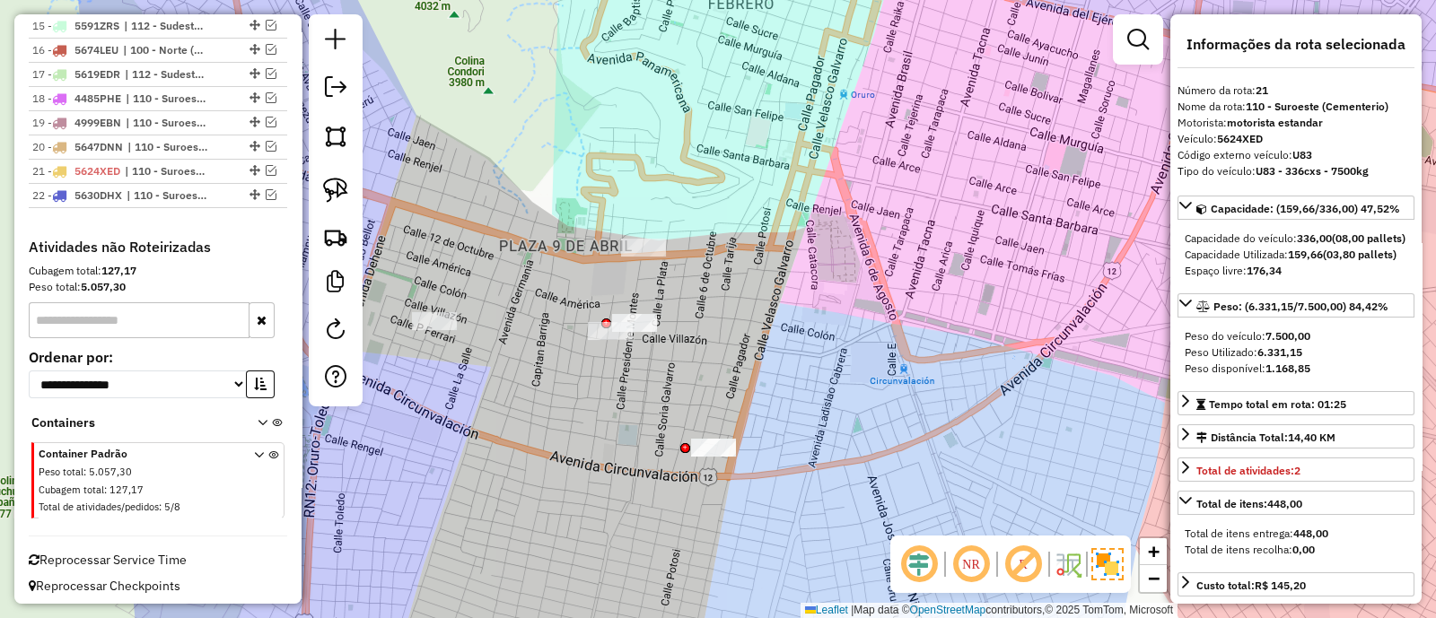
drag, startPoint x: 693, startPoint y: 375, endPoint x: 692, endPoint y: 286, distance: 88.8
click at [687, 282] on div "Janela de atendimento Grade de atendimento Capacidade Transportadoras Veículos …" at bounding box center [718, 309] width 1436 height 618
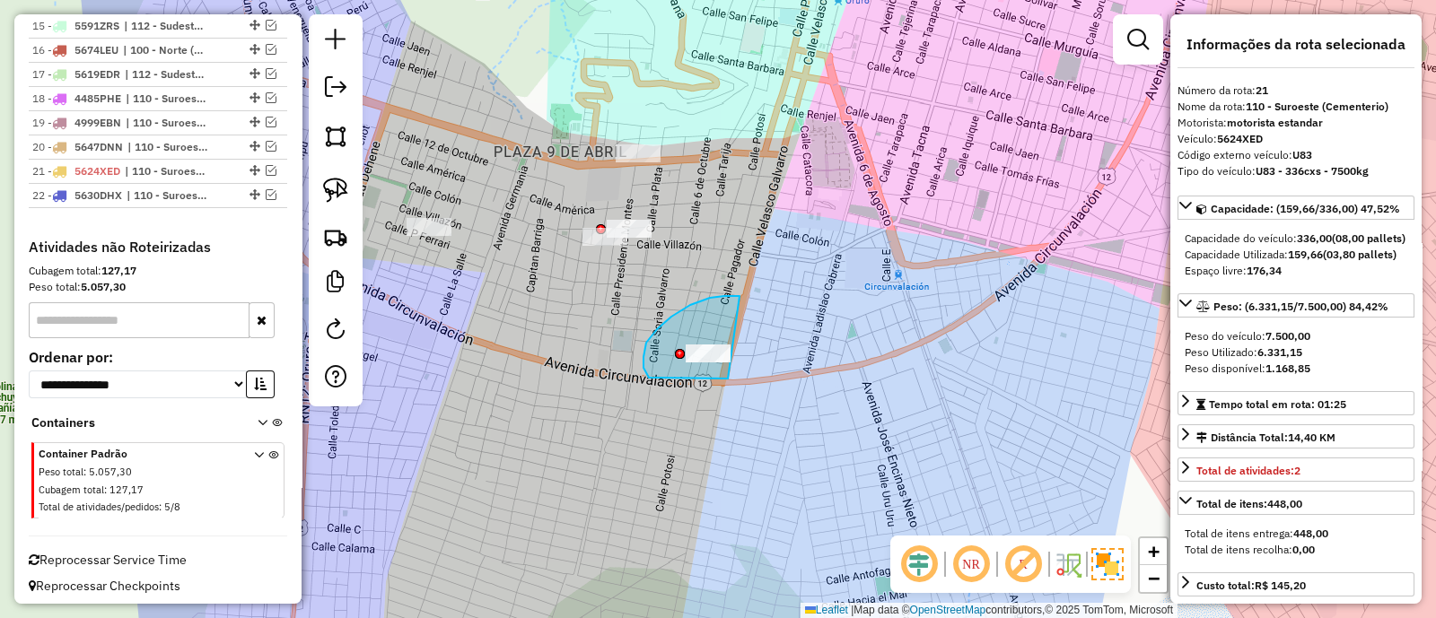
drag, startPoint x: 739, startPoint y: 296, endPoint x: 745, endPoint y: 377, distance: 80.9
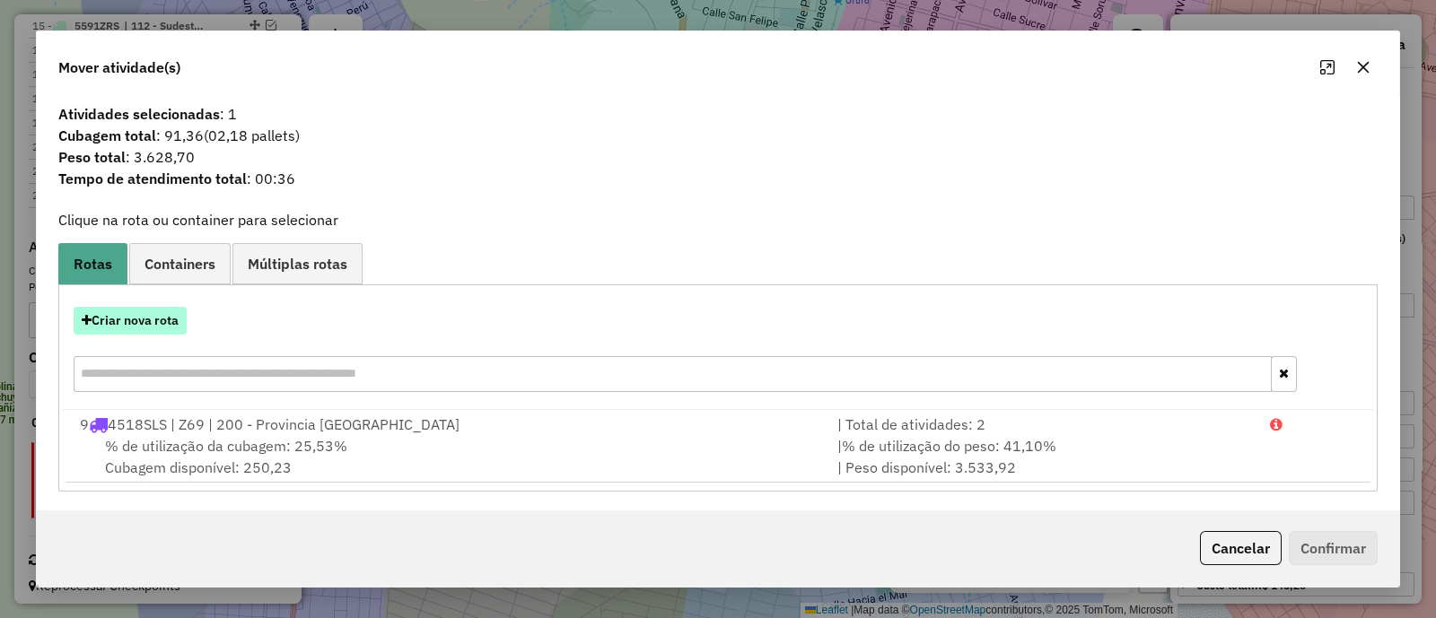
click at [127, 307] on button "Criar nova rota" at bounding box center [130, 321] width 113 height 28
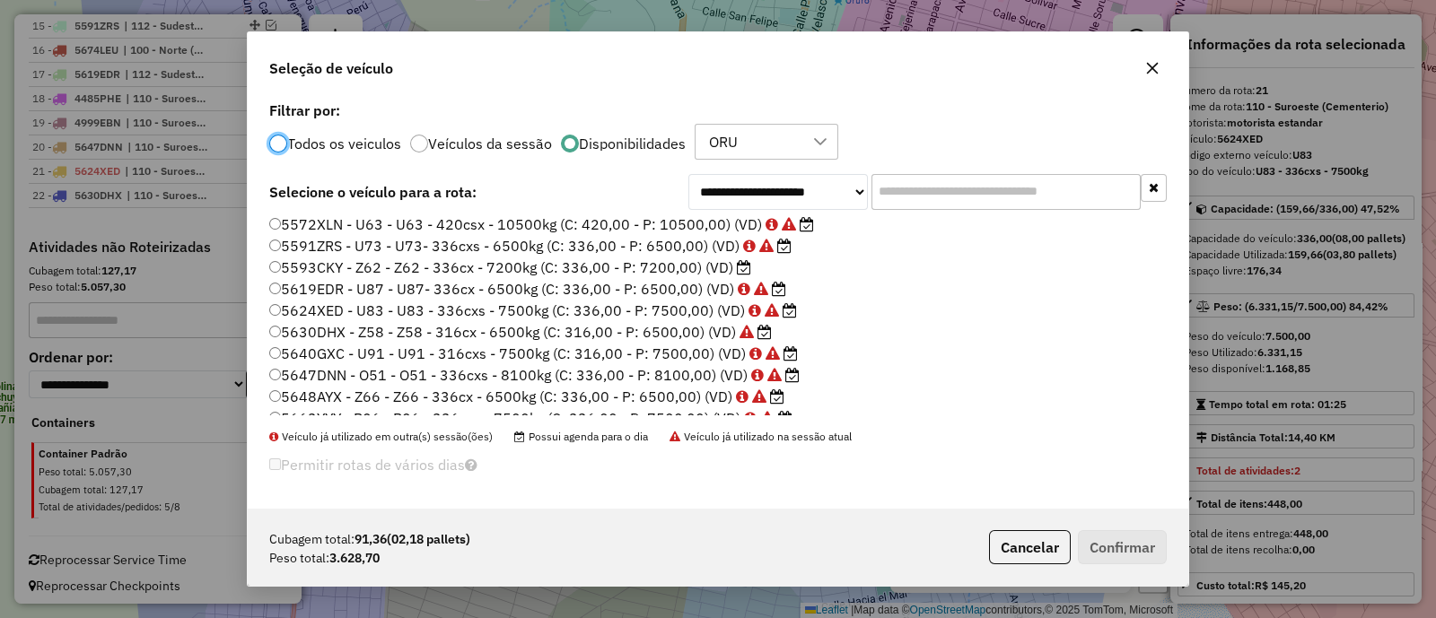
scroll to position [185, 0]
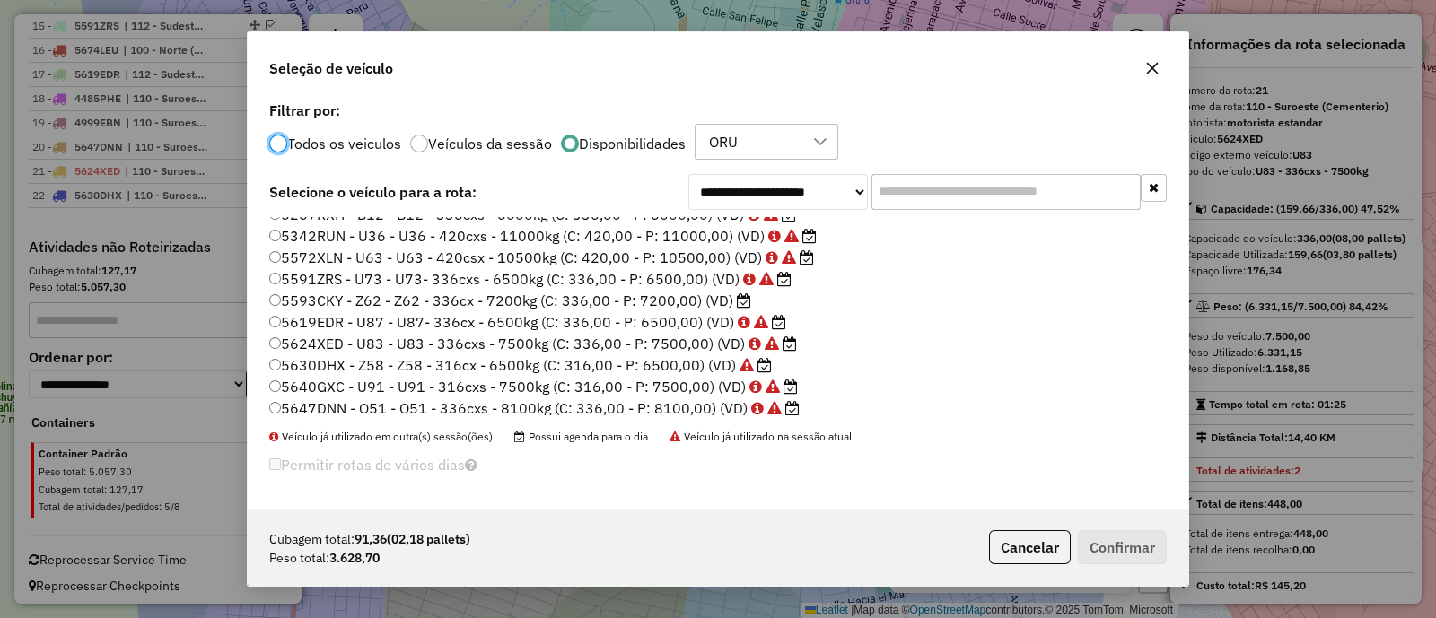
click at [682, 300] on label "5593CKY - Z62 - Z62 - 336cx - 7200kg (C: 336,00 - P: 7200,00) (VD)" at bounding box center [510, 301] width 482 height 22
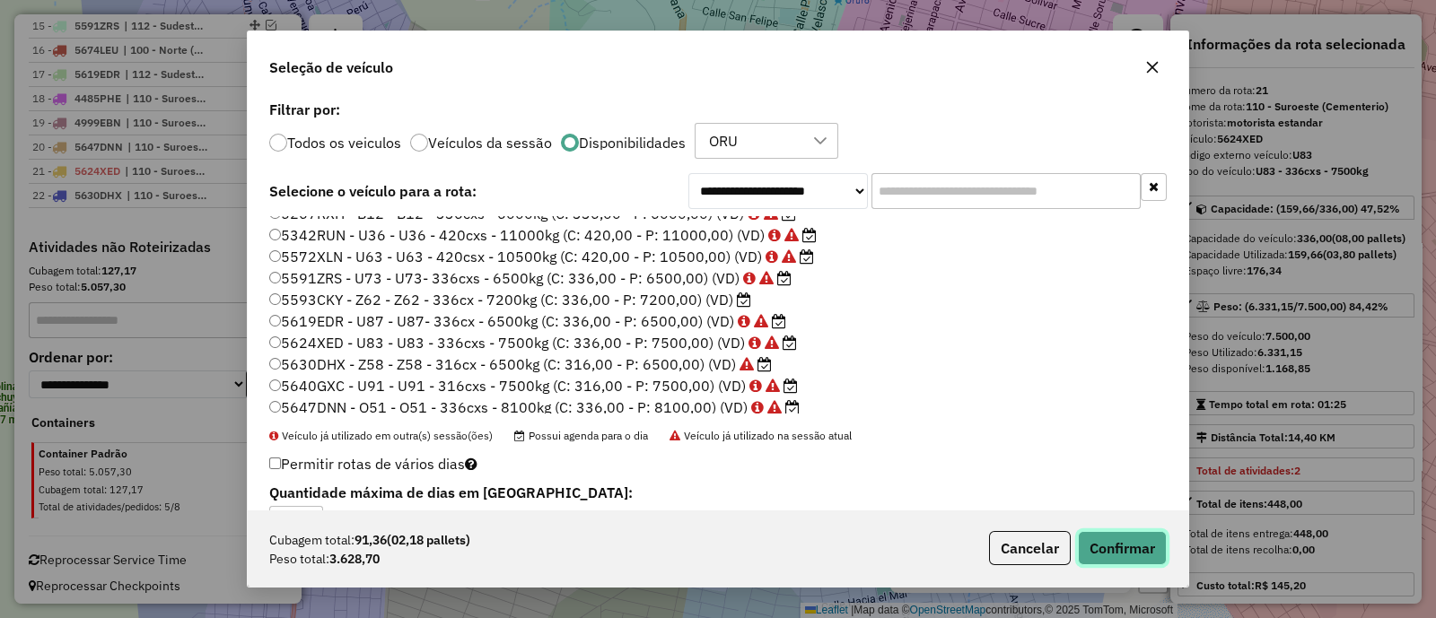
click at [1114, 555] on button "Confirmar" at bounding box center [1122, 548] width 89 height 34
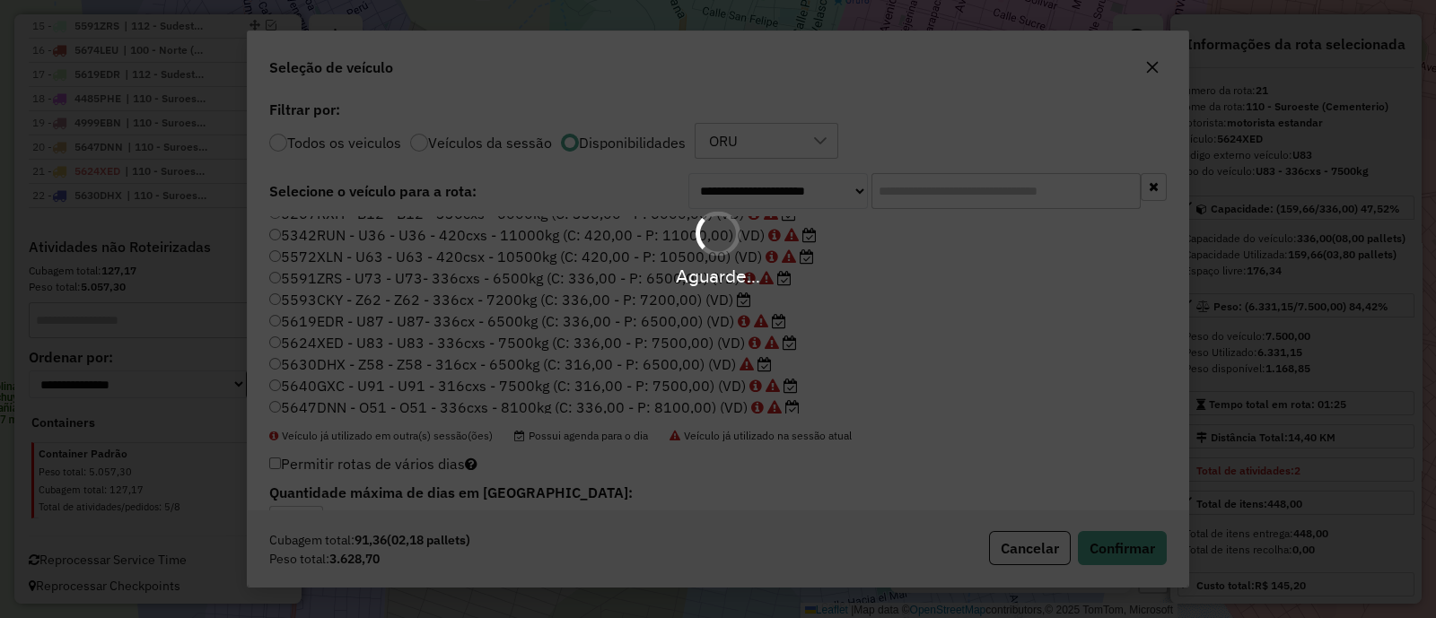
scroll to position [1223, 0]
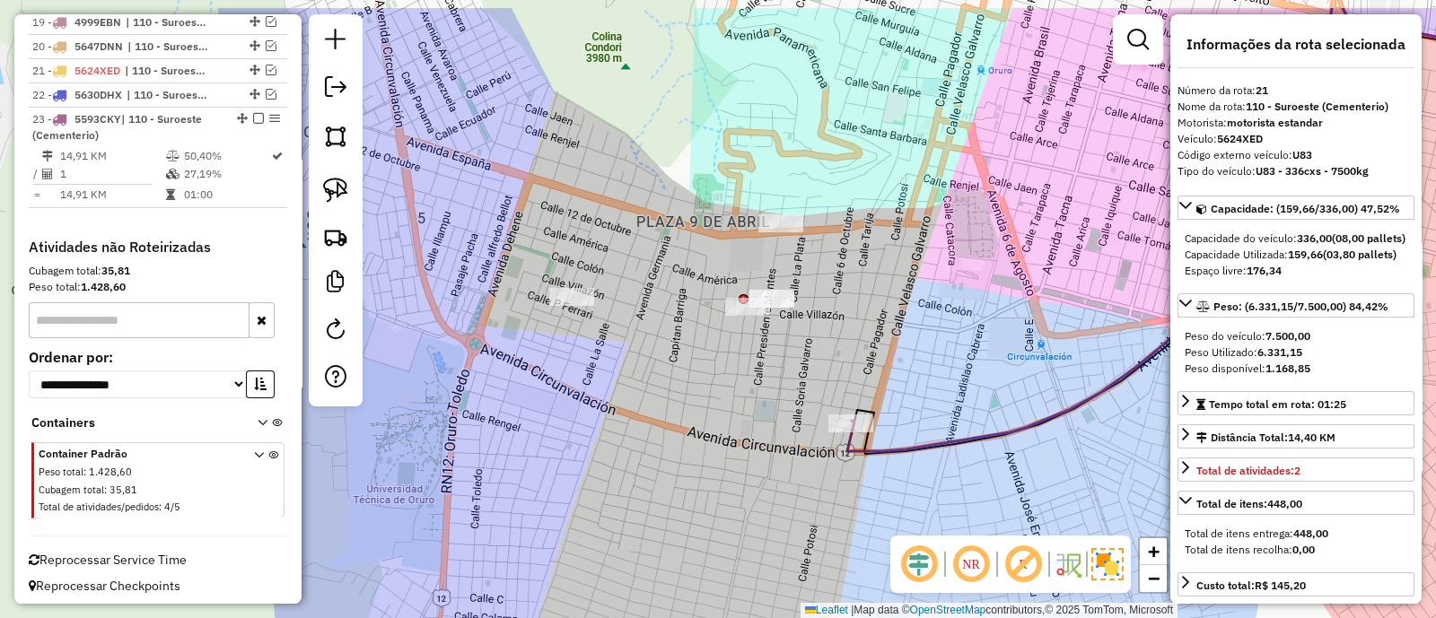
drag, startPoint x: 762, startPoint y: 349, endPoint x: 794, endPoint y: 363, distance: 35.3
click at [824, 367] on div "Janela de atendimento Grade de atendimento Capacidade Transportadoras Veículos …" at bounding box center [718, 309] width 1436 height 618
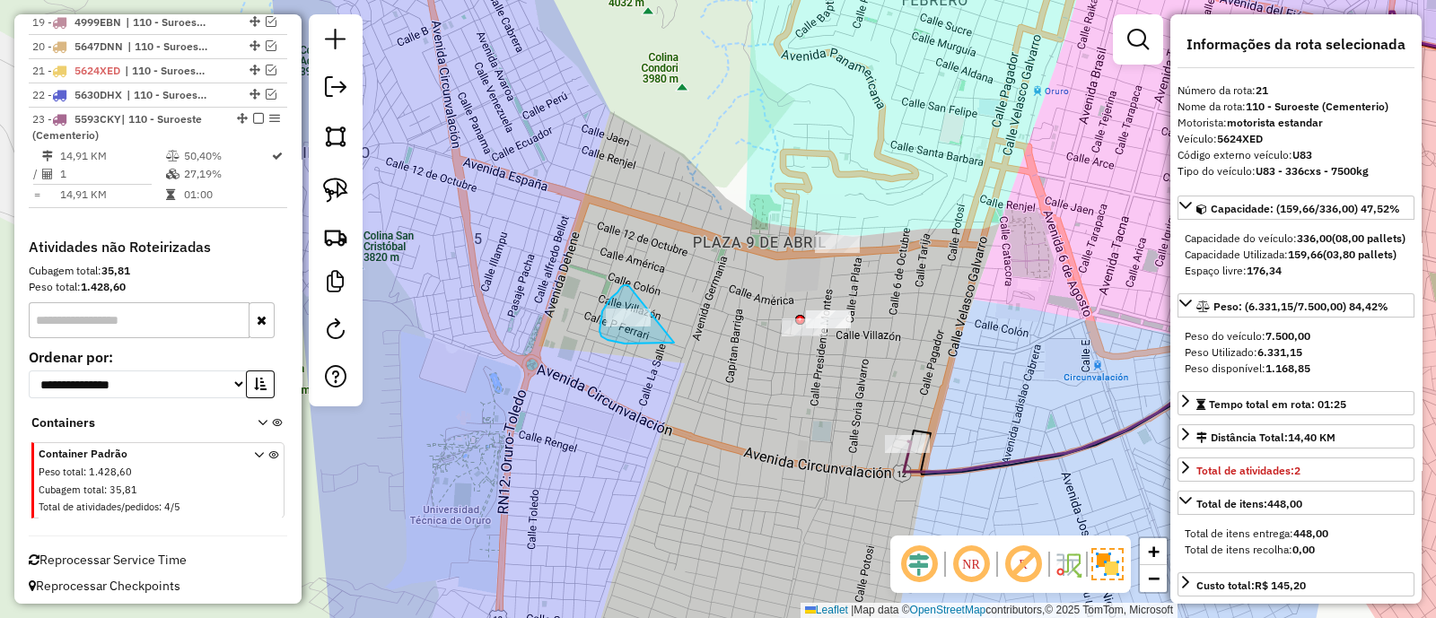
drag, startPoint x: 628, startPoint y: 285, endPoint x: 677, endPoint y: 342, distance: 75.0
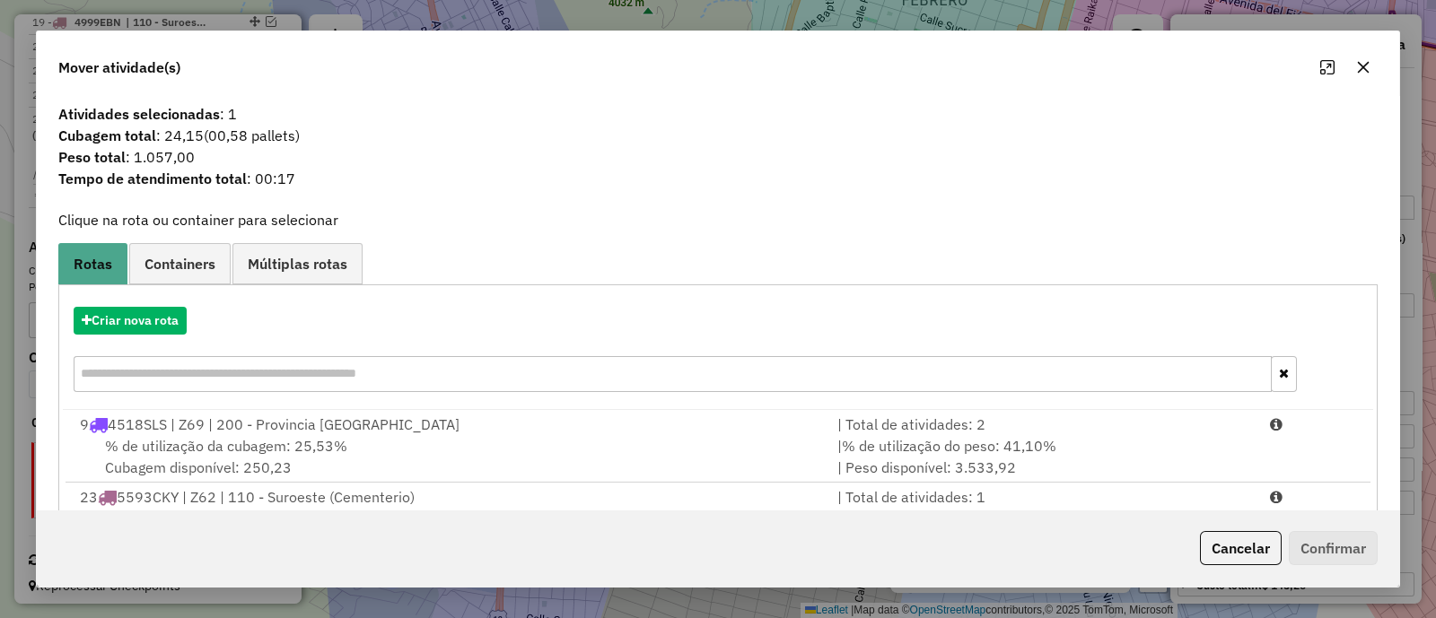
click at [1361, 58] on button "button" at bounding box center [1363, 67] width 29 height 29
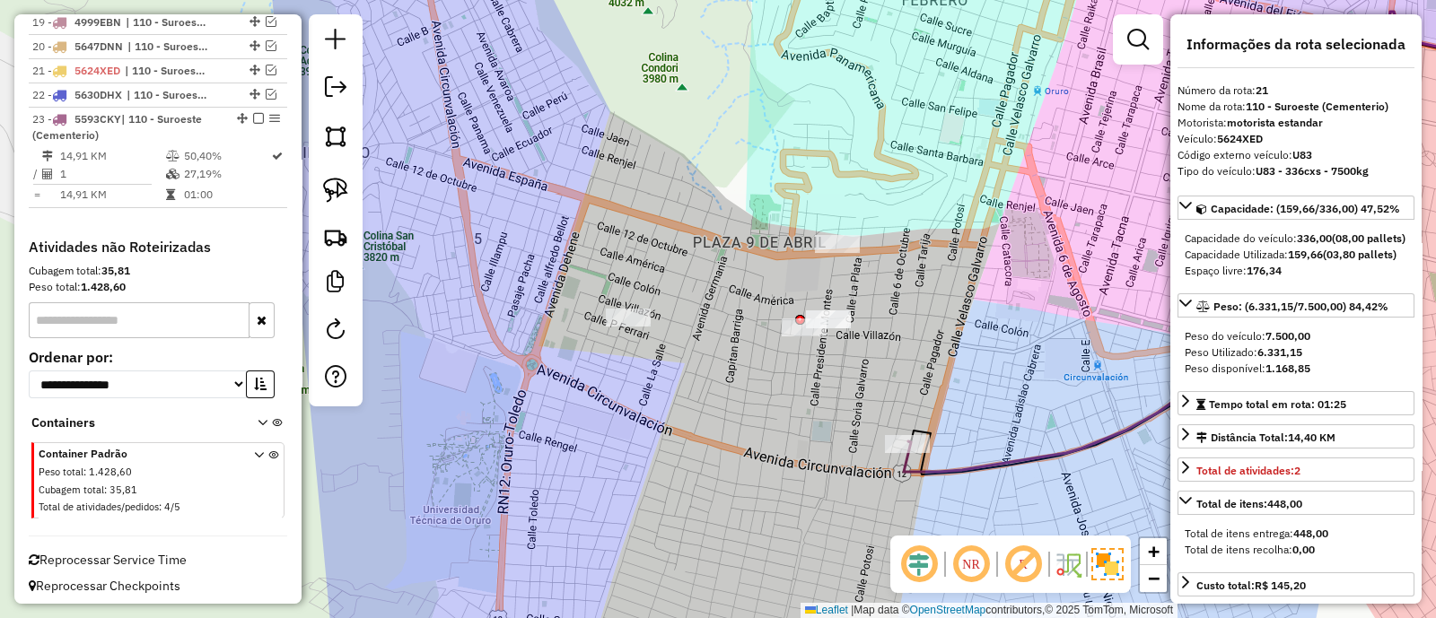
click at [965, 453] on div "Janela de atendimento Grade de atendimento Capacidade Transportadoras Veículos …" at bounding box center [718, 309] width 1436 height 618
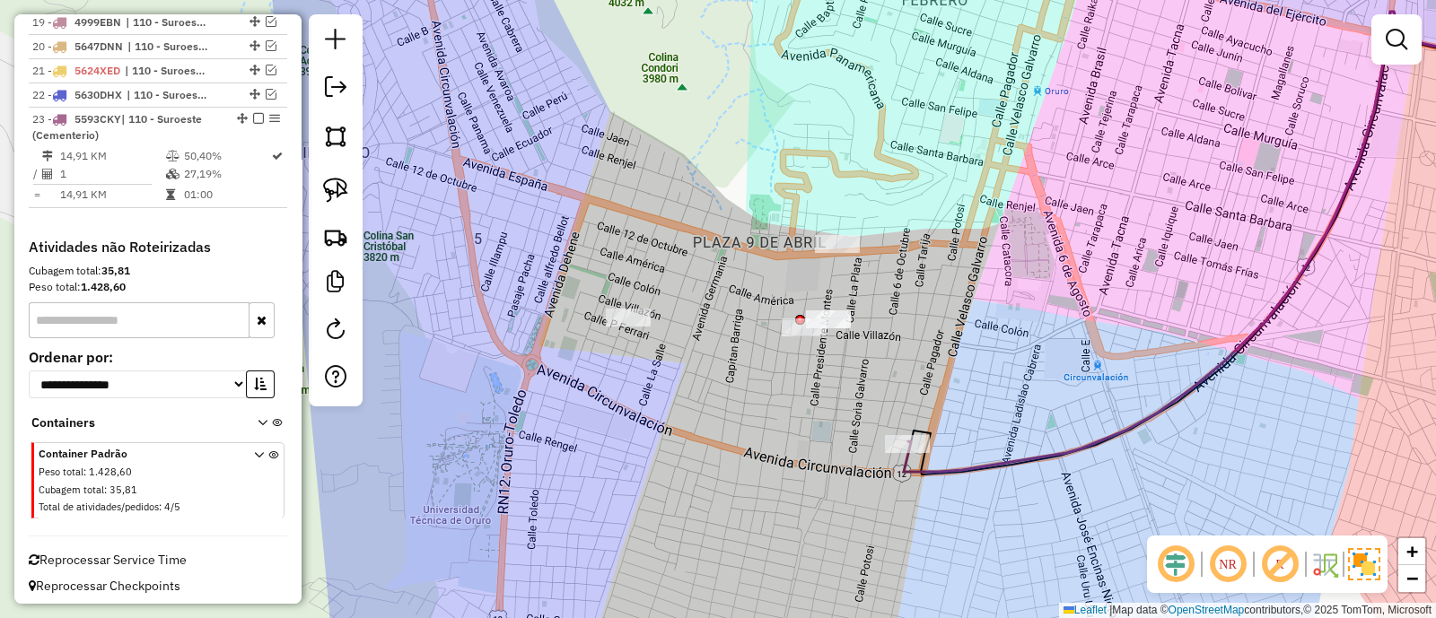
click at [968, 469] on icon at bounding box center [1242, 242] width 676 height 460
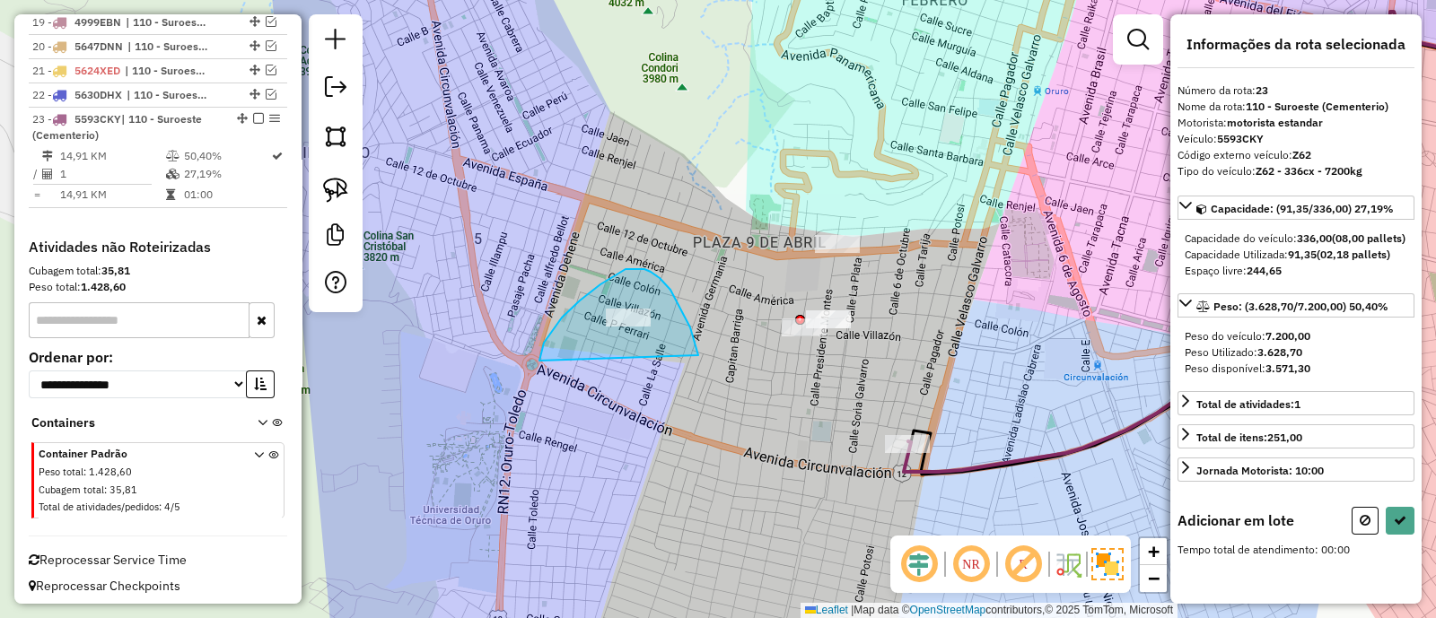
drag, startPoint x: 670, startPoint y: 290, endPoint x: 539, endPoint y: 361, distance: 149.0
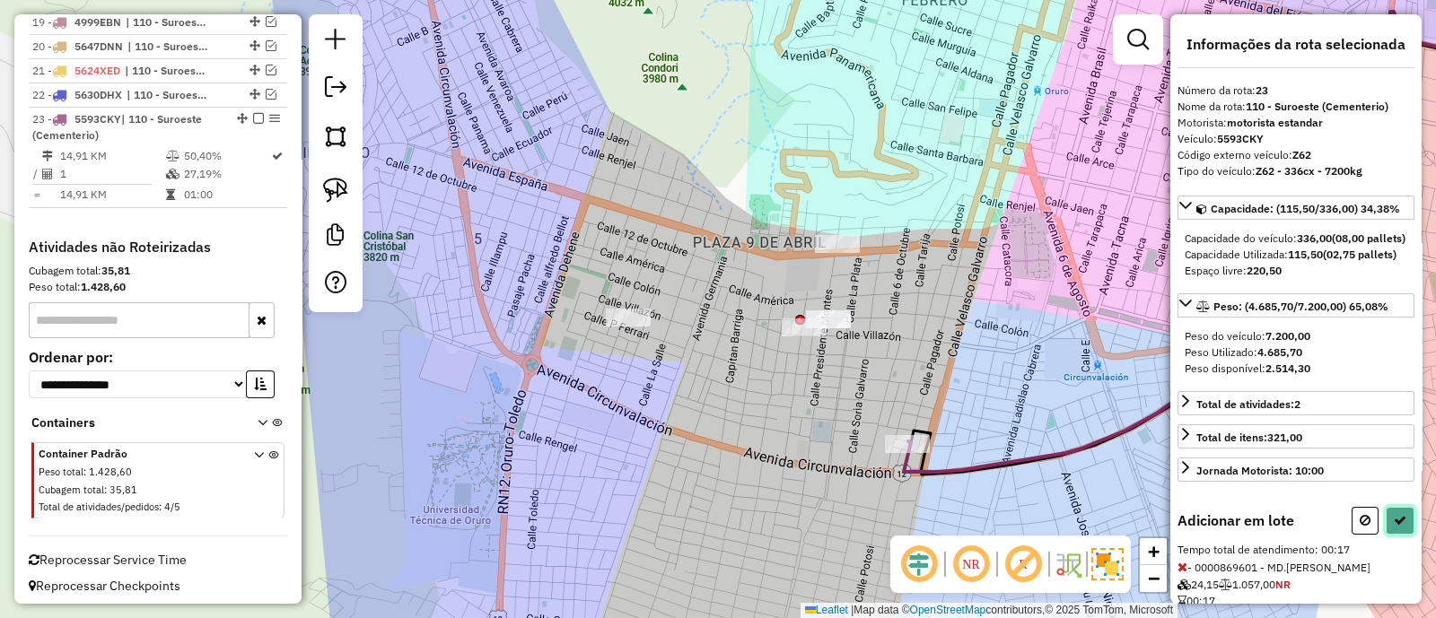
click at [1398, 527] on icon at bounding box center [1399, 520] width 13 height 13
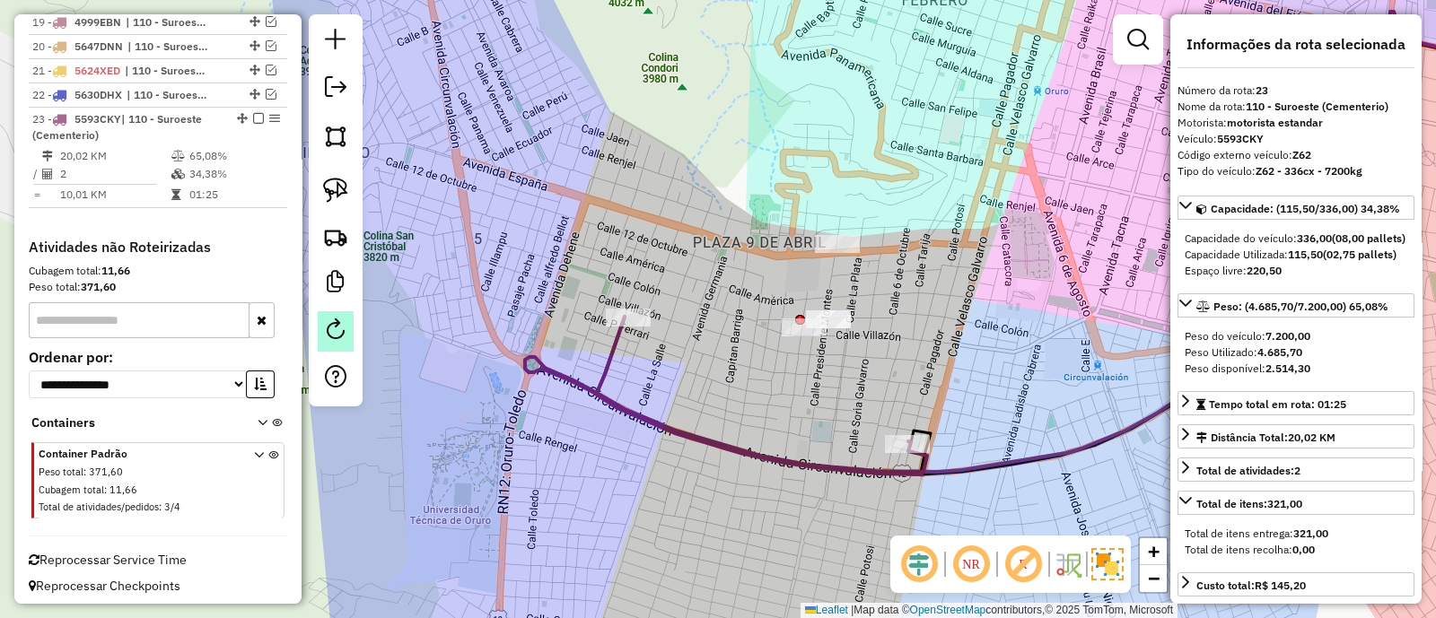
click at [341, 334] on em at bounding box center [336, 330] width 22 height 22
select select "*"
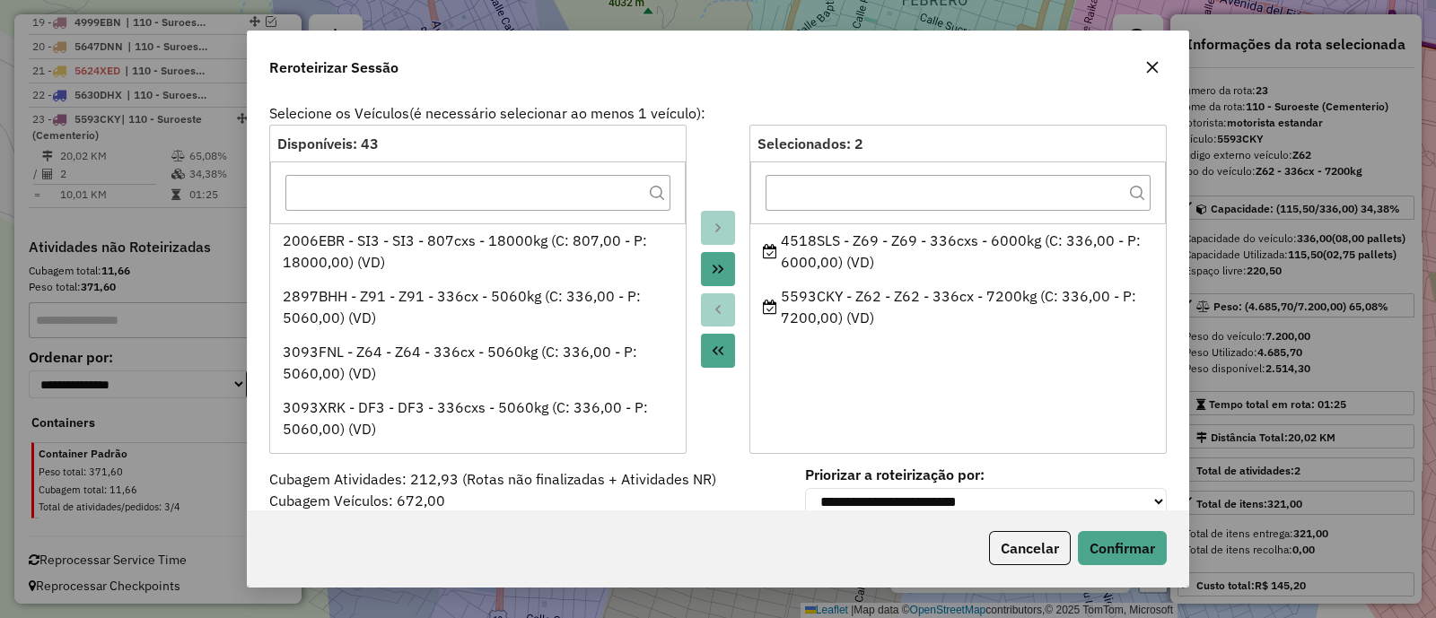
click at [1157, 55] on button "button" at bounding box center [1152, 67] width 29 height 29
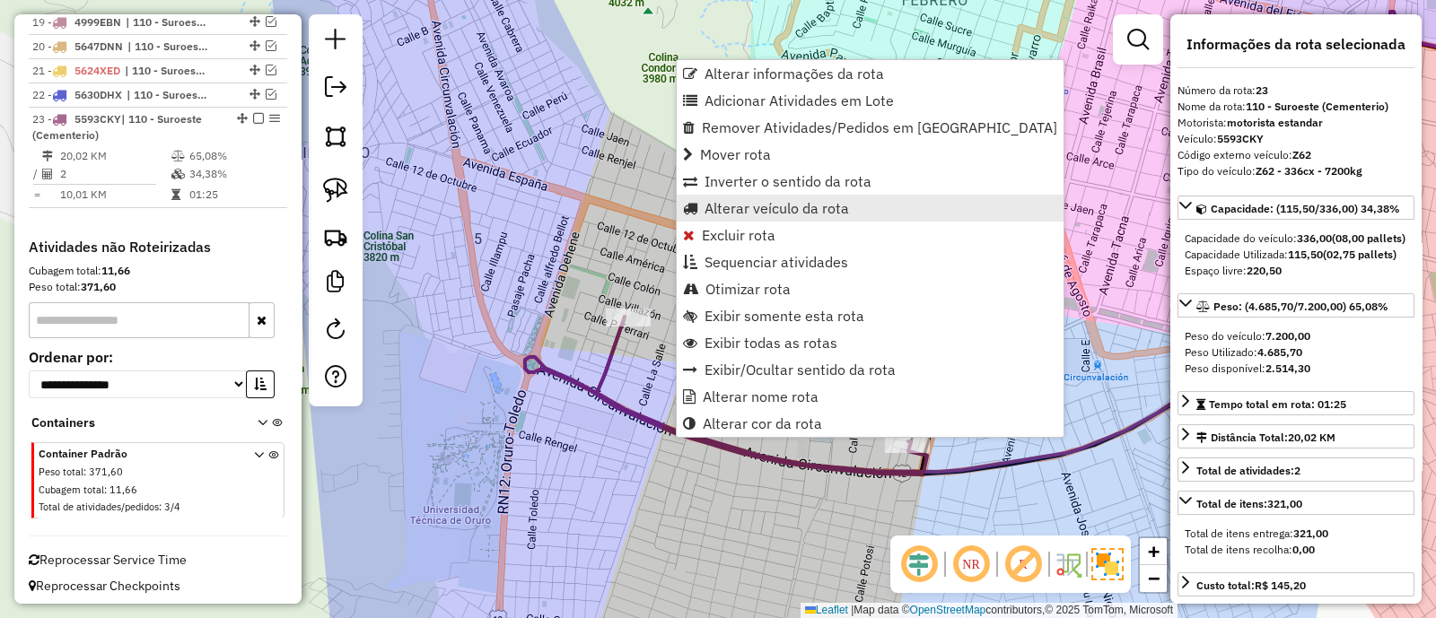
click at [763, 209] on span "Alterar veículo da rota" at bounding box center [776, 208] width 144 height 14
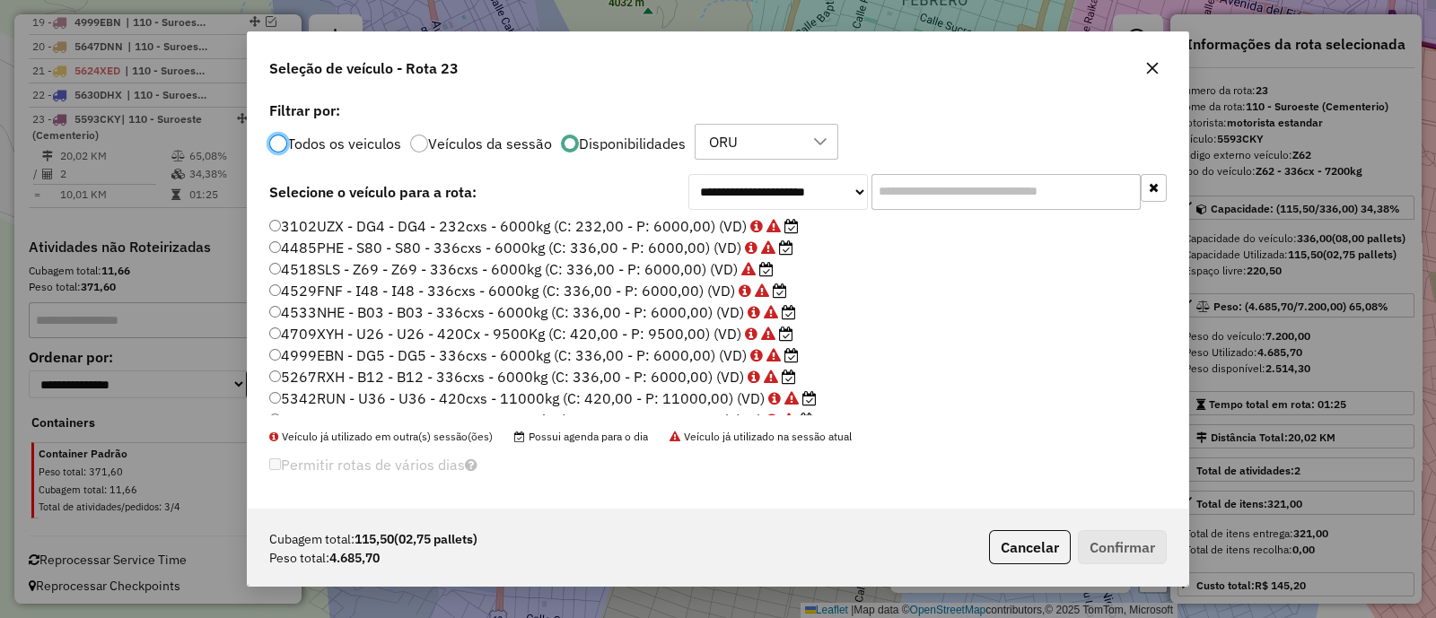
scroll to position [0, 0]
click at [569, 290] on label "4518SLS - Z69 - Z69 - 336cxs - 6000kg (C: 336,00 - P: 6000,00) (VD)" at bounding box center [521, 292] width 504 height 22
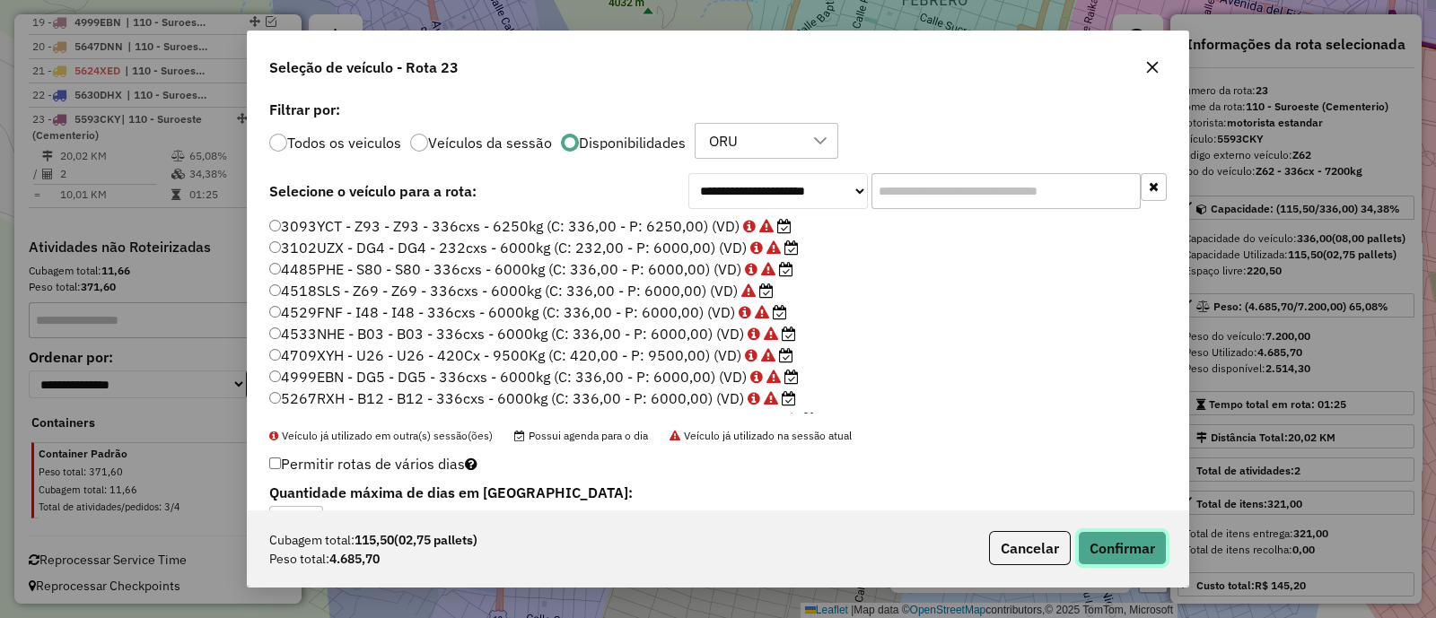
click at [1131, 554] on button "Confirmar" at bounding box center [1122, 548] width 89 height 34
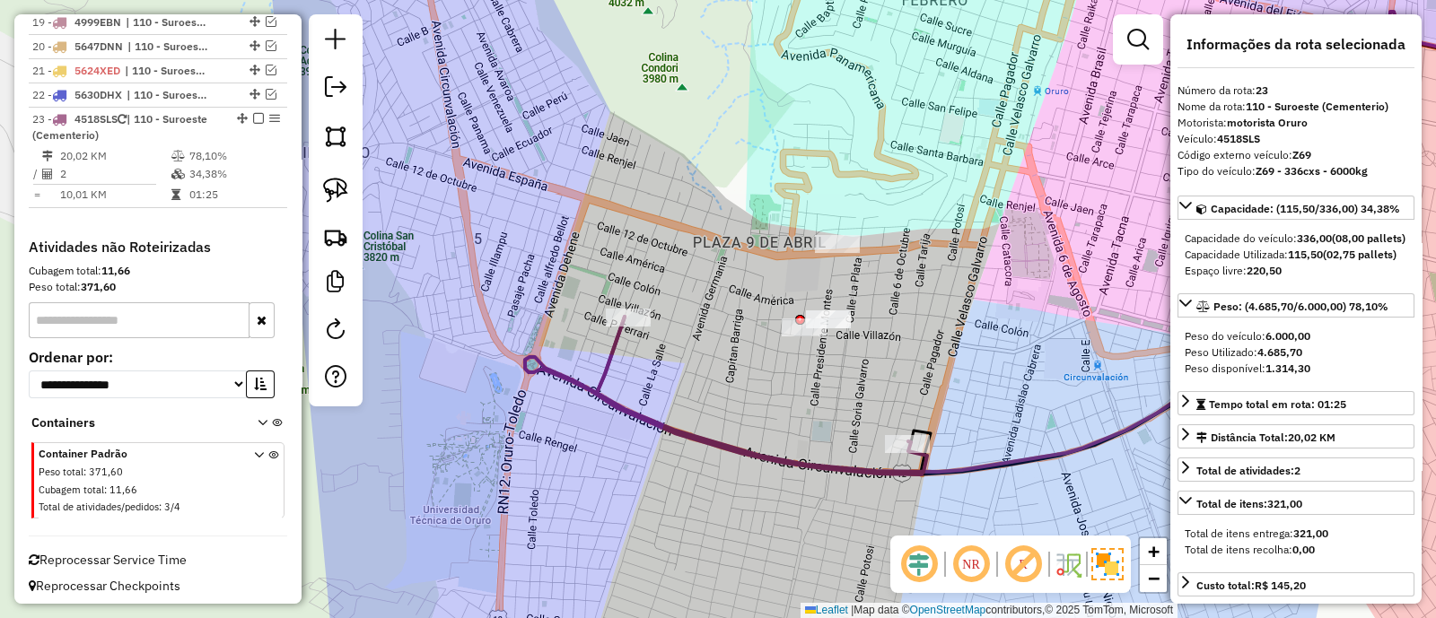
click at [838, 473] on icon at bounding box center [726, 396] width 402 height 158
click at [747, 444] on icon at bounding box center [726, 396] width 402 height 158
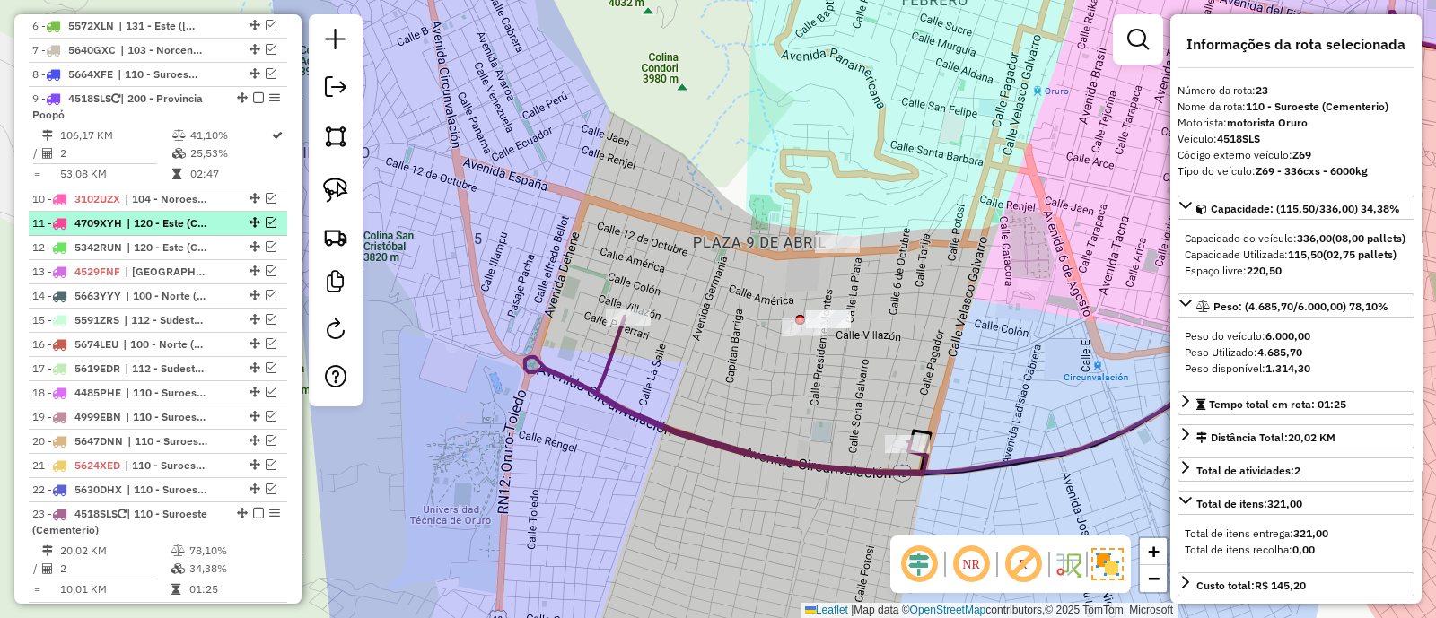
scroll to position [774, 0]
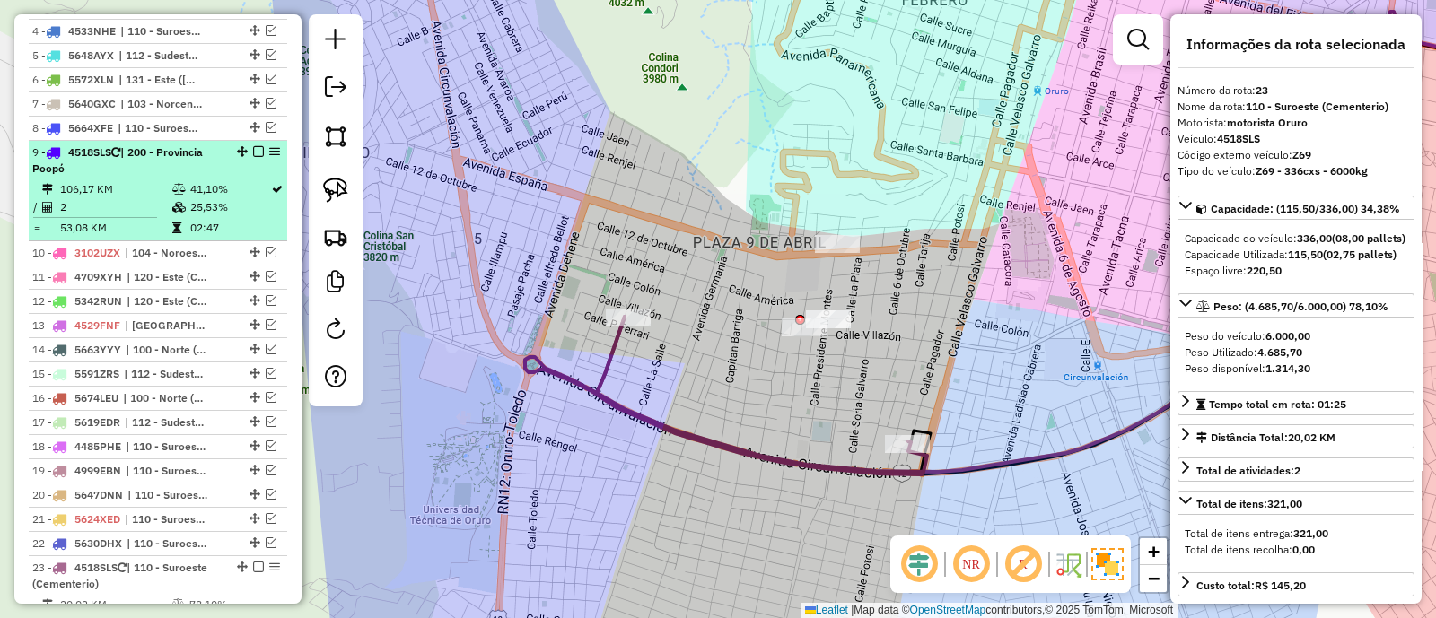
click at [251, 175] on li "9 - 4518SLS | 200 - Provincia Poopó 106,17 KM 41,10% / 2 25,53% = 53,08 KM 02:47" at bounding box center [158, 191] width 258 height 100
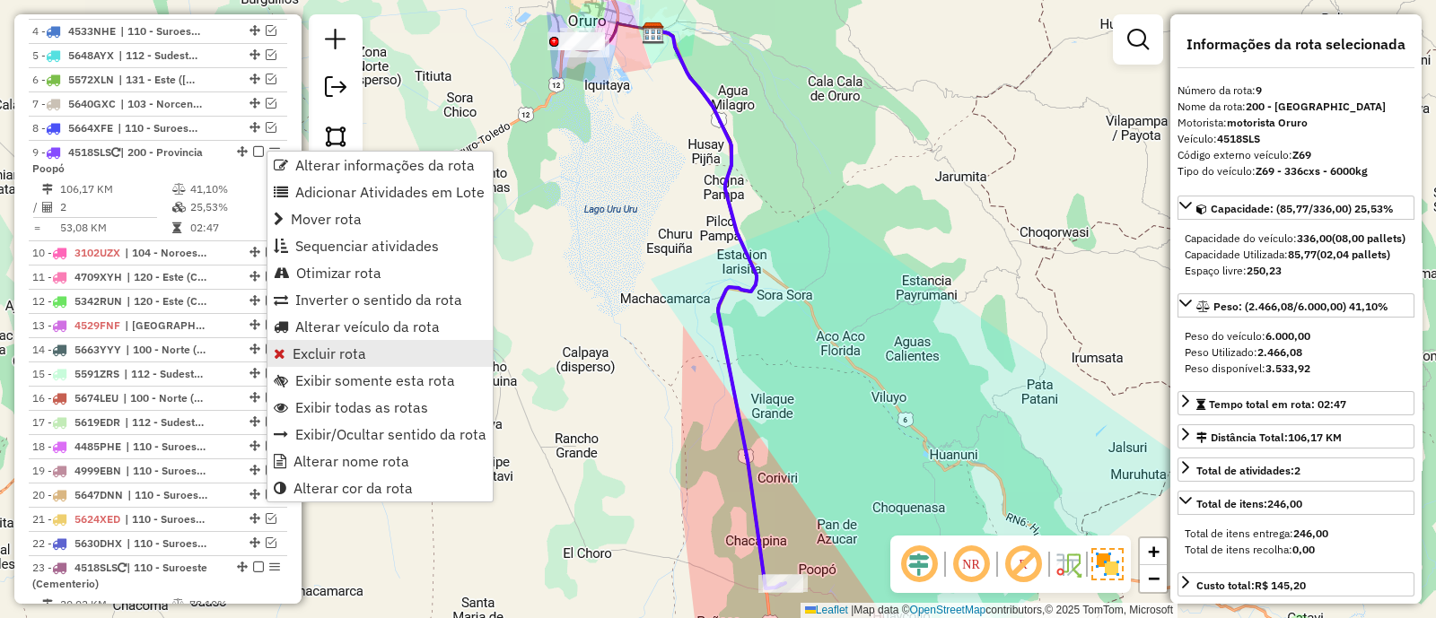
click at [312, 361] on span "Excluir rota" at bounding box center [330, 353] width 74 height 14
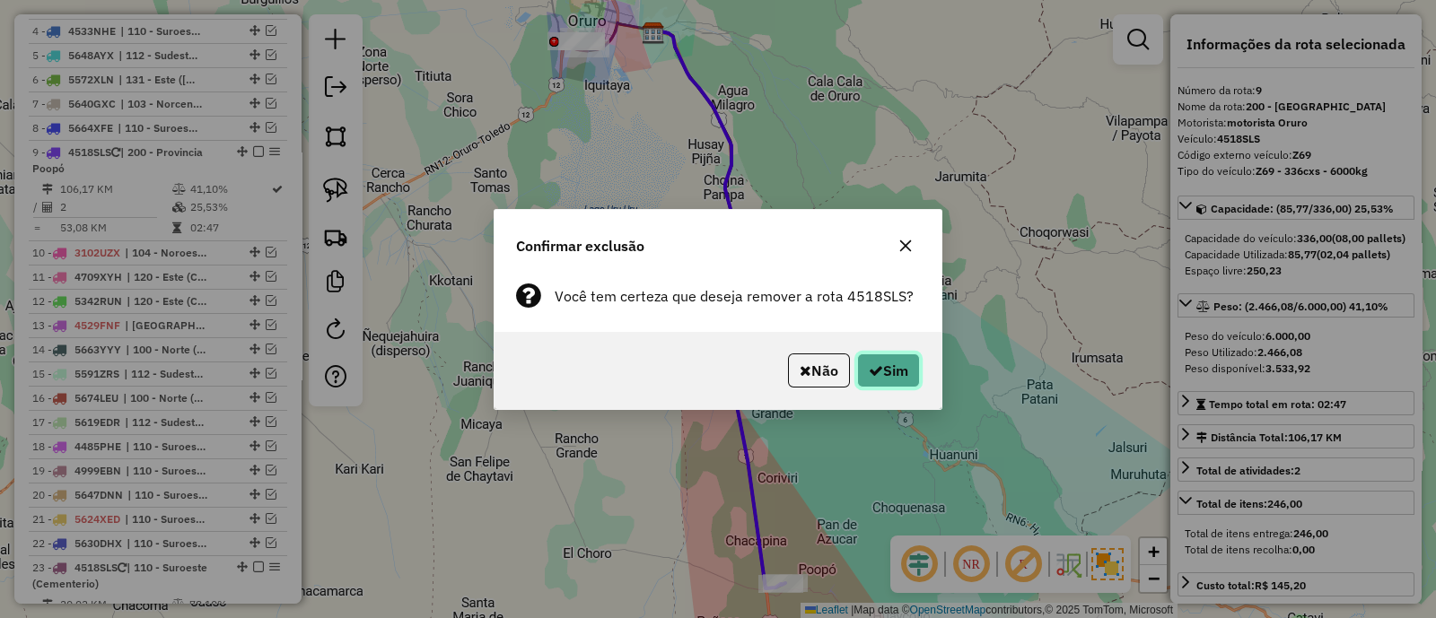
click at [896, 366] on button "Sim" at bounding box center [888, 371] width 63 height 34
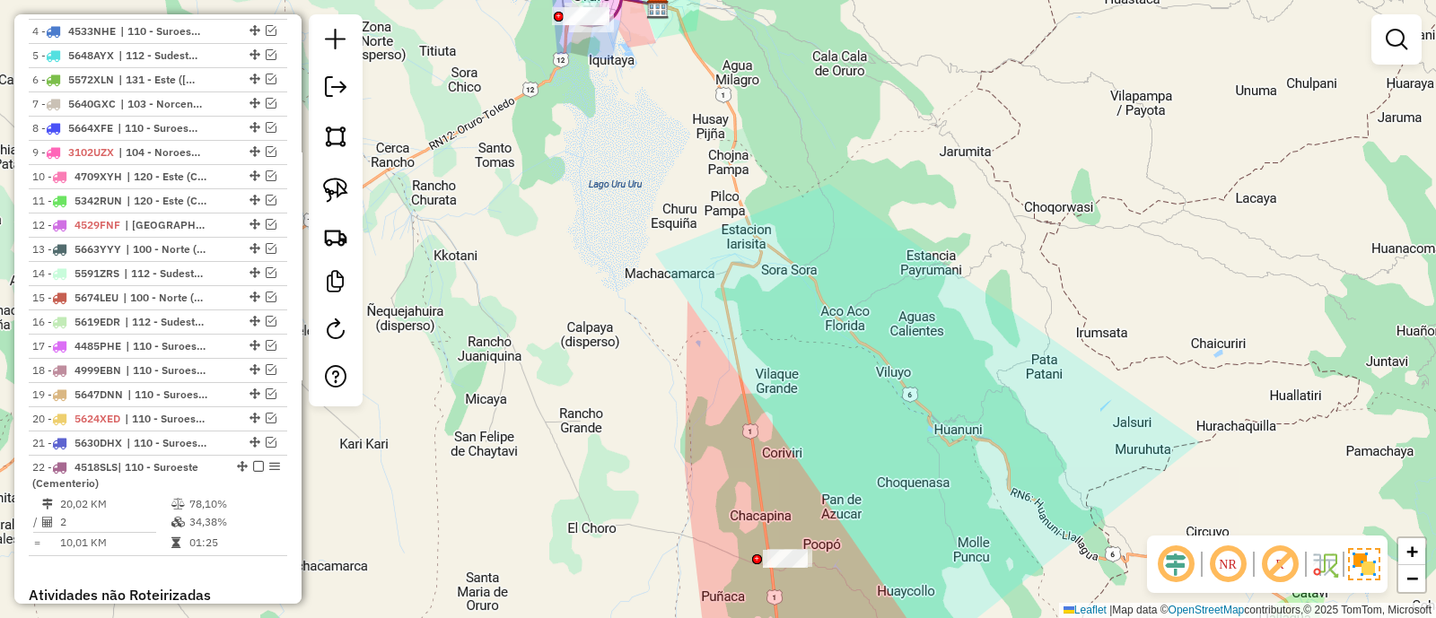
drag, startPoint x: 805, startPoint y: 513, endPoint x: 756, endPoint y: 261, distance: 256.8
click at [757, 261] on div "Janela de atendimento Grade de atendimento Capacidade Transportadoras Veículos …" at bounding box center [718, 309] width 1436 height 618
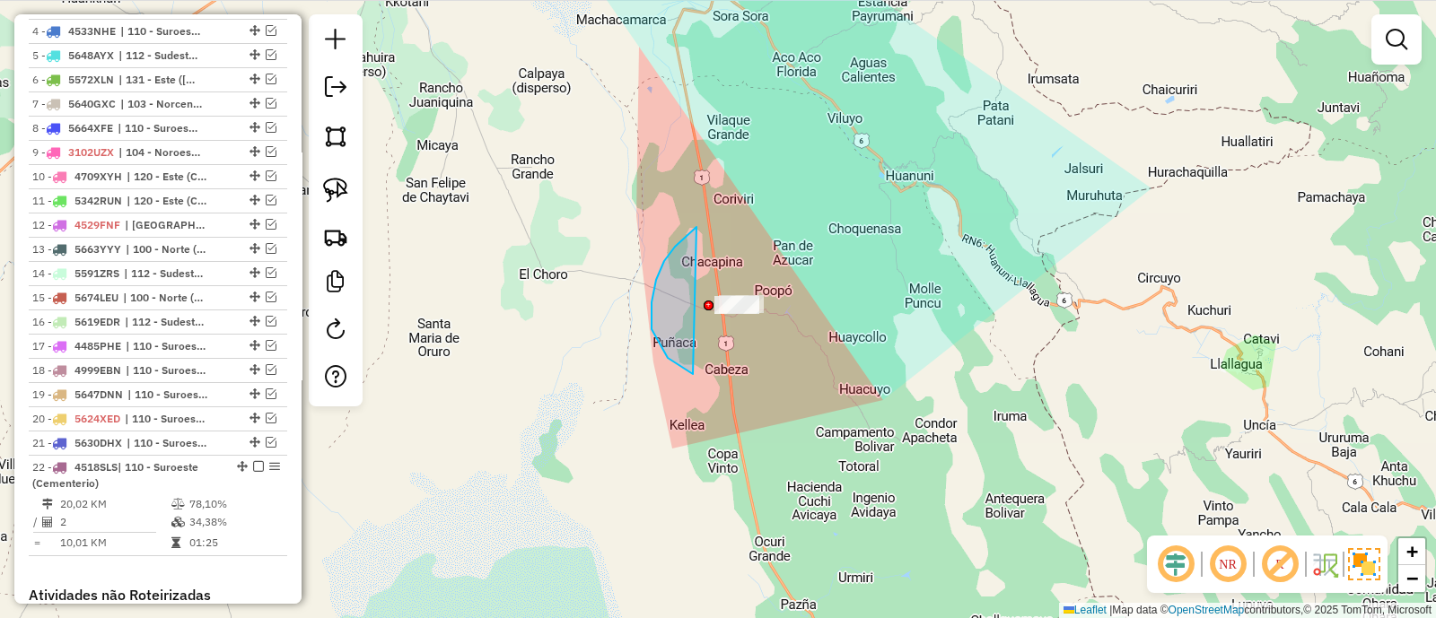
drag, startPoint x: 686, startPoint y: 235, endPoint x: 856, endPoint y: 328, distance: 193.1
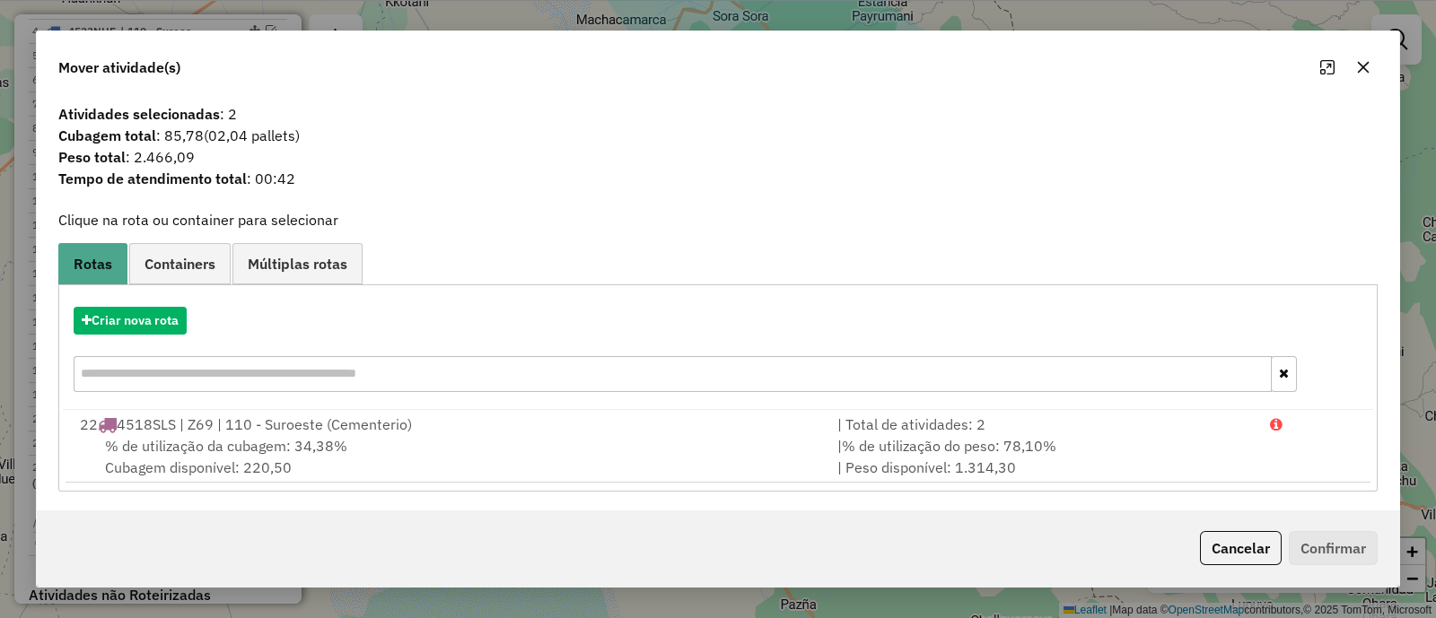
click at [1363, 74] on icon "button" at bounding box center [1363, 67] width 14 height 14
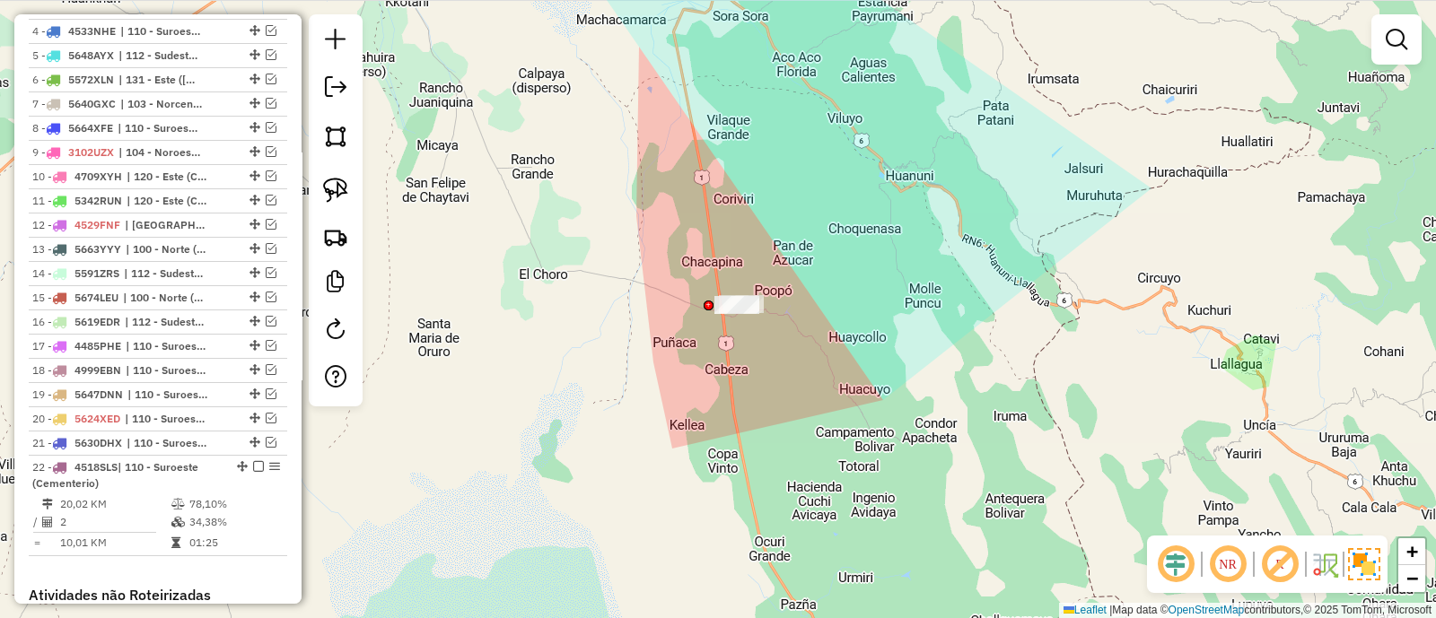
click at [823, 445] on div "Janela de atendimento Grade de atendimento Capacidade Transportadoras Veículos …" at bounding box center [718, 309] width 1436 height 618
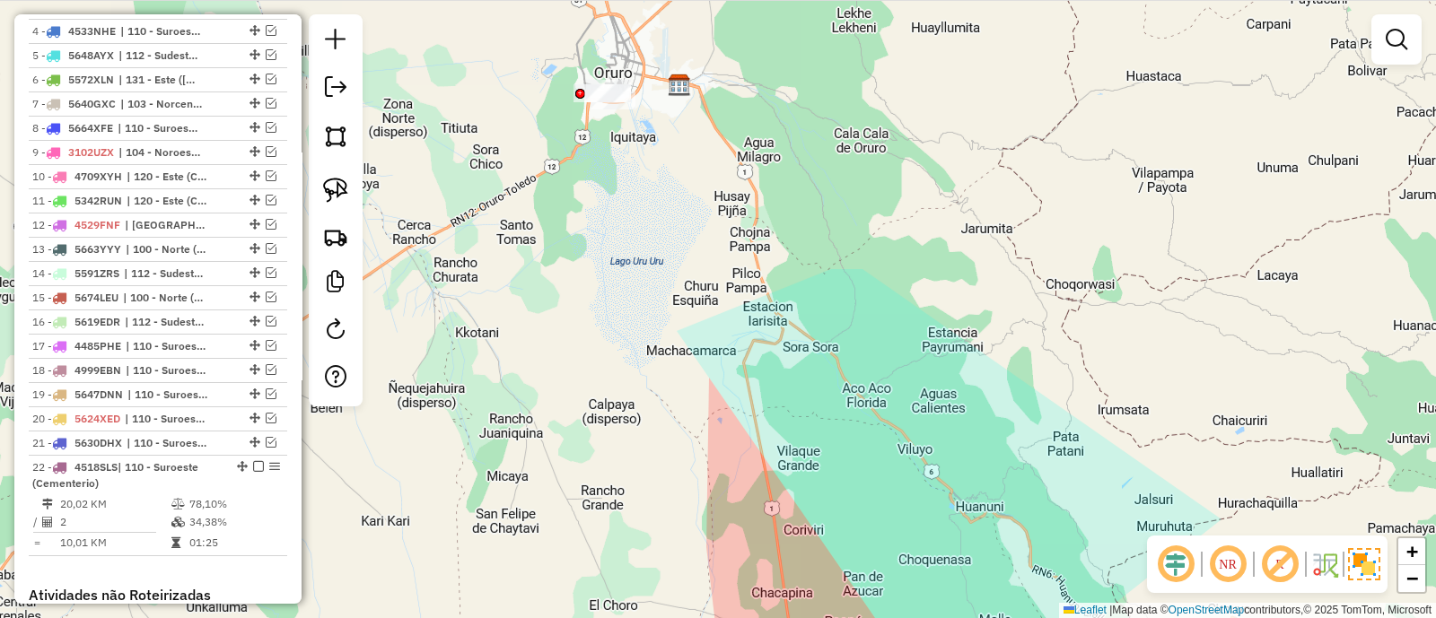
drag, startPoint x: 660, startPoint y: 92, endPoint x: 734, endPoint y: 446, distance: 361.3
click at [734, 446] on div "Janela de atendimento Grade de atendimento Capacidade Transportadoras Veículos …" at bounding box center [718, 309] width 1436 height 618
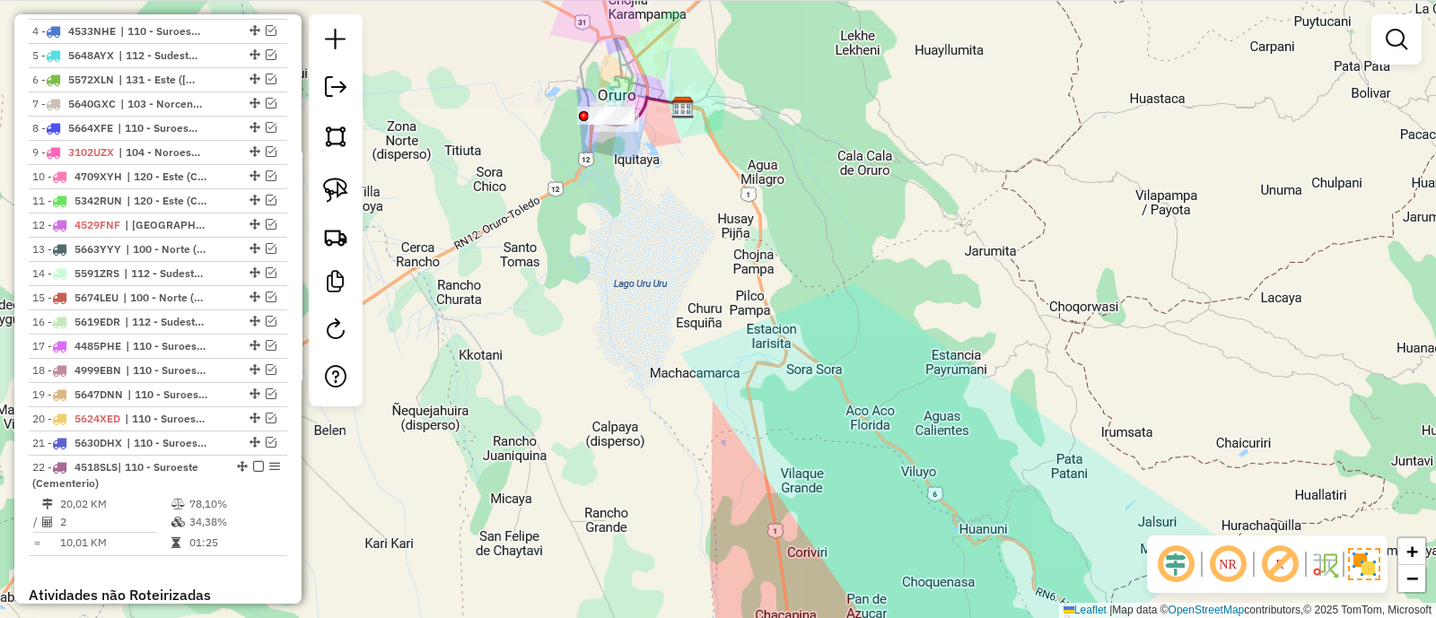
drag, startPoint x: 655, startPoint y: 282, endPoint x: 762, endPoint y: 508, distance: 250.1
click at [762, 508] on div "Janela de atendimento Grade de atendimento Capacidade Transportadoras Veículos …" at bounding box center [718, 309] width 1436 height 618
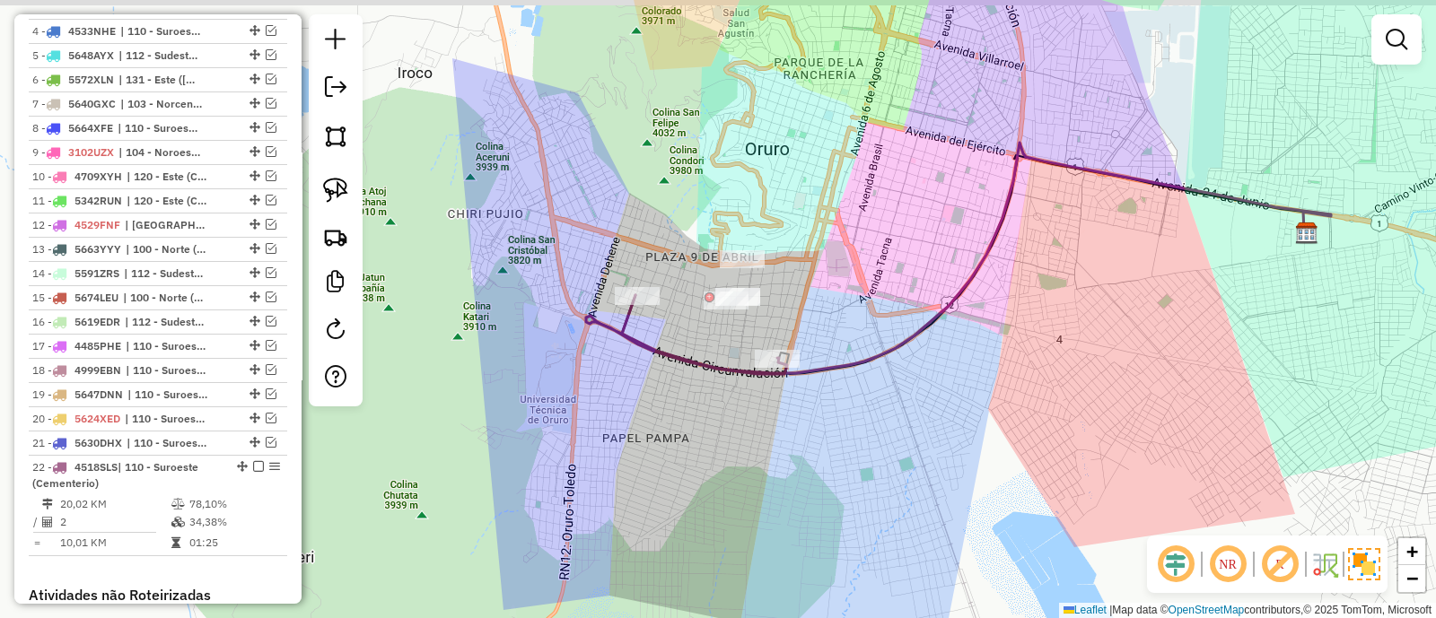
drag, startPoint x: 677, startPoint y: 275, endPoint x: 727, endPoint y: 397, distance: 130.8
click at [727, 397] on div "Janela de atendimento Grade de atendimento Capacidade Transportadoras Veículos …" at bounding box center [718, 309] width 1436 height 618
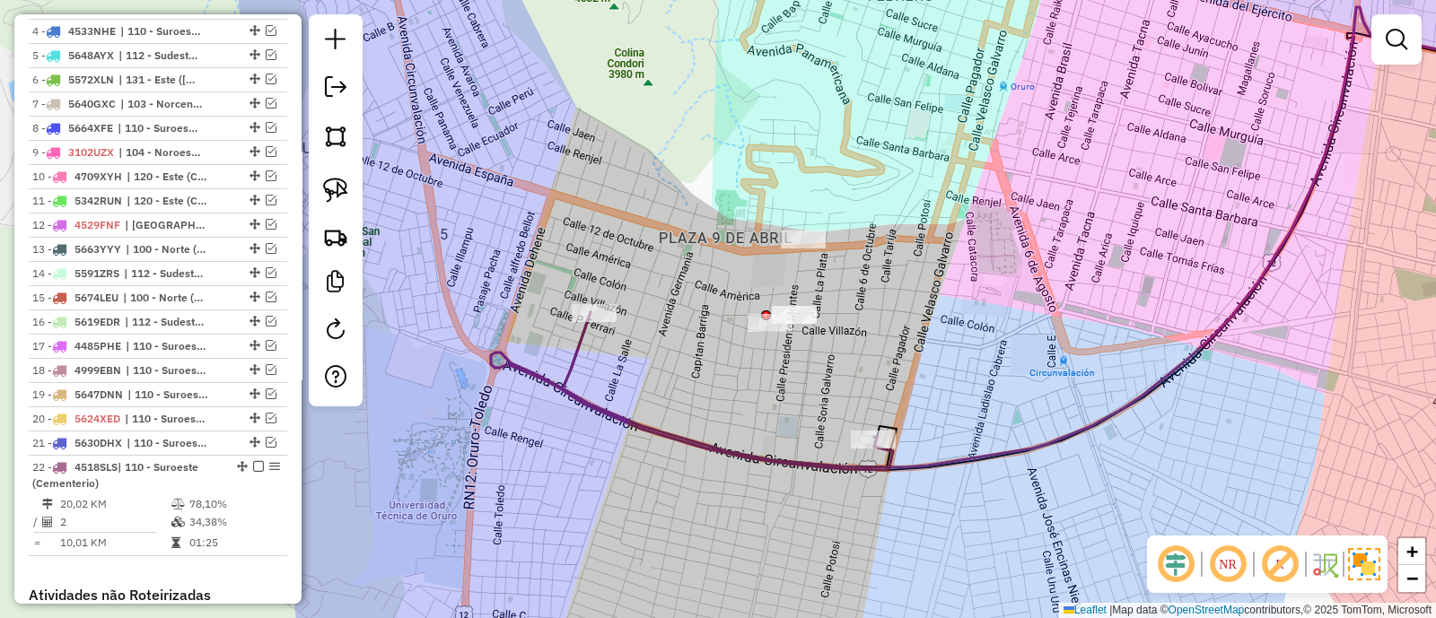
drag, startPoint x: 767, startPoint y: 392, endPoint x: 766, endPoint y: 412, distance: 19.8
click at [766, 412] on div "Janela de atendimento Grade de atendimento Capacidade Transportadoras Veículos …" at bounding box center [718, 309] width 1436 height 618
click at [576, 354] on icon at bounding box center [692, 392] width 402 height 158
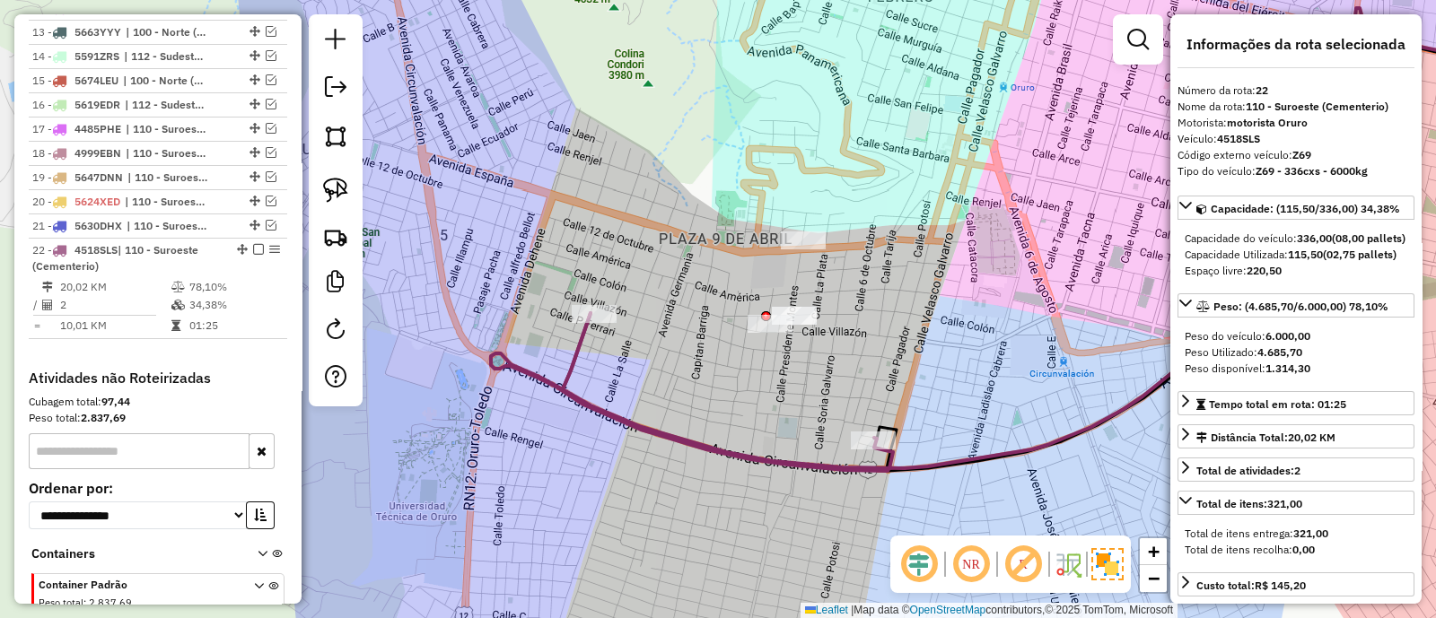
scroll to position [1123, 0]
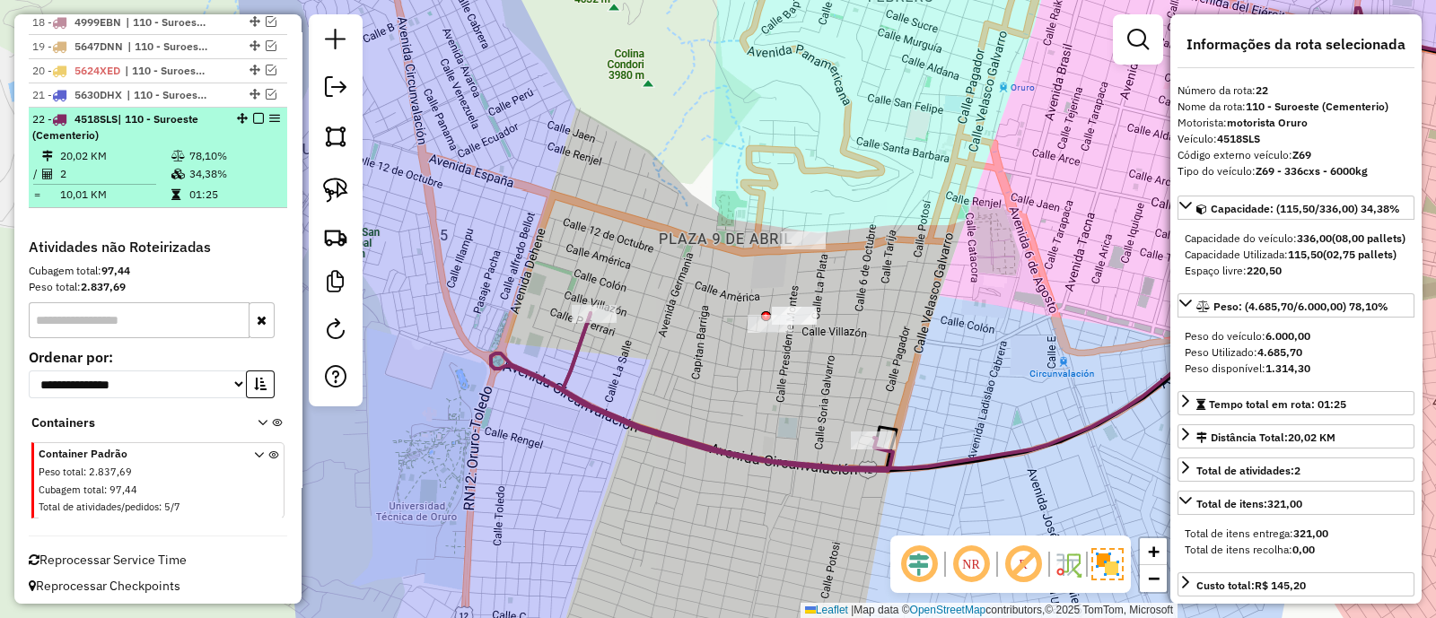
click at [253, 115] on em at bounding box center [258, 118] width 11 height 11
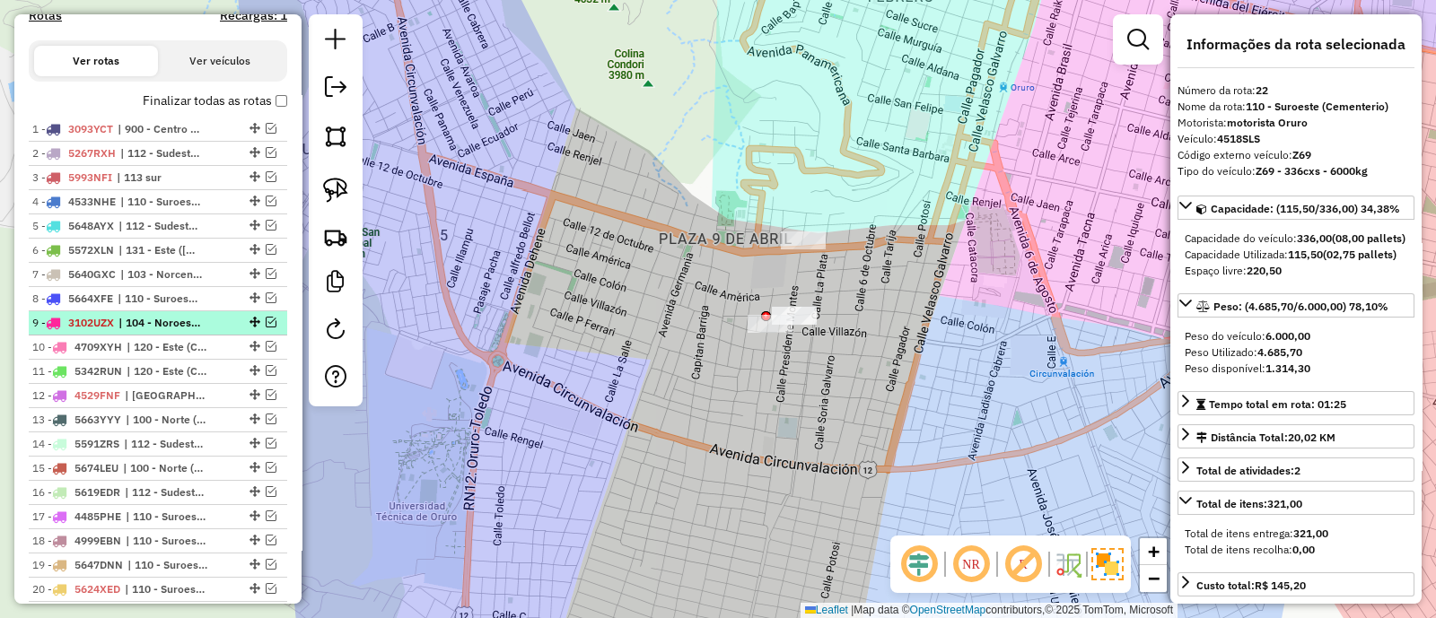
scroll to position [598, 0]
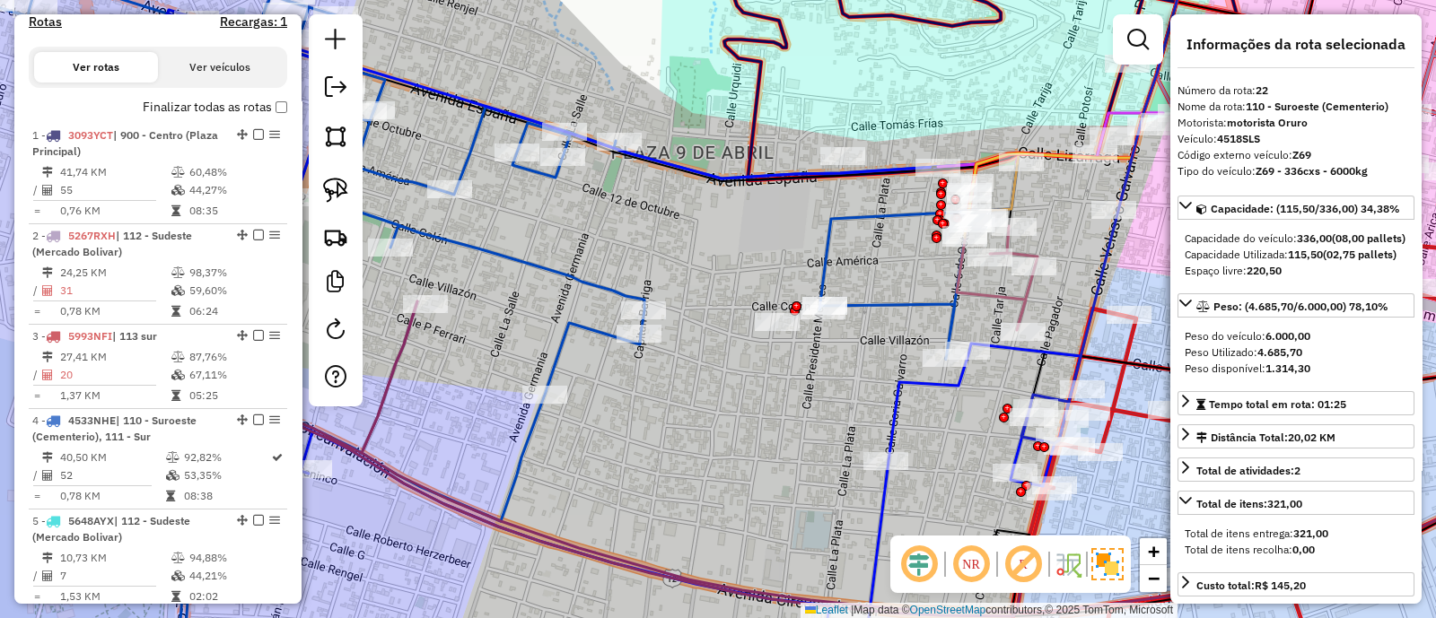
click at [602, 281] on icon at bounding box center [487, 309] width 992 height 742
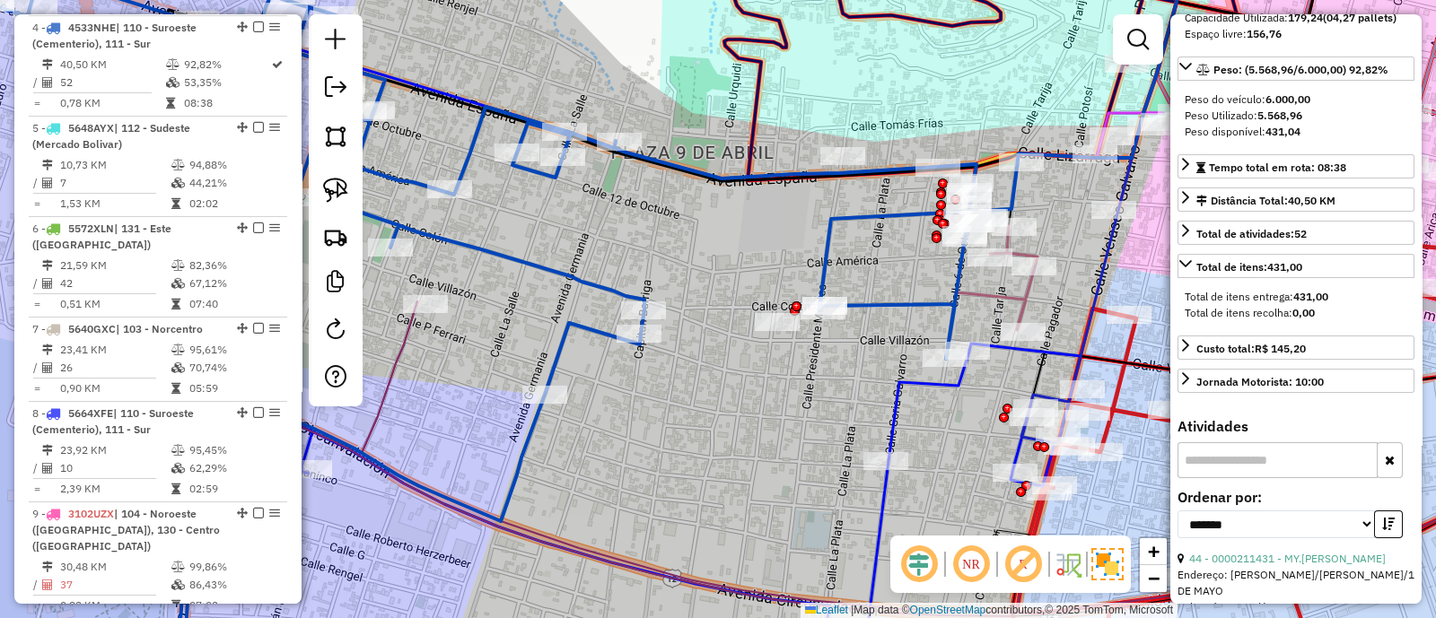
scroll to position [448, 0]
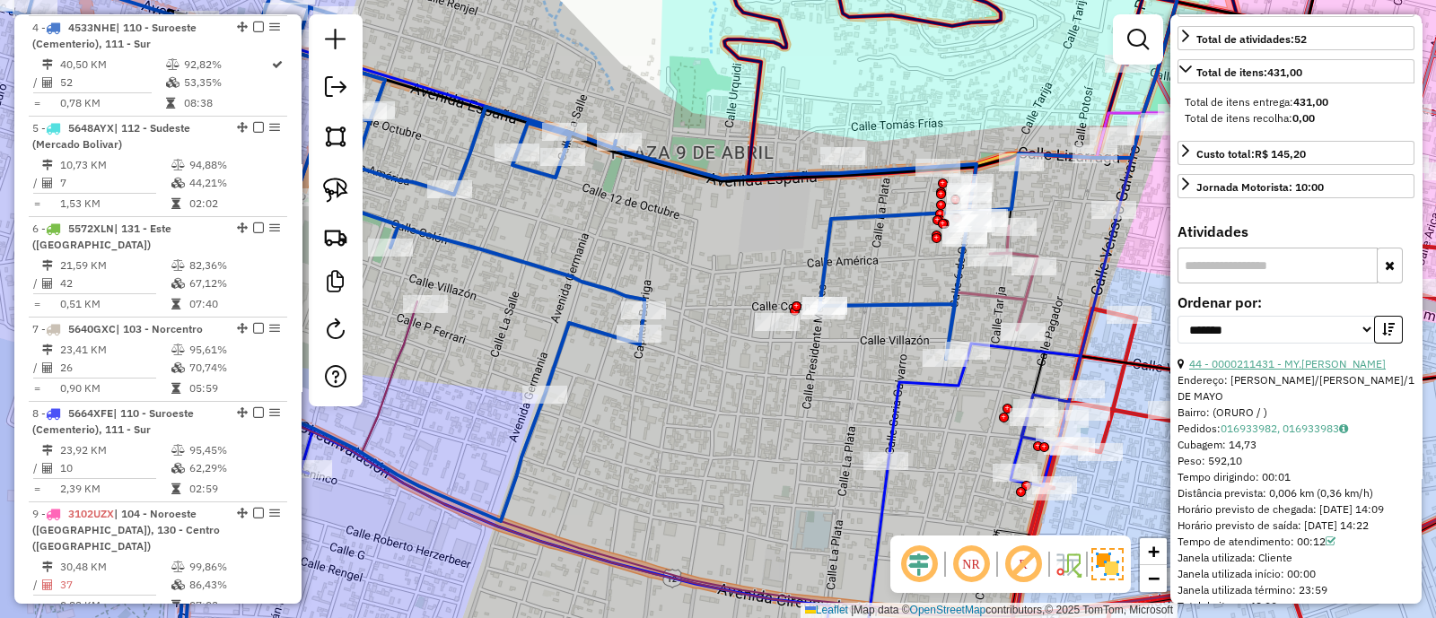
click at [1320, 371] on link "44 - 0000211431 - MY.MARTINA QUIA" at bounding box center [1287, 363] width 197 height 13
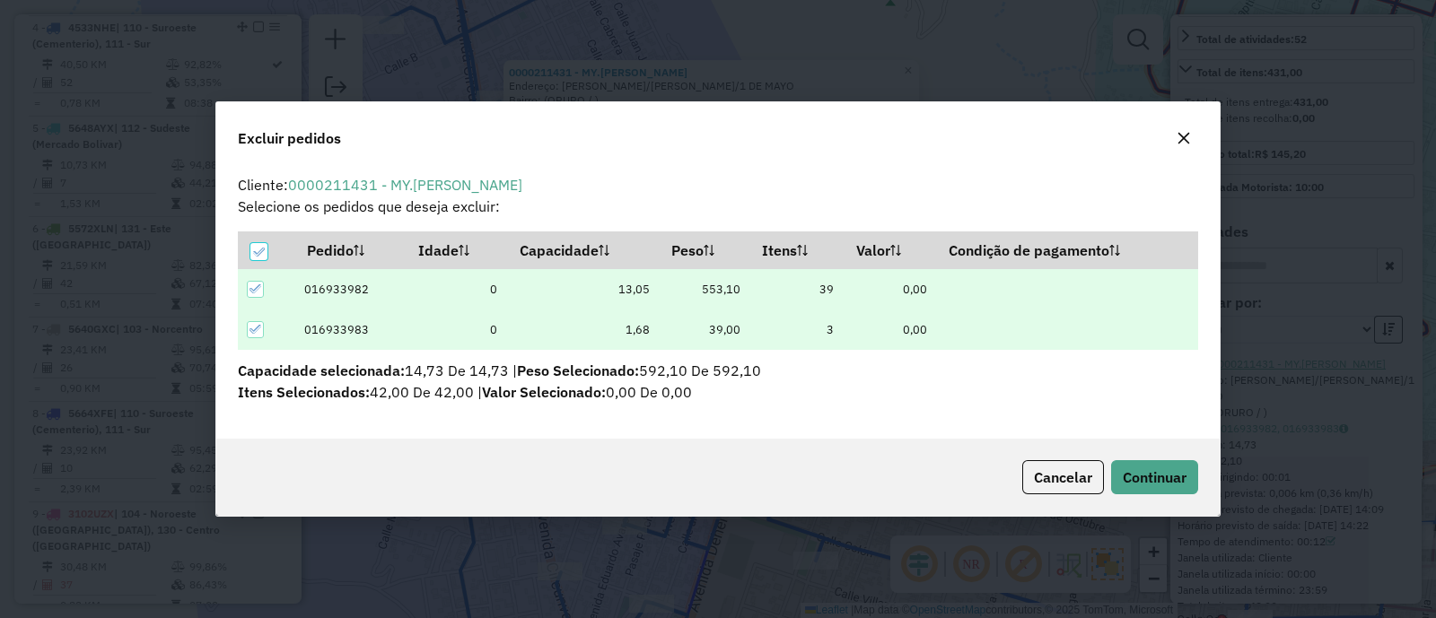
scroll to position [0, 0]
click at [1173, 486] on button "Continuar" at bounding box center [1154, 477] width 87 height 34
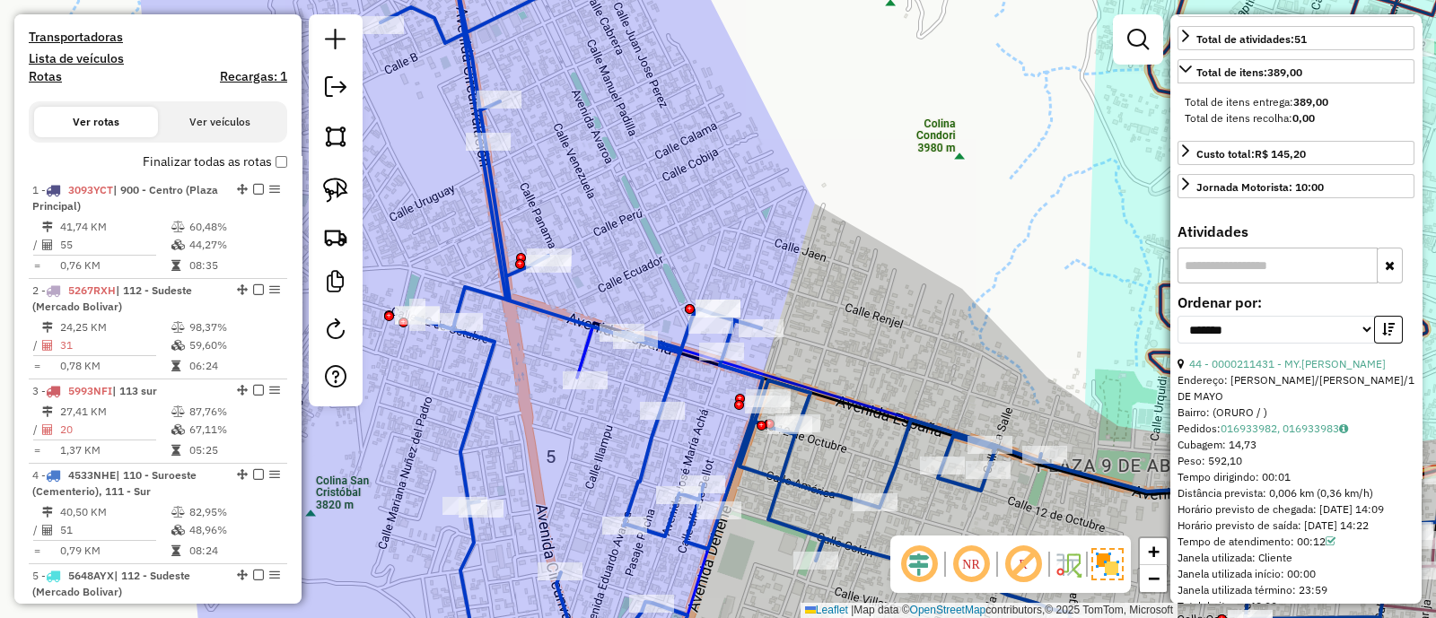
scroll to position [542, 0]
click at [273, 154] on label "Finalizar todas as rotas" at bounding box center [215, 162] width 144 height 19
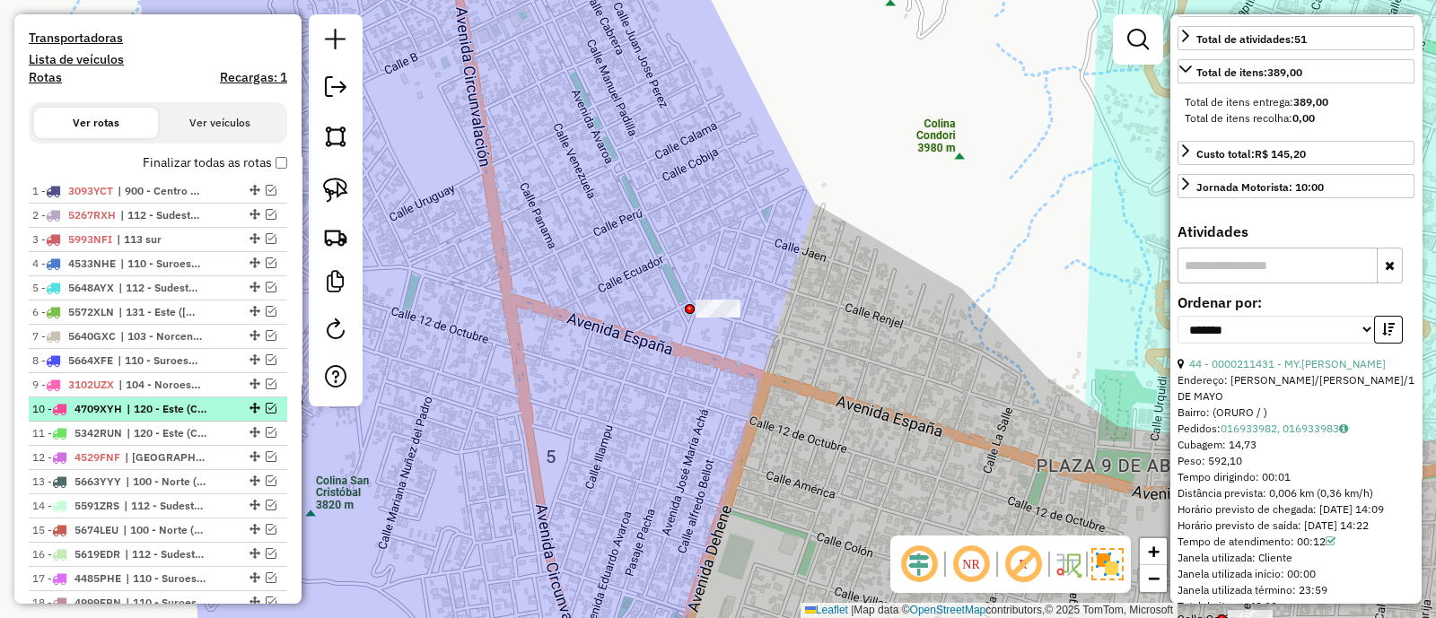
scroll to position [1046, 0]
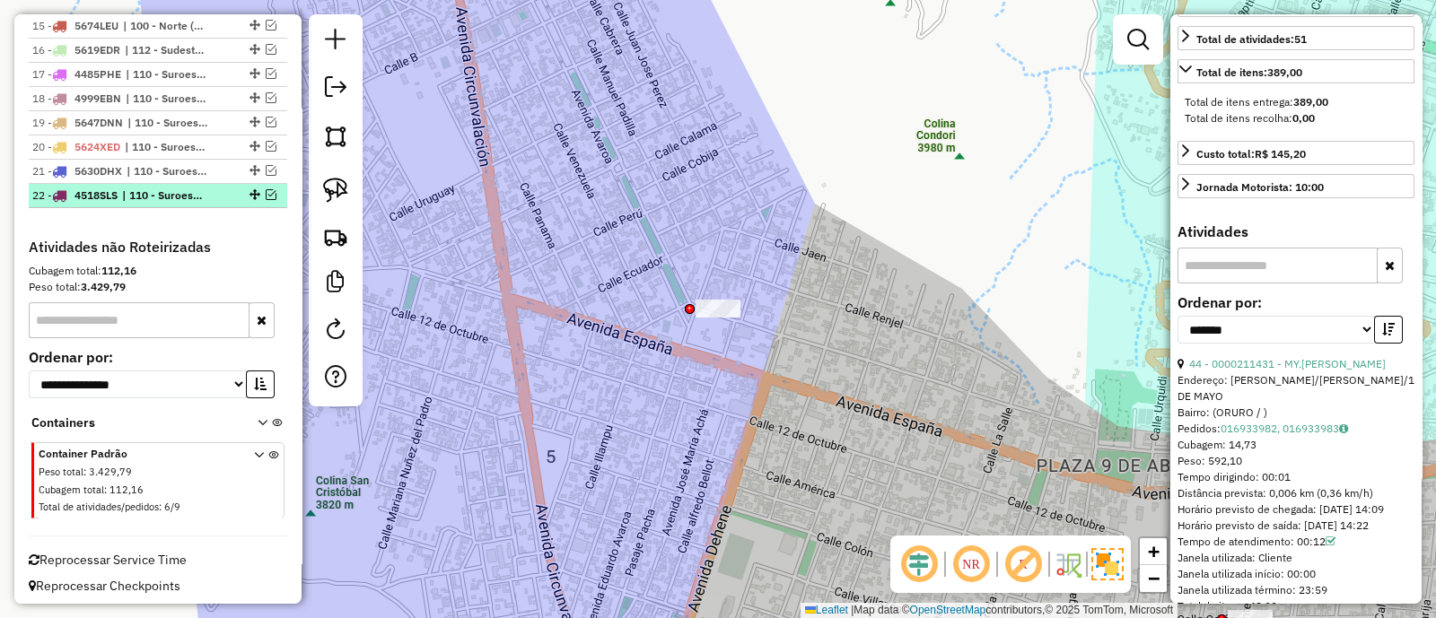
click at [269, 189] on em at bounding box center [271, 194] width 11 height 11
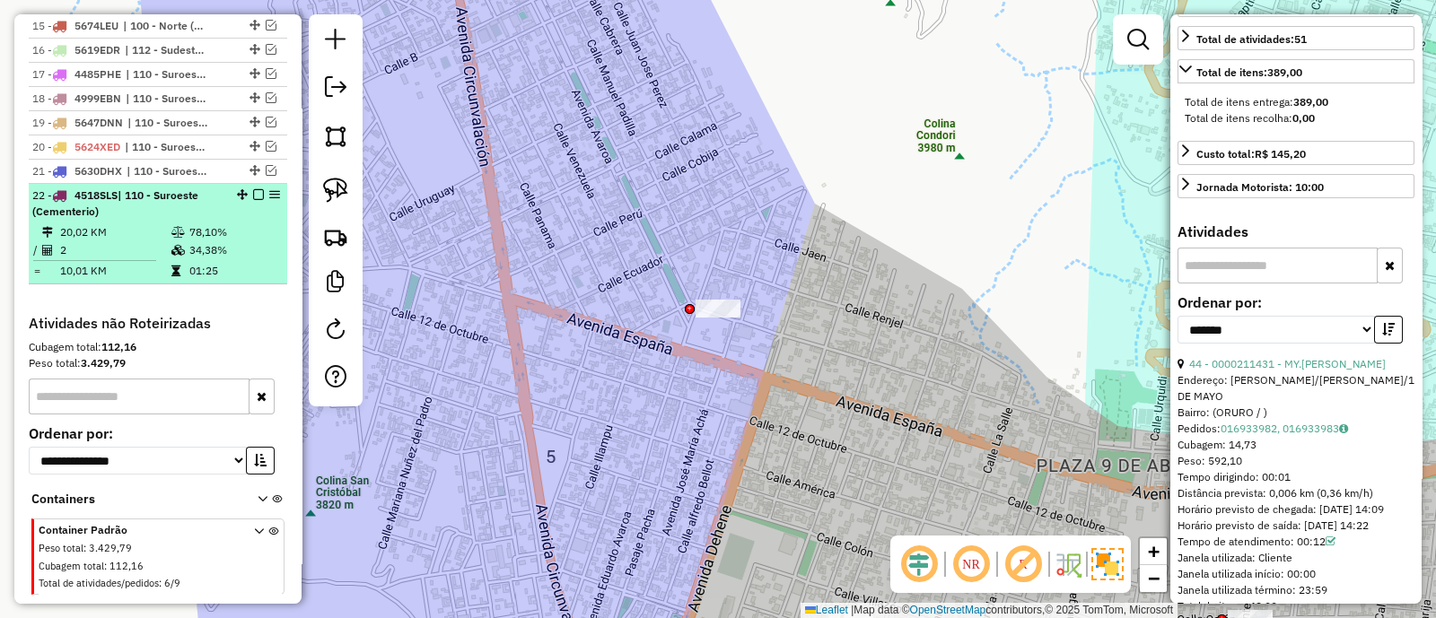
click at [278, 235] on table "20,02 KM 78,10% / 2 34,38% = 10,01 KM 01:25" at bounding box center [157, 251] width 251 height 57
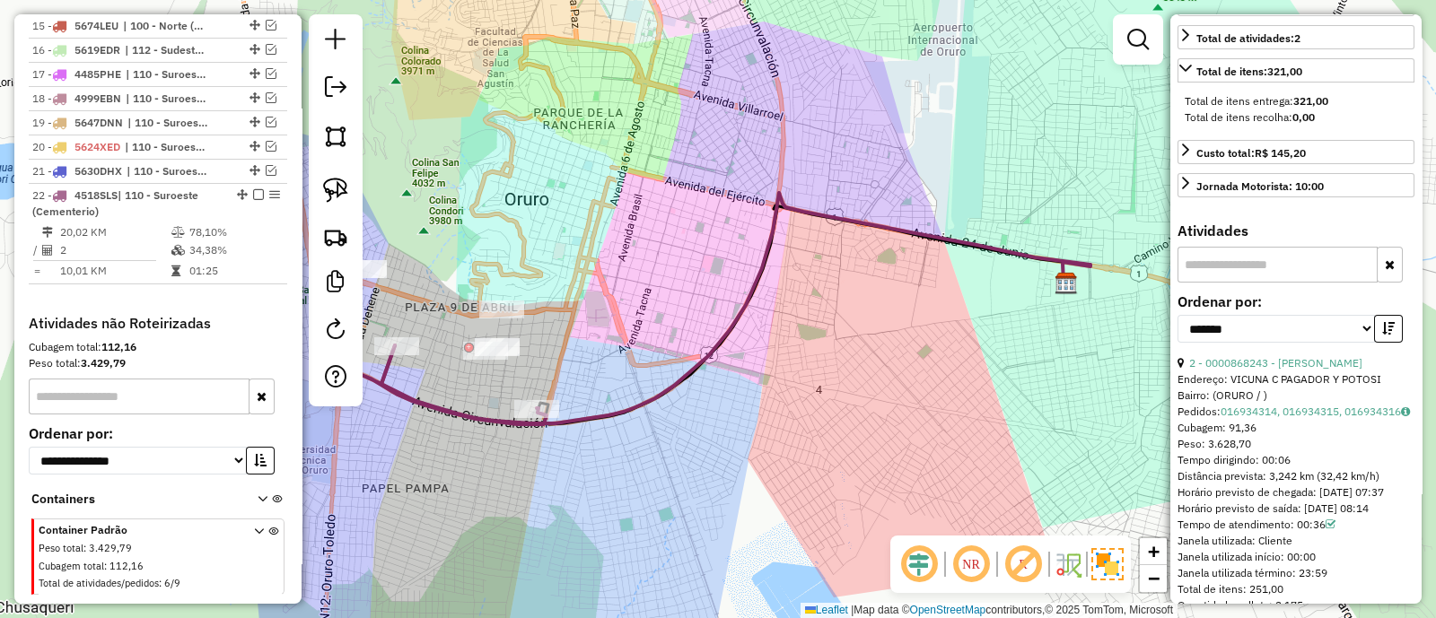
click at [487, 414] on icon at bounding box center [445, 384] width 201 height 79
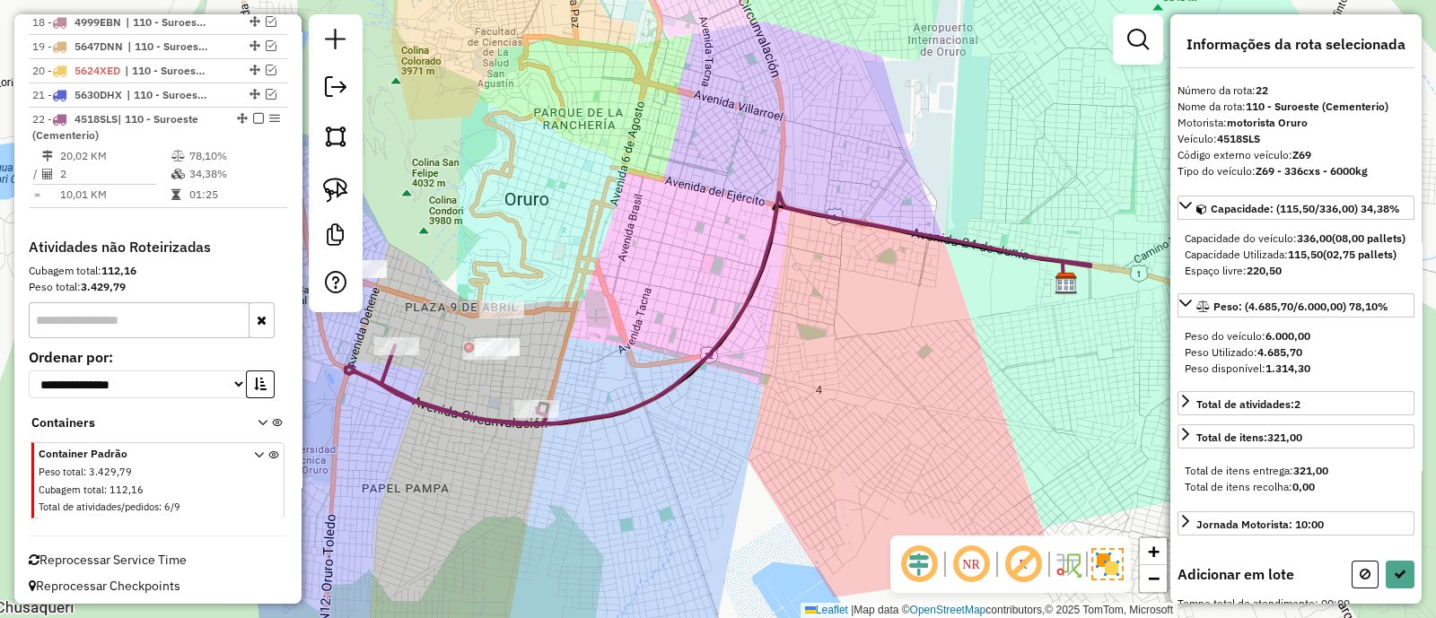
scroll to position [0, 0]
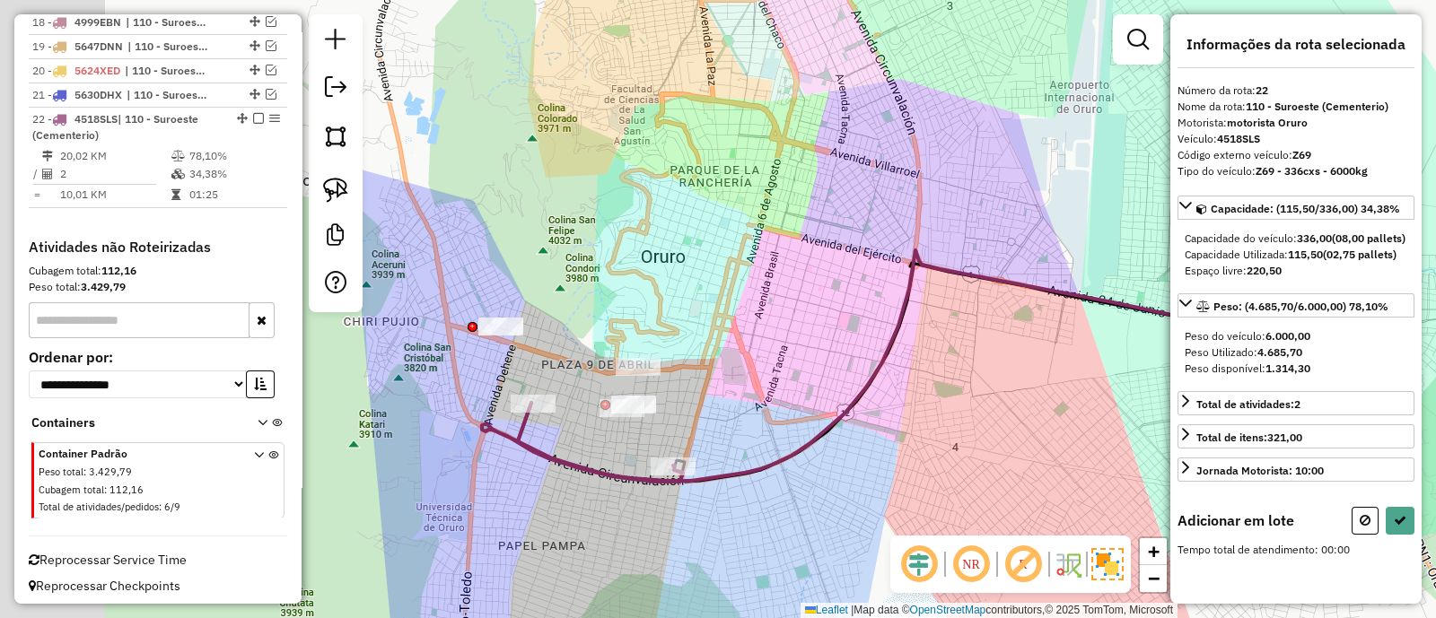
drag, startPoint x: 411, startPoint y: 280, endPoint x: 556, endPoint y: 355, distance: 163.7
click at [560, 337] on div "Janela de atendimento Grade de atendimento Capacidade Transportadoras Veículos …" at bounding box center [718, 309] width 1436 height 618
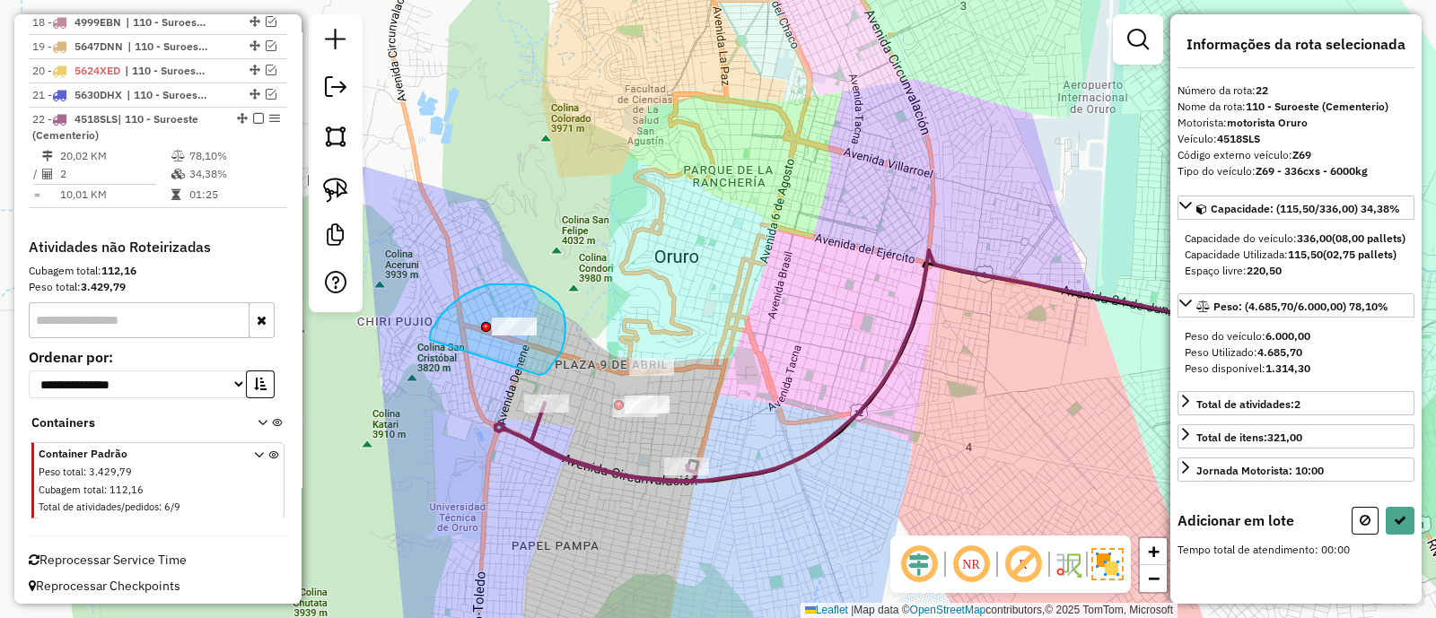
drag, startPoint x: 539, startPoint y: 375, endPoint x: 430, endPoint y: 341, distance: 114.7
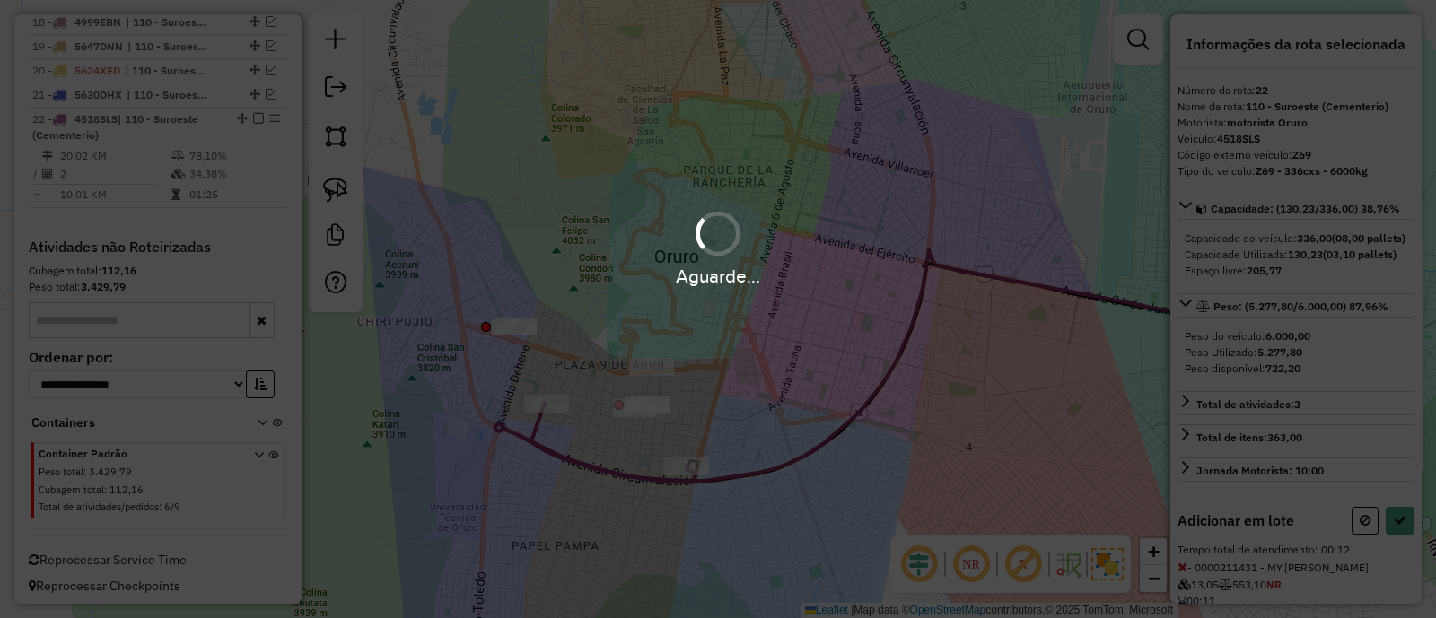
click at [1400, 550] on div "Aguarde..." at bounding box center [718, 309] width 1436 height 618
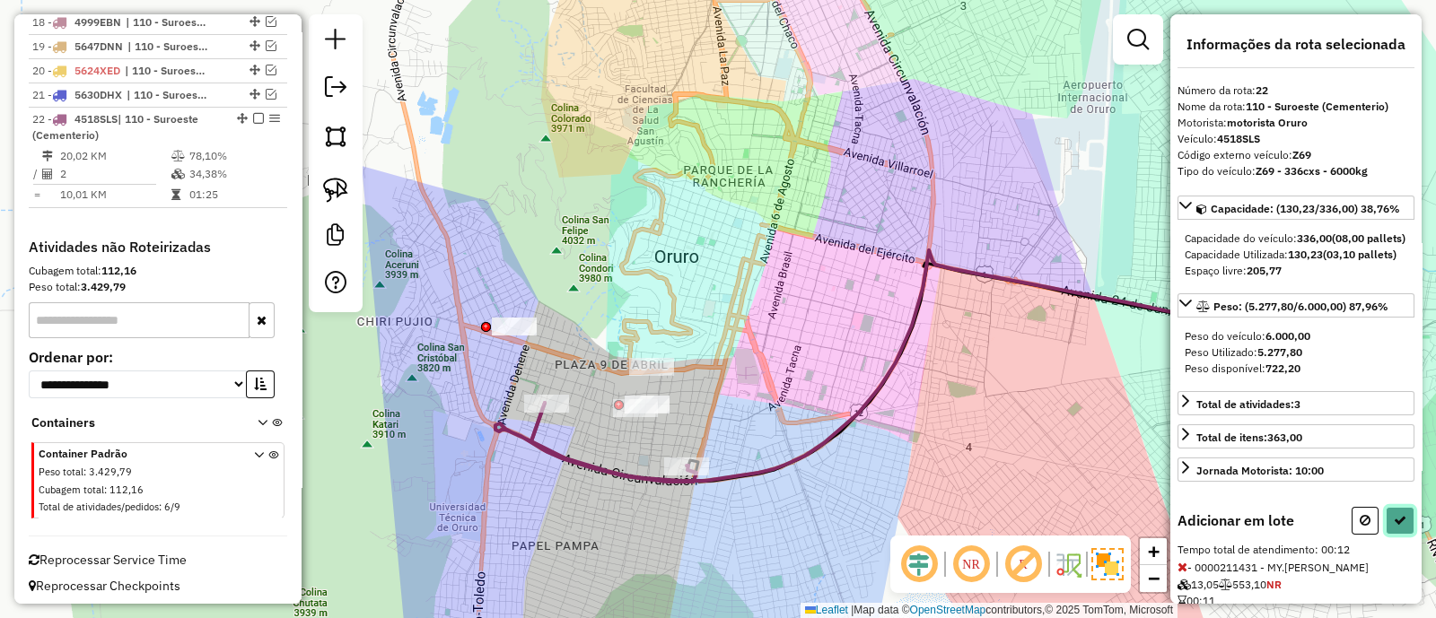
click at [1397, 527] on icon at bounding box center [1399, 520] width 13 height 13
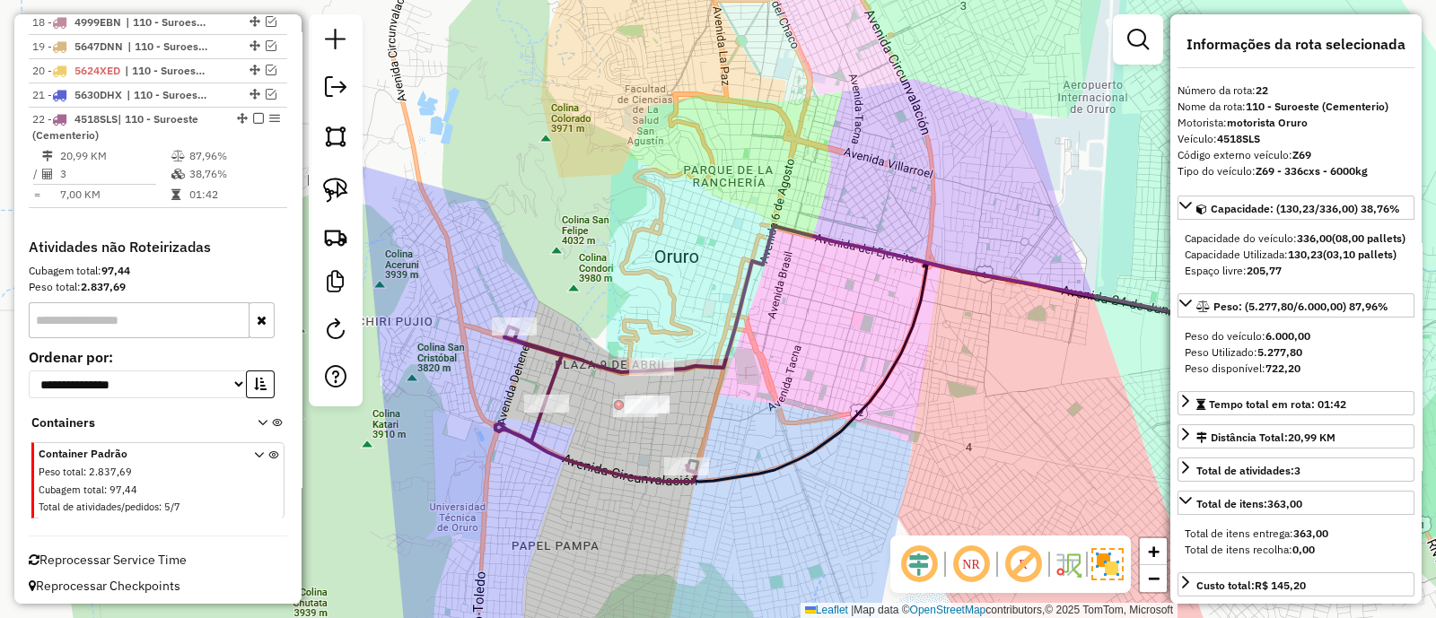
click at [253, 114] on em at bounding box center [258, 118] width 11 height 11
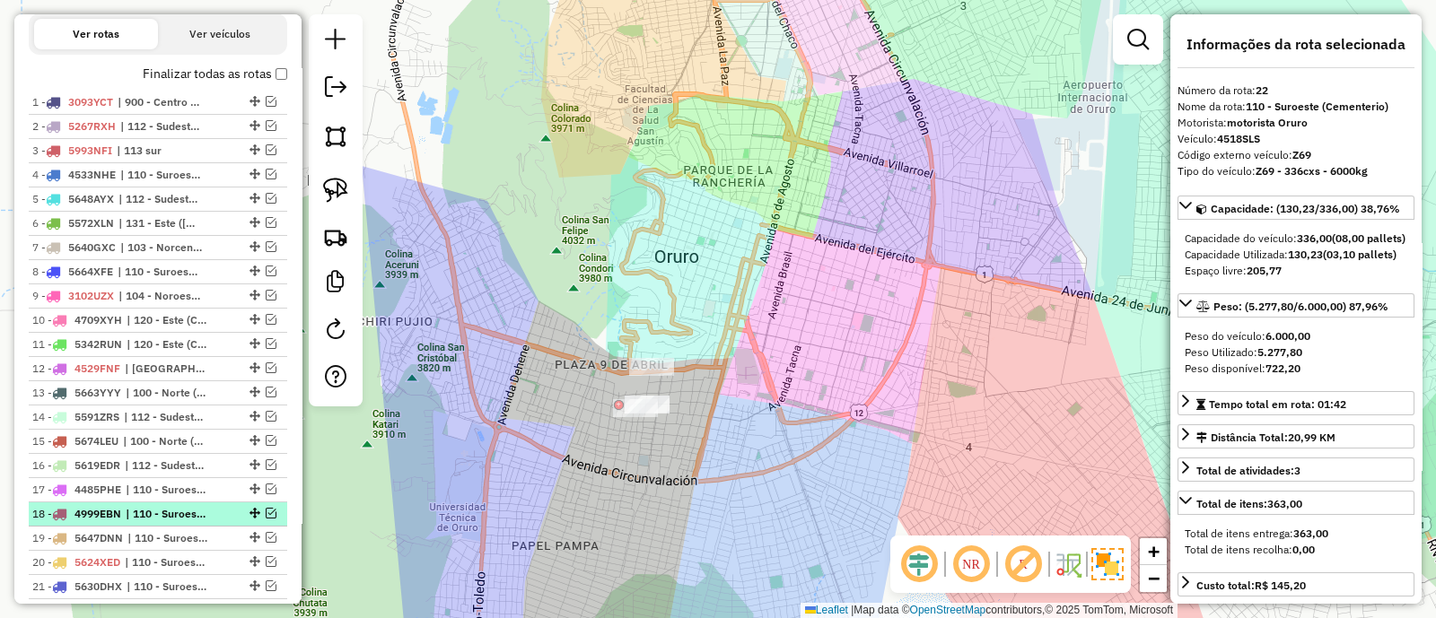
scroll to position [598, 0]
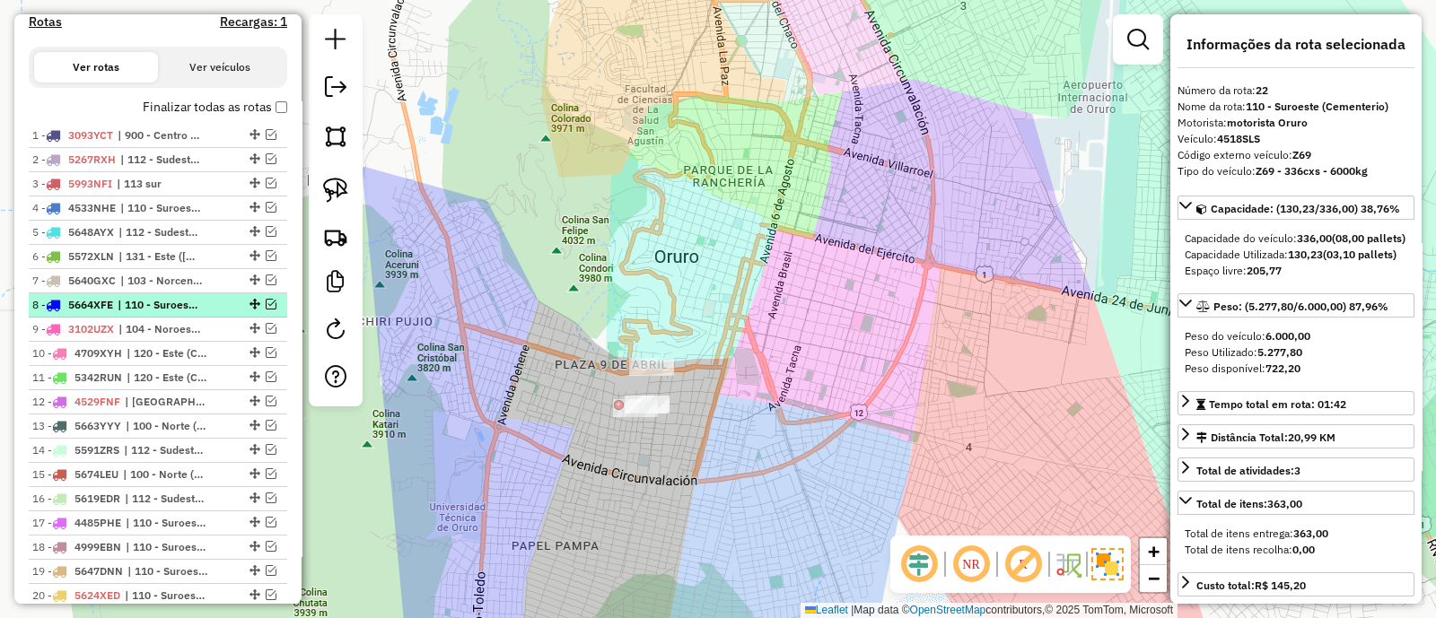
click at [267, 299] on em at bounding box center [271, 304] width 11 height 11
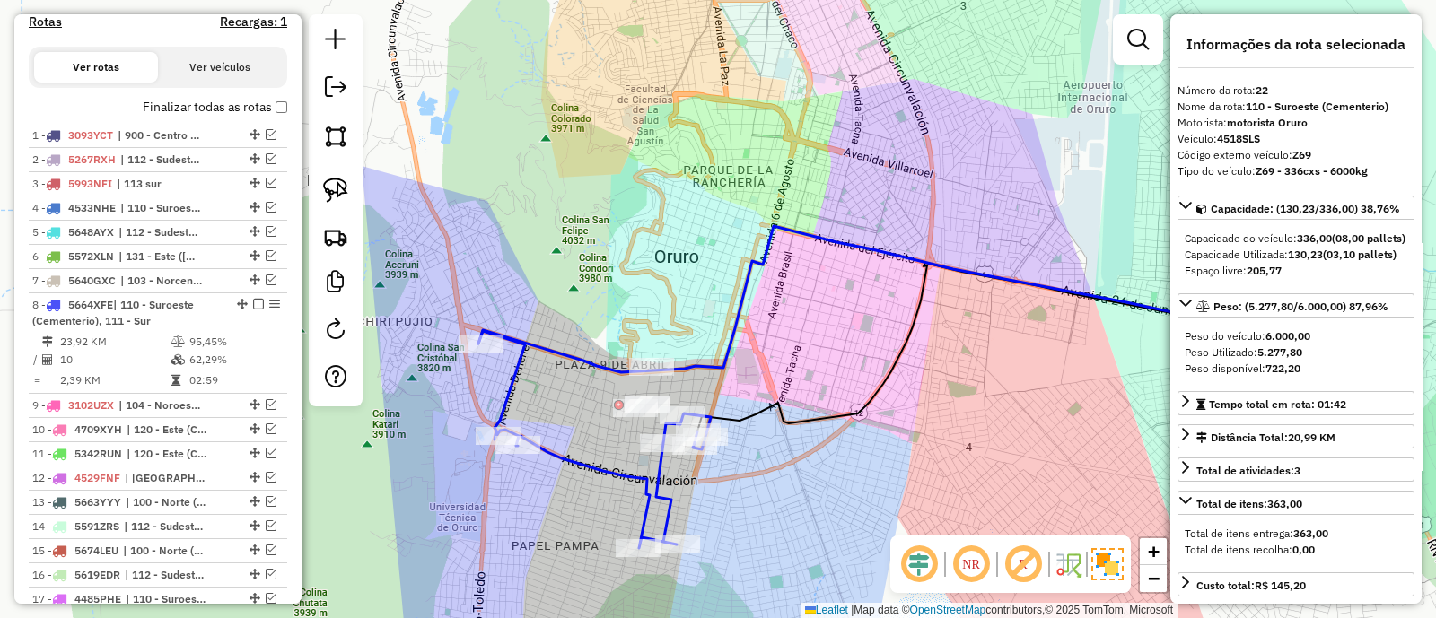
click at [564, 352] on icon at bounding box center [859, 299] width 762 height 146
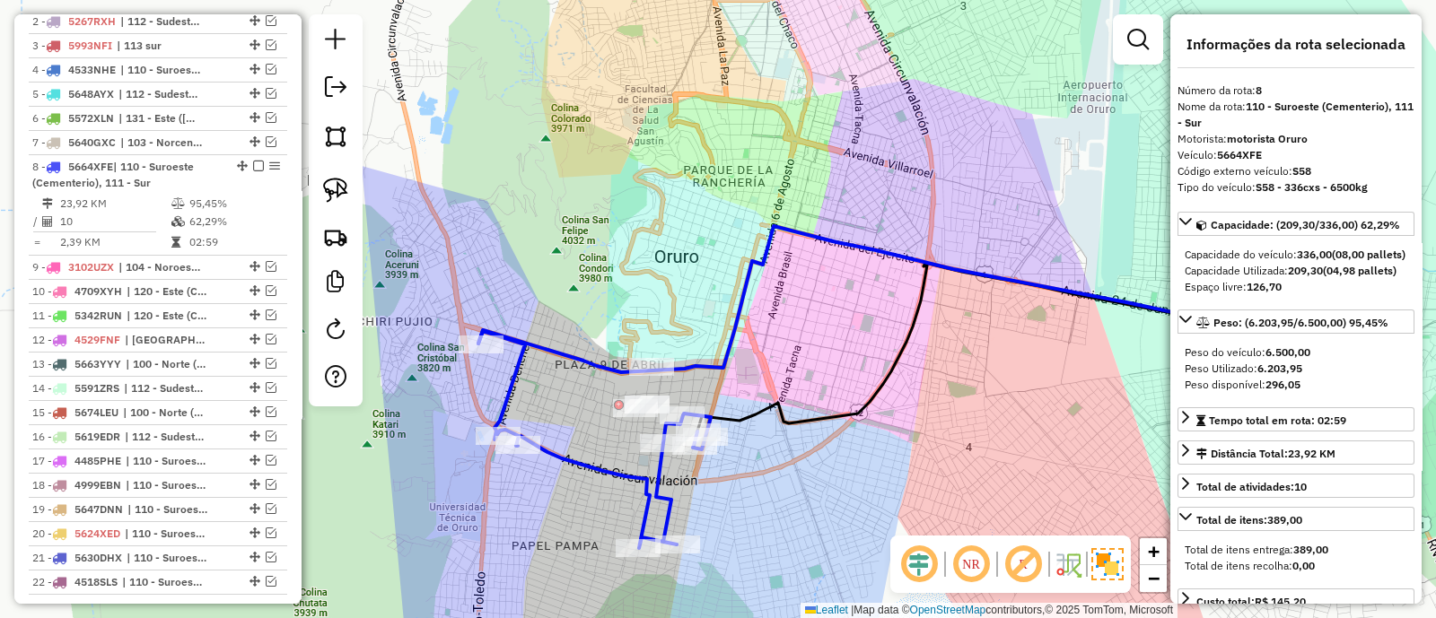
scroll to position [874, 0]
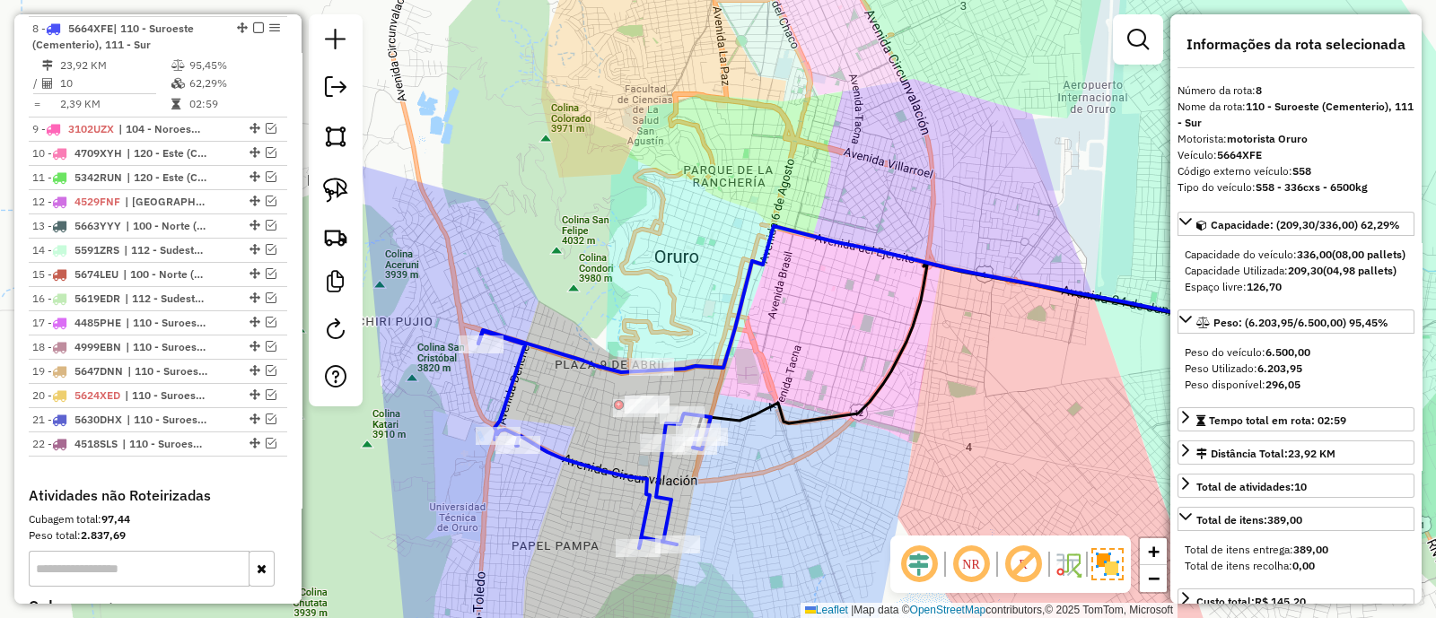
click at [695, 368] on icon at bounding box center [859, 299] width 762 height 146
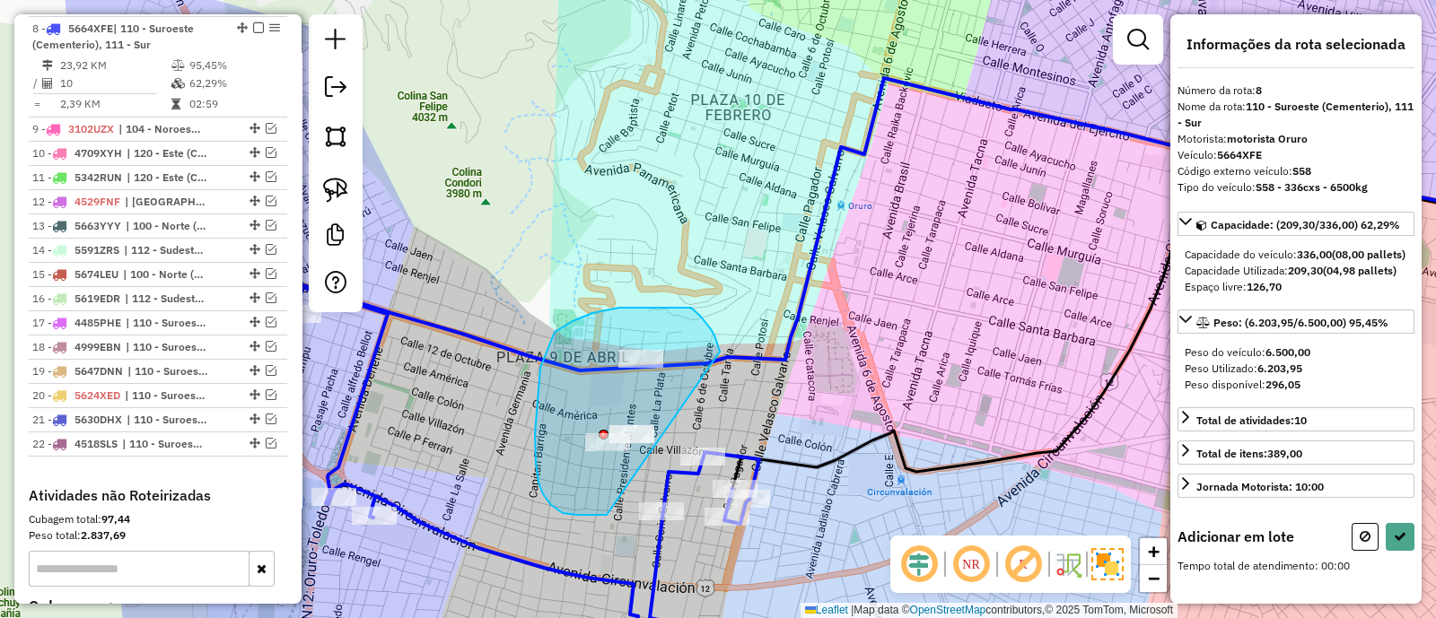
drag, startPoint x: 701, startPoint y: 317, endPoint x: 611, endPoint y: 515, distance: 217.7
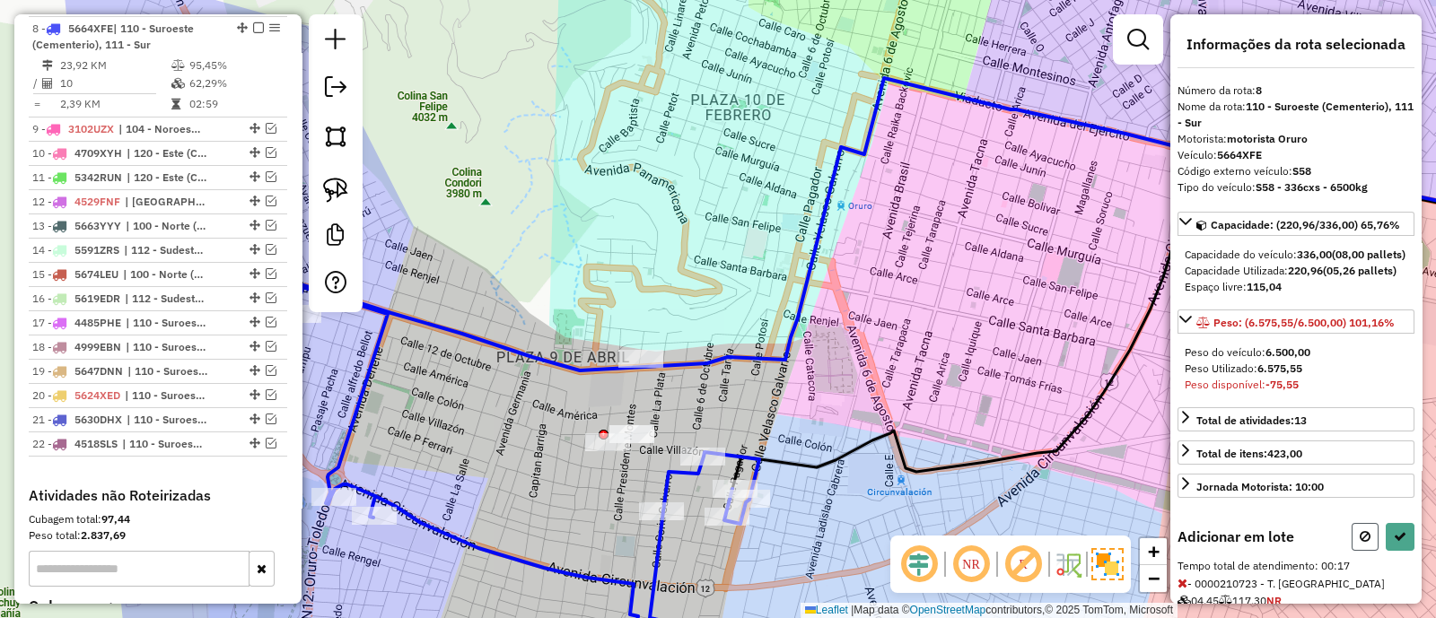
click at [1357, 551] on button at bounding box center [1364, 537] width 27 height 28
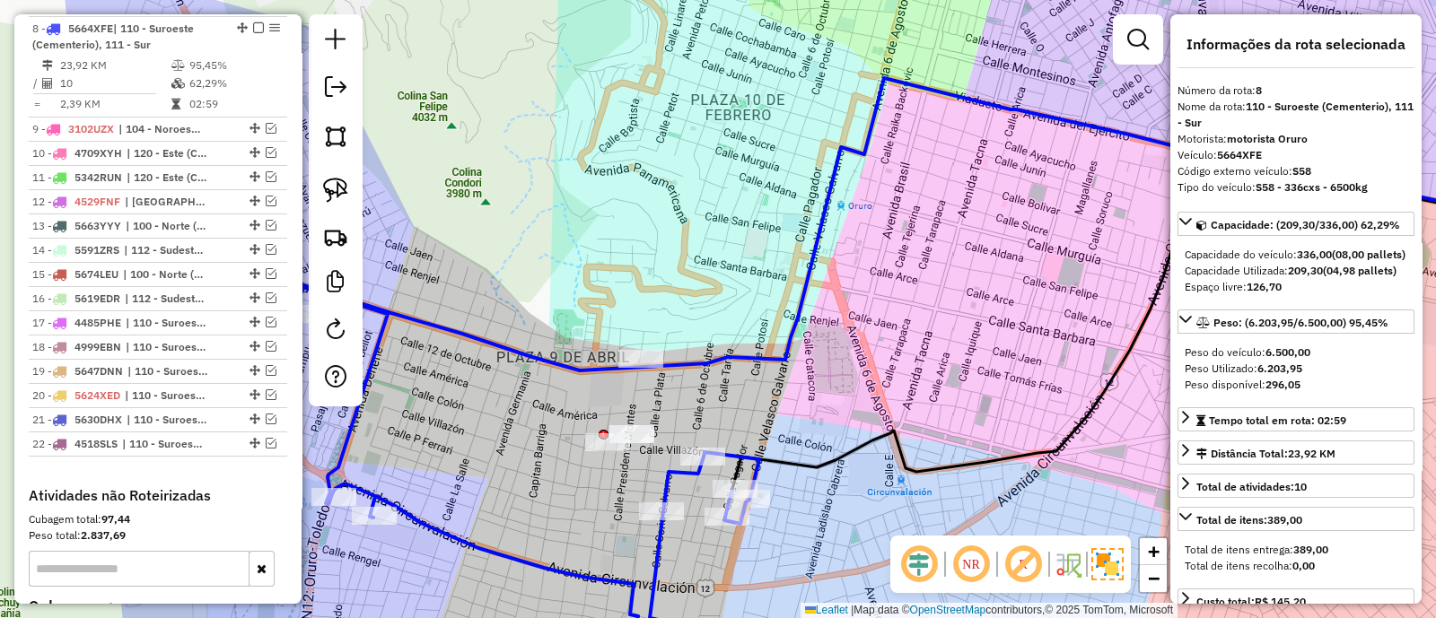
drag, startPoint x: 852, startPoint y: 431, endPoint x: 884, endPoint y: 258, distance: 175.3
click at [884, 258] on div "Janela de atendimento Grade de atendimento Capacidade Transportadoras Veículos …" at bounding box center [718, 309] width 1436 height 618
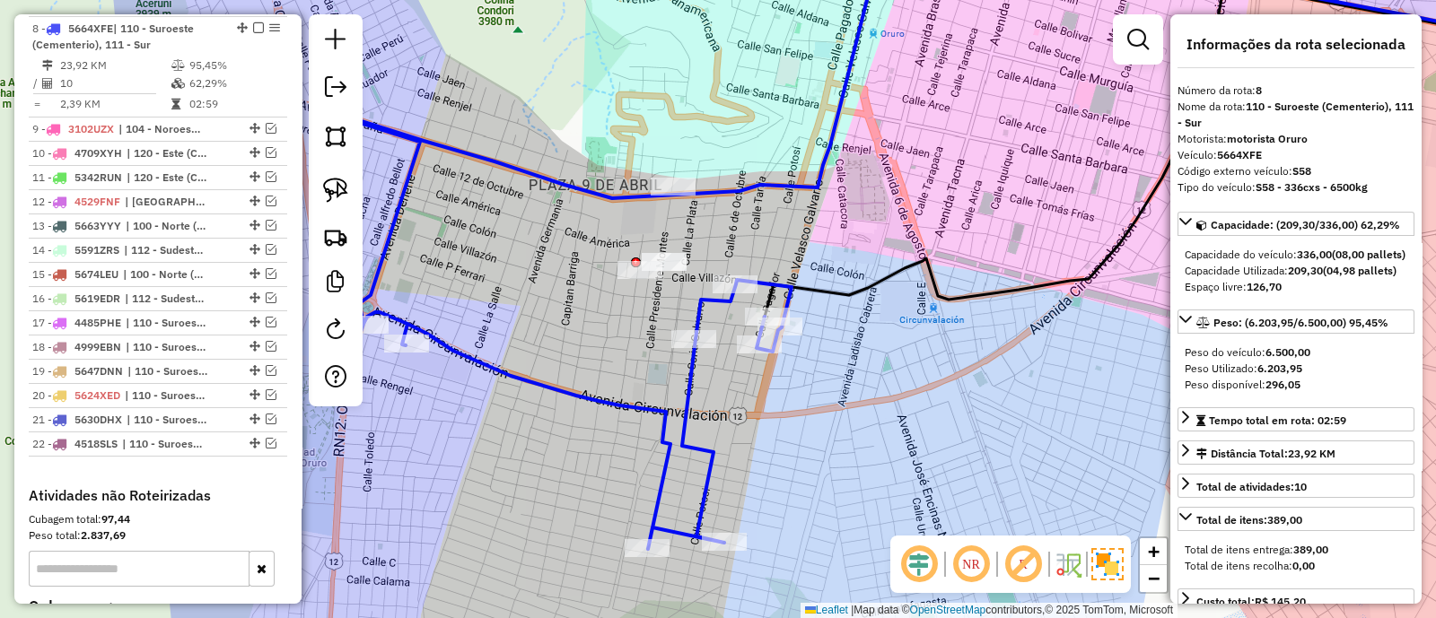
click at [682, 371] on icon at bounding box center [560, 332] width 464 height 434
click at [686, 371] on icon at bounding box center [560, 332] width 464 height 434
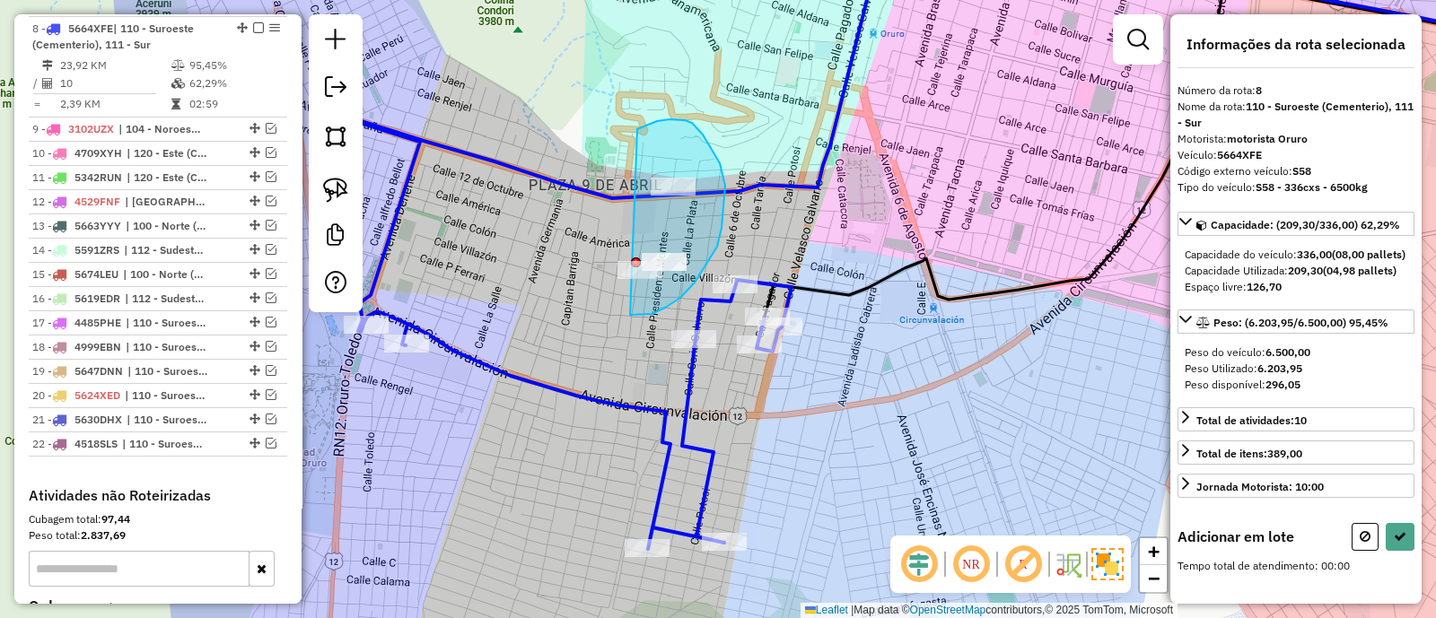
drag, startPoint x: 651, startPoint y: 314, endPoint x: 538, endPoint y: 229, distance: 141.6
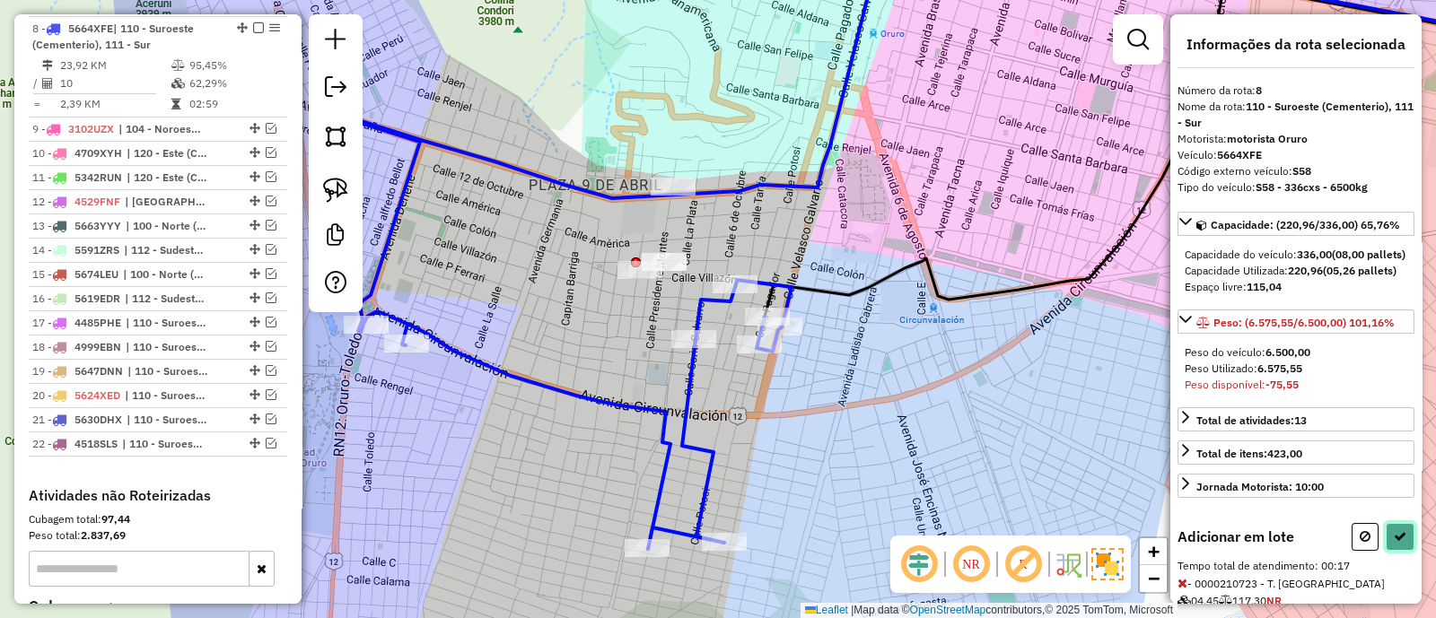
click at [1393, 543] on icon at bounding box center [1399, 536] width 13 height 13
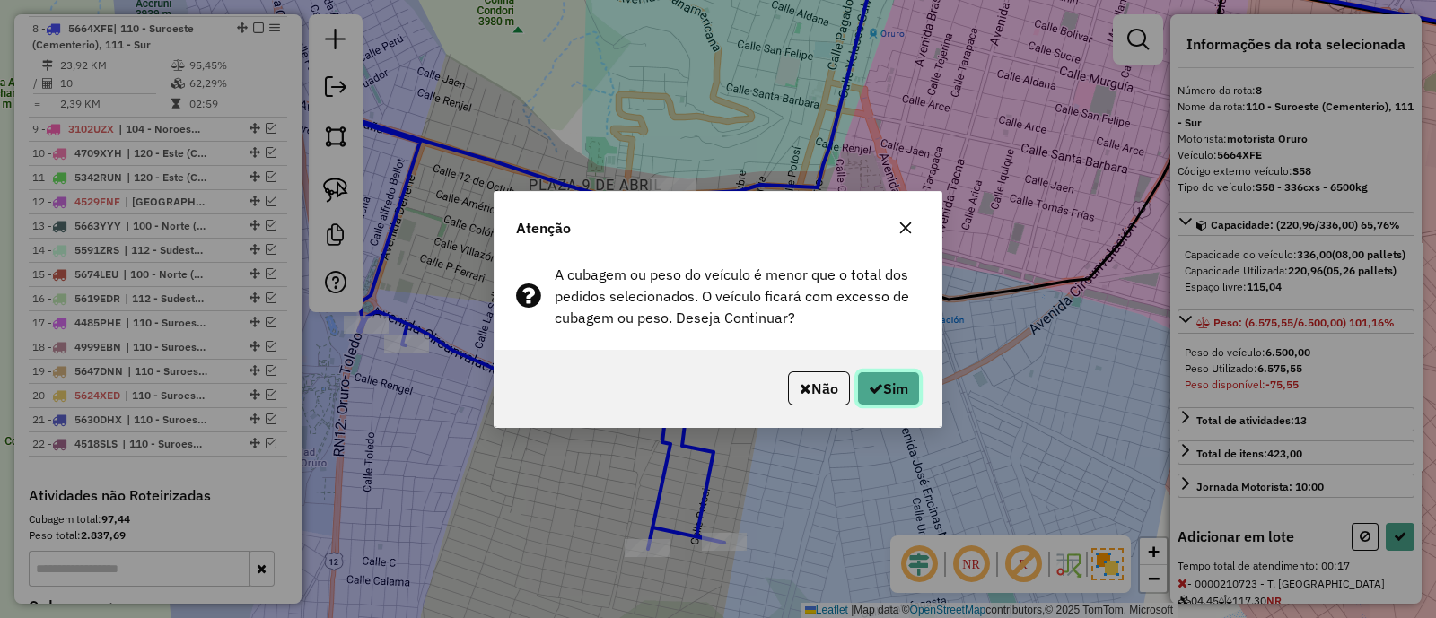
click at [904, 392] on button "Sim" at bounding box center [888, 388] width 63 height 34
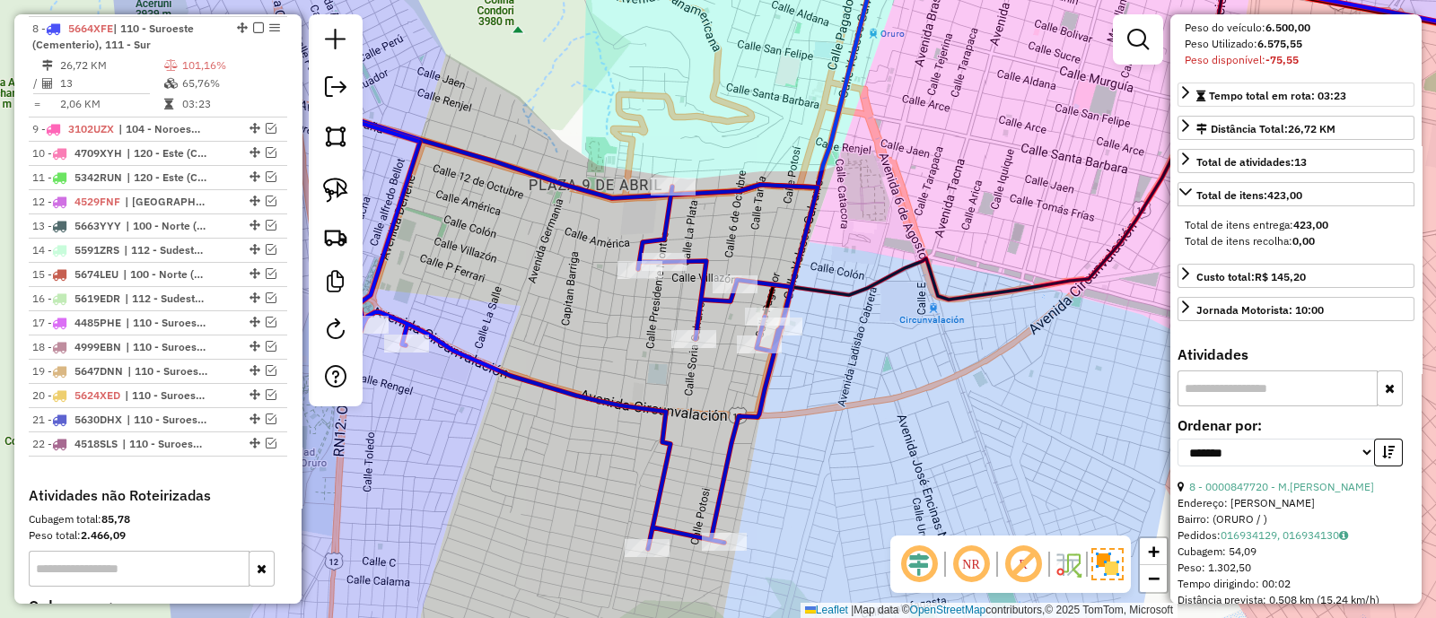
scroll to position [336, 0]
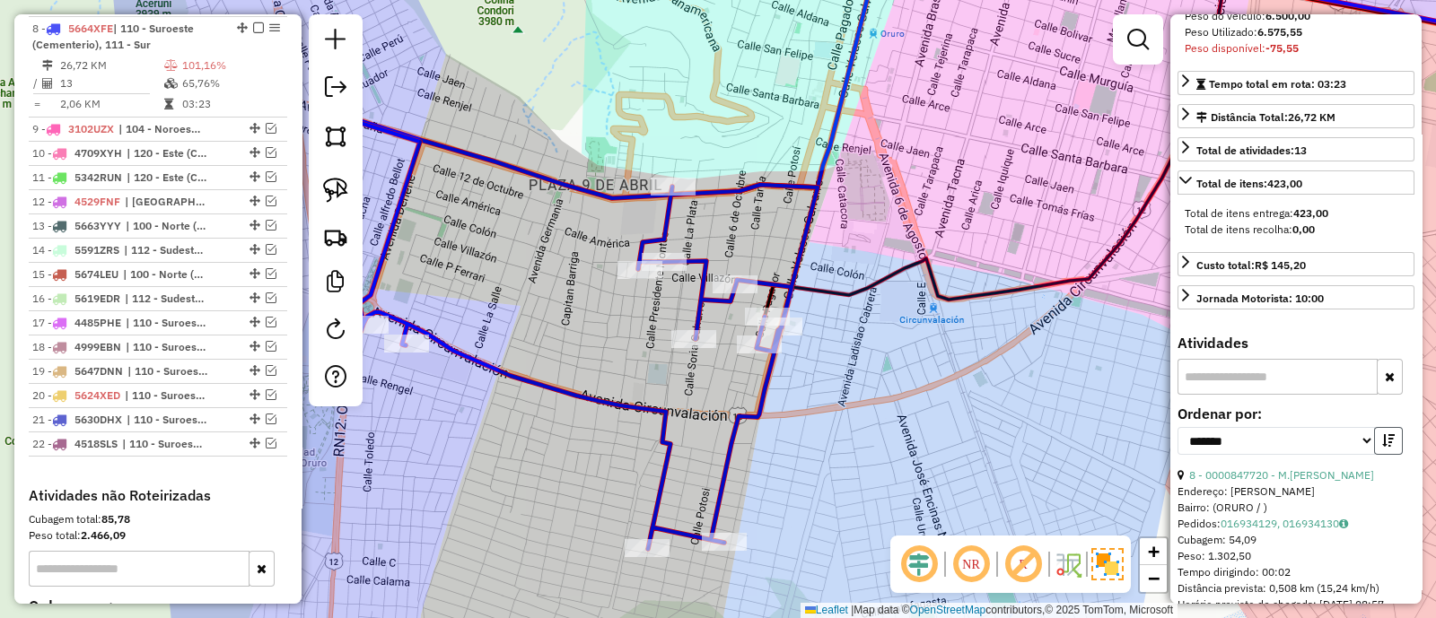
click at [1387, 447] on icon "button" at bounding box center [1388, 440] width 13 height 13
click at [1307, 482] on link "11 - 0000847720 - M.MIGUEL ROCHA" at bounding box center [1284, 474] width 191 height 13
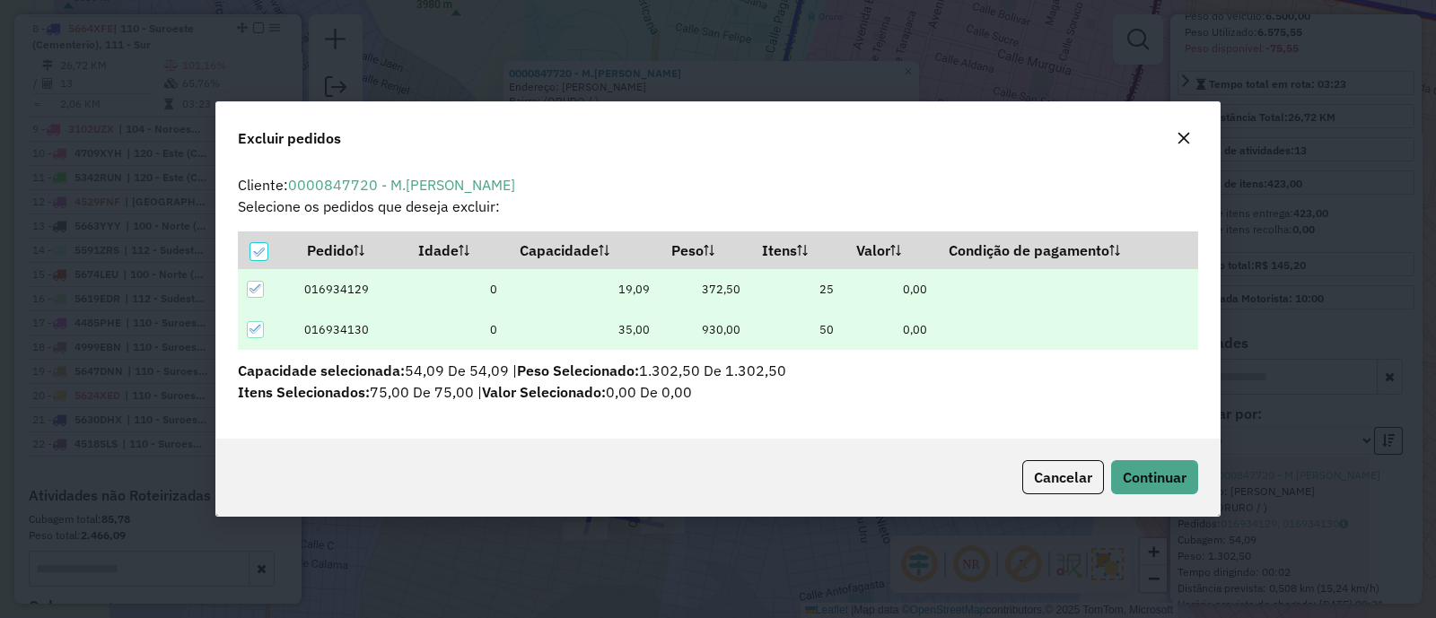
scroll to position [0, 0]
click at [1135, 478] on span "Continuar" at bounding box center [1155, 477] width 64 height 18
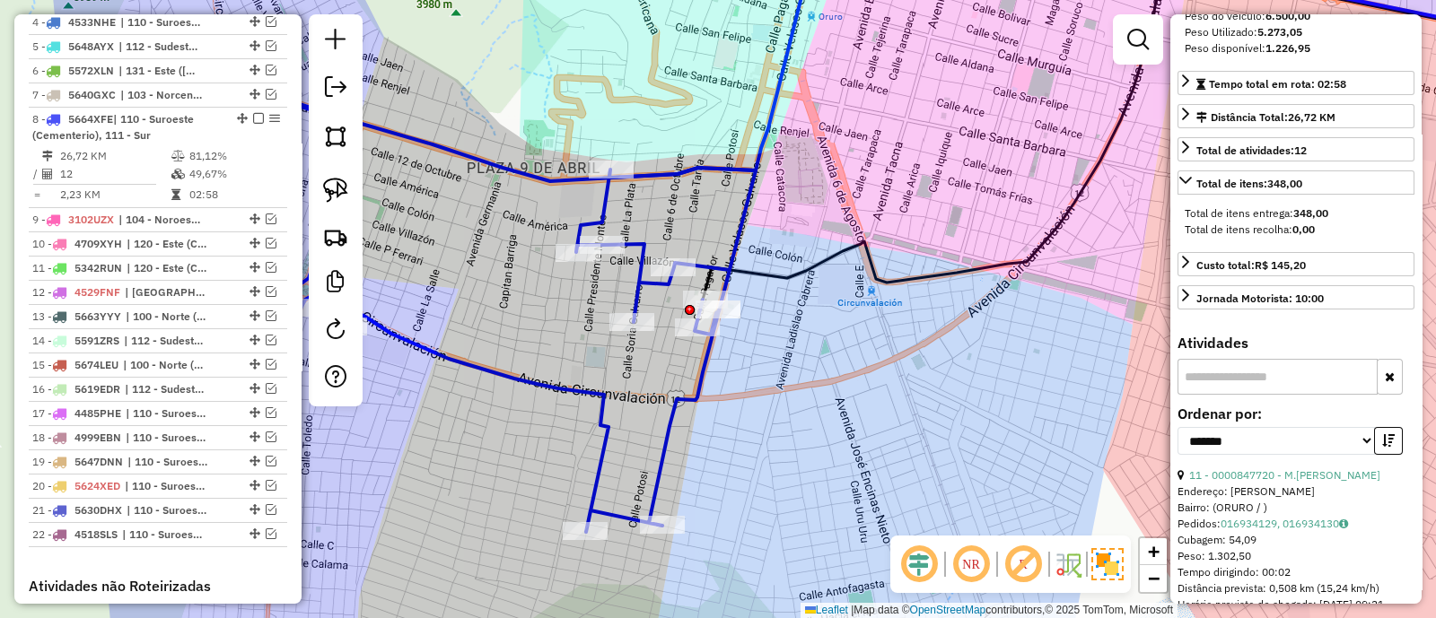
scroll to position [538, 0]
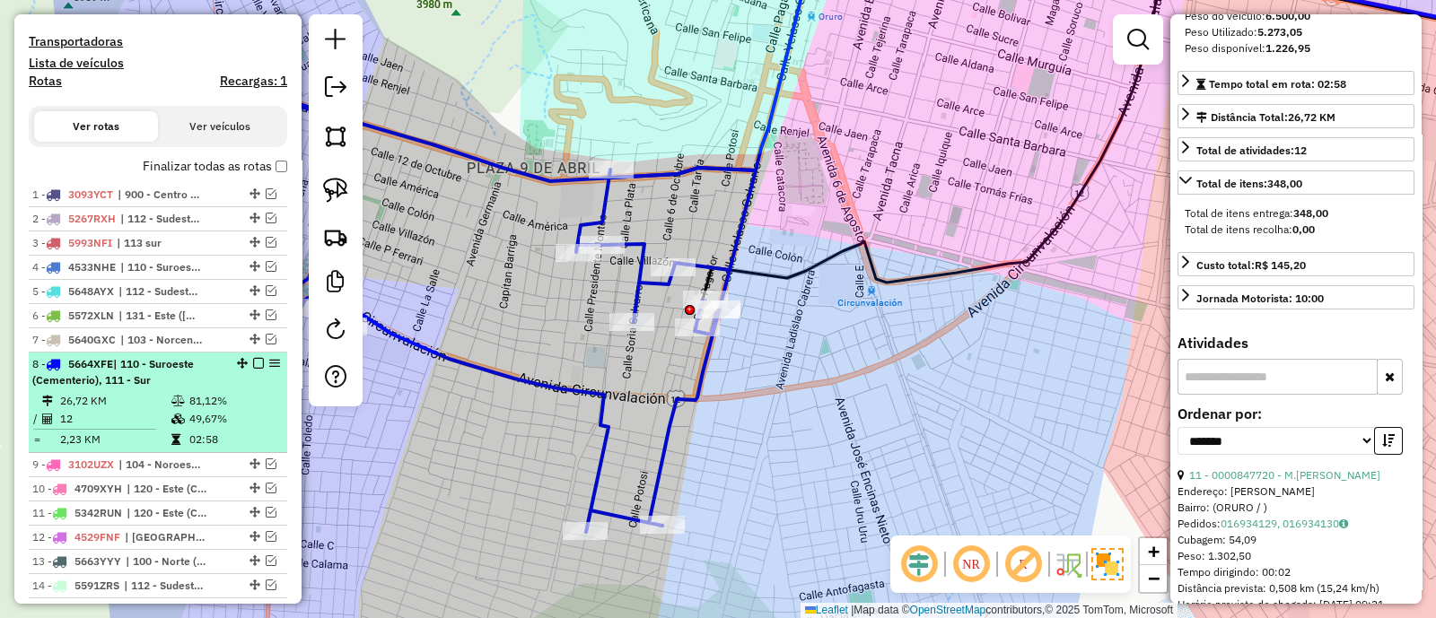
click at [253, 363] on em at bounding box center [258, 363] width 11 height 11
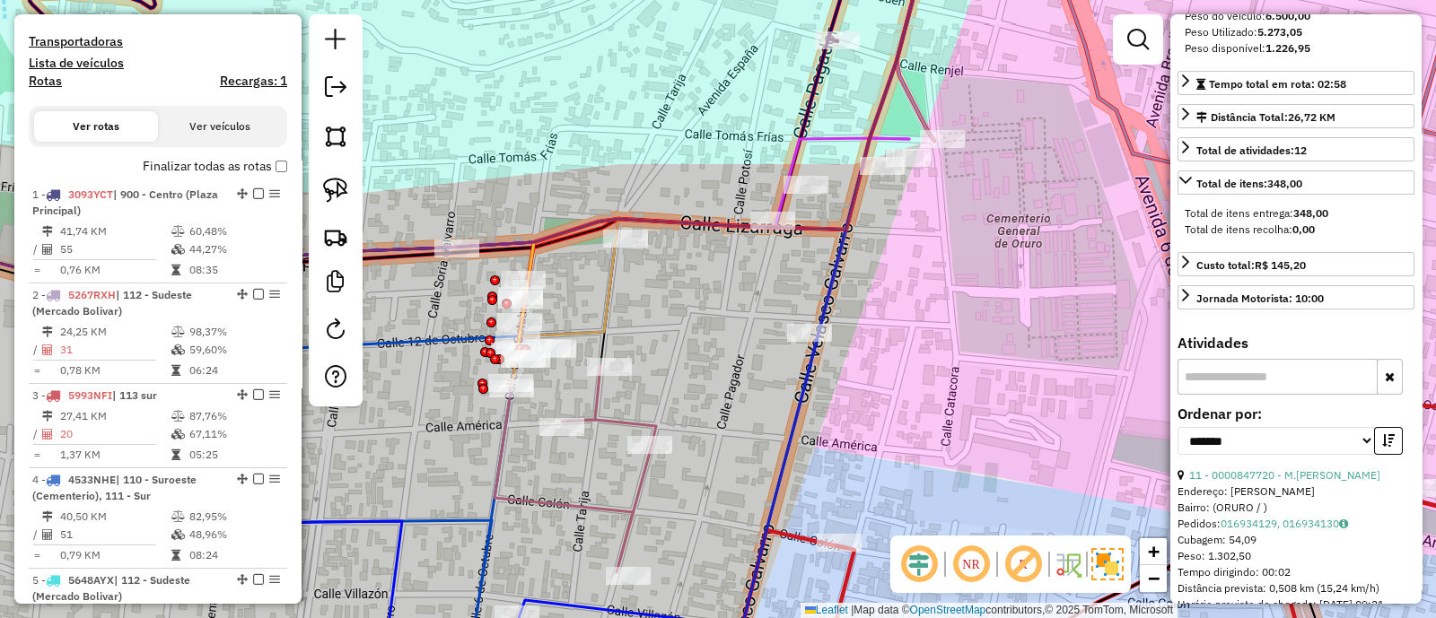
click at [826, 138] on icon at bounding box center [683, 219] width 452 height 162
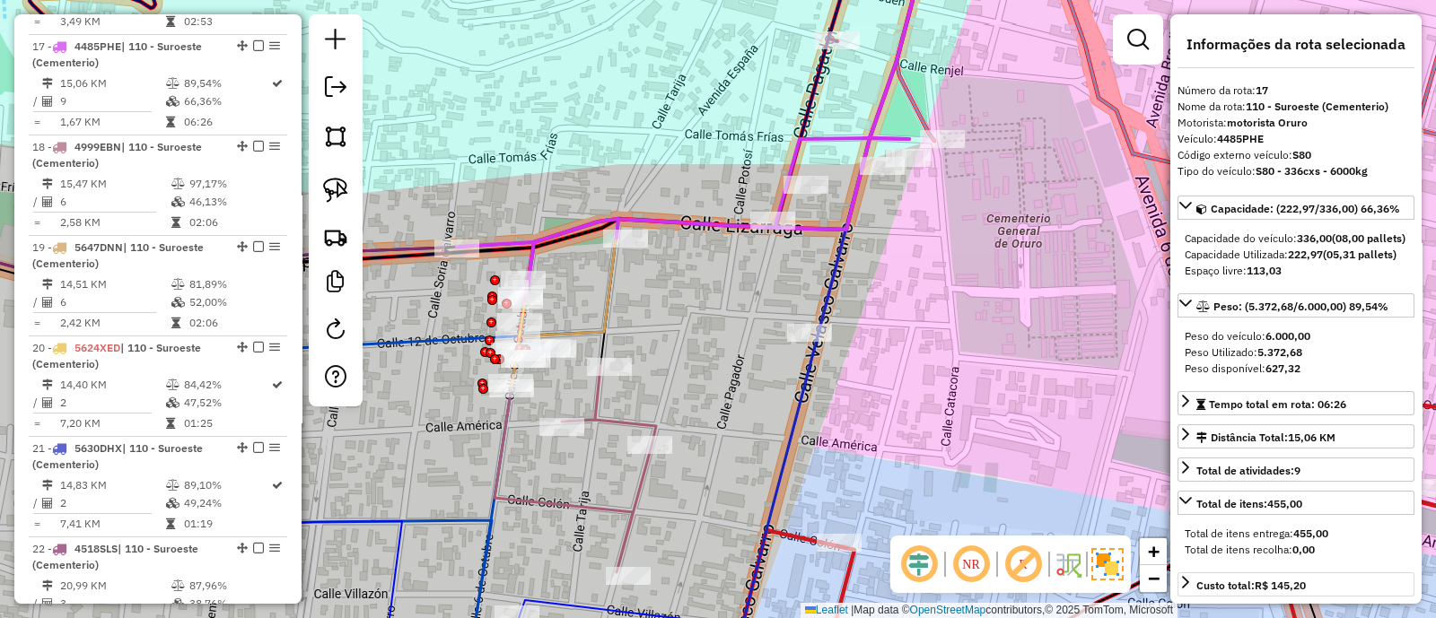
scroll to position [0, 0]
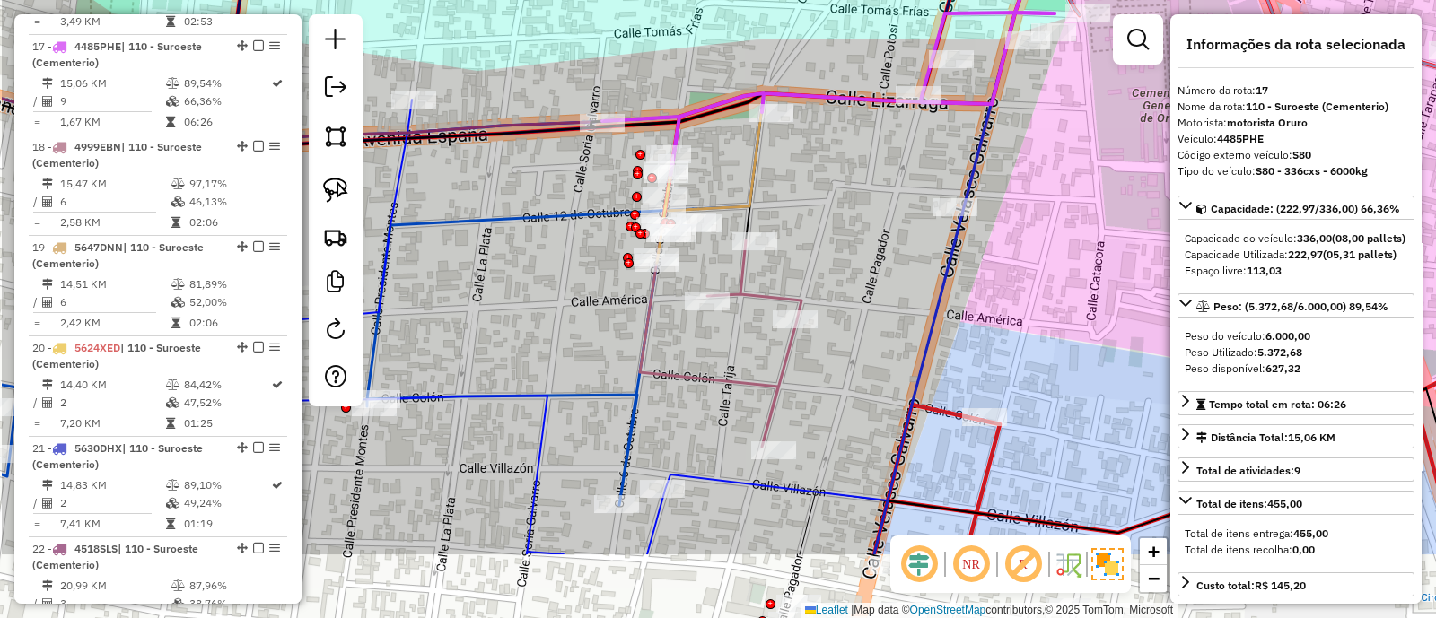
drag, startPoint x: 655, startPoint y: 320, endPoint x: 785, endPoint y: 195, distance: 180.9
click at [785, 195] on div "Janela de atendimento Grade de atendimento Capacidade Transportadoras Veículos …" at bounding box center [718, 309] width 1436 height 618
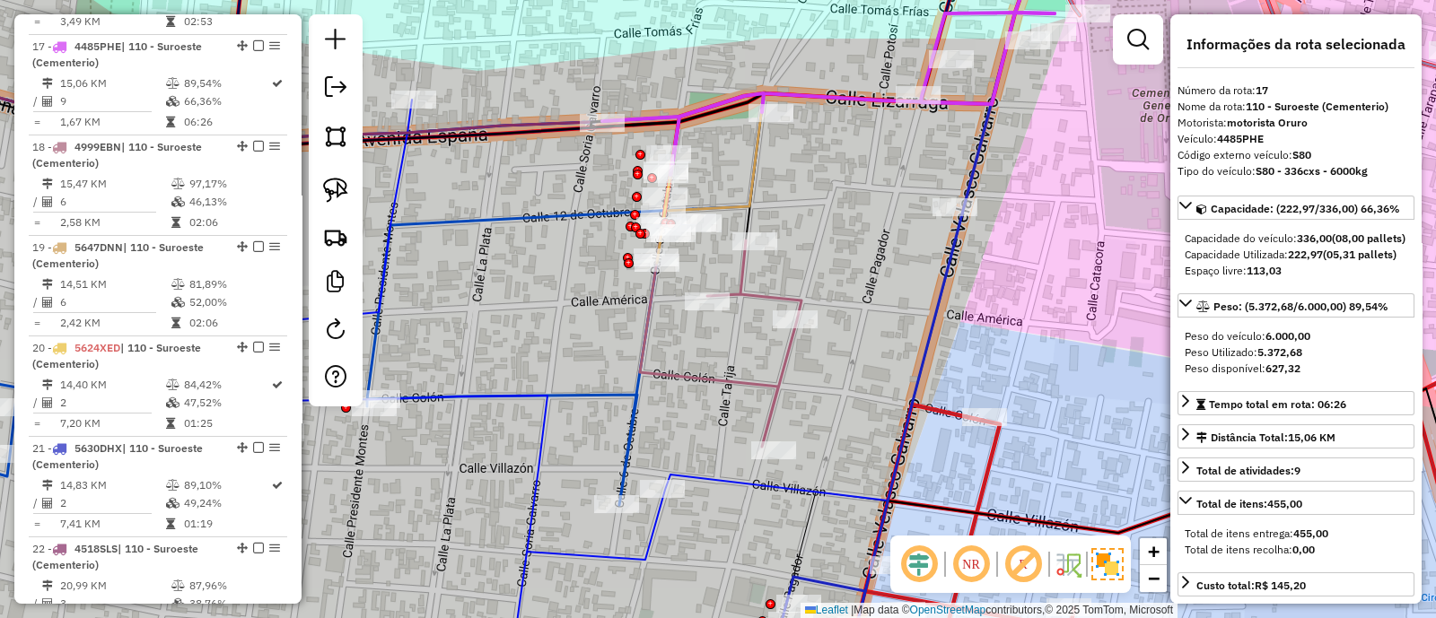
click at [564, 391] on icon at bounding box center [274, 277] width 836 height 458
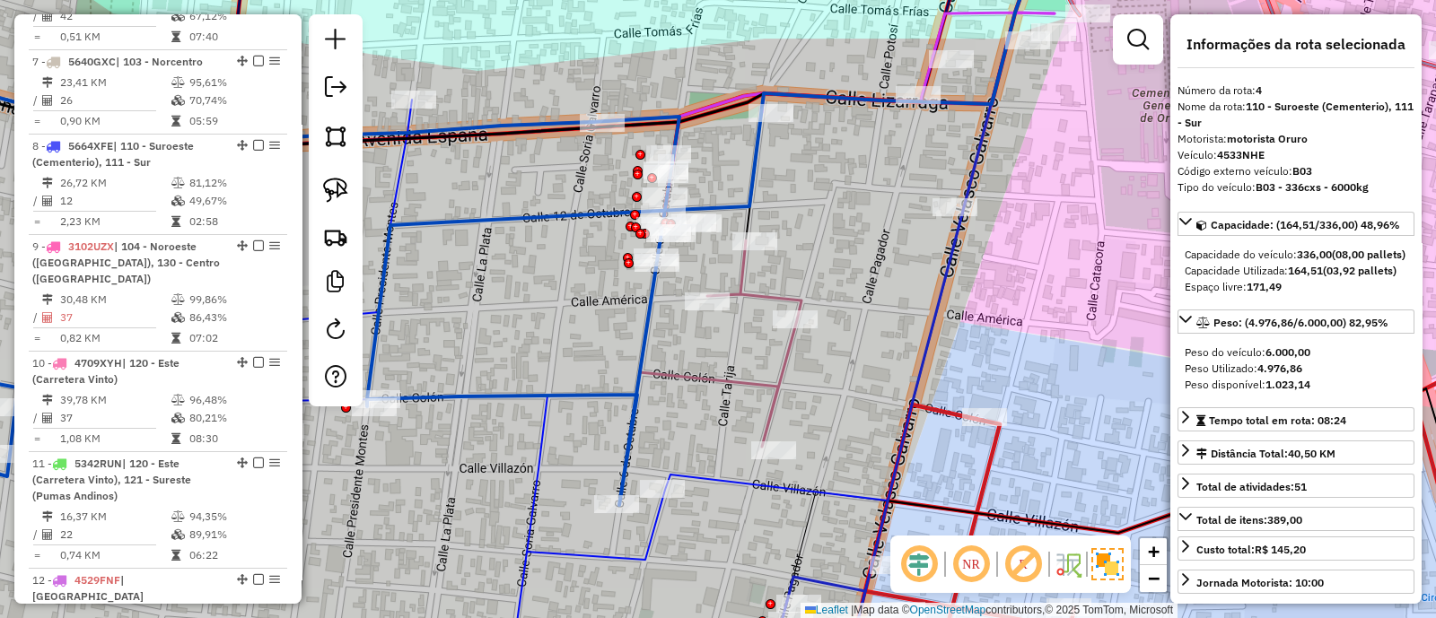
scroll to position [991, 0]
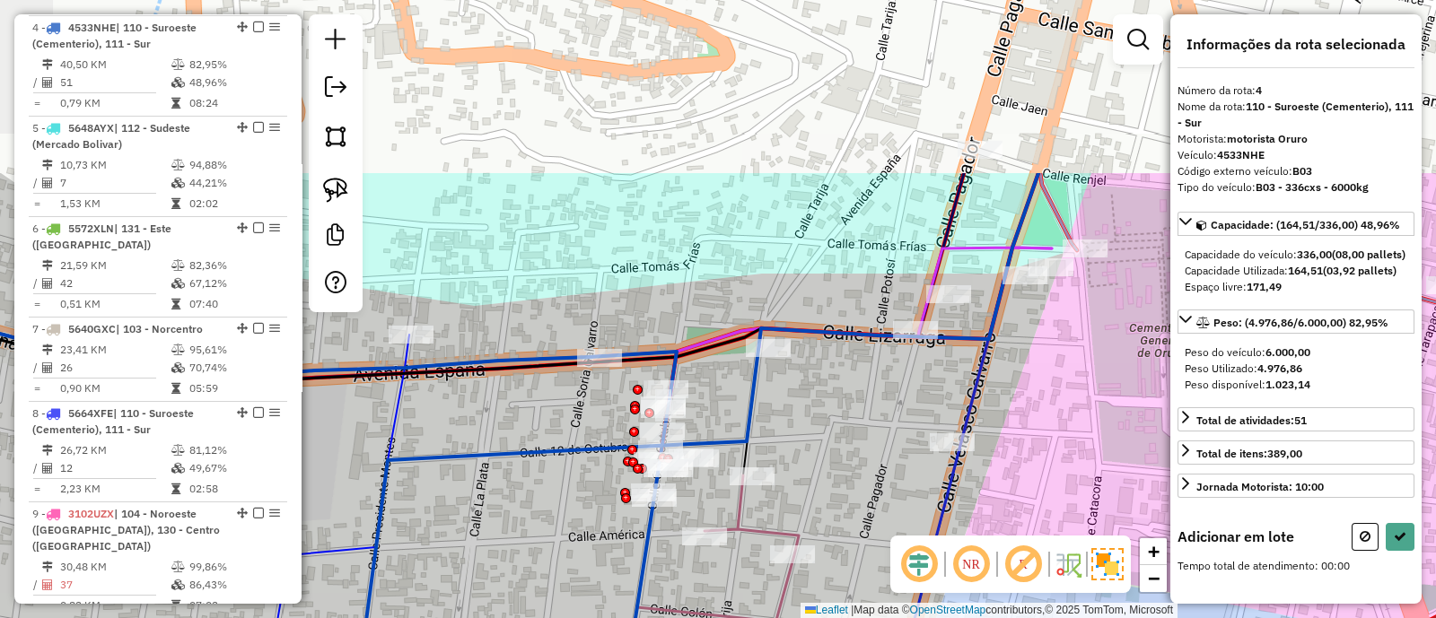
drag, startPoint x: 601, startPoint y: 284, endPoint x: 598, endPoint y: 520, distance: 235.1
click at [598, 520] on div "Janela de atendimento Grade de atendimento Capacidade Transportadoras Veículos …" at bounding box center [718, 309] width 1436 height 618
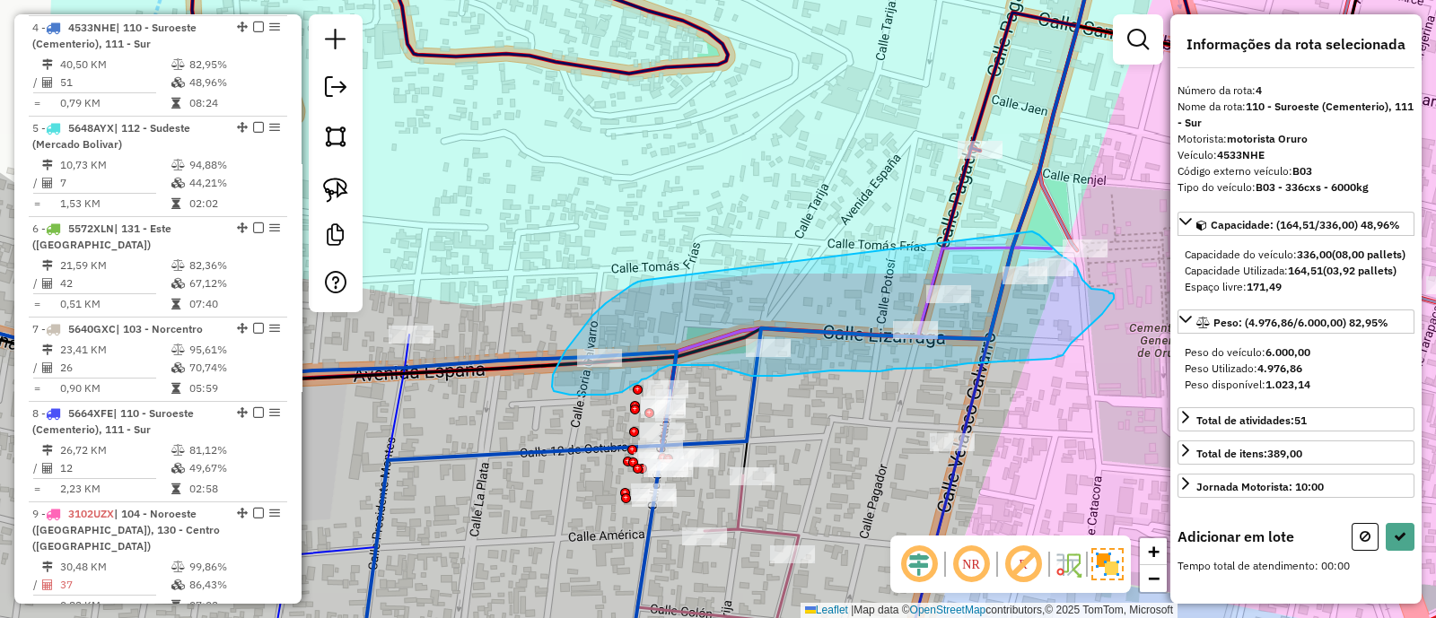
drag, startPoint x: 621, startPoint y: 293, endPoint x: 1032, endPoint y: 232, distance: 415.5
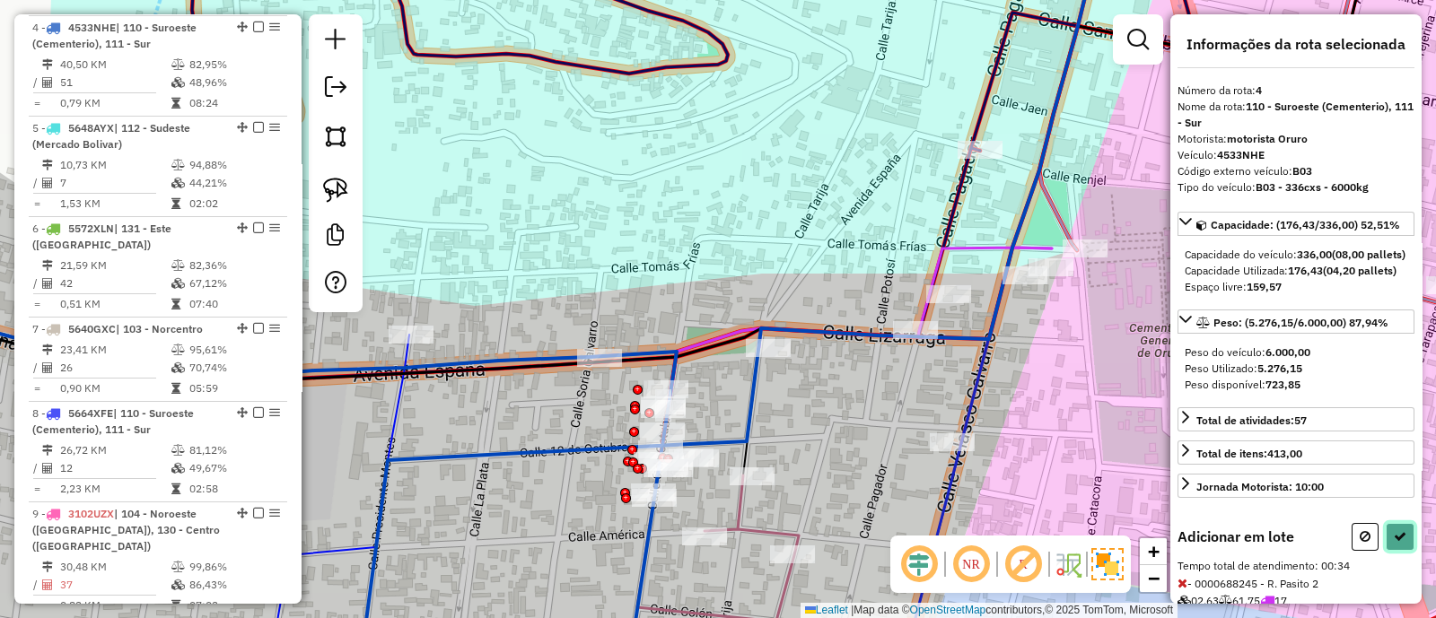
click at [1396, 543] on icon at bounding box center [1399, 536] width 13 height 13
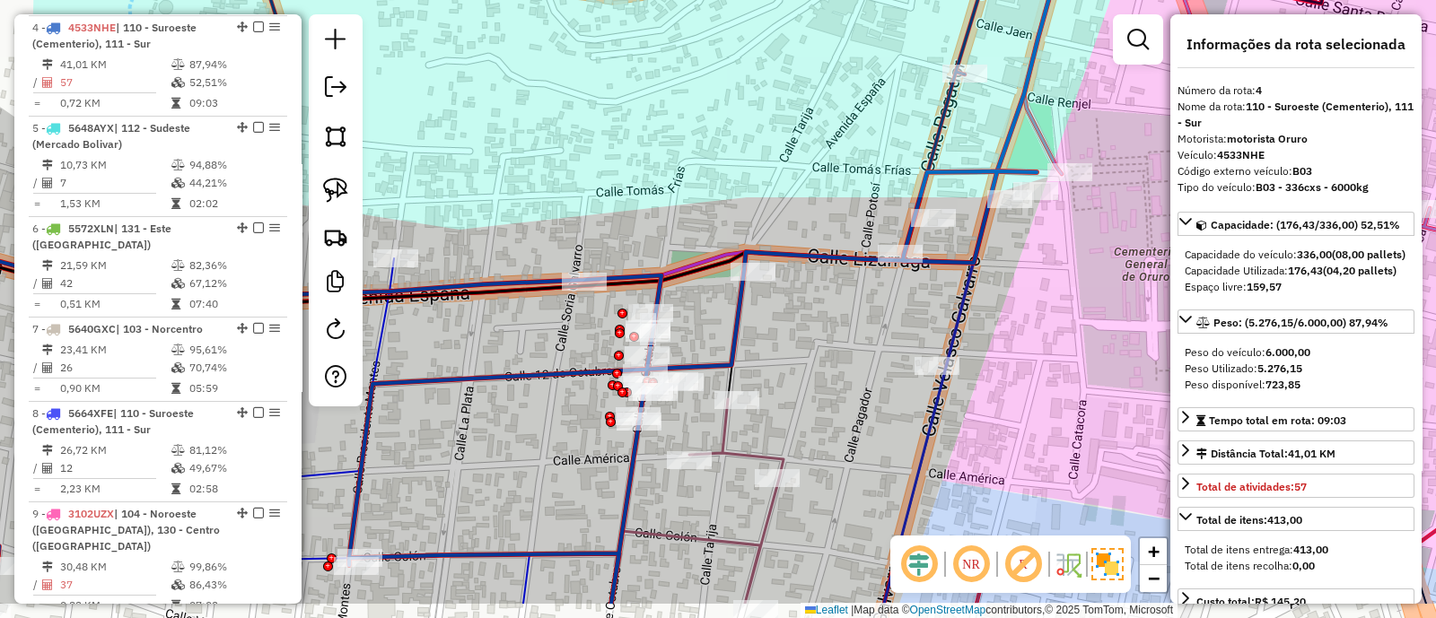
drag, startPoint x: 581, startPoint y: 534, endPoint x: 521, endPoint y: 185, distance: 354.0
click at [521, 185] on div "Janela de atendimento Grade de atendimento Capacidade Transportadoras Veículos …" at bounding box center [718, 309] width 1436 height 618
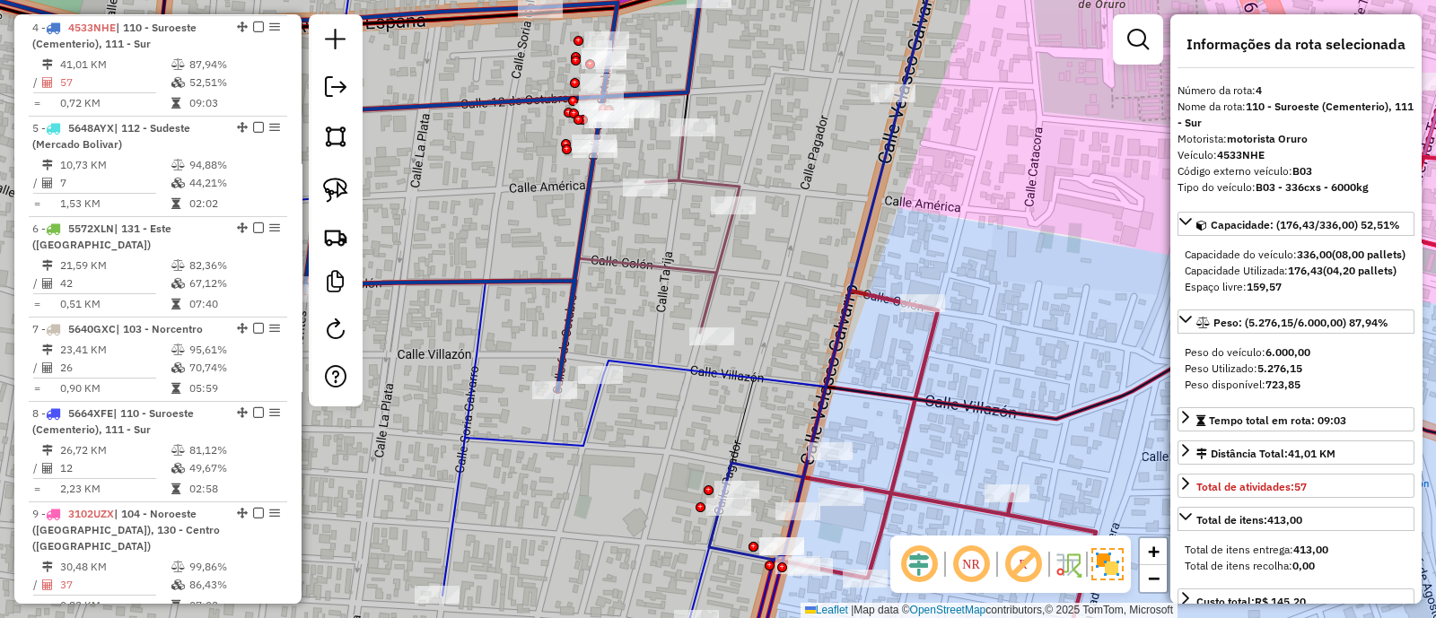
click at [645, 377] on div "Janela de atendimento Grade de atendimento Capacidade Transportadoras Veículos …" at bounding box center [718, 309] width 1436 height 618
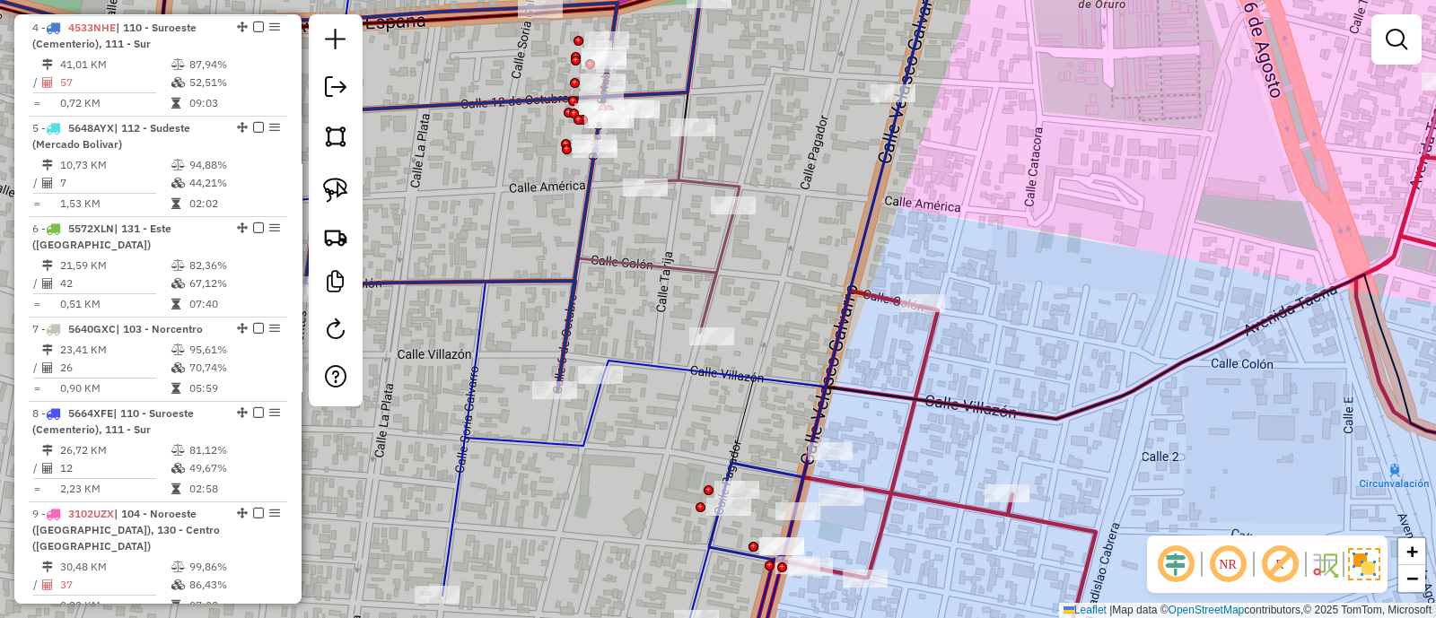
click at [646, 363] on icon at bounding box center [571, 329] width 718 height 701
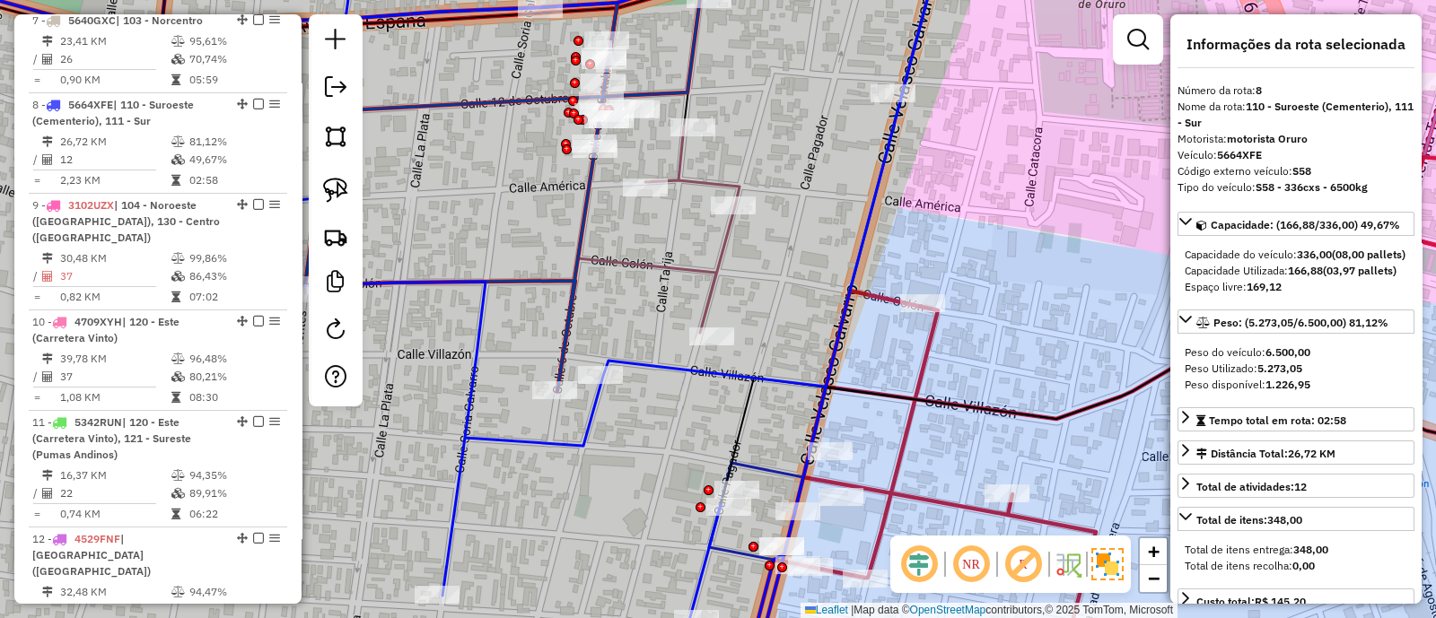
scroll to position [1376, 0]
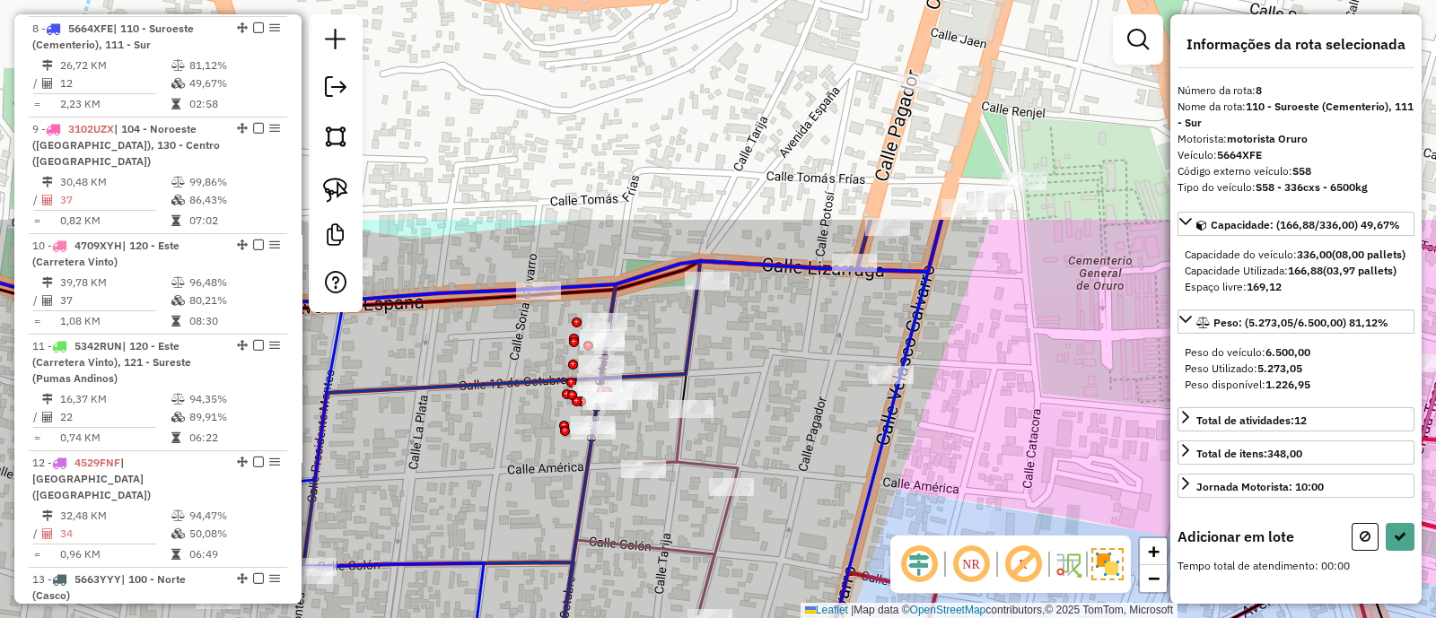
drag, startPoint x: 796, startPoint y: 94, endPoint x: 794, endPoint y: 377, distance: 282.7
click at [794, 377] on div "Janela de atendimento Grade de atendimento Capacidade Transportadoras Veículos …" at bounding box center [718, 309] width 1436 height 618
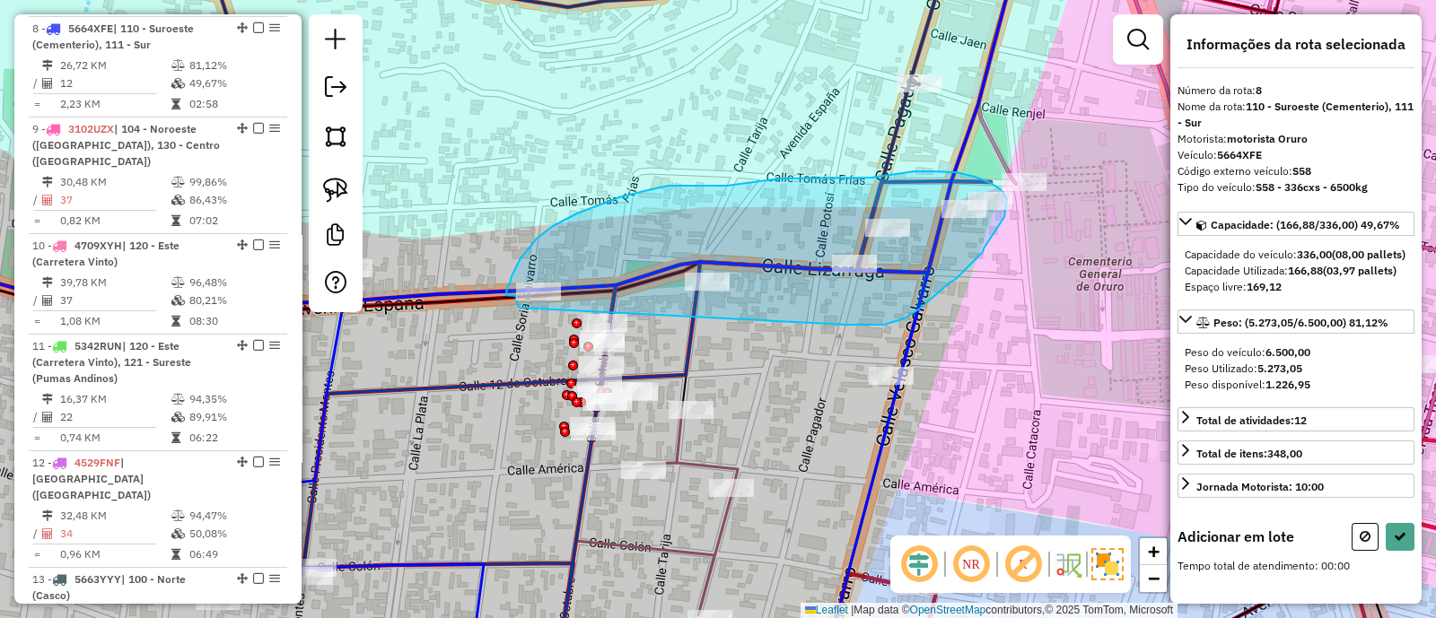
drag, startPoint x: 871, startPoint y: 325, endPoint x: 520, endPoint y: 308, distance: 352.2
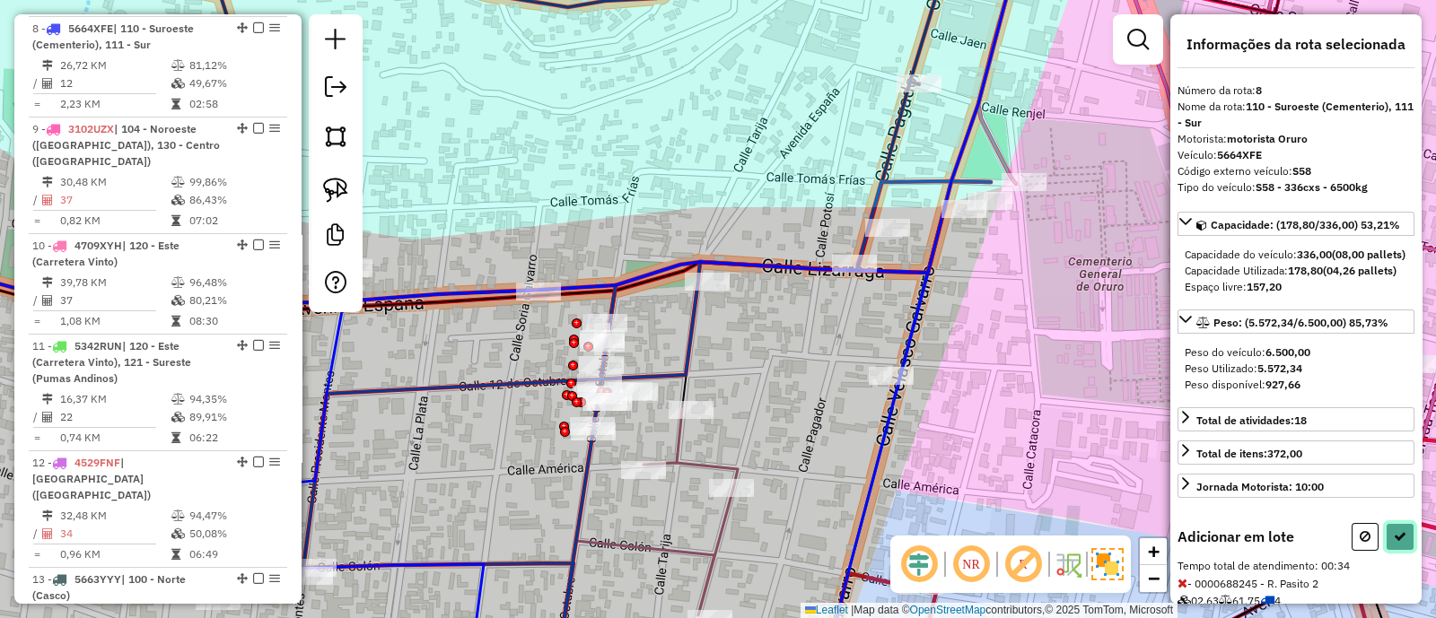
click at [1393, 543] on icon at bounding box center [1399, 536] width 13 height 13
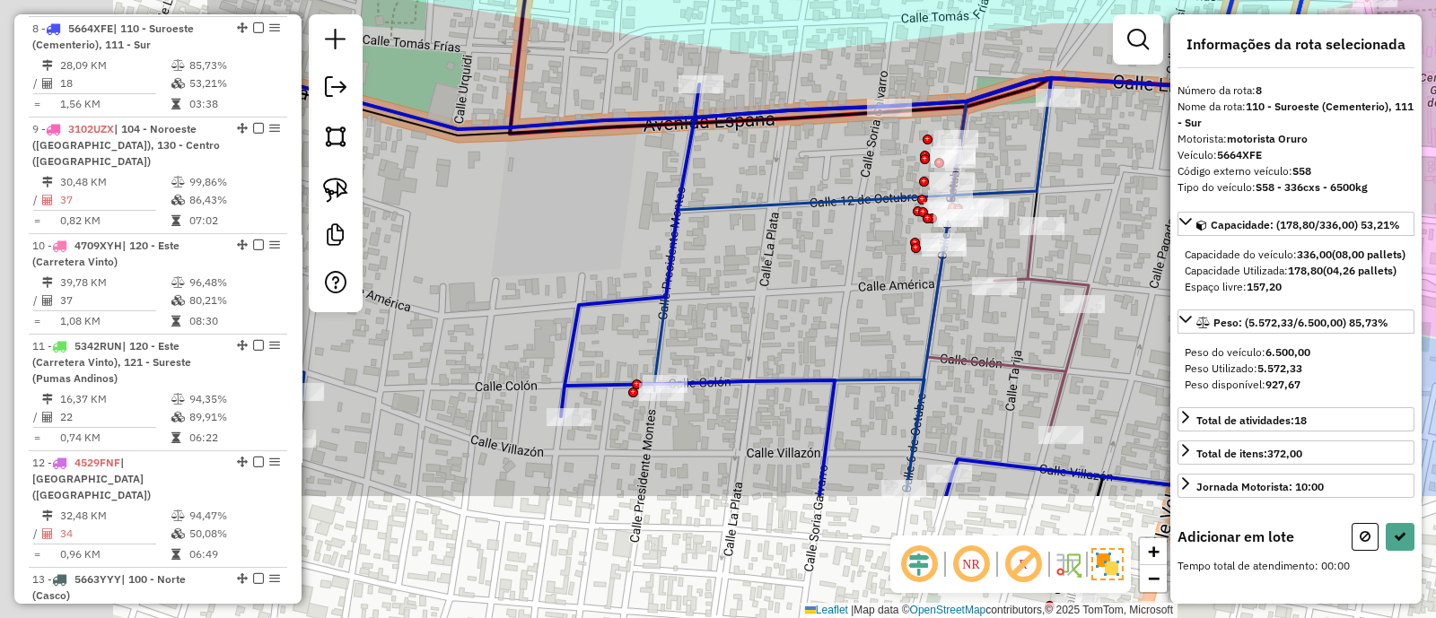
drag, startPoint x: 552, startPoint y: 320, endPoint x: 829, endPoint y: 172, distance: 314.3
click at [829, 172] on div "Janela de atendimento Grade de atendimento Capacidade Transportadoras Veículos …" at bounding box center [718, 309] width 1436 height 618
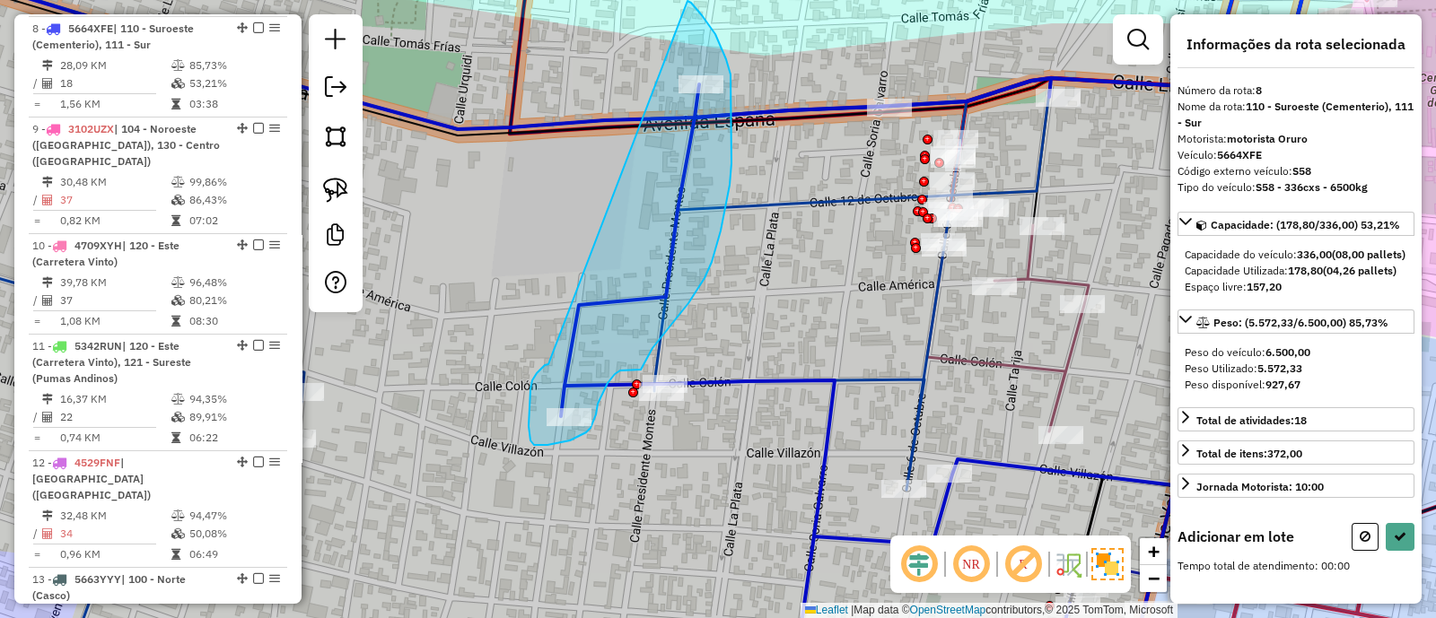
drag, startPoint x: 537, startPoint y: 373, endPoint x: 683, endPoint y: -3, distance: 403.4
click at [683, 0] on html "Aguarde... Pop-up bloqueado! Seu navegador bloqueou automáticamente a abertura …" at bounding box center [718, 309] width 1436 height 618
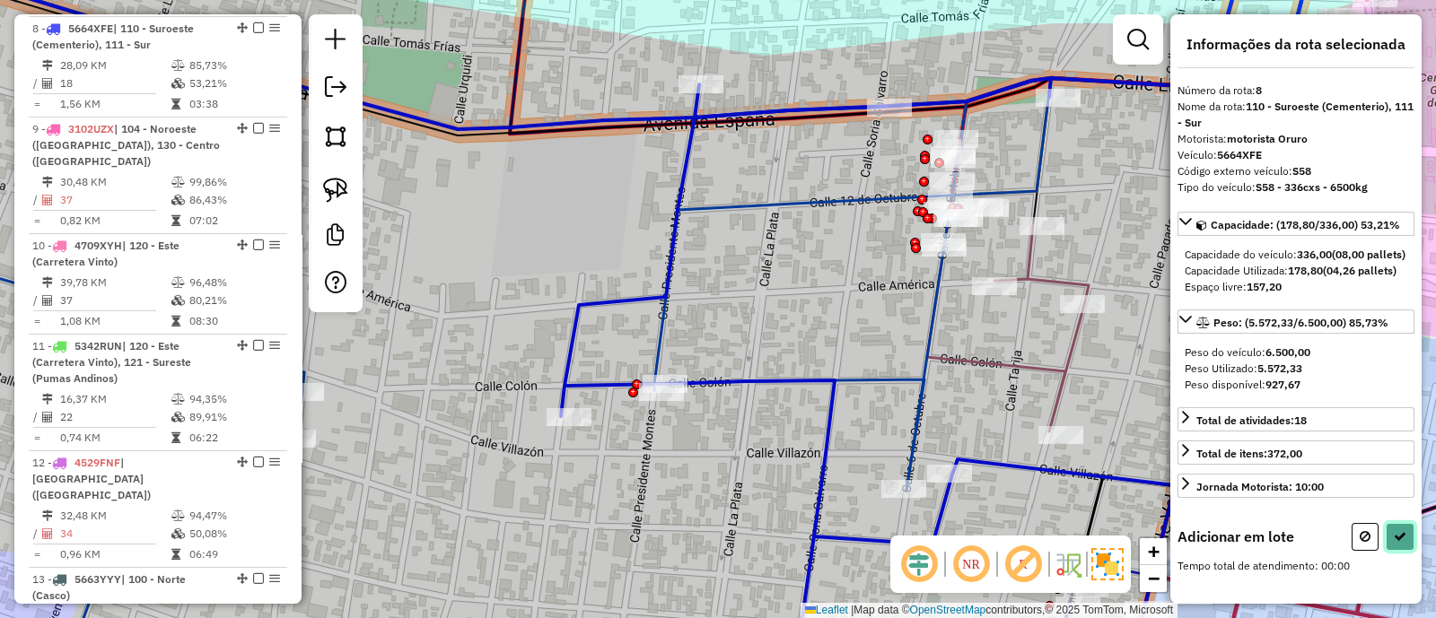
click at [1402, 551] on button at bounding box center [1399, 537] width 29 height 28
click at [1393, 543] on icon at bounding box center [1399, 536] width 13 height 13
click at [1359, 543] on icon at bounding box center [1364, 536] width 11 height 13
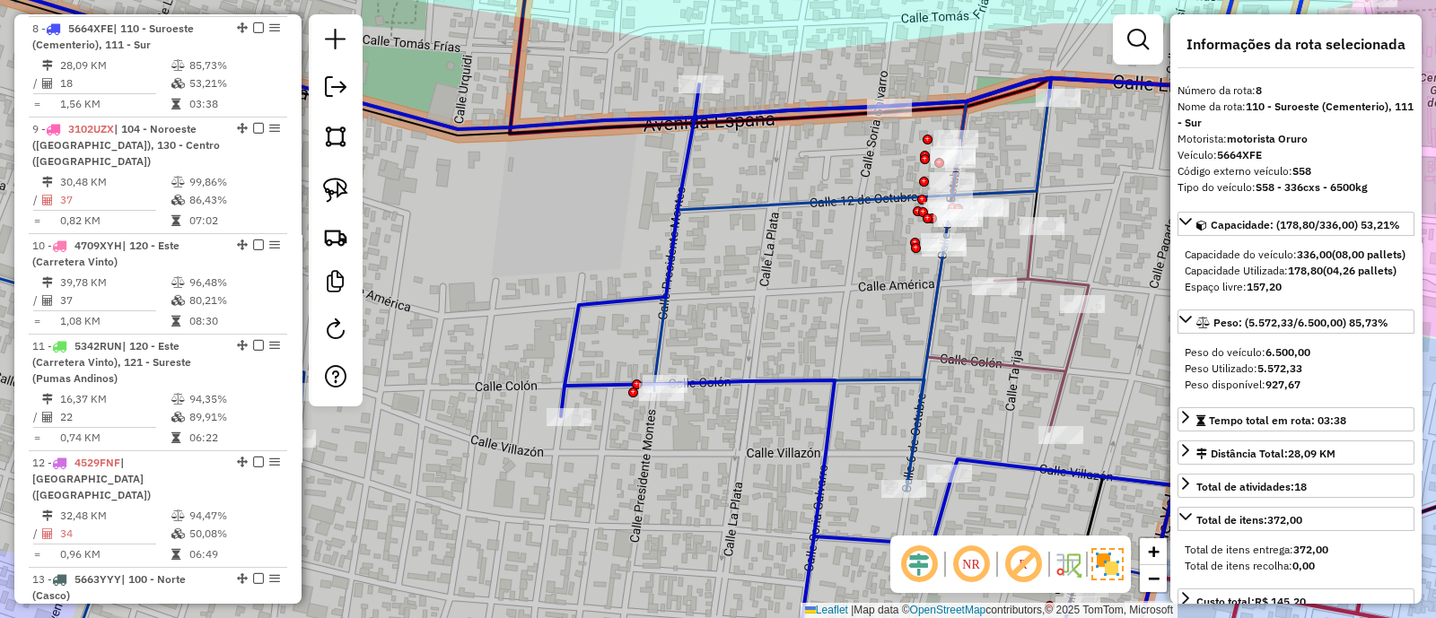
click at [992, 414] on div "Janela de atendimento Grade de atendimento Capacidade Transportadoras Veículos …" at bounding box center [718, 309] width 1436 height 618
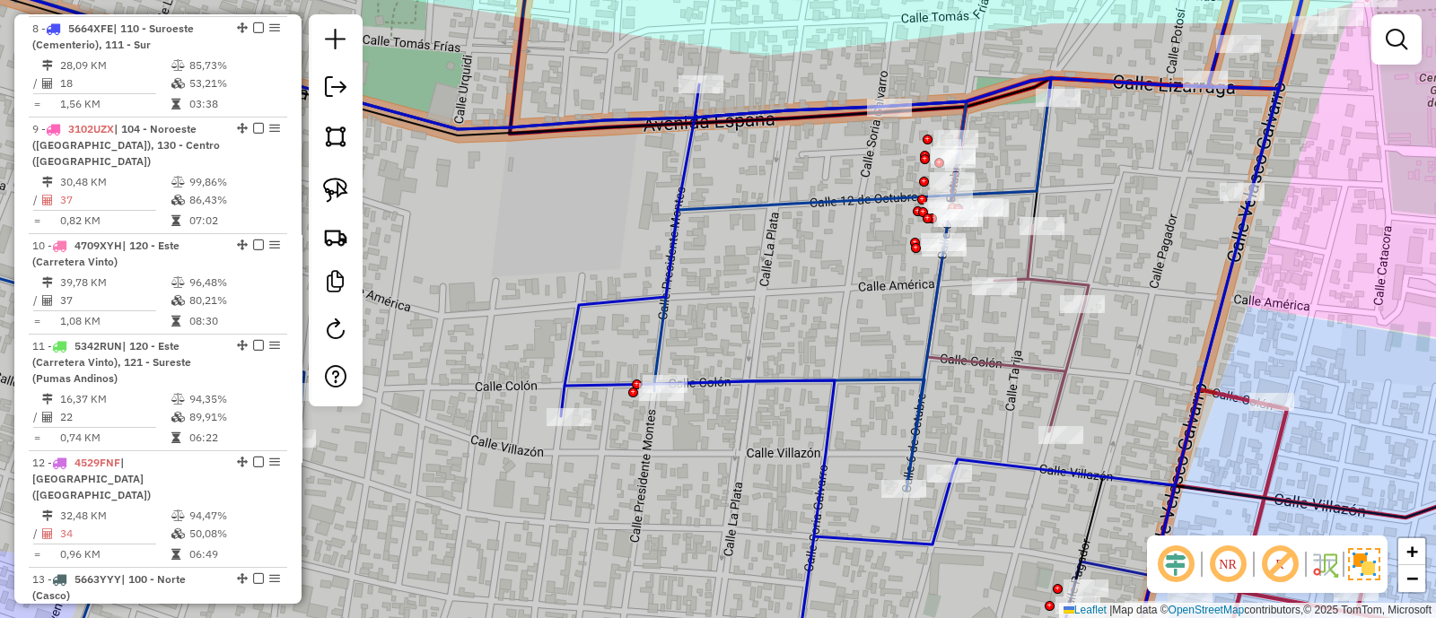
click at [1213, 60] on icon at bounding box center [951, 338] width 781 height 683
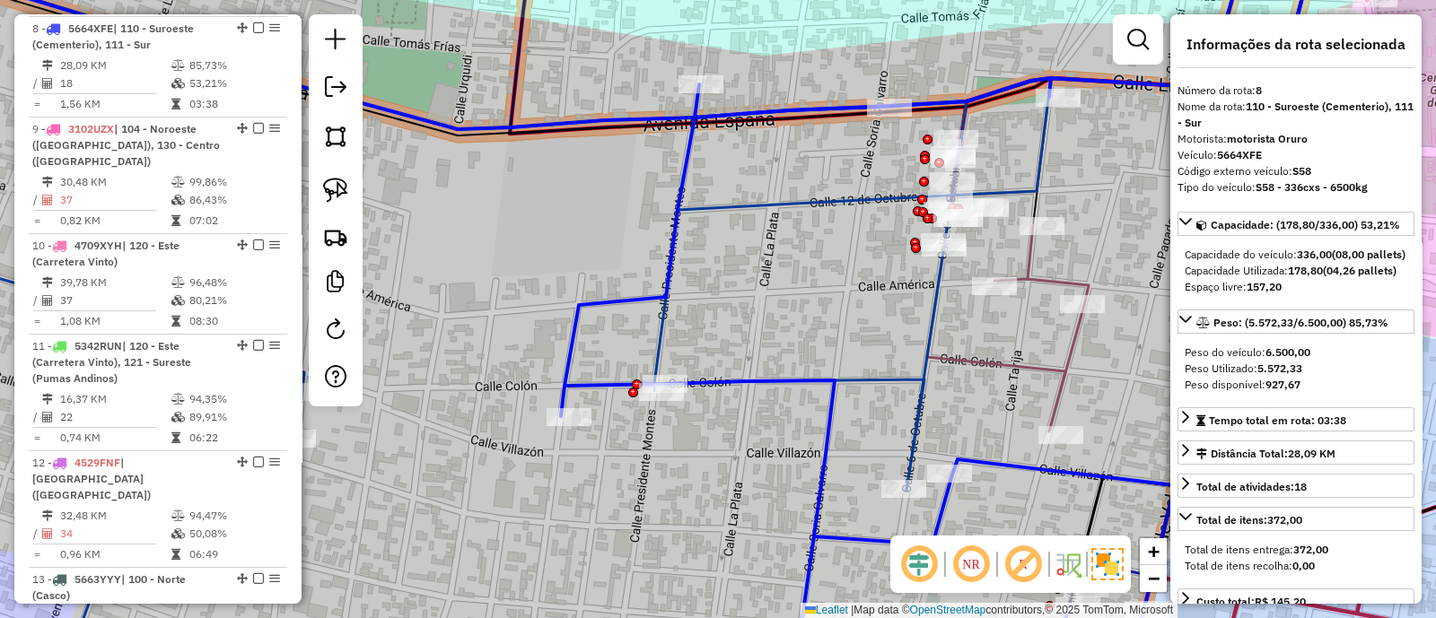
click at [1096, 229] on div "Janela de atendimento Grade de atendimento Capacidade Transportadoras Veículos …" at bounding box center [718, 309] width 1436 height 618
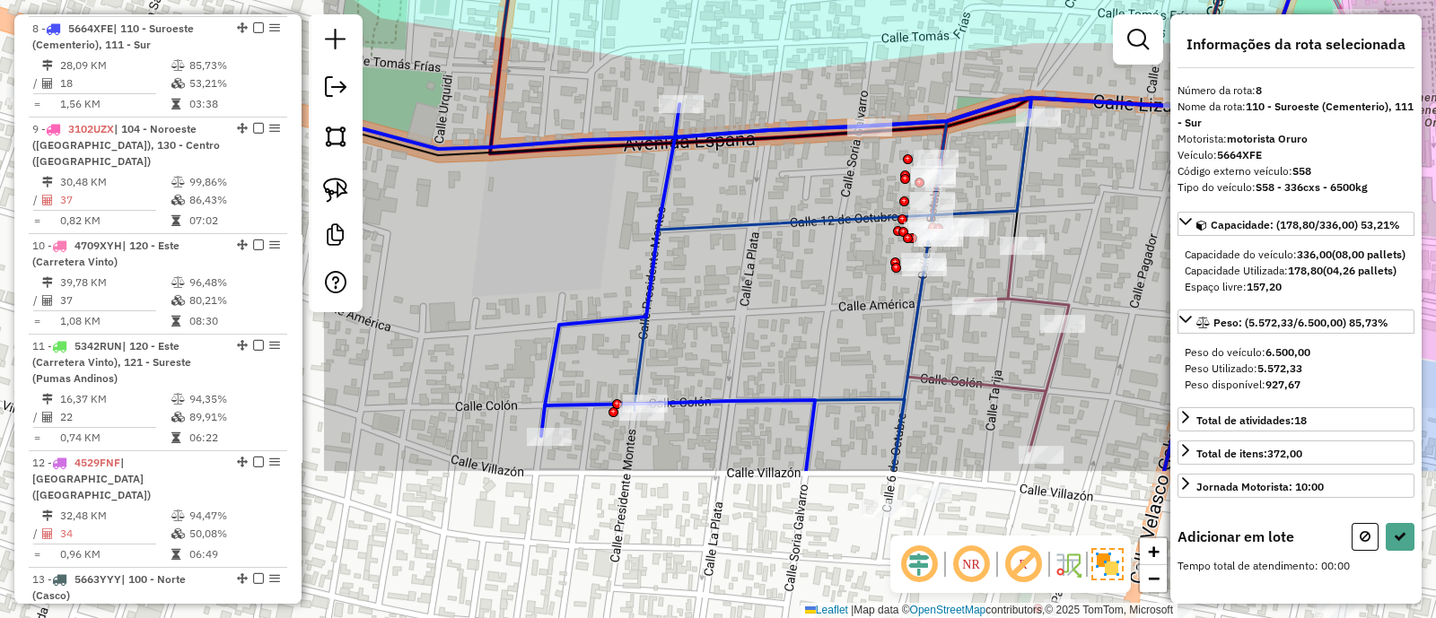
drag, startPoint x: 684, startPoint y: 395, endPoint x: 1170, endPoint y: 165, distance: 537.9
click at [1170, 165] on hb-router-mapa "Informações da Sessão 1293217 - 13/10/2025 Criação: 11/10/2025 14:45 Depósito: …" at bounding box center [718, 309] width 1436 height 618
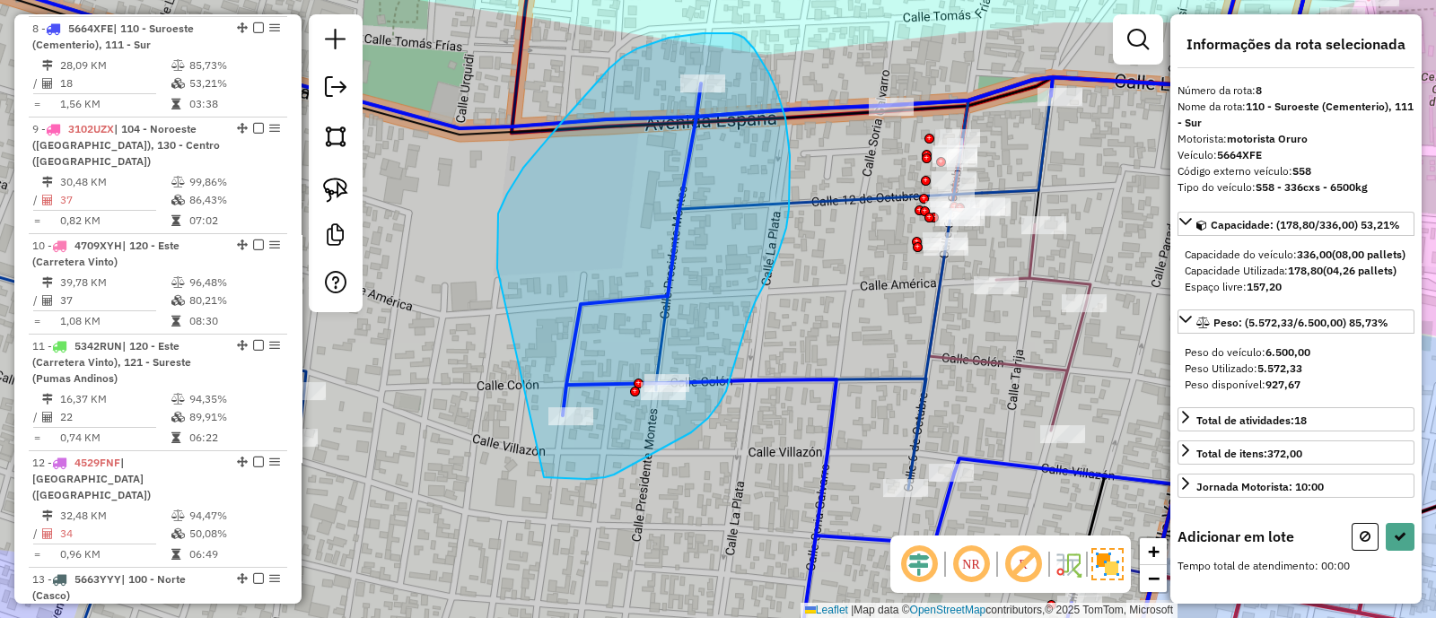
drag, startPoint x: 549, startPoint y: 478, endPoint x: 498, endPoint y: 275, distance: 209.1
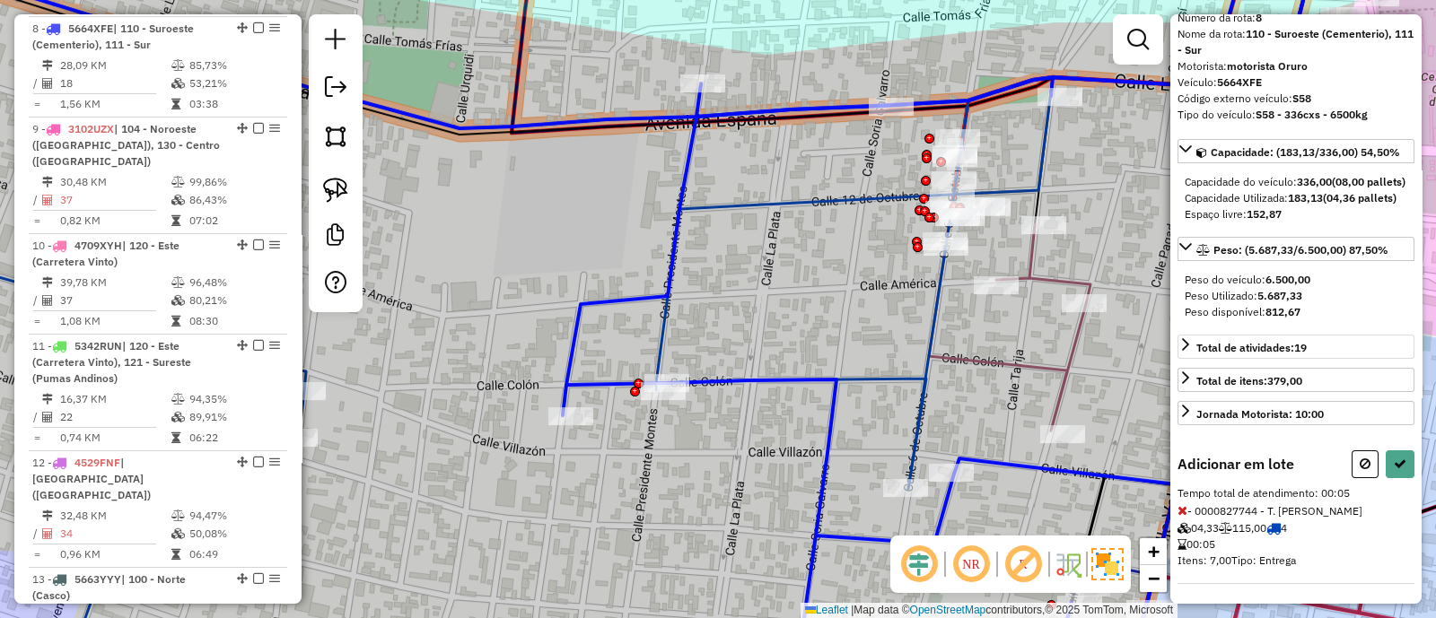
scroll to position [102, 0]
click at [1402, 466] on button at bounding box center [1399, 463] width 29 height 28
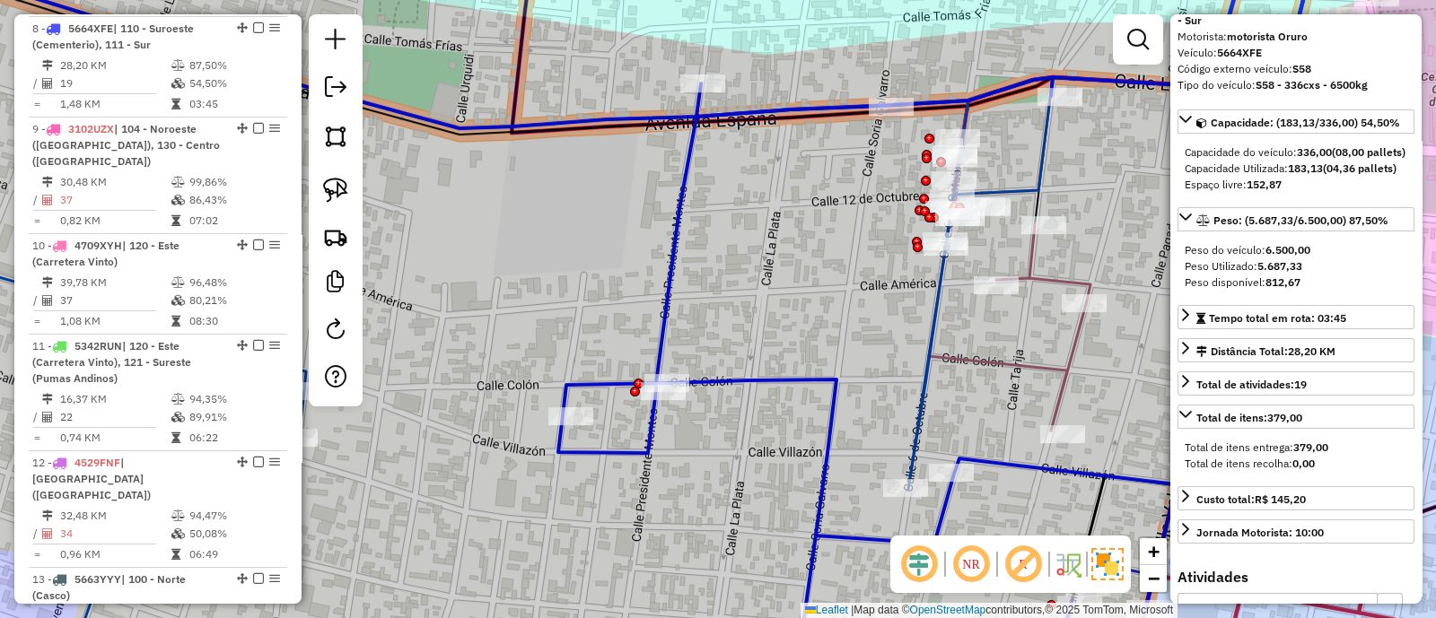
click at [1027, 345] on div "Janela de atendimento Grade de atendimento Capacidade Transportadoras Veículos …" at bounding box center [718, 309] width 1436 height 618
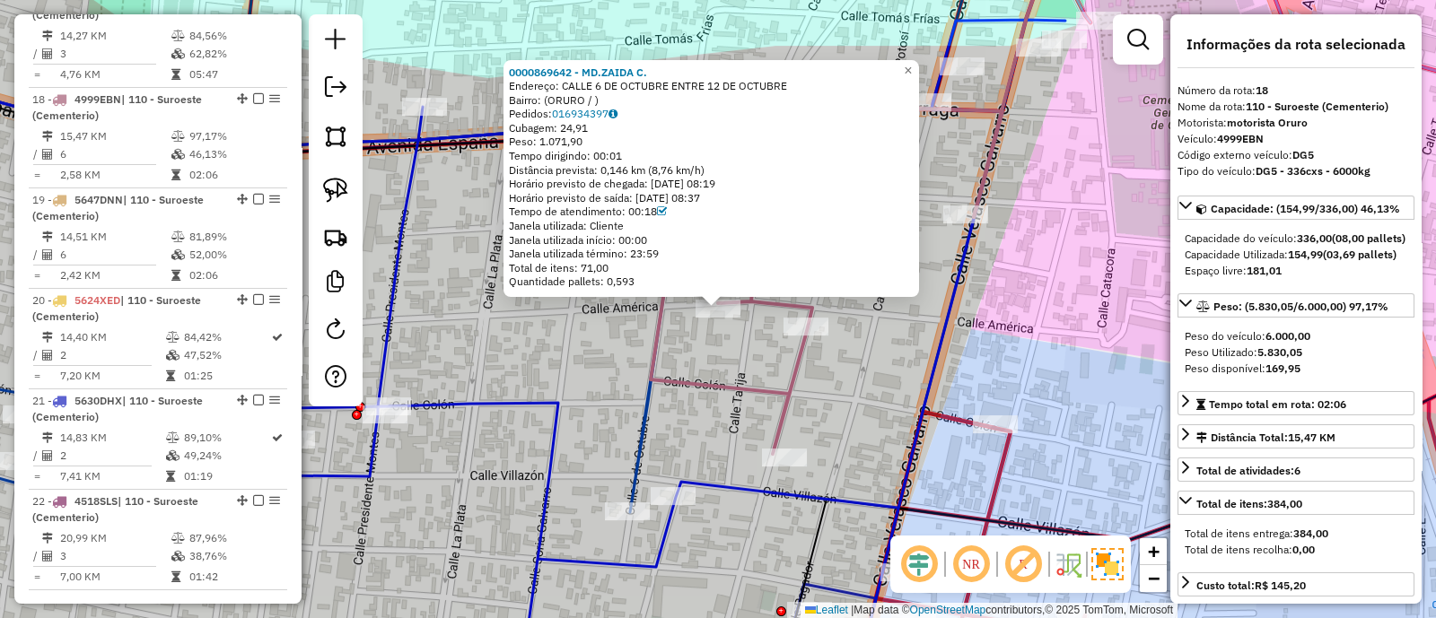
scroll to position [2427, 0]
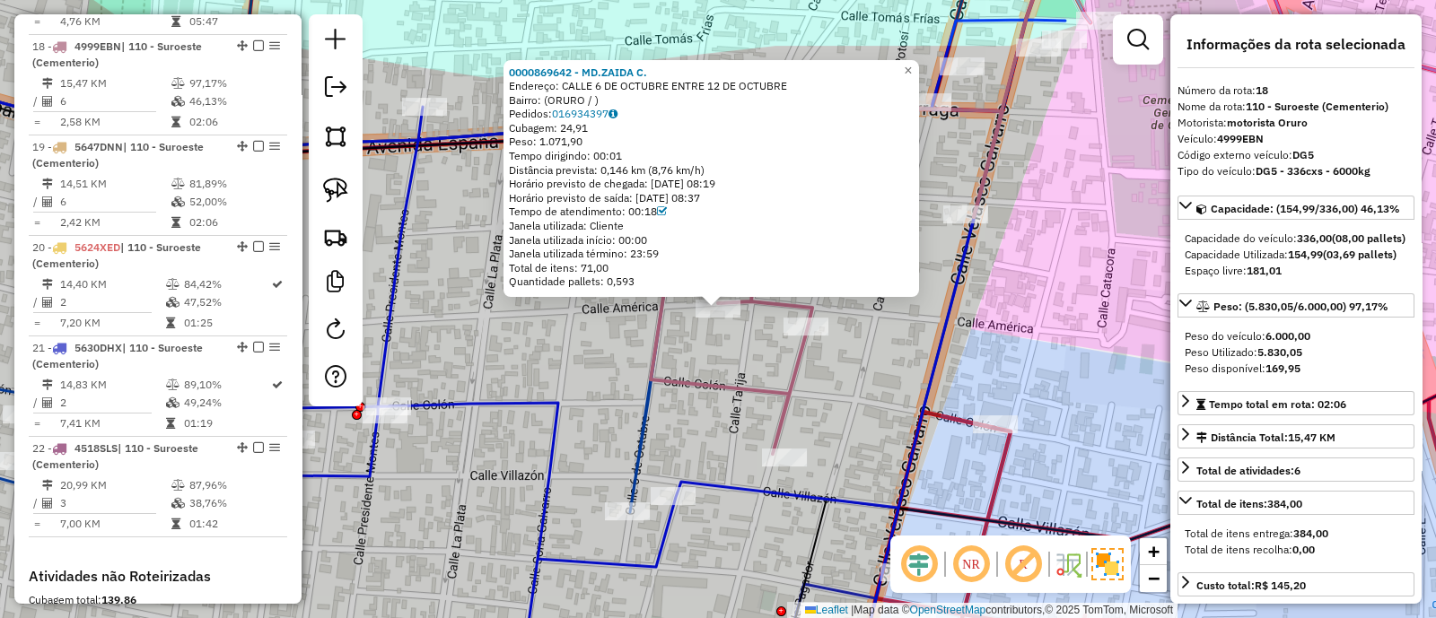
click at [763, 384] on icon at bounding box center [827, 277] width 352 height 354
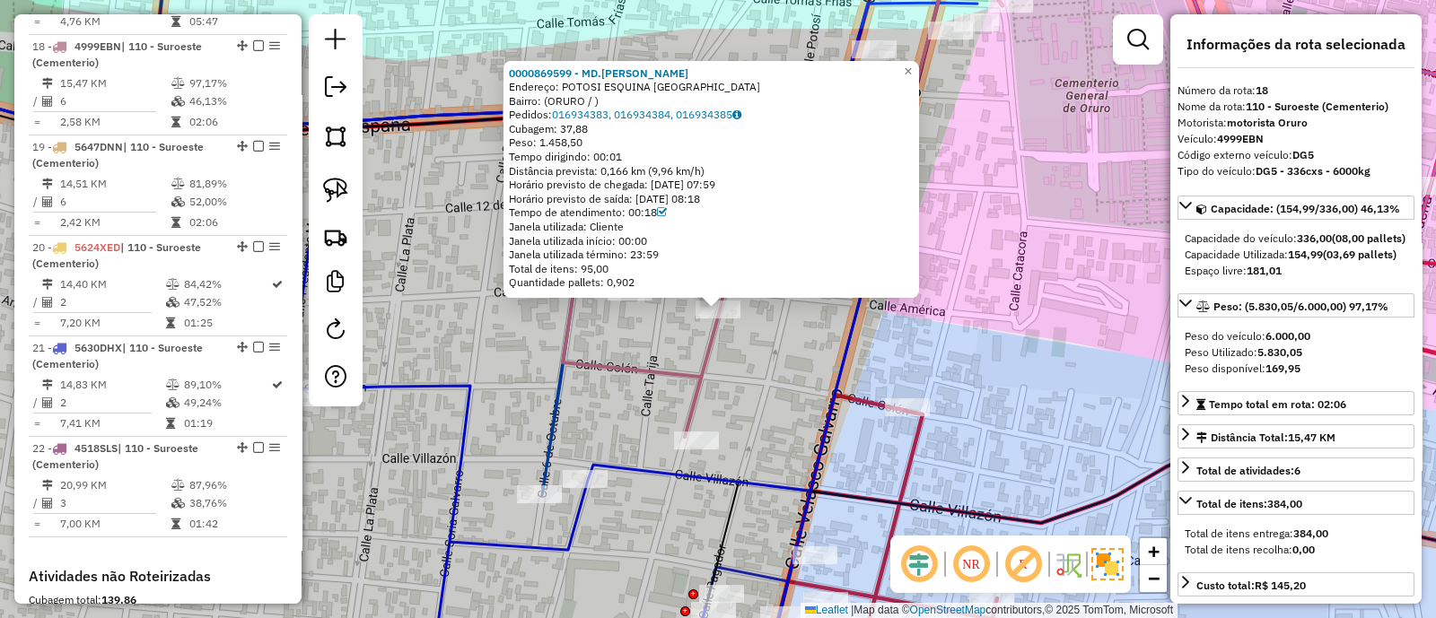
click at [790, 383] on div "0000869599 - MD.GINA H. Endereço: POTOSI ESQUINA AMERICA Bairro: (ORURO / ) Ped…" at bounding box center [718, 309] width 1436 height 618
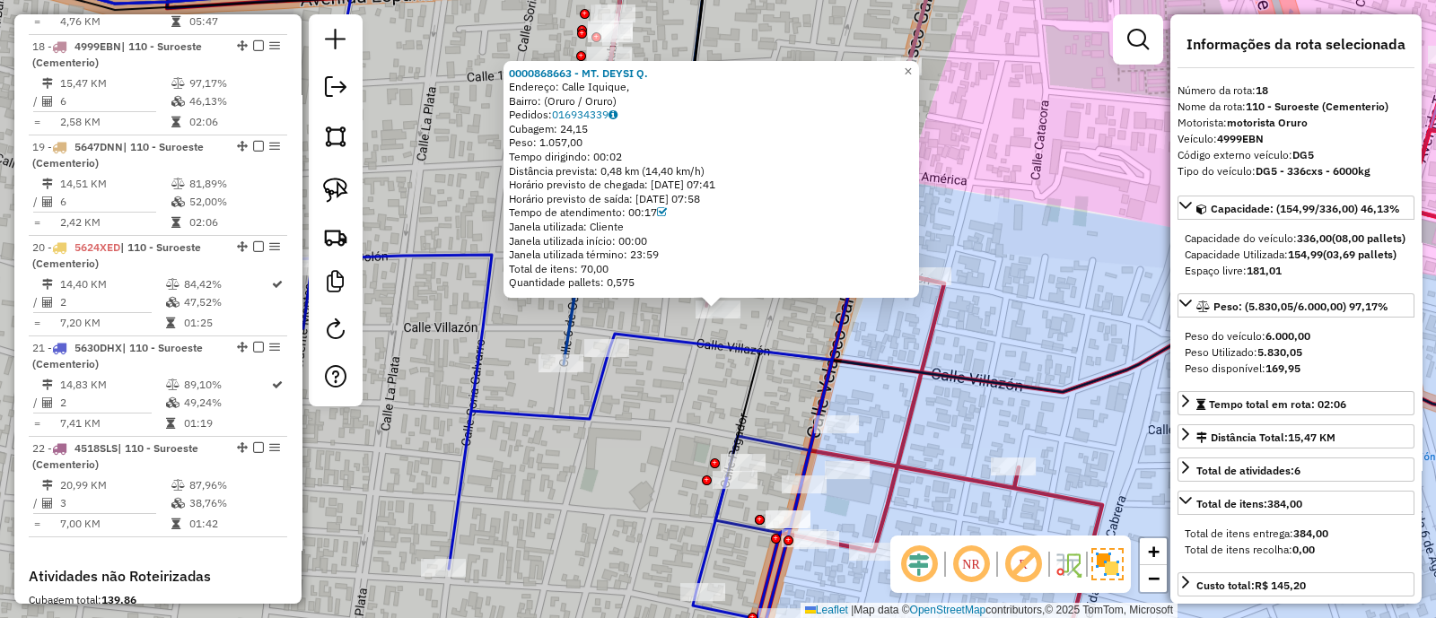
click at [777, 319] on div "0000868663 - MT. DEYSI Q. Endereço: Calle Iquique, Bairro: (Oruro / Oruro) Pedi…" at bounding box center [718, 309] width 1436 height 618
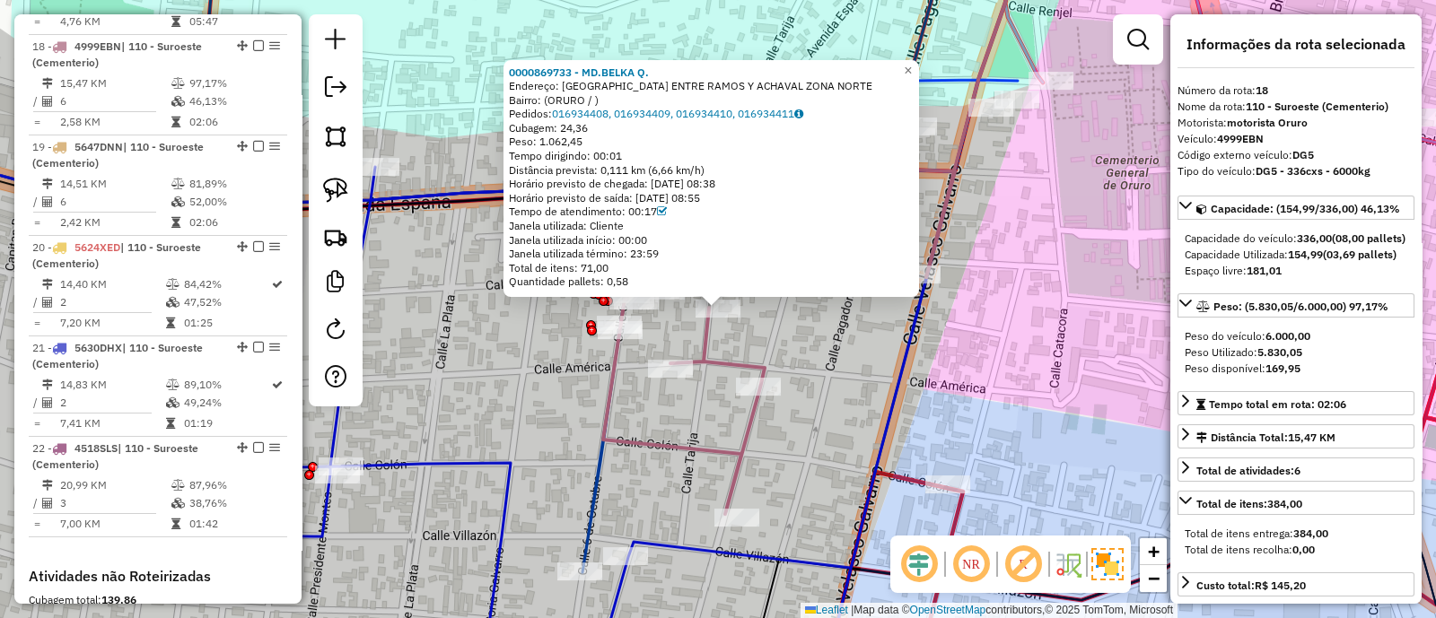
click at [849, 330] on div "0000869733 - MD.BELKA Q. Endereço: CALLE ZELAYA ENTRE RAMOS Y ACHAVAL ZONA NORT…" at bounding box center [718, 309] width 1436 height 618
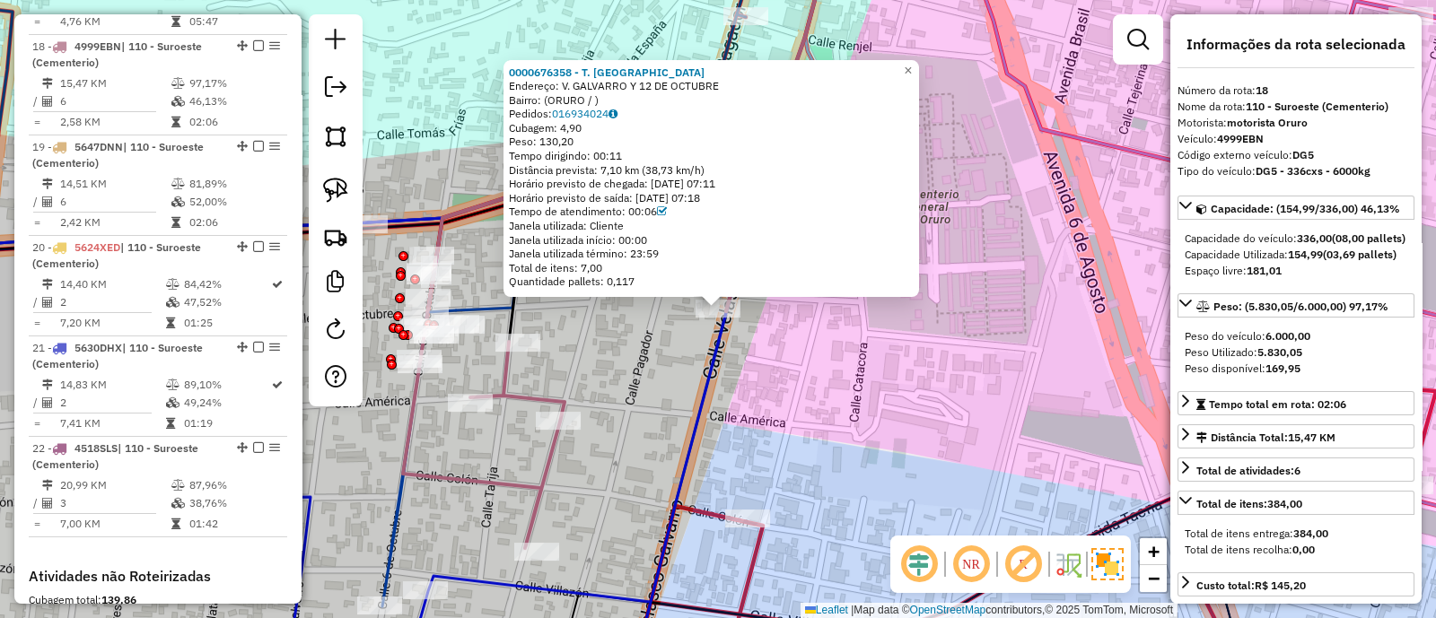
click at [668, 374] on div "0000676358 - T. NANCY Endereço: V. GALVARRO Y 12 DE OCTUBRE Bairro: (ORURO / ) …" at bounding box center [718, 309] width 1436 height 618
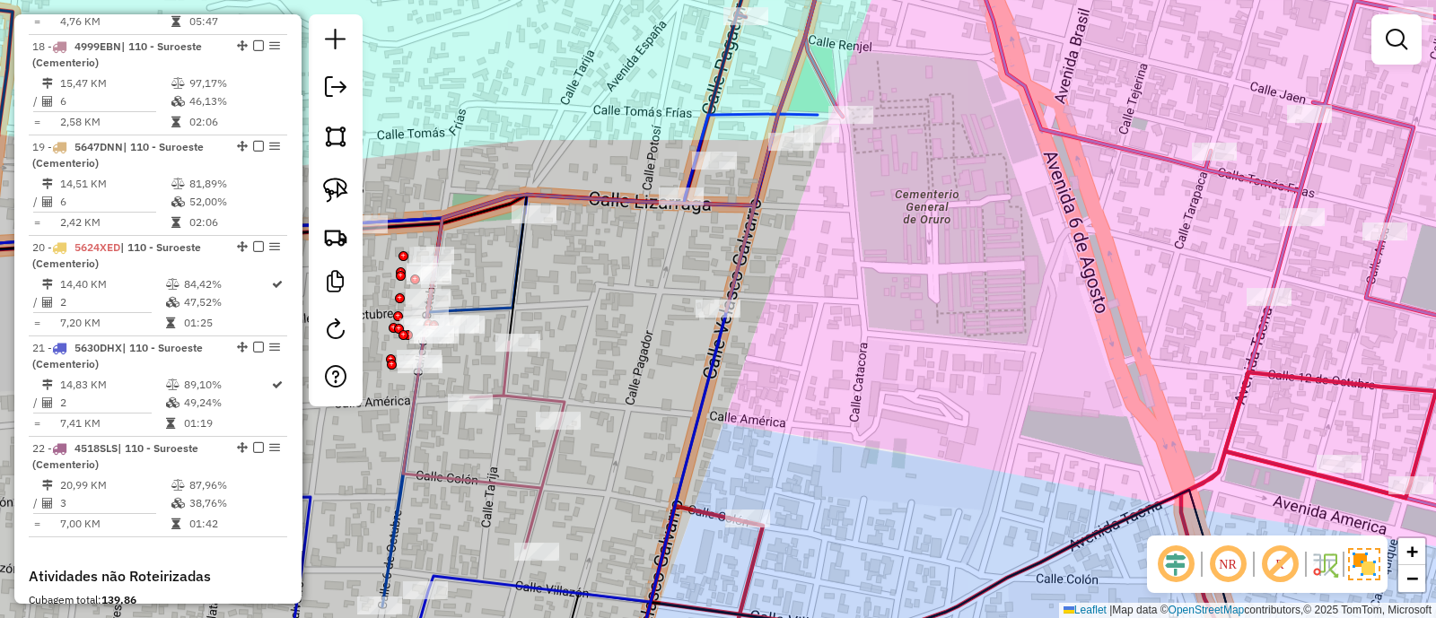
click at [743, 118] on icon at bounding box center [424, 397] width 785 height 566
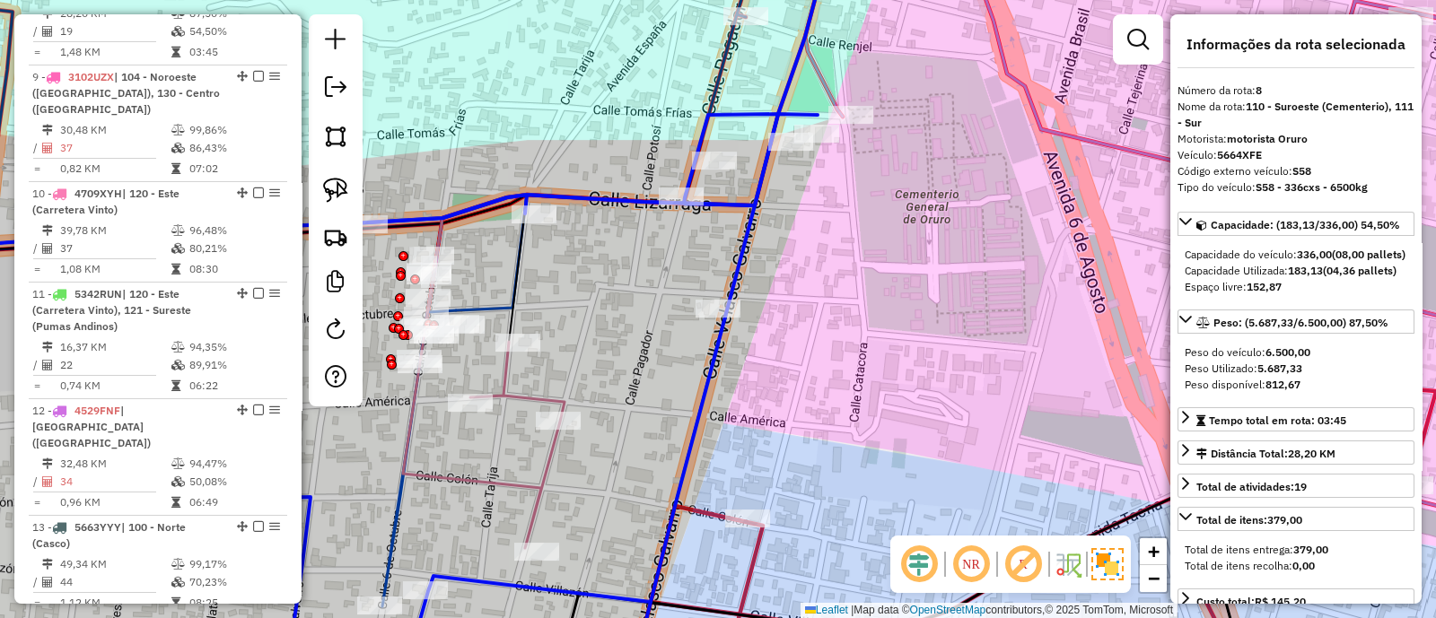
scroll to position [1376, 0]
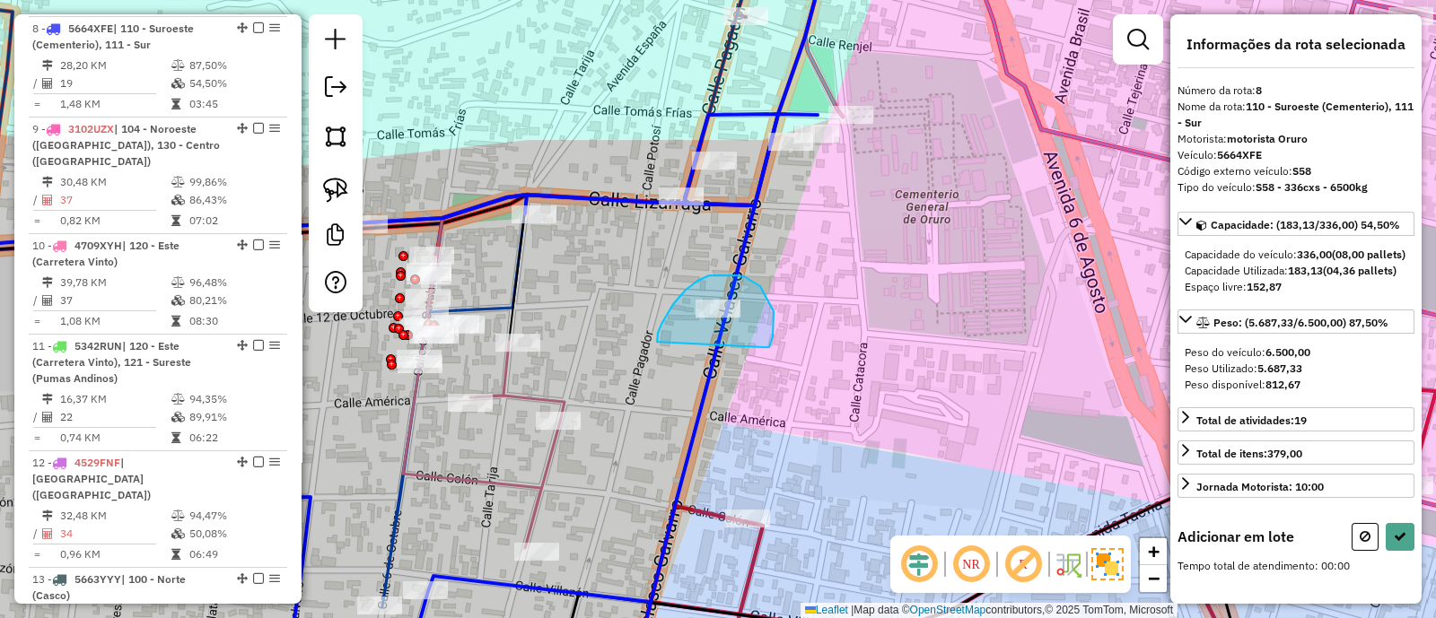
drag, startPoint x: 751, startPoint y: 280, endPoint x: 658, endPoint y: 342, distance: 112.0
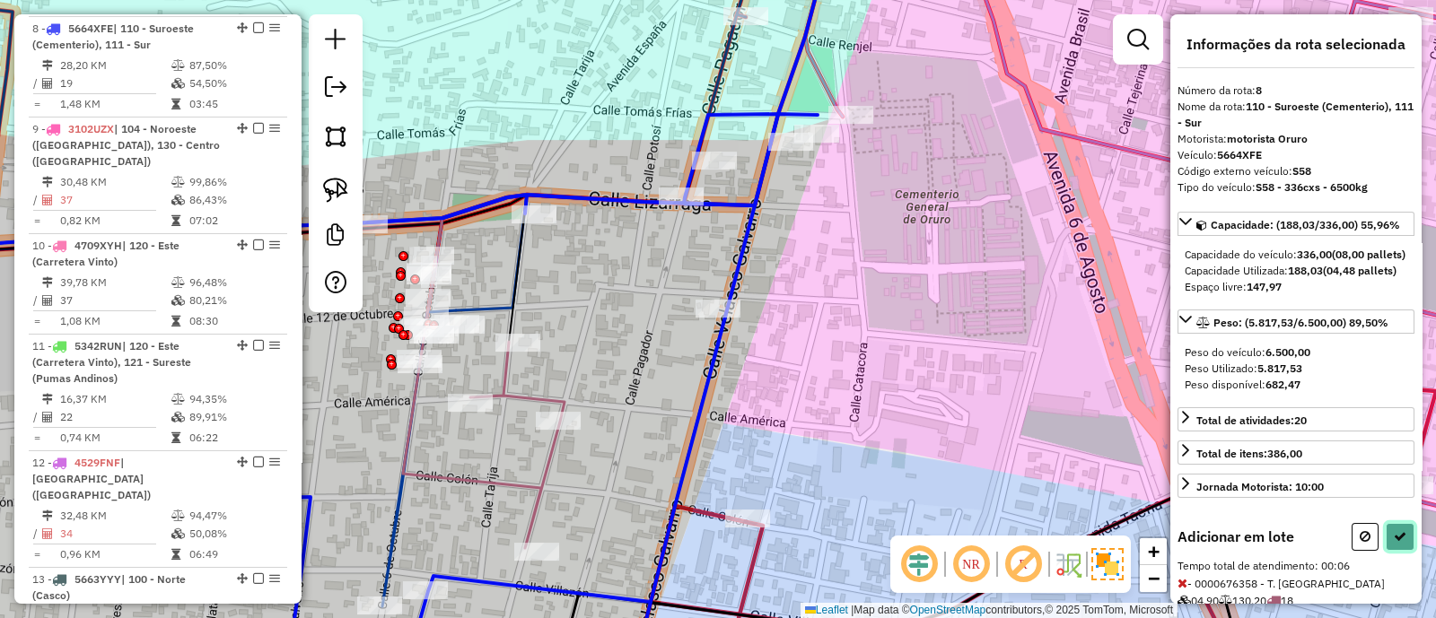
click at [1395, 543] on icon at bounding box center [1399, 536] width 13 height 13
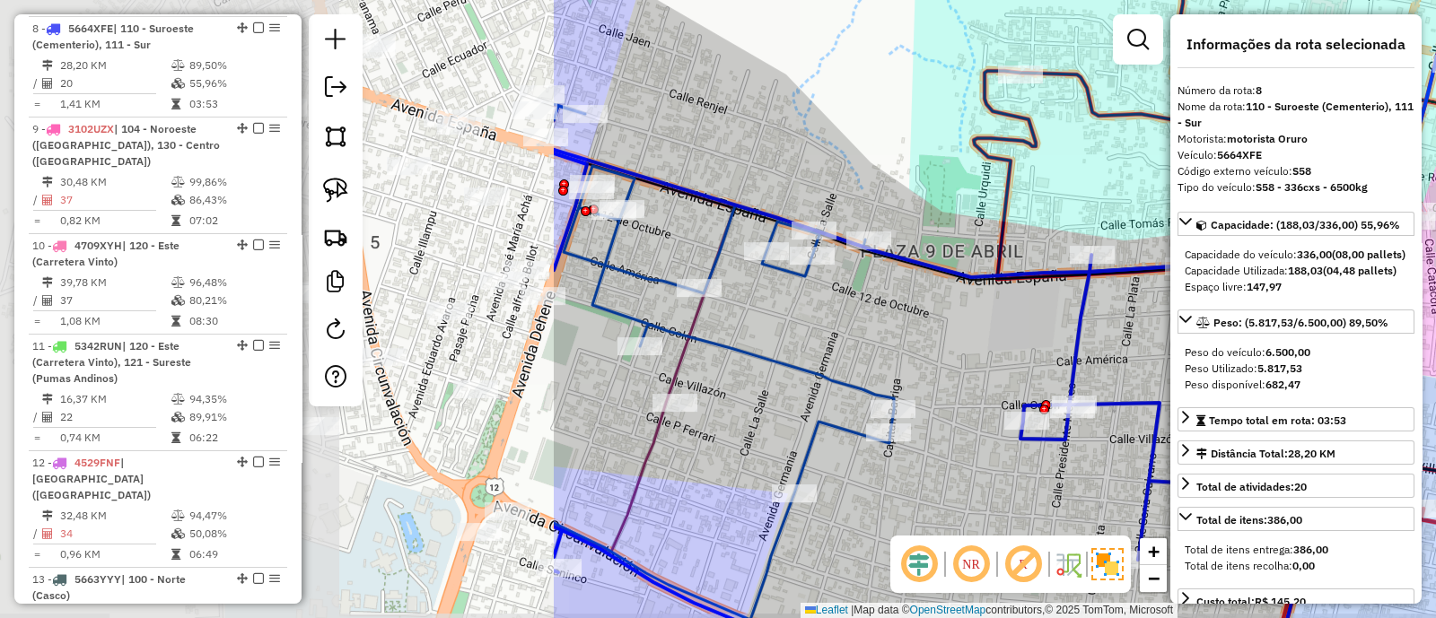
drag, startPoint x: 615, startPoint y: 344, endPoint x: 1310, endPoint y: 325, distance: 695.7
click at [1310, 325] on hb-router-mapa "Informações da Sessão 1293217 - 13/10/2025 Criação: 11/10/2025 14:45 Depósito: …" at bounding box center [718, 309] width 1436 height 618
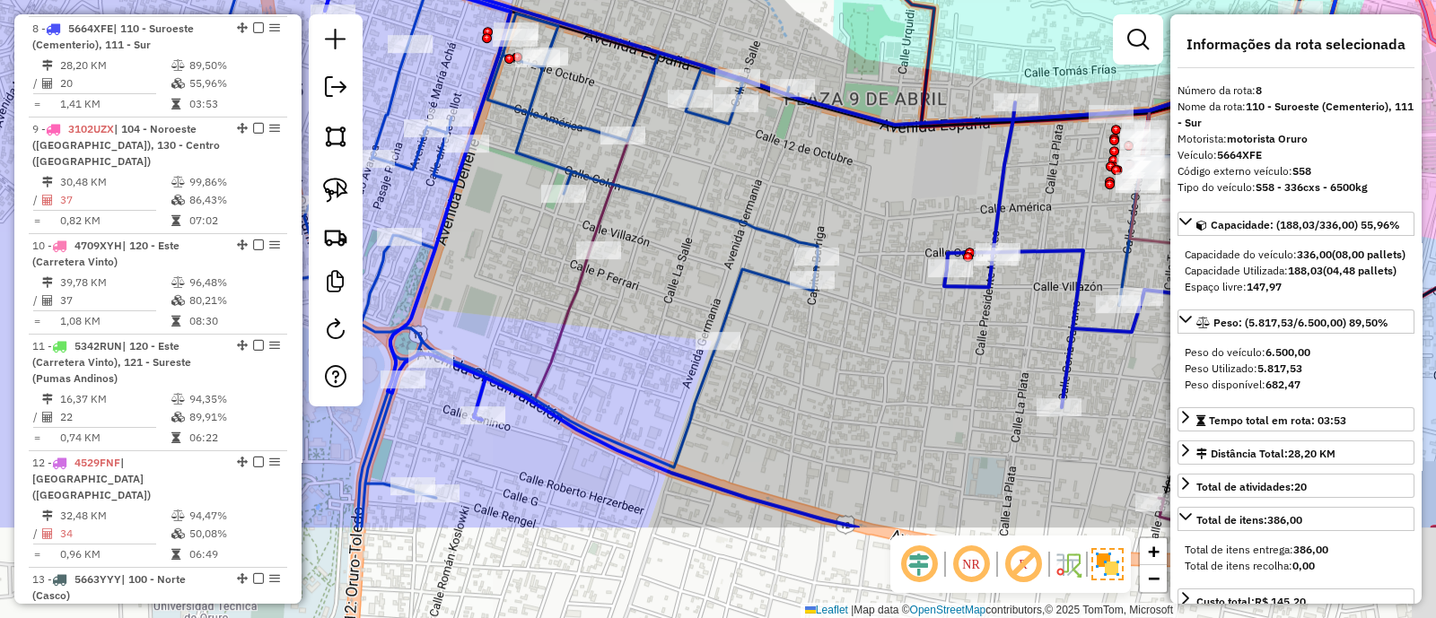
drag, startPoint x: 946, startPoint y: 379, endPoint x: 828, endPoint y: 197, distance: 216.8
click at [843, 211] on div "Janela de atendimento Grade de atendimento Capacidade Transportadoras Veículos …" at bounding box center [718, 309] width 1436 height 618
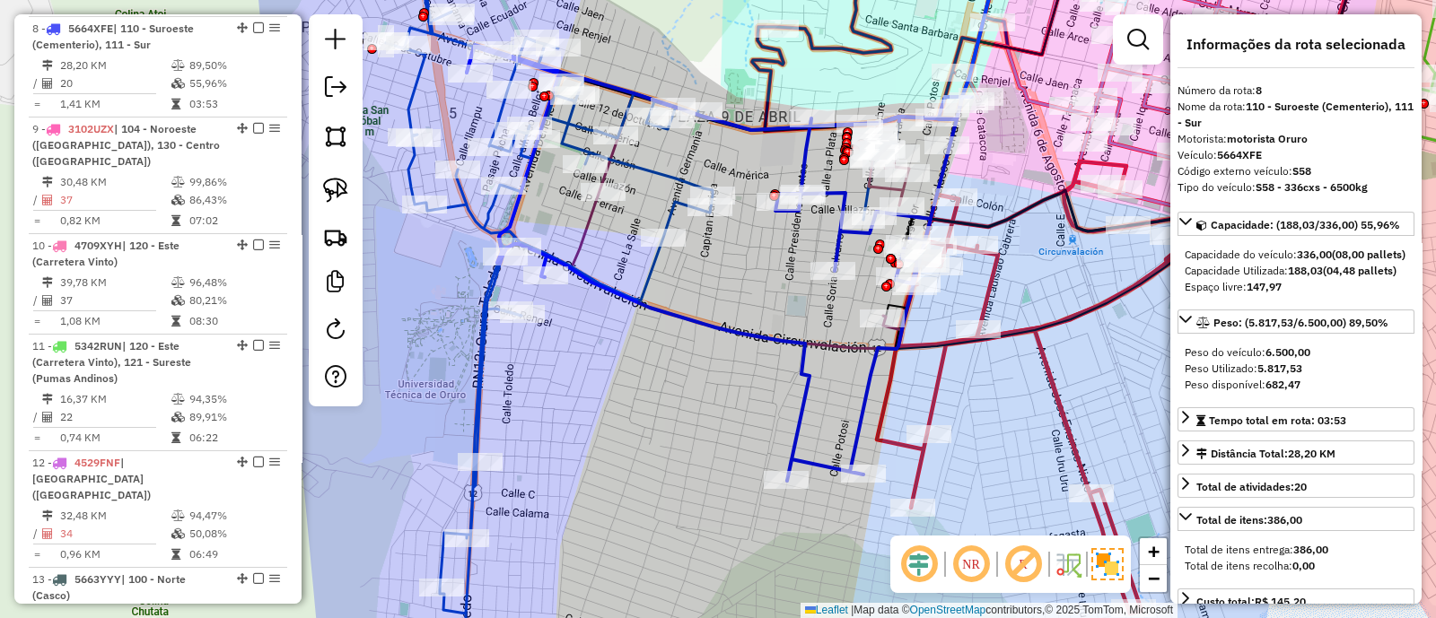
drag, startPoint x: 829, startPoint y: 281, endPoint x: 751, endPoint y: 295, distance: 79.4
click at [751, 295] on div "Janela de atendimento Grade de atendimento Capacidade Transportadoras Veículos …" at bounding box center [718, 309] width 1436 height 618
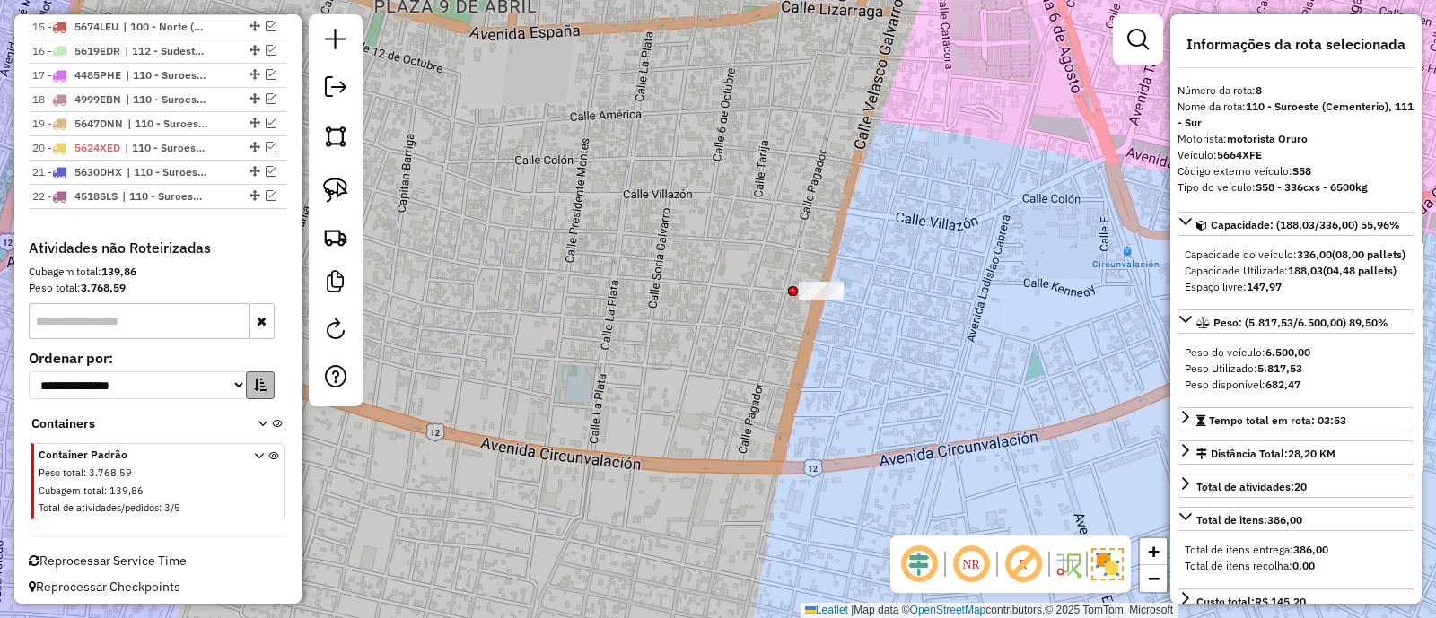
scroll to position [1046, 0]
click at [266, 190] on em at bounding box center [271, 194] width 11 height 11
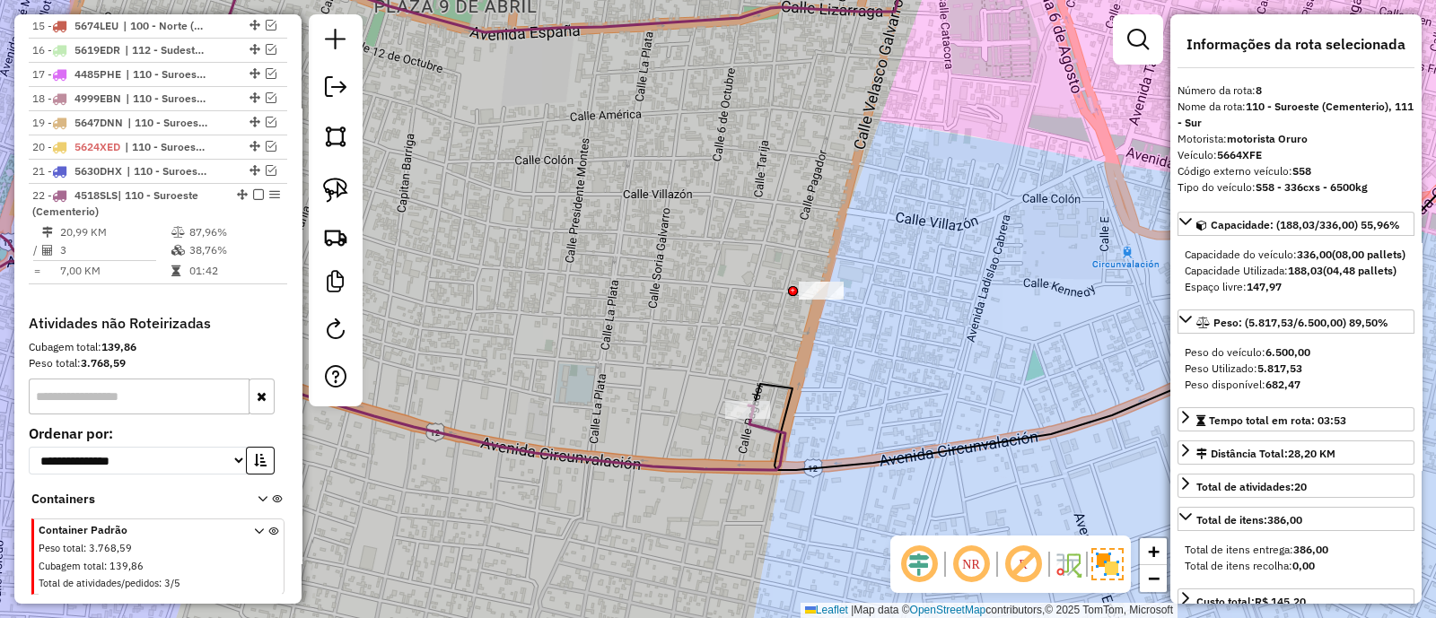
click at [761, 430] on icon at bounding box center [382, 204] width 805 height 532
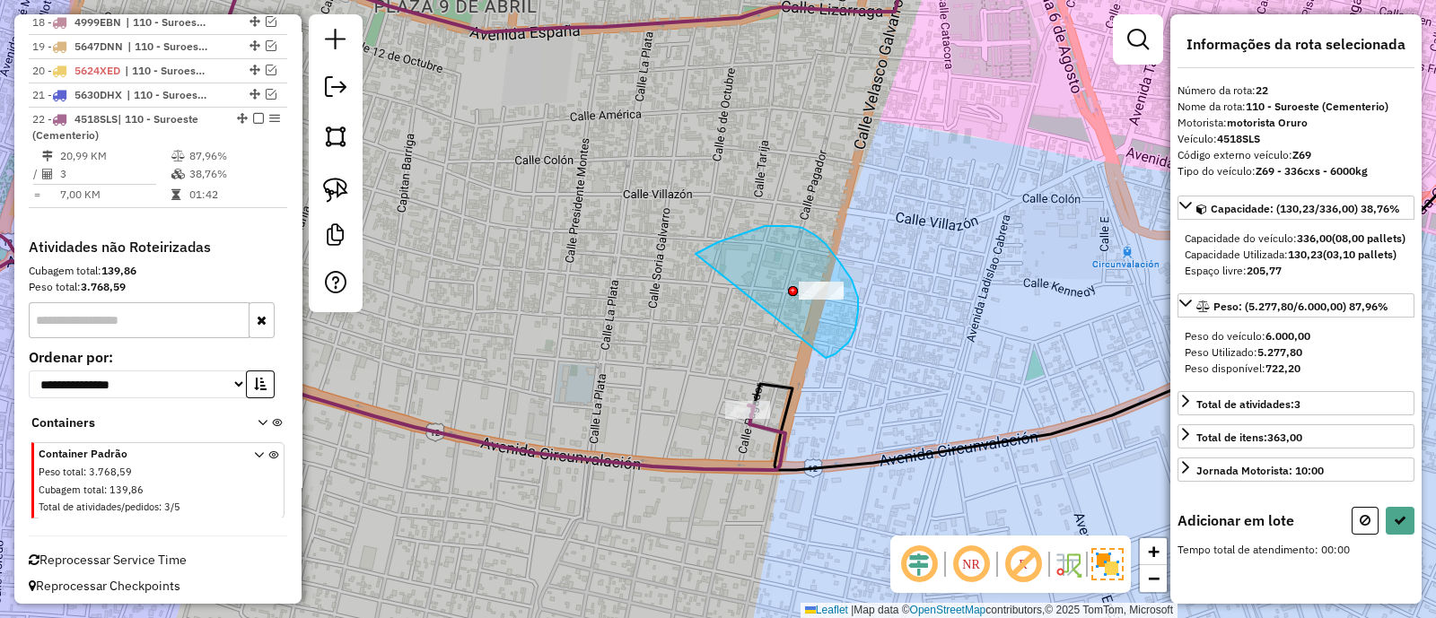
drag, startPoint x: 851, startPoint y: 338, endPoint x: 695, endPoint y: 254, distance: 176.7
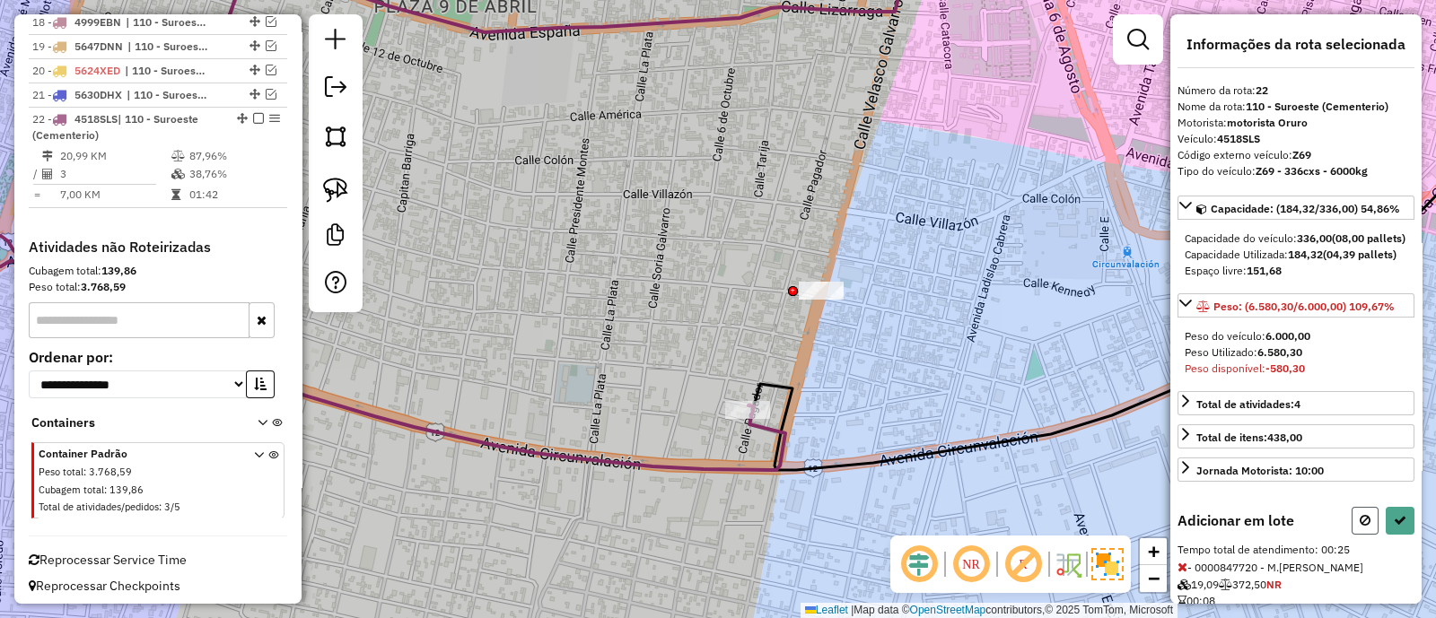
click at [1368, 535] on button at bounding box center [1364, 521] width 27 height 28
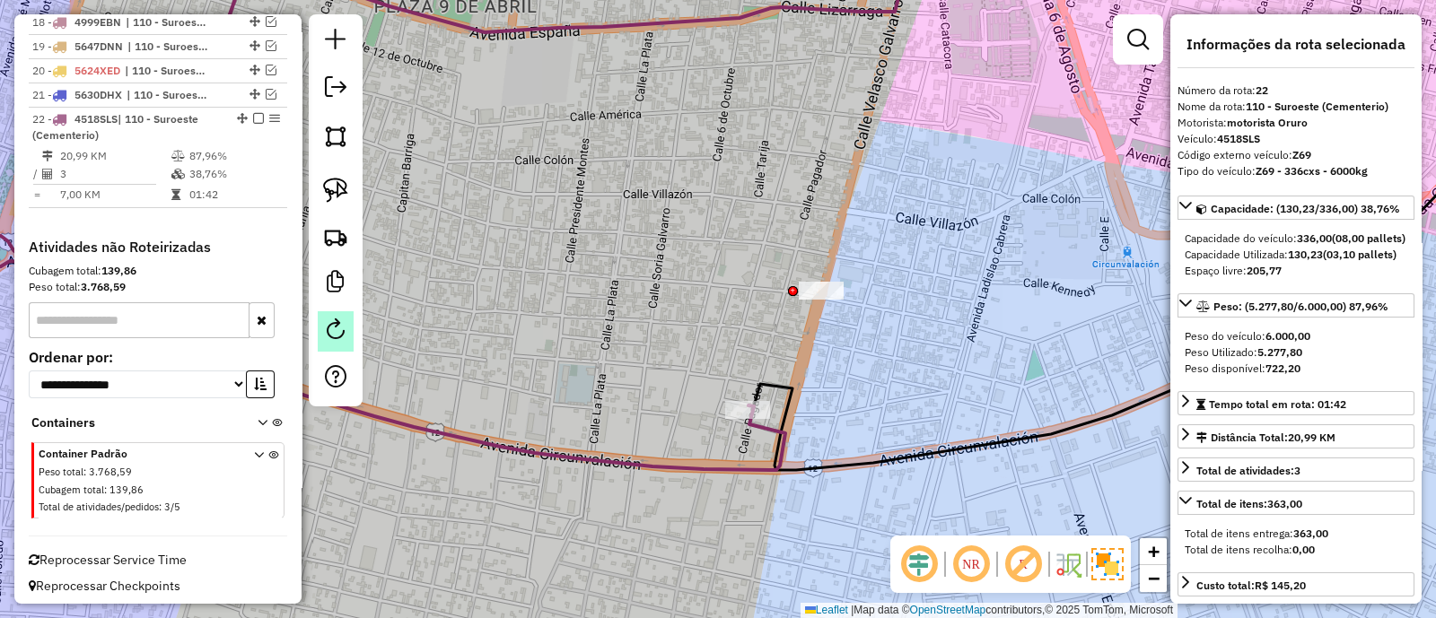
click at [346, 321] on link at bounding box center [336, 331] width 36 height 40
select select "*"
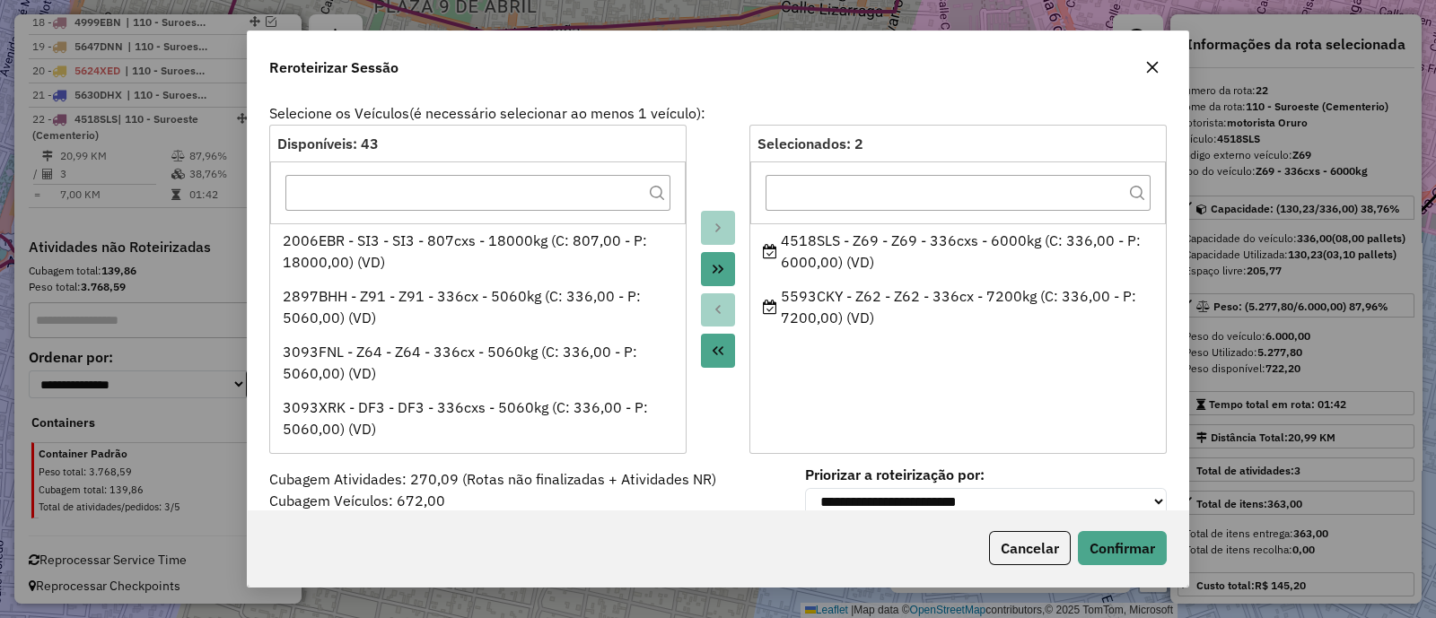
click at [1158, 64] on icon "button" at bounding box center [1152, 67] width 14 height 14
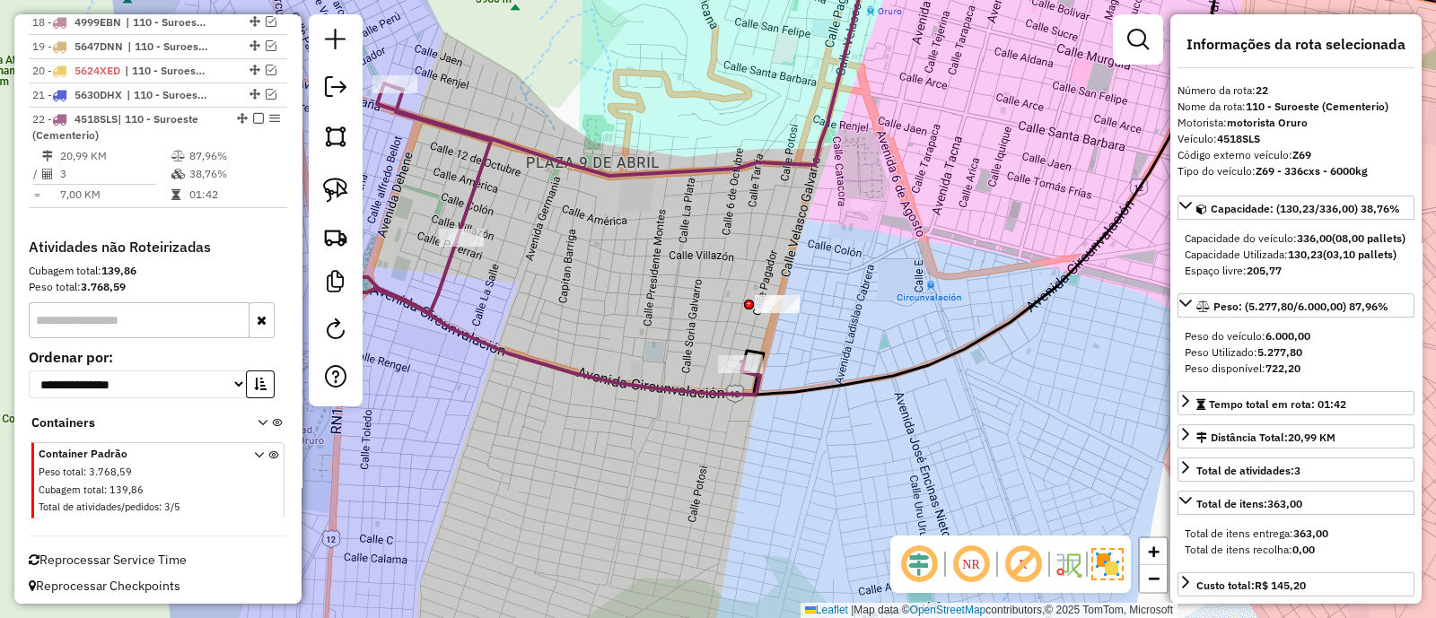
drag, startPoint x: 766, startPoint y: 308, endPoint x: 815, endPoint y: 306, distance: 48.5
click at [815, 306] on div "Janela de atendimento Grade de atendimento Capacidade Transportadoras Veículos …" at bounding box center [718, 309] width 1436 height 618
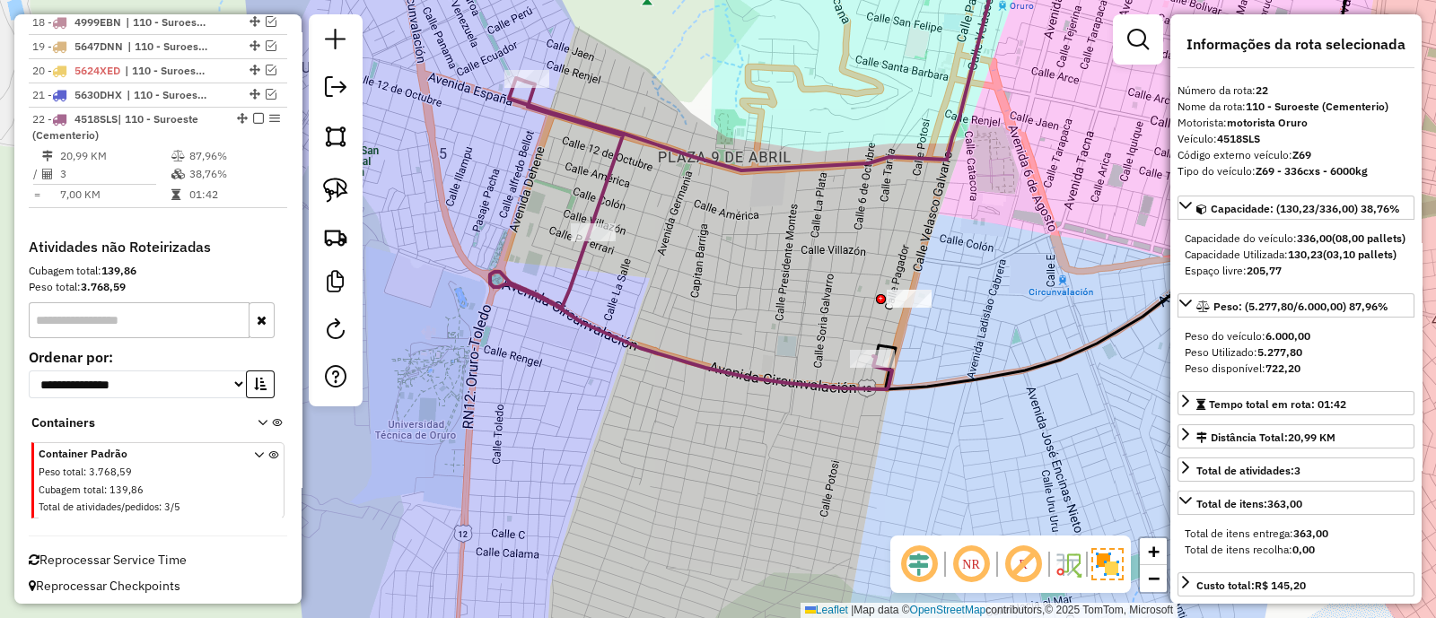
click at [616, 166] on icon at bounding box center [691, 236] width 402 height 308
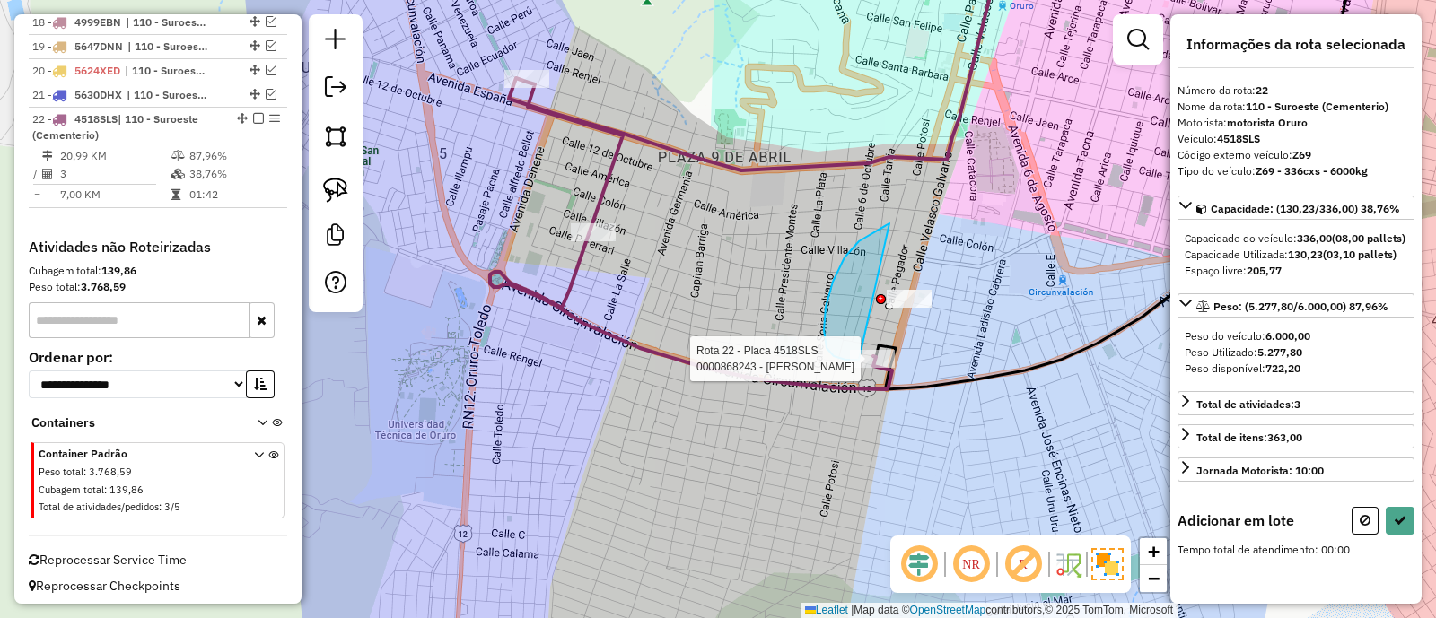
drag, startPoint x: 879, startPoint y: 230, endPoint x: 965, endPoint y: 354, distance: 150.3
click at [965, 354] on div "Rota 22 - Placa 4518SLS 0000868243 - MARINA ARTEAGA Janela de atendimento Grade…" at bounding box center [718, 309] width 1436 height 618
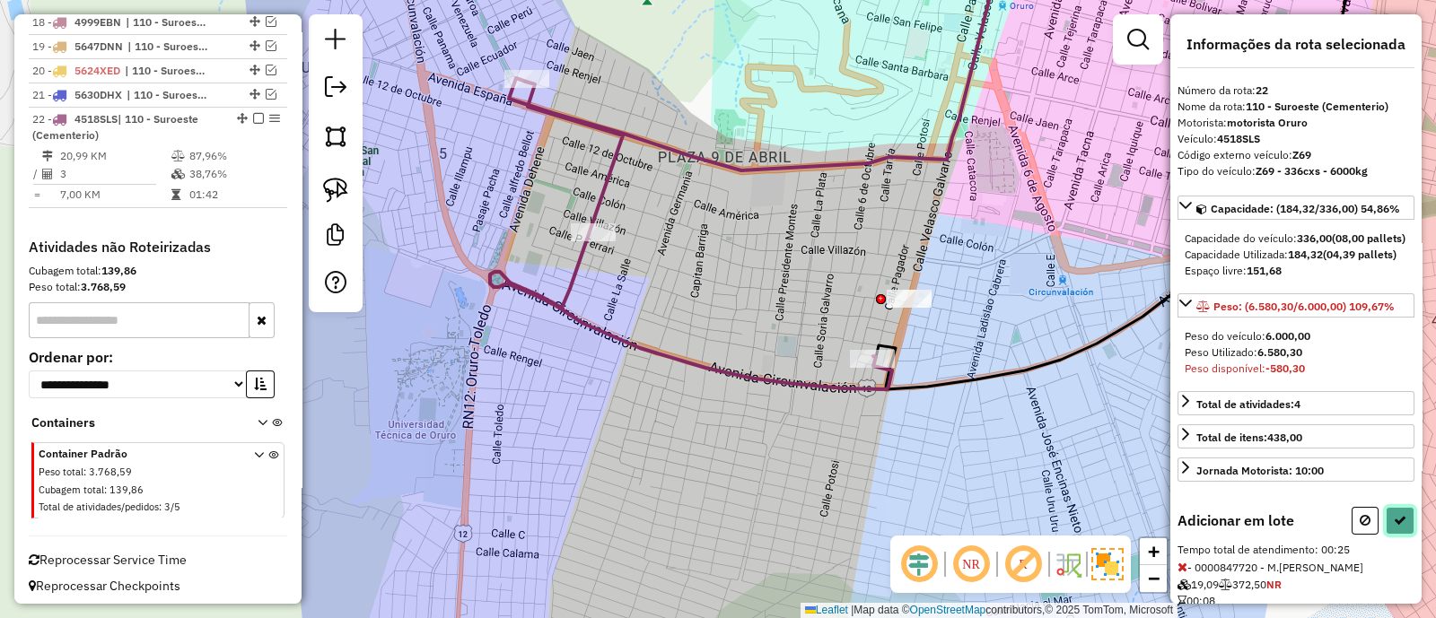
click at [1398, 527] on icon at bounding box center [1399, 520] width 13 height 13
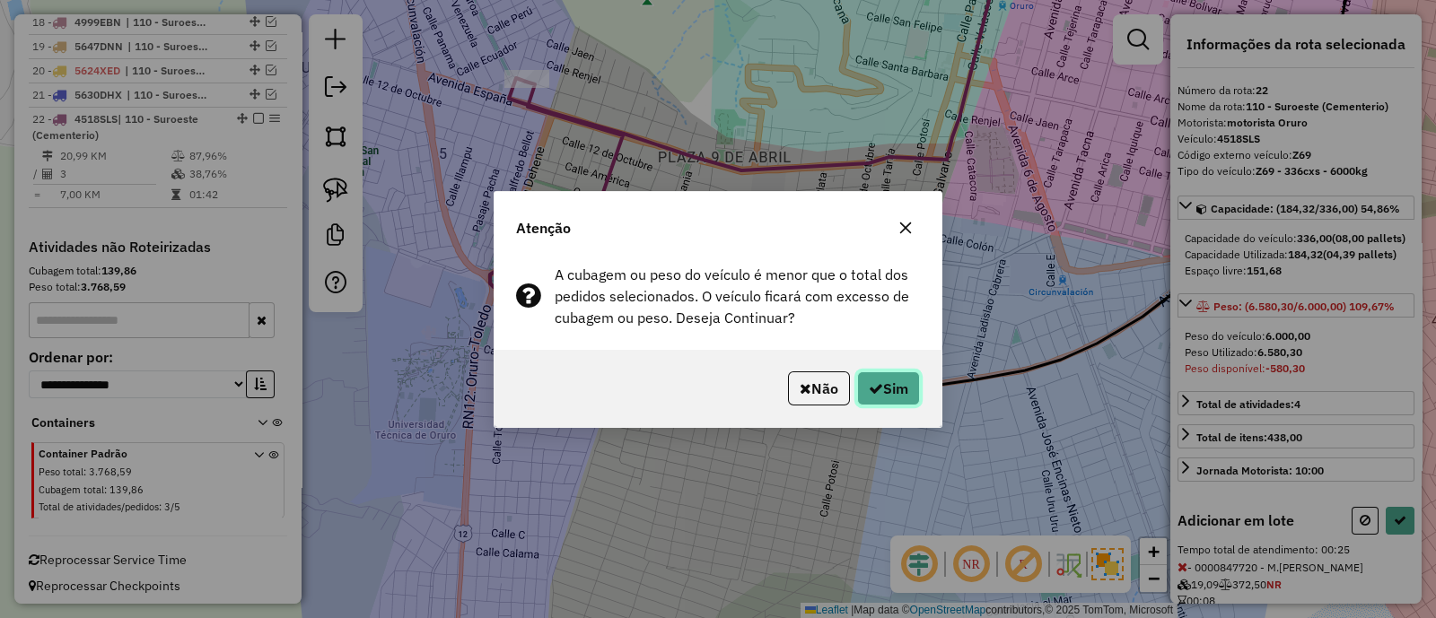
click at [899, 374] on button "Sim" at bounding box center [888, 388] width 63 height 34
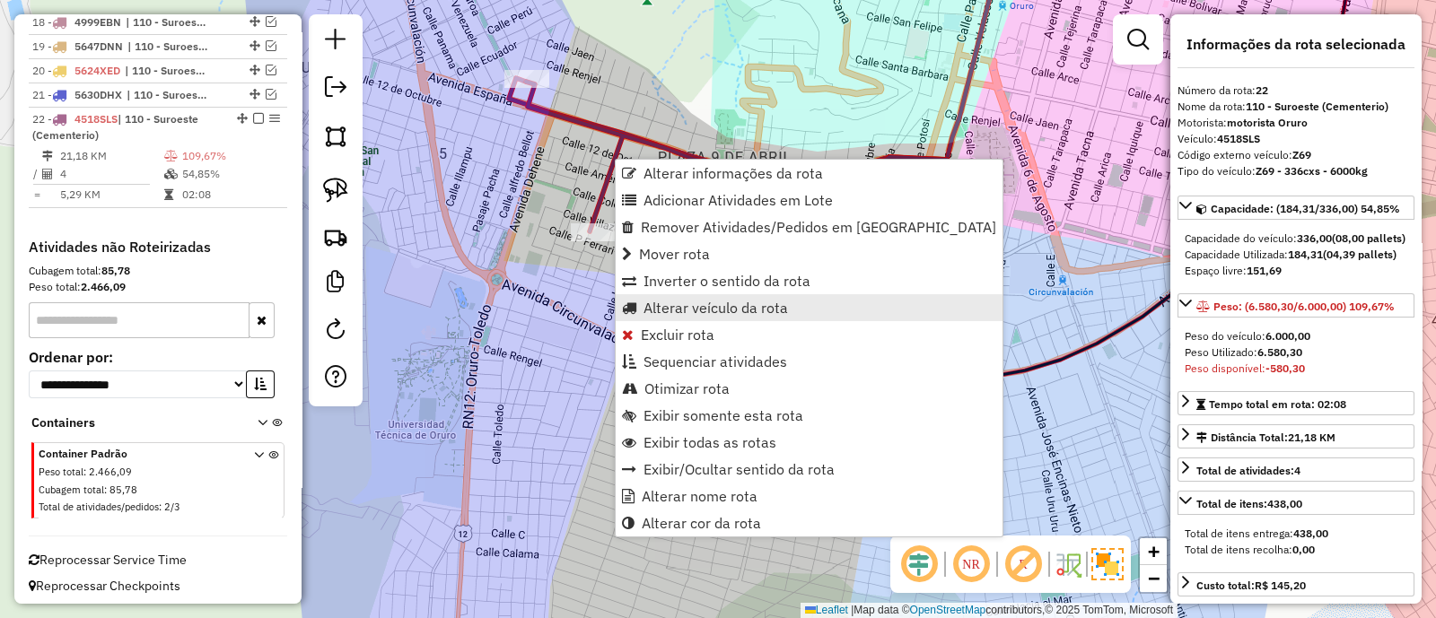
click at [724, 308] on span "Alterar veículo da rota" at bounding box center [715, 308] width 144 height 14
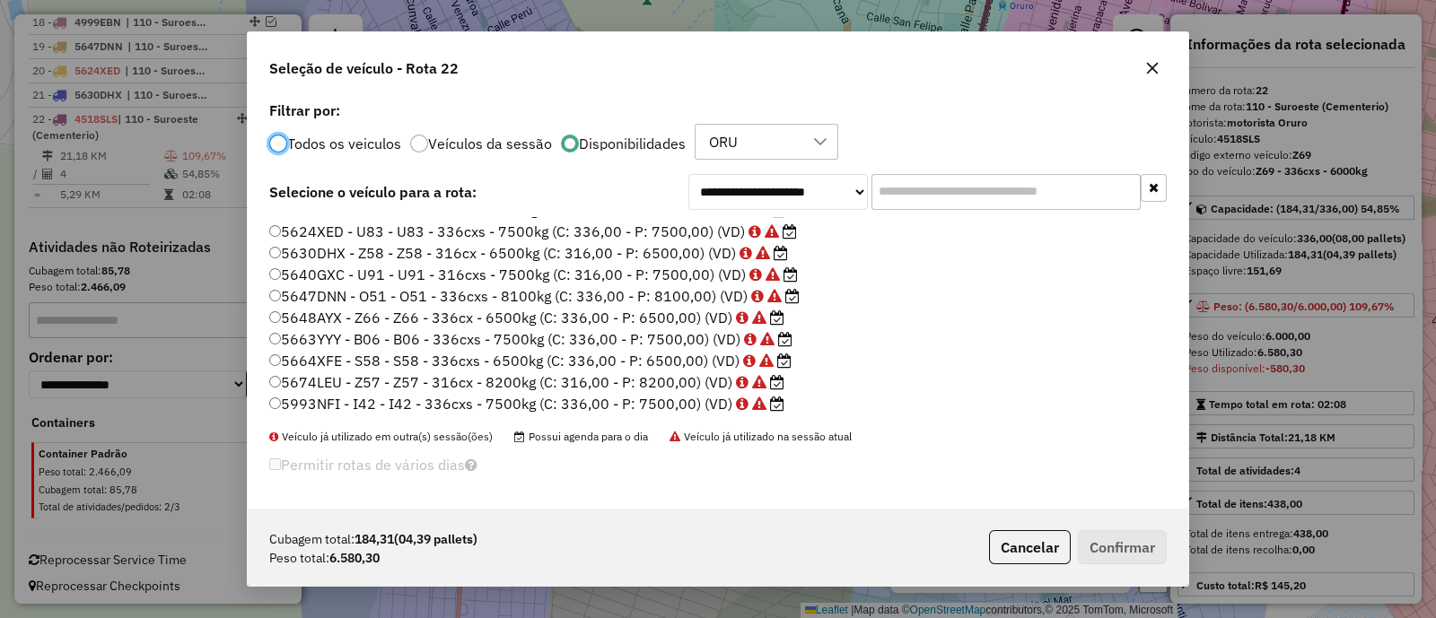
scroll to position [185, 0]
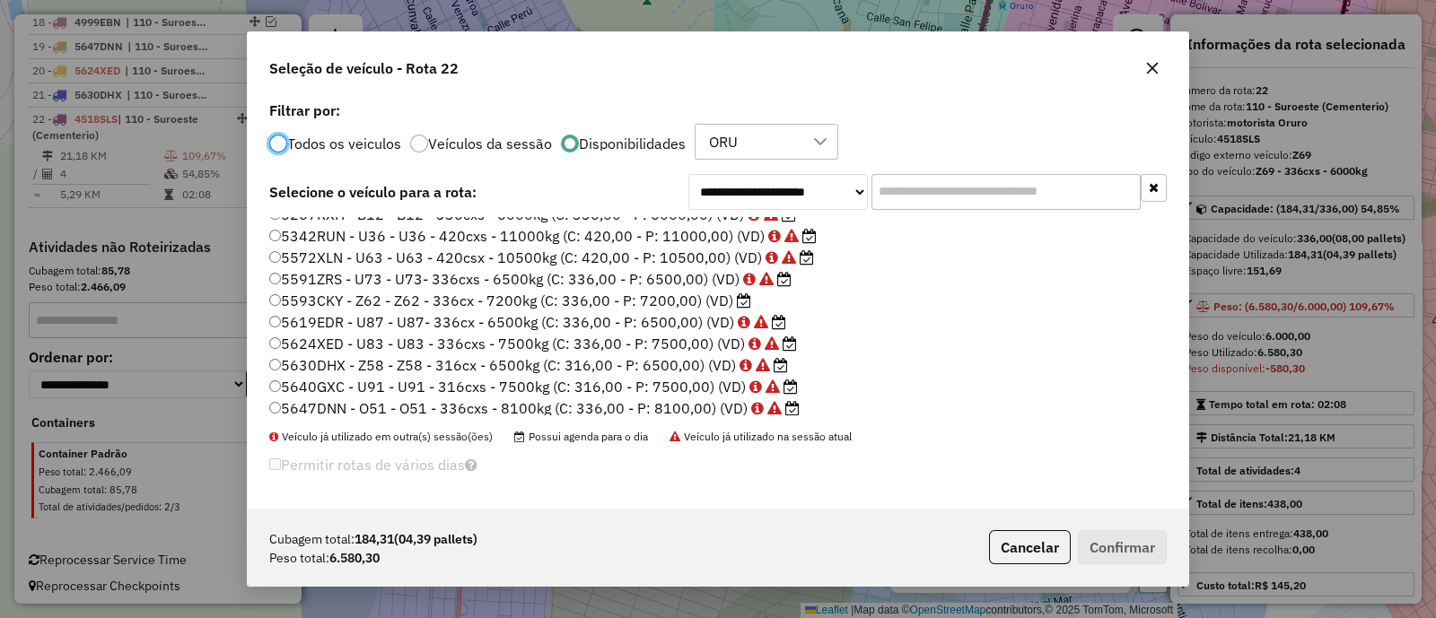
click at [650, 302] on label "5593CKY - Z62 - Z62 - 336cx - 7200kg (C: 336,00 - P: 7200,00) (VD)" at bounding box center [510, 301] width 482 height 22
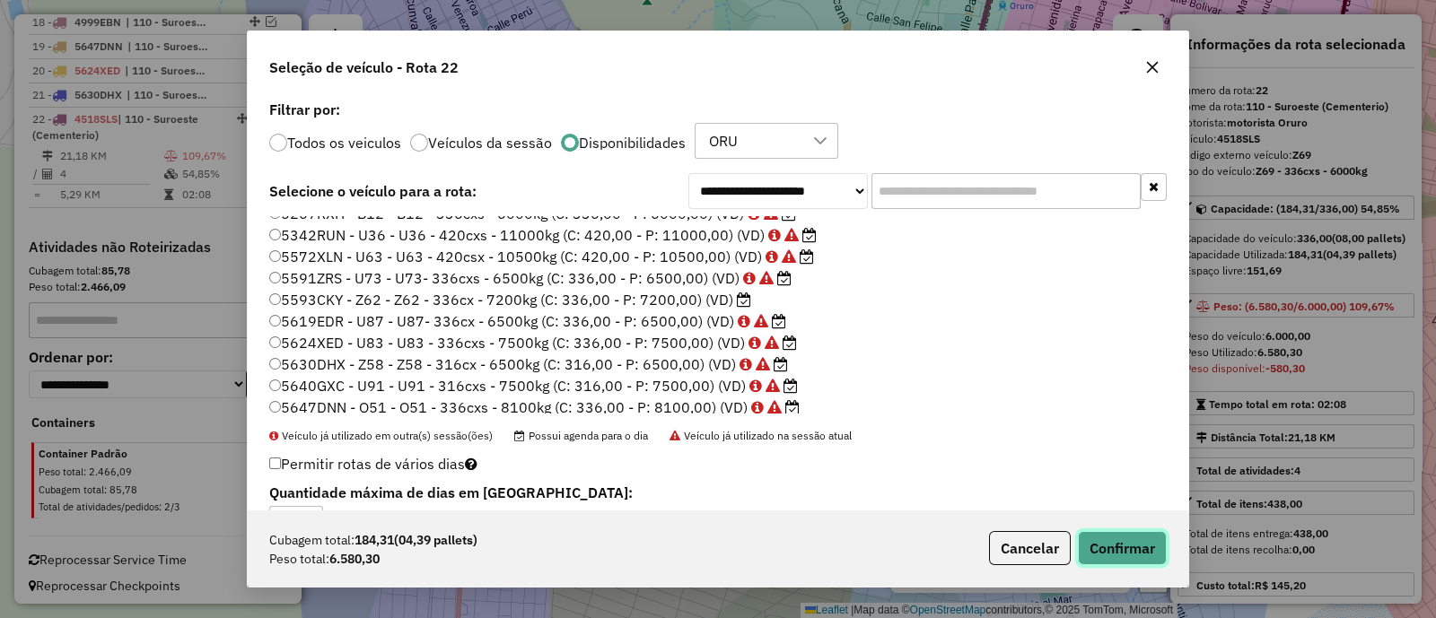
click at [1102, 546] on button "Confirmar" at bounding box center [1122, 548] width 89 height 34
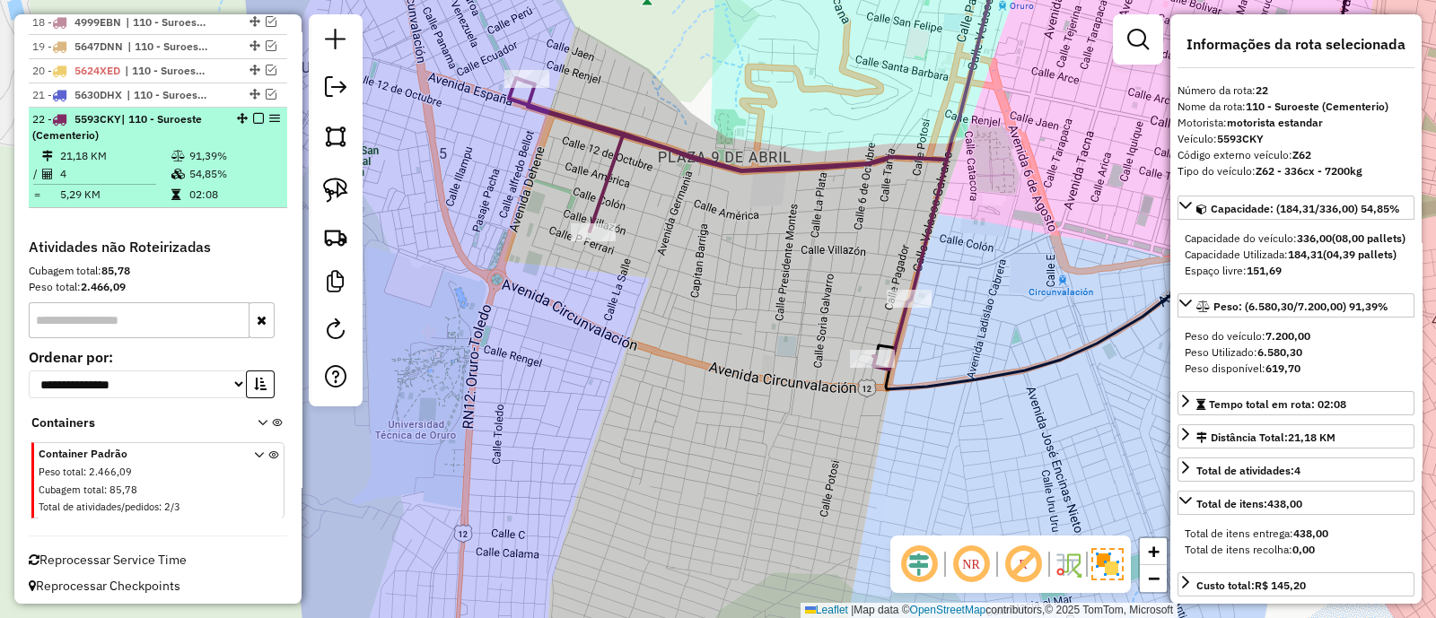
click at [253, 113] on em at bounding box center [258, 118] width 11 height 11
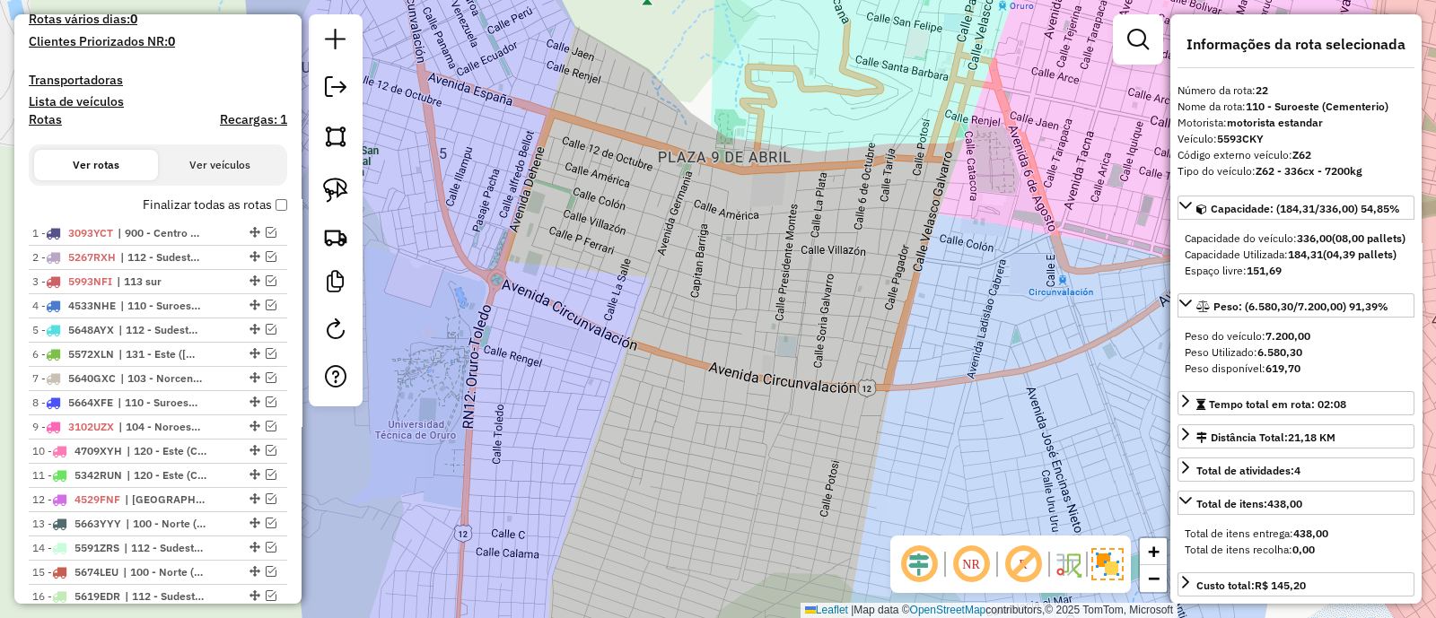
scroll to position [485, 0]
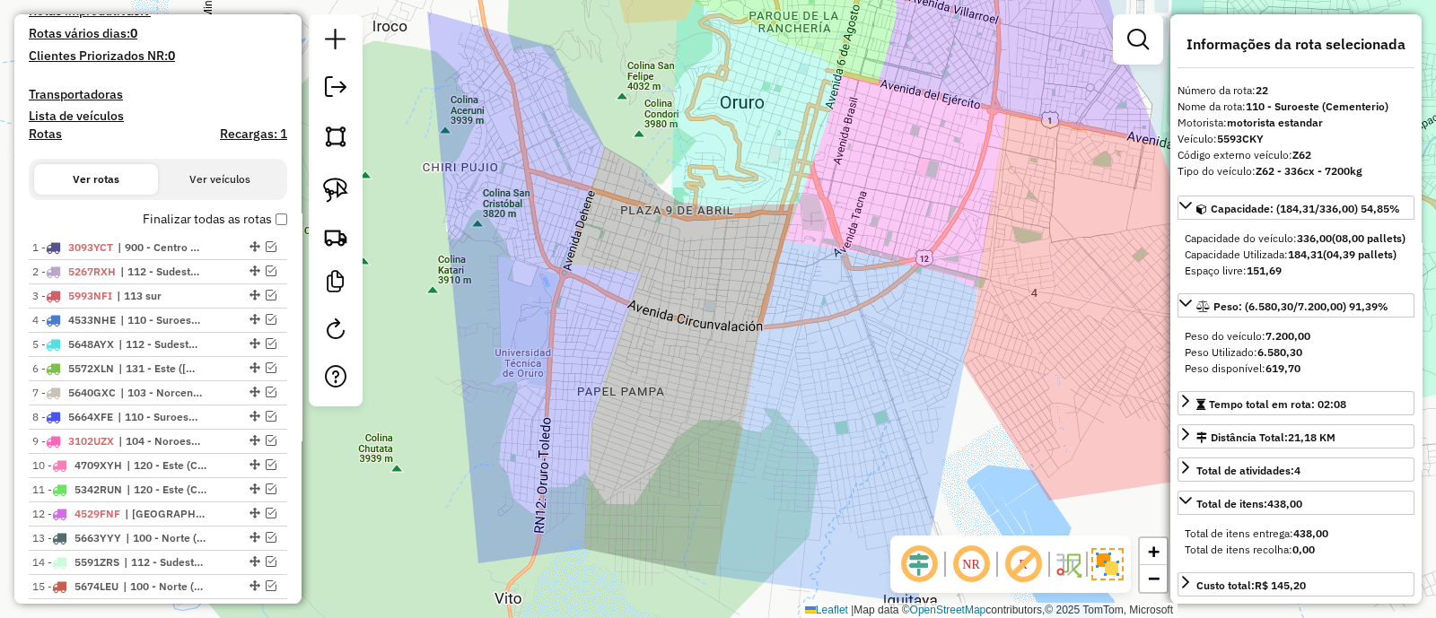
click at [873, 494] on div "Janela de atendimento Grade de atendimento Capacidade Transportadoras Veículos …" at bounding box center [718, 309] width 1436 height 618
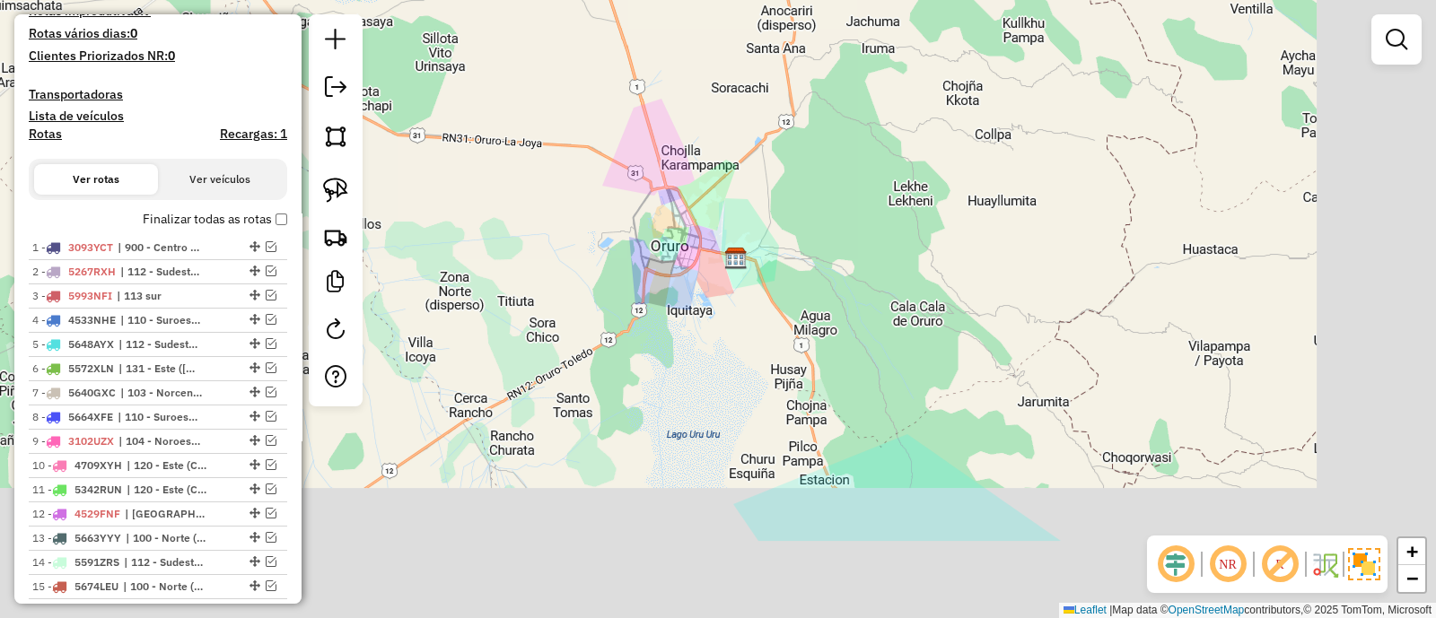
drag, startPoint x: 868, startPoint y: 459, endPoint x: 697, endPoint y: 320, distance: 220.0
click at [697, 320] on div "Janela de atendimento Grade de atendimento Capacidade Transportadoras Veículos …" at bounding box center [718, 309] width 1436 height 618
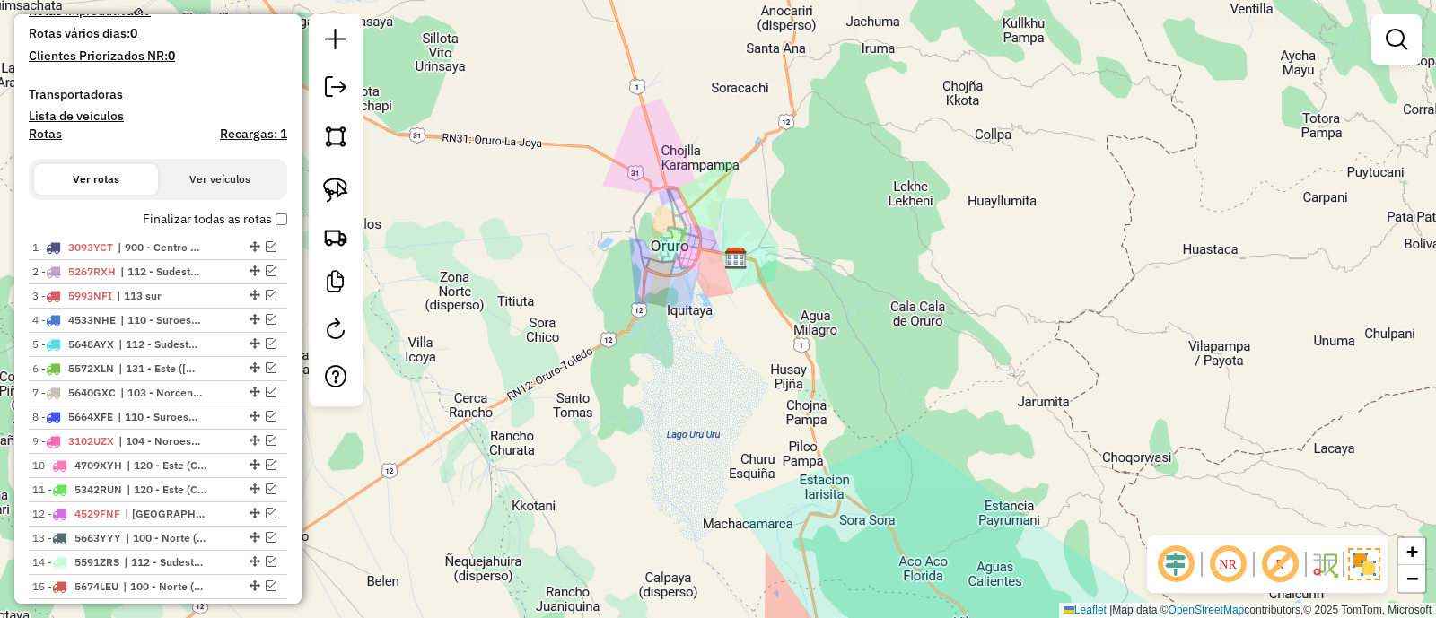
click at [834, 428] on div "Janela de atendimento Grade de atendimento Capacidade Transportadoras Veículos …" at bounding box center [718, 309] width 1436 height 618
click at [538, 315] on div "Janela de atendimento Grade de atendimento Capacidade Transportadoras Veículos …" at bounding box center [718, 309] width 1436 height 618
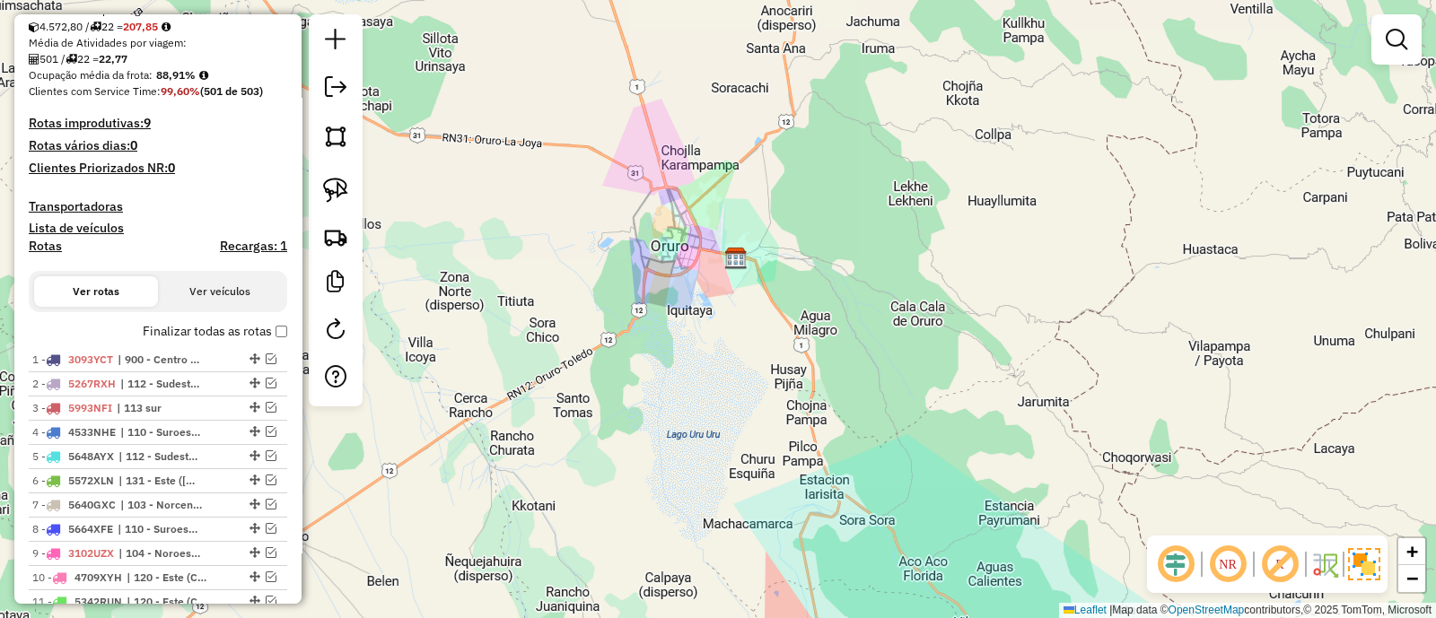
scroll to position [261, 0]
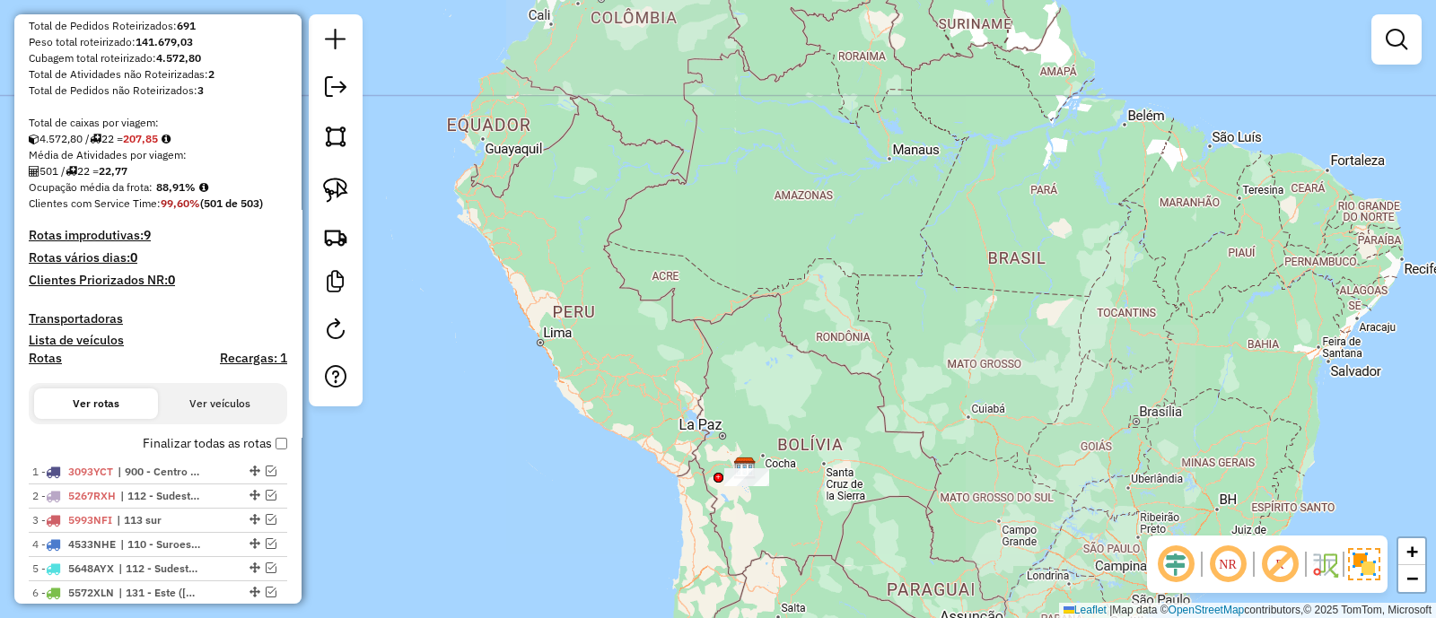
drag, startPoint x: 760, startPoint y: 500, endPoint x: 712, endPoint y: 298, distance: 207.6
click at [712, 298] on div "Janela de atendimento Grade de atendimento Capacidade Transportadoras Veículos …" at bounding box center [718, 309] width 1436 height 618
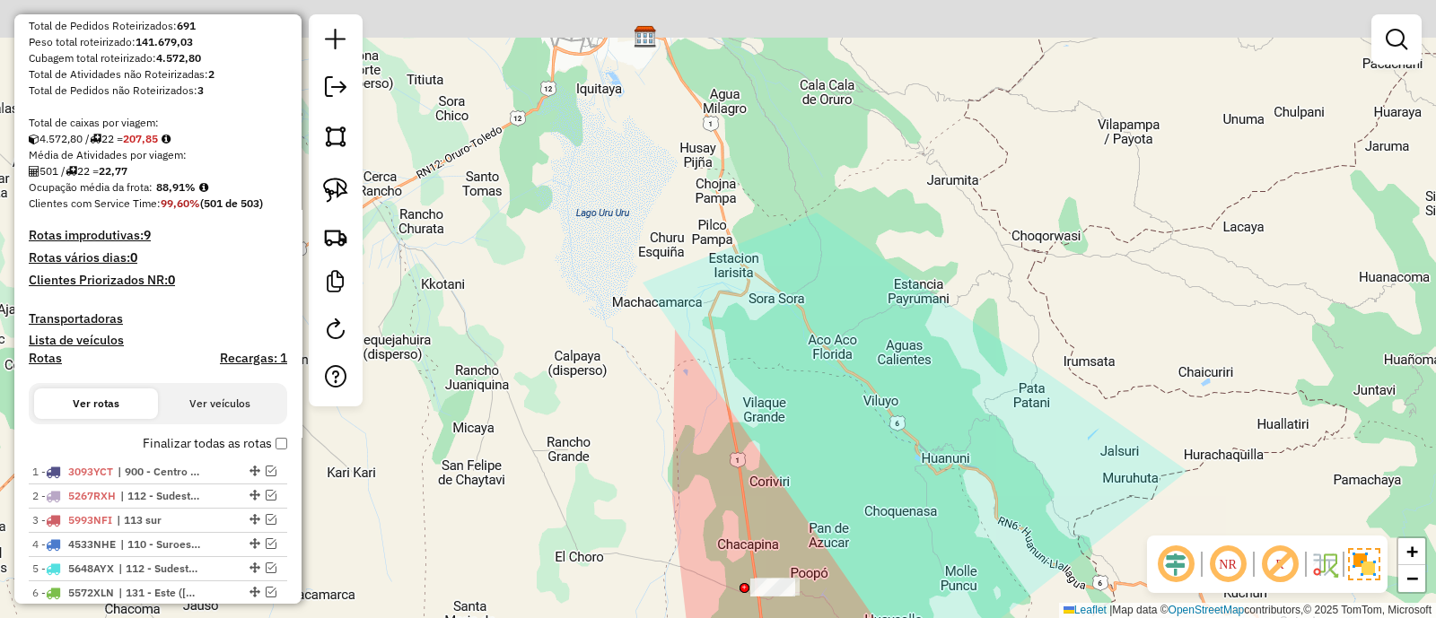
drag, startPoint x: 601, startPoint y: 166, endPoint x: 668, endPoint y: 375, distance: 219.6
click at [668, 374] on div "Janela de atendimento Grade de atendimento Capacidade Transportadoras Veículos …" at bounding box center [718, 309] width 1436 height 618
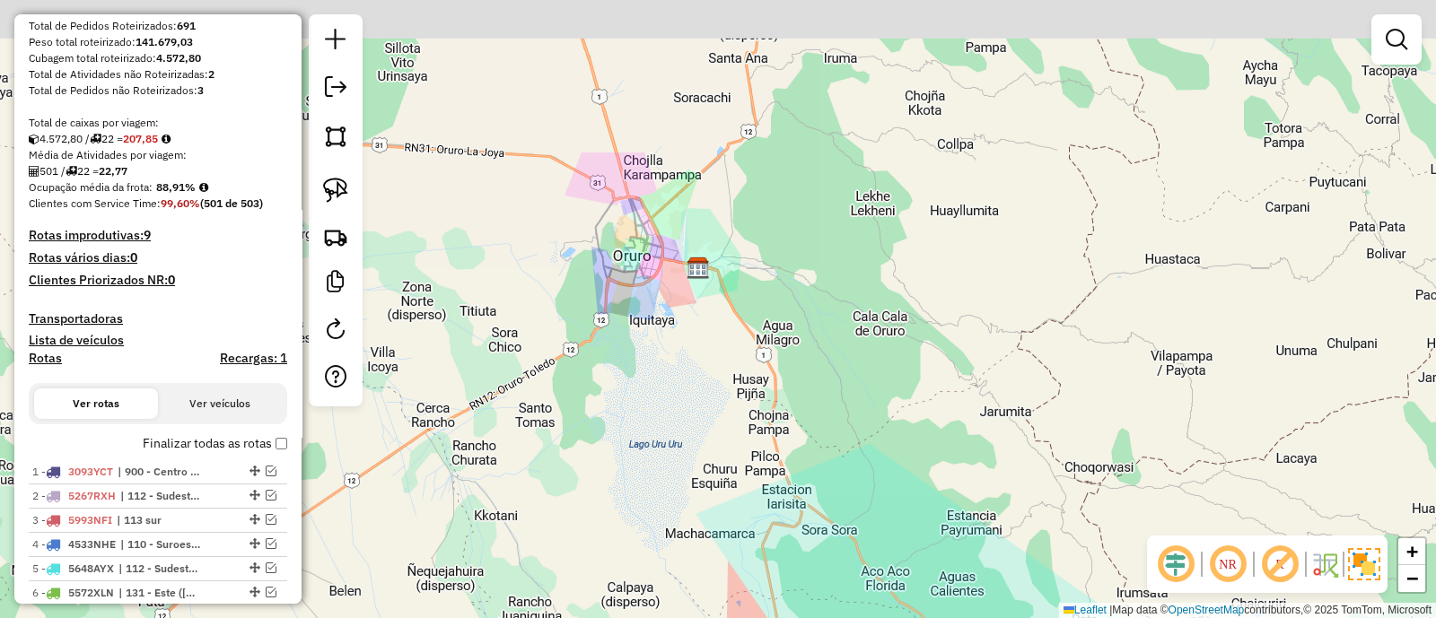
drag, startPoint x: 615, startPoint y: 181, endPoint x: 664, endPoint y: 419, distance: 242.9
click at [664, 419] on div "Janela de atendimento Grade de atendimento Capacidade Transportadoras Veículos …" at bounding box center [718, 309] width 1436 height 618
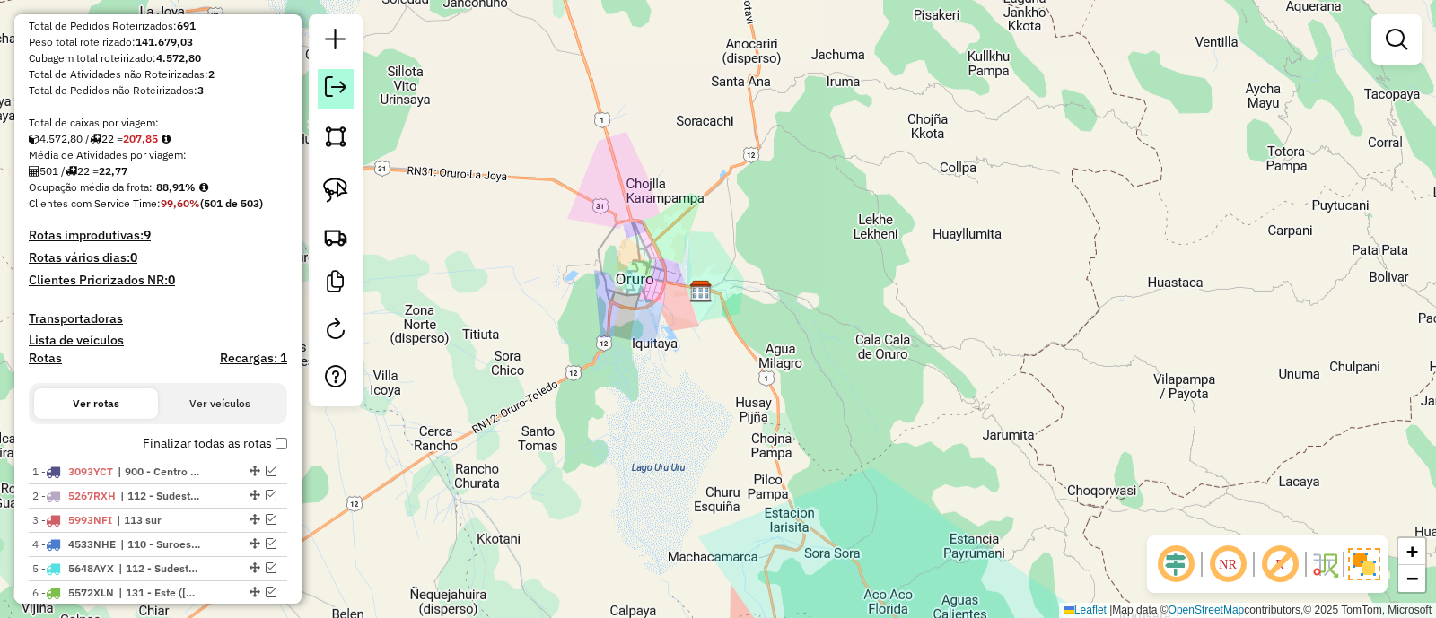
click at [334, 91] on em at bounding box center [336, 87] width 22 height 22
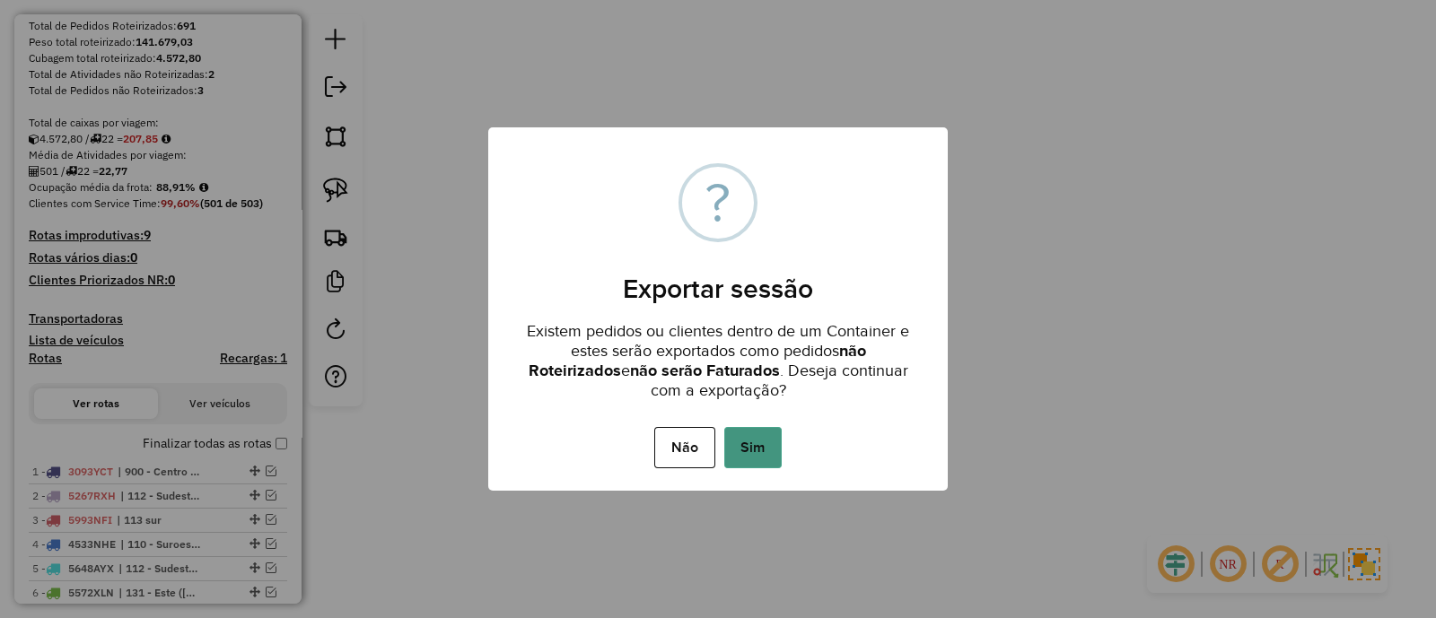
click at [736, 446] on button "Sim" at bounding box center [752, 447] width 57 height 41
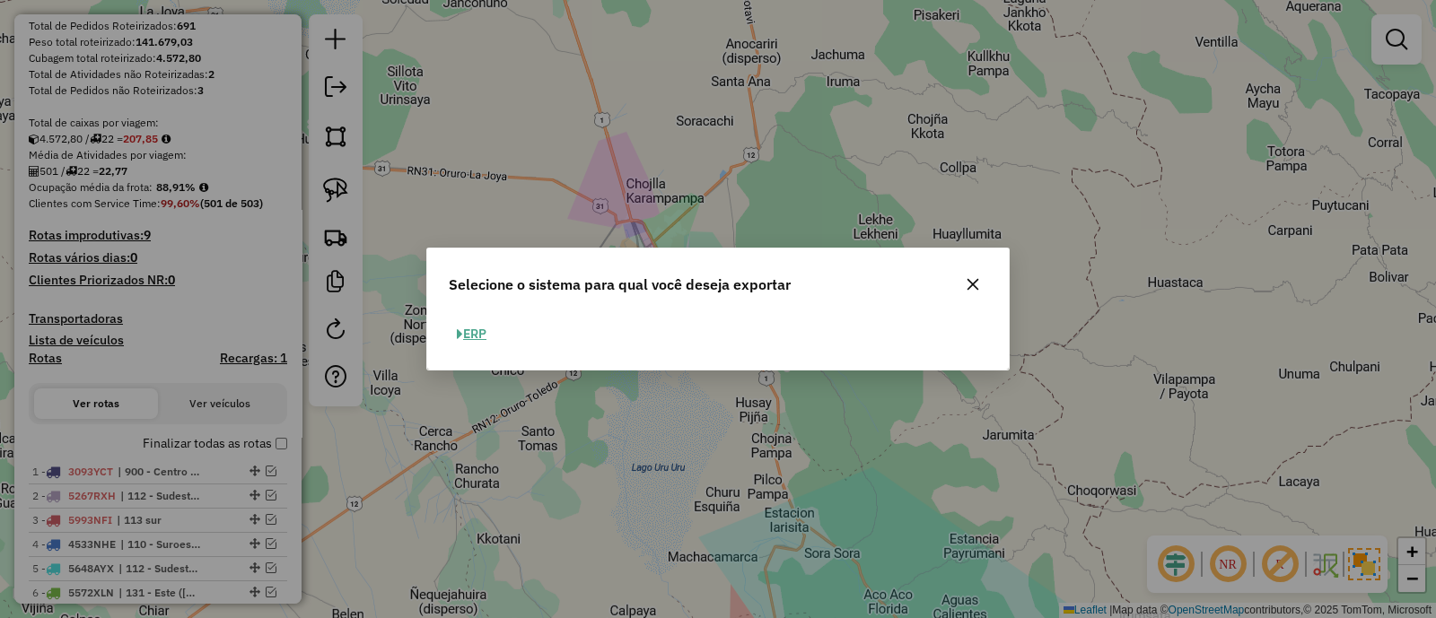
click at [476, 336] on button "ERP" at bounding box center [472, 334] width 46 height 28
select select "**"
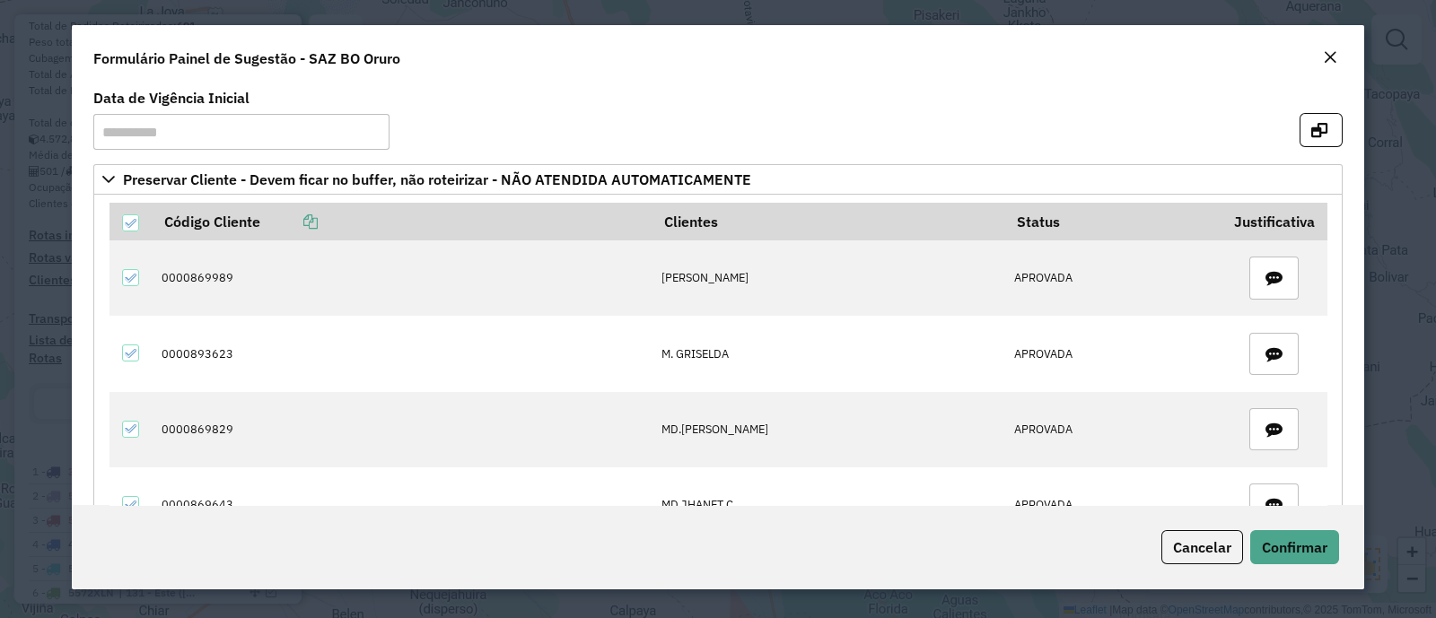
click at [1323, 66] on div "Close" at bounding box center [1330, 59] width 14 height 22
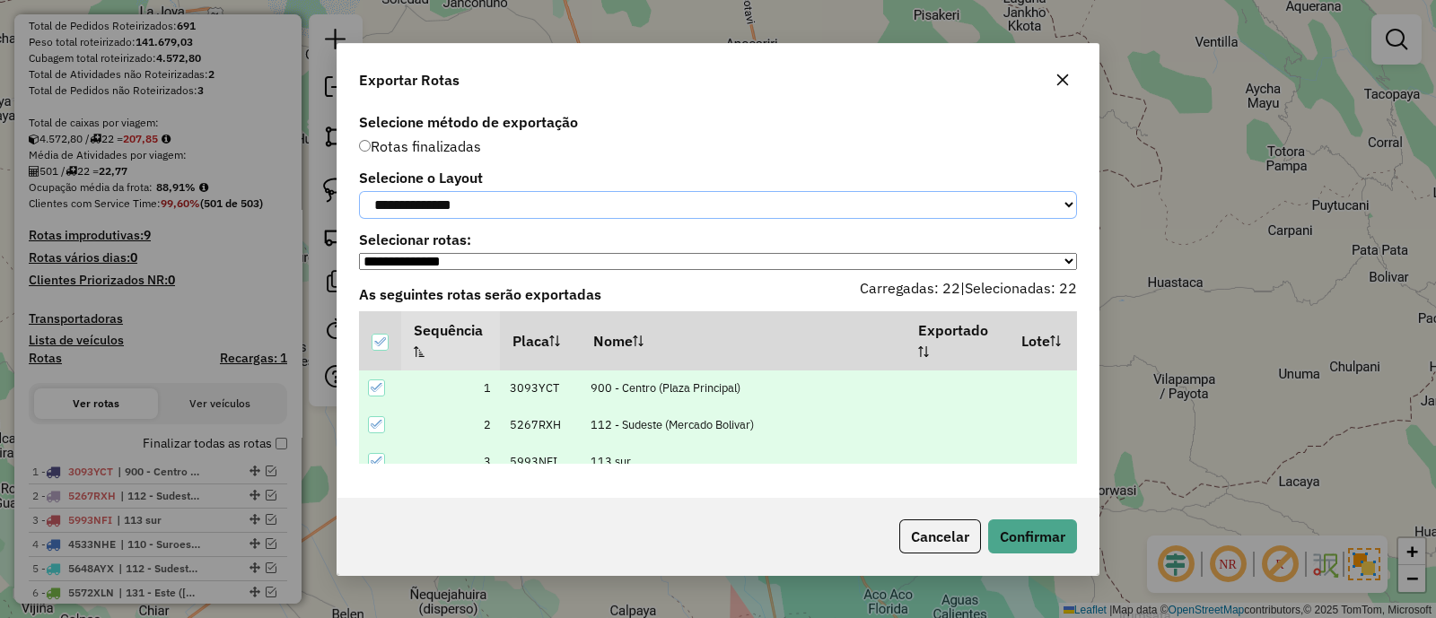
click at [477, 204] on select "**********" at bounding box center [718, 205] width 718 height 28
select select "*********"
click at [359, 191] on select "**********" at bounding box center [718, 205] width 718 height 28
click at [1014, 528] on button "Confirmar" at bounding box center [1032, 537] width 89 height 34
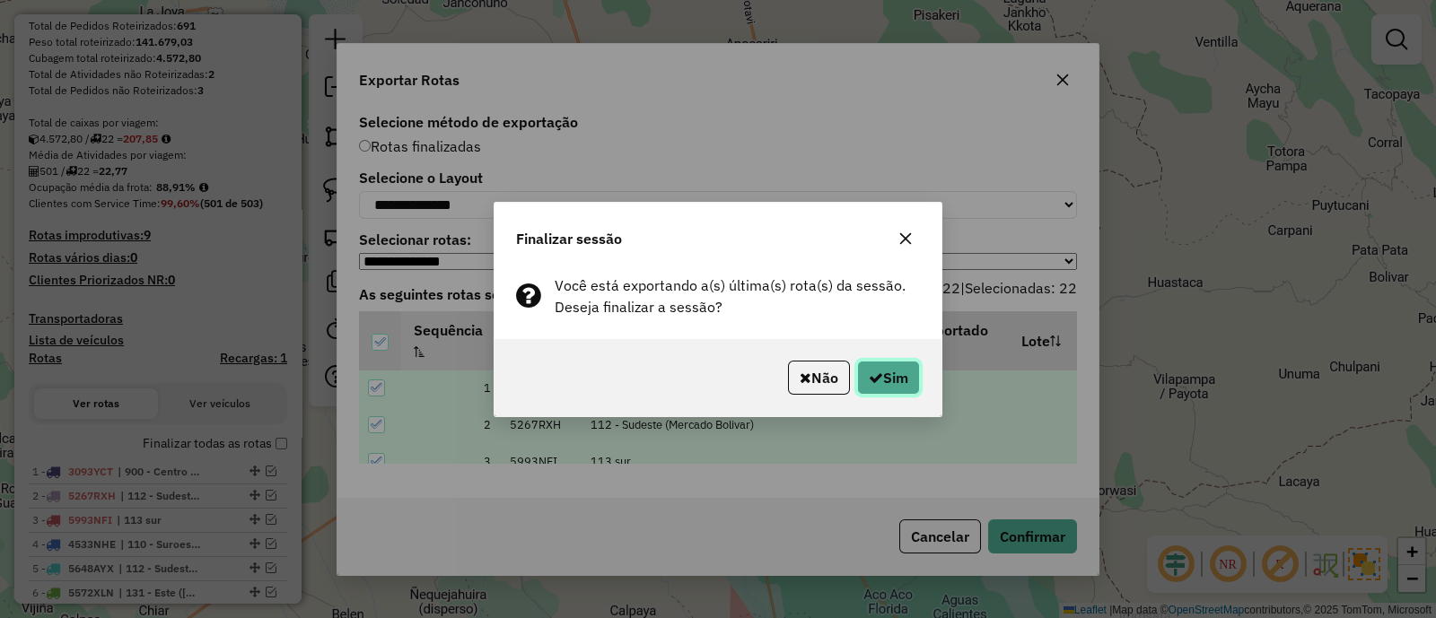
click at [902, 381] on button "Sim" at bounding box center [888, 378] width 63 height 34
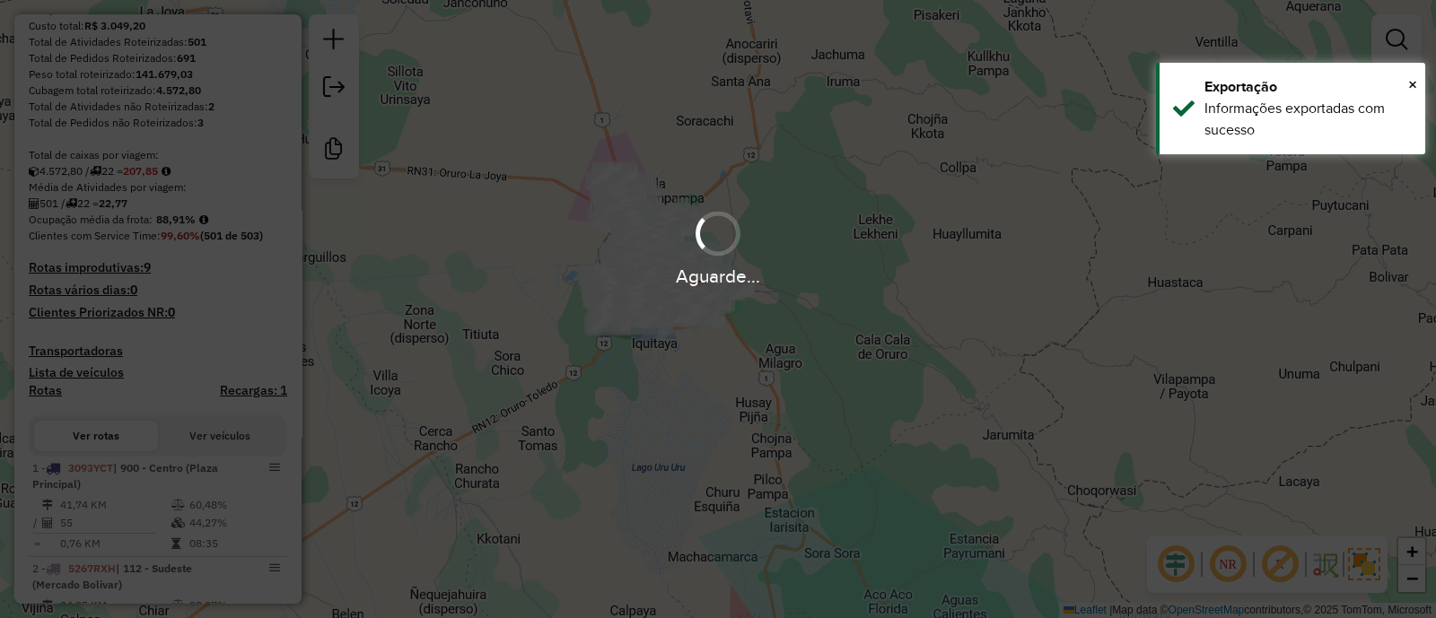
scroll to position [310, 0]
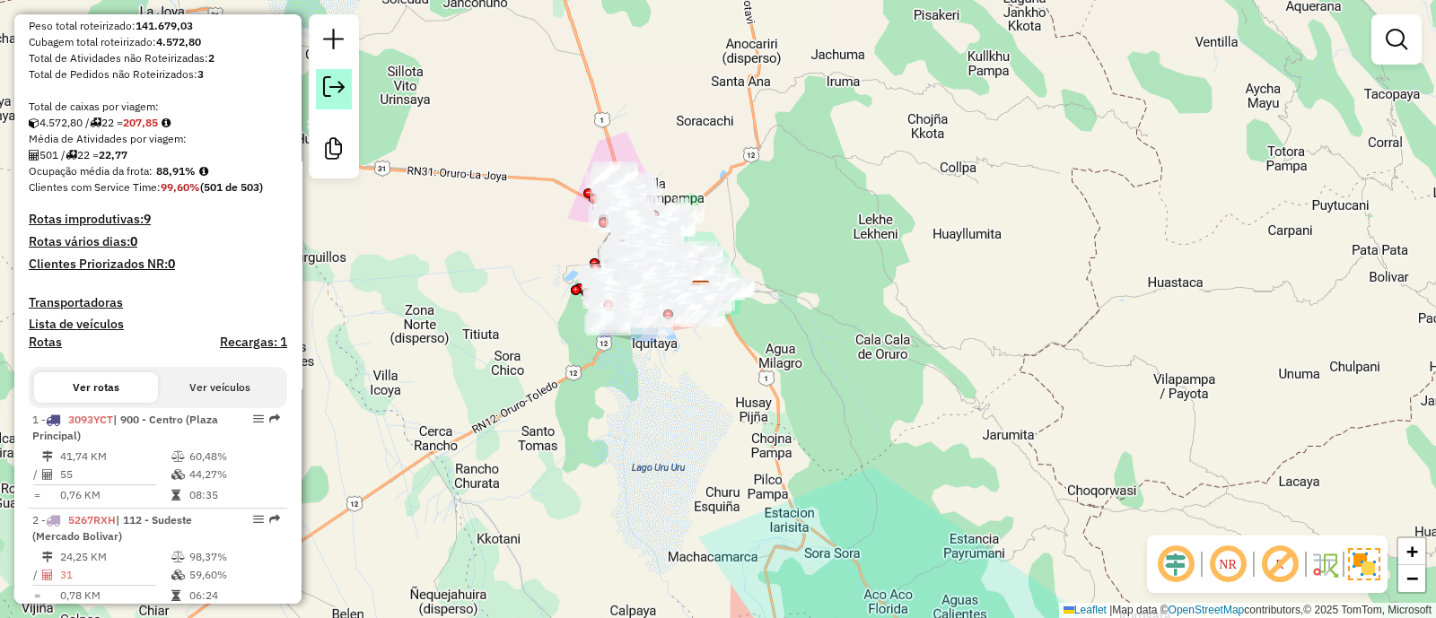
click at [323, 89] on em at bounding box center [334, 87] width 22 height 22
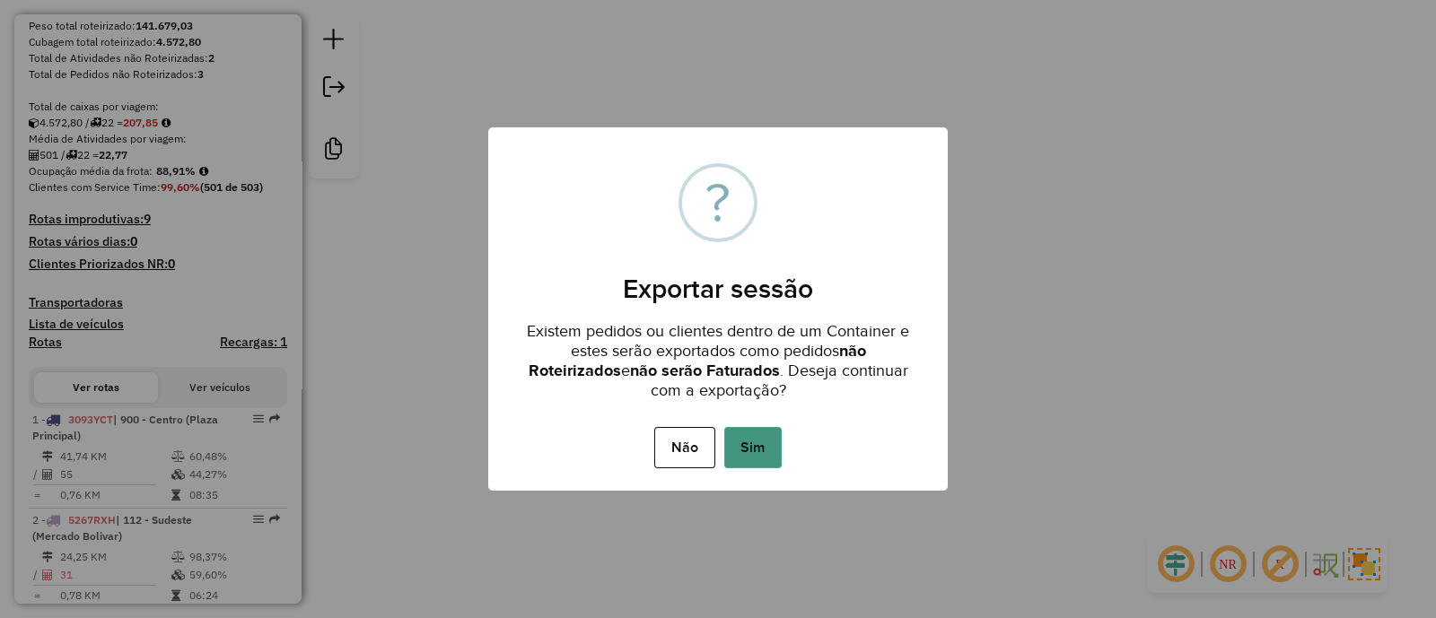
click at [744, 445] on button "Sim" at bounding box center [752, 447] width 57 height 41
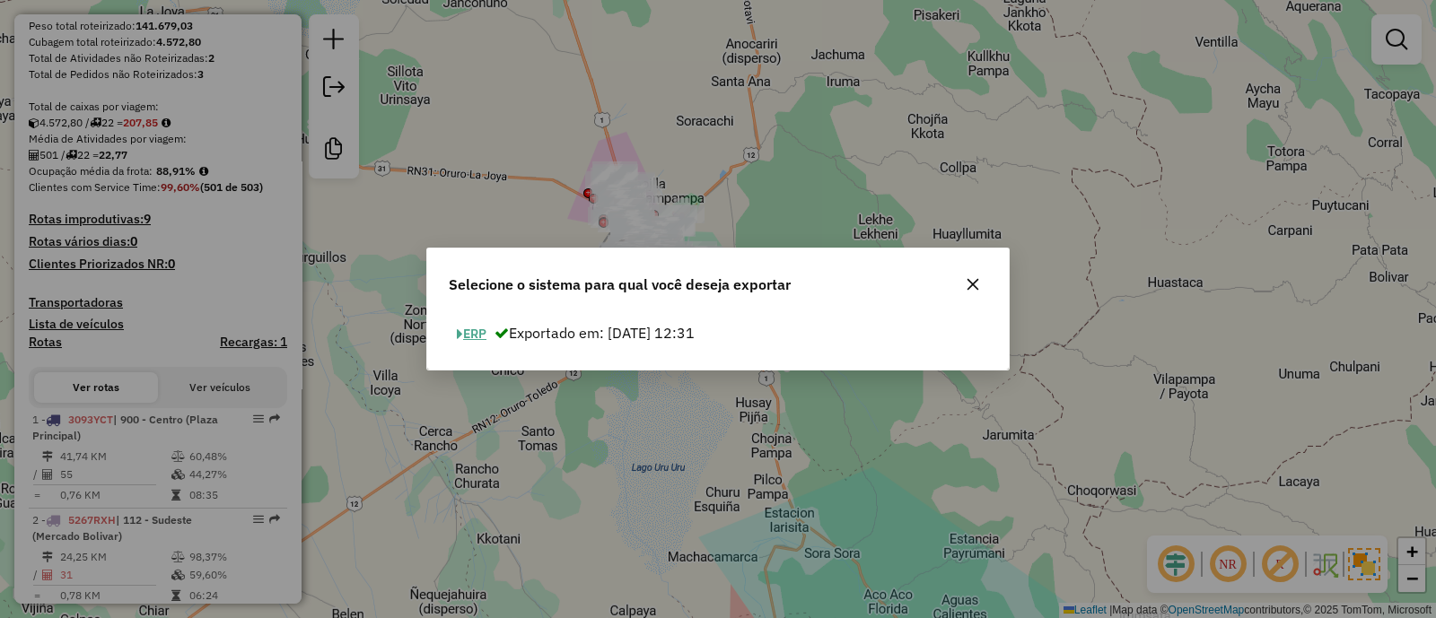
click at [472, 337] on button "ERP" at bounding box center [472, 334] width 46 height 28
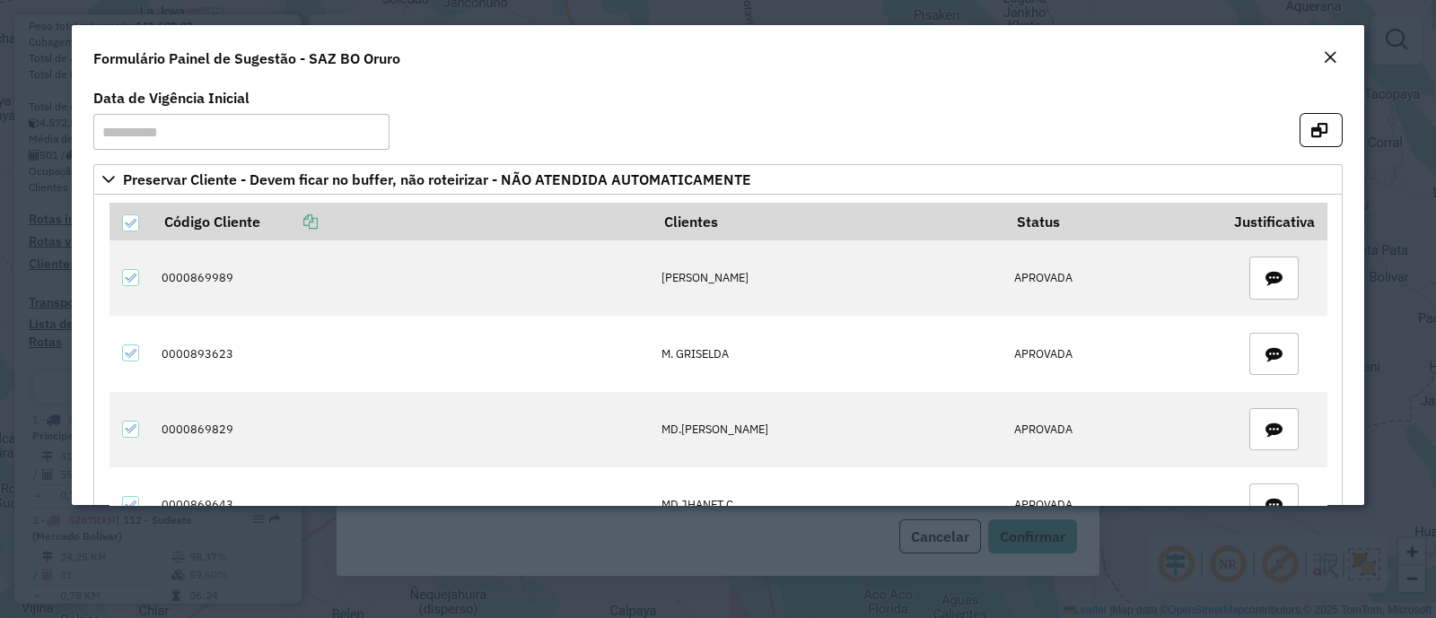
click at [1328, 65] on div "Close" at bounding box center [1330, 59] width 14 height 22
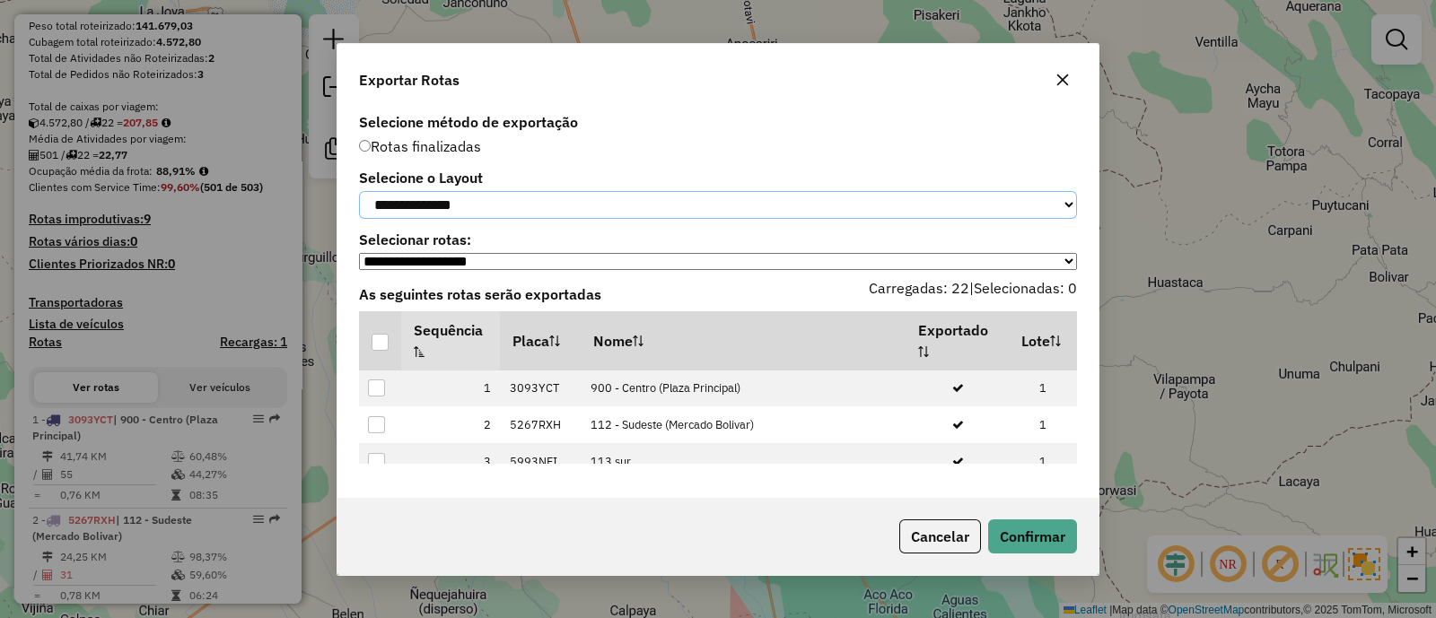
click at [463, 191] on select "**********" at bounding box center [718, 205] width 718 height 28
select select "*********"
click at [359, 191] on select "**********" at bounding box center [718, 205] width 718 height 28
click at [382, 343] on div at bounding box center [379, 342] width 17 height 17
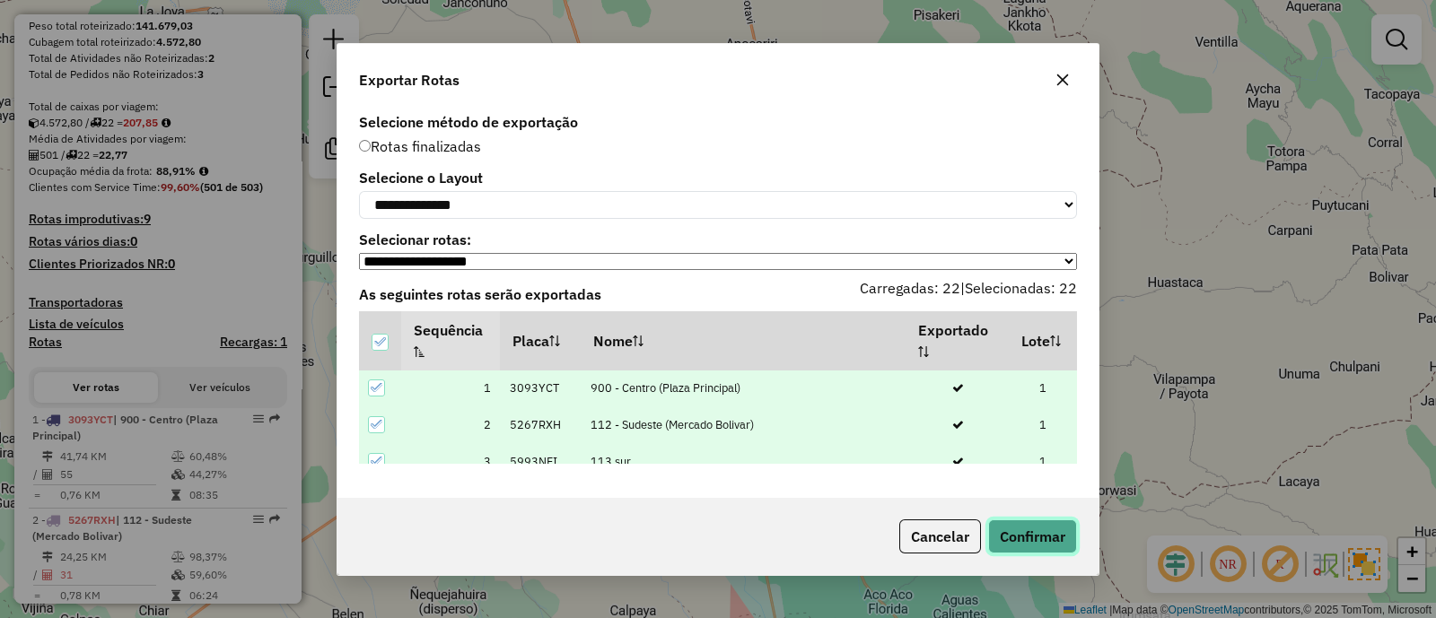
click at [1009, 538] on button "Confirmar" at bounding box center [1032, 537] width 89 height 34
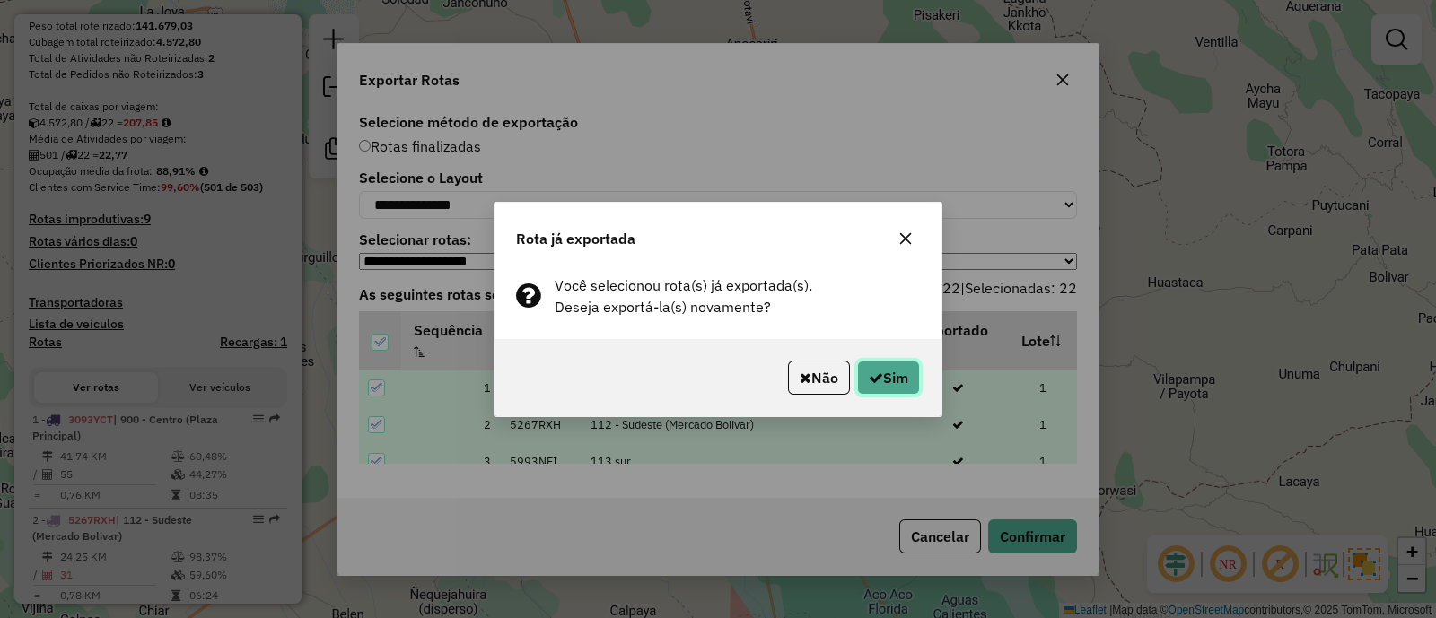
click at [869, 371] on icon "button" at bounding box center [876, 378] width 14 height 14
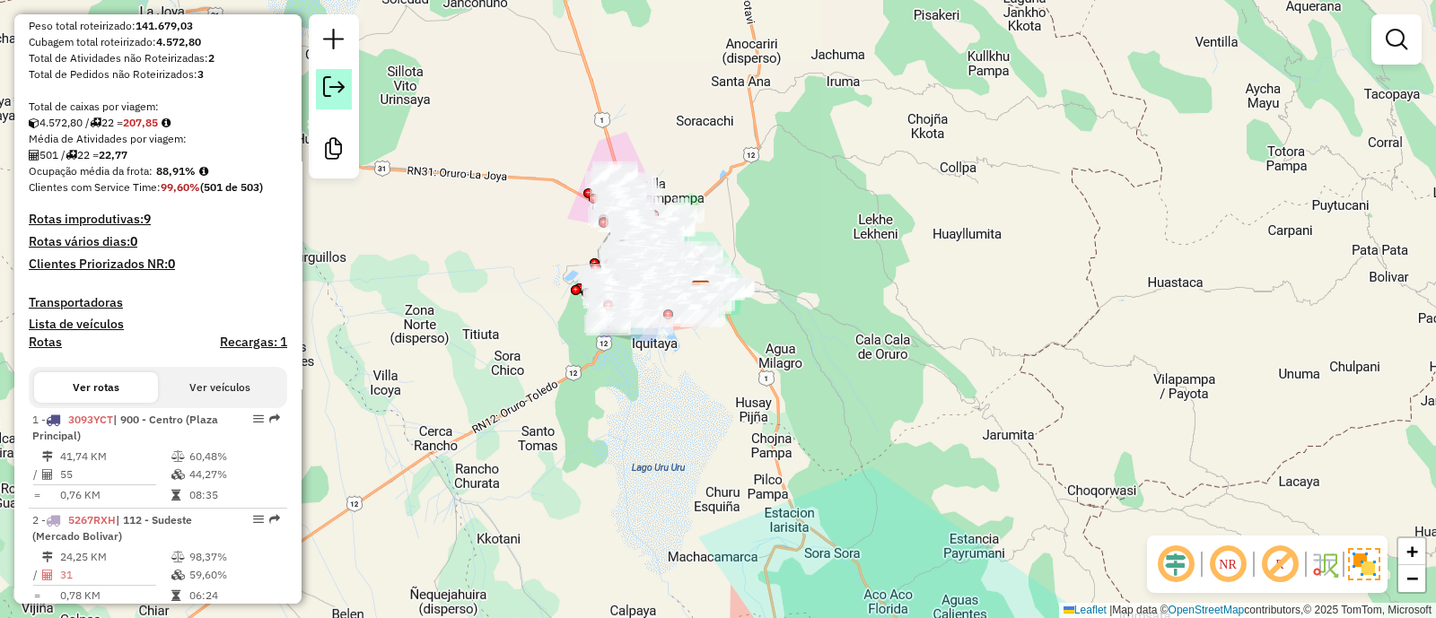
click em
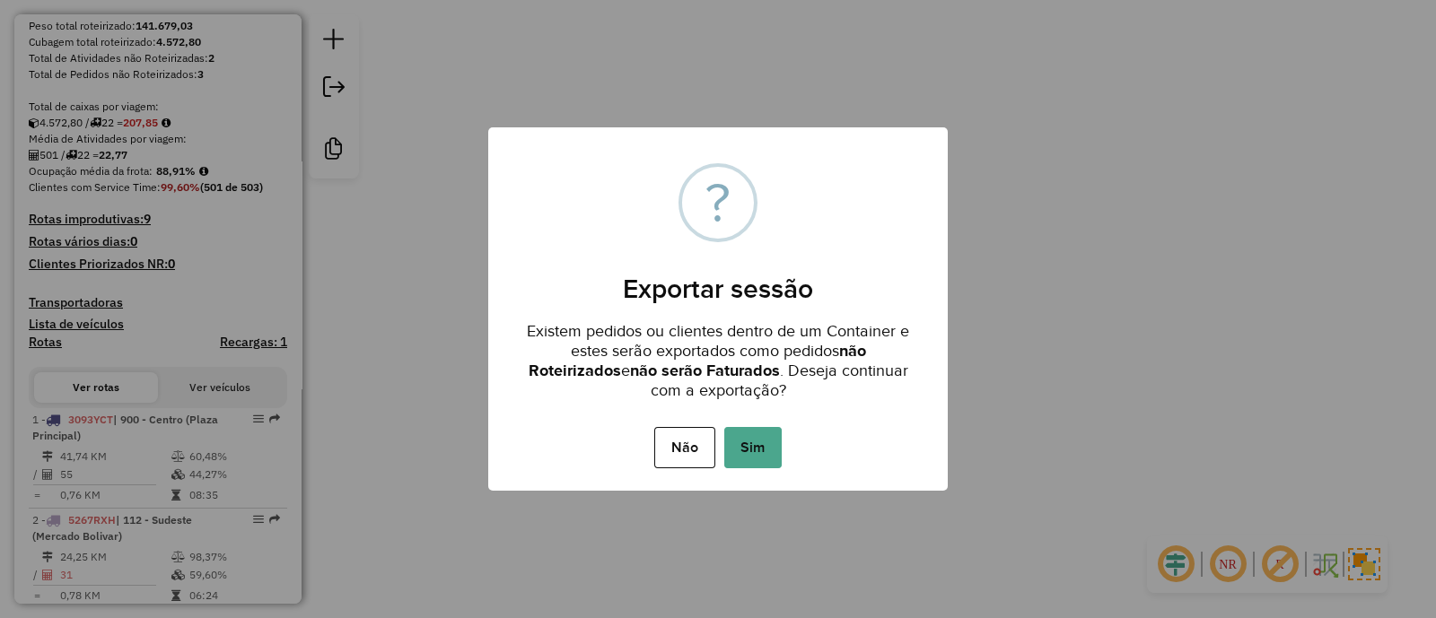
click div "Não No Sim"
click button "Sim"
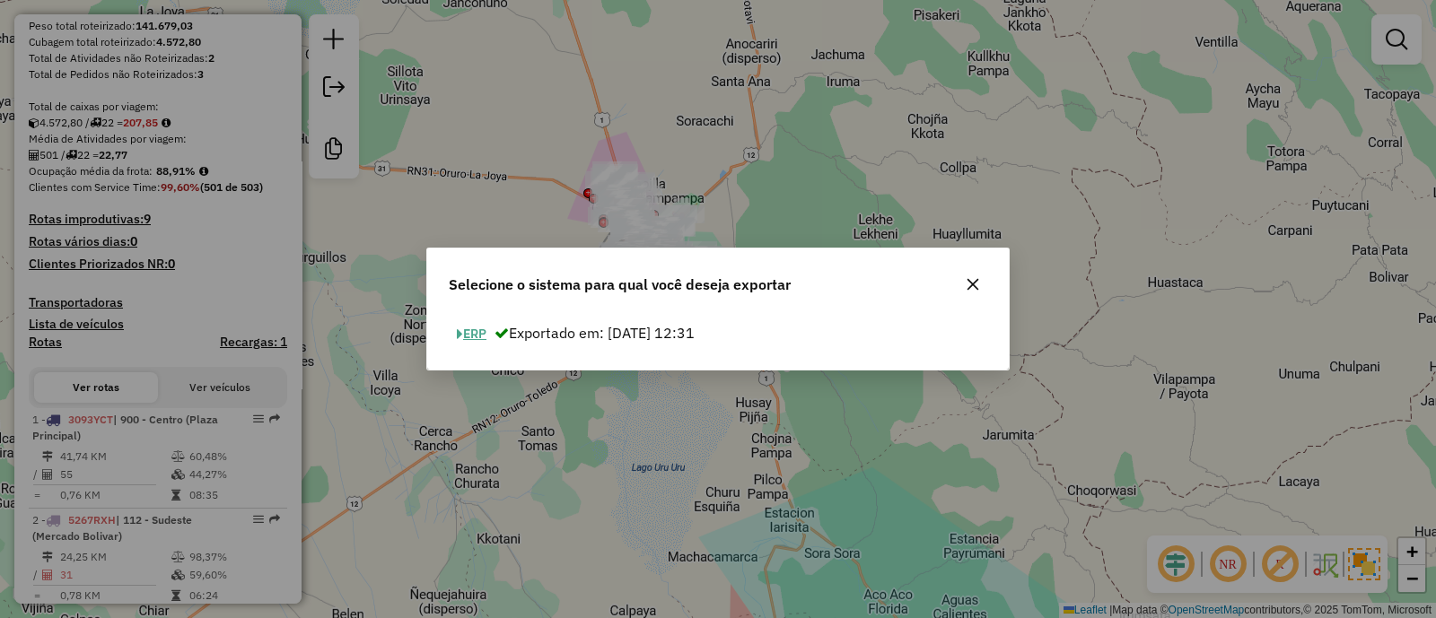
click button "ERP"
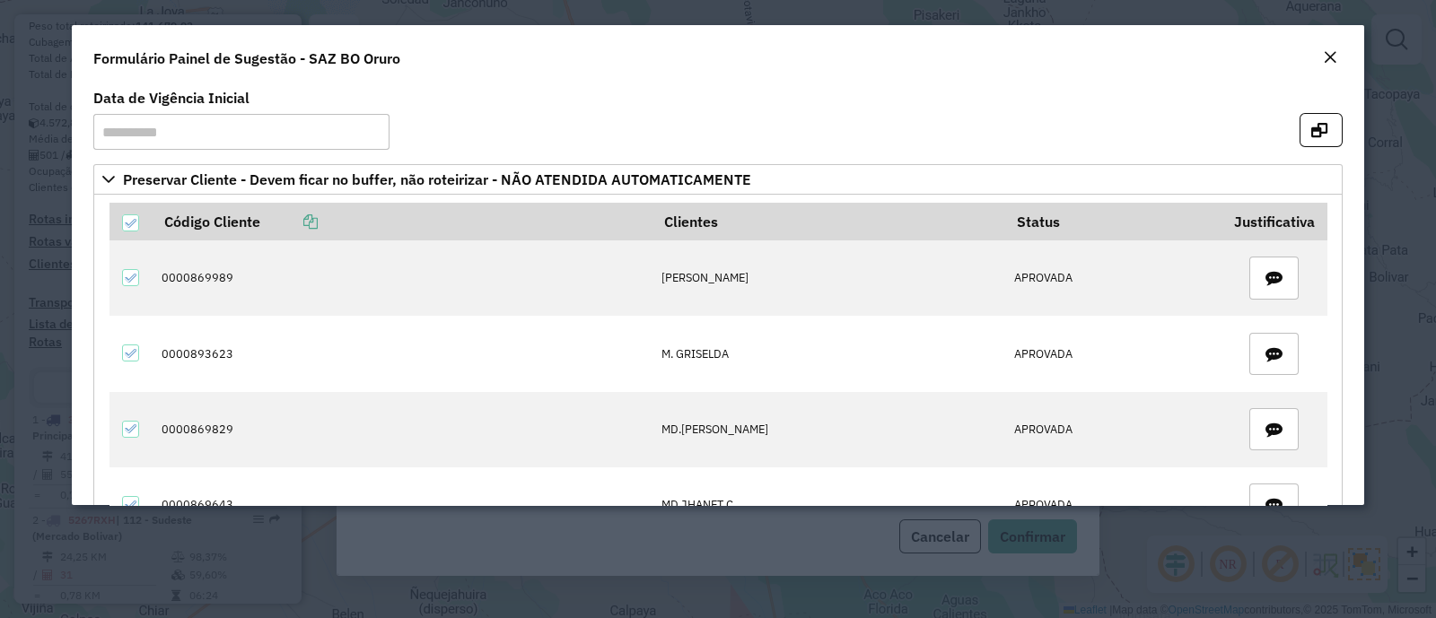
click em "Close"
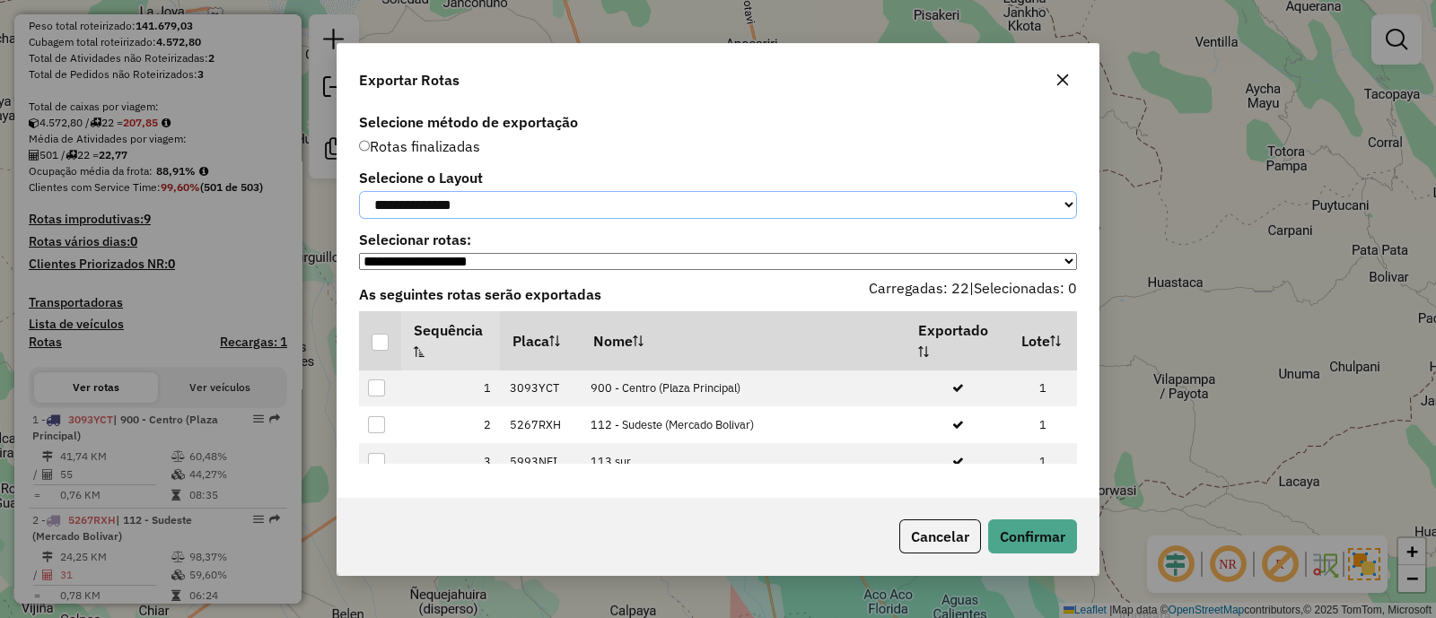
click select "**********"
select select "*********"
click select "**********"
click div
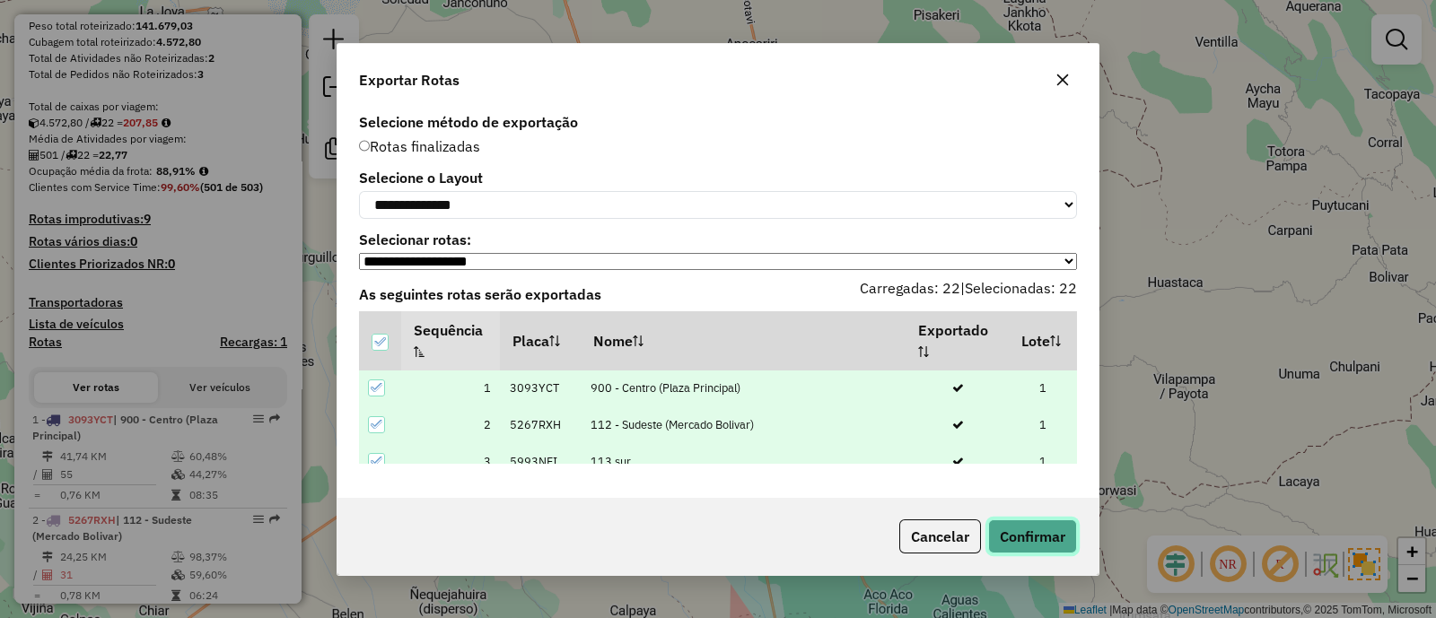
click button "Confirmar"
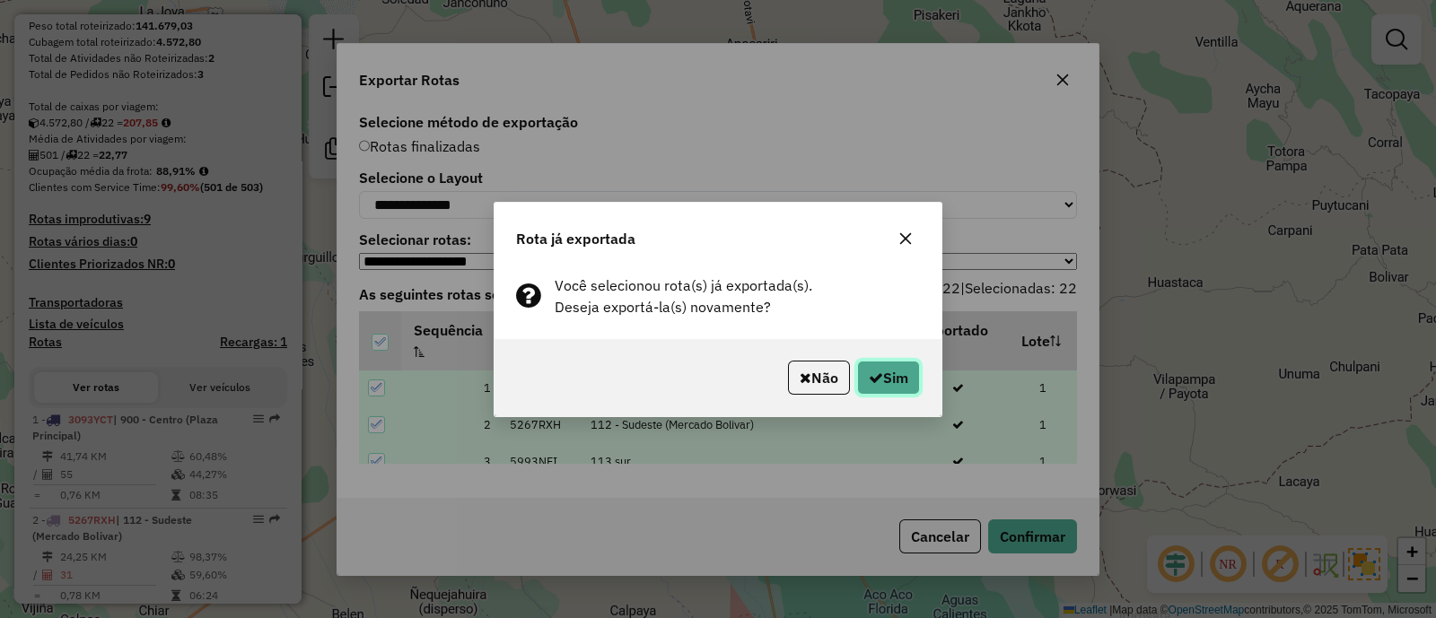
click icon "button"
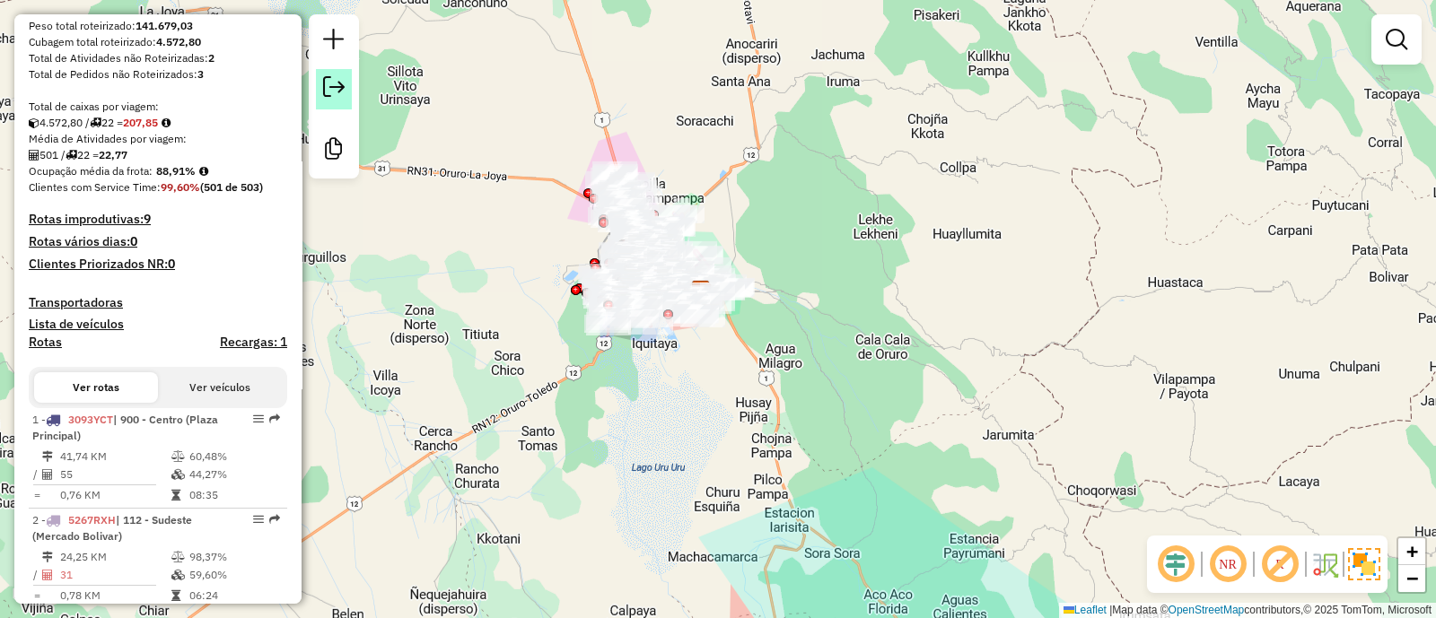
click em
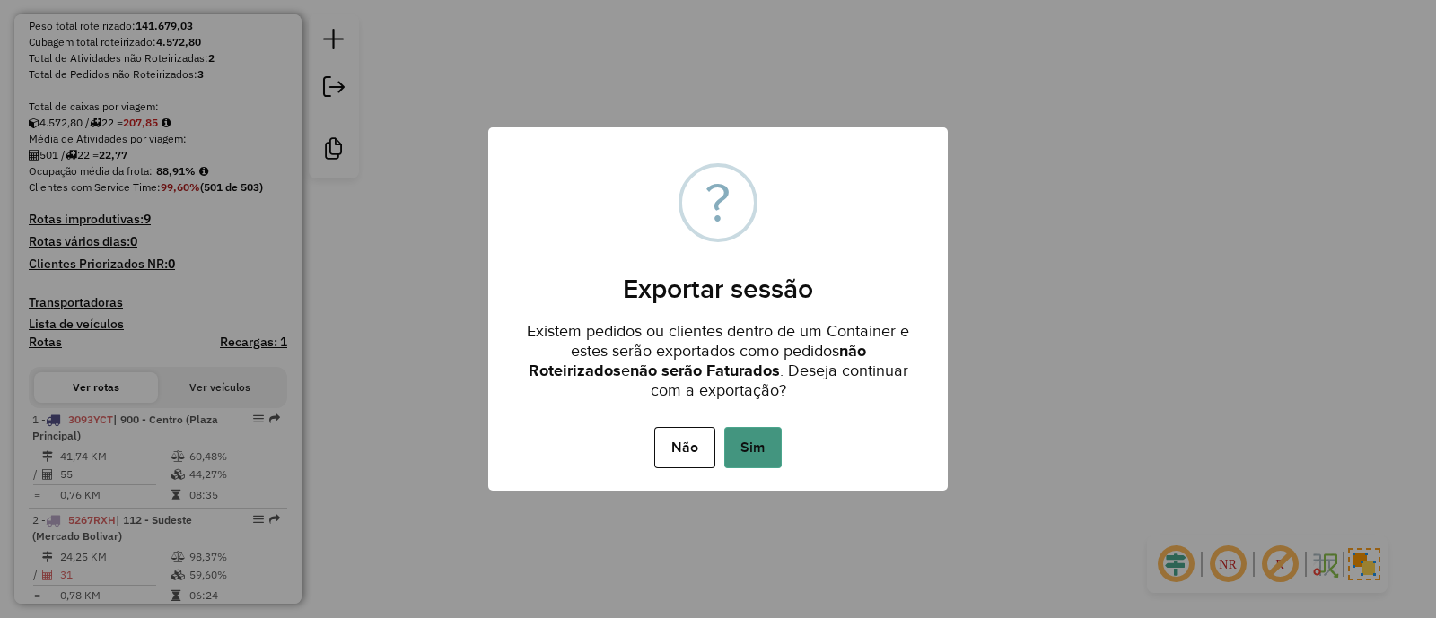
click button "Sim"
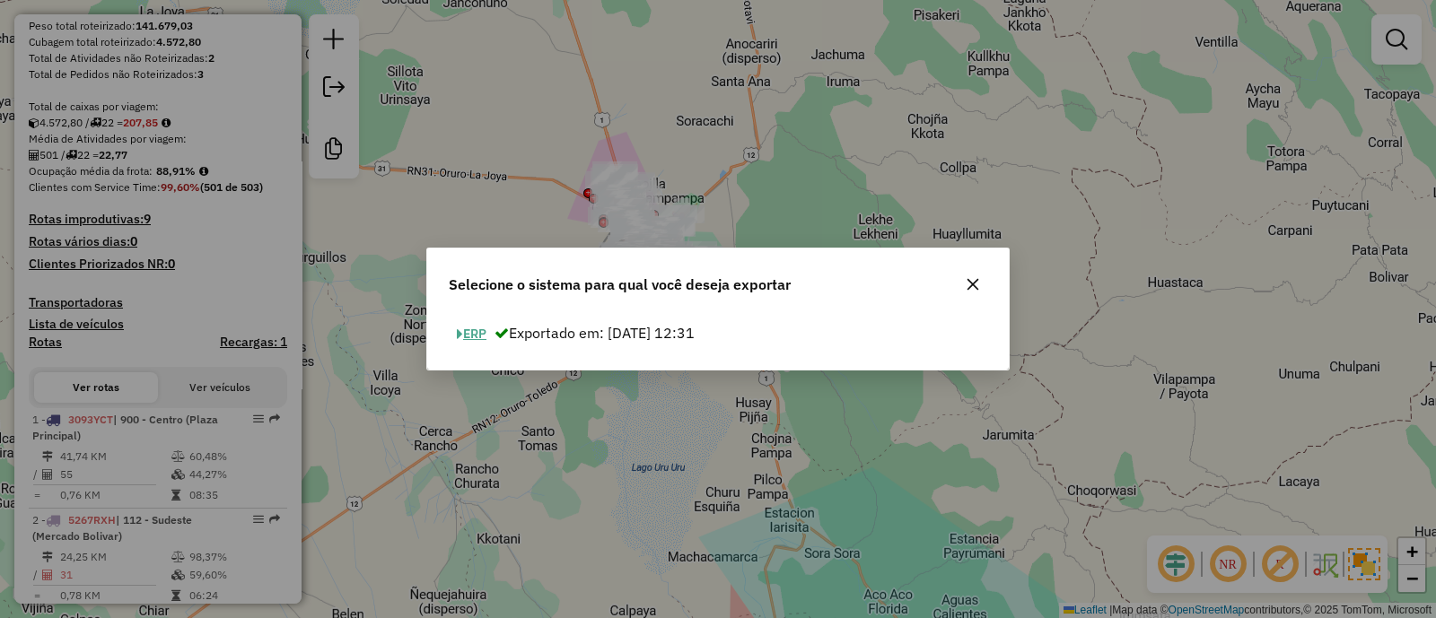
click span "button"
select select "*********"
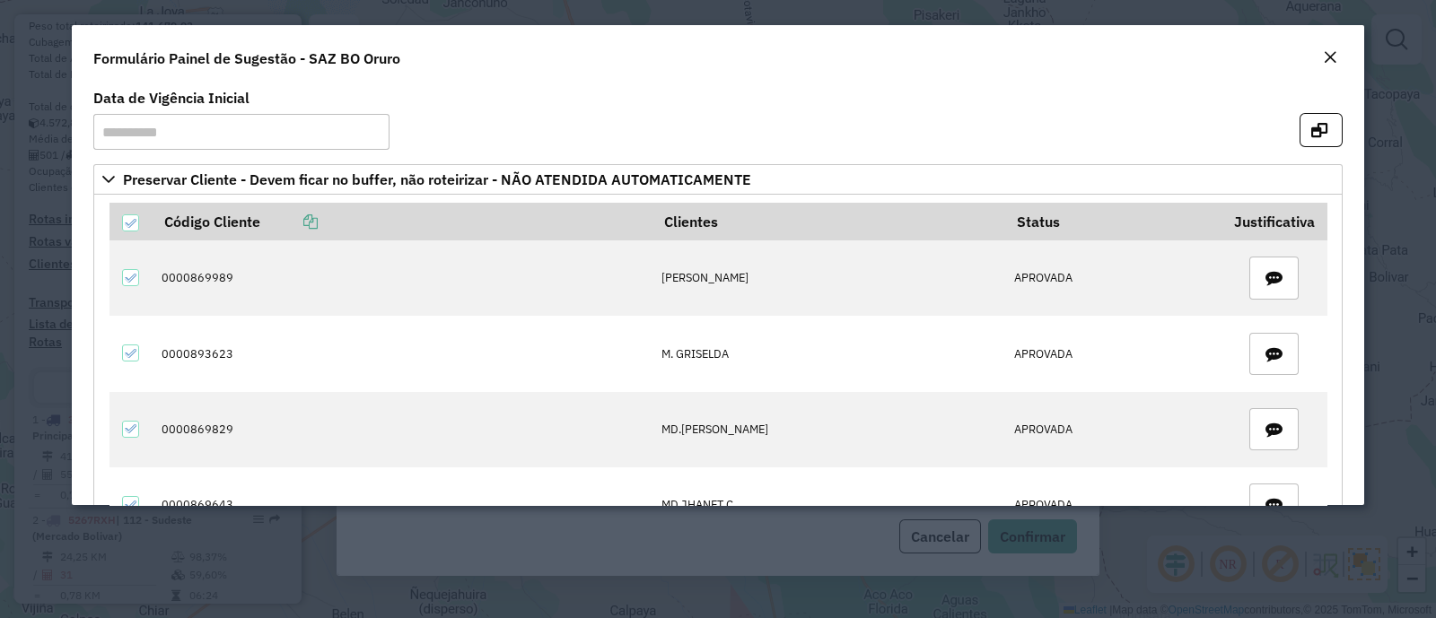
click button "Close"
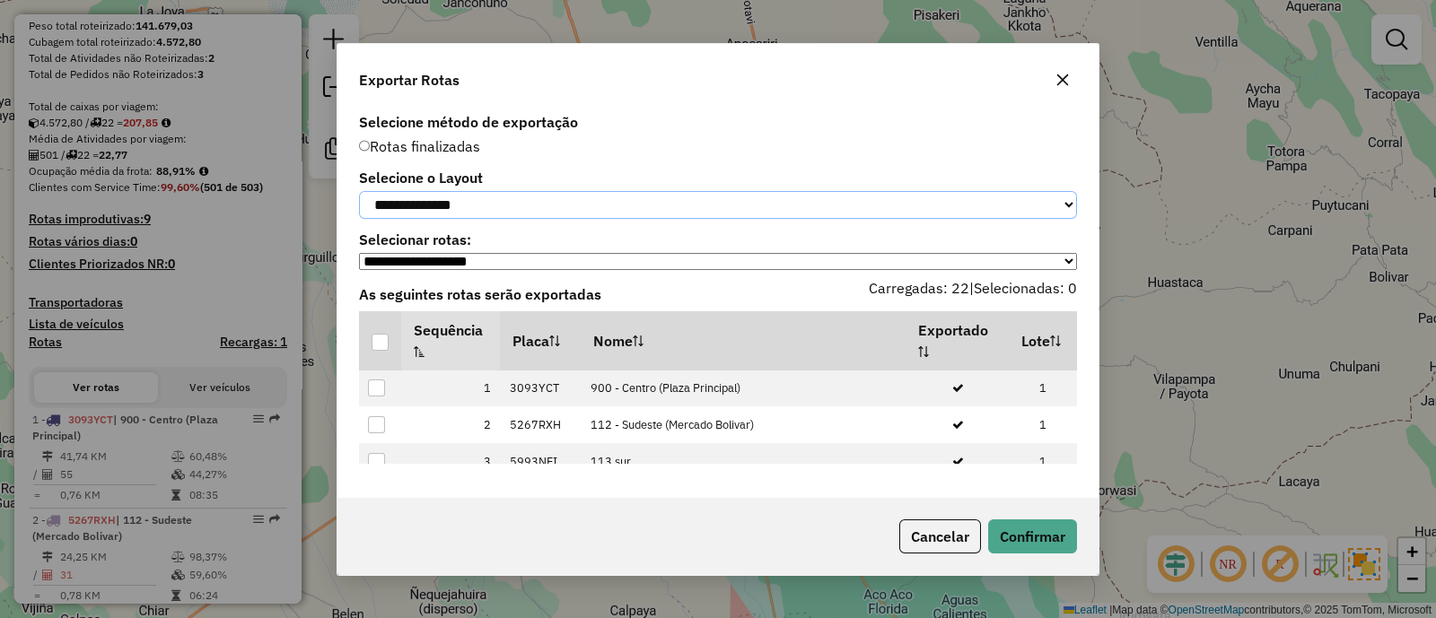
click select "**********"
click div "Exportar Rotas"
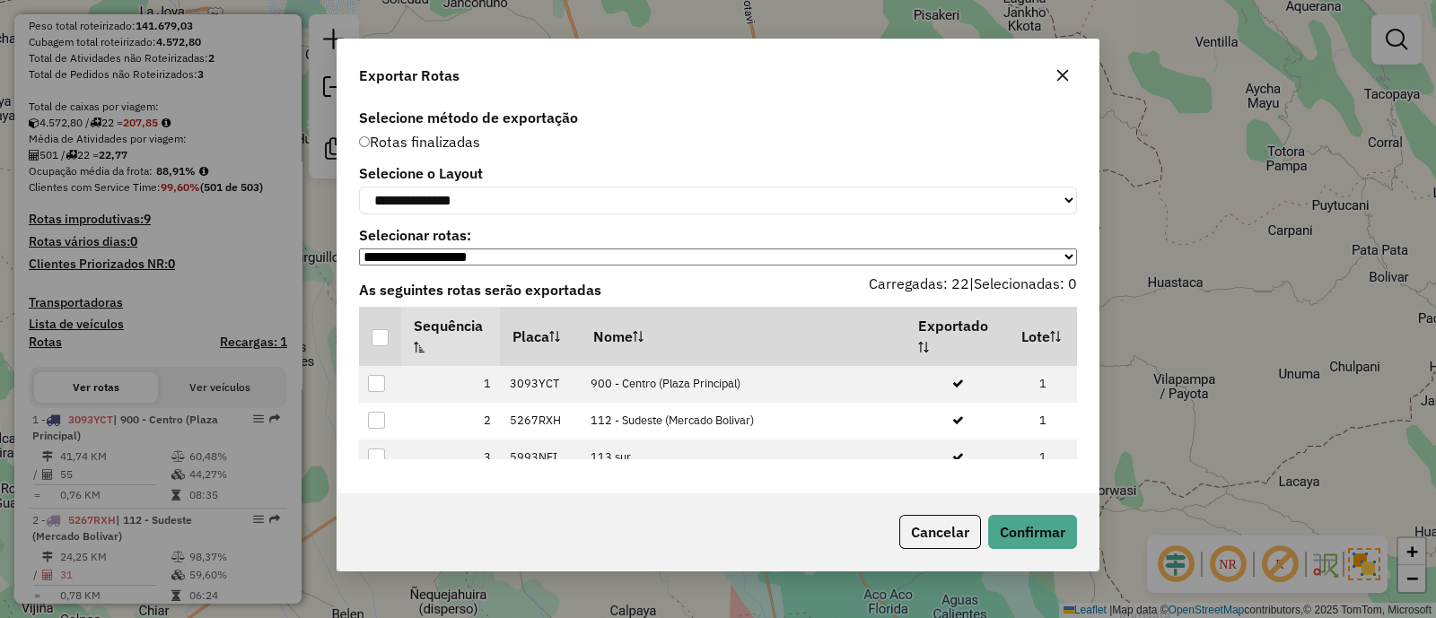
drag, startPoint x: 1066, startPoint y: 70, endPoint x: 1049, endPoint y: 79, distance: 19.3
click icon "button"
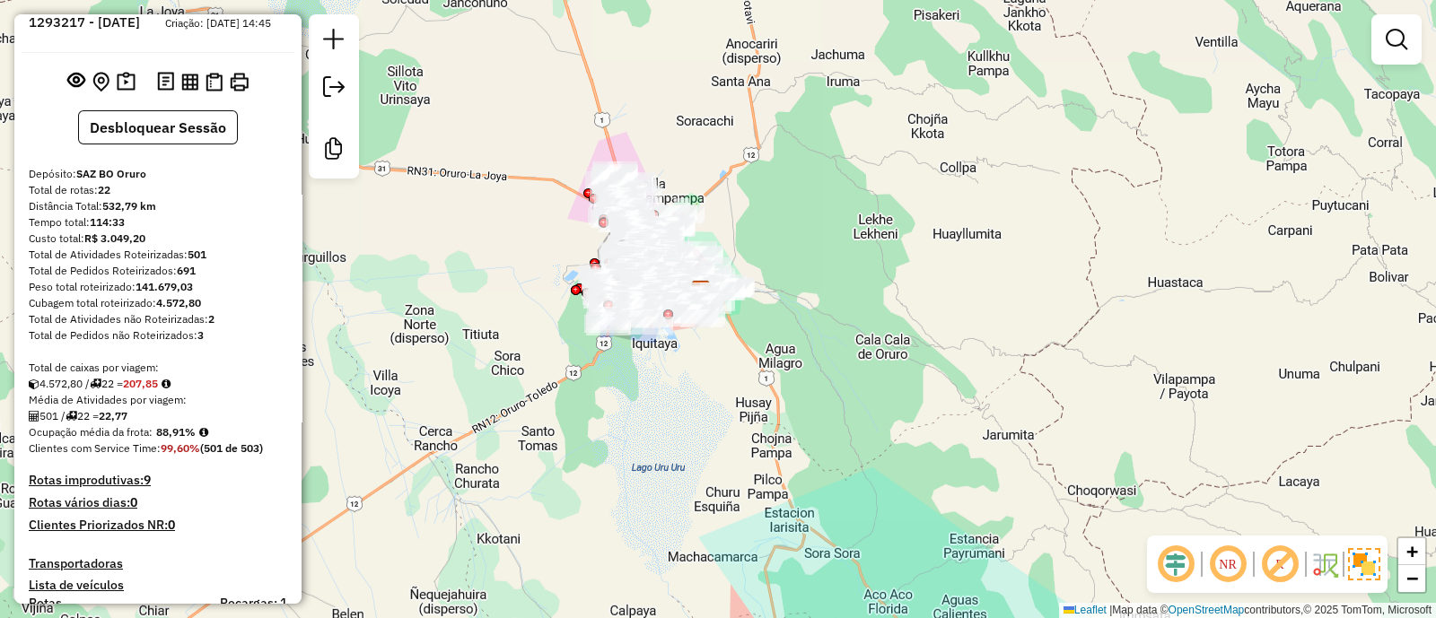
scroll to position [0, 0]
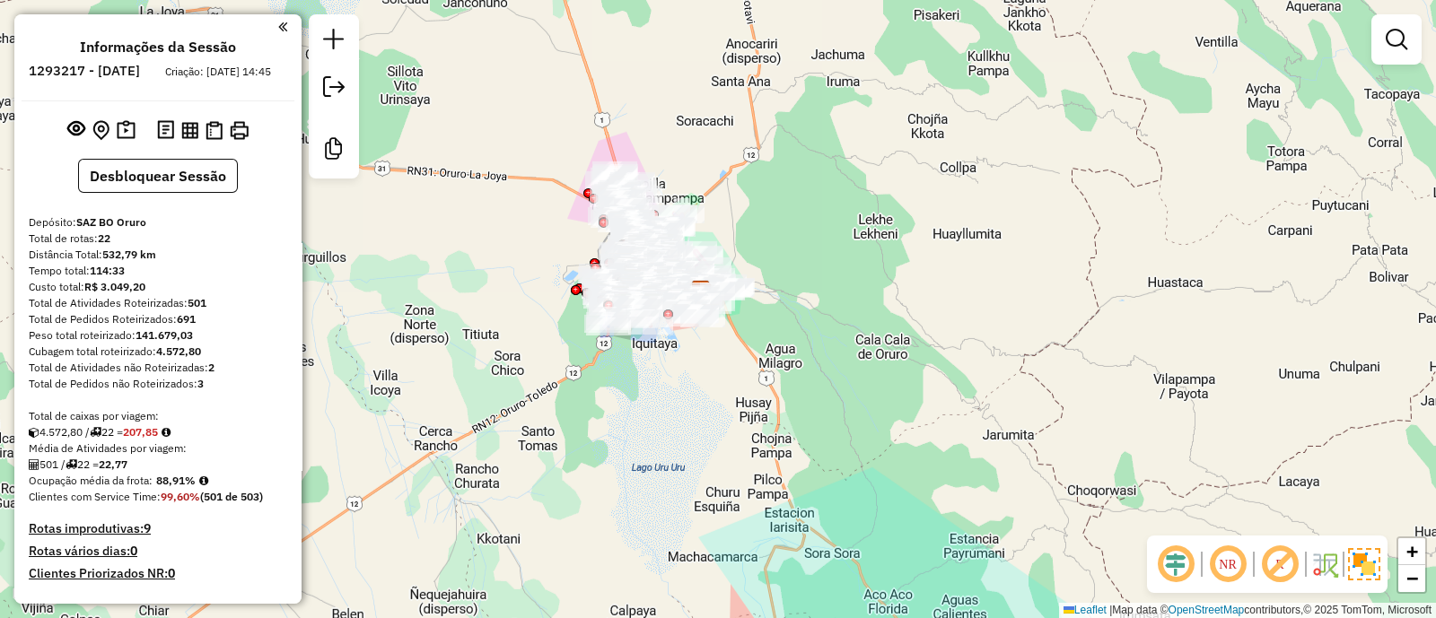
click img
drag, startPoint x: 160, startPoint y: 499, endPoint x: 197, endPoint y: 498, distance: 37.7
click strong "88,91%"
copy strong "88,91%"
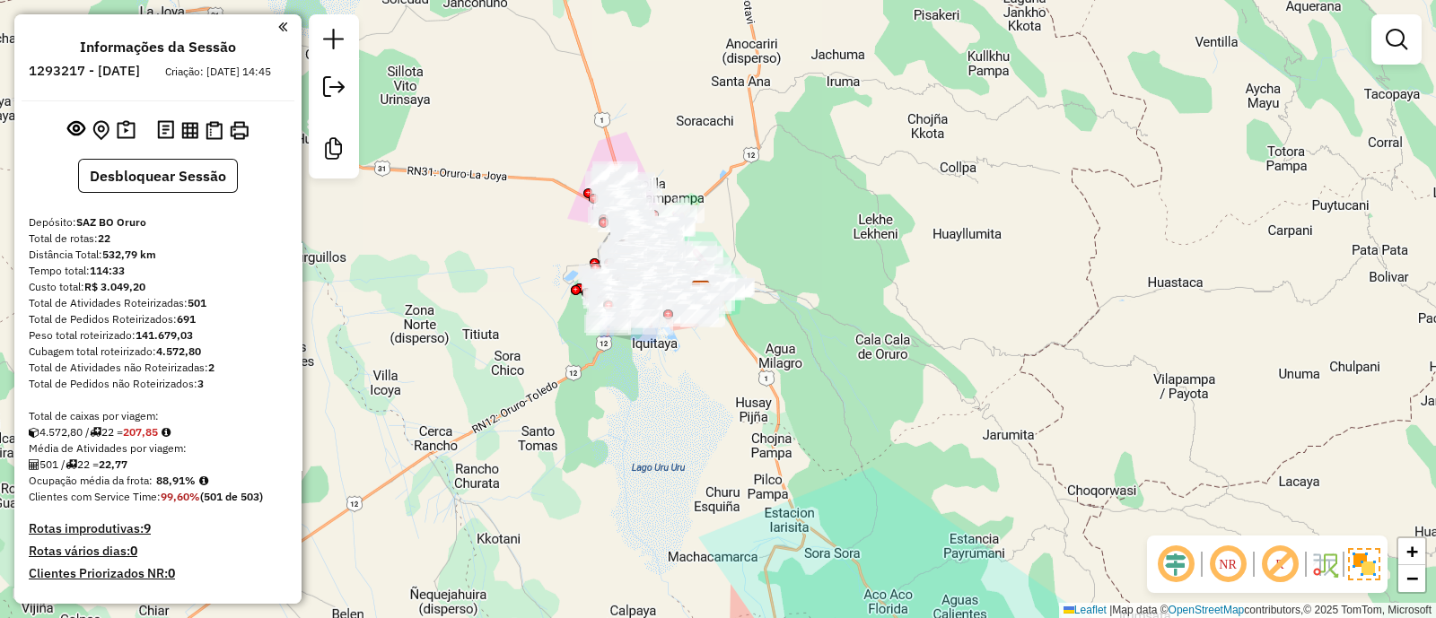
click div "Total de Atividades Roteirizadas: 501"
copy strong "501"
drag, startPoint x: 112, startPoint y: 477, endPoint x: 143, endPoint y: 477, distance: 30.5
click div "501 / 22 = 22,77"
copy strong "22,77"
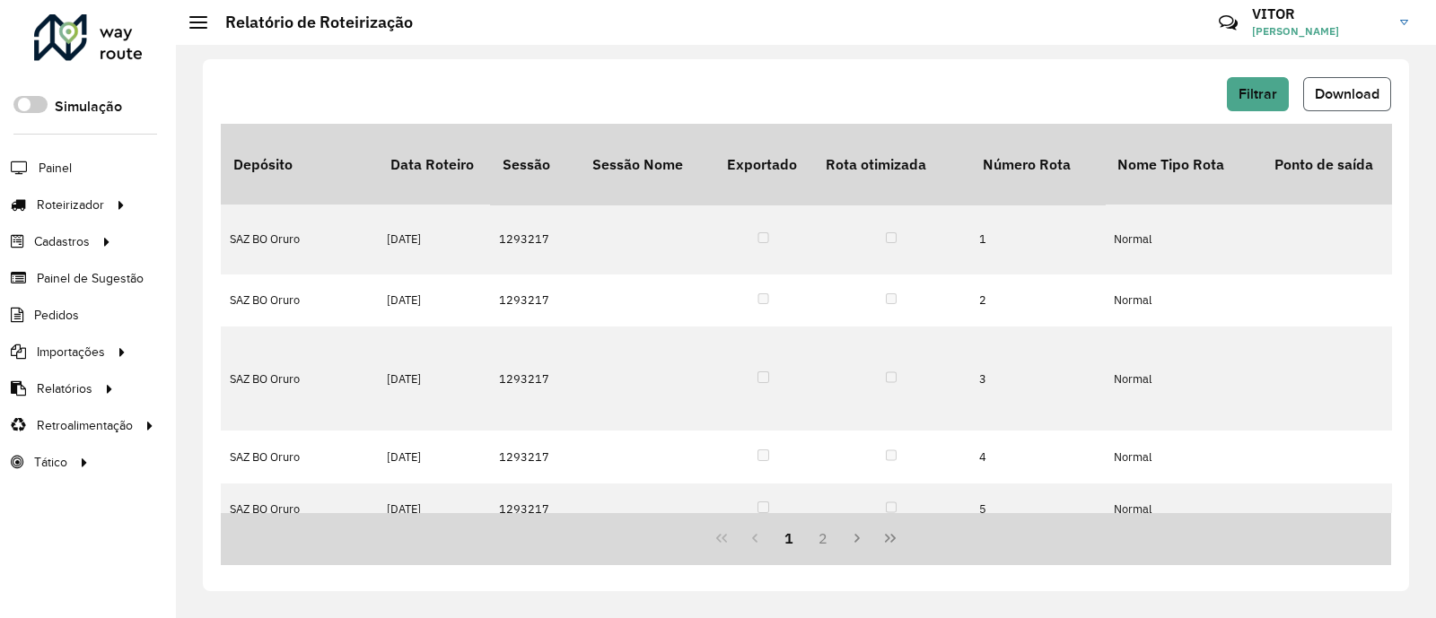
click at [1337, 80] on button "Download" at bounding box center [1347, 94] width 88 height 34
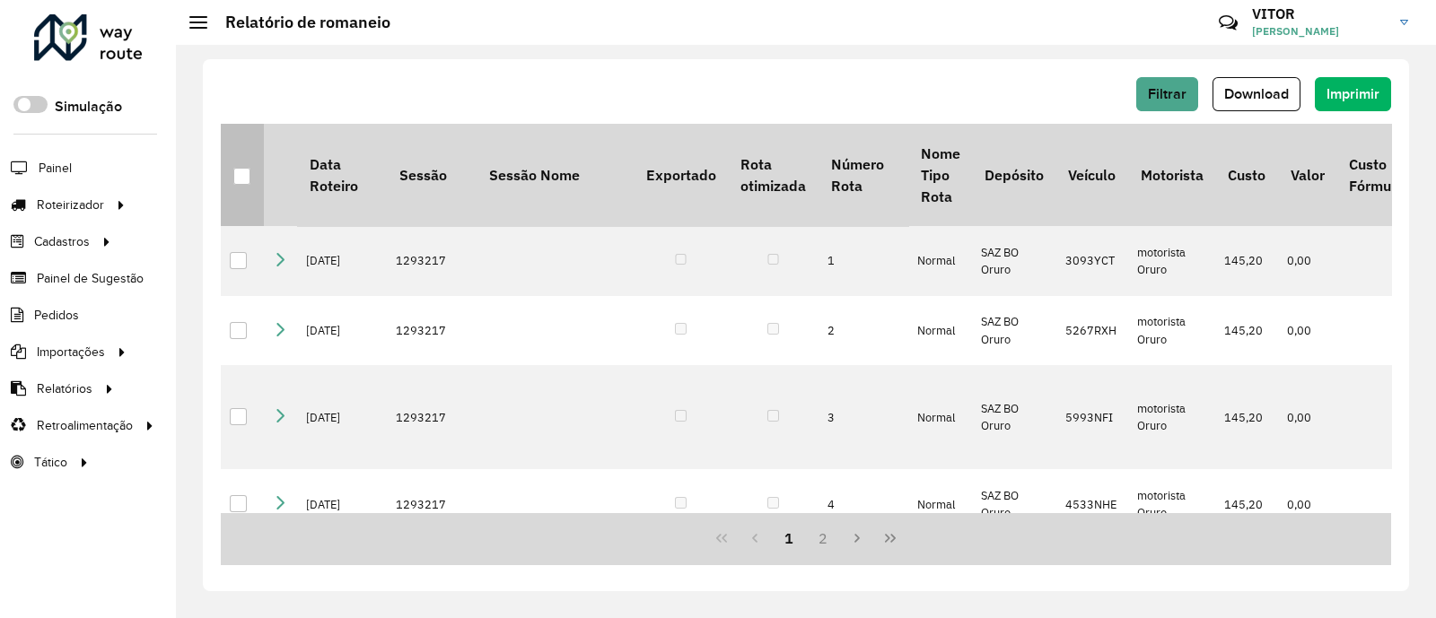
click at [238, 178] on div at bounding box center [241, 176] width 17 height 17
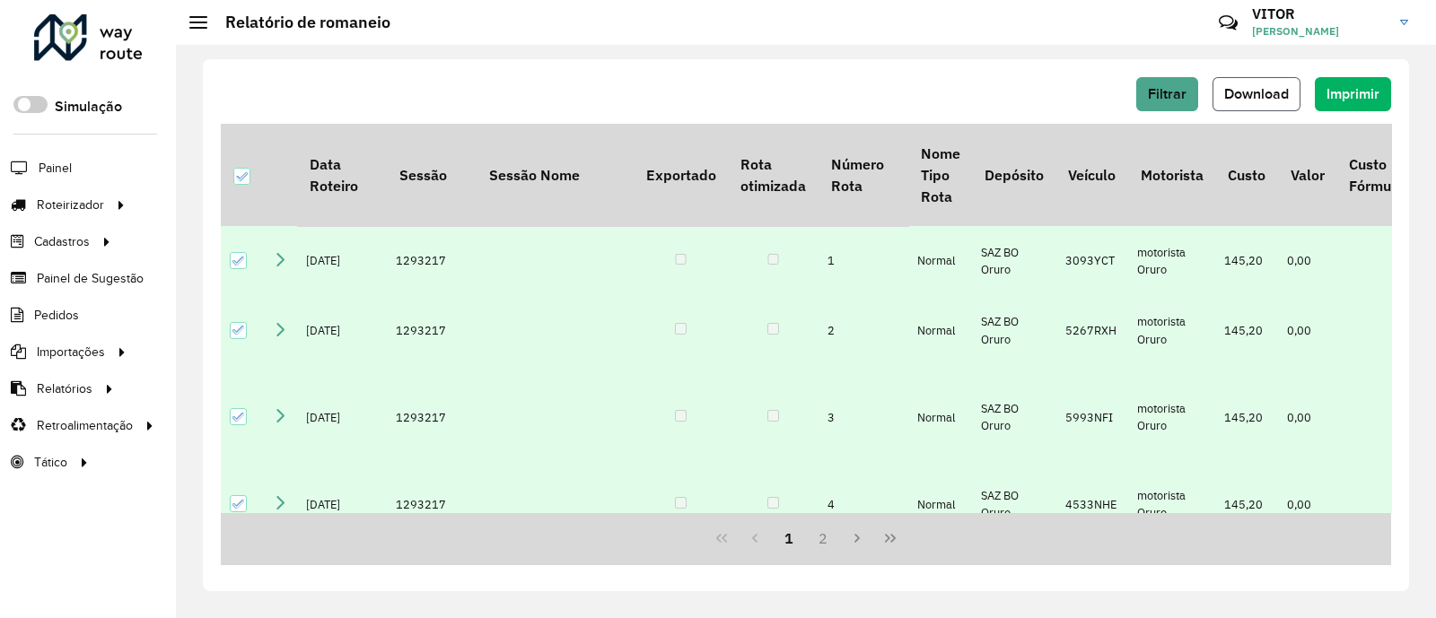
click at [1240, 96] on span "Download" at bounding box center [1256, 93] width 65 height 15
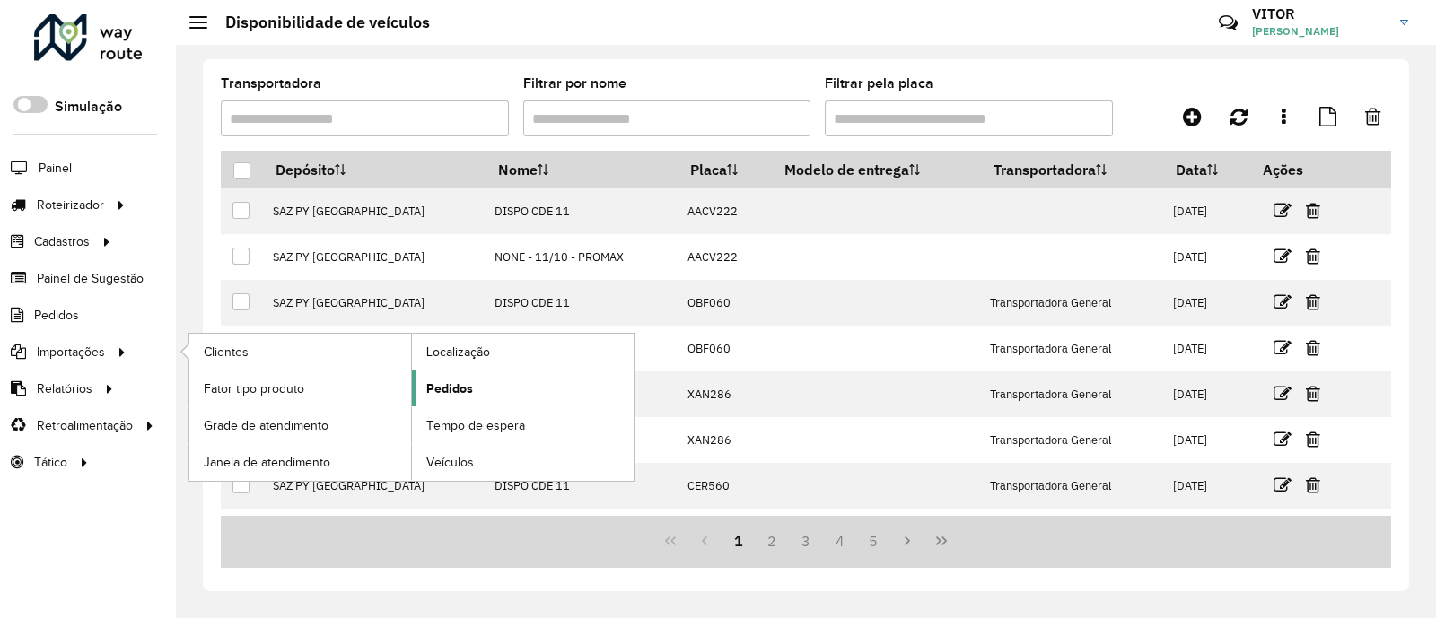
click at [437, 387] on span "Pedidos" at bounding box center [449, 389] width 47 height 19
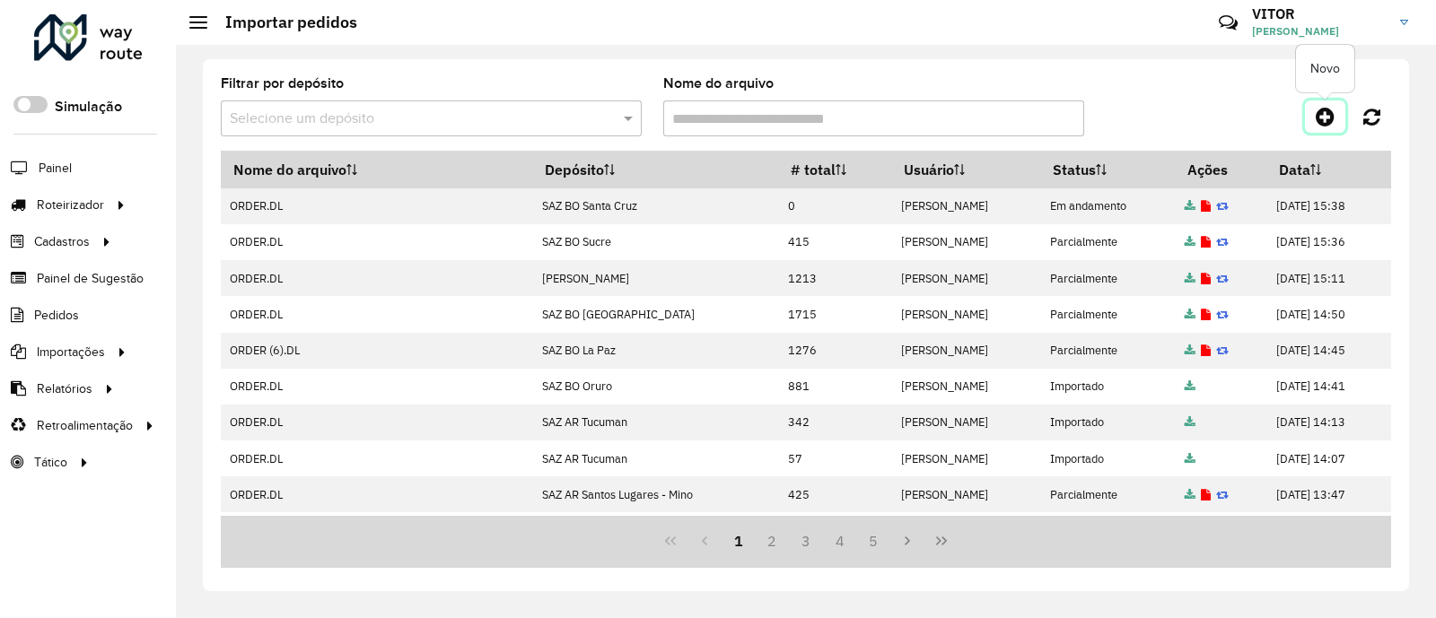
click at [1323, 113] on icon at bounding box center [1324, 117] width 19 height 22
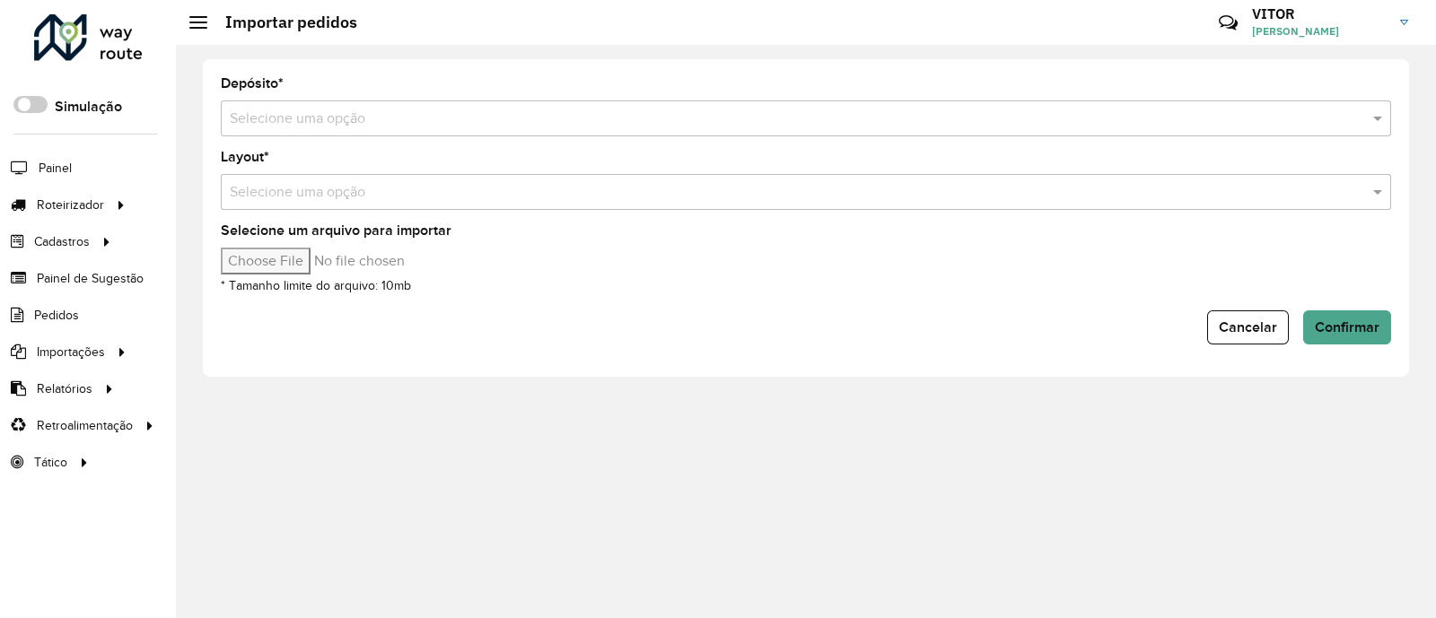
click at [381, 127] on input "text" at bounding box center [788, 120] width 1116 height 22
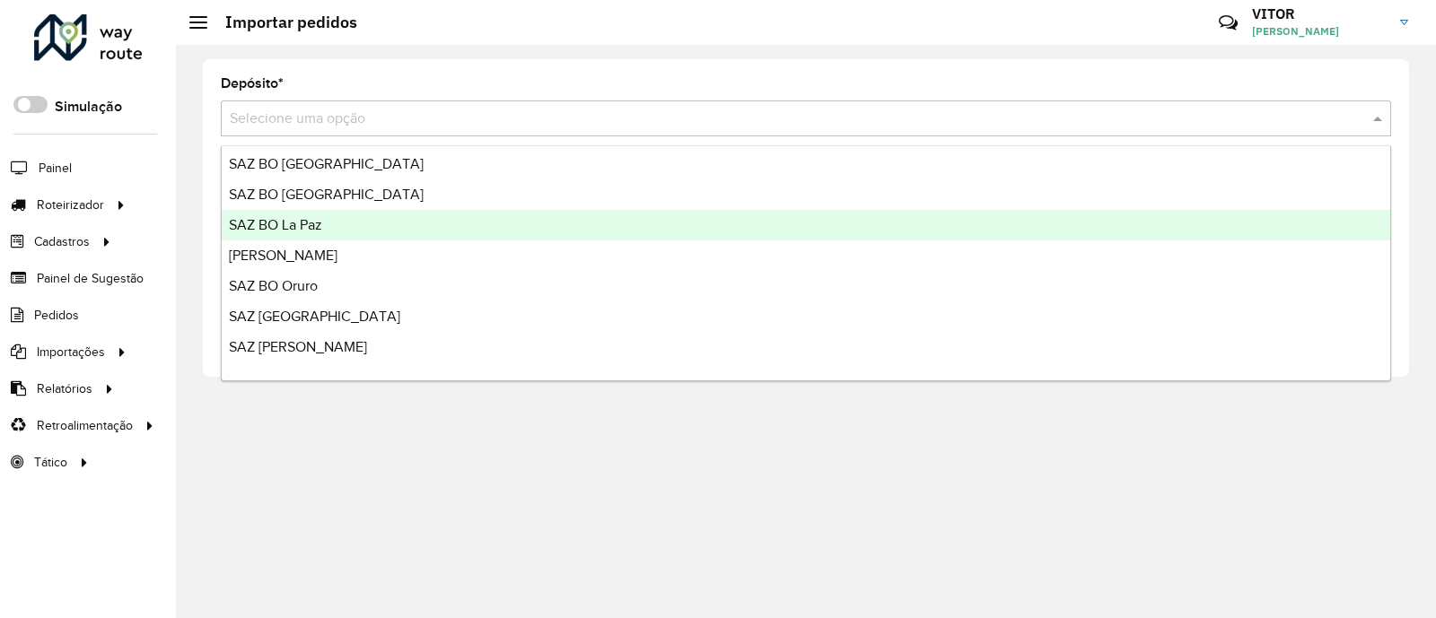
scroll to position [561, 0]
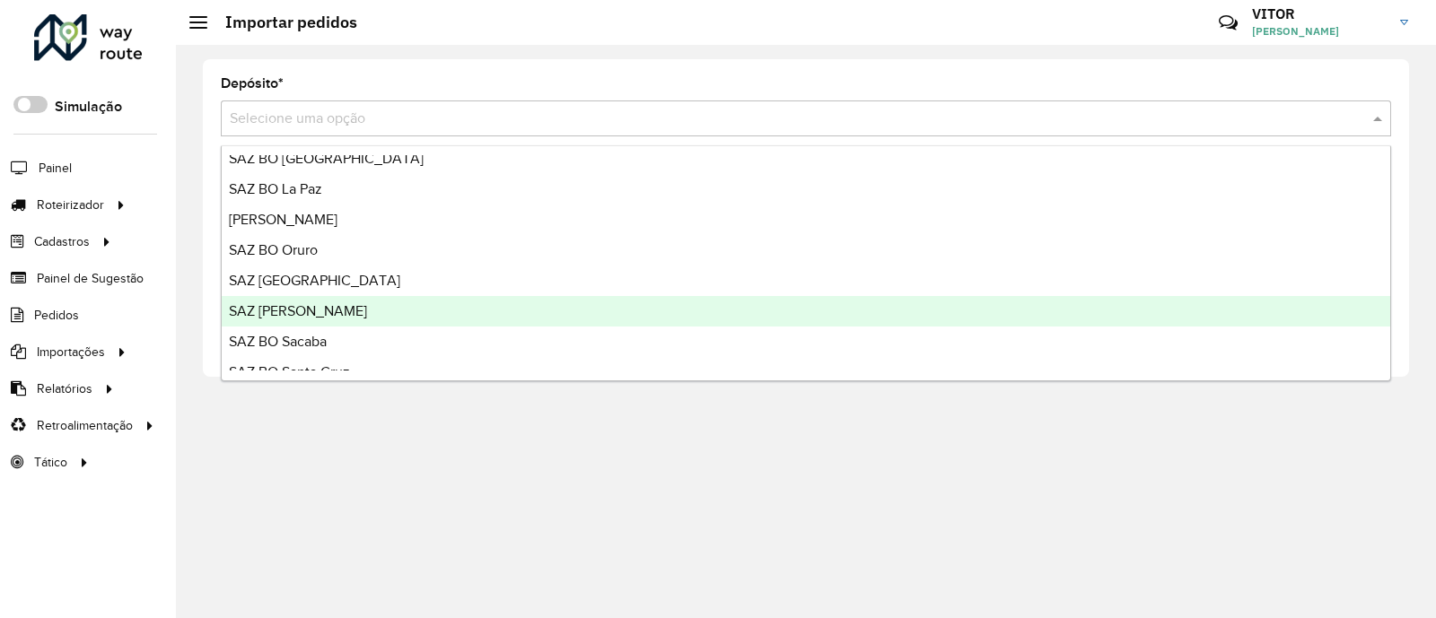
click at [370, 315] on div "SAZ [PERSON_NAME]" at bounding box center [806, 311] width 1168 height 31
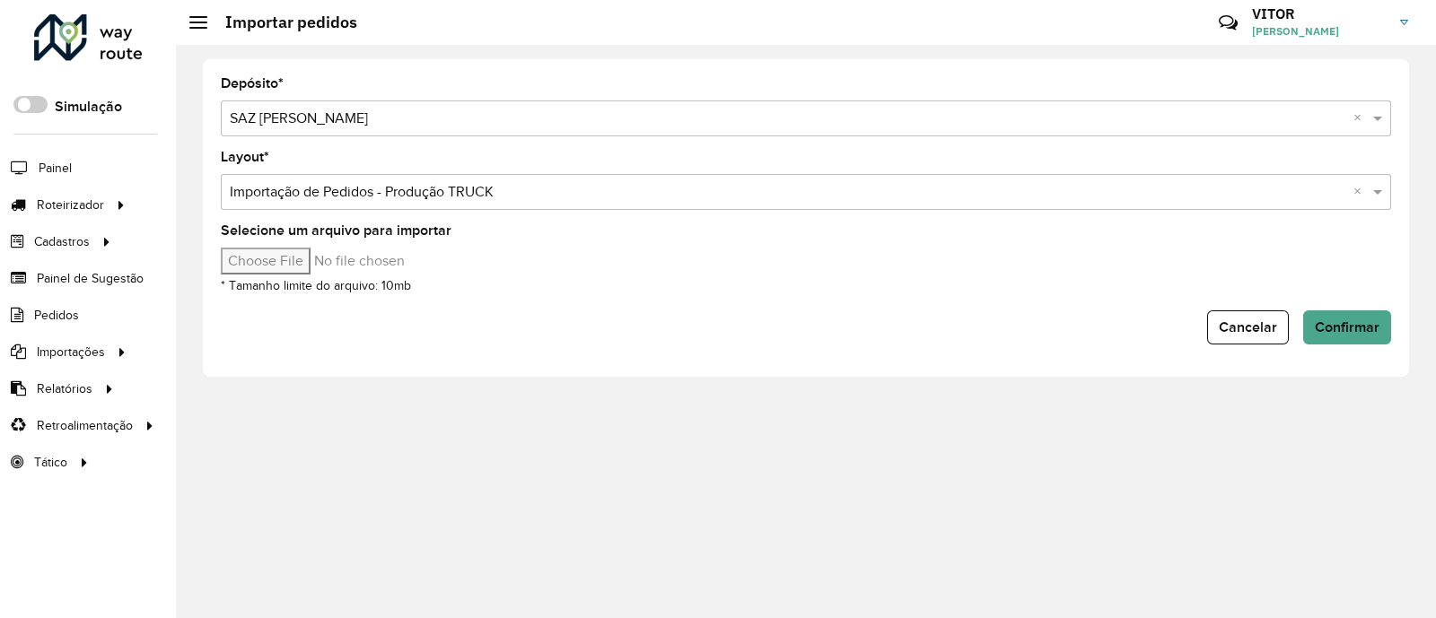
click at [292, 266] on input "Selecione um arquivo para importar" at bounding box center [373, 261] width 305 height 27
type input "**********"
click at [1339, 338] on button "Confirmar" at bounding box center [1347, 327] width 88 height 34
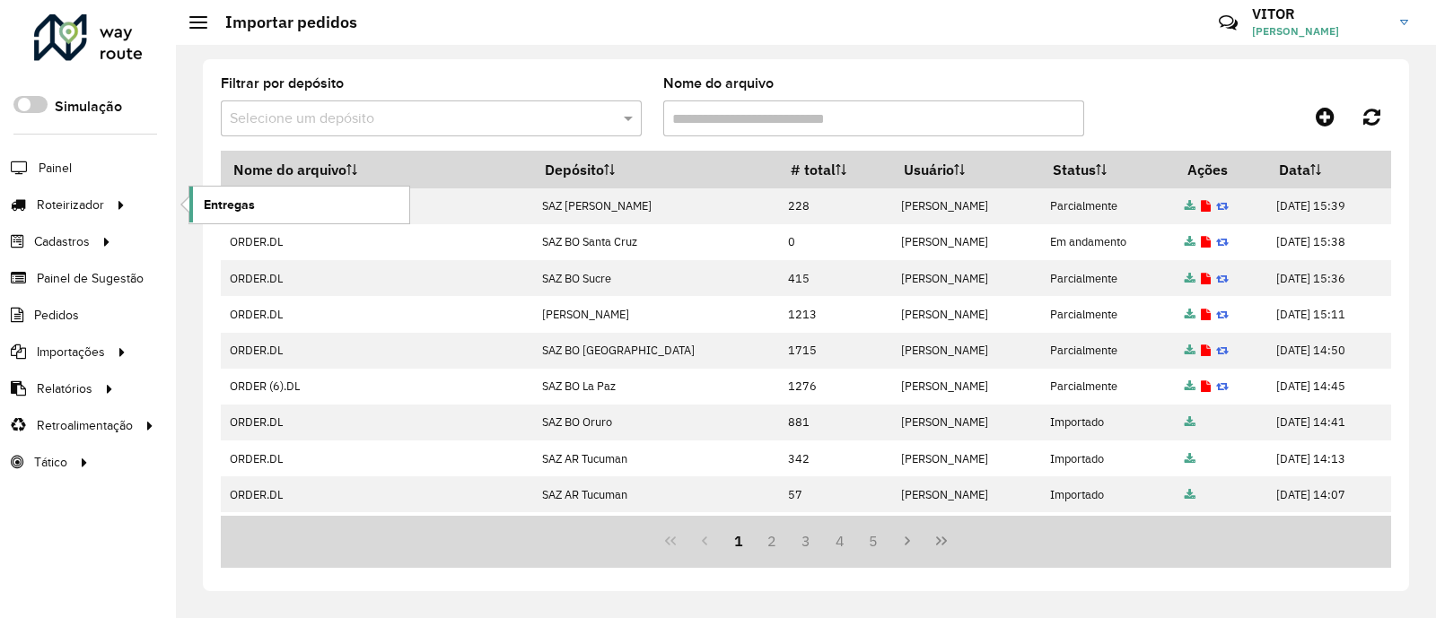
click at [267, 208] on link "Entregas" at bounding box center [299, 205] width 220 height 36
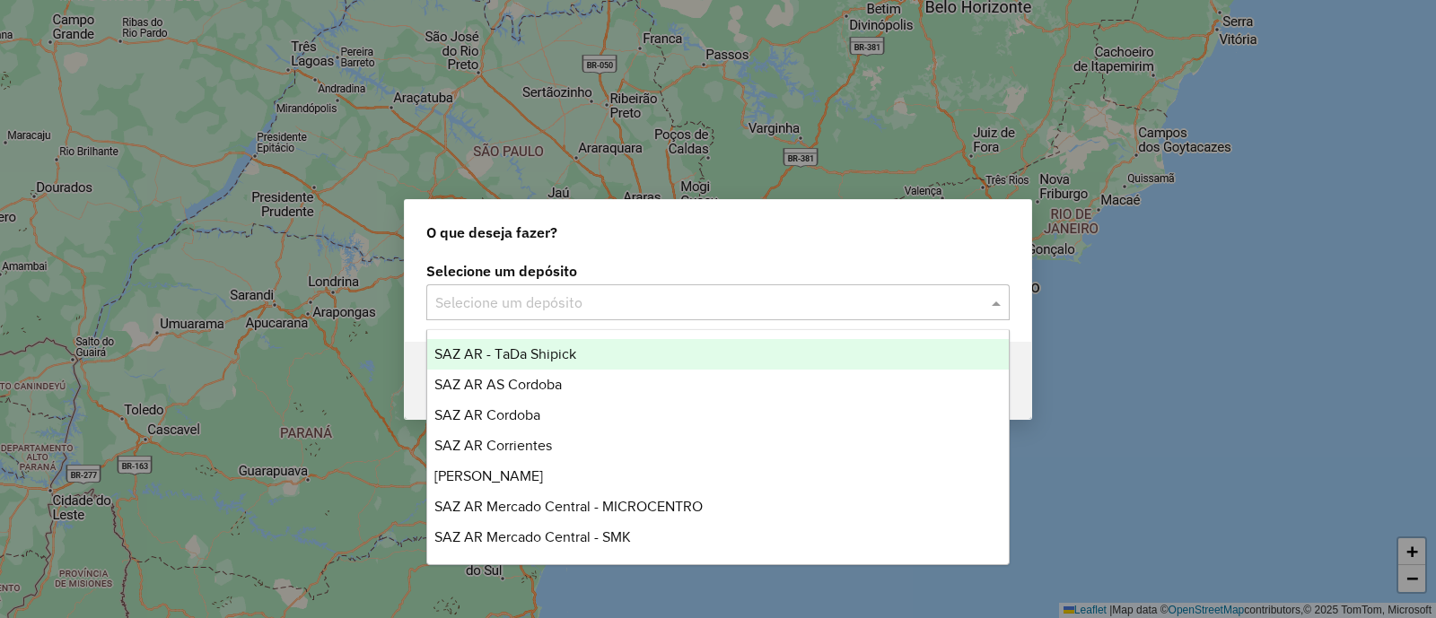
click at [580, 301] on input "text" at bounding box center [699, 304] width 529 height 22
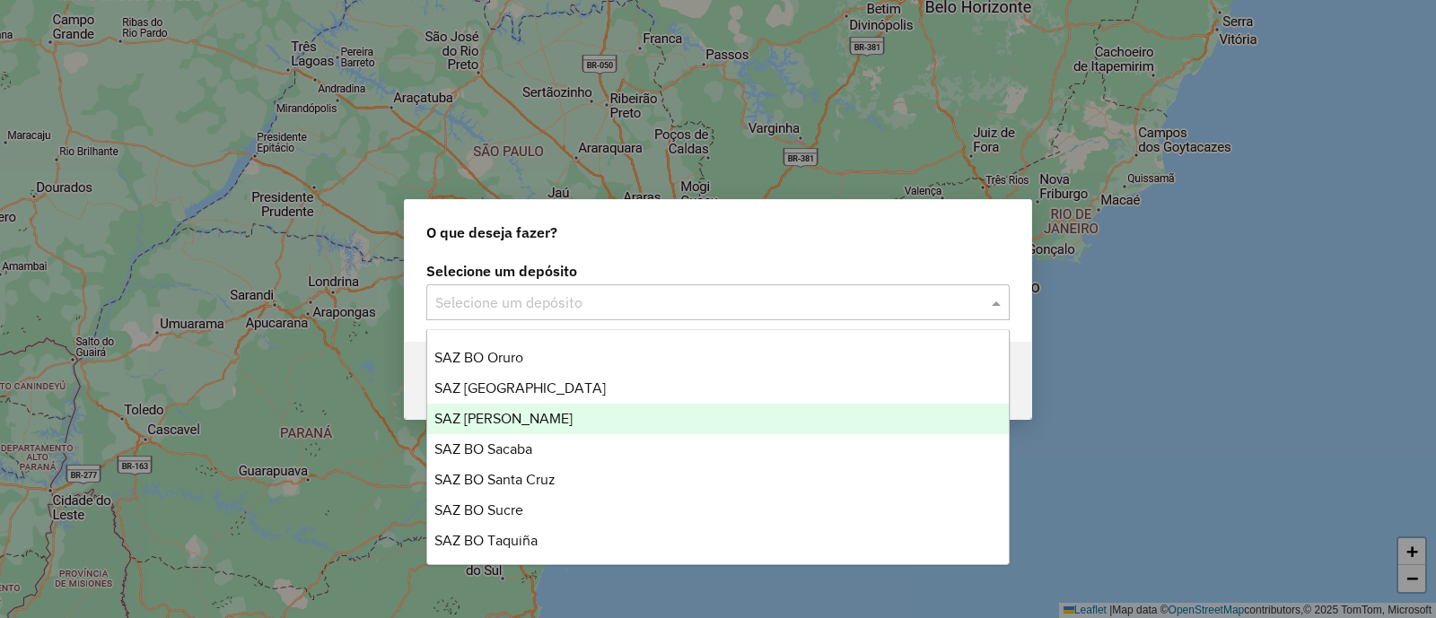
scroll to position [673, 0]
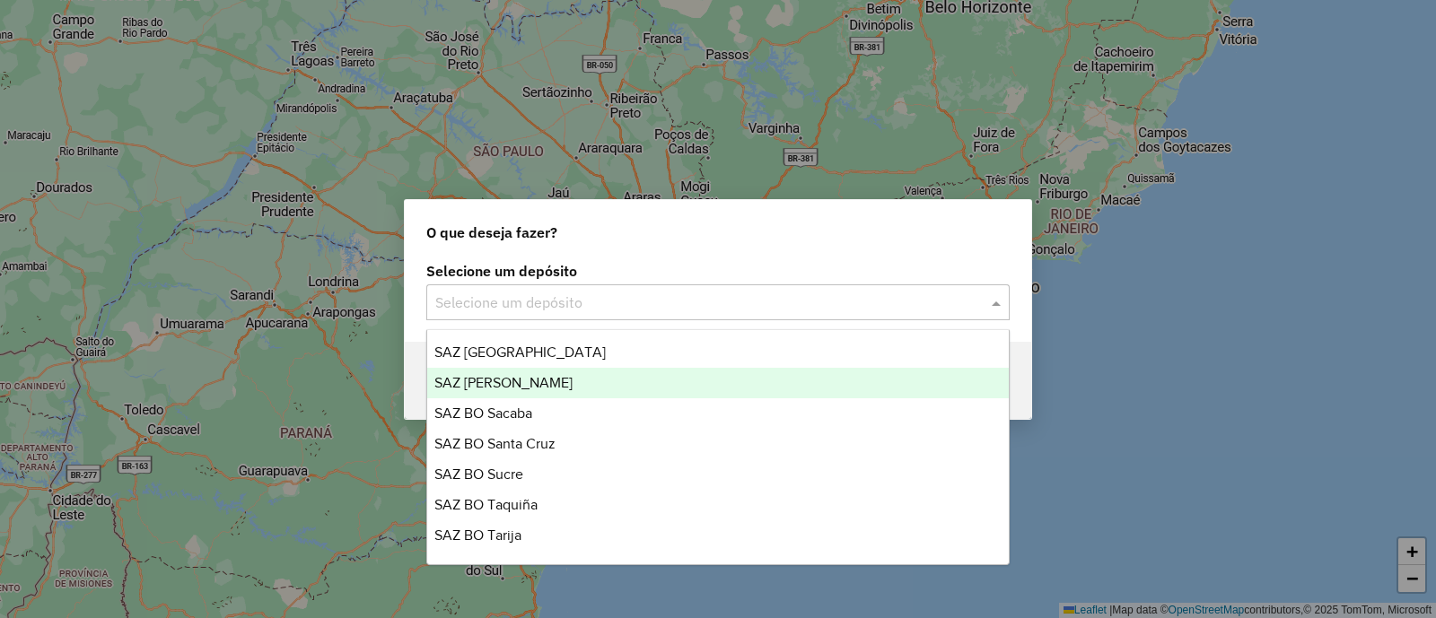
click at [546, 389] on div "SAZ [PERSON_NAME]" at bounding box center [717, 383] width 581 height 31
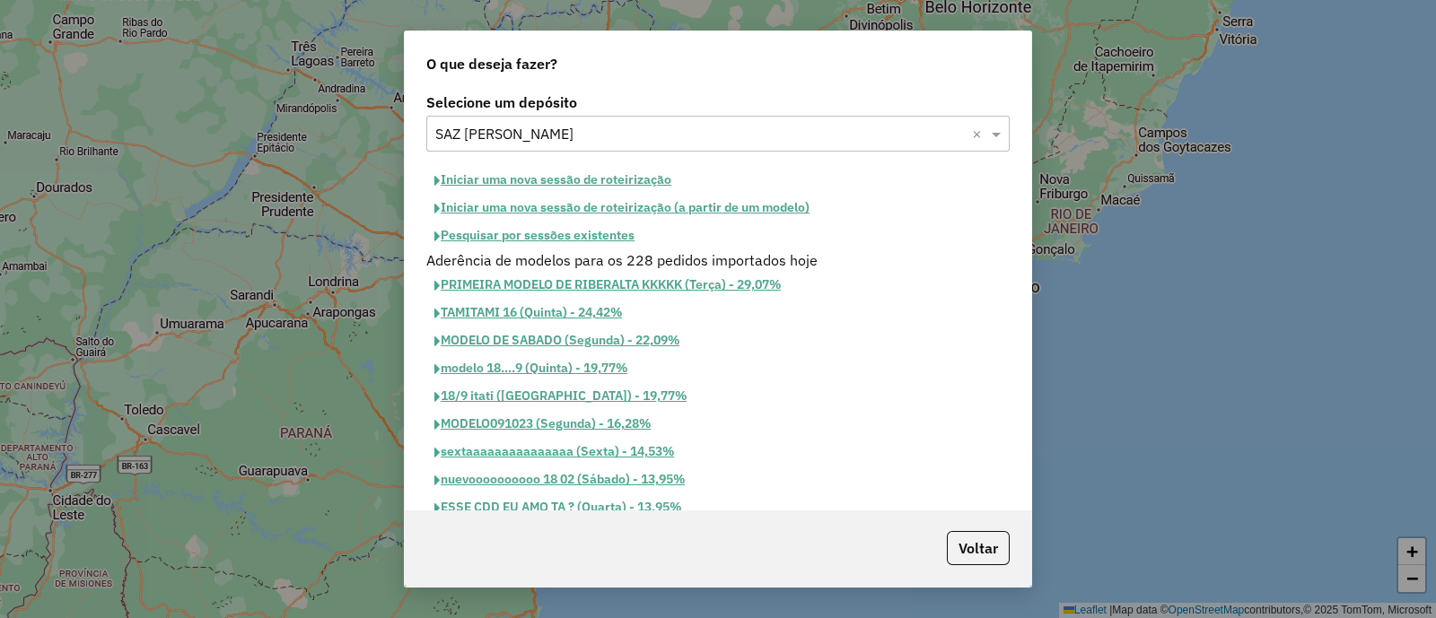
click at [543, 182] on button "Iniciar uma nova sessão de roteirização" at bounding box center [552, 180] width 253 height 28
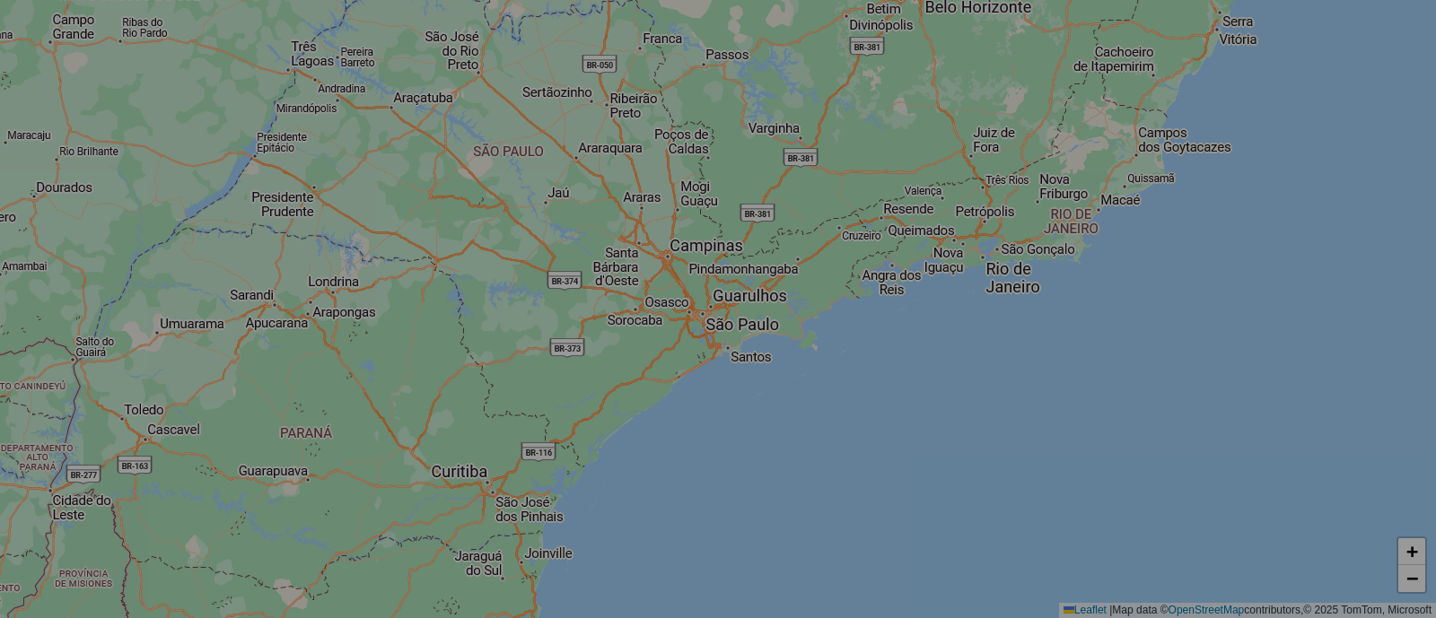
select select "*"
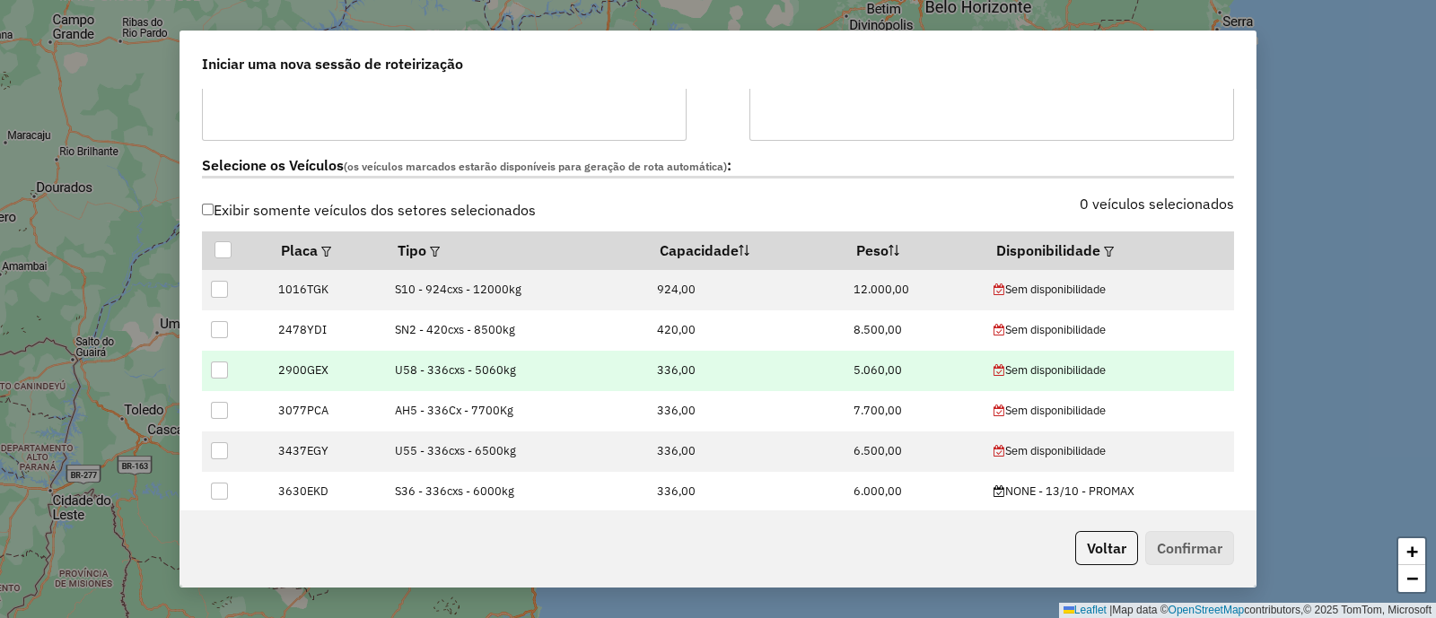
scroll to position [561, 0]
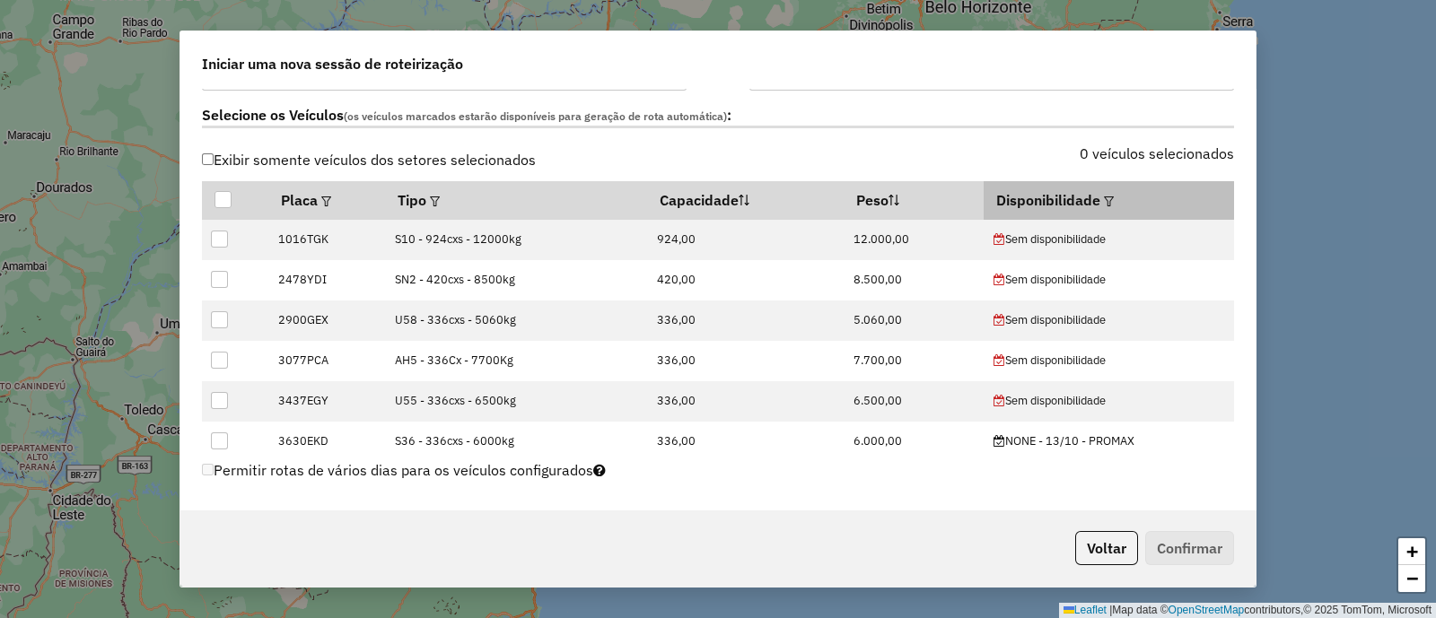
click at [1106, 199] on em at bounding box center [1109, 202] width 10 height 10
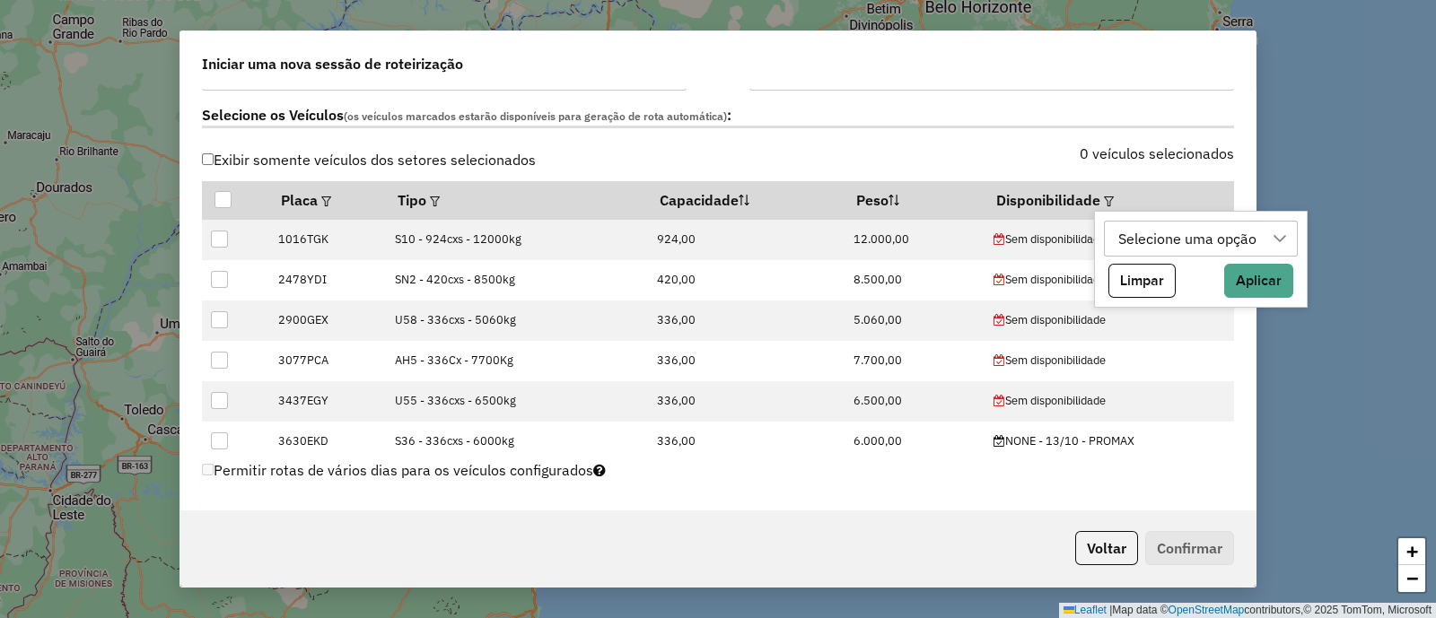
click at [1144, 244] on div "Selecione uma opção" at bounding box center [1187, 239] width 151 height 34
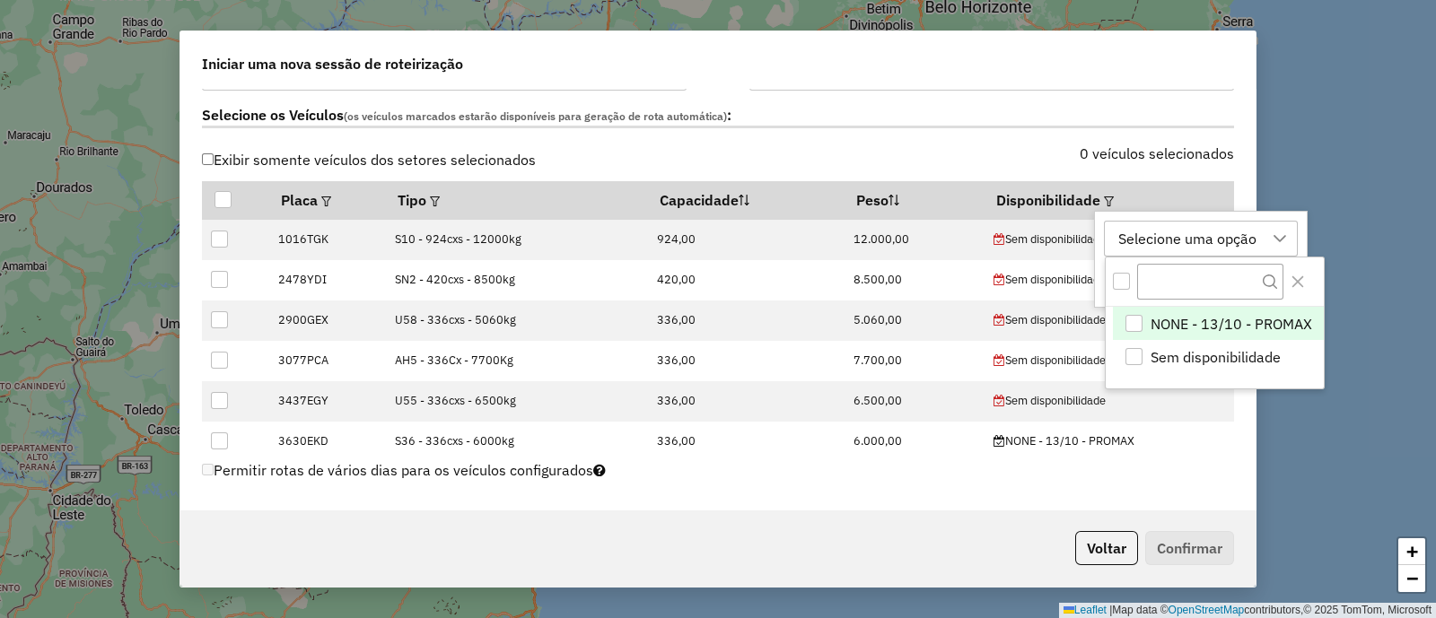
scroll to position [13, 83]
click at [1184, 319] on span "NONE - 13/10 - PROMAX" at bounding box center [1231, 324] width 162 height 22
click at [1297, 281] on icon "Close" at bounding box center [1297, 282] width 12 height 12
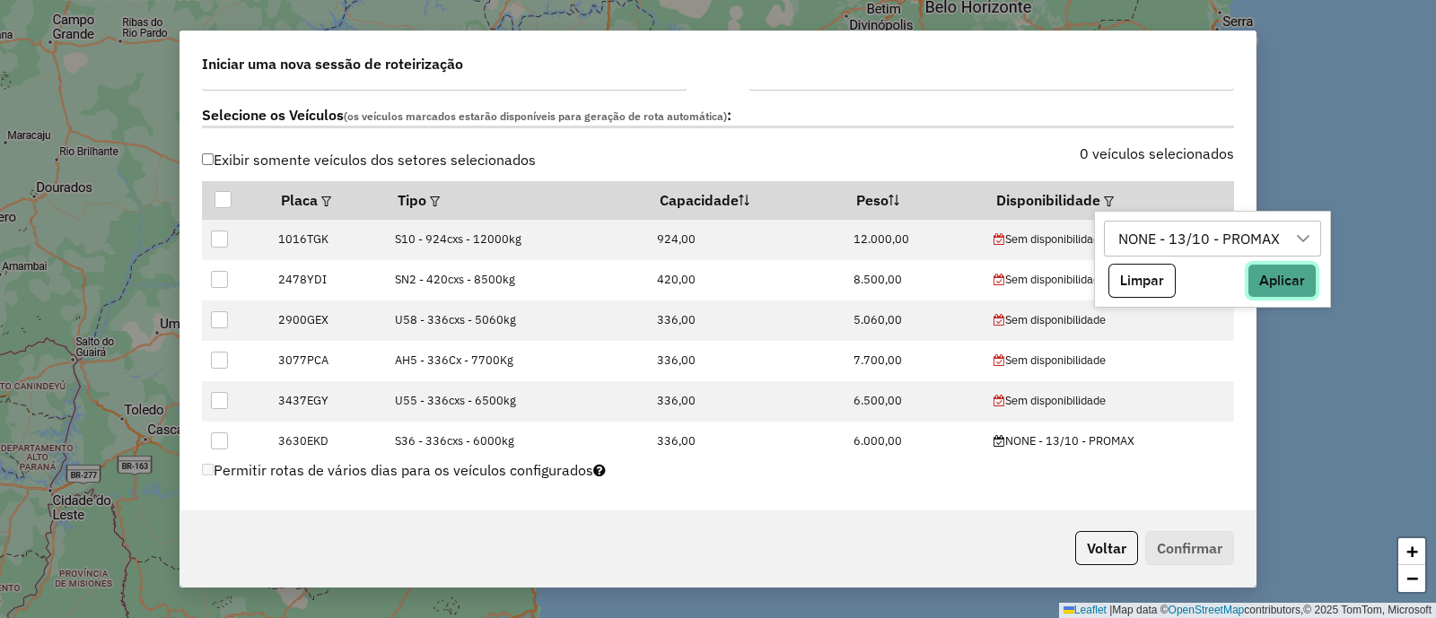
click at [1287, 277] on button "Aplicar" at bounding box center [1281, 281] width 69 height 34
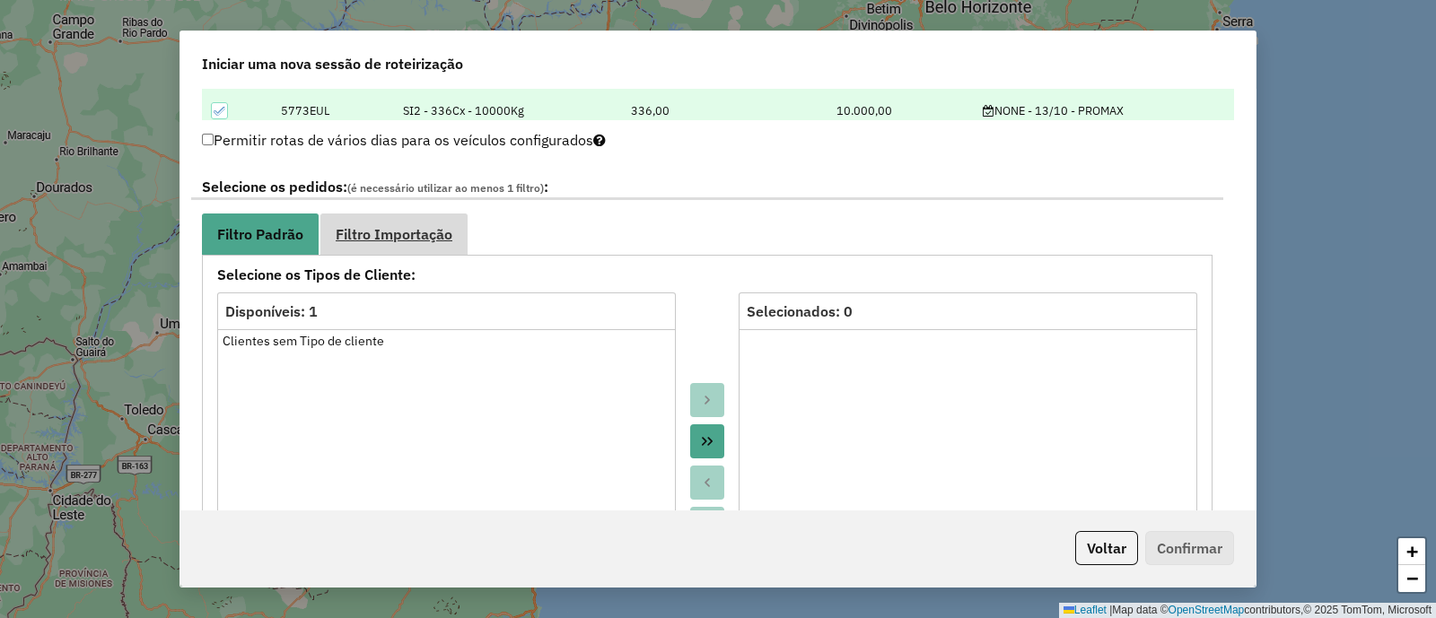
scroll to position [896, 0]
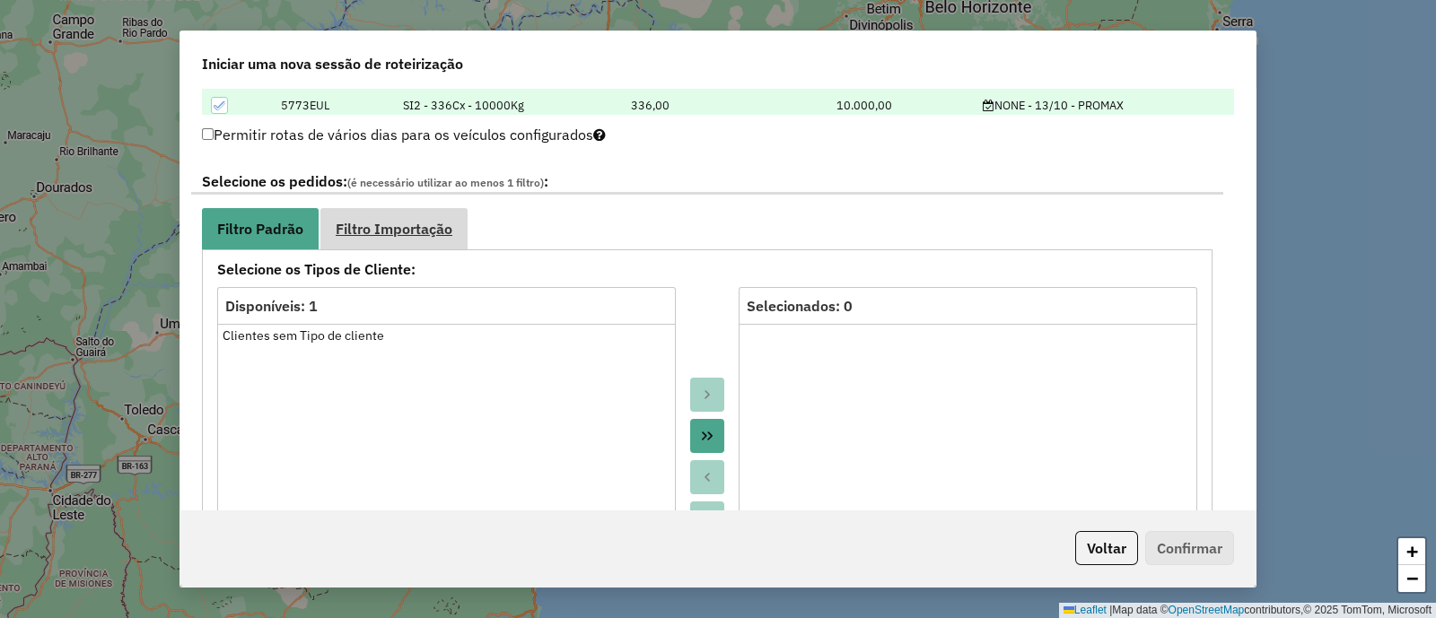
click at [436, 229] on span "Filtro Importação" at bounding box center [394, 229] width 117 height 14
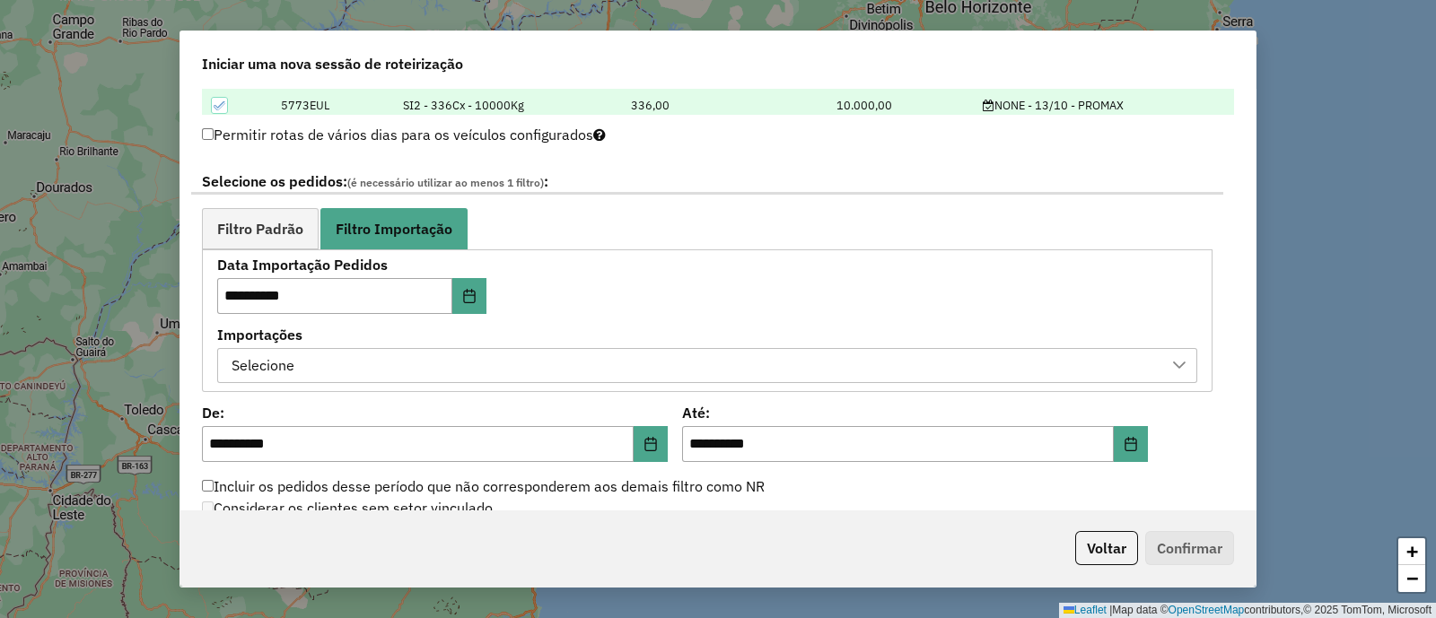
click at [643, 358] on div "Selecione" at bounding box center [693, 366] width 937 height 34
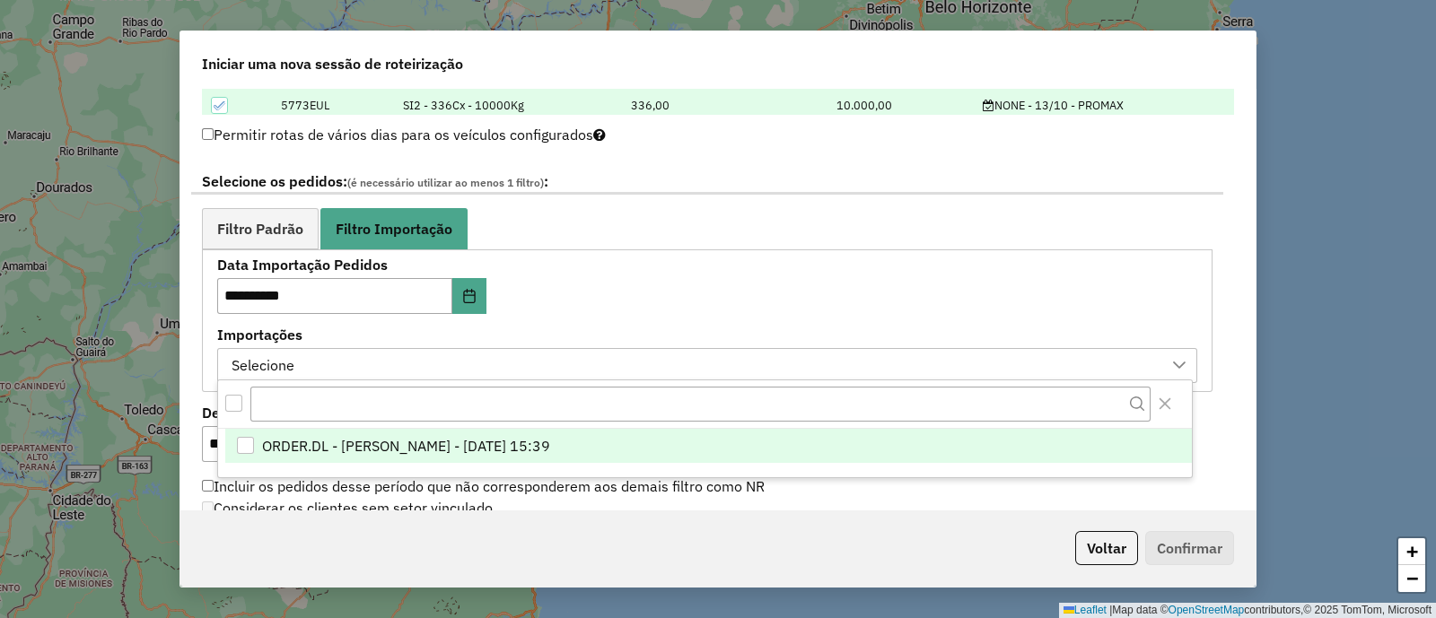
scroll to position [13, 83]
click at [550, 444] on span "ORDER.DL - [PERSON_NAME] - [DATE] 15:39" at bounding box center [406, 446] width 288 height 22
click at [658, 328] on label "Importações" at bounding box center [707, 335] width 980 height 22
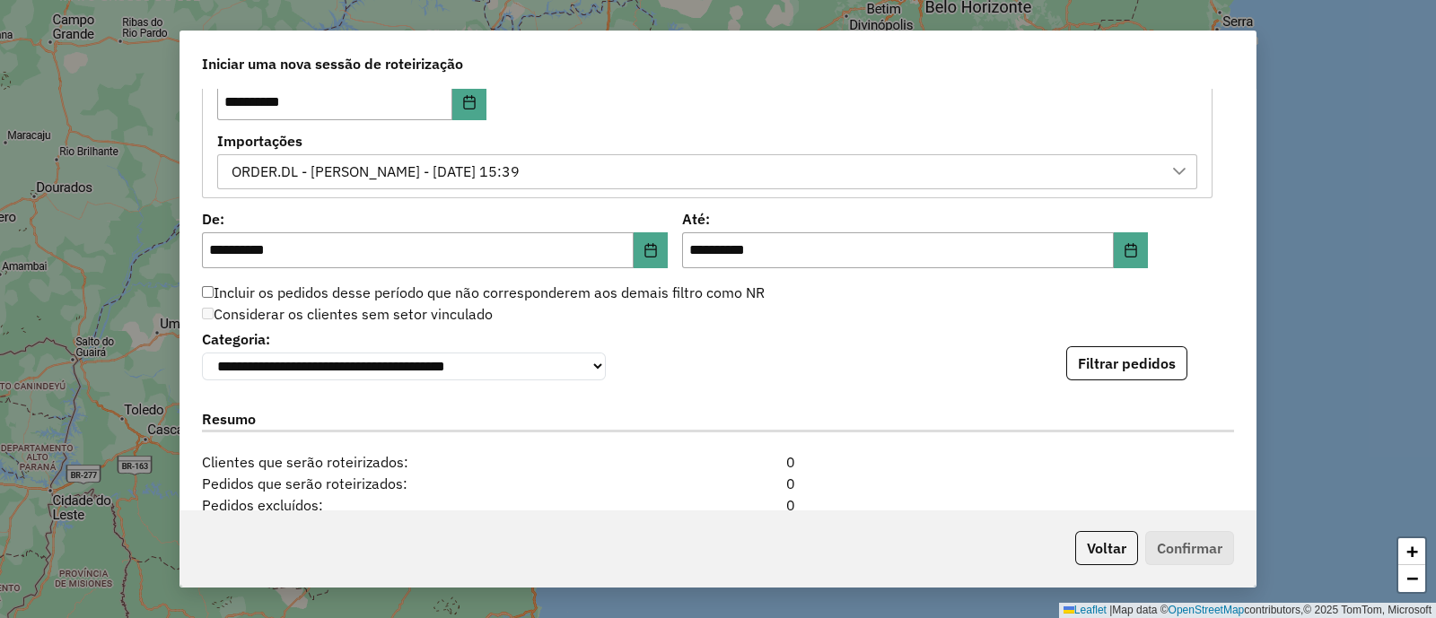
scroll to position [1122, 0]
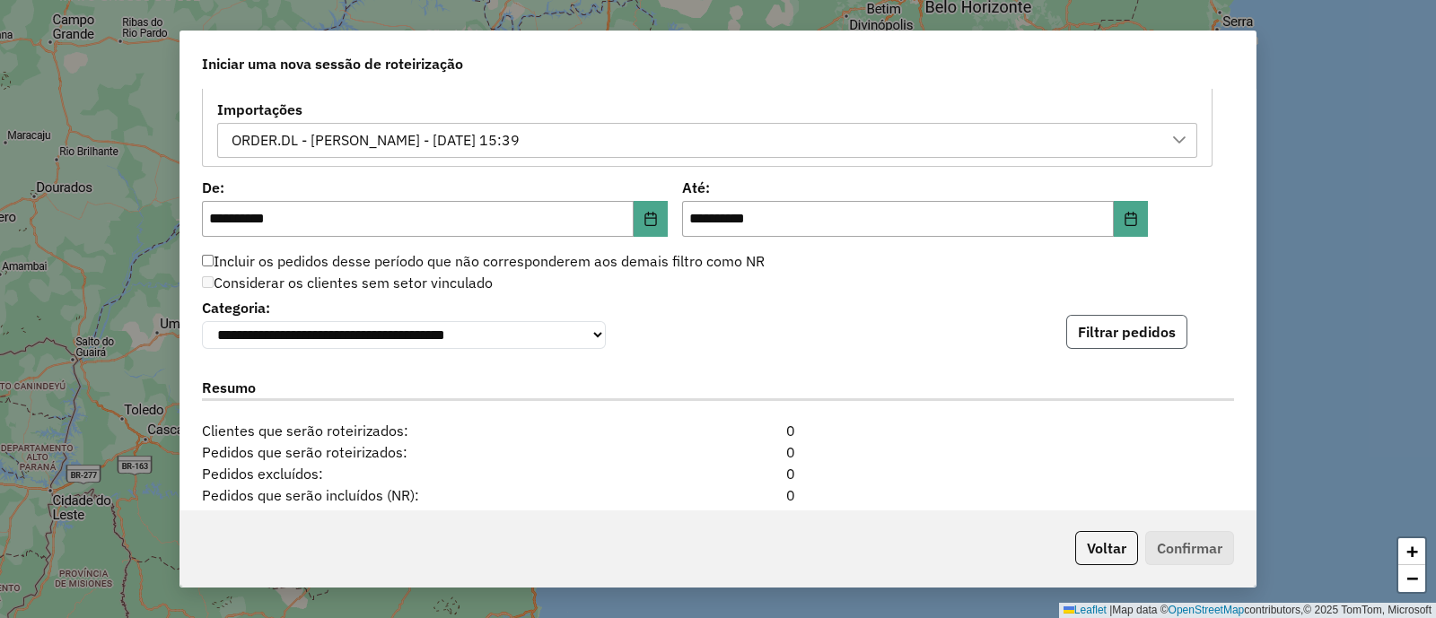
click at [1080, 335] on button "Filtrar pedidos" at bounding box center [1126, 332] width 121 height 34
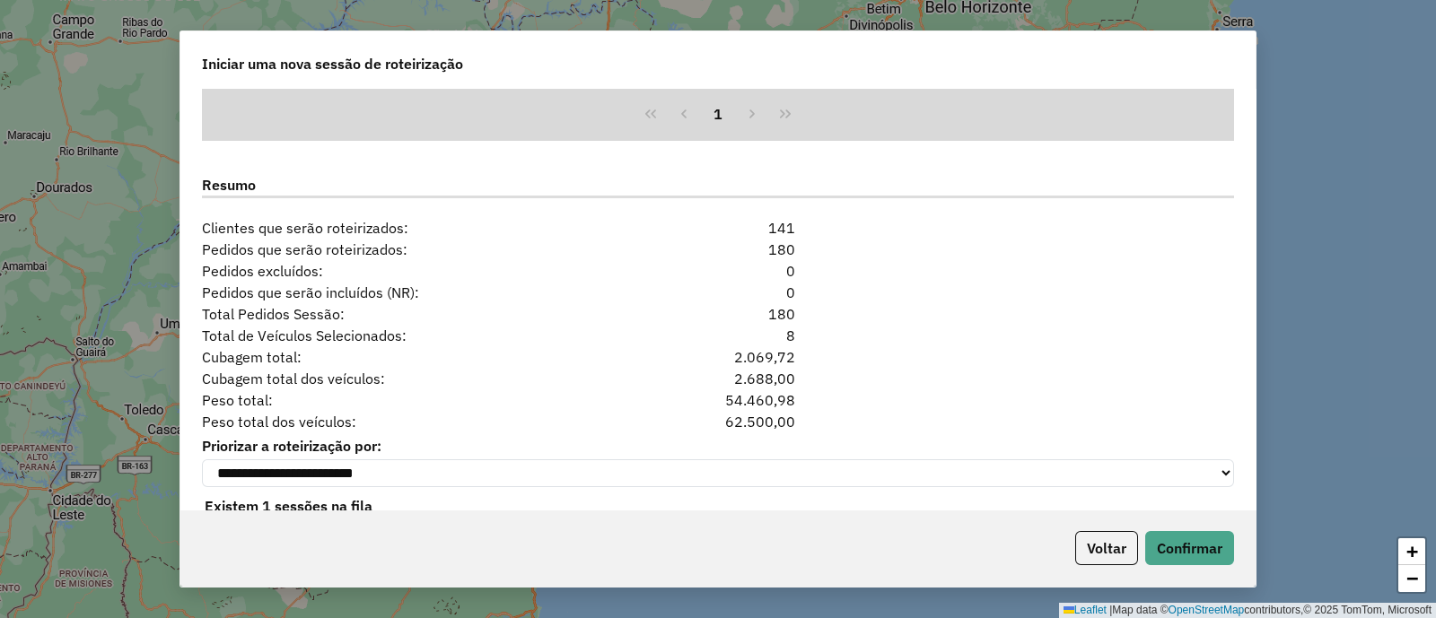
scroll to position [1738, 0]
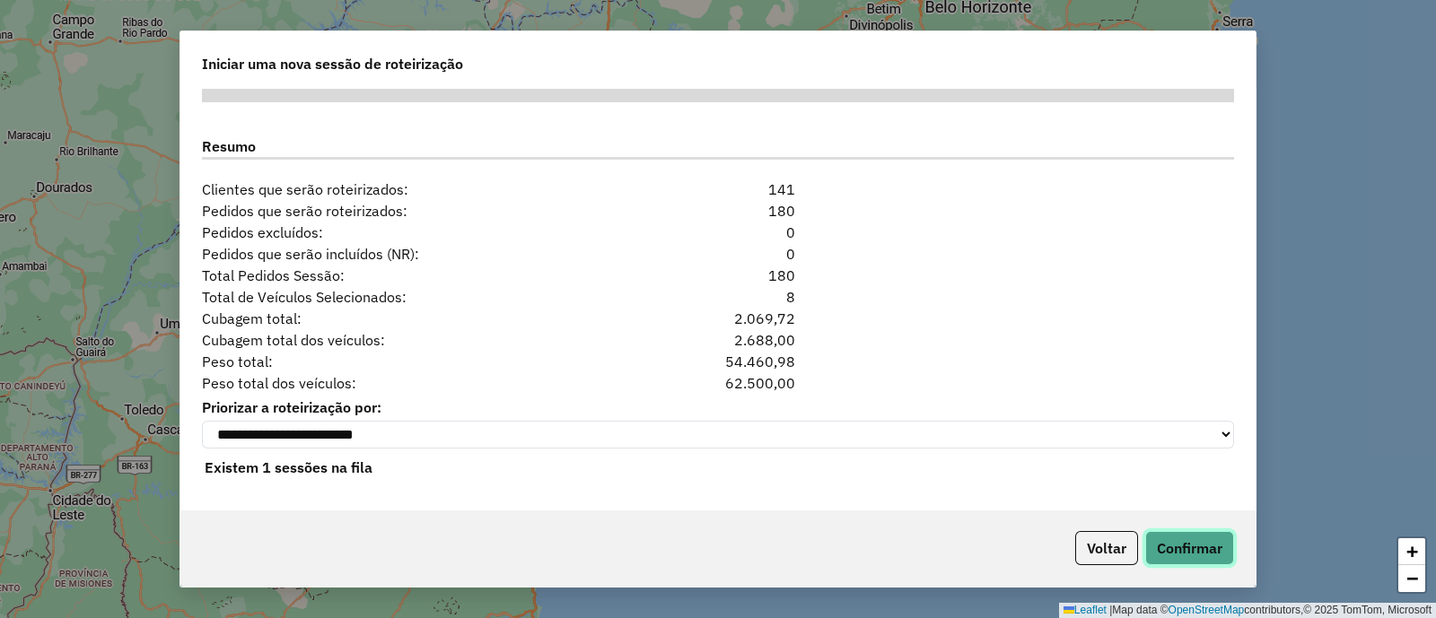
click at [1171, 544] on button "Confirmar" at bounding box center [1189, 548] width 89 height 34
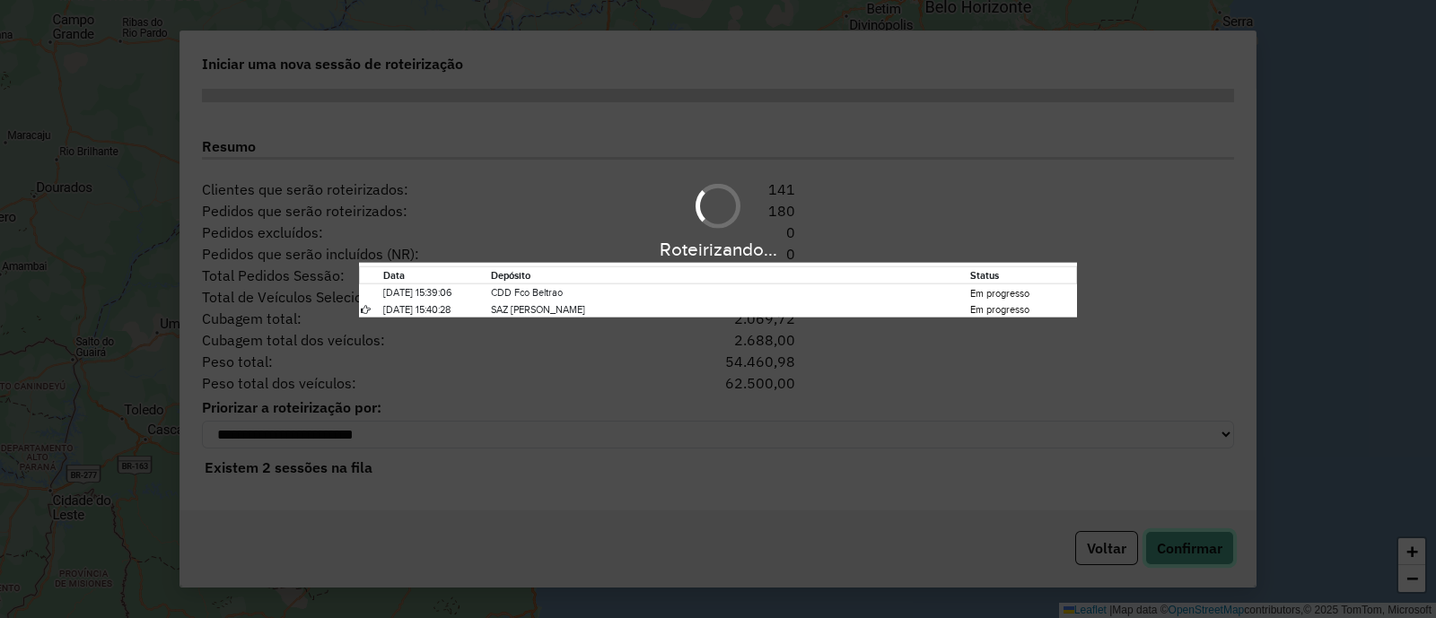
scroll to position [1699, 0]
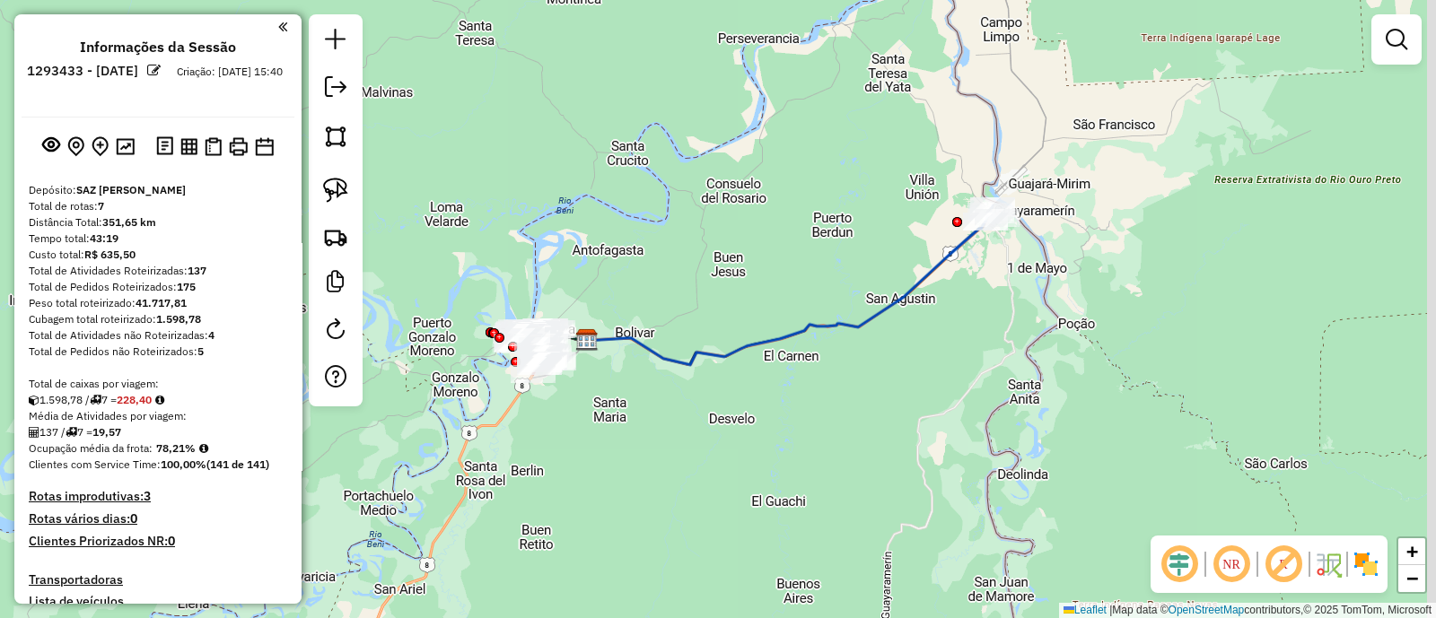
drag, startPoint x: 1000, startPoint y: 293, endPoint x: 917, endPoint y: 329, distance: 90.4
click at [917, 329] on div "Janela de atendimento Grade de atendimento Capacidade Transportadoras Veículos …" at bounding box center [718, 309] width 1436 height 618
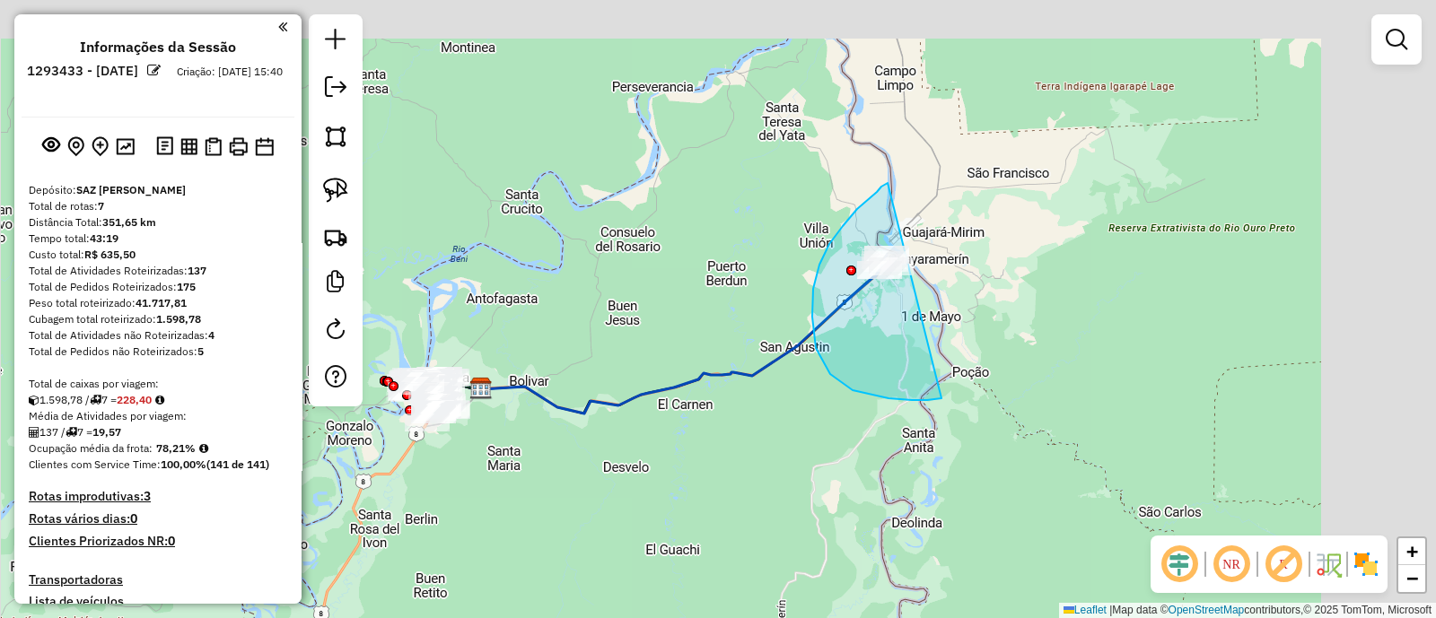
drag, startPoint x: 829, startPoint y: 244, endPoint x: 977, endPoint y: 377, distance: 198.9
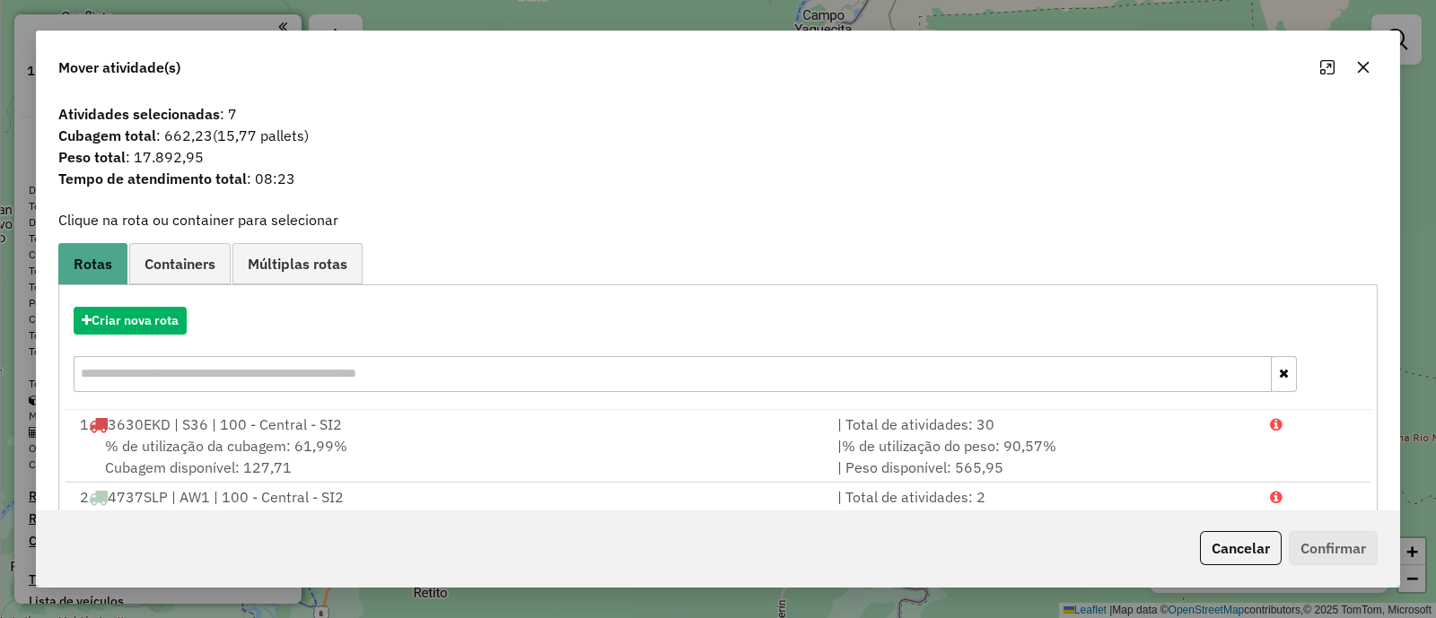
click at [1373, 66] on button "button" at bounding box center [1363, 67] width 29 height 29
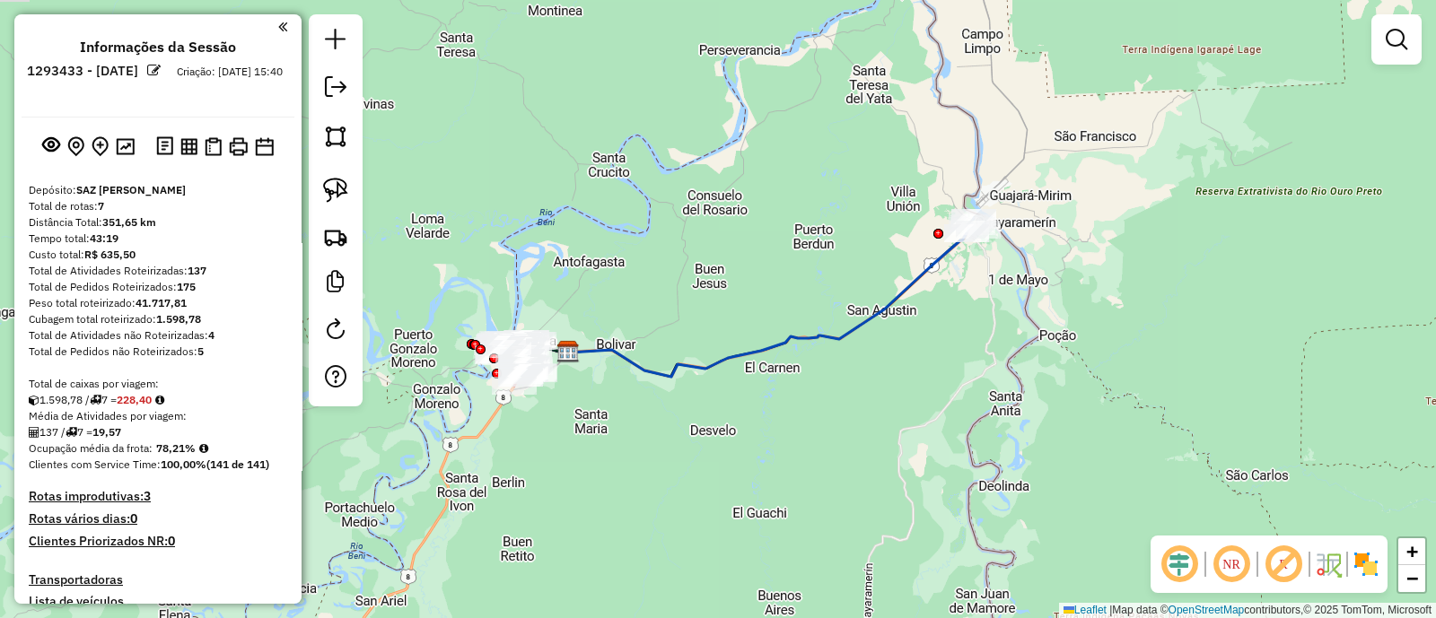
drag, startPoint x: 526, startPoint y: 347, endPoint x: 684, endPoint y: 268, distance: 176.6
click at [674, 280] on div "Janela de atendimento Grade de atendimento Capacidade Transportadoras Veículos …" at bounding box center [718, 309] width 1436 height 618
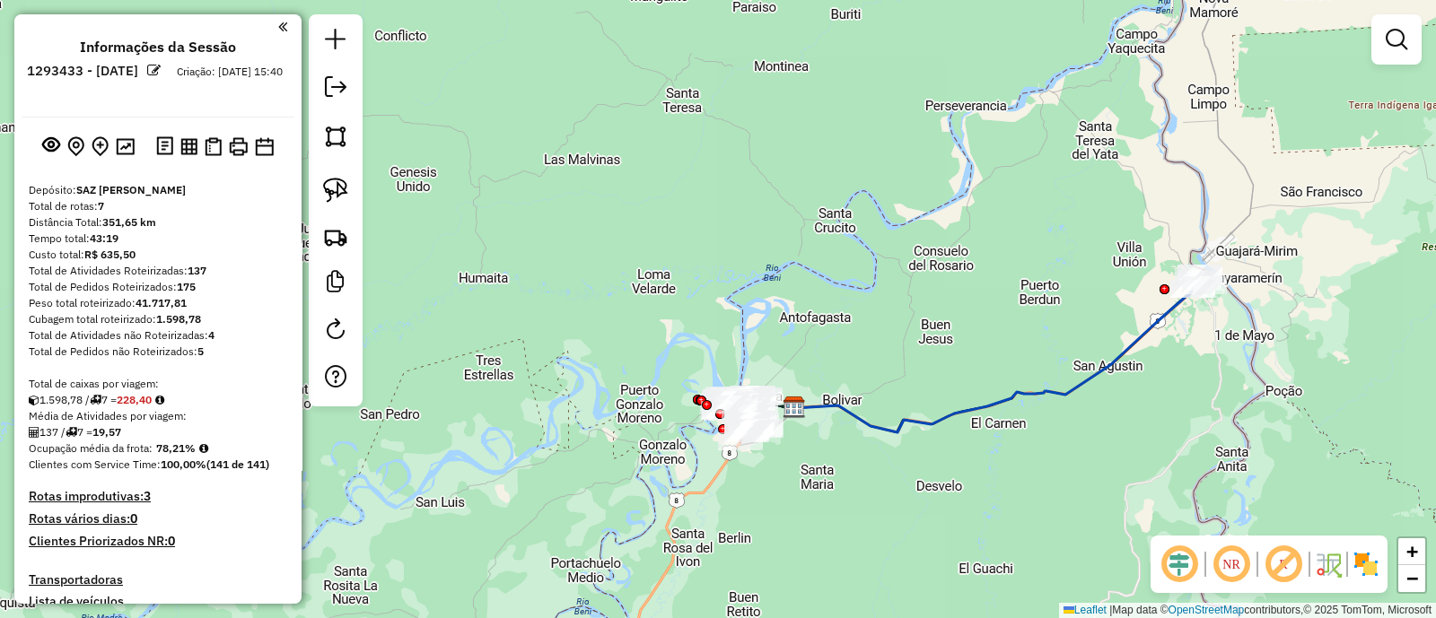
drag, startPoint x: 1042, startPoint y: 453, endPoint x: 789, endPoint y: 529, distance: 264.3
click at [789, 529] on div "Janela de atendimento Grade de atendimento Capacidade Transportadoras Veículos …" at bounding box center [718, 309] width 1436 height 618
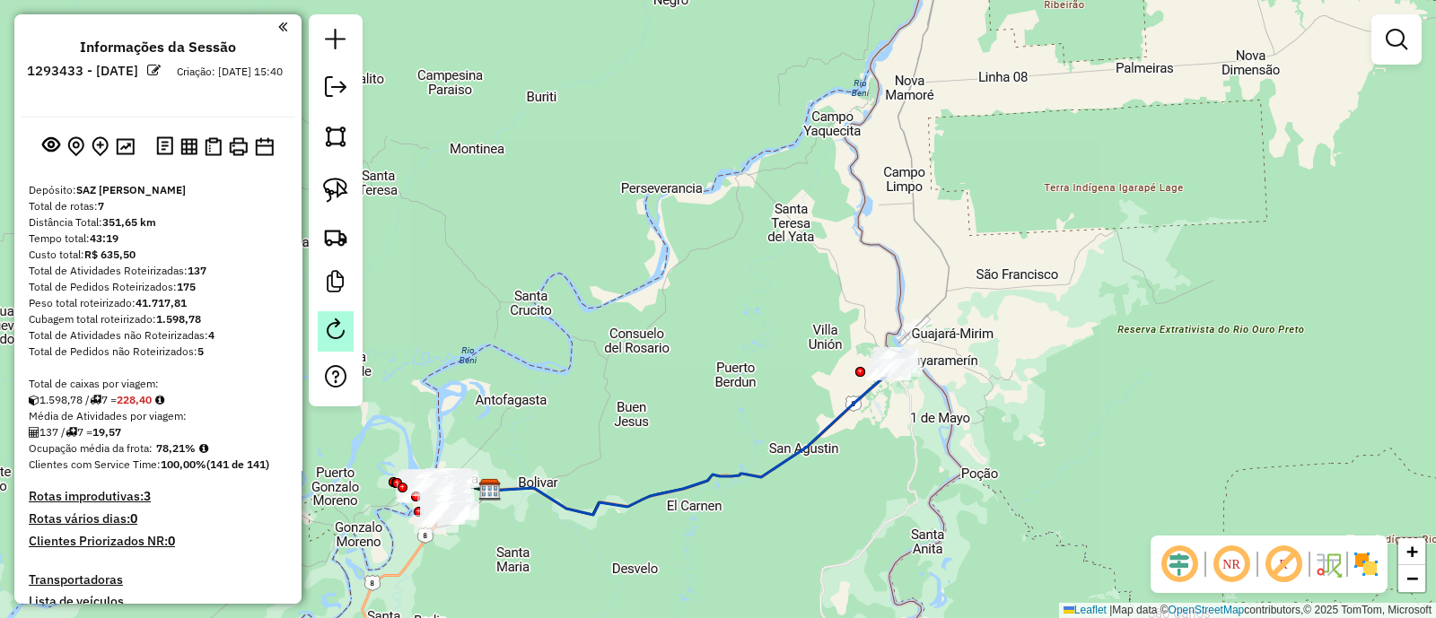
click at [338, 342] on link at bounding box center [336, 331] width 36 height 40
select select "*"
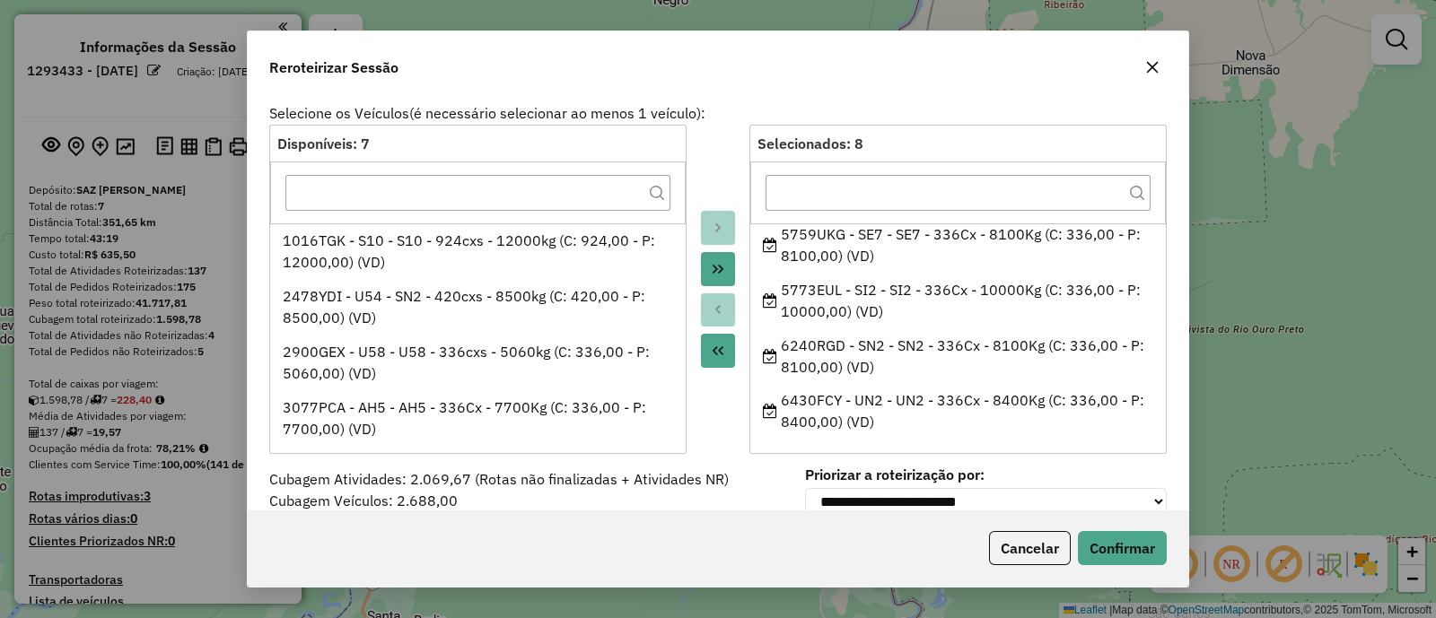
scroll to position [228, 0]
click at [1154, 71] on icon "button" at bounding box center [1152, 67] width 14 height 14
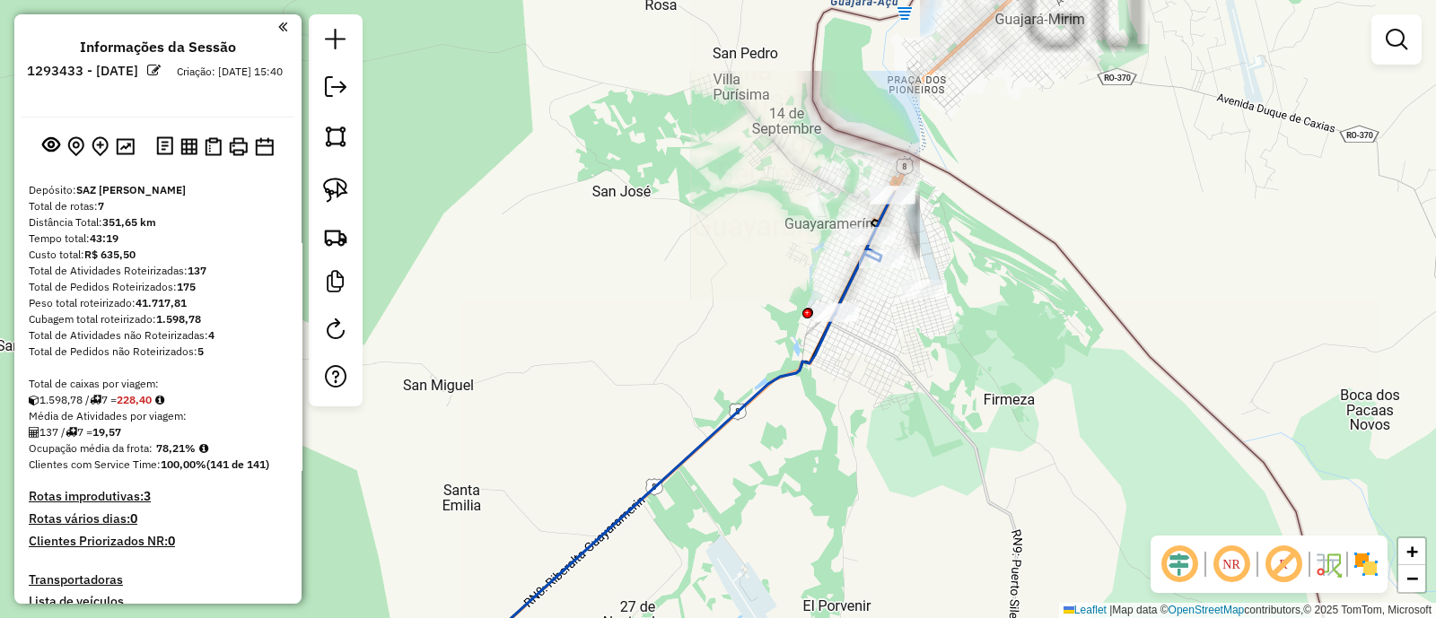
click at [815, 336] on icon at bounding box center [639, 496] width 392 height 367
select select "**********"
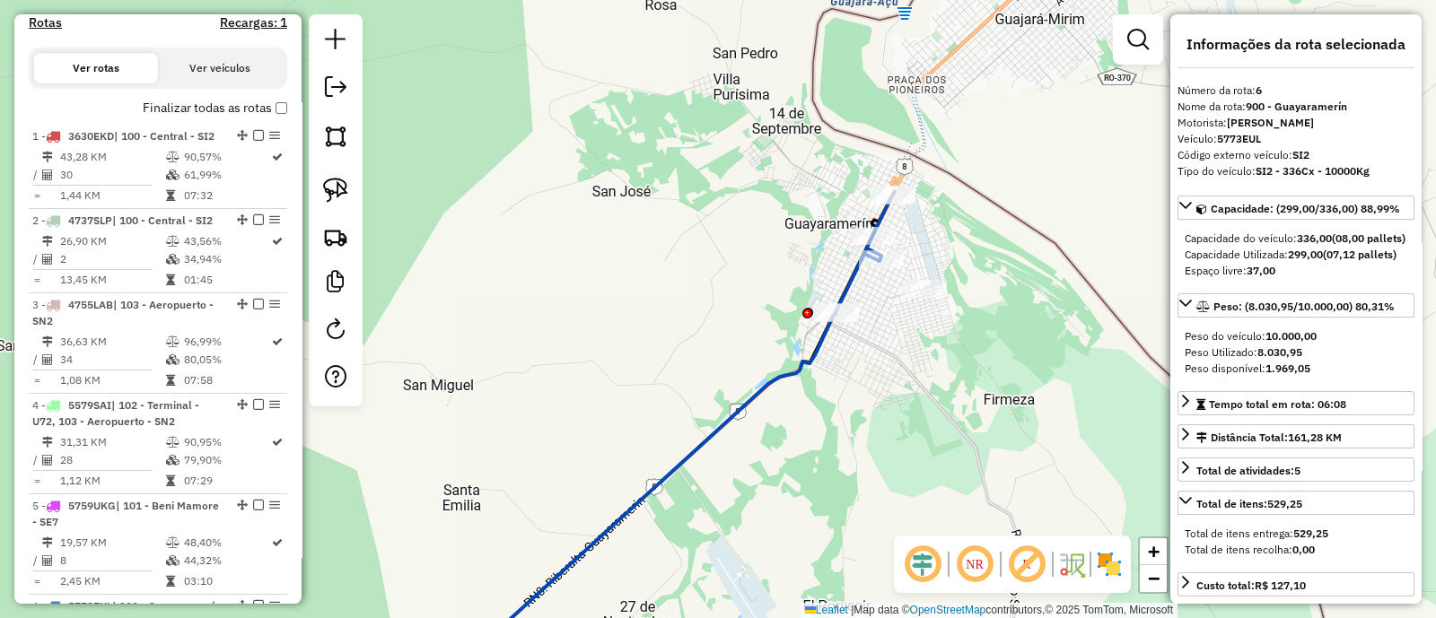
scroll to position [1192, 0]
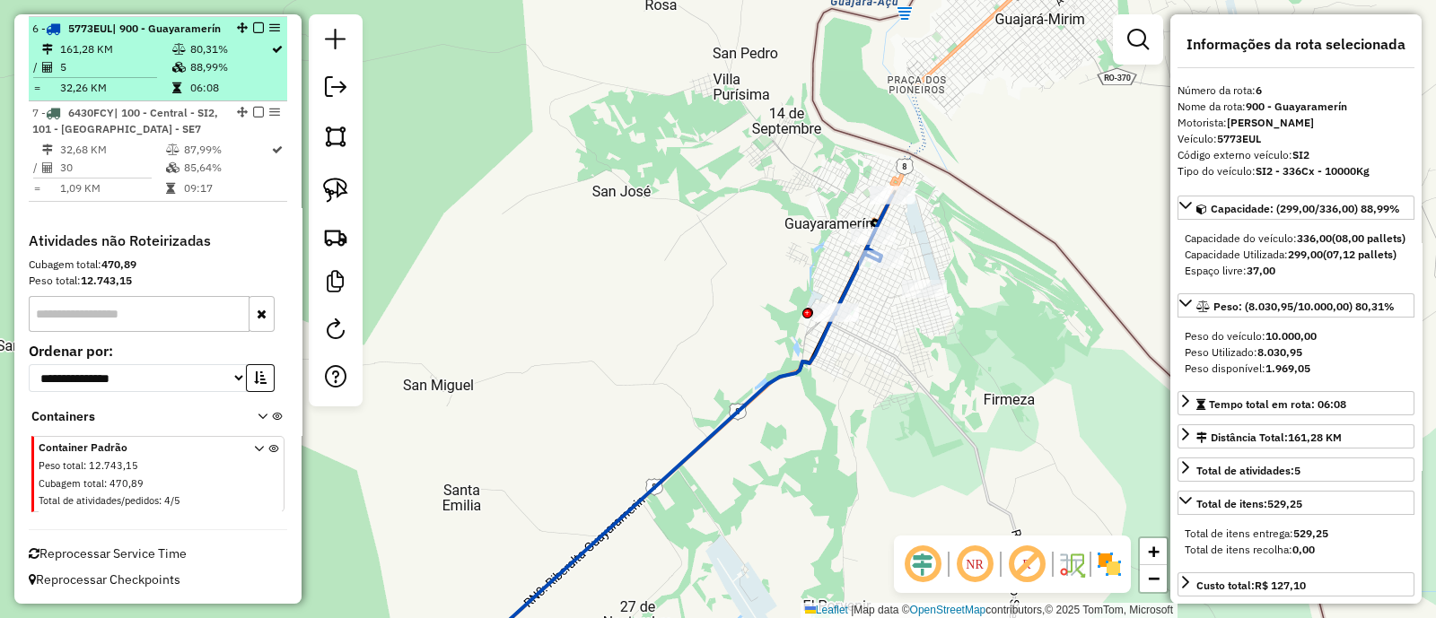
click at [253, 25] on em at bounding box center [258, 27] width 11 height 11
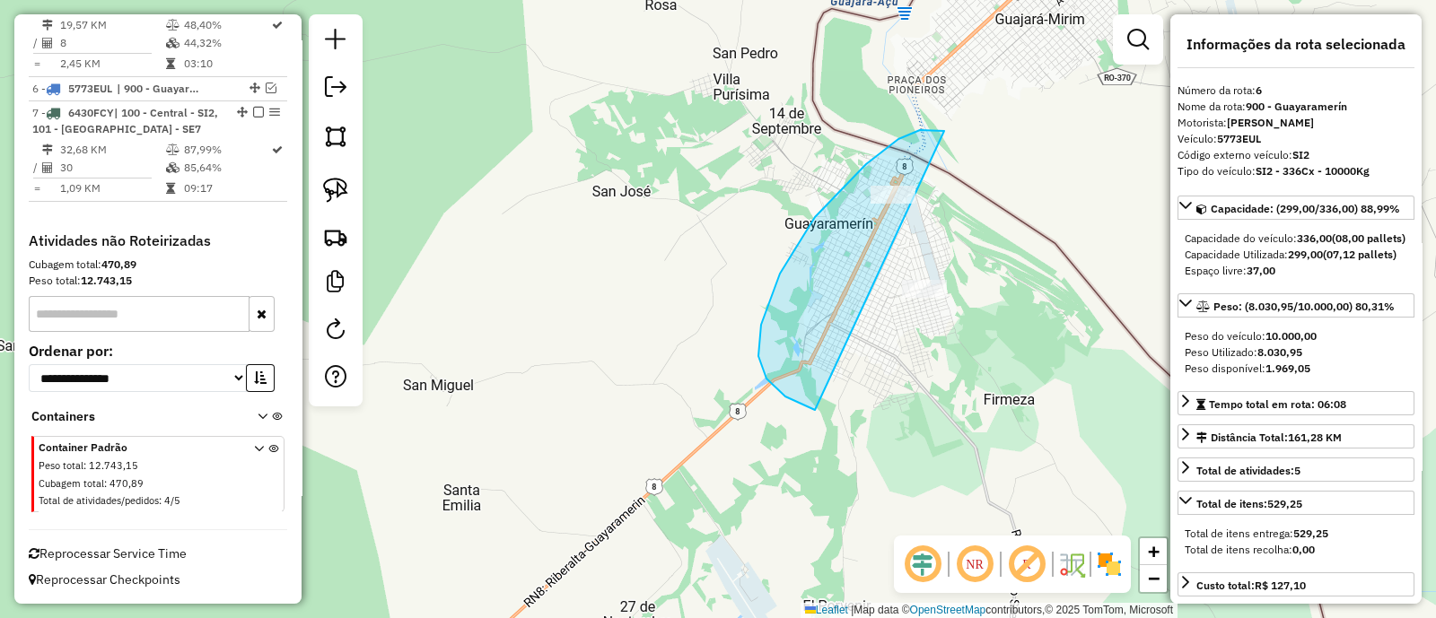
drag, startPoint x: 937, startPoint y: 130, endPoint x: 1017, endPoint y: 365, distance: 248.3
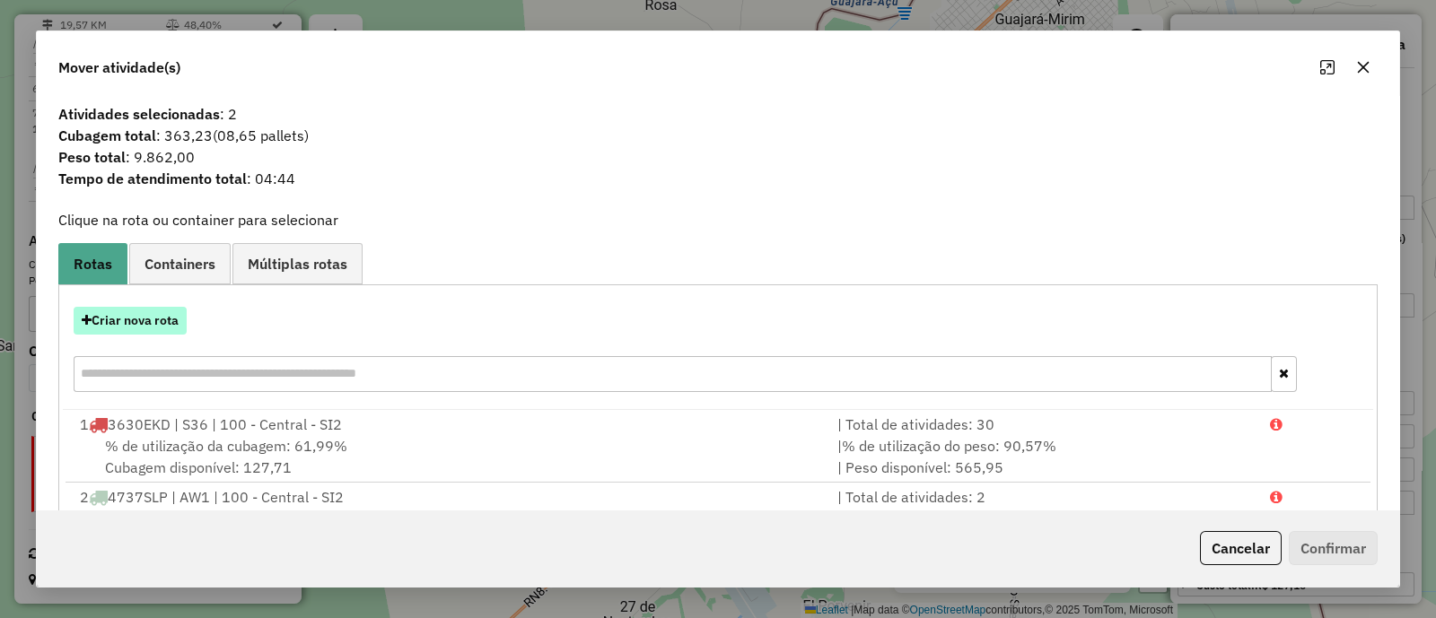
click at [162, 315] on button "Criar nova rota" at bounding box center [130, 321] width 113 height 28
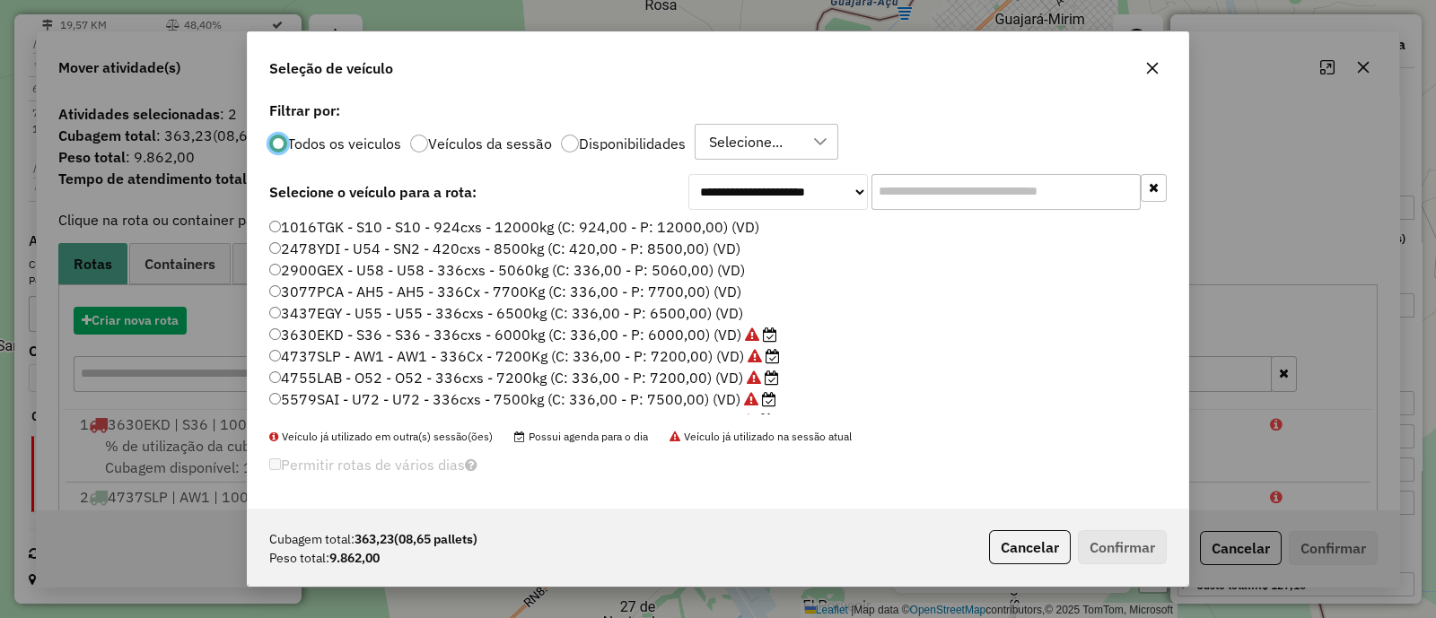
scroll to position [9, 5]
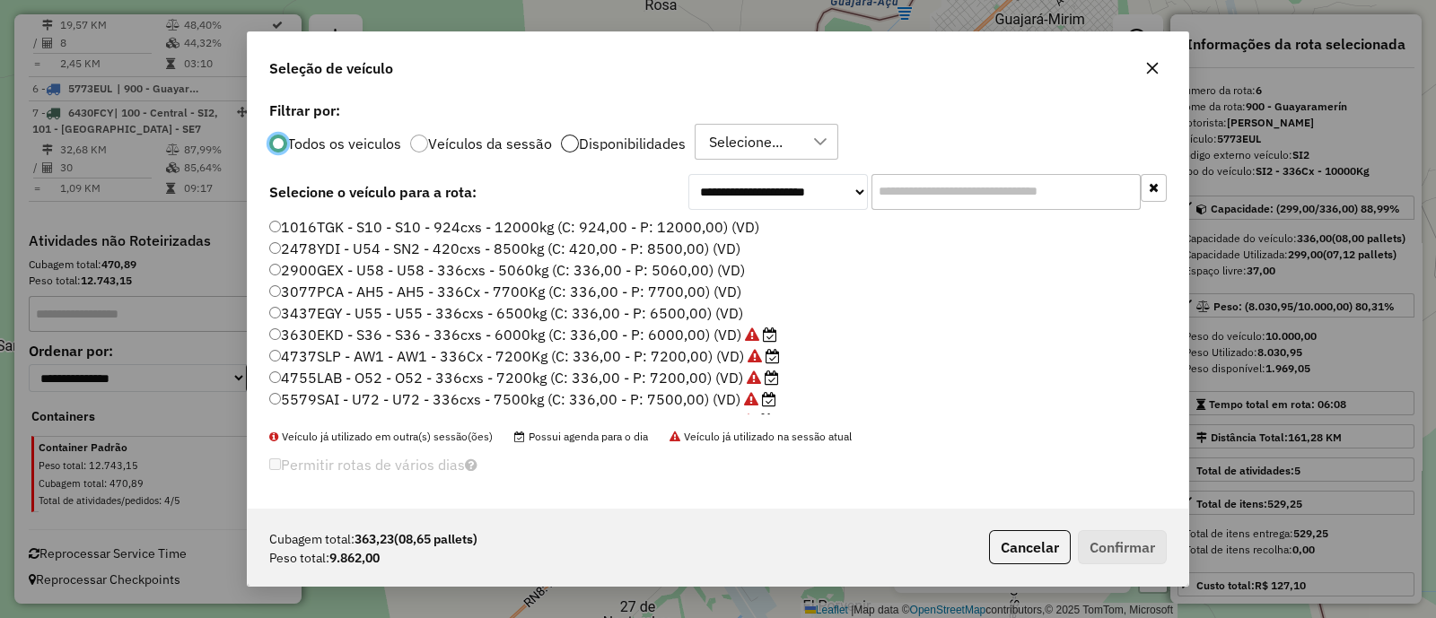
click at [570, 141] on div at bounding box center [570, 144] width 18 height 18
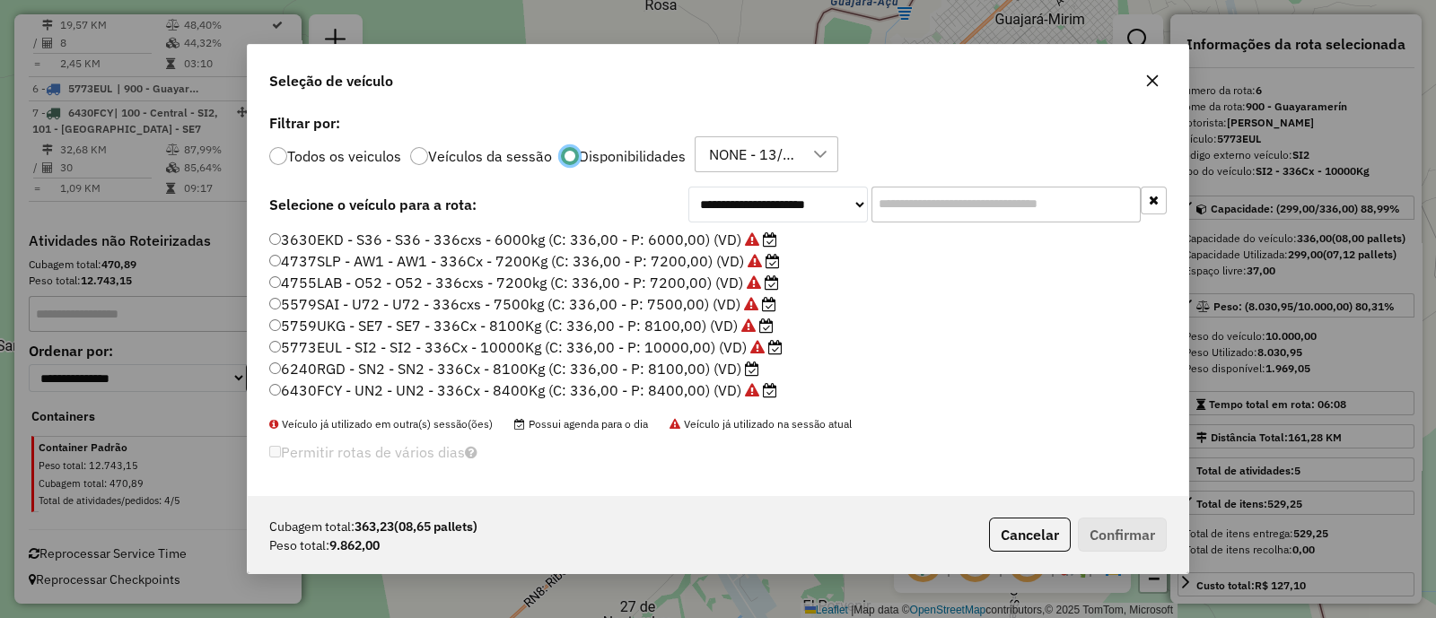
click at [674, 344] on label "5773EUL - SI2 - SI2 - 336Cx - 10000Kg (C: 336,00 - P: 10000,00) (VD)" at bounding box center [525, 347] width 513 height 22
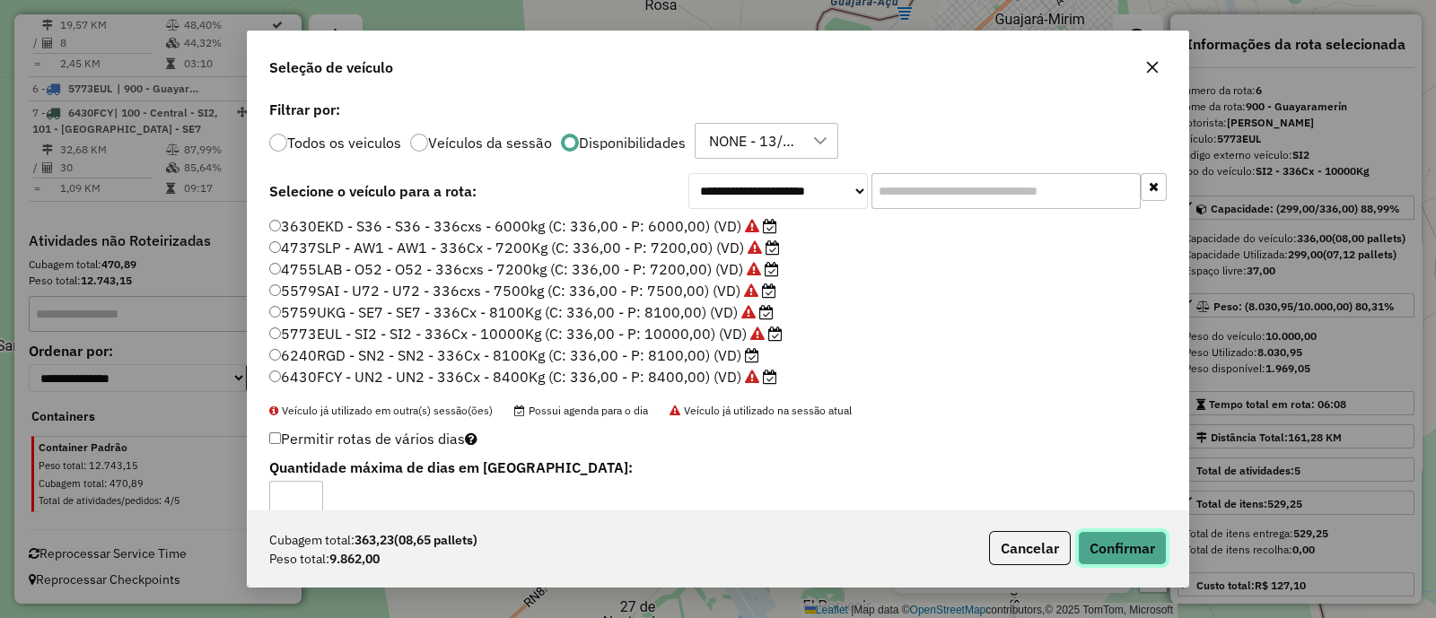
click at [1154, 545] on button "Confirmar" at bounding box center [1122, 548] width 89 height 34
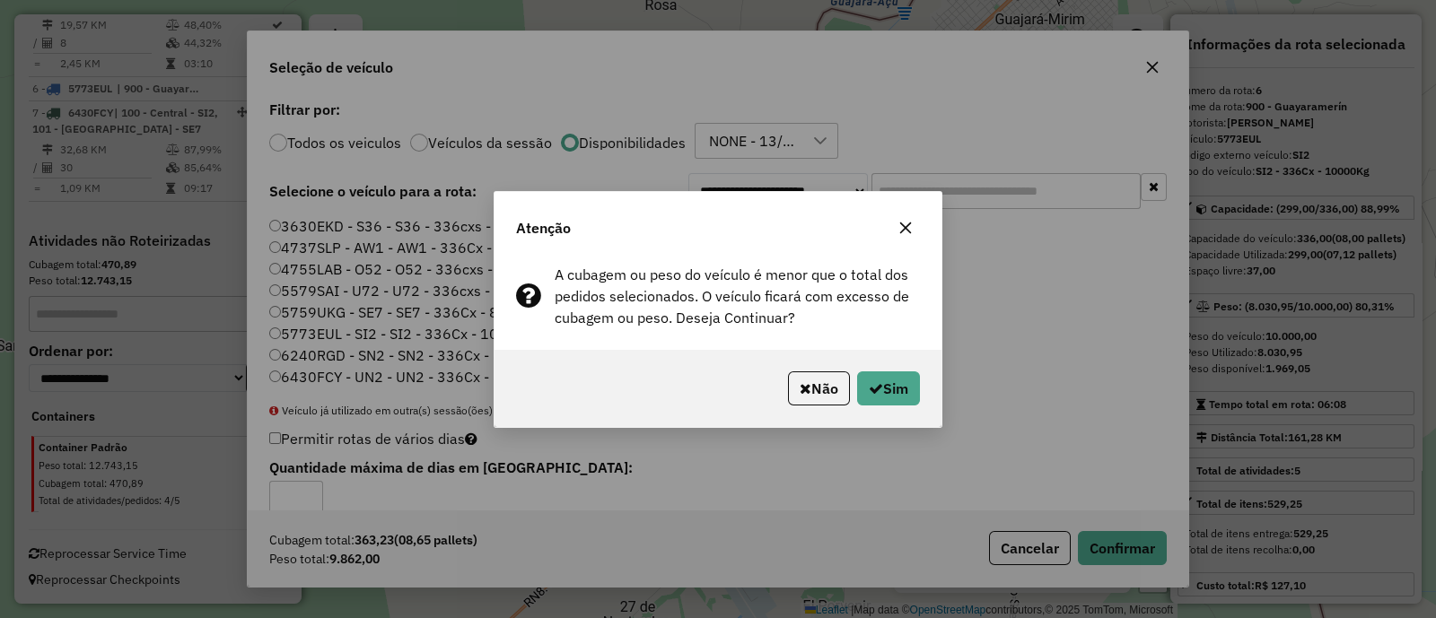
click at [911, 225] on icon "button" at bounding box center [905, 228] width 14 height 14
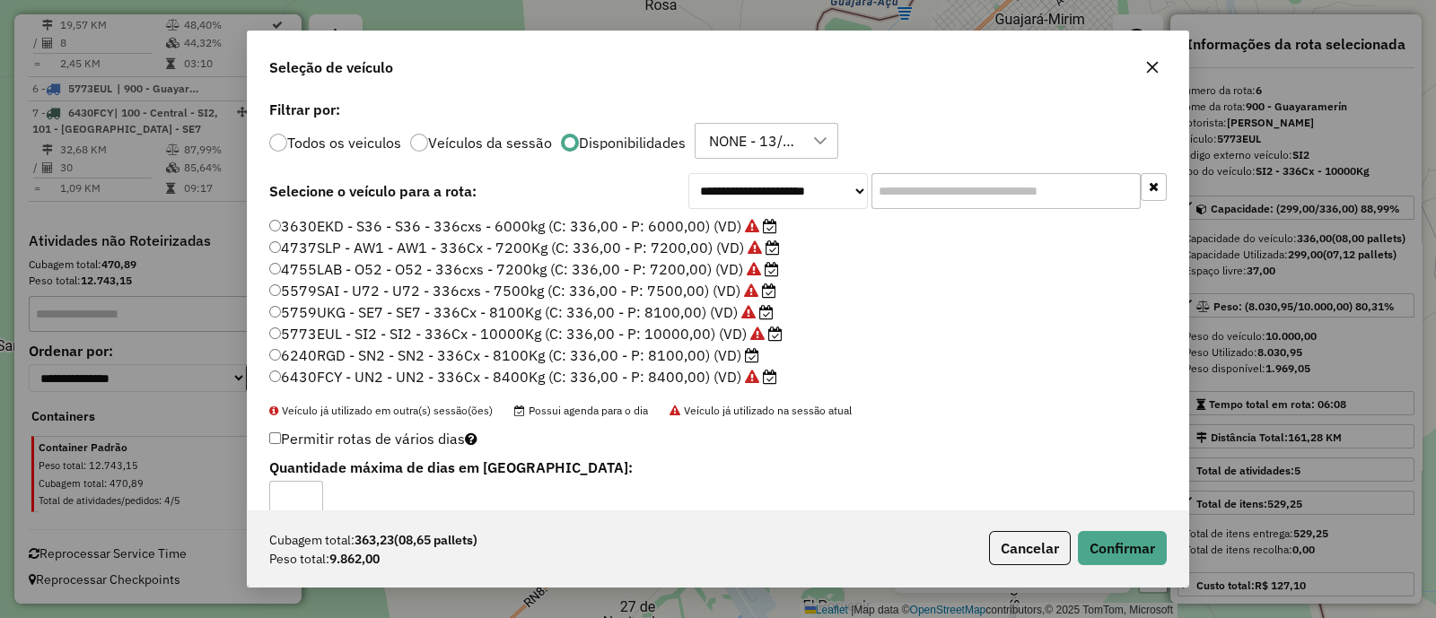
click at [1153, 45] on div "Seleção de veículo" at bounding box center [718, 63] width 940 height 65
click at [1149, 66] on icon "button" at bounding box center [1153, 68] width 12 height 12
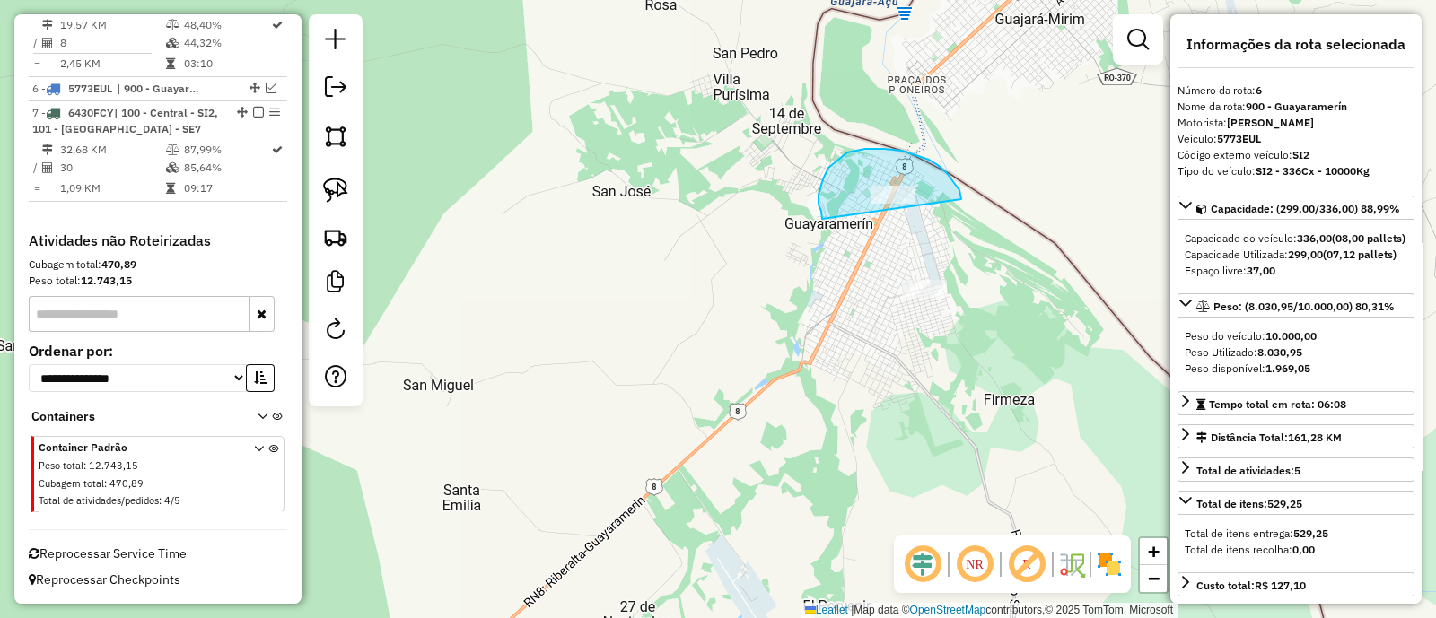
drag, startPoint x: 961, startPoint y: 199, endPoint x: 822, endPoint y: 219, distance: 140.5
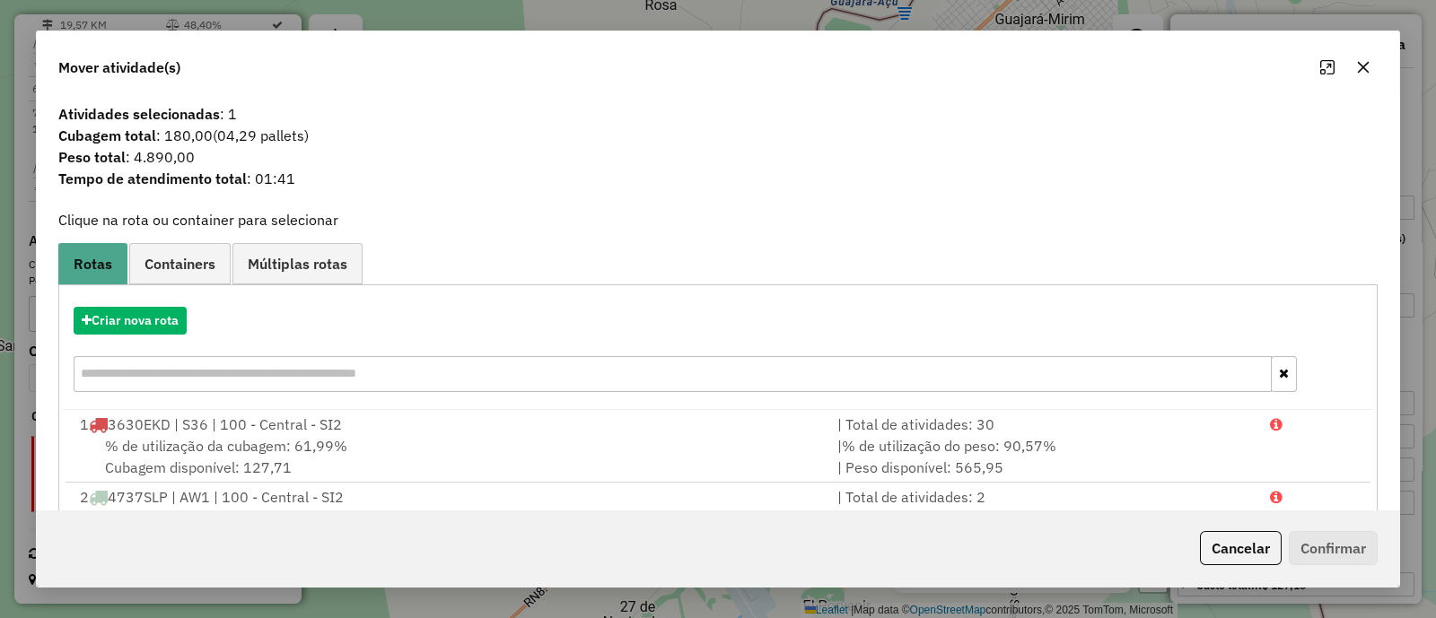
click at [1362, 72] on icon "button" at bounding box center [1363, 67] width 14 height 14
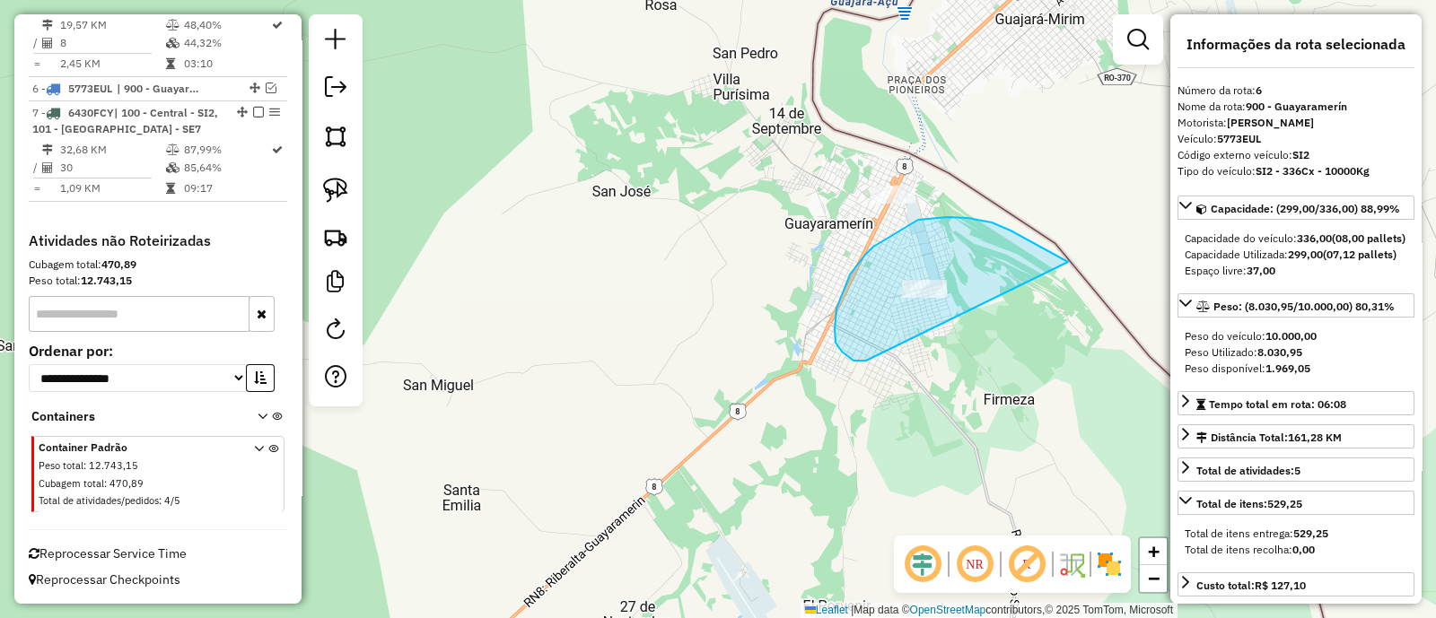
drag, startPoint x: 918, startPoint y: 220, endPoint x: 866, endPoint y: 361, distance: 150.2
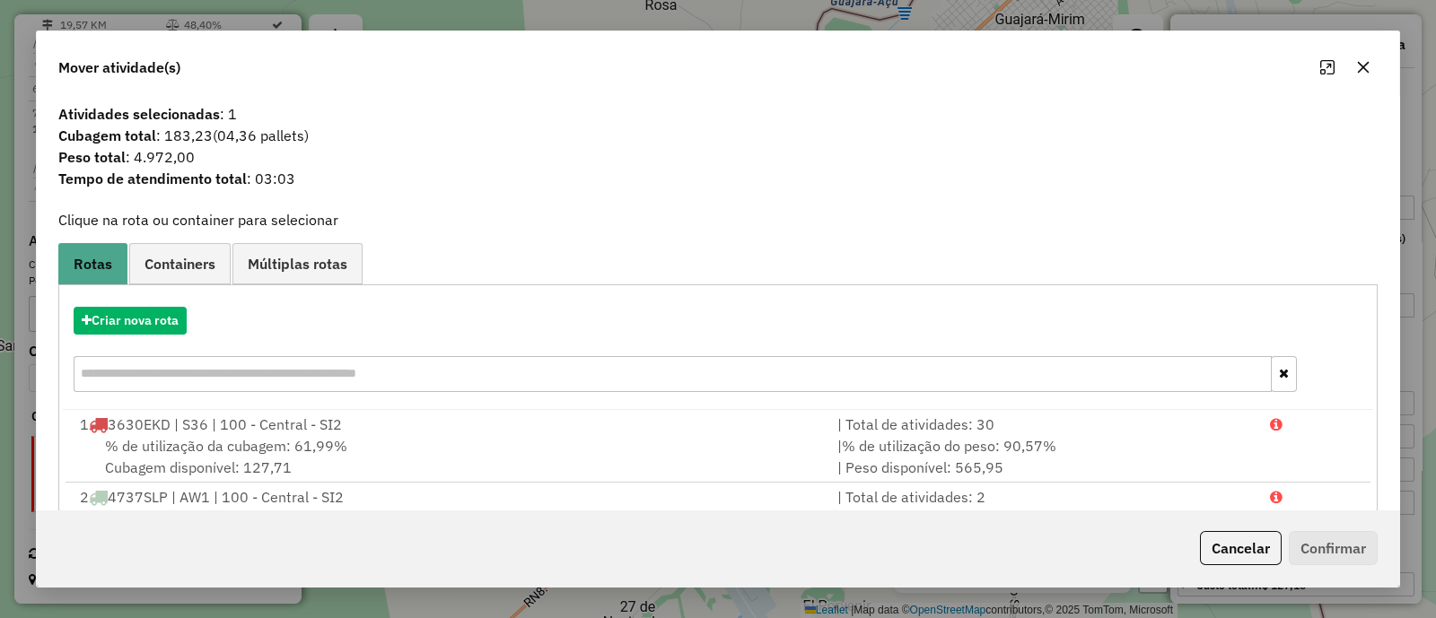
click at [1359, 77] on button "button" at bounding box center [1363, 67] width 29 height 29
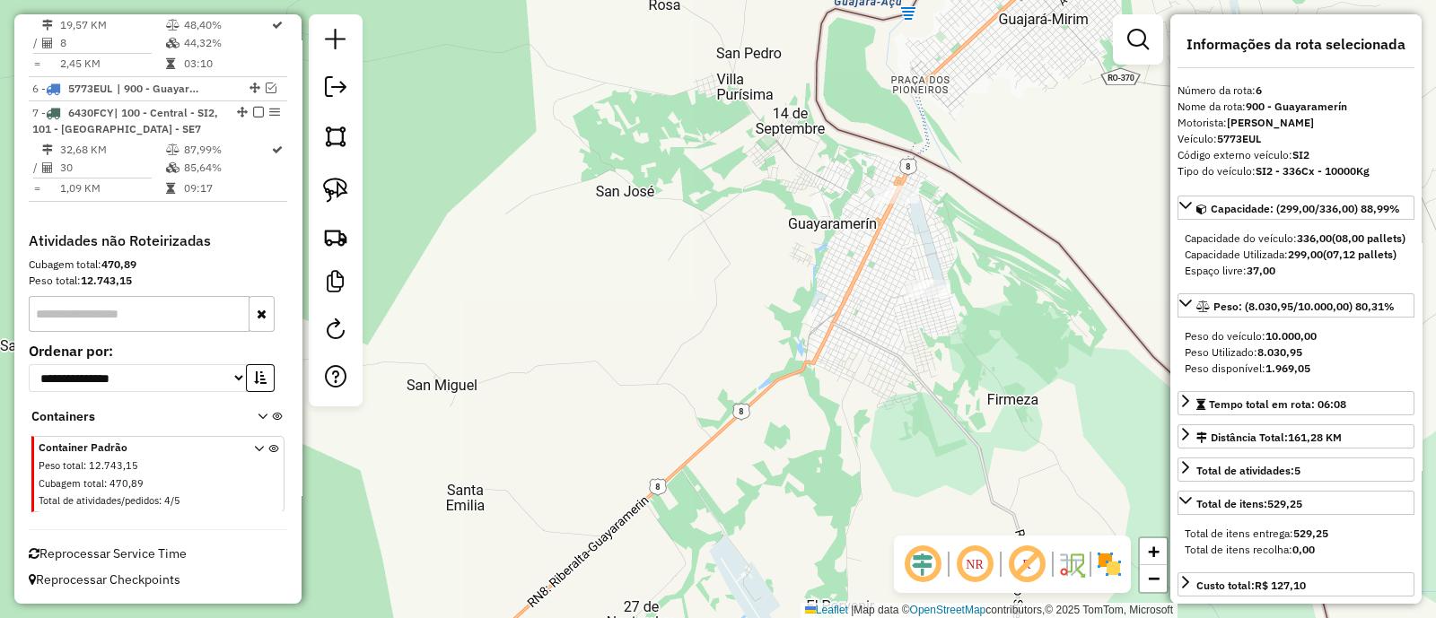
drag, startPoint x: 507, startPoint y: 360, endPoint x: 606, endPoint y: 312, distance: 109.6
click at [606, 312] on div "Janela de atendimento Grade de atendimento Capacidade Transportadoras Veículos …" at bounding box center [718, 309] width 1436 height 618
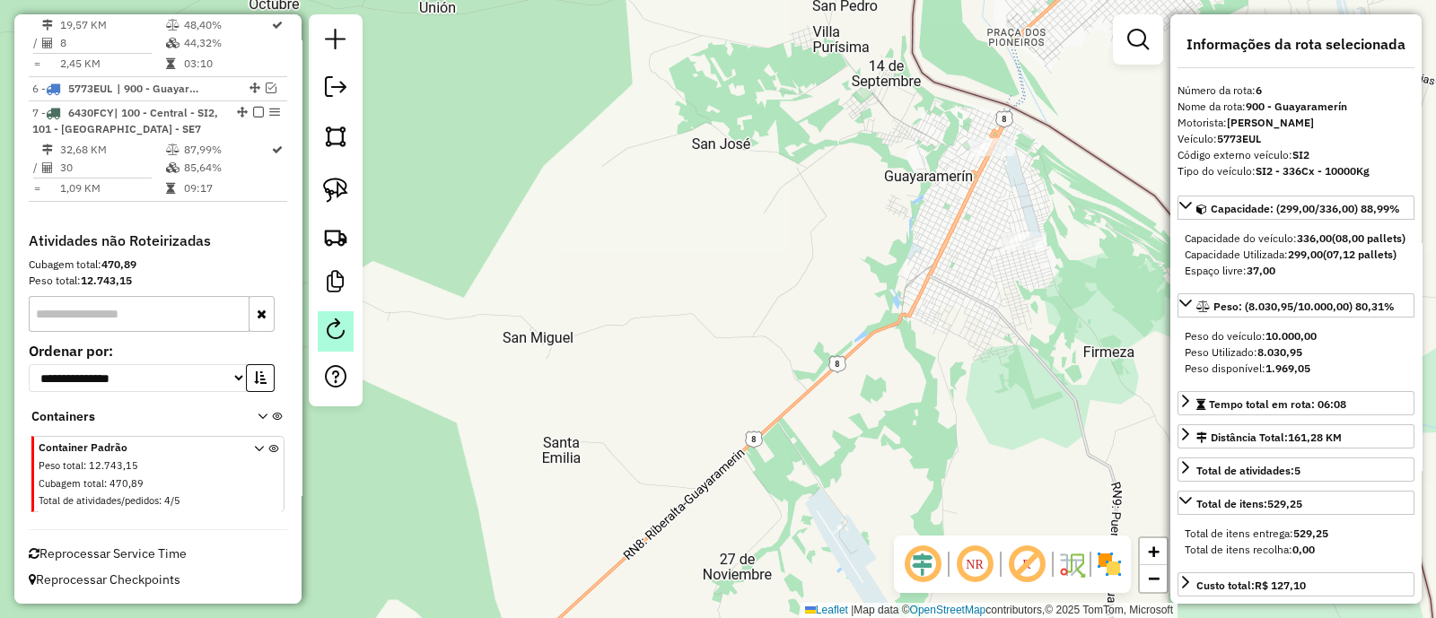
click at [335, 324] on em at bounding box center [336, 330] width 22 height 22
select select "*"
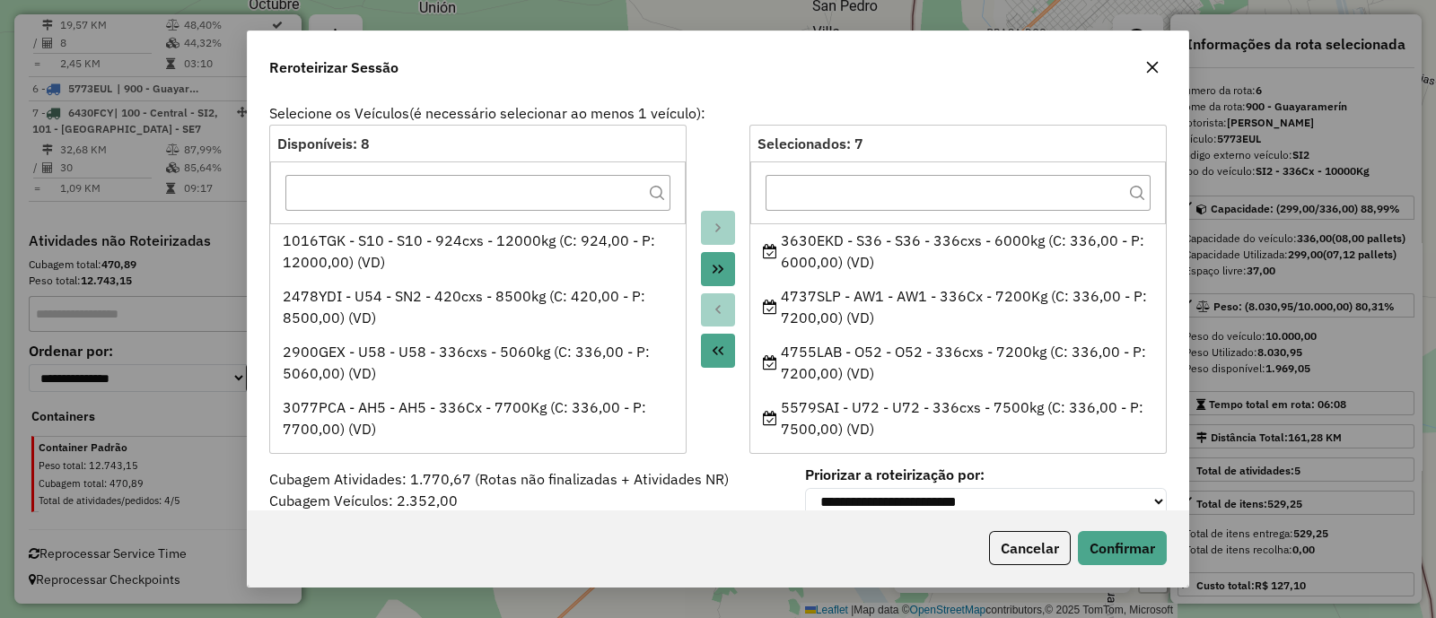
click at [1161, 69] on button "button" at bounding box center [1152, 67] width 29 height 29
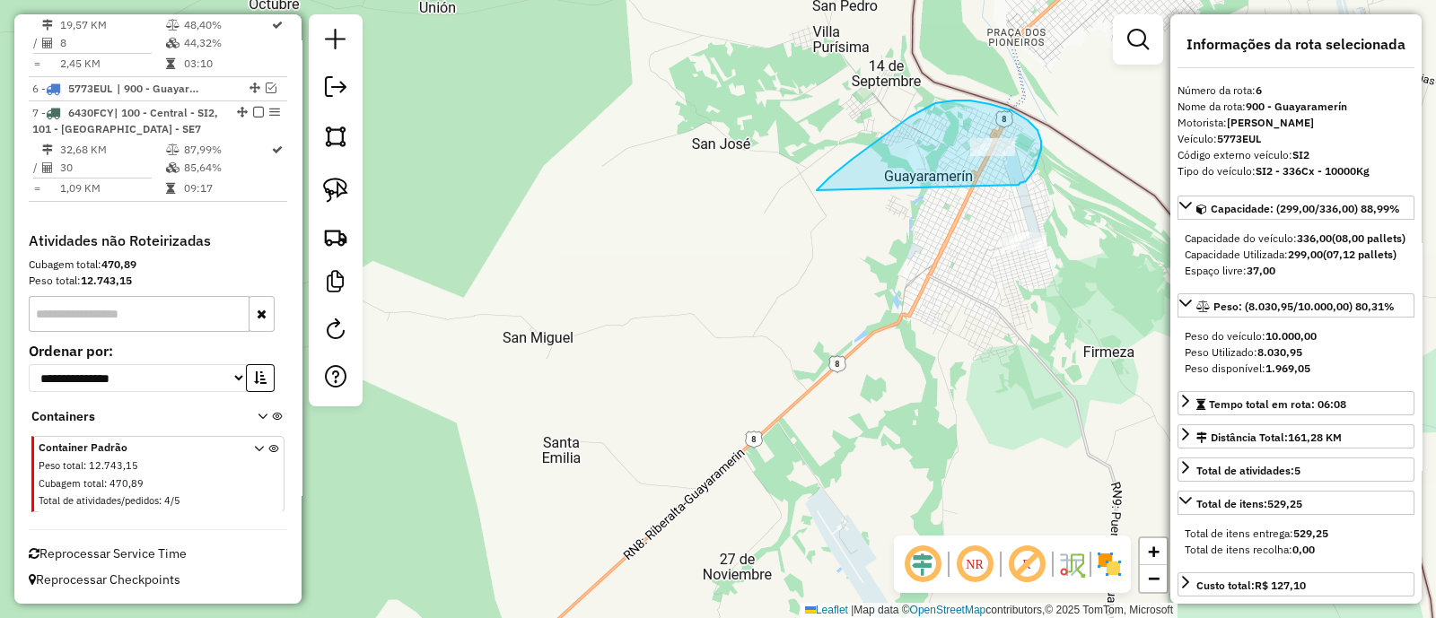
drag, startPoint x: 1026, startPoint y: 181, endPoint x: 817, endPoint y: 190, distance: 208.4
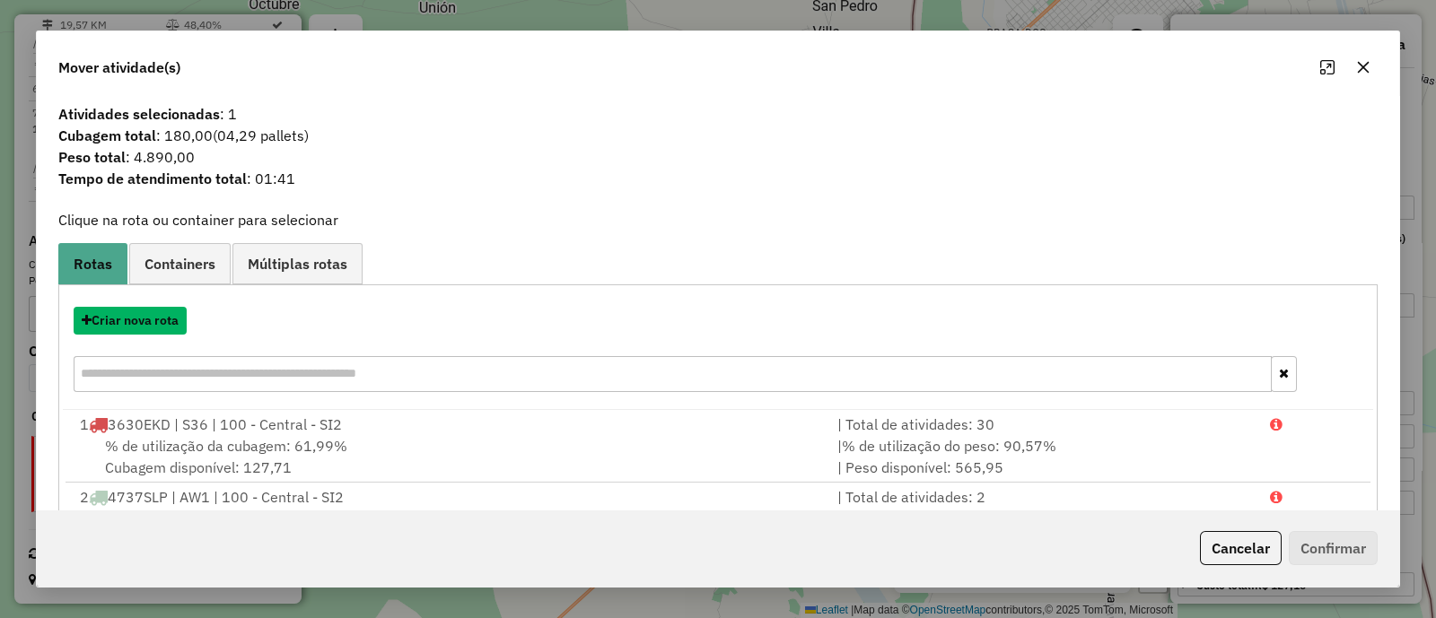
click at [148, 324] on button "Criar nova rota" at bounding box center [130, 321] width 113 height 28
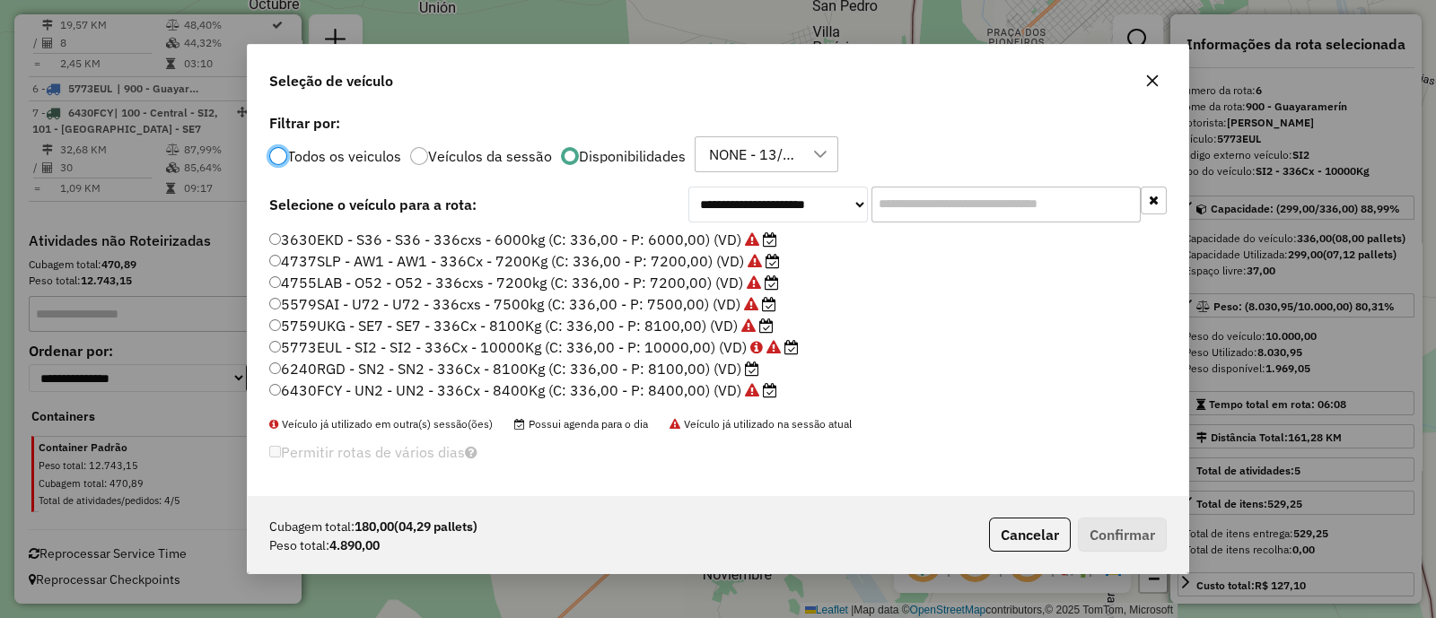
scroll to position [9, 4]
click at [660, 236] on label "3630EKD - S36 - S36 - 336cxs - 6000kg (C: 336,00 - P: 6000,00) (VD)" at bounding box center [523, 240] width 508 height 22
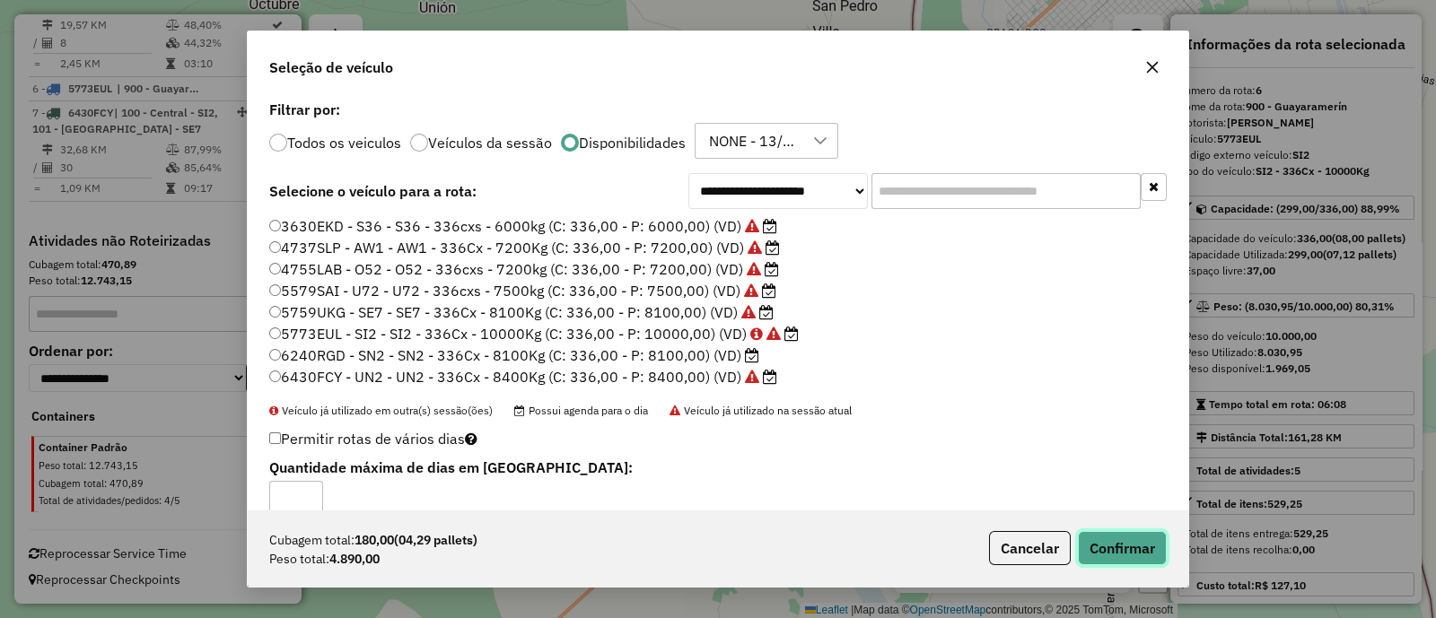
click at [1097, 539] on button "Confirmar" at bounding box center [1122, 548] width 89 height 34
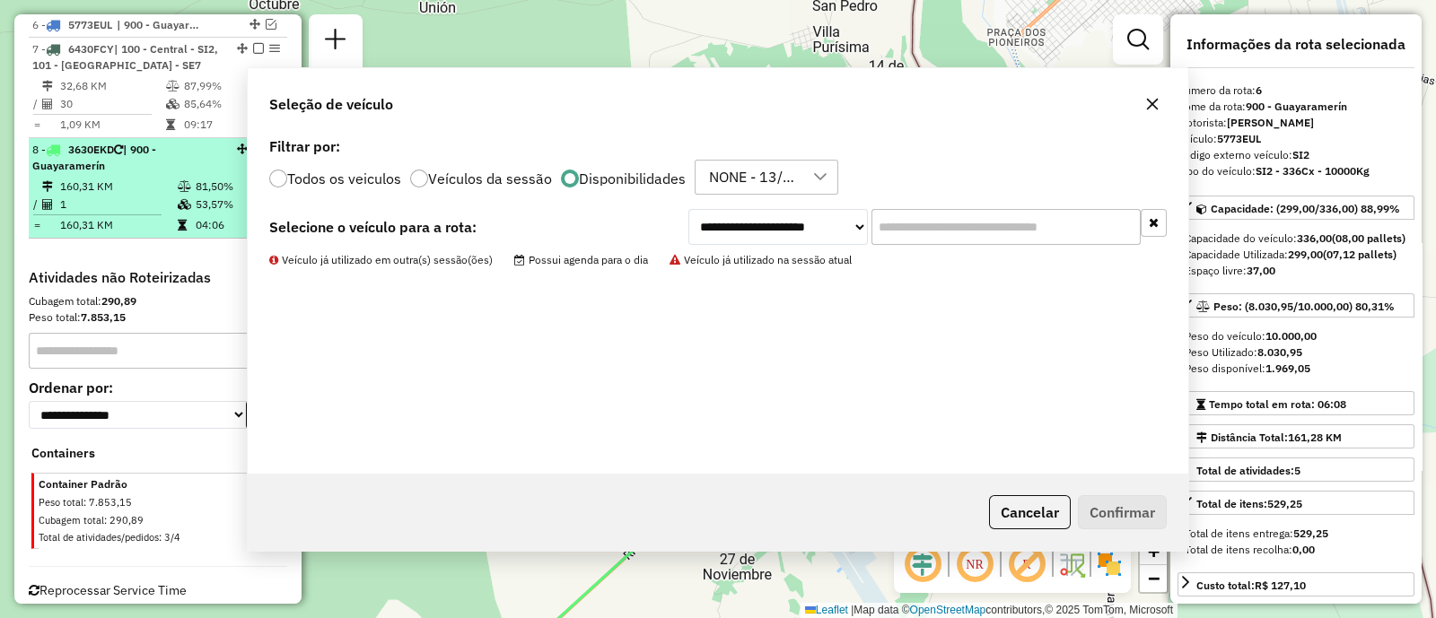
scroll to position [1192, 0]
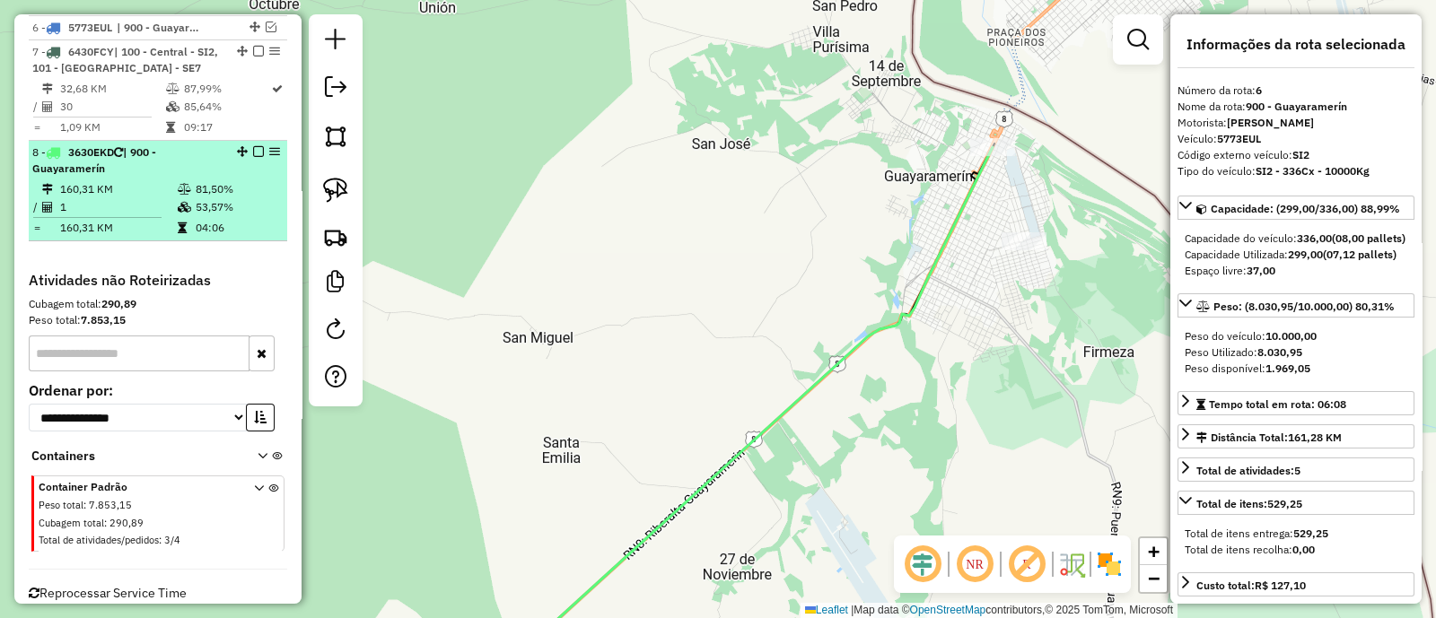
click at [253, 149] on em at bounding box center [258, 151] width 11 height 11
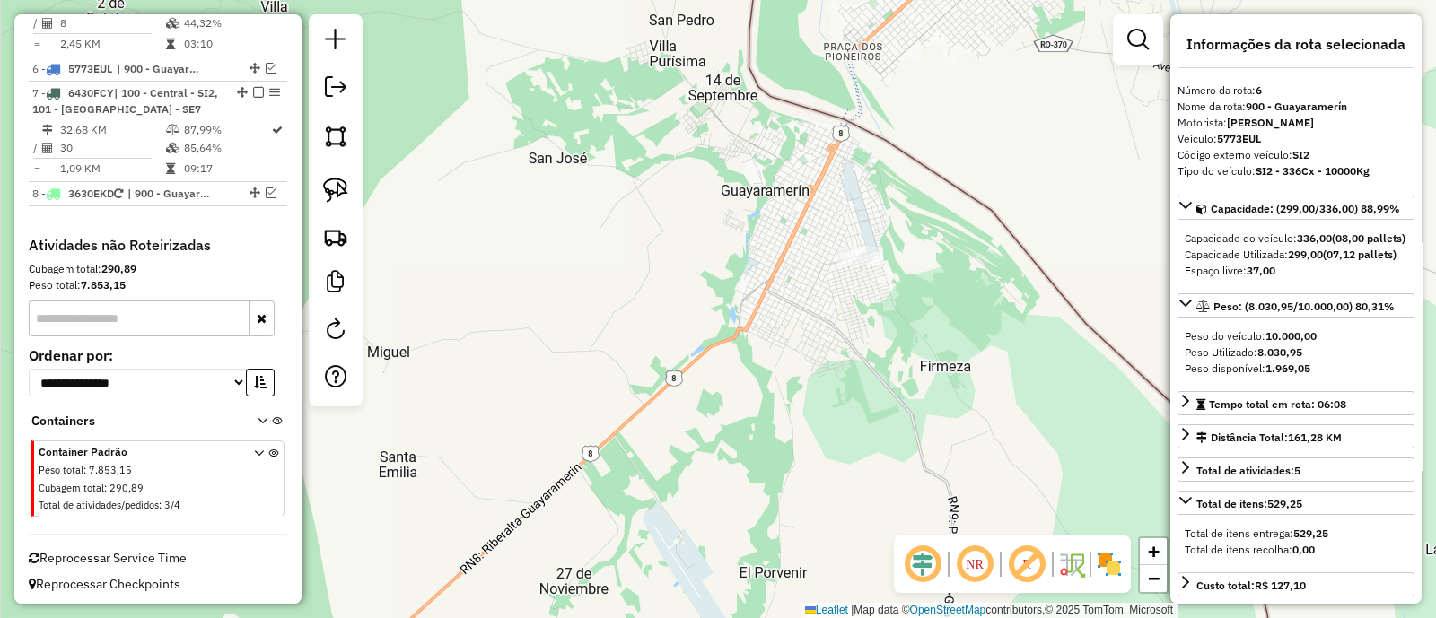
drag, startPoint x: 793, startPoint y: 281, endPoint x: 817, endPoint y: 258, distance: 33.0
click at [786, 282] on div "Janela de atendimento Grade de atendimento Capacidade Transportadoras Veículos …" at bounding box center [718, 309] width 1436 height 618
drag, startPoint x: 810, startPoint y: 240, endPoint x: 911, endPoint y: 213, distance: 104.0
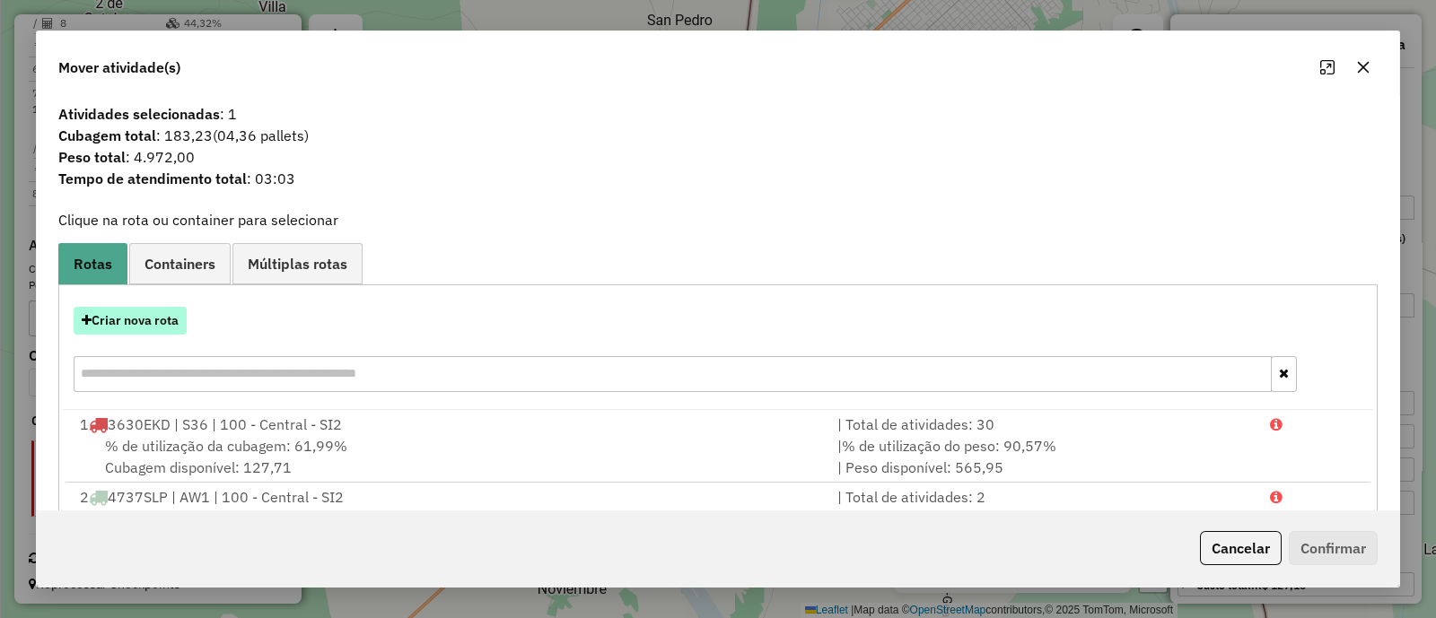
click at [152, 320] on button "Criar nova rota" at bounding box center [130, 321] width 113 height 28
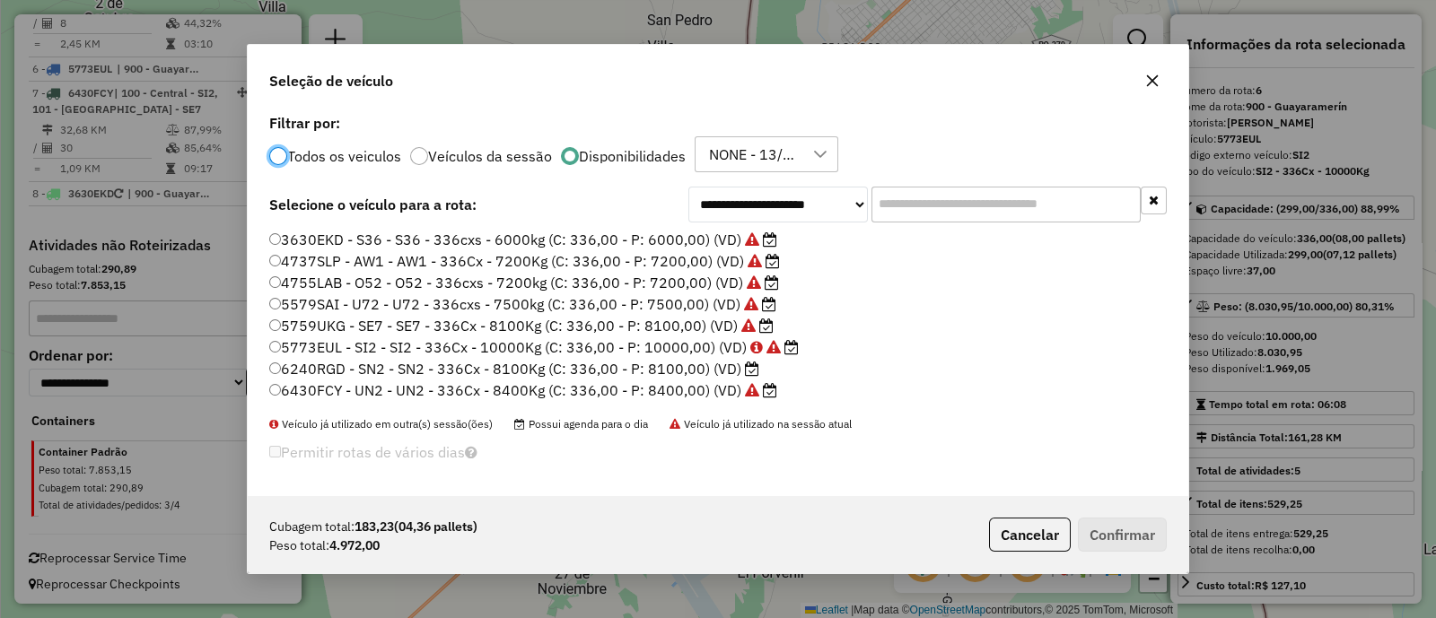
scroll to position [9, 5]
click at [655, 238] on label "3630EKD - S36 - S36 - 336cxs - 6000kg (C: 336,00 - P: 6000,00) (VD)" at bounding box center [523, 240] width 508 height 22
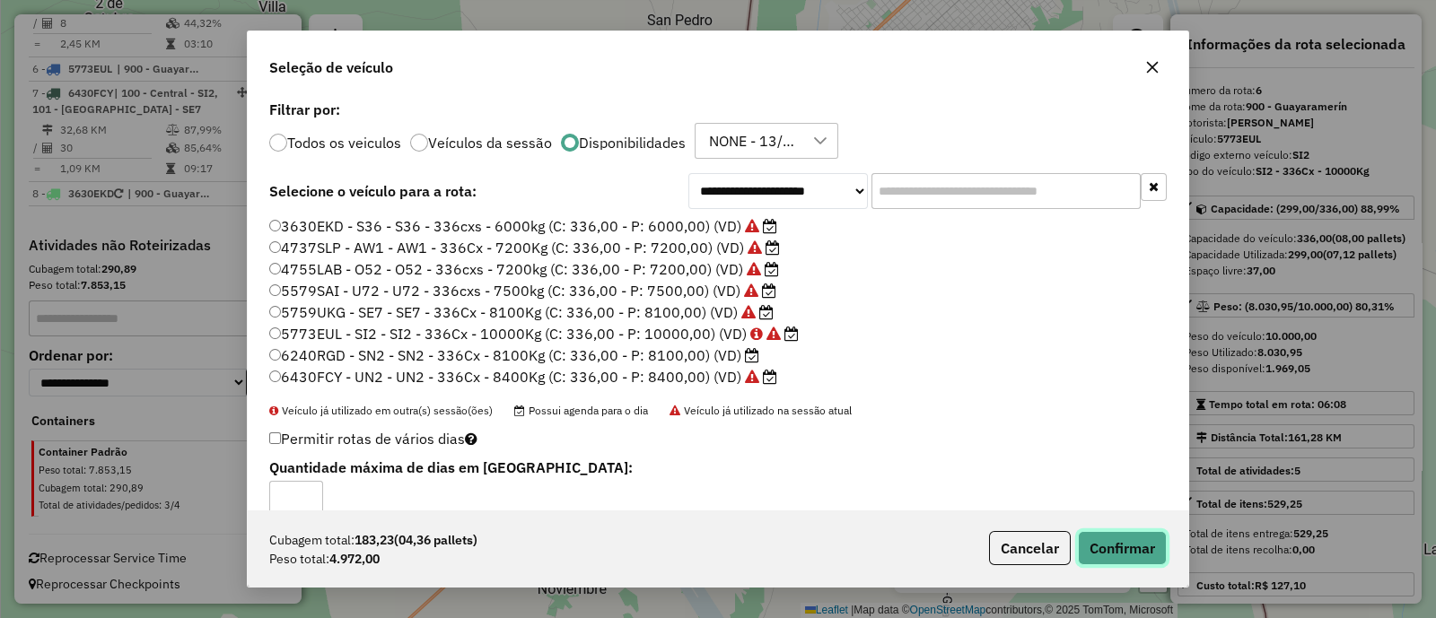
click at [1131, 546] on button "Confirmar" at bounding box center [1122, 548] width 89 height 34
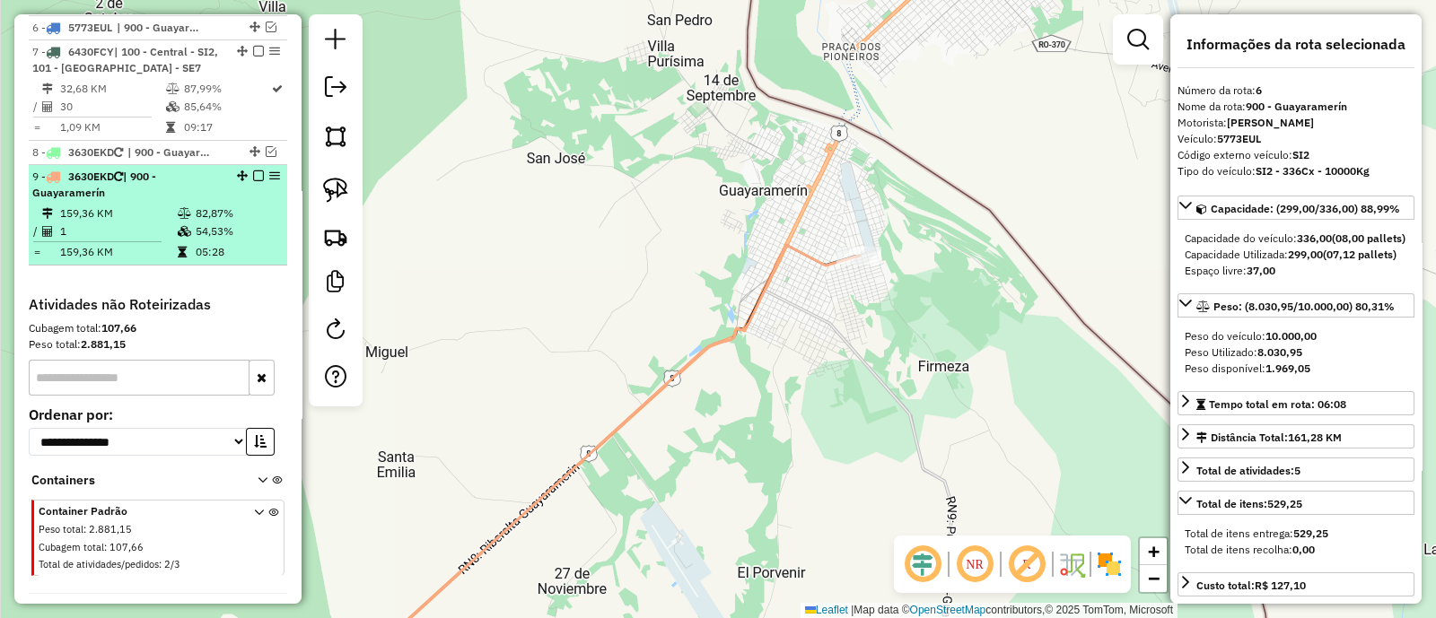
click at [253, 176] on em at bounding box center [258, 175] width 11 height 11
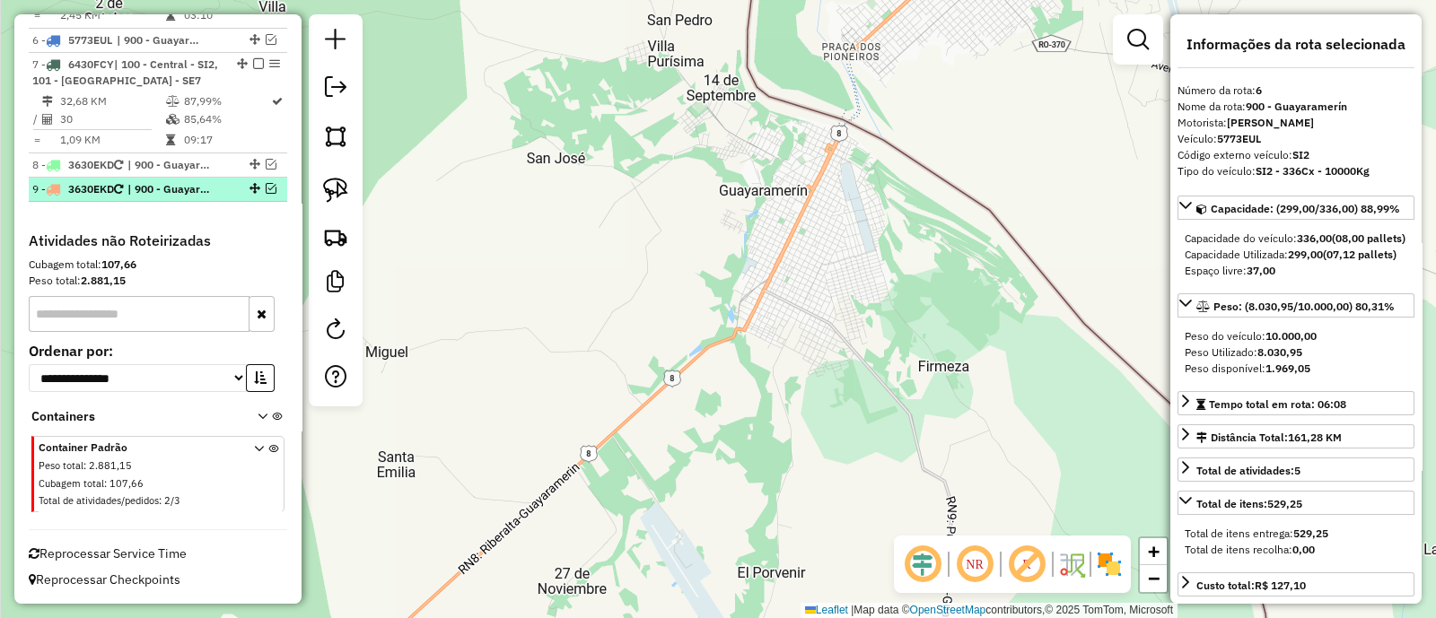
scroll to position [1175, 0]
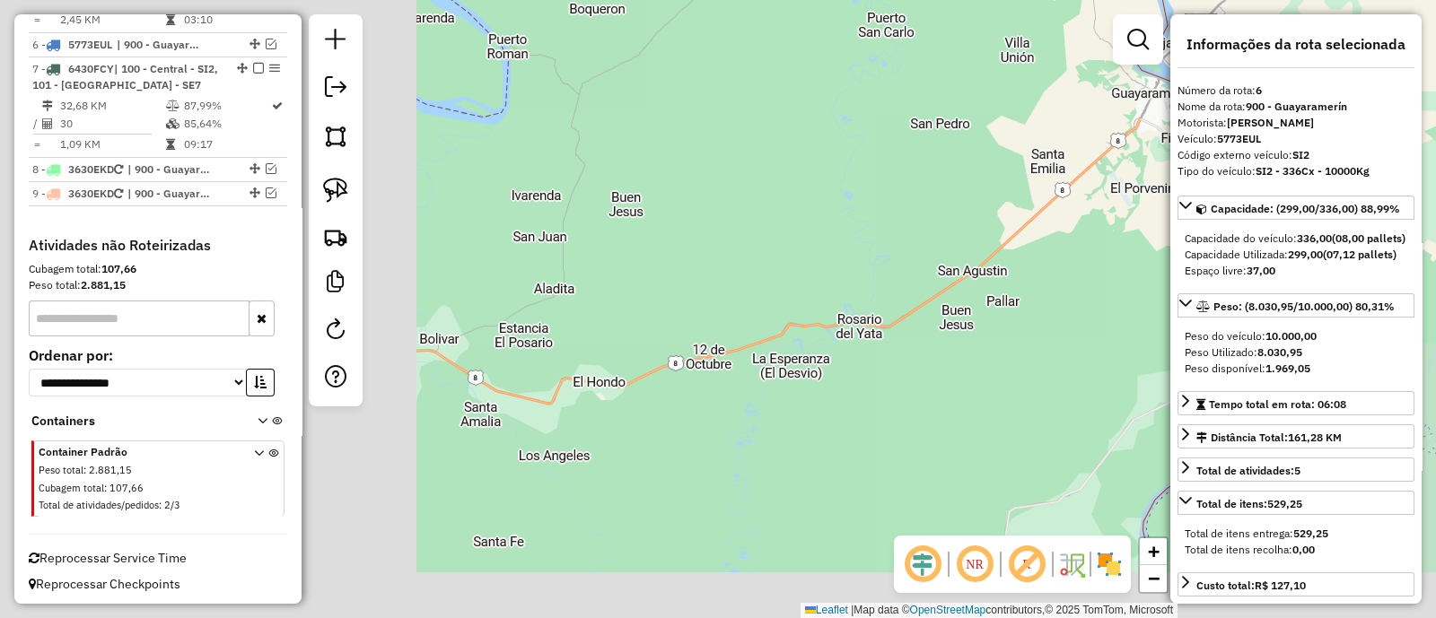
drag, startPoint x: 557, startPoint y: 336, endPoint x: 1054, endPoint y: 180, distance: 520.8
click at [1133, 162] on div "Janela de atendimento Grade de atendimento Capacidade Transportadoras Veículos …" at bounding box center [718, 309] width 1436 height 618
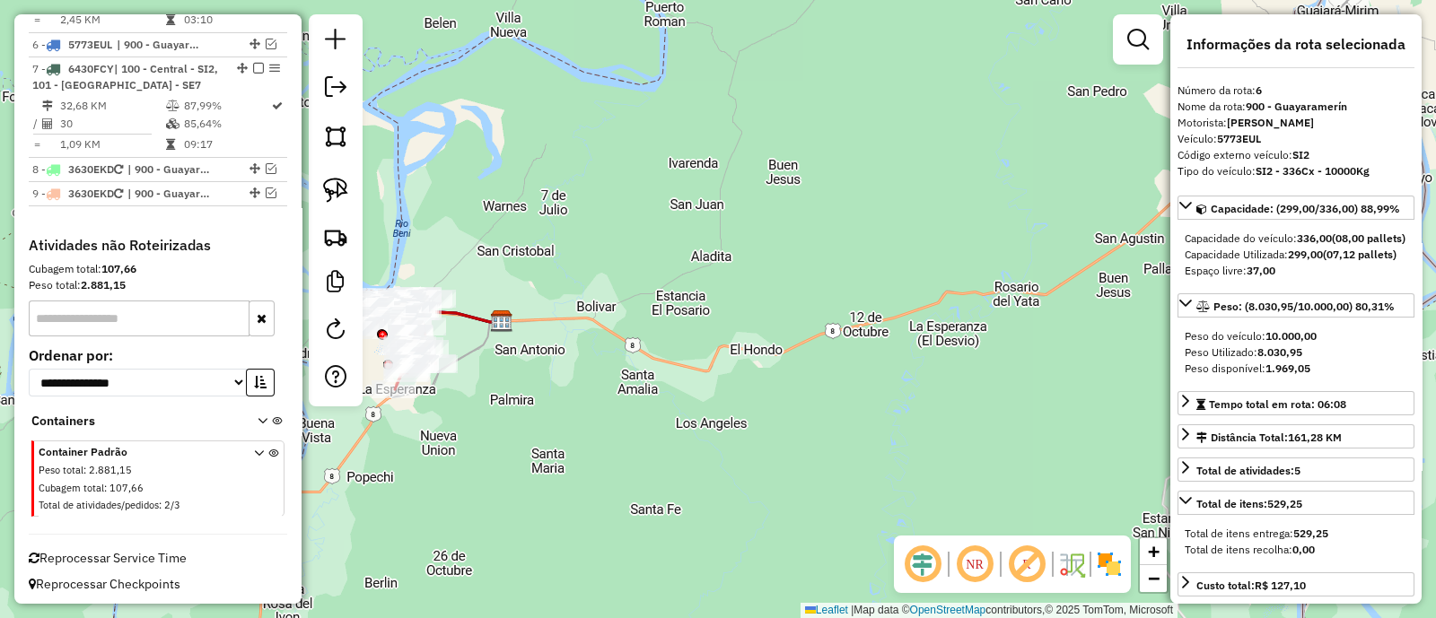
drag, startPoint x: 562, startPoint y: 321, endPoint x: 886, endPoint y: 199, distance: 346.1
click at [879, 204] on div "Janela de atendimento Grade de atendimento Capacidade Transportadoras Veículos …" at bounding box center [718, 309] width 1436 height 618
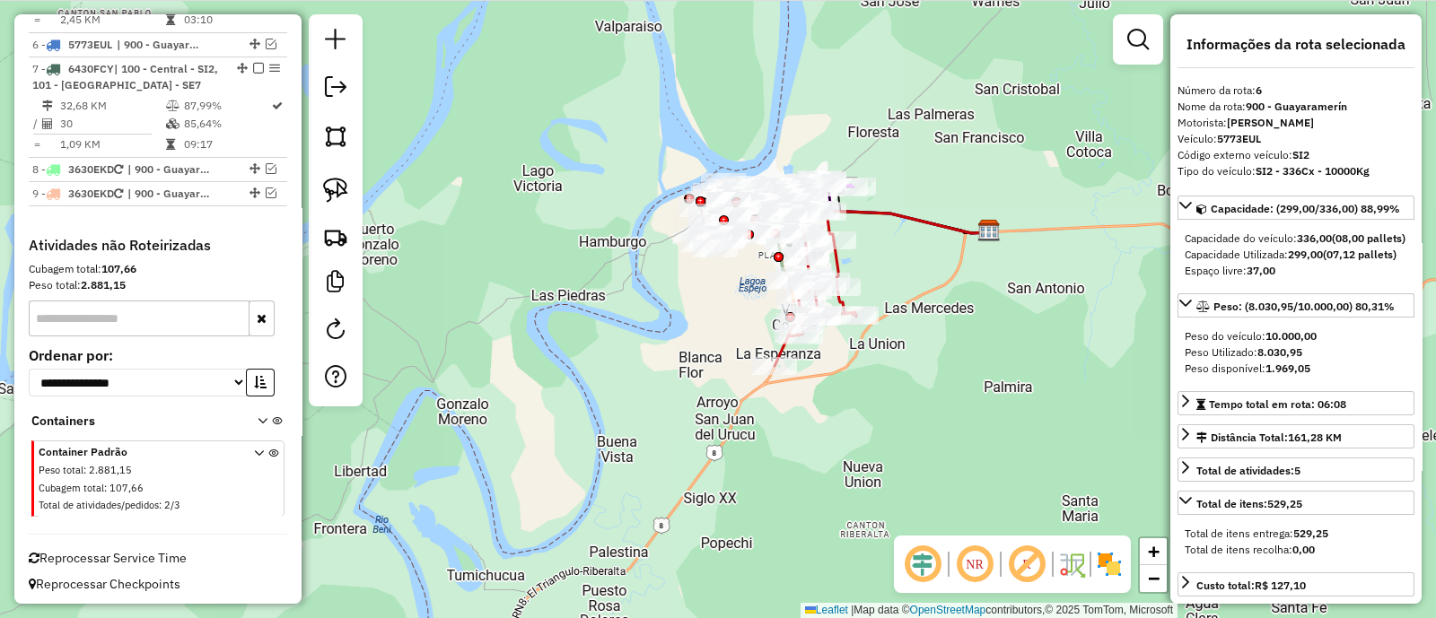
drag, startPoint x: 849, startPoint y: 217, endPoint x: 884, endPoint y: 374, distance: 160.9
click at [884, 374] on div "Janela de atendimento Grade de atendimento Capacidade Transportadoras Veículos …" at bounding box center [718, 309] width 1436 height 618
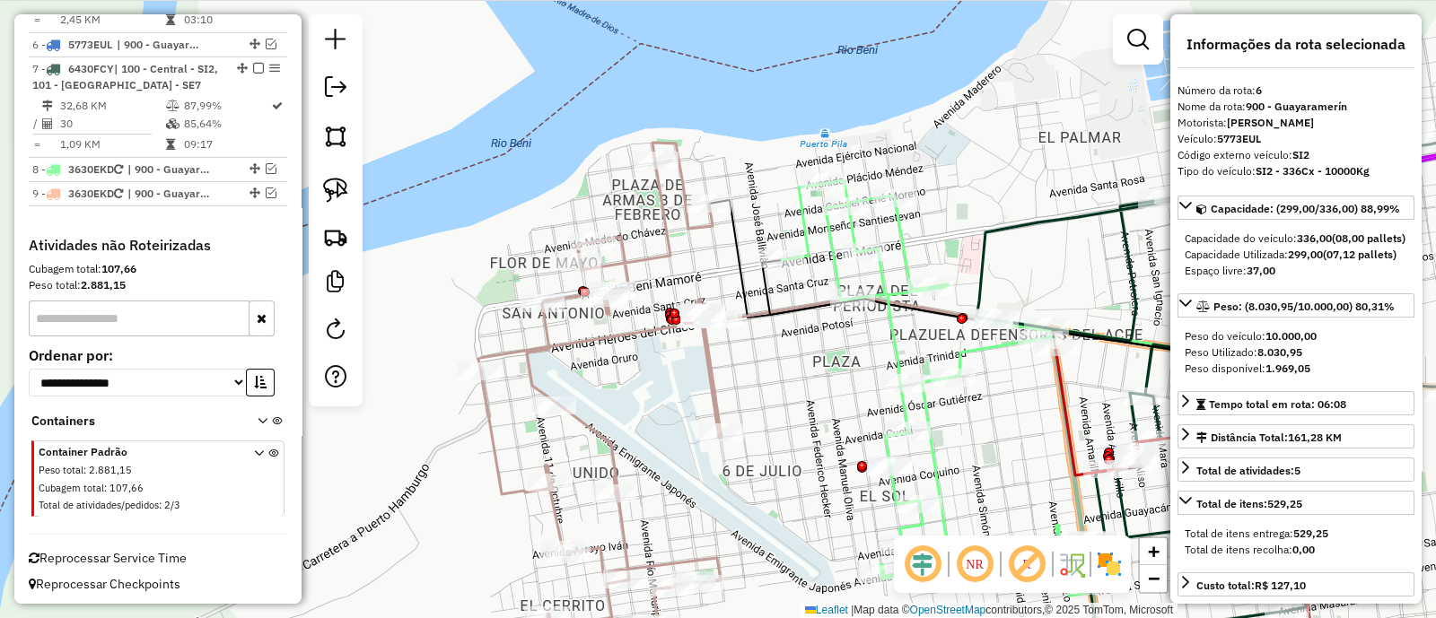
click at [607, 332] on icon at bounding box center [599, 411] width 243 height 537
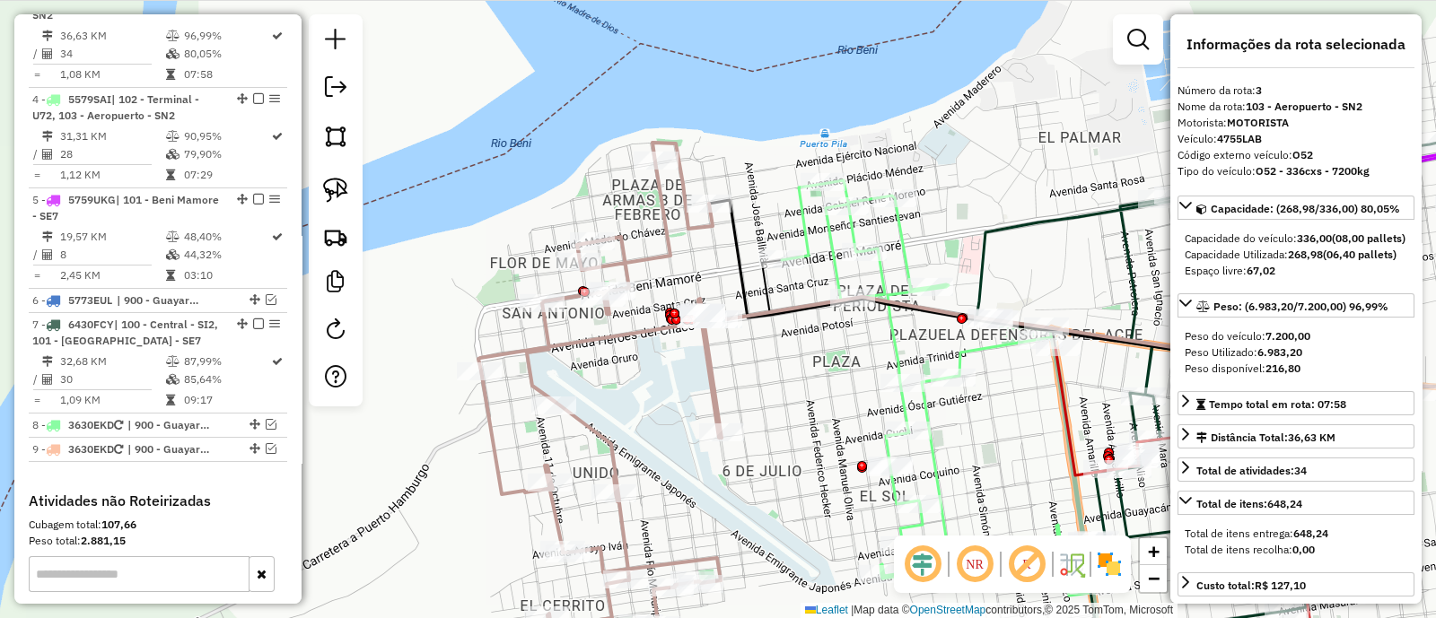
scroll to position [891, 0]
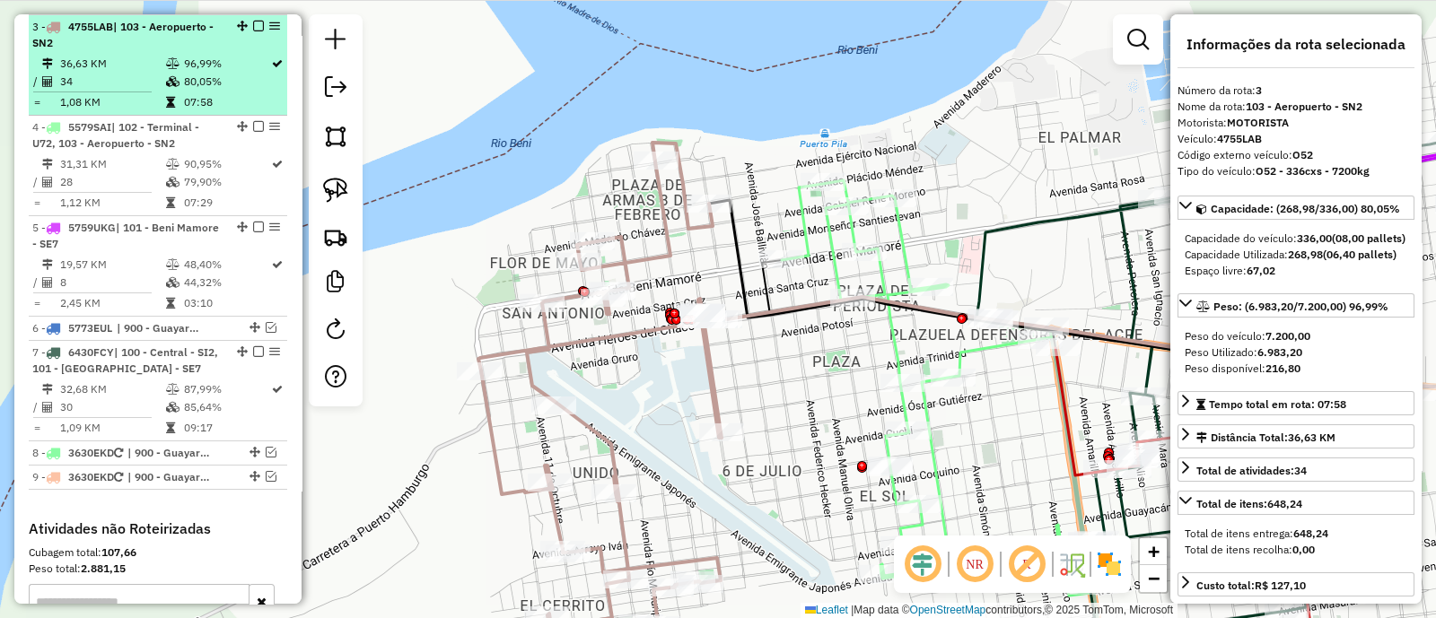
click at [256, 24] on em at bounding box center [258, 26] width 11 height 11
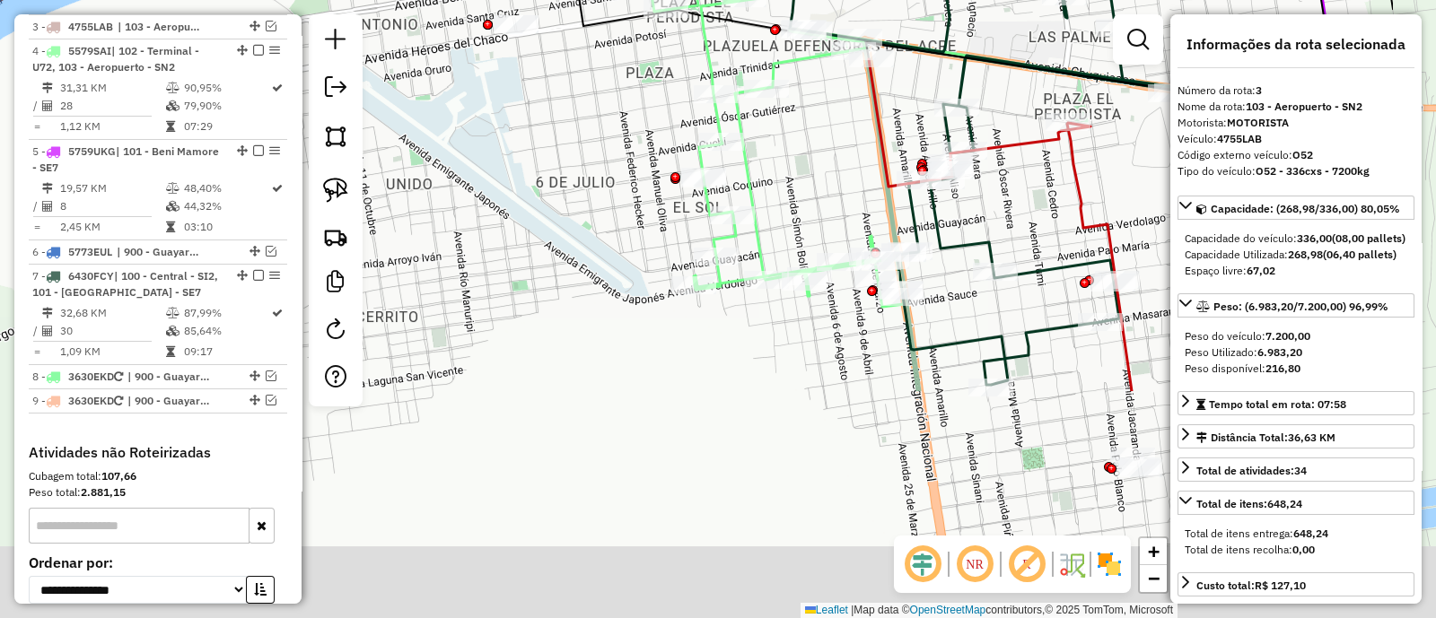
drag, startPoint x: 682, startPoint y: 427, endPoint x: 493, endPoint y: 135, distance: 348.4
click at [493, 135] on div "Janela de atendimento Grade de atendimento Capacidade Transportadoras Veículos …" at bounding box center [718, 309] width 1436 height 618
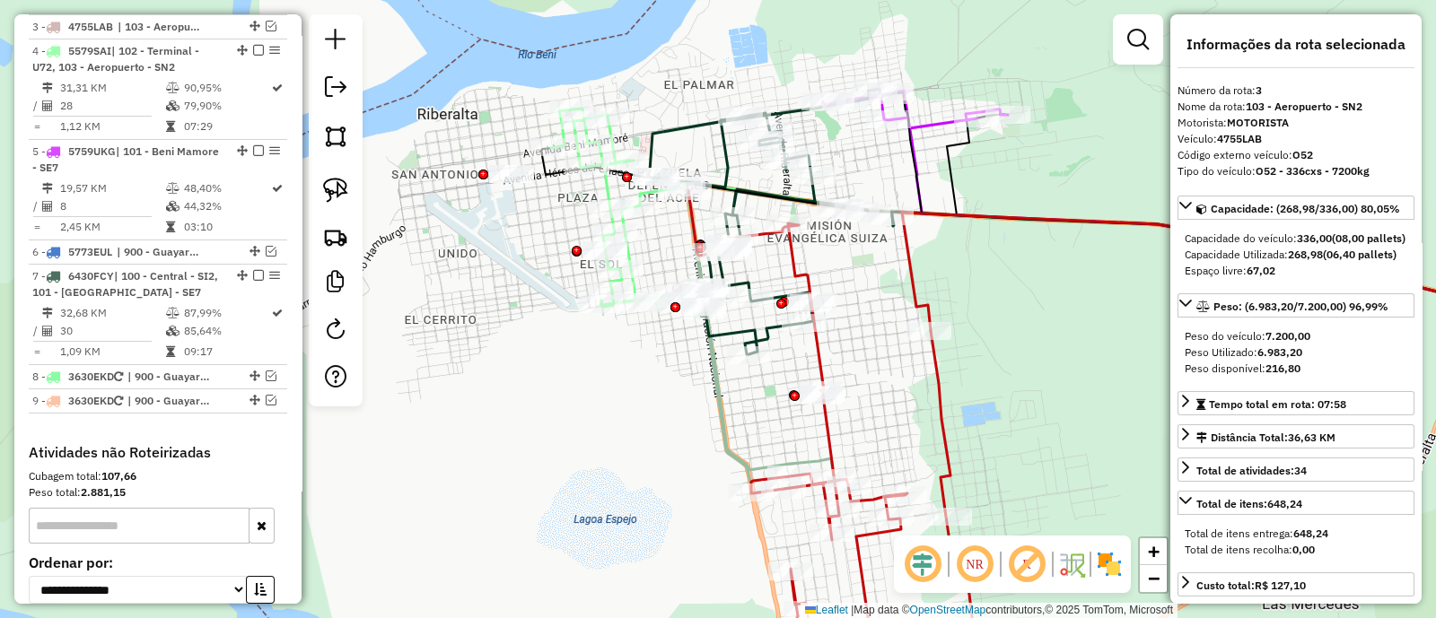
drag, startPoint x: 519, startPoint y: 159, endPoint x: 519, endPoint y: 319, distance: 160.6
click at [511, 319] on div "Janela de atendimento Grade de atendimento Capacidade Transportadoras Veículos …" at bounding box center [718, 309] width 1436 height 618
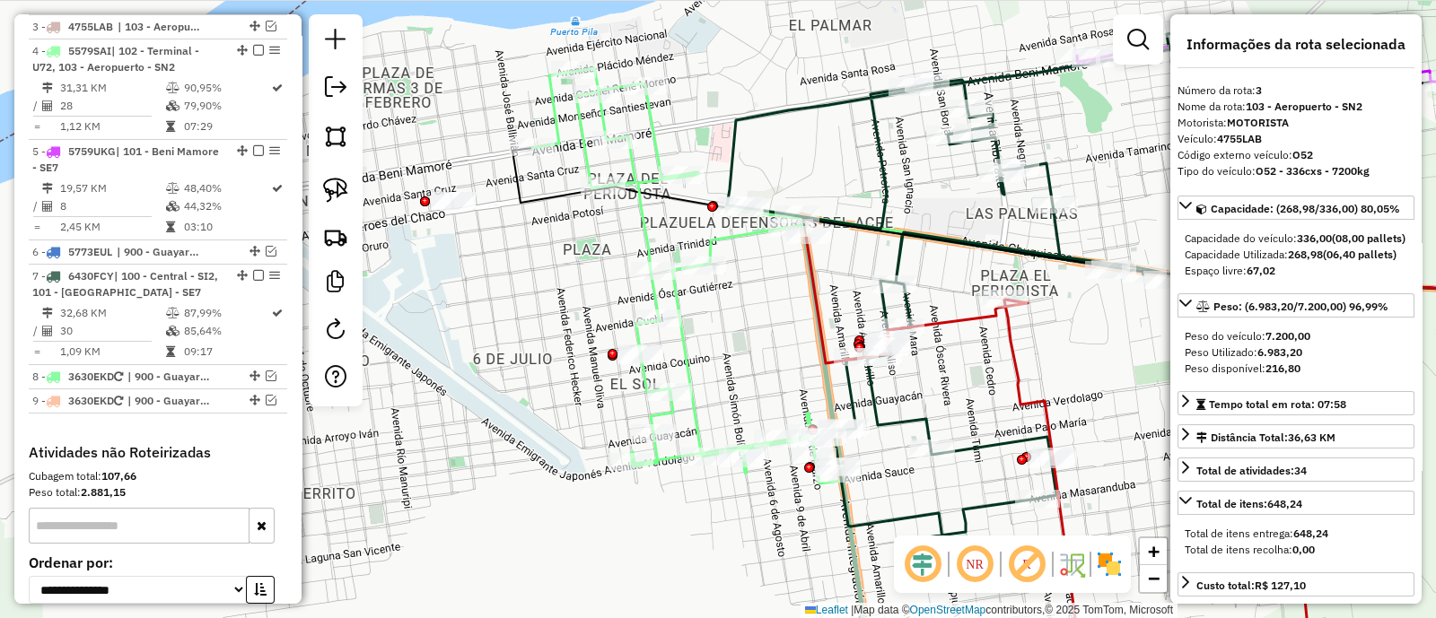
click at [642, 228] on icon at bounding box center [686, 275] width 309 height 415
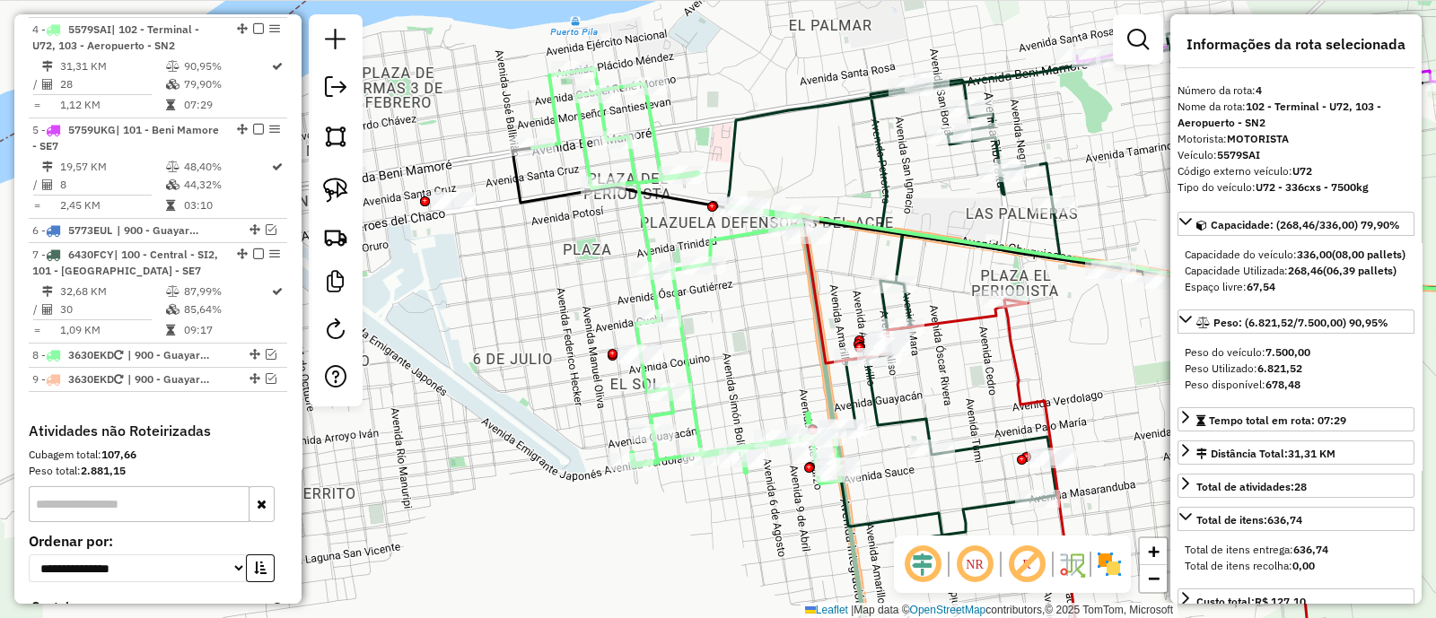
scroll to position [914, 0]
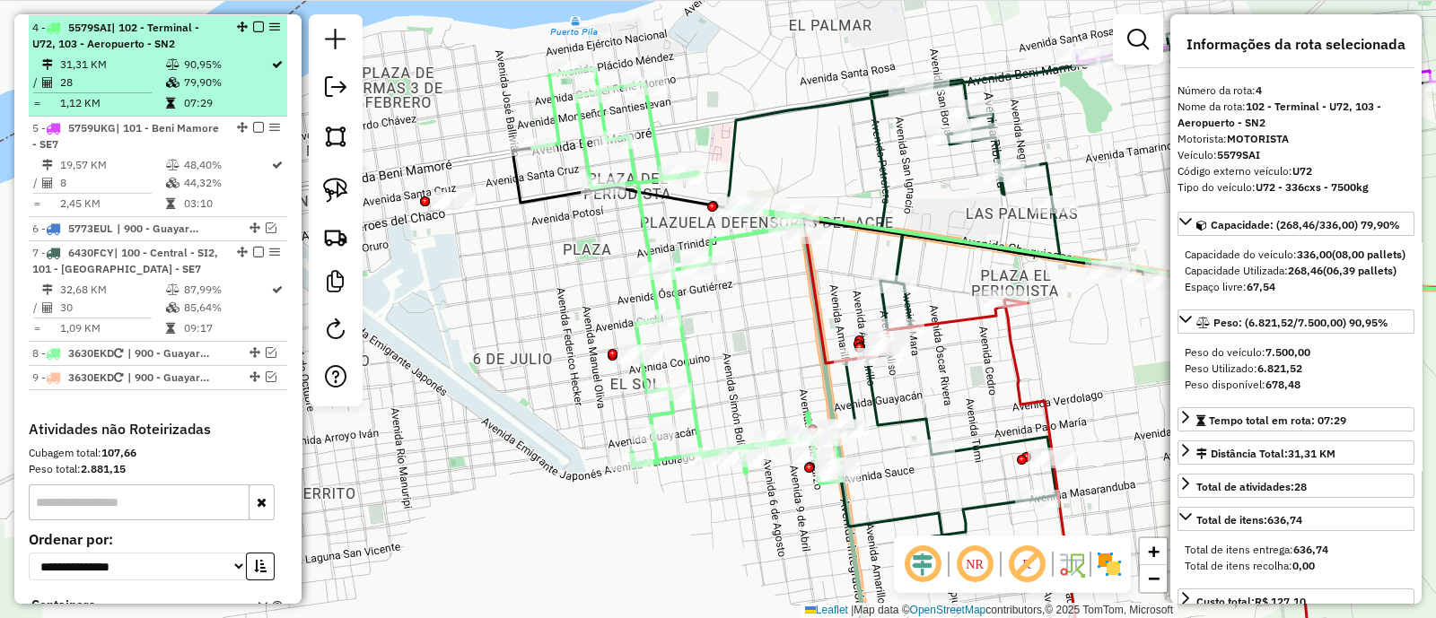
click at [254, 24] on em at bounding box center [258, 27] width 11 height 11
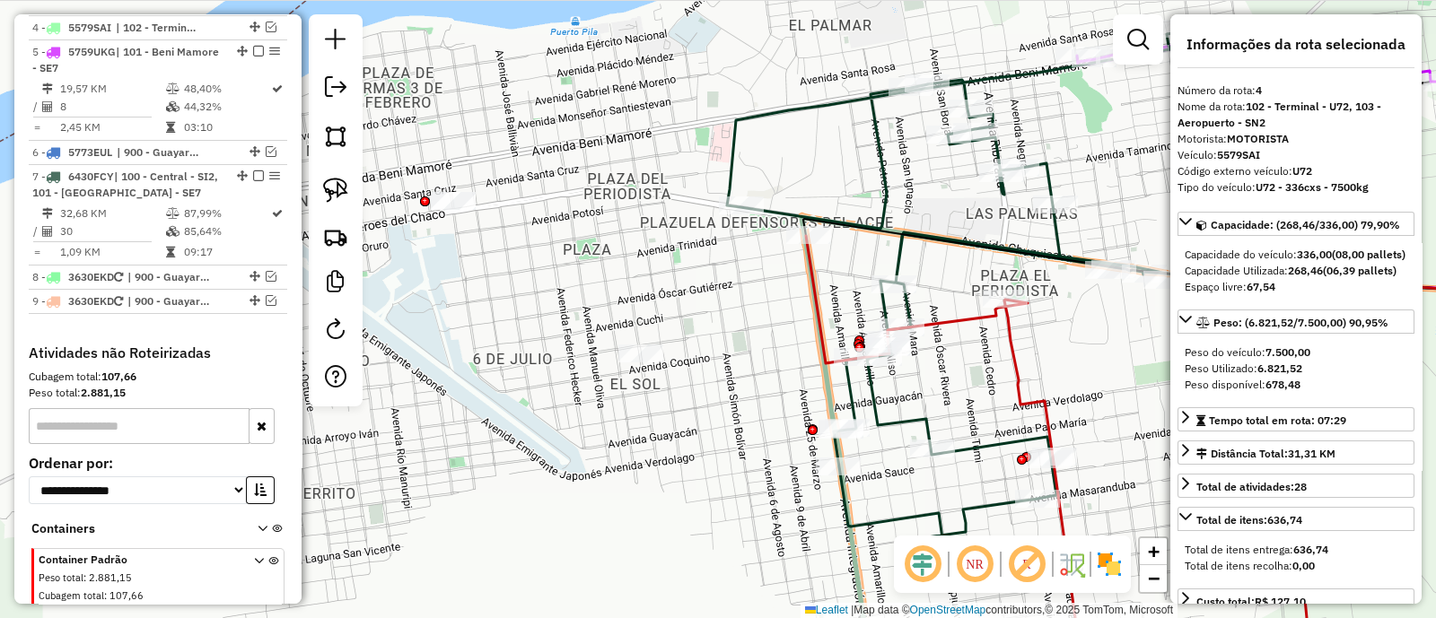
drag, startPoint x: 714, startPoint y: 362, endPoint x: 549, endPoint y: 65, distance: 339.8
click at [549, 65] on div "Janela de atendimento Grade de atendimento Capacidade Transportadoras Veículos …" at bounding box center [718, 309] width 1436 height 618
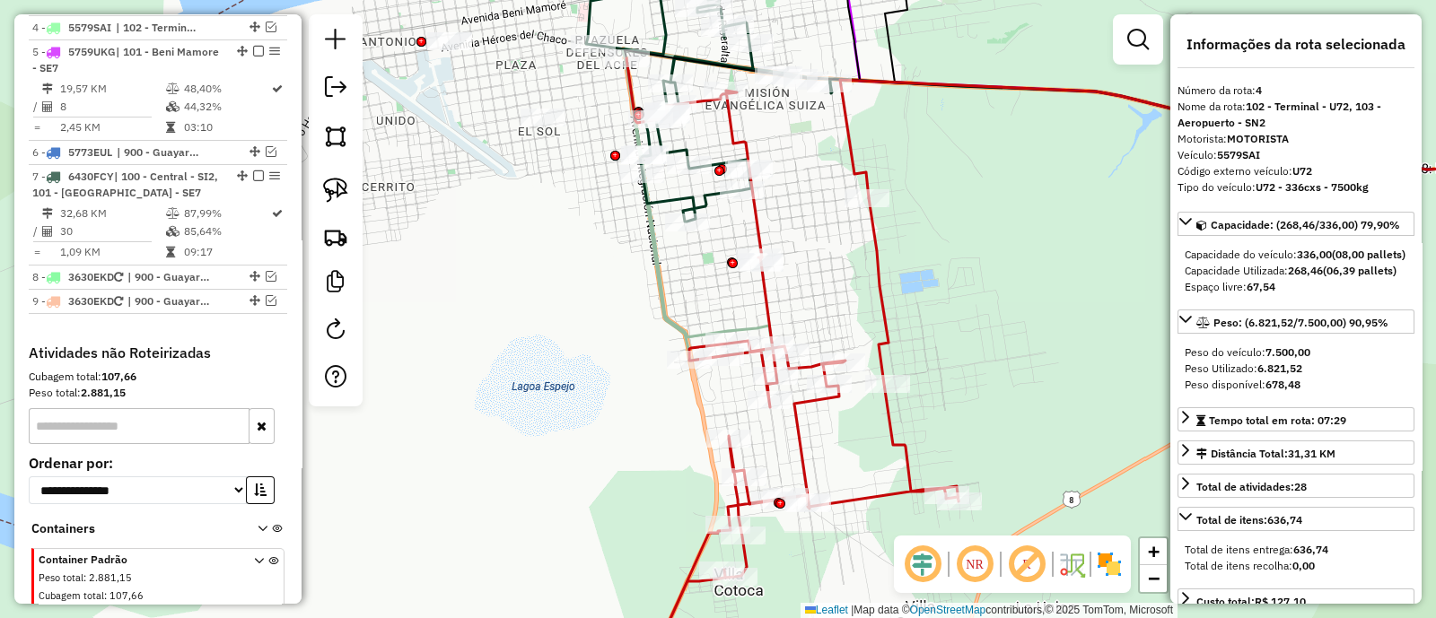
click at [768, 317] on icon at bounding box center [792, 369] width 332 height 622
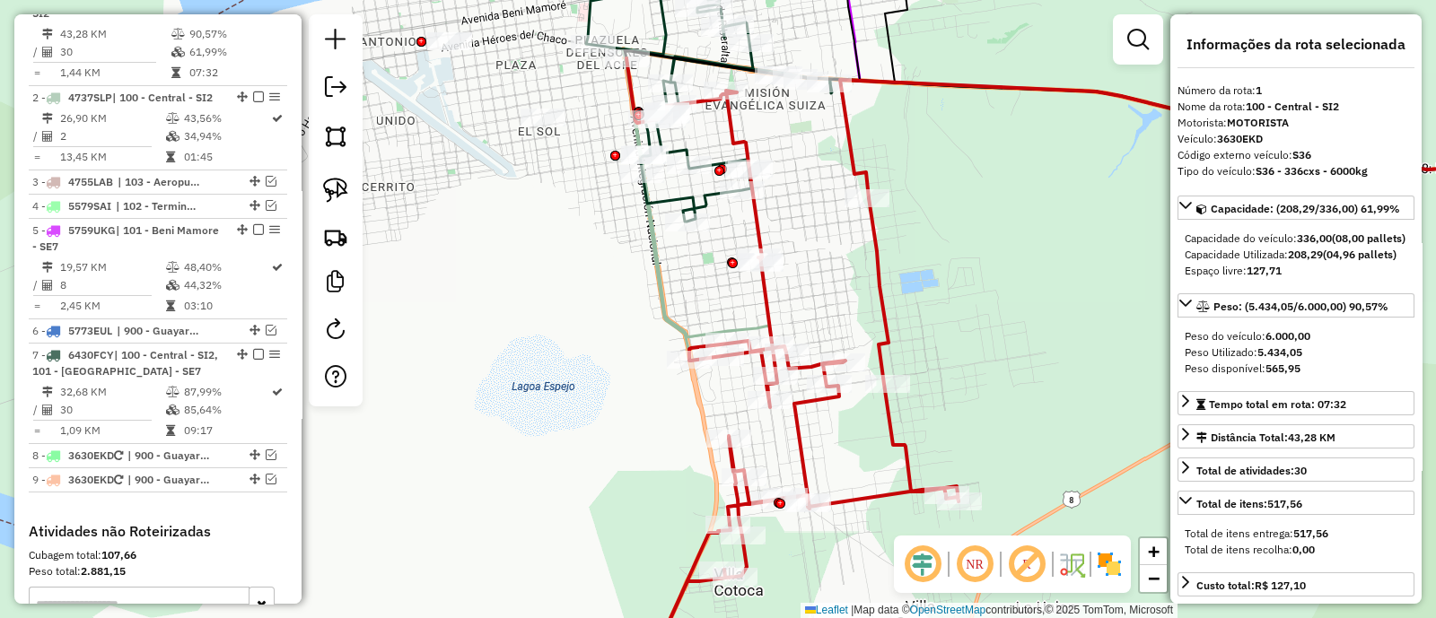
scroll to position [705, 0]
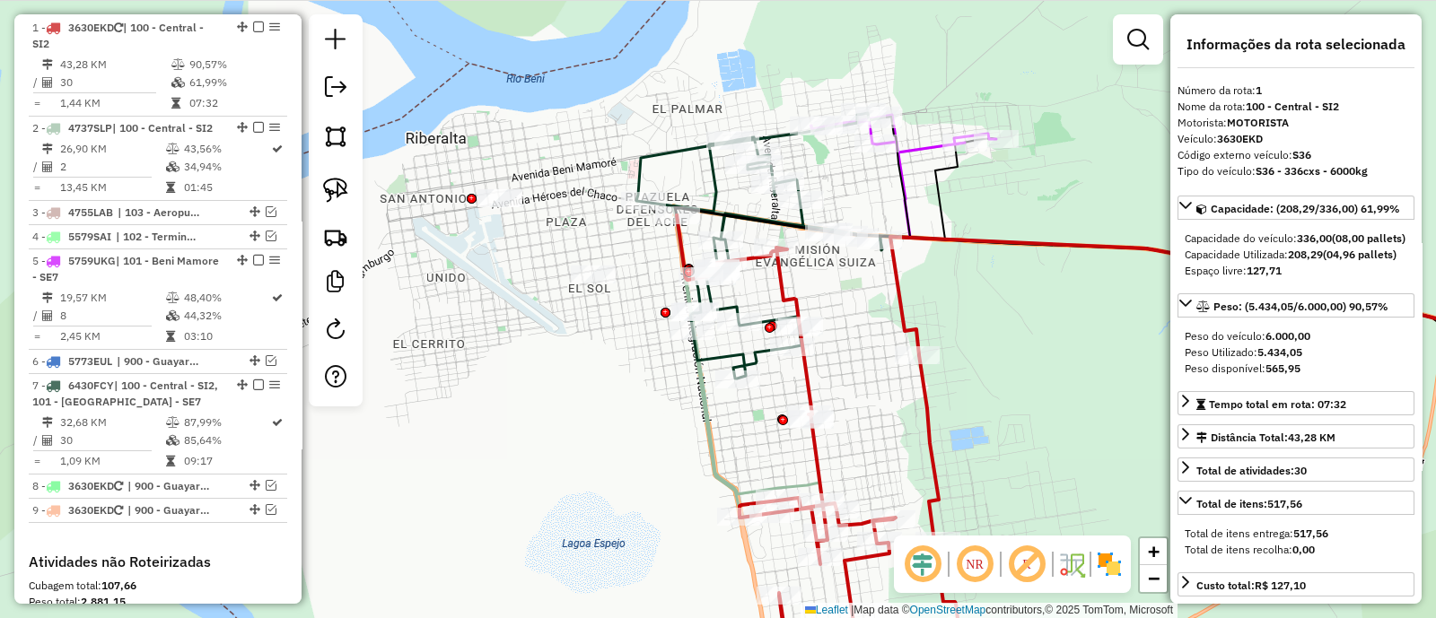
drag, startPoint x: 668, startPoint y: 320, endPoint x: 700, endPoint y: 459, distance: 142.6
click at [701, 459] on g at bounding box center [886, 222] width 1309 height 1230
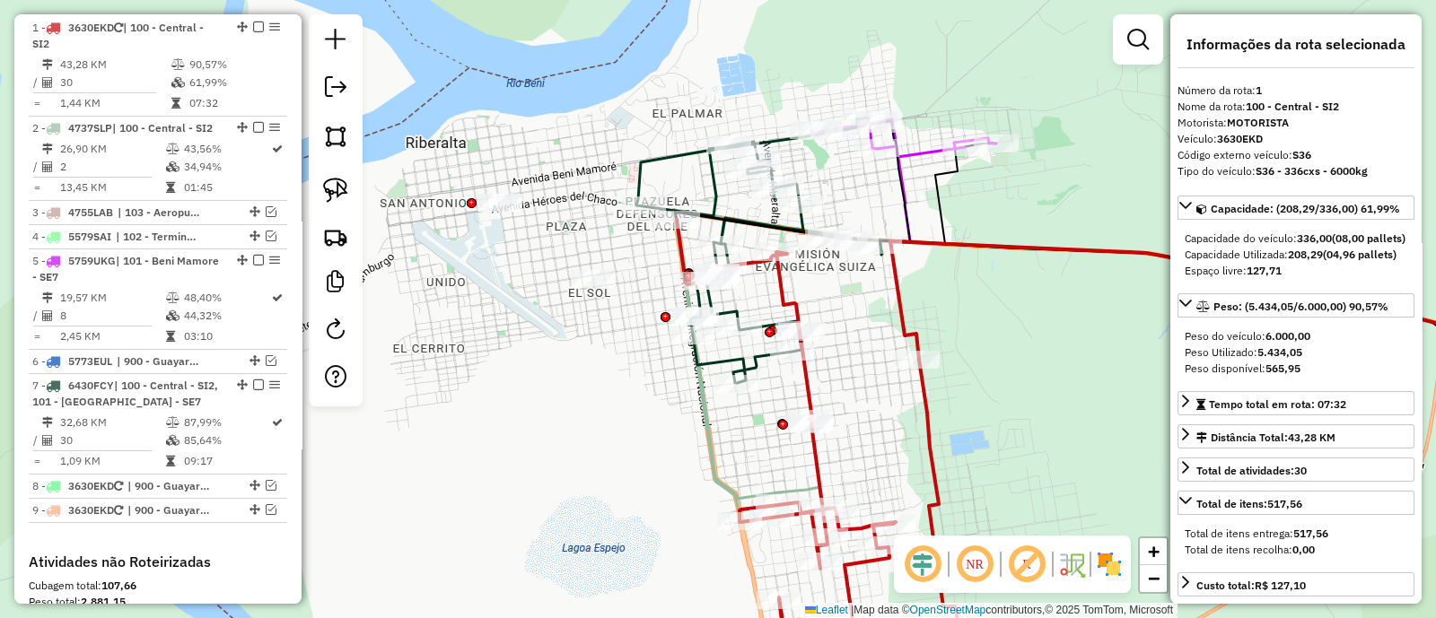
click at [919, 150] on icon at bounding box center [903, 139] width 185 height 35
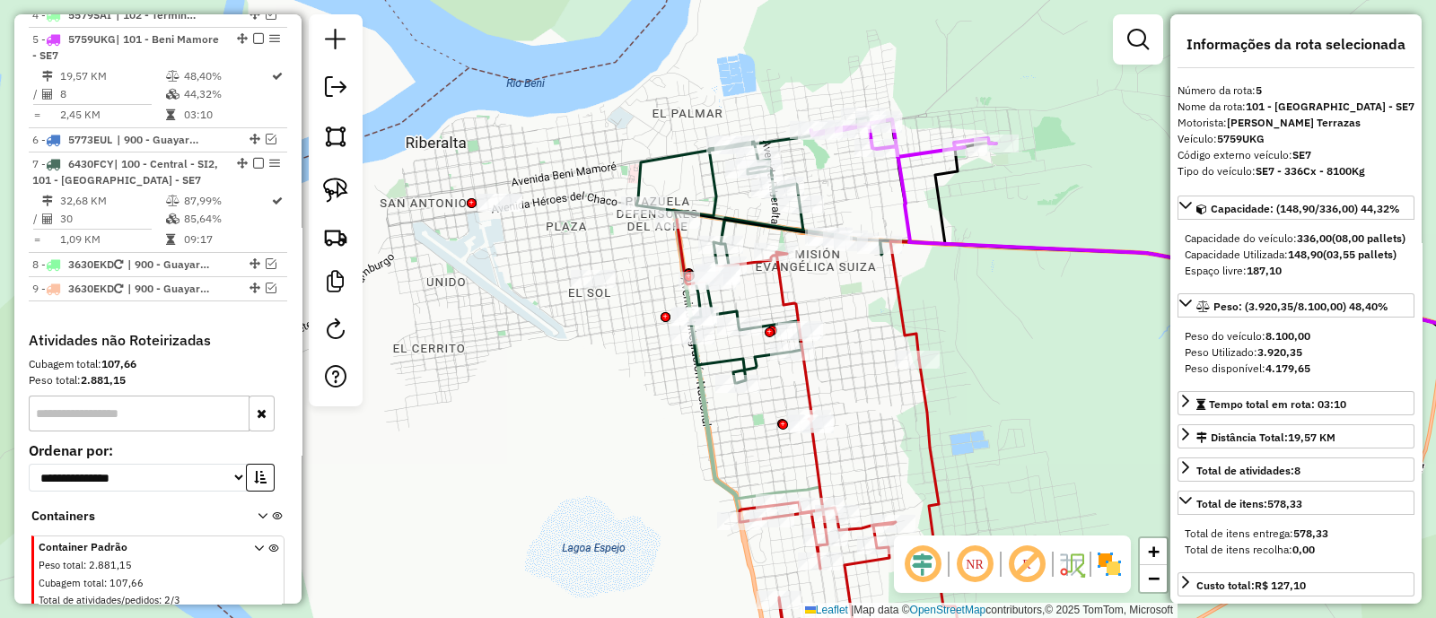
scroll to position [938, 0]
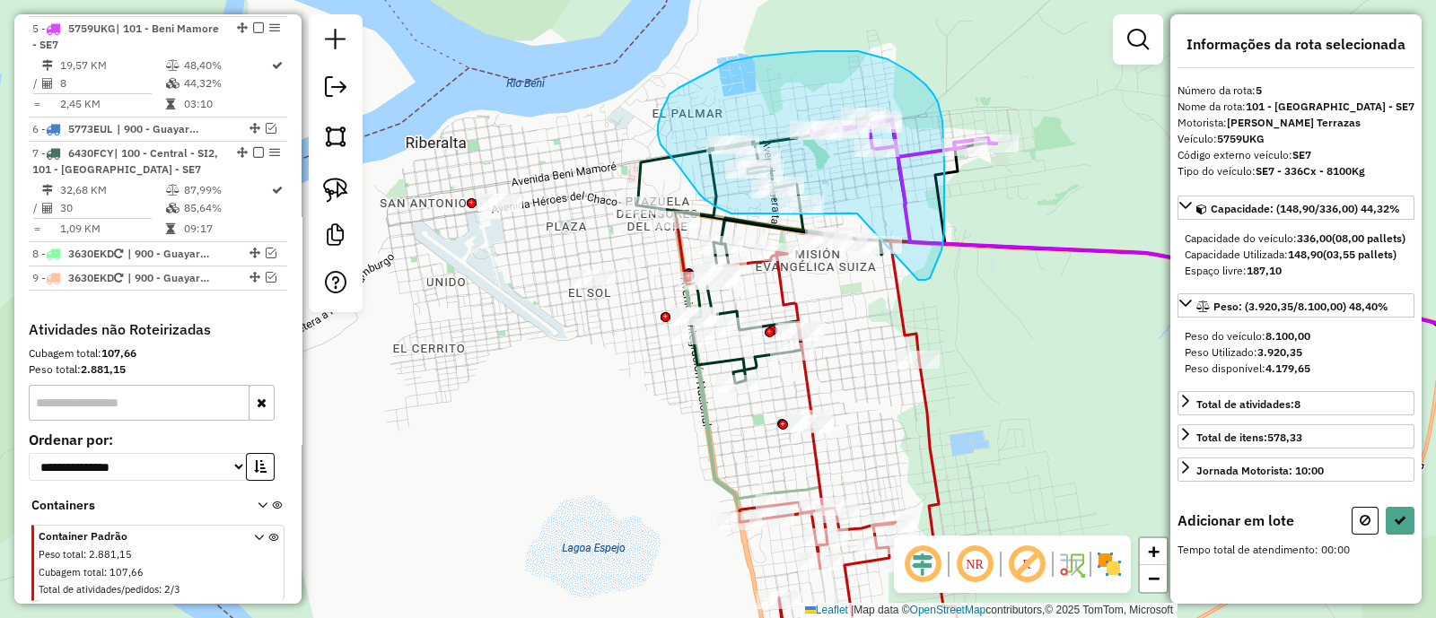
drag, startPoint x: 922, startPoint y: 280, endPoint x: 857, endPoint y: 214, distance: 93.3
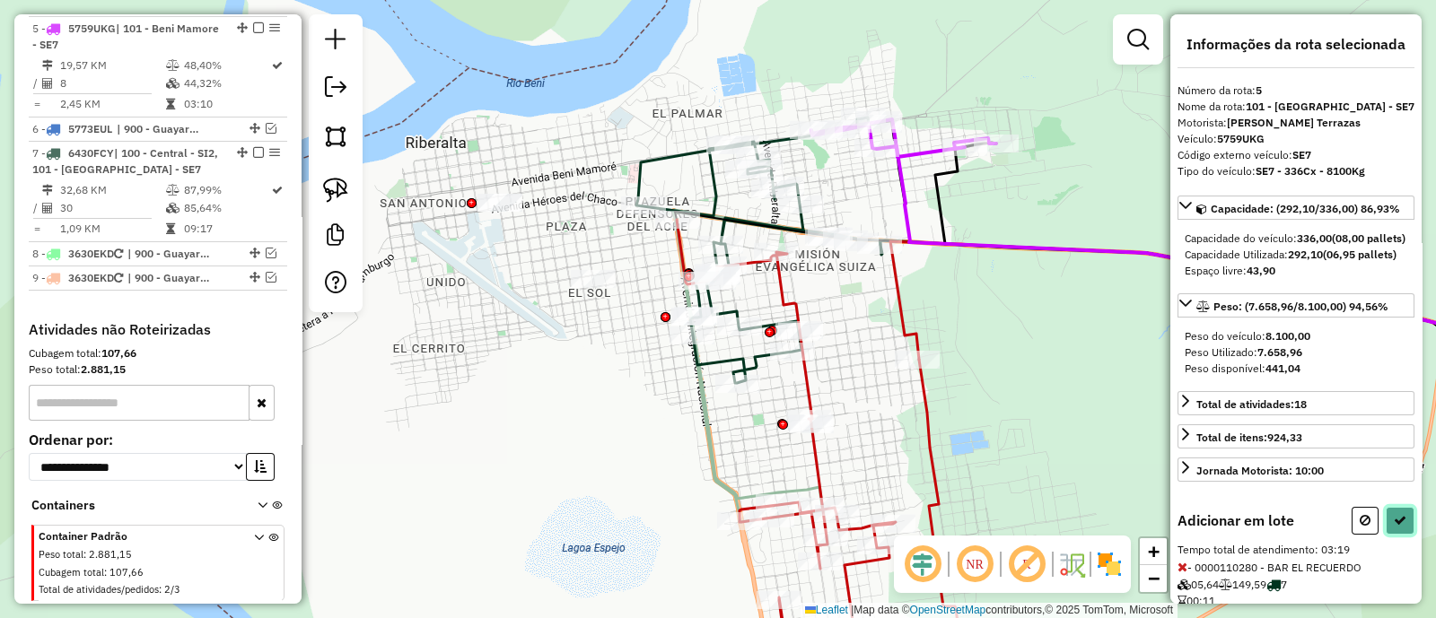
click at [1393, 535] on button at bounding box center [1399, 521] width 29 height 28
select select "**********"
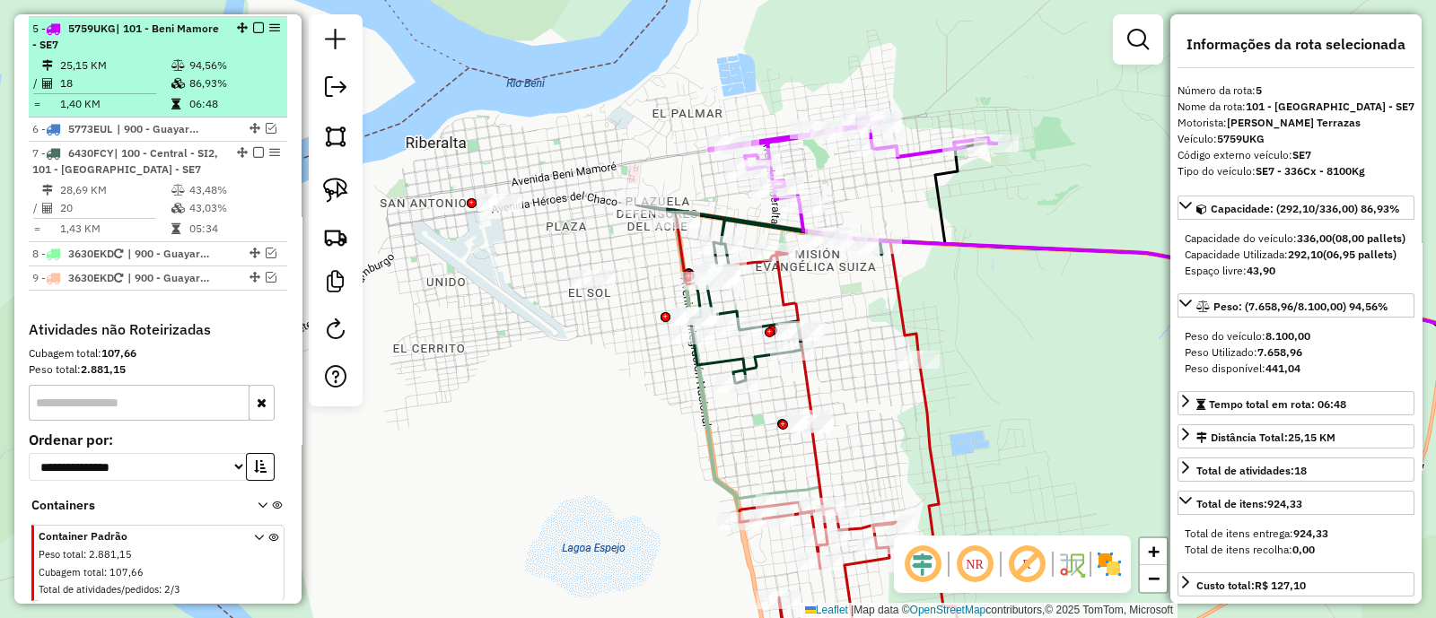
click at [254, 25] on em at bounding box center [258, 27] width 11 height 11
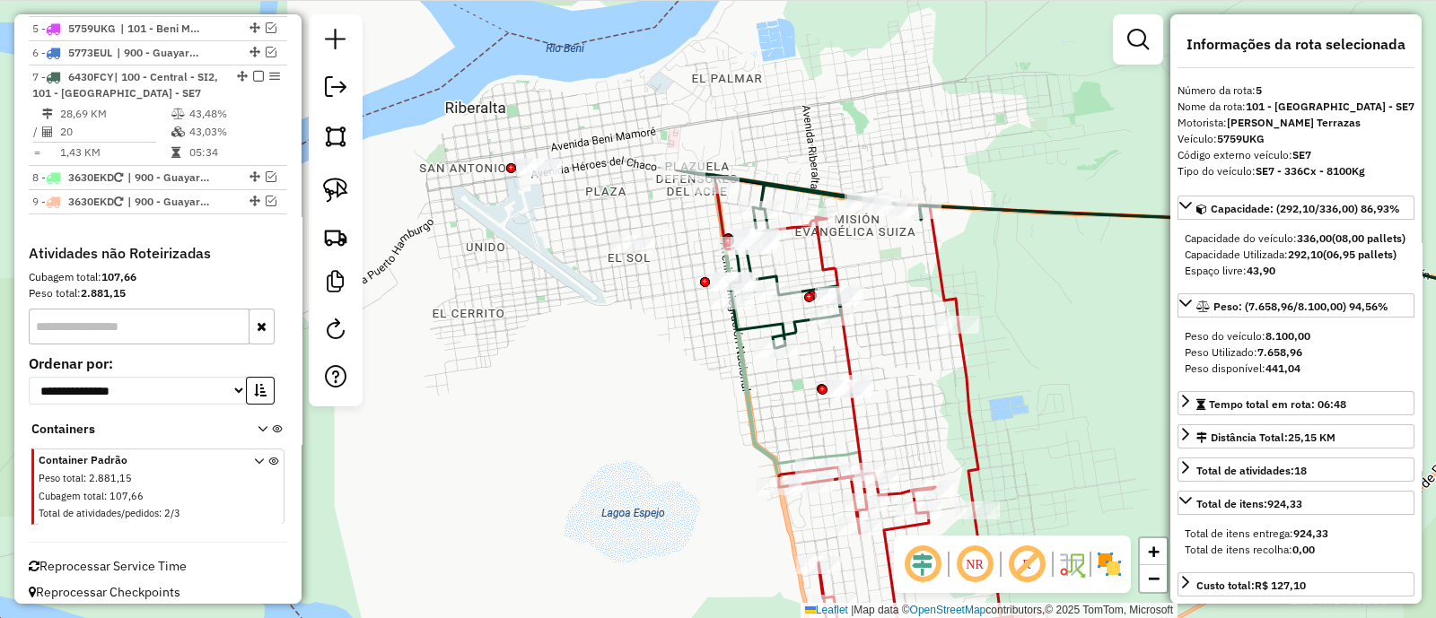
drag, startPoint x: 826, startPoint y: 304, endPoint x: 866, endPoint y: 266, distance: 55.8
click at [866, 266] on div "Janela de atendimento Grade de atendimento Capacidade Transportadoras Veículos …" at bounding box center [718, 309] width 1436 height 618
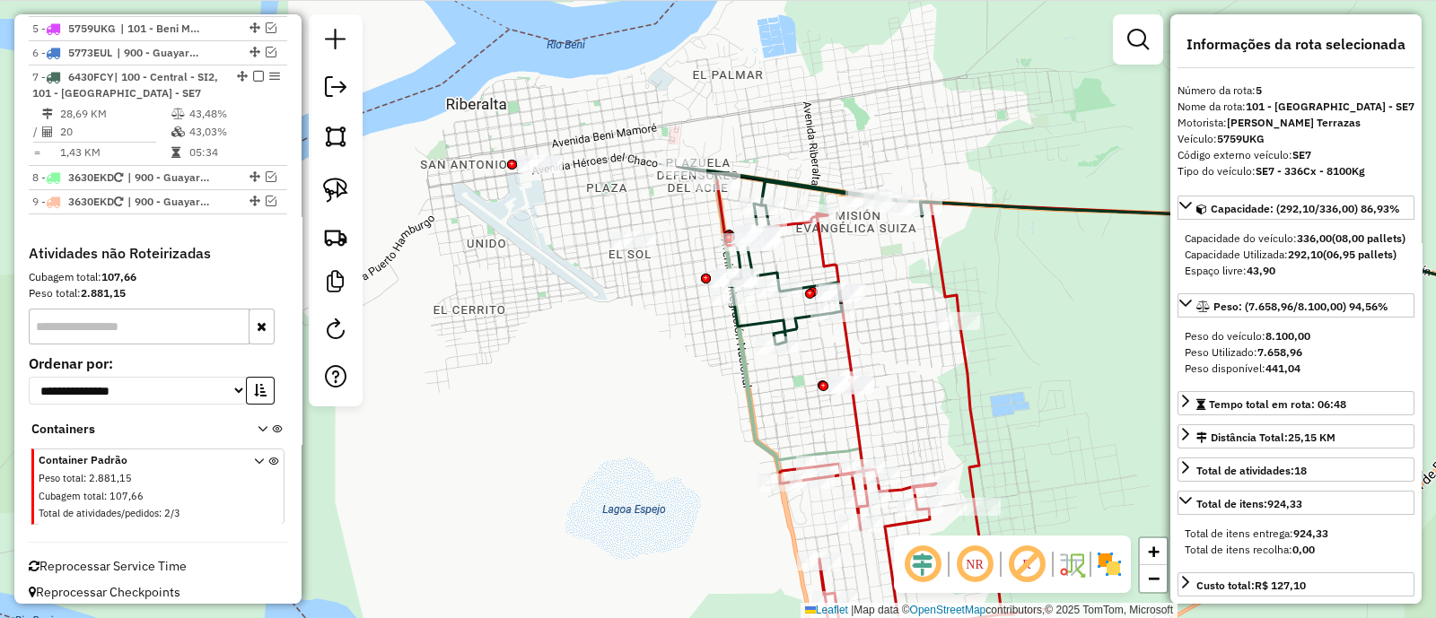
click at [768, 270] on icon at bounding box center [803, 256] width 239 height 177
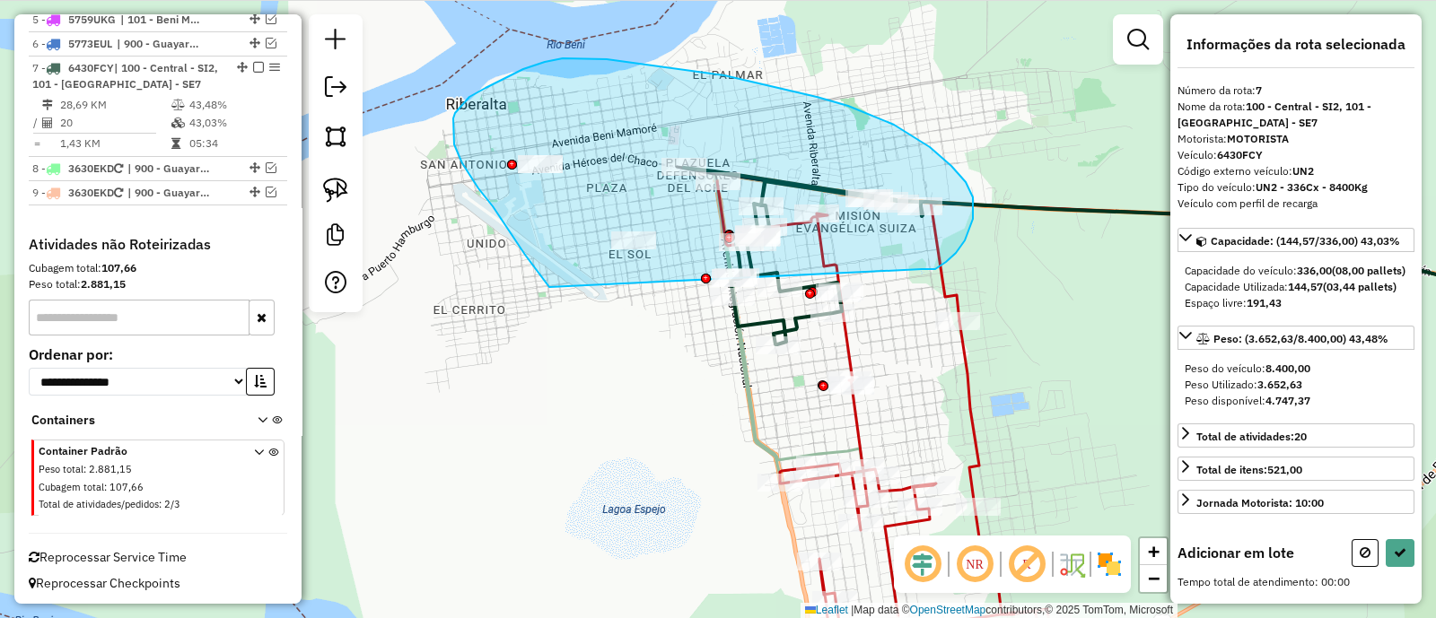
drag, startPoint x: 929, startPoint y: 269, endPoint x: 549, endPoint y: 287, distance: 380.0
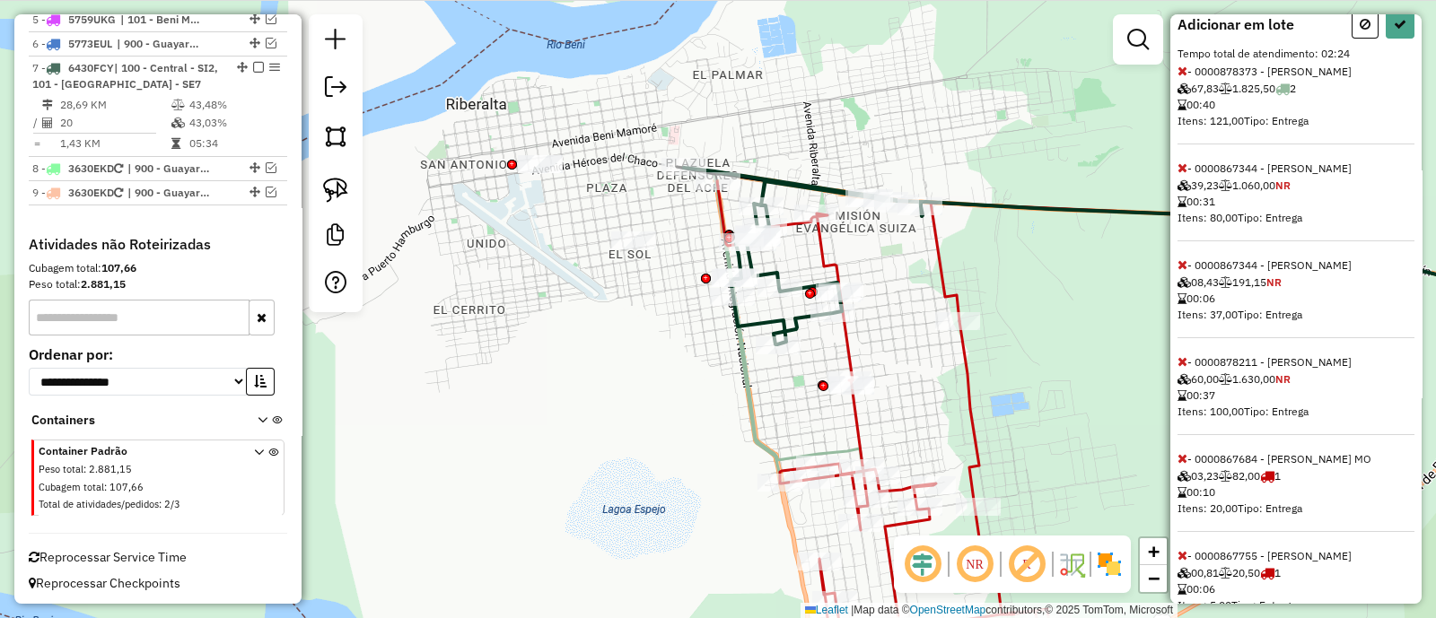
scroll to position [561, 0]
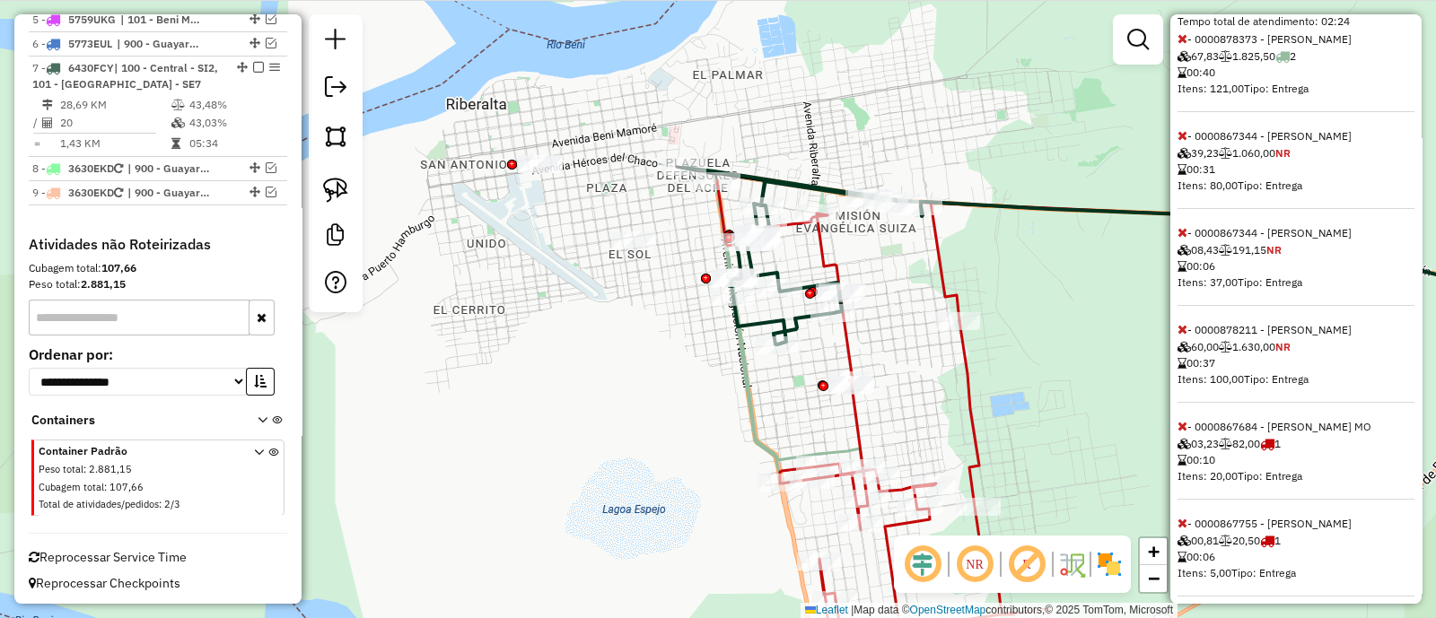
click at [1184, 239] on icon at bounding box center [1182, 232] width 10 height 13
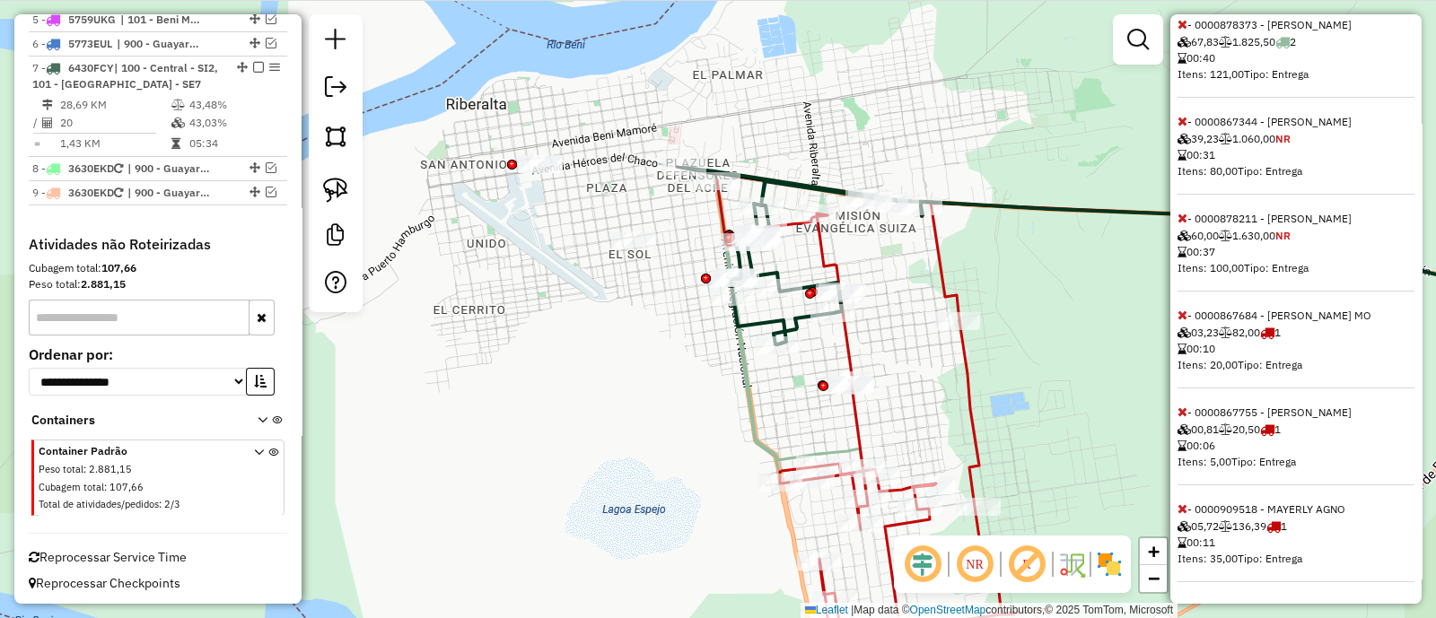
click at [1182, 512] on icon at bounding box center [1182, 508] width 10 height 13
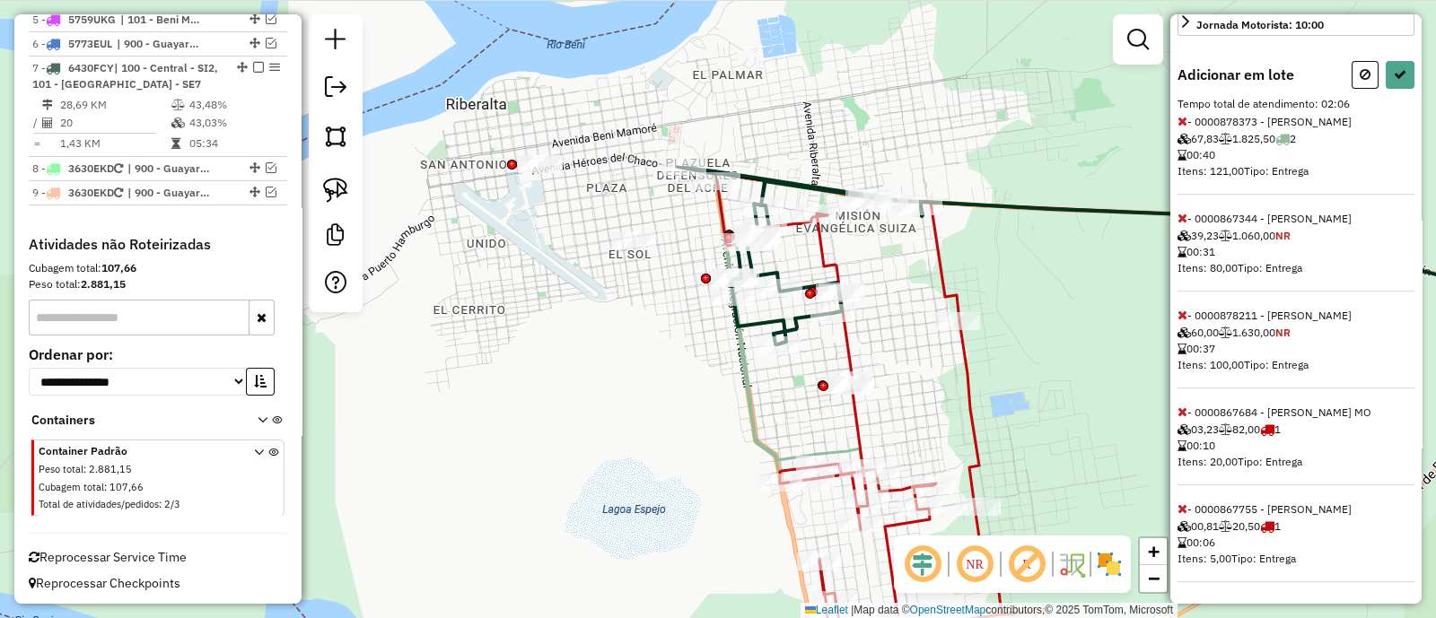
click at [1182, 512] on icon at bounding box center [1182, 508] width 10 height 13
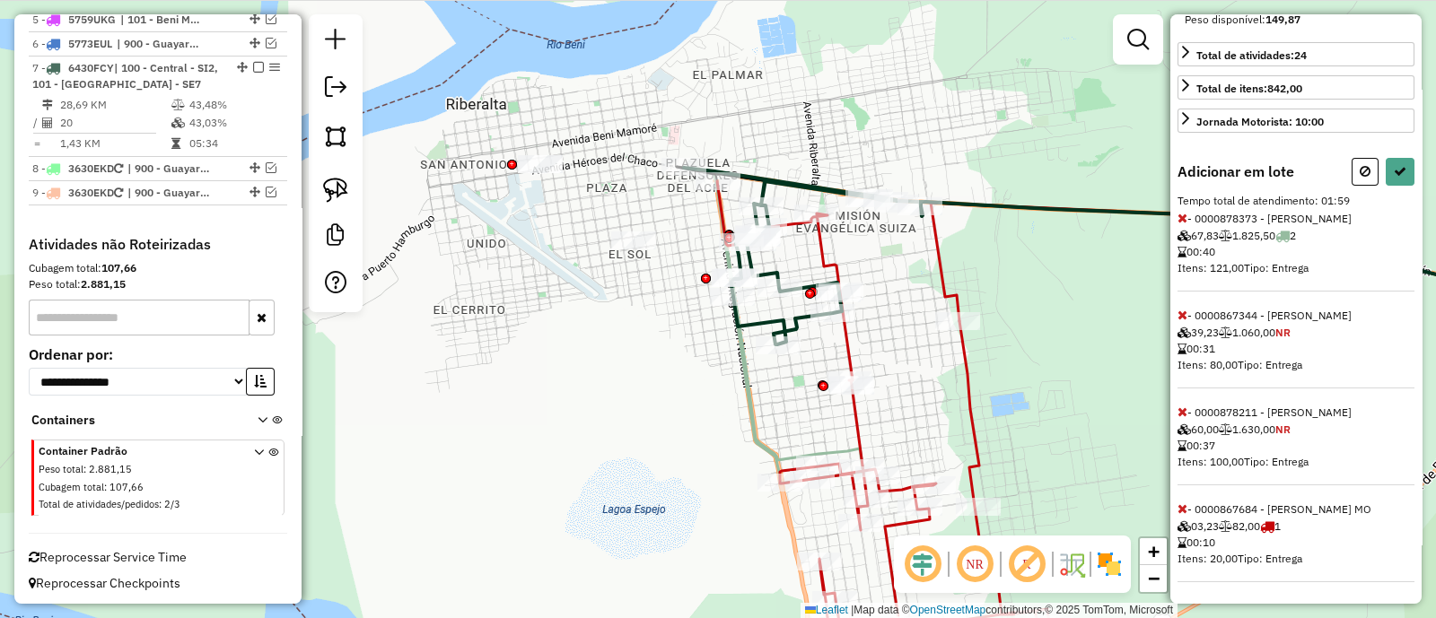
click at [1182, 512] on icon at bounding box center [1182, 508] width 10 height 13
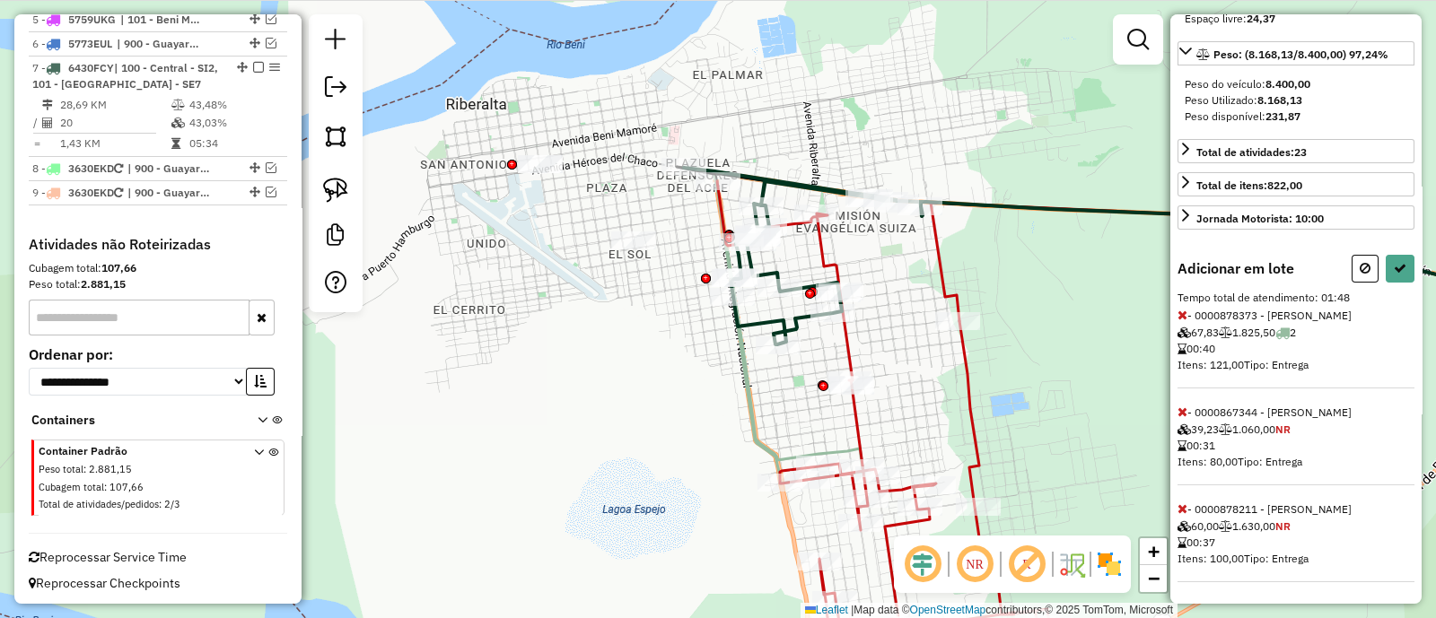
scroll to position [0, 0]
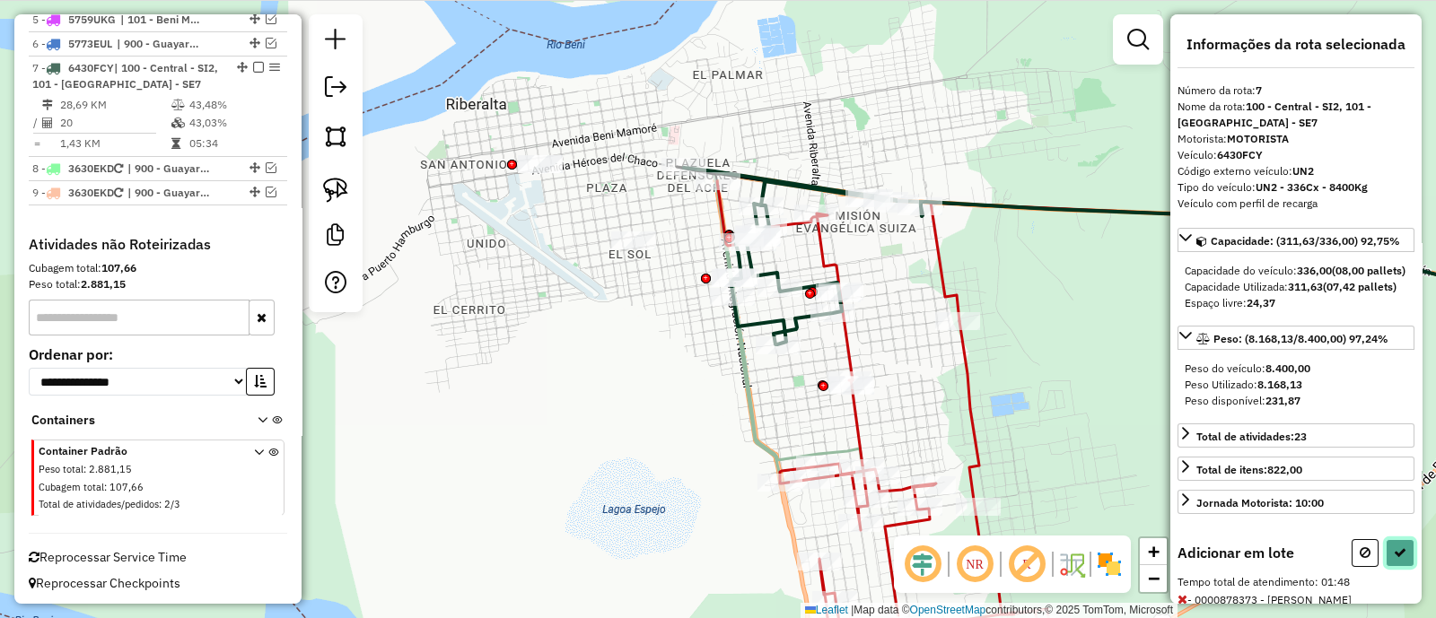
click at [1393, 559] on icon at bounding box center [1399, 552] width 13 height 13
select select "**********"
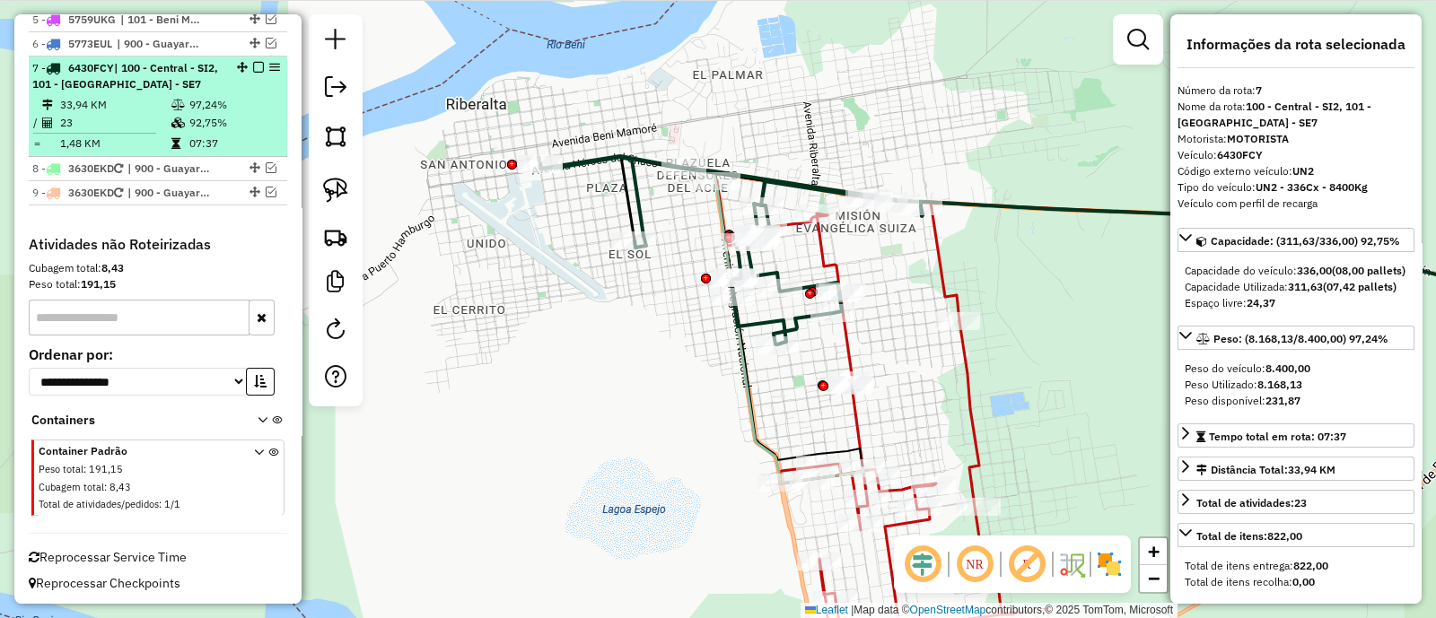
click at [253, 64] on em at bounding box center [258, 67] width 11 height 11
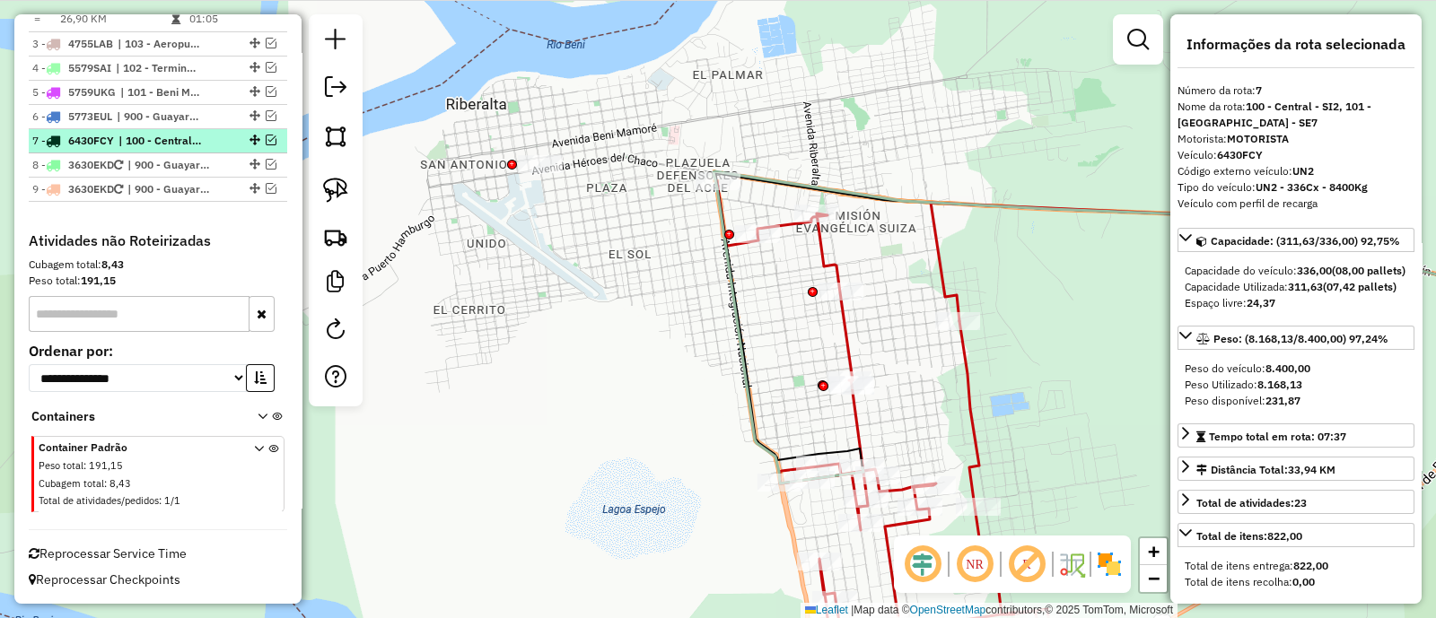
scroll to position [869, 0]
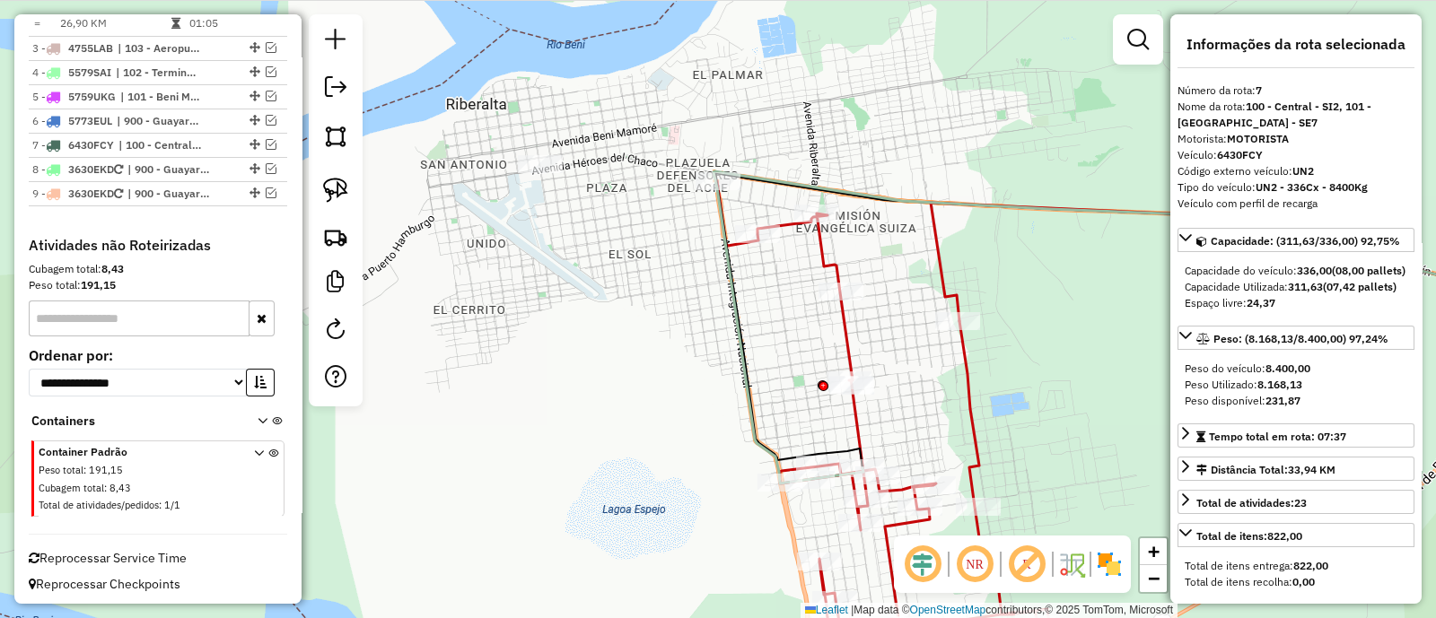
click at [592, 343] on div "Janela de atendimento Grade de atendimento Capacidade Transportadoras Veículos …" at bounding box center [718, 309] width 1436 height 618
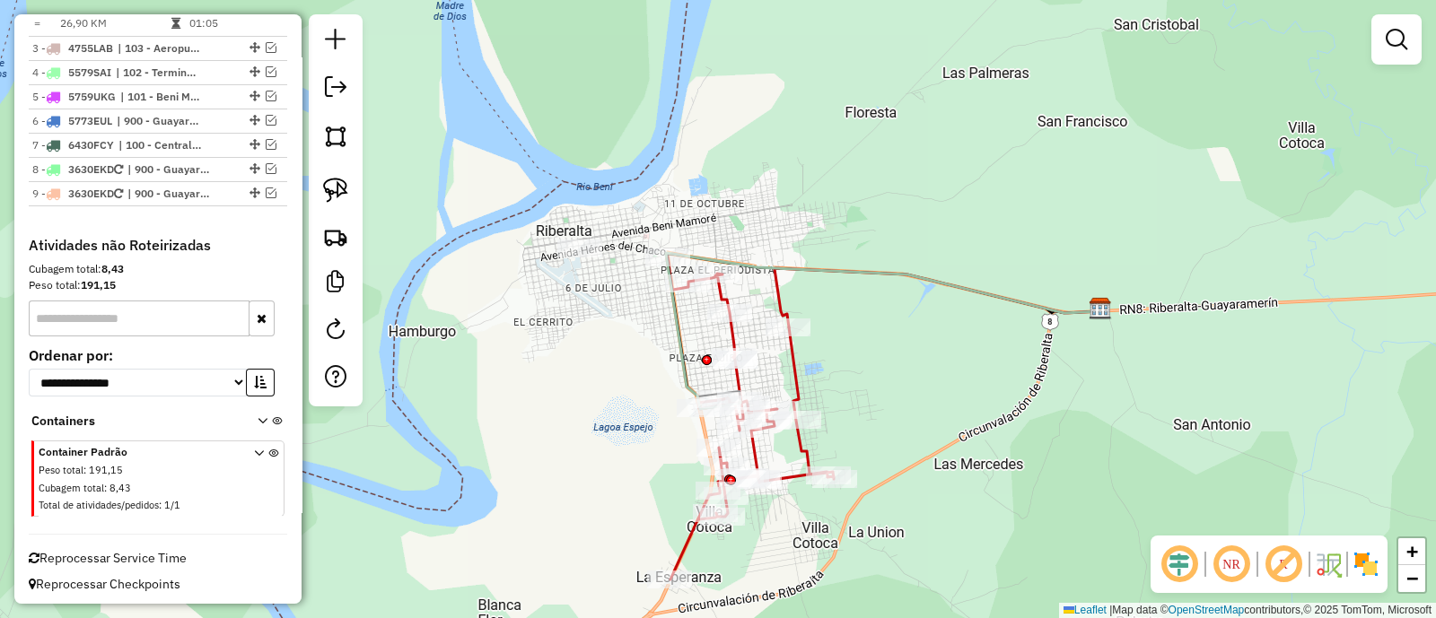
drag, startPoint x: 861, startPoint y: 384, endPoint x: 894, endPoint y: 297, distance: 92.8
click at [904, 302] on div "Janela de atendimento Grade de atendimento Capacidade Transportadoras Veículos …" at bounding box center [718, 309] width 1436 height 618
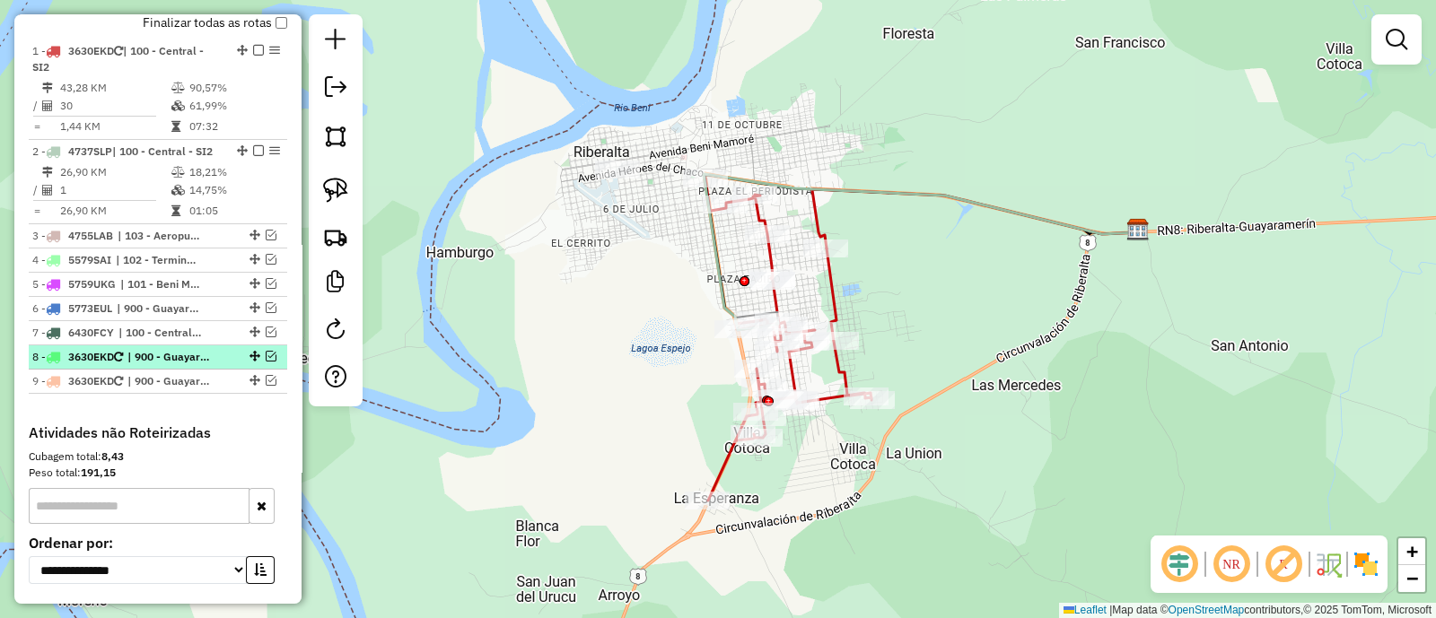
scroll to position [646, 0]
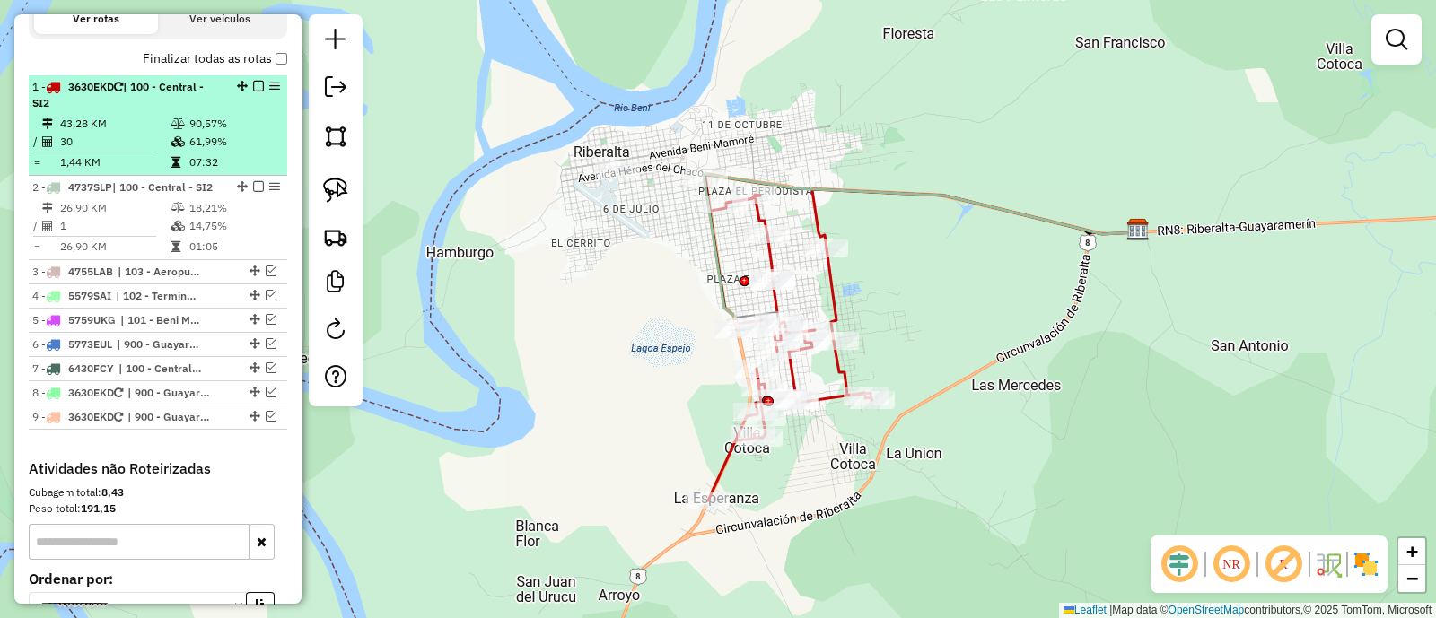
click at [252, 134] on td "61,99%" at bounding box center [233, 142] width 91 height 18
select select "**********"
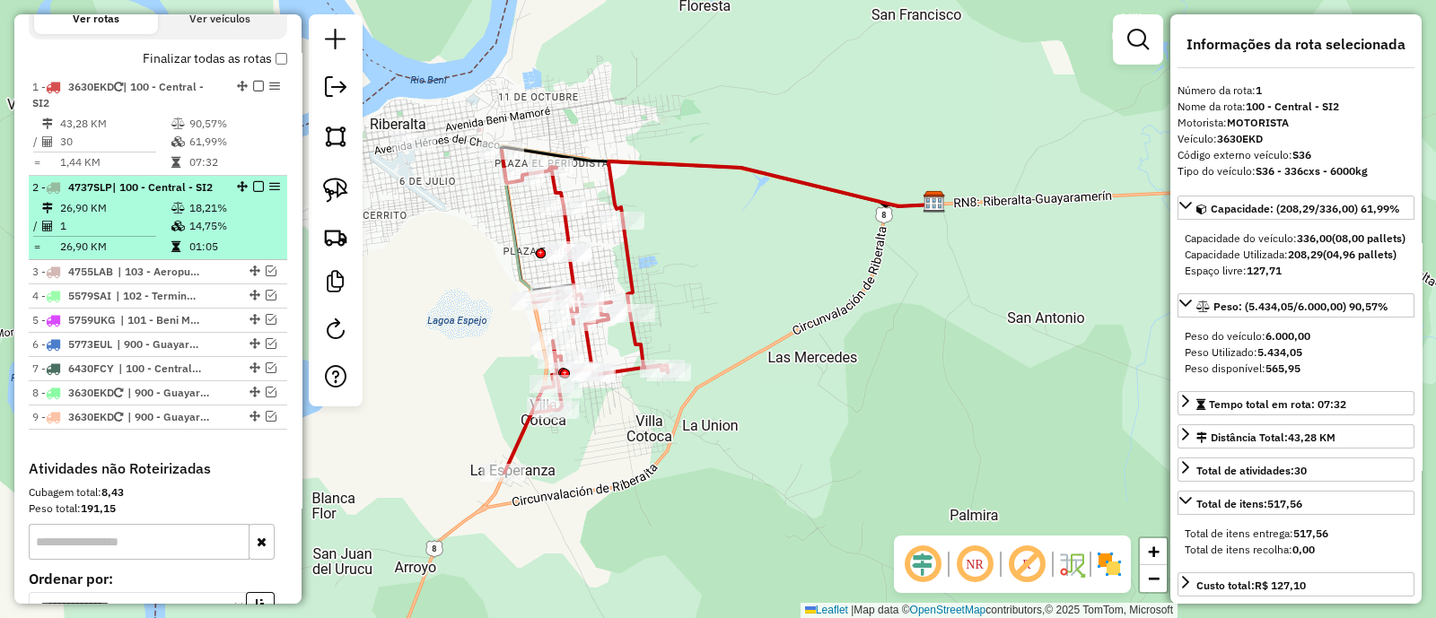
click at [247, 212] on td "18,21%" at bounding box center [233, 208] width 91 height 18
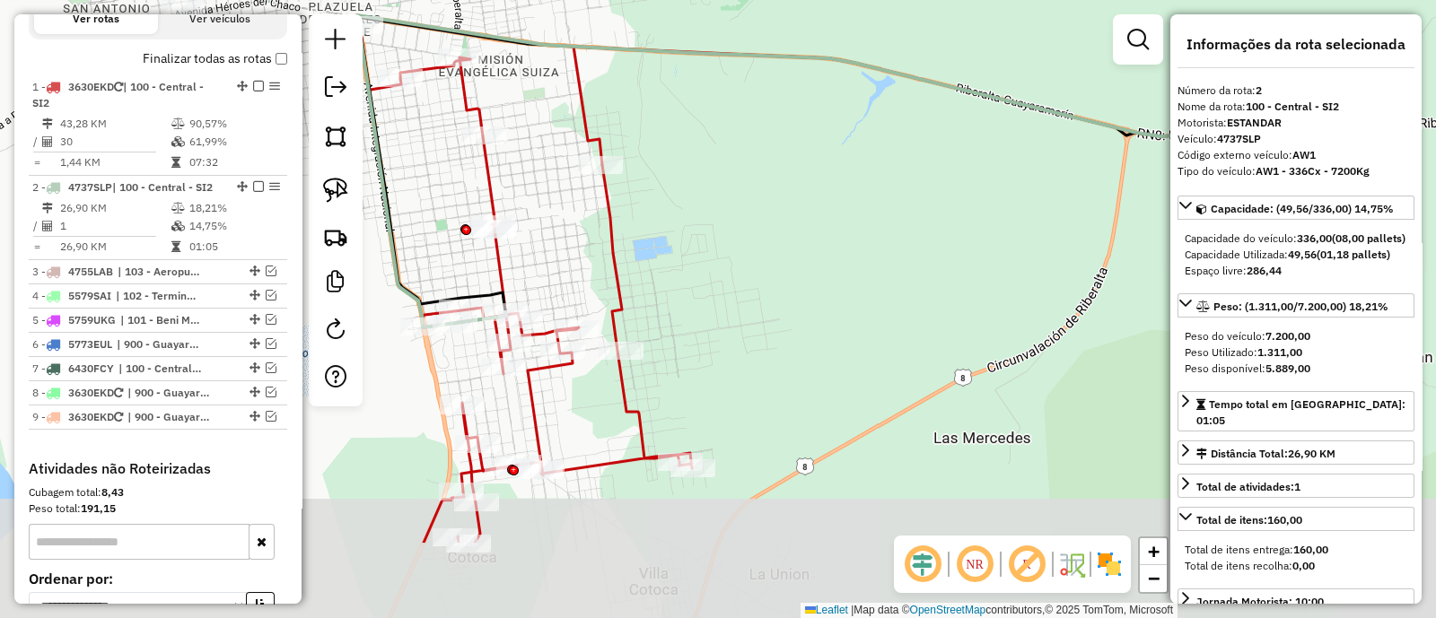
drag, startPoint x: 503, startPoint y: 343, endPoint x: 567, endPoint y: 205, distance: 151.3
click at [567, 205] on div "Janela de atendimento Grade de atendimento Capacidade Transportadoras Veículos …" at bounding box center [718, 309] width 1436 height 618
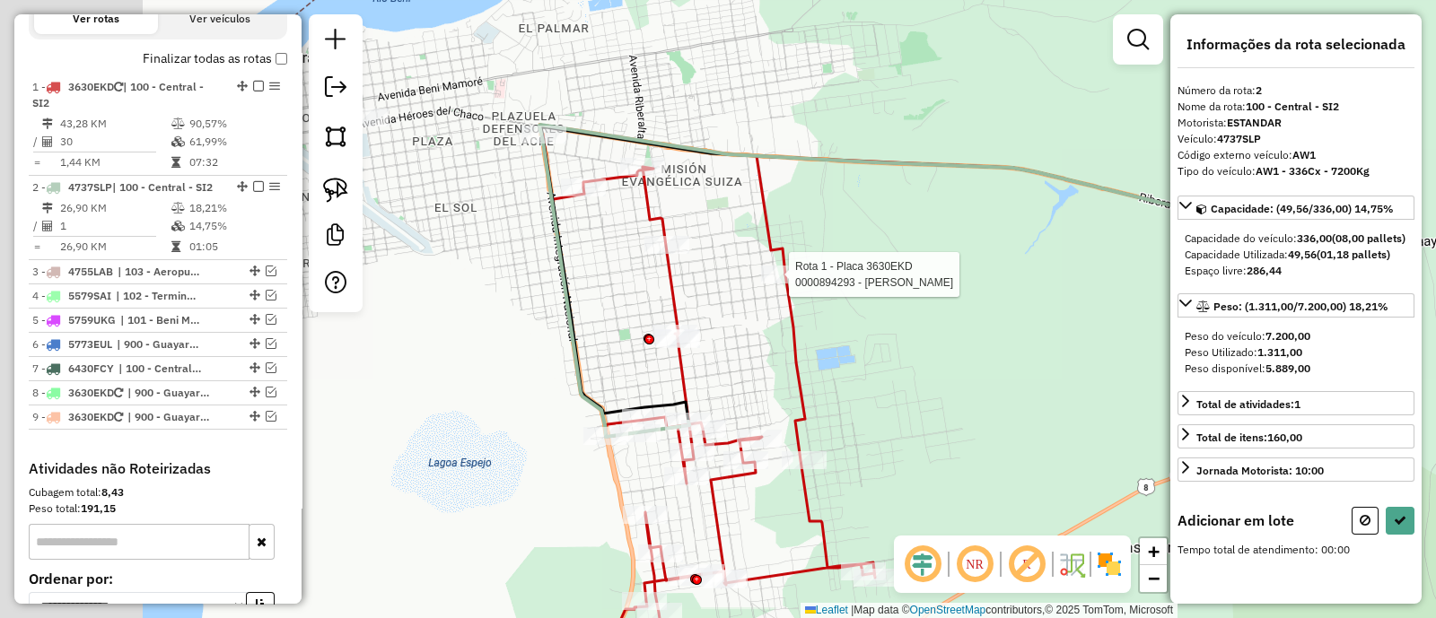
drag, startPoint x: 553, startPoint y: 213, endPoint x: 765, endPoint y: 338, distance: 247.0
click at [765, 338] on div "Rota 1 - Placa 3630EKD 0000894293 - MARISOL TICONA Janela de atendimento Grade …" at bounding box center [718, 309] width 1436 height 618
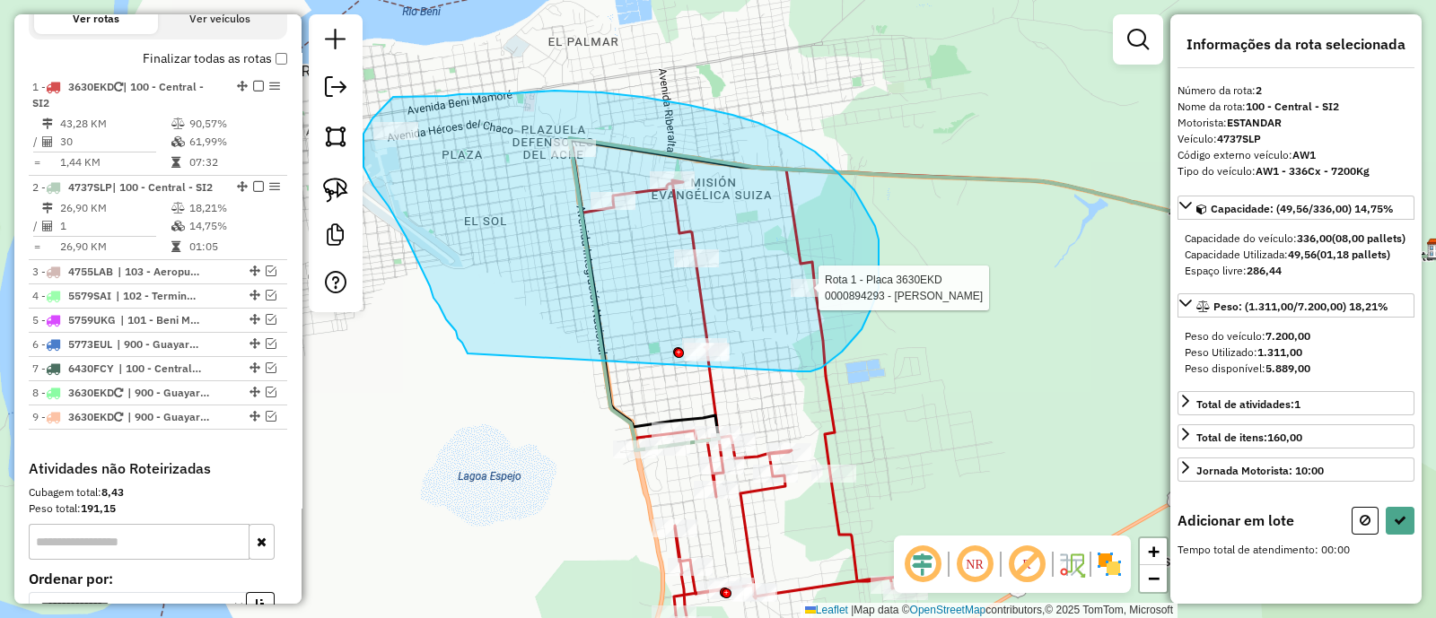
drag, startPoint x: 842, startPoint y: 352, endPoint x: 469, endPoint y: 354, distance: 372.4
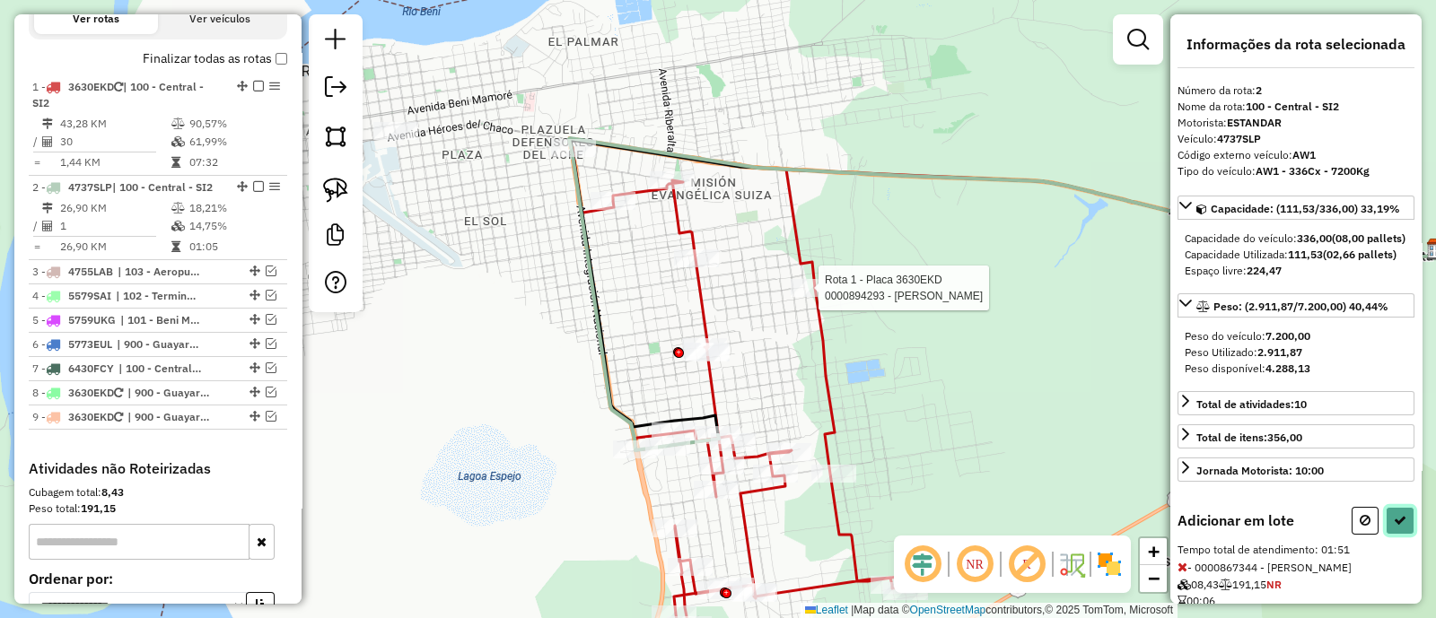
click at [1394, 535] on button at bounding box center [1399, 521] width 29 height 28
select select "**********"
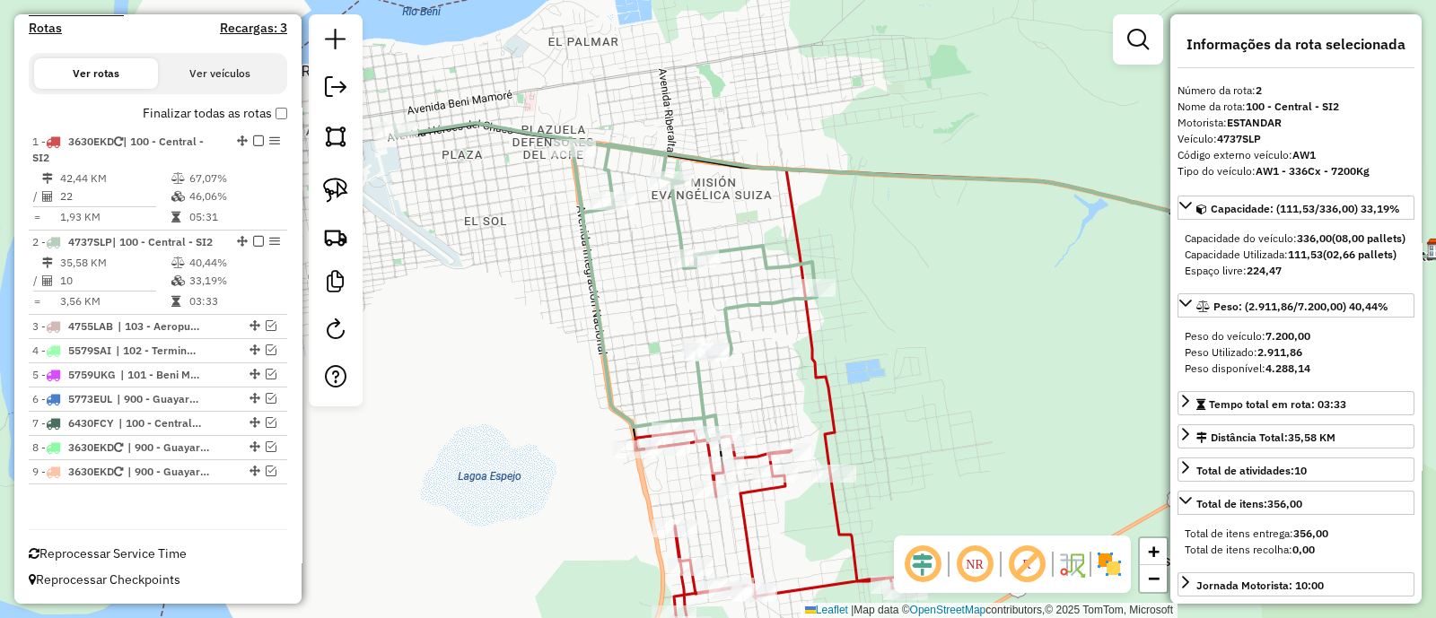
scroll to position [588, 0]
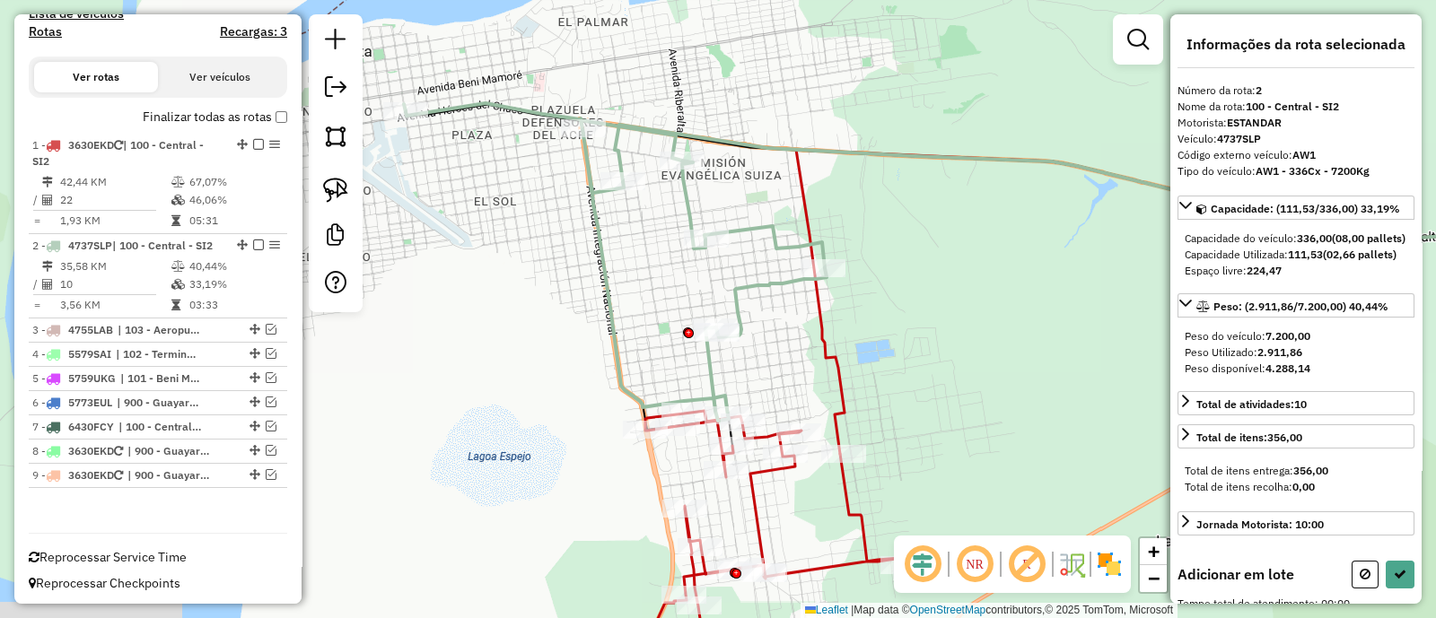
drag, startPoint x: 777, startPoint y: 382, endPoint x: 790, endPoint y: 253, distance: 129.8
click at [790, 253] on div "Janela de atendimento Grade de atendimento Capacidade Transportadoras Veículos …" at bounding box center [718, 309] width 1436 height 618
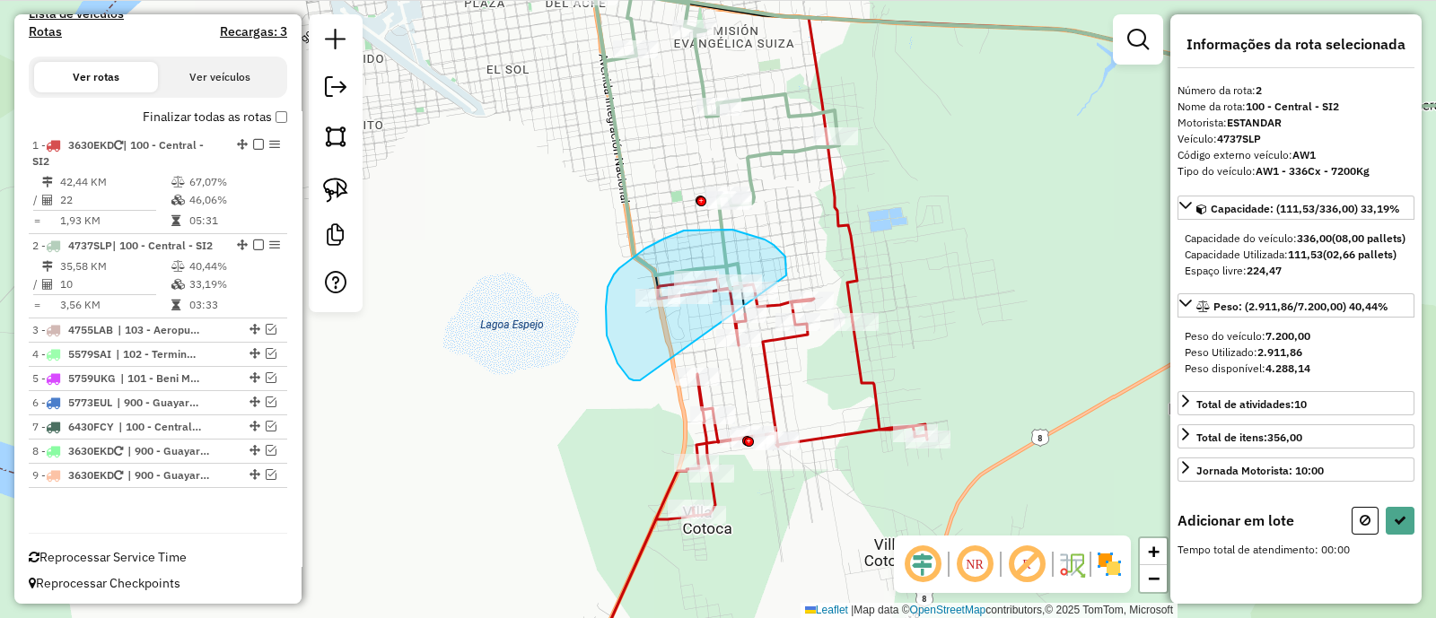
drag, startPoint x: 786, startPoint y: 275, endPoint x: 640, endPoint y: 380, distance: 180.0
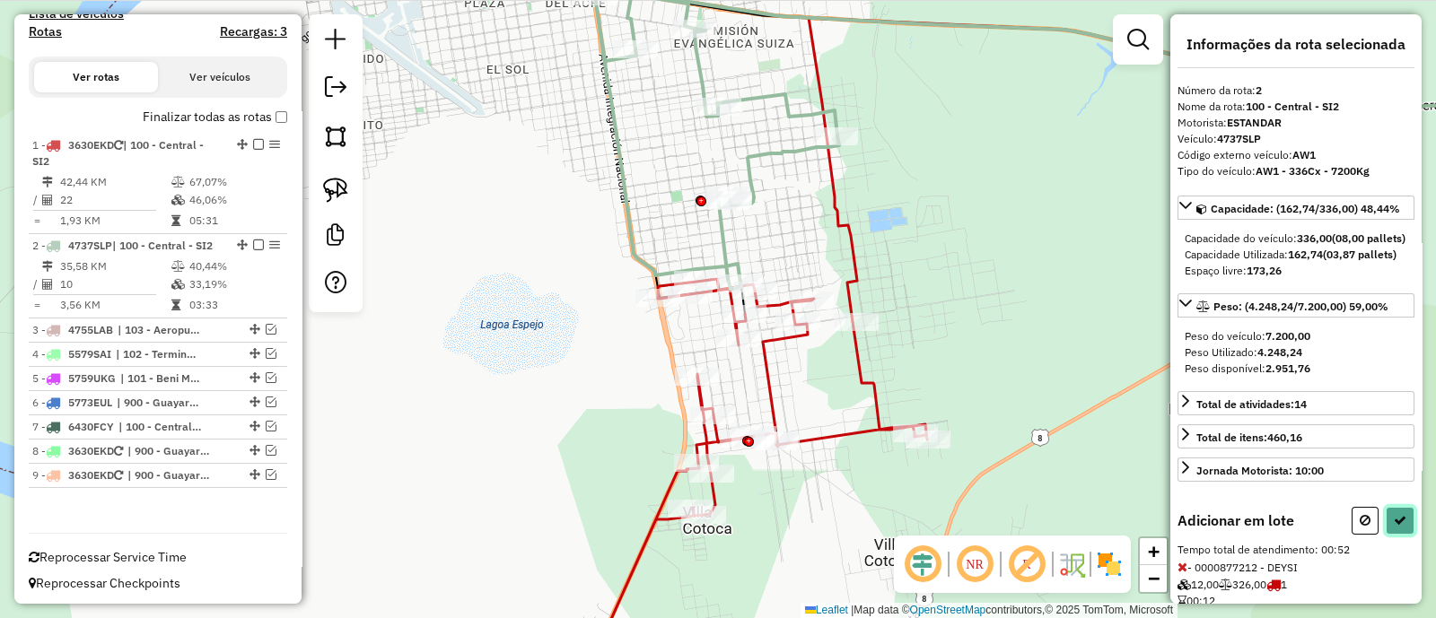
click at [1393, 527] on icon at bounding box center [1399, 520] width 13 height 13
select select "**********"
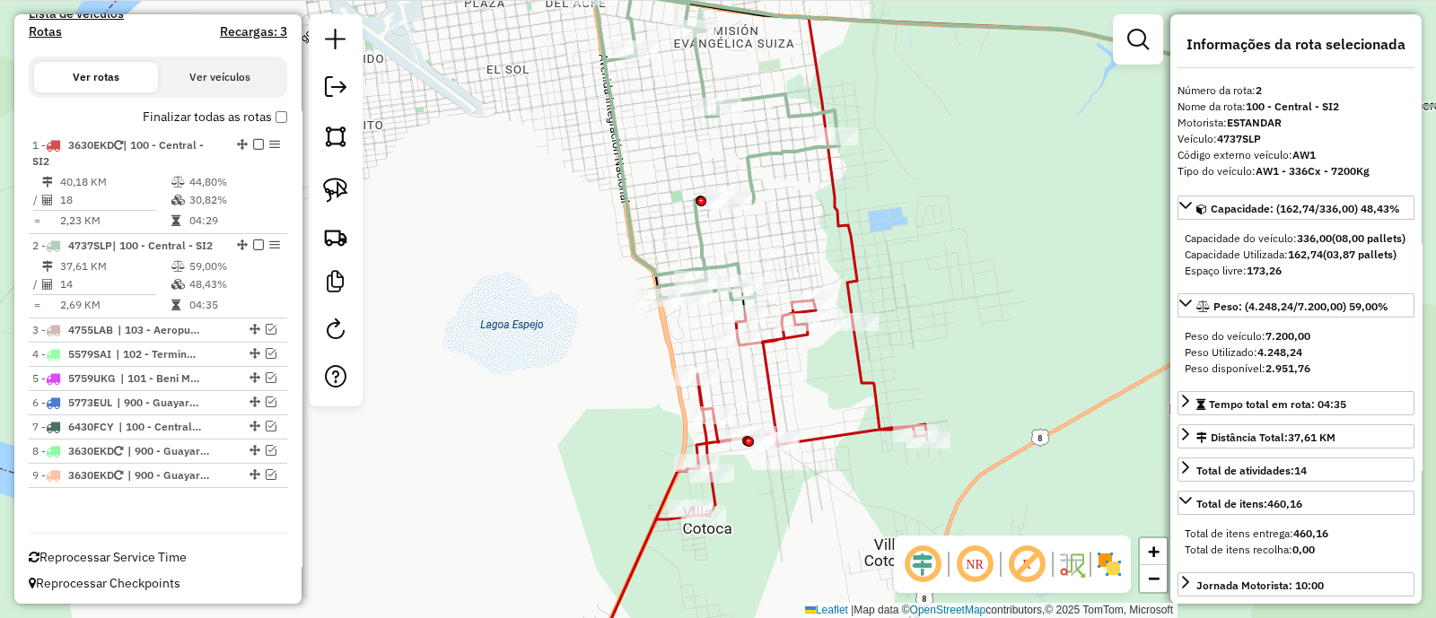
click at [834, 437] on icon at bounding box center [763, 470] width 327 height 341
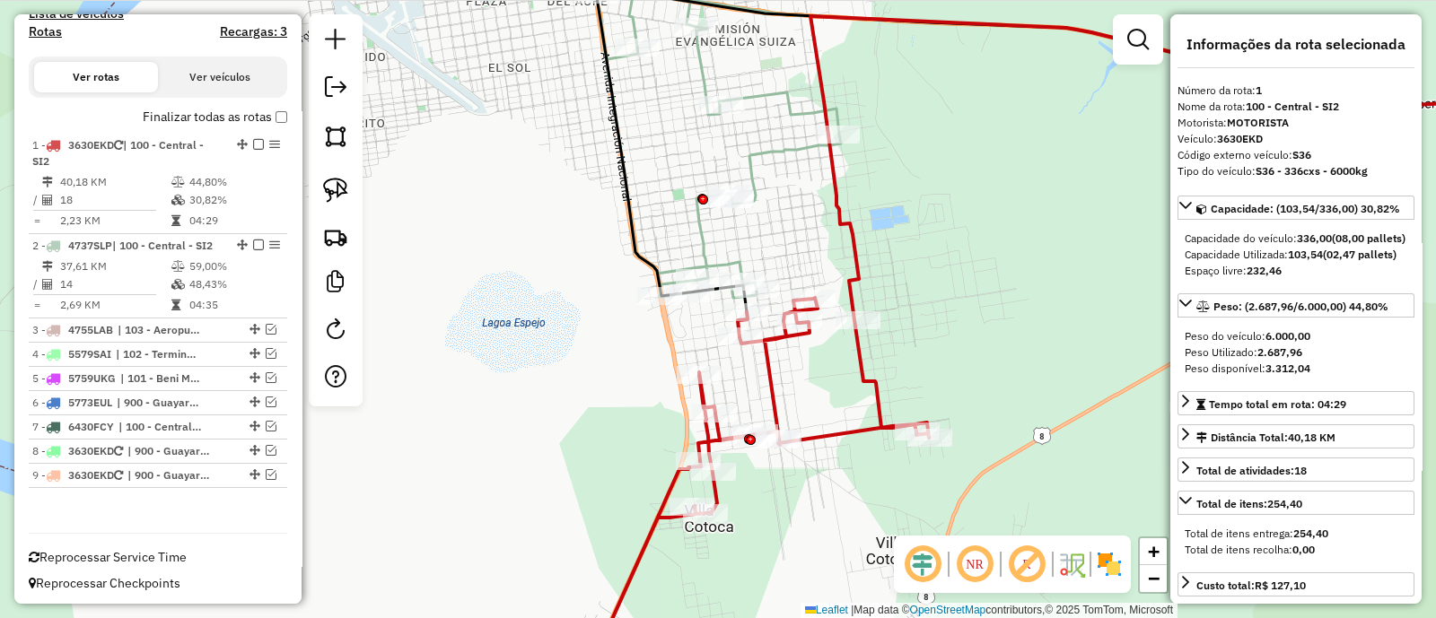
drag, startPoint x: 938, startPoint y: 337, endPoint x: 941, endPoint y: 297, distance: 40.5
click at [942, 298] on div "Janela de atendimento Grade de atendimento Capacidade Transportadoras Veículos …" at bounding box center [718, 309] width 1436 height 618
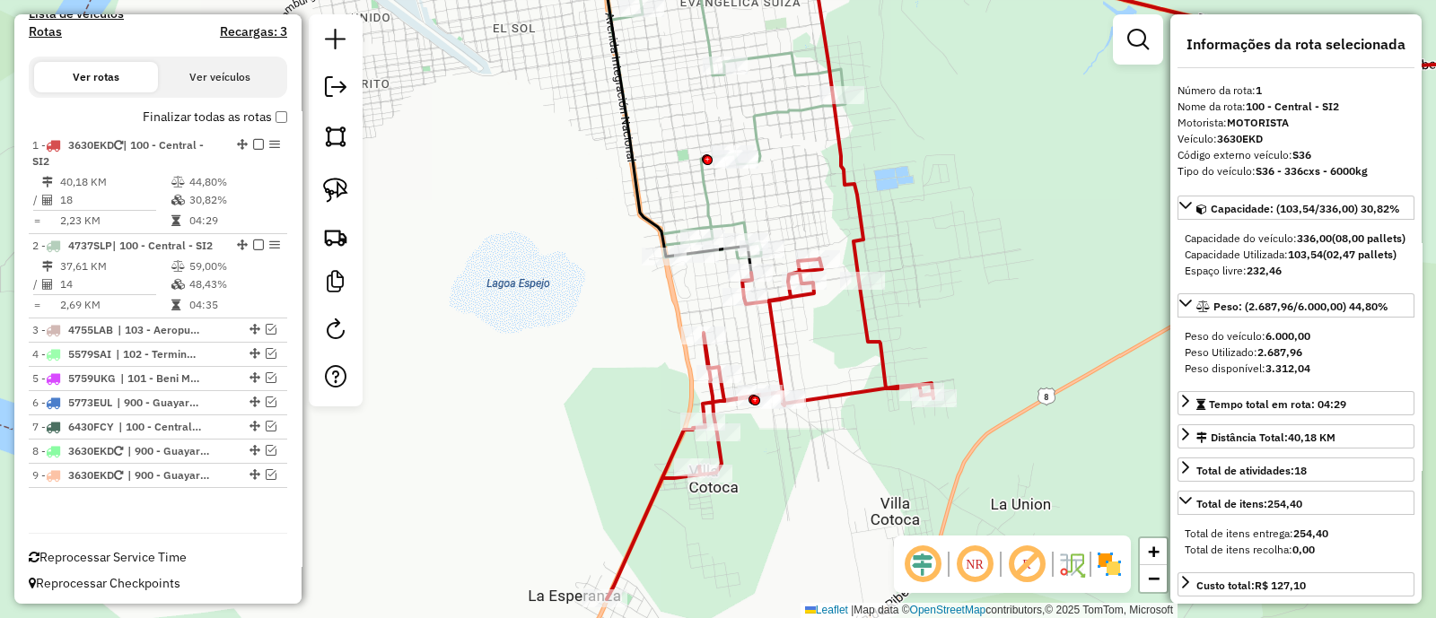
click at [711, 200] on icon at bounding box center [635, 98] width 422 height 320
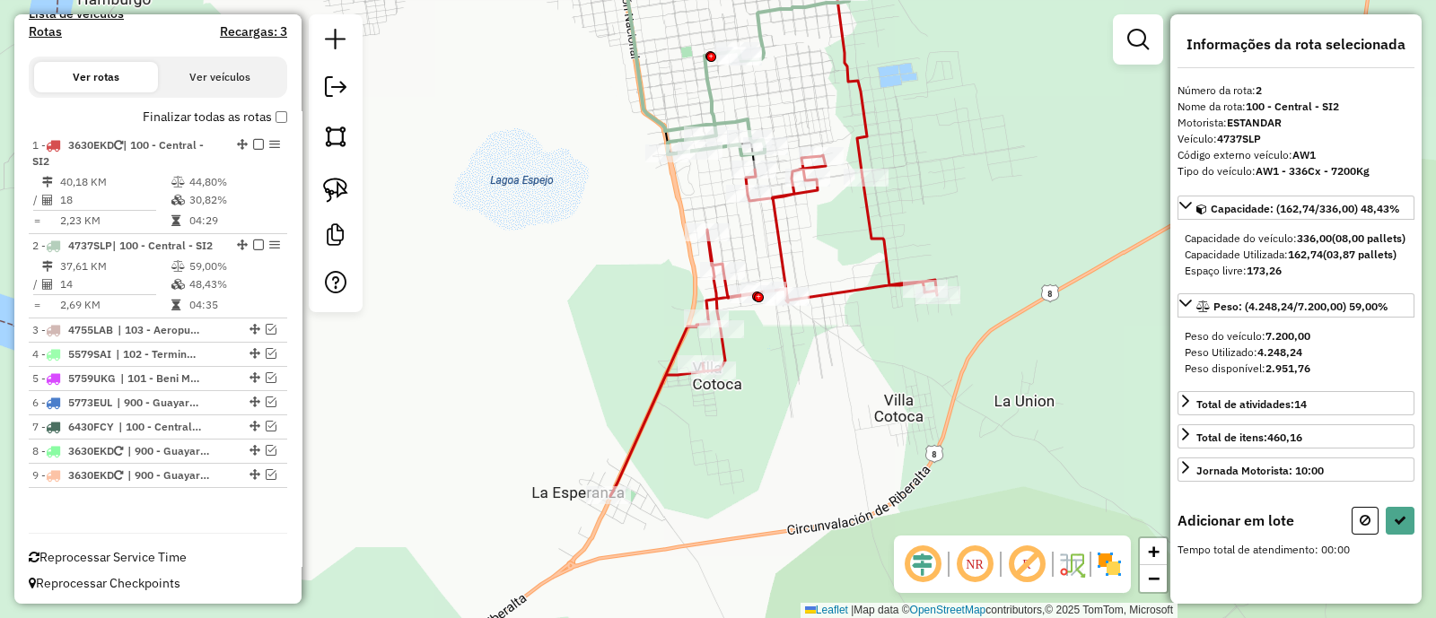
drag, startPoint x: 832, startPoint y: 423, endPoint x: 835, endPoint y: 320, distance: 102.4
click at [835, 320] on div "Janela de atendimento Grade de atendimento Capacidade Transportadoras Veículos …" at bounding box center [718, 309] width 1436 height 618
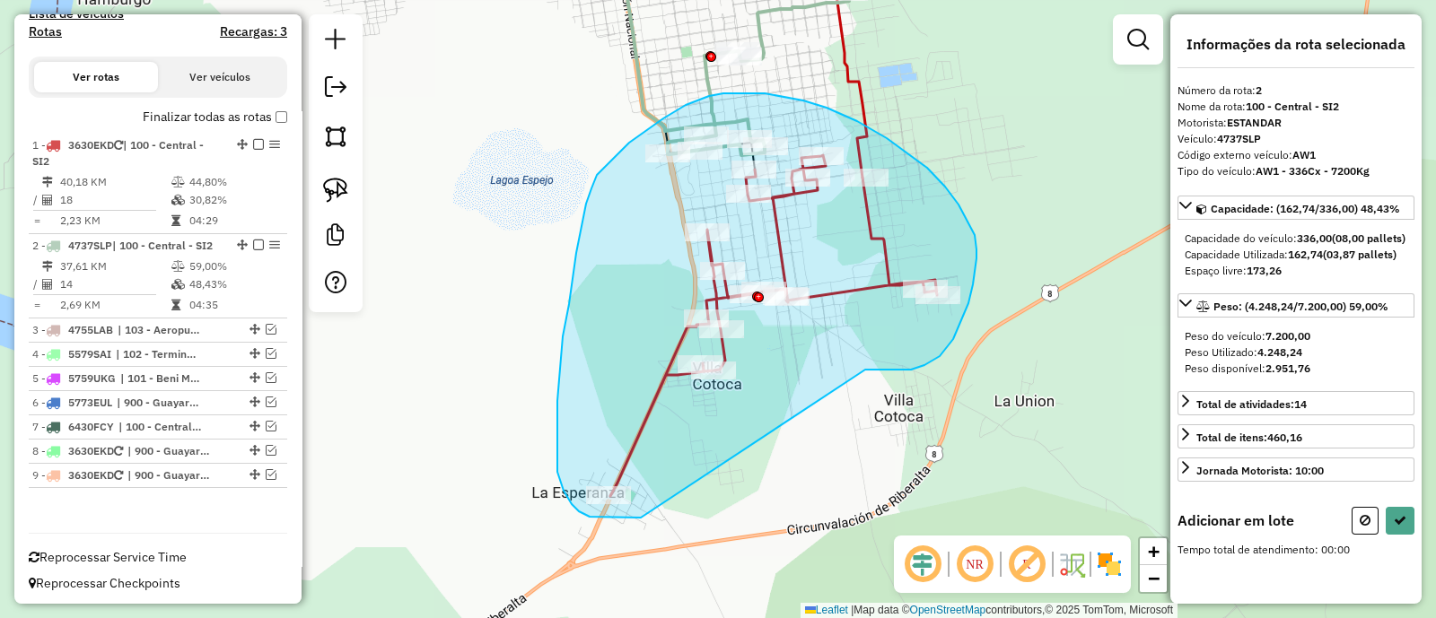
drag, startPoint x: 953, startPoint y: 339, endPoint x: 641, endPoint y: 518, distance: 359.7
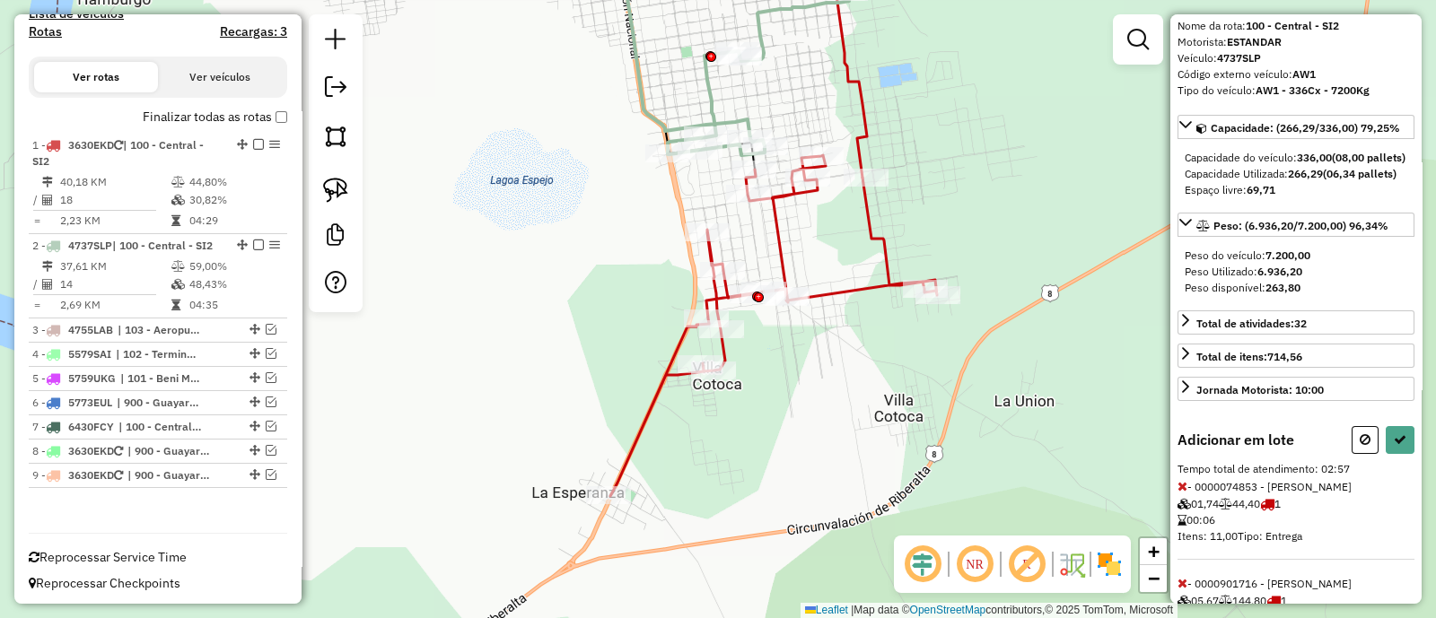
scroll to position [111, 0]
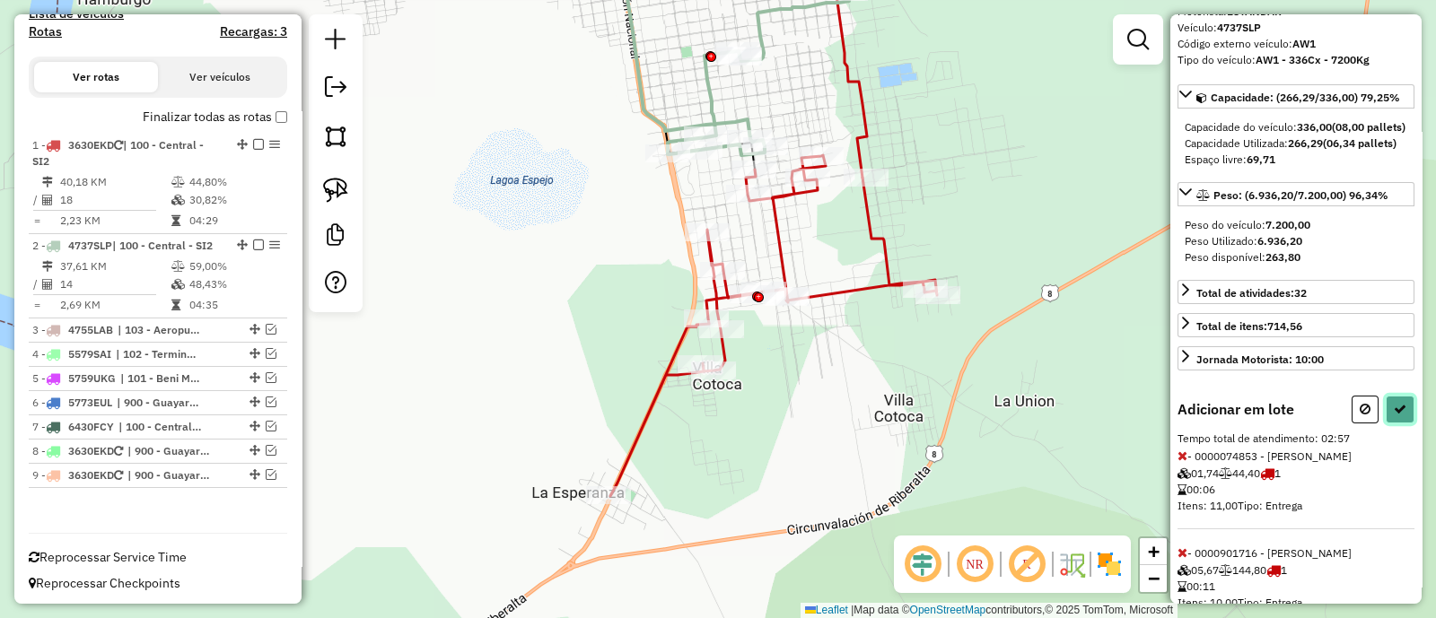
click at [1403, 424] on button at bounding box center [1399, 410] width 29 height 28
select select "**********"
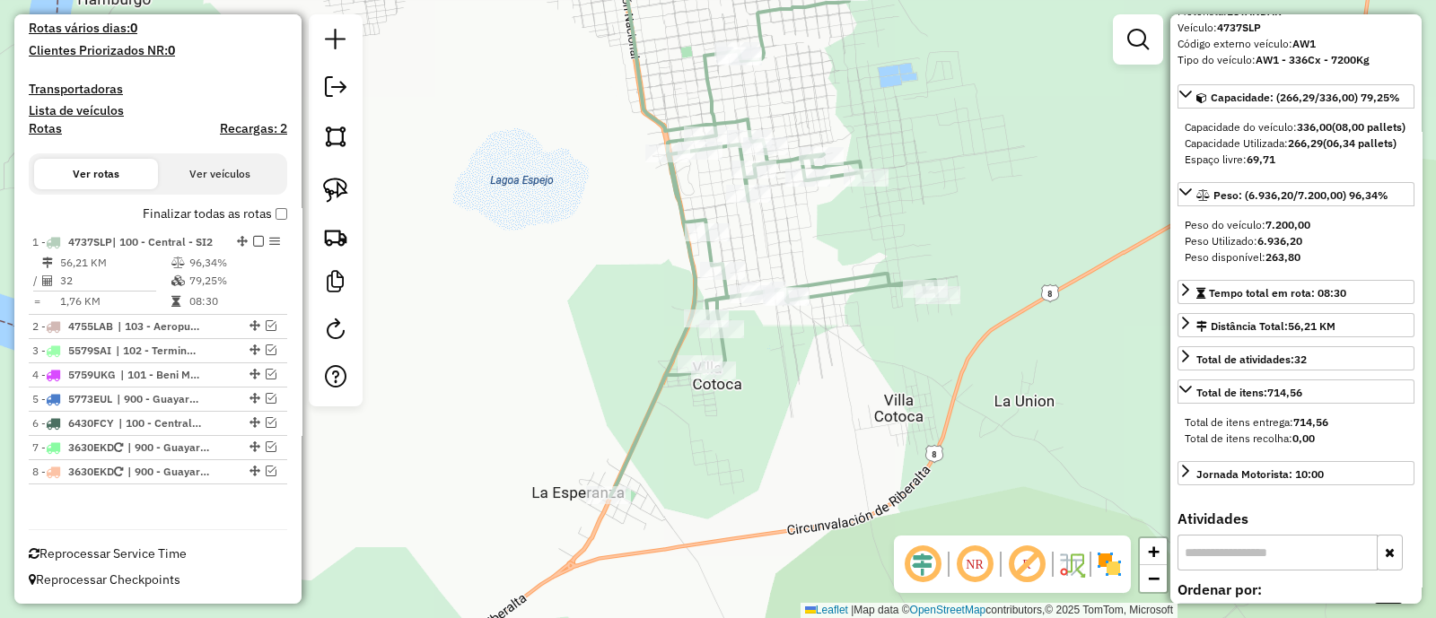
scroll to position [488, 0]
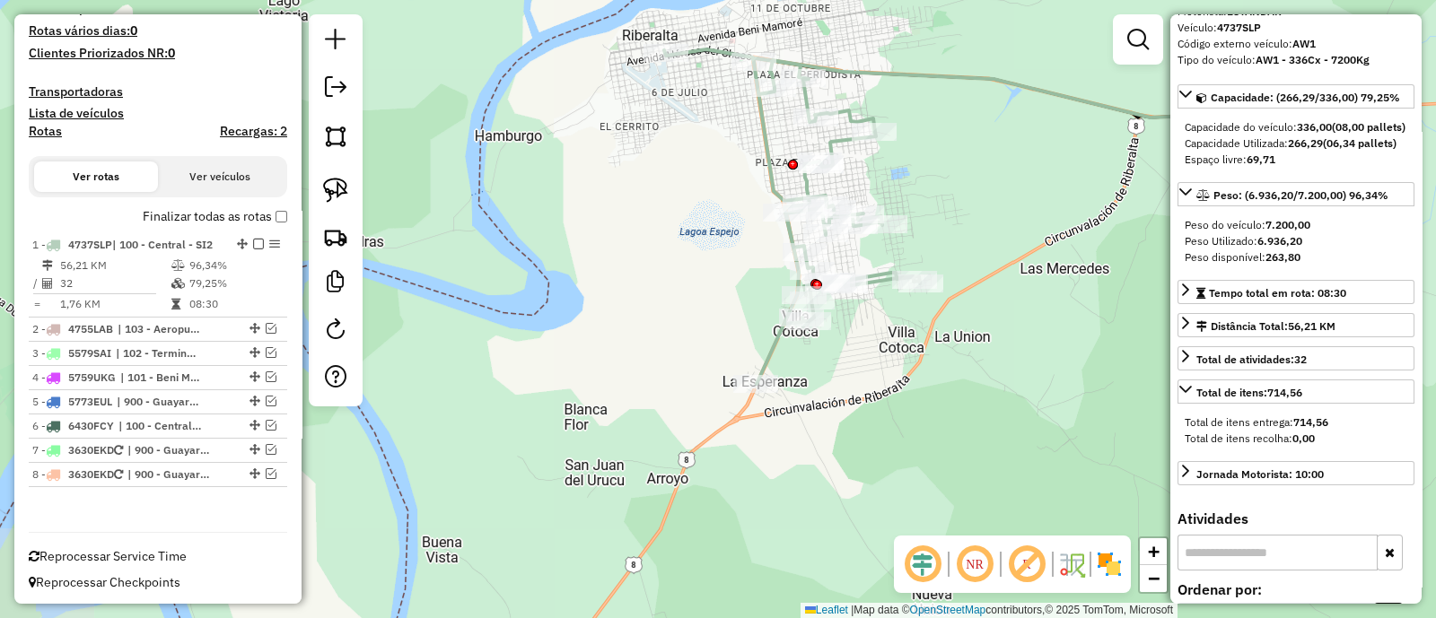
drag, startPoint x: 951, startPoint y: 200, endPoint x: 913, endPoint y: 286, distance: 94.4
click at [913, 286] on div "Janela de atendimento Grade de atendimento Capacidade Transportadoras Veículos …" at bounding box center [718, 309] width 1436 height 618
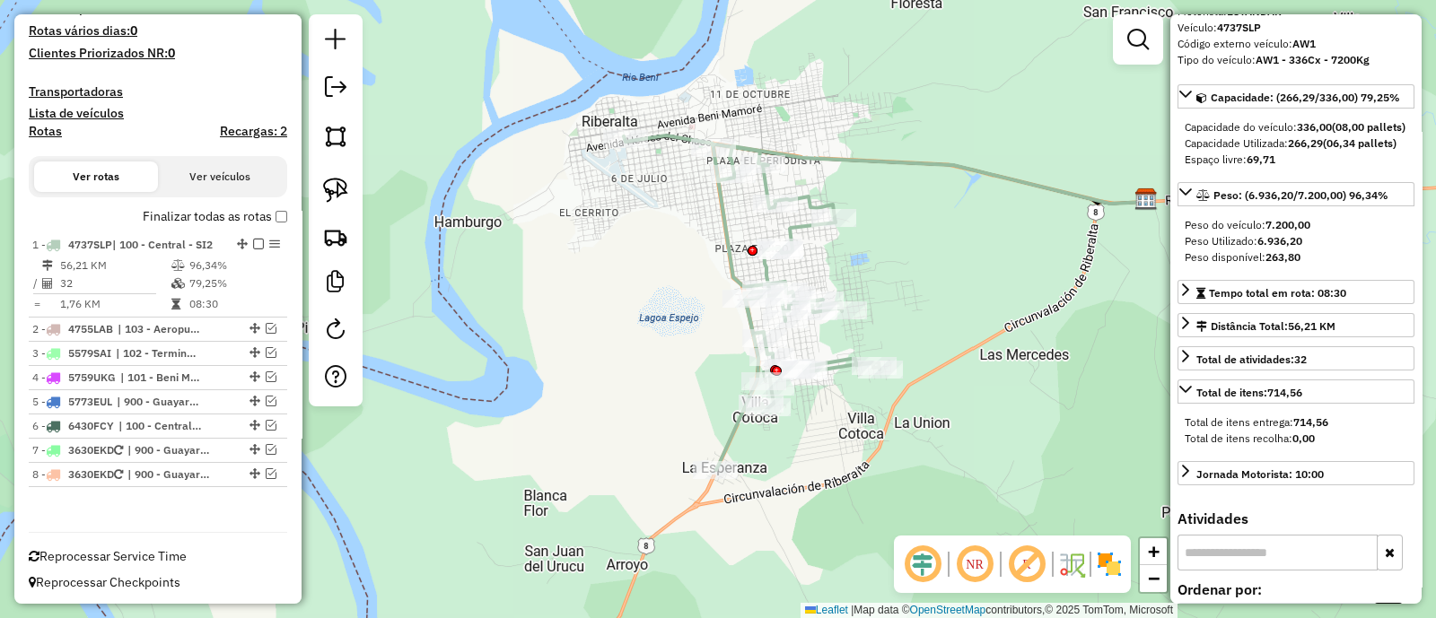
click at [726, 228] on icon at bounding box center [752, 302] width 256 height 335
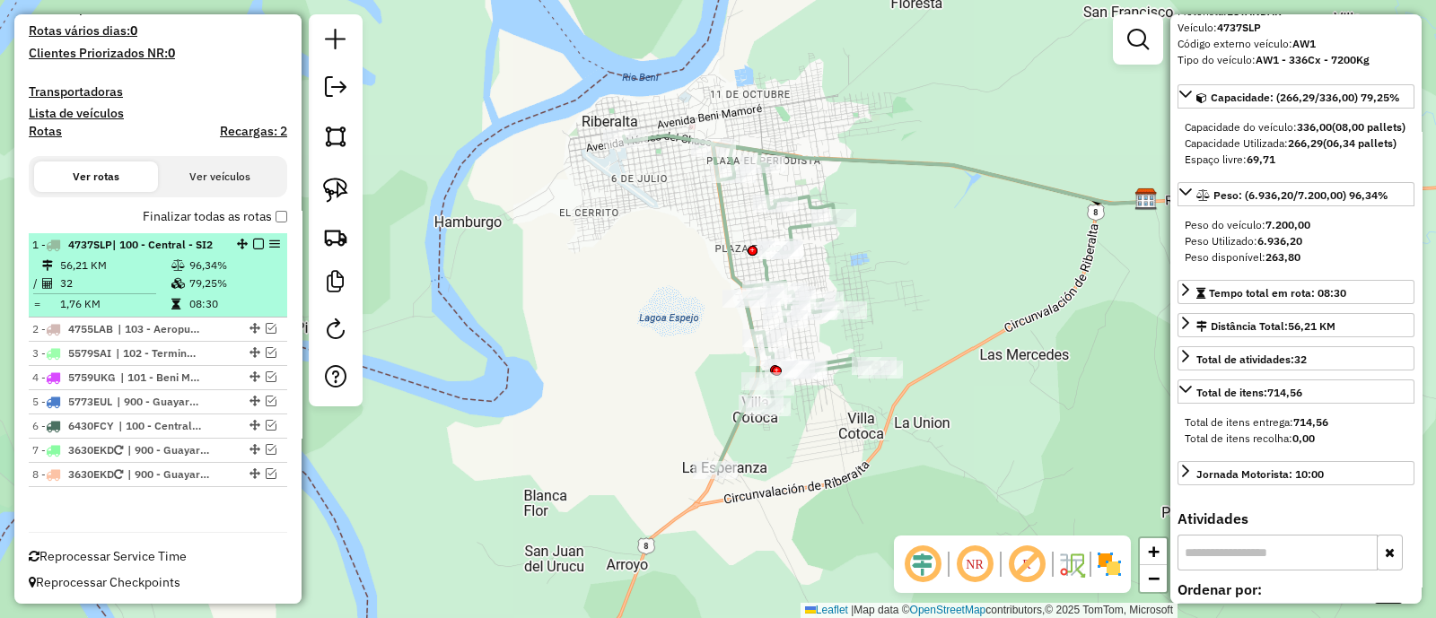
click at [253, 242] on em at bounding box center [258, 244] width 11 height 11
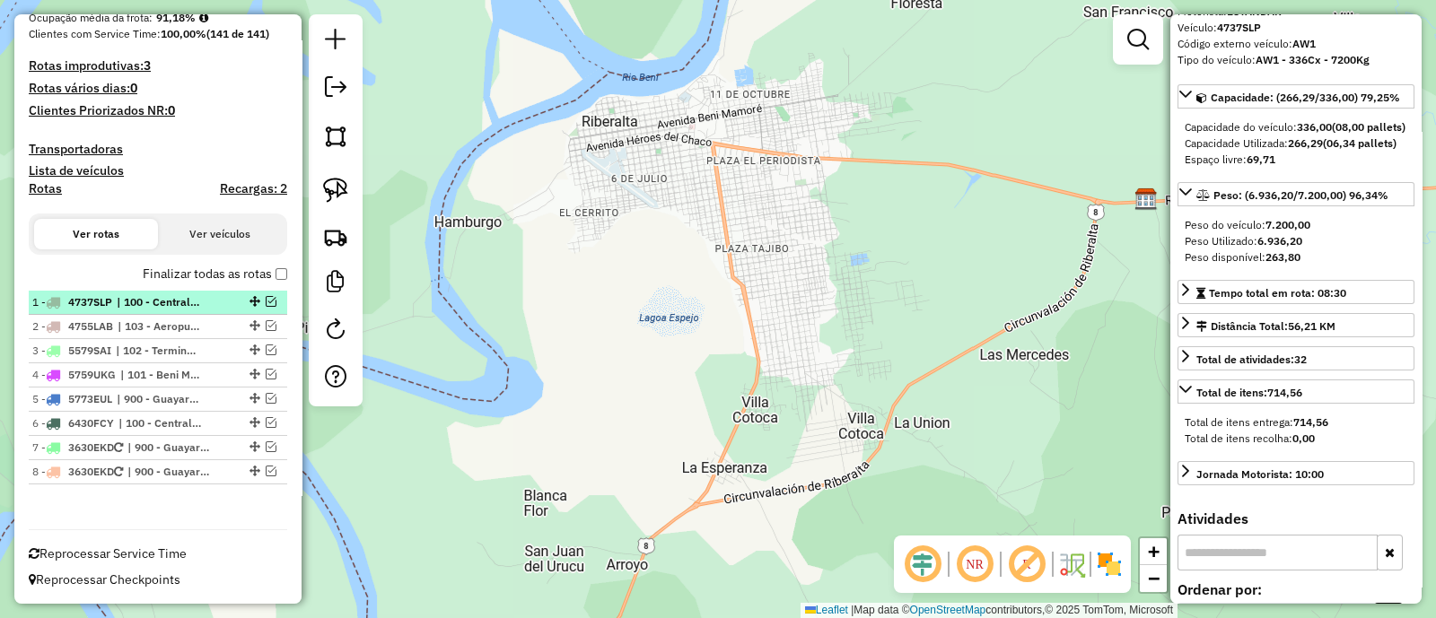
scroll to position [428, 0]
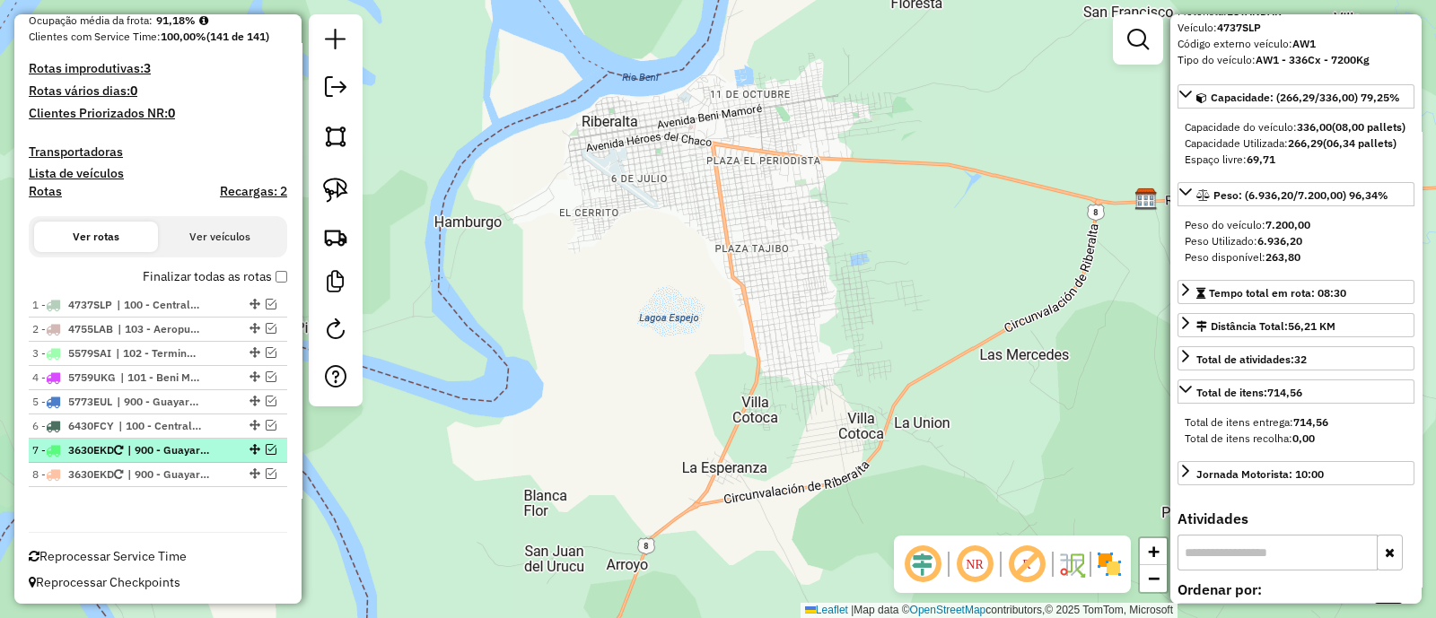
click at [266, 447] on em at bounding box center [271, 449] width 11 height 11
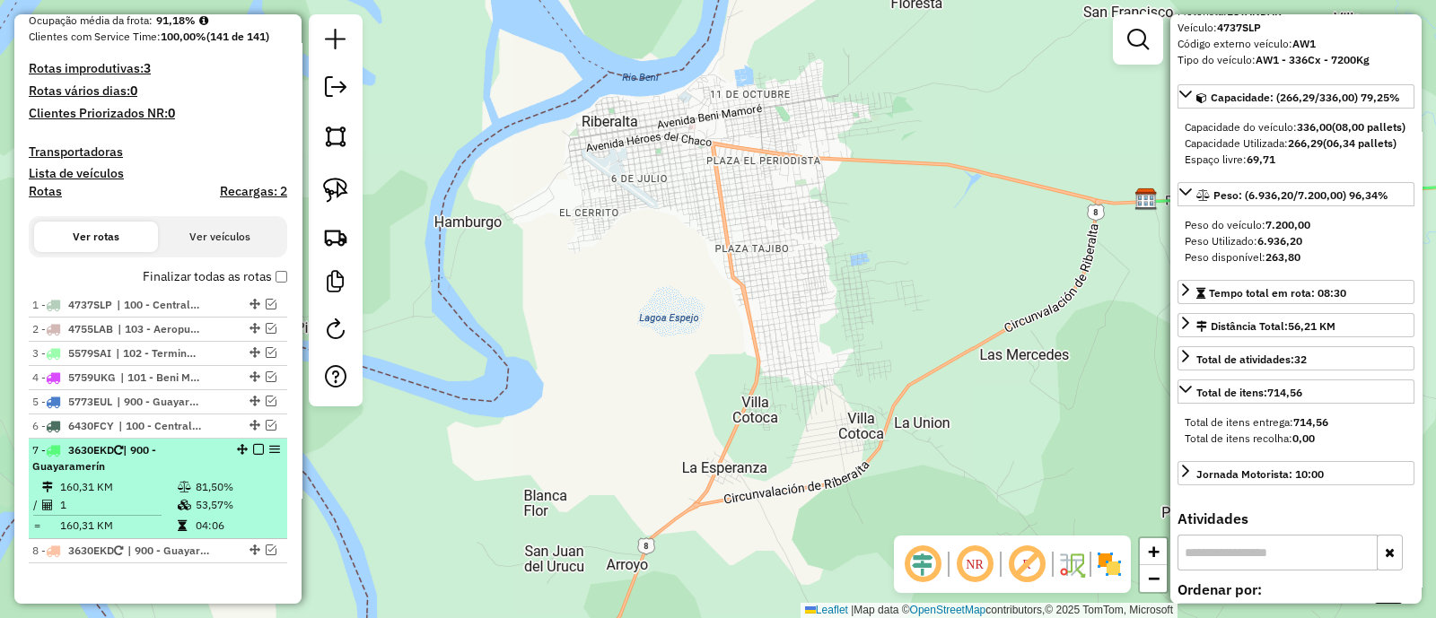
scroll to position [503, 0]
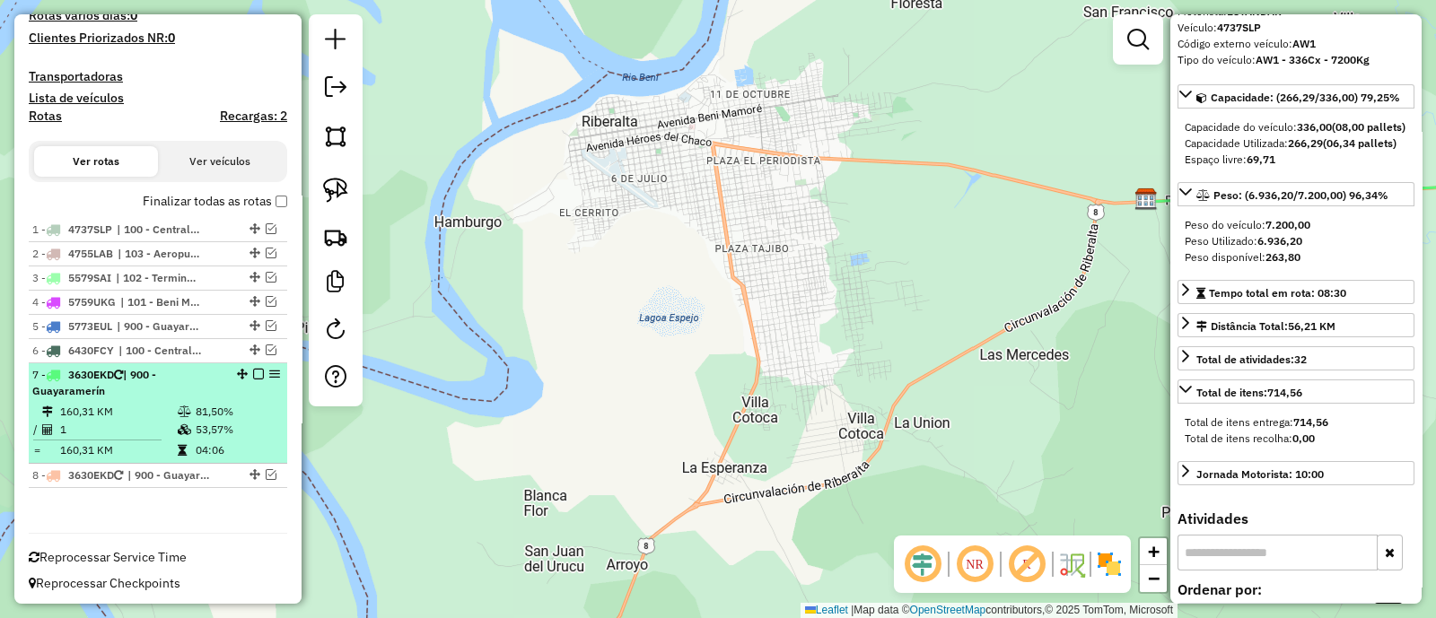
click at [247, 421] on td "53,57%" at bounding box center [237, 430] width 85 height 18
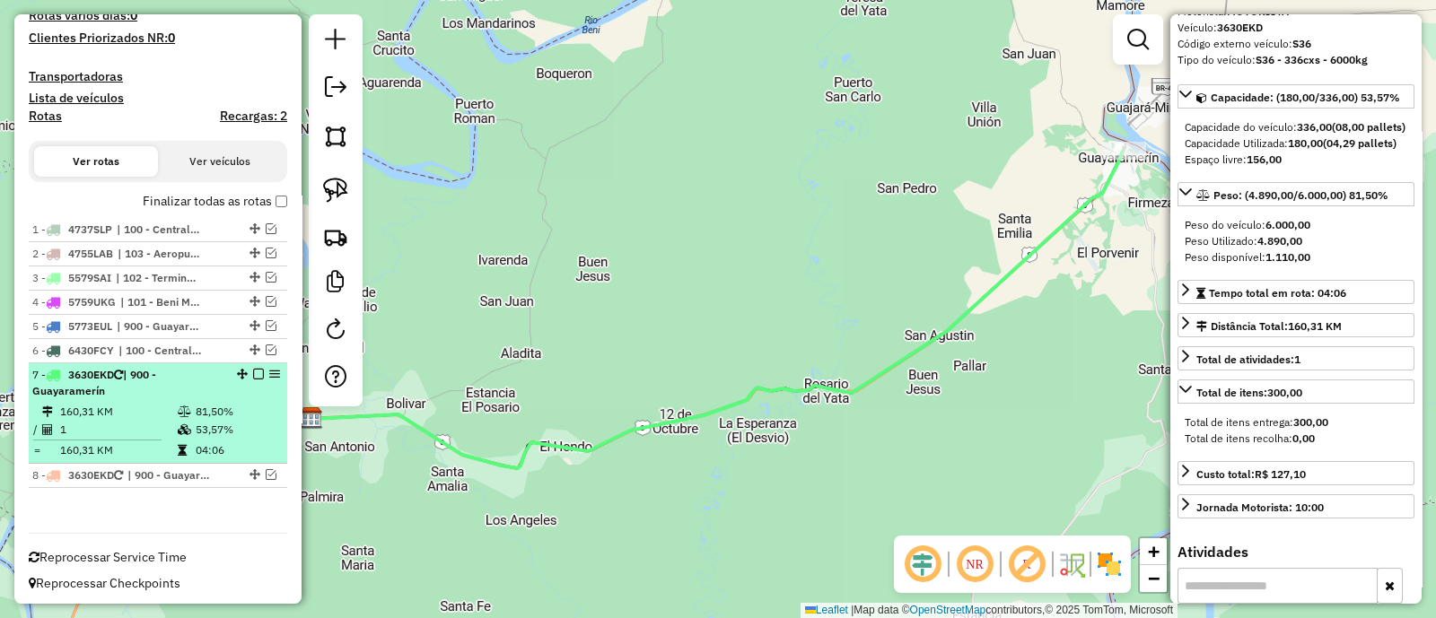
click at [253, 369] on em at bounding box center [258, 374] width 11 height 11
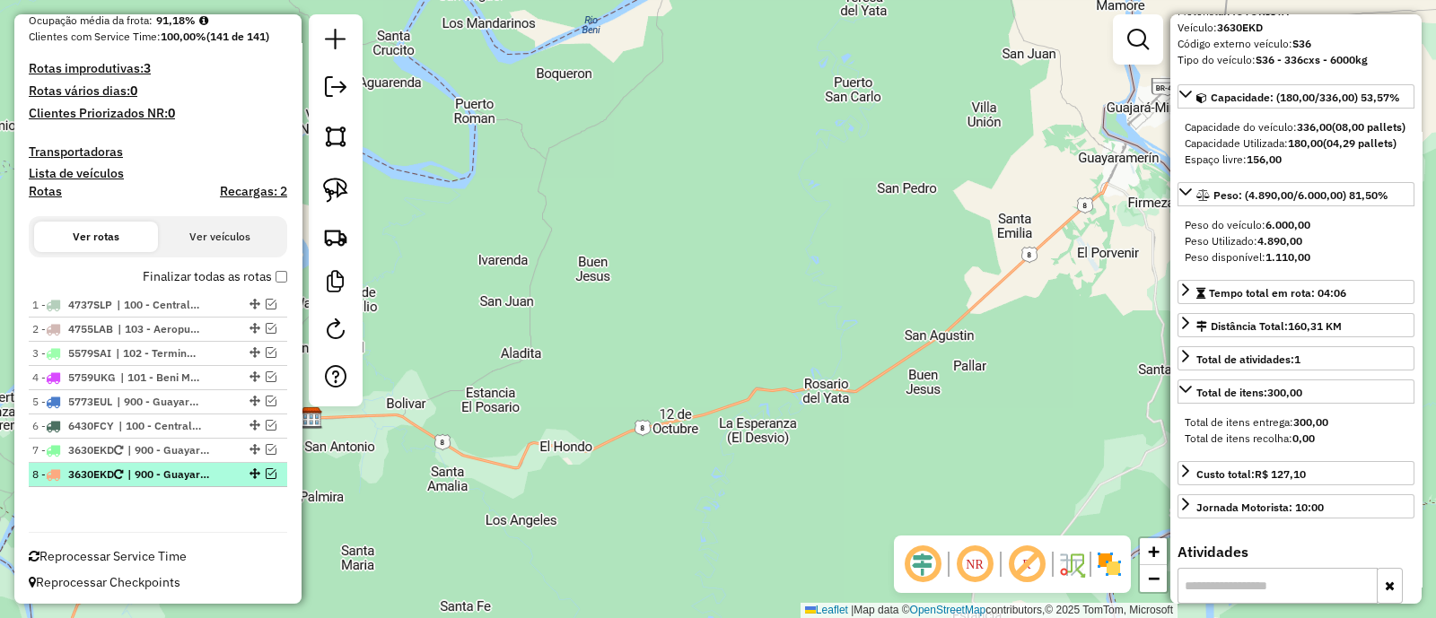
click at [266, 470] on em at bounding box center [271, 473] width 11 height 11
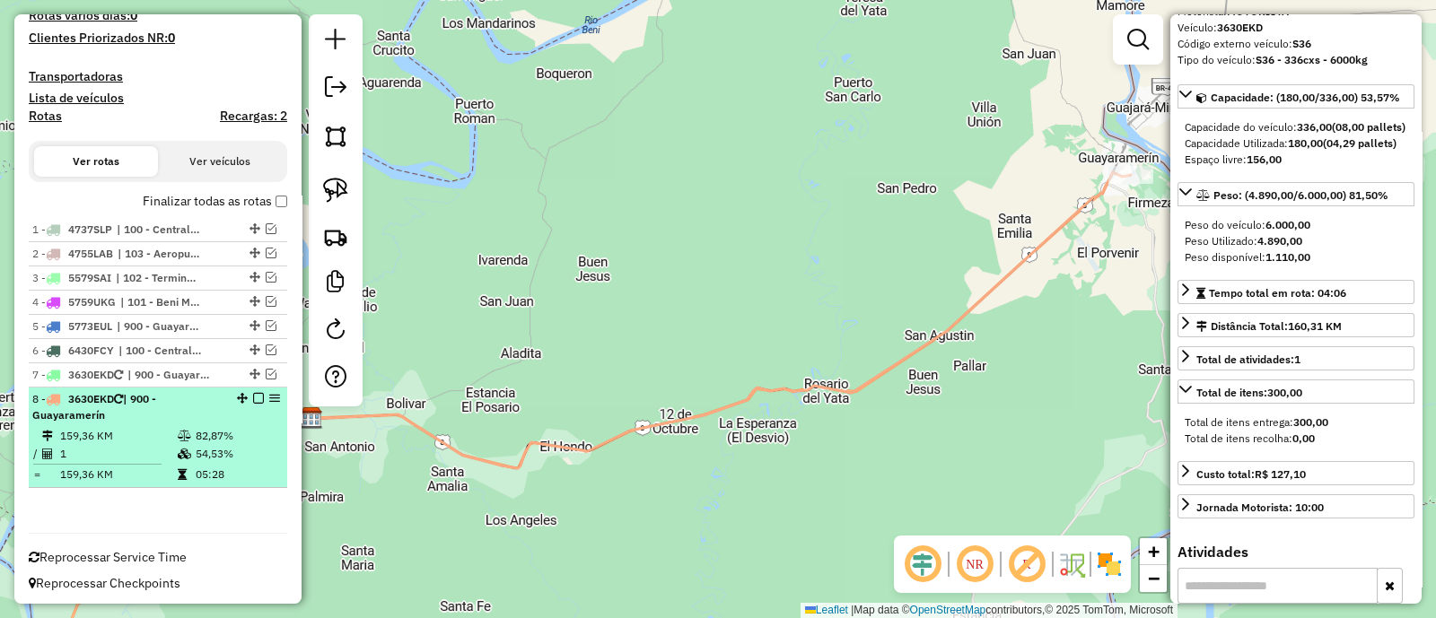
click at [251, 475] on td "05:28" at bounding box center [237, 475] width 85 height 18
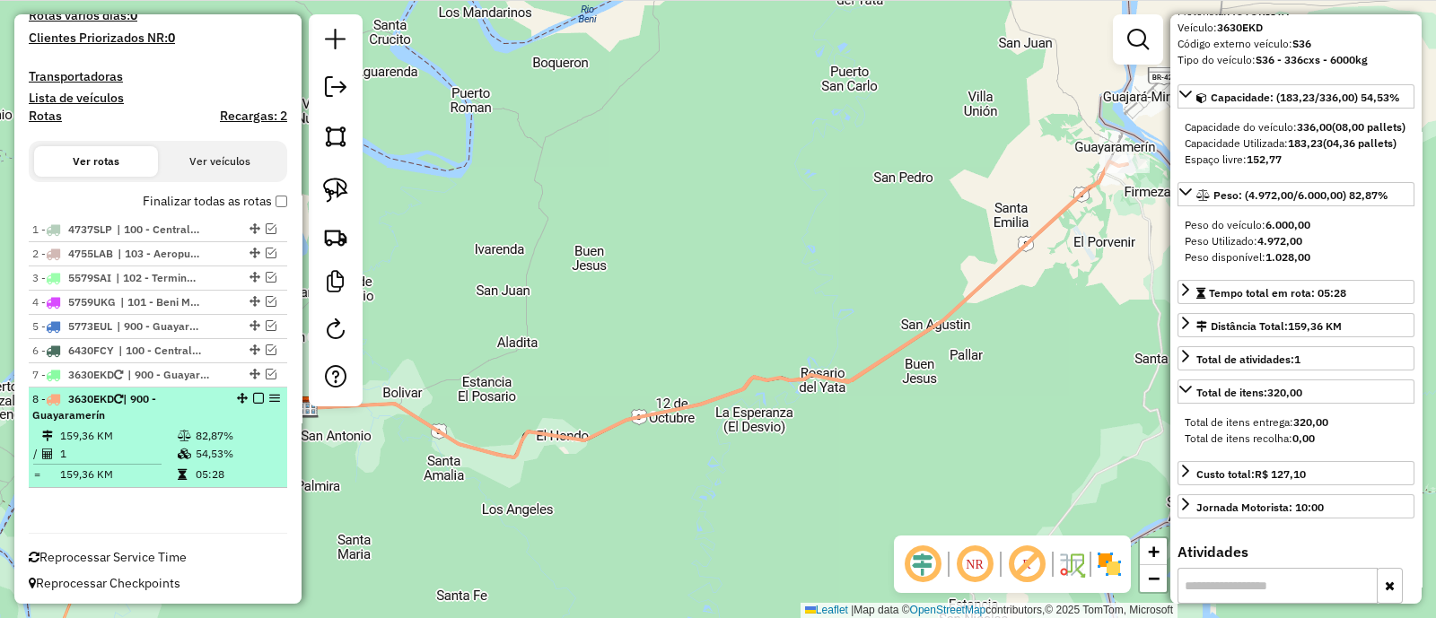
click at [256, 393] on em at bounding box center [258, 398] width 11 height 11
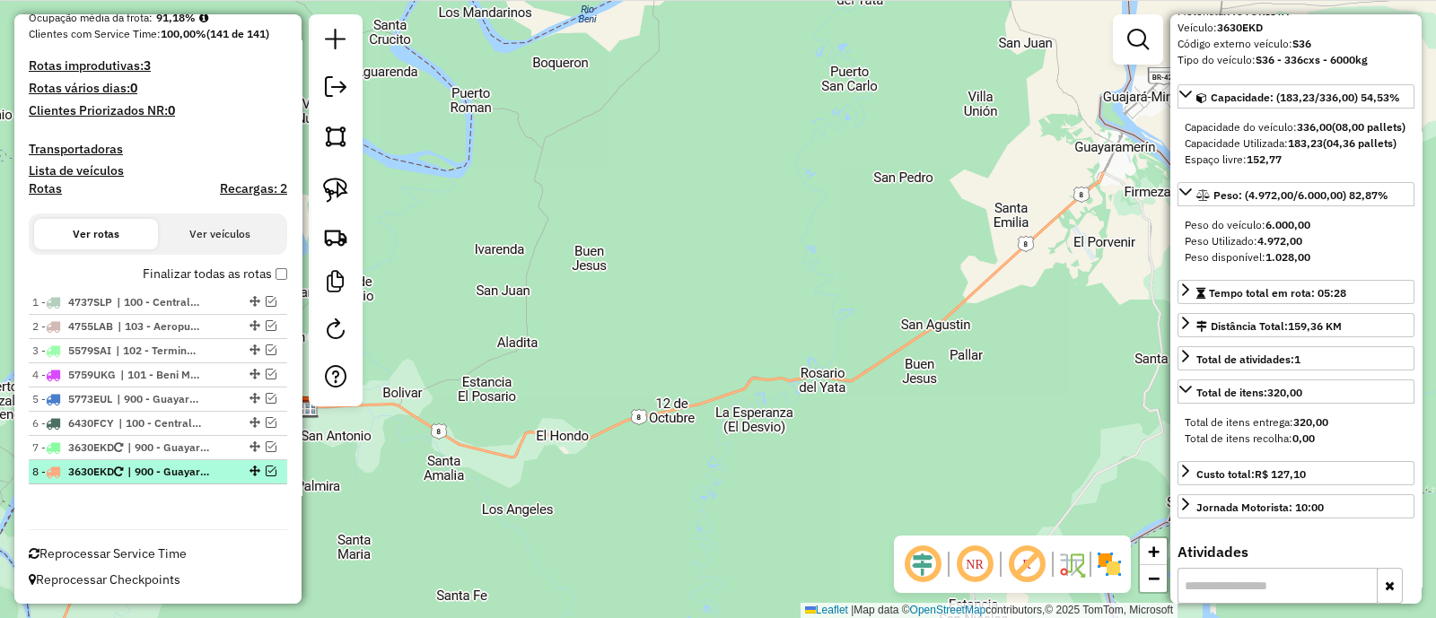
scroll to position [428, 0]
click at [486, 337] on div "Janela de atendimento Grade de atendimento Capacidade Transportadoras Veículos …" at bounding box center [718, 309] width 1436 height 618
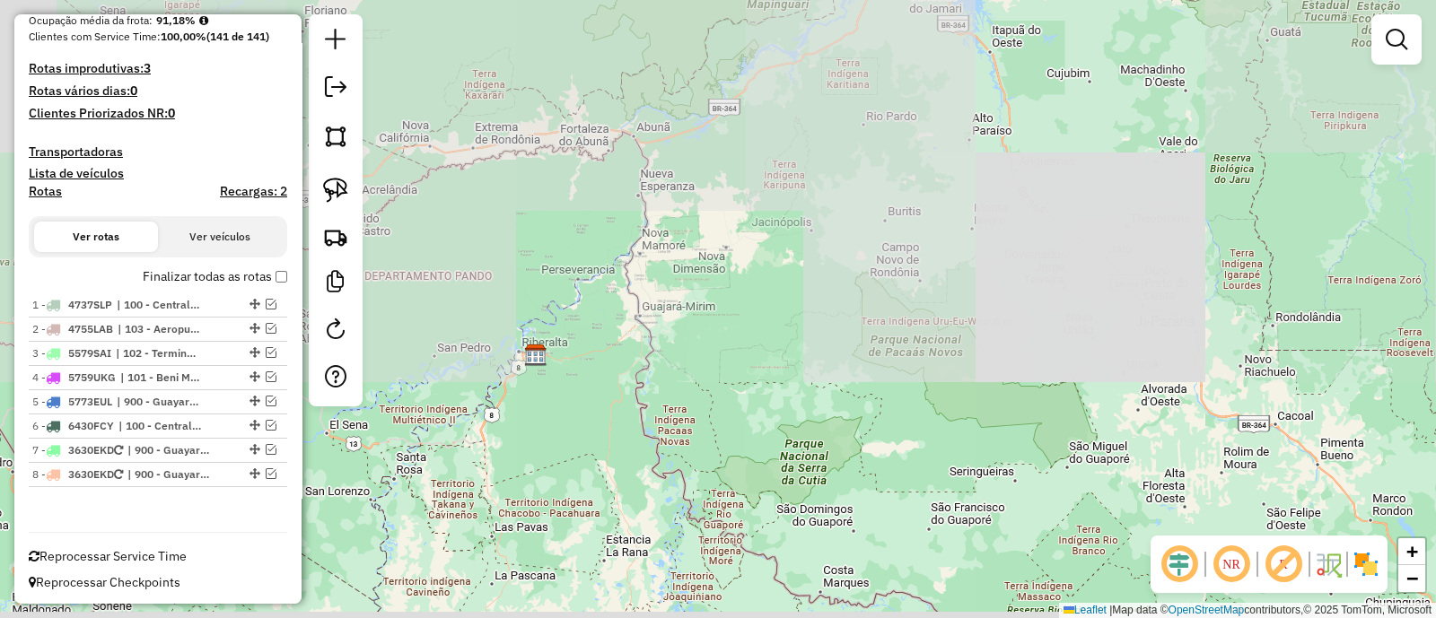
drag, startPoint x: 546, startPoint y: 364, endPoint x: 686, endPoint y: 323, distance: 146.8
click at [686, 323] on div "Janela de atendimento Grade de atendimento Capacidade Transportadoras Veículos …" at bounding box center [718, 309] width 1436 height 618
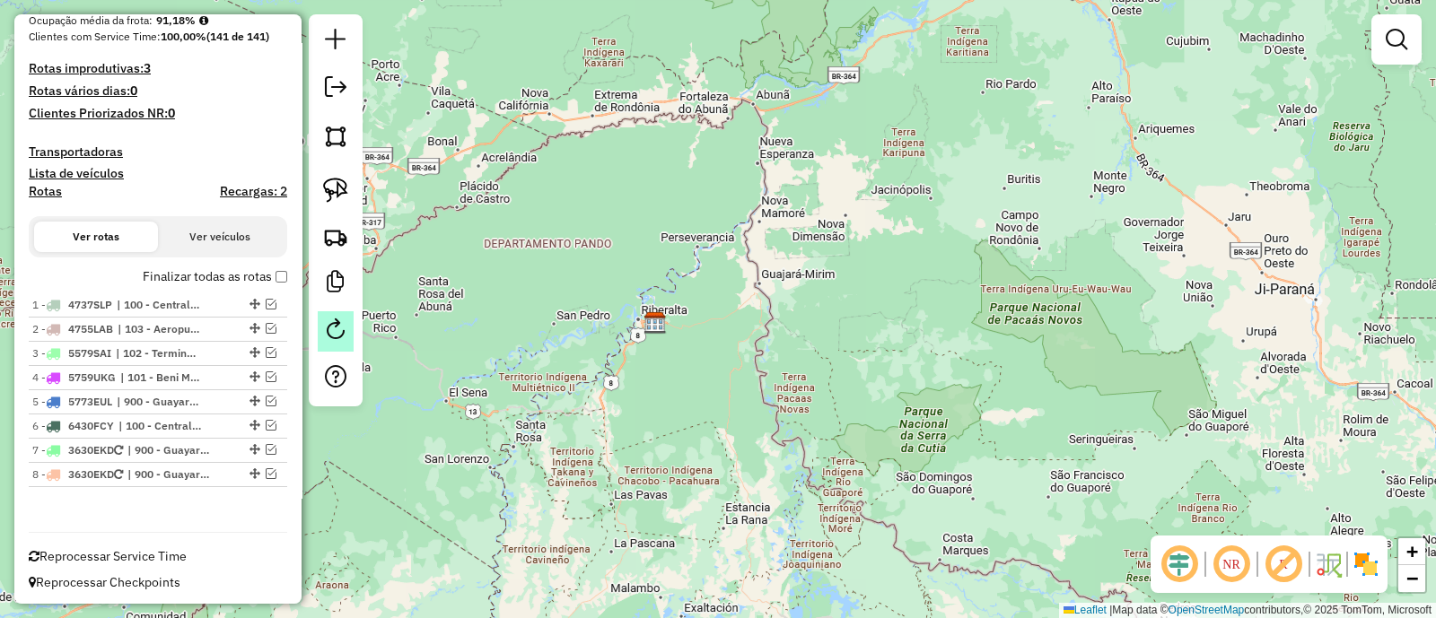
click at [343, 330] on em at bounding box center [336, 330] width 22 height 22
select select "*"
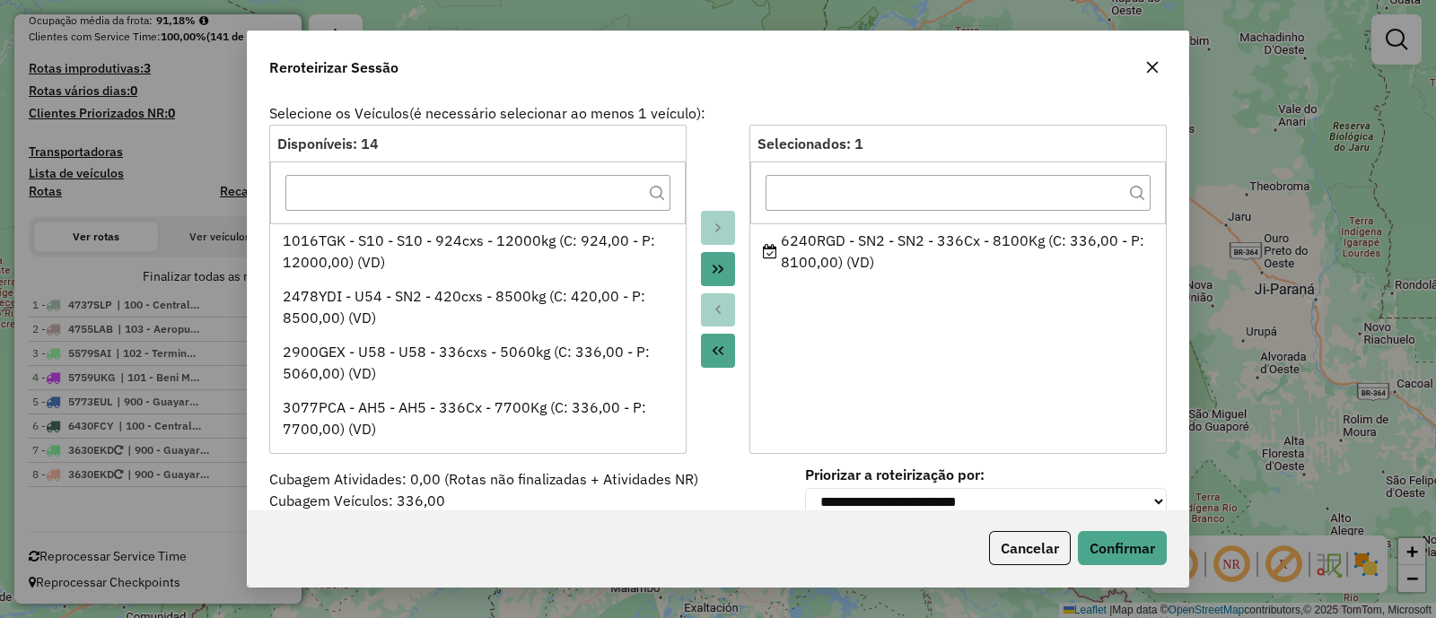
click at [1152, 65] on icon "button" at bounding box center [1152, 67] width 14 height 14
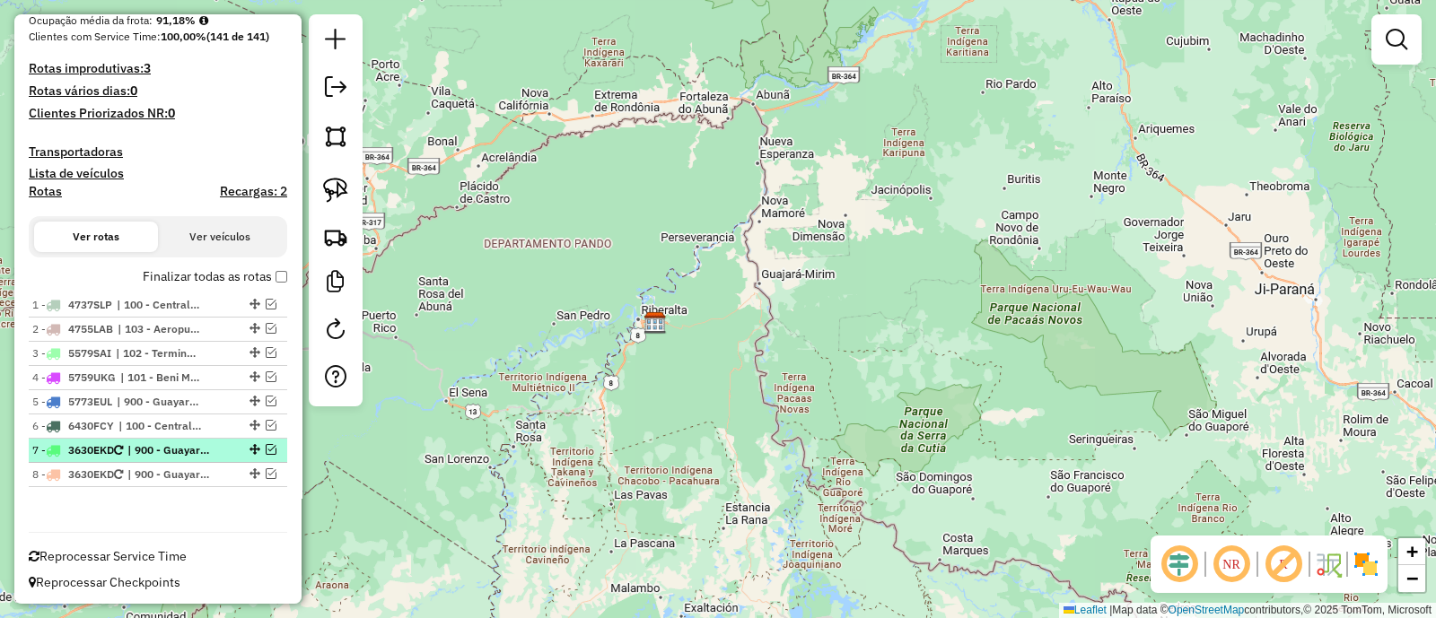
click at [266, 450] on em at bounding box center [271, 449] width 11 height 11
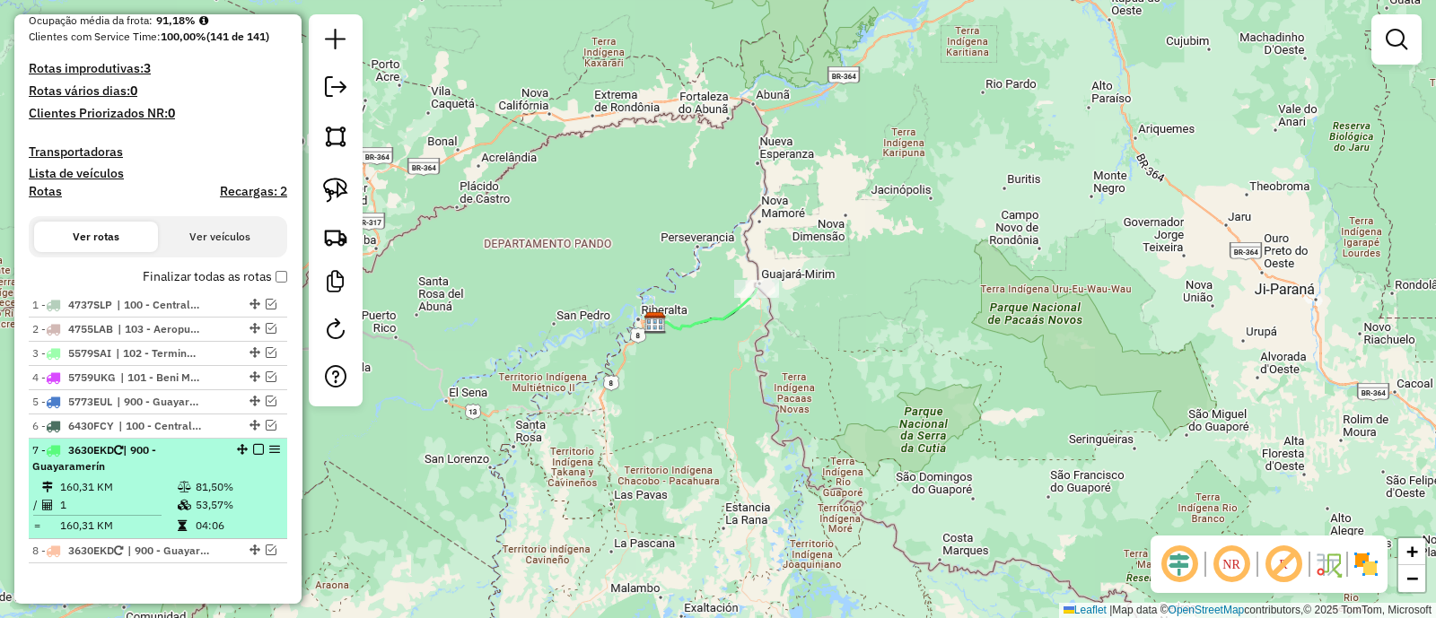
scroll to position [503, 0]
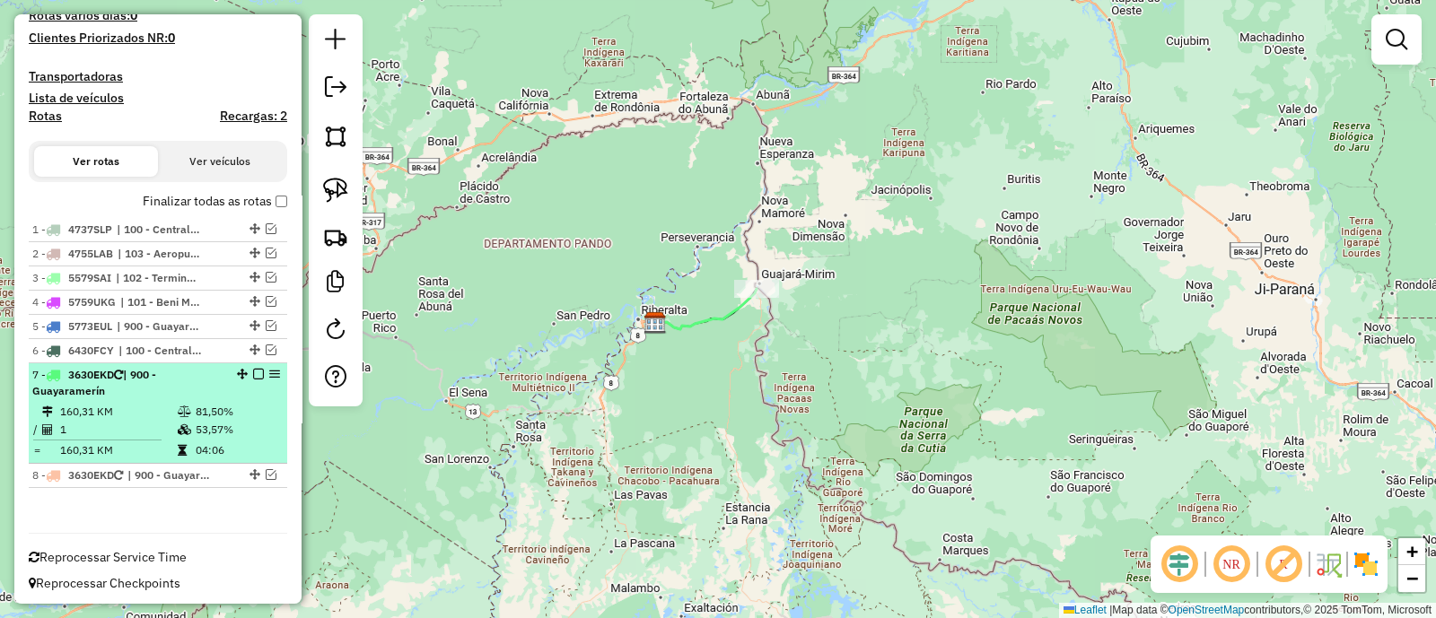
click at [254, 415] on td "81,50%" at bounding box center [237, 412] width 85 height 18
select select "**********"
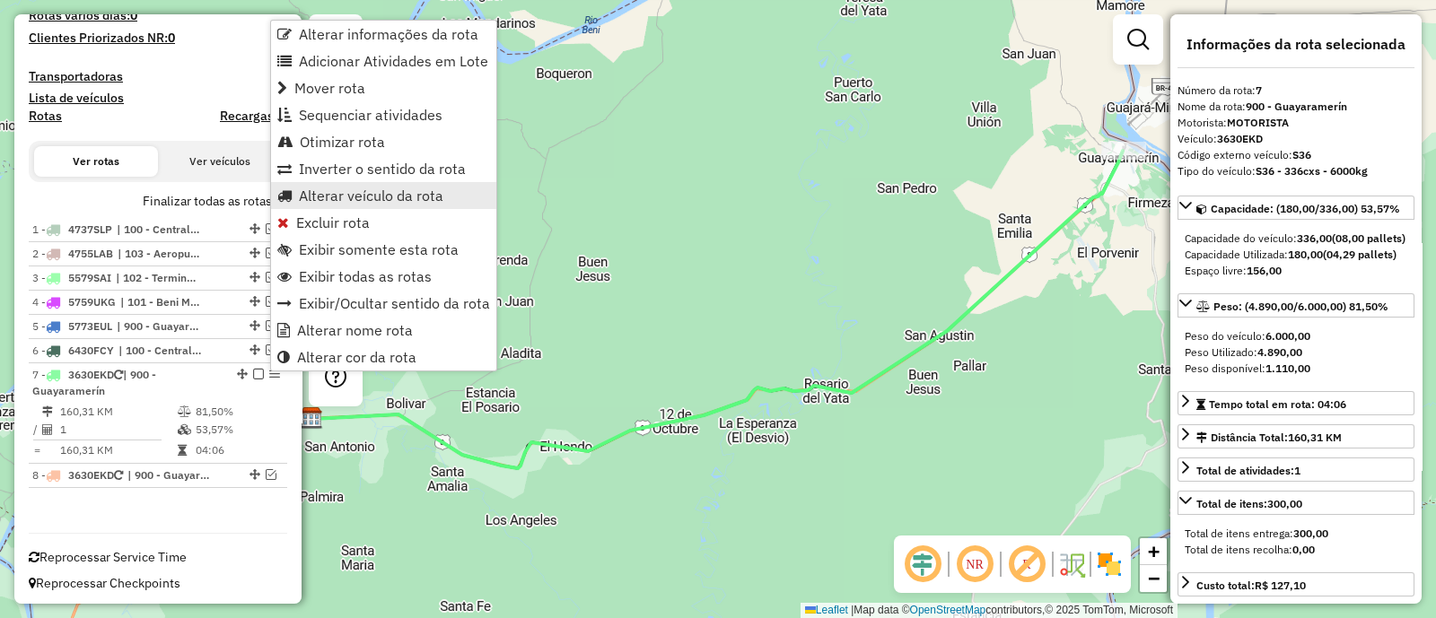
click at [348, 203] on span "Alterar veículo da rota" at bounding box center [371, 195] width 144 height 14
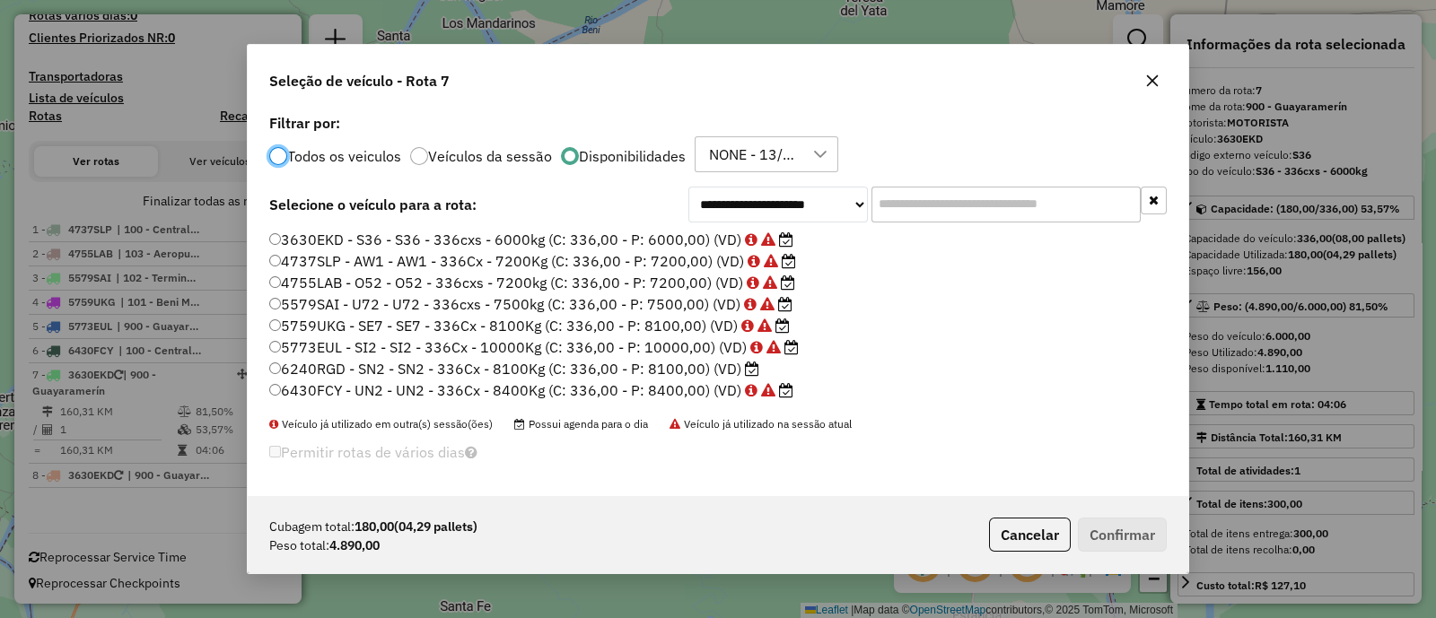
scroll to position [9, 5]
click at [686, 366] on label "6240RGD - SN2 - SN2 - 336Cx - 8100Kg (C: 336,00 - P: 8100,00) (VD)" at bounding box center [514, 369] width 490 height 22
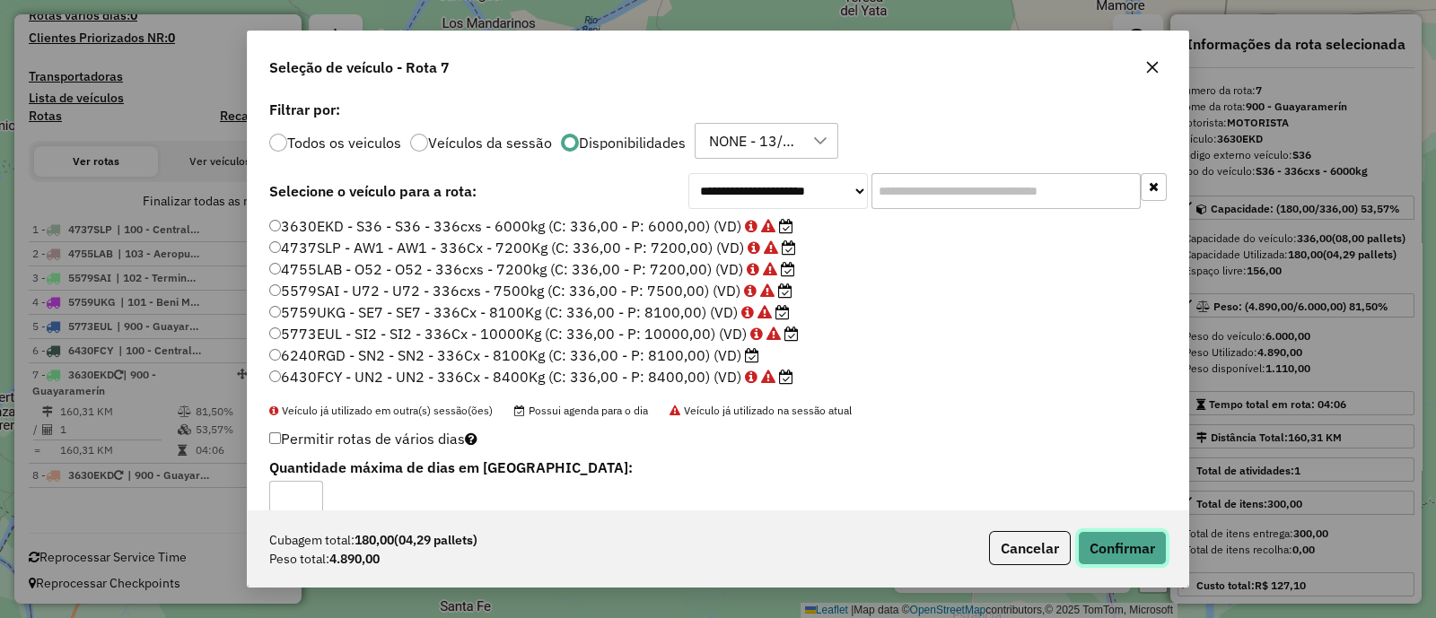
click at [1118, 541] on button "Confirmar" at bounding box center [1122, 548] width 89 height 34
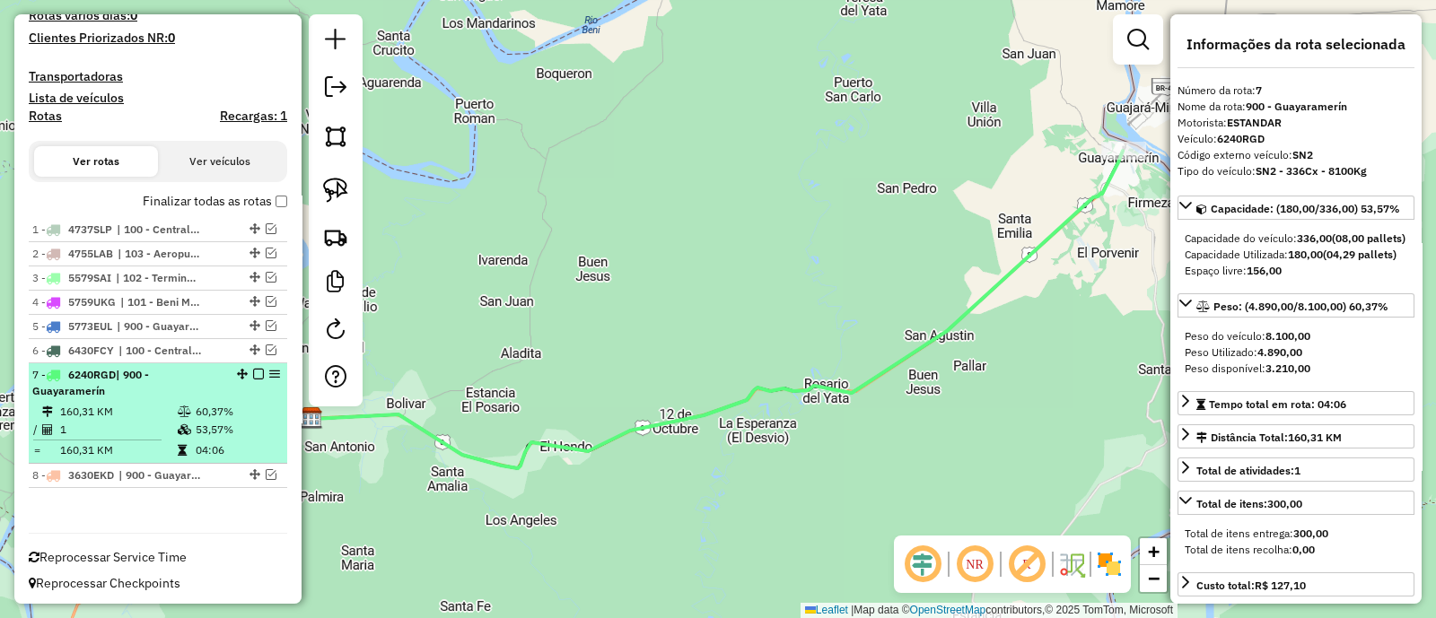
click at [254, 373] on em at bounding box center [258, 374] width 11 height 11
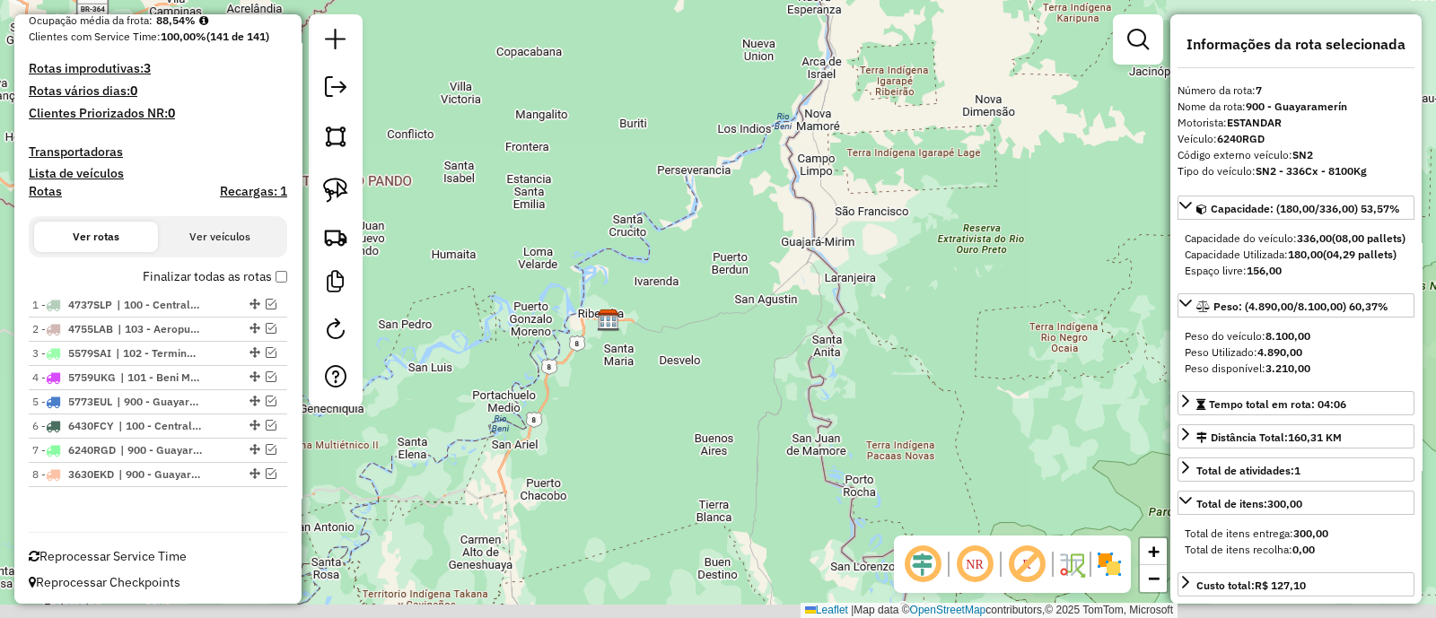
drag, startPoint x: 571, startPoint y: 349, endPoint x: 614, endPoint y: 293, distance: 70.4
click at [614, 293] on div "Janela de atendimento Grade de atendimento Capacidade Transportadoras Veículos …" at bounding box center [718, 309] width 1436 height 618
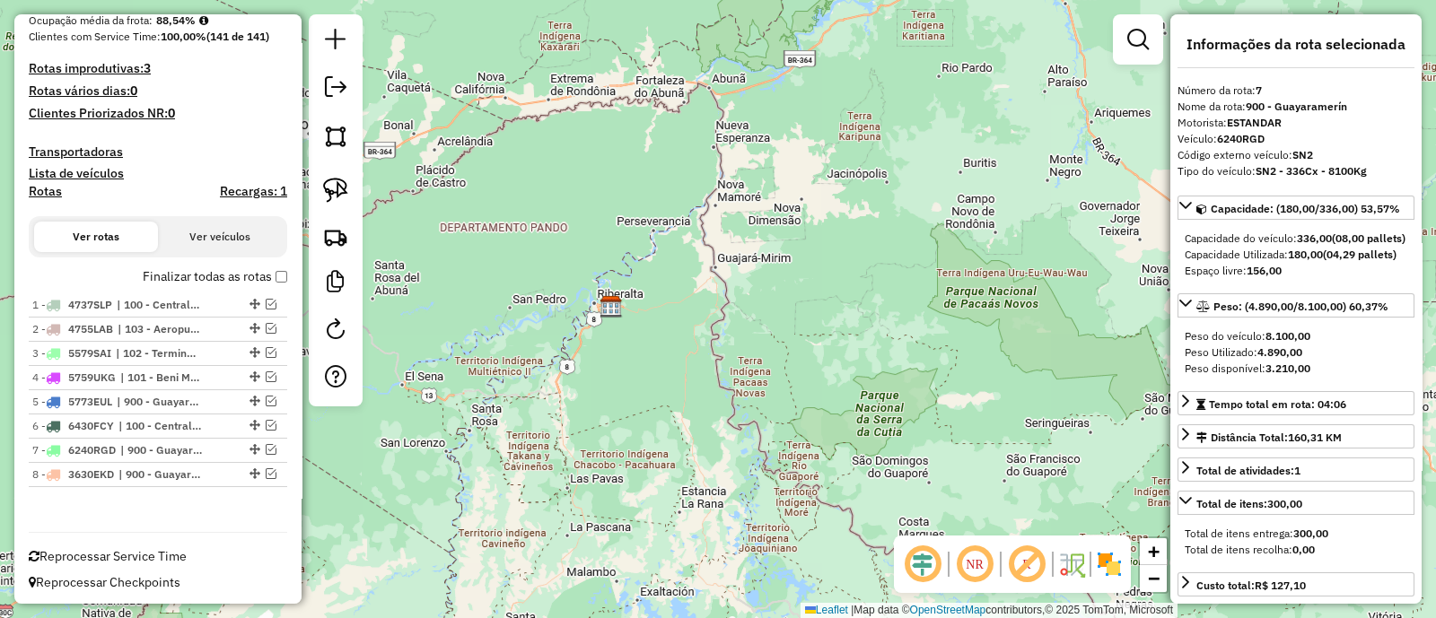
click at [595, 371] on div "Janela de atendimento Grade de atendimento Capacidade Transportadoras Veículos …" at bounding box center [718, 309] width 1436 height 618
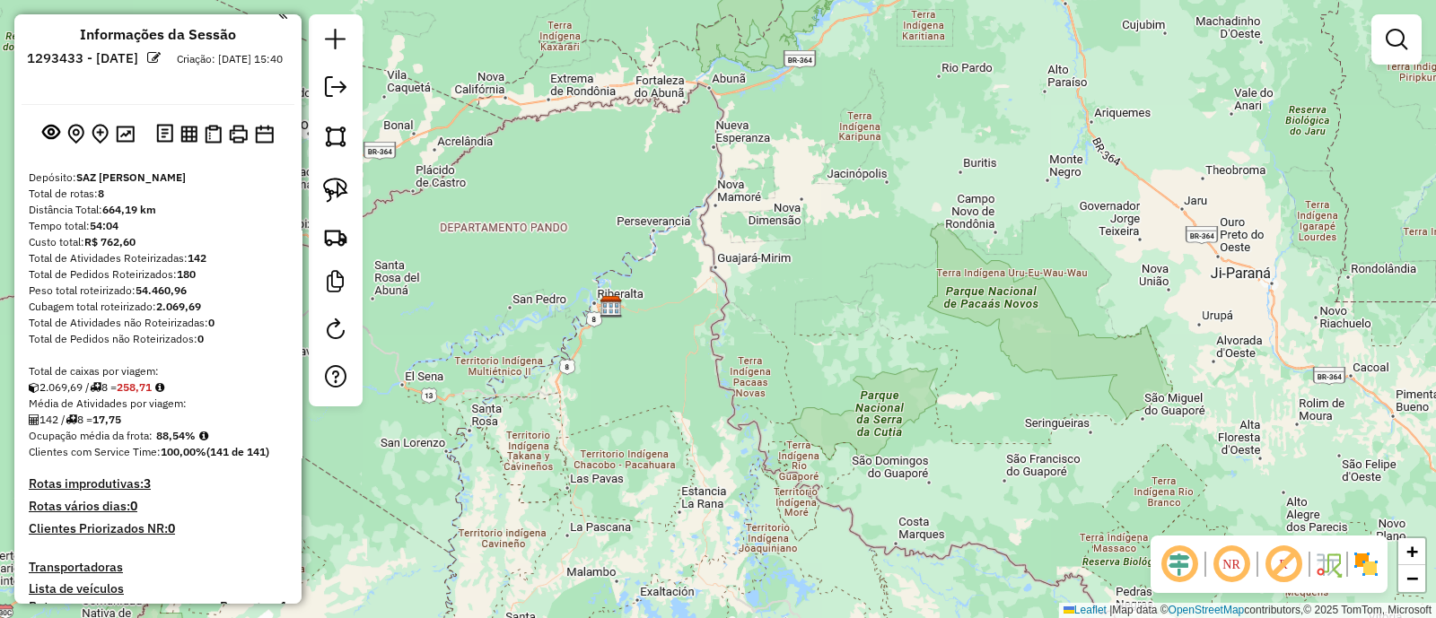
scroll to position [0, 0]
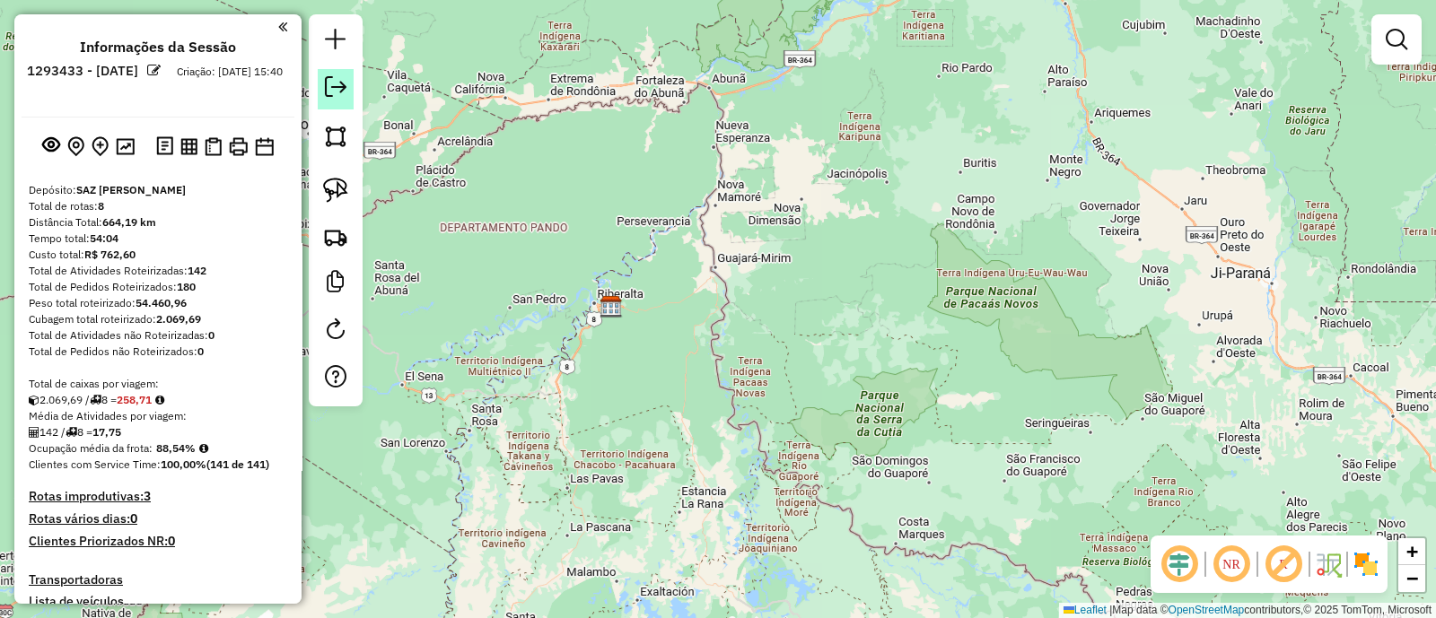
click at [336, 94] on em at bounding box center [336, 87] width 22 height 22
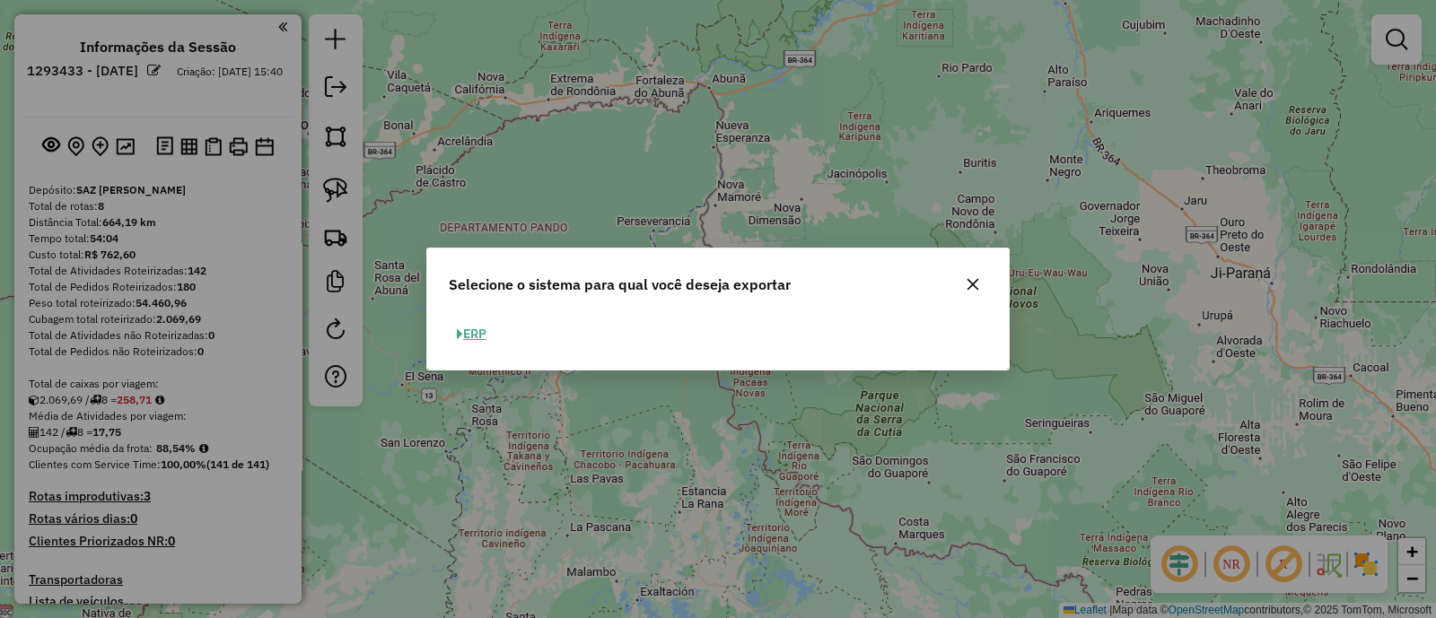
click at [972, 285] on icon "button" at bounding box center [973, 285] width 12 height 12
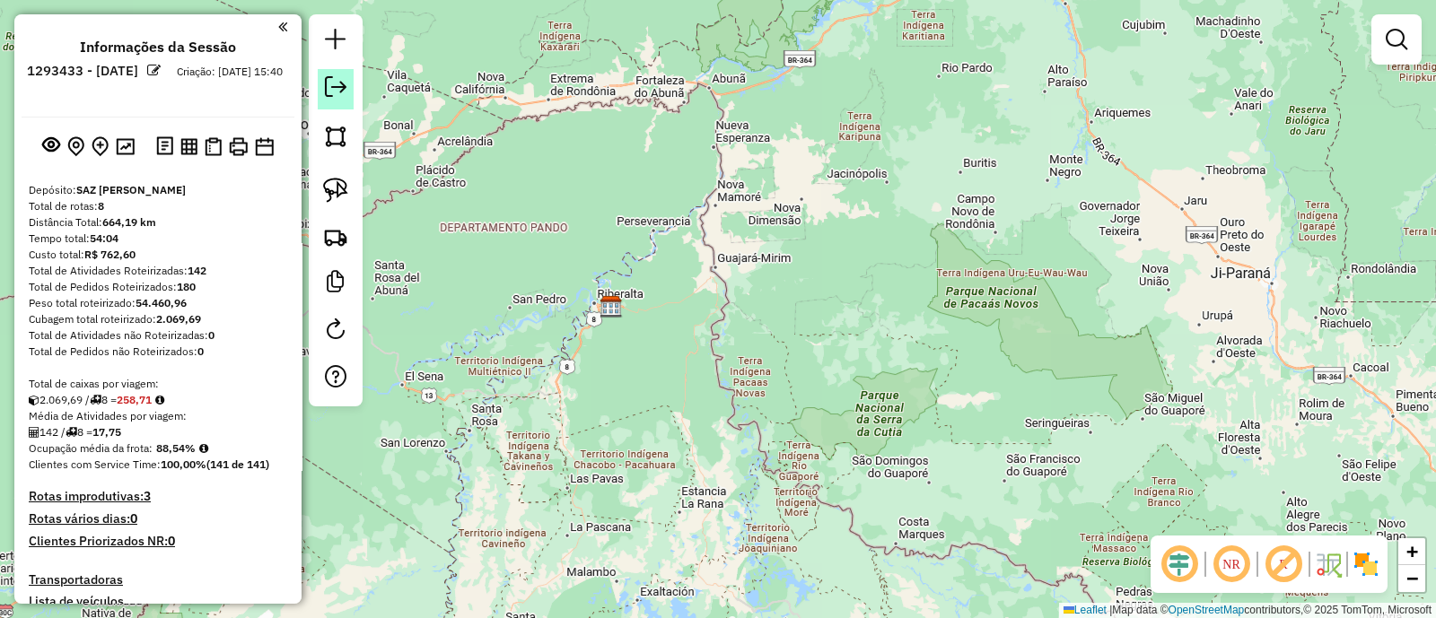
click at [337, 100] on link at bounding box center [336, 89] width 36 height 40
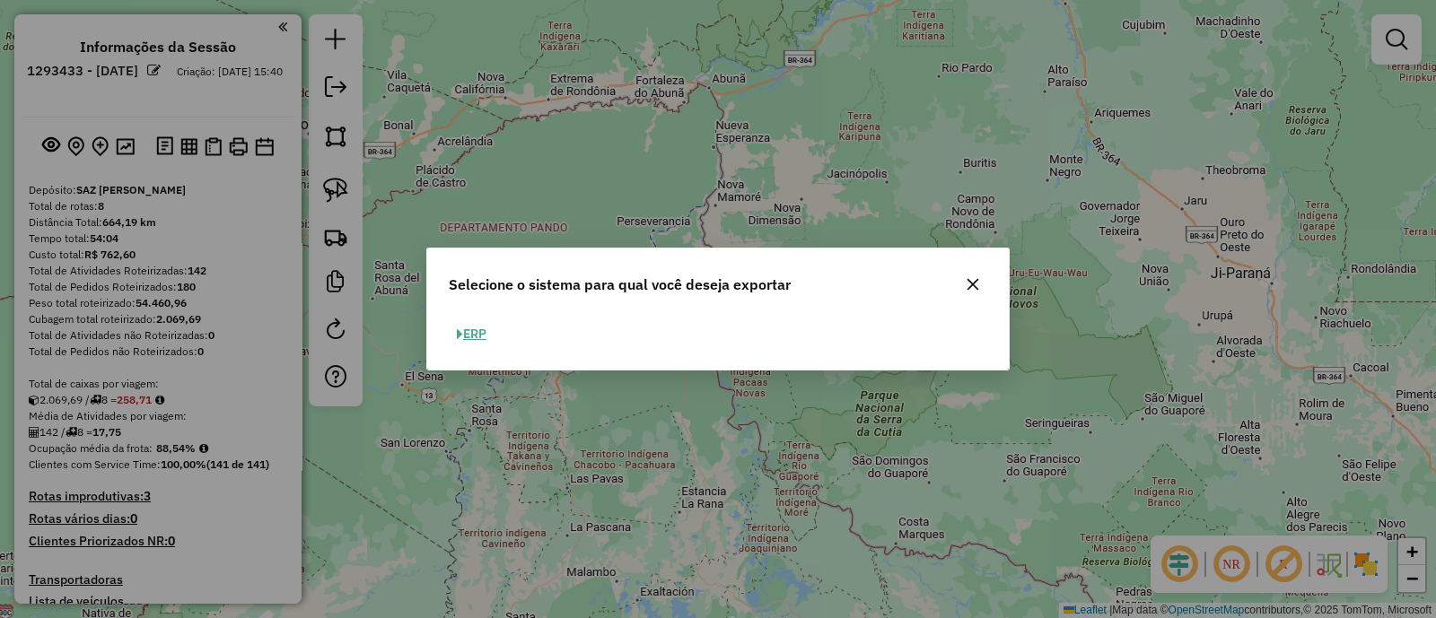
click at [476, 329] on button "ERP" at bounding box center [472, 334] width 46 height 28
select select "**"
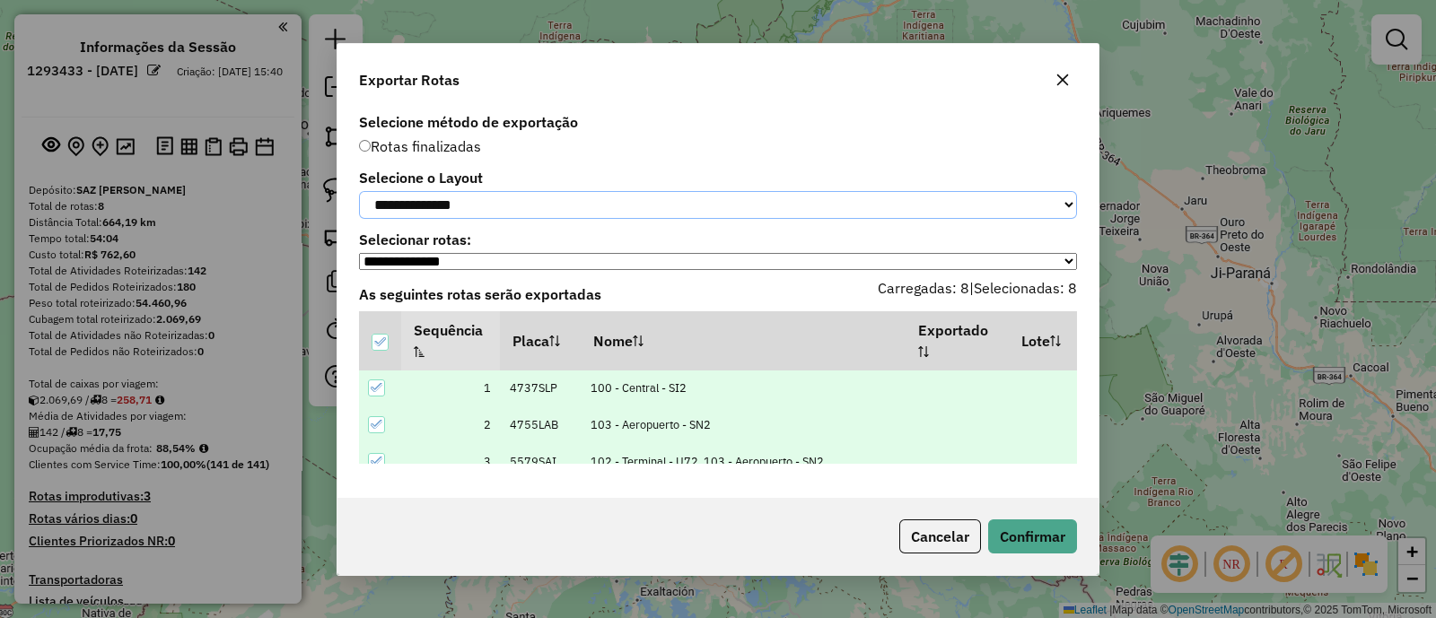
click at [471, 204] on select "**********" at bounding box center [718, 205] width 718 height 28
select select "*********"
click at [359, 191] on select "**********" at bounding box center [718, 205] width 718 height 28
click at [1018, 549] on button "Confirmar" at bounding box center [1032, 537] width 89 height 34
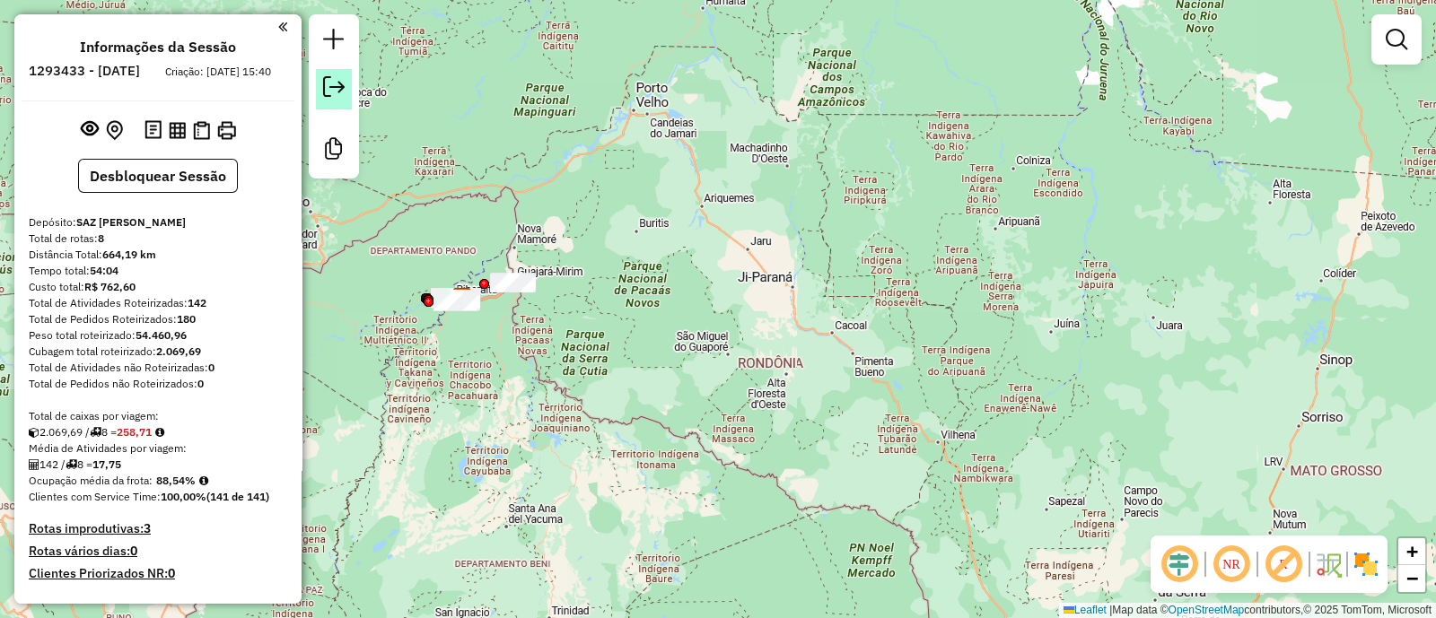
click at [316, 89] on link at bounding box center [334, 89] width 36 height 40
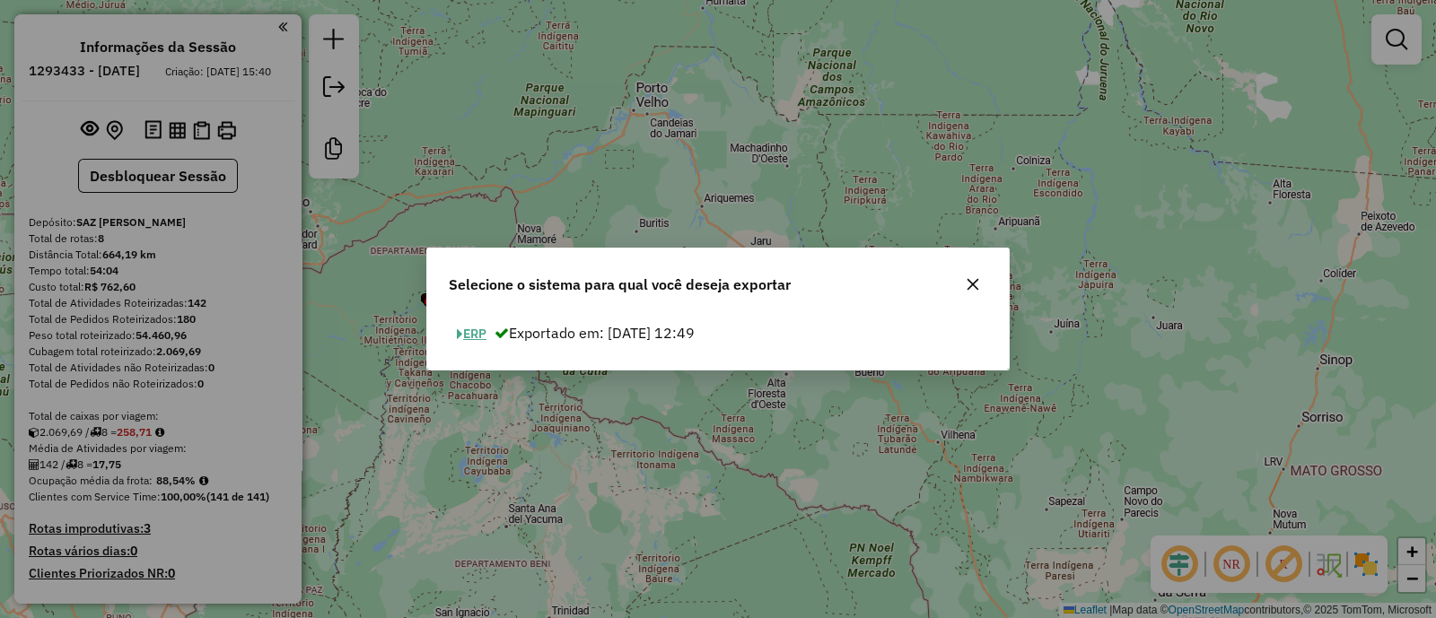
click at [484, 335] on button "ERP" at bounding box center [472, 334] width 46 height 28
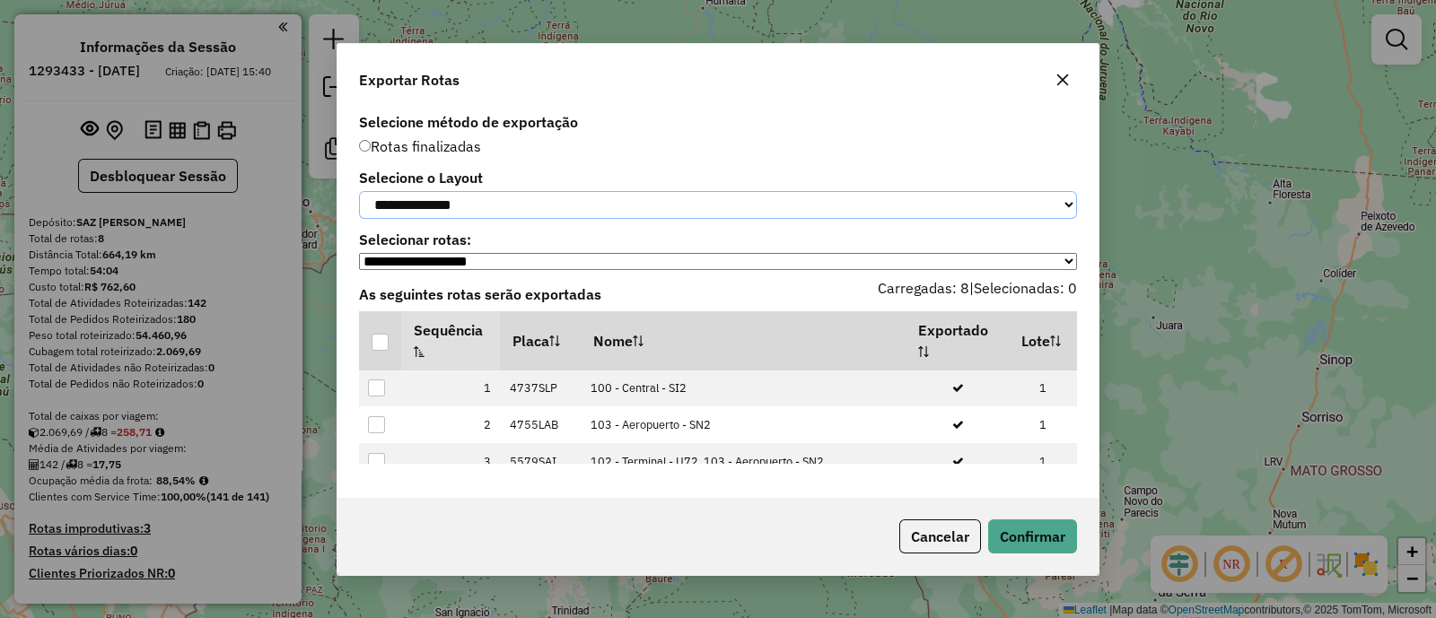
click at [457, 208] on select "**********" at bounding box center [718, 205] width 718 height 28
select select "*********"
click at [359, 191] on select "**********" at bounding box center [718, 205] width 718 height 28
click at [374, 342] on div at bounding box center [379, 342] width 17 height 17
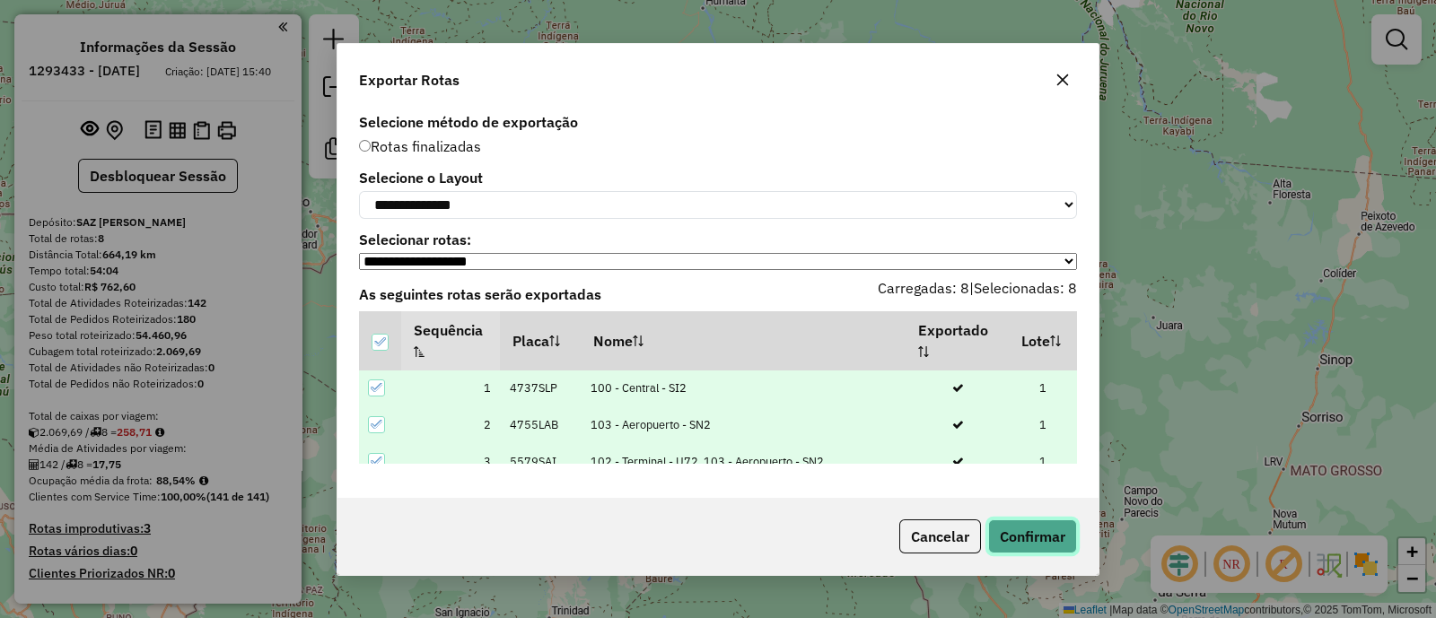
click at [1036, 545] on button "Confirmar" at bounding box center [1032, 537] width 89 height 34
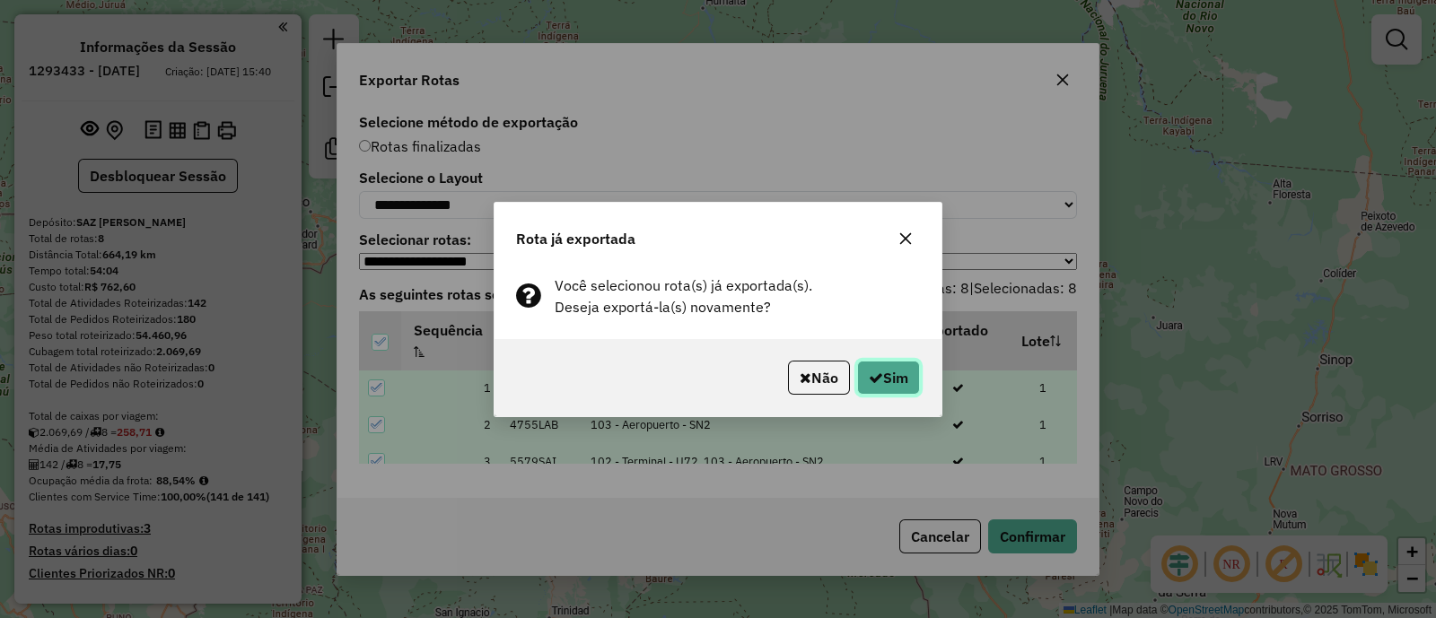
click at [869, 389] on button "Sim" at bounding box center [888, 378] width 63 height 34
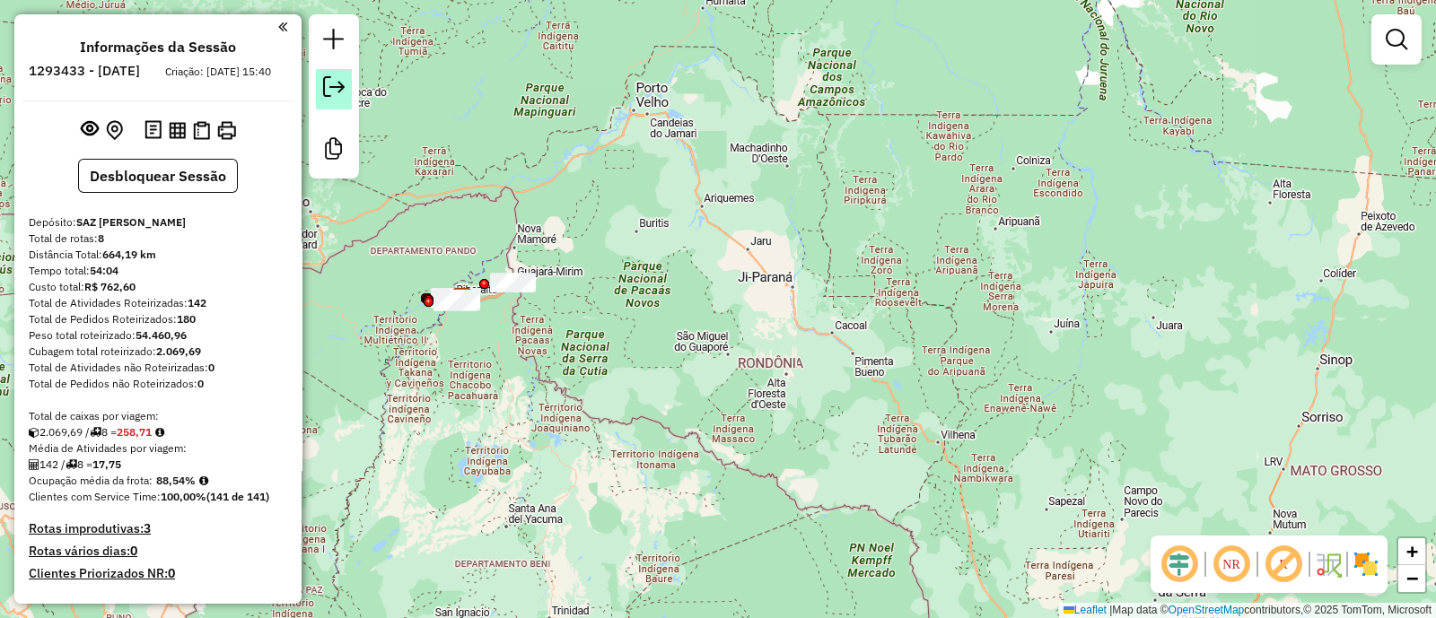
click at [331, 78] on em at bounding box center [334, 87] width 22 height 22
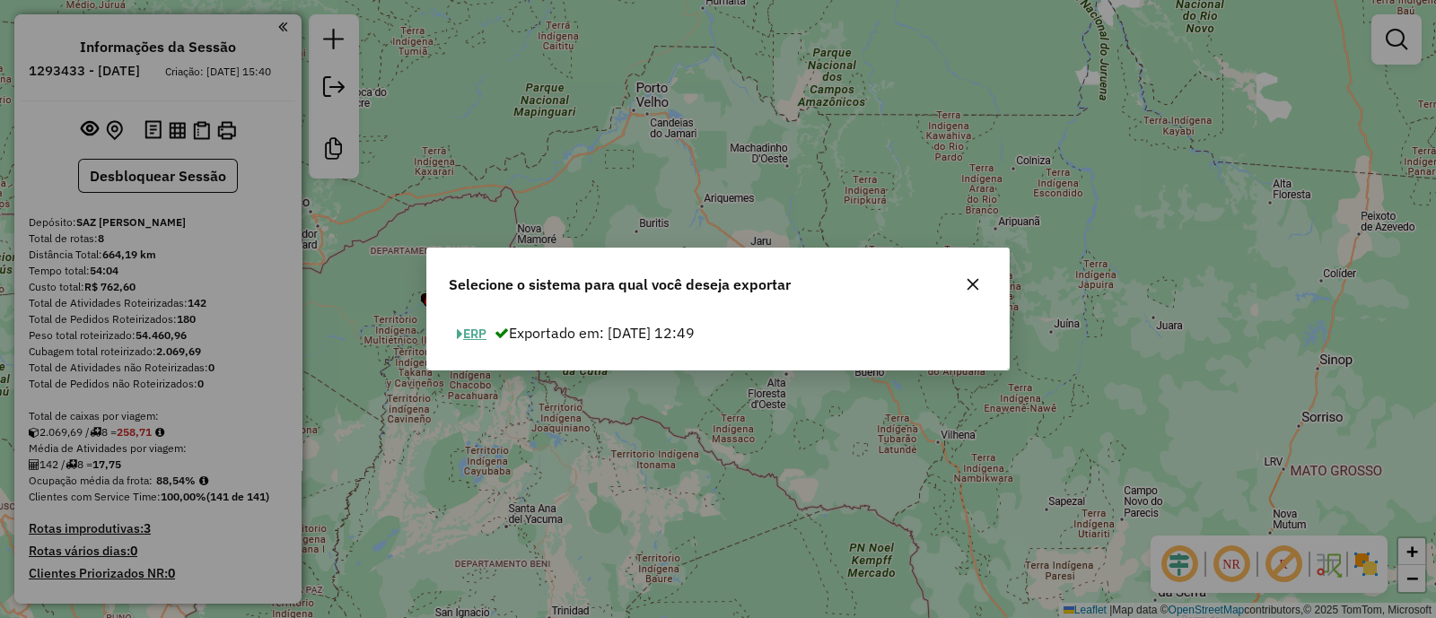
click at [471, 341] on button "ERP" at bounding box center [472, 334] width 46 height 28
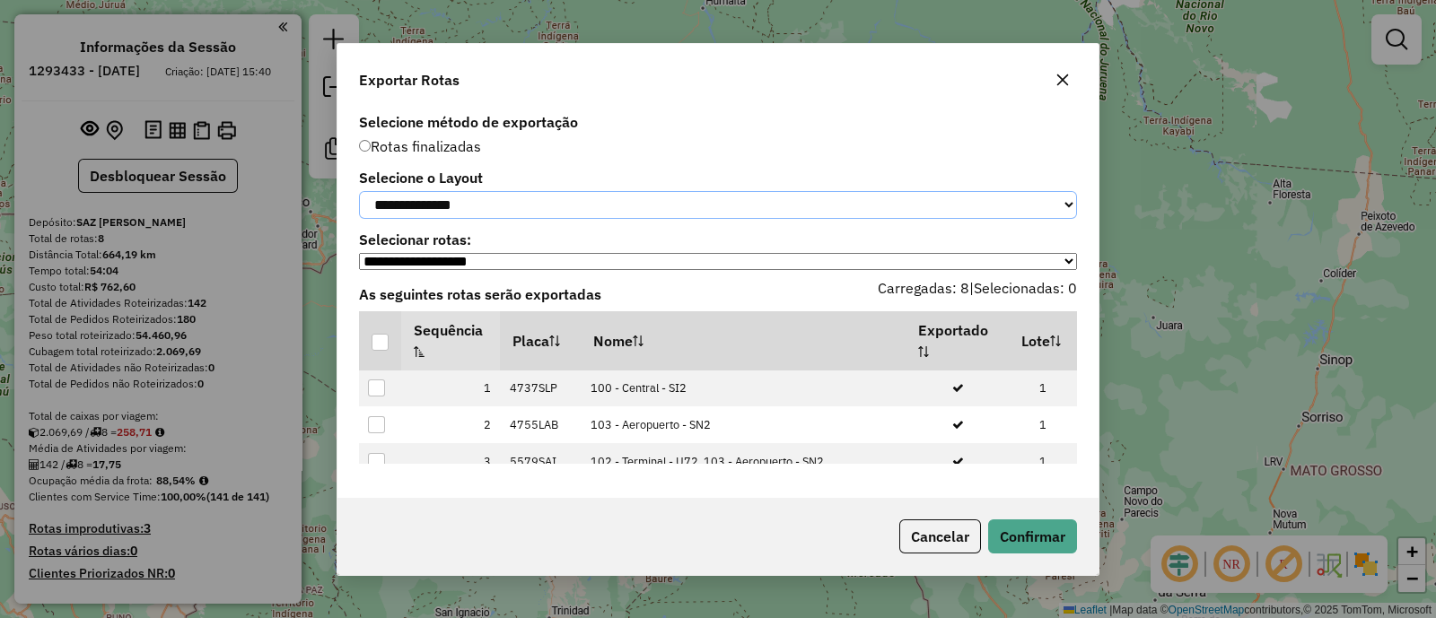
click at [416, 208] on select "**********" at bounding box center [718, 205] width 718 height 28
select select "*********"
click at [359, 191] on select "**********" at bounding box center [718, 205] width 718 height 28
click at [377, 351] on div at bounding box center [379, 342] width 17 height 17
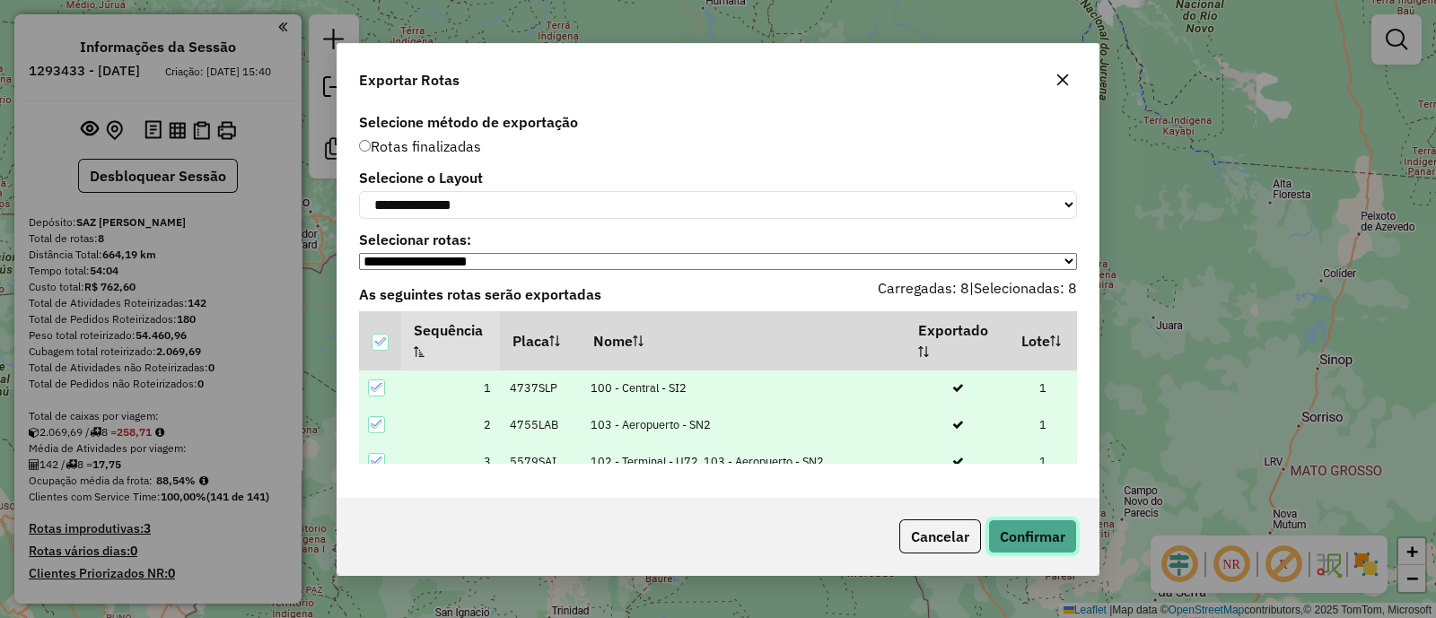
click at [1001, 534] on button "Confirmar" at bounding box center [1032, 537] width 89 height 34
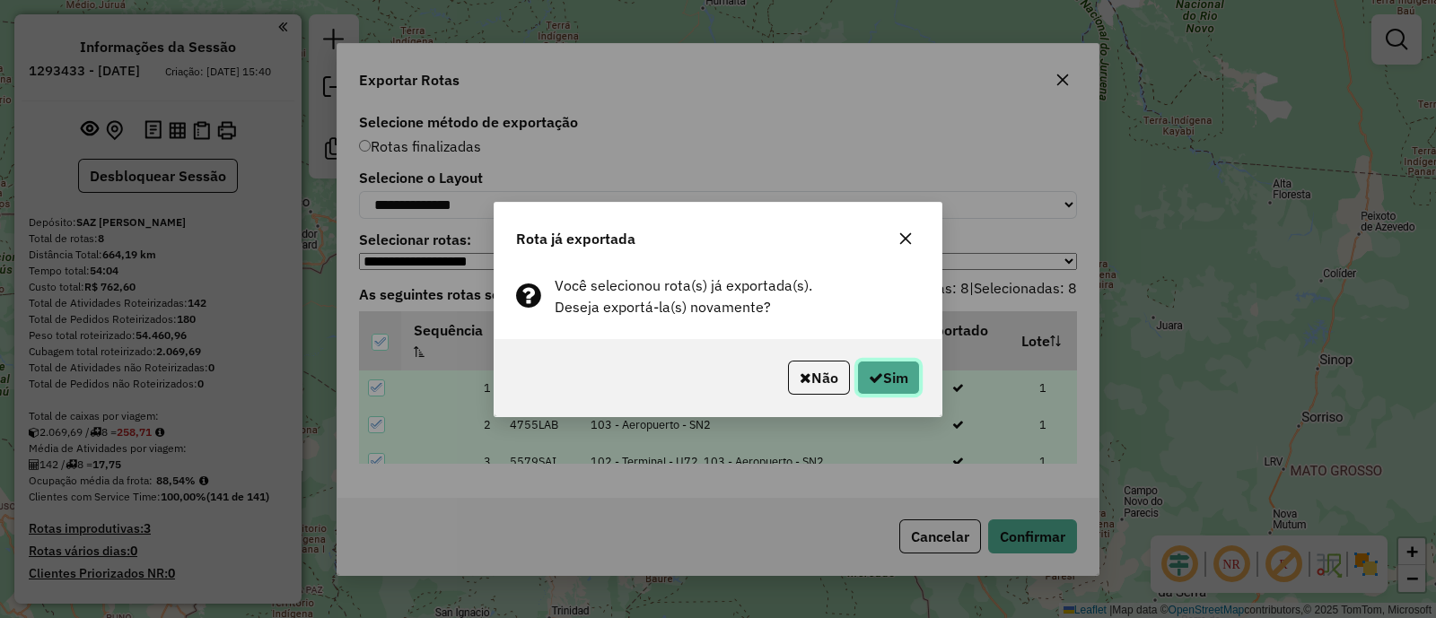
click at [882, 365] on button "Sim" at bounding box center [888, 378] width 63 height 34
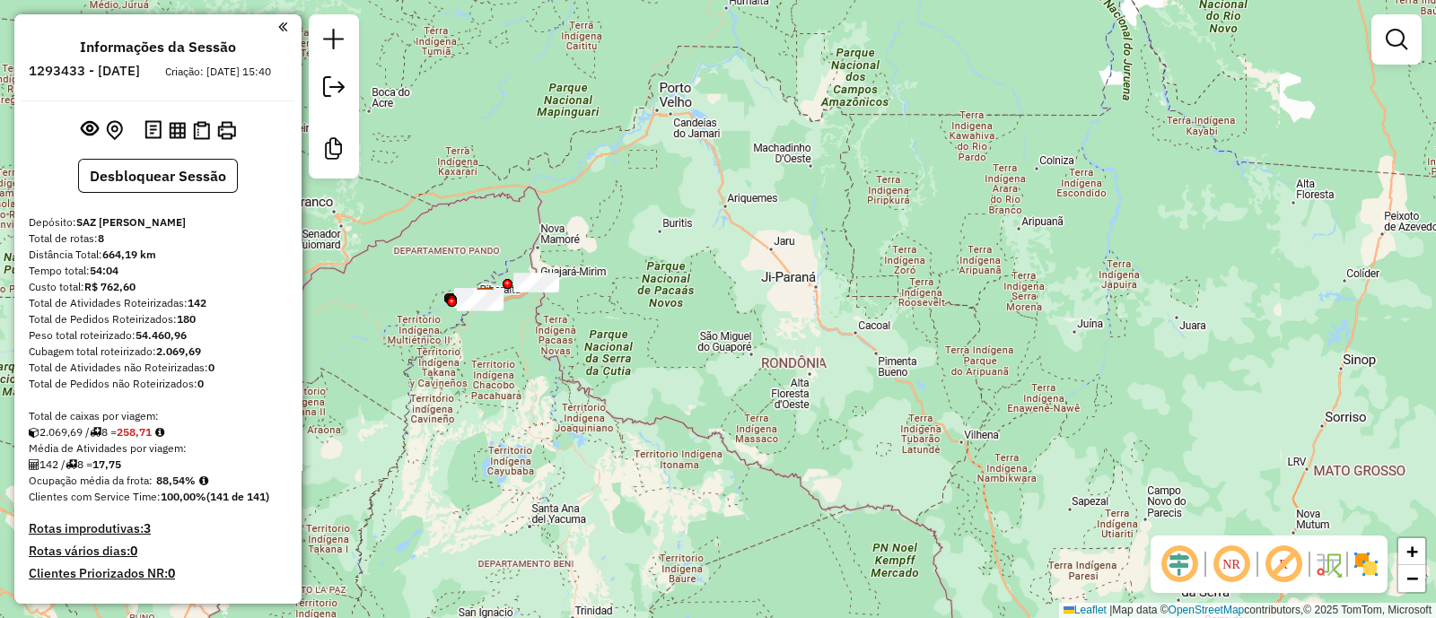
drag, startPoint x: 469, startPoint y: 351, endPoint x: 523, endPoint y: 350, distance: 53.8
click at [523, 350] on div "Janela de atendimento Grade de atendimento Capacidade Transportadoras Veículos …" at bounding box center [718, 309] width 1436 height 618
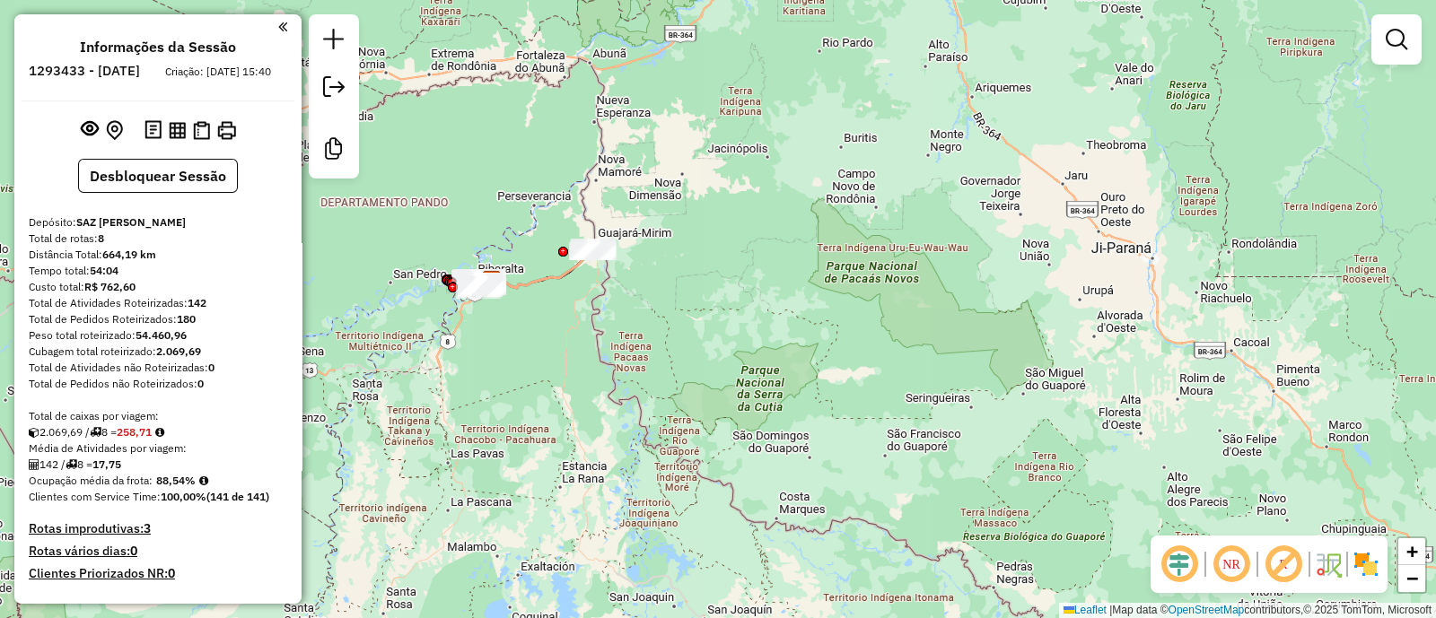
drag, startPoint x: 529, startPoint y: 325, endPoint x: 561, endPoint y: 325, distance: 31.4
click at [561, 325] on div "Janela de atendimento Grade de atendimento Capacidade Transportadoras Veículos …" at bounding box center [718, 309] width 1436 height 618
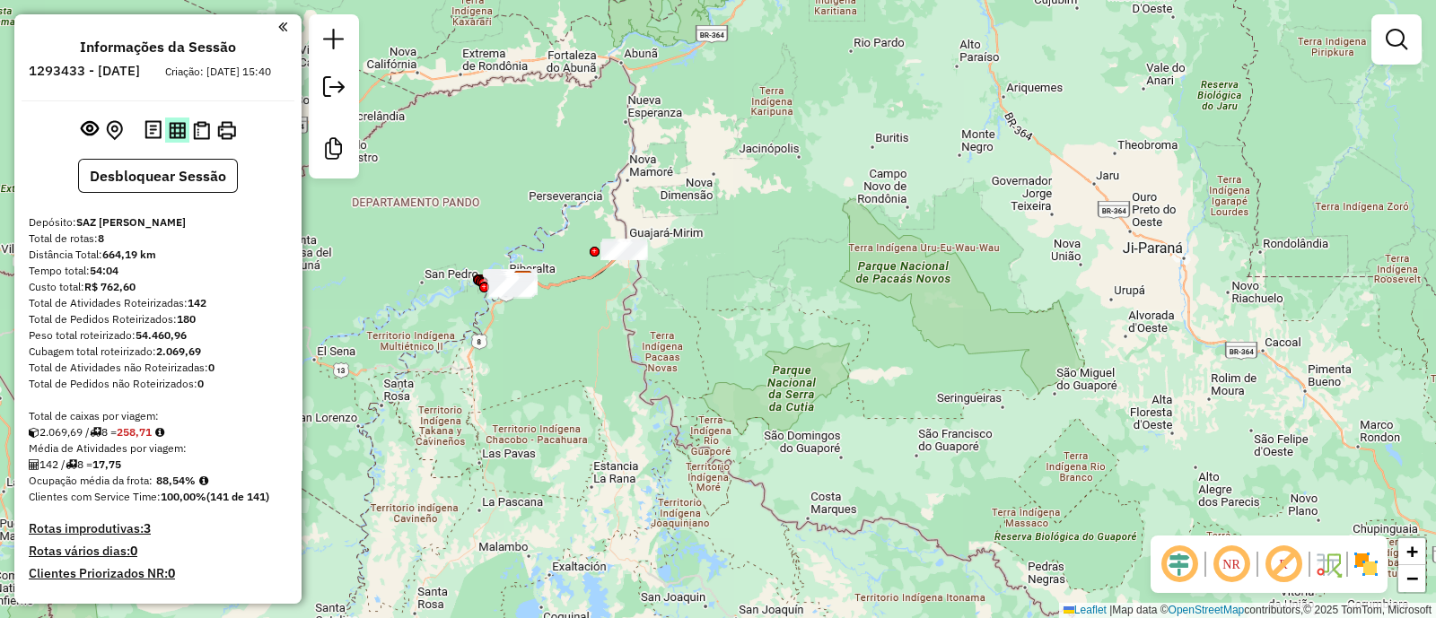
click at [170, 139] on img at bounding box center [177, 130] width 17 height 17
click at [204, 140] on img at bounding box center [201, 130] width 17 height 19
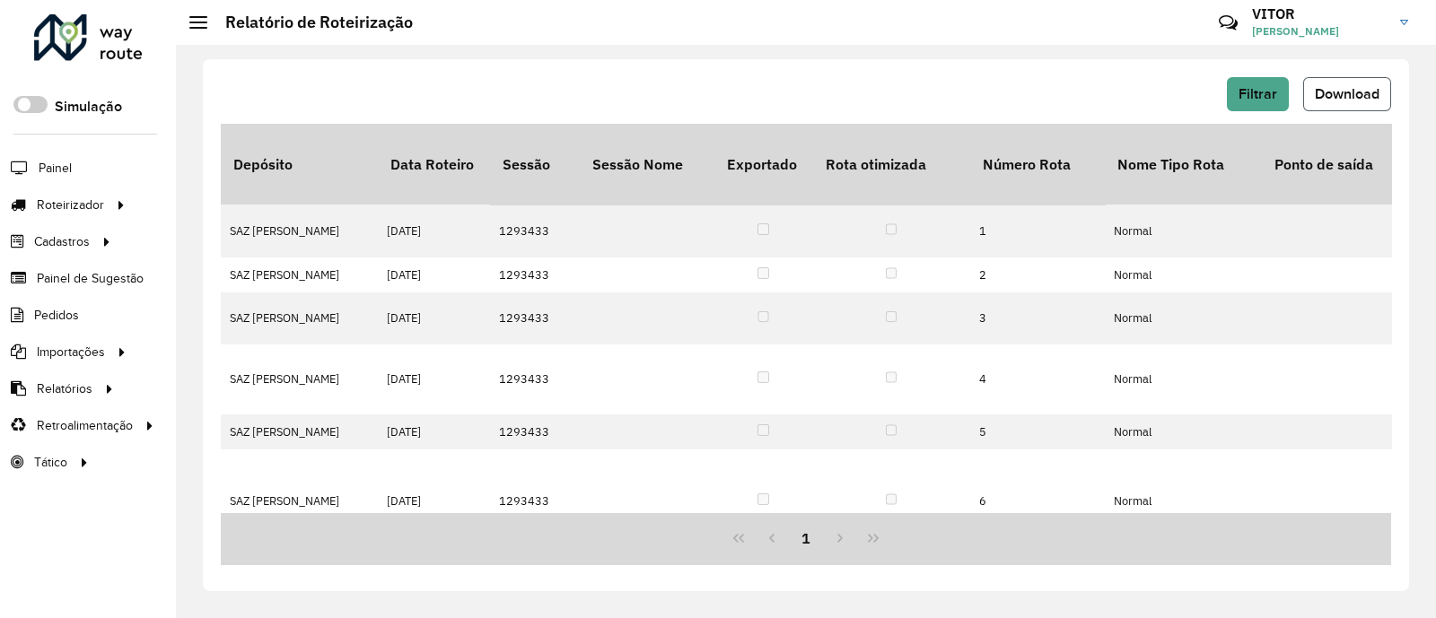
click at [1350, 86] on span "Download" at bounding box center [1347, 93] width 65 height 15
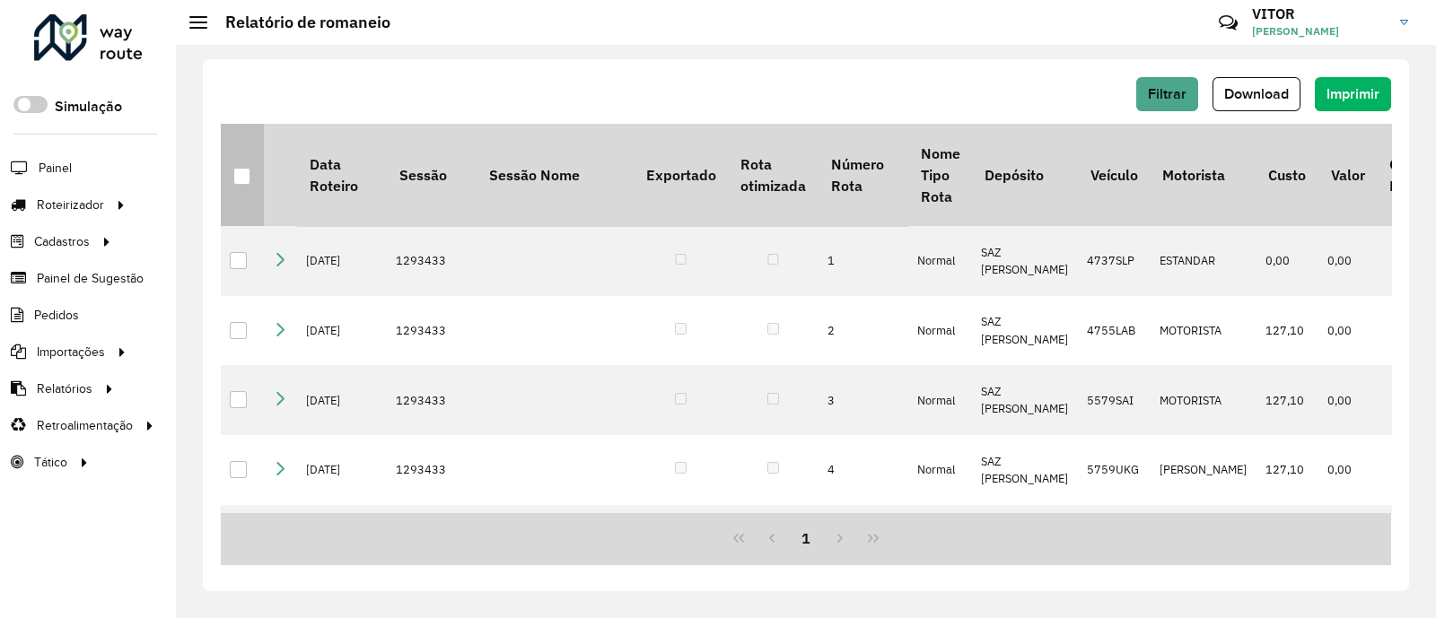
click at [240, 175] on div at bounding box center [241, 176] width 17 height 17
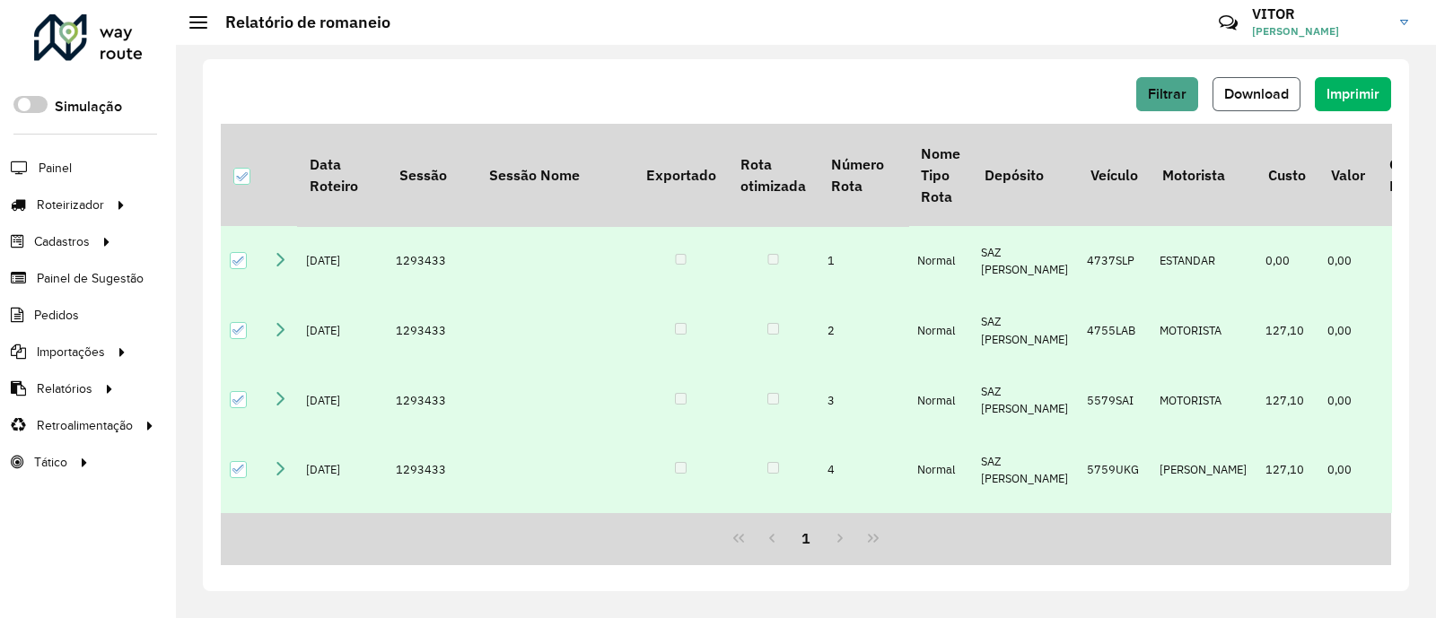
click at [1234, 86] on span "Download" at bounding box center [1256, 93] width 65 height 15
click at [912, 79] on div "Filtrar Download Imprimir" at bounding box center [806, 94] width 1170 height 34
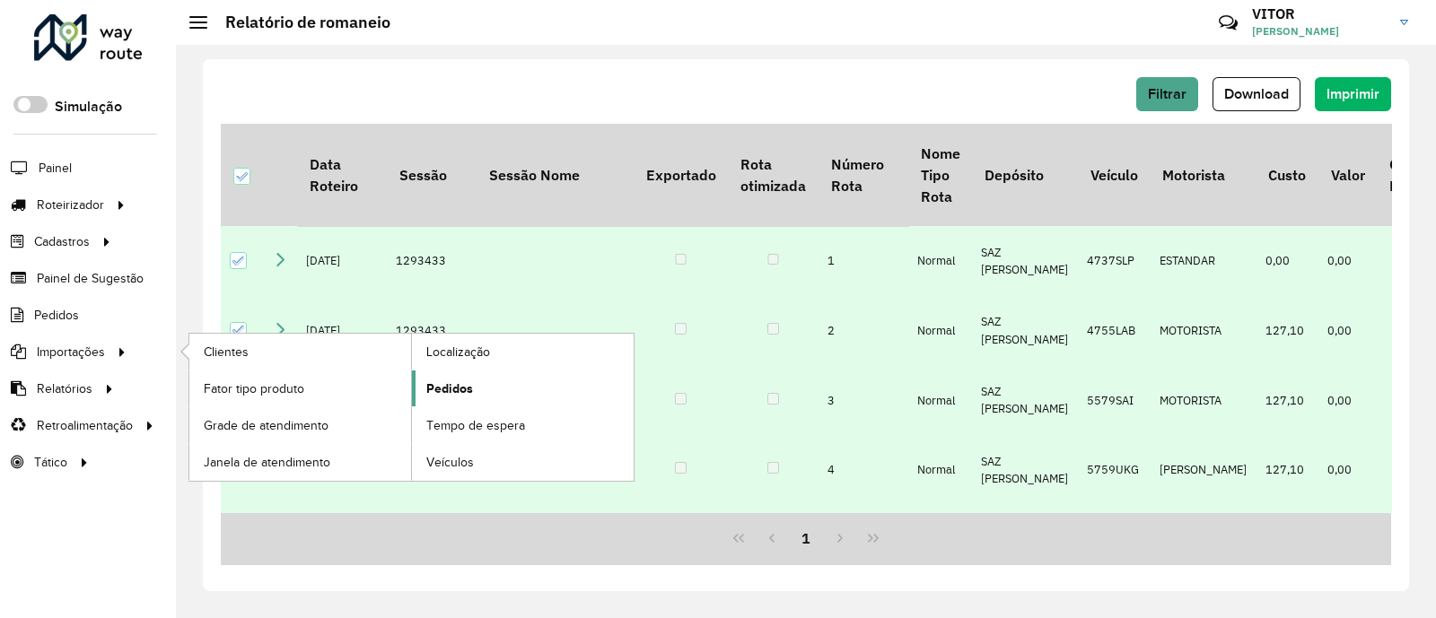
click at [475, 396] on link "Pedidos" at bounding box center [523, 389] width 222 height 36
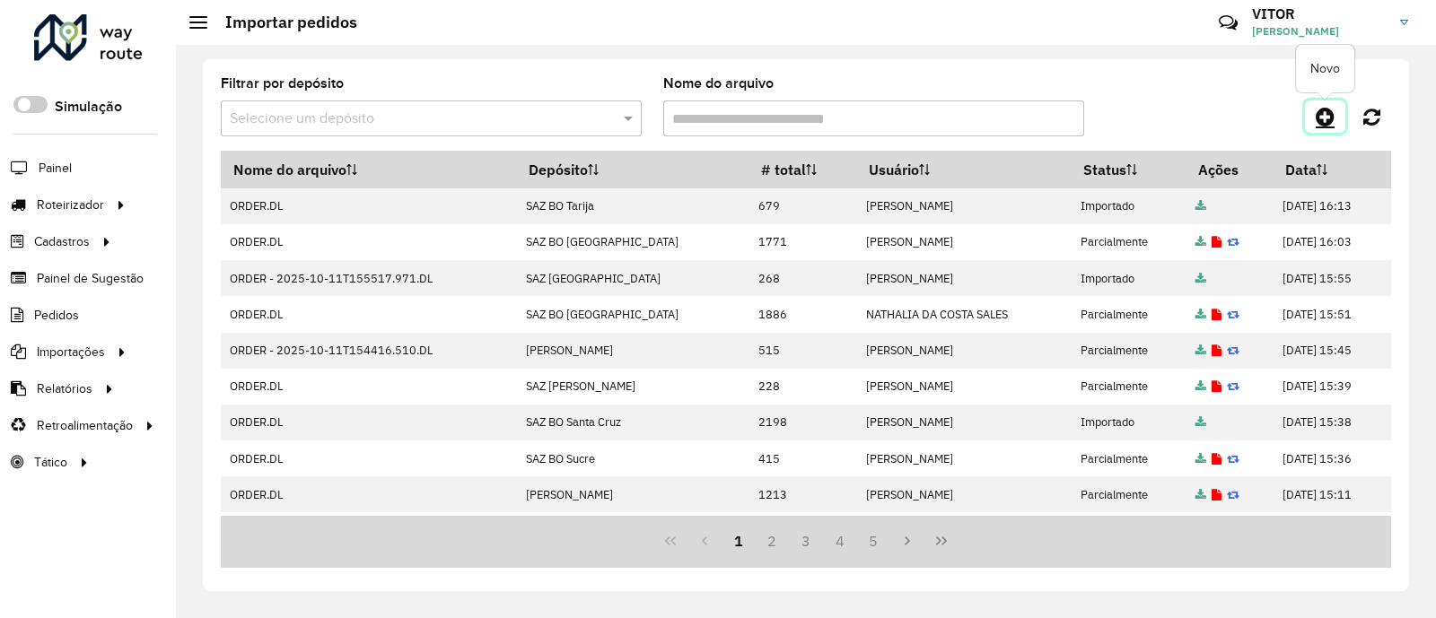
click at [1324, 113] on icon at bounding box center [1324, 117] width 19 height 22
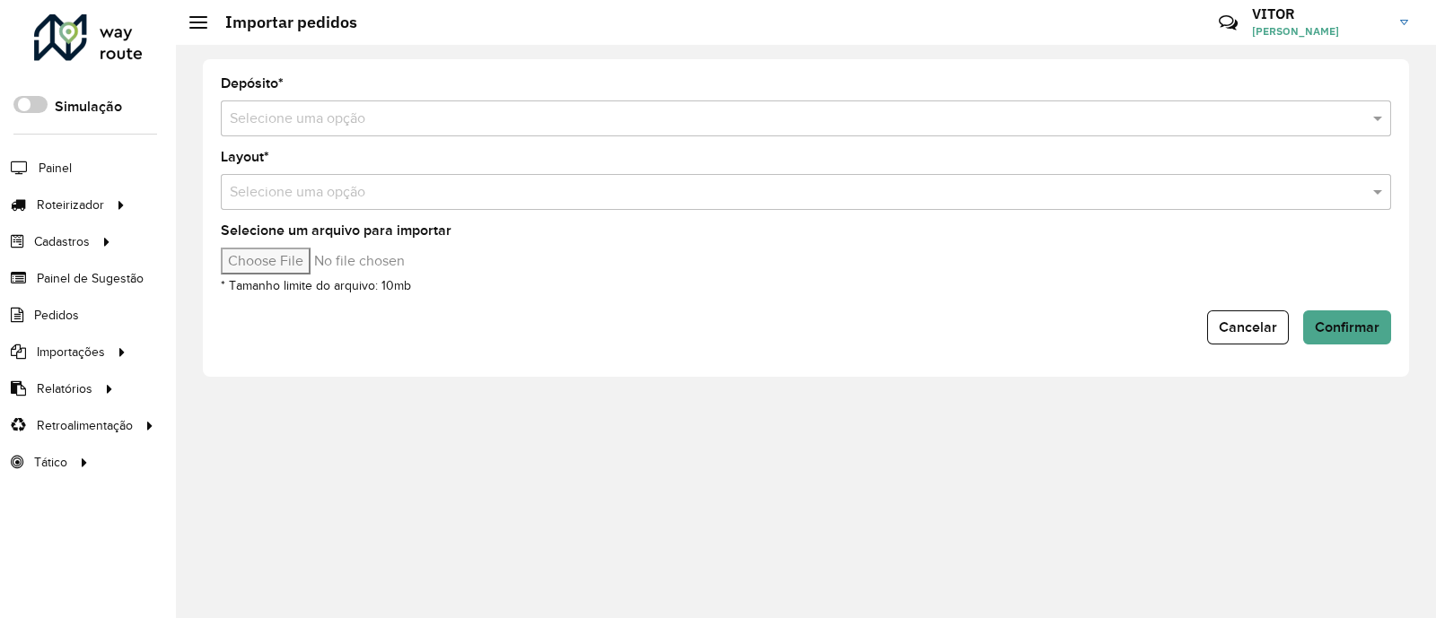
click at [341, 120] on input "text" at bounding box center [788, 120] width 1116 height 22
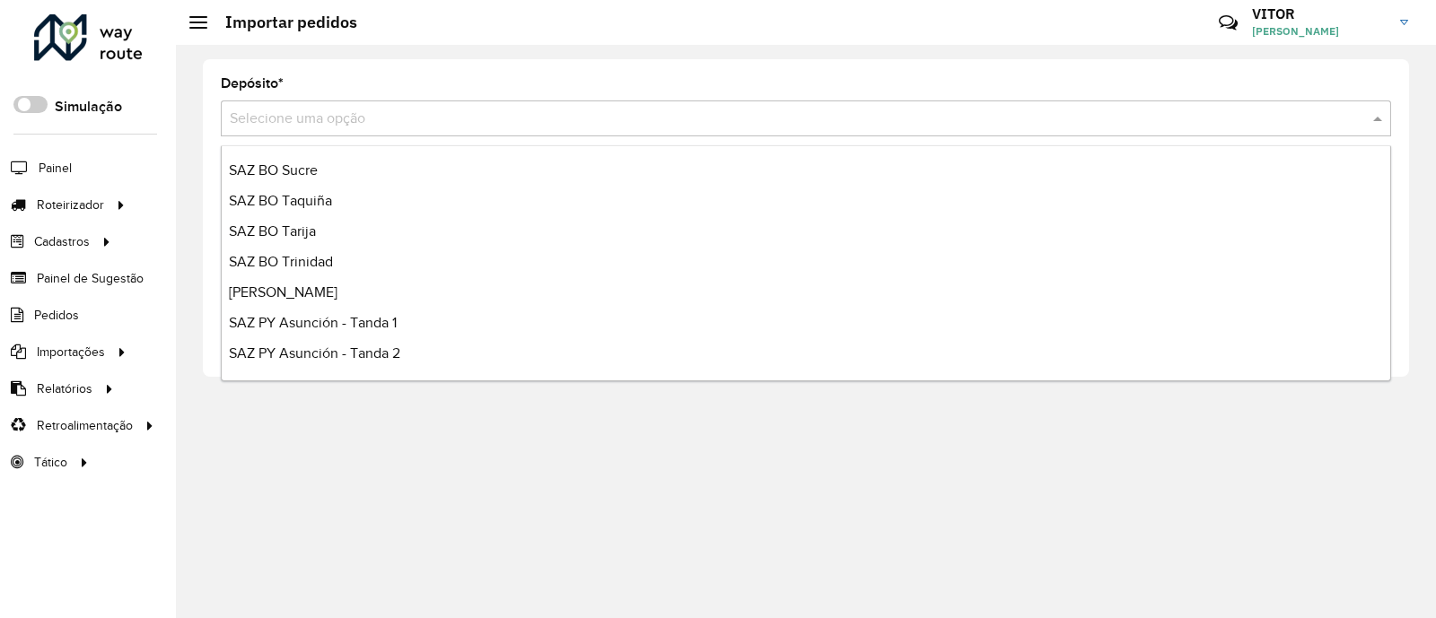
scroll to position [1005, 0]
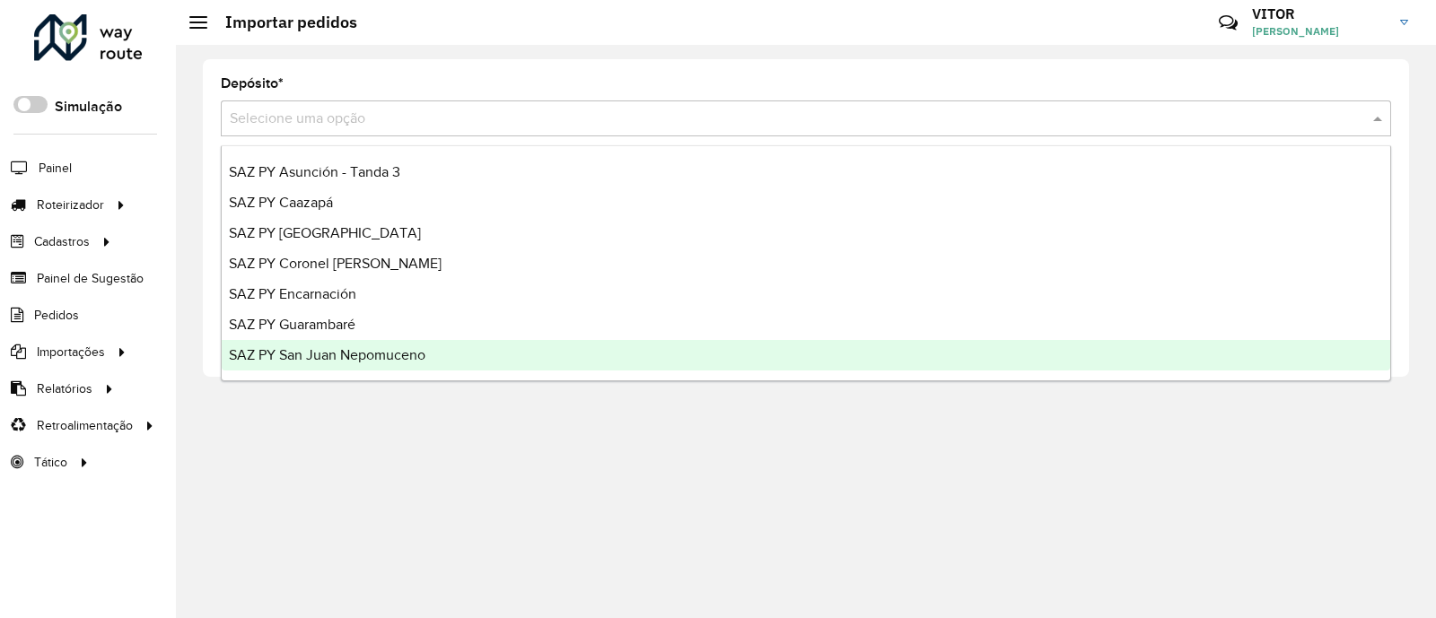
click at [384, 363] on div "SAZ PY San Juan Nepomuceno" at bounding box center [806, 355] width 1168 height 31
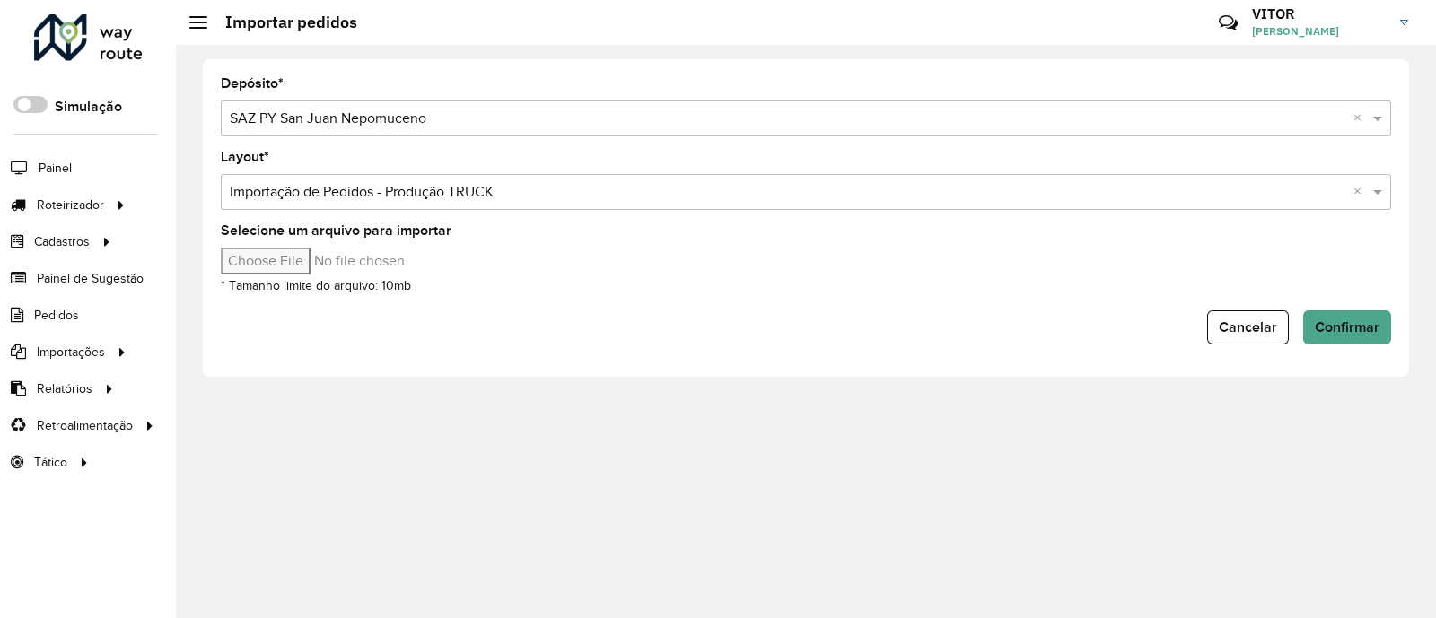
click at [312, 253] on input "Selecione um arquivo para importar" at bounding box center [373, 261] width 305 height 27
type input "**********"
click at [1322, 322] on span "Confirmar" at bounding box center [1347, 326] width 65 height 15
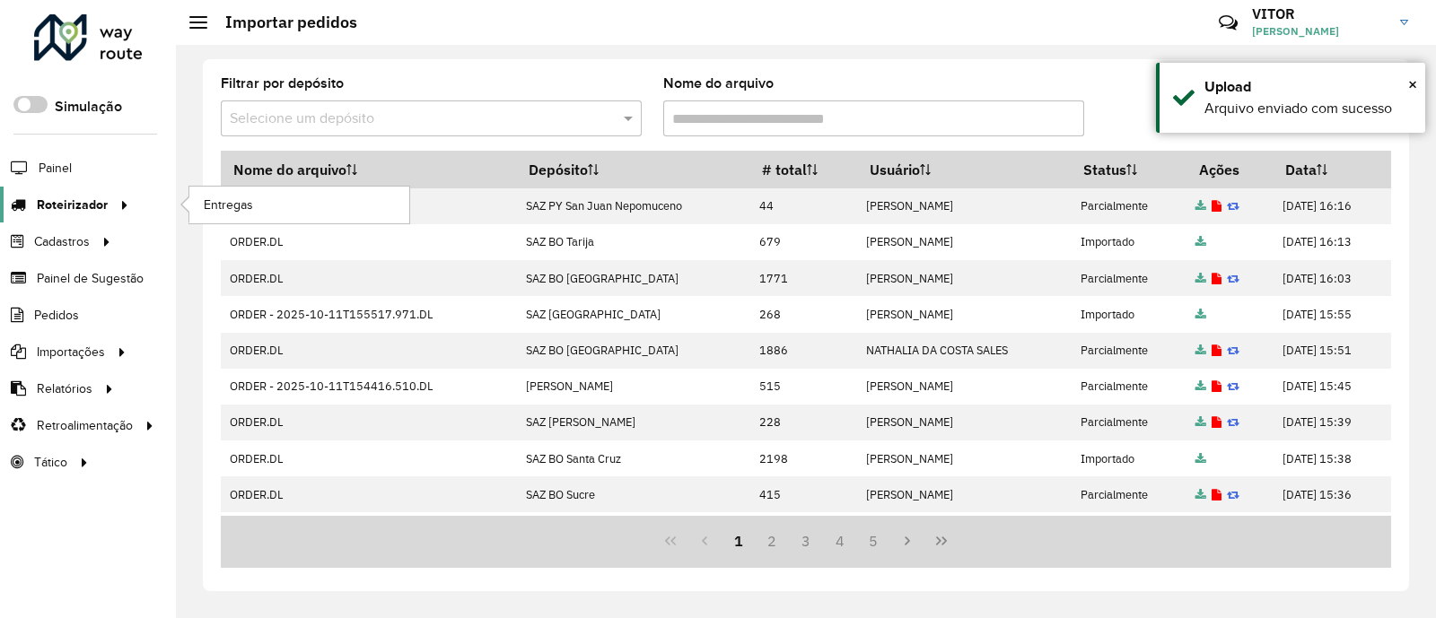
click at [72, 200] on span "Roteirizador" at bounding box center [72, 205] width 71 height 19
click at [293, 203] on link "Entregas" at bounding box center [299, 205] width 220 height 36
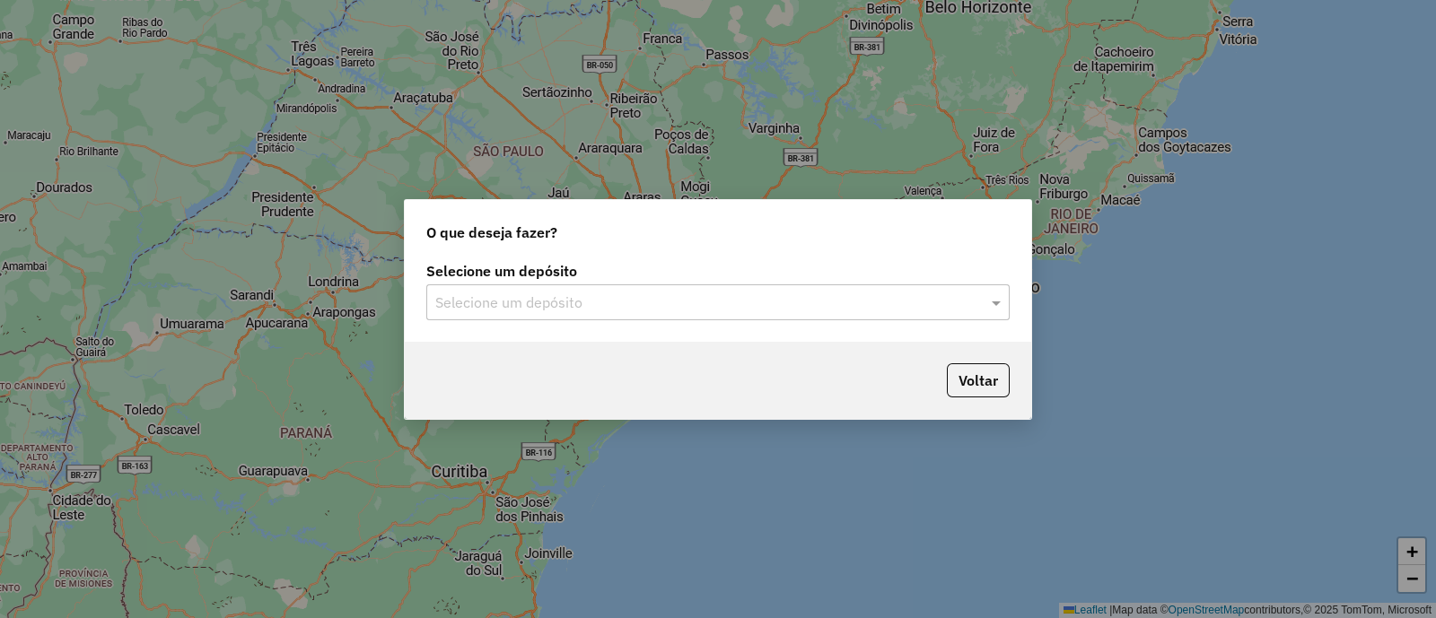
click at [499, 307] on input "text" at bounding box center [699, 304] width 529 height 22
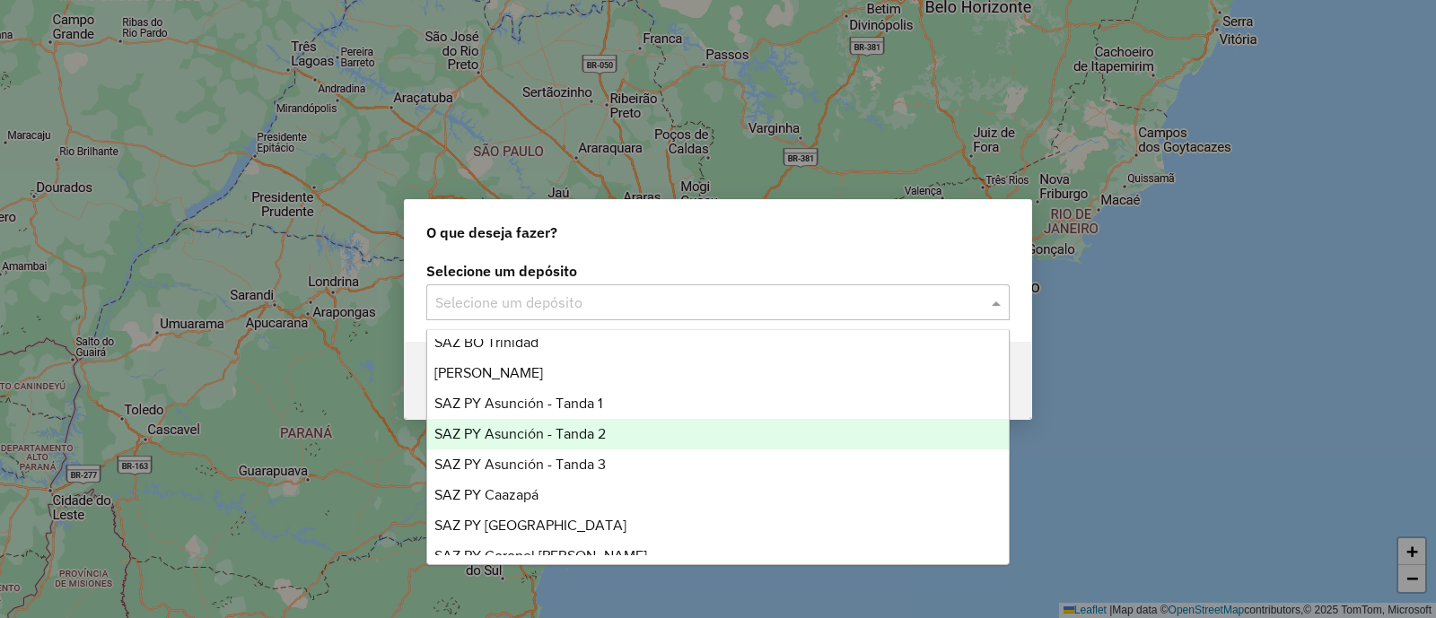
scroll to position [1005, 0]
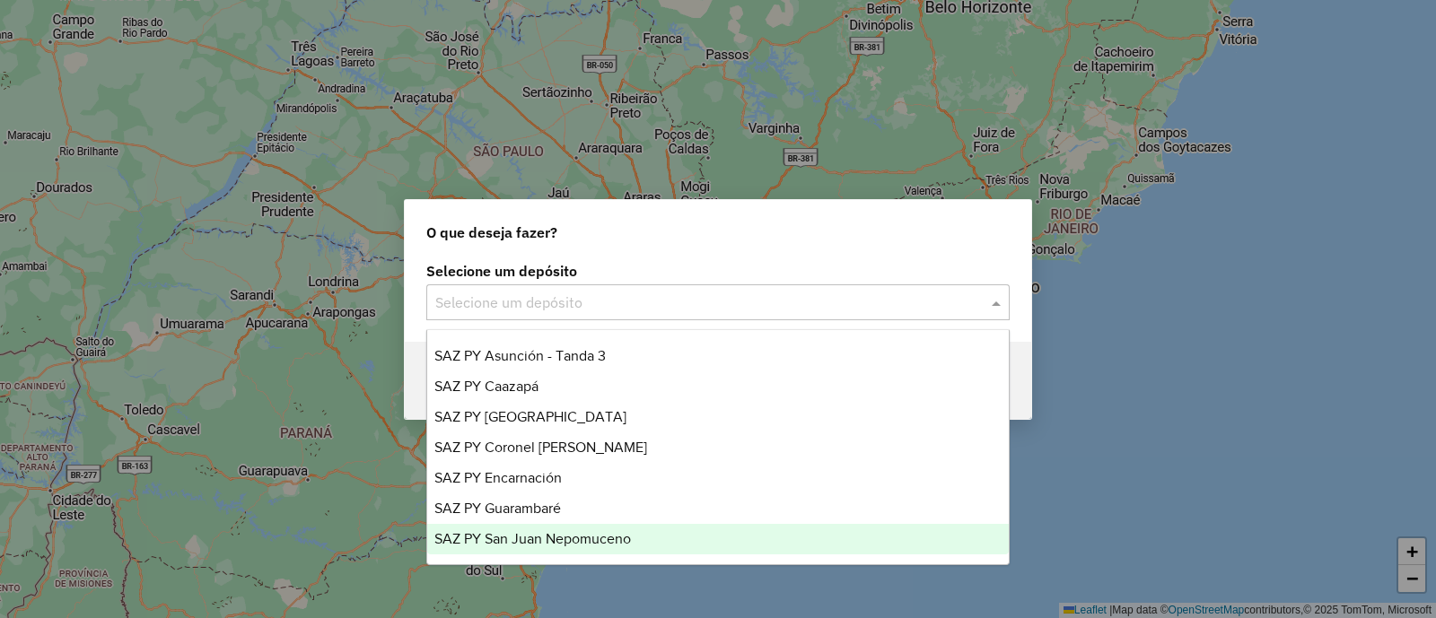
click at [584, 536] on span "SAZ PY San Juan Nepomuceno" at bounding box center [532, 538] width 197 height 15
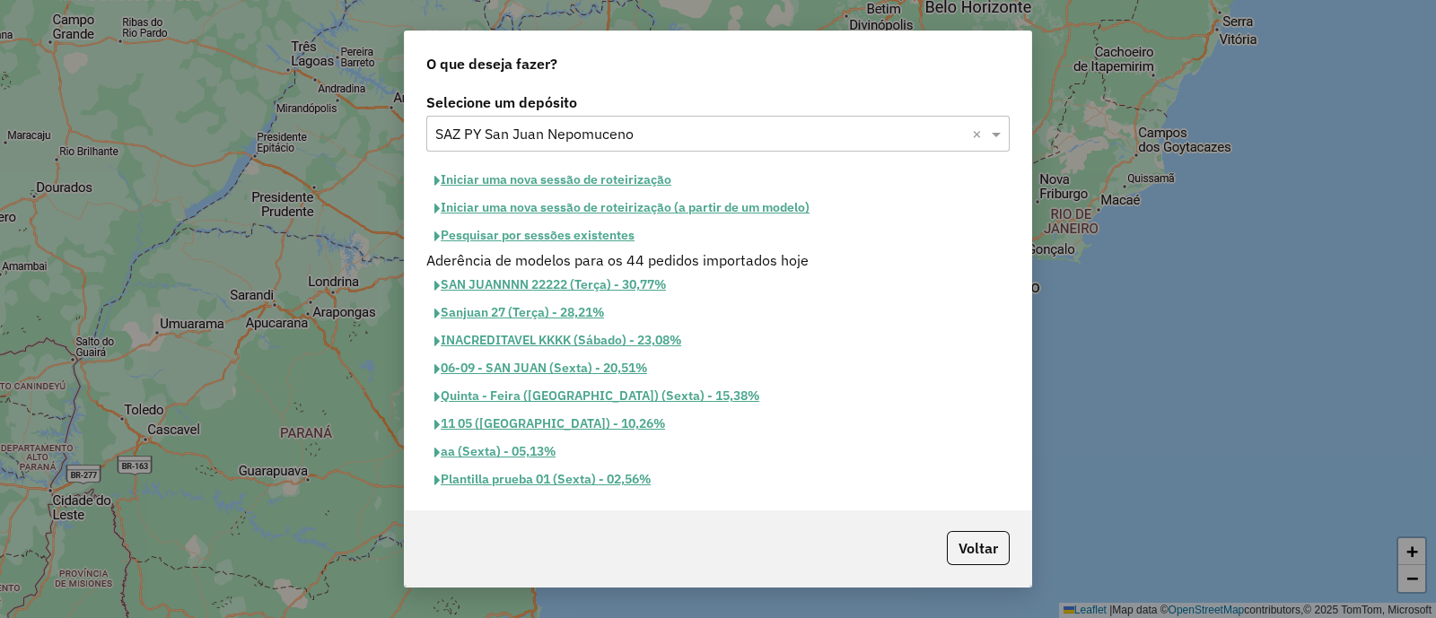
click at [543, 175] on button "Iniciar uma nova sessão de roteirização" at bounding box center [552, 180] width 253 height 28
select select "*"
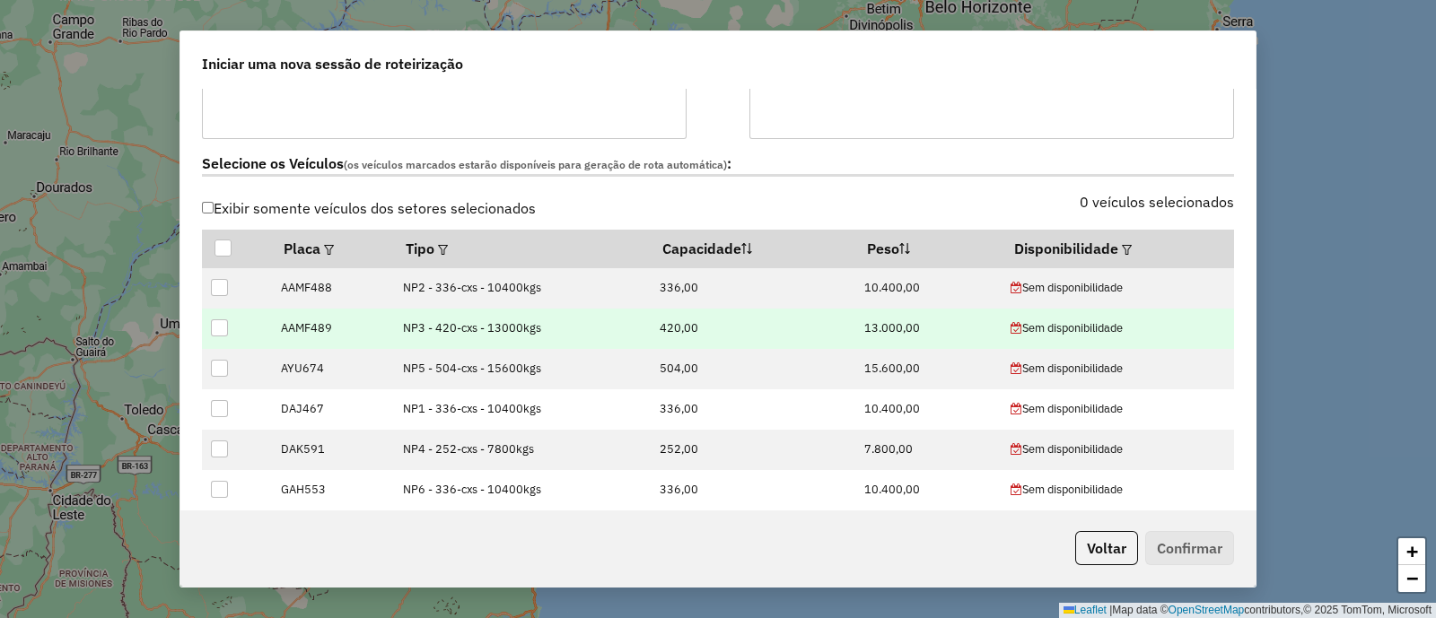
scroll to position [561, 0]
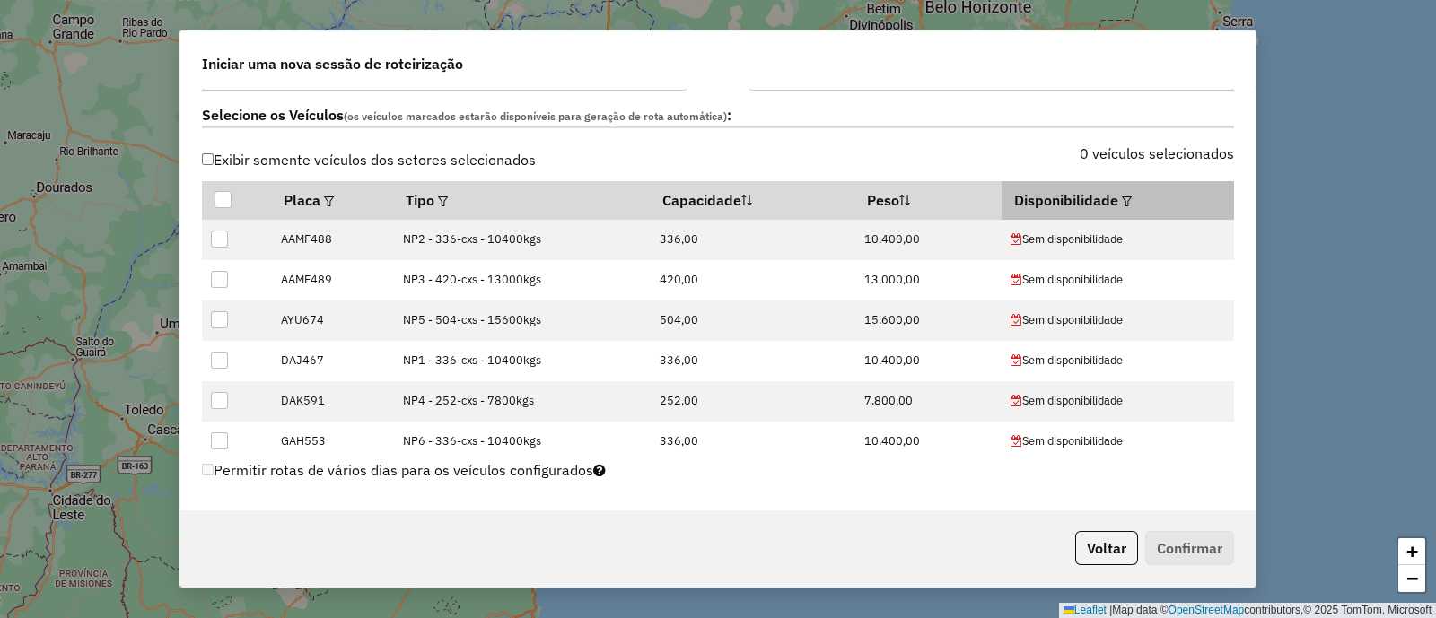
click at [1122, 197] on em at bounding box center [1127, 202] width 10 height 10
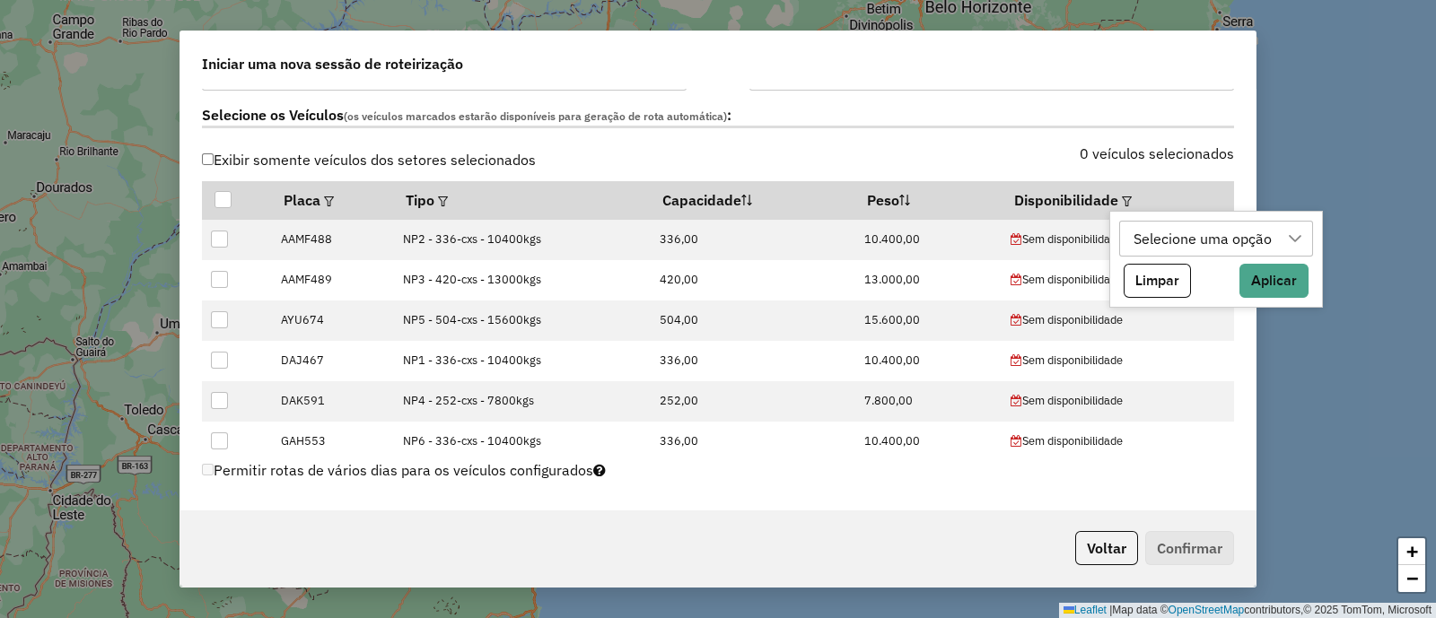
click at [1195, 244] on div "Selecione uma opção" at bounding box center [1202, 239] width 151 height 34
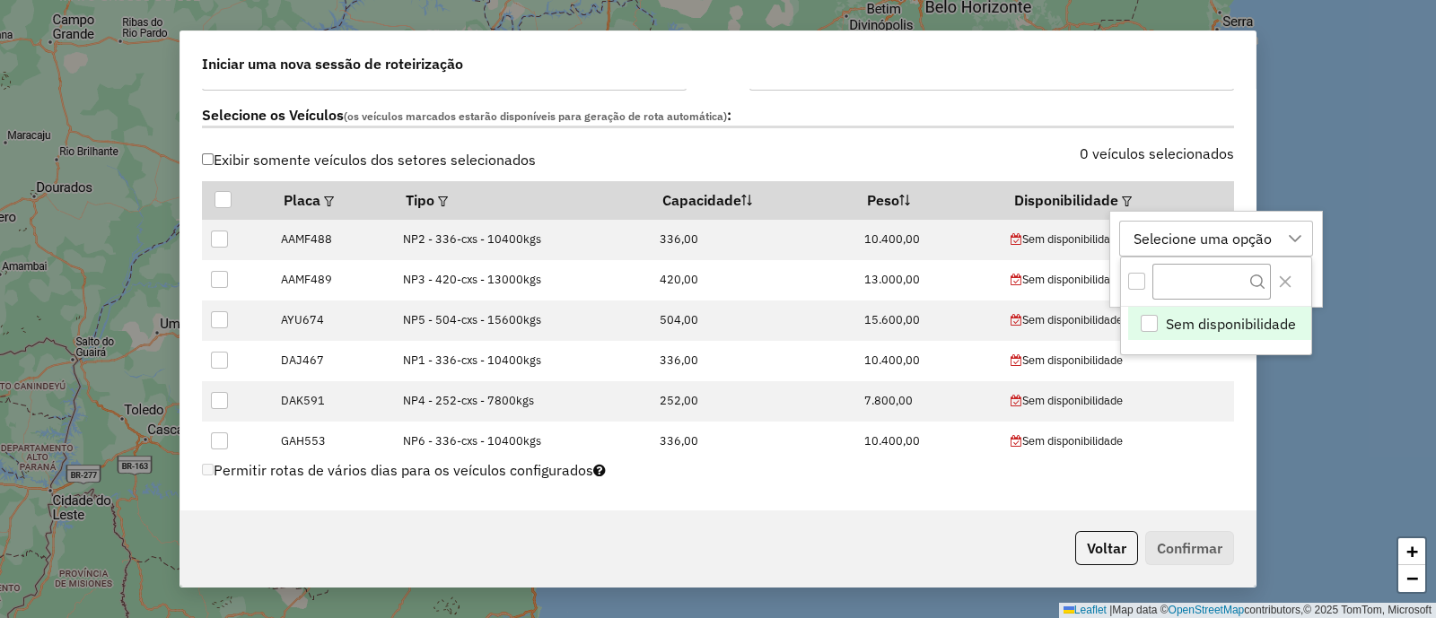
scroll to position [13, 83]
click at [1283, 281] on icon "Close" at bounding box center [1285, 282] width 12 height 12
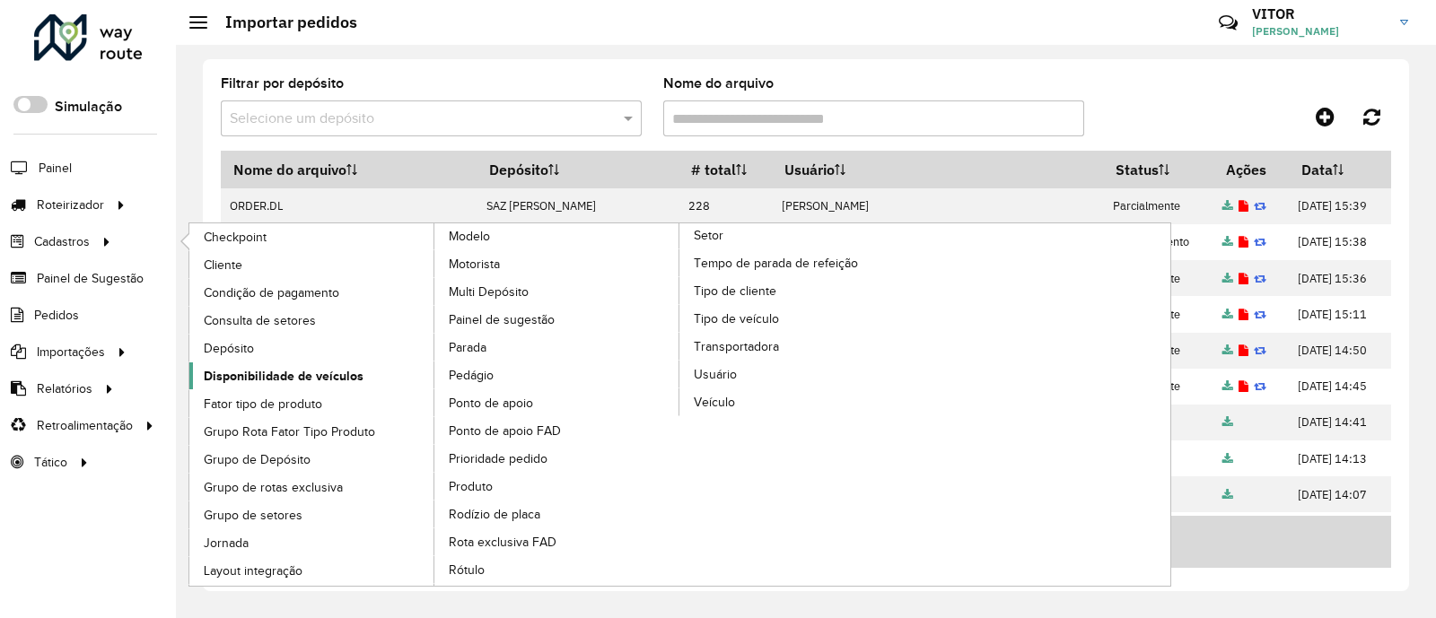
click at [296, 369] on span "Disponibilidade de veículos" at bounding box center [284, 376] width 160 height 19
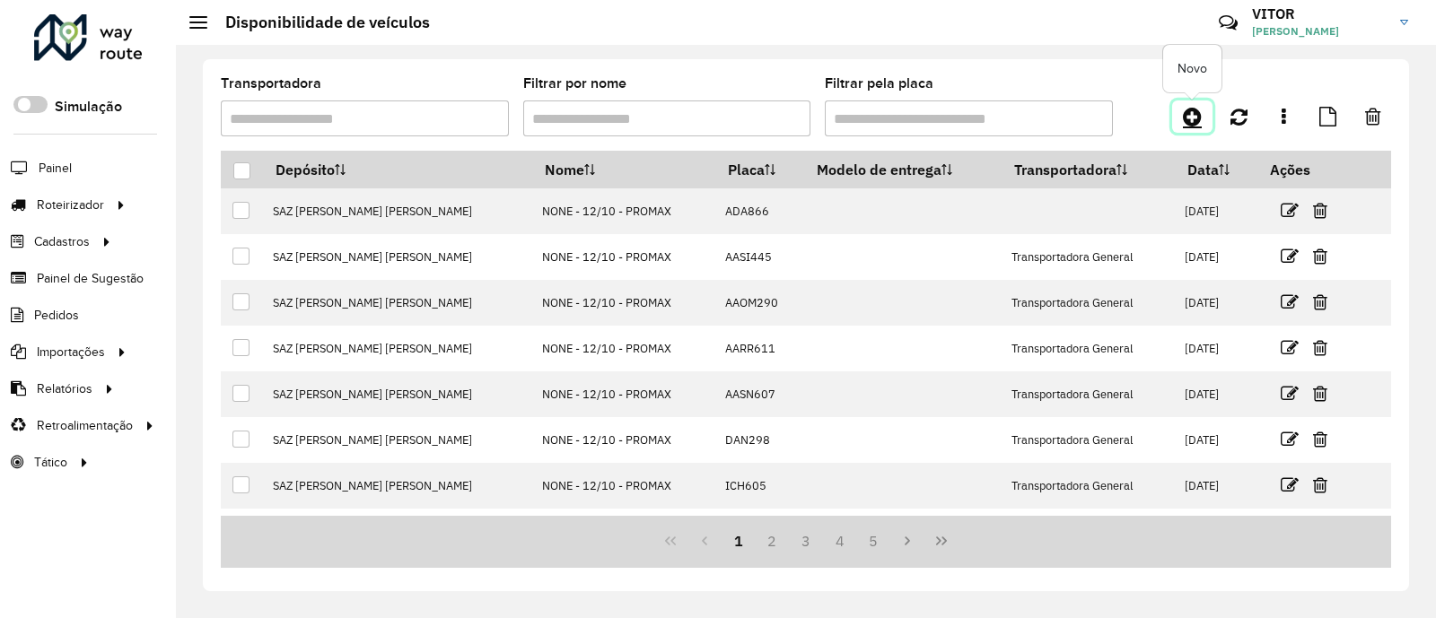
click at [1188, 103] on link at bounding box center [1192, 116] width 40 height 32
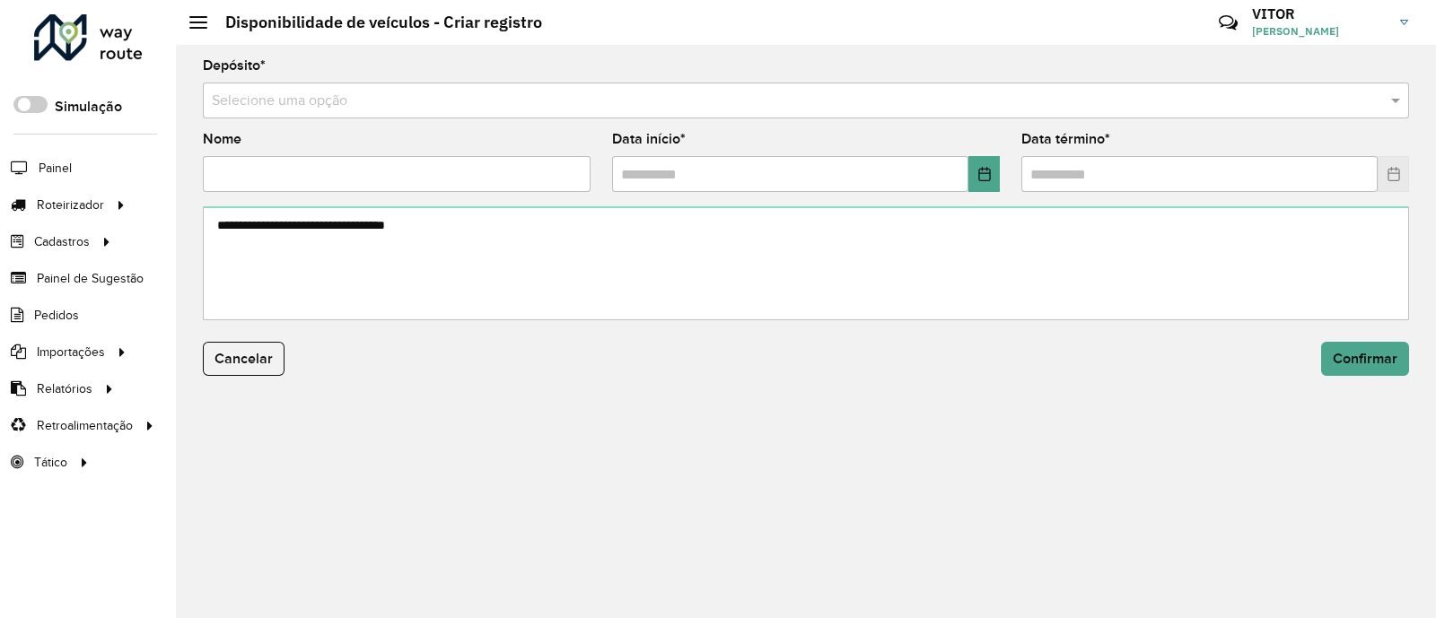
click at [269, 102] on input "text" at bounding box center [788, 102] width 1152 height 22
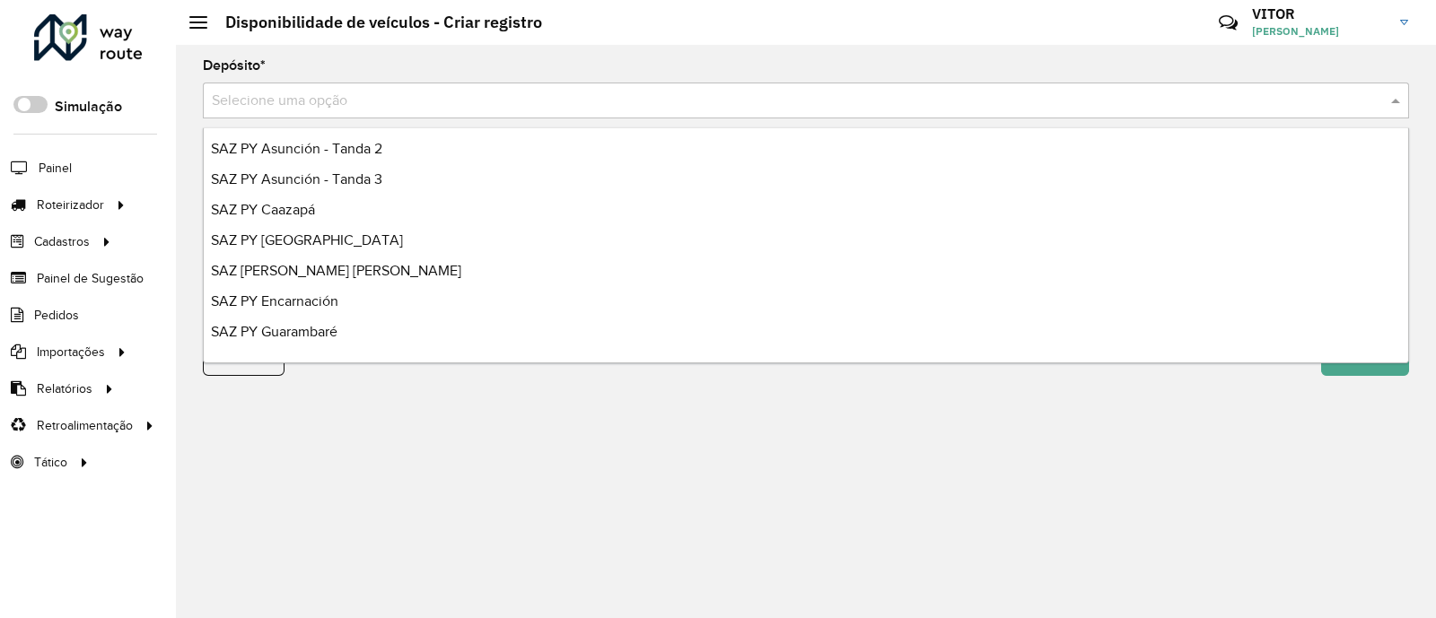
scroll to position [1005, 0]
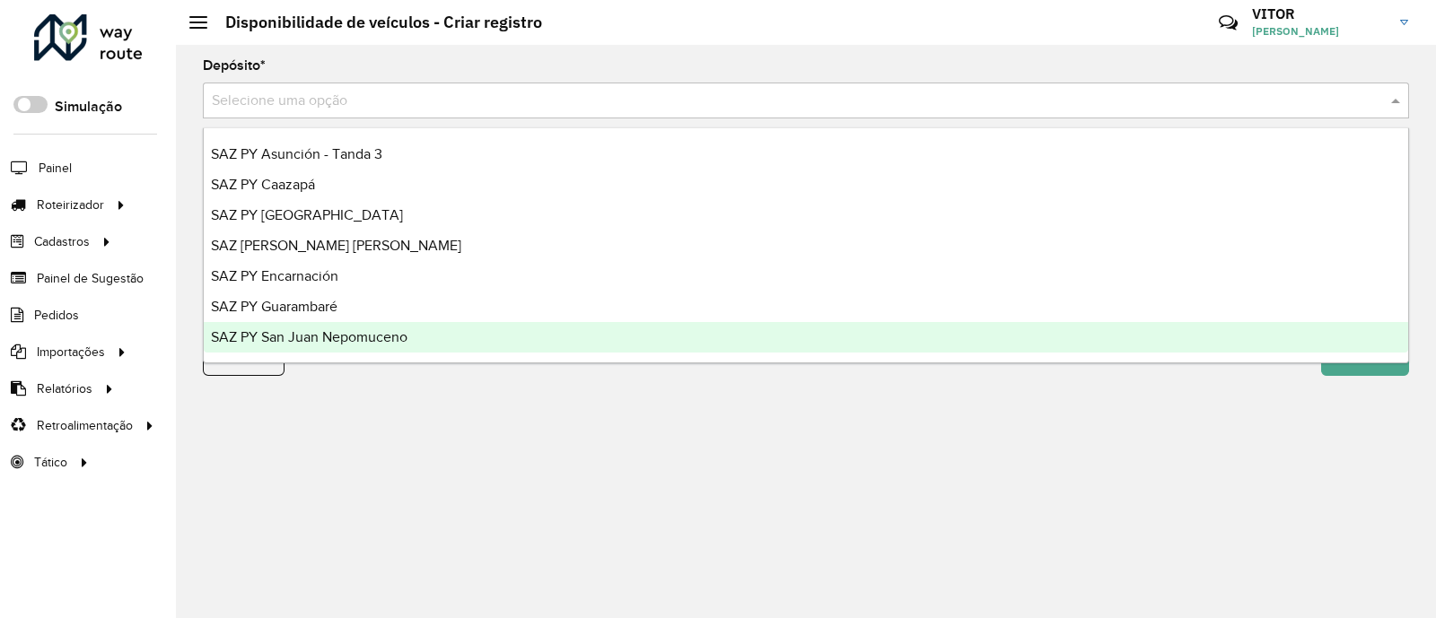
click at [383, 335] on span "SAZ PY San Juan Nepomuceno" at bounding box center [309, 336] width 197 height 15
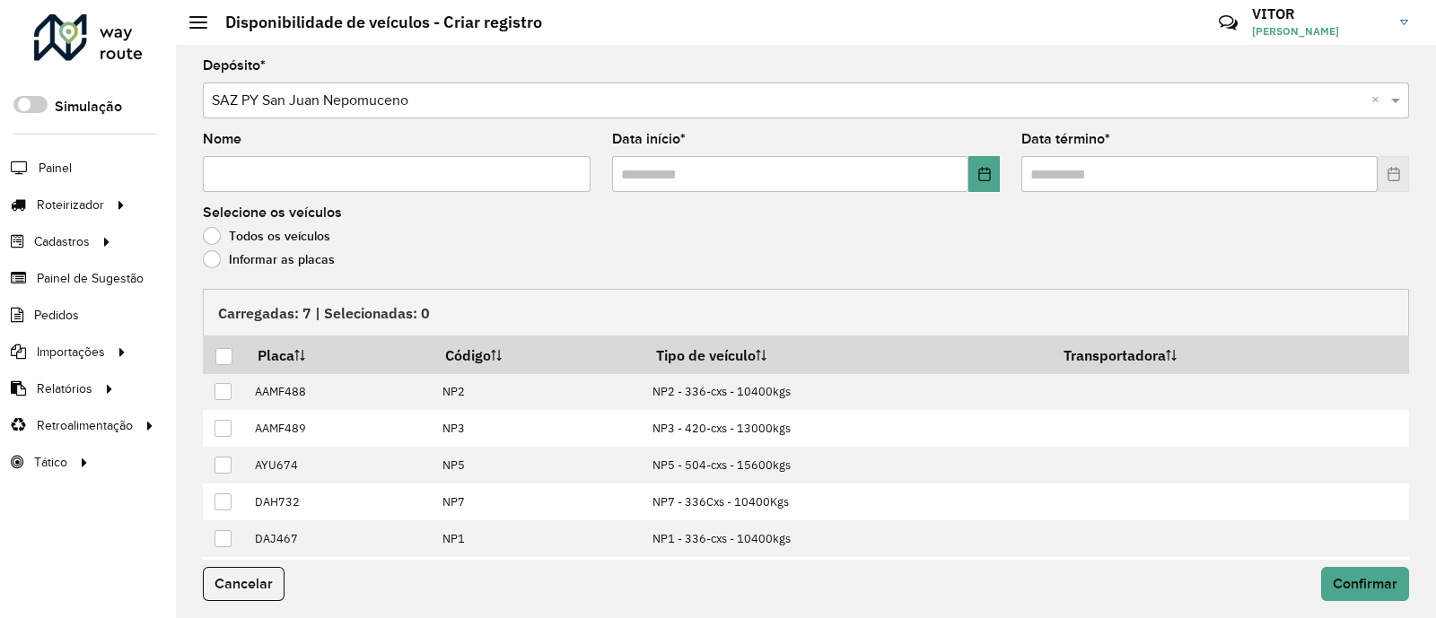
click at [277, 179] on input "Nome" at bounding box center [397, 174] width 388 height 36
type input "**"
click at [979, 181] on button "Choose Date" at bounding box center [983, 174] width 31 height 36
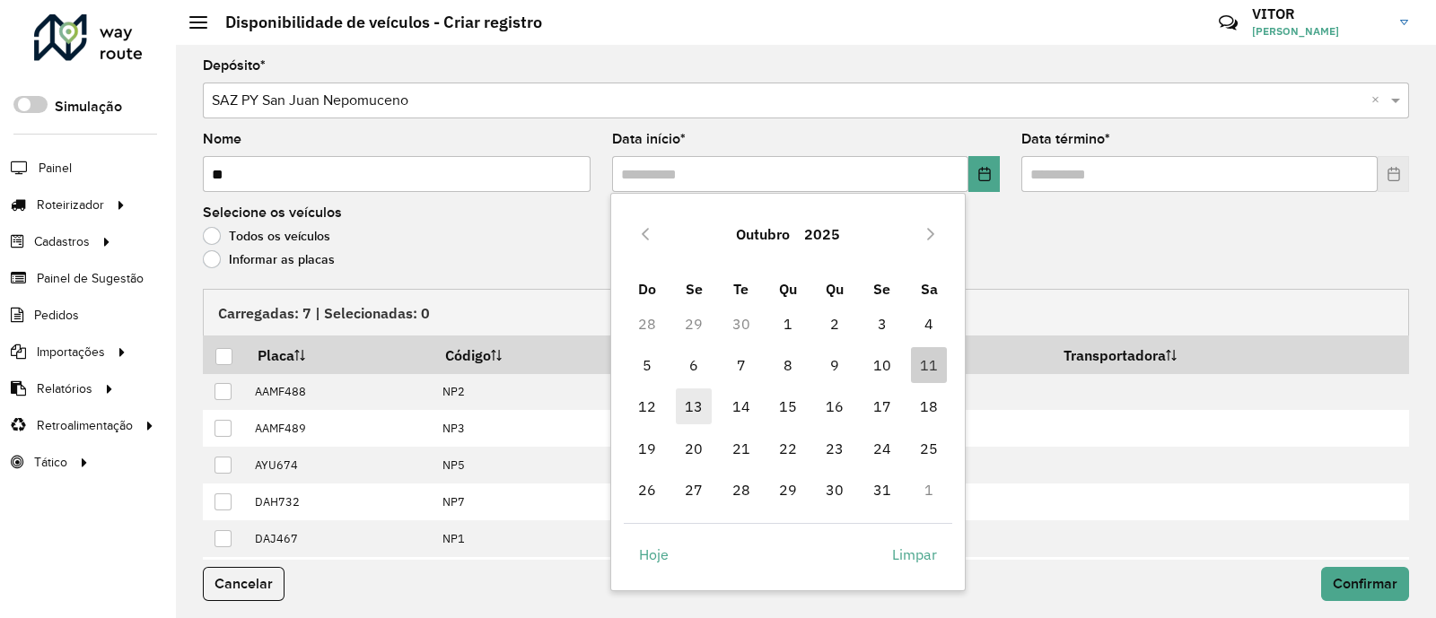
click at [684, 401] on span "13" at bounding box center [694, 407] width 36 height 36
type input "**********"
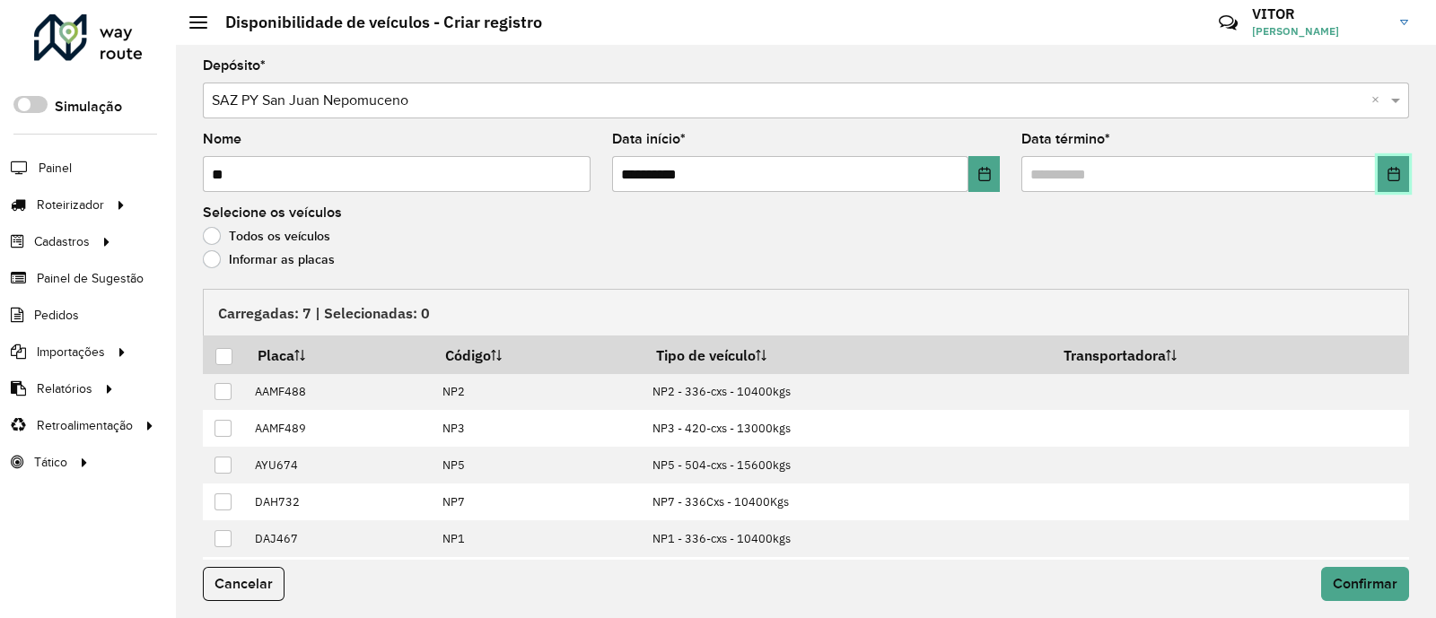
click at [1386, 171] on icon "Choose Date" at bounding box center [1393, 174] width 14 height 14
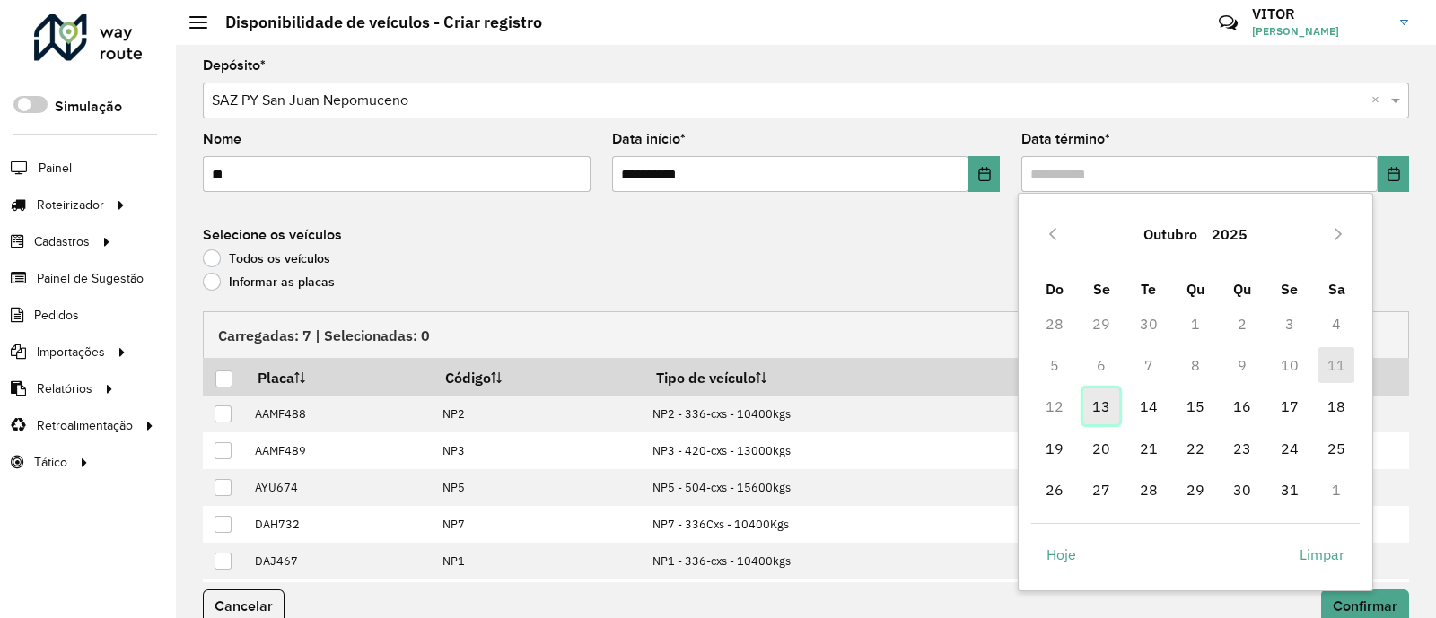
click at [1100, 415] on span "13" at bounding box center [1101, 407] width 36 height 36
type input "**********"
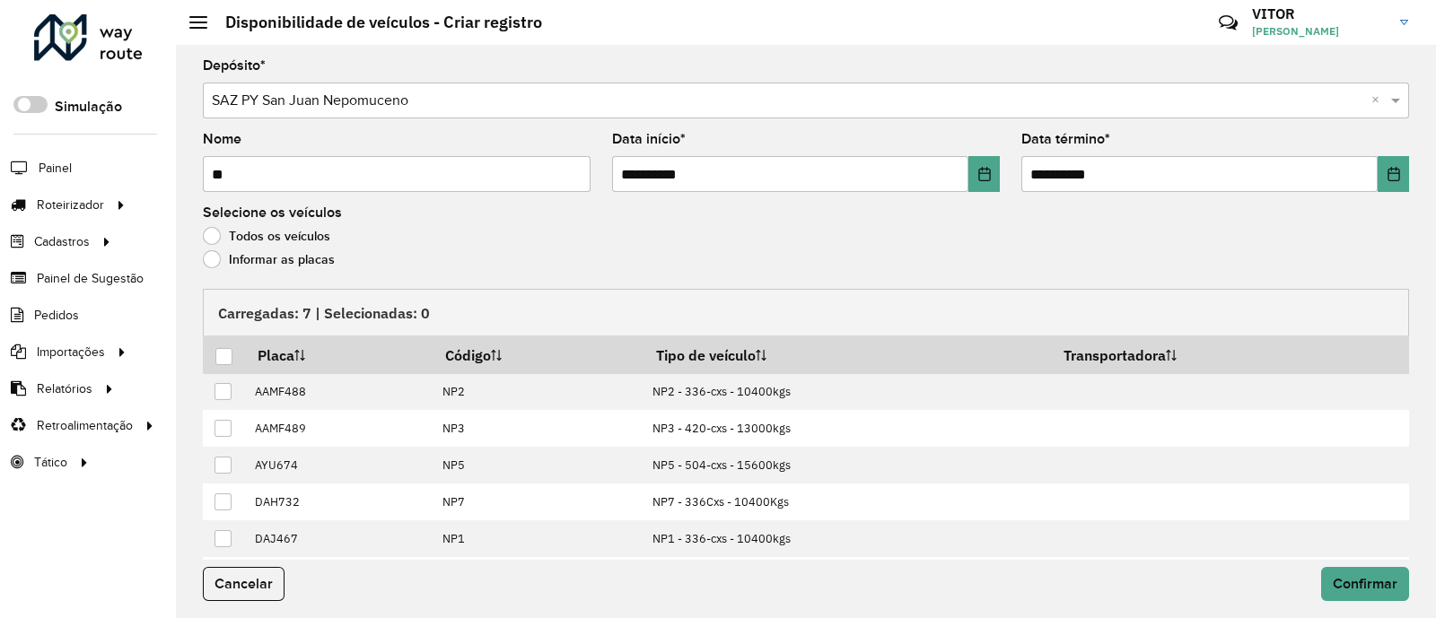
click at [212, 264] on label "Informar as placas" at bounding box center [269, 259] width 132 height 18
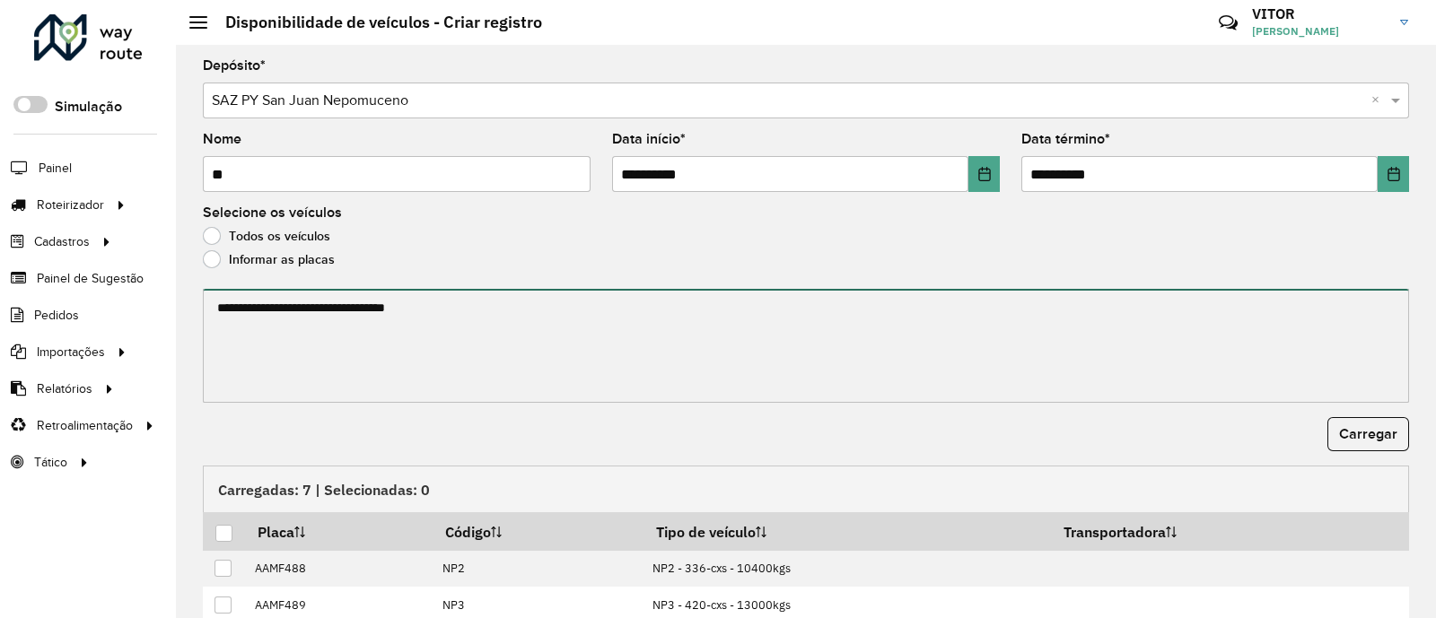
paste textarea "****** ******* ******* ****** ****** ******"
type textarea "****** ******* ******* ****** ****** ******"
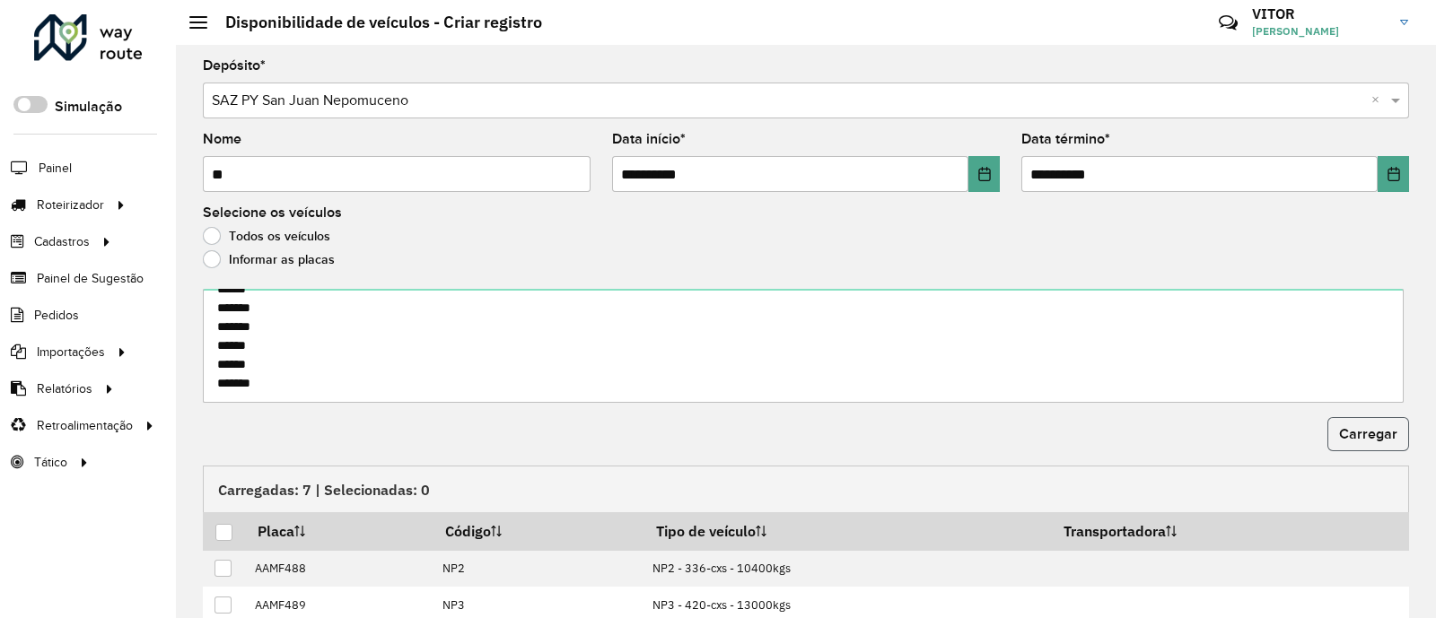
click at [1370, 444] on button "Carregar" at bounding box center [1368, 434] width 82 height 34
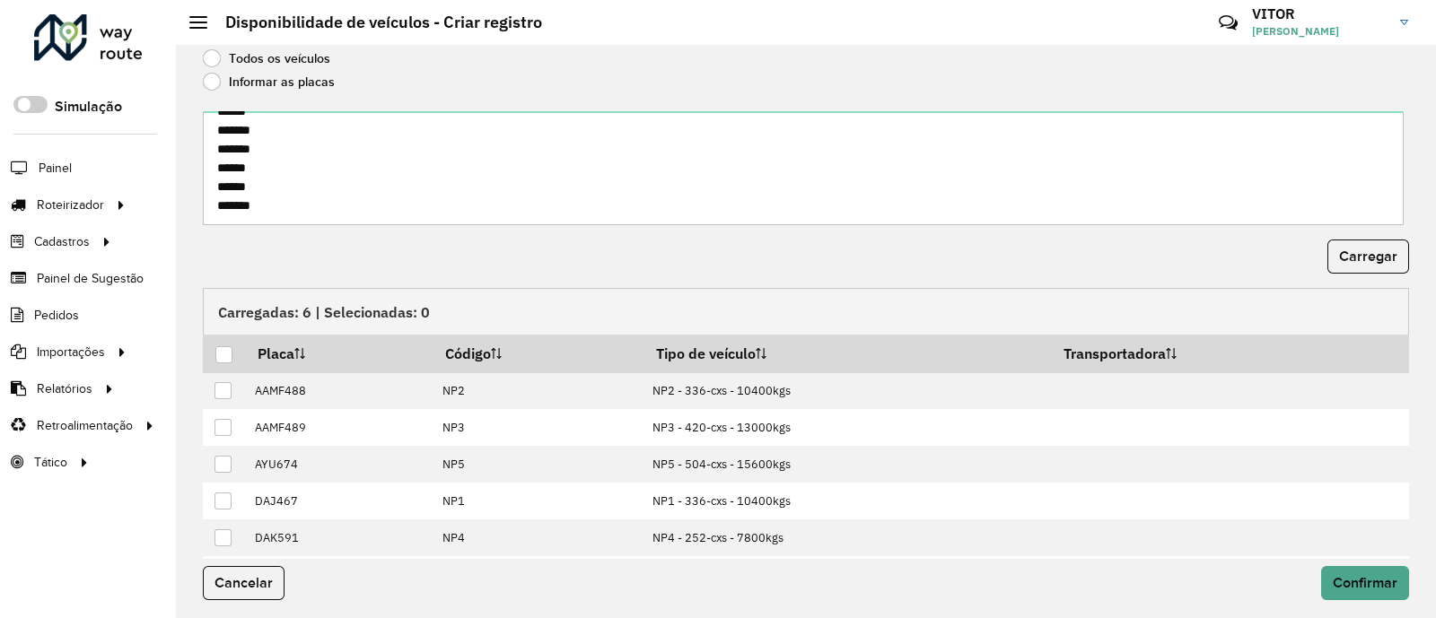
scroll to position [181, 0]
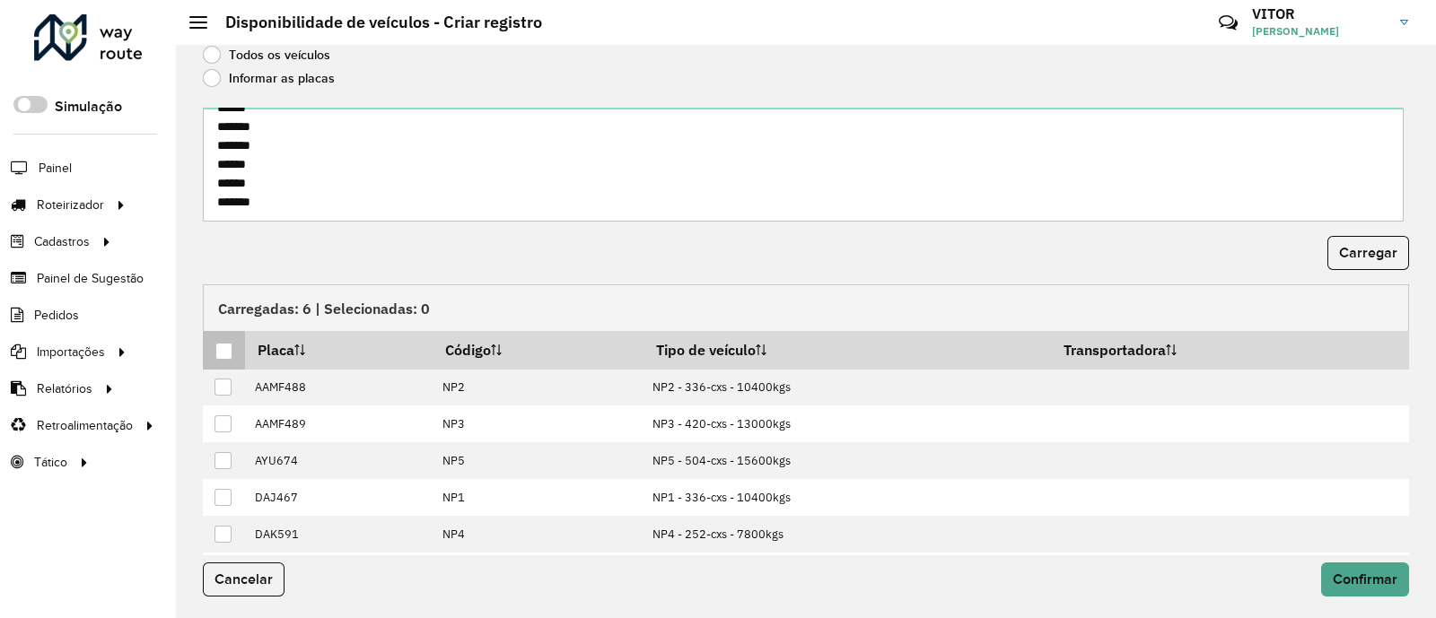
click at [219, 354] on div at bounding box center [223, 351] width 17 height 17
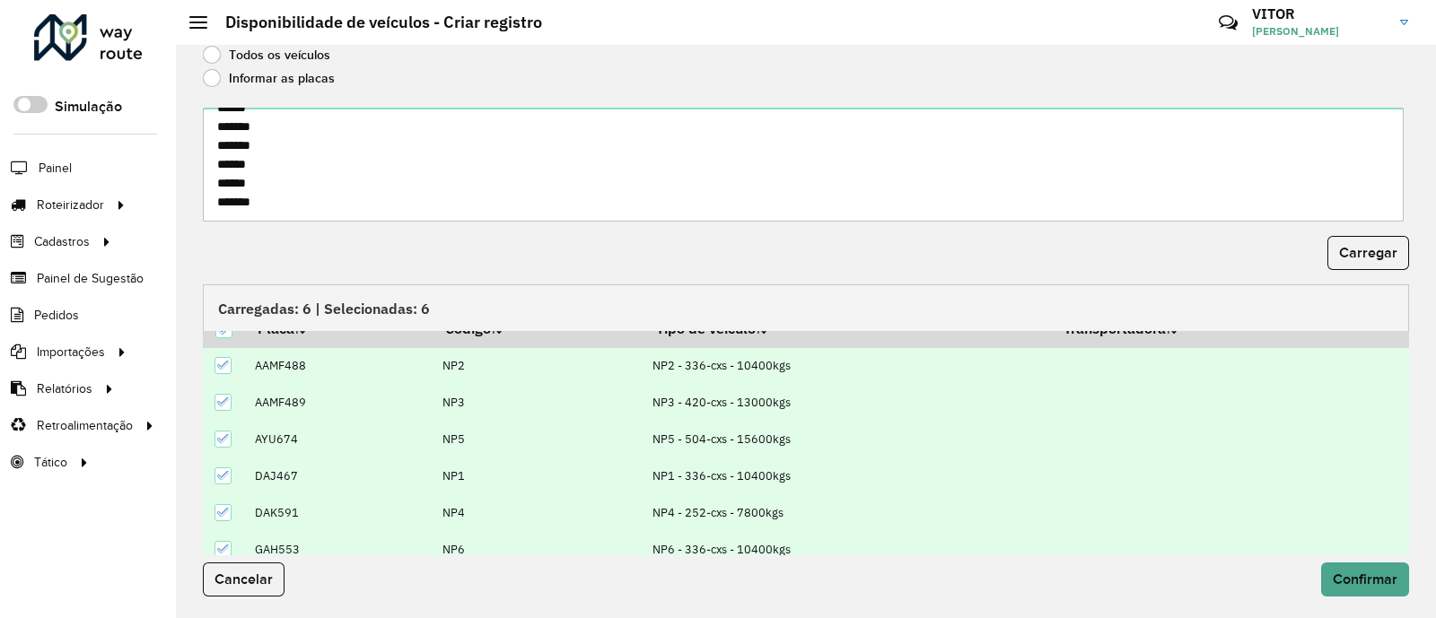
scroll to position [33, 0]
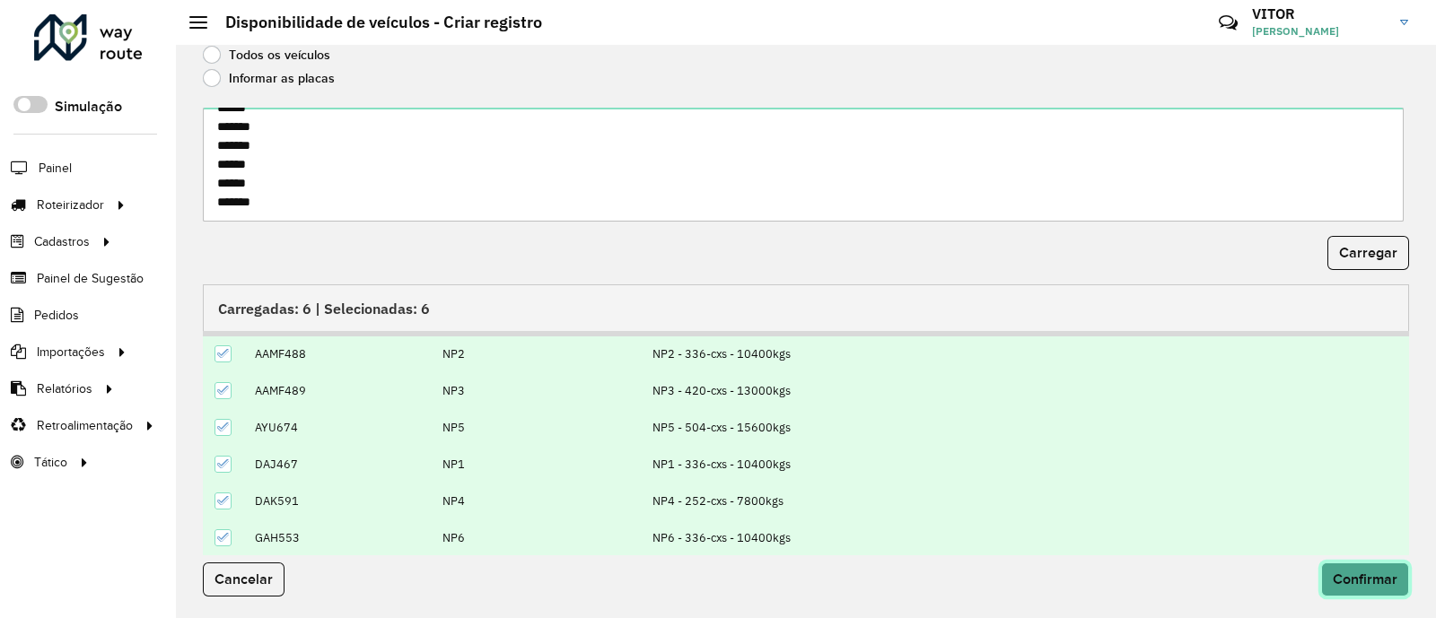
click at [1399, 587] on button "Confirmar" at bounding box center [1365, 580] width 88 height 34
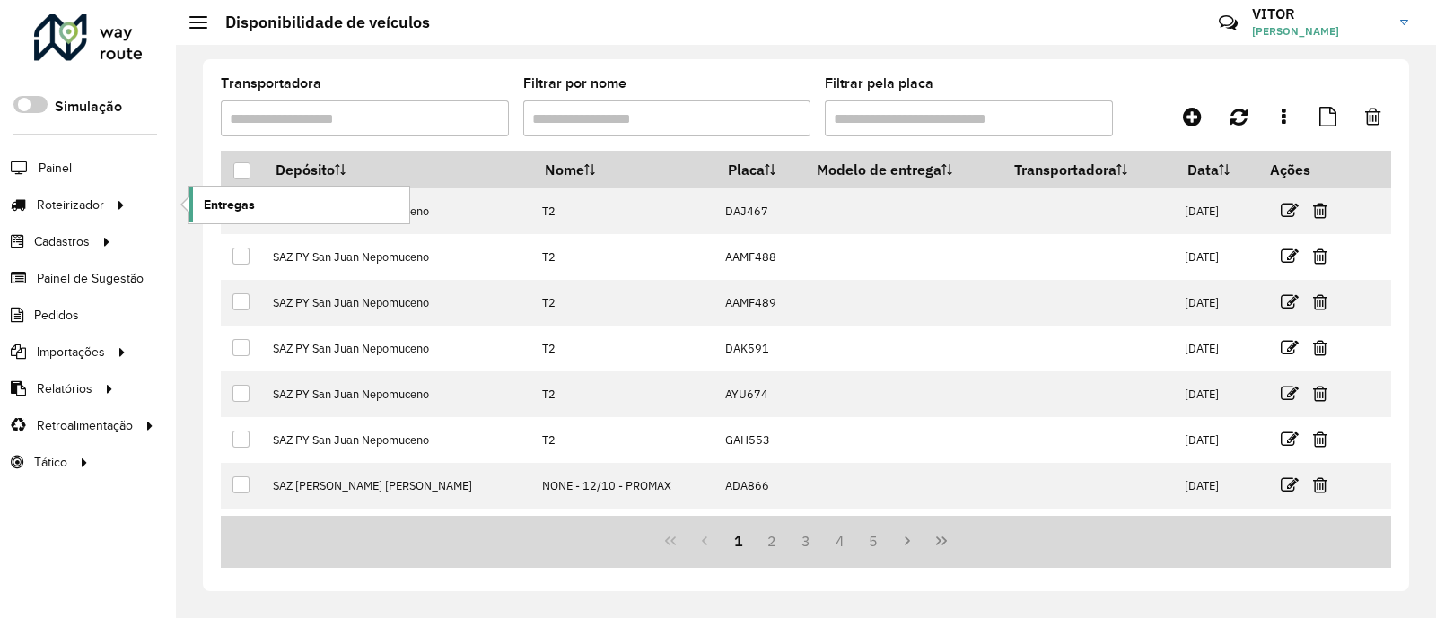
click at [233, 213] on span "Entregas" at bounding box center [229, 205] width 51 height 19
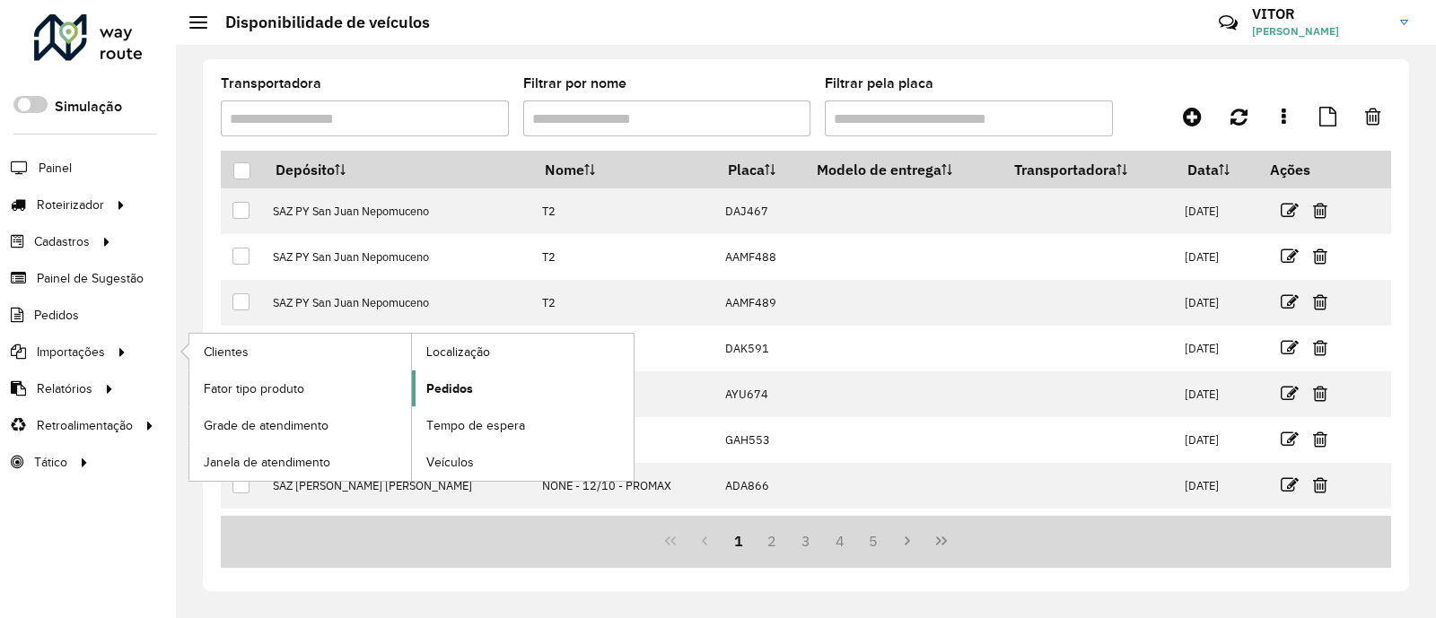
click at [482, 389] on link "Pedidos" at bounding box center [523, 389] width 222 height 36
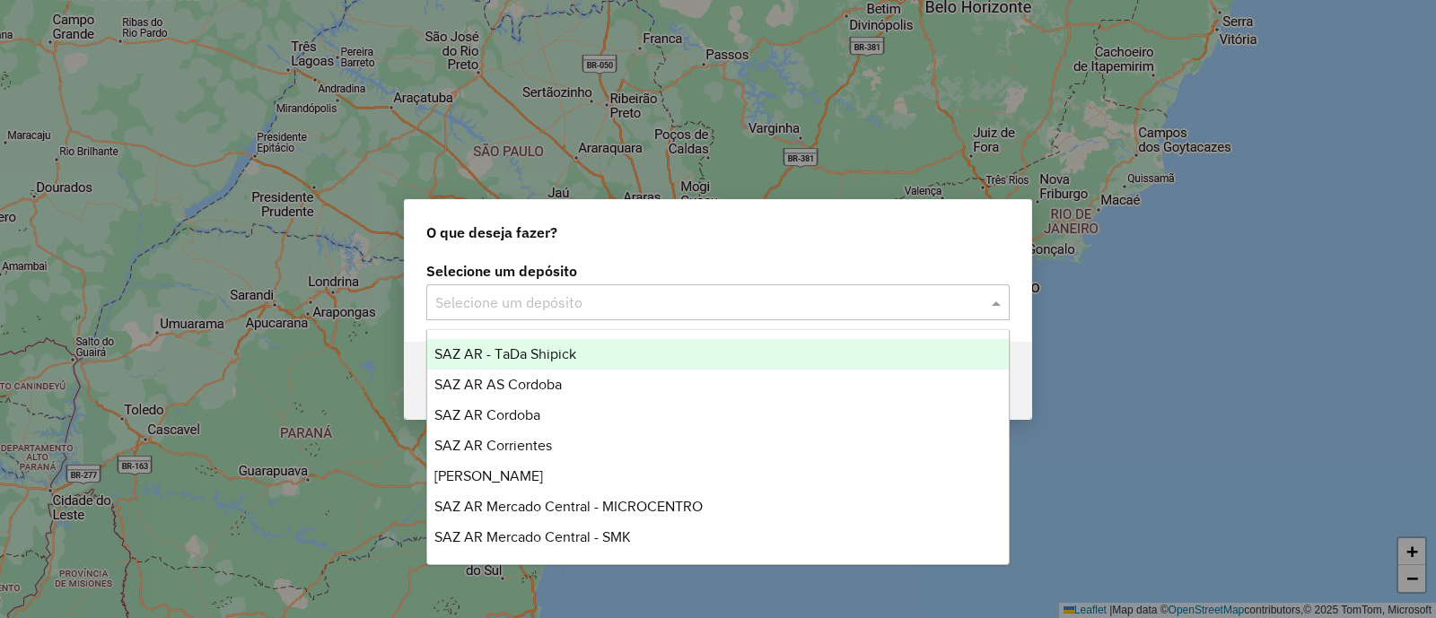
click at [502, 302] on input "text" at bounding box center [699, 304] width 529 height 22
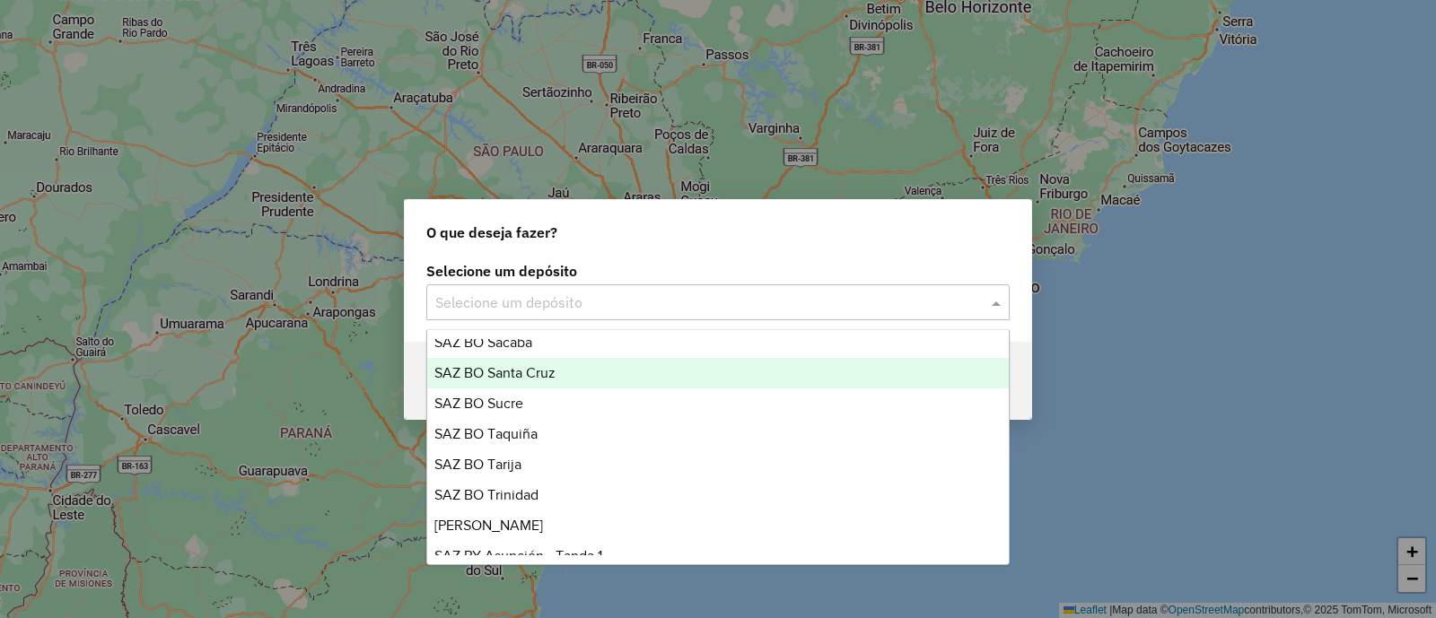
scroll to position [1005, 0]
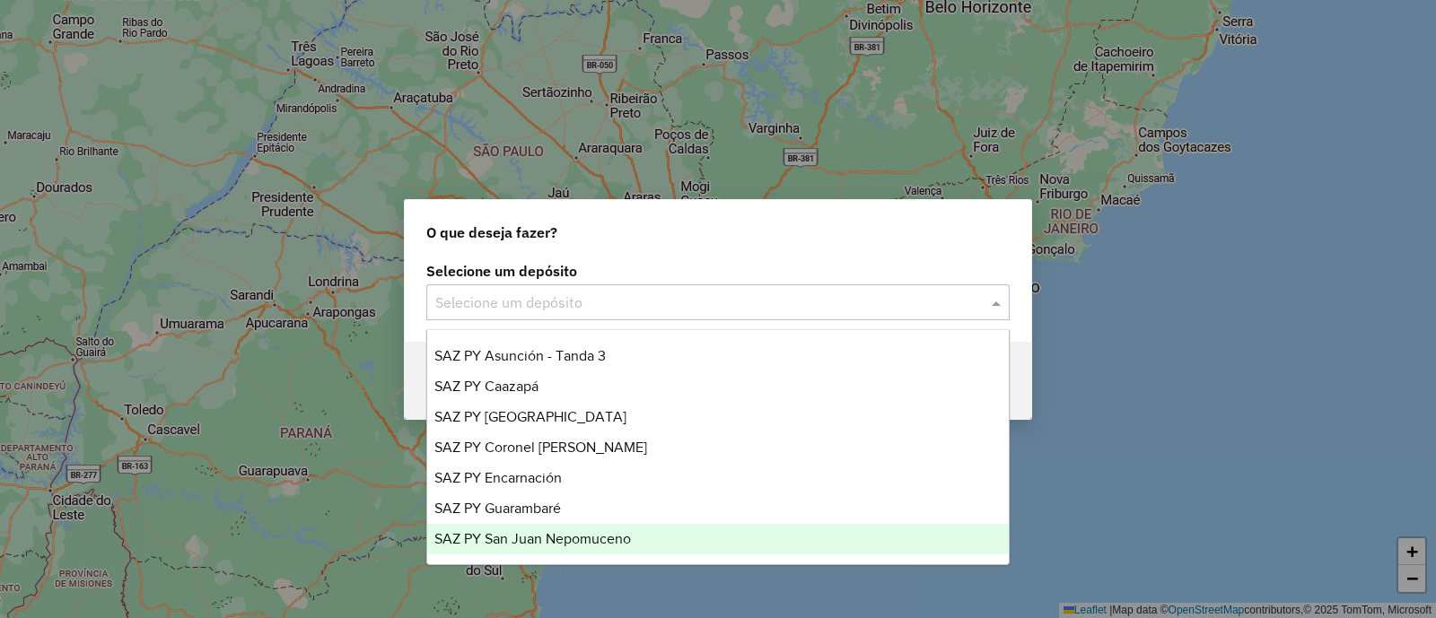
click at [596, 540] on span "SAZ PY San Juan Nepomuceno" at bounding box center [532, 538] width 197 height 15
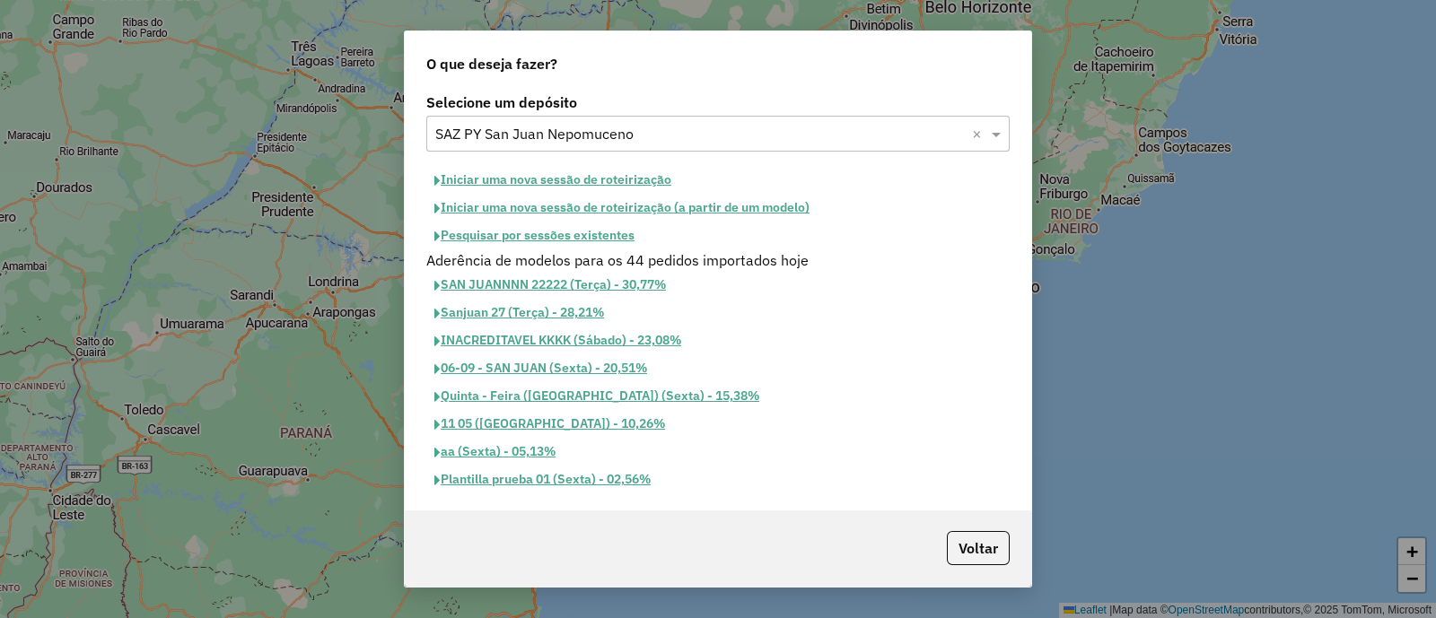
click at [544, 179] on button "Iniciar uma nova sessão de roteirização" at bounding box center [552, 180] width 253 height 28
select select "*"
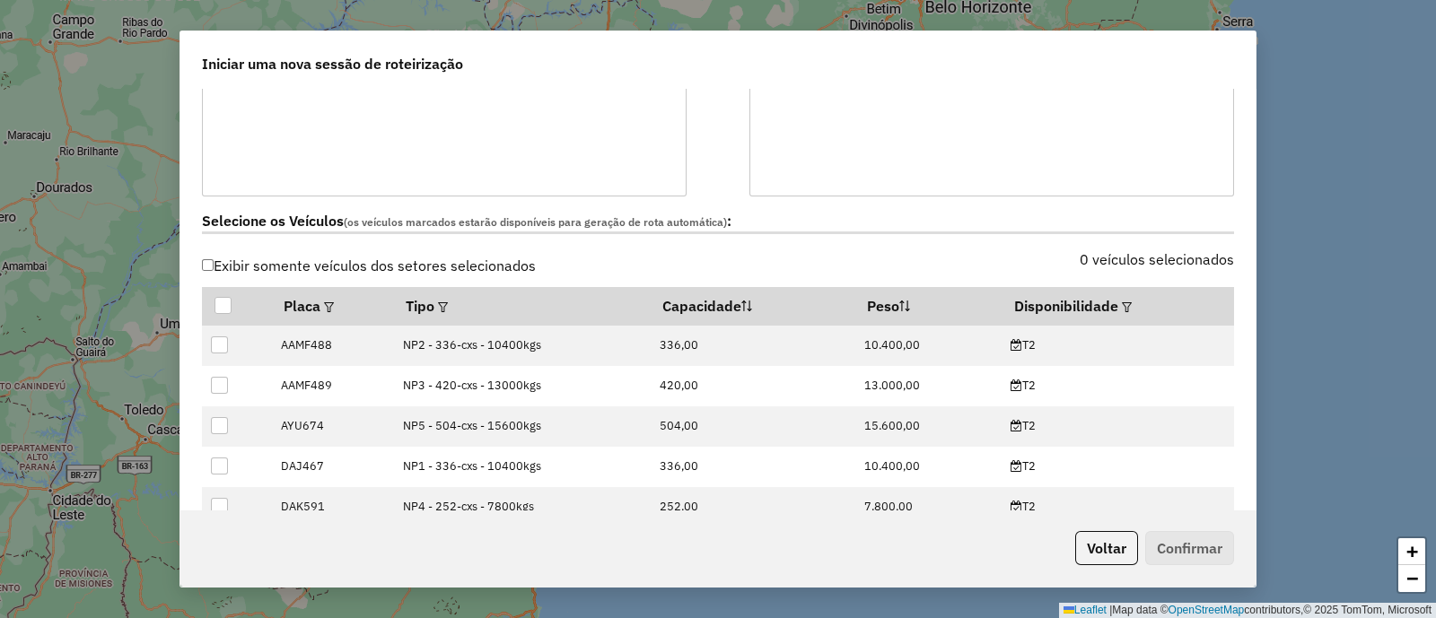
scroll to position [561, 0]
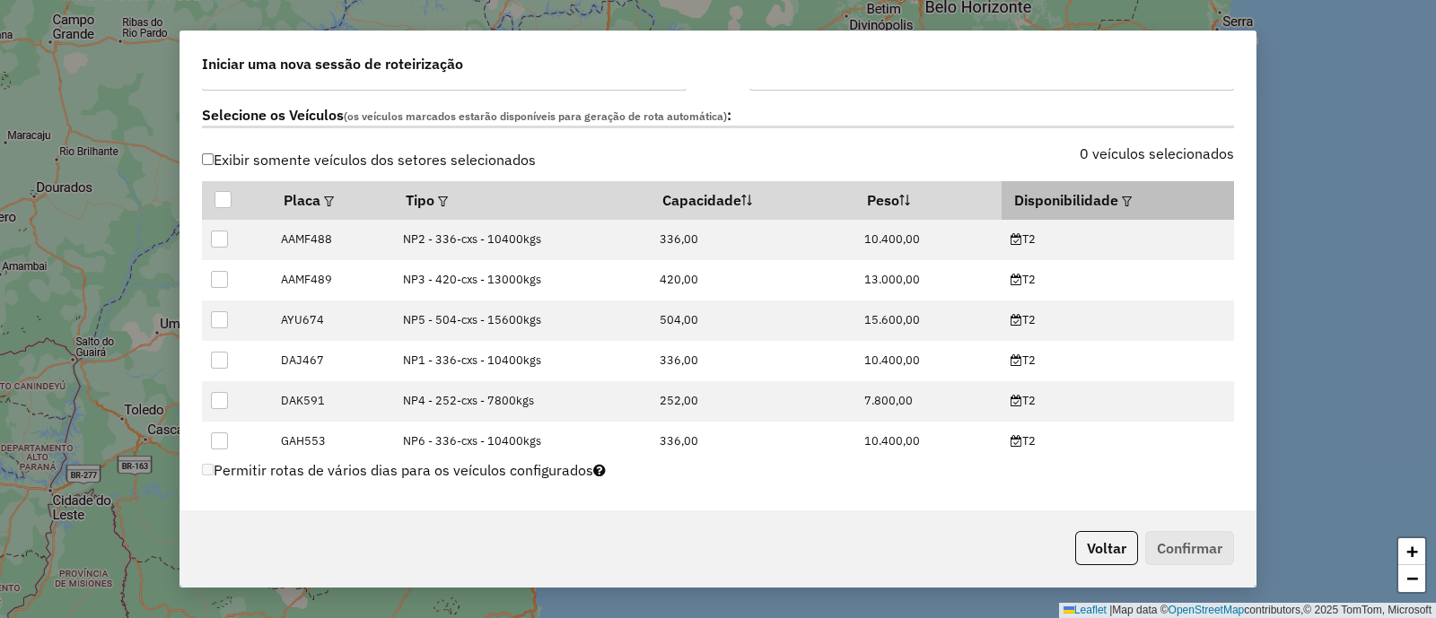
click at [1122, 204] on em at bounding box center [1127, 202] width 10 height 10
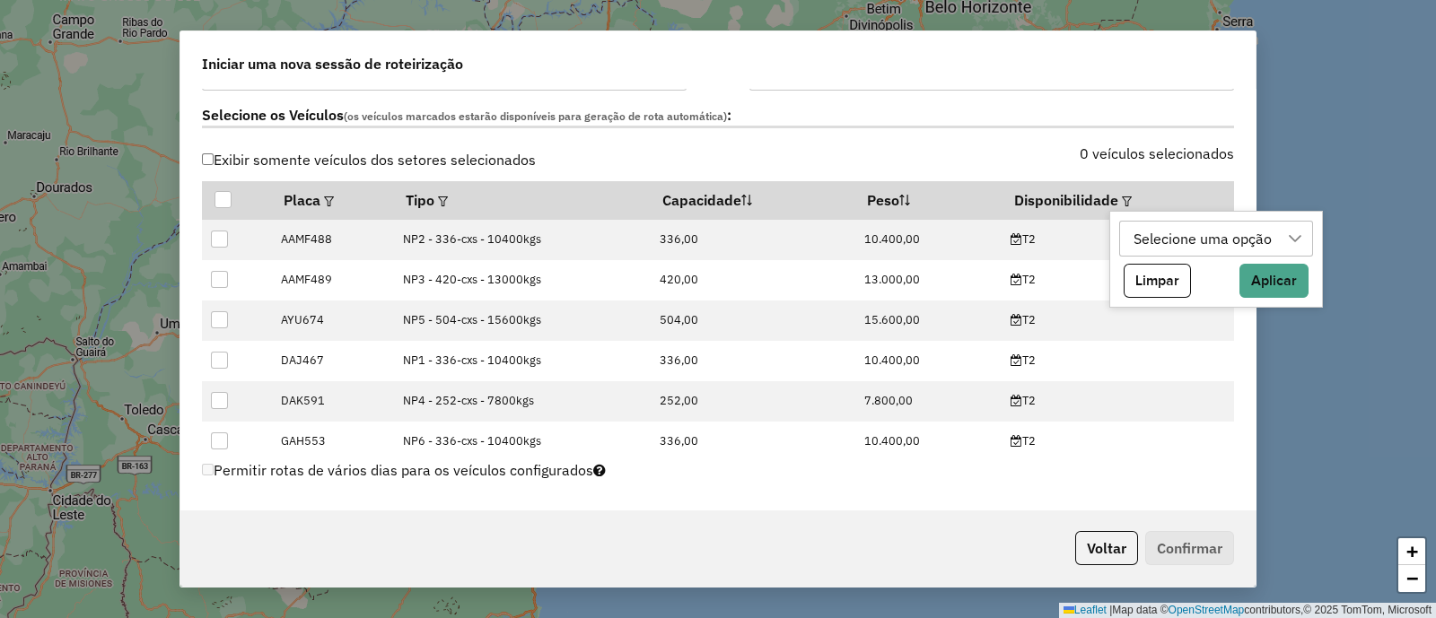
click at [1153, 228] on div "Selecione uma opção" at bounding box center [1202, 239] width 151 height 34
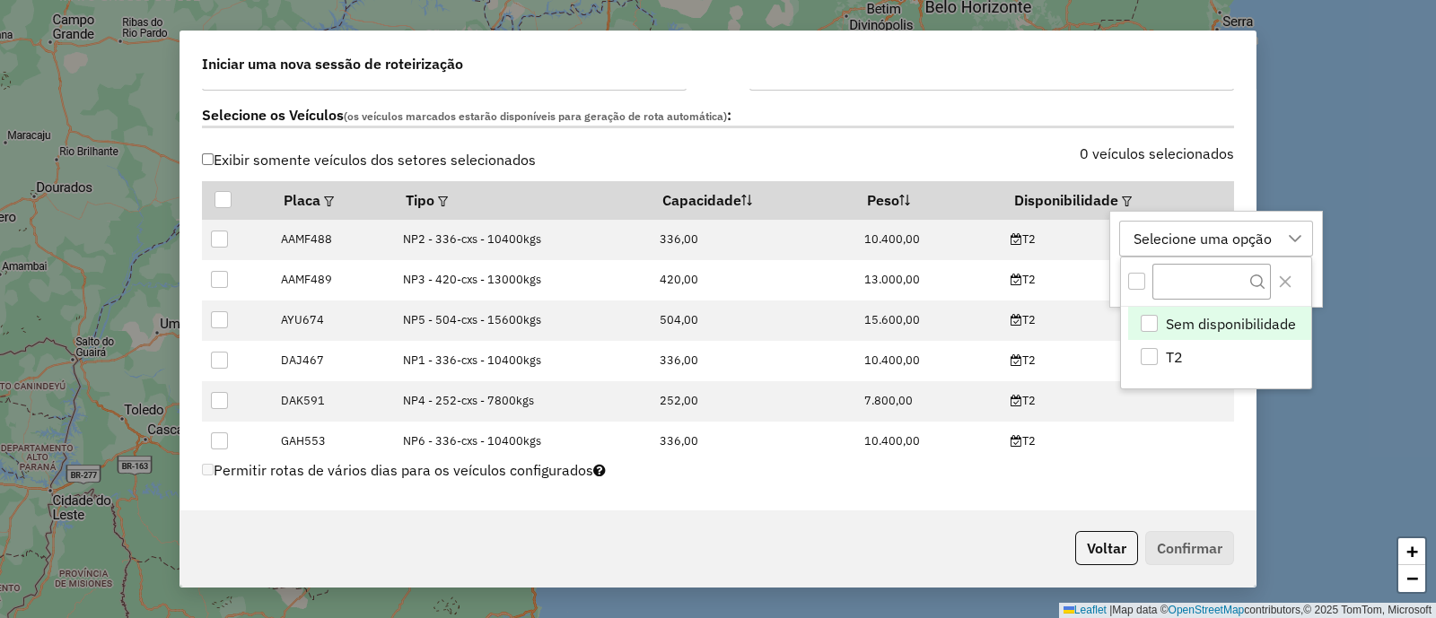
scroll to position [13, 83]
click at [1197, 355] on li "T2" at bounding box center [1219, 357] width 183 height 34
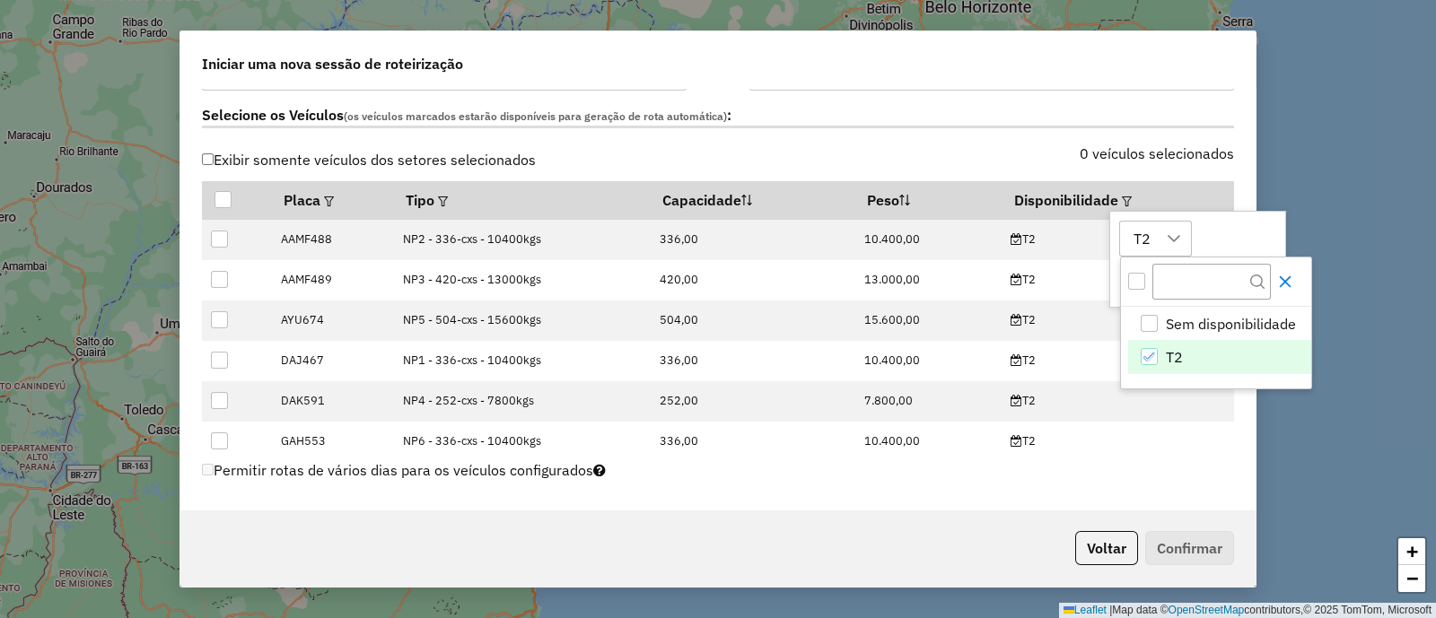
click at [1283, 288] on icon "Close" at bounding box center [1285, 282] width 14 height 14
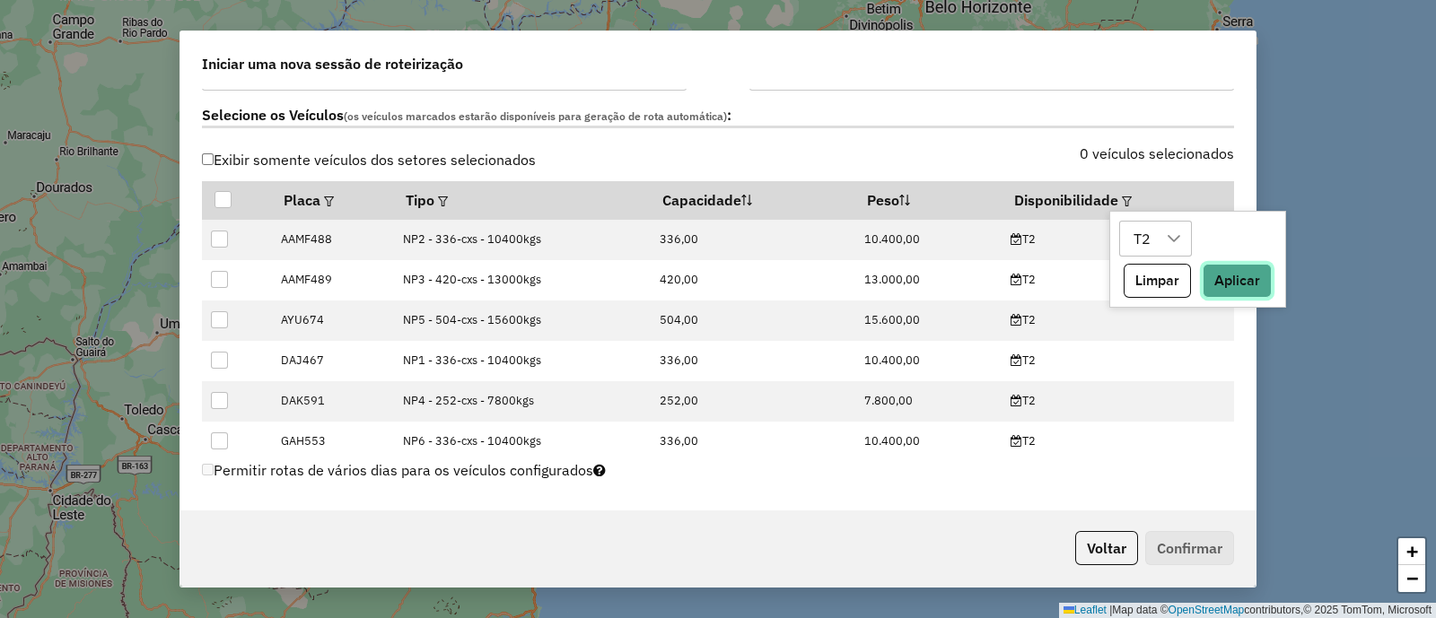
click at [1236, 280] on button "Aplicar" at bounding box center [1236, 281] width 69 height 34
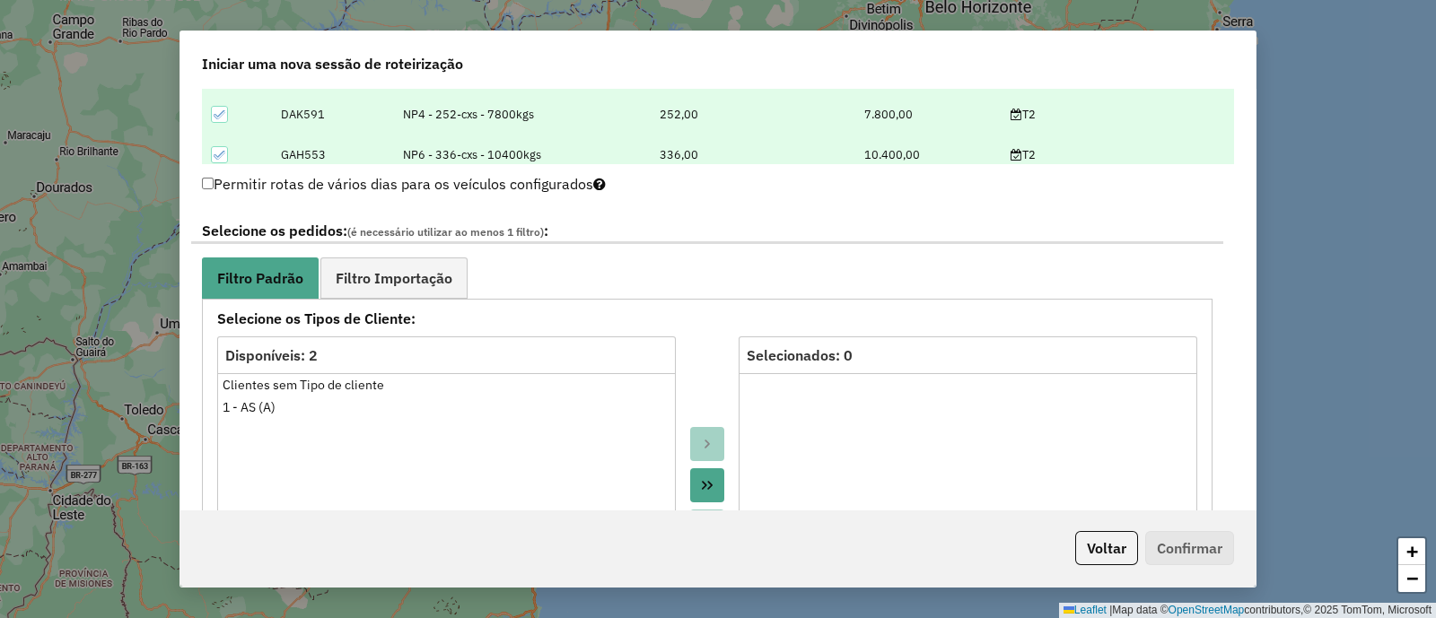
scroll to position [896, 0]
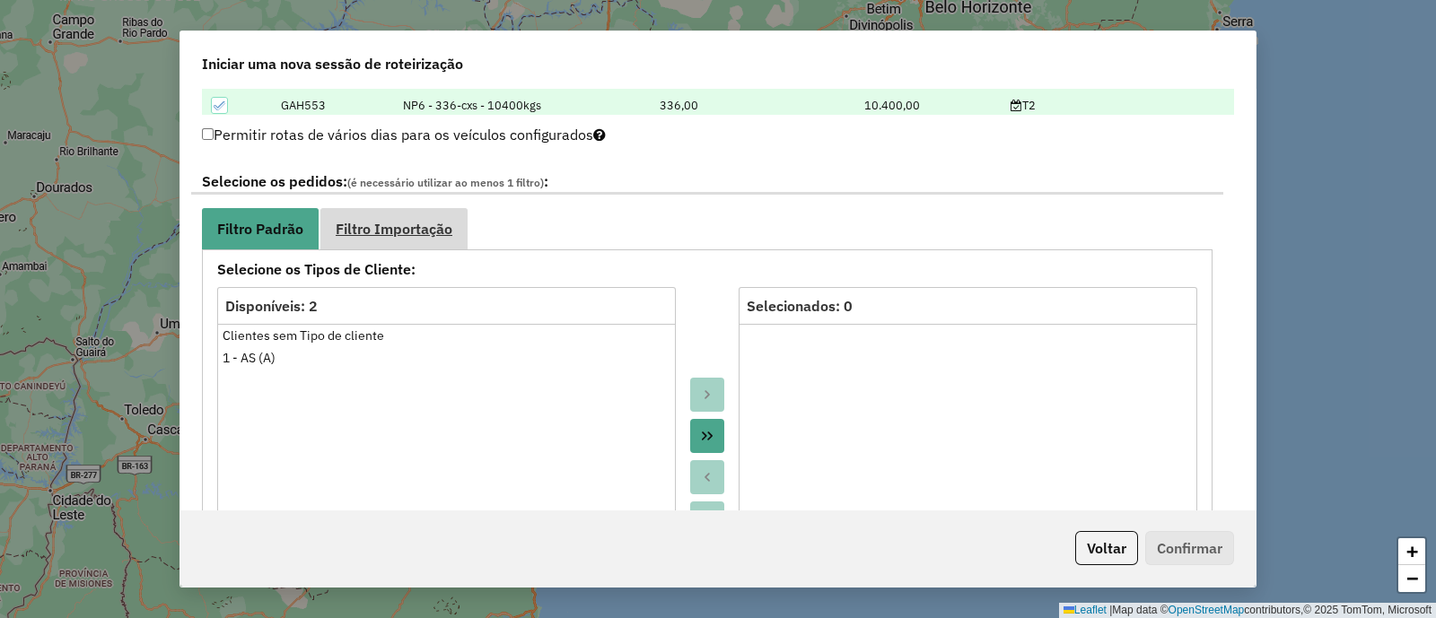
click at [431, 222] on span "Filtro Importação" at bounding box center [394, 229] width 117 height 14
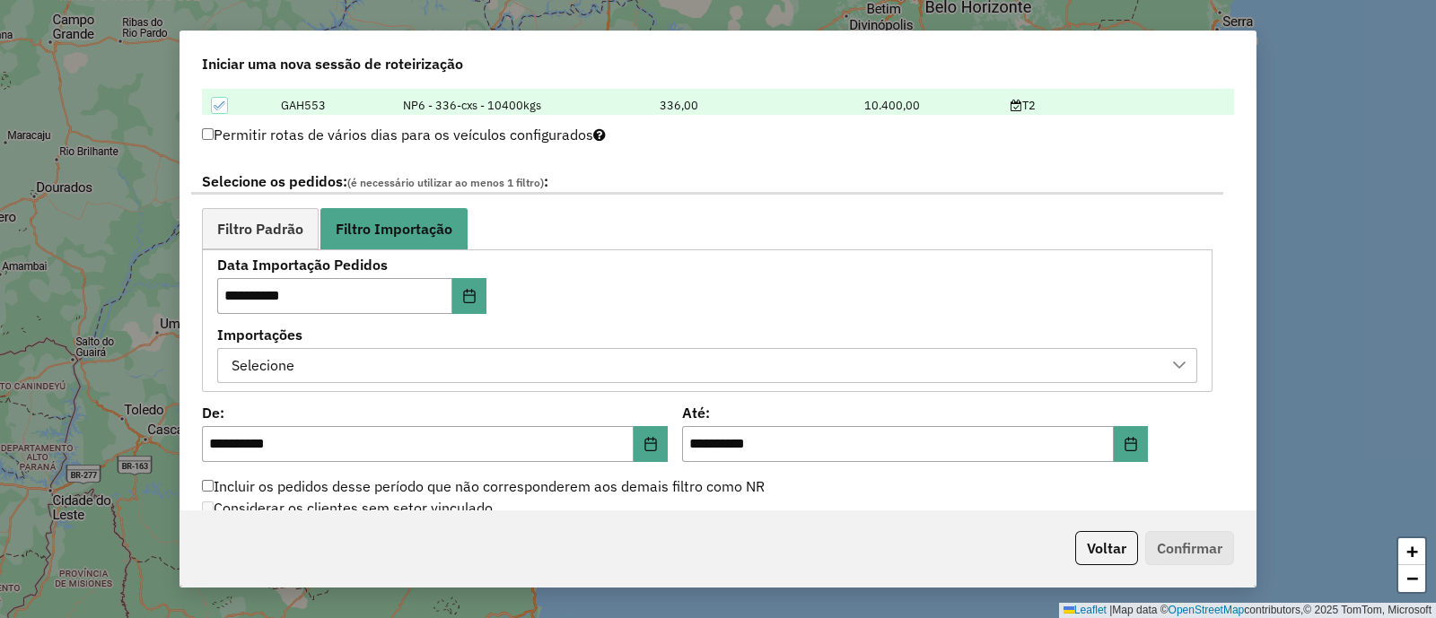
click at [649, 370] on div "Selecione" at bounding box center [693, 366] width 937 height 34
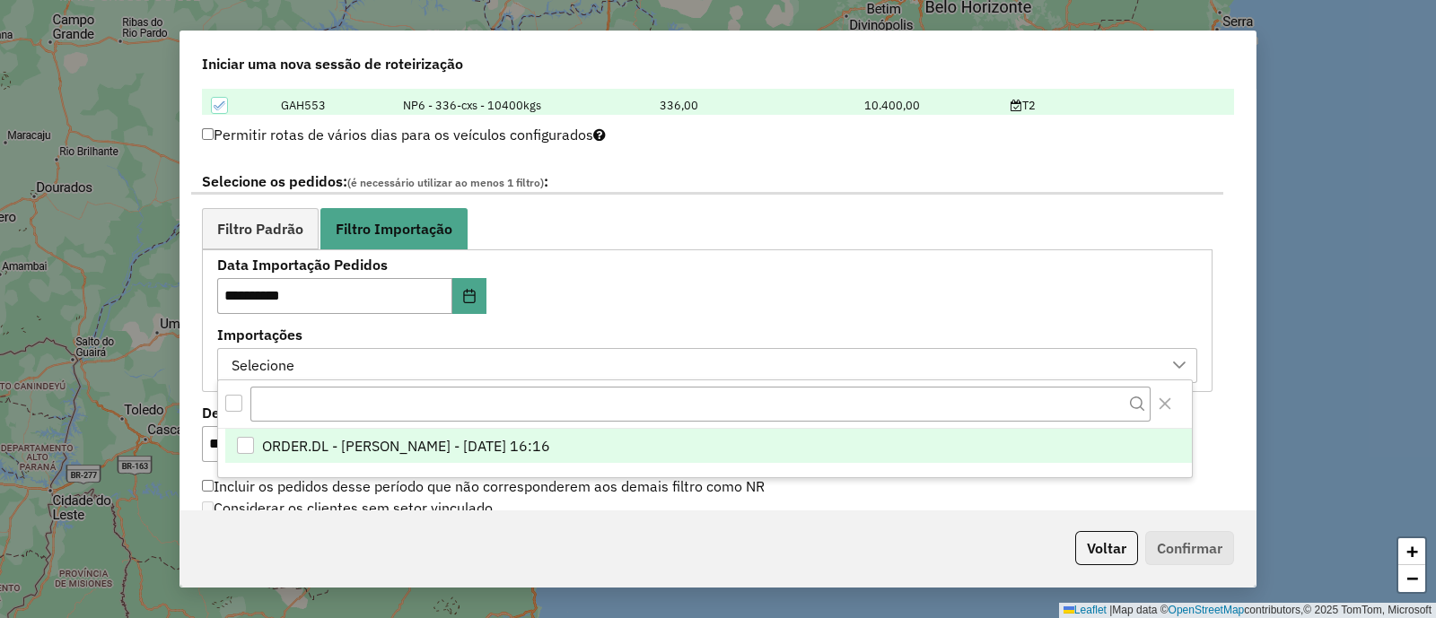
click at [550, 445] on span "ORDER.DL - [PERSON_NAME] - [DATE] 16:16" at bounding box center [406, 446] width 288 height 22
click at [736, 316] on div "**********" at bounding box center [707, 320] width 980 height 125
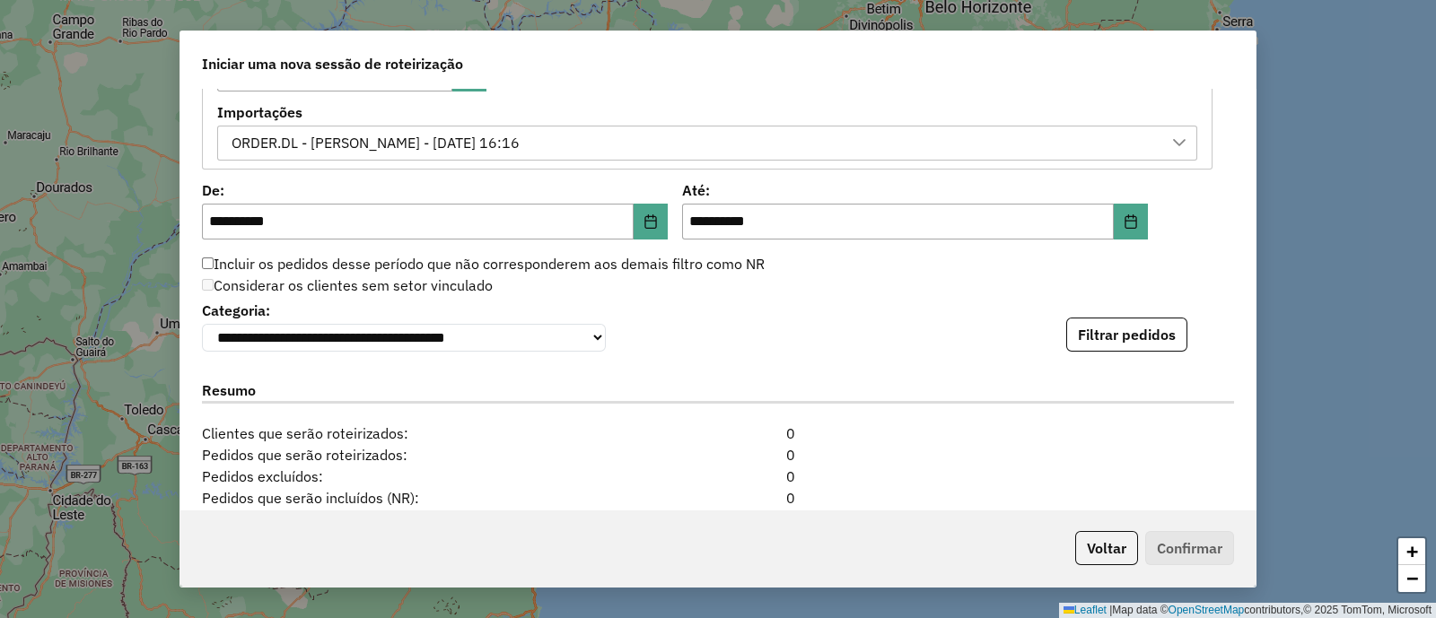
scroll to position [1122, 0]
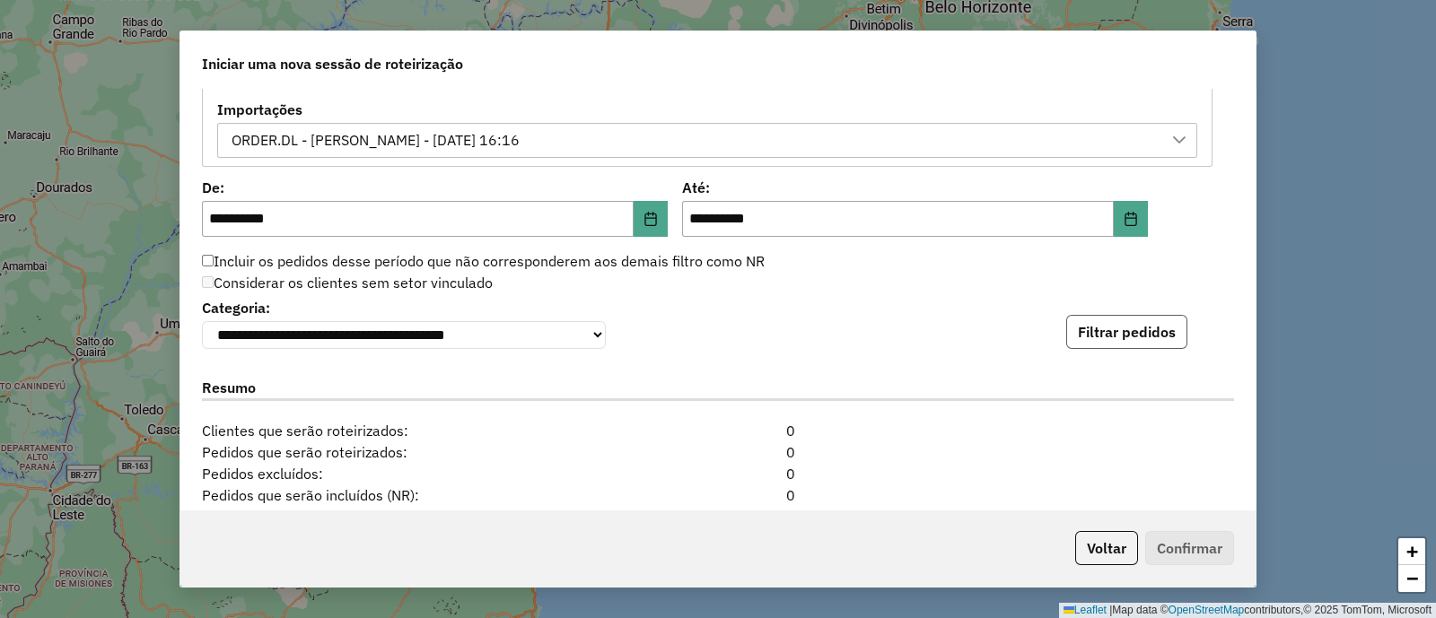
click at [1132, 330] on button "Filtrar pedidos" at bounding box center [1126, 332] width 121 height 34
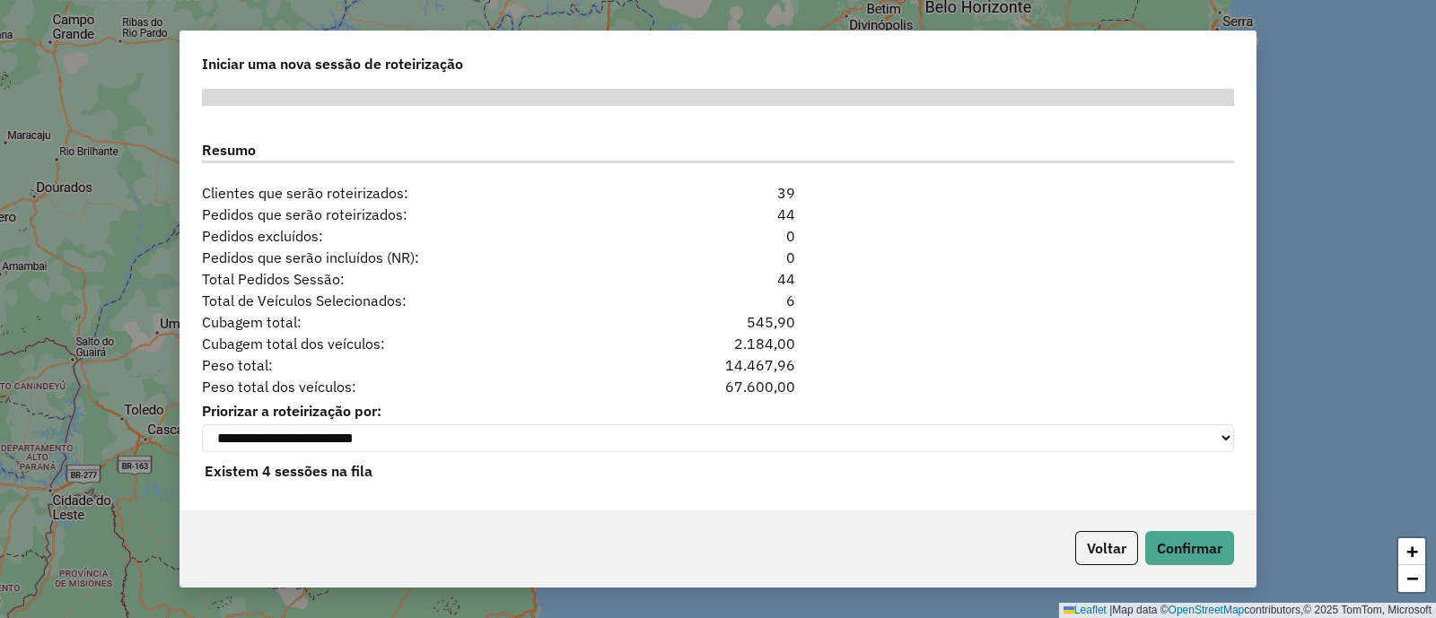
scroll to position [1738, 0]
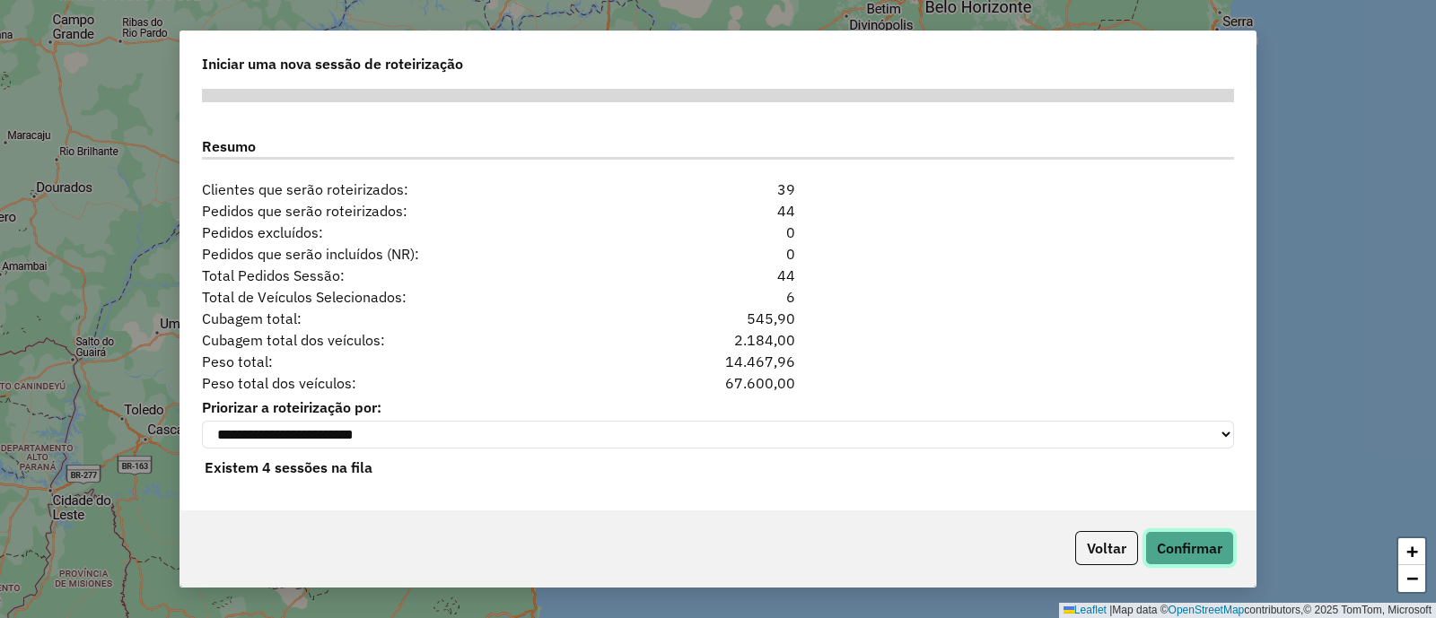
click at [1149, 546] on button "Confirmar" at bounding box center [1189, 548] width 89 height 34
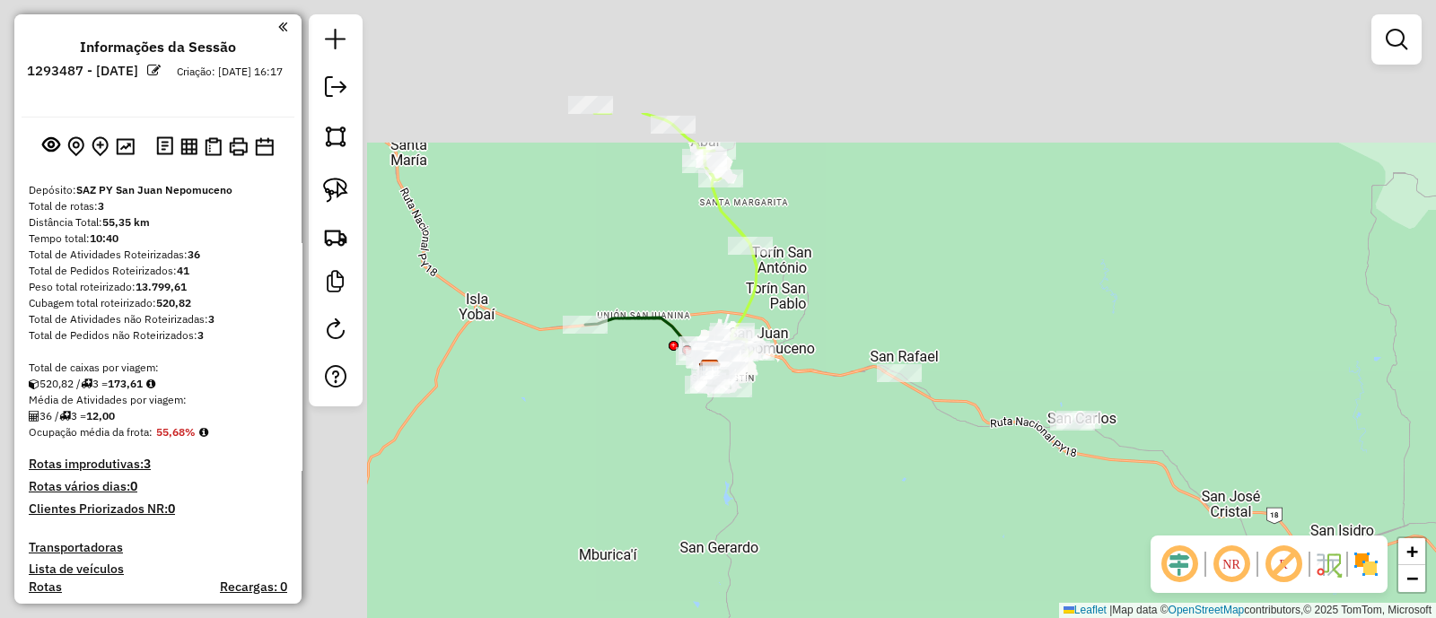
drag, startPoint x: 485, startPoint y: 69, endPoint x: 865, endPoint y: 250, distance: 420.6
click at [865, 250] on div "Janela de atendimento Grade de atendimento Capacidade Transportadoras Veículos …" at bounding box center [718, 309] width 1436 height 618
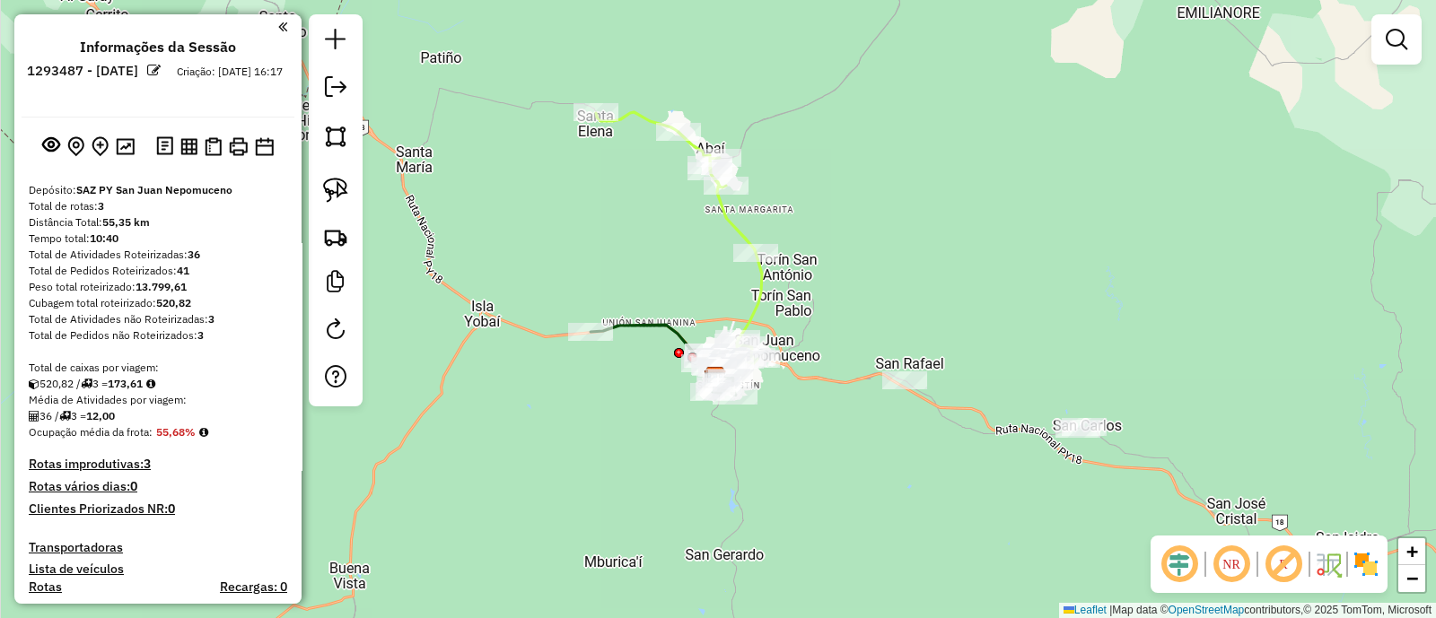
click at [1364, 554] on img at bounding box center [1365, 564] width 29 height 29
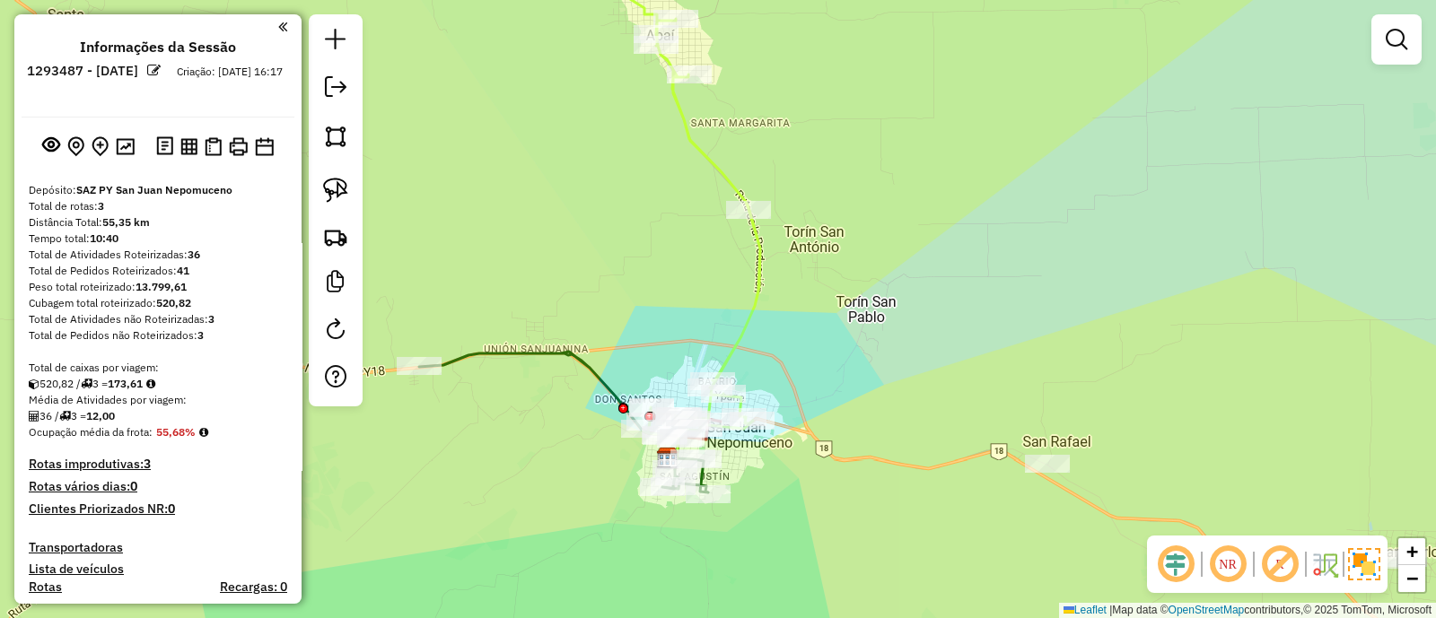
click at [738, 336] on icon at bounding box center [596, 186] width 328 height 497
select select "**********"
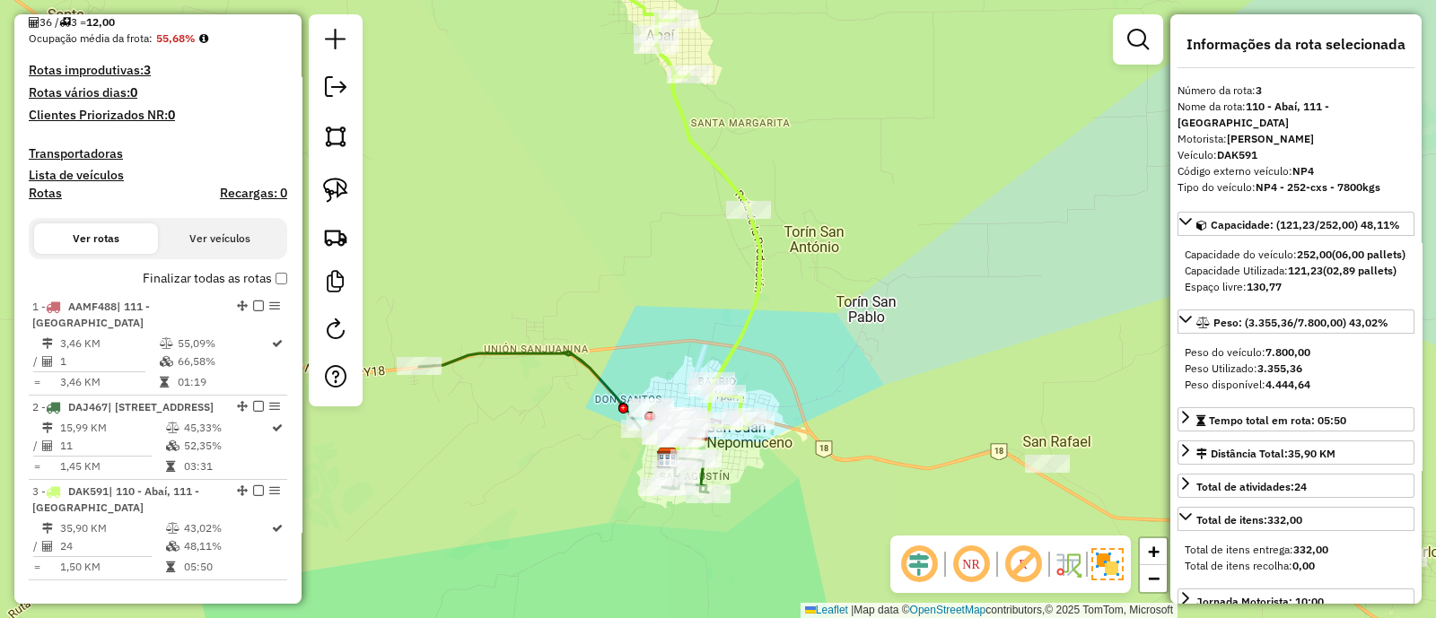
scroll to position [785, 0]
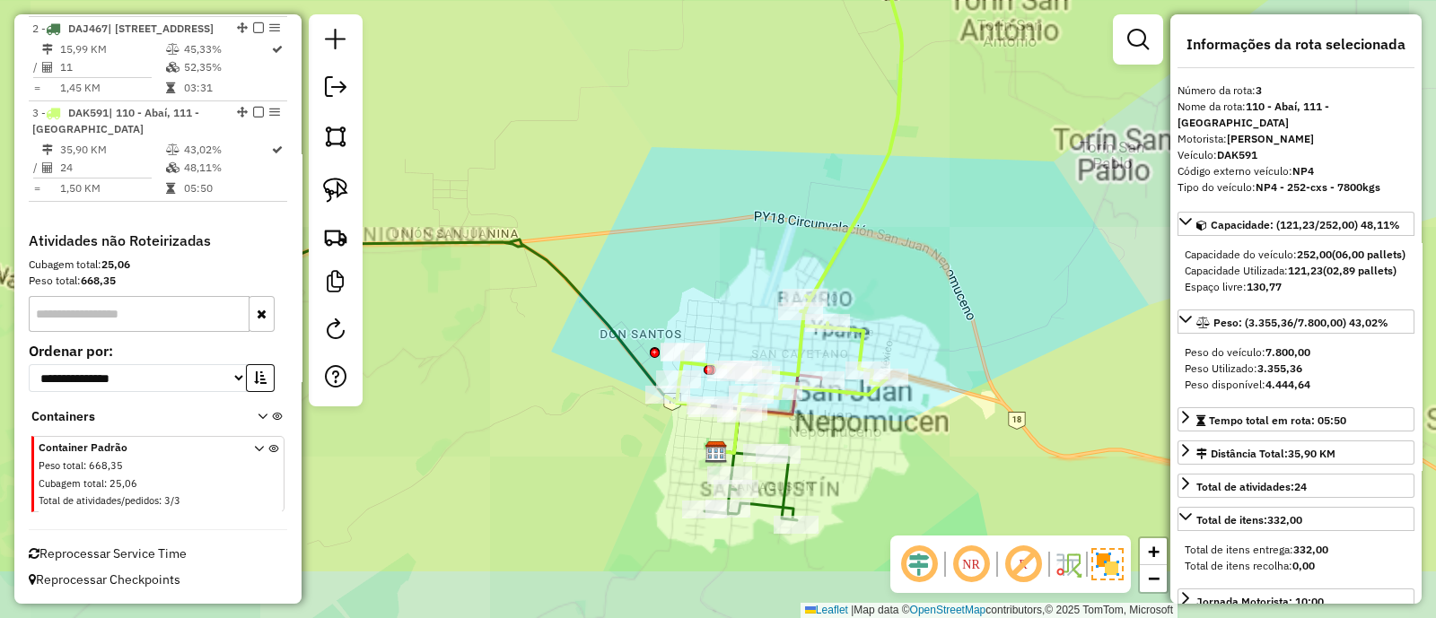
drag, startPoint x: 686, startPoint y: 380, endPoint x: 673, endPoint y: 187, distance: 194.3
click at [675, 187] on div "Janela de atendimento Grade de atendimento Capacidade Transportadoras Veículos …" at bounding box center [718, 309] width 1436 height 618
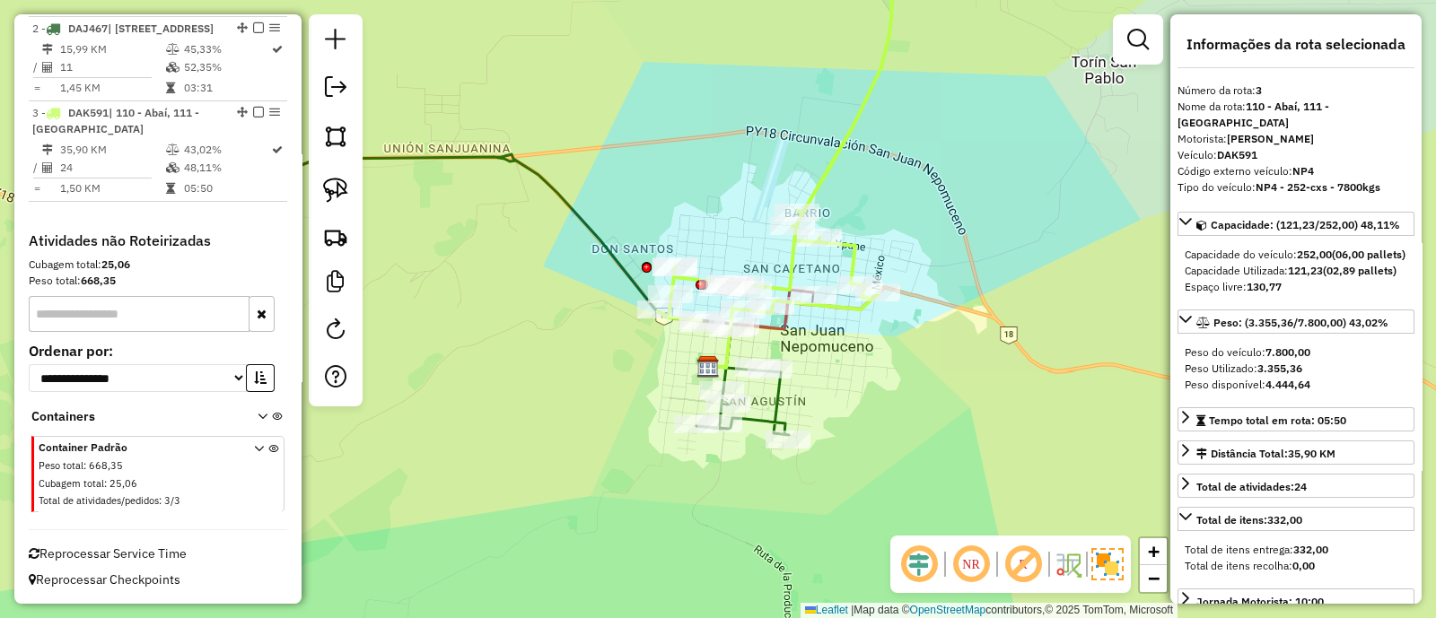
click at [785, 332] on icon at bounding box center [760, 329] width 106 height 78
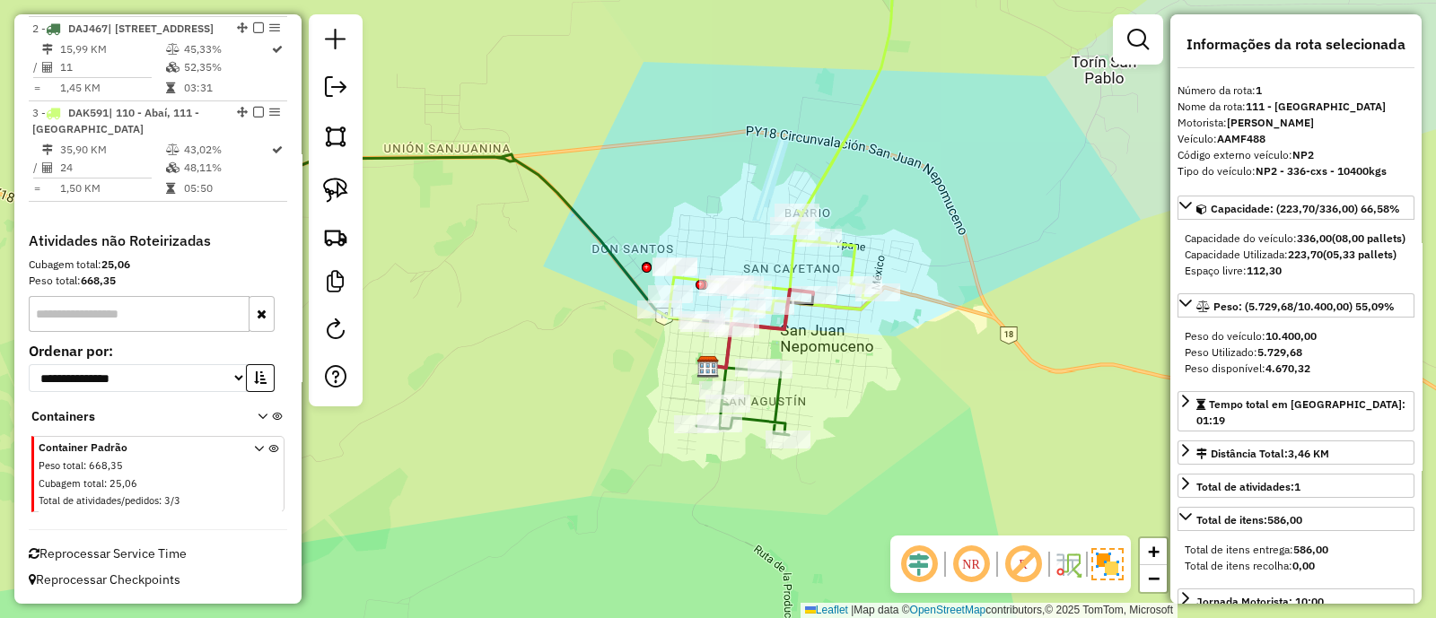
scroll to position [673, 0]
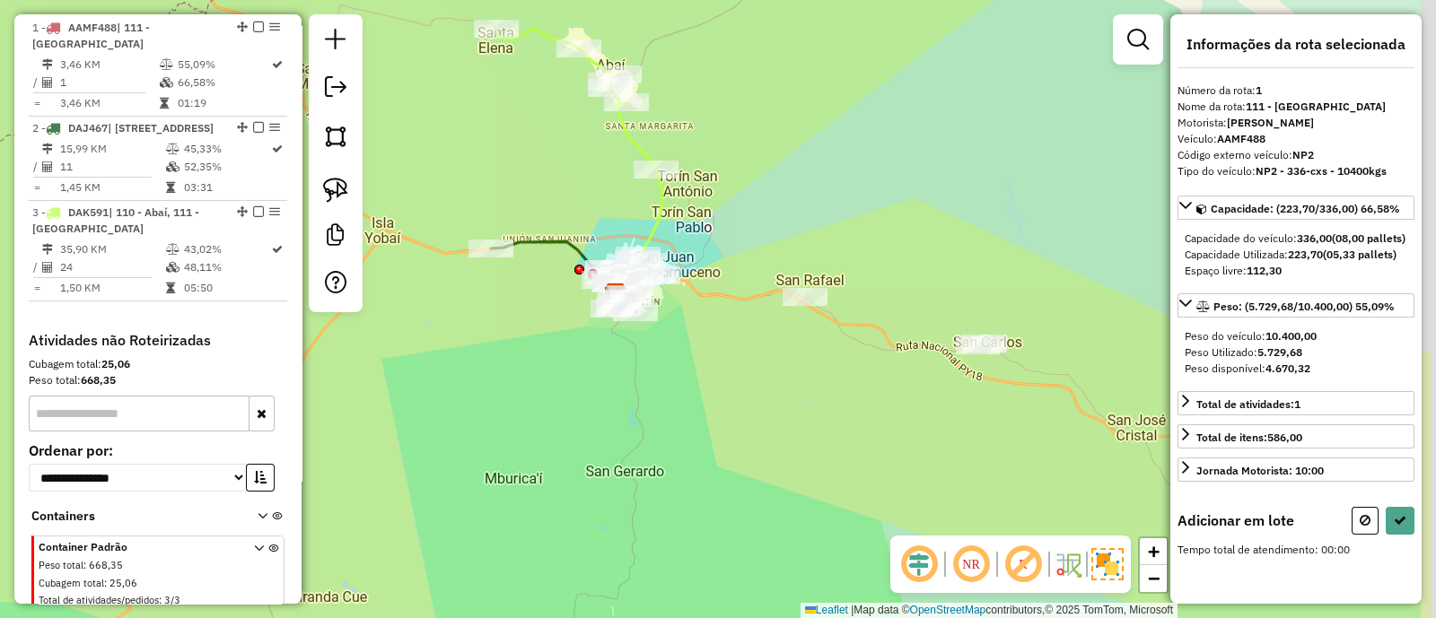
drag, startPoint x: 963, startPoint y: 432, endPoint x: 801, endPoint y: 379, distance: 170.0
click at [803, 381] on div "Janela de atendimento Grade de atendimento Capacidade Transportadoras Veículos …" at bounding box center [718, 309] width 1436 height 618
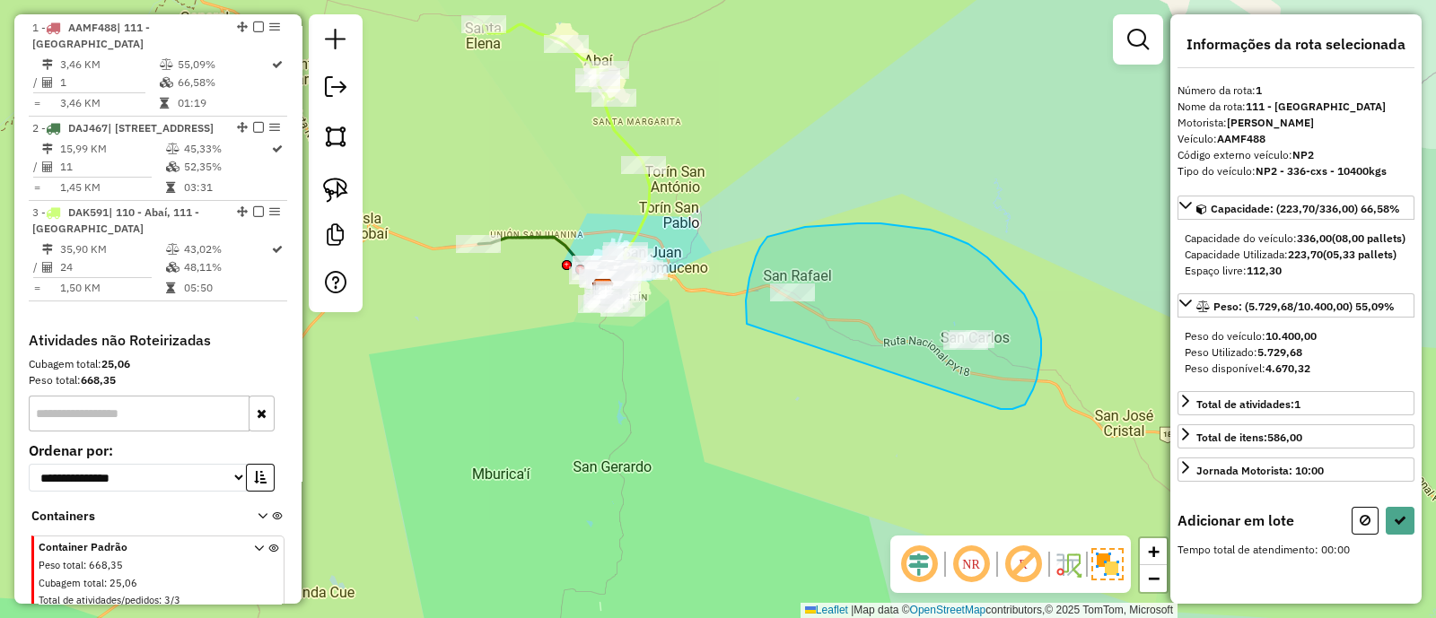
drag, startPoint x: 1018, startPoint y: 407, endPoint x: 747, endPoint y: 324, distance: 283.5
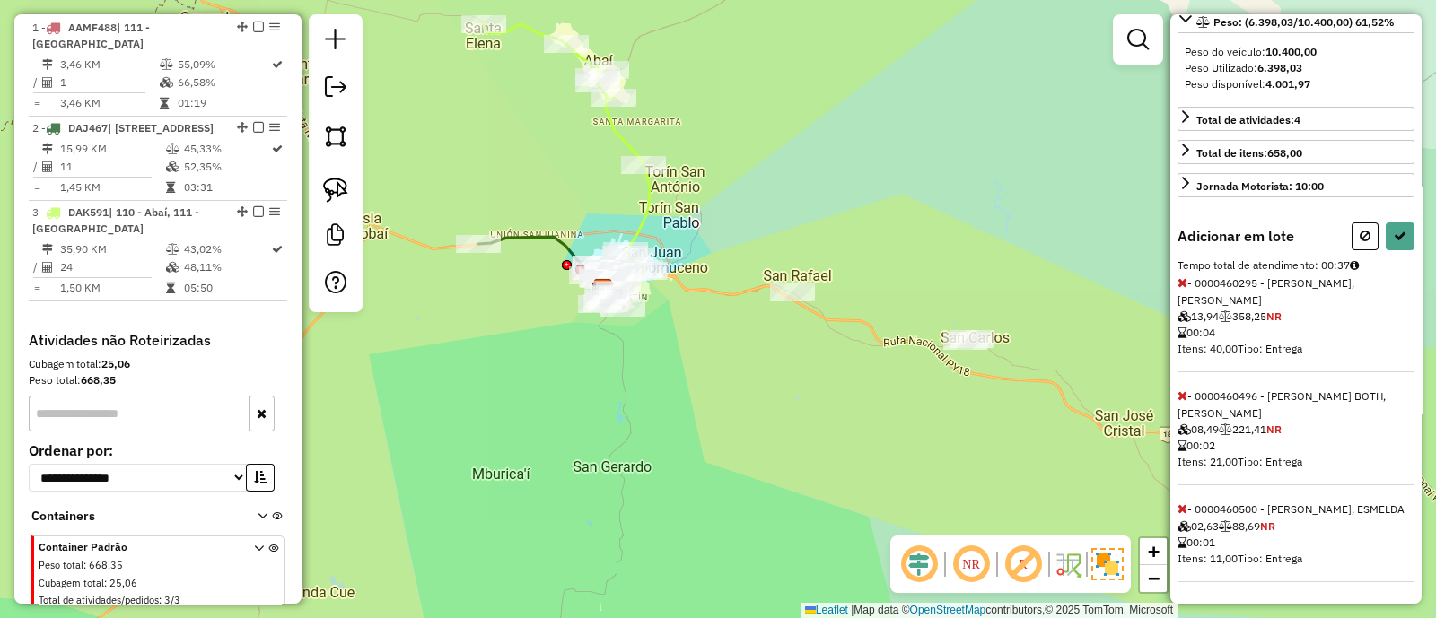
scroll to position [345, 0]
click at [1395, 230] on icon at bounding box center [1399, 236] width 13 height 13
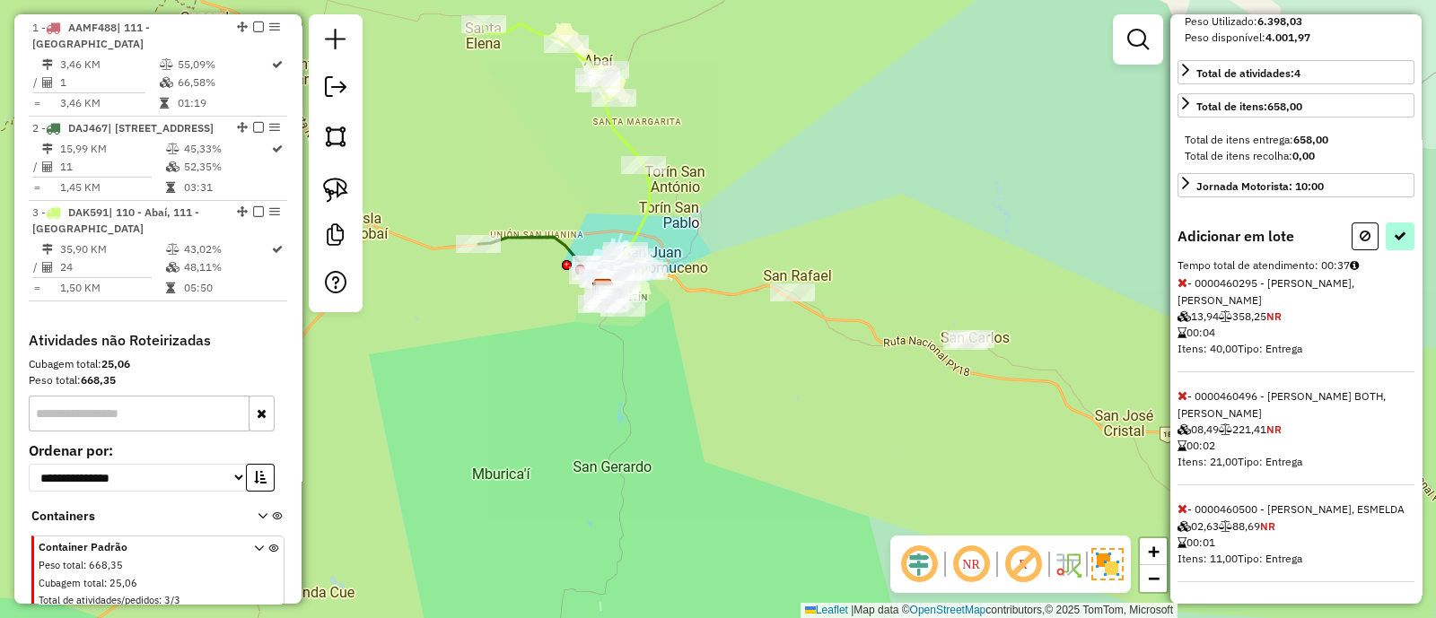
select select "**********"
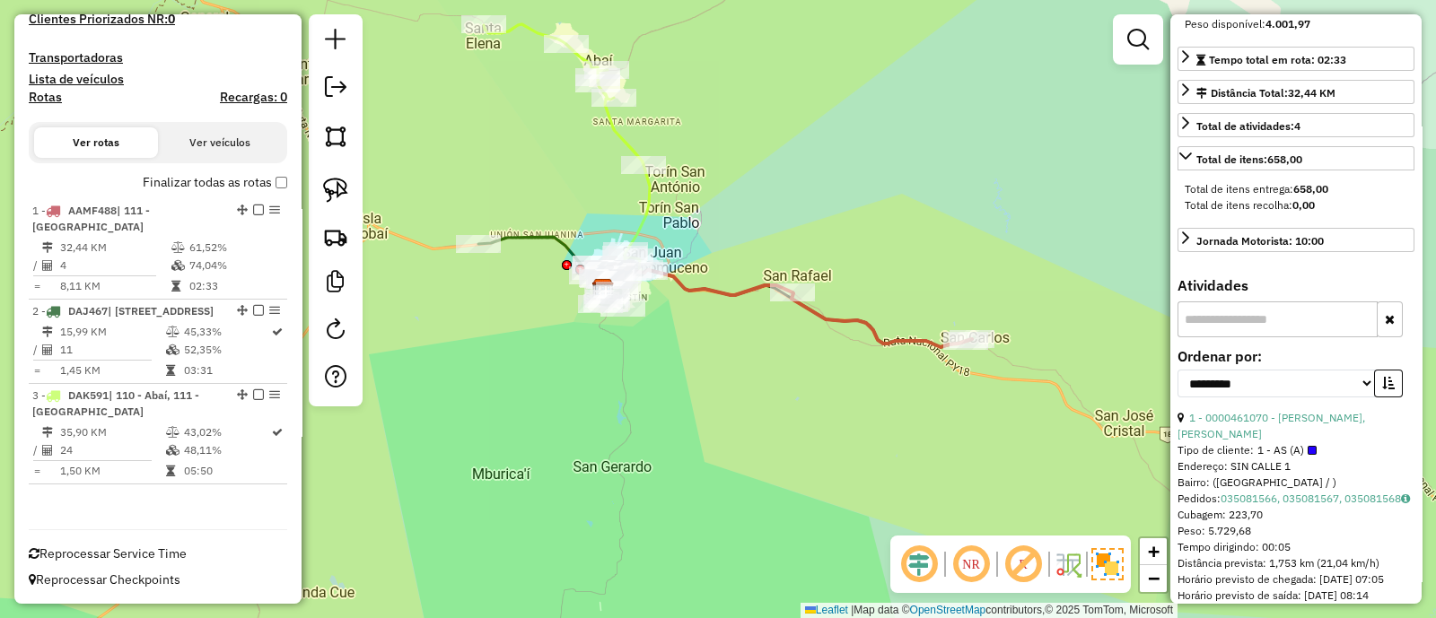
scroll to position [503, 0]
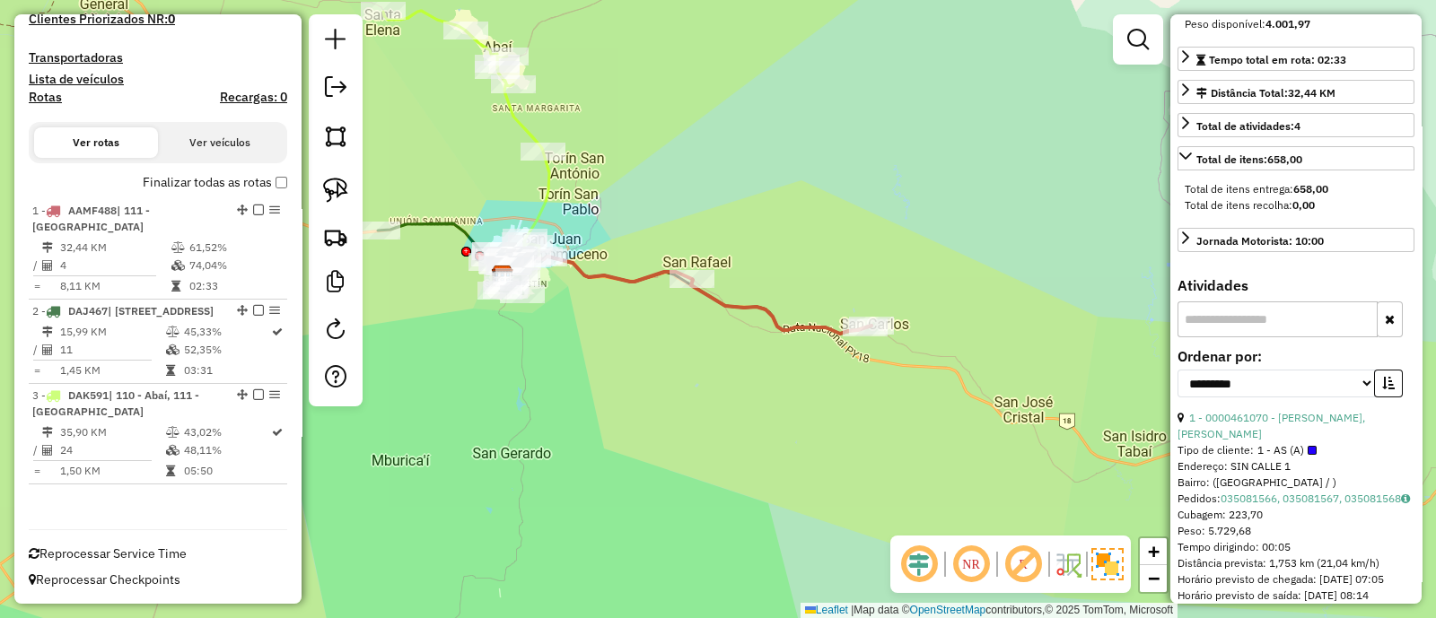
drag, startPoint x: 808, startPoint y: 423, endPoint x: 909, endPoint y: 426, distance: 100.6
click at [909, 426] on div "Janela de atendimento Grade de atendimento Capacidade Transportadoras Veículos …" at bounding box center [718, 309] width 1436 height 618
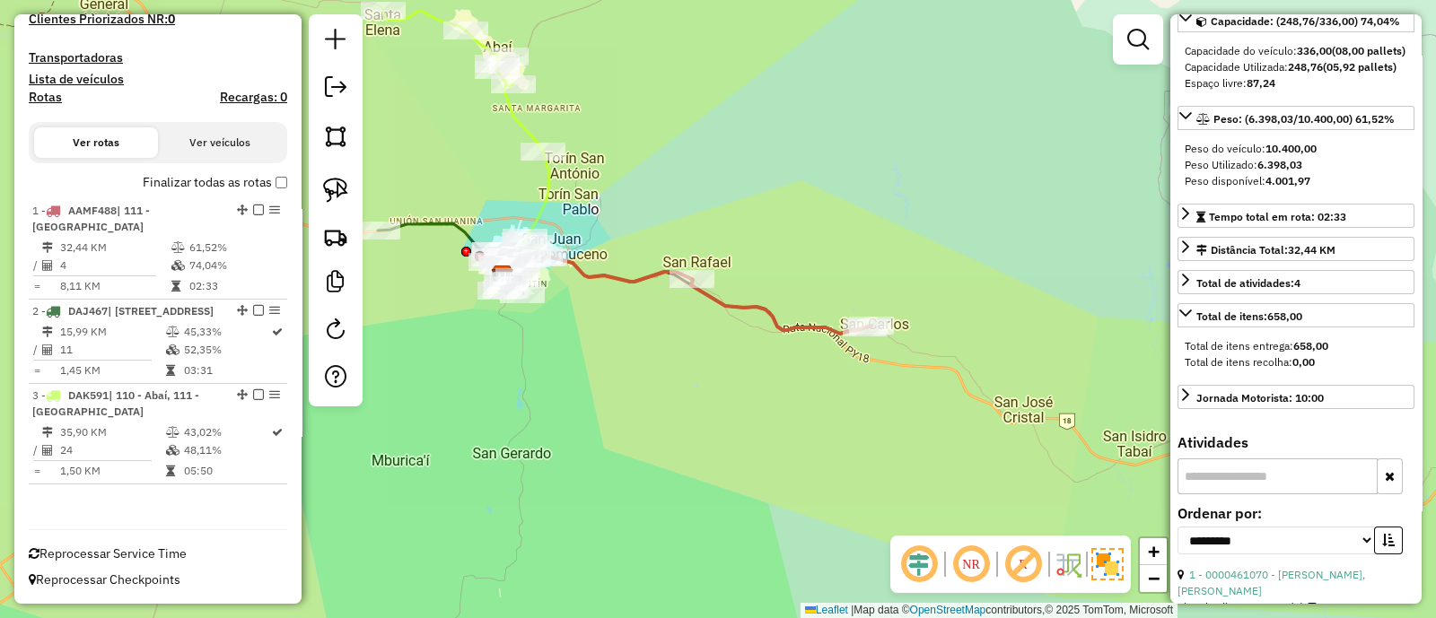
scroll to position [8, 0]
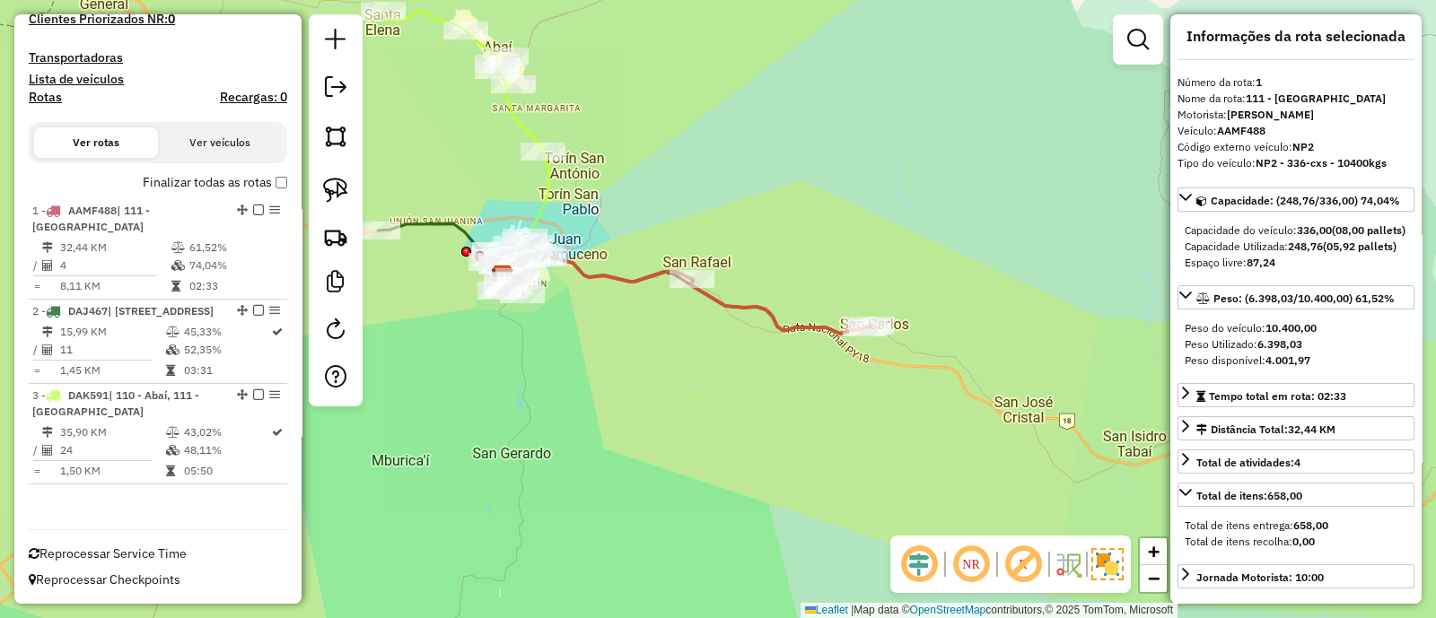
click at [627, 275] on icon at bounding box center [700, 295] width 343 height 77
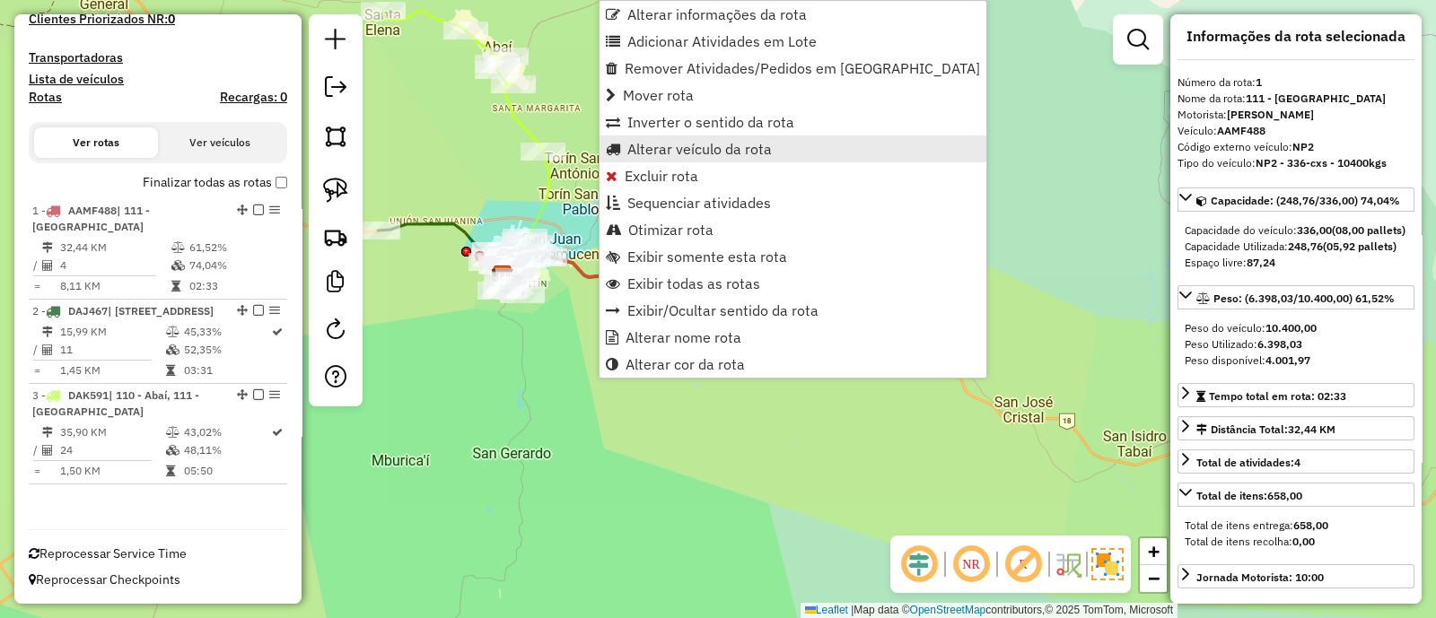
click at [640, 136] on link "Alterar veículo da rota" at bounding box center [792, 148] width 387 height 27
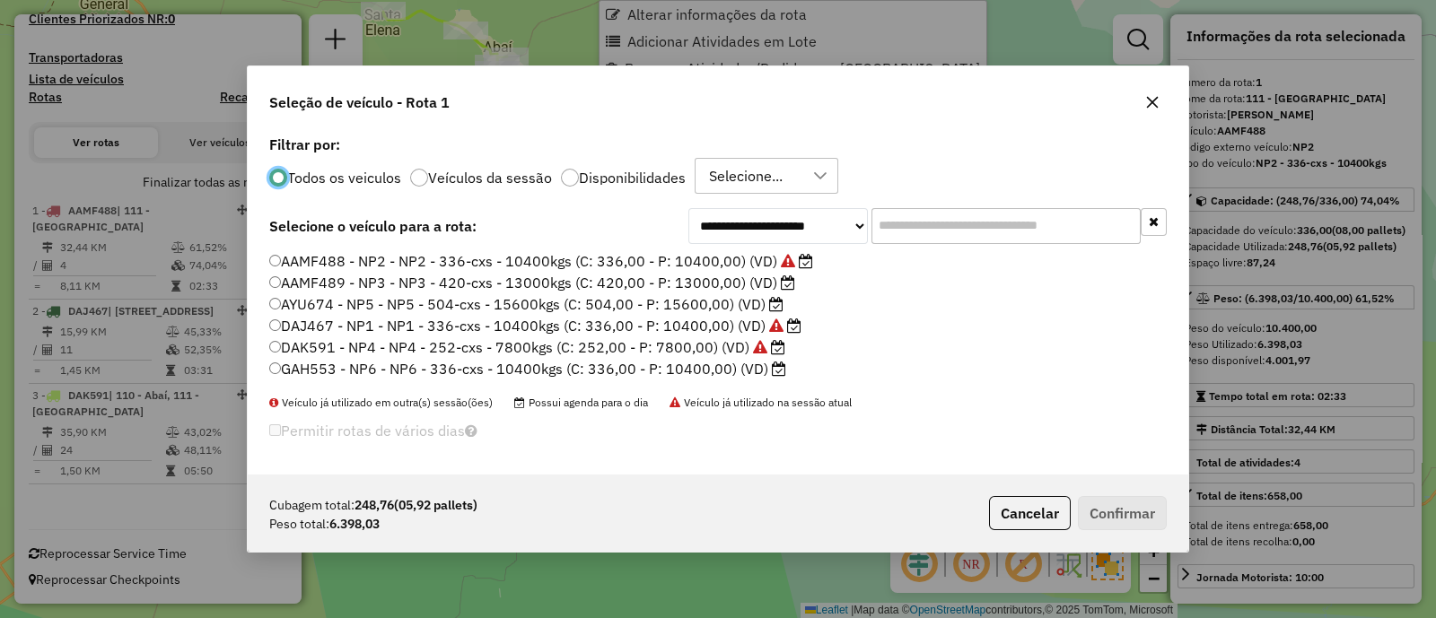
scroll to position [9, 5]
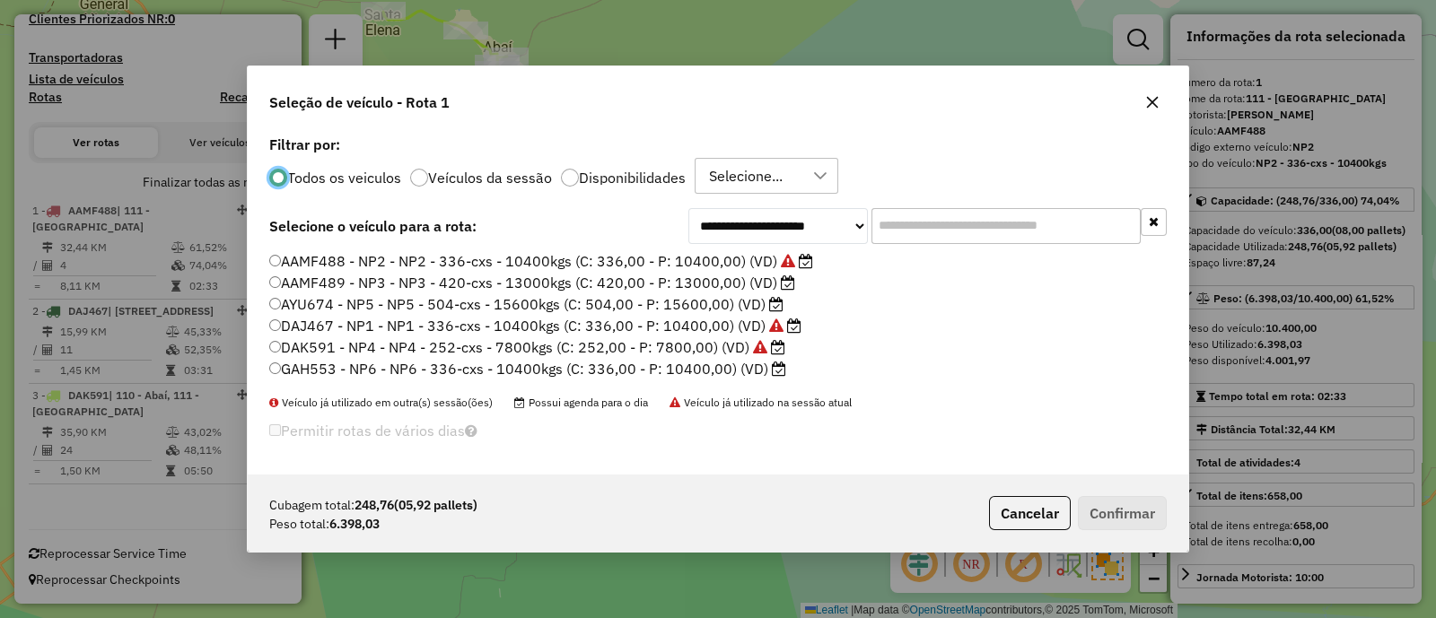
click at [1151, 105] on icon "button" at bounding box center [1152, 102] width 14 height 14
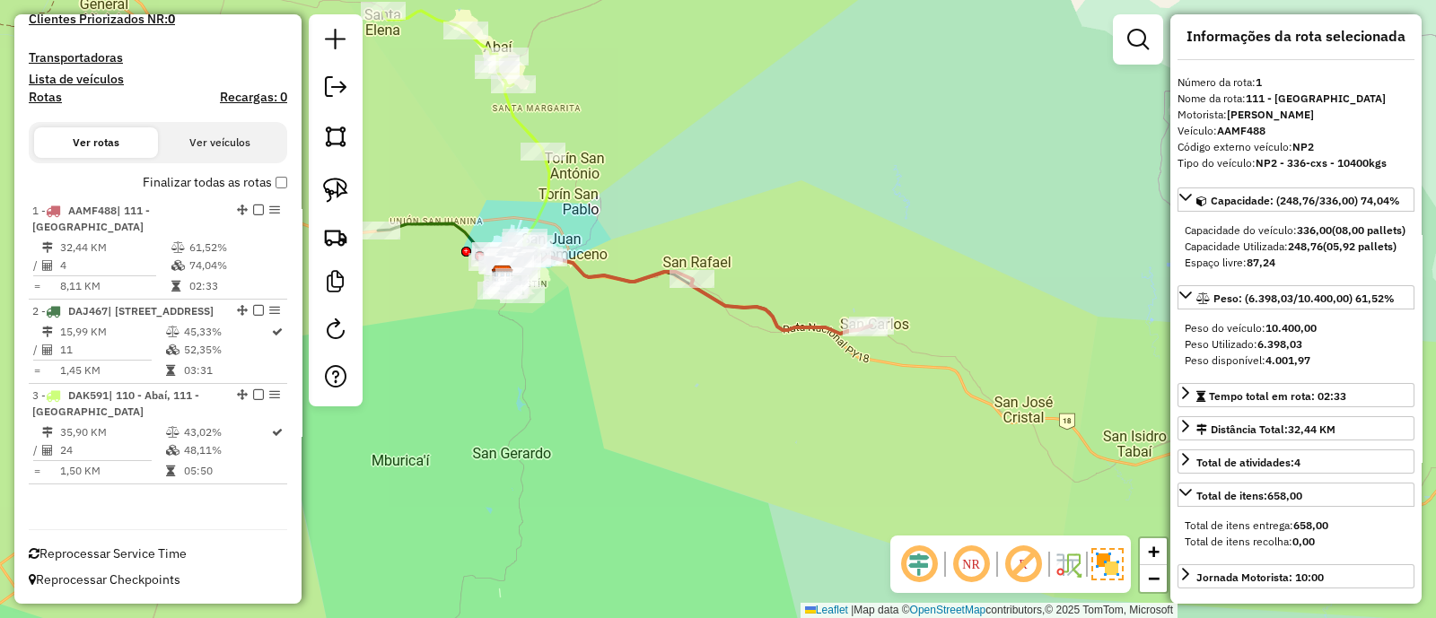
click at [760, 302] on icon at bounding box center [700, 295] width 343 height 77
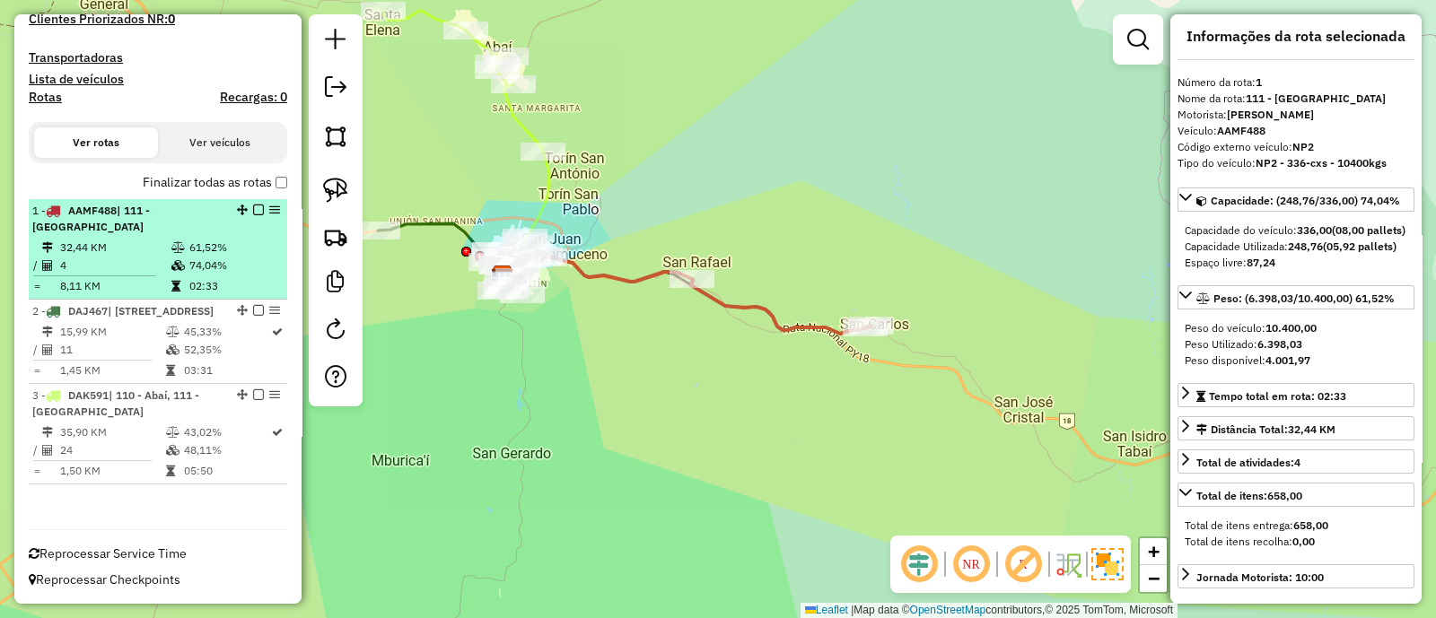
click at [255, 205] on em at bounding box center [258, 210] width 11 height 11
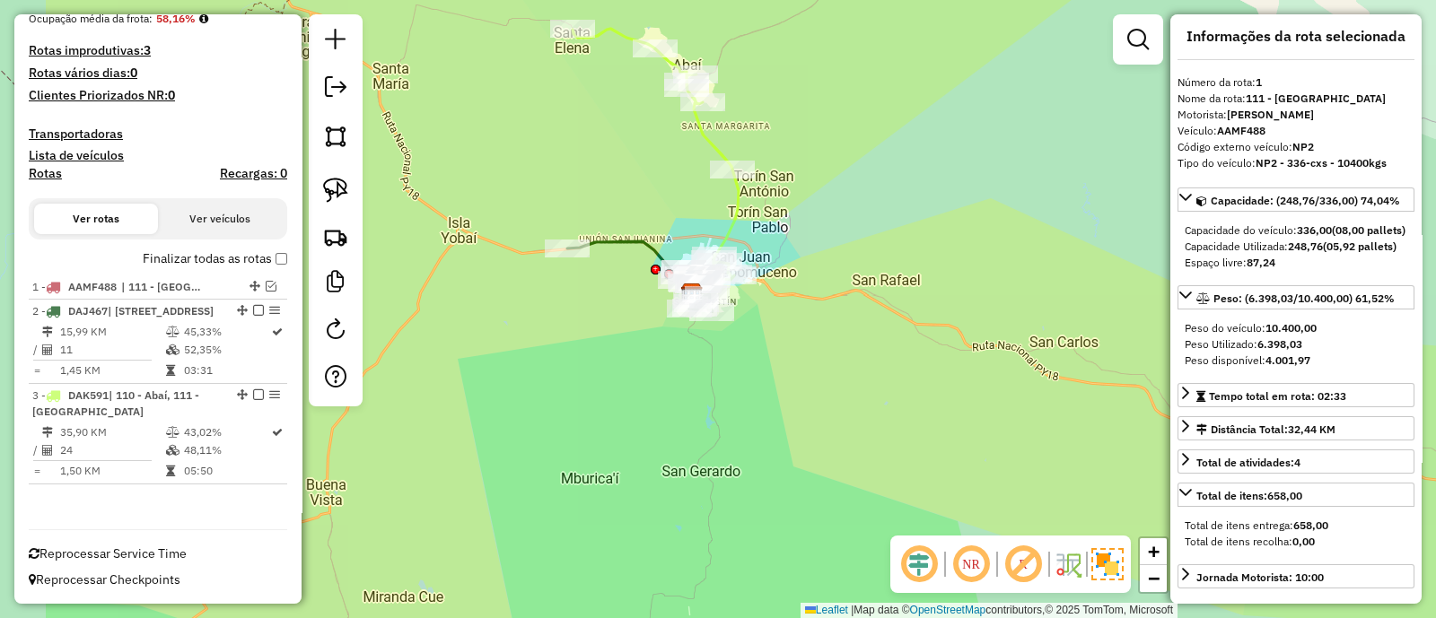
drag, startPoint x: 607, startPoint y: 266, endPoint x: 791, endPoint y: 285, distance: 185.0
click at [800, 284] on div "Janela de atendimento Grade de atendimento Capacidade Transportadoras Veículos …" at bounding box center [718, 309] width 1436 height 618
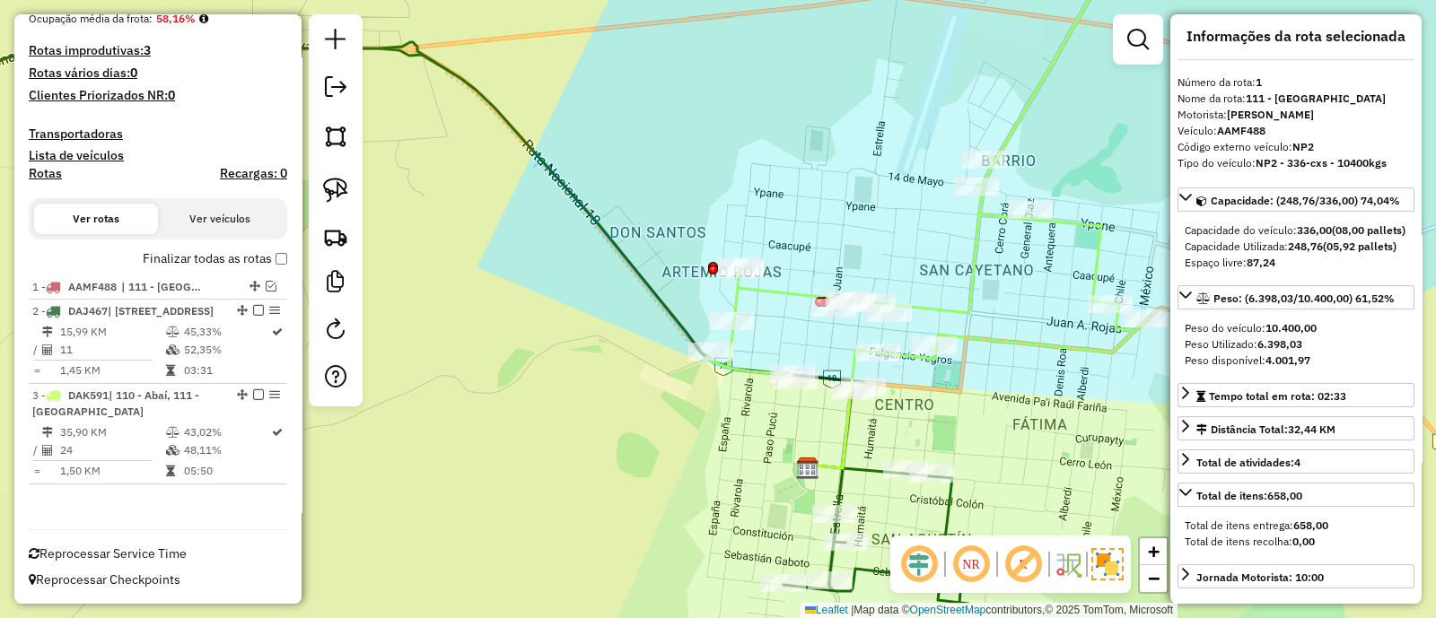
click at [631, 255] on icon at bounding box center [412, 323] width 1112 height 562
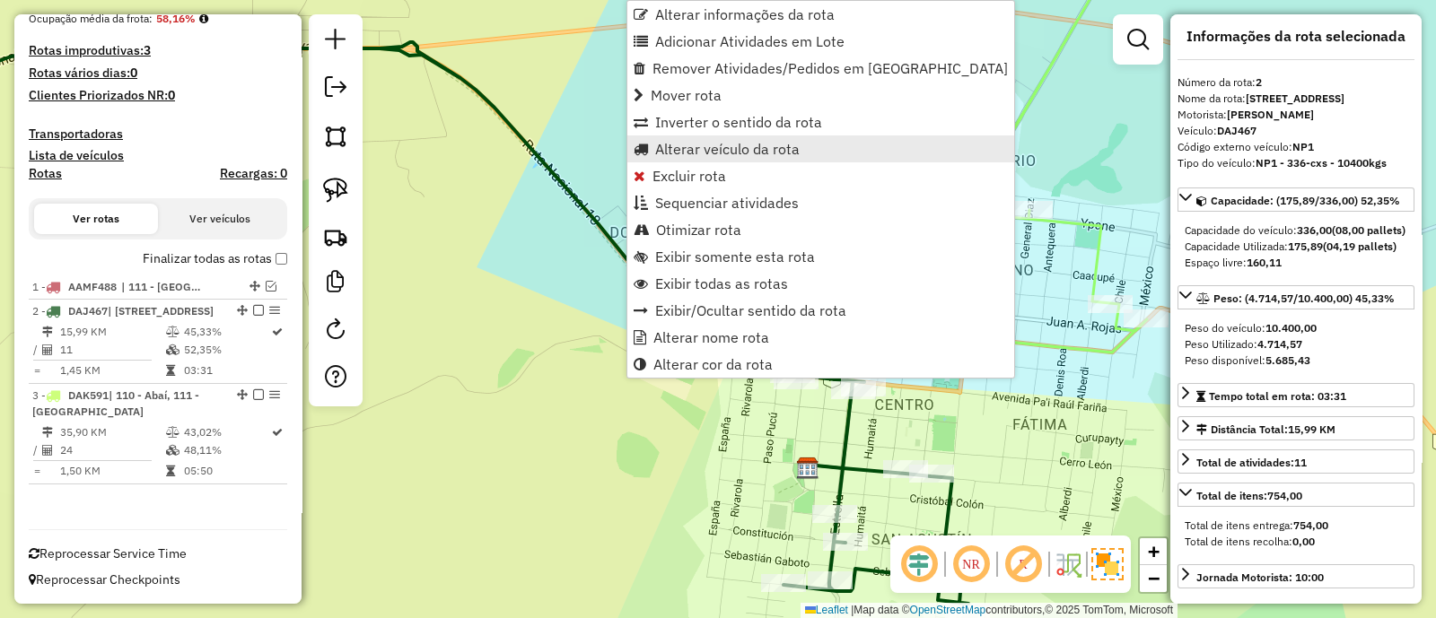
click at [669, 150] on span "Alterar veículo da rota" at bounding box center [727, 149] width 144 height 14
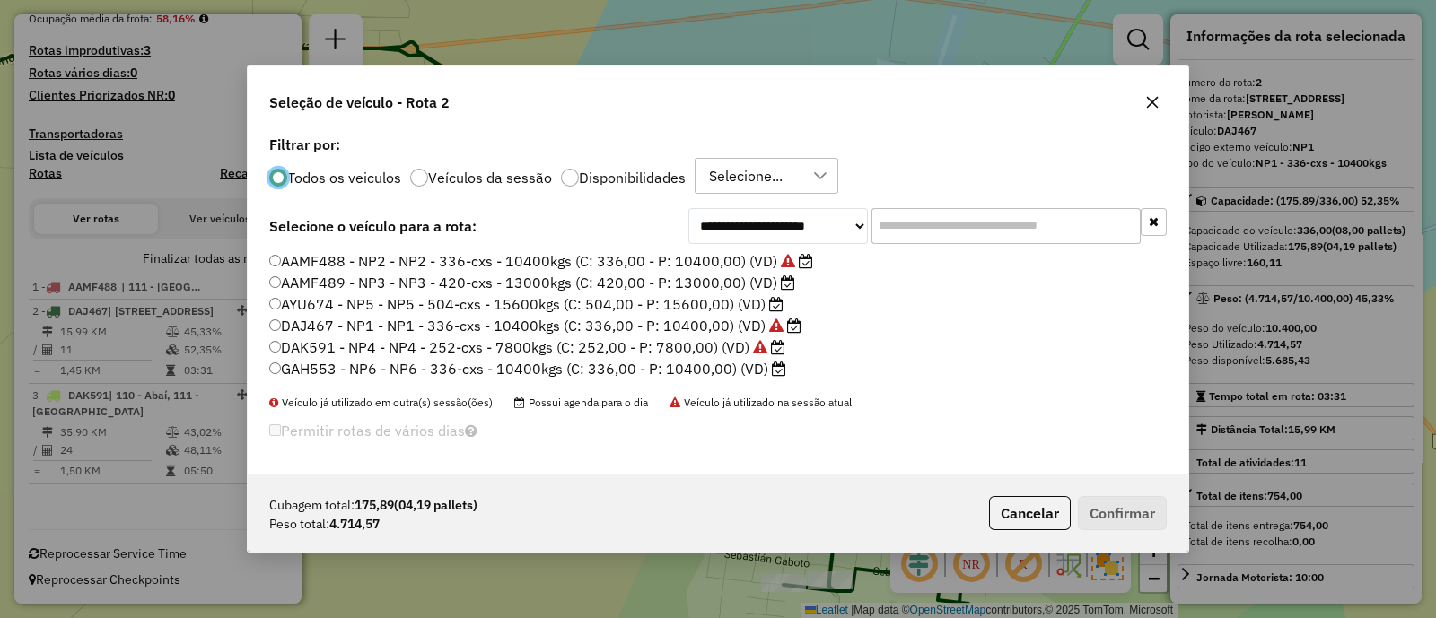
scroll to position [9, 5]
click at [1151, 100] on icon "button" at bounding box center [1153, 103] width 12 height 12
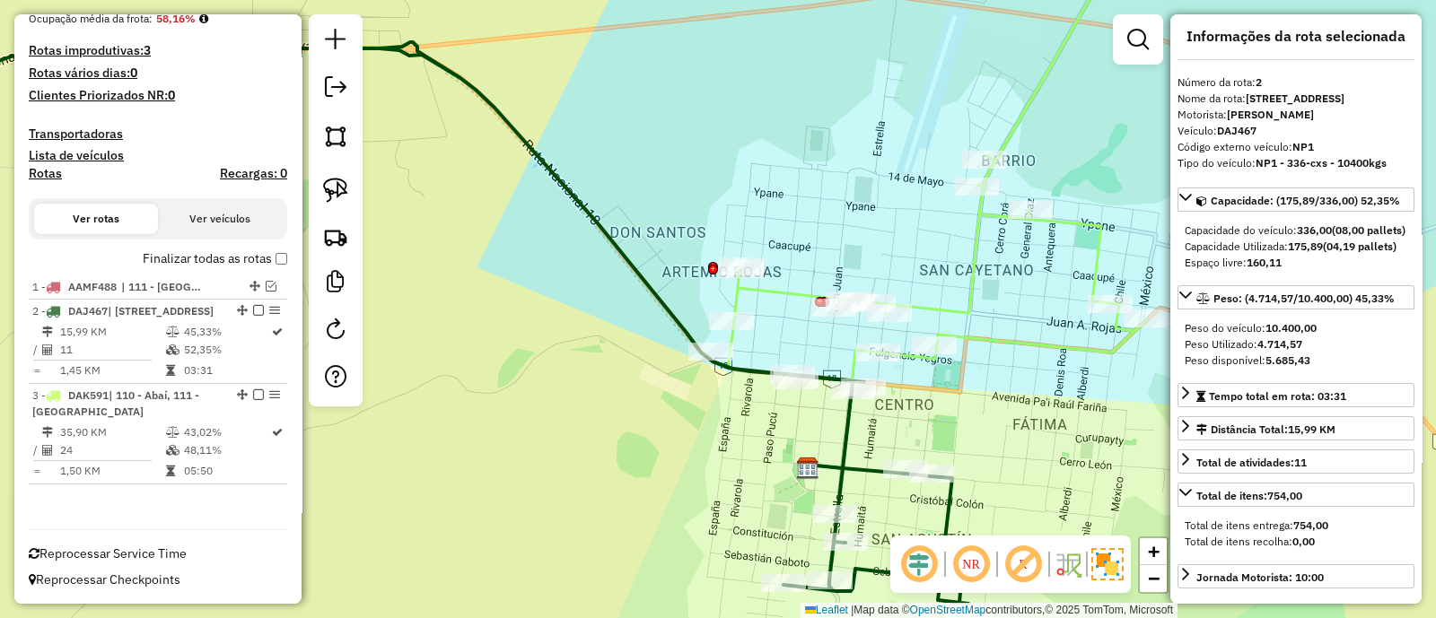
click at [977, 244] on icon at bounding box center [926, 156] width 441 height 437
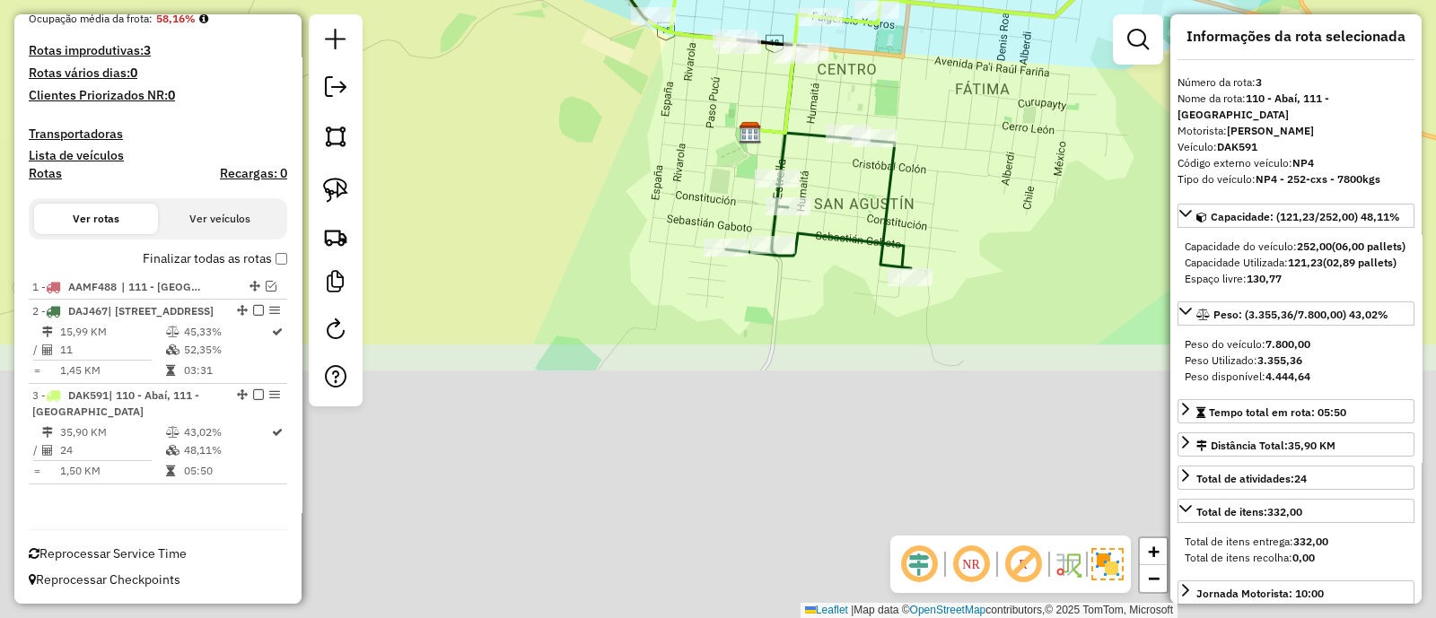
drag, startPoint x: 982, startPoint y: 404, endPoint x: 923, endPoint y: 66, distance: 342.4
click at [923, 66] on div "Janela de atendimento Grade de atendimento Capacidade Transportadoras Veículos …" at bounding box center [718, 309] width 1436 height 618
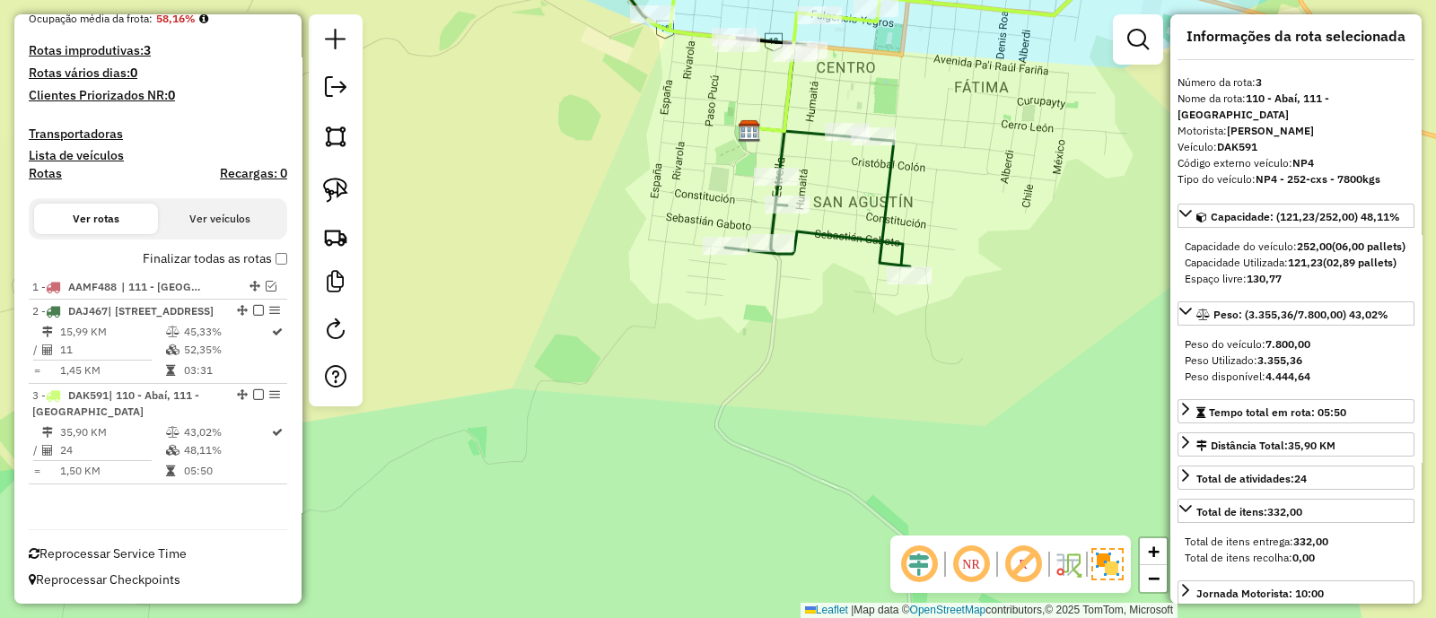
click at [887, 210] on icon at bounding box center [745, 102] width 329 height 328
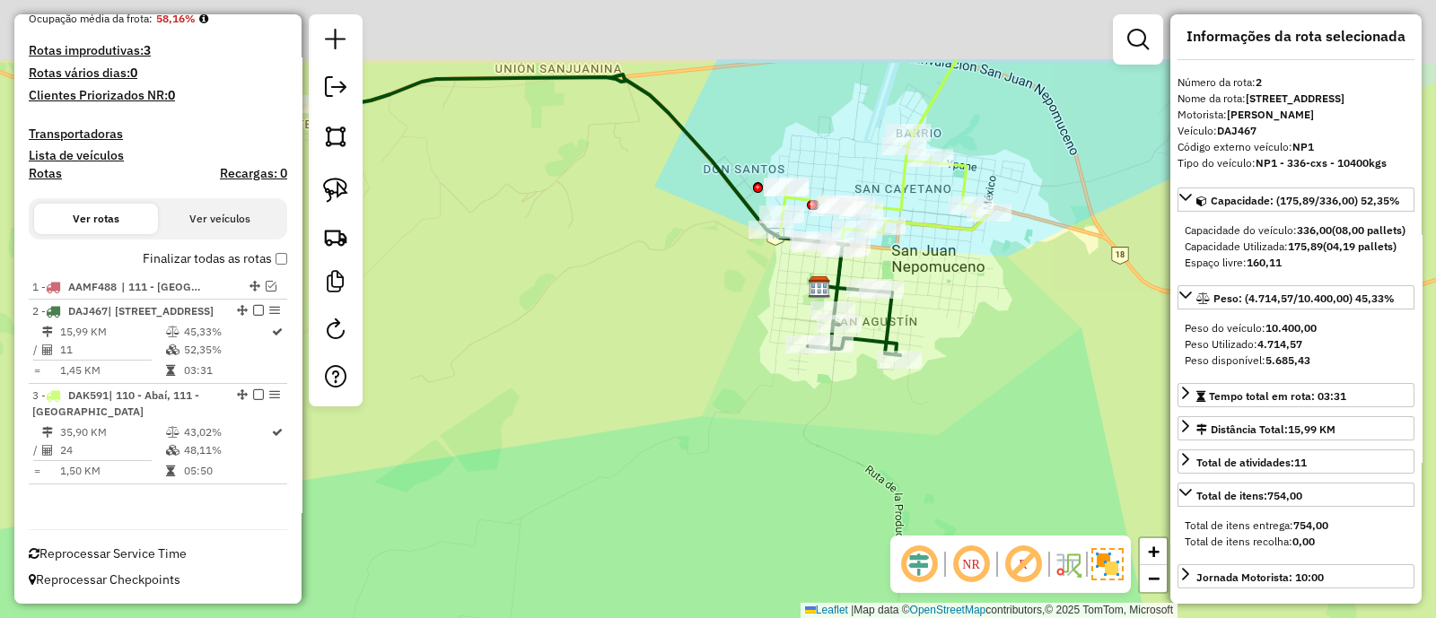
drag, startPoint x: 966, startPoint y: 192, endPoint x: 935, endPoint y: 349, distance: 160.1
click at [935, 349] on div "Janela de atendimento Grade de atendimento Capacidade Transportadoras Veículos …" at bounding box center [718, 309] width 1436 height 618
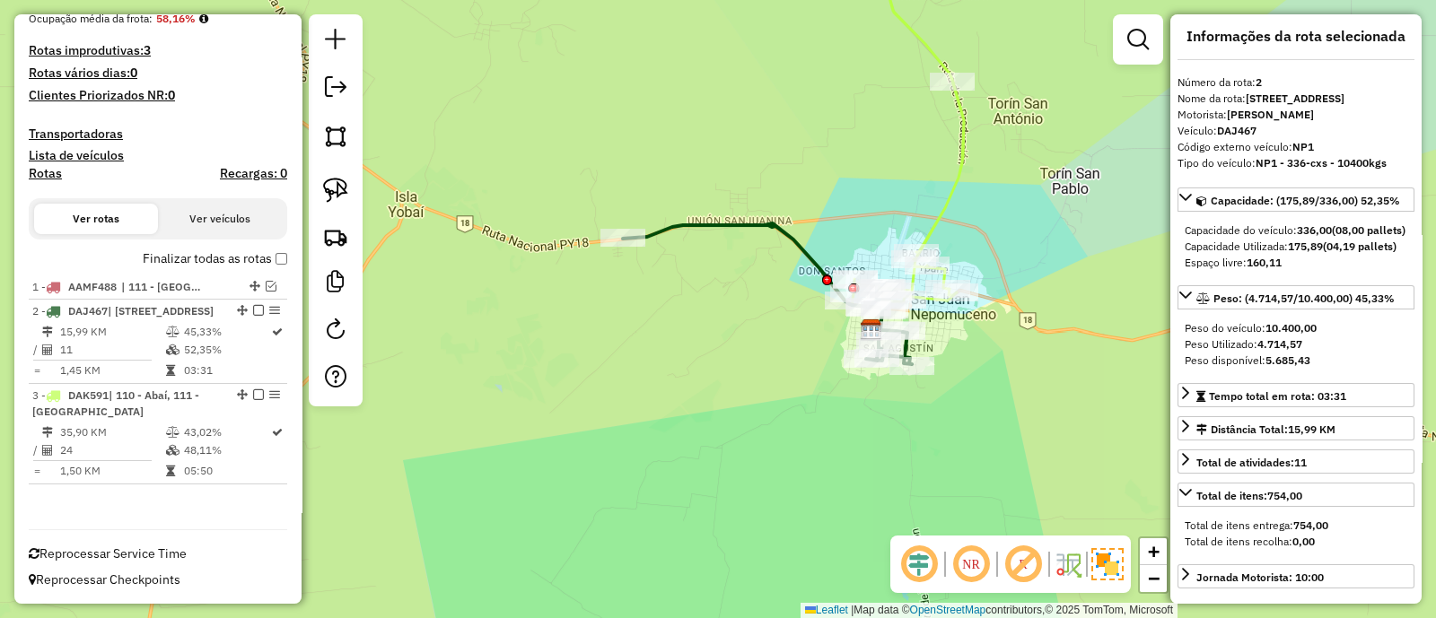
click at [812, 250] on icon at bounding box center [767, 293] width 289 height 141
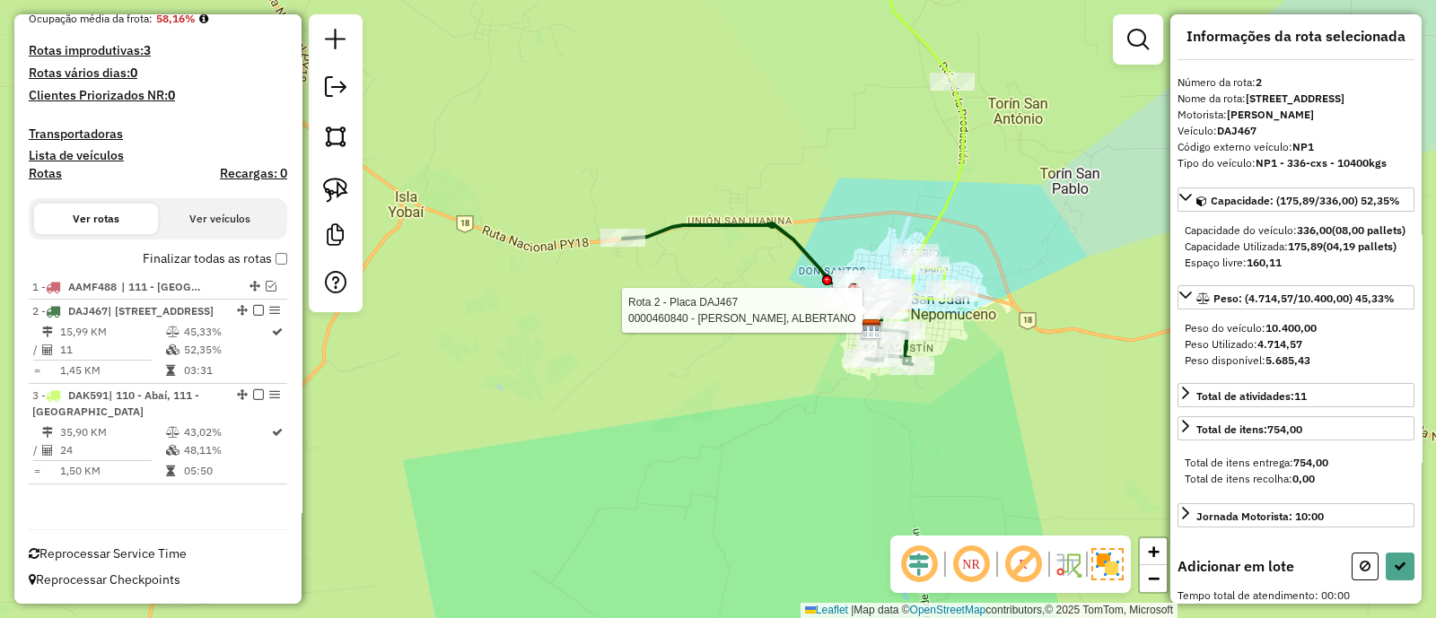
scroll to position [5, 0]
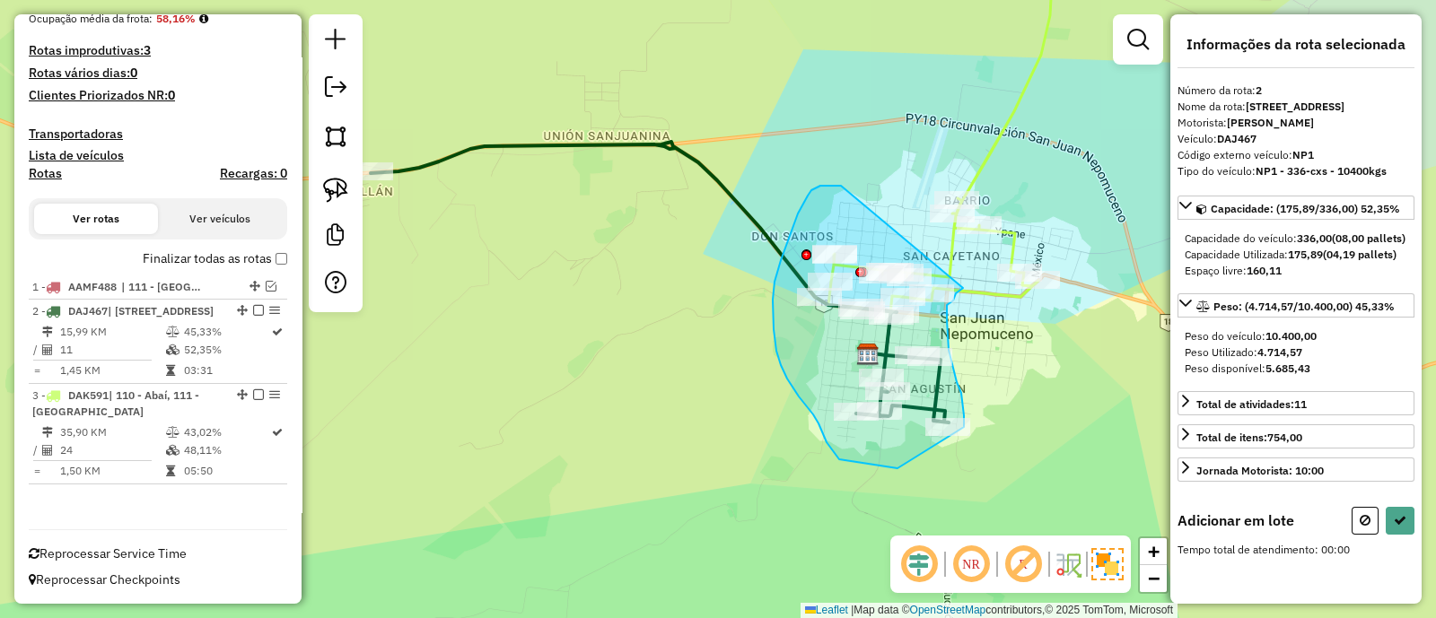
drag, startPoint x: 820, startPoint y: 186, endPoint x: 963, endPoint y: 288, distance: 175.6
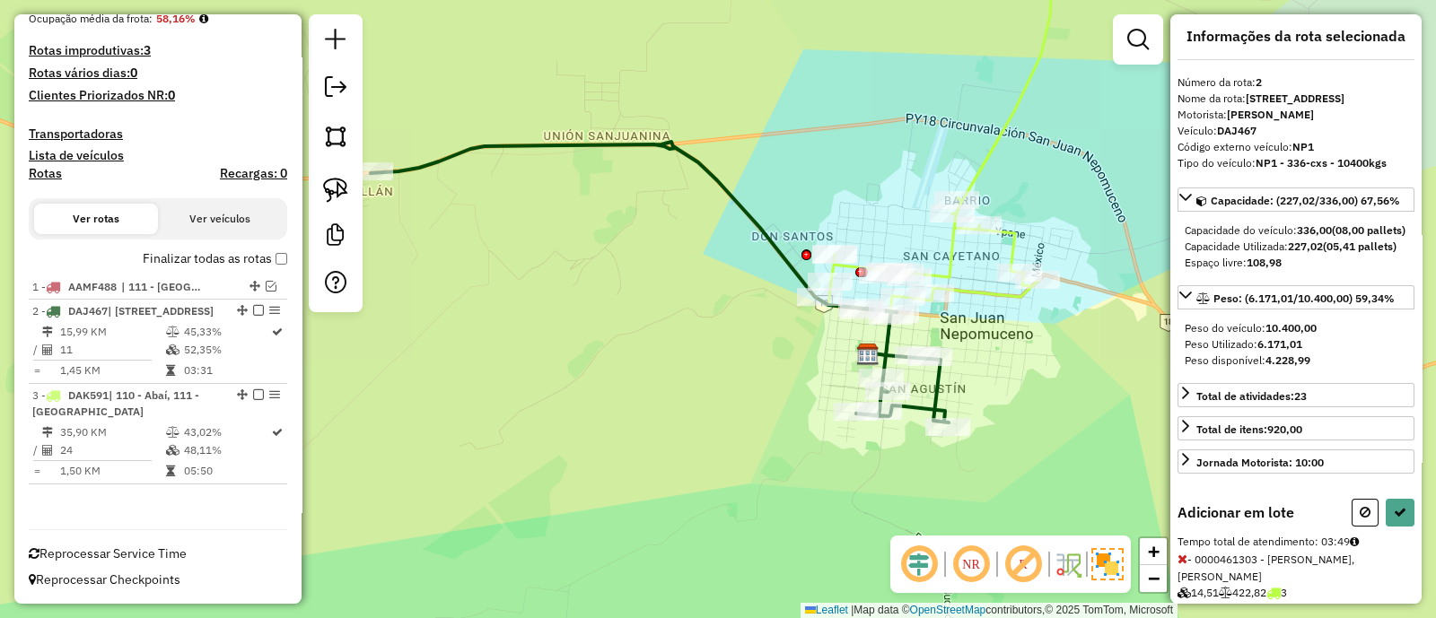
click at [1346, 527] on div "Adicionar em lote" at bounding box center [1295, 513] width 237 height 28
click at [1033, 360] on div "Janela de atendimento Grade de atendimento Capacidade Transportadoras Veículos …" at bounding box center [718, 309] width 1436 height 618
click at [1359, 519] on icon at bounding box center [1364, 512] width 11 height 13
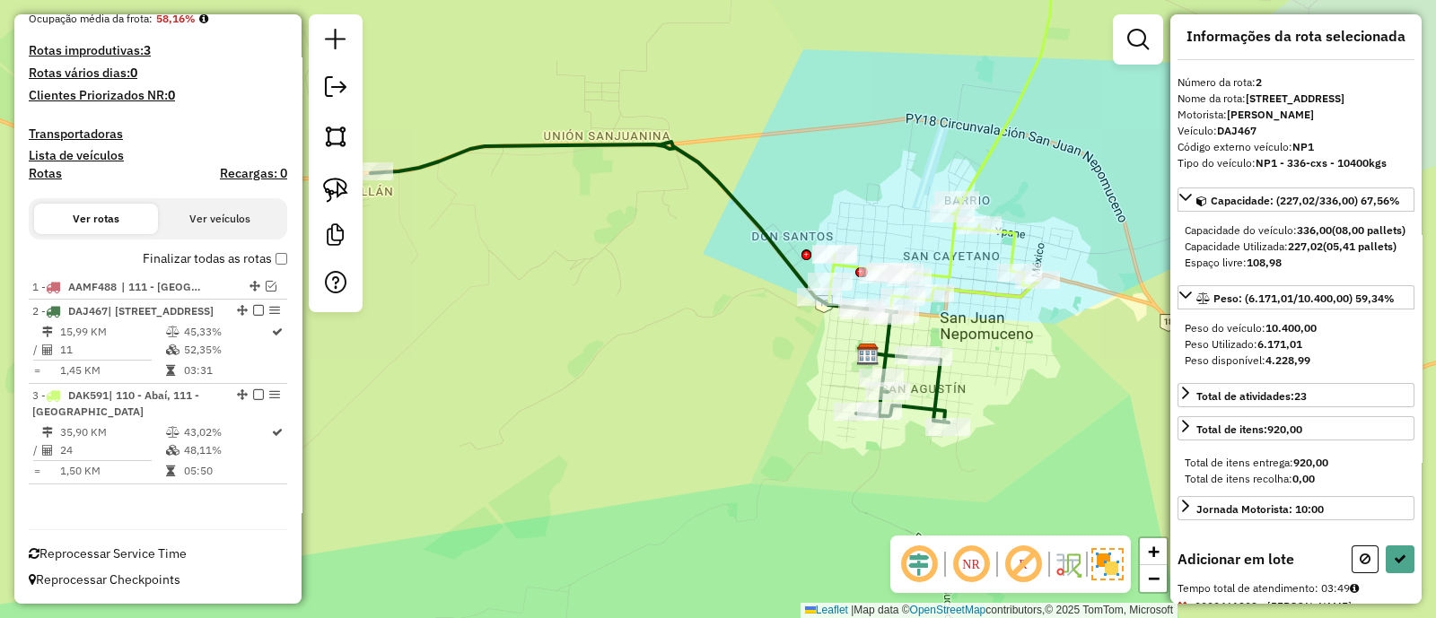
select select "**********"
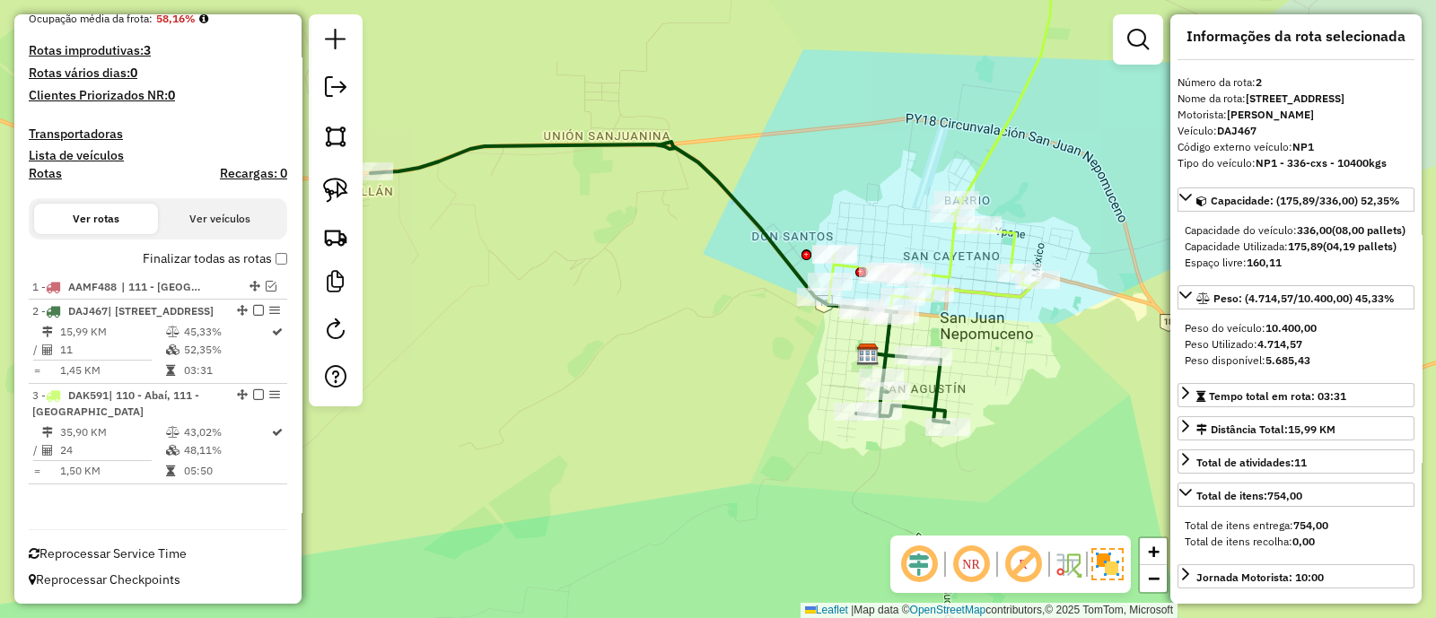
click at [949, 265] on icon at bounding box center [935, 123] width 236 height 370
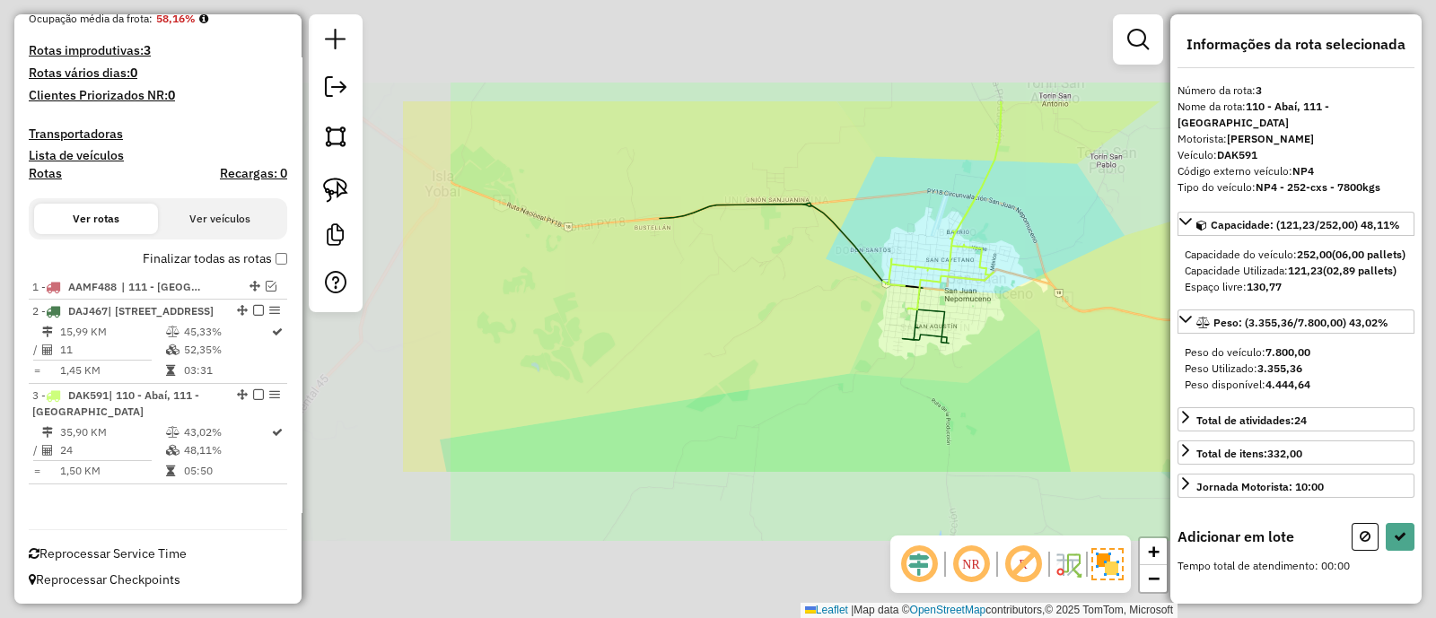
scroll to position [0, 0]
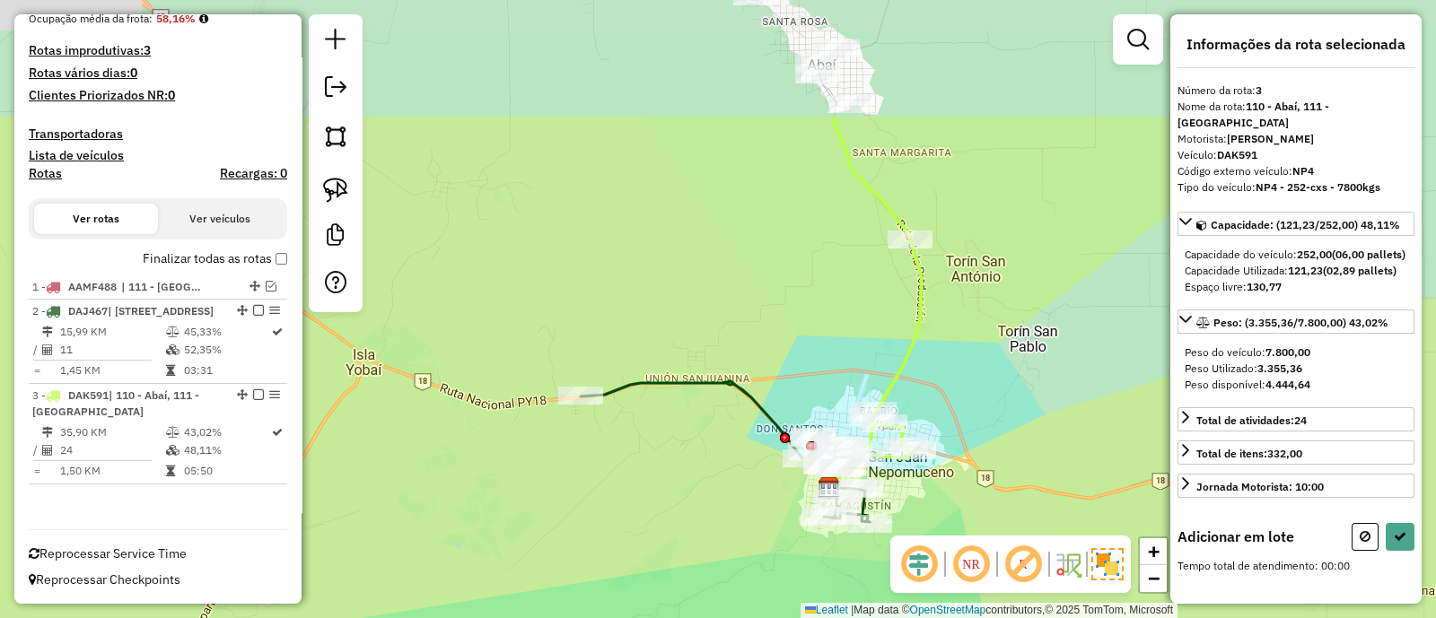
drag, startPoint x: 817, startPoint y: 261, endPoint x: 738, endPoint y: 440, distance: 195.2
click at [738, 440] on div "Janela de atendimento Grade de atendimento Capacidade Transportadoras Veículos …" at bounding box center [718, 309] width 1436 height 618
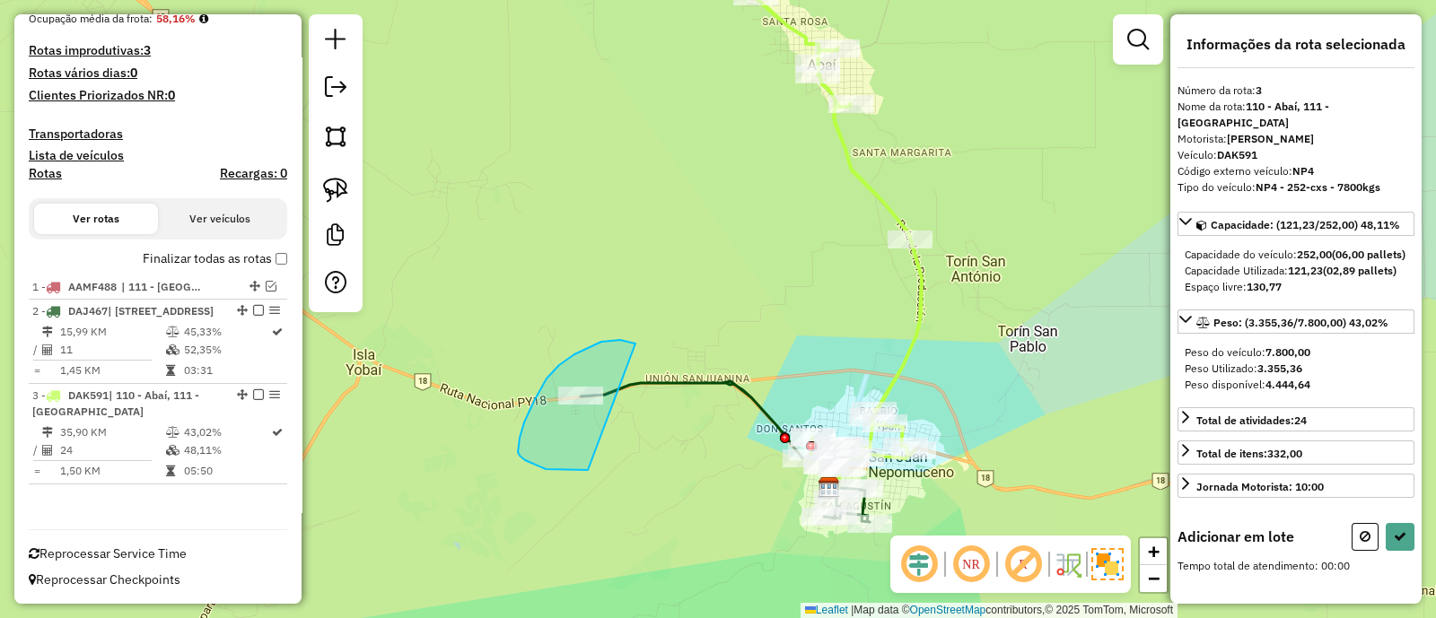
drag, startPoint x: 625, startPoint y: 341, endPoint x: 590, endPoint y: 470, distance: 134.1
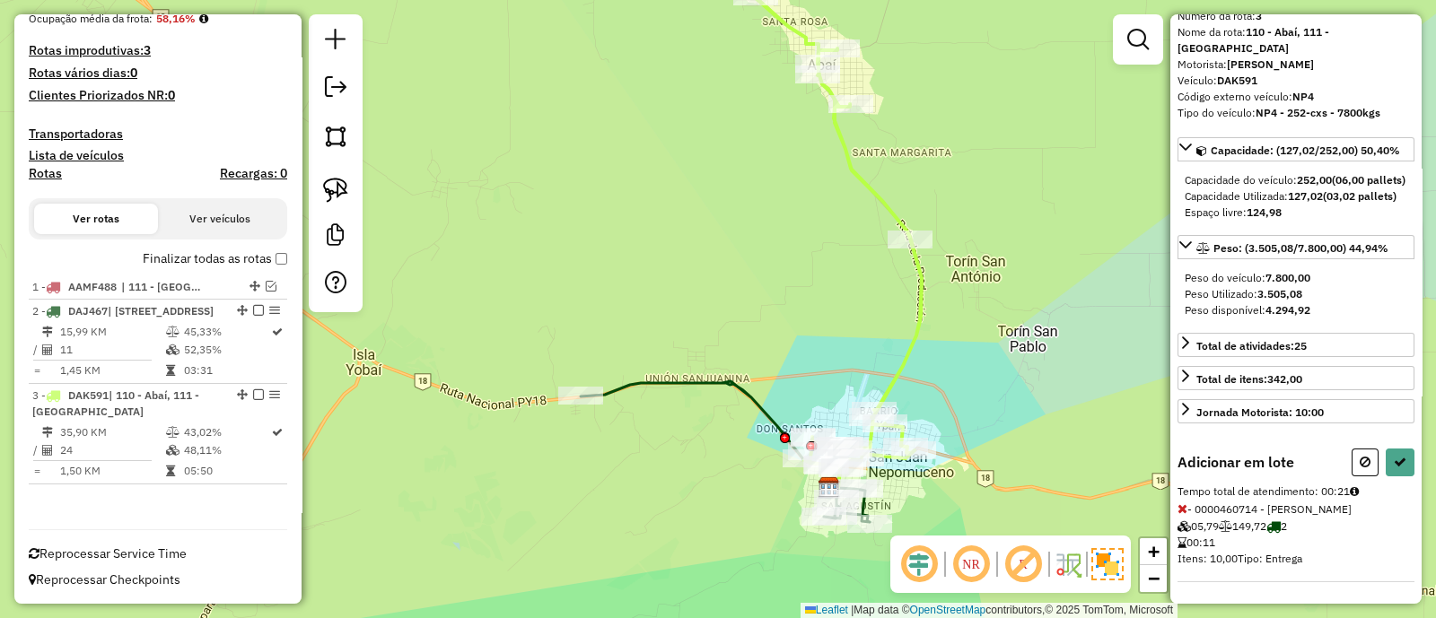
scroll to position [102, 0]
click at [1395, 455] on button at bounding box center [1399, 463] width 29 height 28
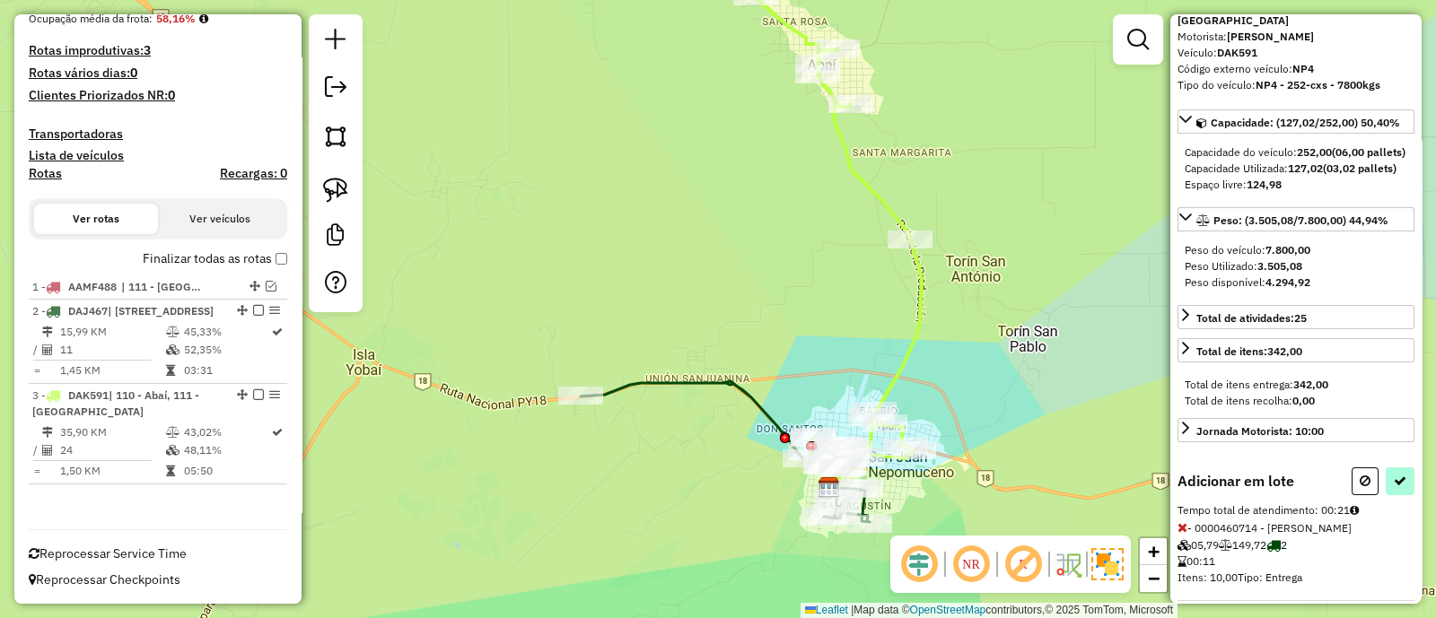
select select "**********"
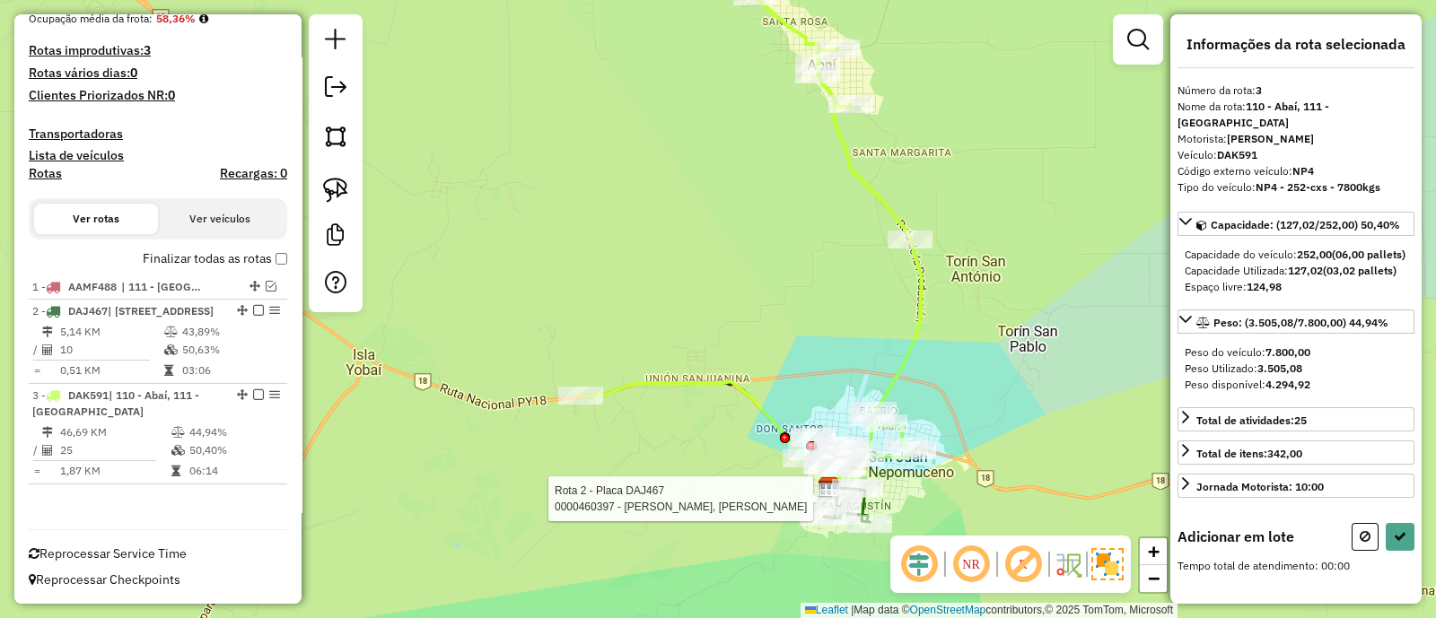
scroll to position [0, 0]
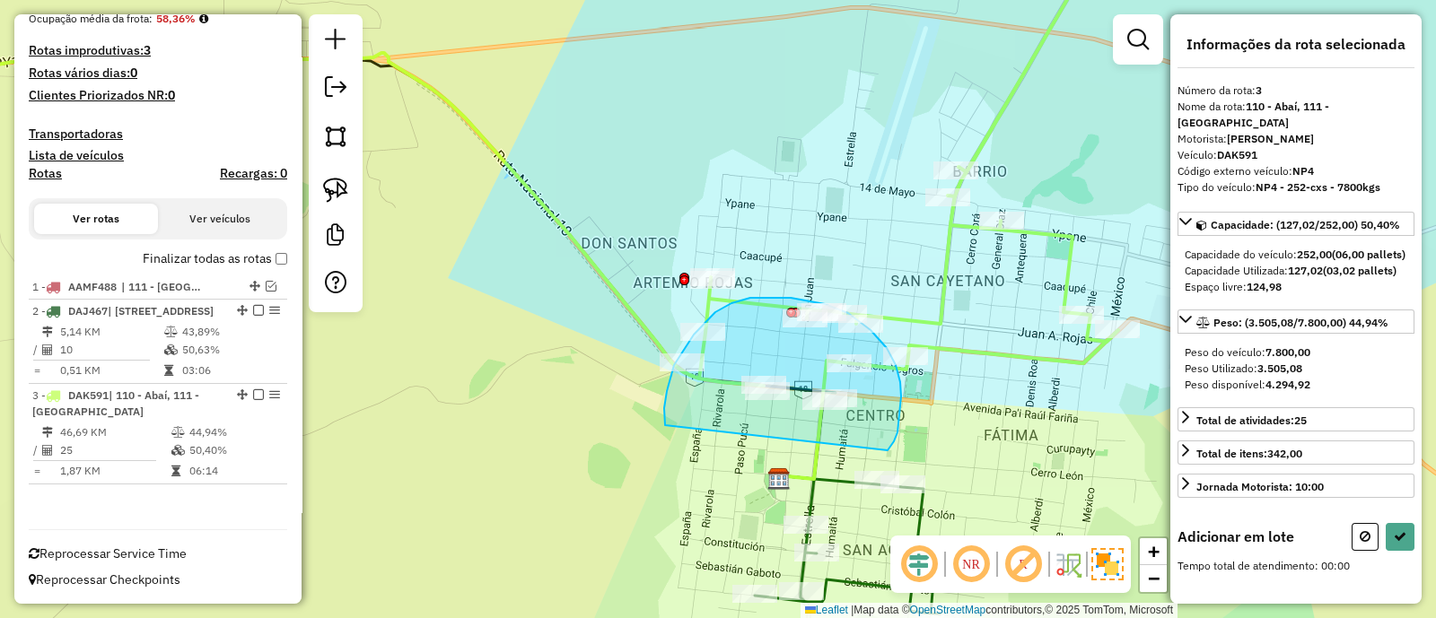
drag, startPoint x: 896, startPoint y: 365, endPoint x: 666, endPoint y: 427, distance: 237.9
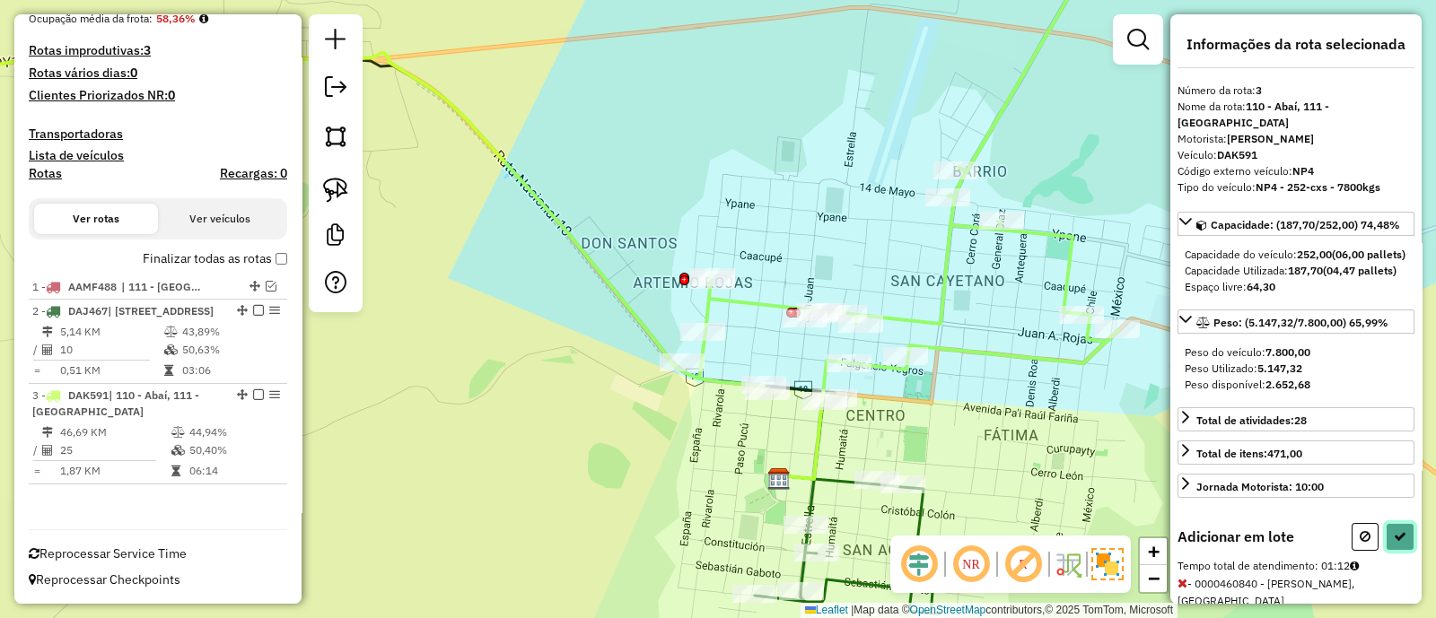
click at [1404, 548] on button at bounding box center [1399, 537] width 29 height 28
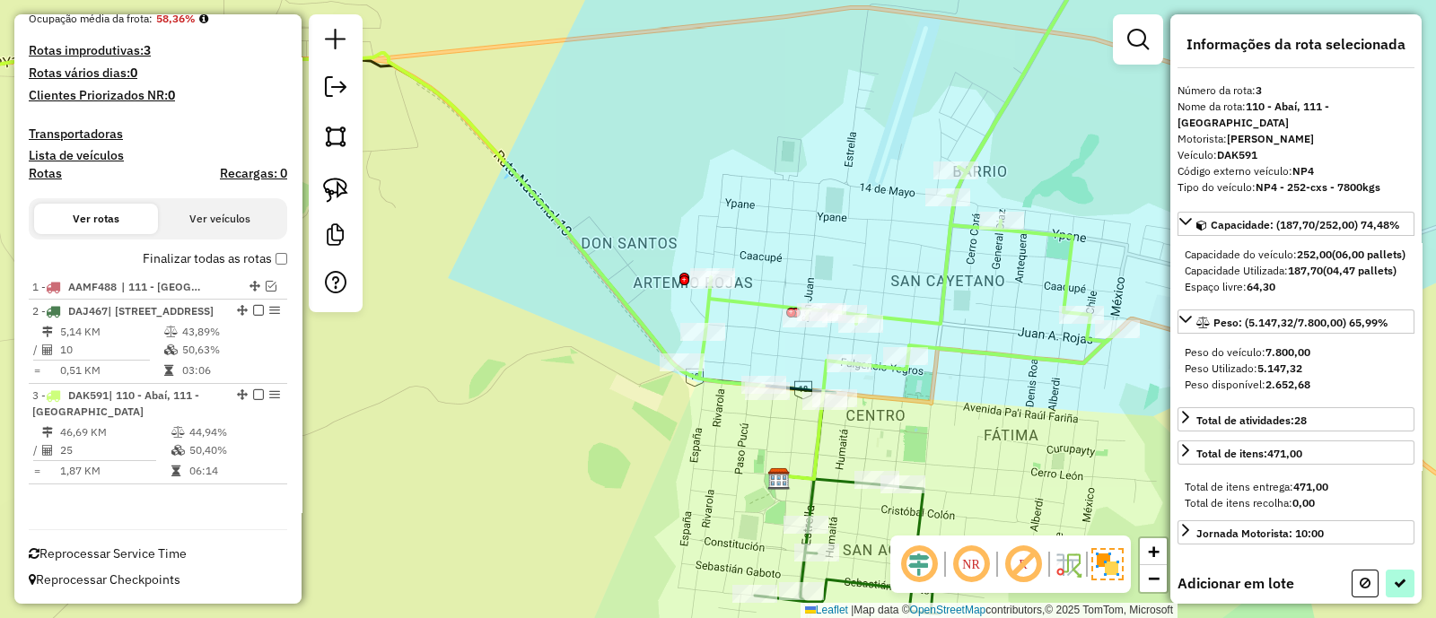
select select "**********"
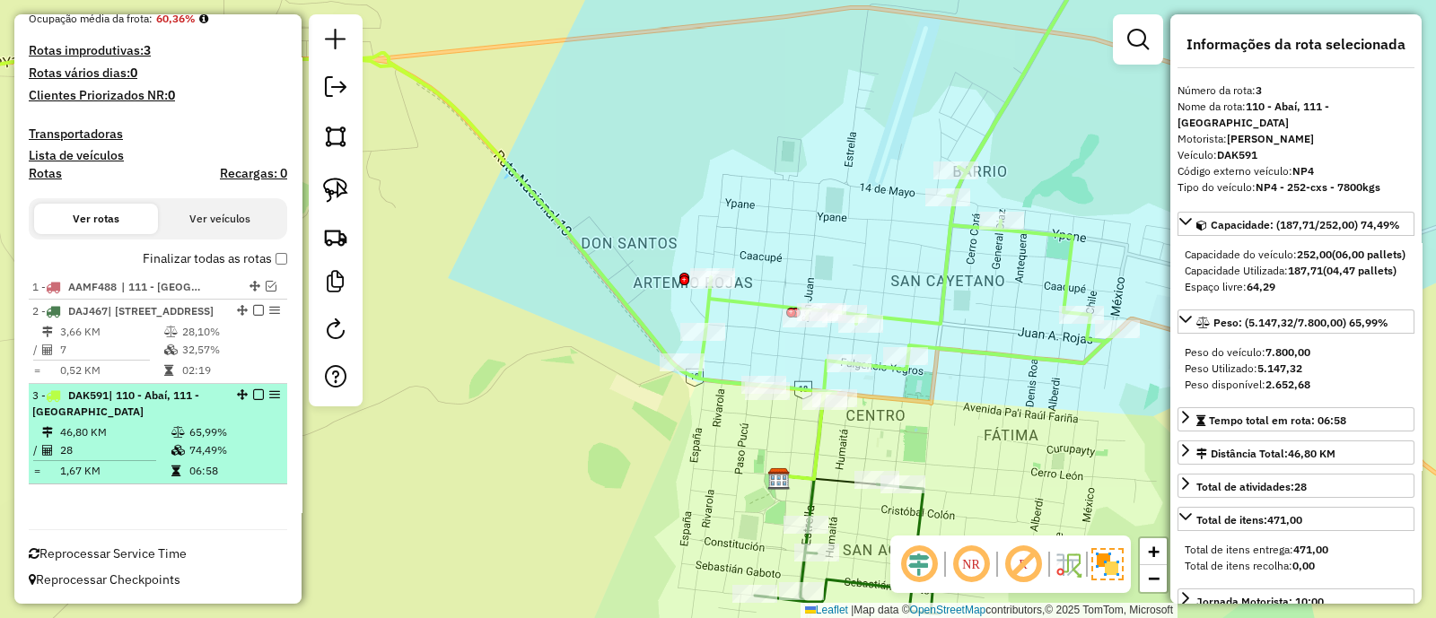
click at [253, 397] on em at bounding box center [258, 394] width 11 height 11
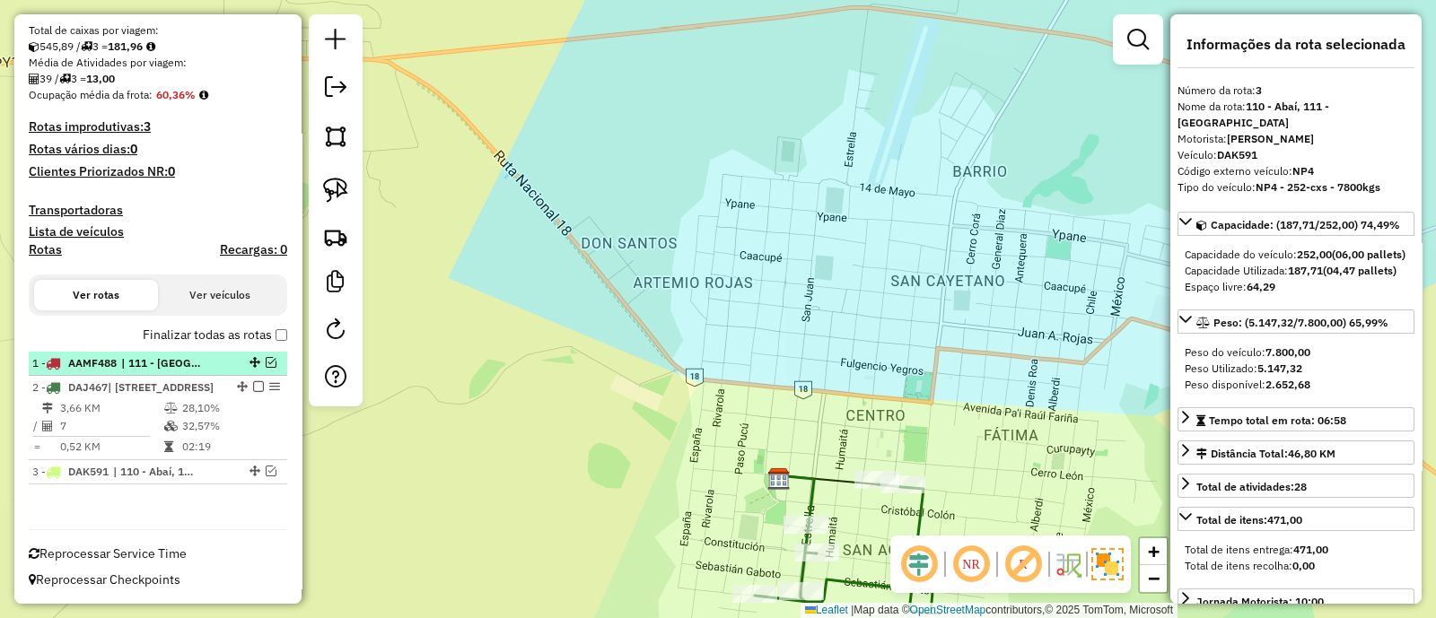
click at [266, 357] on em at bounding box center [271, 362] width 11 height 11
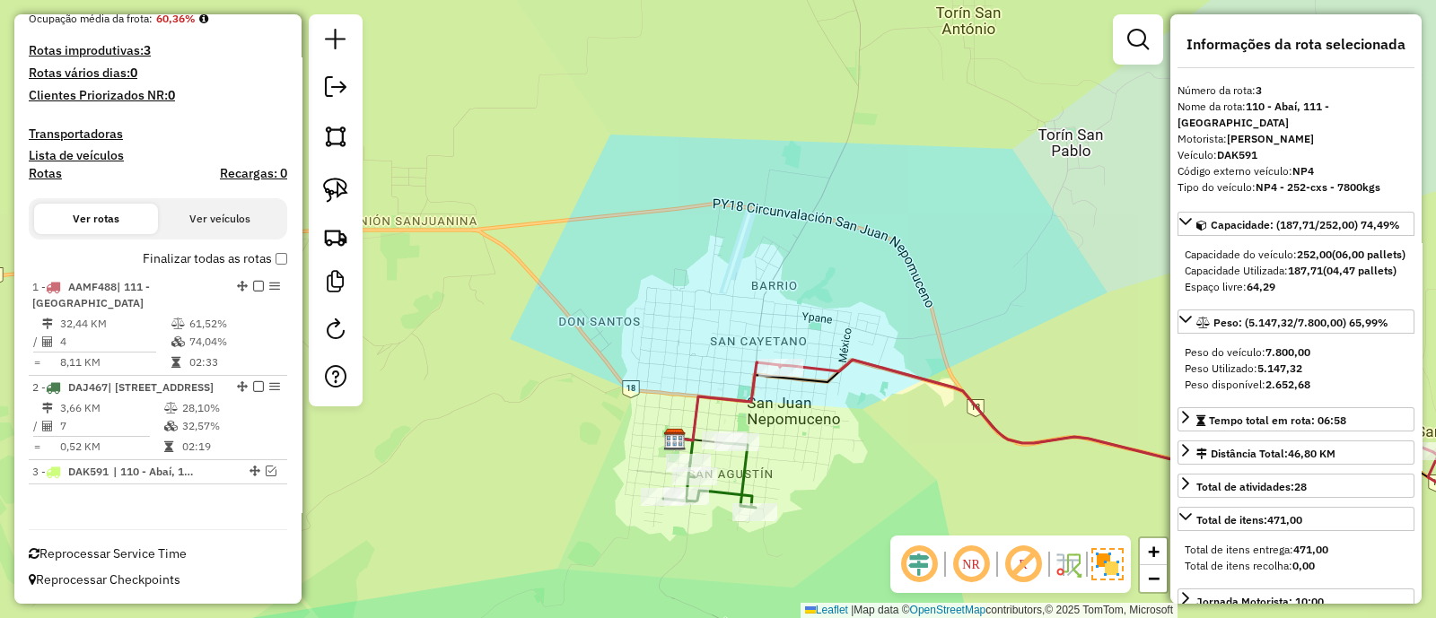
click at [872, 365] on icon at bounding box center [1179, 460] width 799 height 200
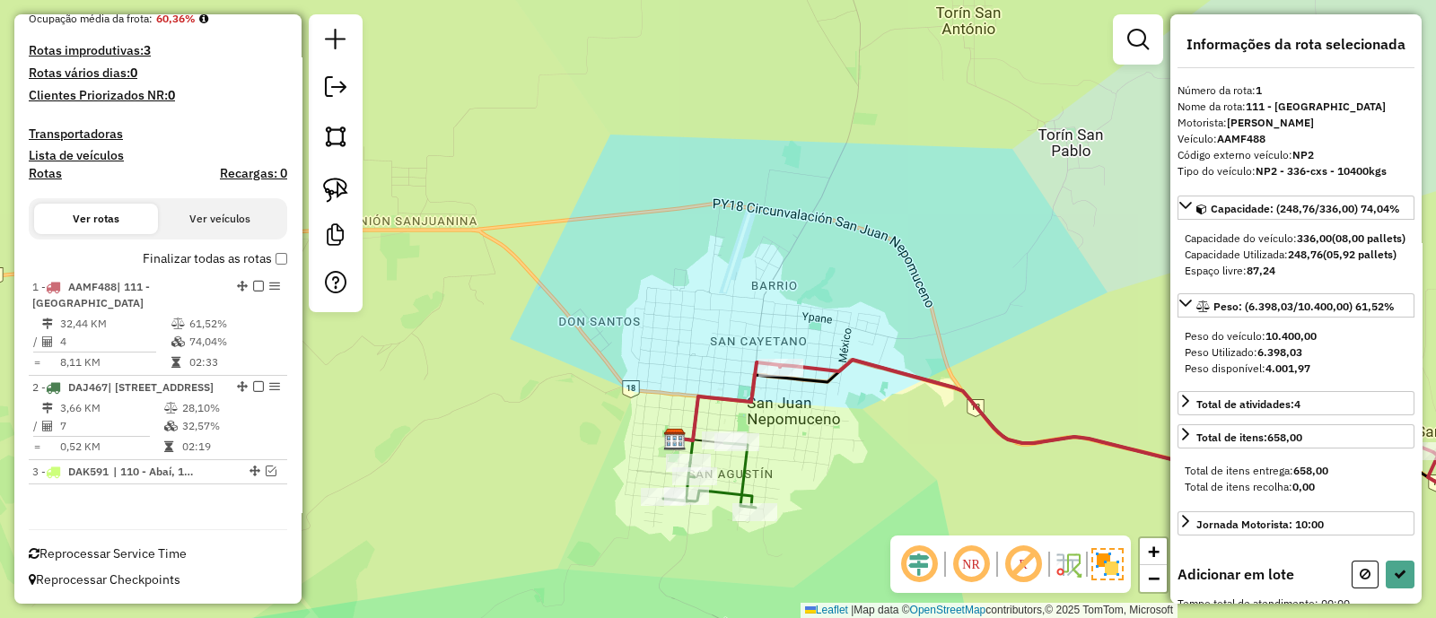
drag, startPoint x: 826, startPoint y: 447, endPoint x: 850, endPoint y: 278, distance: 170.4
click at [865, 254] on div "Janela de atendimento Grade de atendimento Capacidade Transportadoras Veículos …" at bounding box center [718, 309] width 1436 height 618
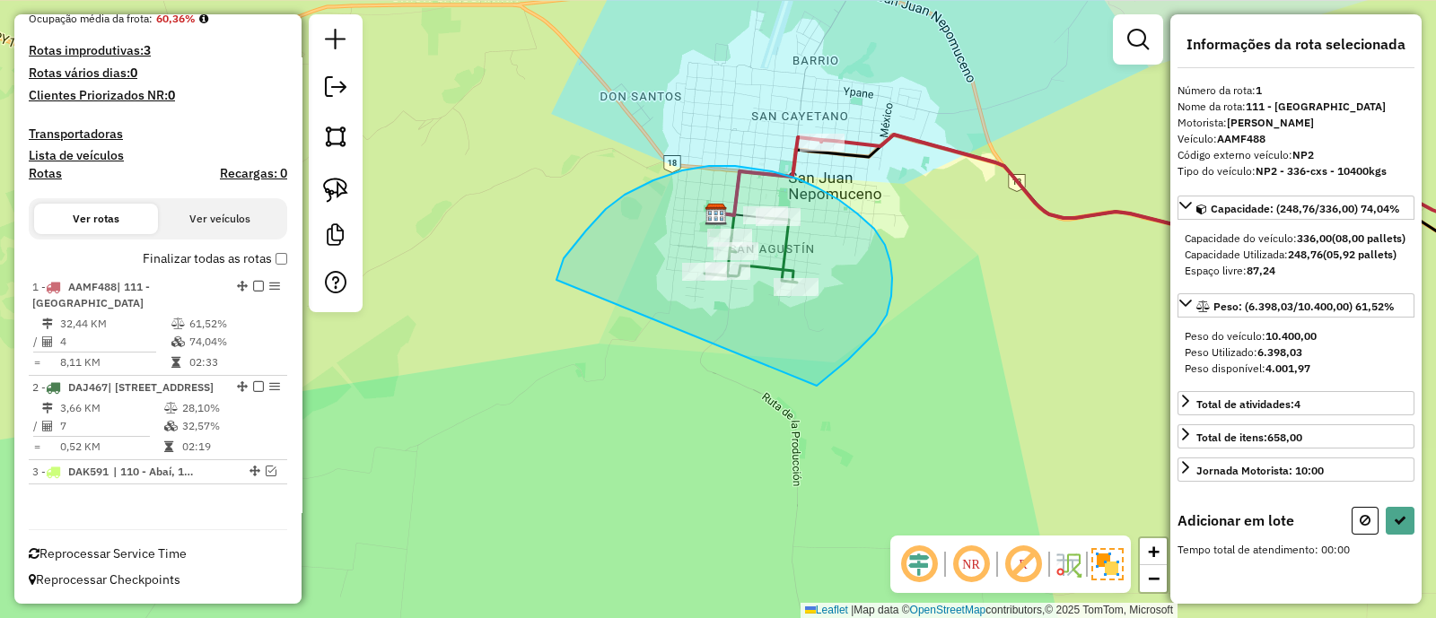
drag, startPoint x: 825, startPoint y: 380, endPoint x: 556, endPoint y: 281, distance: 285.9
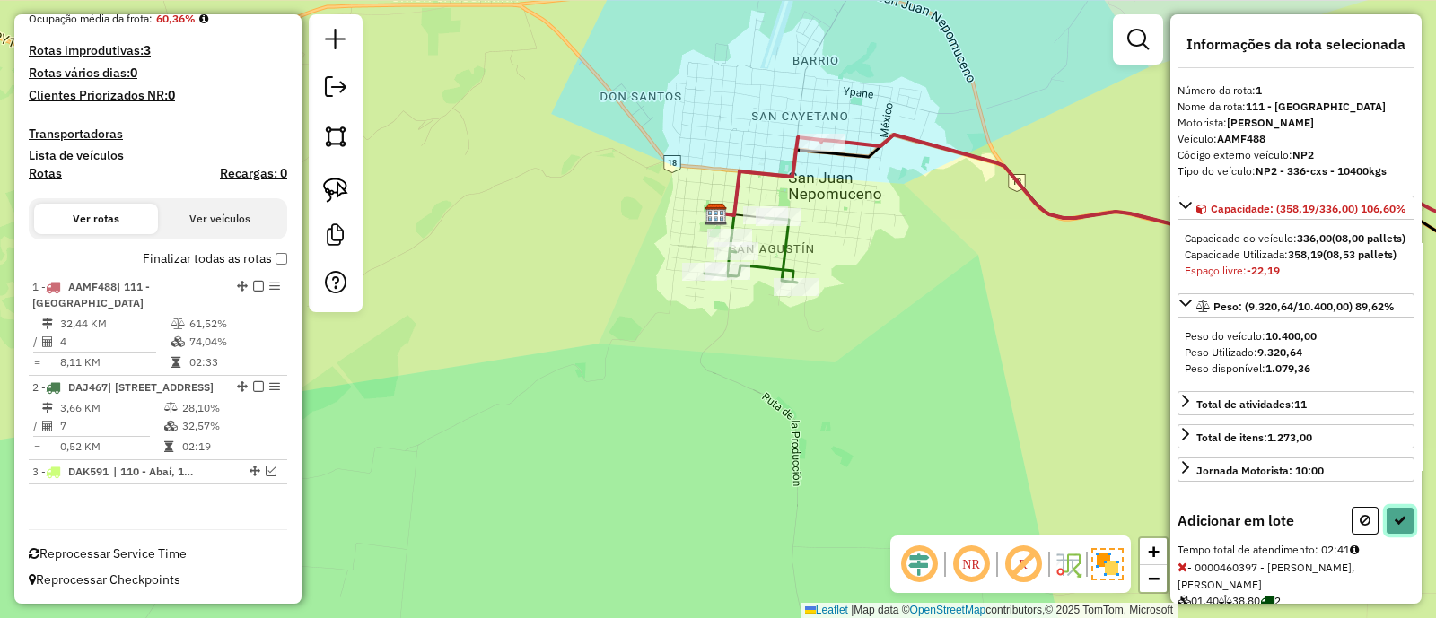
click at [1402, 535] on button at bounding box center [1399, 521] width 29 height 28
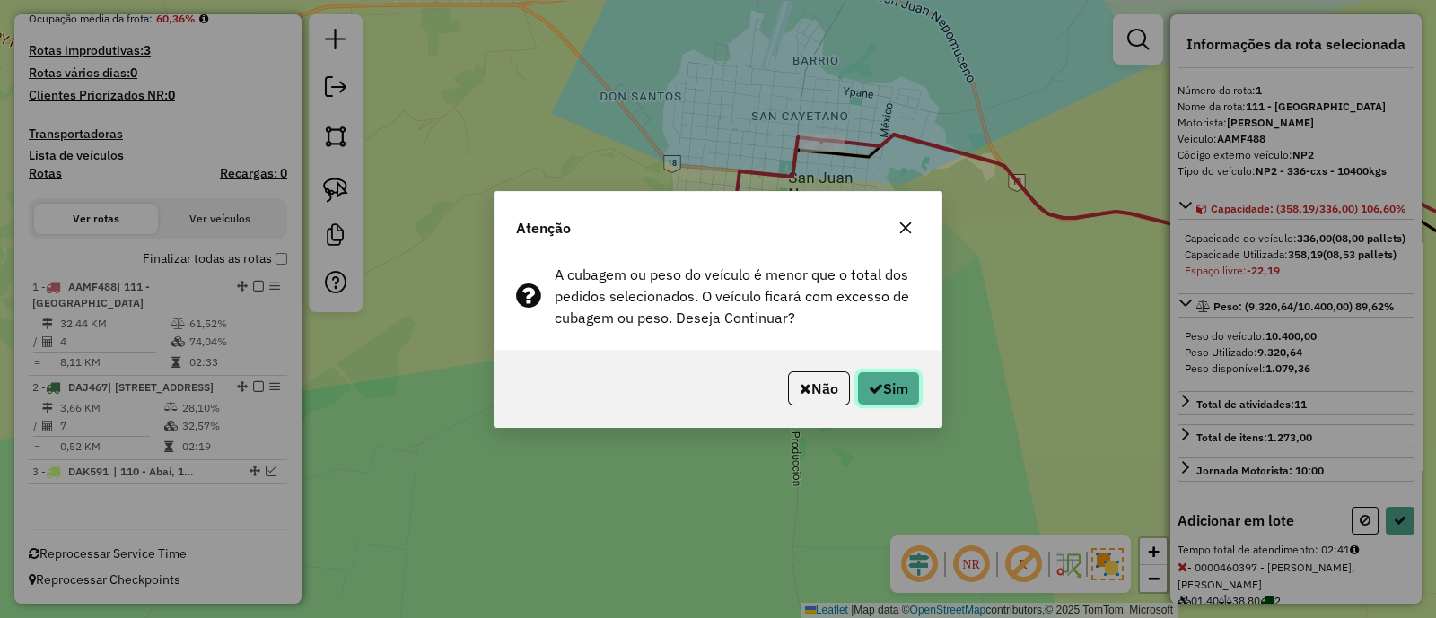
click at [881, 389] on button "Sim" at bounding box center [888, 388] width 63 height 34
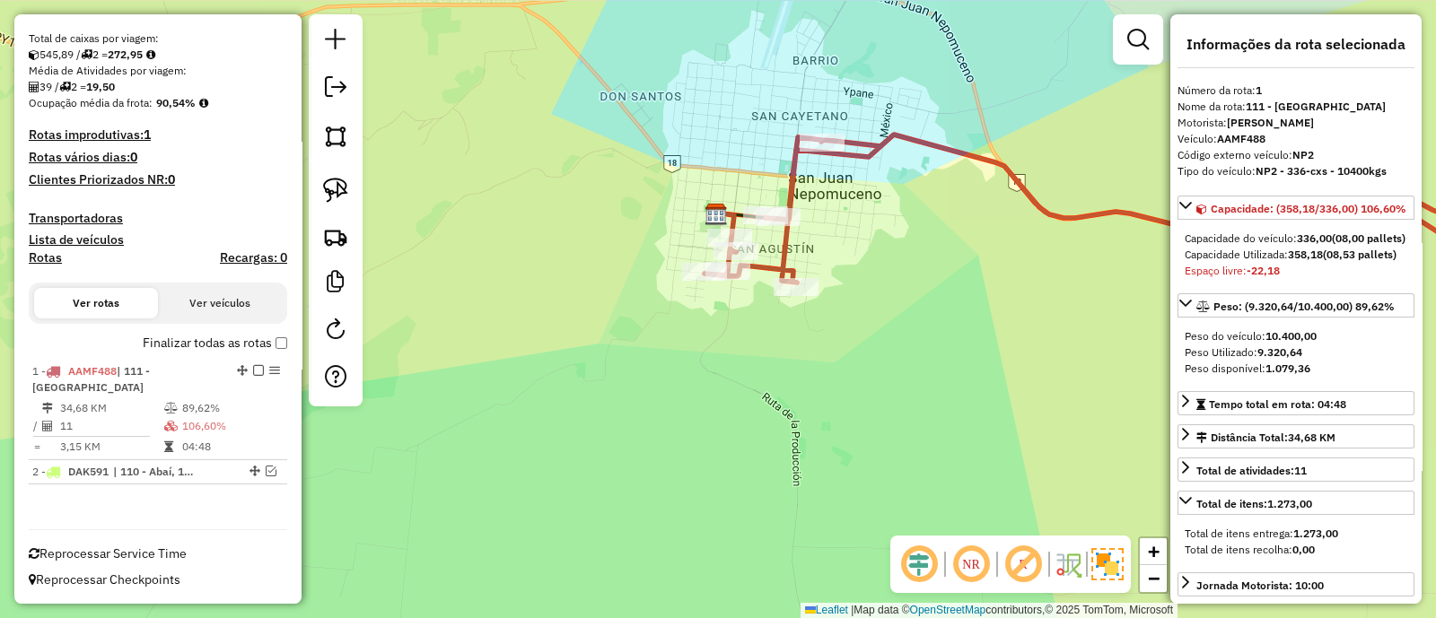
scroll to position [328, 0]
click at [785, 258] on icon at bounding box center [1141, 226] width 875 height 183
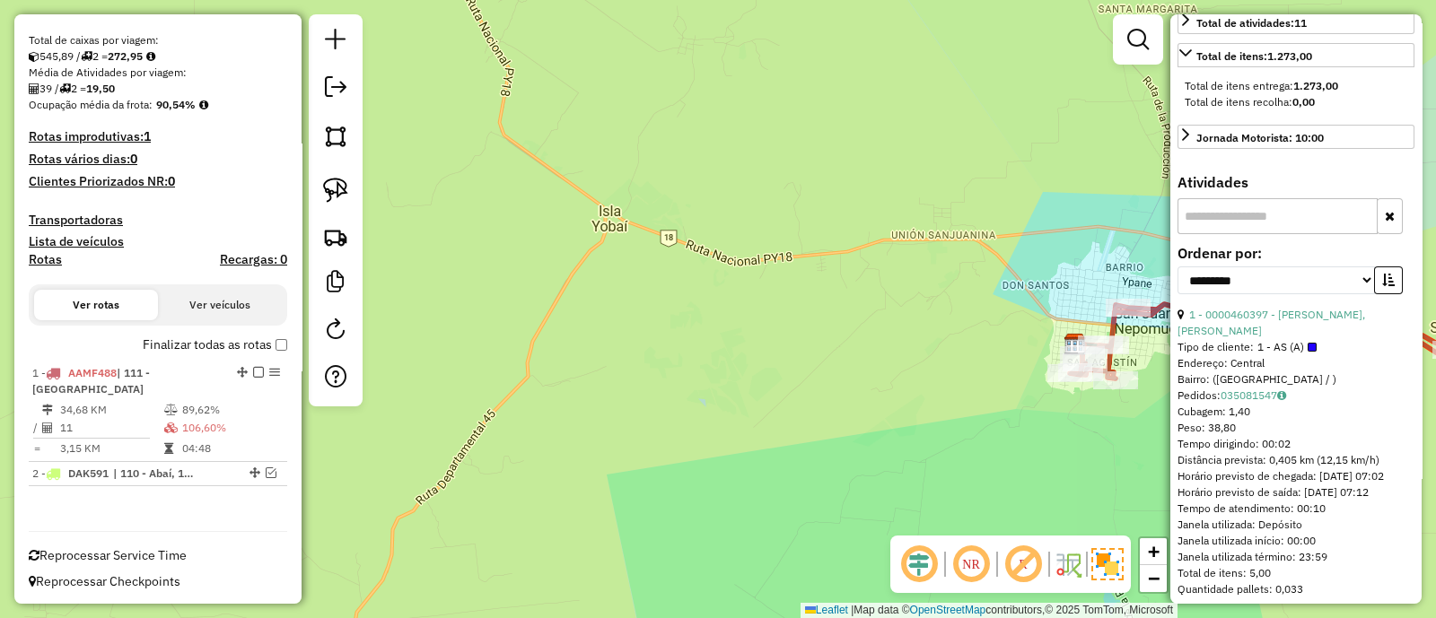
scroll to position [448, 0]
click at [1382, 286] on icon "button" at bounding box center [1388, 280] width 13 height 13
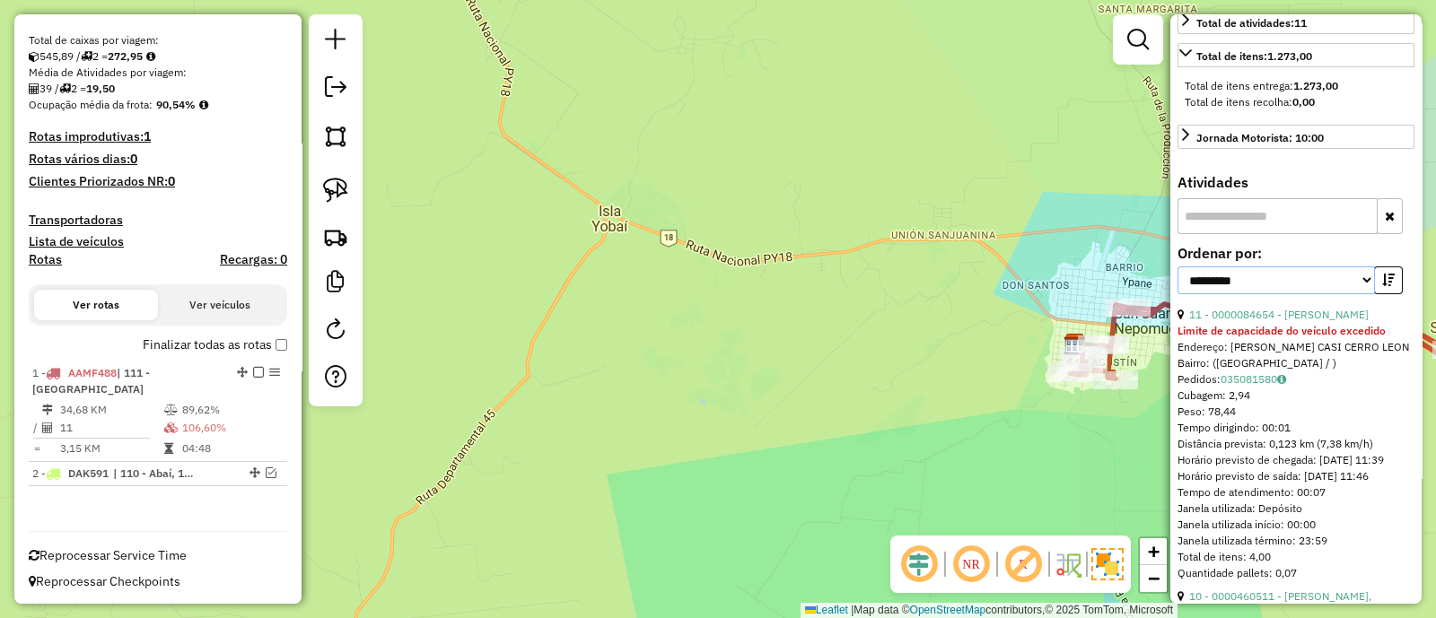
click at [1315, 294] on select "**********" at bounding box center [1275, 280] width 197 height 28
select select "**********"
click at [1177, 294] on select "**********" at bounding box center [1275, 280] width 197 height 28
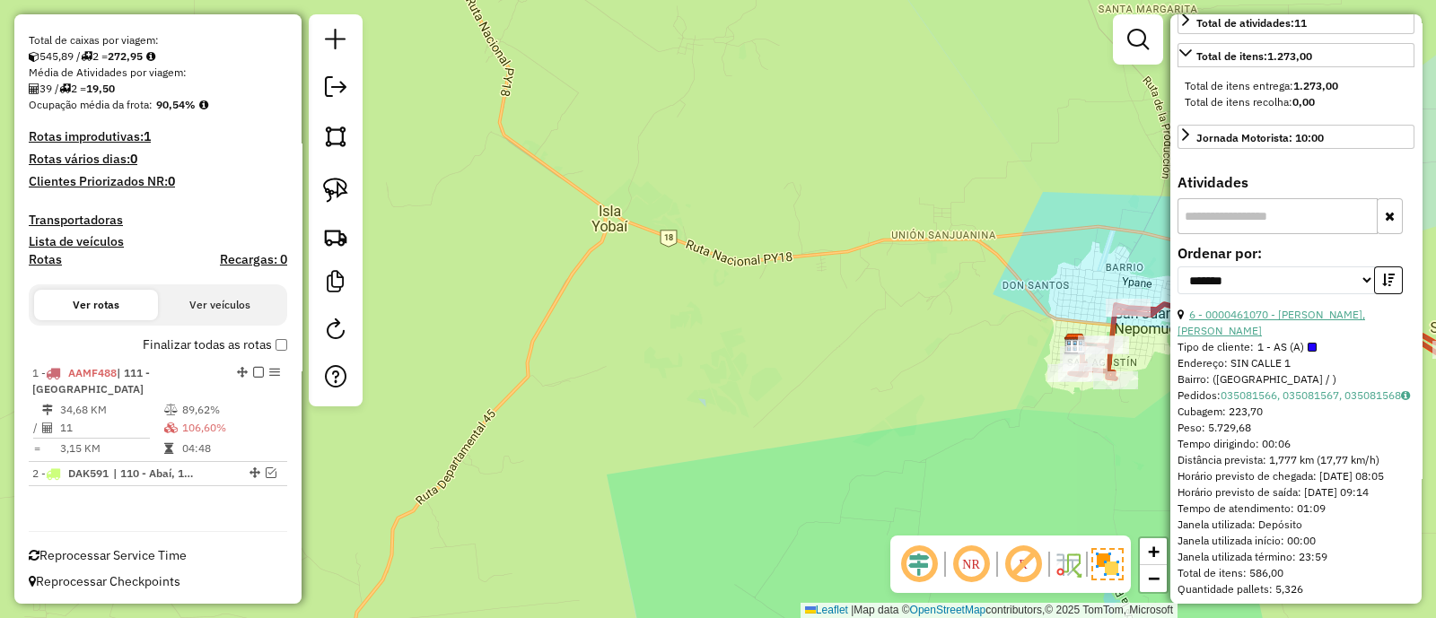
click at [1256, 337] on link "6 - 0000461070 - [PERSON_NAME], [PERSON_NAME]" at bounding box center [1271, 323] width 188 height 30
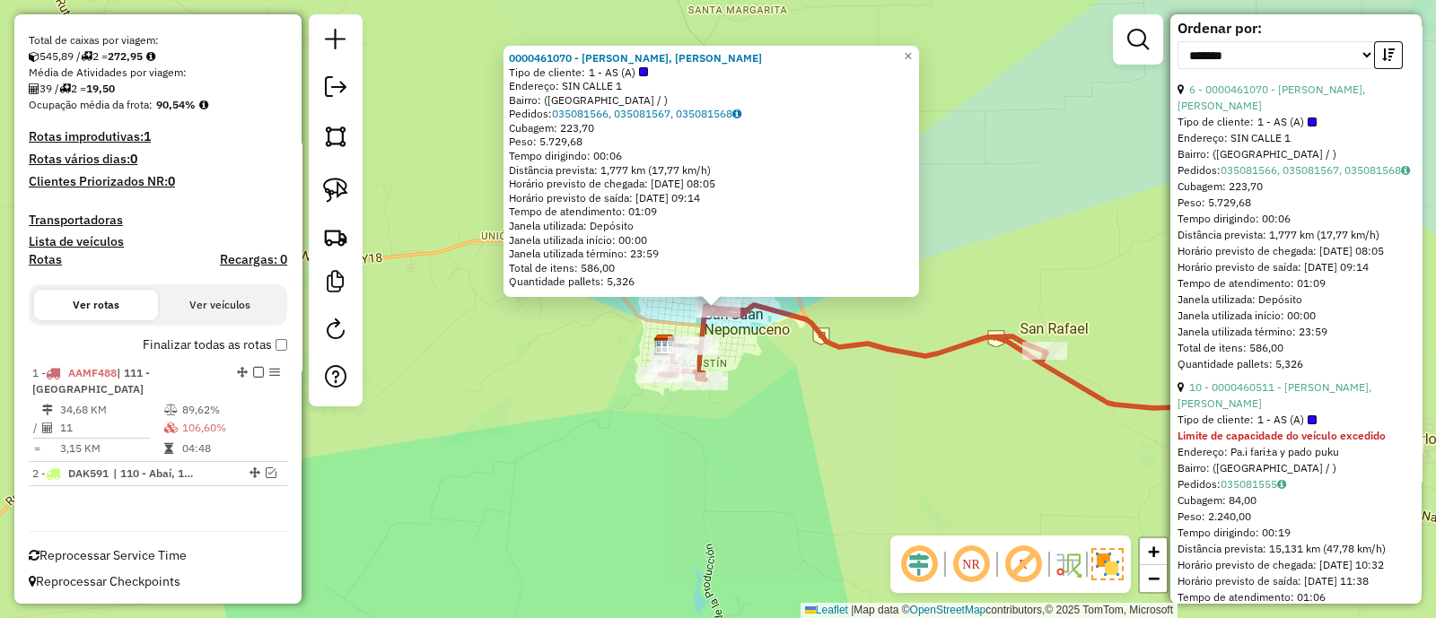
scroll to position [784, 0]
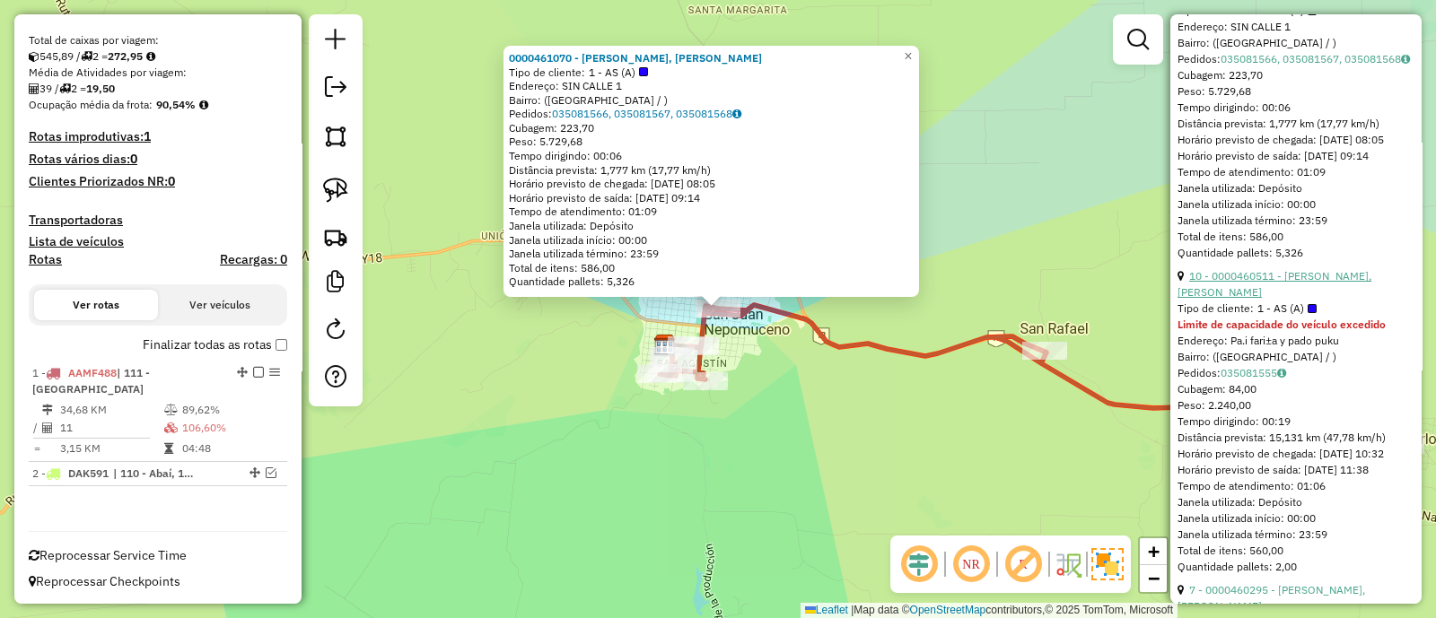
click at [1252, 299] on link "10 - 0000460511 - [PERSON_NAME], [PERSON_NAME]" at bounding box center [1274, 284] width 194 height 30
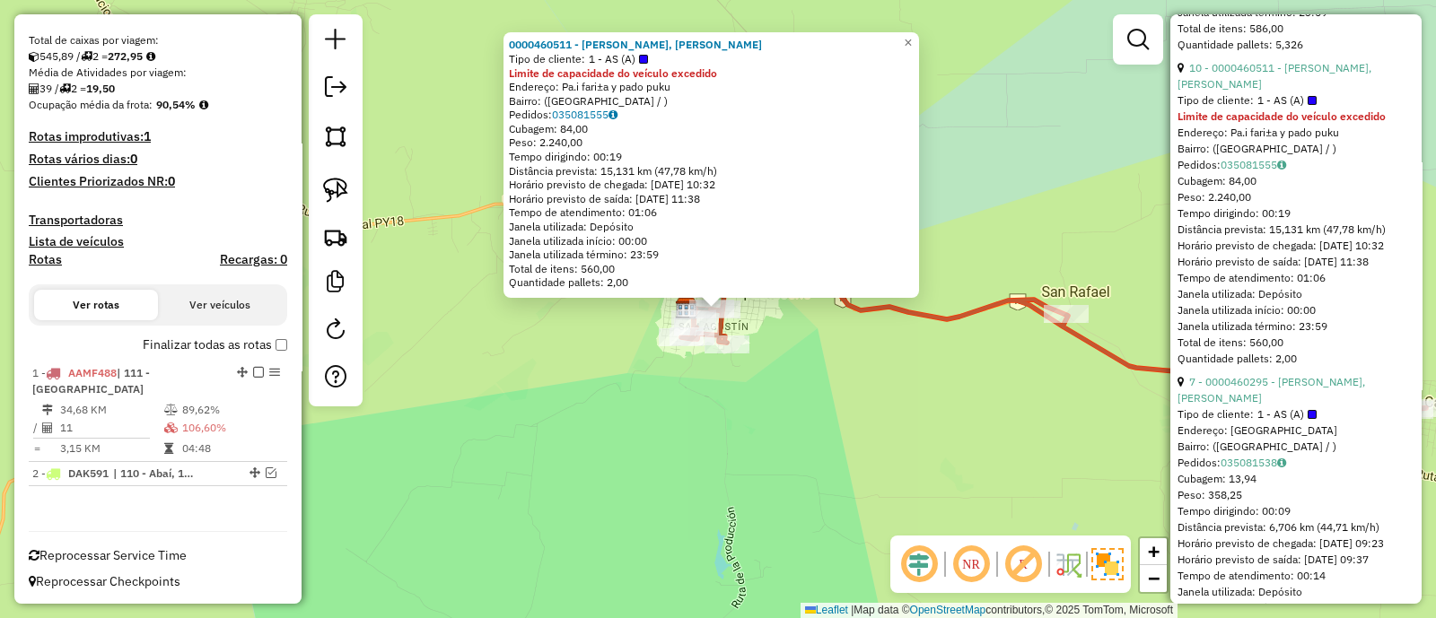
scroll to position [1009, 0]
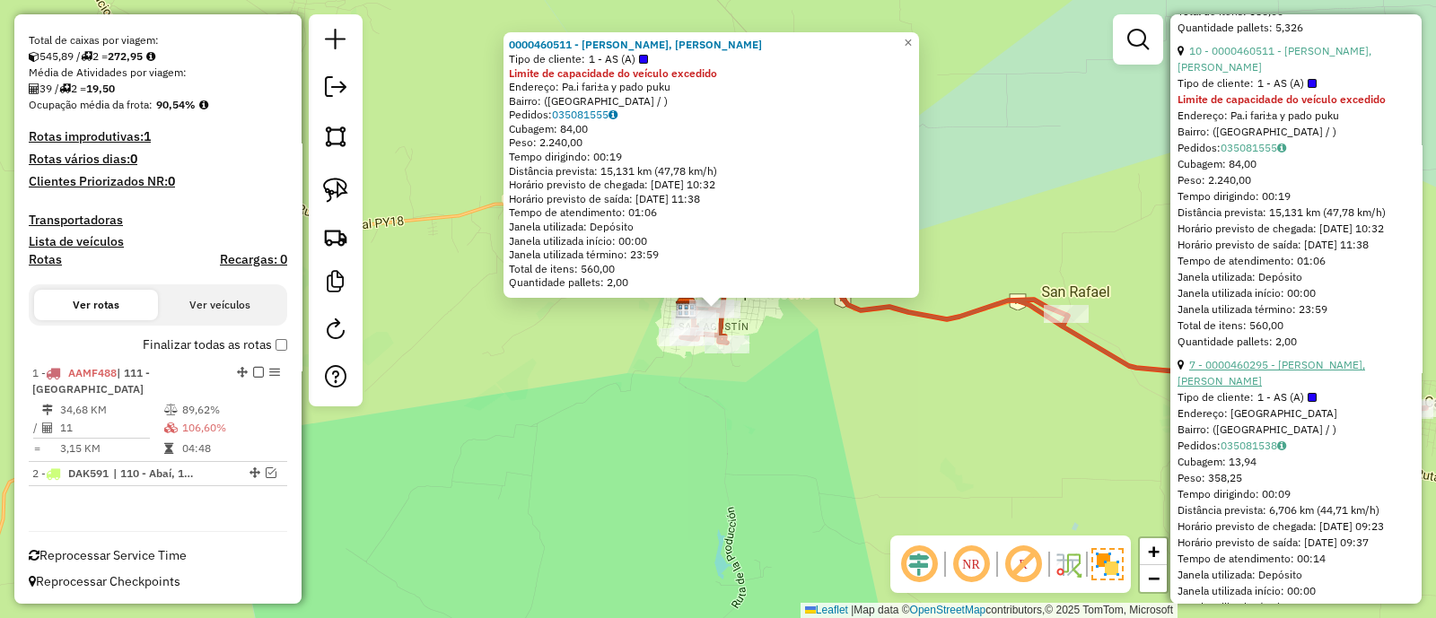
click at [1251, 388] on link "7 - 0000460295 - [PERSON_NAME], [PERSON_NAME]" at bounding box center [1271, 373] width 188 height 30
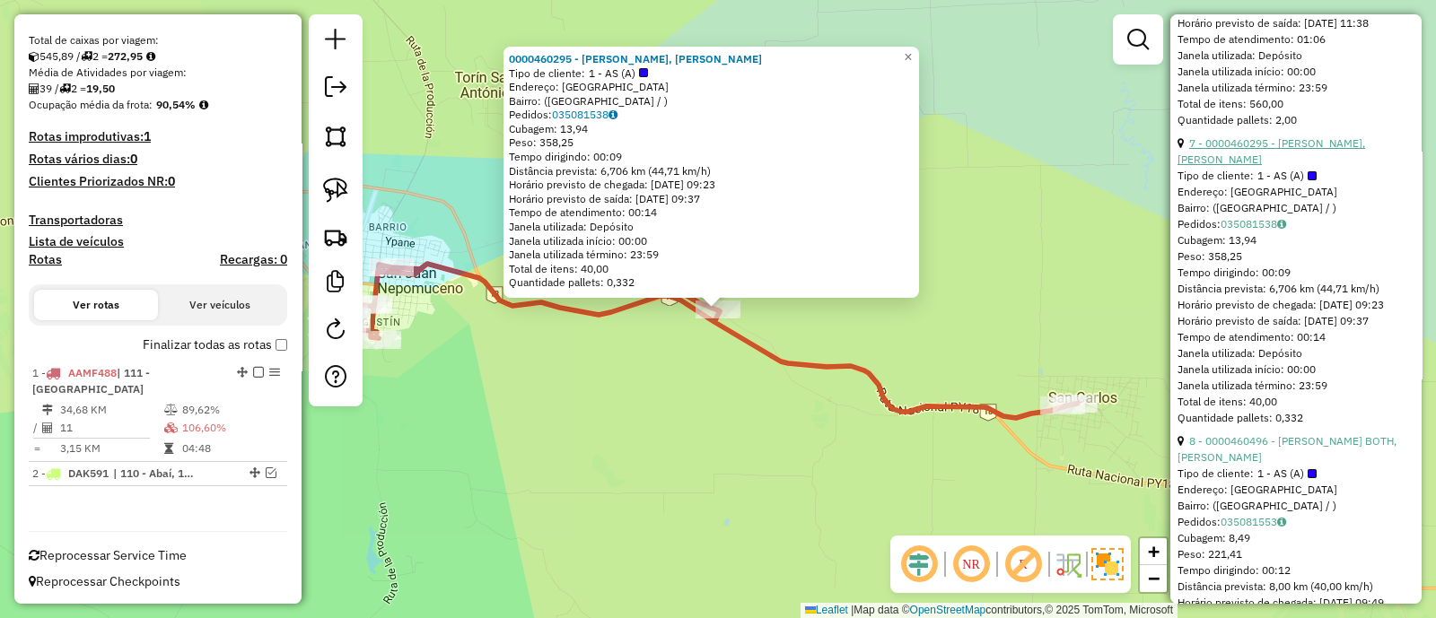
scroll to position [1346, 0]
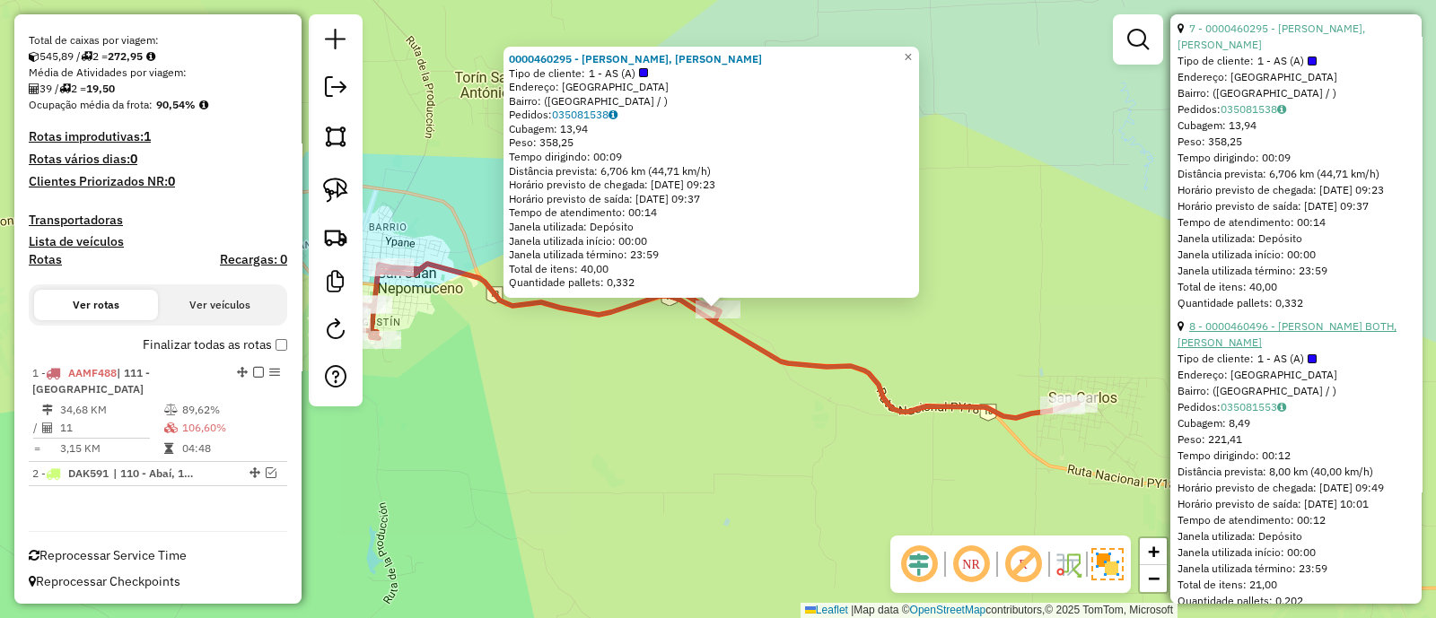
click at [1255, 349] on link "8 - 0000460496 - [PERSON_NAME] BOTH, [PERSON_NAME]" at bounding box center [1286, 334] width 219 height 30
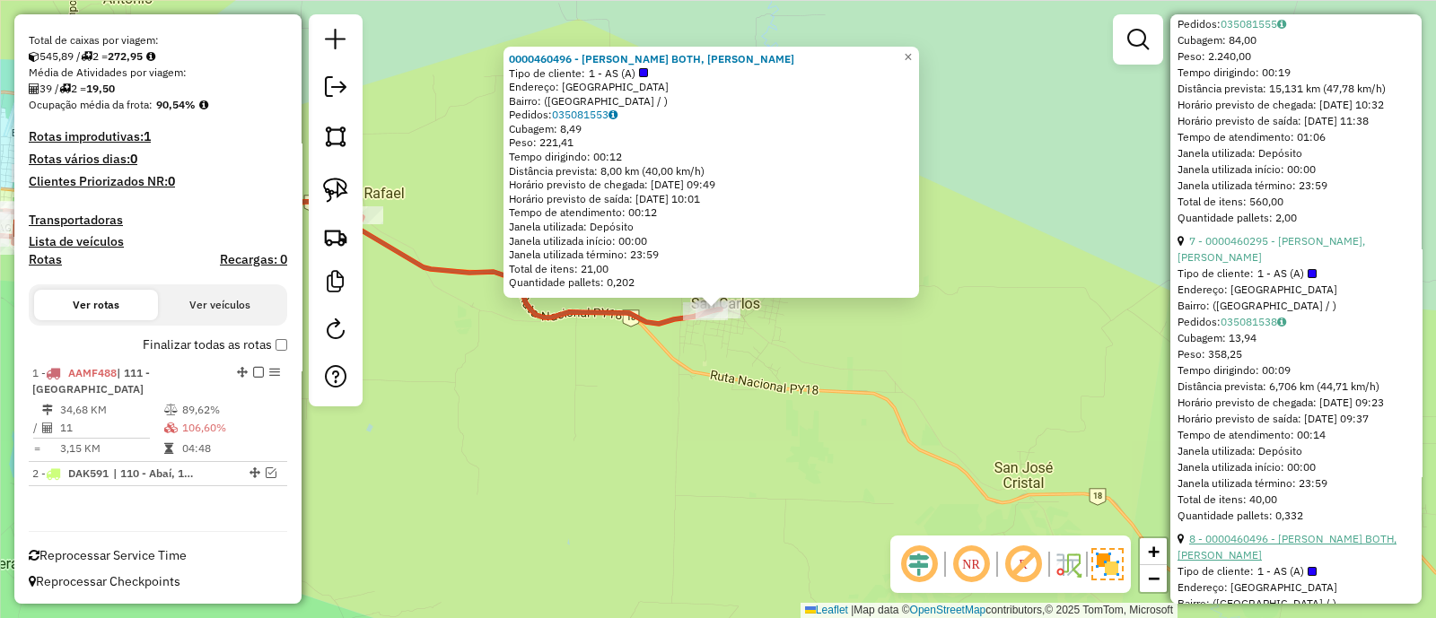
scroll to position [896, 0]
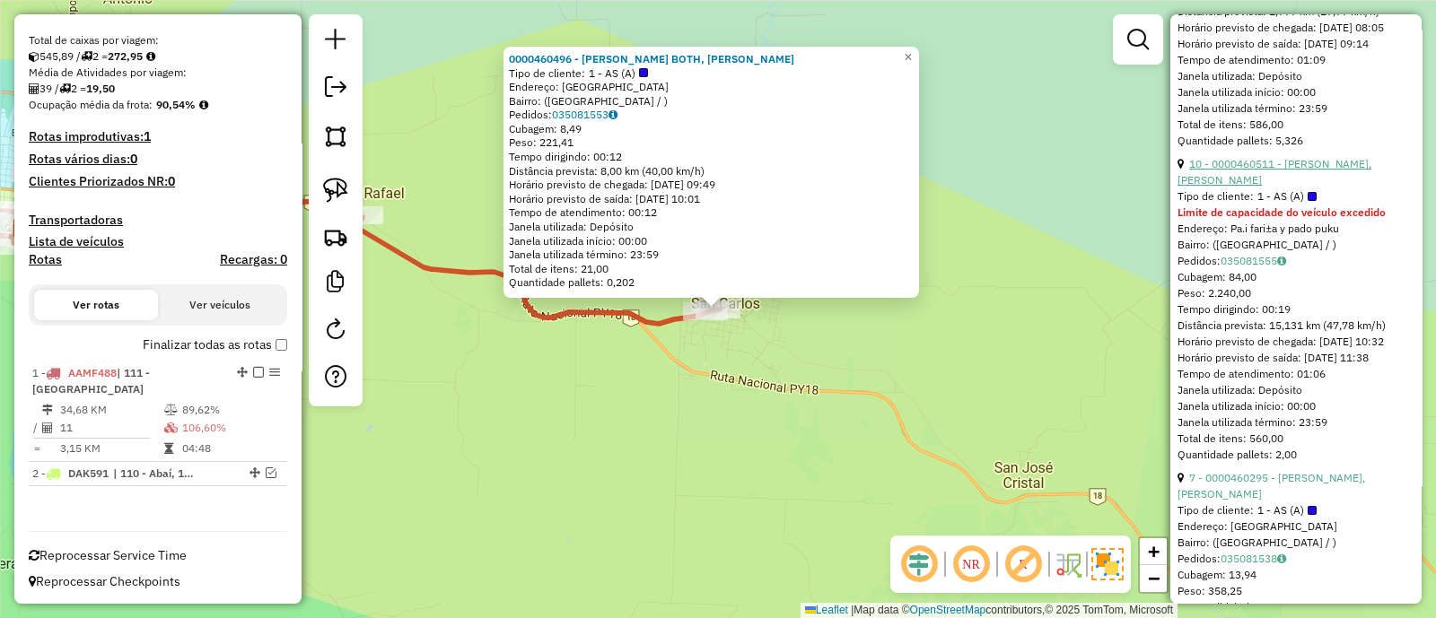
click at [1255, 187] on link "10 - 0000460511 - [PERSON_NAME], [PERSON_NAME]" at bounding box center [1274, 172] width 194 height 30
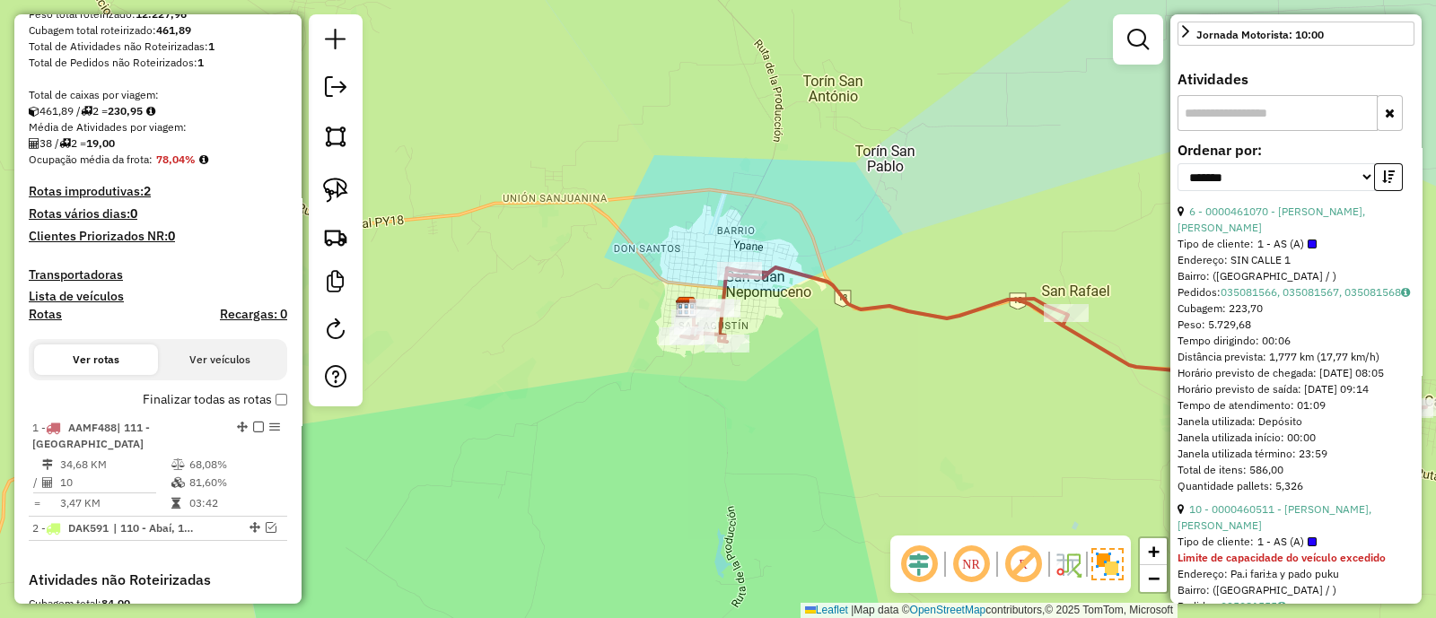
scroll to position [385, 0]
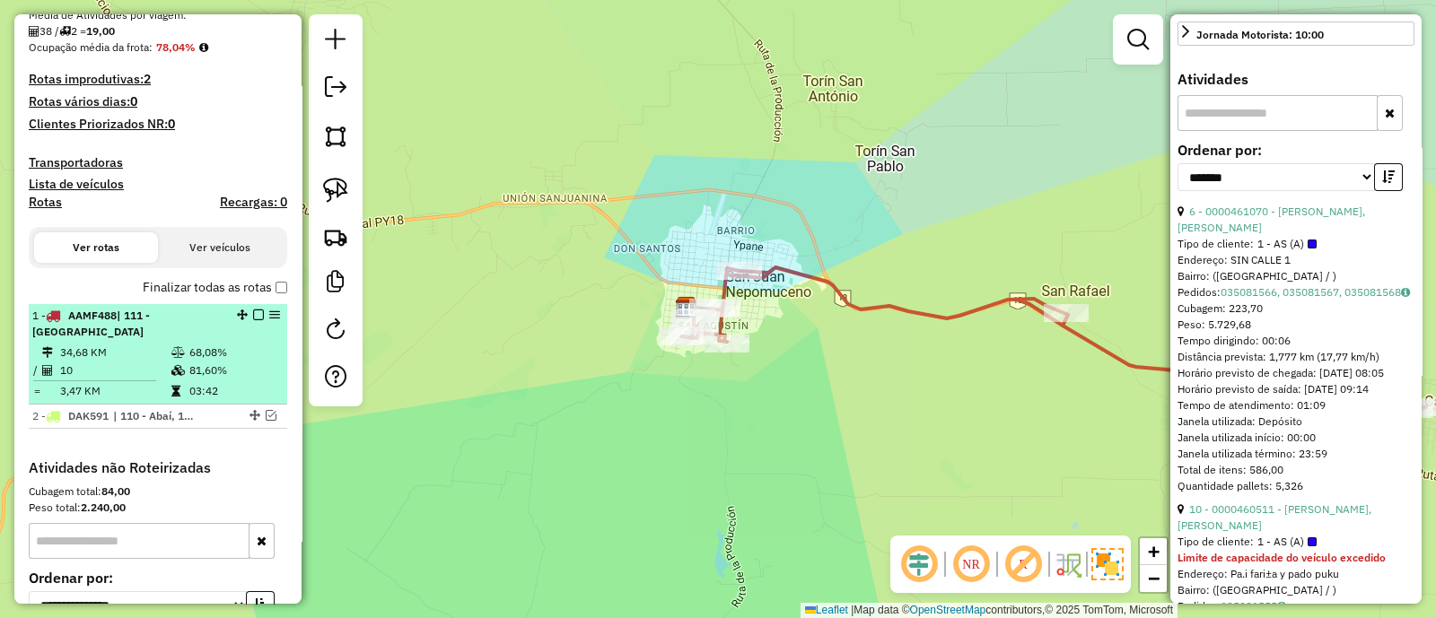
click at [253, 313] on em at bounding box center [258, 315] width 11 height 11
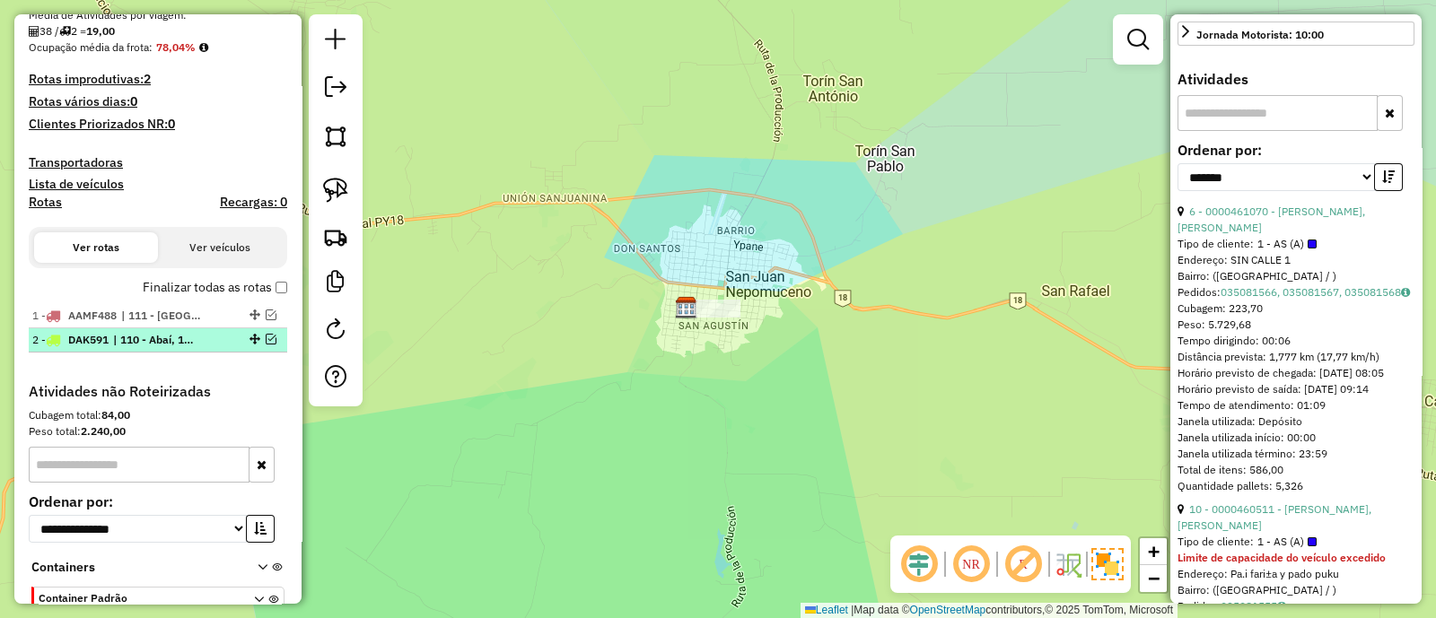
click at [266, 342] on em at bounding box center [271, 339] width 11 height 11
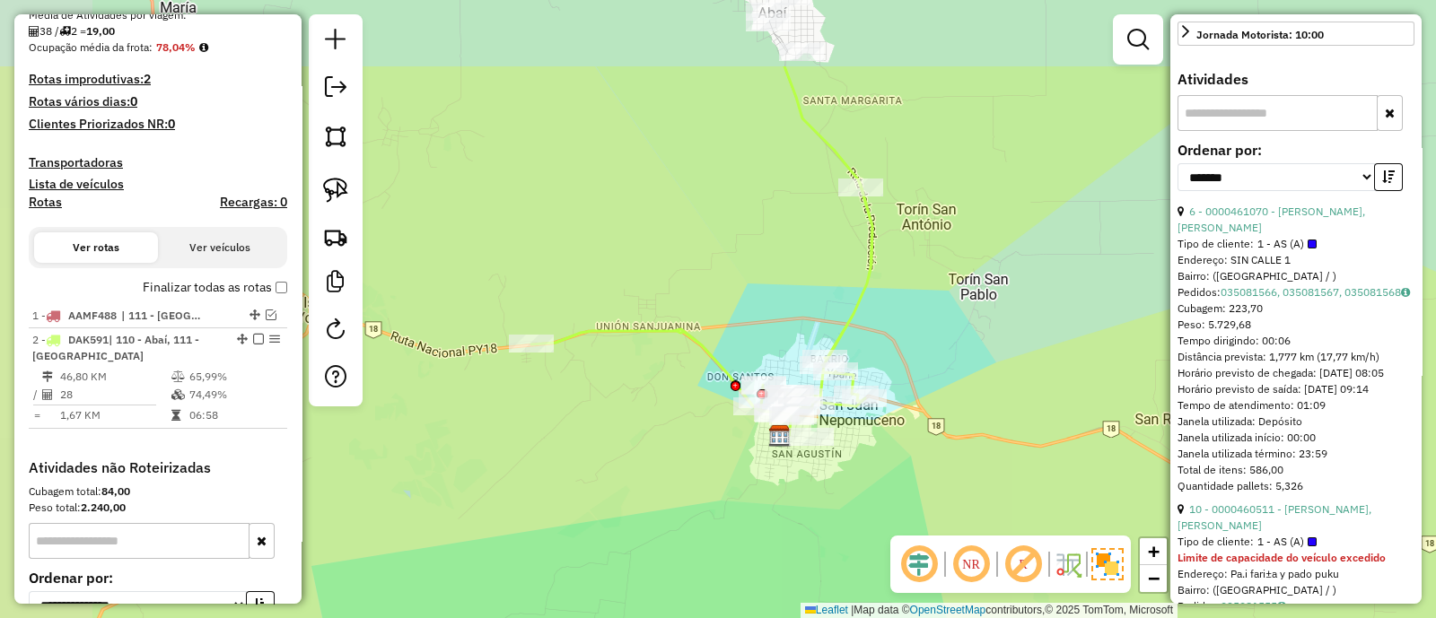
drag, startPoint x: 638, startPoint y: 349, endPoint x: 744, endPoint y: 496, distance: 181.3
click at [743, 494] on div "Janela de atendimento Grade de atendimento Capacidade Transportadoras Veículos …" at bounding box center [718, 309] width 1436 height 618
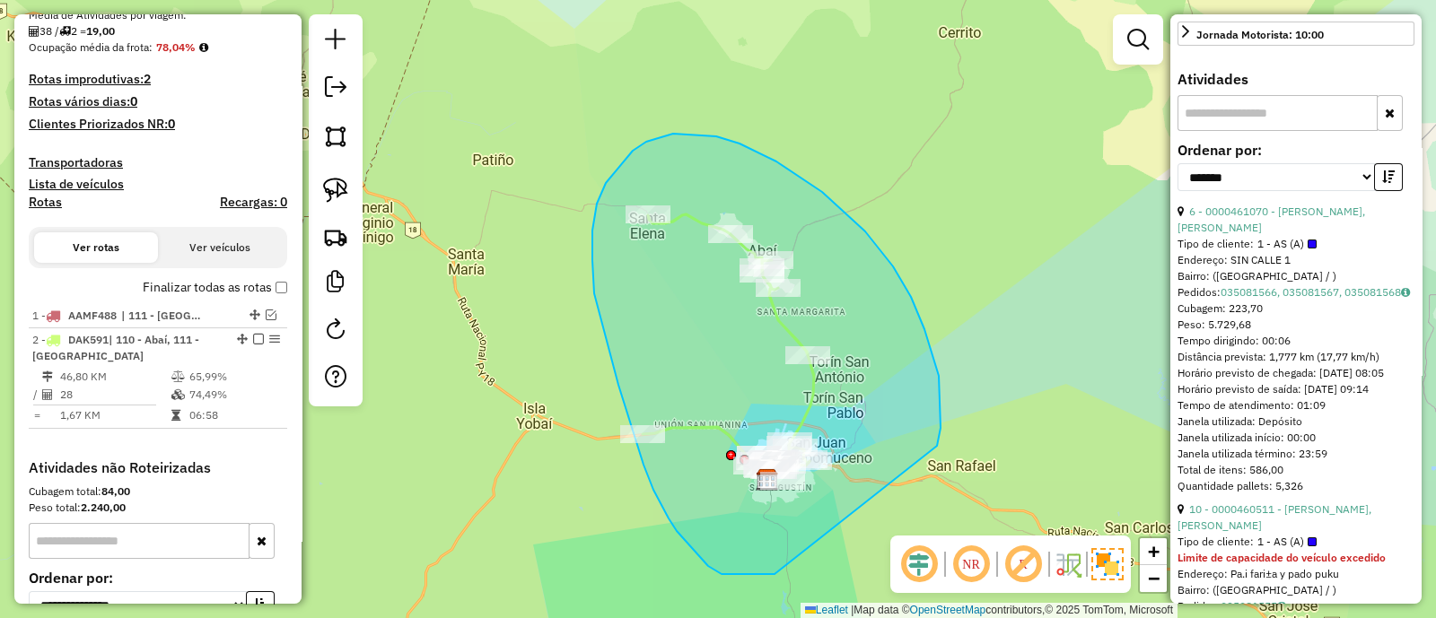
drag, startPoint x: 937, startPoint y: 446, endPoint x: 774, endPoint y: 574, distance: 207.0
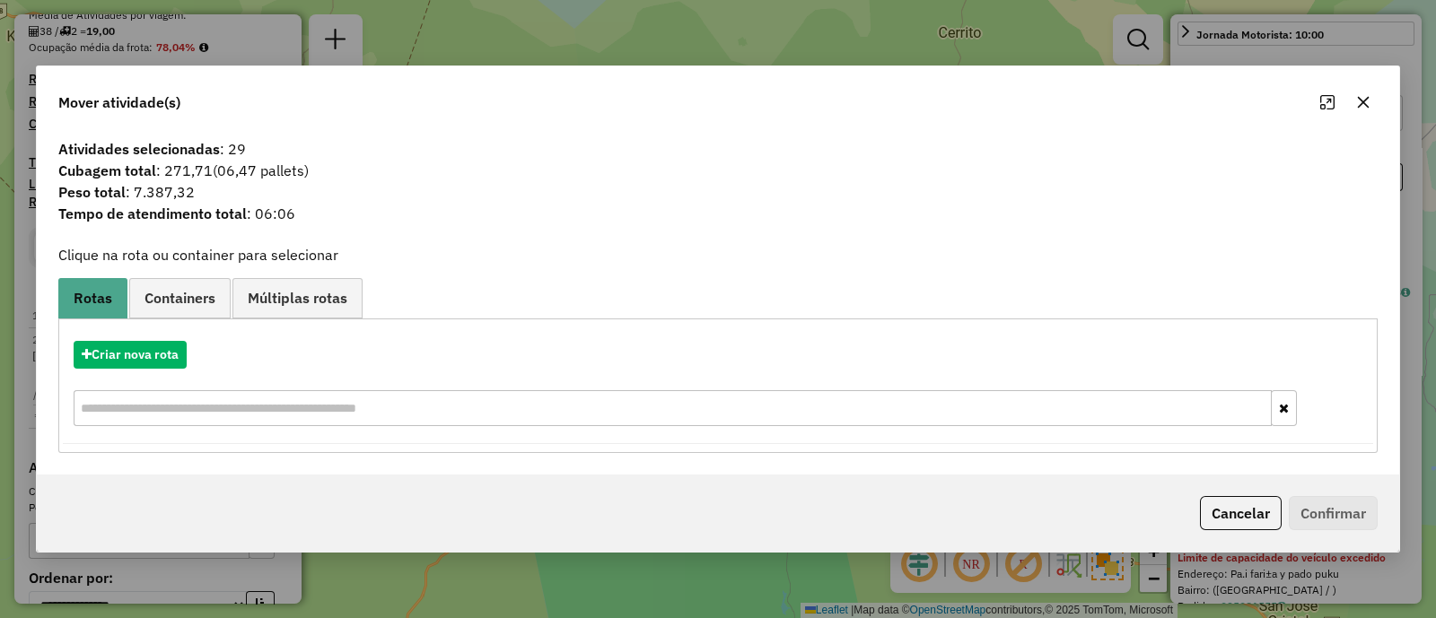
drag, startPoint x: 1380, startPoint y: 118, endPoint x: 1371, endPoint y: 114, distance: 10.0
click at [1379, 118] on div "Mover atividade(s)" at bounding box center [718, 98] width 1362 height 65
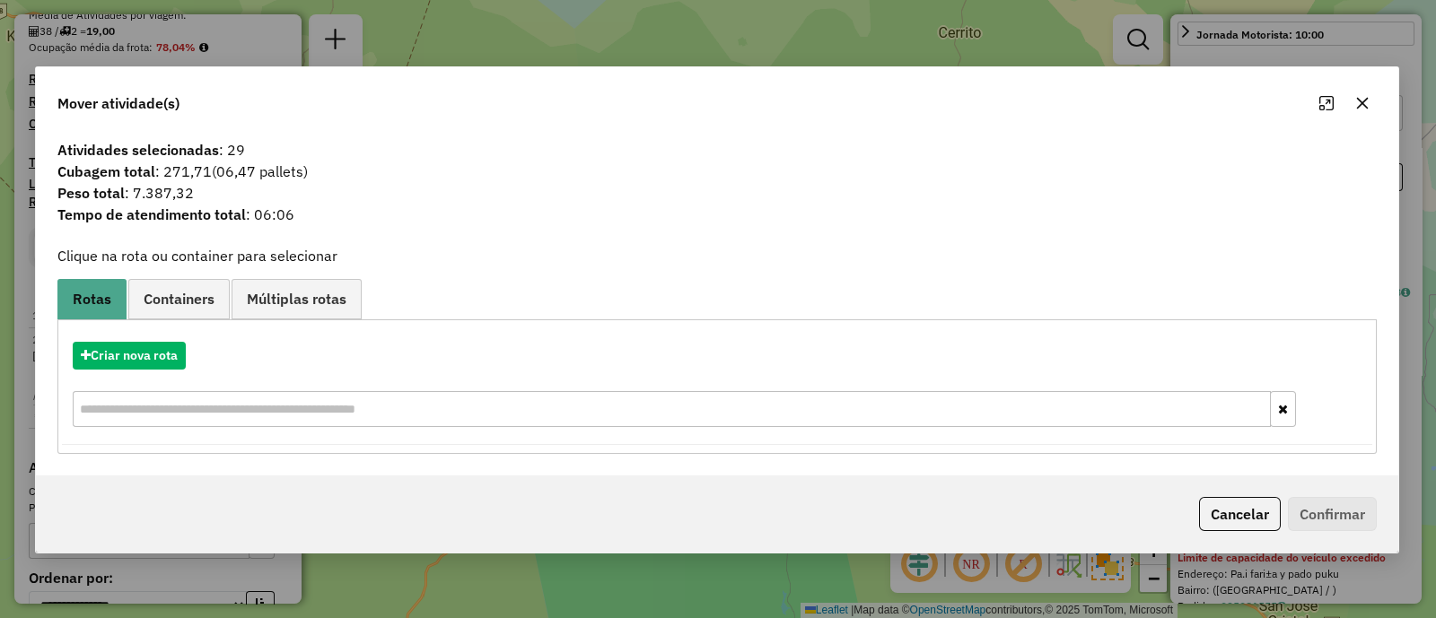
click at [1367, 112] on button "button" at bounding box center [1362, 103] width 29 height 29
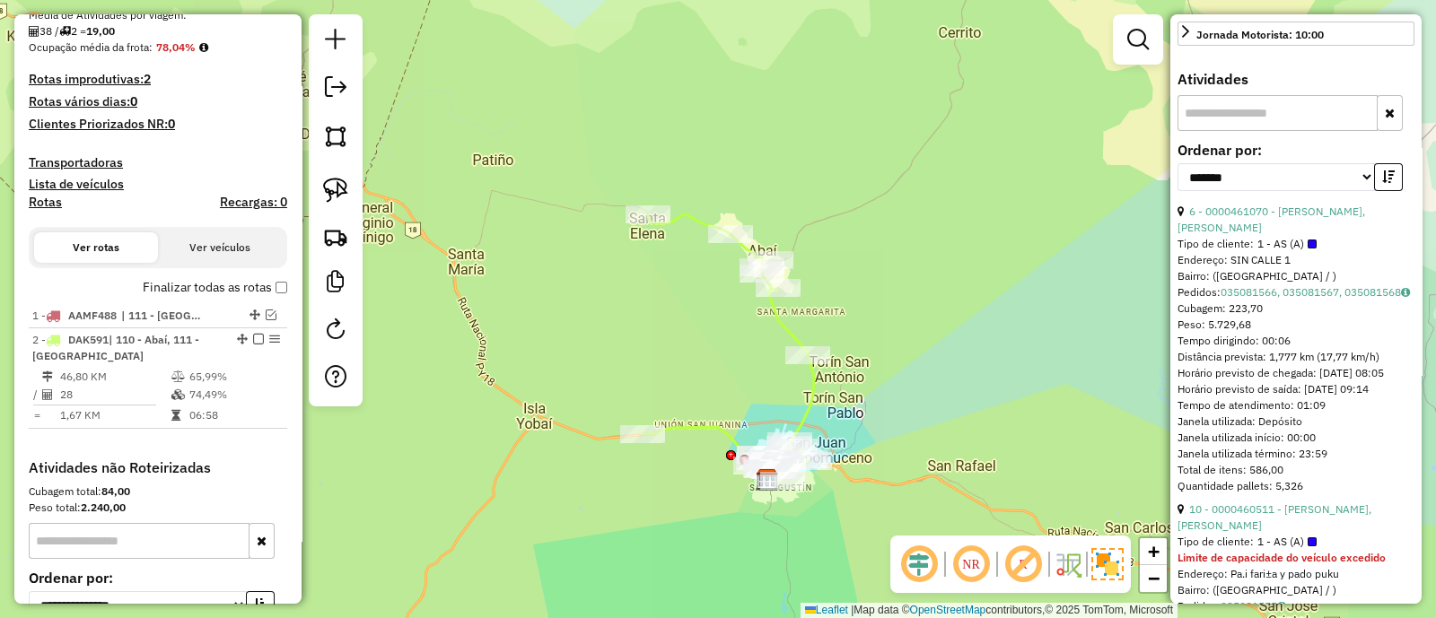
click at [811, 405] on icon at bounding box center [727, 342] width 171 height 256
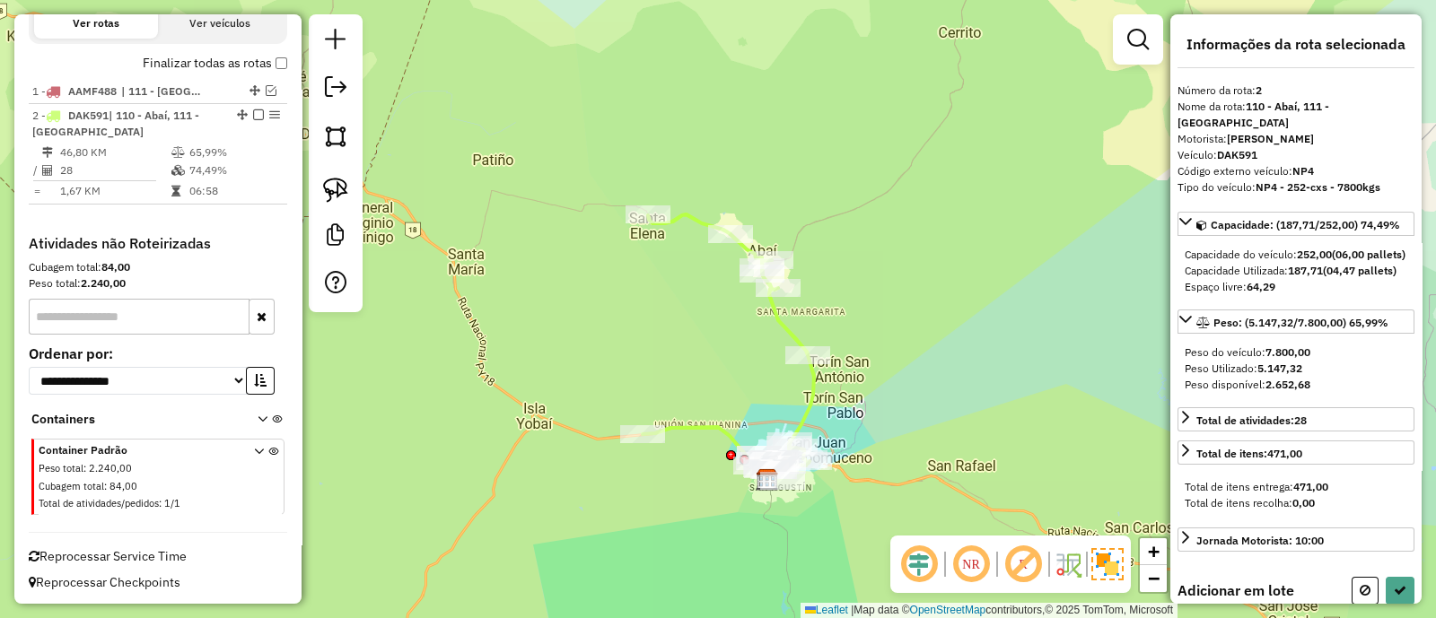
scroll to position [0, 0]
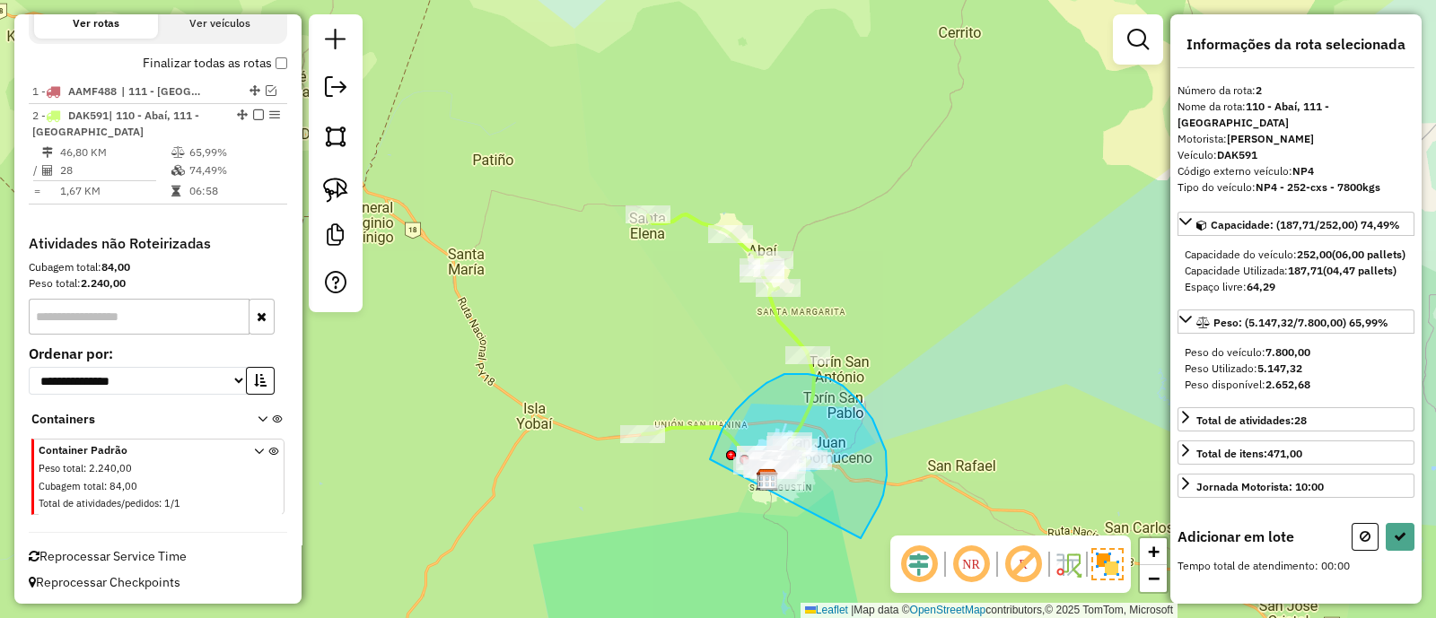
drag, startPoint x: 887, startPoint y: 476, endPoint x: 708, endPoint y: 479, distance: 178.6
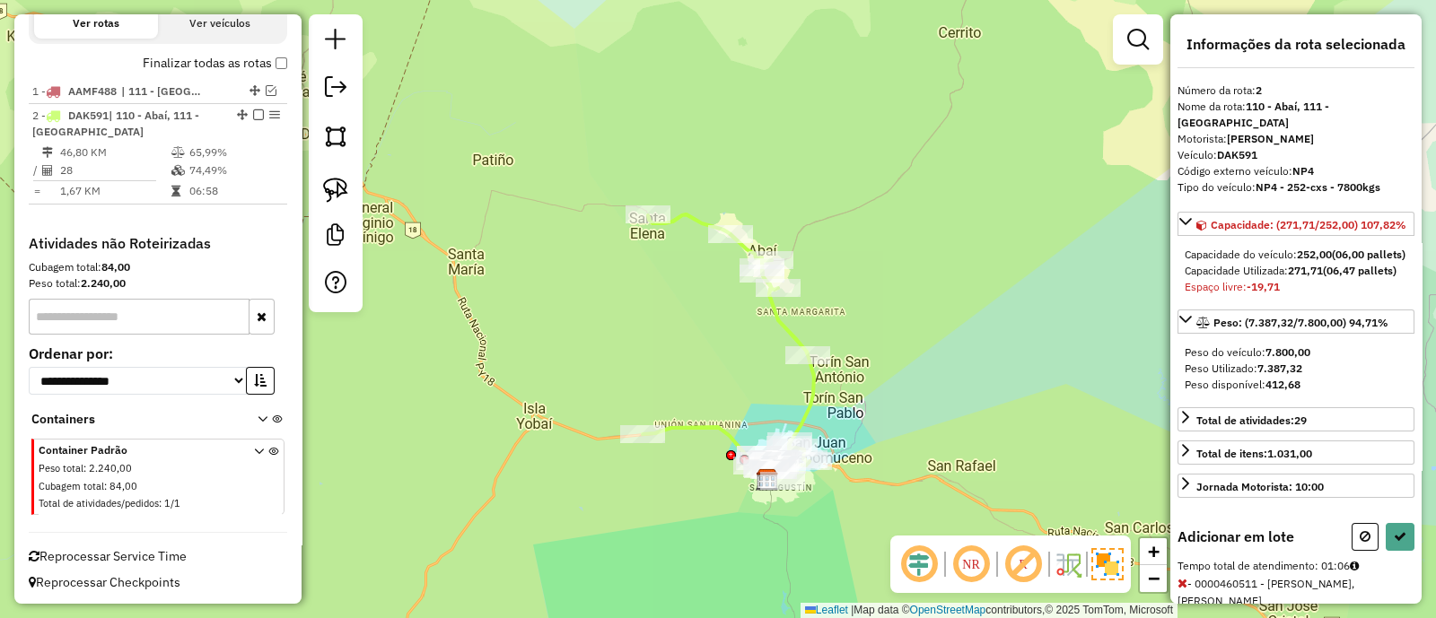
click at [1373, 551] on div at bounding box center [1382, 537] width 63 height 28
click at [1367, 551] on button at bounding box center [1364, 537] width 27 height 28
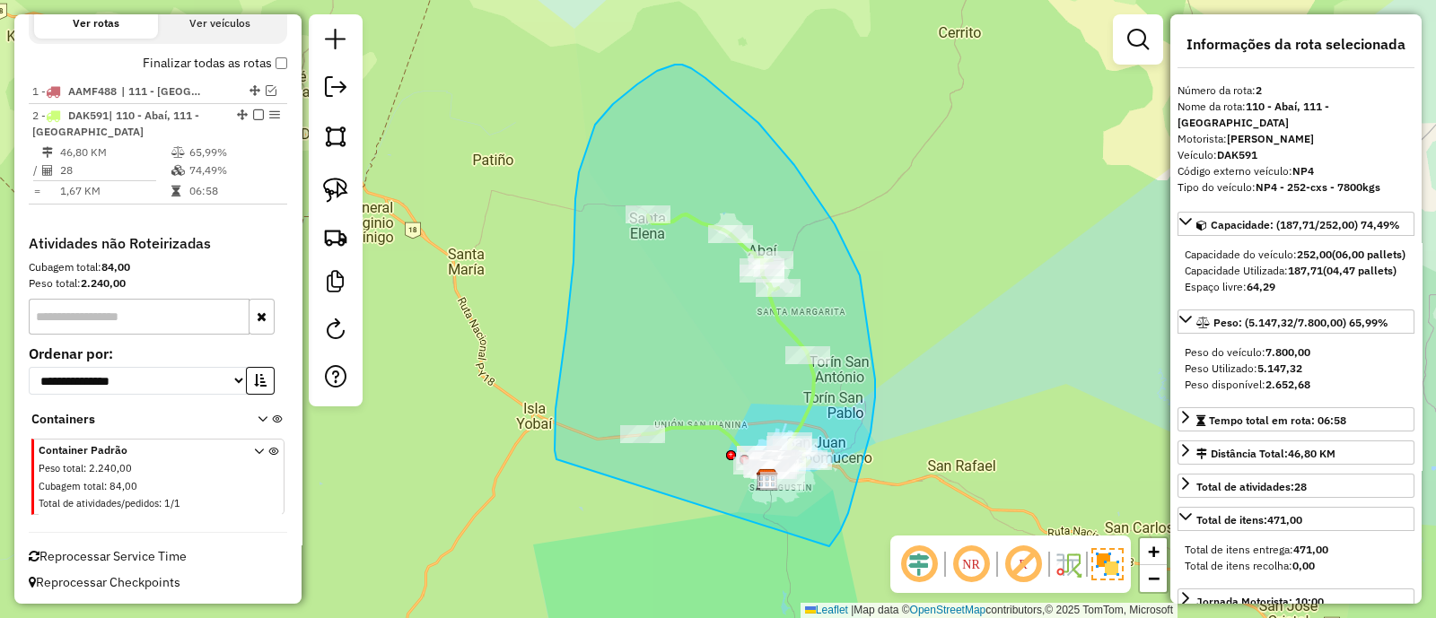
drag, startPoint x: 833, startPoint y: 543, endPoint x: 556, endPoint y: 459, distance: 288.7
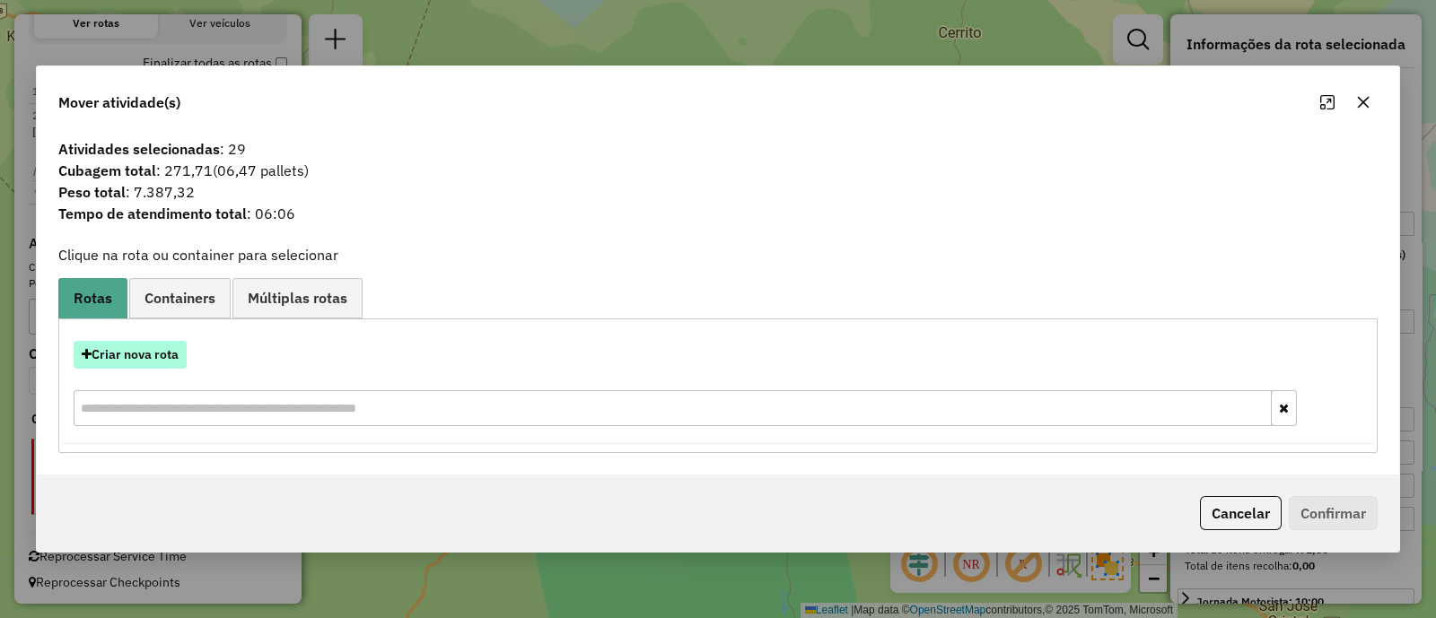
click at [158, 358] on button "Criar nova rota" at bounding box center [130, 355] width 113 height 28
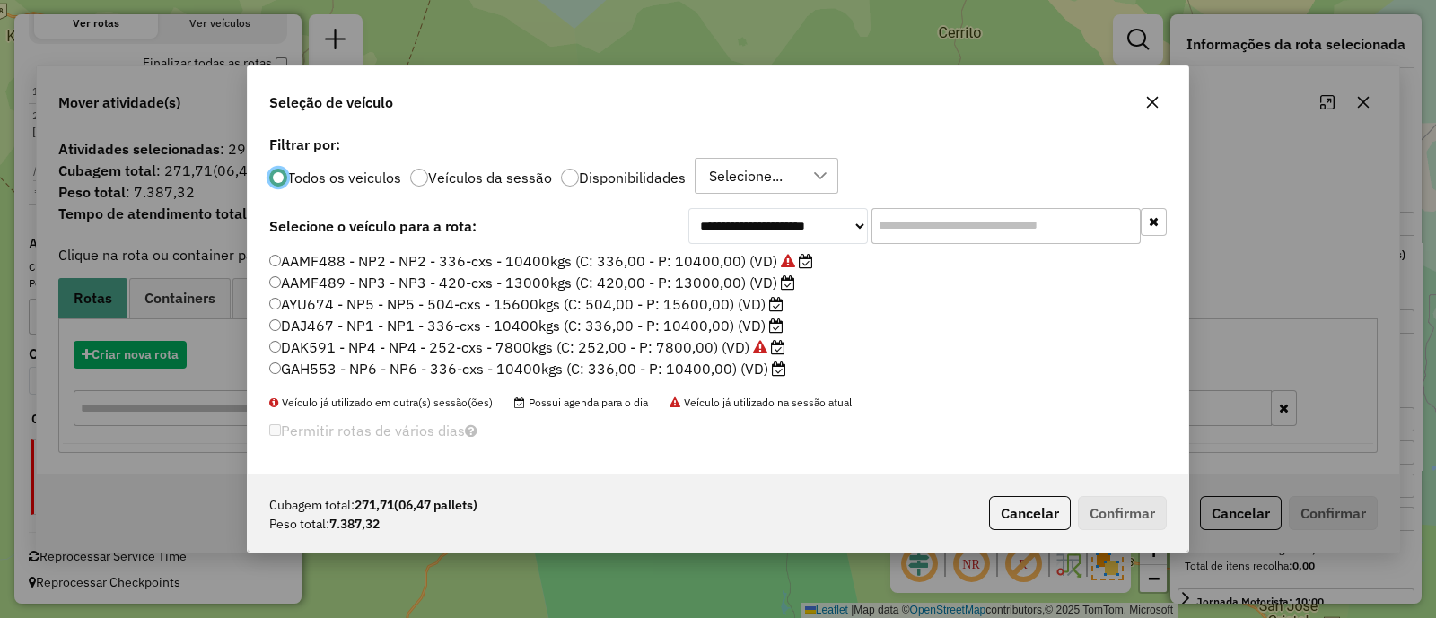
scroll to position [9, 5]
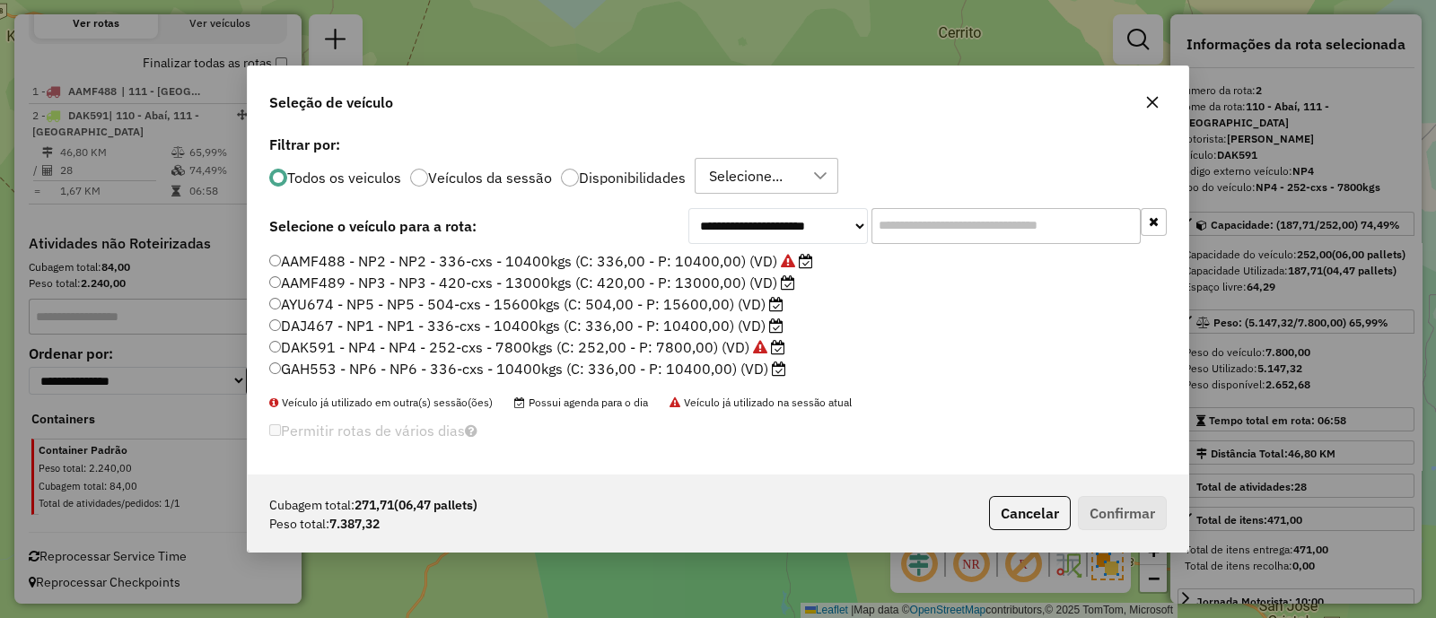
click at [689, 326] on label "DAJ467 - NP1 - NP1 - 336-cxs - 10400kgs (C: 336,00 - P: 10400,00) (VD)" at bounding box center [526, 326] width 514 height 22
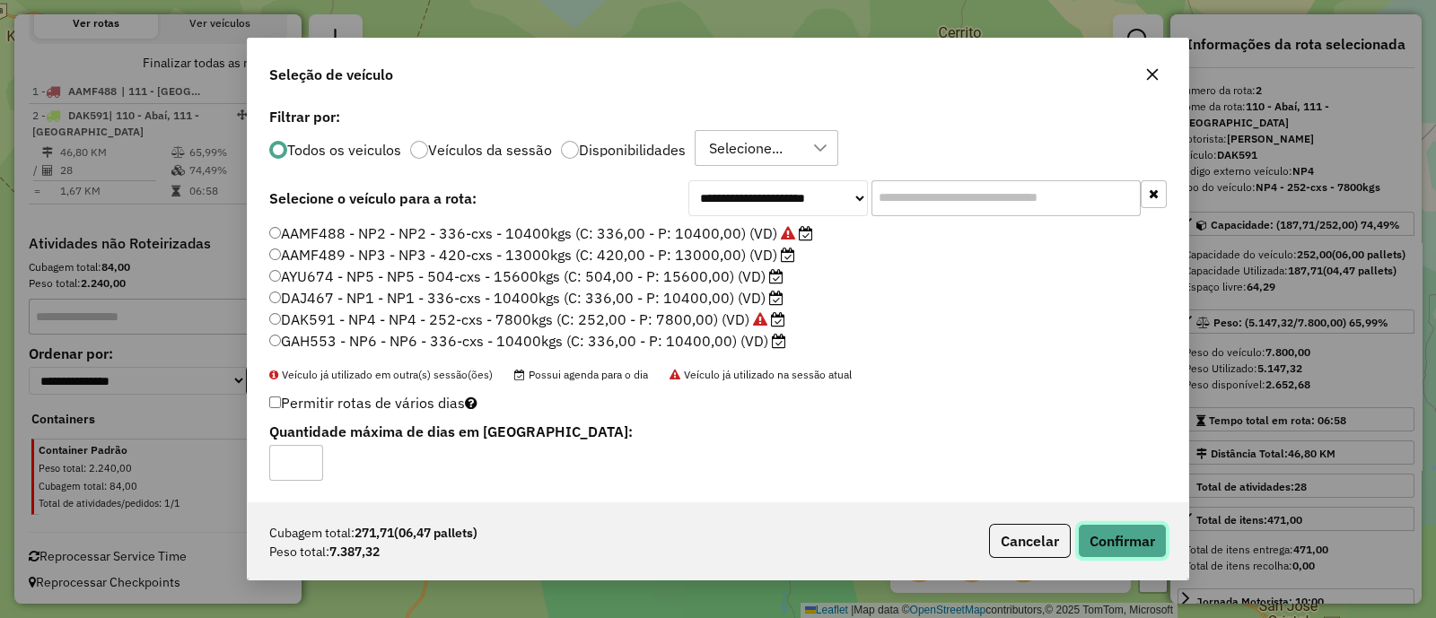
click at [1093, 547] on button "Confirmar" at bounding box center [1122, 541] width 89 height 34
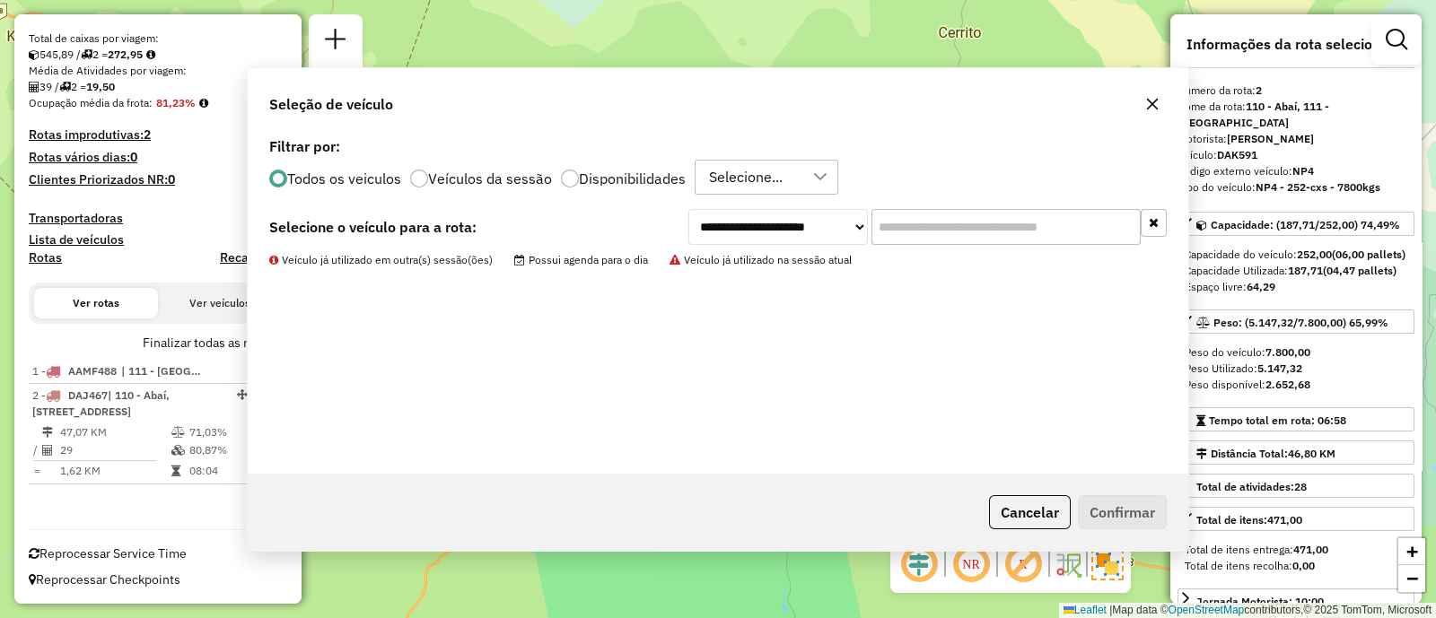
scroll to position [344, 0]
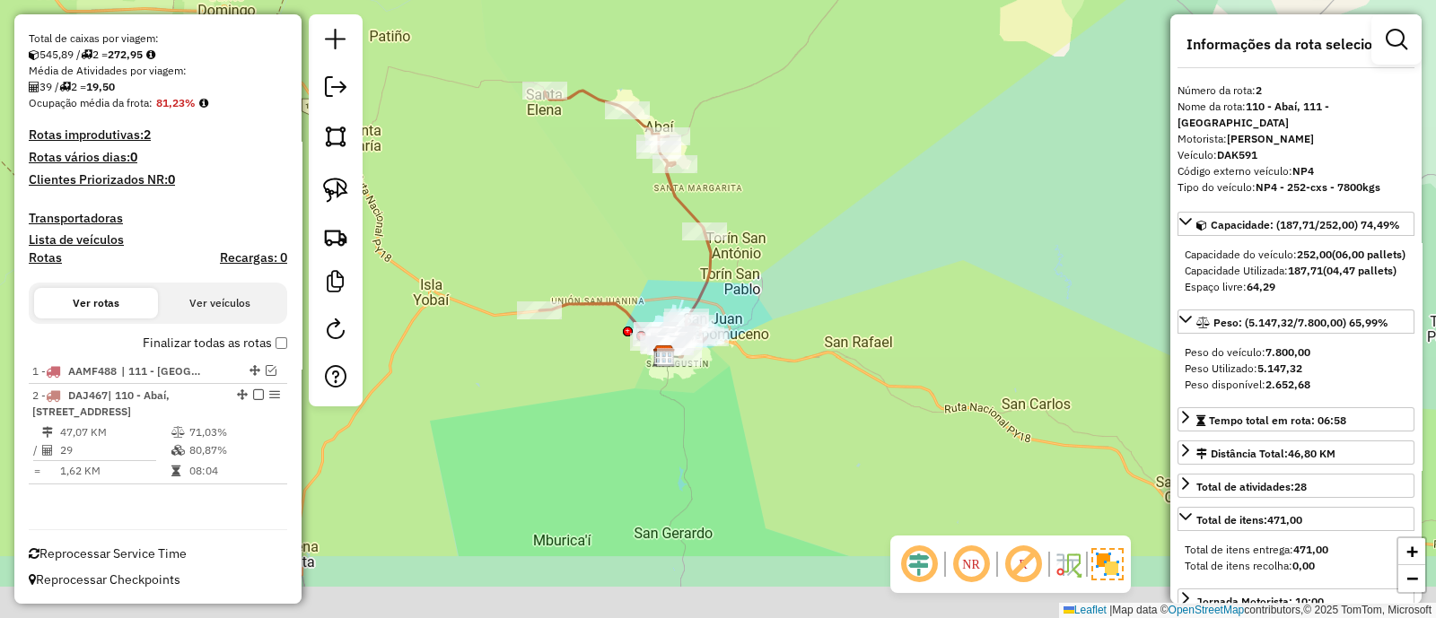
drag, startPoint x: 884, startPoint y: 482, endPoint x: 756, endPoint y: 320, distance: 205.7
click at [757, 320] on div "Janela de atendimento Grade de atendimento Capacidade Transportadoras Veículos …" at bounding box center [718, 309] width 1436 height 618
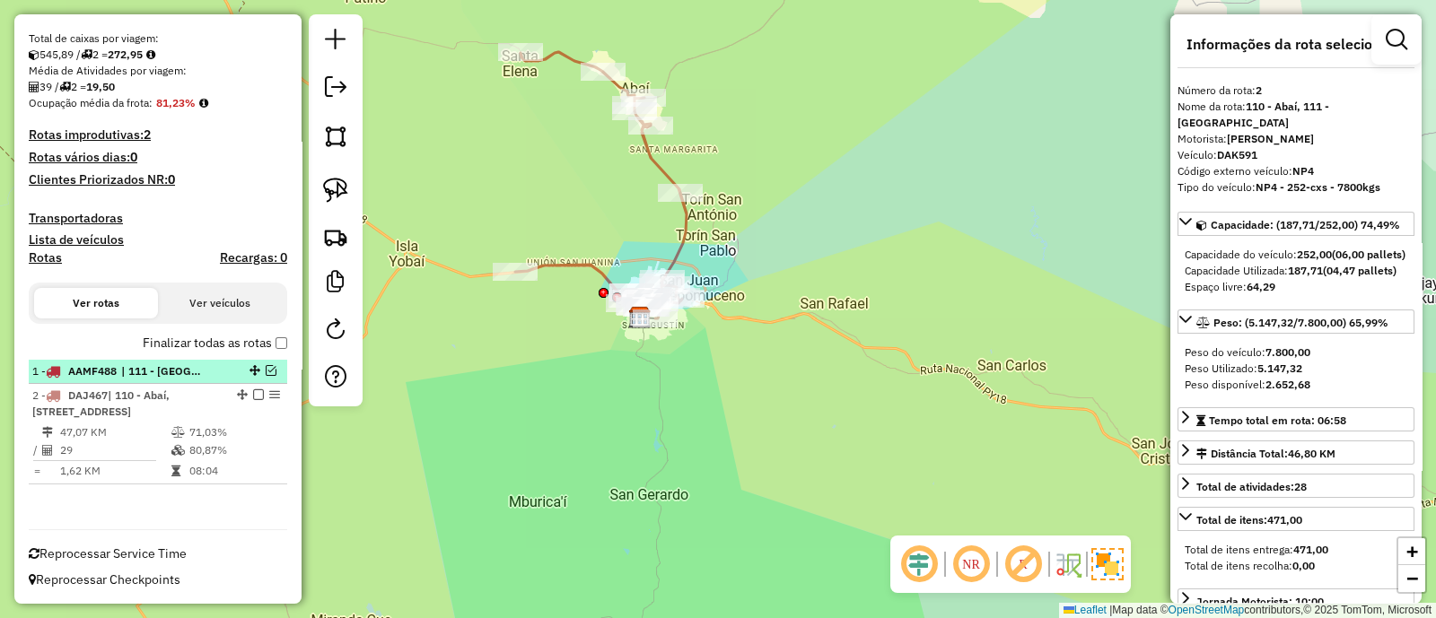
click at [266, 365] on em at bounding box center [271, 370] width 11 height 11
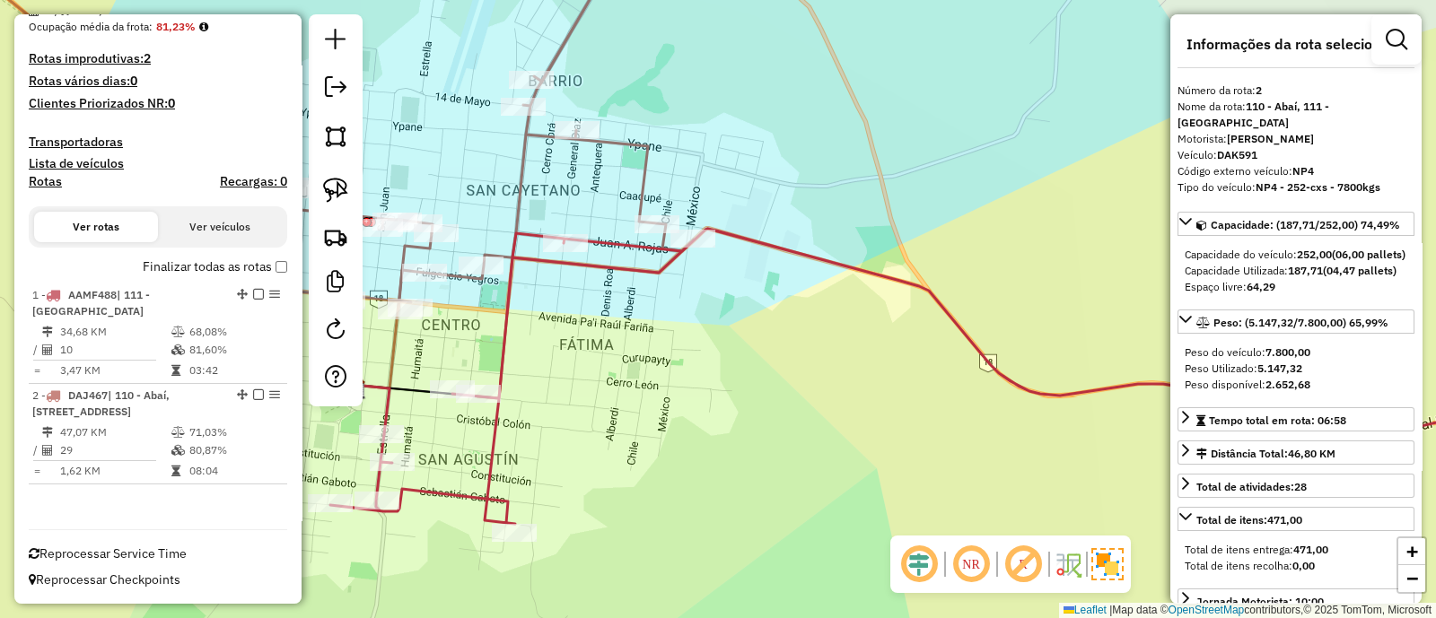
click at [677, 293] on div "Janela de atendimento Grade de atendimento Capacidade Transportadoras Veículos …" at bounding box center [718, 309] width 1436 height 618
click at [506, 510] on icon at bounding box center [954, 376] width 1249 height 295
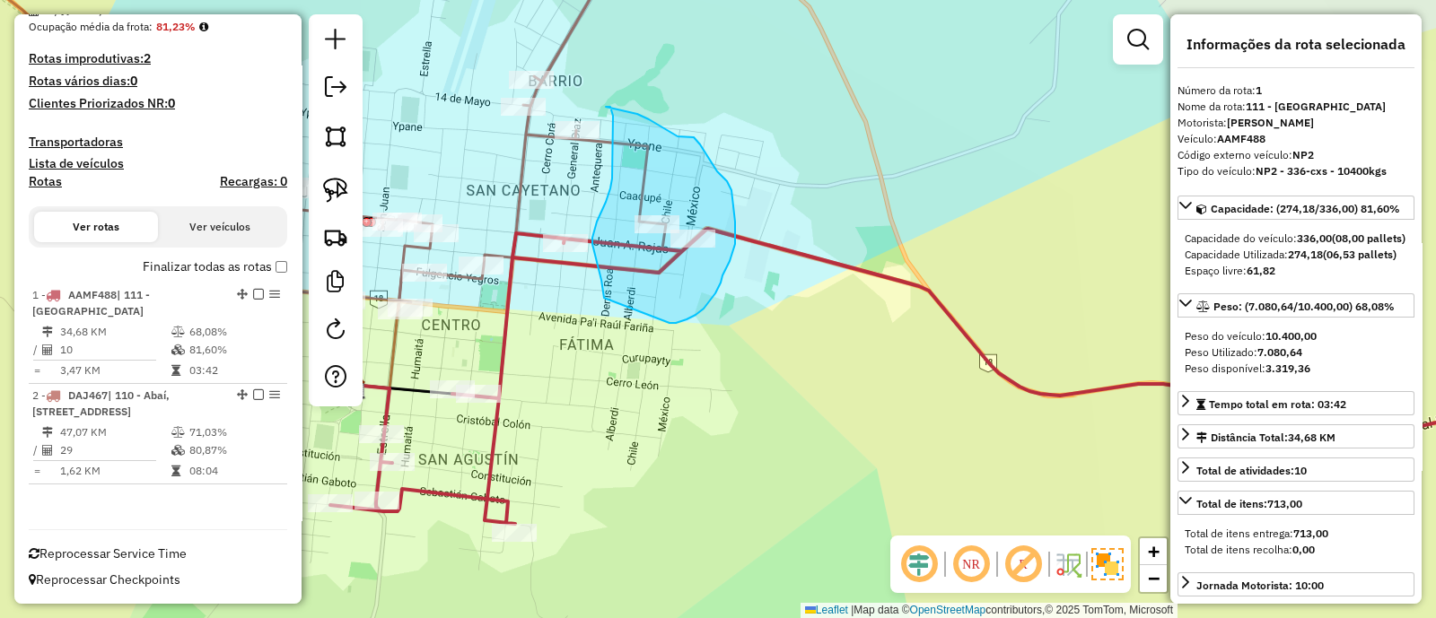
drag, startPoint x: 672, startPoint y: 323, endPoint x: 615, endPoint y: 348, distance: 62.7
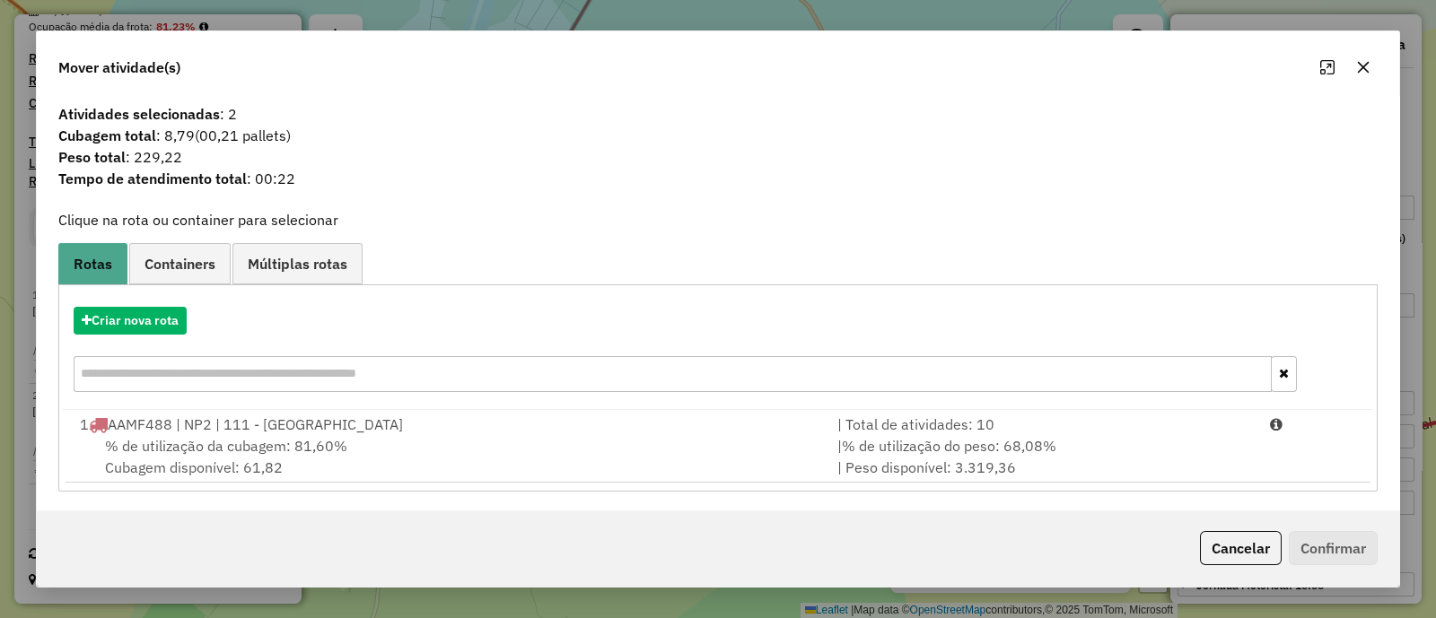
click at [1370, 61] on button "button" at bounding box center [1363, 67] width 29 height 29
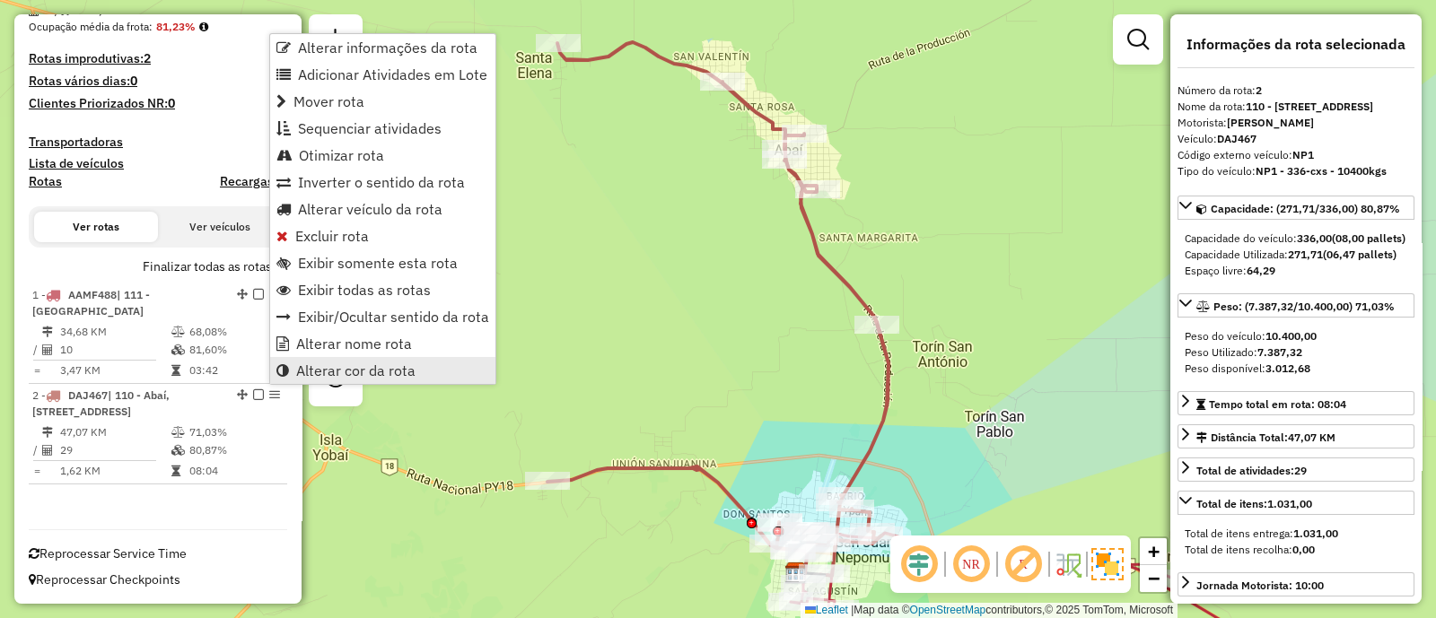
click at [339, 368] on span "Alterar cor da rota" at bounding box center [355, 370] width 119 height 14
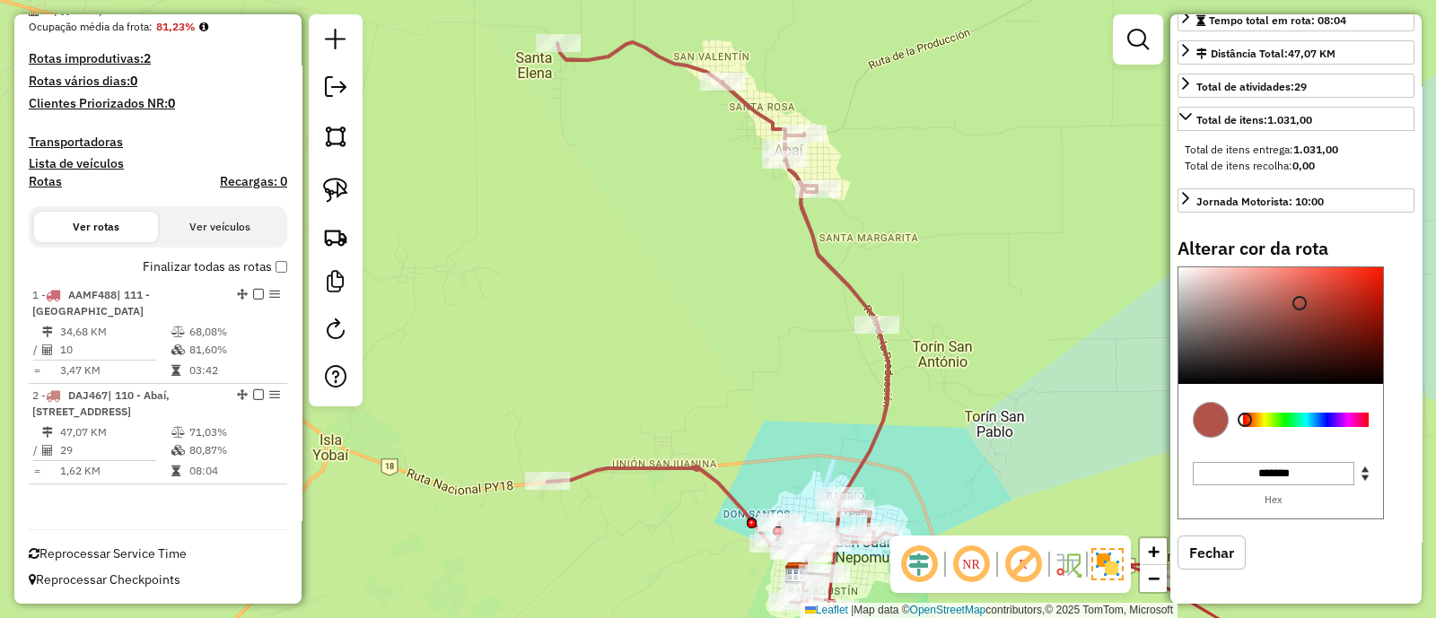
scroll to position [427, 0]
type input "*******"
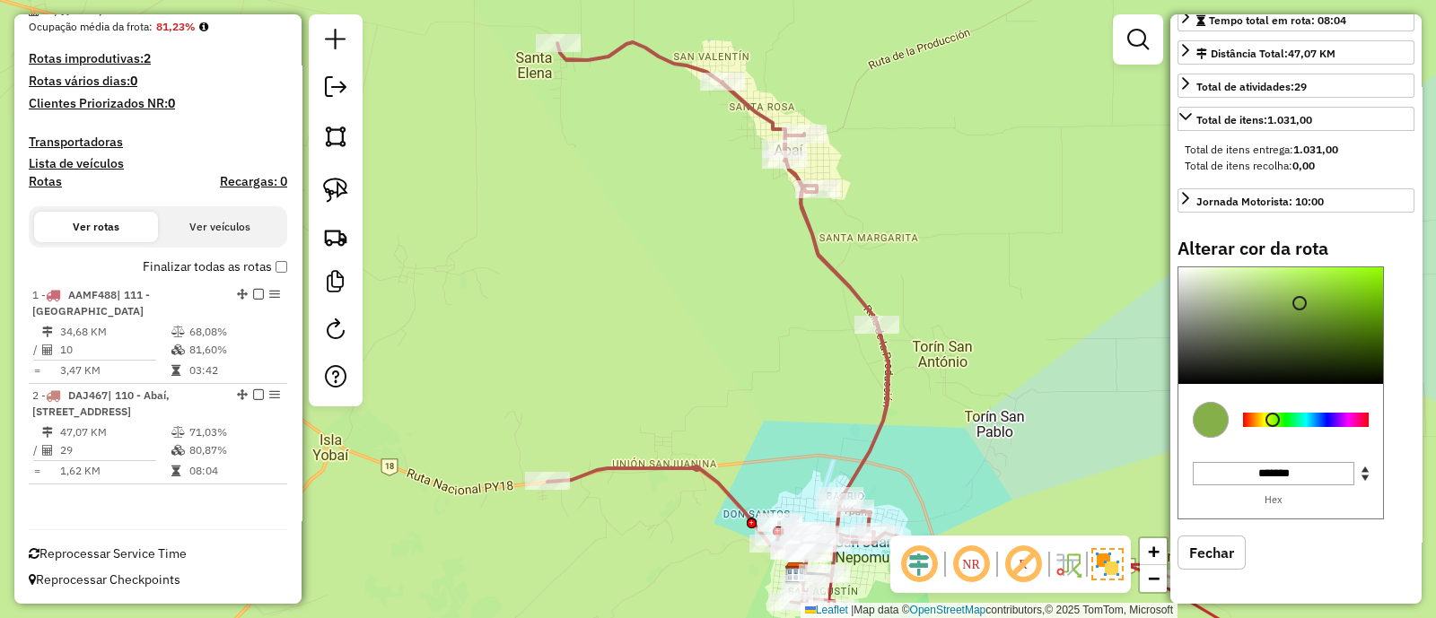
click at [1272, 419] on div at bounding box center [1306, 420] width 126 height 14
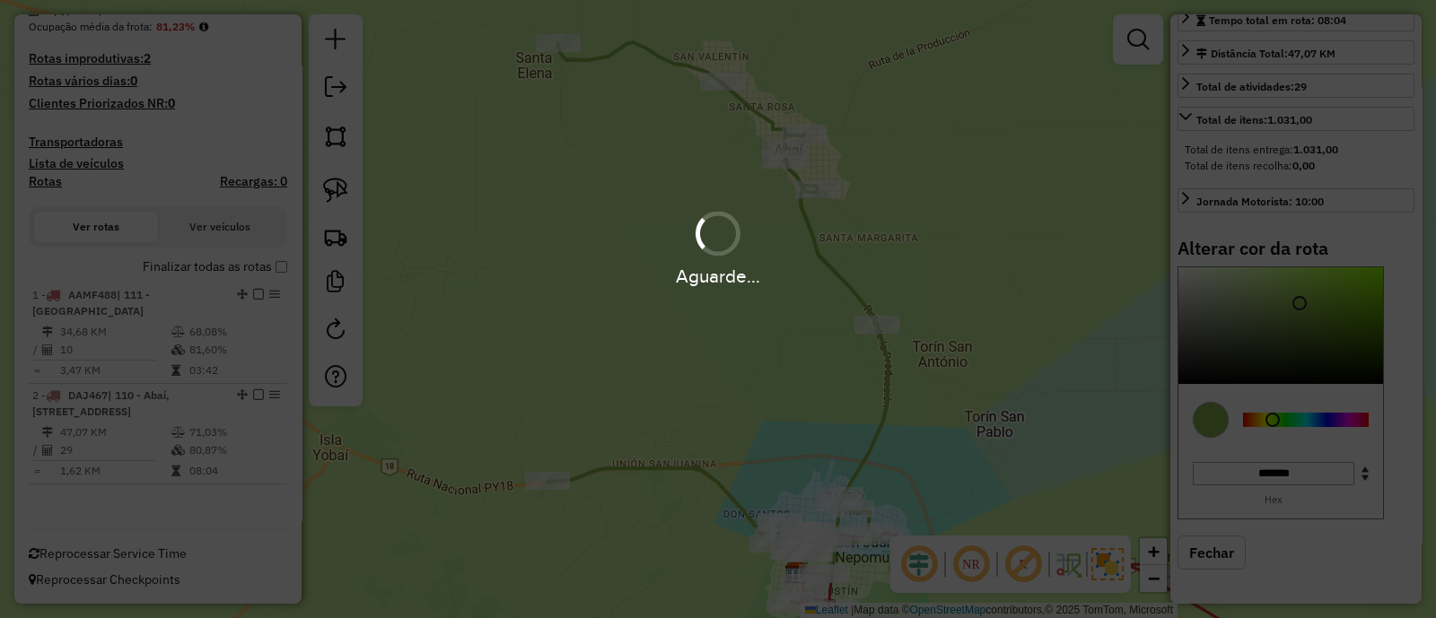
click at [714, 428] on div "Janela de atendimento Grade de atendimento Capacidade Transportadoras Veículos …" at bounding box center [718, 309] width 1436 height 618
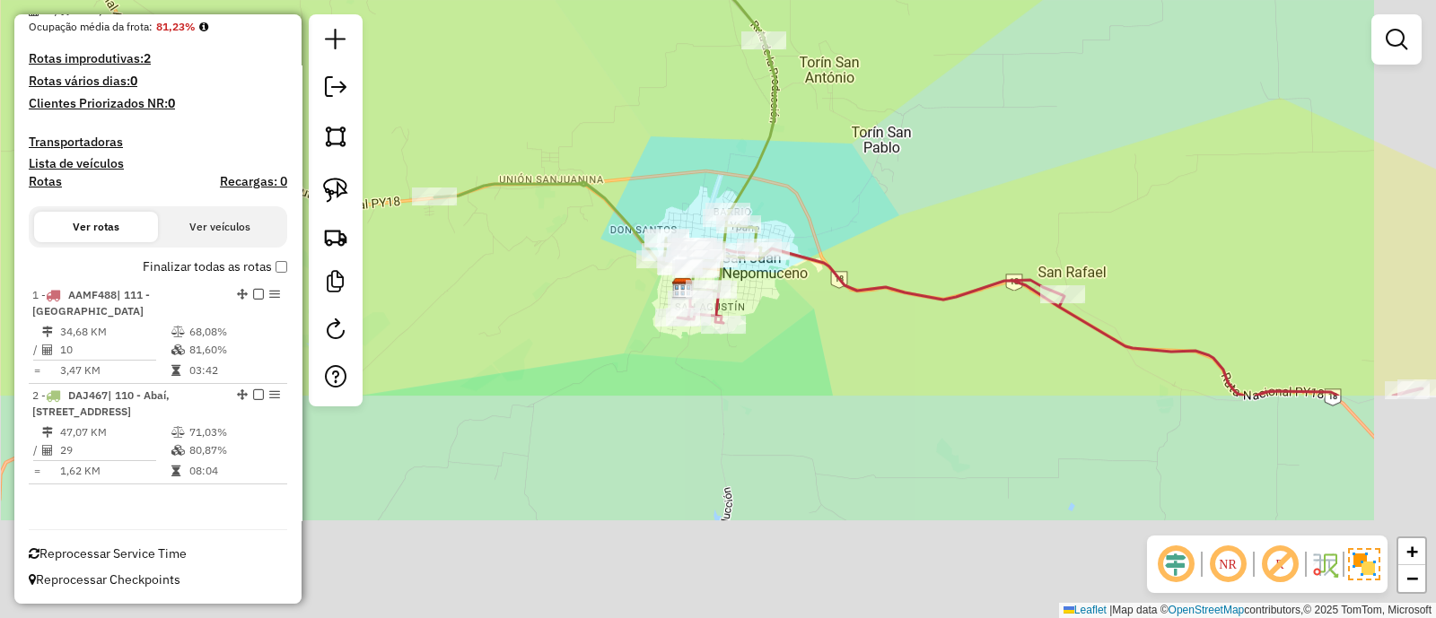
drag, startPoint x: 740, startPoint y: 443, endPoint x: 625, endPoint y: 136, distance: 327.7
click at [623, 146] on div "Janela de atendimento Grade de atendimento Capacidade Transportadoras Veículos …" at bounding box center [718, 309] width 1436 height 618
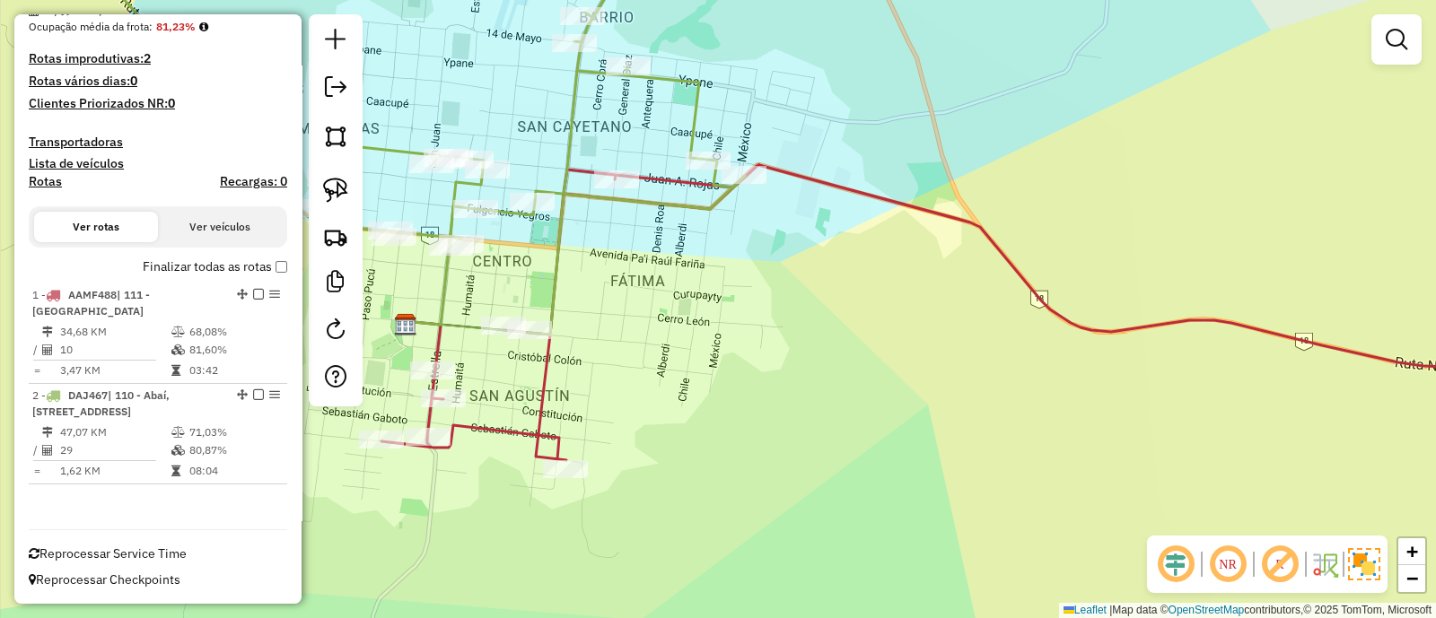
click at [660, 172] on icon at bounding box center [980, 312] width 1198 height 295
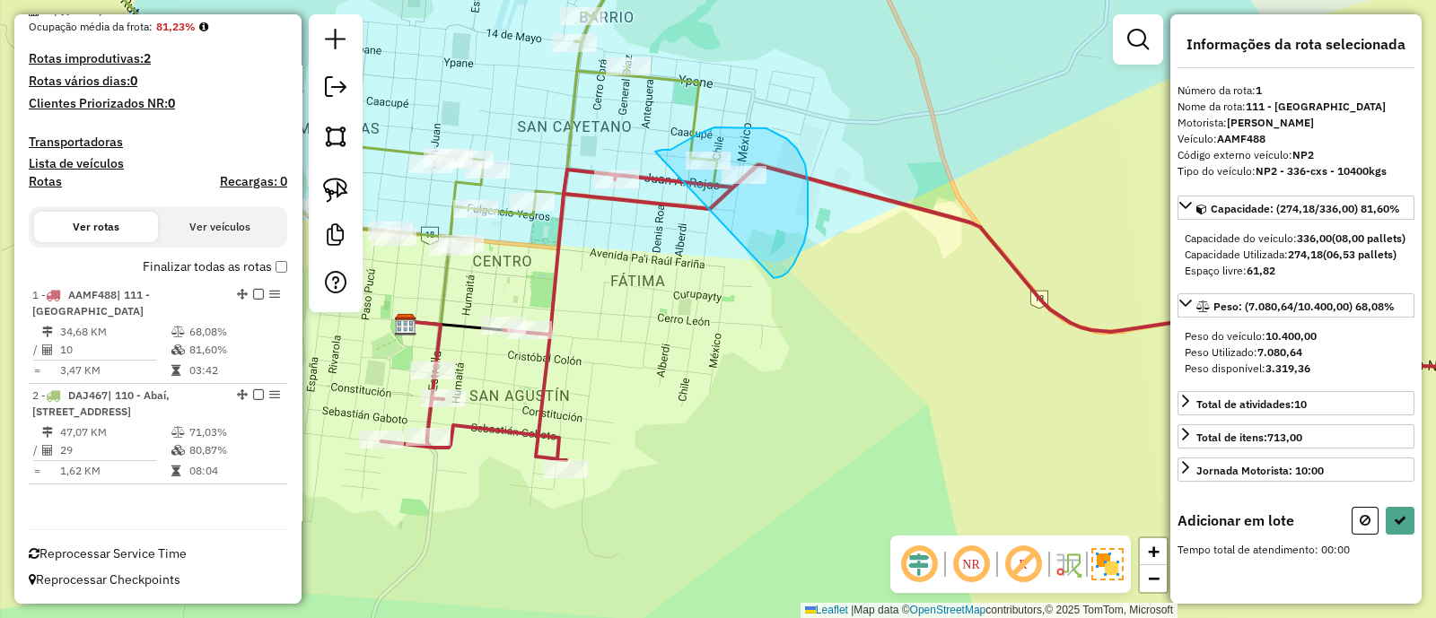
drag, startPoint x: 797, startPoint y: 149, endPoint x: 655, endPoint y: 152, distance: 141.8
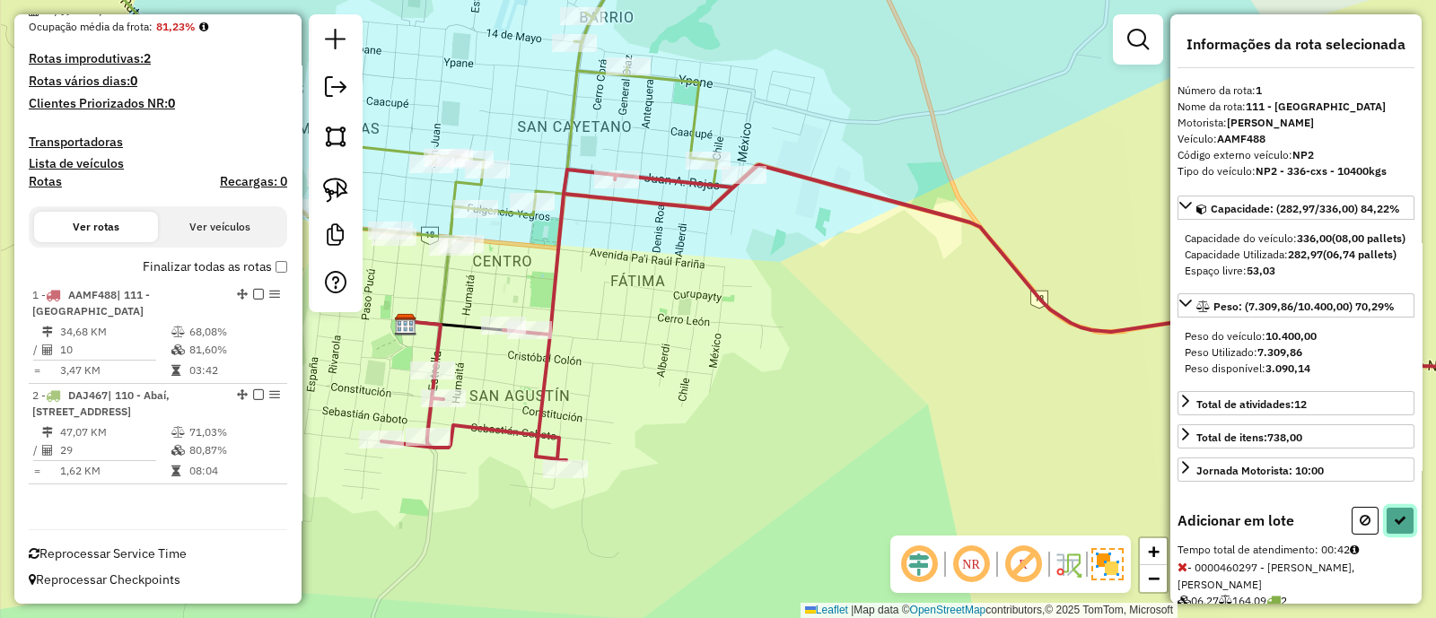
click at [1393, 527] on icon at bounding box center [1399, 520] width 13 height 13
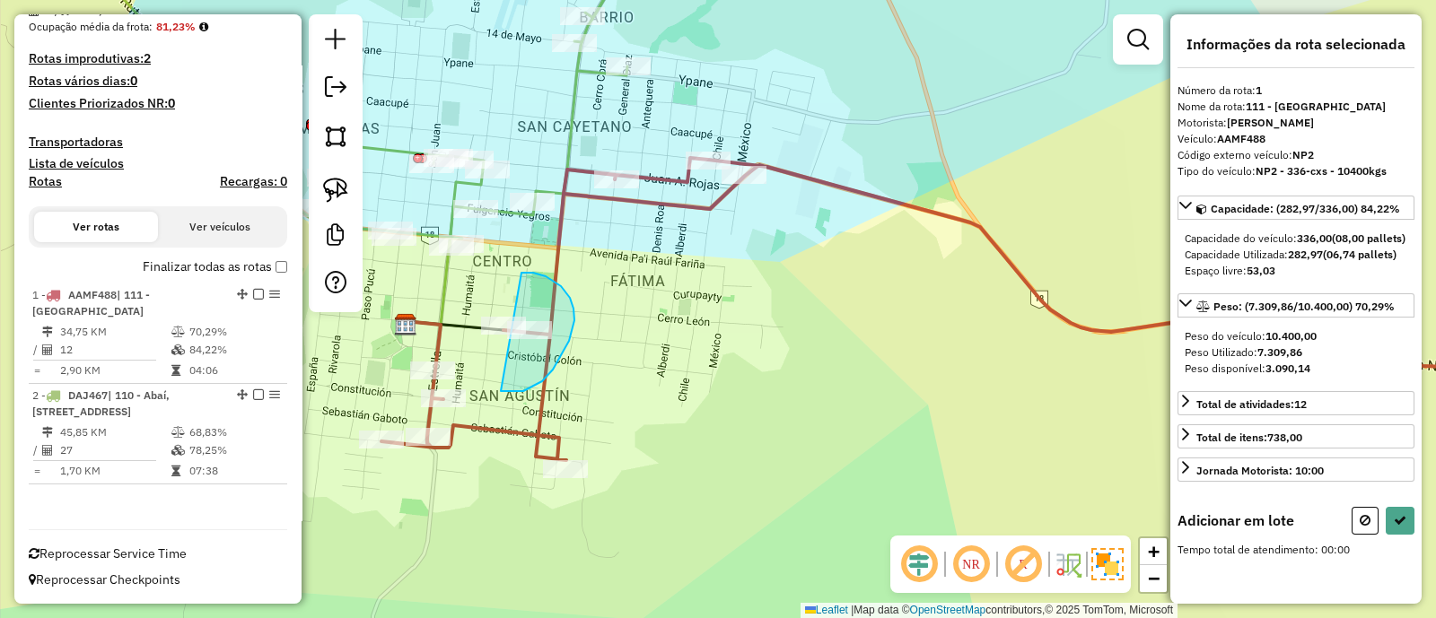
drag, startPoint x: 505, startPoint y: 391, endPoint x: 507, endPoint y: 273, distance: 118.5
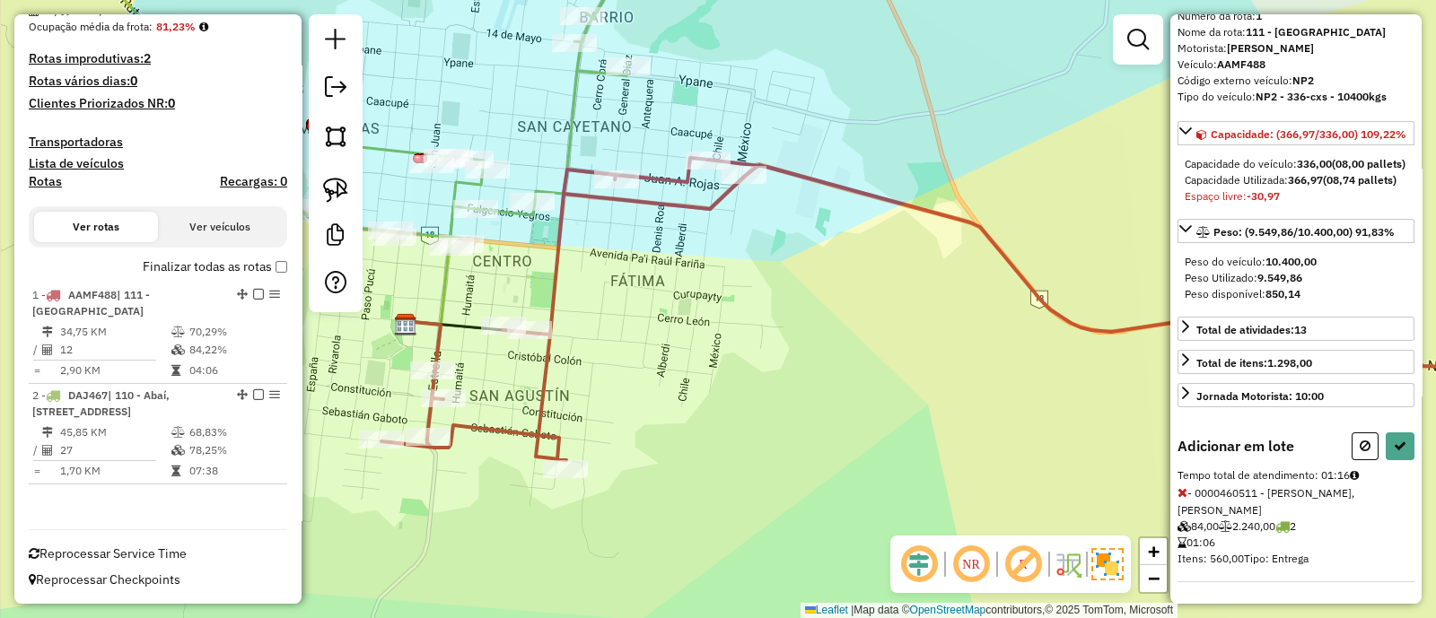
scroll to position [135, 0]
click at [1359, 444] on icon at bounding box center [1364, 446] width 11 height 13
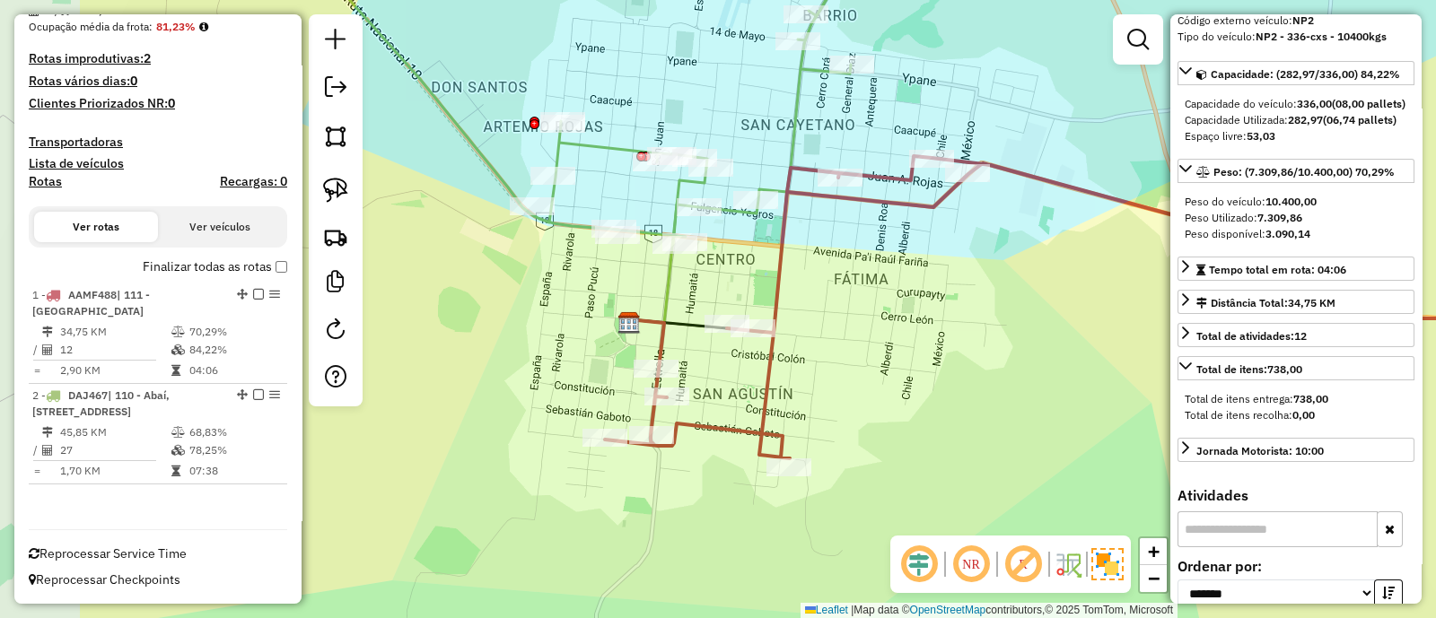
drag, startPoint x: 662, startPoint y: 342, endPoint x: 902, endPoint y: 342, distance: 239.6
click at [903, 341] on div "Janela de atendimento Grade de atendimento Capacidade Transportadoras Veículos …" at bounding box center [718, 309] width 1436 height 618
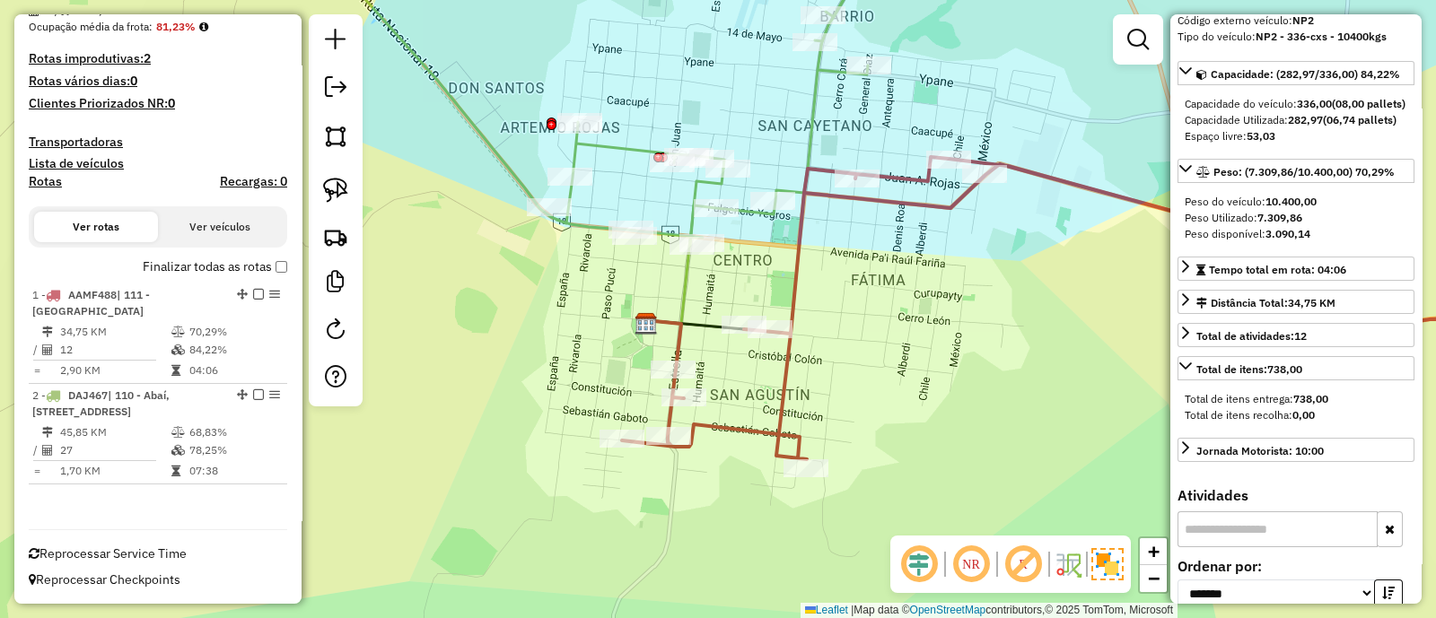
click at [789, 374] on icon at bounding box center [1100, 308] width 957 height 302
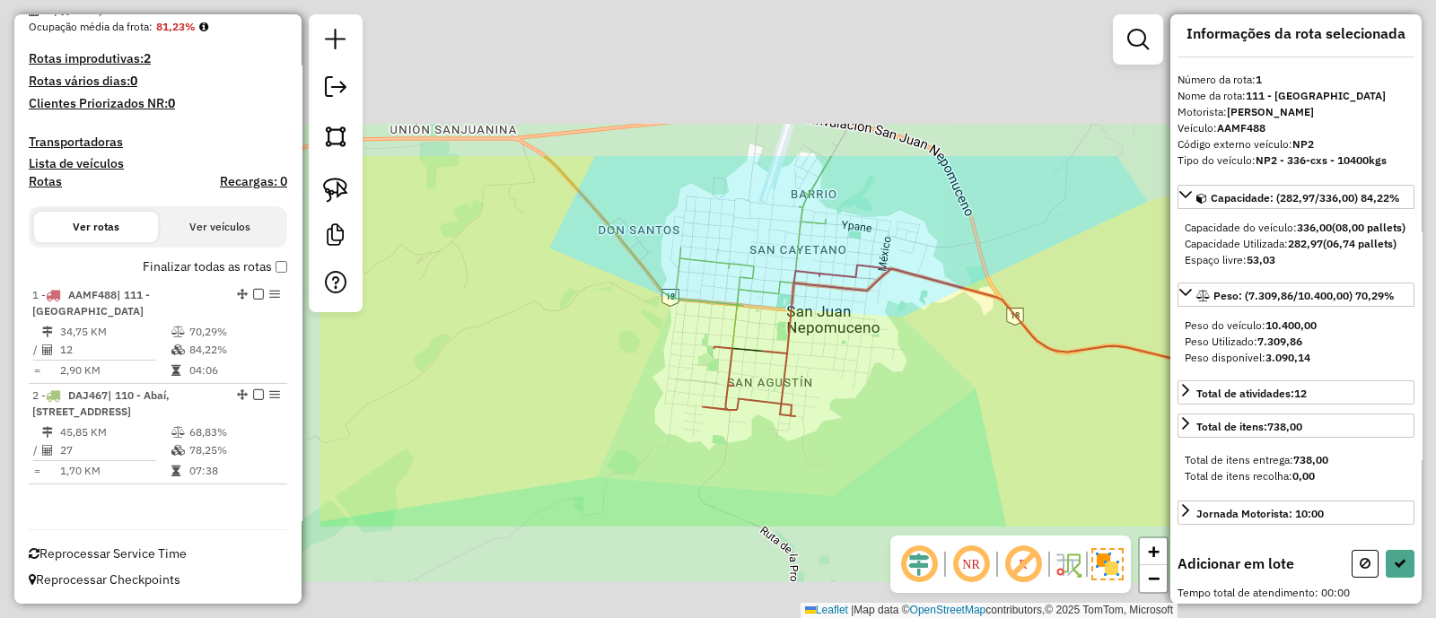
scroll to position [5, 0]
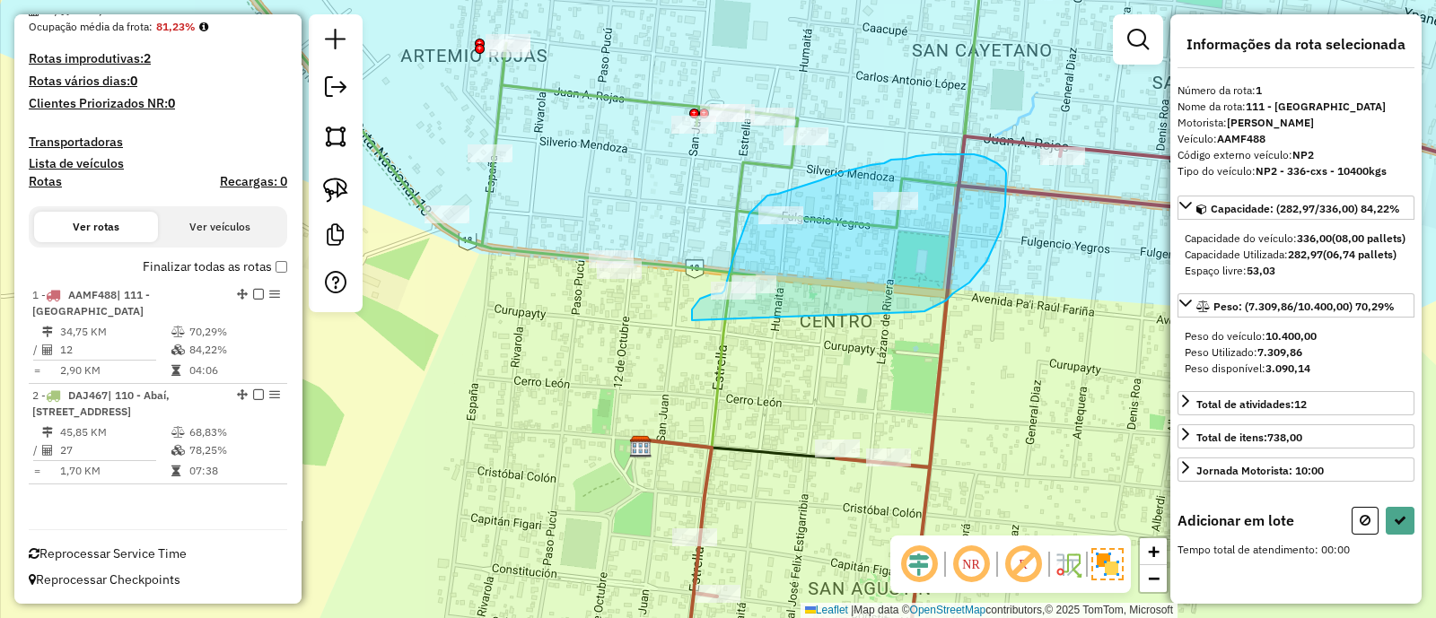
drag, startPoint x: 924, startPoint y: 311, endPoint x: 692, endPoint y: 320, distance: 232.6
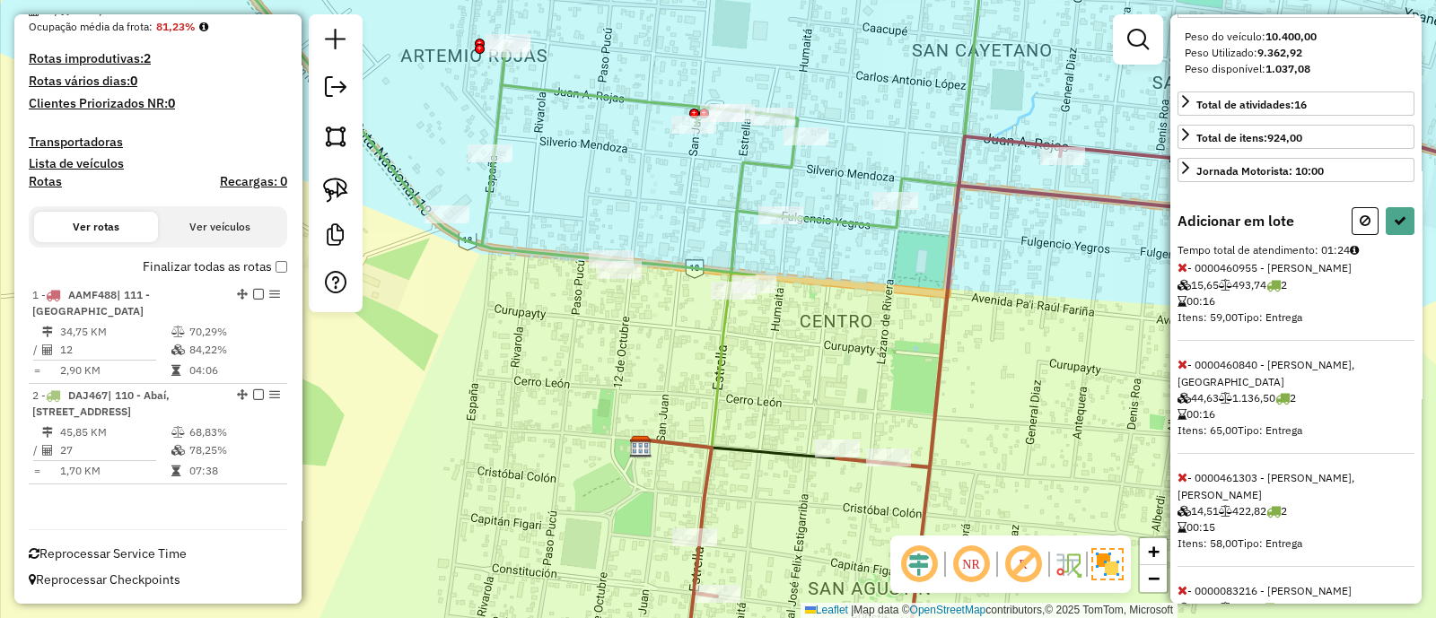
scroll to position [457, 0]
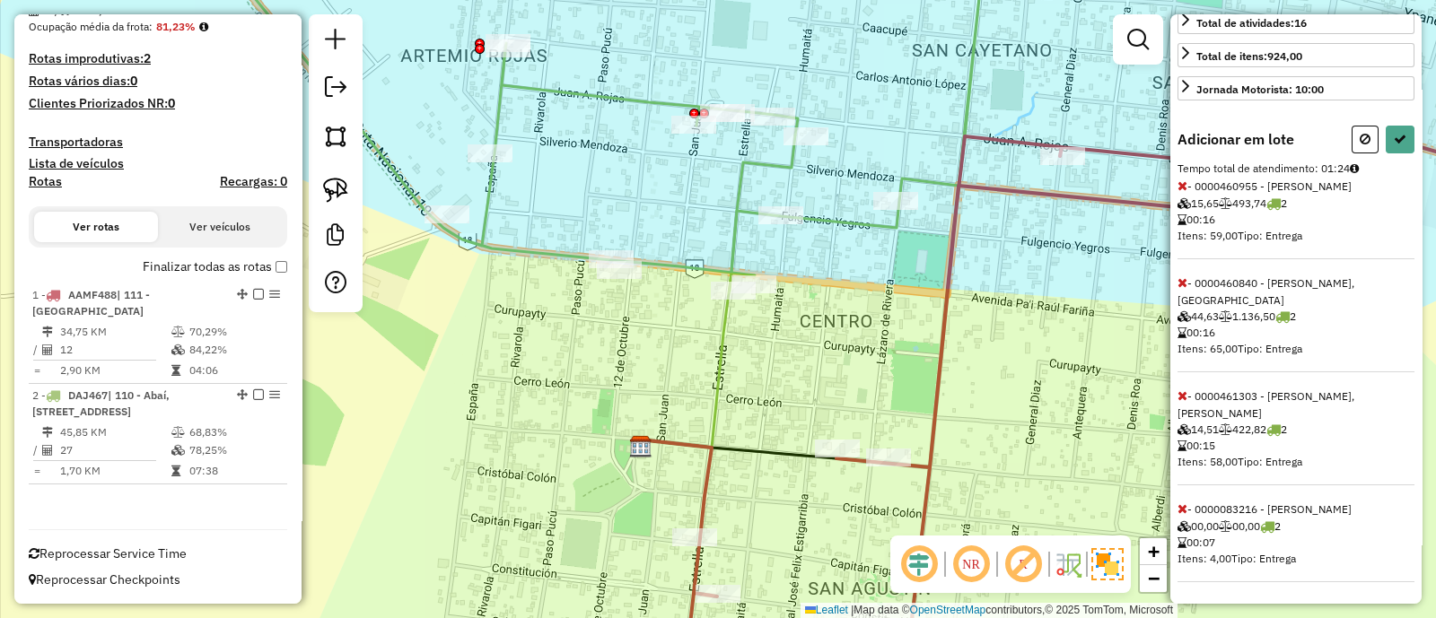
click at [1184, 276] on icon at bounding box center [1182, 282] width 10 height 13
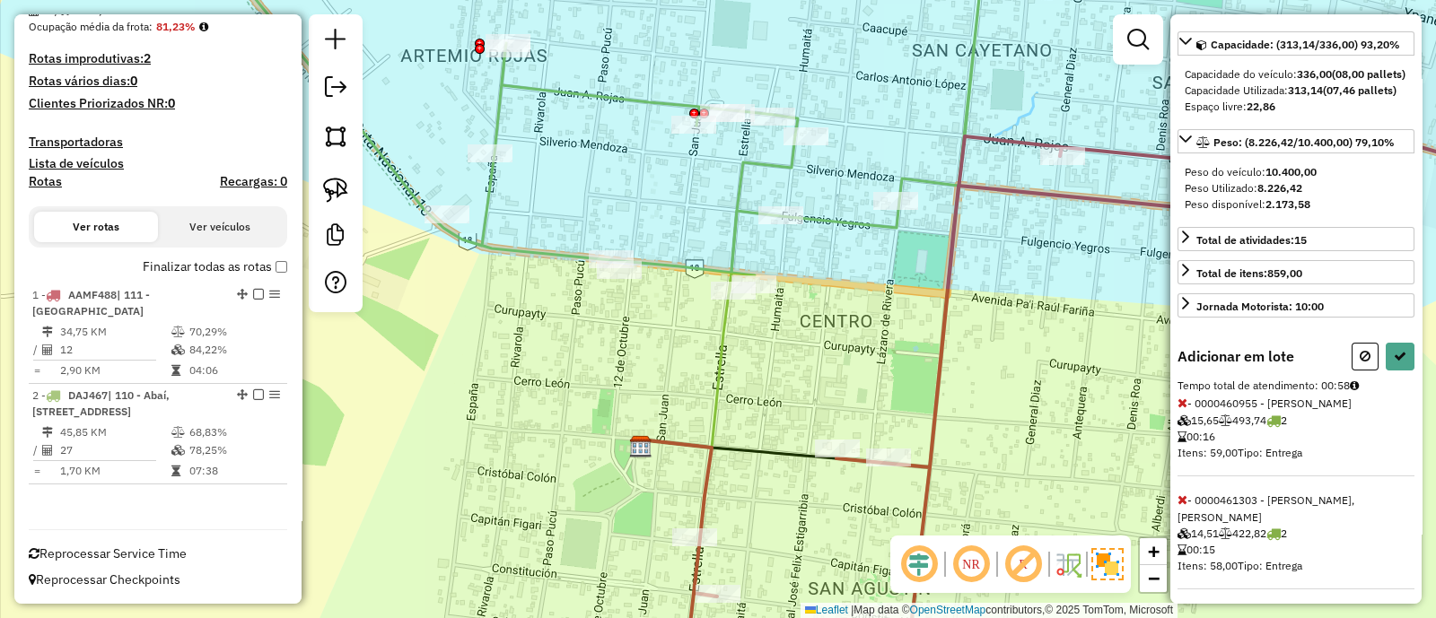
scroll to position [0, 0]
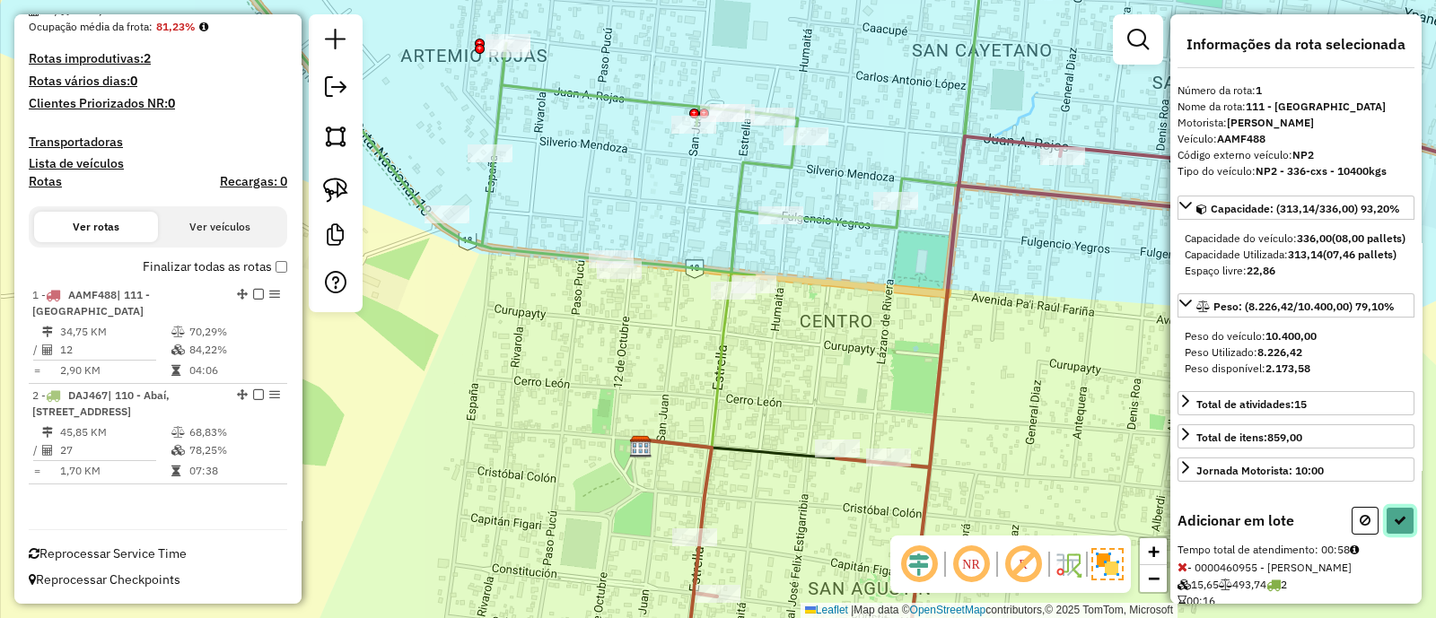
click at [1386, 535] on button at bounding box center [1399, 521] width 29 height 28
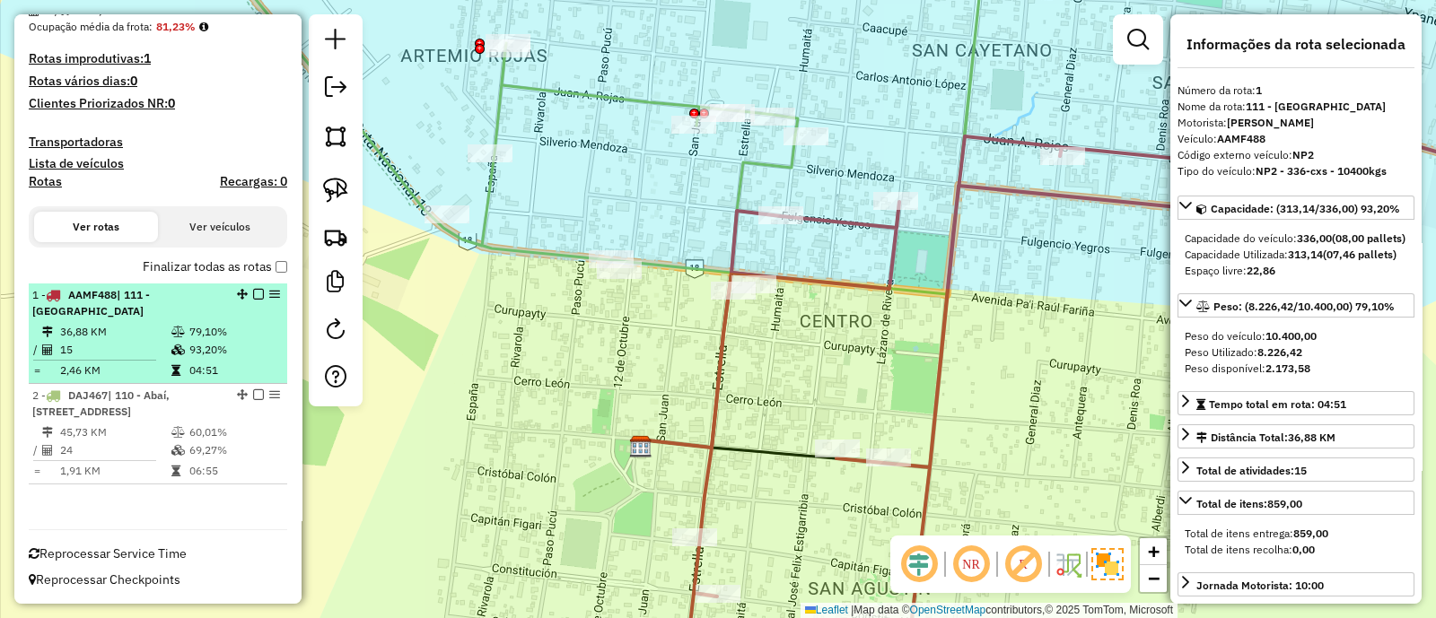
click at [253, 289] on em at bounding box center [258, 294] width 11 height 11
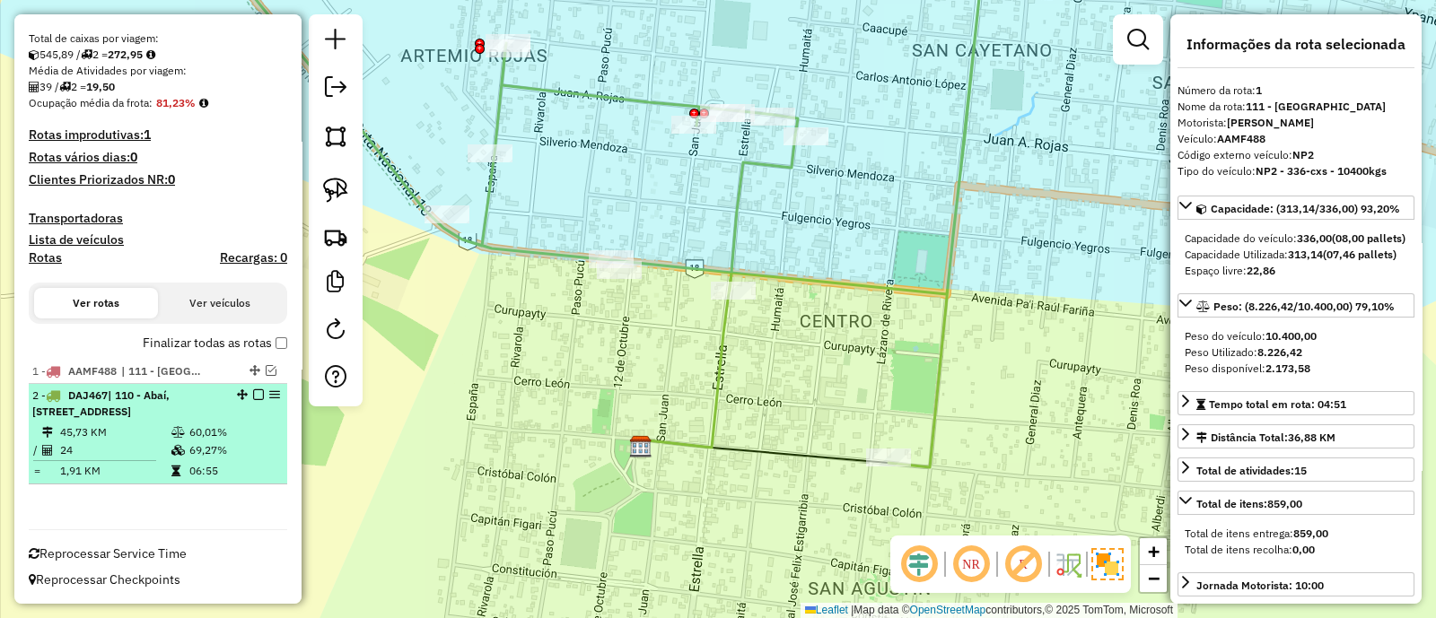
click at [253, 389] on em at bounding box center [258, 394] width 11 height 11
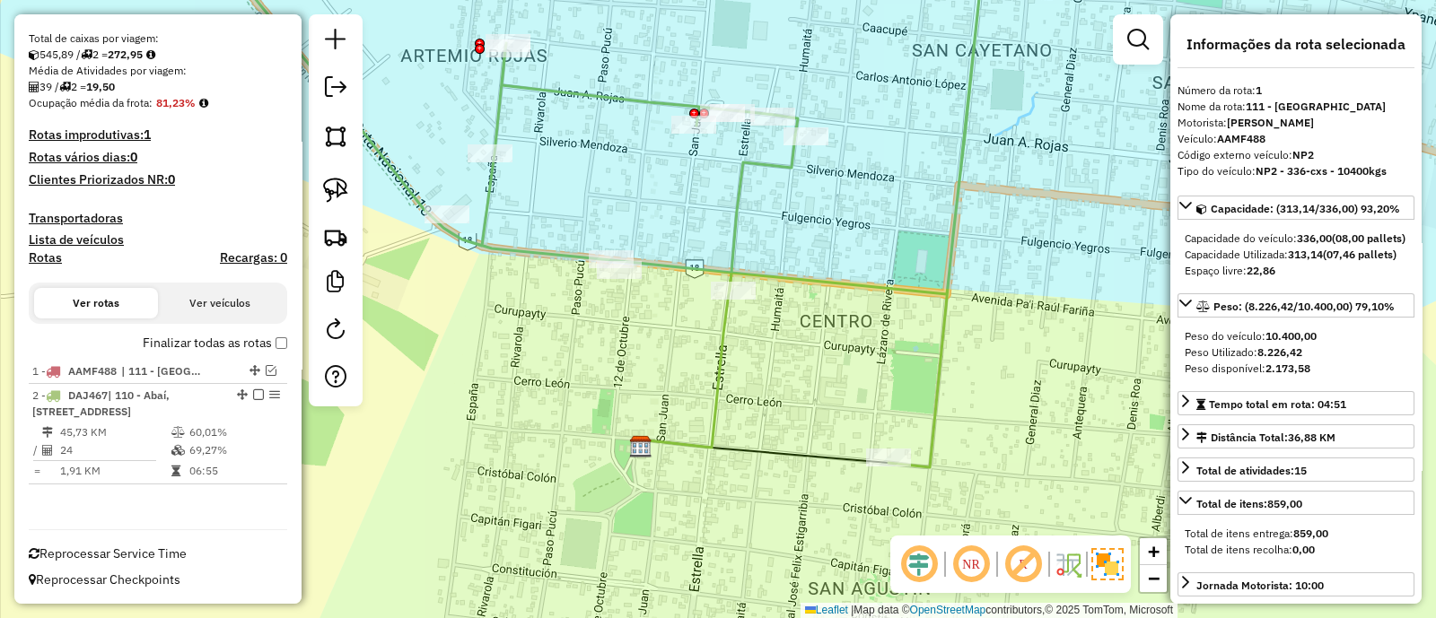
scroll to position [251, 0]
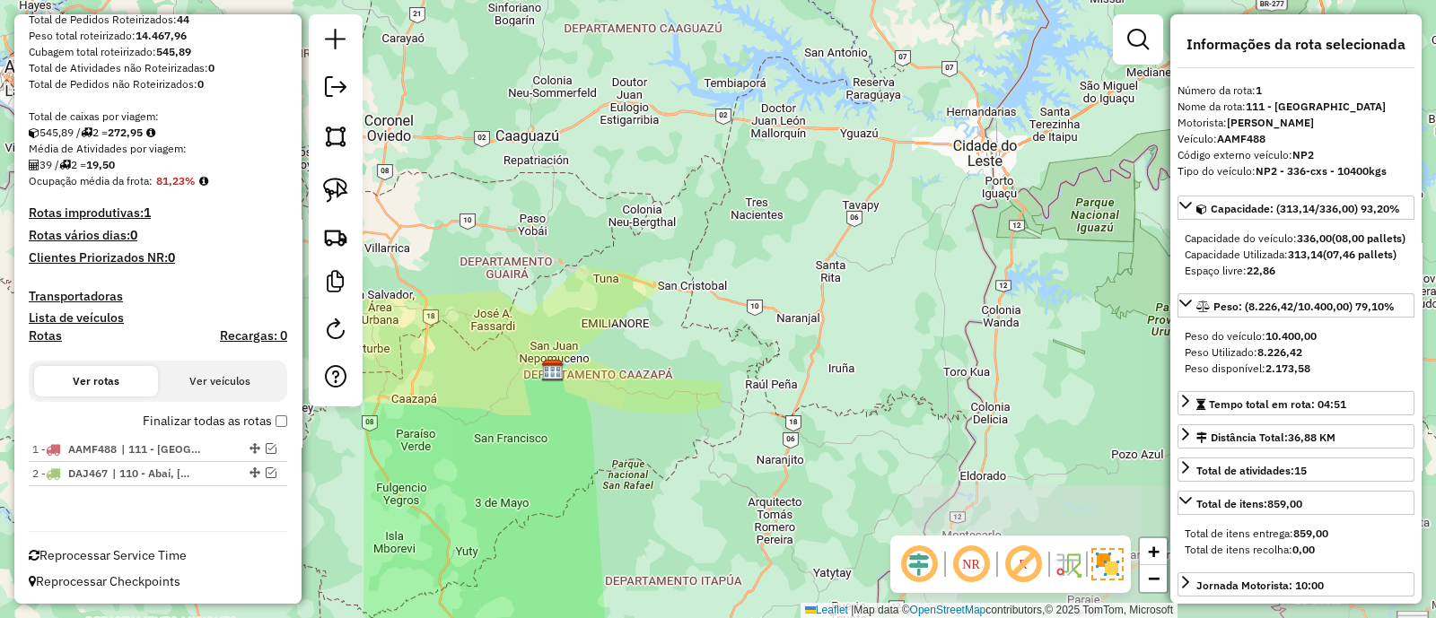
drag, startPoint x: 525, startPoint y: 428, endPoint x: 589, endPoint y: 307, distance: 136.9
click at [588, 308] on div "Janela de atendimento Grade de atendimento Capacidade Transportadoras Veículos …" at bounding box center [718, 309] width 1436 height 618
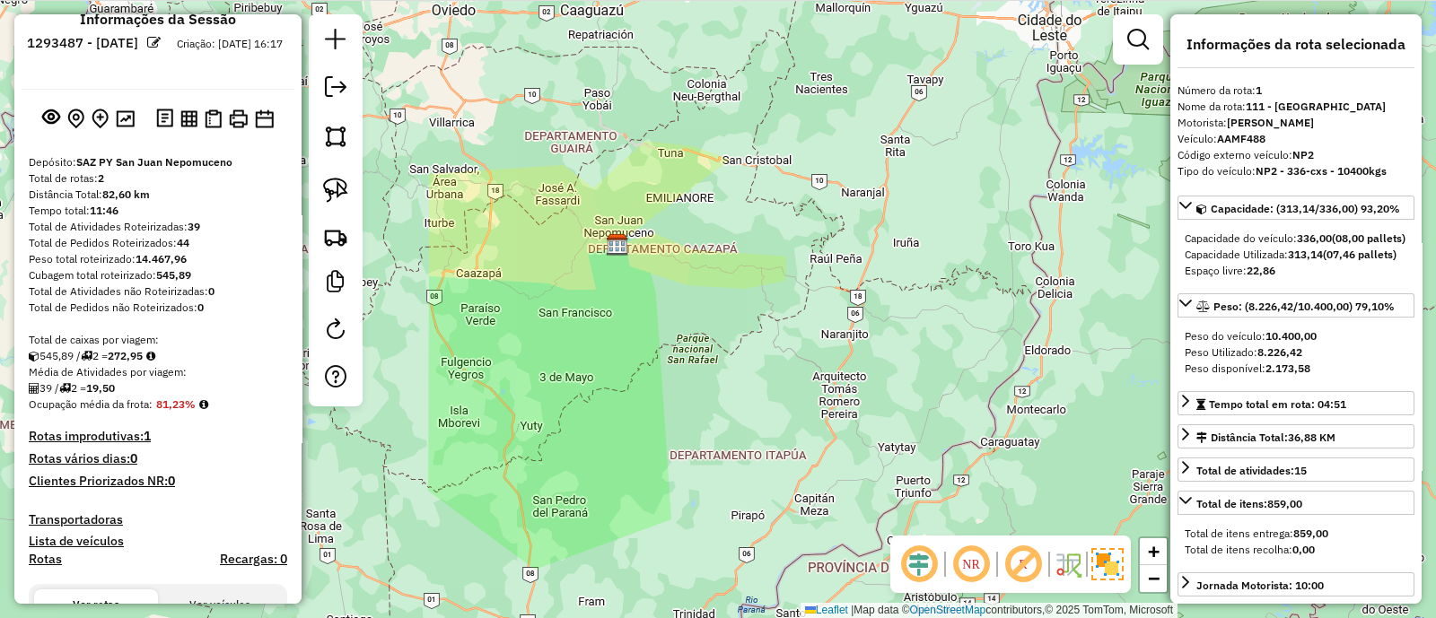
scroll to position [0, 0]
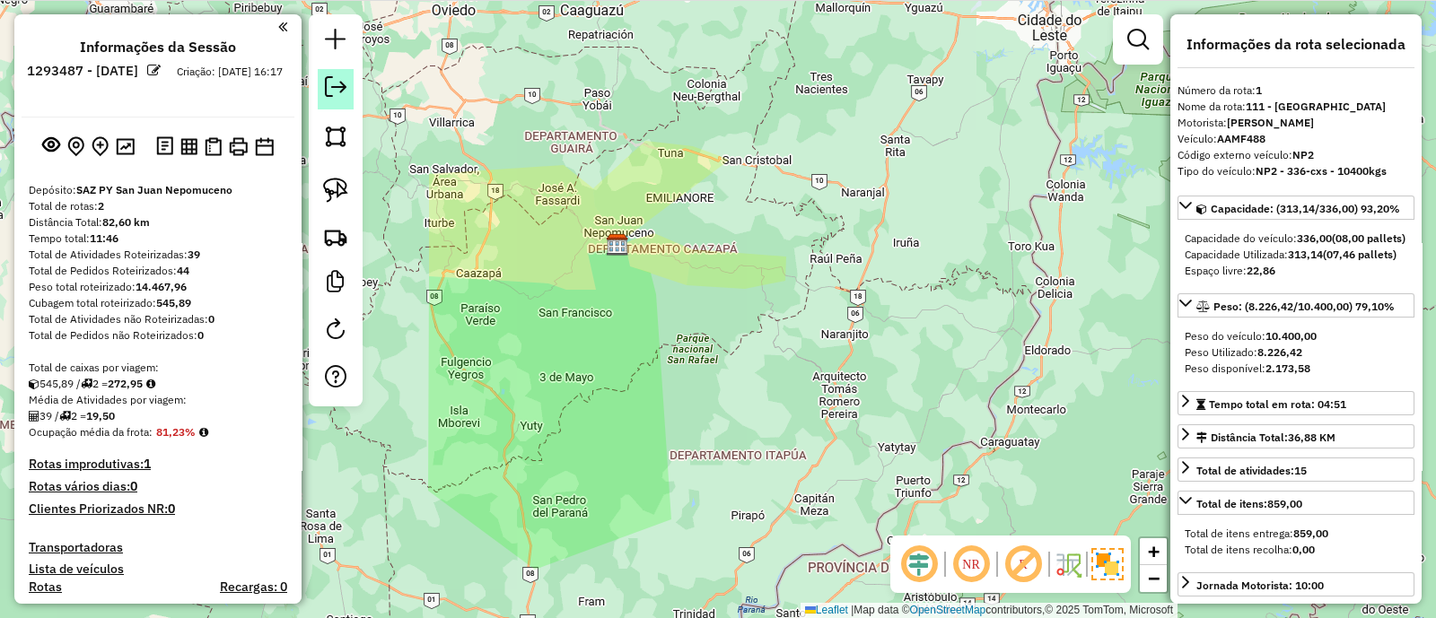
click at [327, 83] on em at bounding box center [336, 87] width 22 height 22
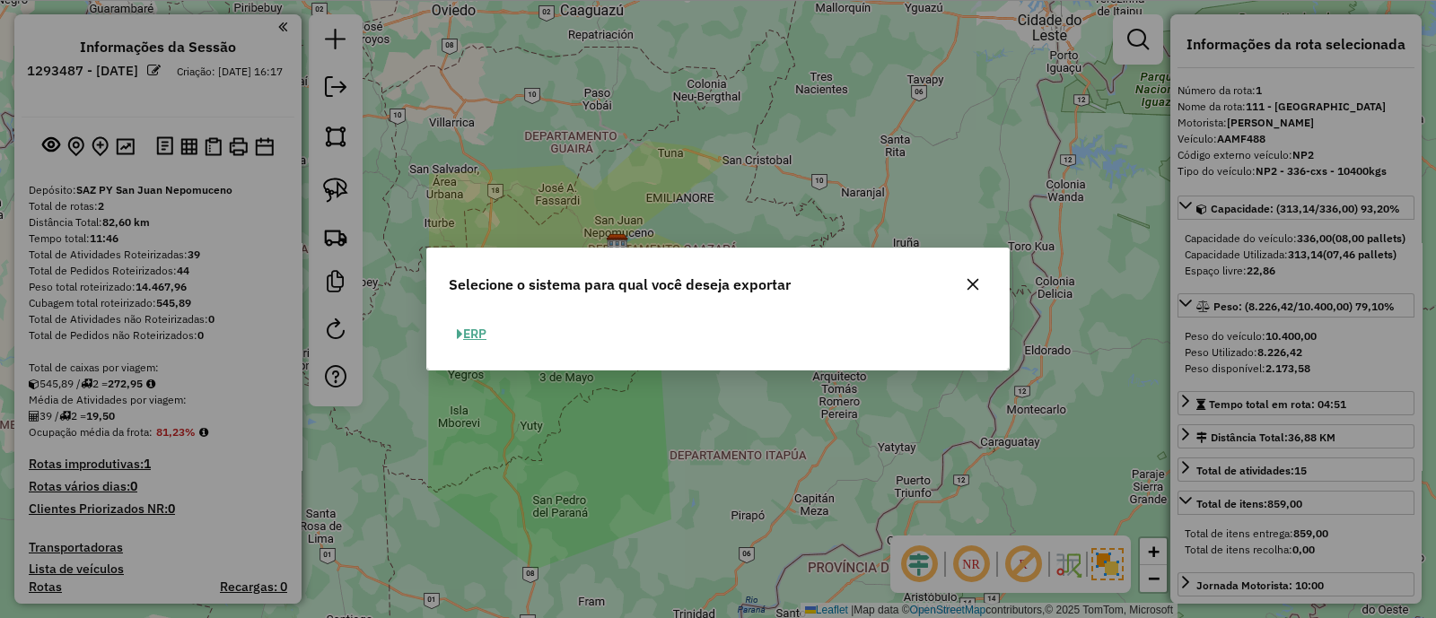
click at [468, 329] on button "ERP" at bounding box center [472, 334] width 46 height 28
select select "**"
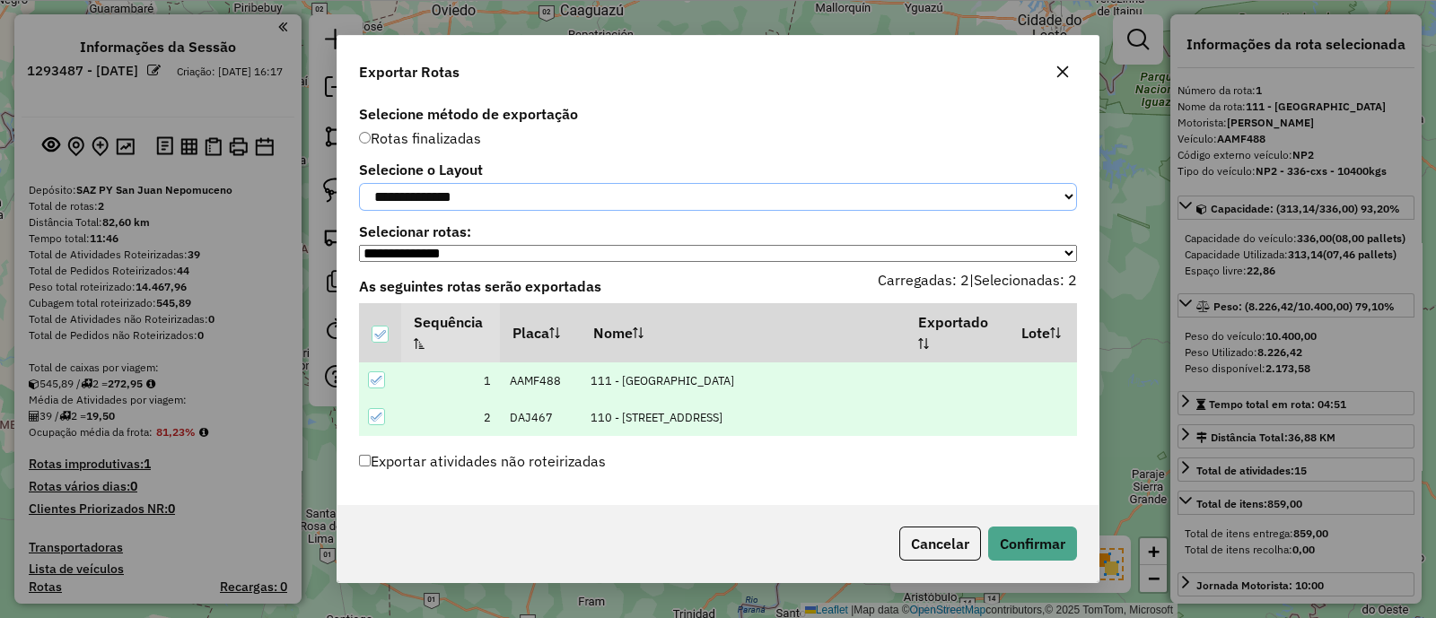
click at [440, 190] on select "**********" at bounding box center [718, 197] width 718 height 28
select select "*********"
click at [359, 183] on select "**********" at bounding box center [718, 197] width 718 height 28
click at [1009, 537] on button "Confirmar" at bounding box center [1032, 544] width 89 height 34
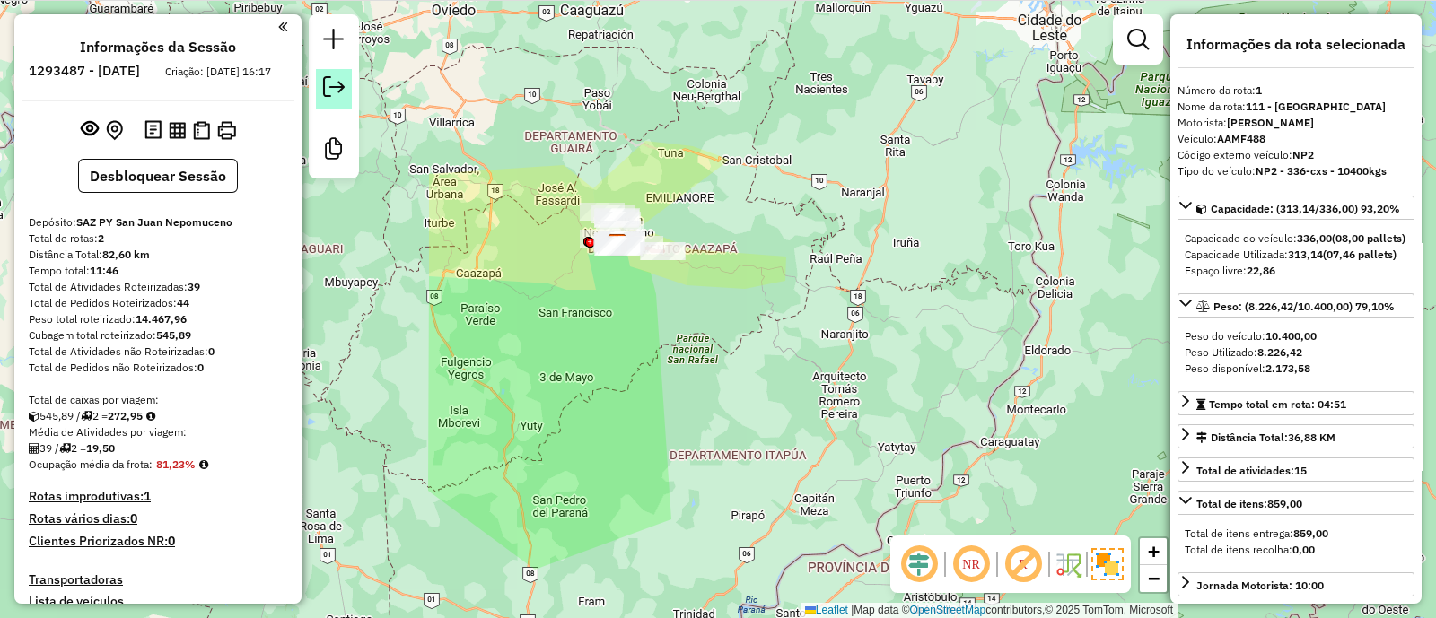
click at [343, 84] on em at bounding box center [334, 87] width 22 height 22
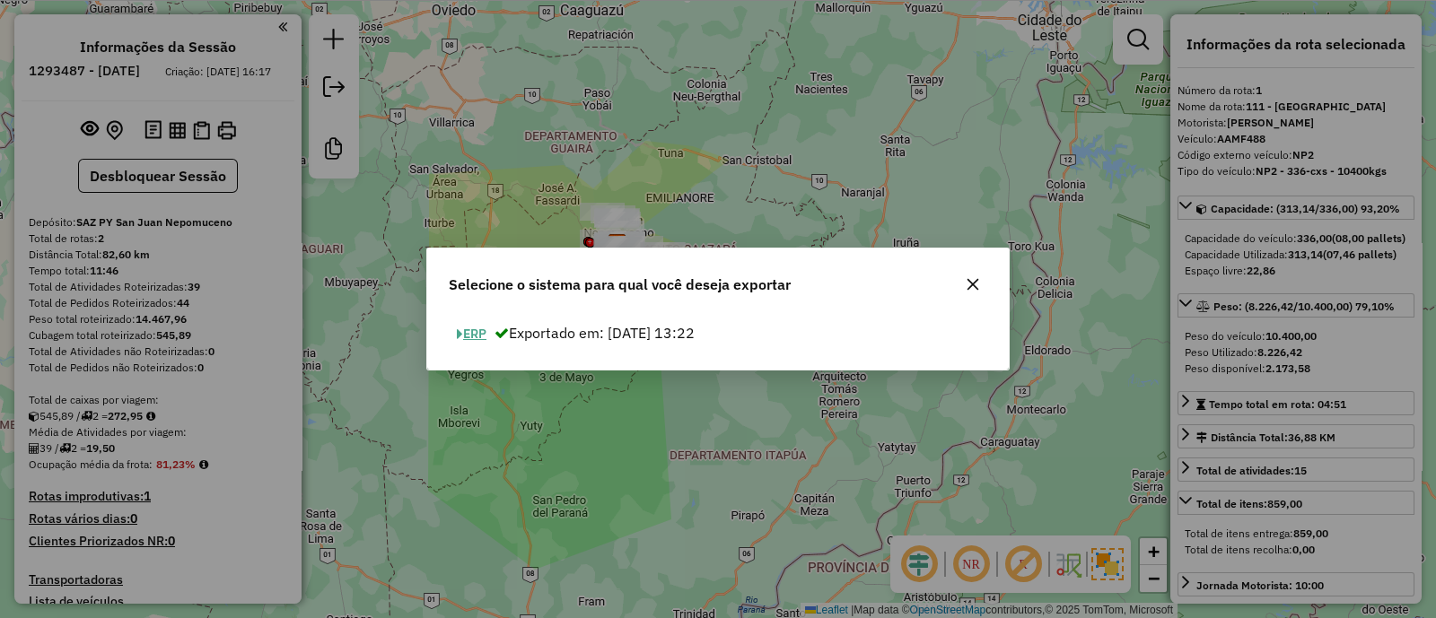
click at [475, 330] on button "ERP" at bounding box center [472, 334] width 46 height 28
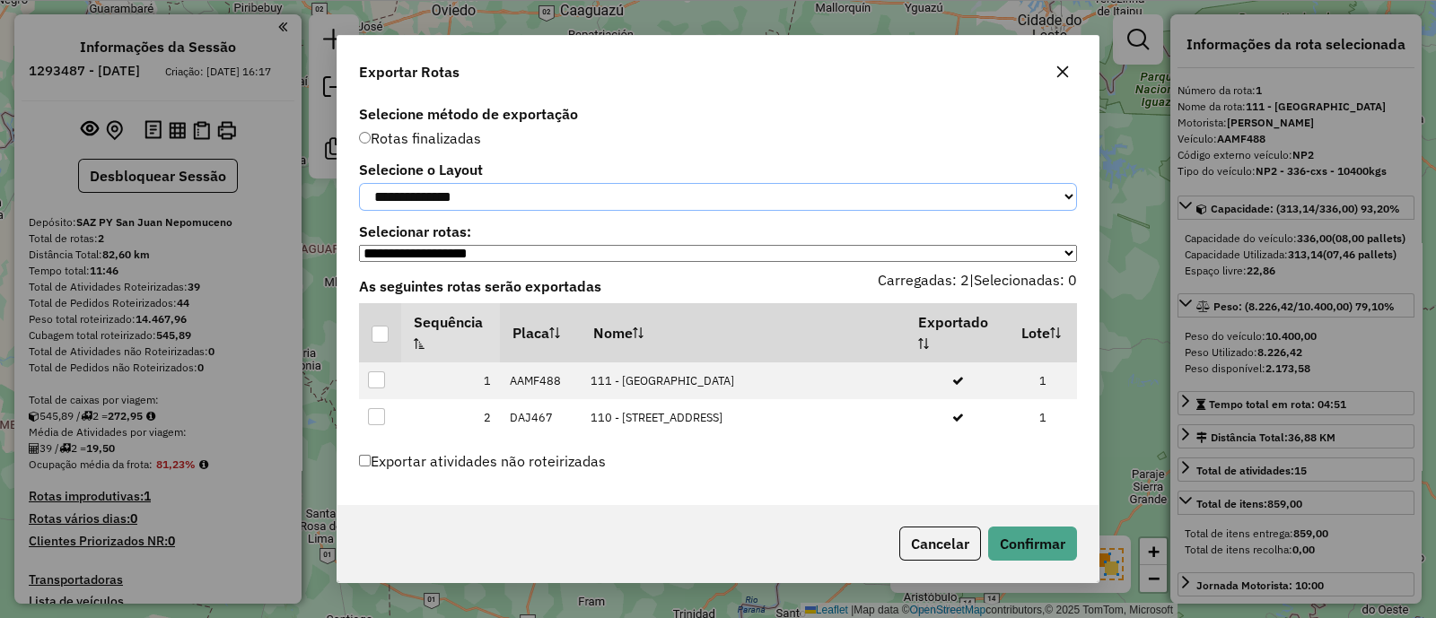
click at [439, 192] on select "**********" at bounding box center [718, 197] width 718 height 28
select select "*********"
click at [359, 183] on select "**********" at bounding box center [718, 197] width 718 height 28
click at [377, 343] on div at bounding box center [379, 334] width 17 height 17
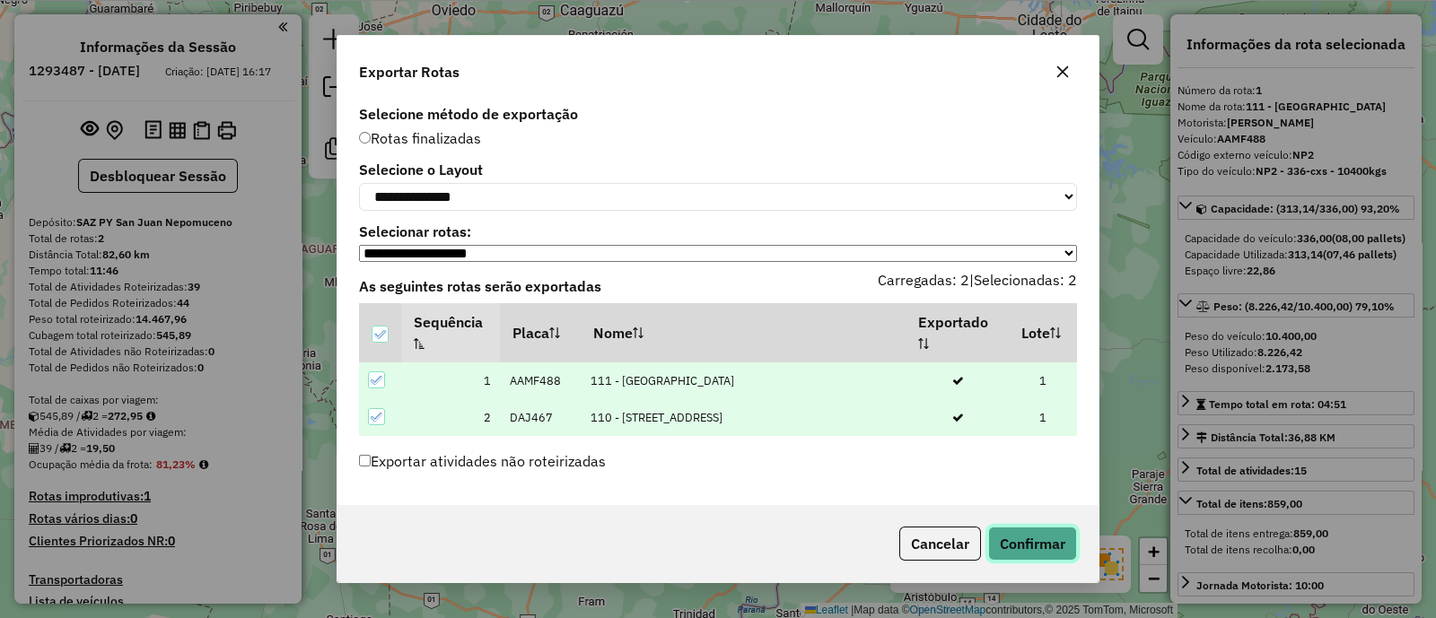
click at [1032, 546] on button "Confirmar" at bounding box center [1032, 544] width 89 height 34
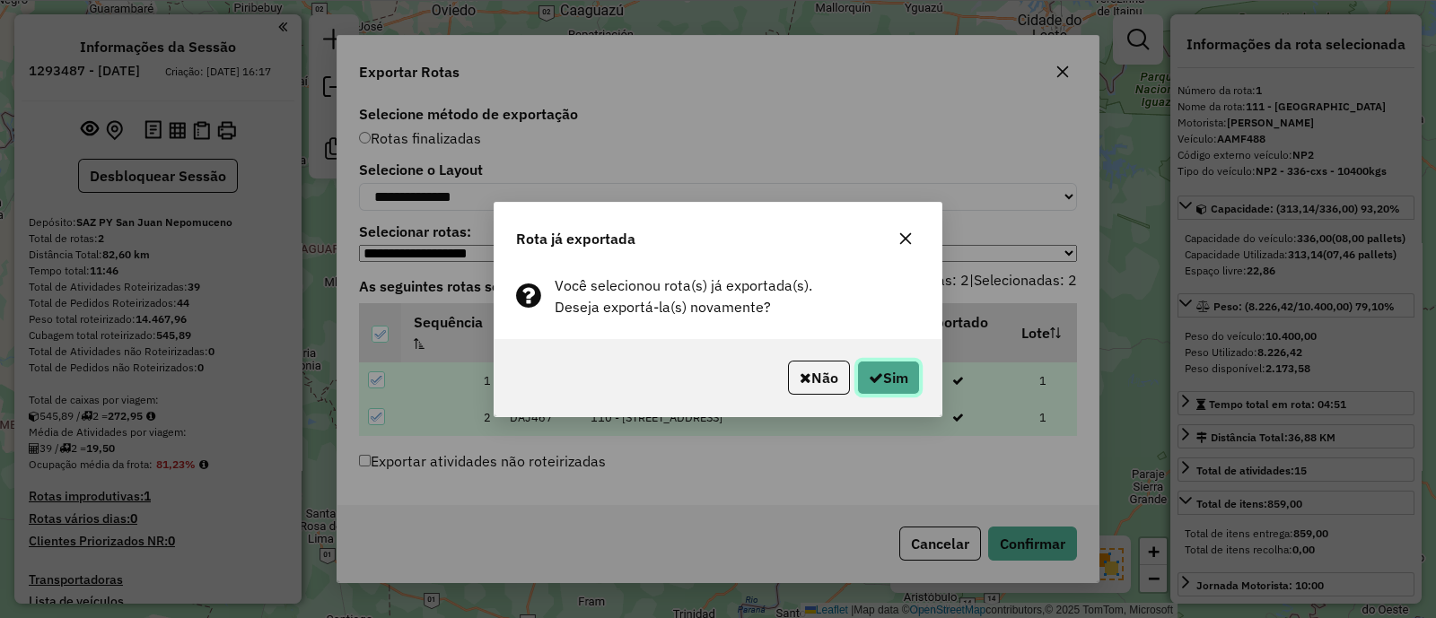
click at [886, 381] on button "Sim" at bounding box center [888, 378] width 63 height 34
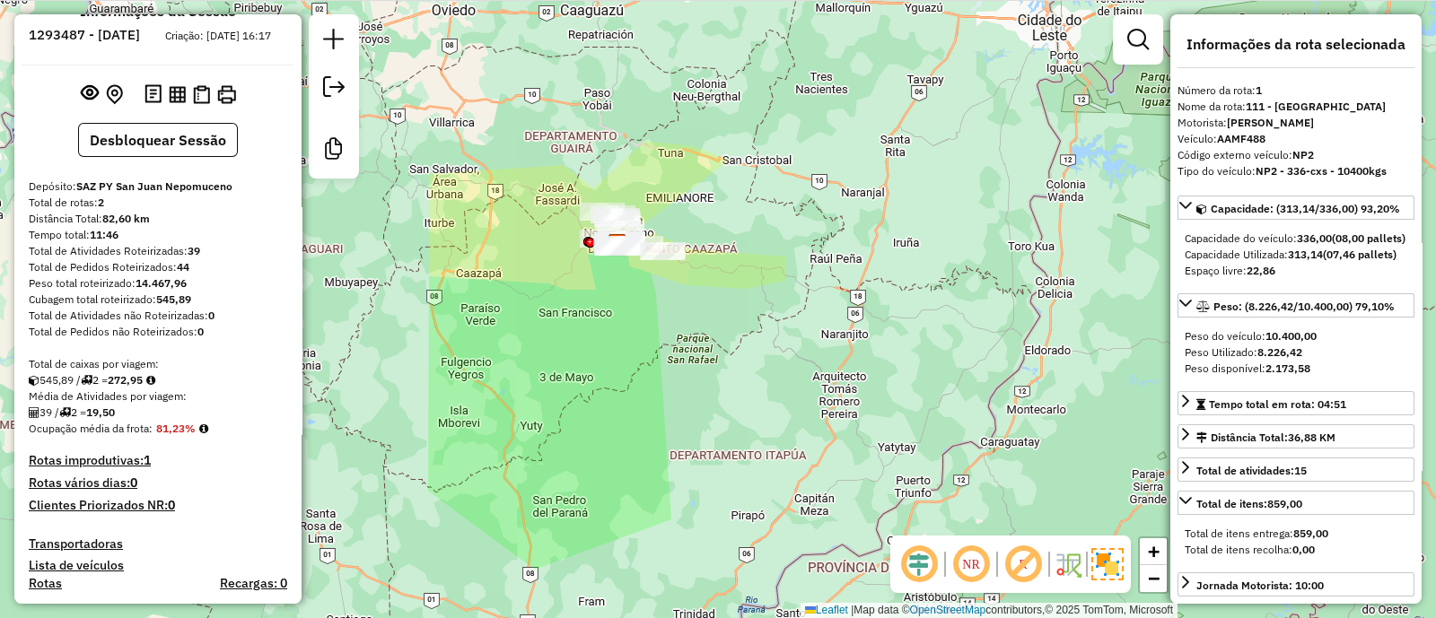
scroll to position [6, 0]
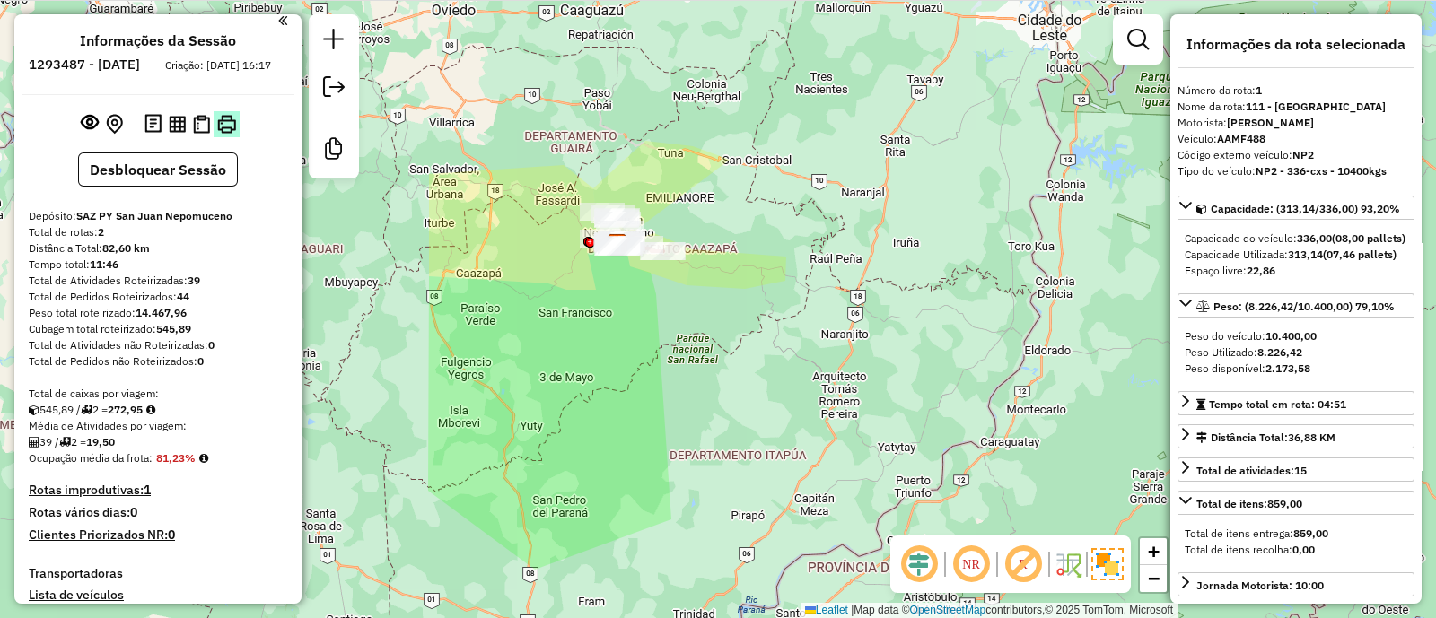
click at [222, 132] on img at bounding box center [226, 124] width 19 height 19
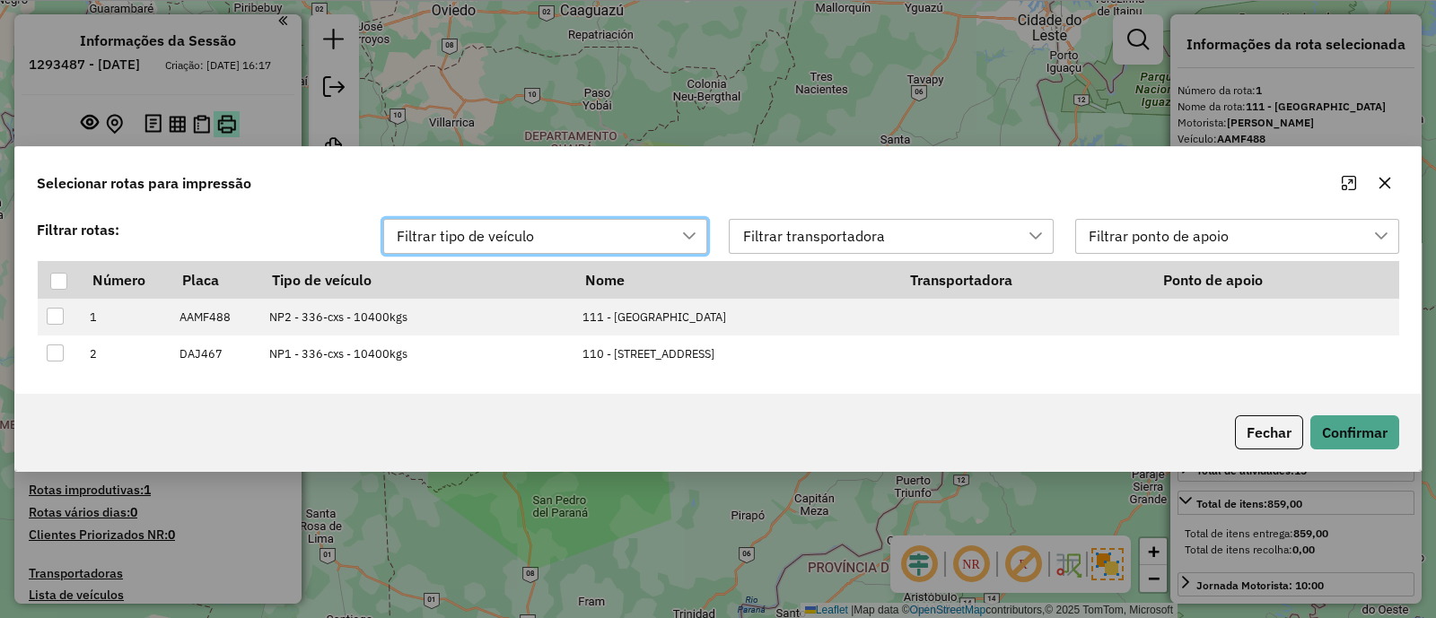
scroll to position [13, 82]
click at [67, 282] on div at bounding box center [59, 282] width 18 height 18
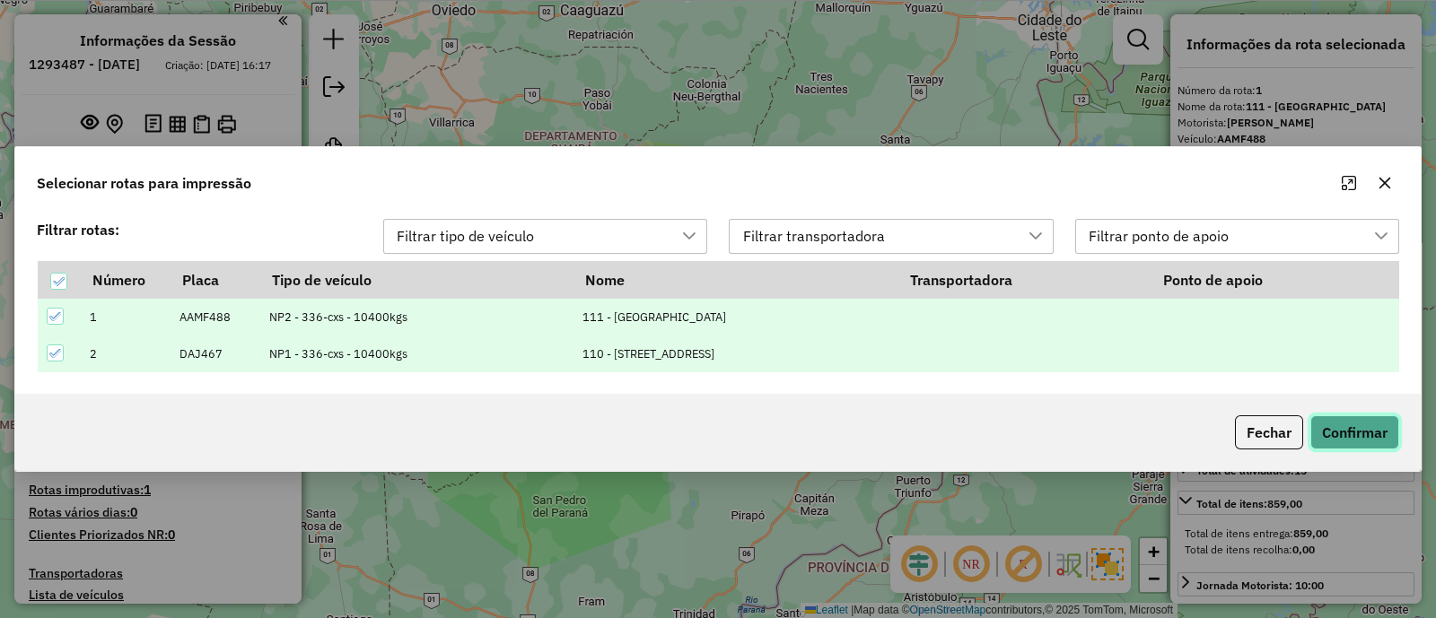
click at [1367, 432] on button "Confirmar" at bounding box center [1354, 432] width 89 height 34
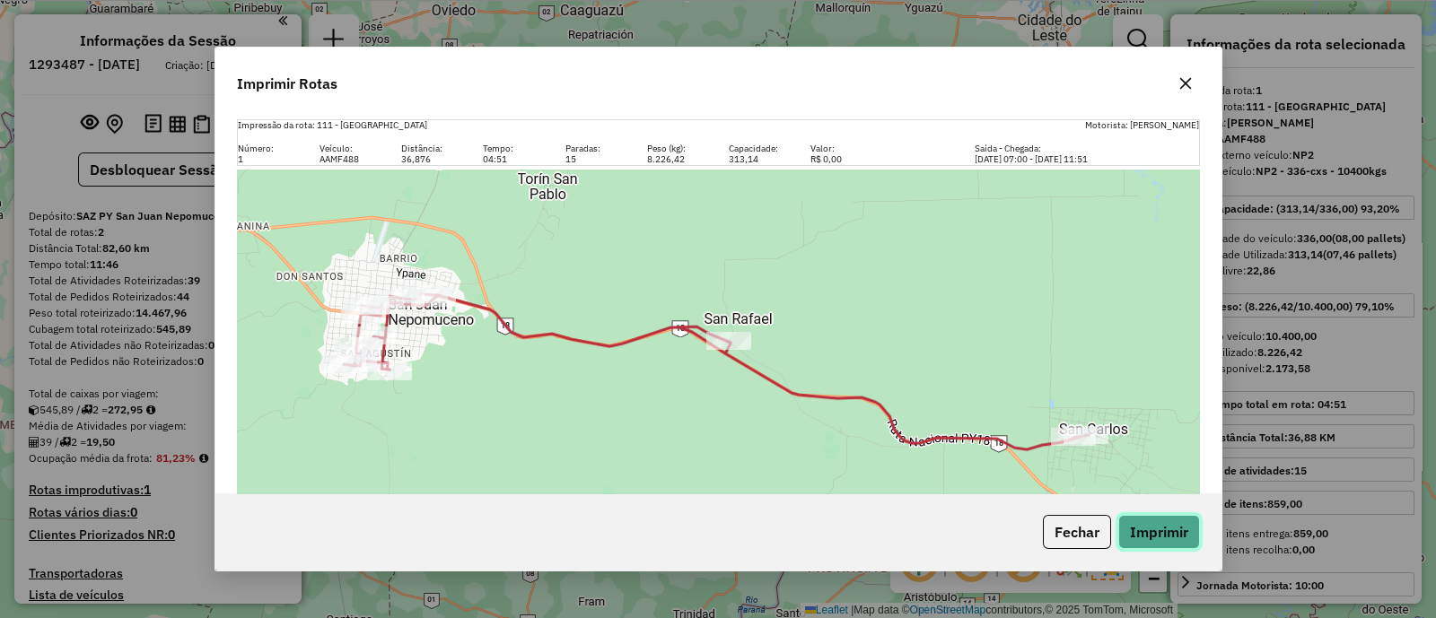
click at [1144, 539] on button "Imprimir" at bounding box center [1159, 532] width 82 height 34
click at [1194, 74] on button "button" at bounding box center [1185, 83] width 29 height 29
